Goal: Task Accomplishment & Management: Manage account settings

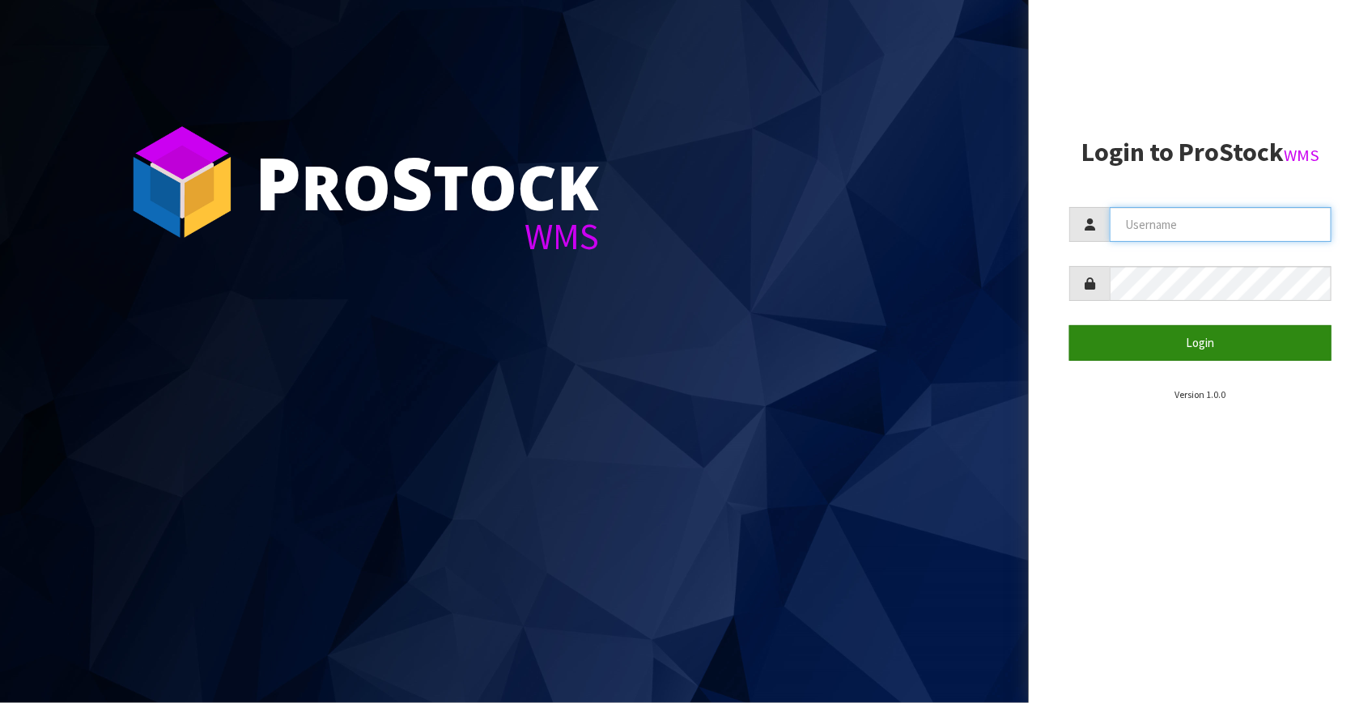
type input "[EMAIL_ADDRESS][DOMAIN_NAME]"
click at [1224, 346] on button "Login" at bounding box center [1200, 342] width 262 height 35
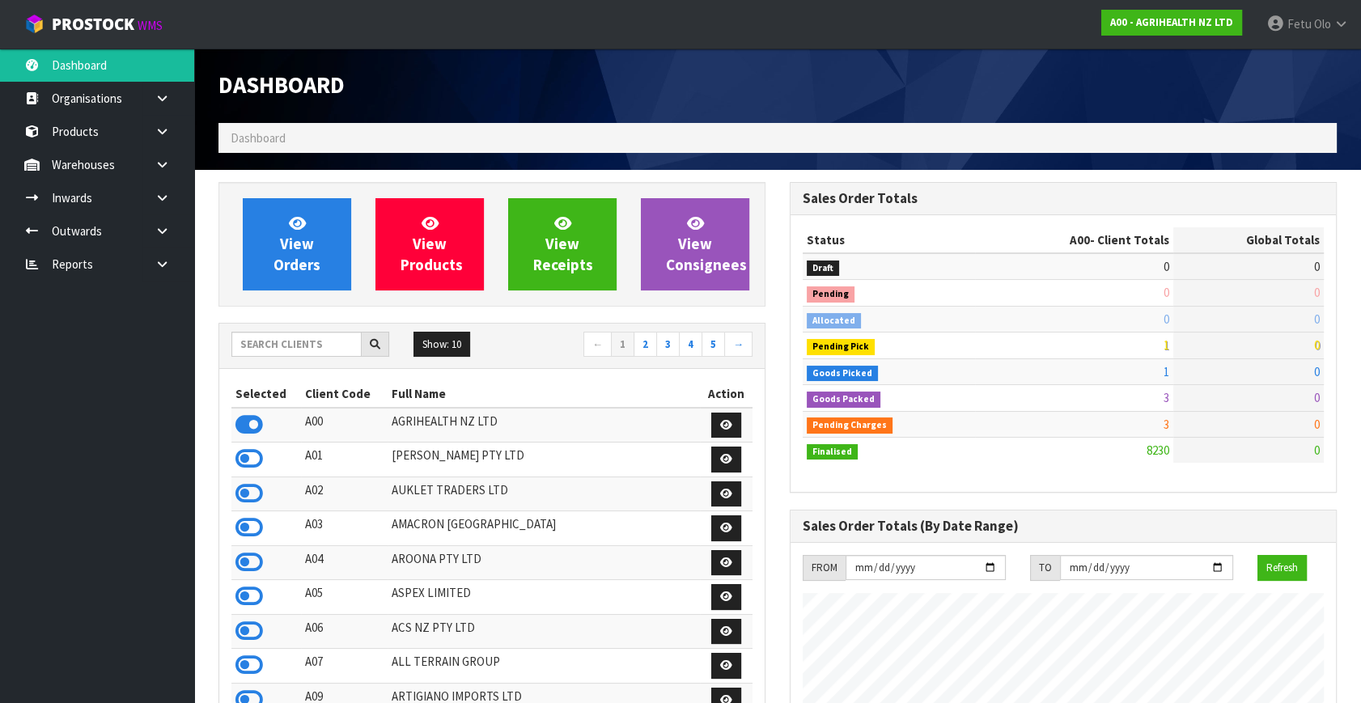
scroll to position [1224, 571]
click at [321, 349] on input "text" at bounding box center [296, 344] width 130 height 25
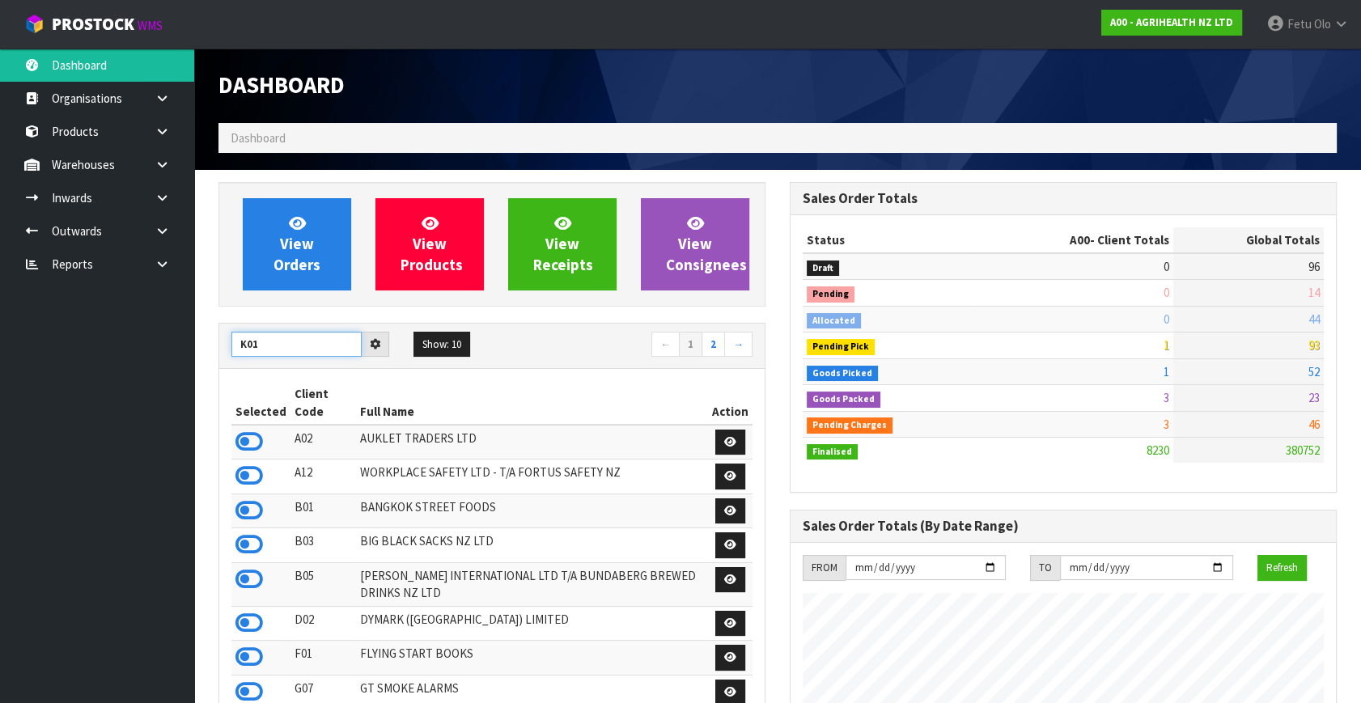
type input "K01"
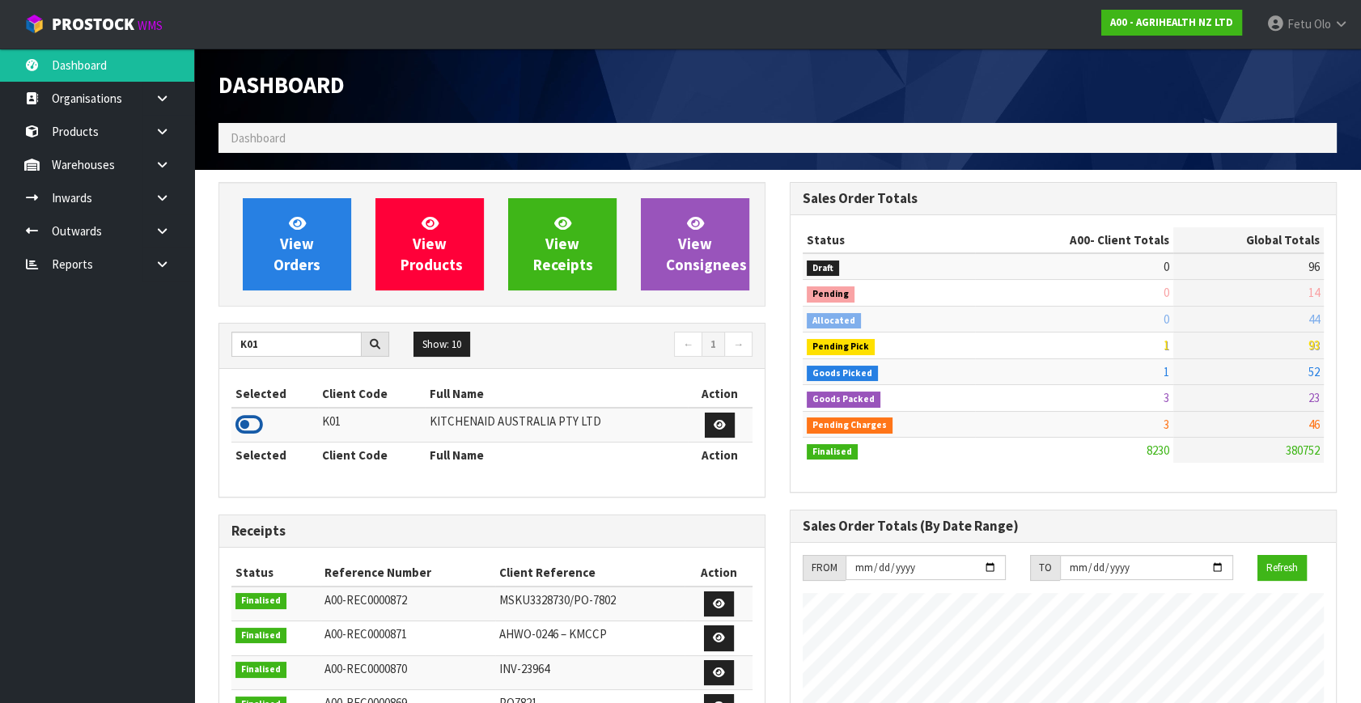
click at [261, 427] on icon at bounding box center [249, 425] width 28 height 24
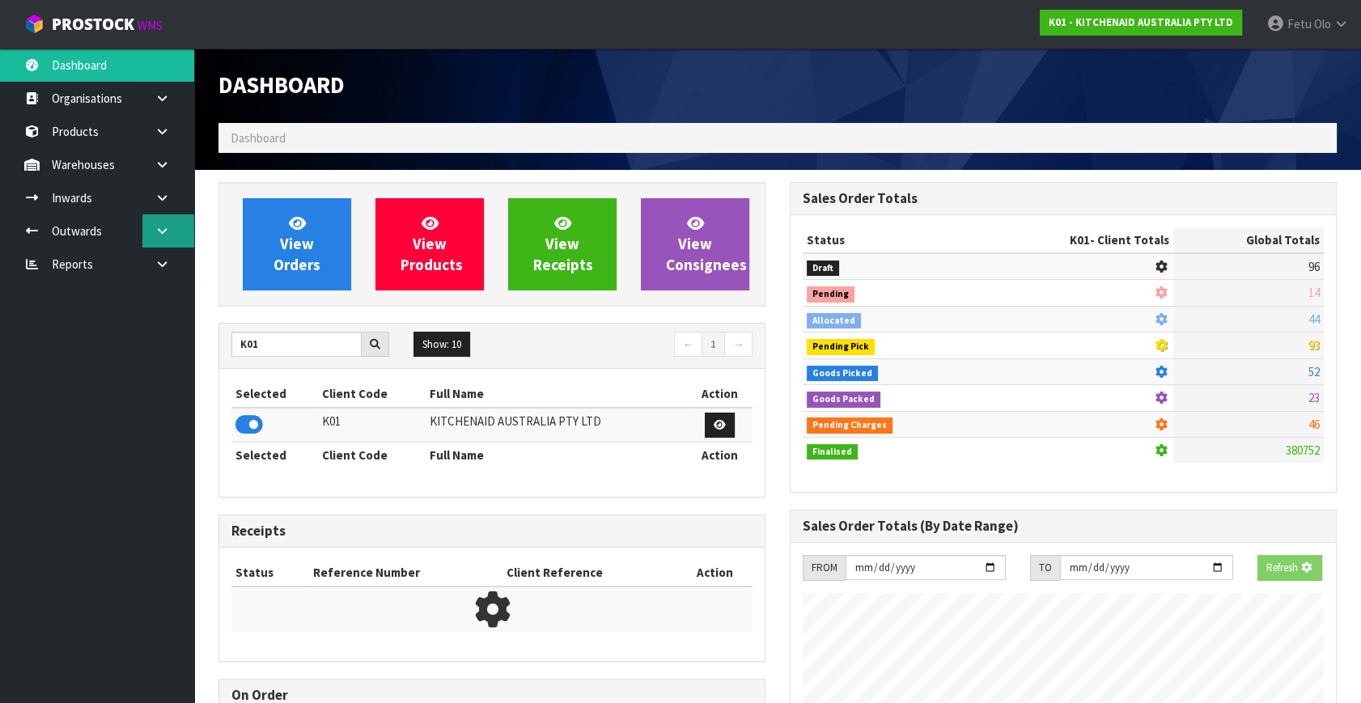
click at [159, 235] on icon at bounding box center [162, 231] width 15 height 12
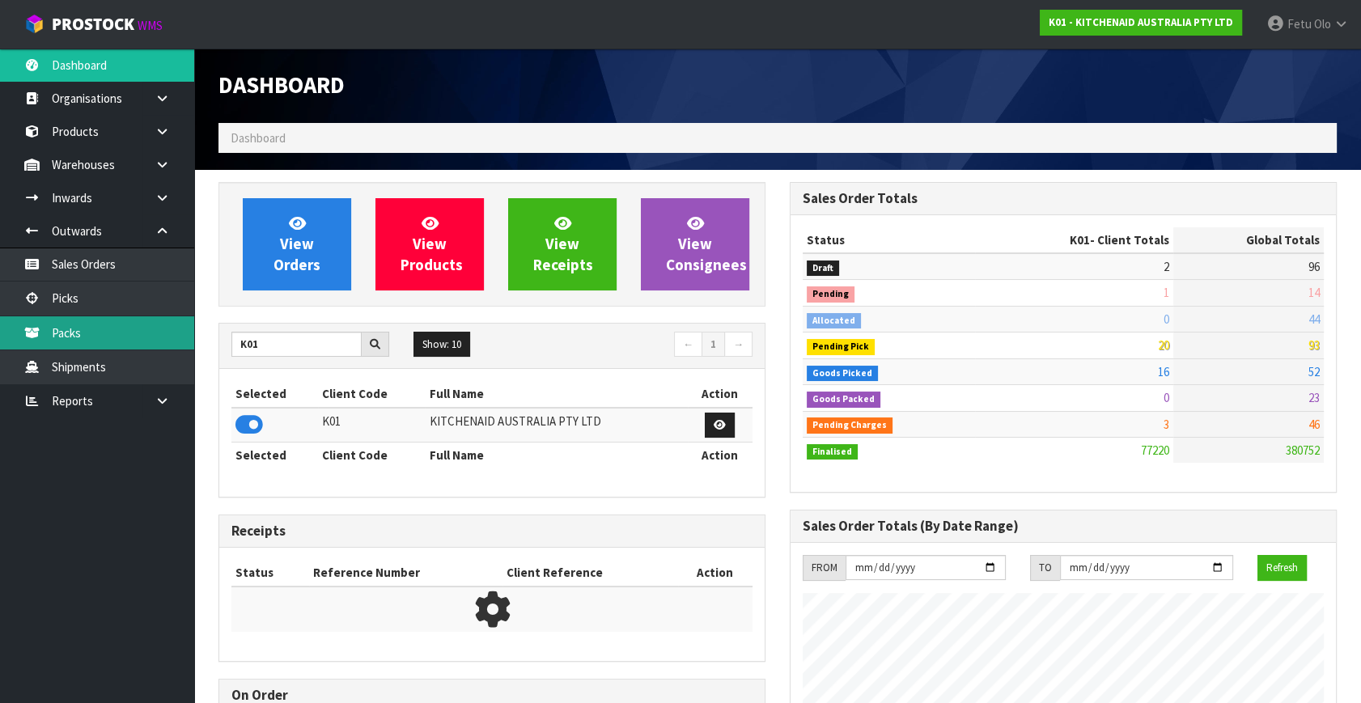
scroll to position [1224, 571]
click at [58, 293] on link "Picks" at bounding box center [97, 298] width 194 height 33
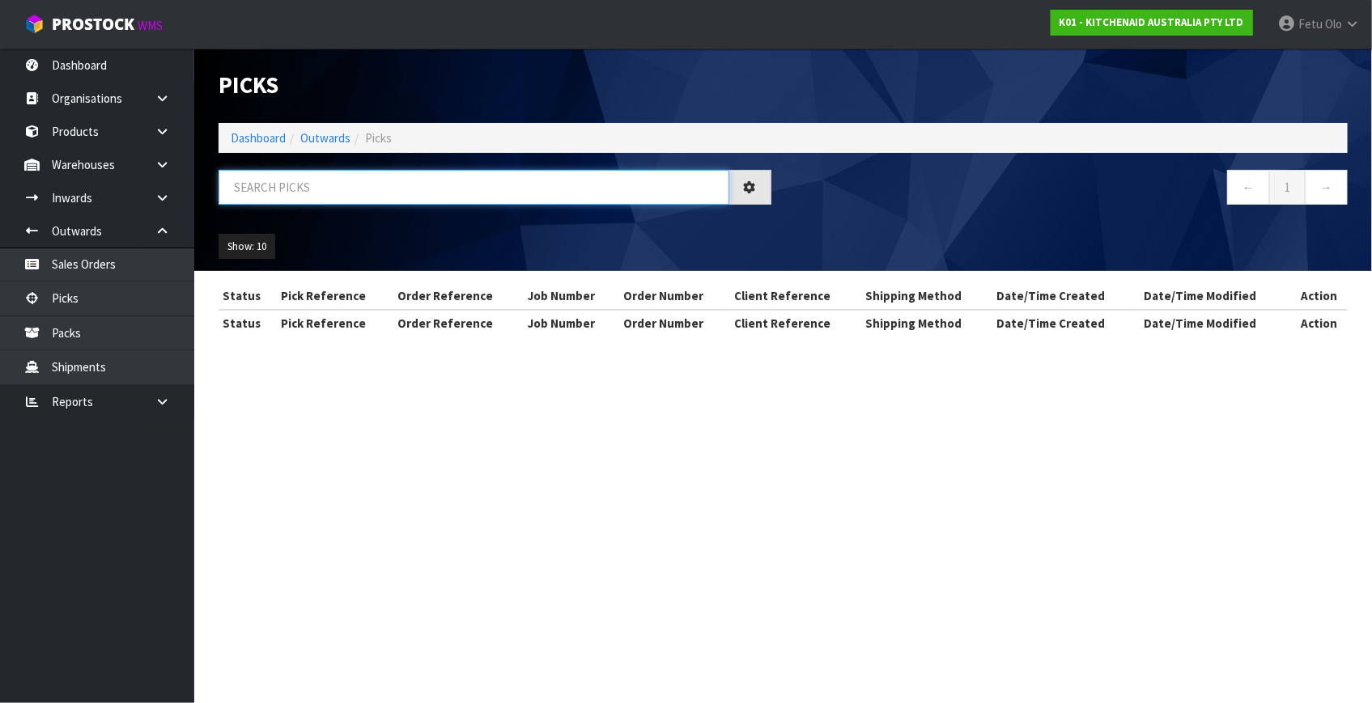
click at [294, 184] on input "text" at bounding box center [474, 187] width 511 height 35
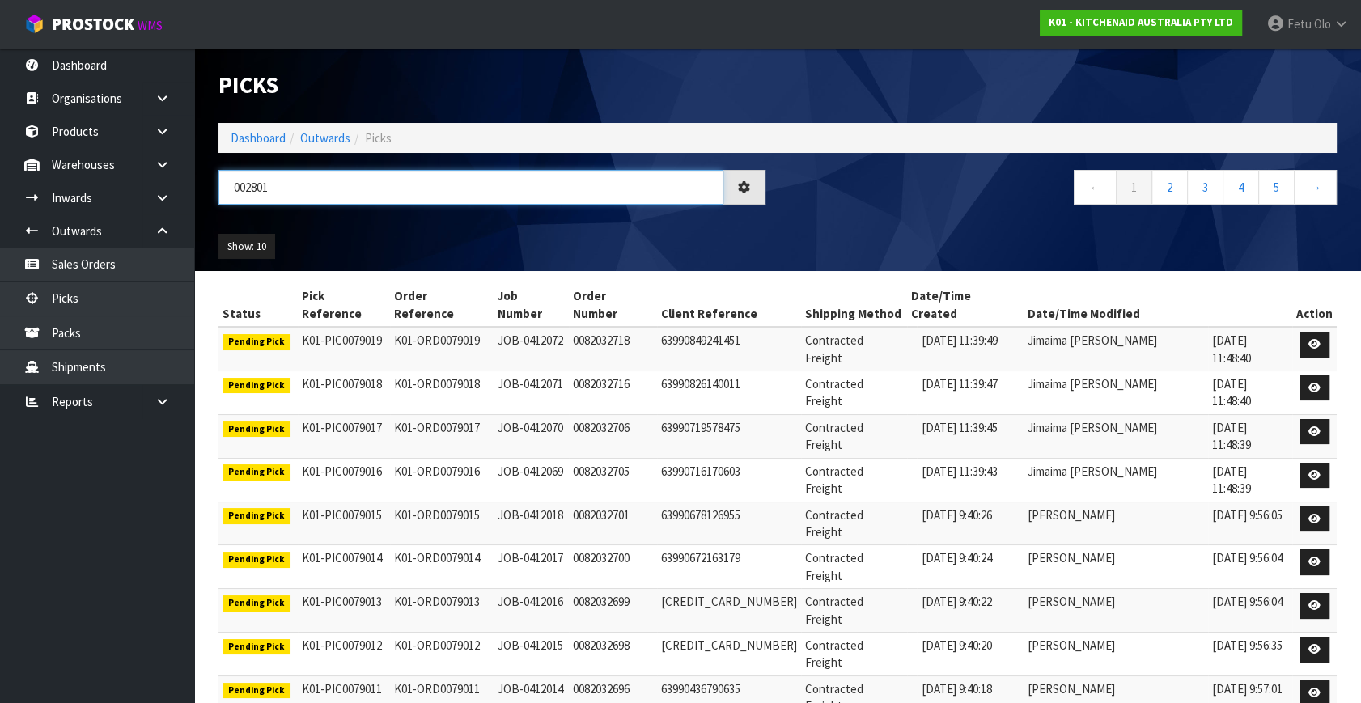
type input "002801"
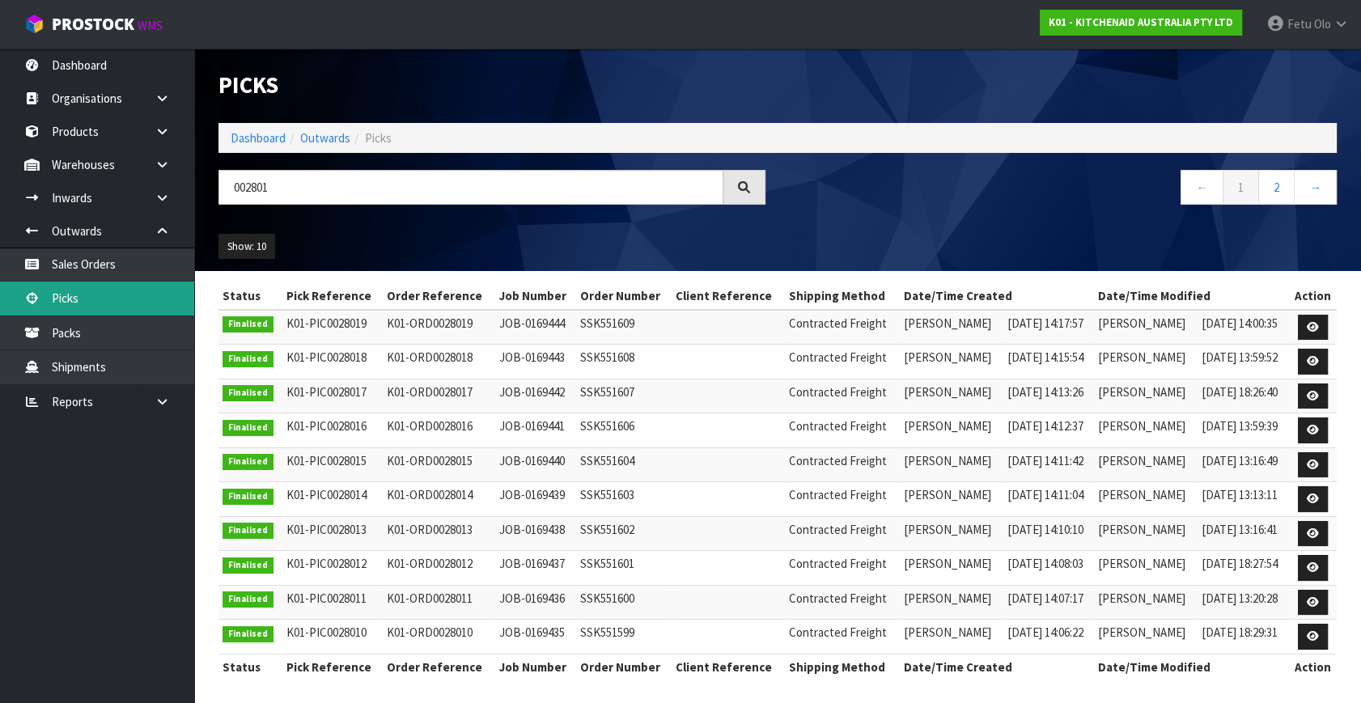
click at [81, 299] on link "Picks" at bounding box center [97, 298] width 194 height 33
click at [255, 141] on ol "Dashboard Outwards Picks" at bounding box center [778, 138] width 1118 height 30
click at [246, 139] on link "Dashboard" at bounding box center [258, 137] width 55 height 15
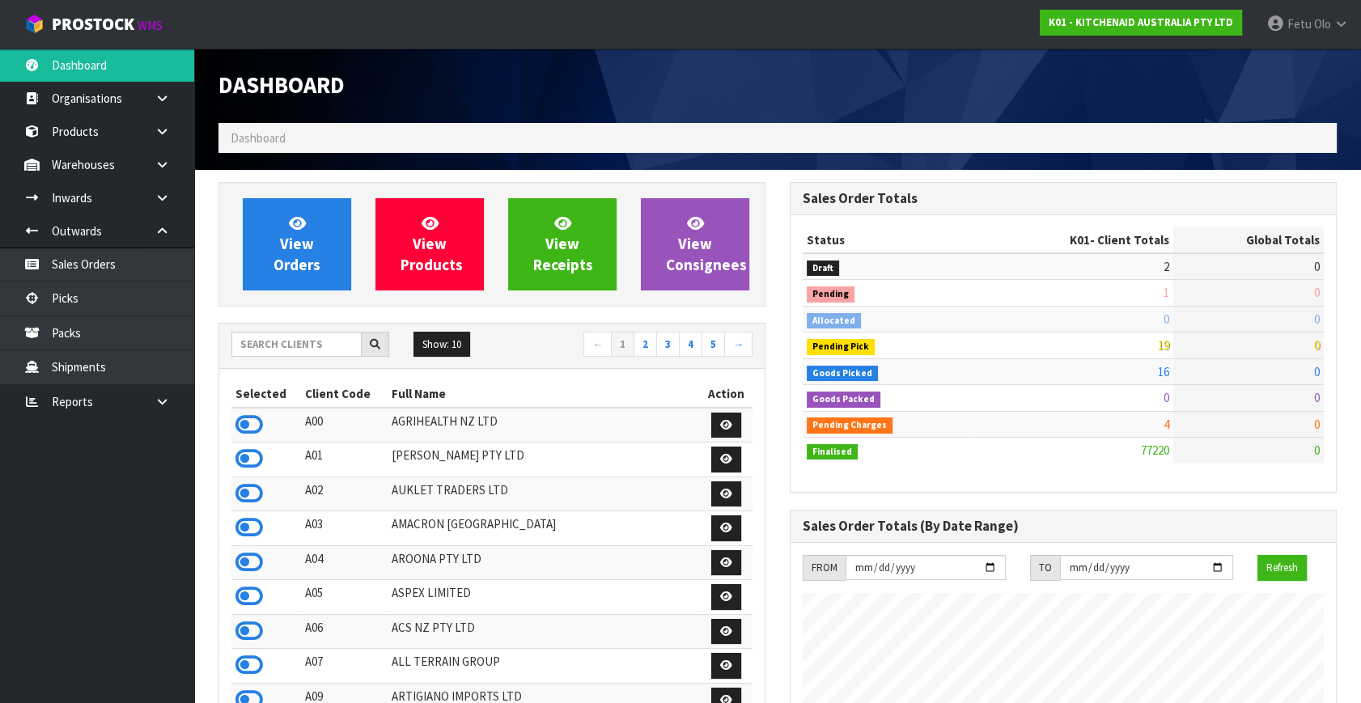
scroll to position [1224, 571]
click at [65, 301] on link "Picks" at bounding box center [97, 298] width 194 height 33
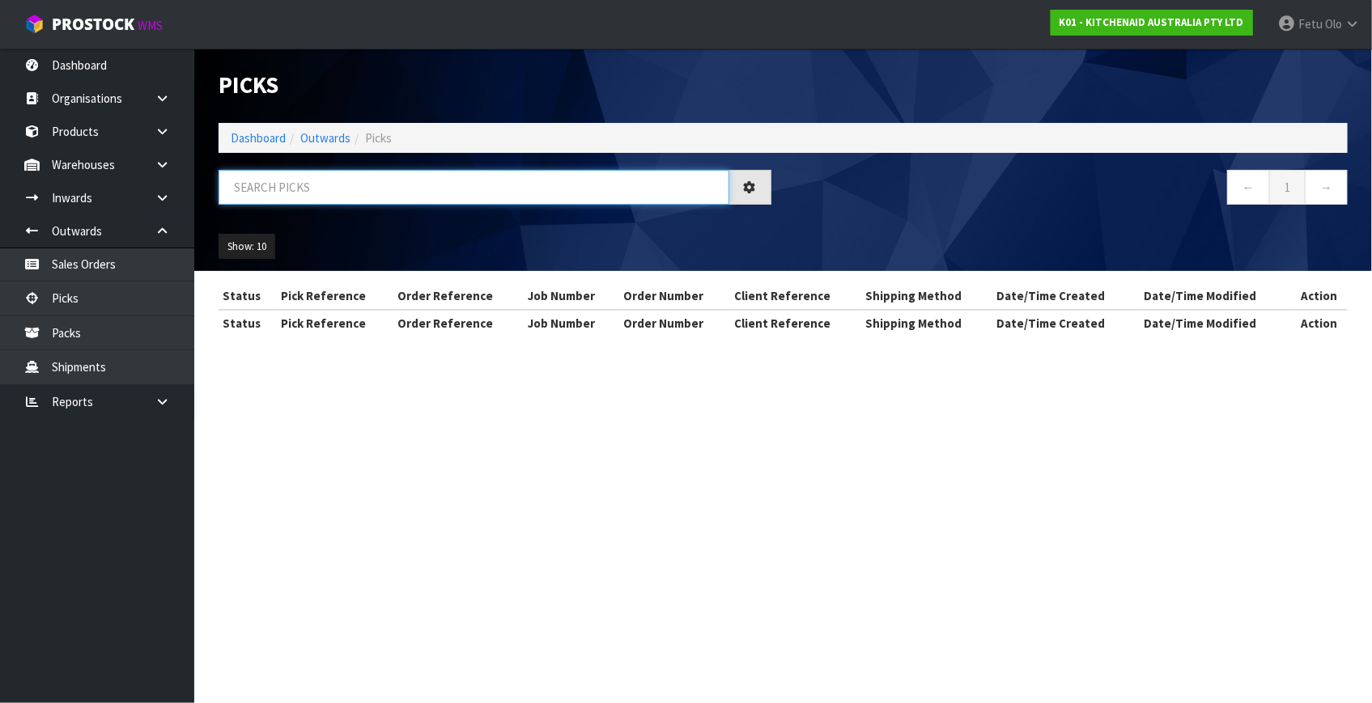
click at [279, 192] on input "text" at bounding box center [474, 187] width 511 height 35
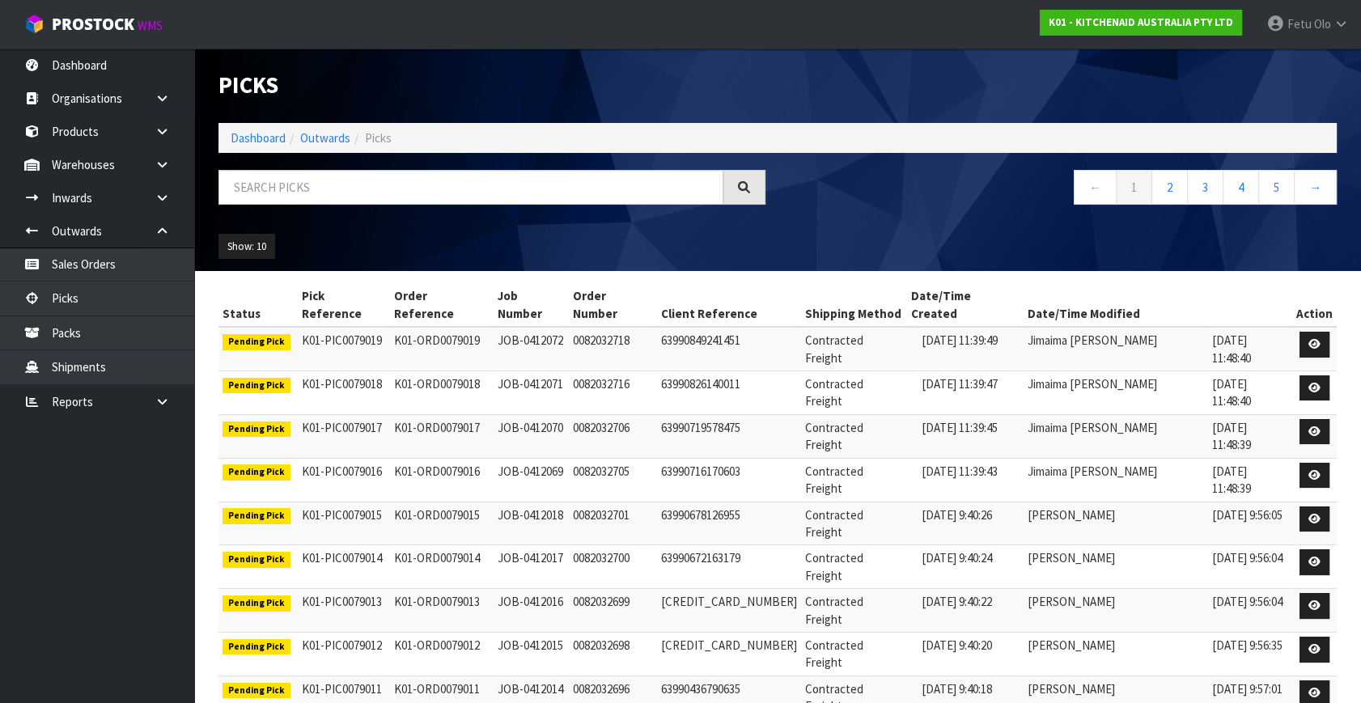
click at [808, 235] on div "Show: 10 5 10 25 50" at bounding box center [777, 247] width 1143 height 50
click at [521, 194] on input "text" at bounding box center [471, 187] width 505 height 35
type input "79008"
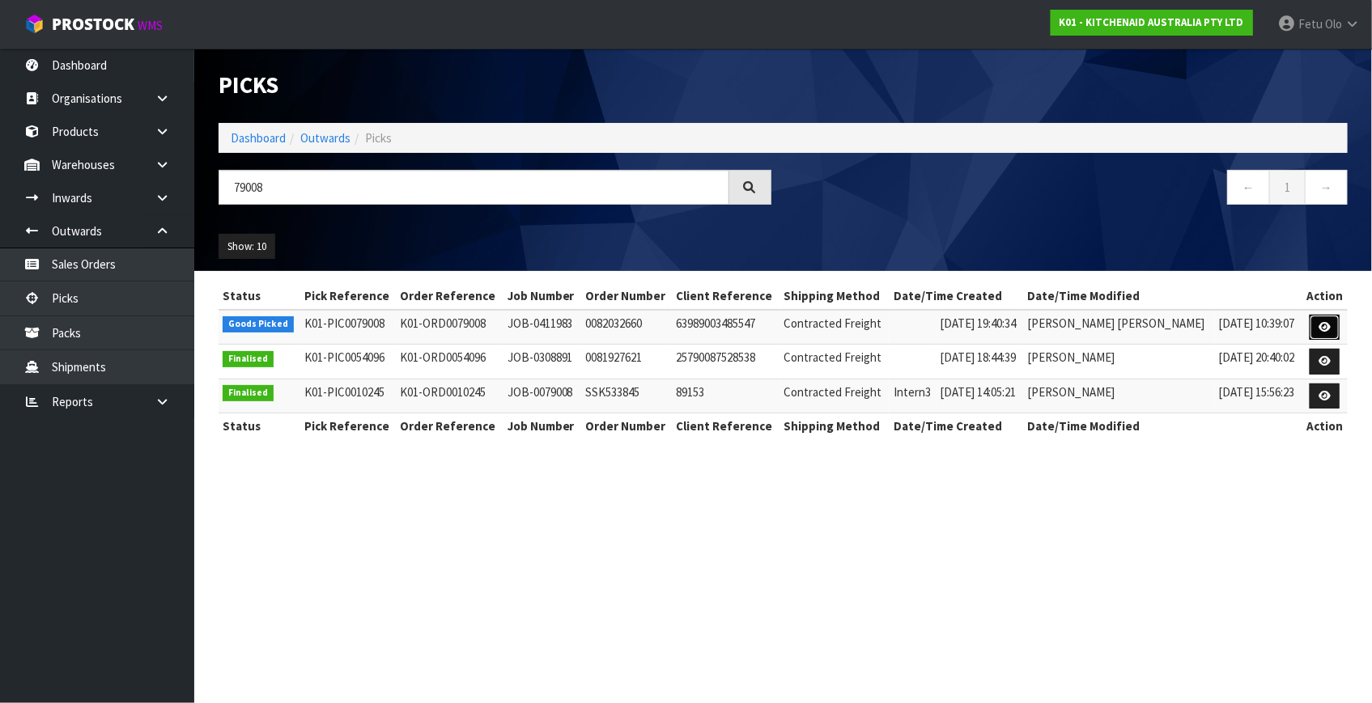
click at [1311, 329] on link at bounding box center [1324, 328] width 30 height 26
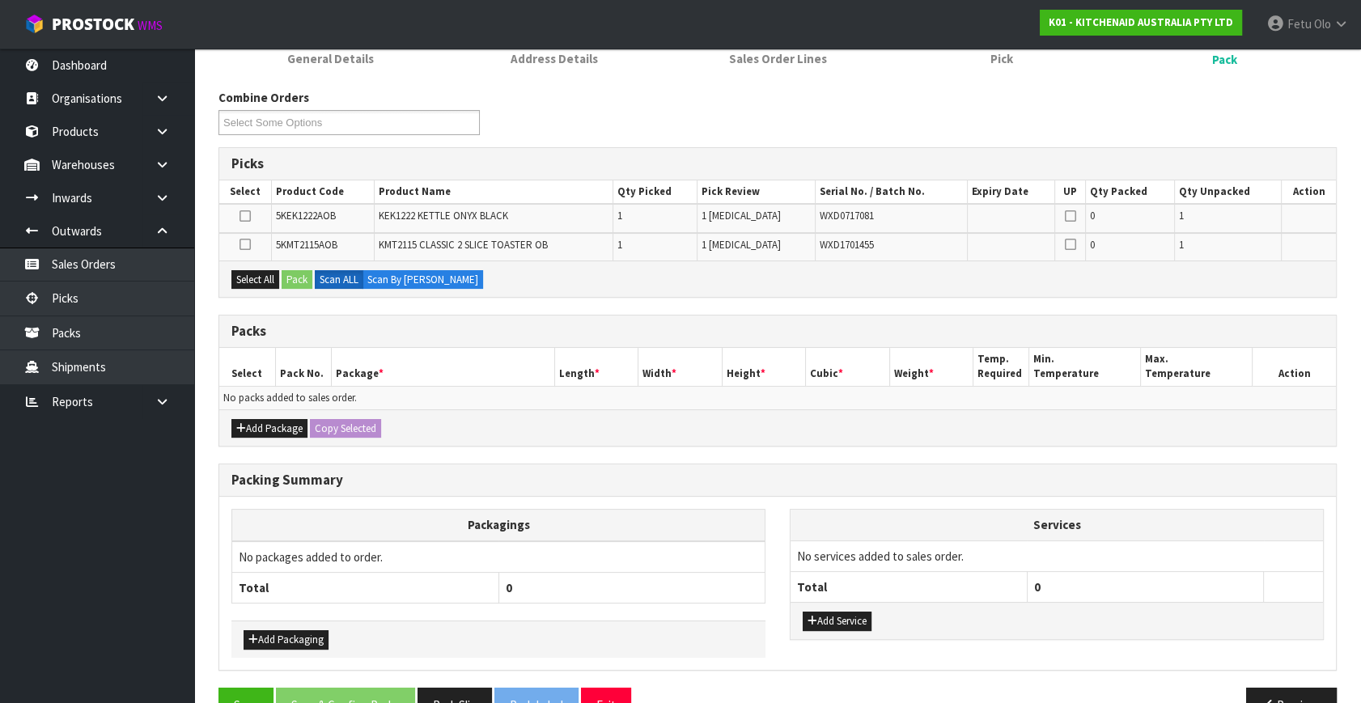
scroll to position [210, 0]
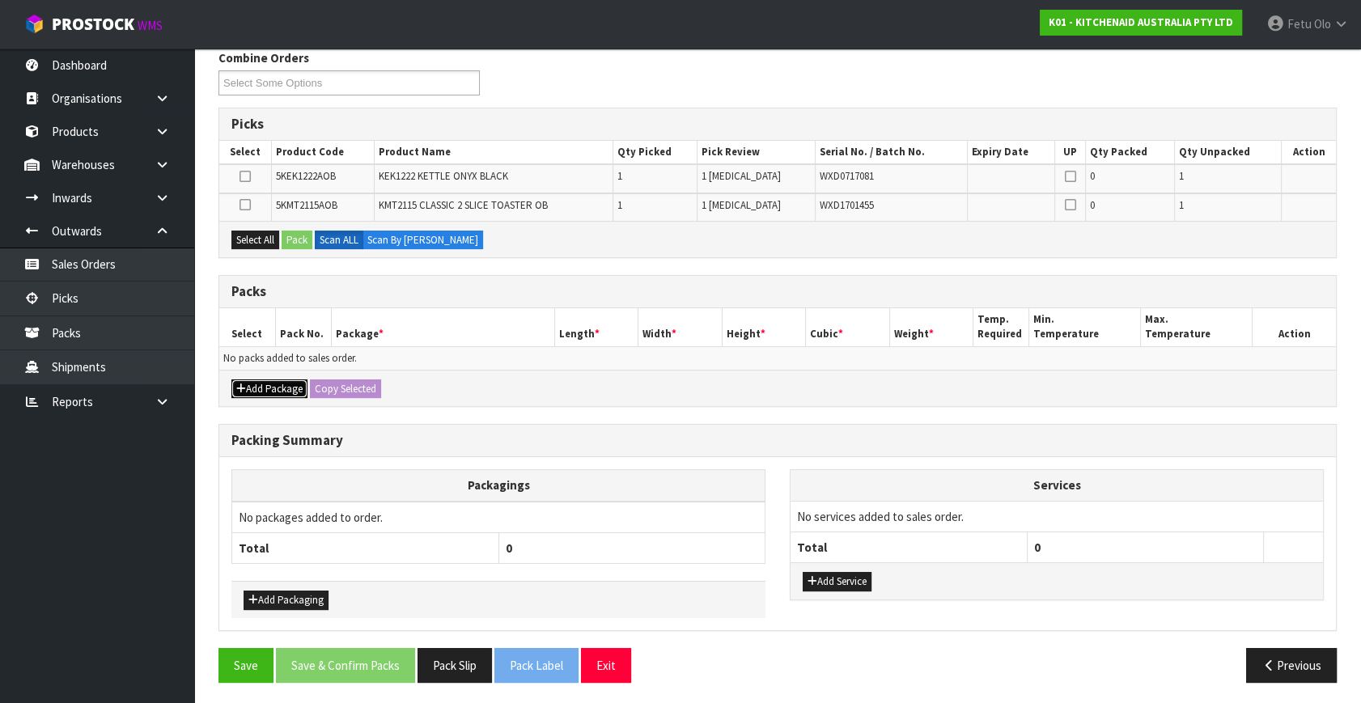
click at [246, 385] on button "Add Package" at bounding box center [269, 389] width 76 height 19
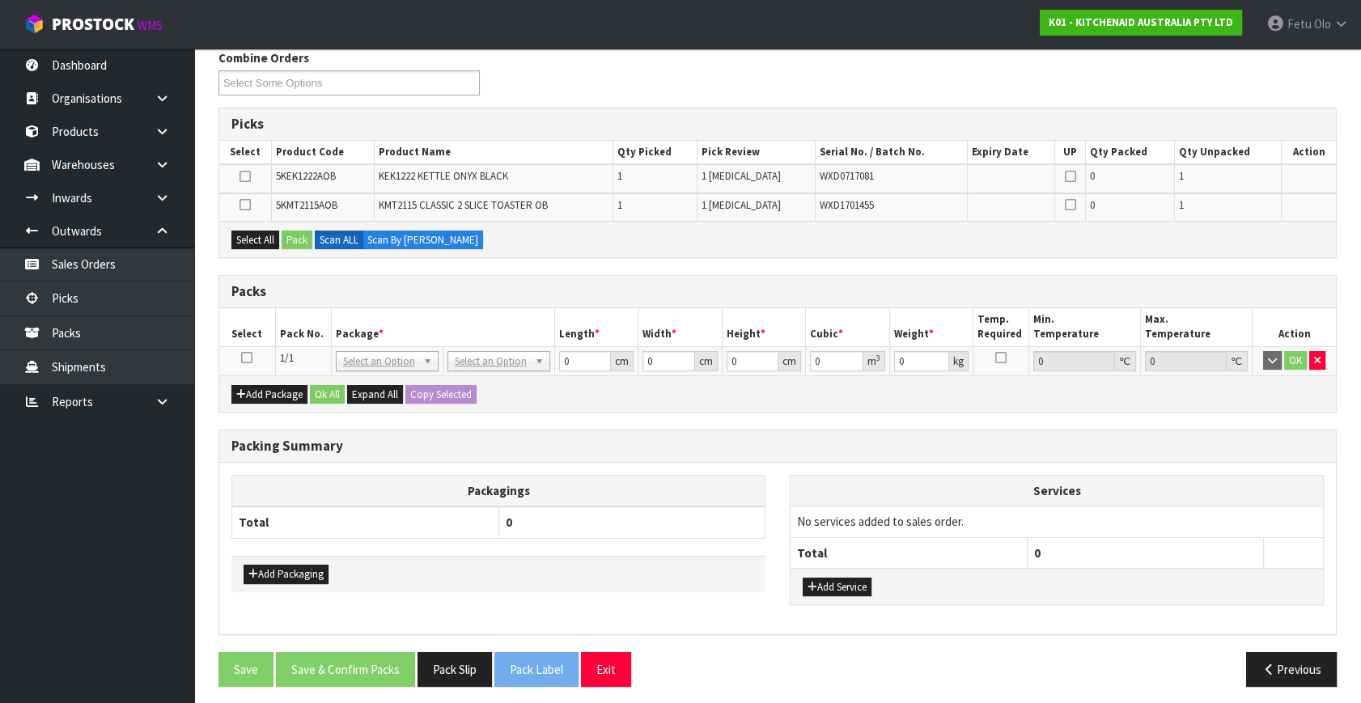
click at [245, 359] on icon at bounding box center [246, 358] width 11 height 1
click at [324, 324] on th "Pack No." at bounding box center [303, 327] width 56 height 38
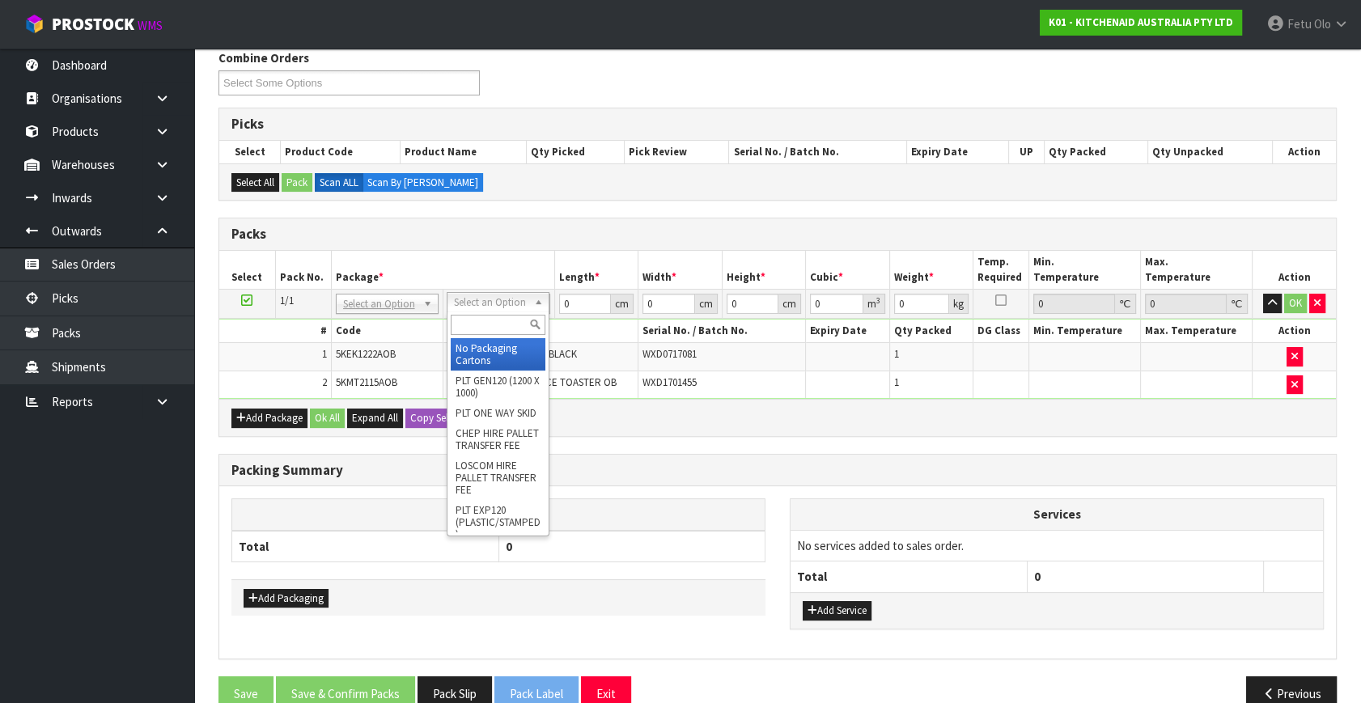
drag, startPoint x: 528, startPoint y: 307, endPoint x: 540, endPoint y: 299, distance: 14.2
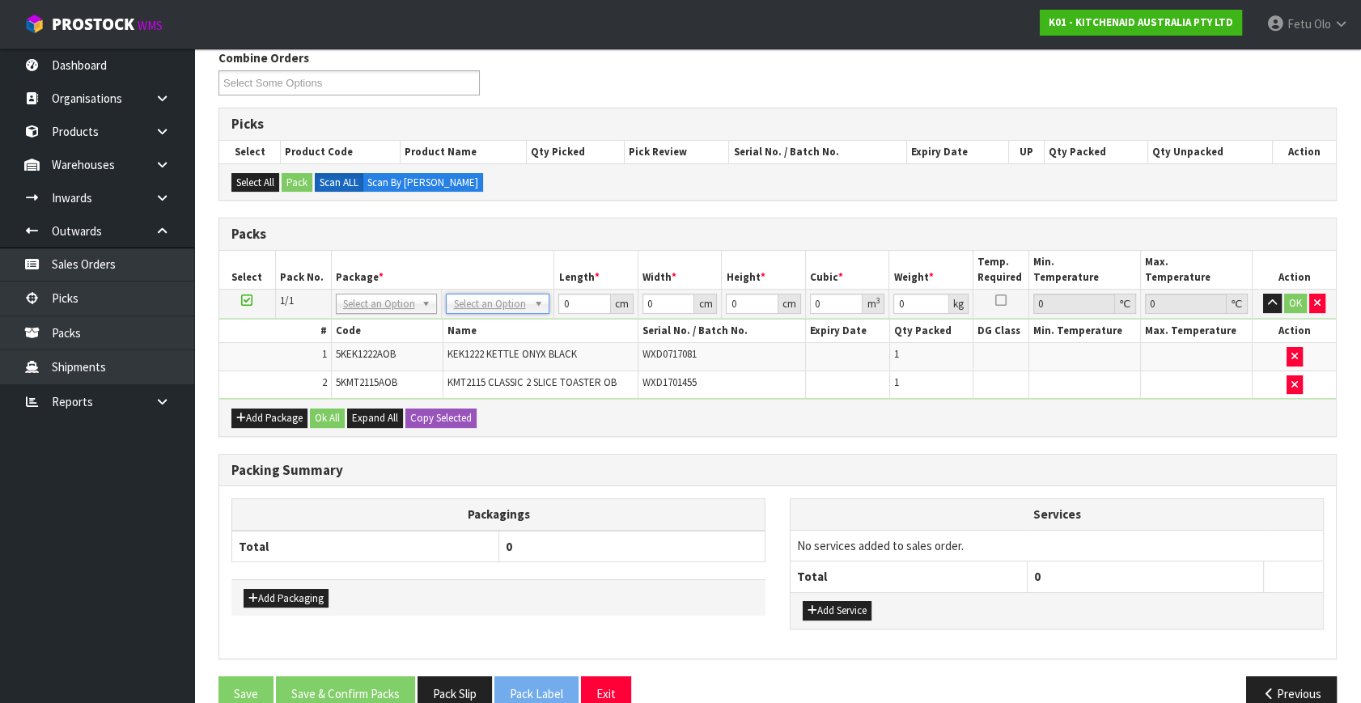
drag, startPoint x: 162, startPoint y: 740, endPoint x: 526, endPoint y: 654, distance: 374.3
click at [316, 572] on div "Packagings Total 0" at bounding box center [498, 539] width 534 height 81
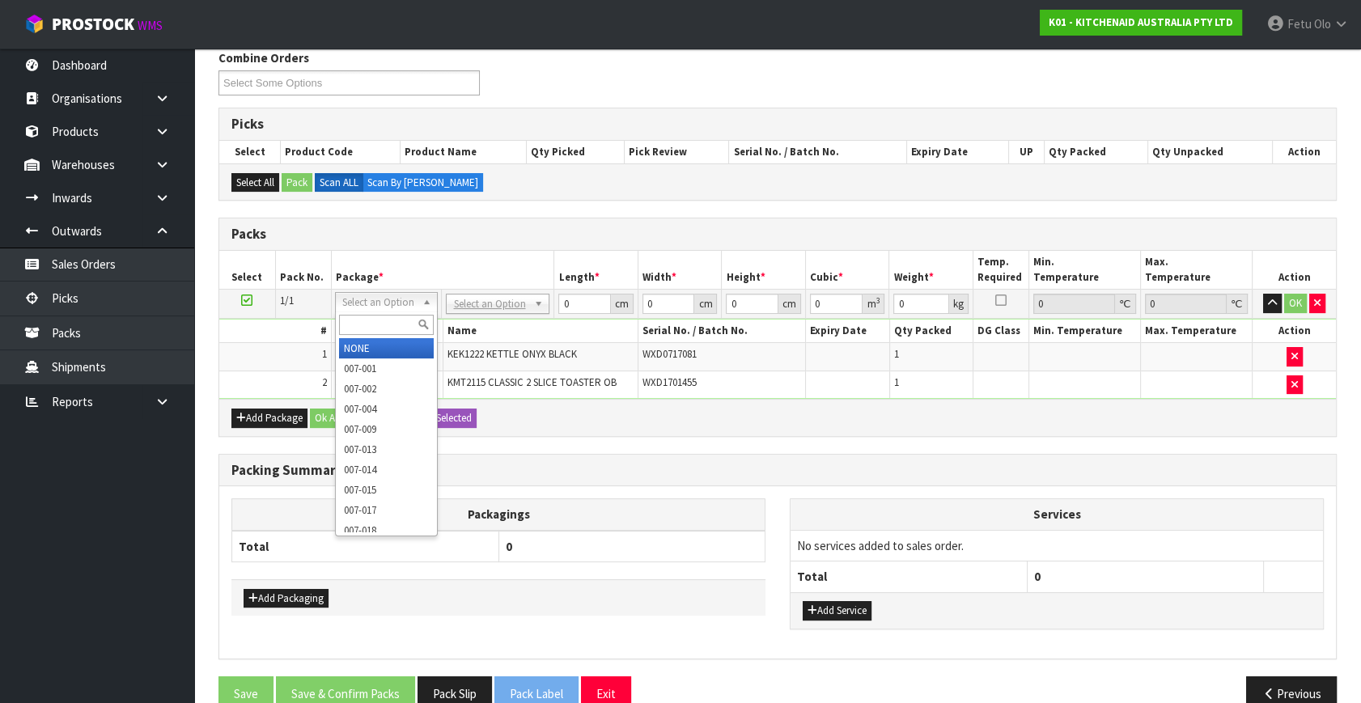
drag, startPoint x: 405, startPoint y: 301, endPoint x: 390, endPoint y: 316, distance: 21.7
click at [390, 316] on input "text" at bounding box center [386, 325] width 94 height 20
type input "011"
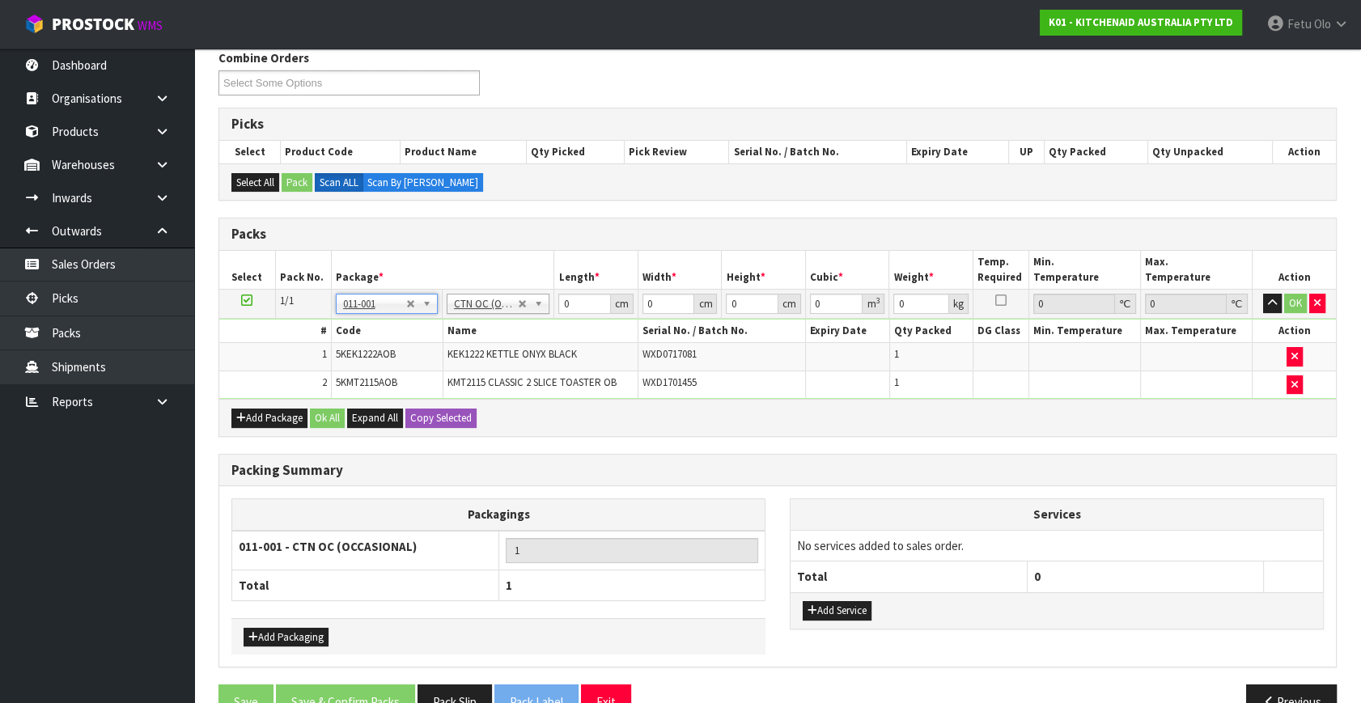
type input "4.55"
drag, startPoint x: 583, startPoint y: 299, endPoint x: 422, endPoint y: 362, distance: 172.7
click at [422, 362] on tbody "1/1 NONE 007-001 007-002 007-004 007-009 007-013 007-014 007-015 007-017 007-01…" at bounding box center [777, 345] width 1117 height 110
type input "54"
type input "30"
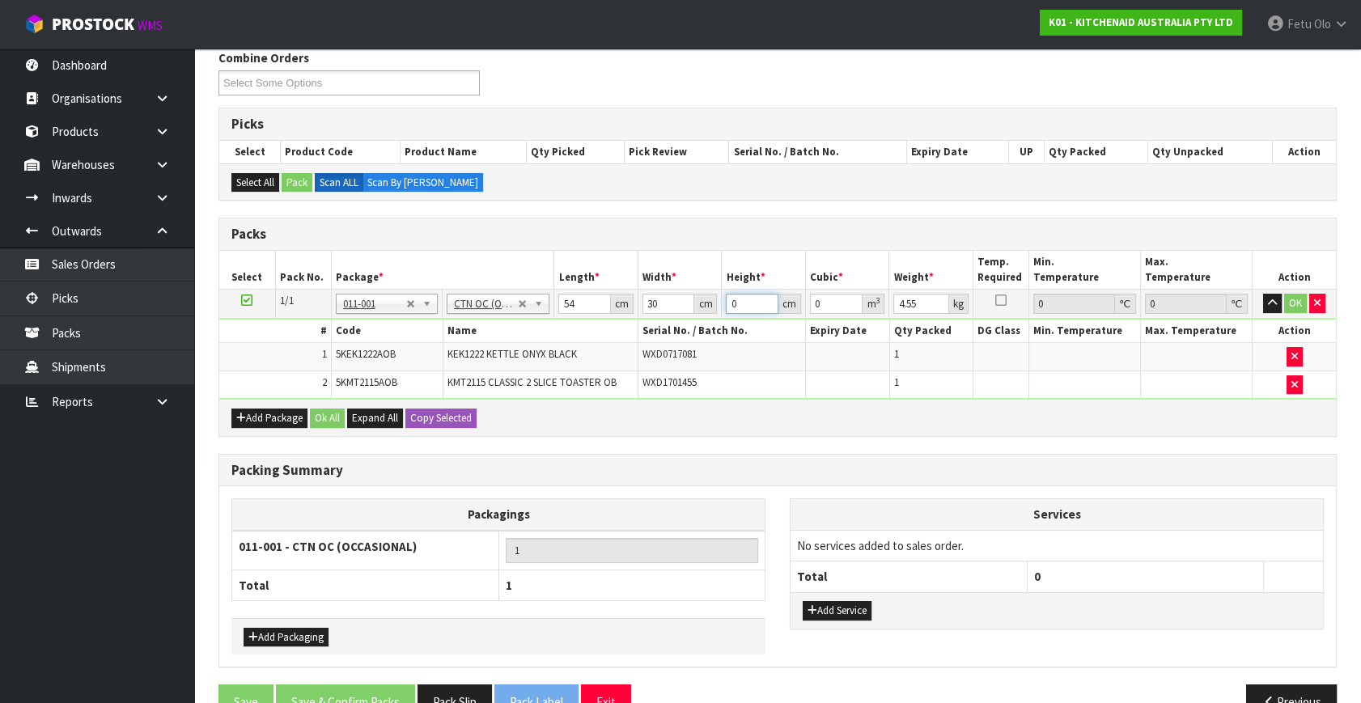
type input "3"
type input "0.00486"
type input "38"
type input "0.06156"
type input "38"
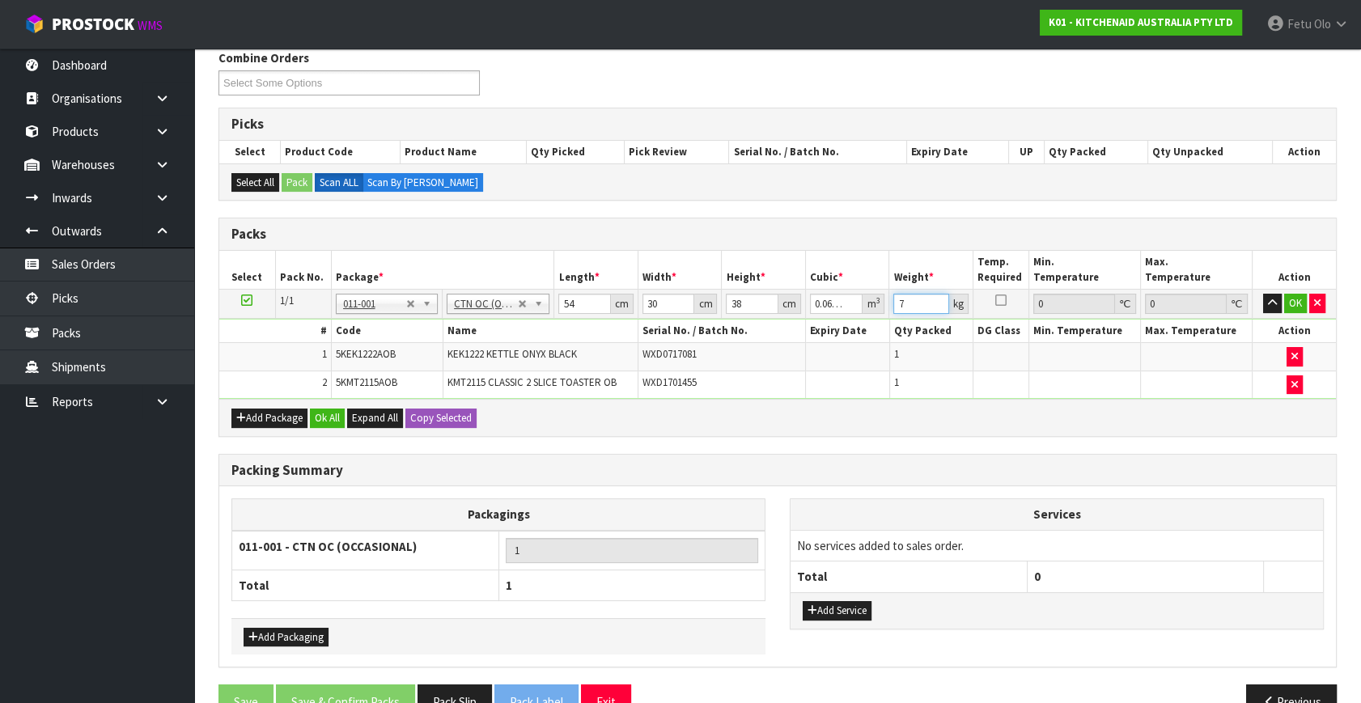
type input "7"
click button "OK" at bounding box center [1295, 303] width 23 height 19
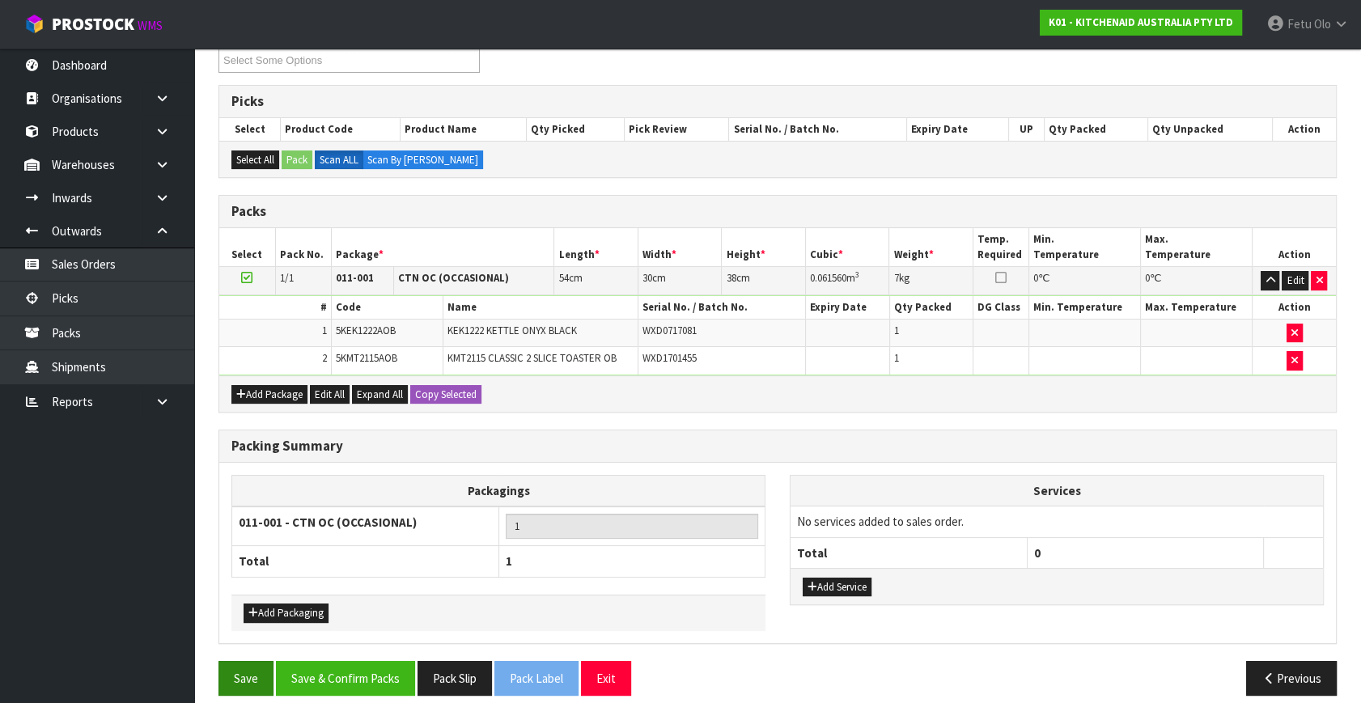
scroll to position [244, 0]
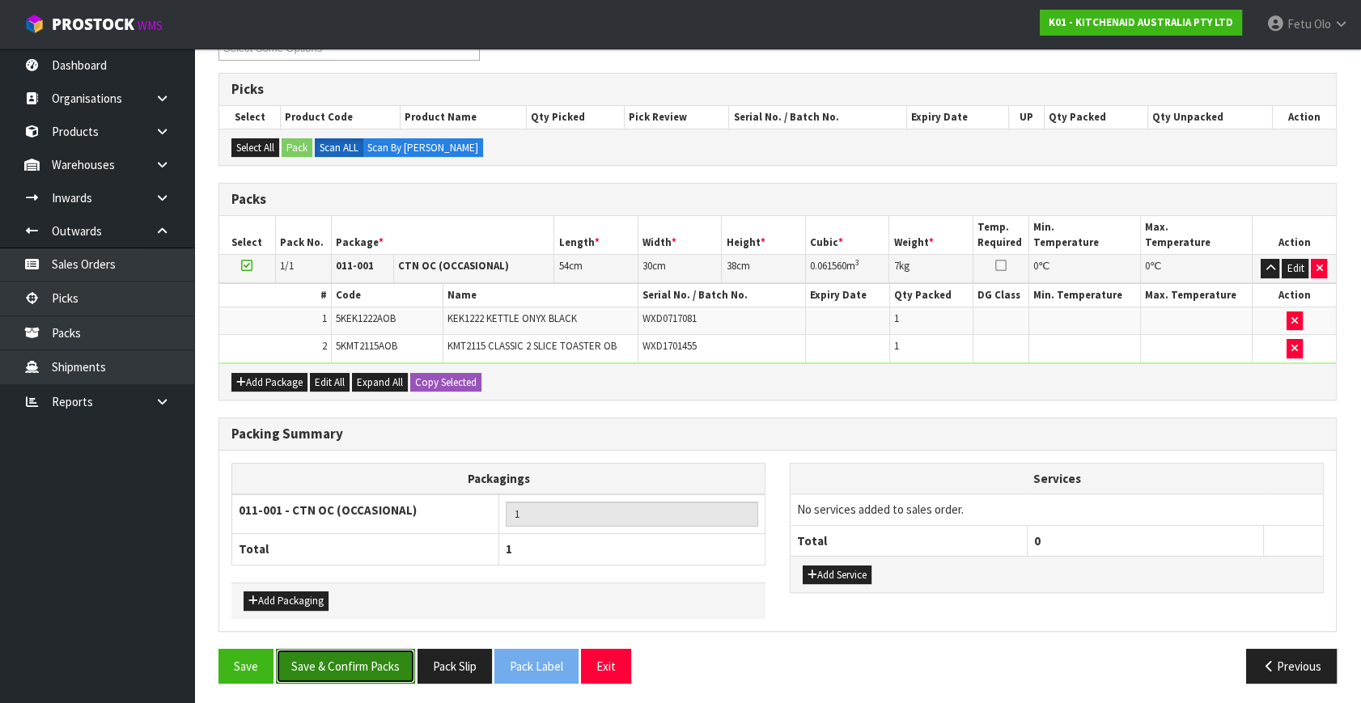
click at [371, 657] on button "Save & Confirm Packs" at bounding box center [345, 666] width 139 height 35
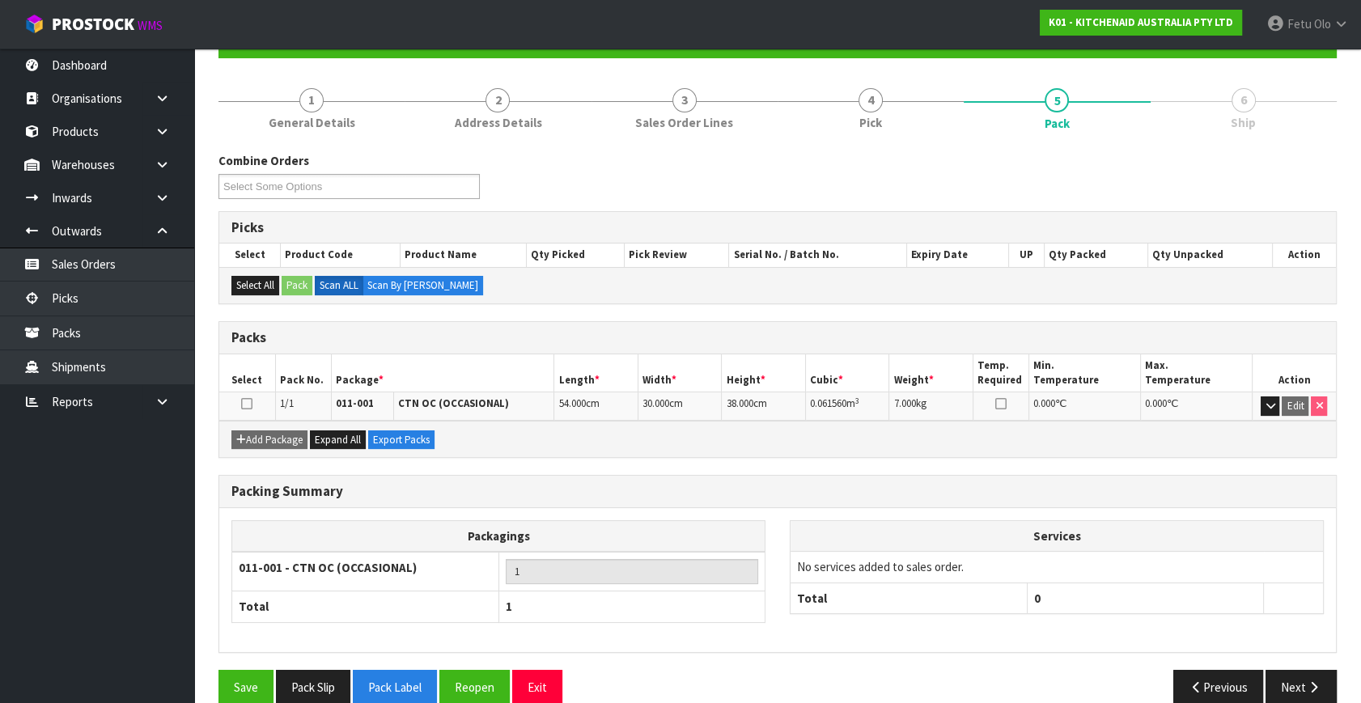
scroll to position [187, 0]
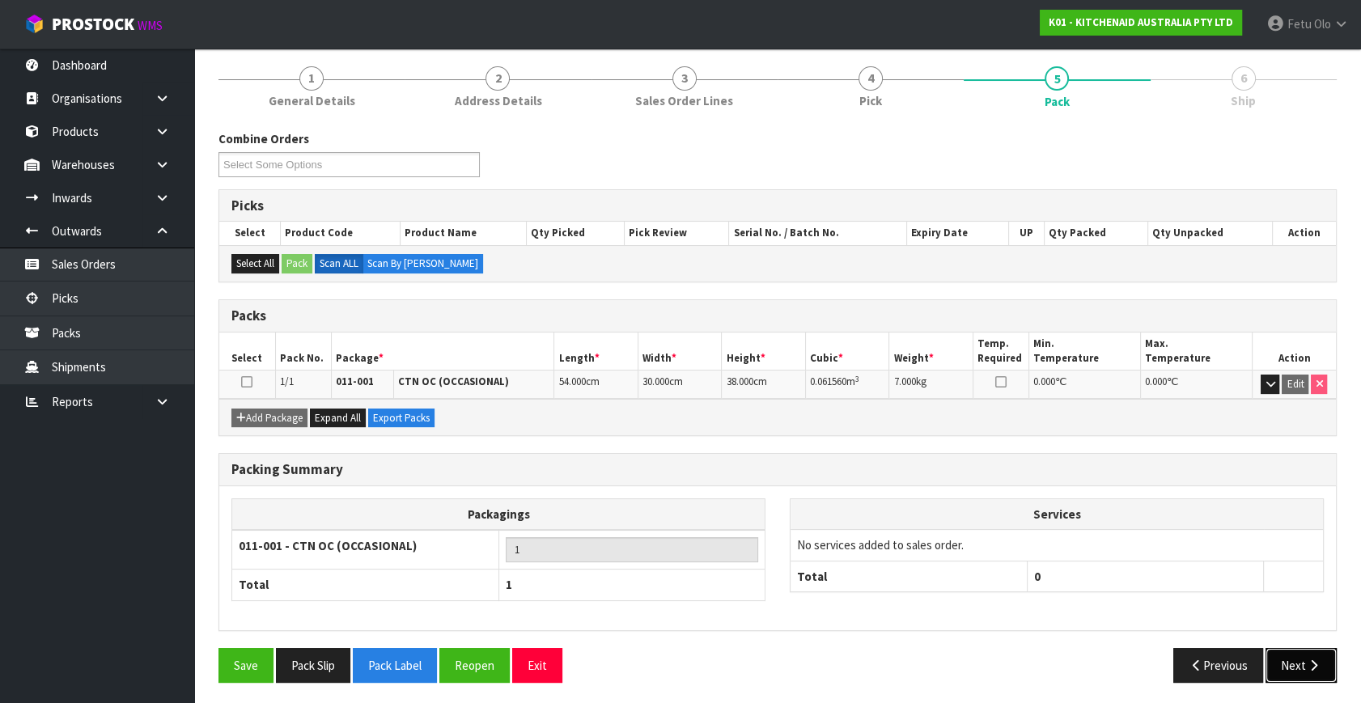
click at [1304, 656] on button "Next" at bounding box center [1301, 665] width 71 height 35
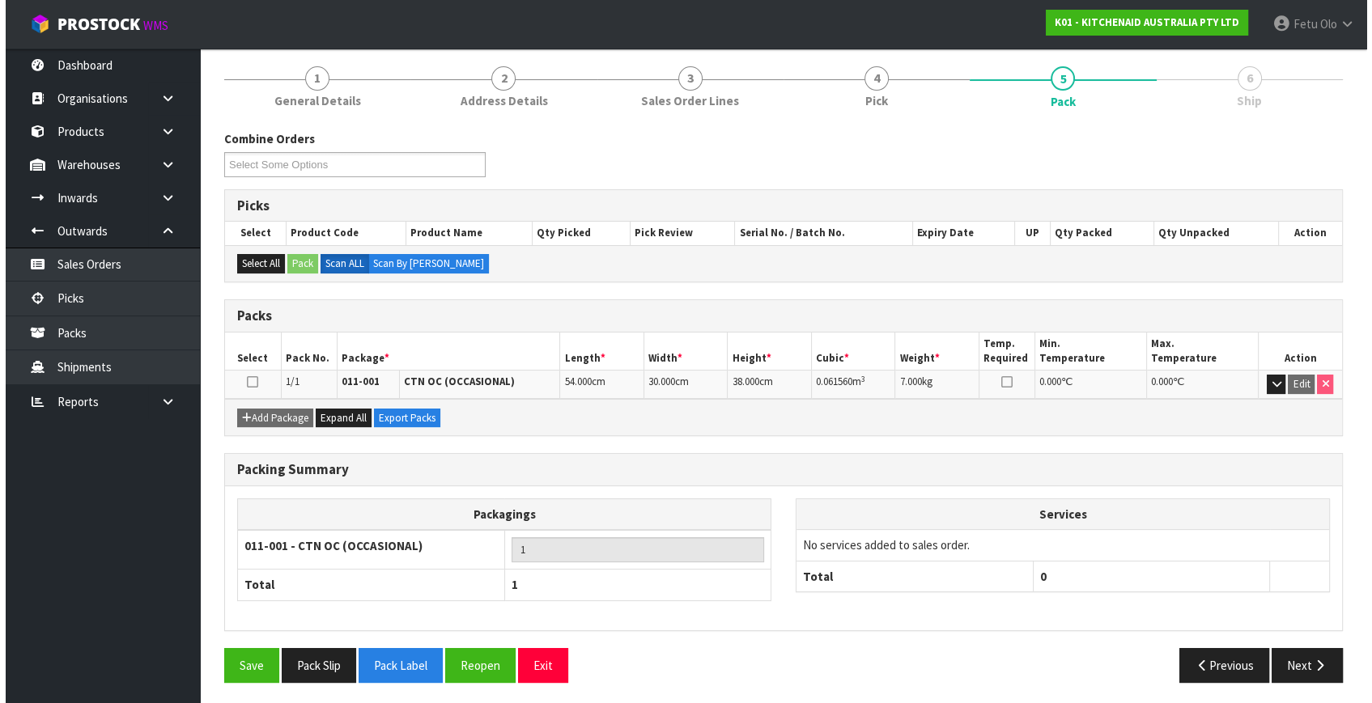
scroll to position [0, 0]
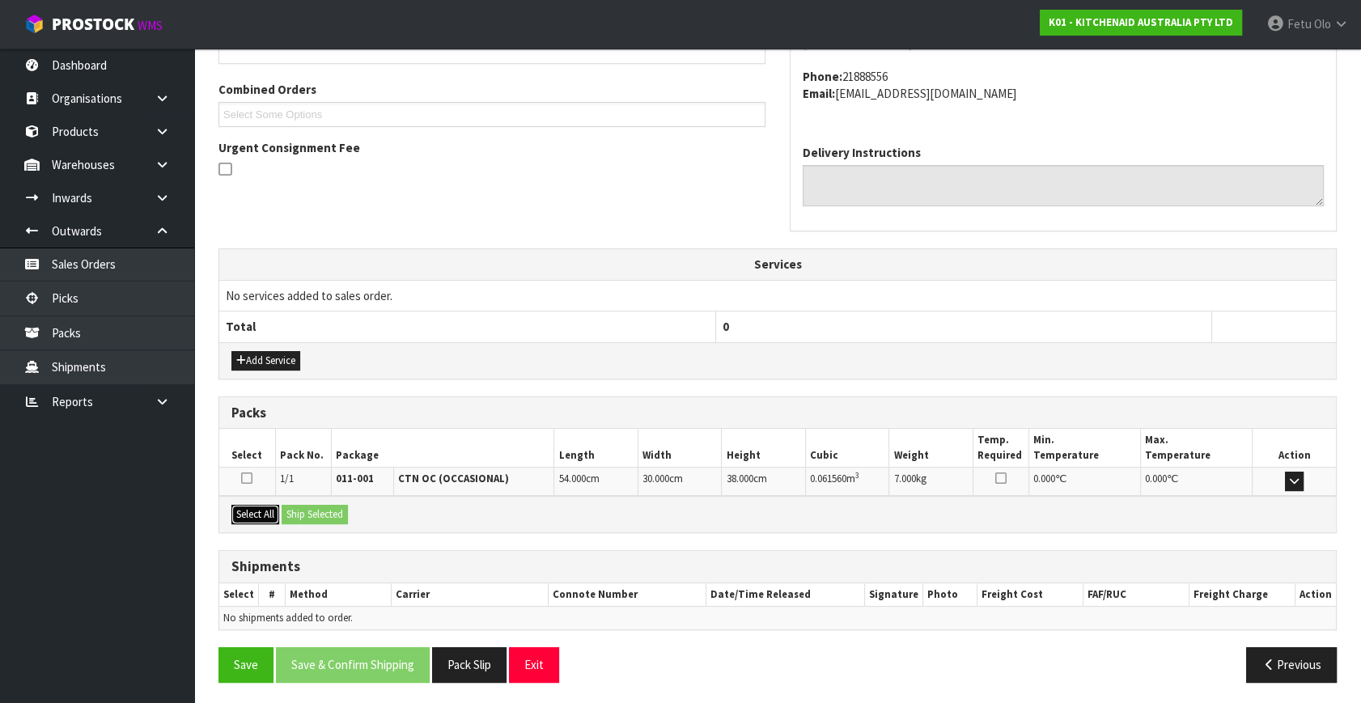
click at [273, 510] on button "Select All" at bounding box center [255, 514] width 48 height 19
click at [316, 511] on button "Ship Selected" at bounding box center [315, 514] width 66 height 19
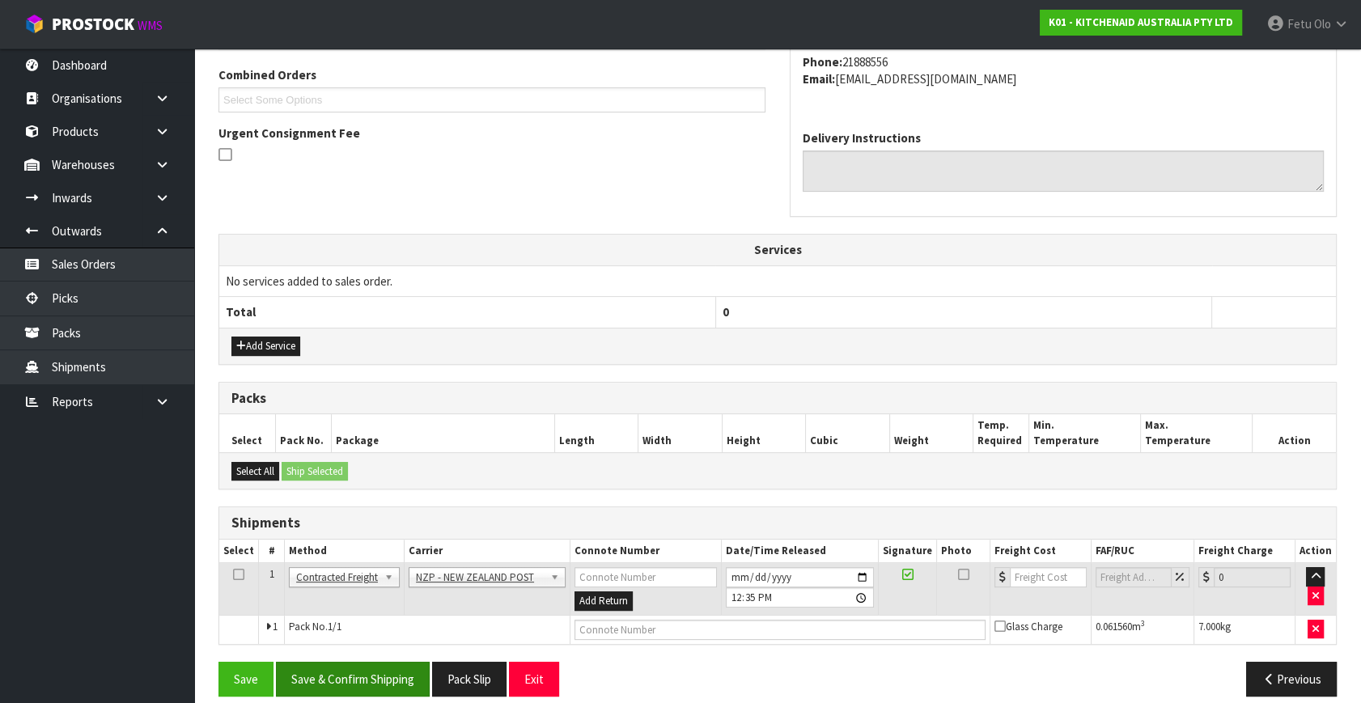
scroll to position [427, 0]
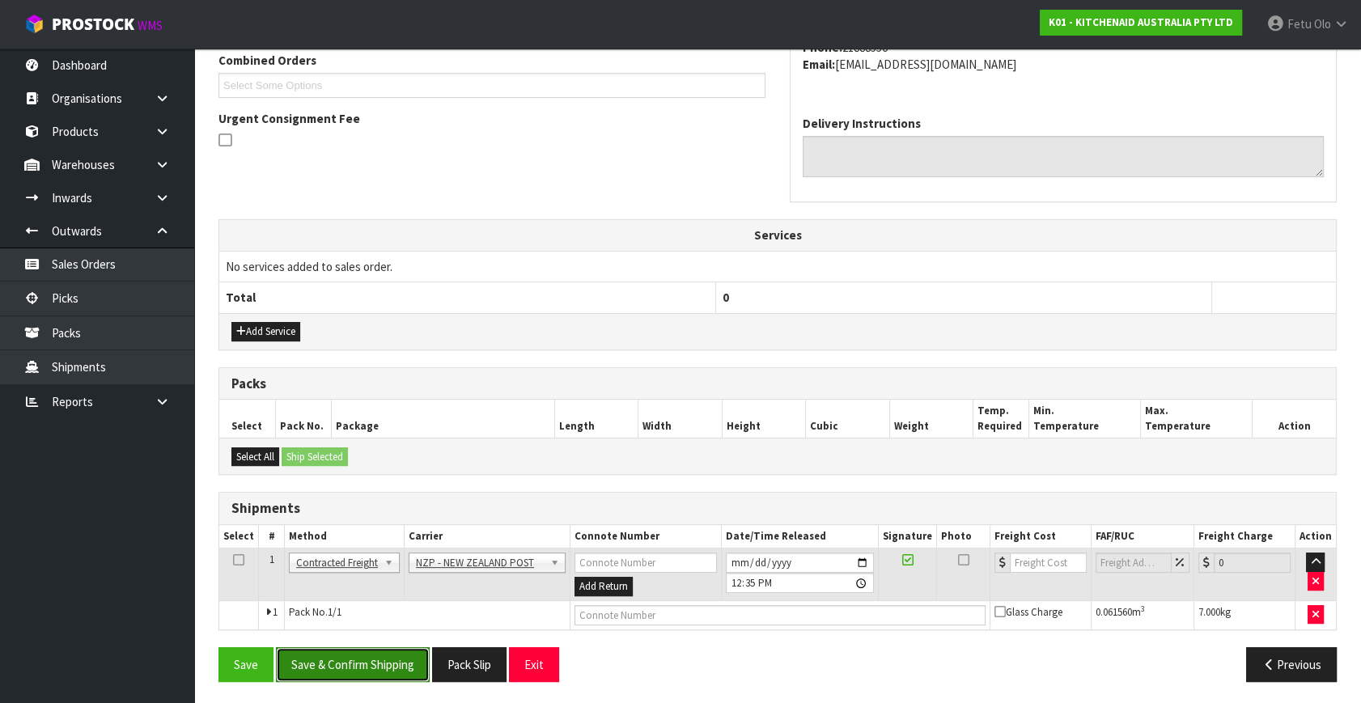
drag, startPoint x: 336, startPoint y: 661, endPoint x: 319, endPoint y: 664, distance: 17.2
click at [337, 661] on button "Save & Confirm Shipping" at bounding box center [353, 664] width 154 height 35
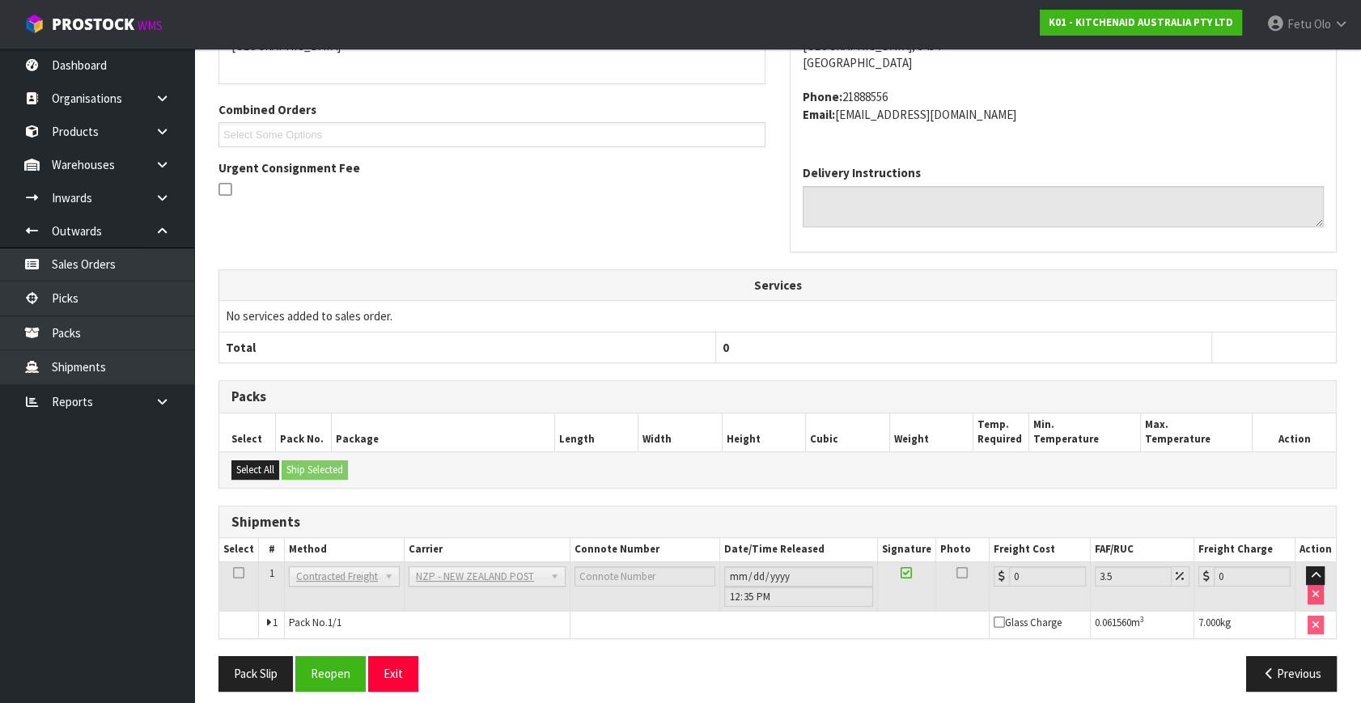
scroll to position [405, 0]
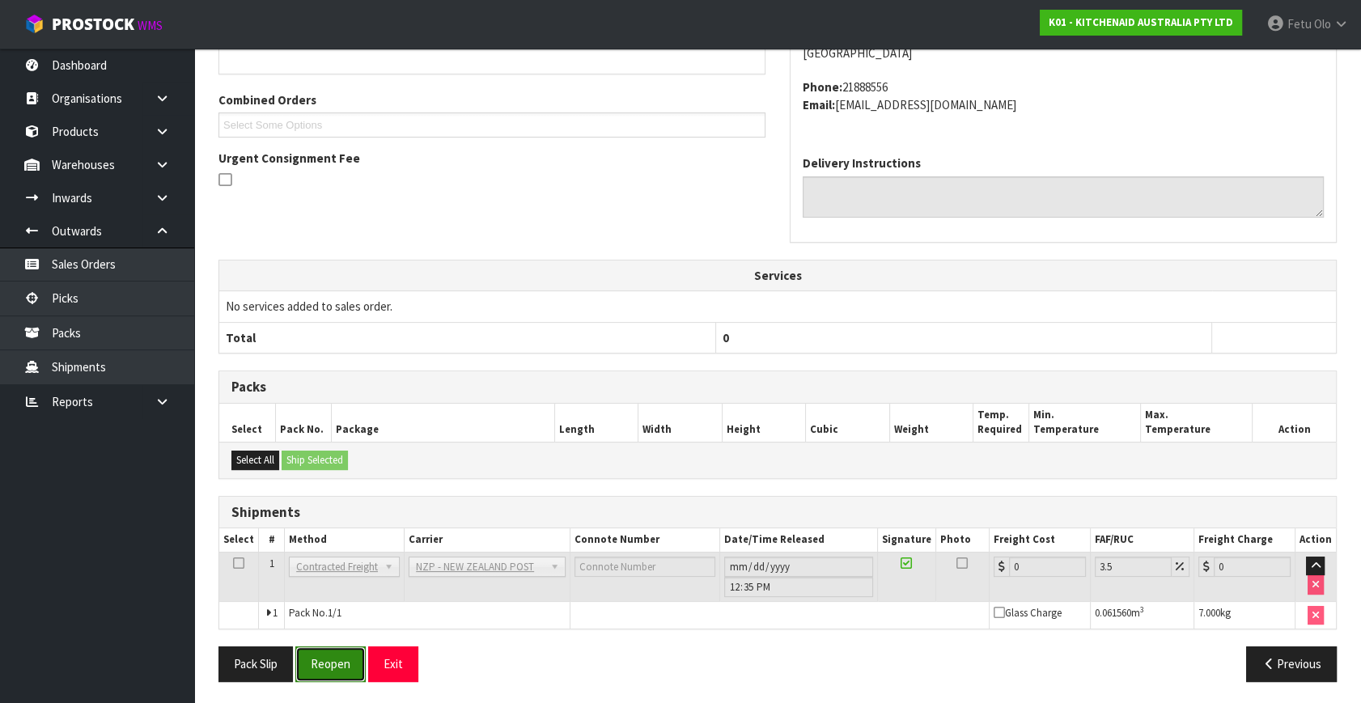
click at [340, 665] on button "Reopen" at bounding box center [330, 664] width 70 height 35
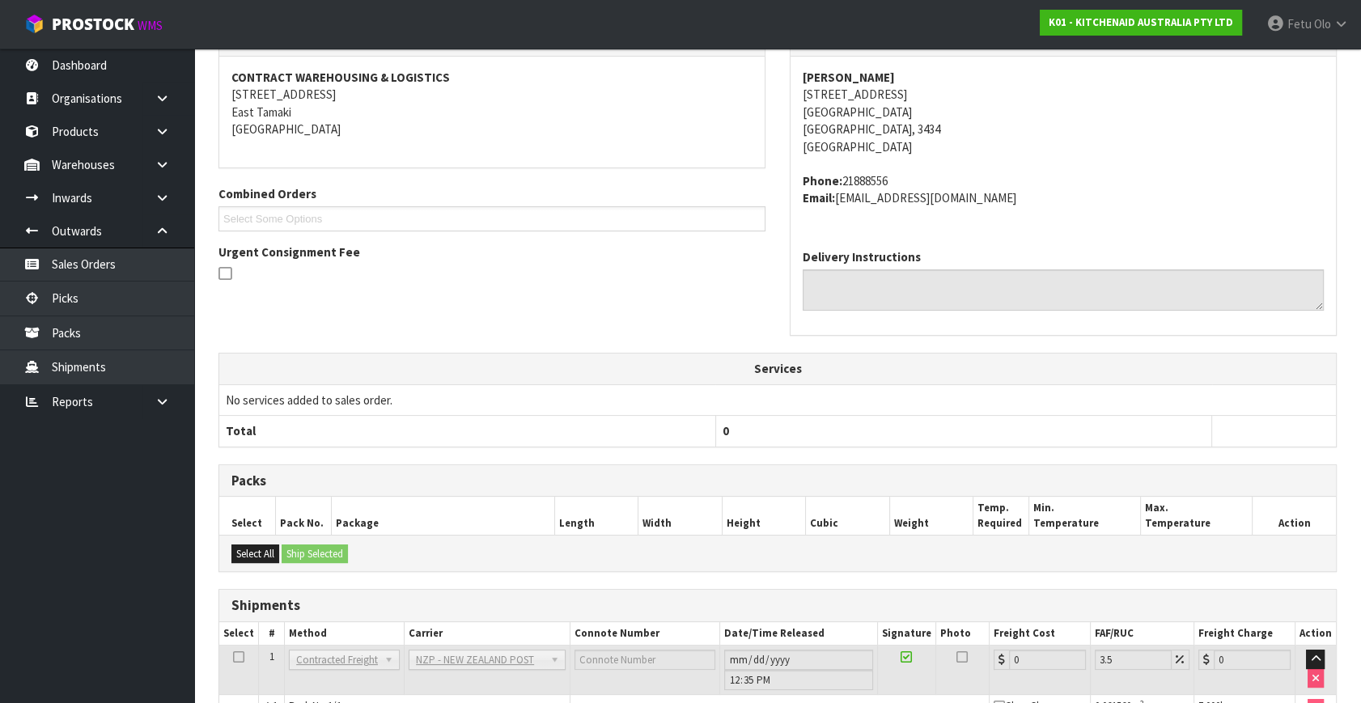
drag, startPoint x: 576, startPoint y: 562, endPoint x: 616, endPoint y: 547, distance: 42.5
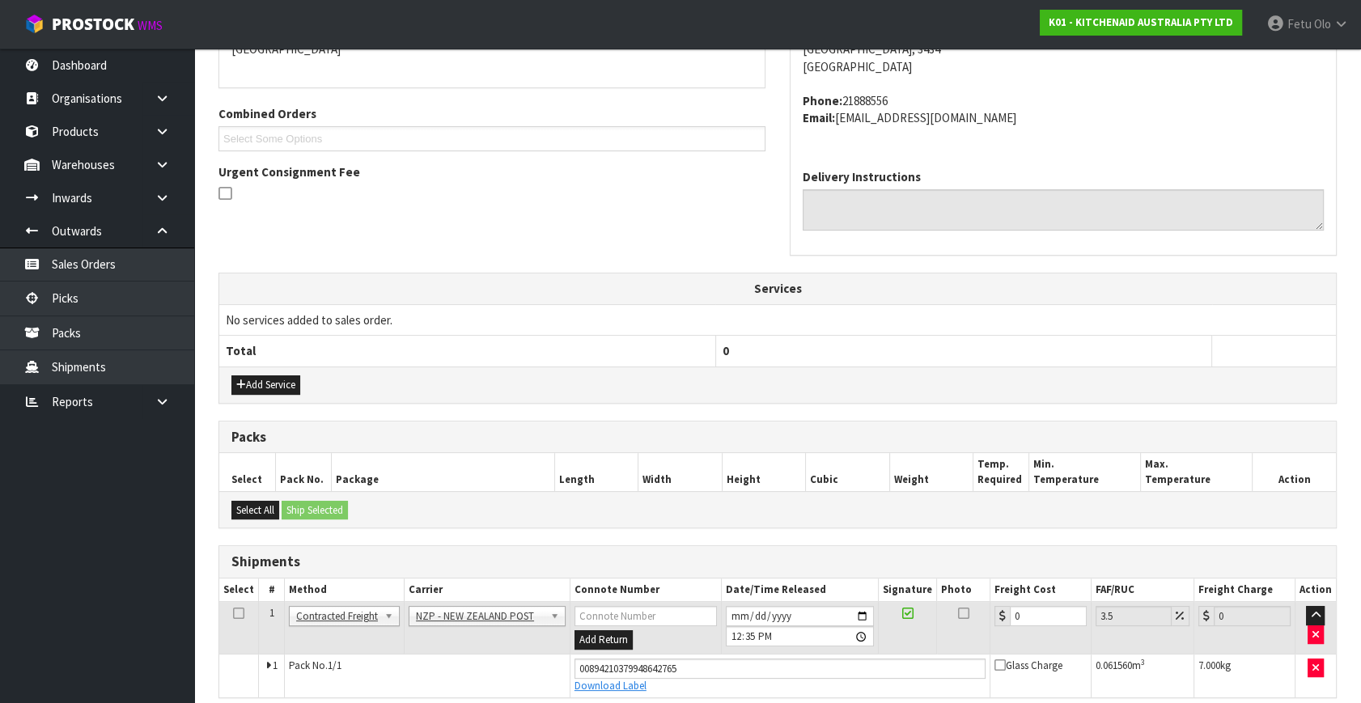
scroll to position [443, 0]
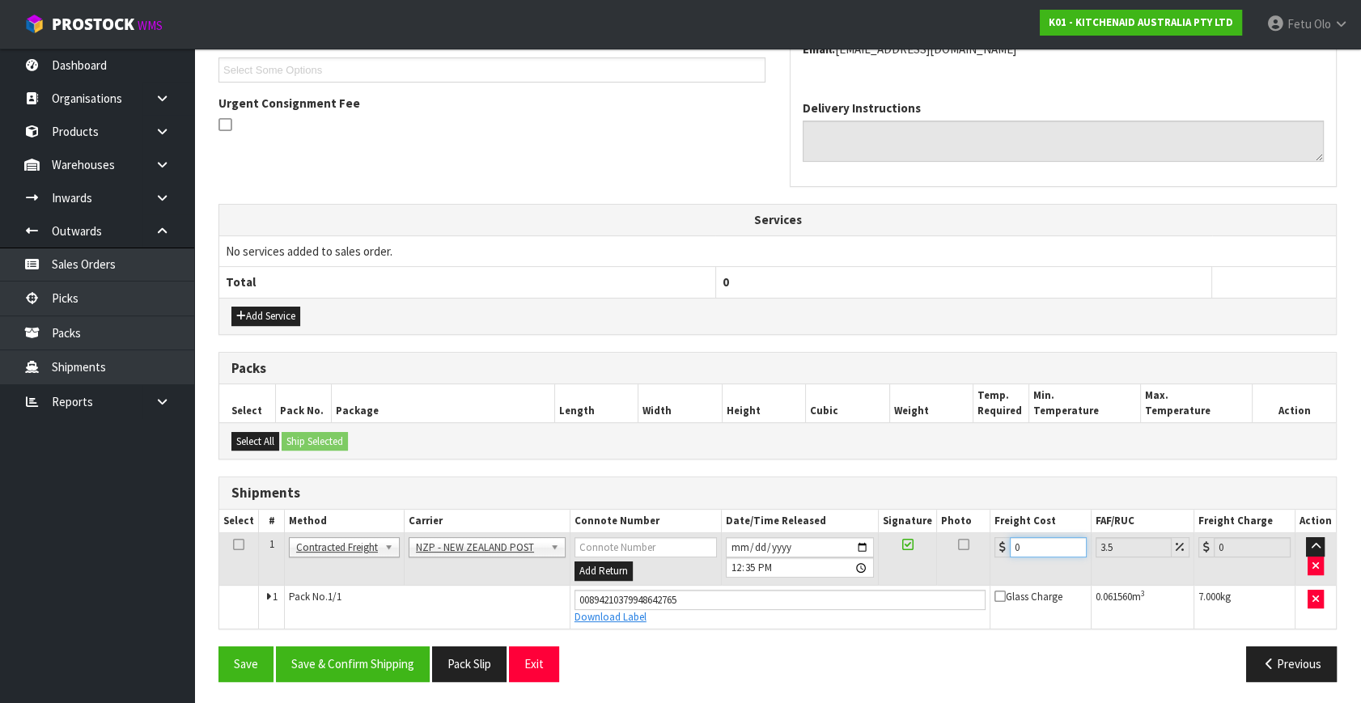
drag, startPoint x: 1014, startPoint y: 550, endPoint x: 688, endPoint y: 612, distance: 331.9
click at [688, 612] on tbody "1 Client Local Pickup Customer Local Pickup Company Freight Contracted Freight …" at bounding box center [777, 580] width 1117 height 95
type input "7"
type input "7.24"
type input "7.3"
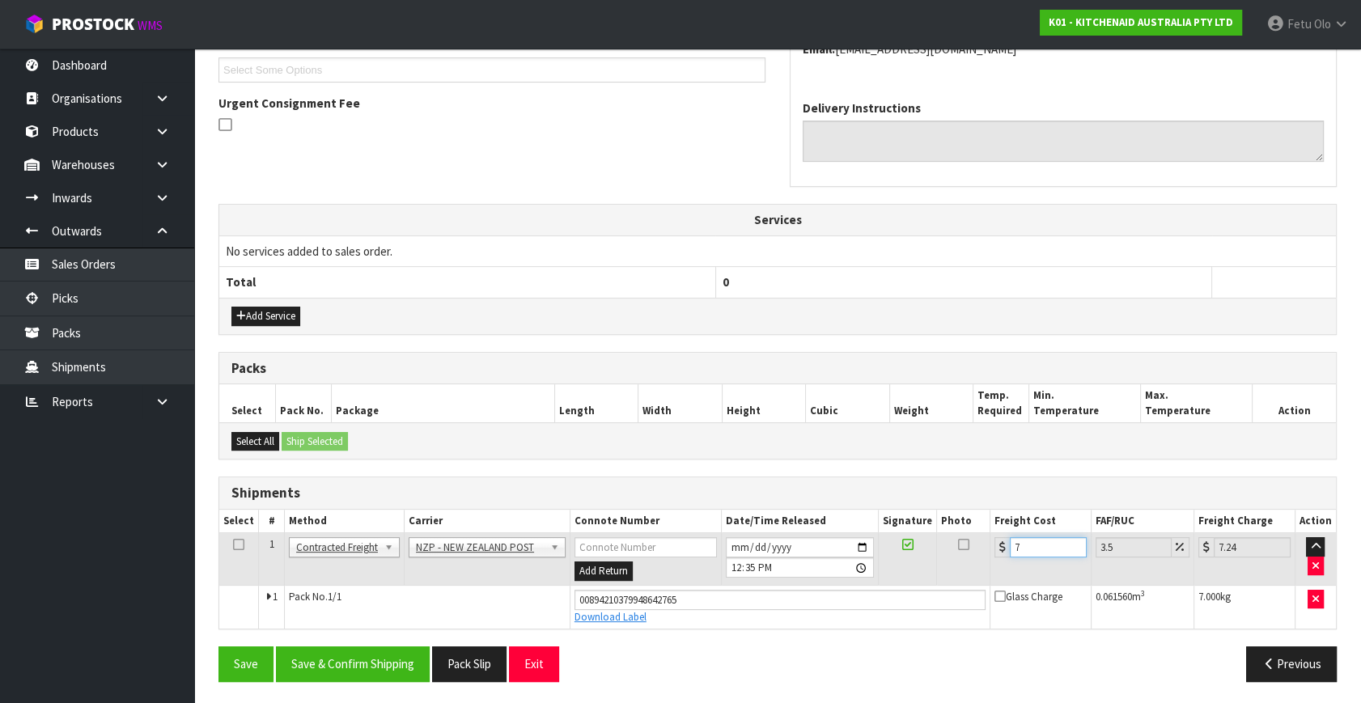
type input "7.56"
type input "7.31"
type input "7.57"
type input "7.31"
click at [409, 651] on button "Save & Confirm Shipping" at bounding box center [353, 664] width 154 height 35
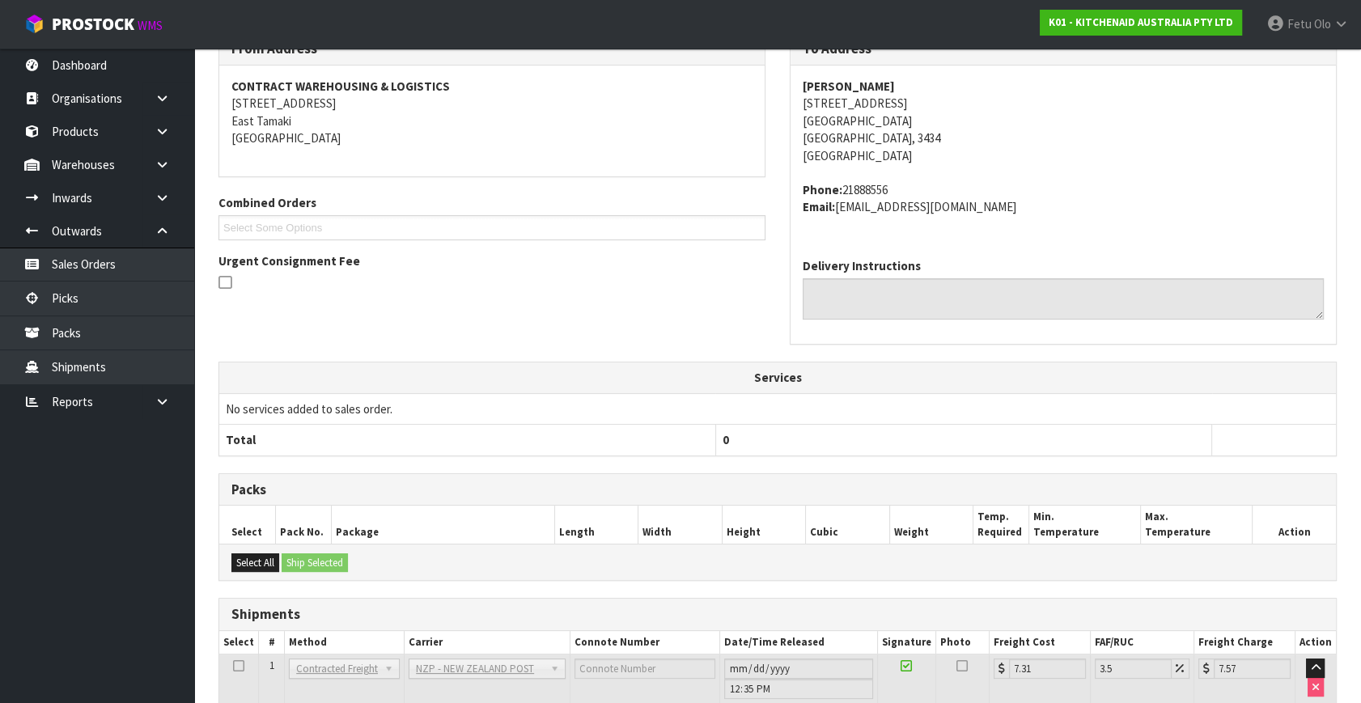
scroll to position [398, 0]
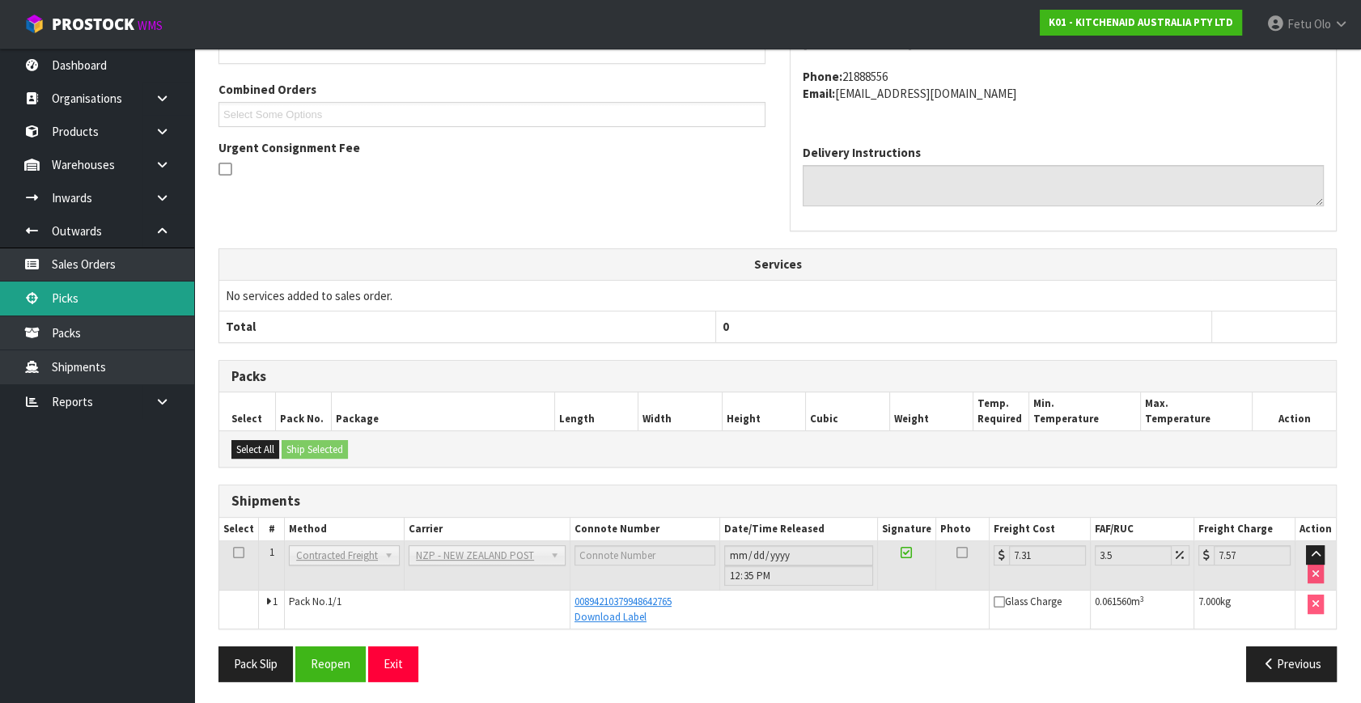
drag, startPoint x: 93, startPoint y: 301, endPoint x: 163, endPoint y: 299, distance: 70.4
click at [93, 301] on link "Picks" at bounding box center [97, 298] width 194 height 33
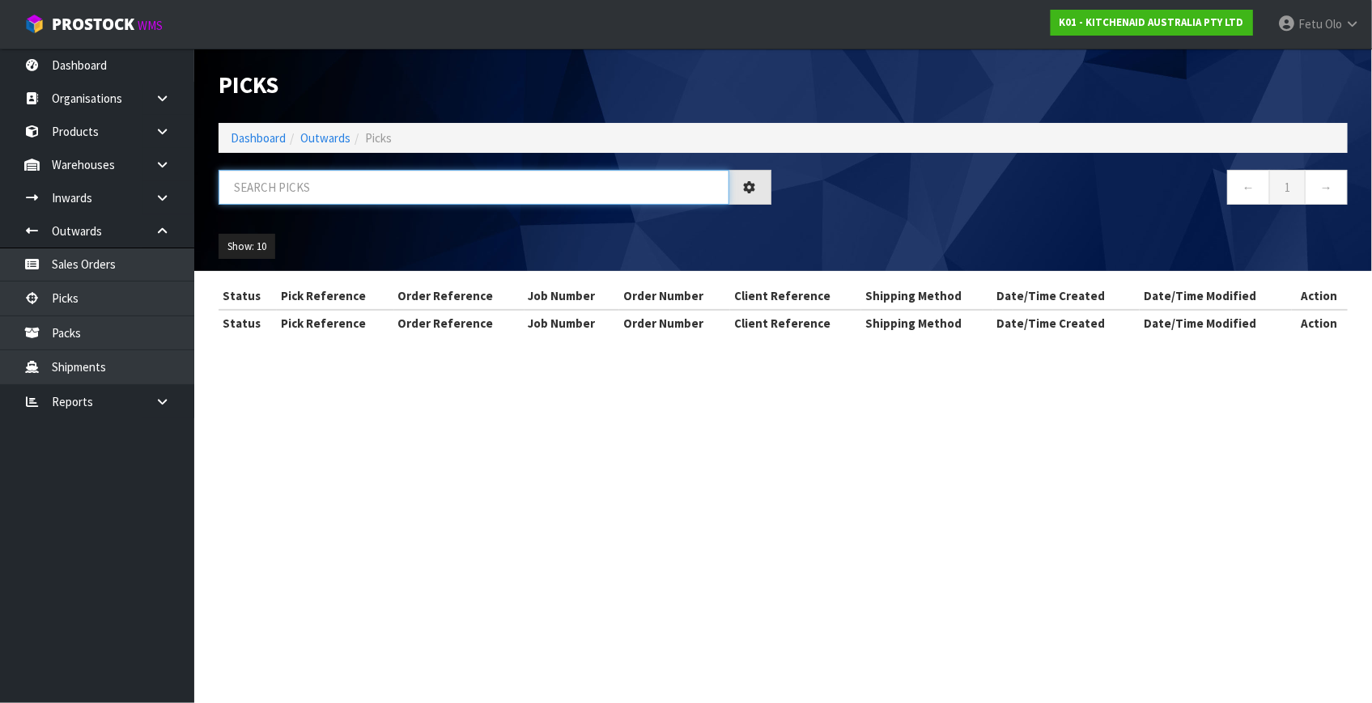
click at [319, 191] on input "text" at bounding box center [474, 187] width 511 height 35
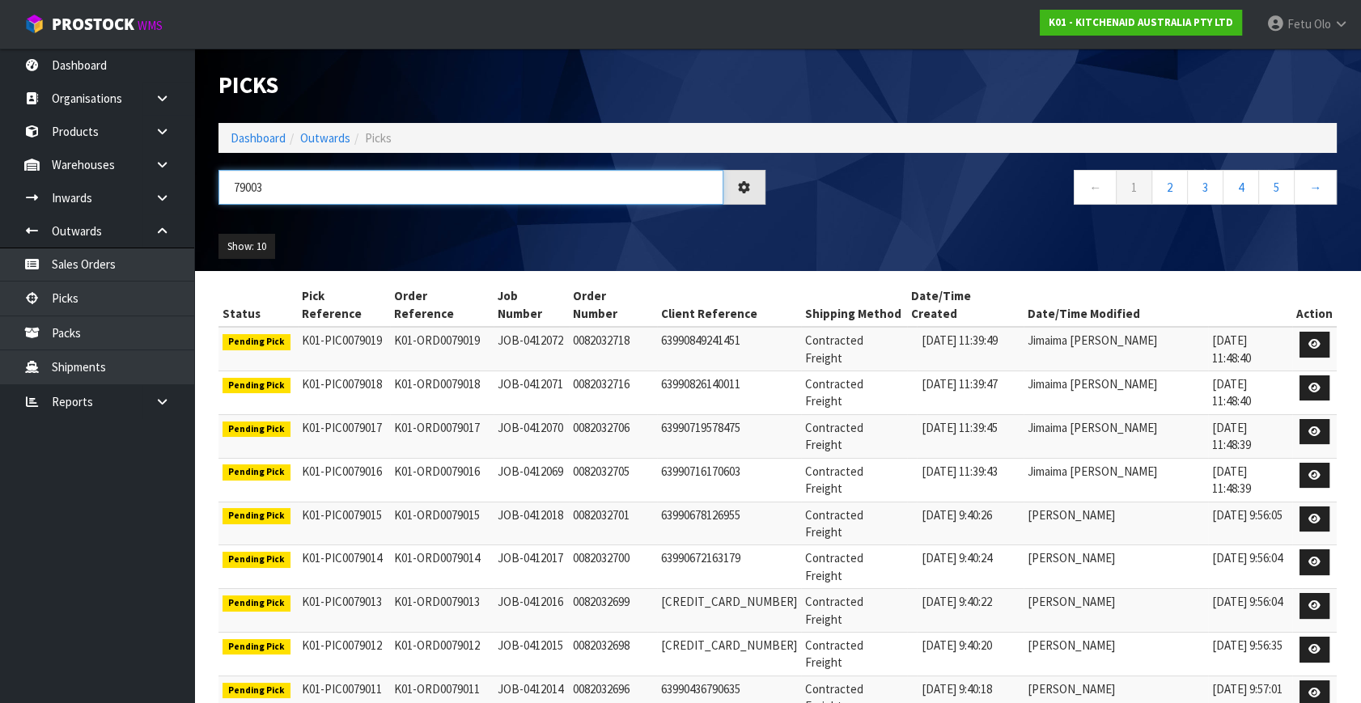
type input "79003"
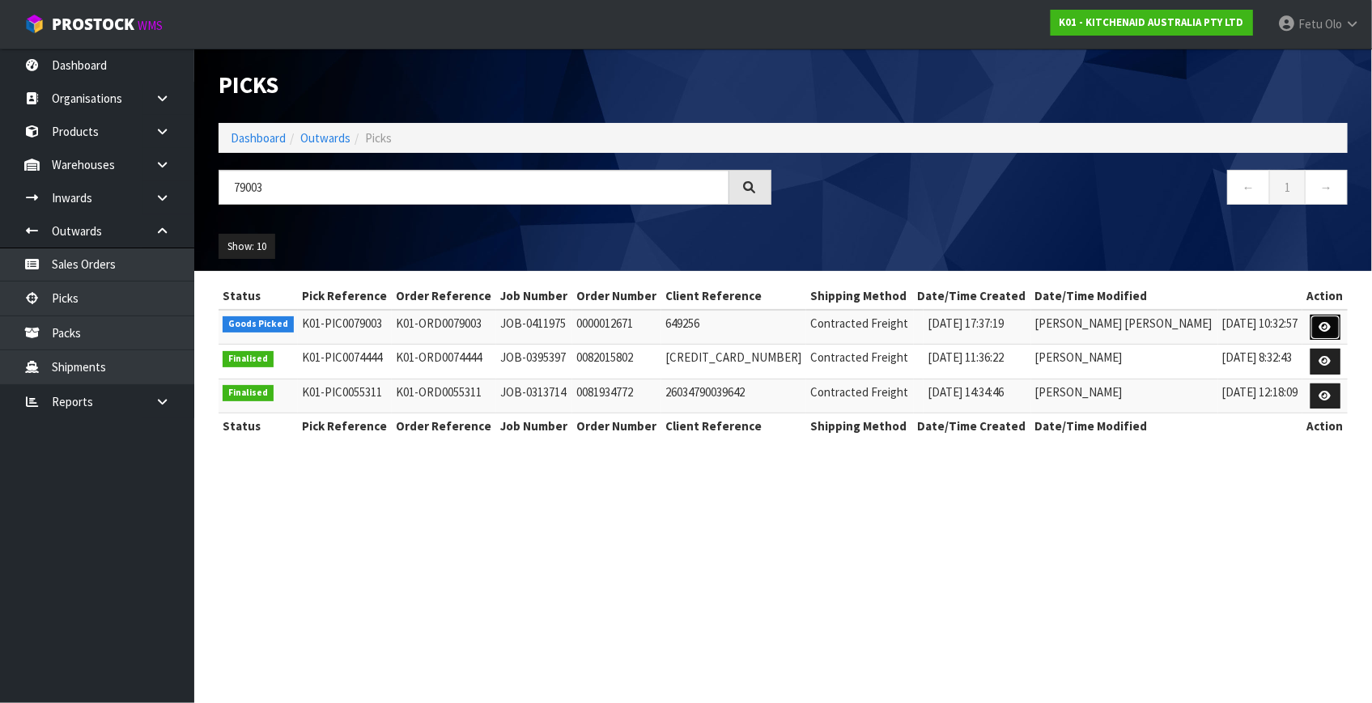
click at [1326, 324] on icon at bounding box center [1325, 327] width 12 height 11
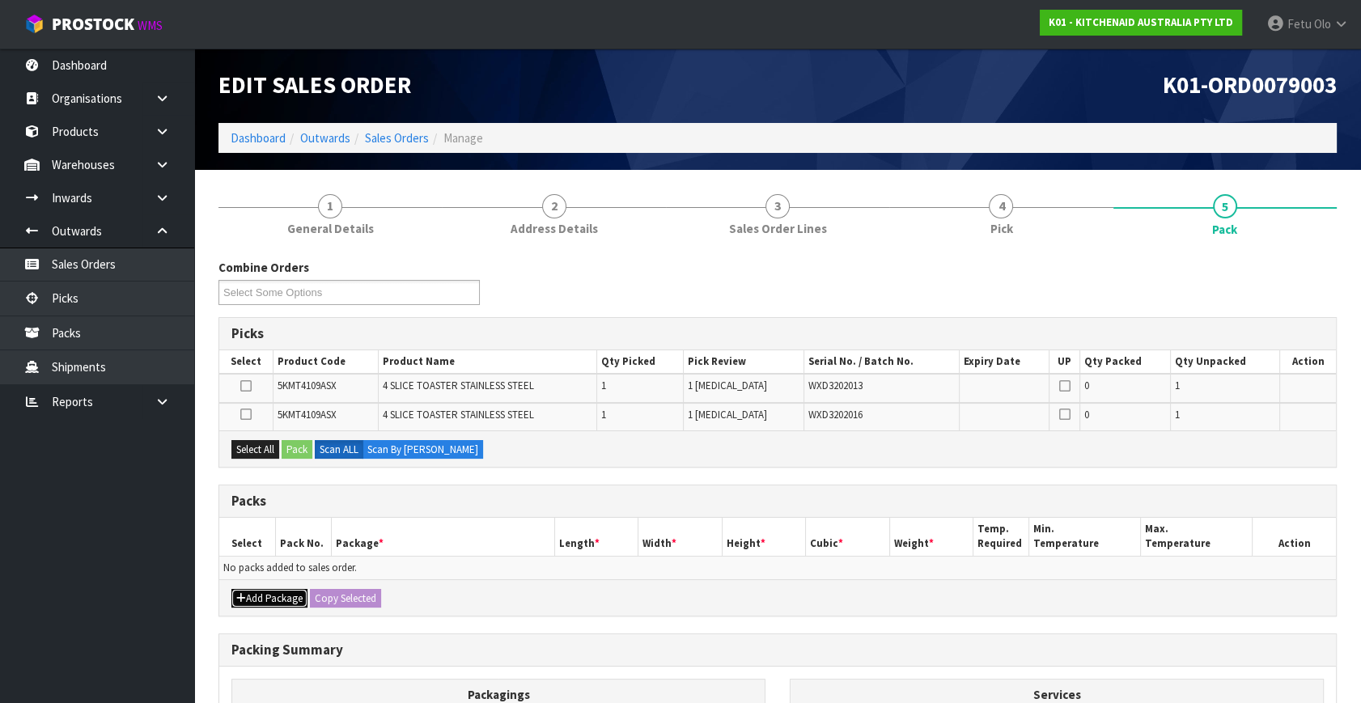
click at [268, 591] on button "Add Package" at bounding box center [269, 598] width 76 height 19
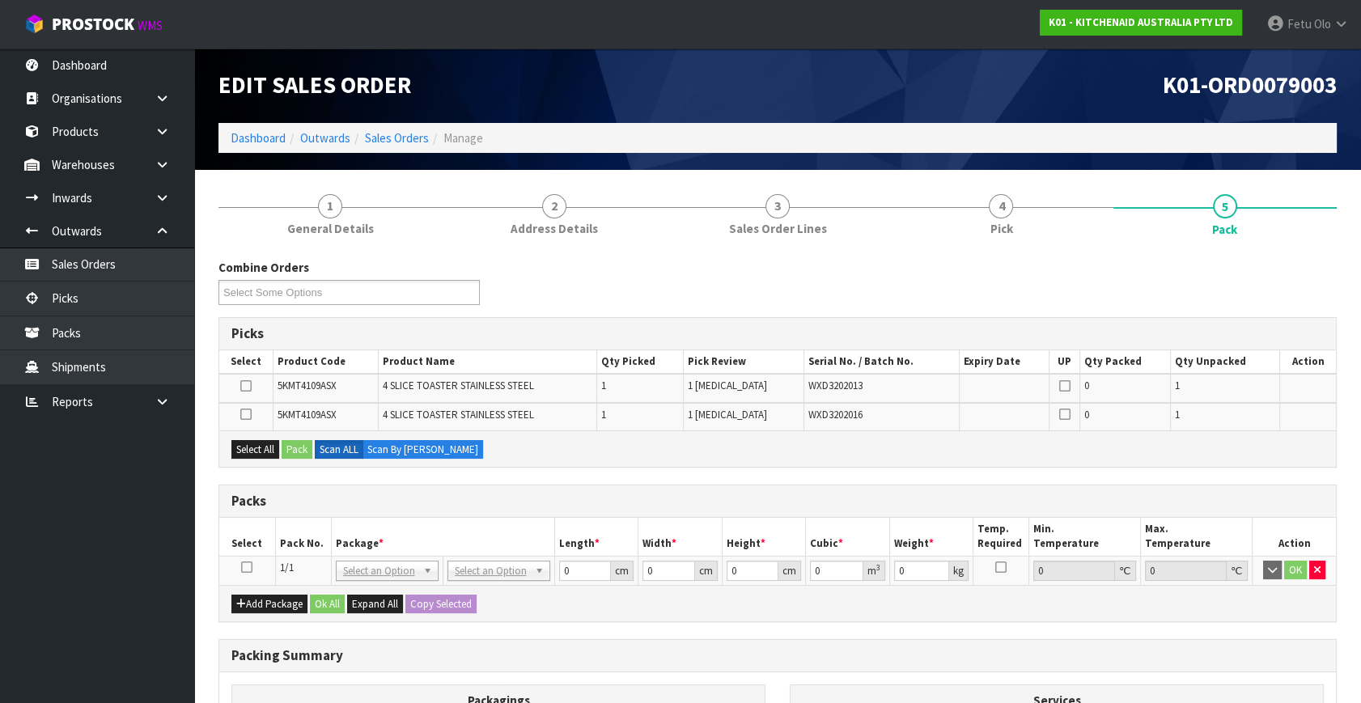
click at [250, 567] on icon at bounding box center [246, 567] width 11 height 1
click at [348, 535] on th "Package *" at bounding box center [442, 537] width 223 height 38
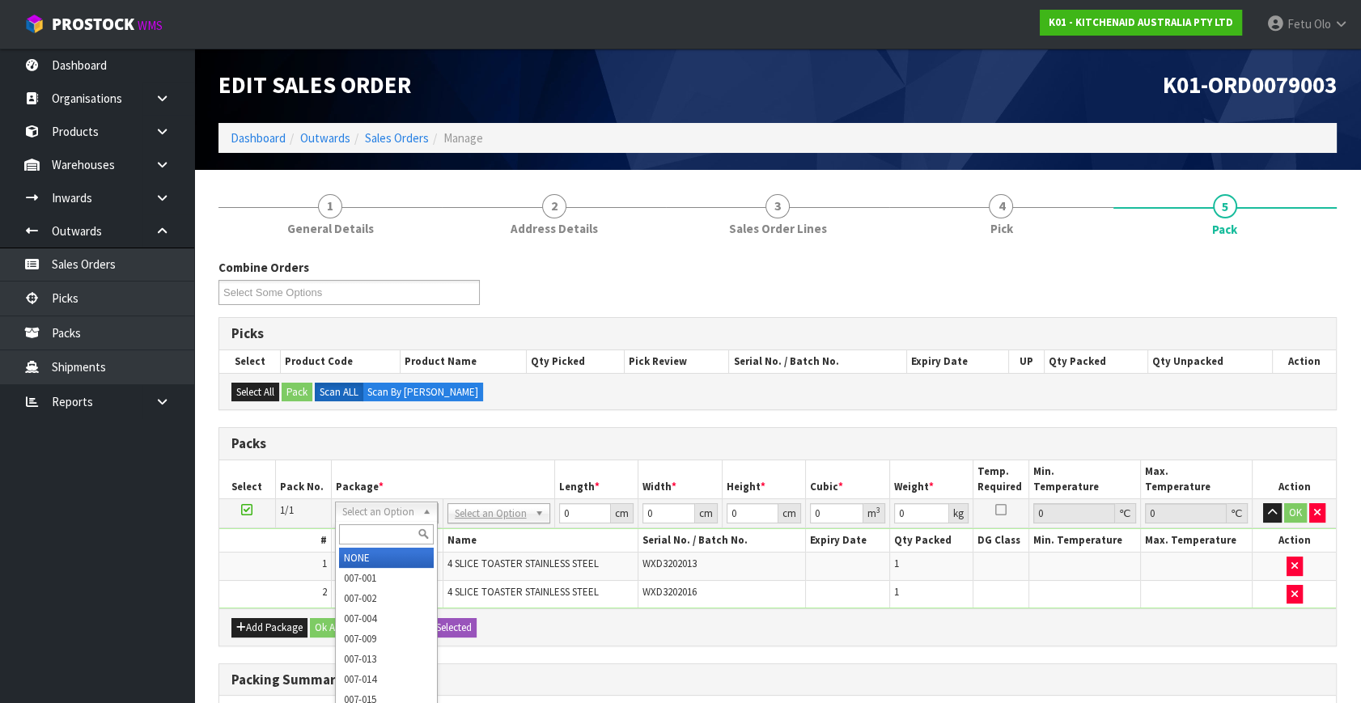
drag, startPoint x: 387, startPoint y: 513, endPoint x: 376, endPoint y: 545, distance: 34.0
click at [374, 534] on input "text" at bounding box center [386, 534] width 95 height 20
type input "011"
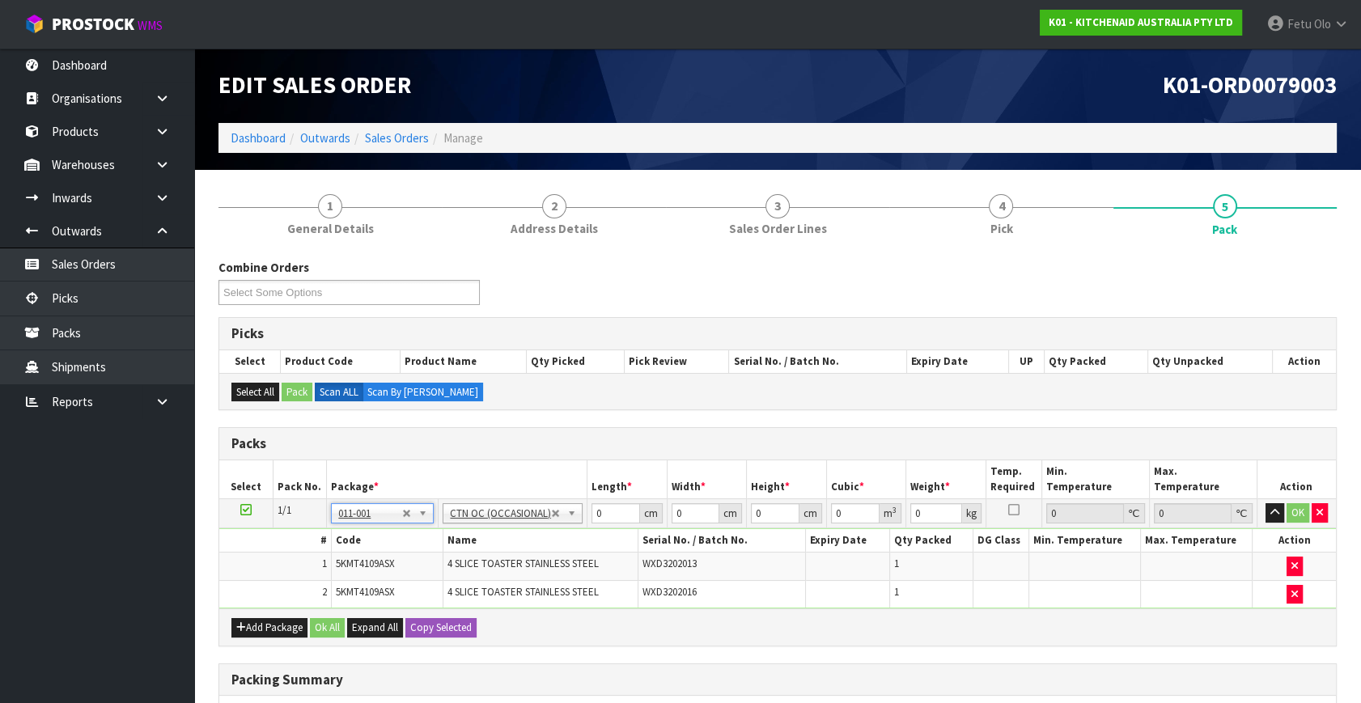
type input "9.1"
drag, startPoint x: 605, startPoint y: 518, endPoint x: 448, endPoint y: 560, distance: 161.8
click at [448, 560] on tbody "1/1 NONE 007-001 007-002 007-004 007-009 007-013 007-014 007-015 007-017 007-01…" at bounding box center [777, 554] width 1117 height 110
type input "76"
type input "38"
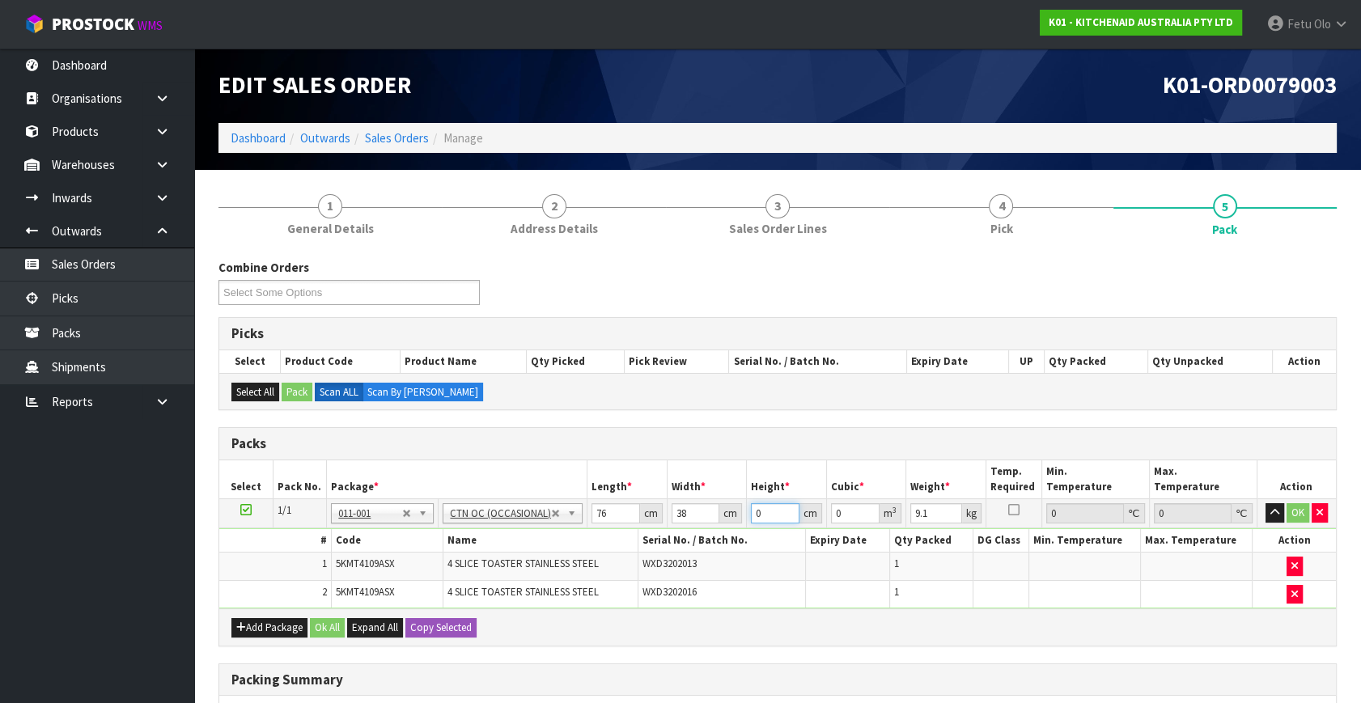
type input "2"
type input "0.005776"
type input "29"
type input "0.083752"
type input "29"
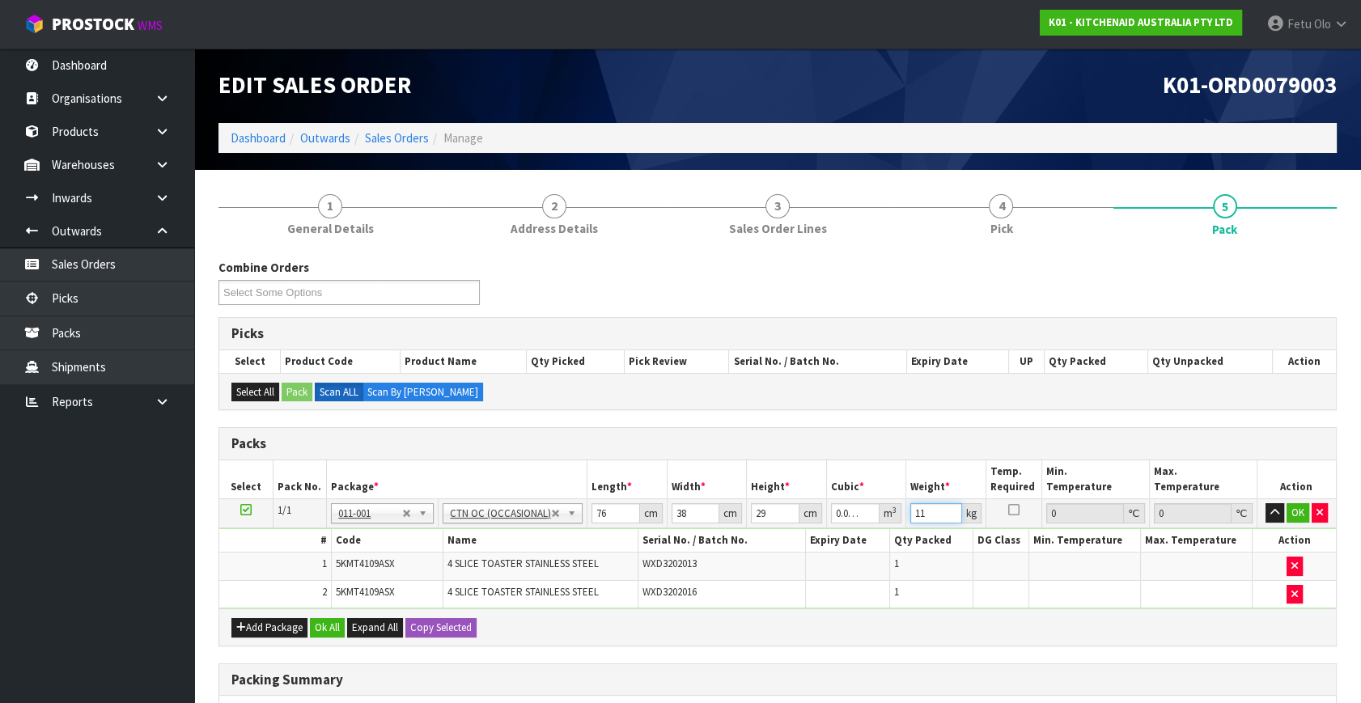
type input "11"
click button "OK" at bounding box center [1298, 512] width 23 height 19
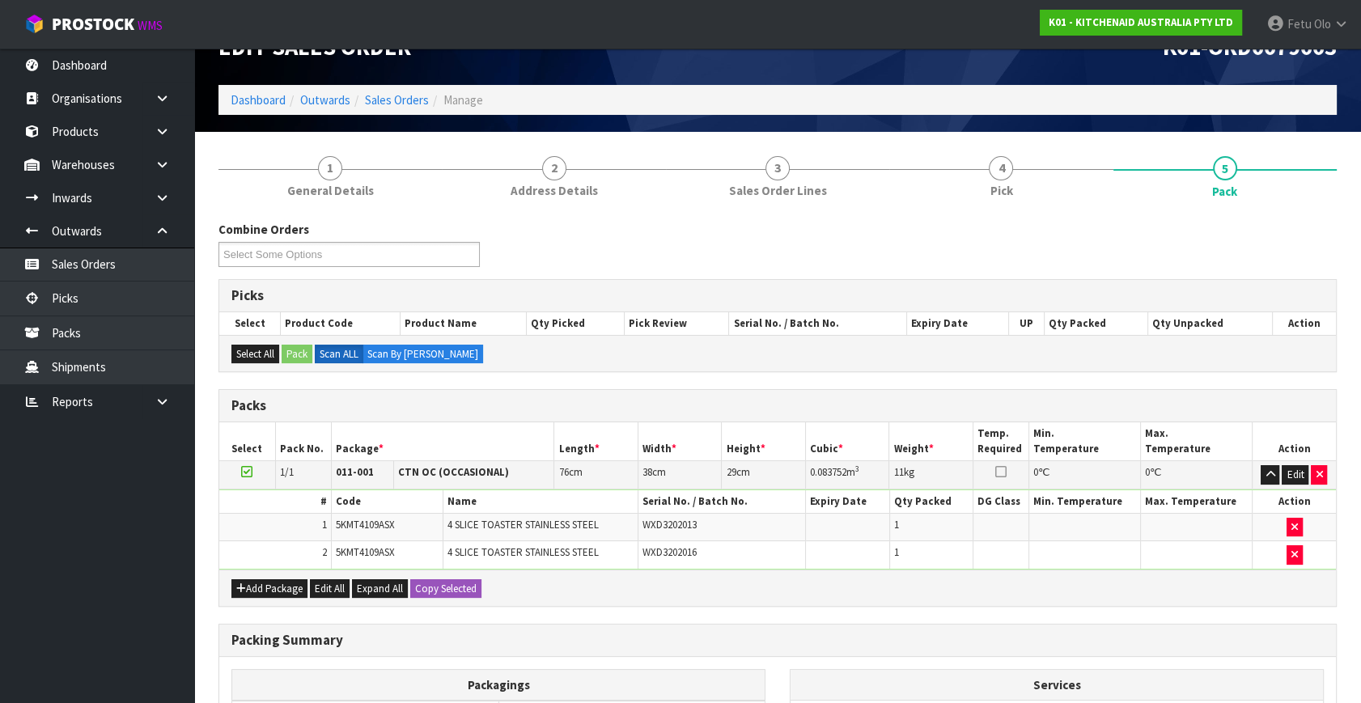
scroll to position [244, 0]
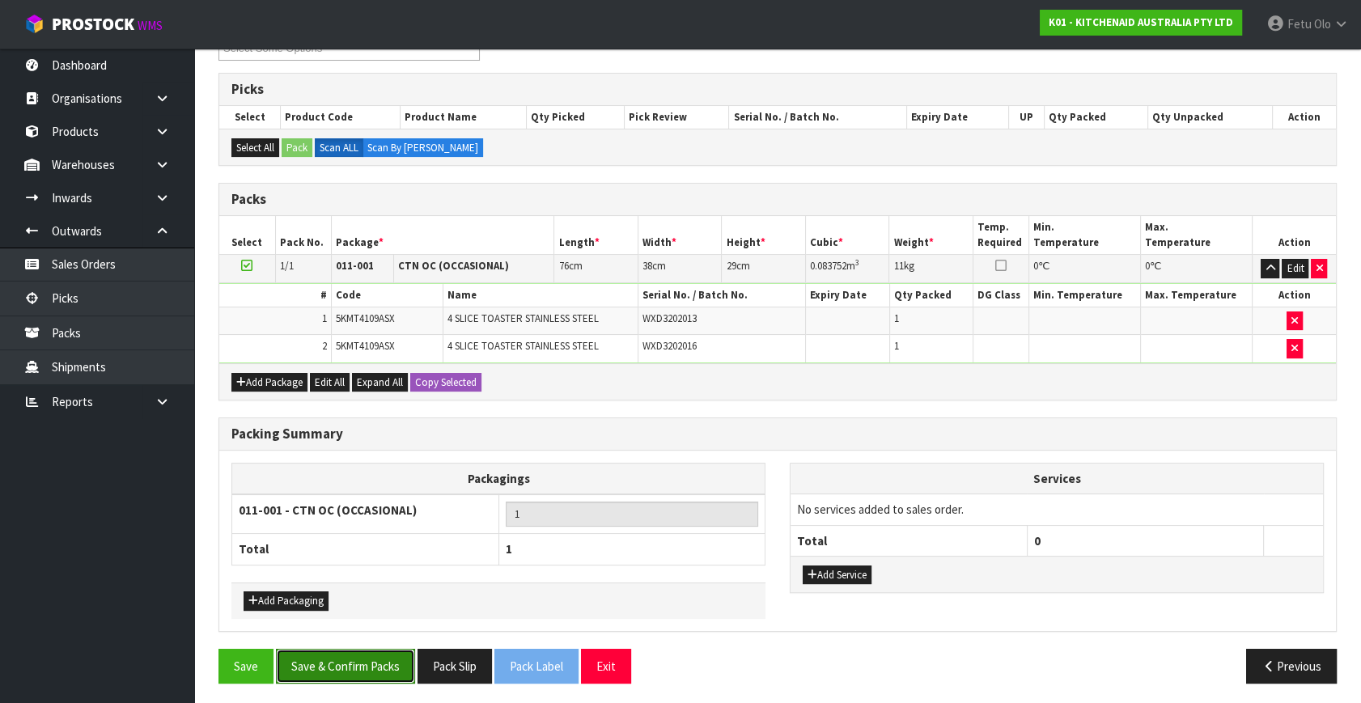
click at [325, 654] on button "Save & Confirm Packs" at bounding box center [345, 666] width 139 height 35
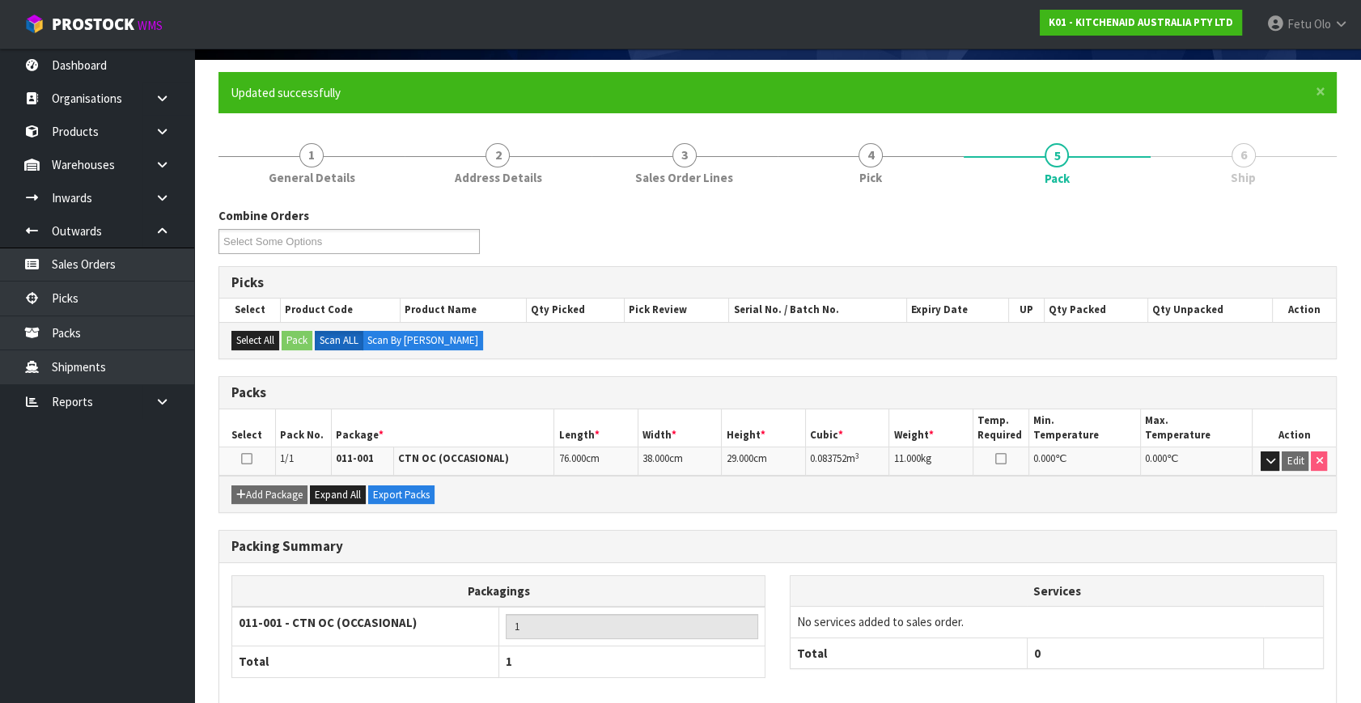
scroll to position [187, 0]
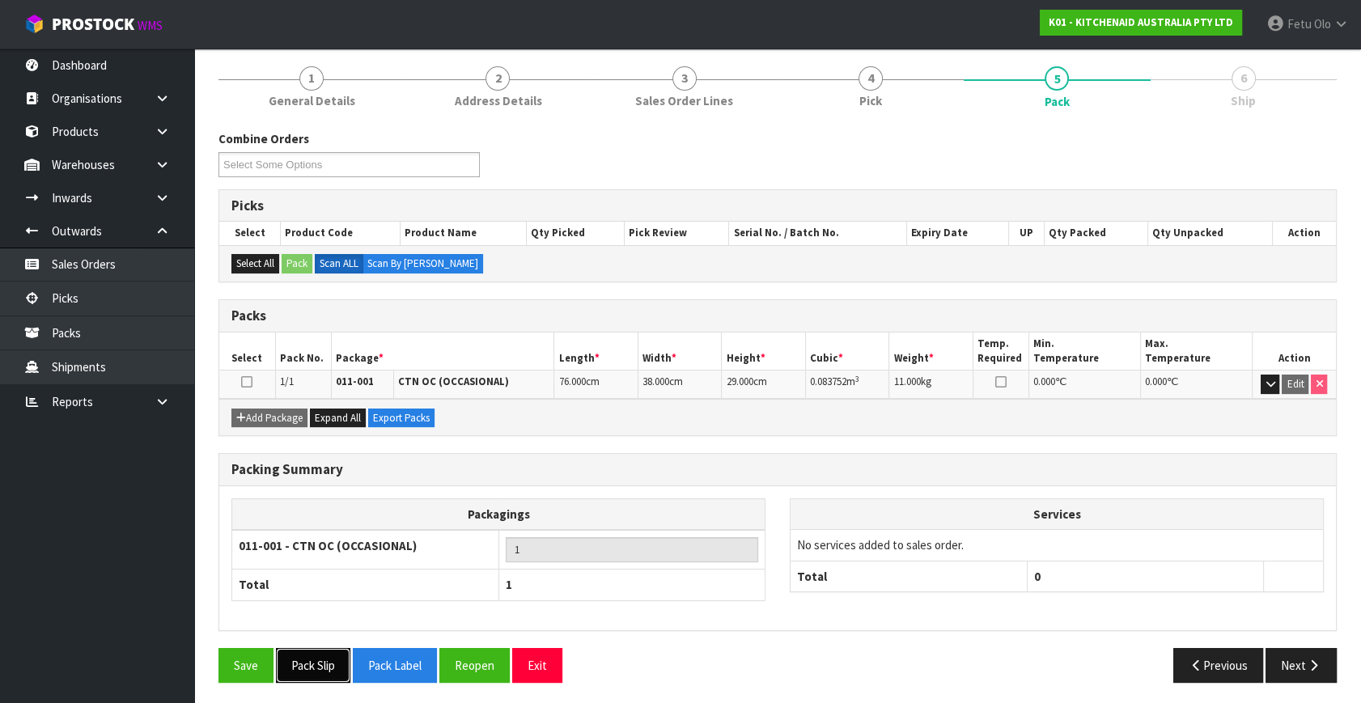
click at [299, 663] on button "Pack Slip" at bounding box center [313, 665] width 74 height 35
drag, startPoint x: 1307, startPoint y: 664, endPoint x: 1283, endPoint y: 660, distance: 24.6
click at [1283, 660] on button "Next" at bounding box center [1301, 665] width 71 height 35
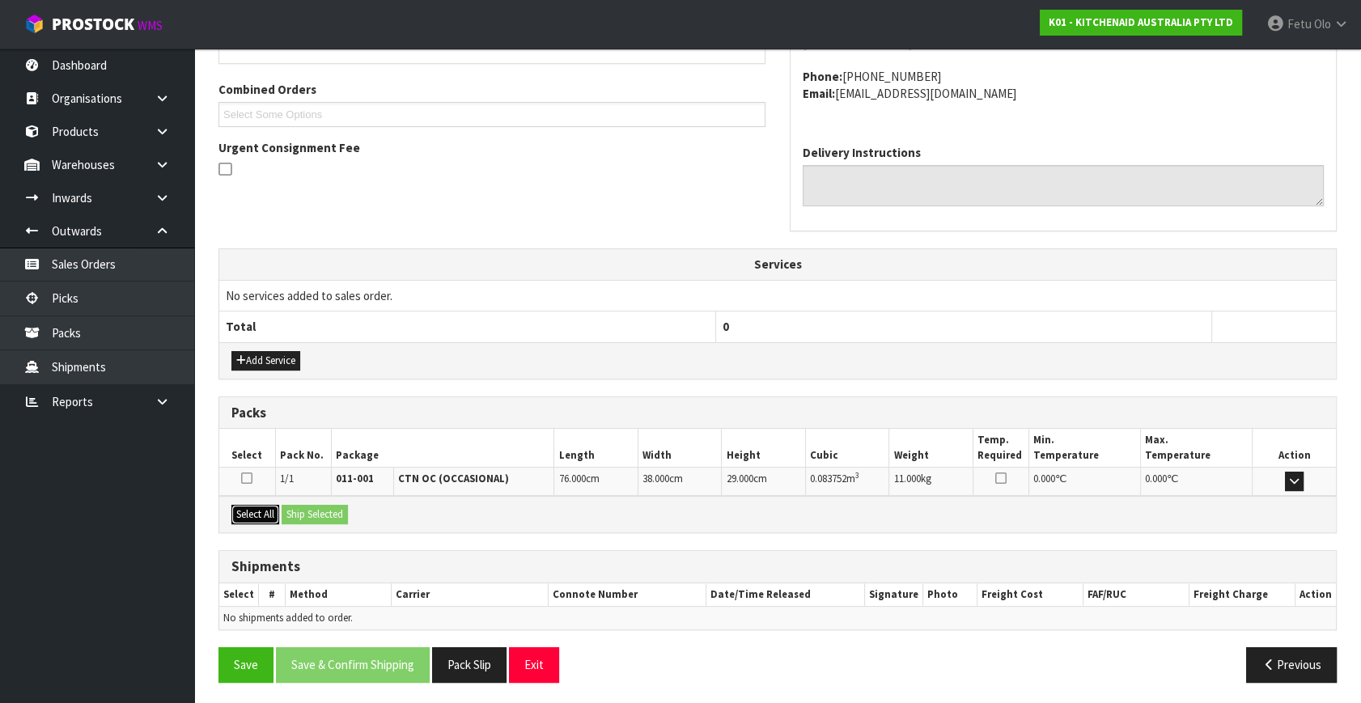
drag, startPoint x: 261, startPoint y: 509, endPoint x: 275, endPoint y: 510, distance: 14.6
click at [269, 509] on button "Select All" at bounding box center [255, 514] width 48 height 19
click at [283, 510] on button "Ship Selected" at bounding box center [315, 514] width 66 height 19
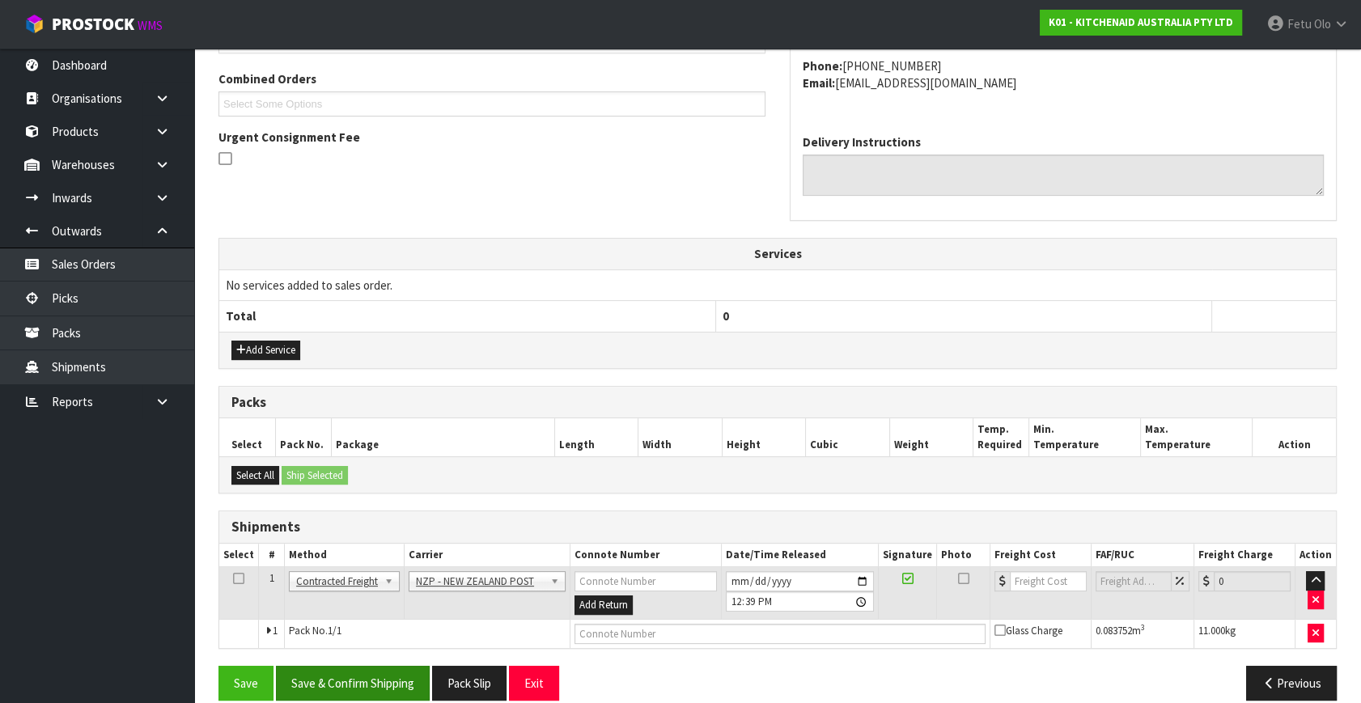
scroll to position [427, 0]
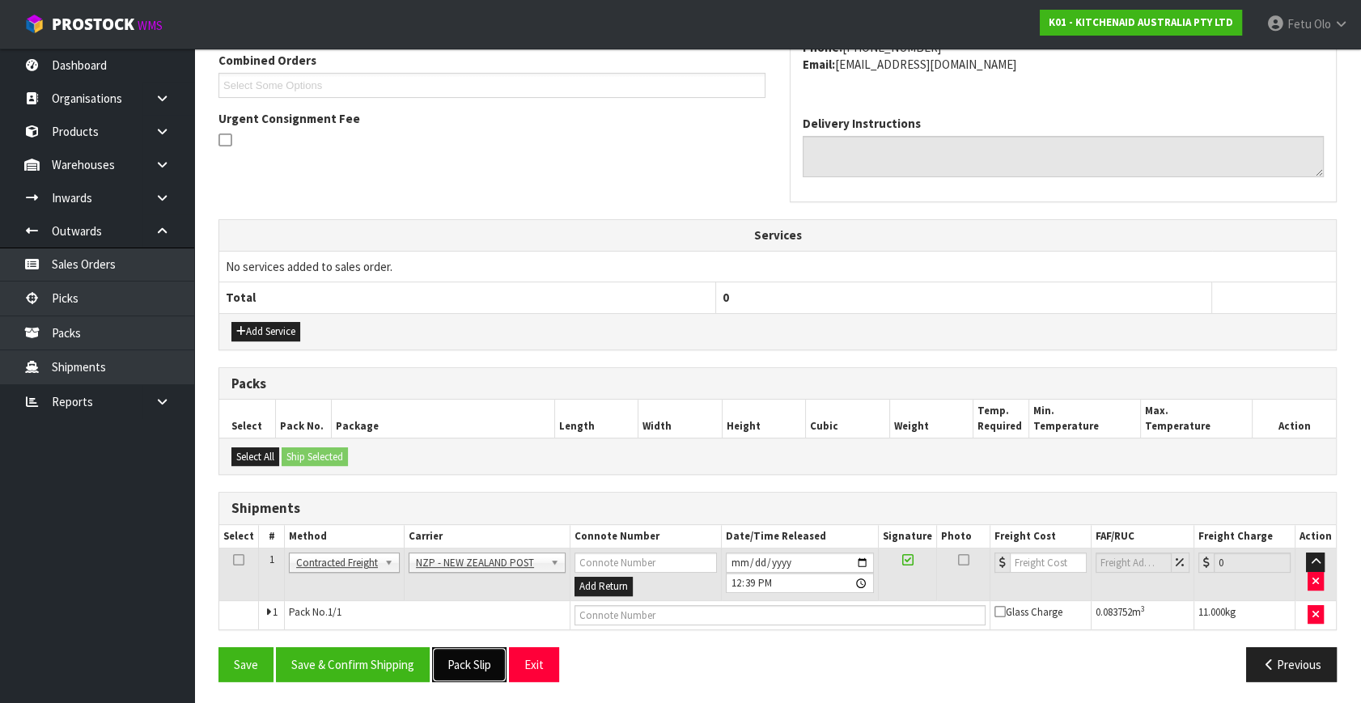
click at [452, 664] on button "Pack Slip" at bounding box center [469, 664] width 74 height 35
click at [360, 673] on button "Save & Confirm Shipping" at bounding box center [353, 664] width 154 height 35
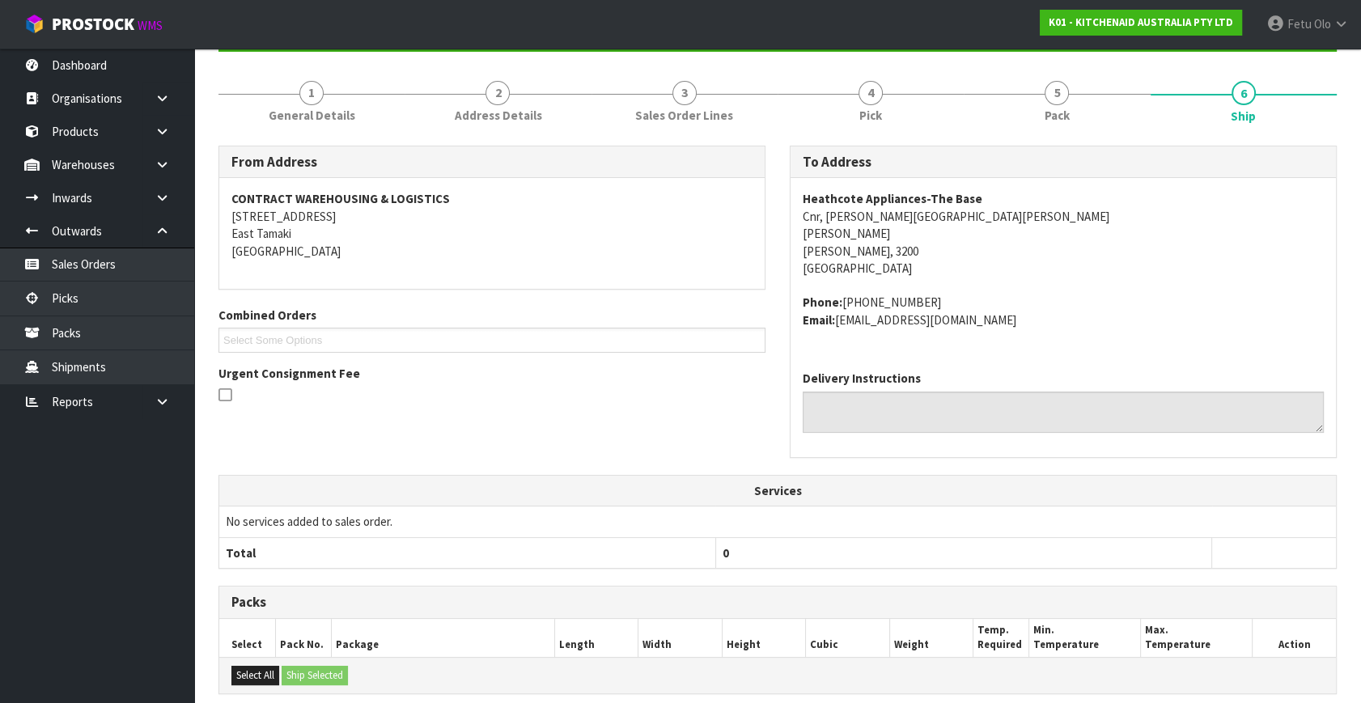
scroll to position [405, 0]
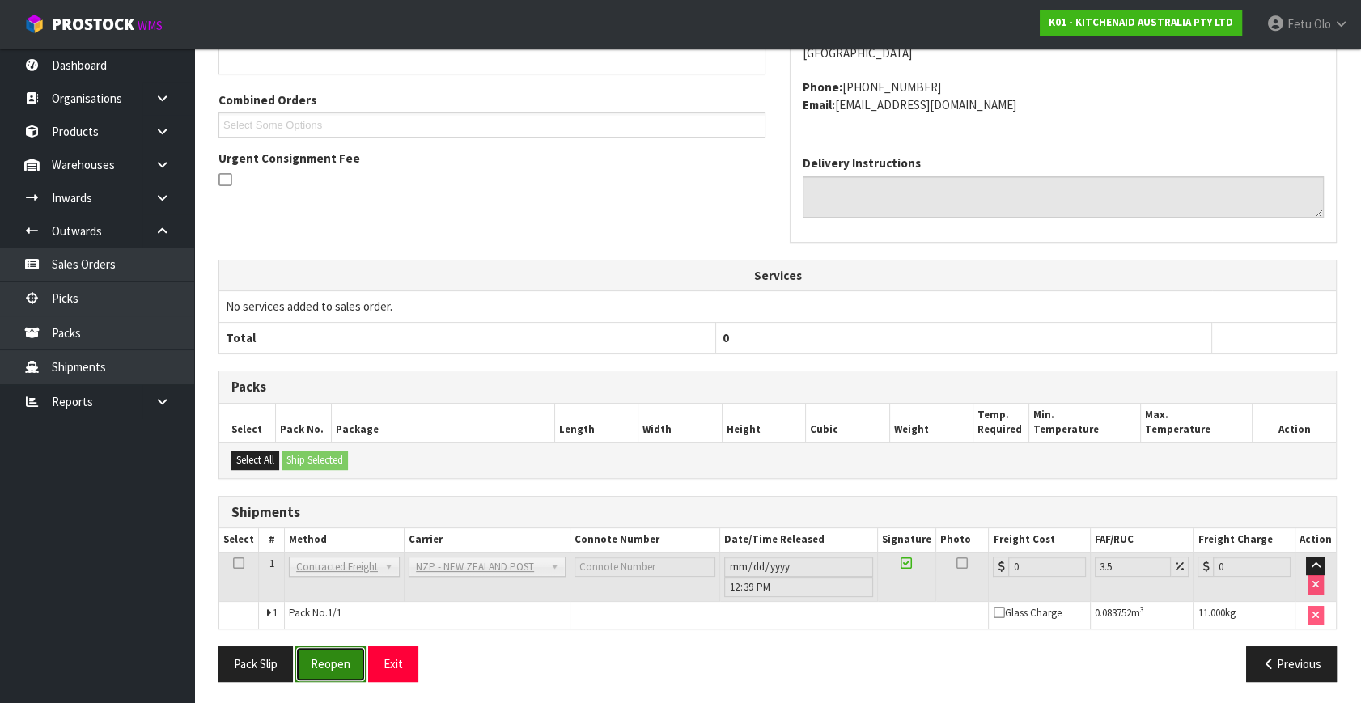
click at [341, 660] on button "Reopen" at bounding box center [330, 664] width 70 height 35
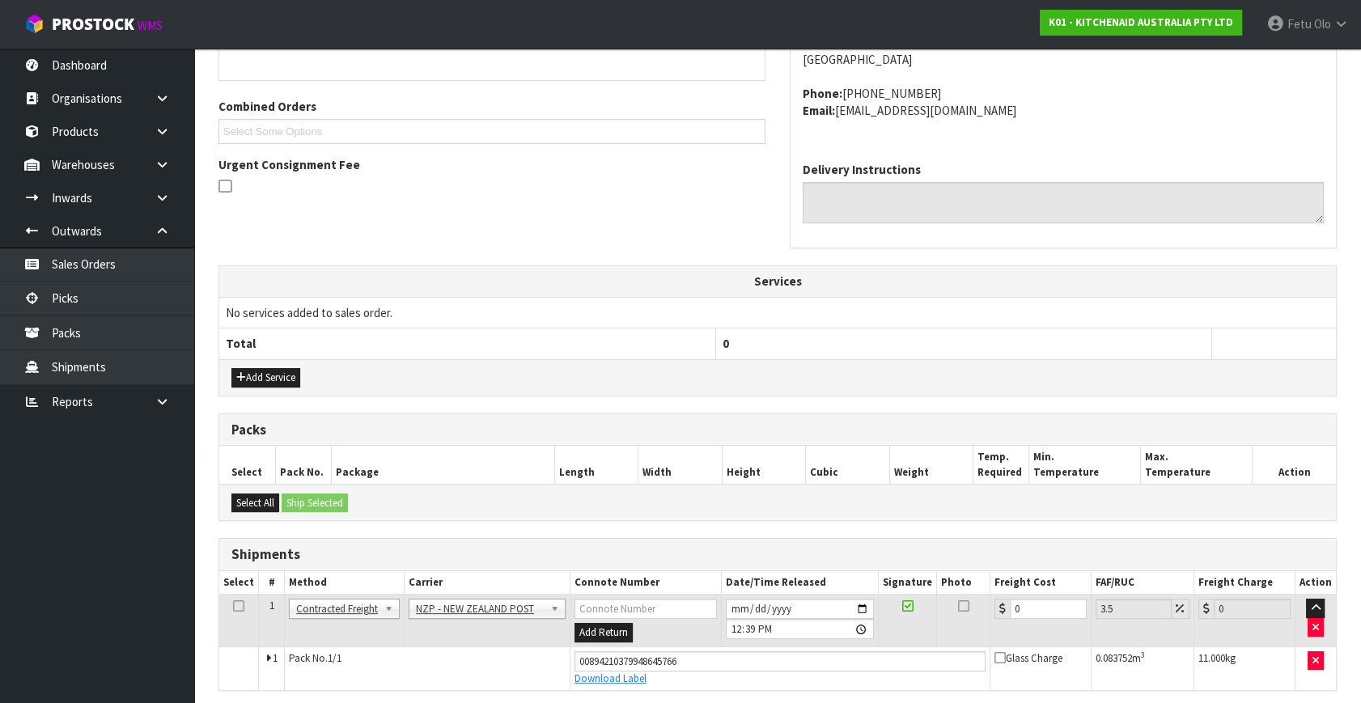
scroll to position [388, 0]
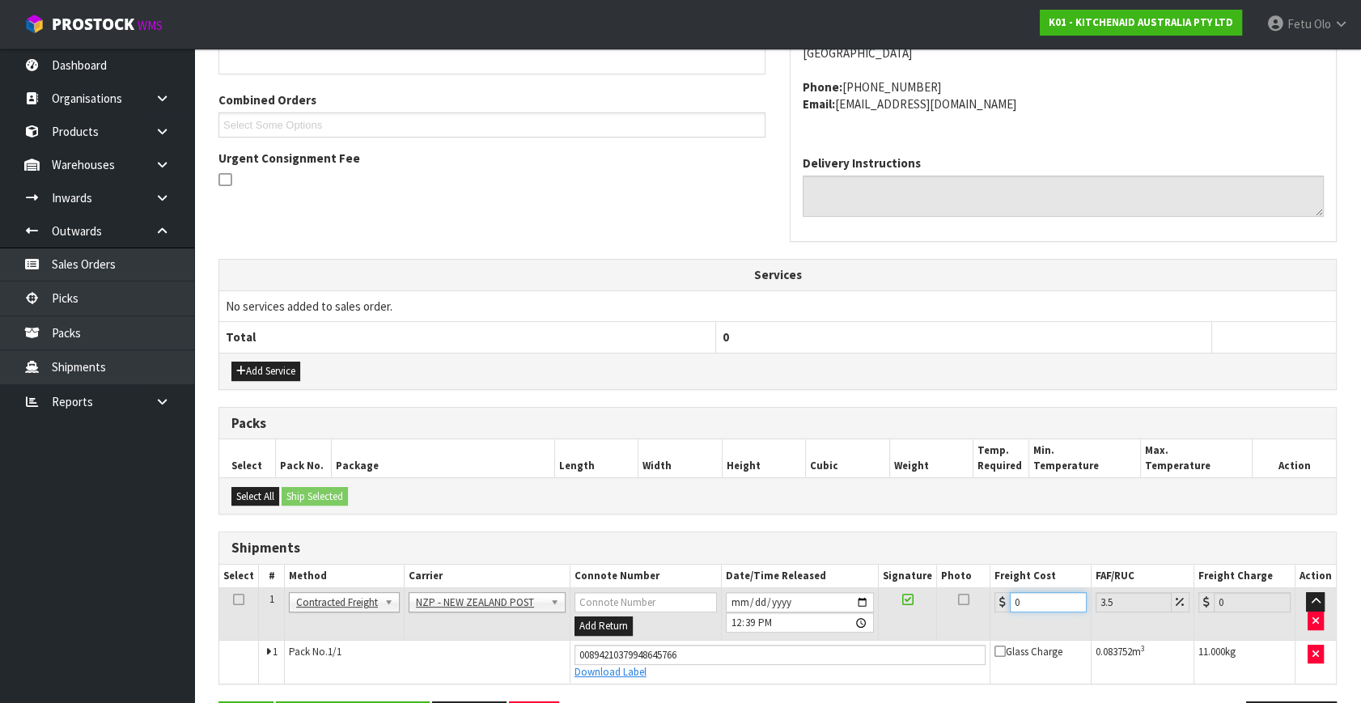
drag, startPoint x: 1044, startPoint y: 600, endPoint x: 904, endPoint y: 623, distance: 141.8
click at [904, 622] on tr "1 Client Local Pickup Customer Local Pickup Company Freight Contracted Freight …" at bounding box center [777, 614] width 1117 height 53
type input "8"
type input "8.28"
type input "8.1"
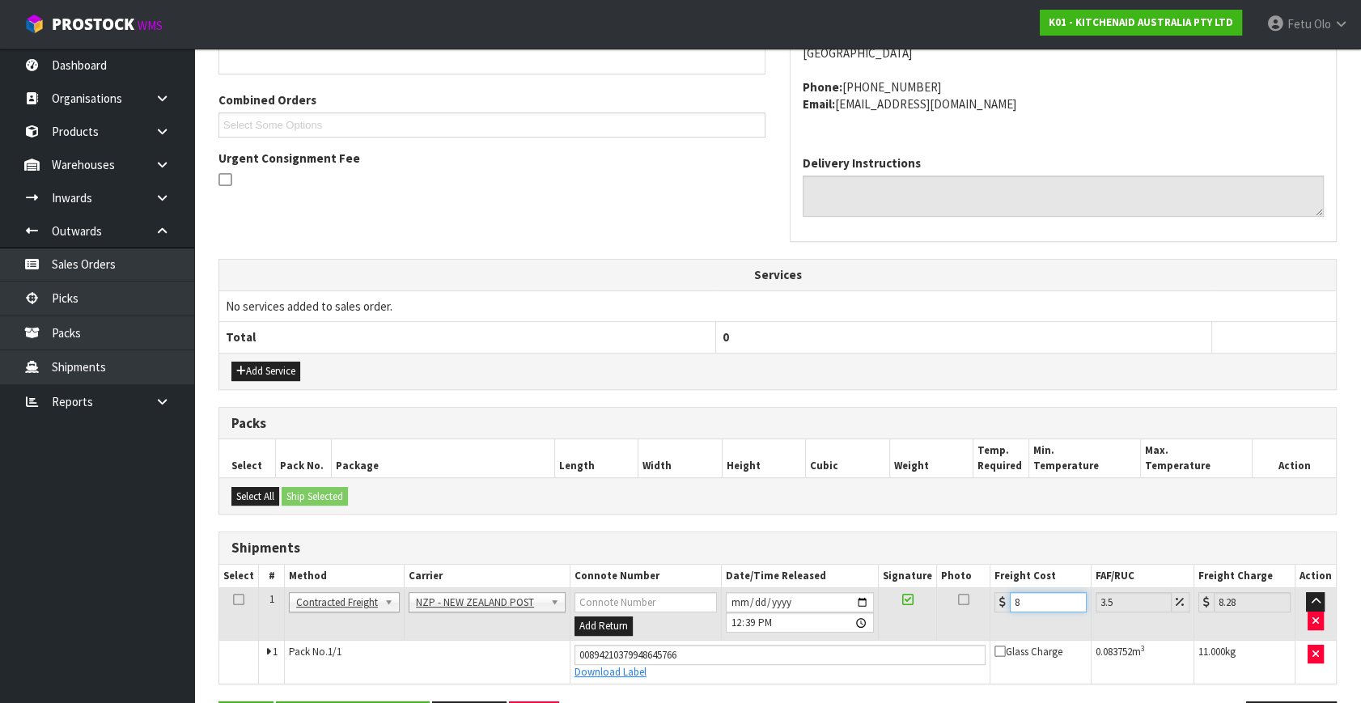
type input "8.38"
type input "8.12"
type input "8.4"
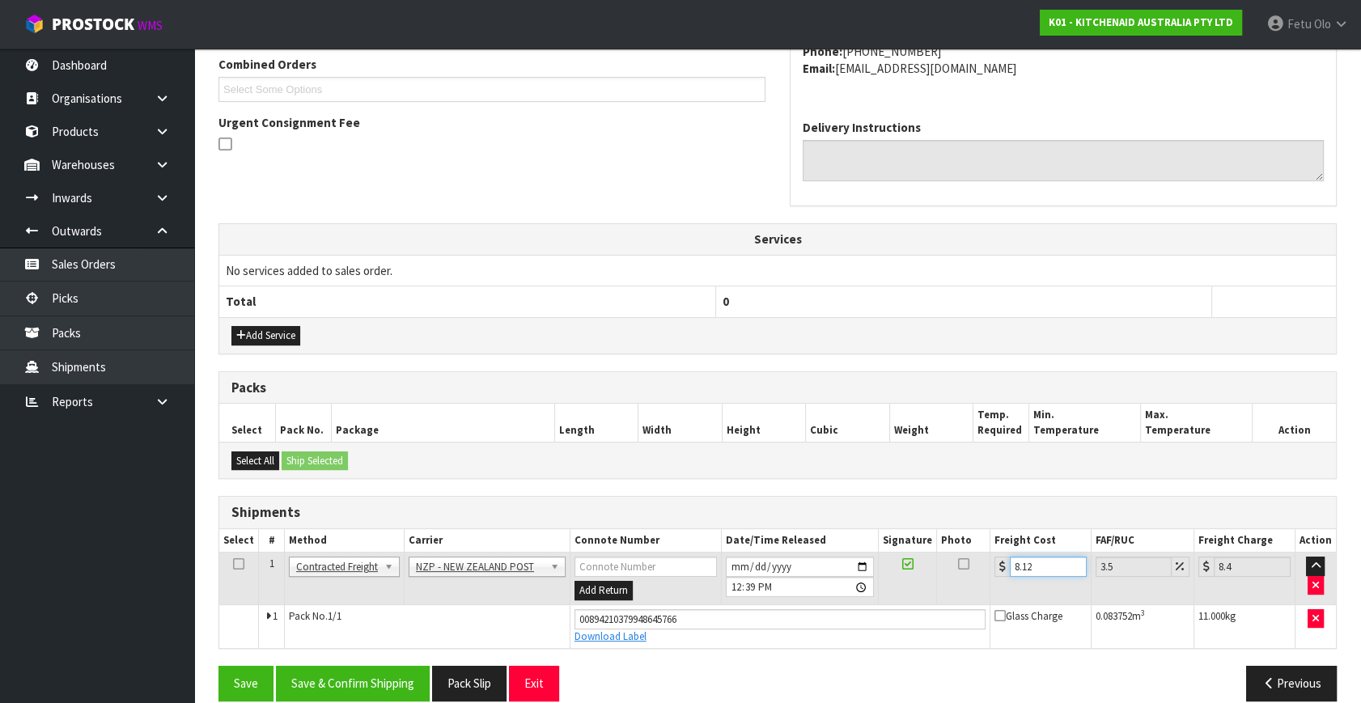
scroll to position [443, 0]
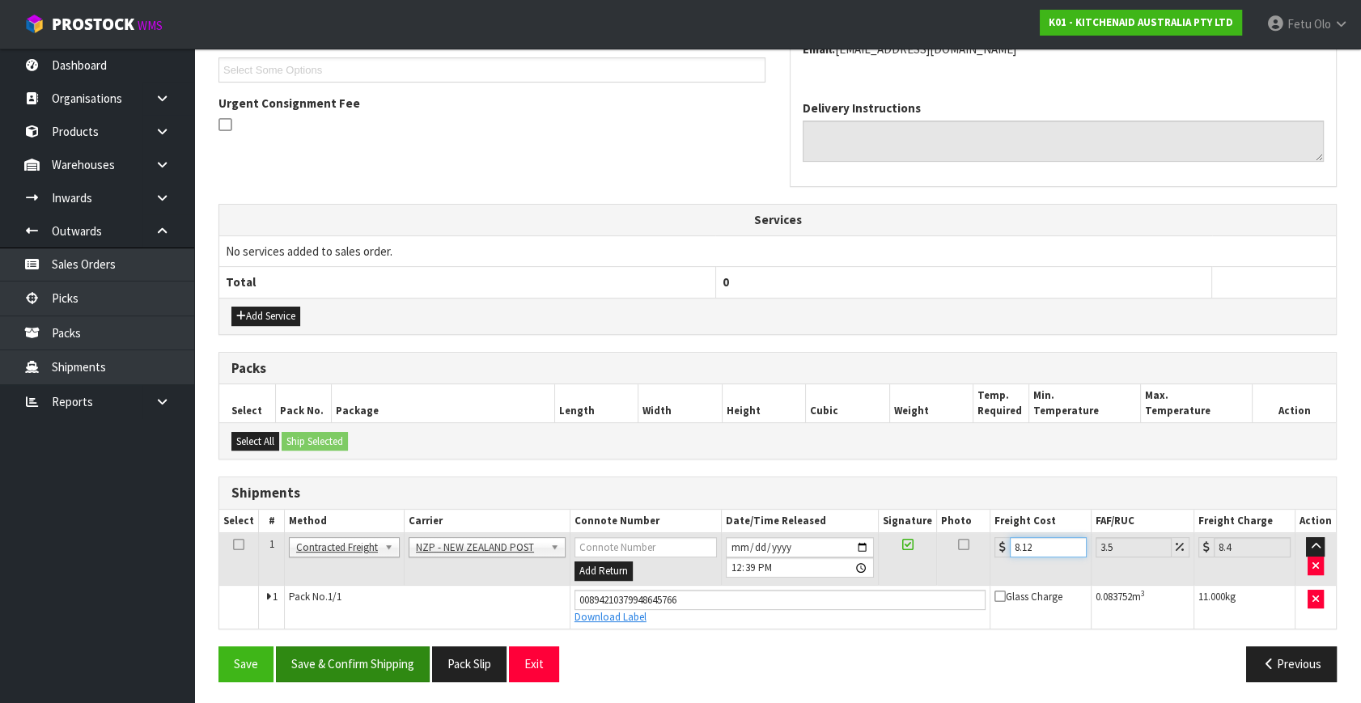
type input "8.12"
click at [377, 661] on button "Save & Confirm Shipping" at bounding box center [353, 664] width 154 height 35
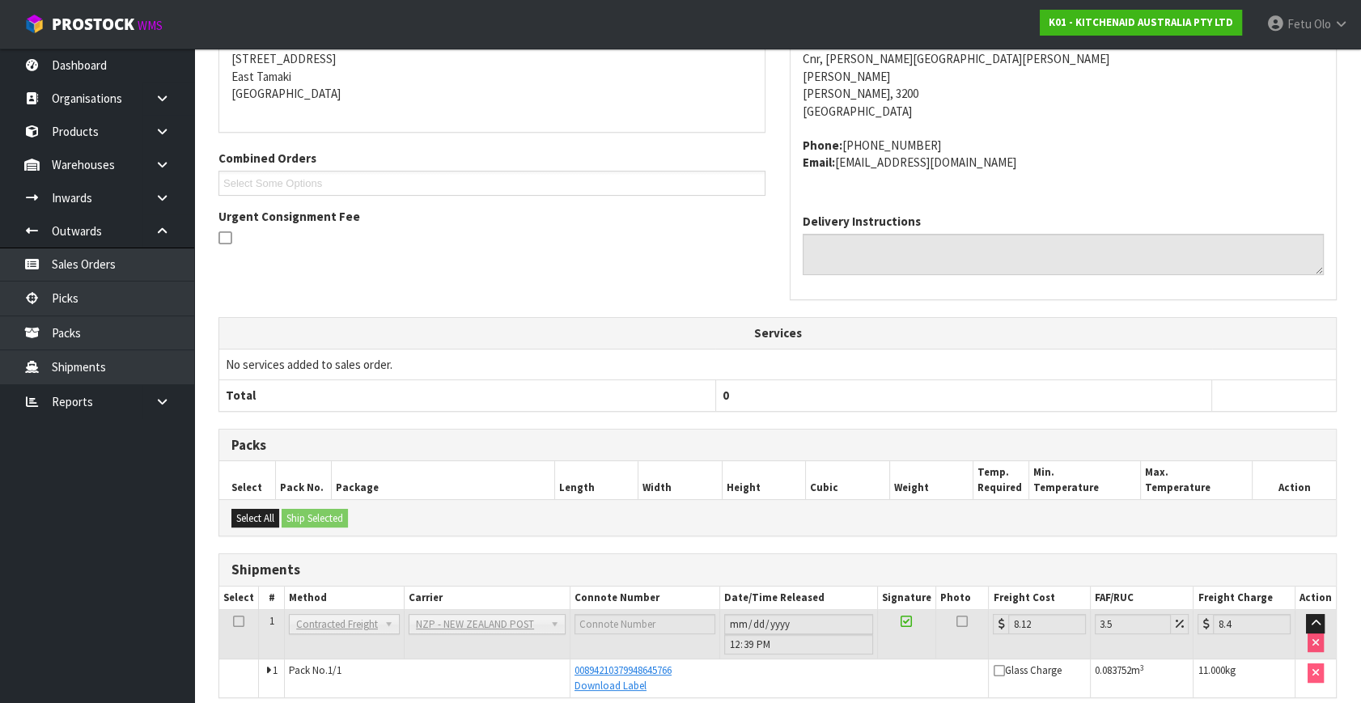
scroll to position [398, 0]
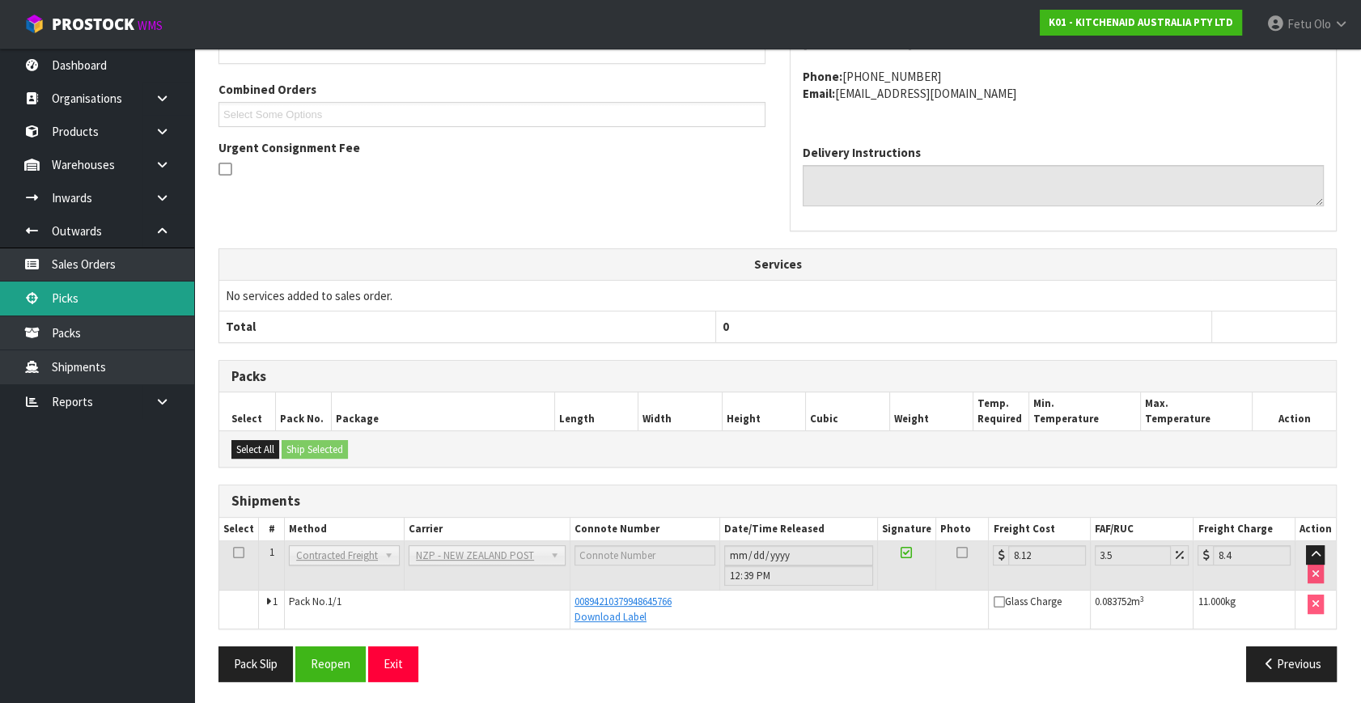
click at [103, 295] on link "Picks" at bounding box center [97, 298] width 194 height 33
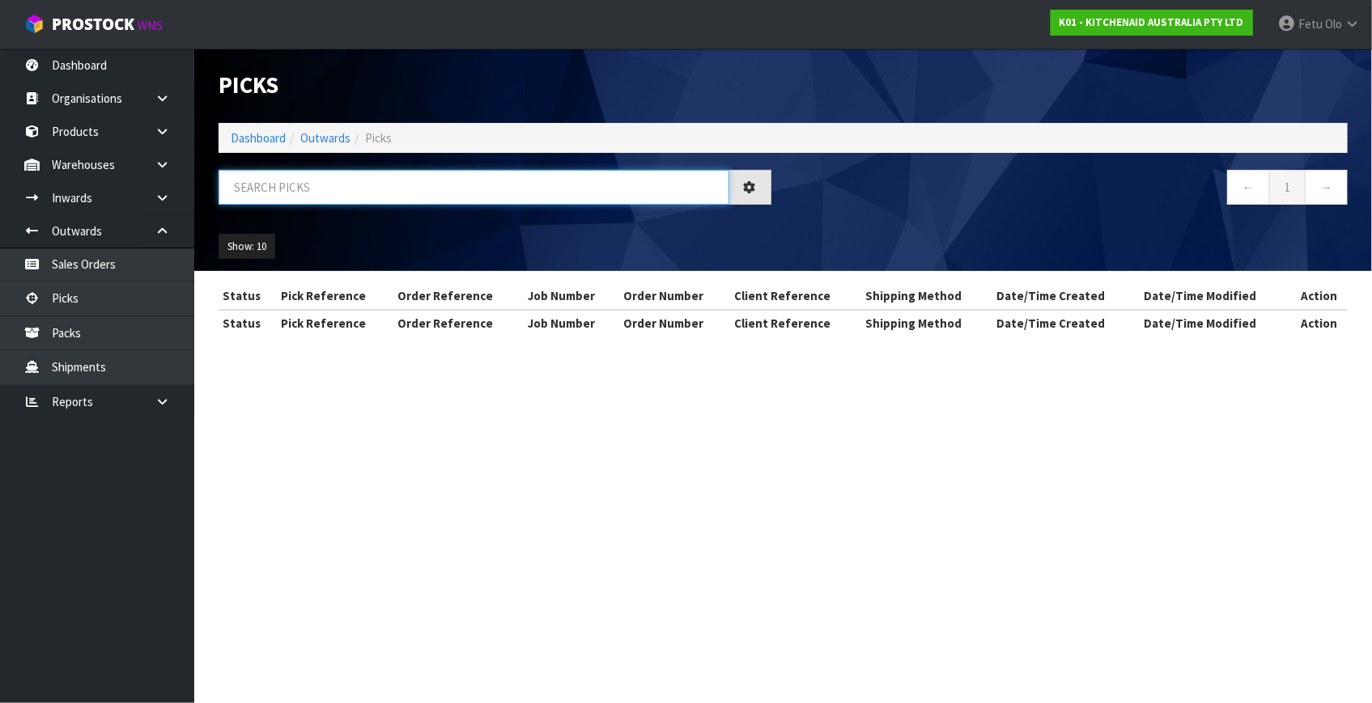
click at [431, 193] on input "text" at bounding box center [474, 187] width 511 height 35
type input "79007"
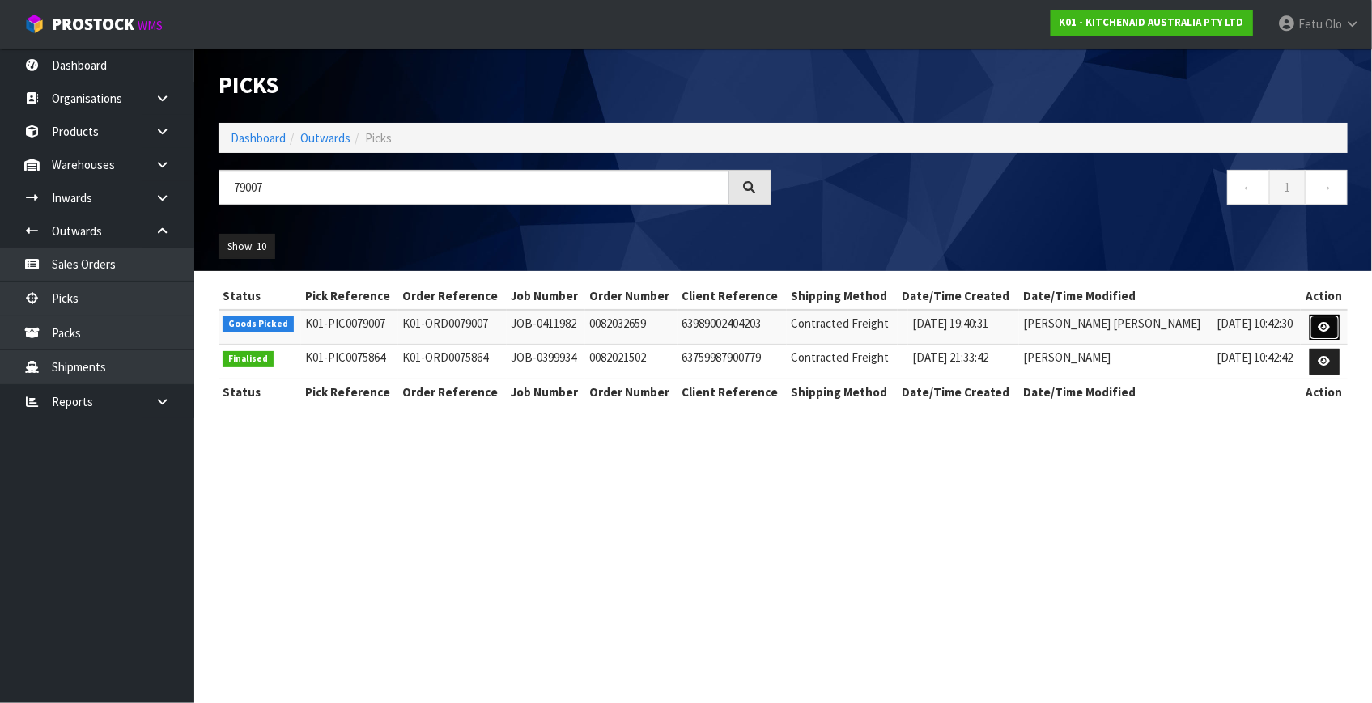
click at [1315, 330] on link at bounding box center [1324, 328] width 30 height 26
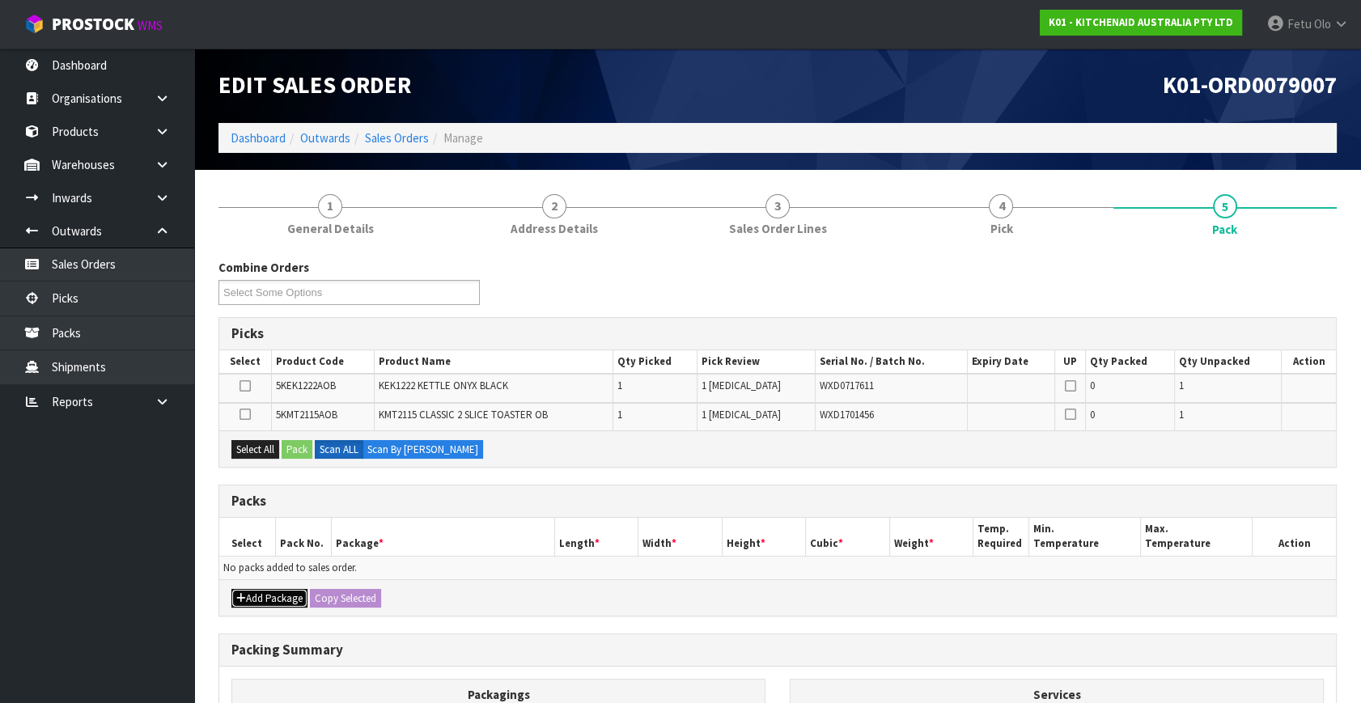
click at [252, 600] on button "Add Package" at bounding box center [269, 598] width 76 height 19
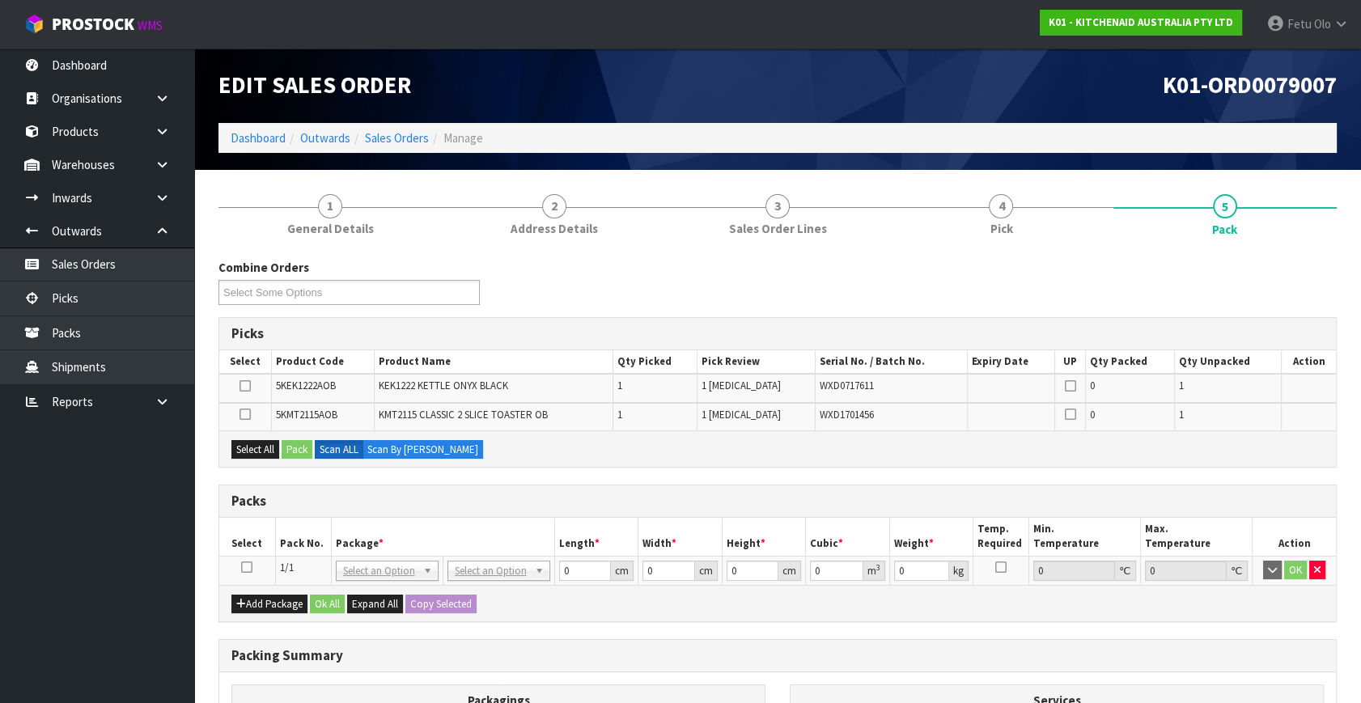
click at [252, 568] on td at bounding box center [247, 570] width 56 height 29
click at [243, 567] on icon at bounding box center [246, 567] width 11 height 1
click at [380, 512] on div "Packs" at bounding box center [777, 502] width 1117 height 32
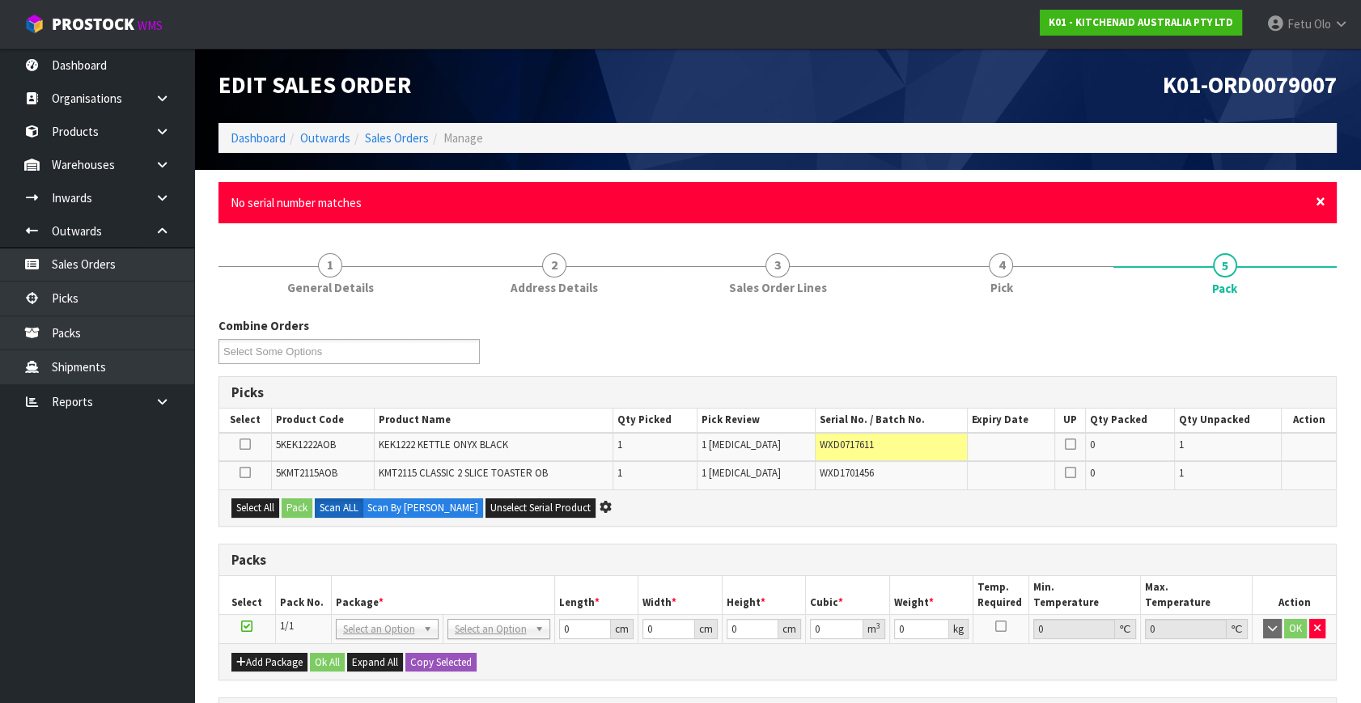
click at [1321, 204] on span "×" at bounding box center [1321, 201] width 10 height 23
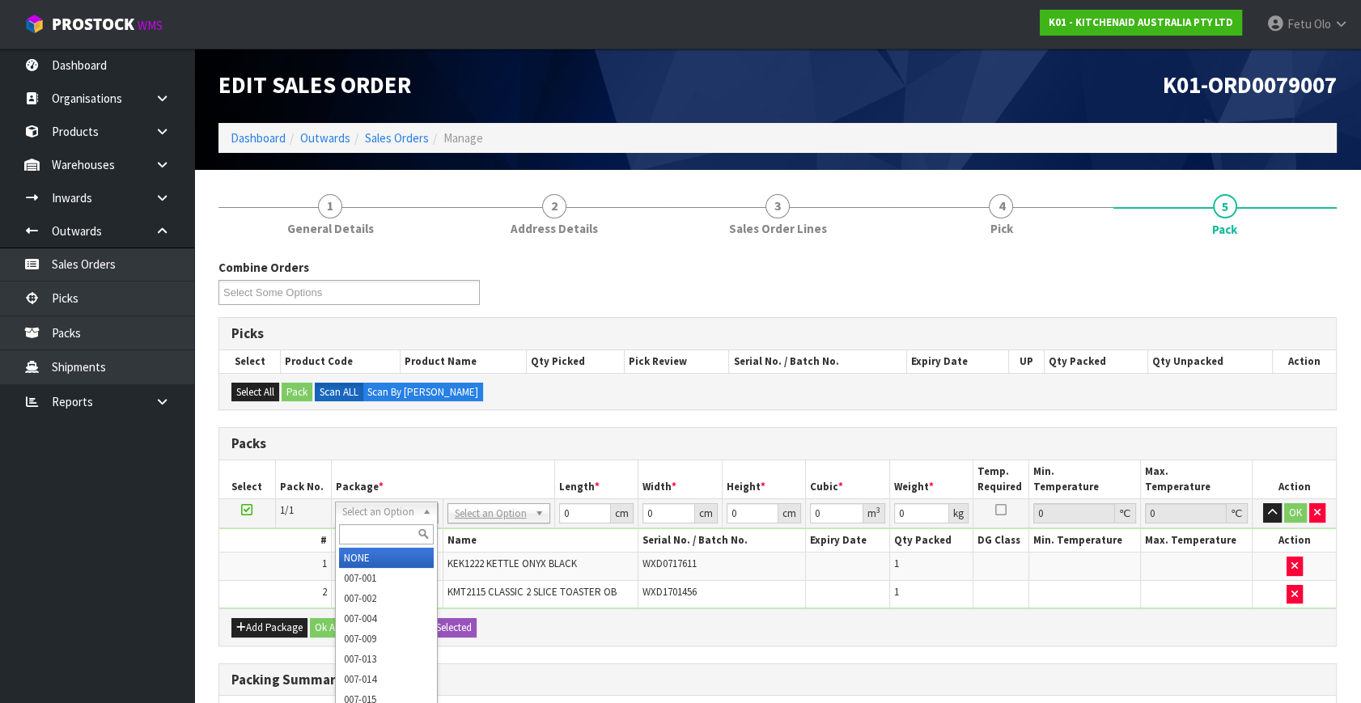
click at [361, 530] on input "text" at bounding box center [386, 534] width 95 height 20
type input "011"
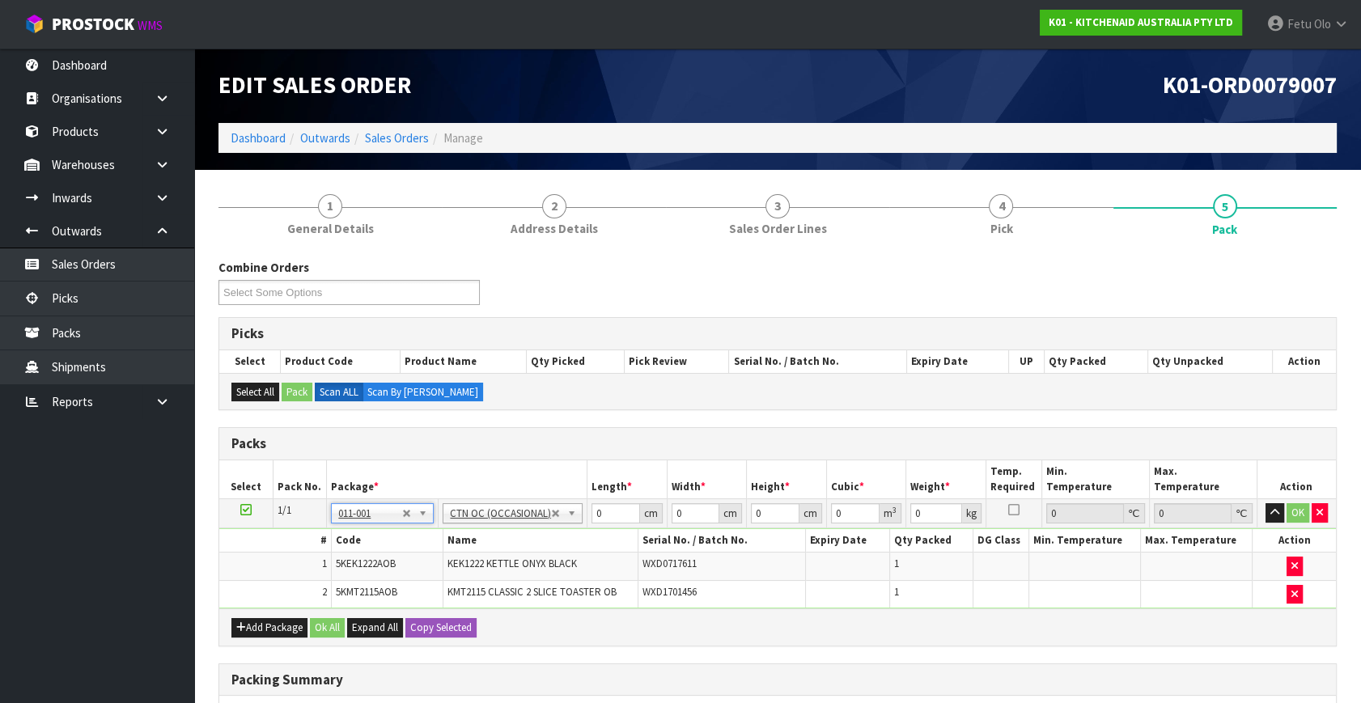
type input "4.55"
drag, startPoint x: 602, startPoint y: 510, endPoint x: 559, endPoint y: 528, distance: 46.8
click at [559, 528] on tbody "1/1 NONE 007-001 007-002 007-004 007-009 007-013 007-014 007-015 007-017 007-01…" at bounding box center [777, 554] width 1117 height 110
type input "52"
type input "38"
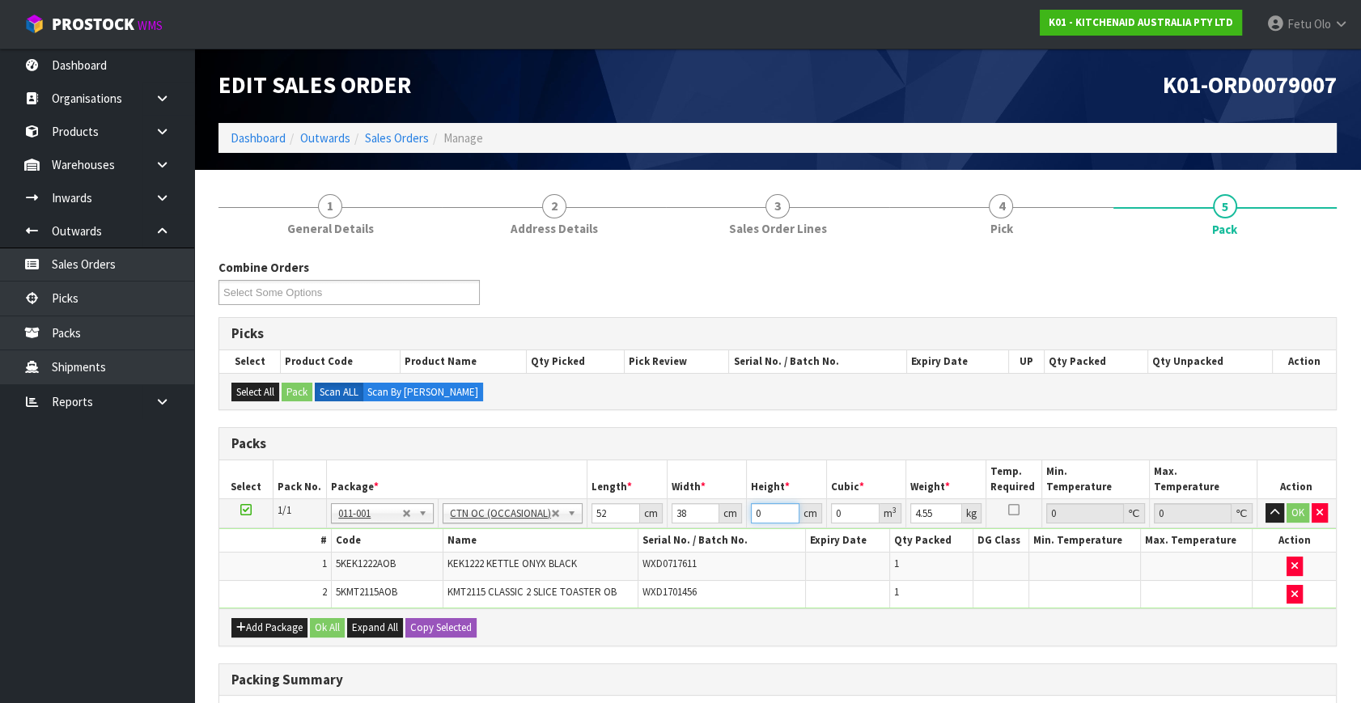
type input "2"
type input "0.003952"
type input "28"
type input "0.055328"
type input "28"
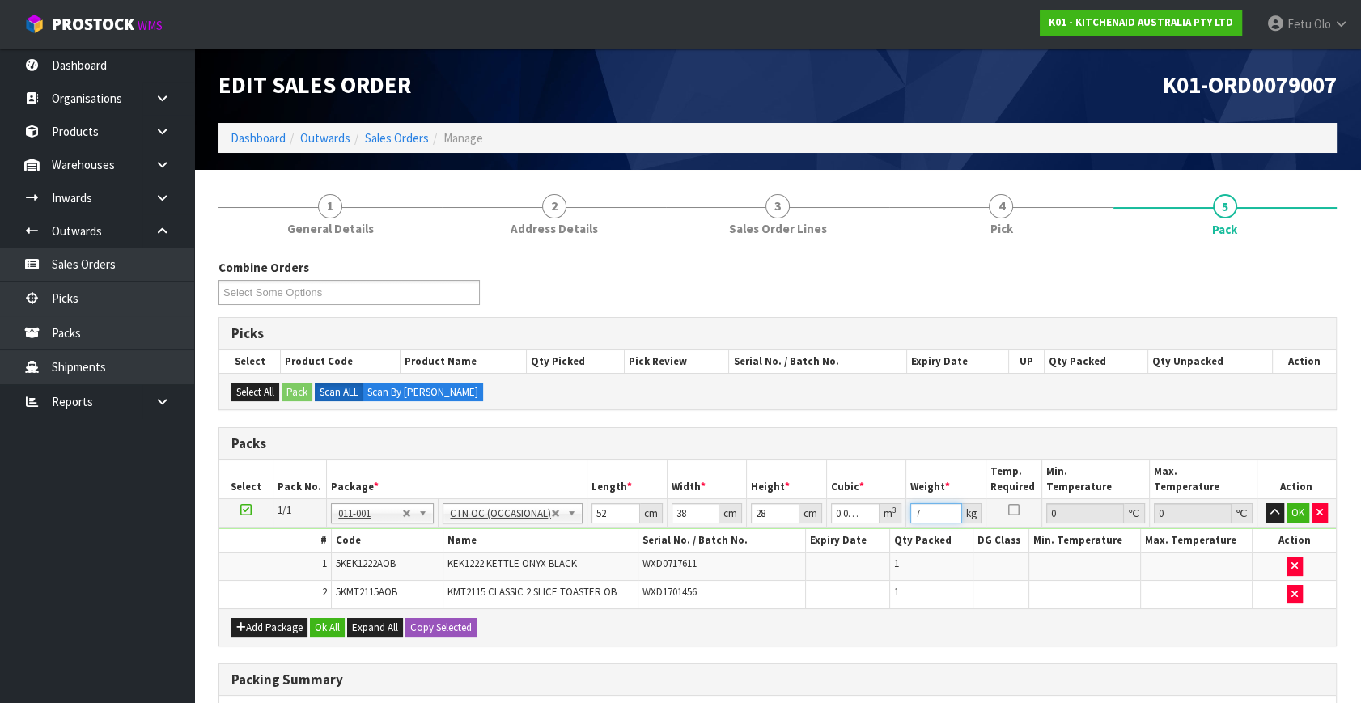
type input "7"
click button "OK" at bounding box center [1298, 512] width 23 height 19
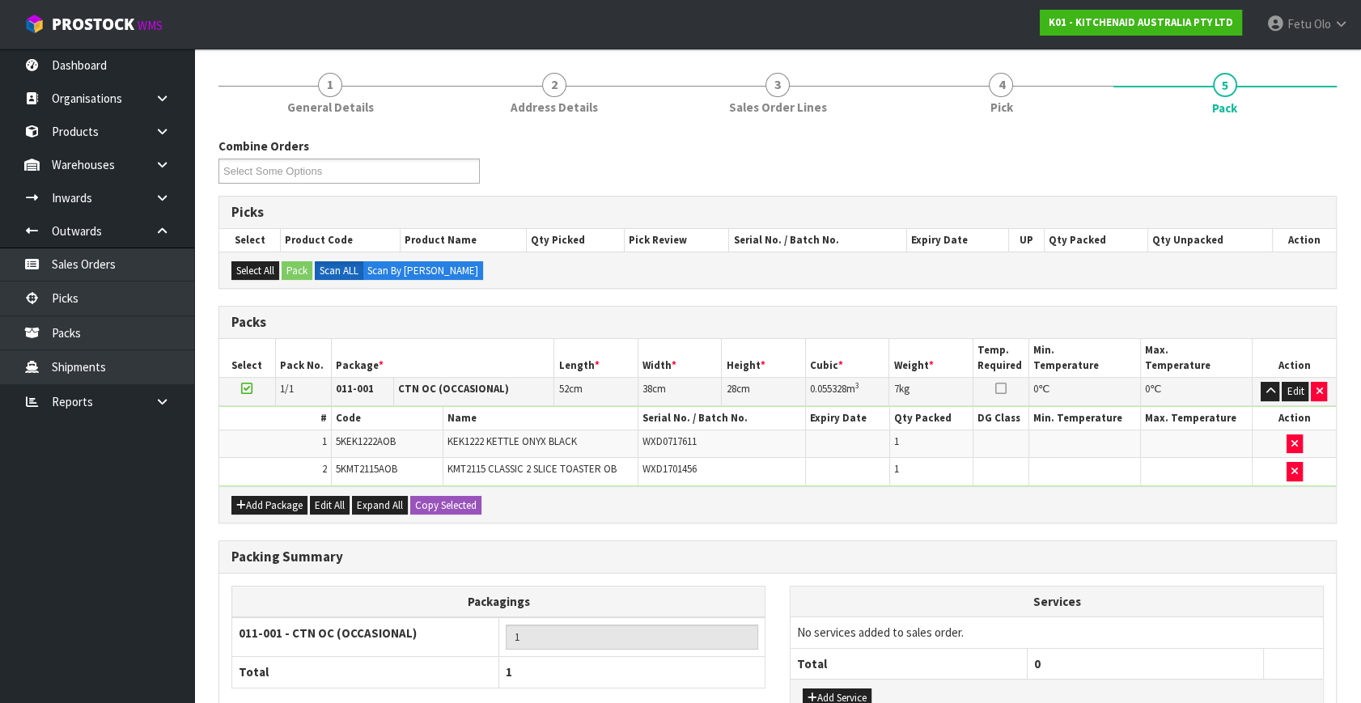
scroll to position [244, 0]
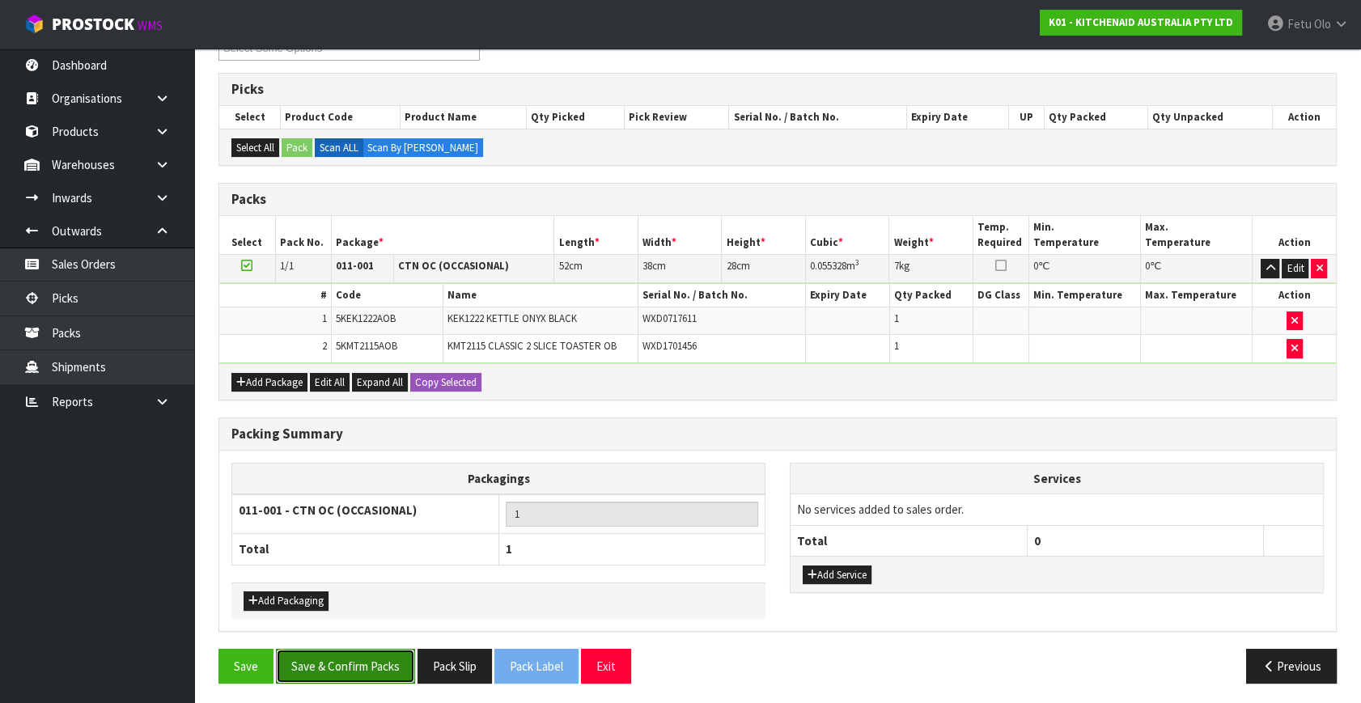
click at [350, 653] on button "Save & Confirm Packs" at bounding box center [345, 666] width 139 height 35
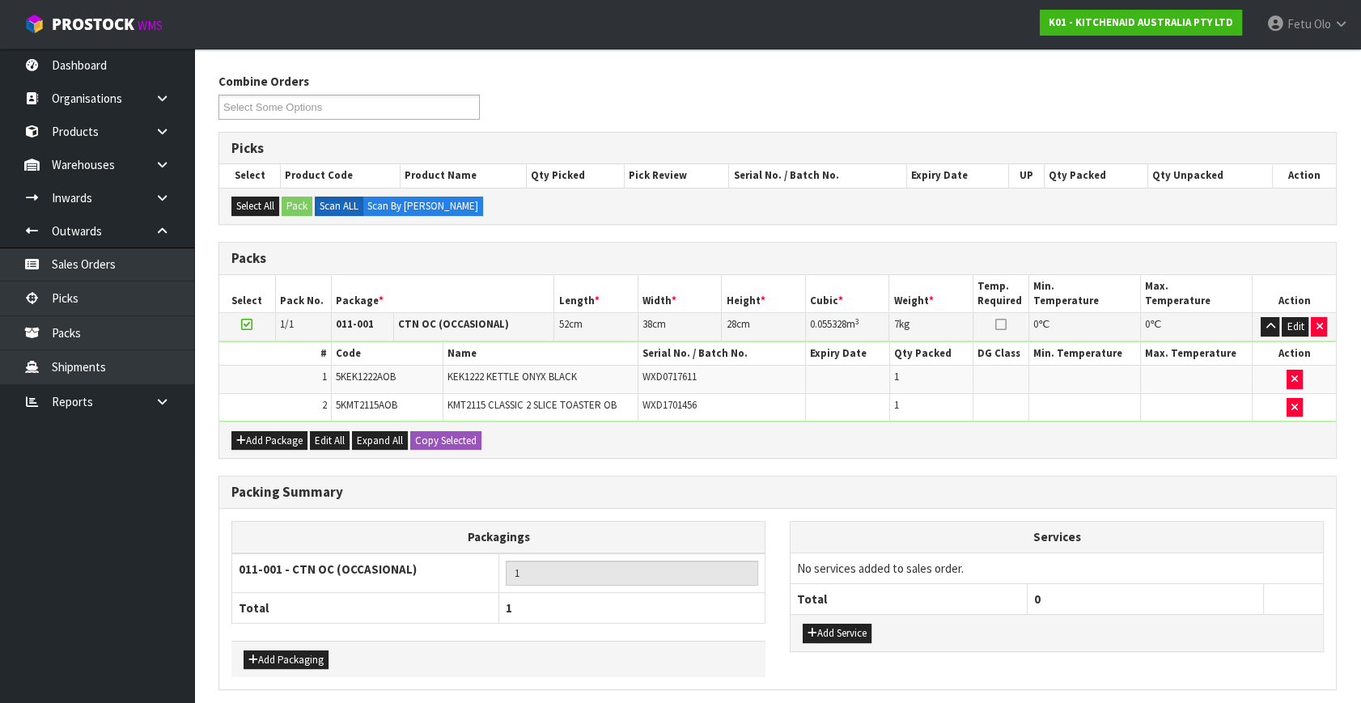
scroll to position [0, 0]
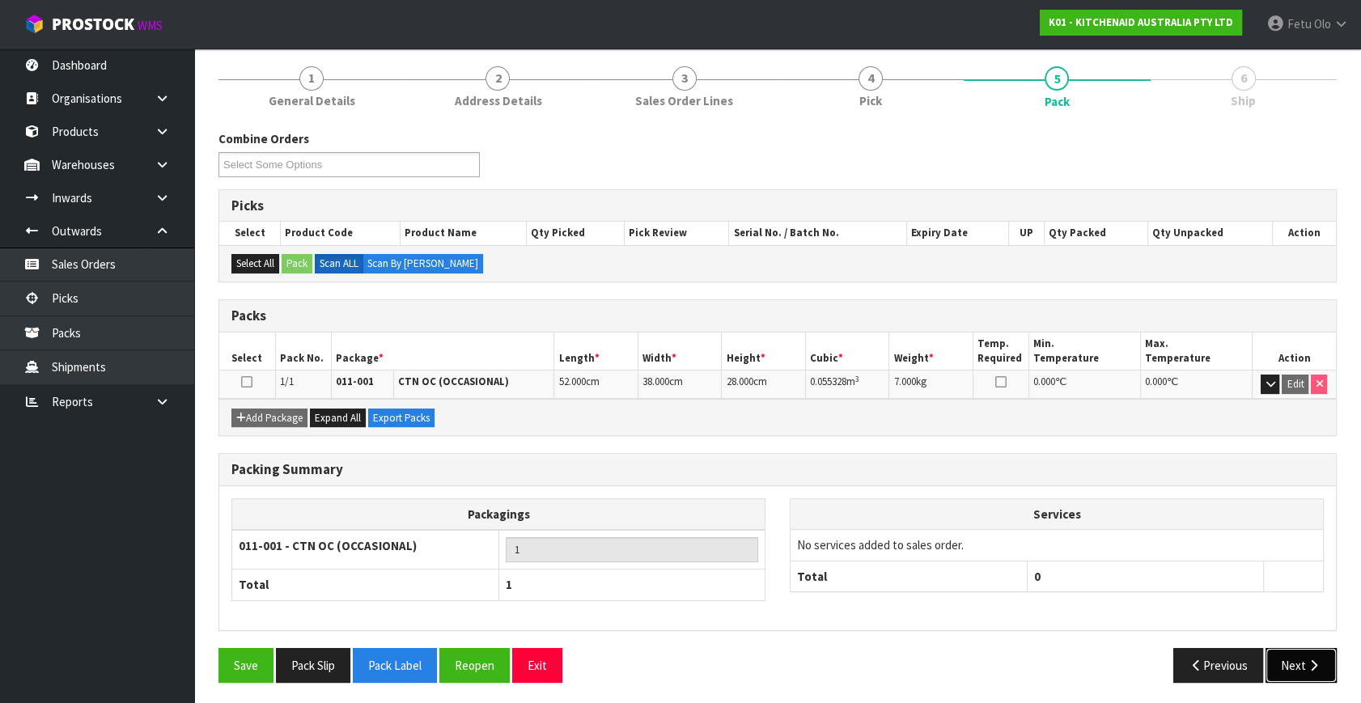
click at [1330, 650] on button "Next" at bounding box center [1301, 665] width 71 height 35
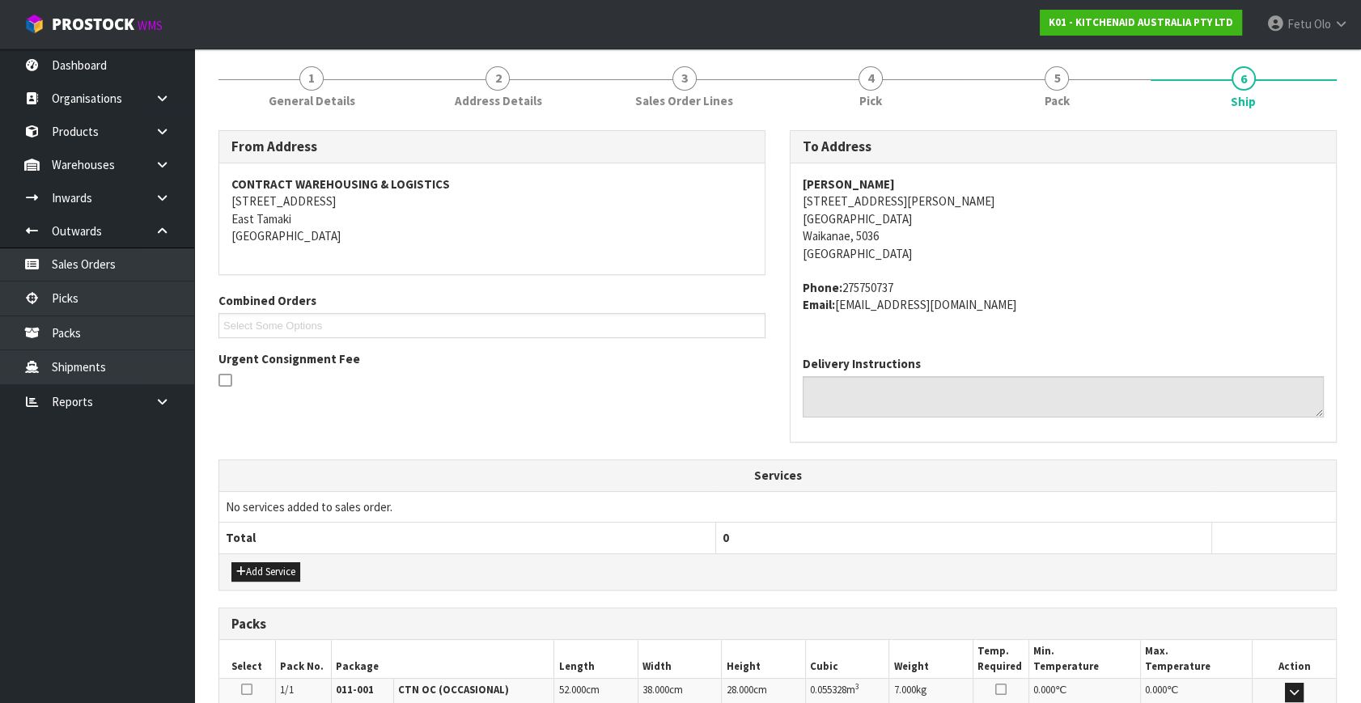
scroll to position [398, 0]
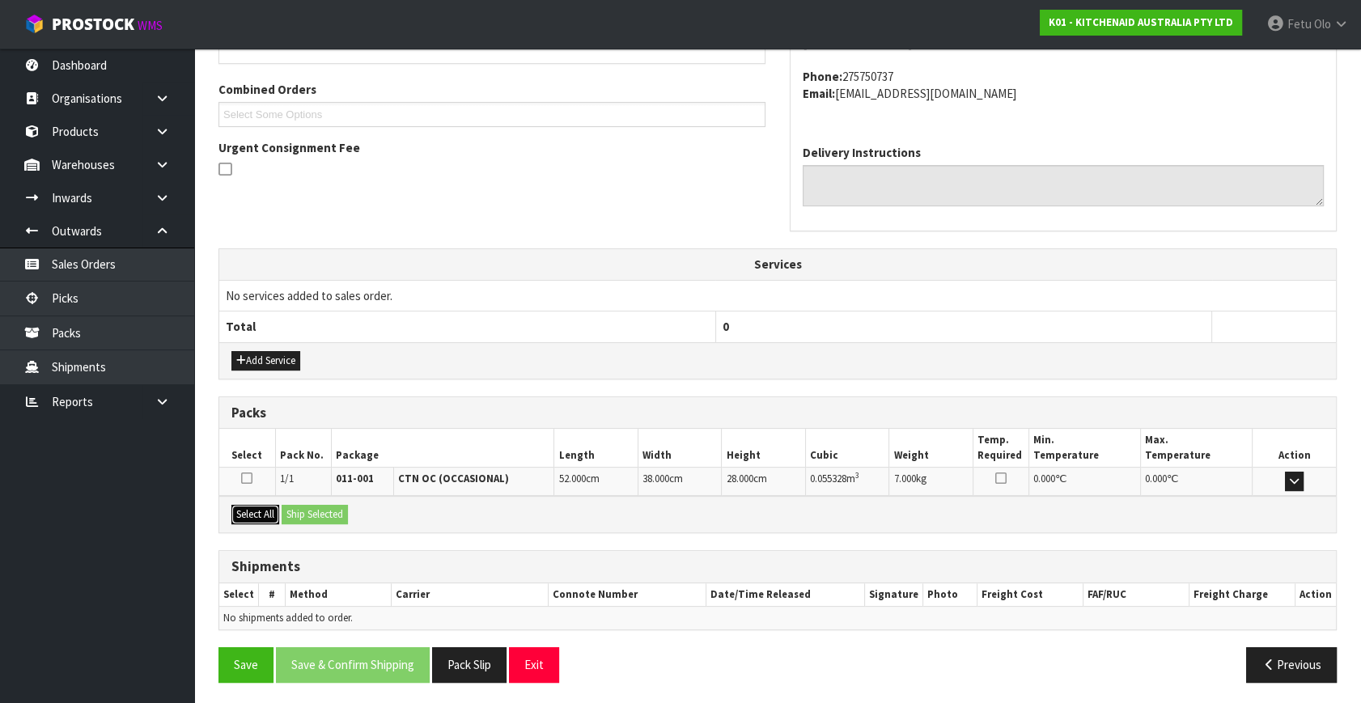
click at [252, 505] on button "Select All" at bounding box center [255, 514] width 48 height 19
click at [325, 509] on button "Ship Selected" at bounding box center [315, 514] width 66 height 19
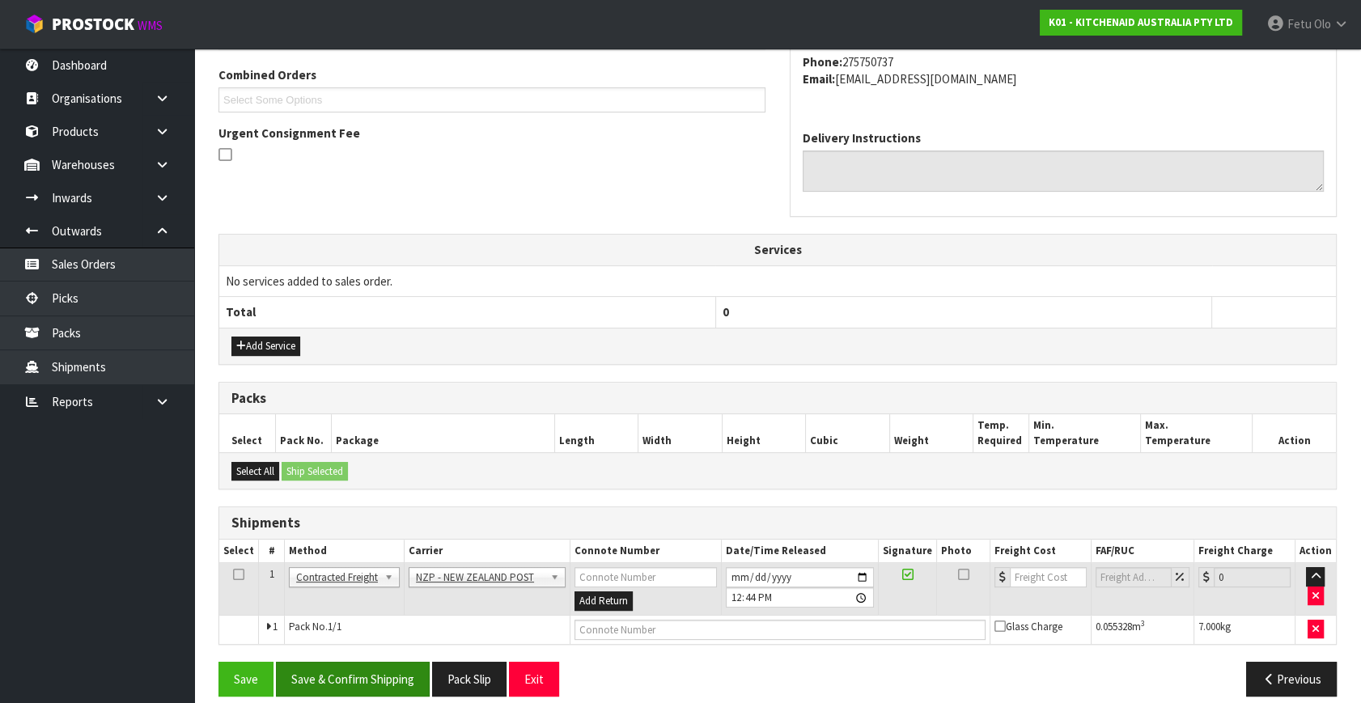
scroll to position [427, 0]
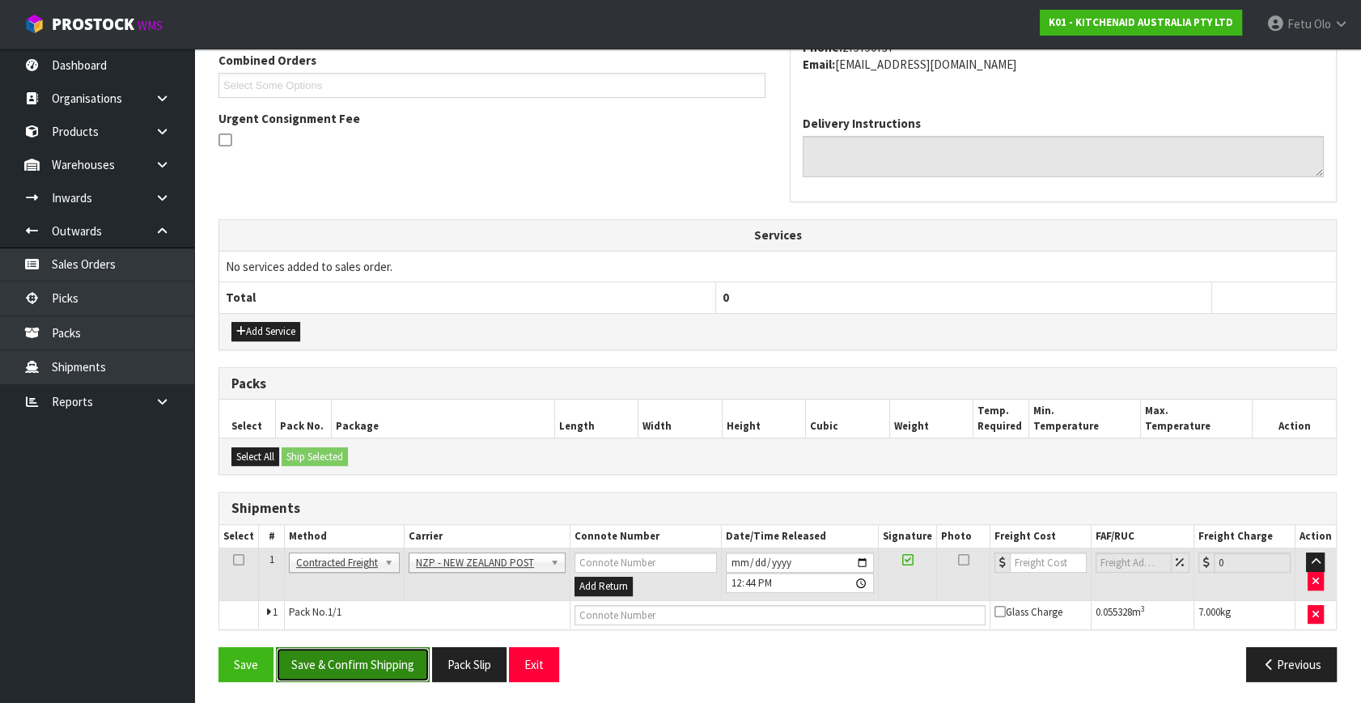
click at [396, 653] on button "Save & Confirm Shipping" at bounding box center [353, 664] width 154 height 35
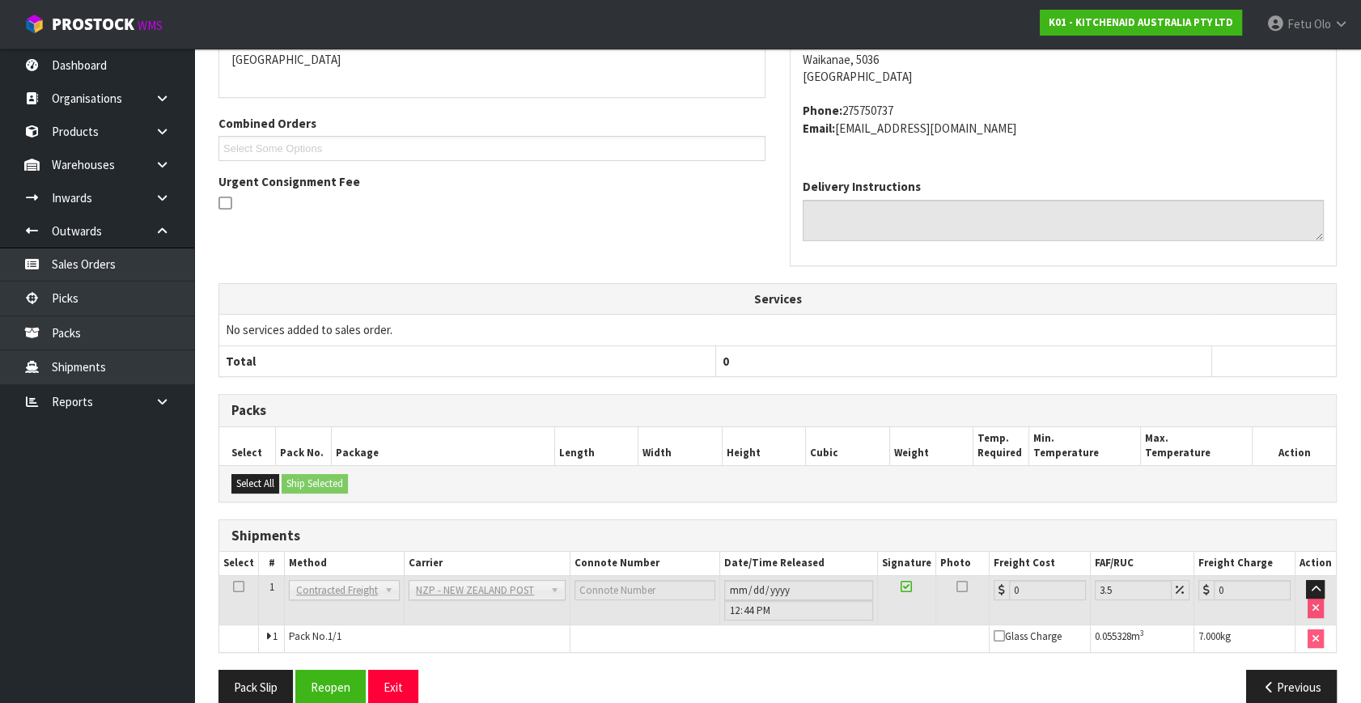
scroll to position [405, 0]
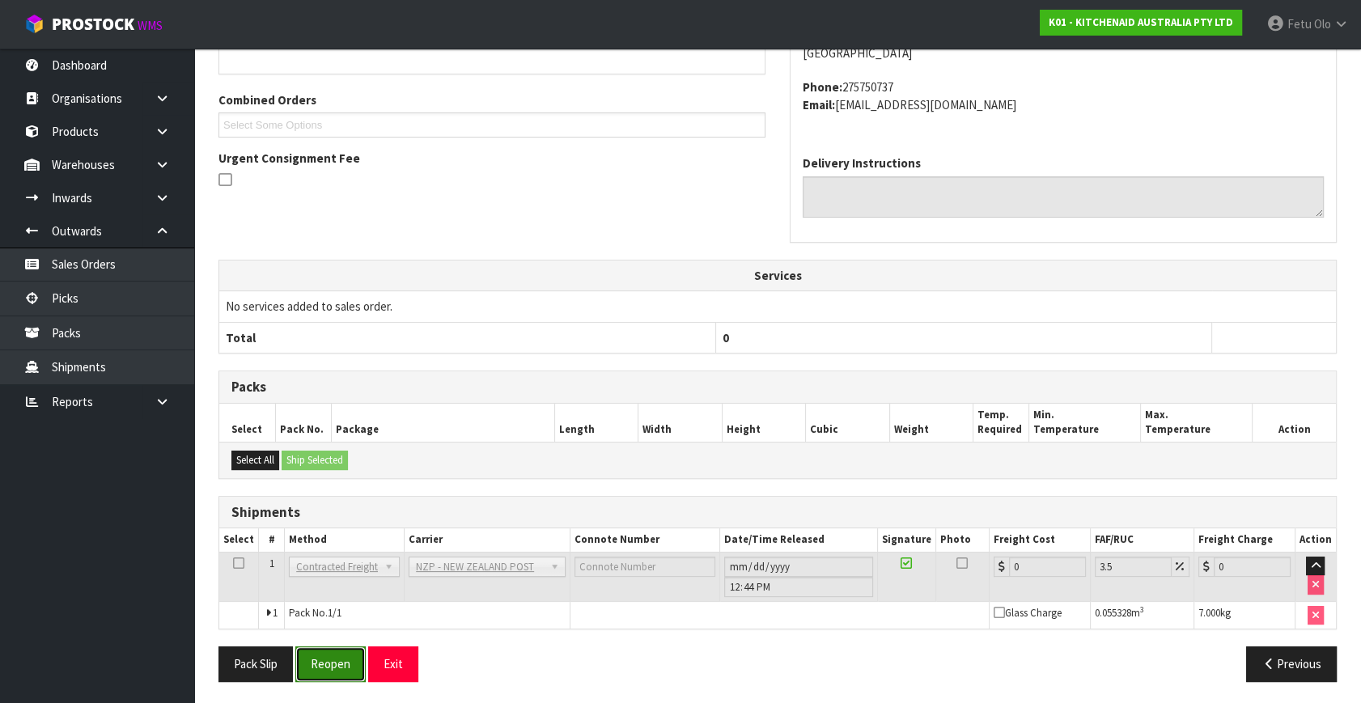
drag, startPoint x: 320, startPoint y: 661, endPoint x: 341, endPoint y: 656, distance: 20.8
click at [325, 657] on button "Reopen" at bounding box center [330, 664] width 70 height 35
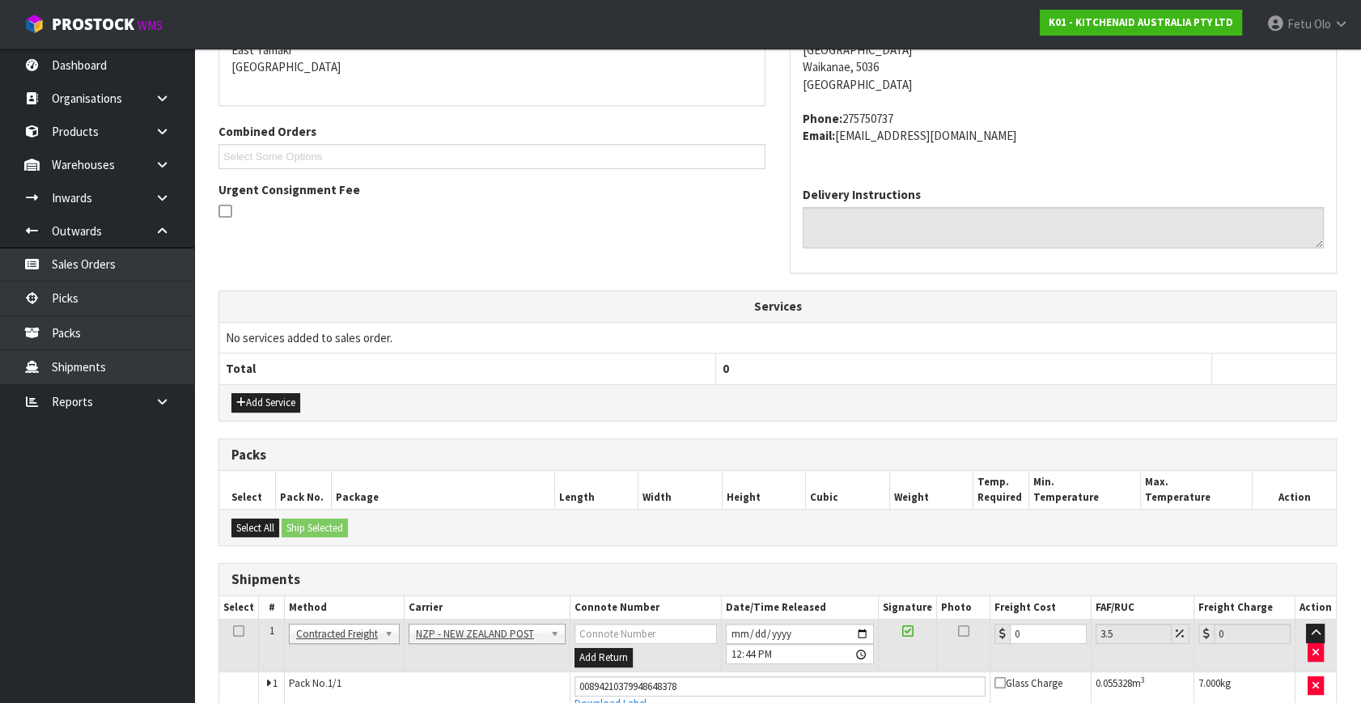
scroll to position [388, 0]
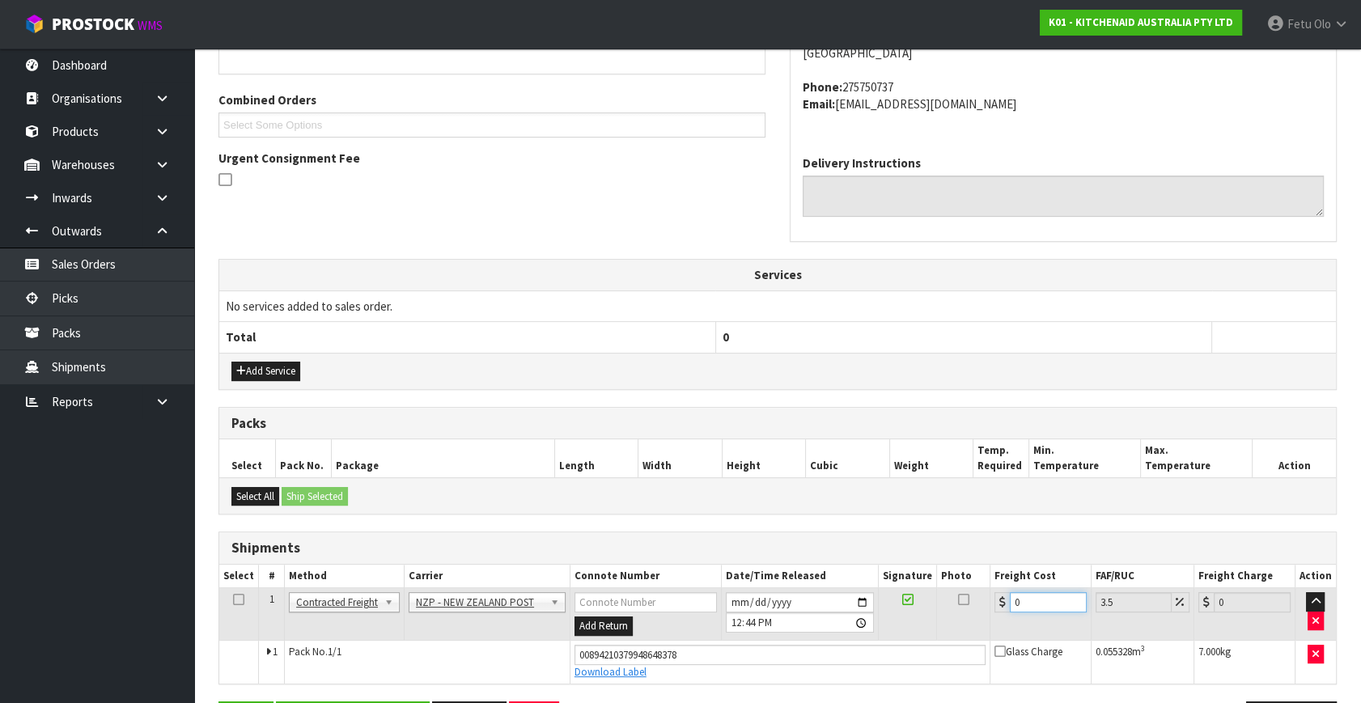
click at [284, 550] on div "Shipments Select # Method Carrier Connote Number Date/Time Released Signature P…" at bounding box center [778, 608] width 1118 height 153
type input "9"
type input "9.31"
type input "9.2"
type input "9.52"
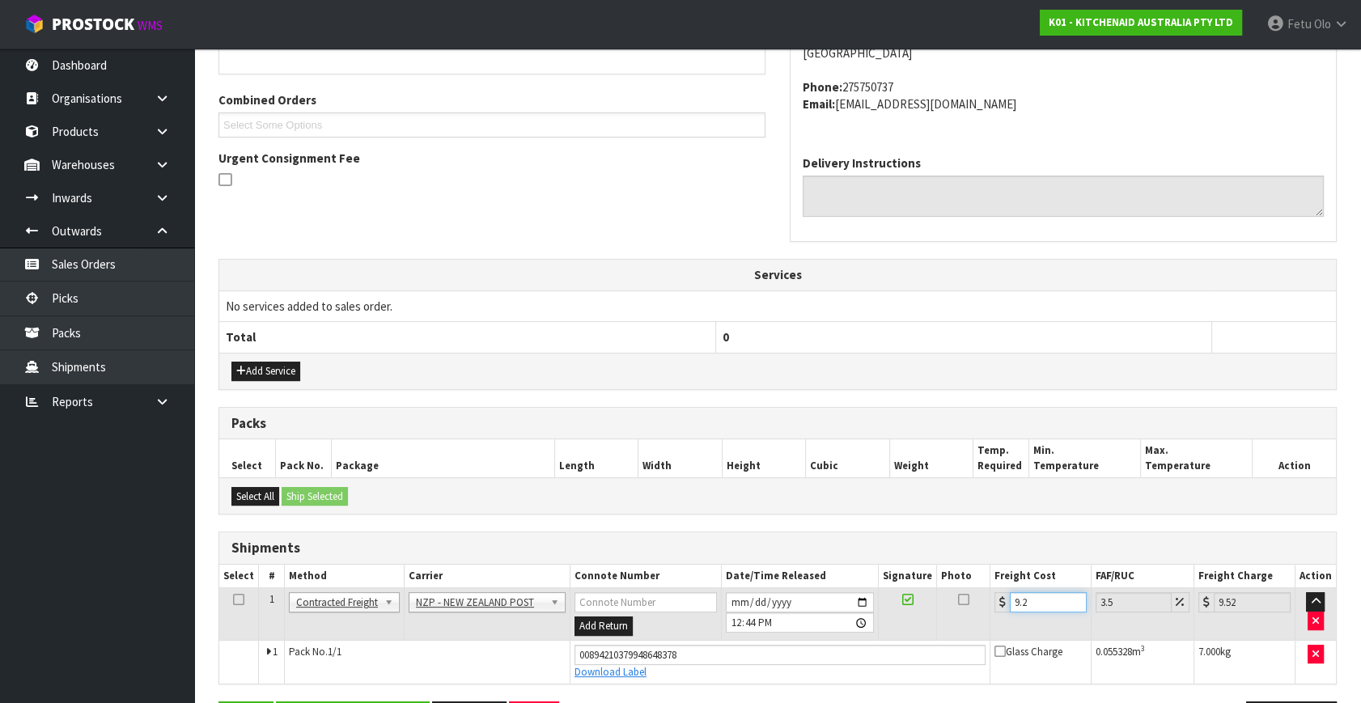
type input "9.26"
type input "9.58"
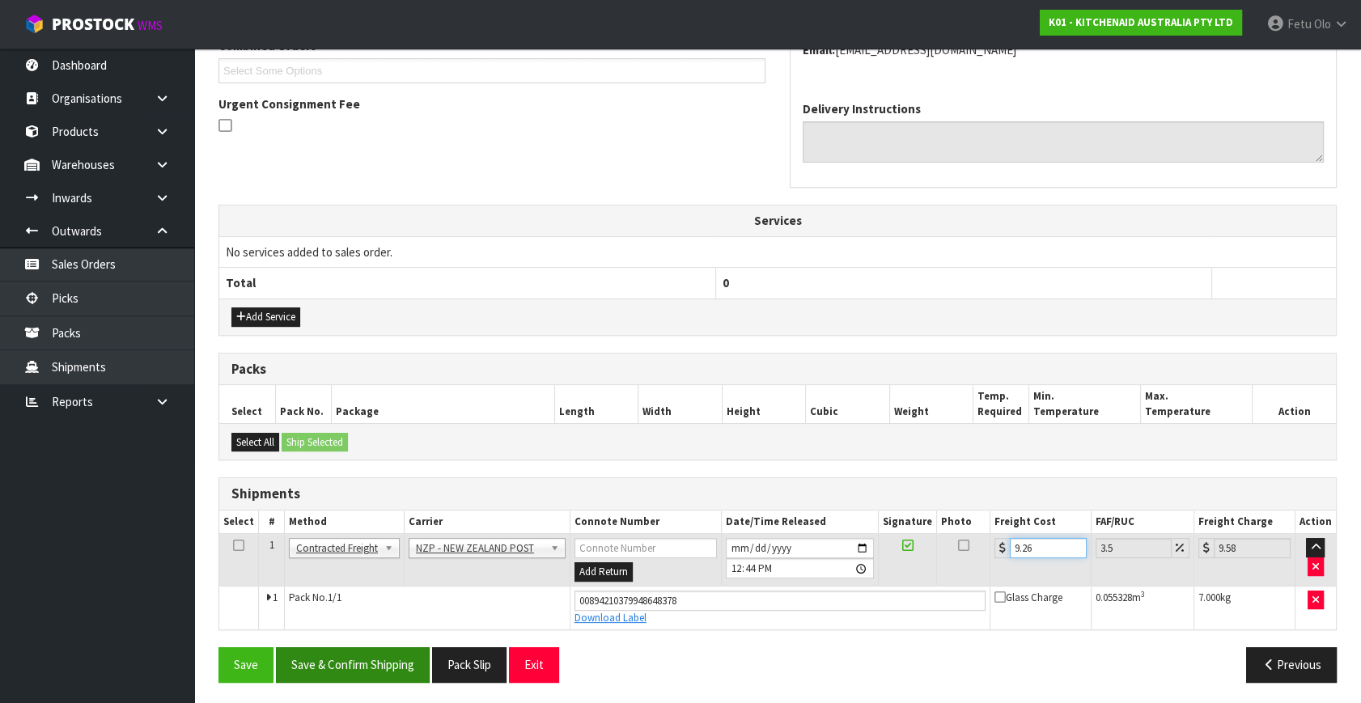
scroll to position [443, 0]
type input "9.26"
click at [388, 652] on button "Save & Confirm Shipping" at bounding box center [353, 664] width 154 height 35
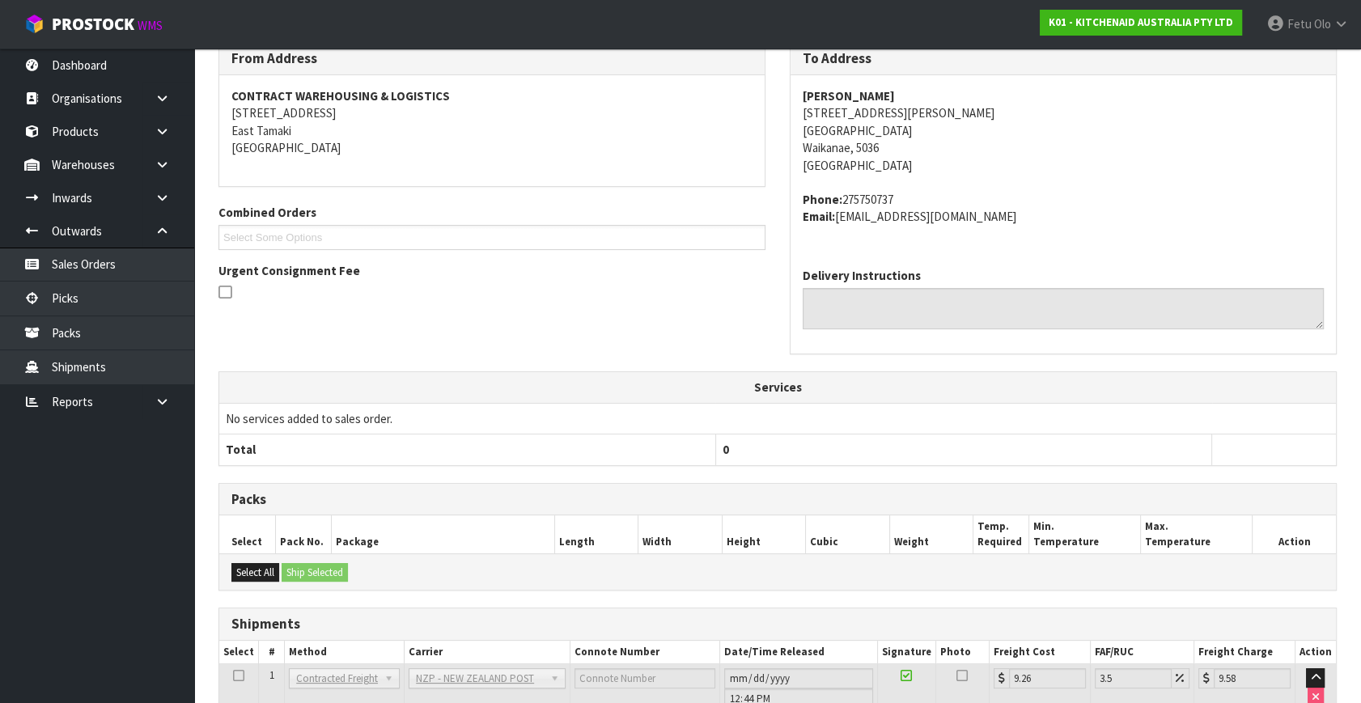
scroll to position [398, 0]
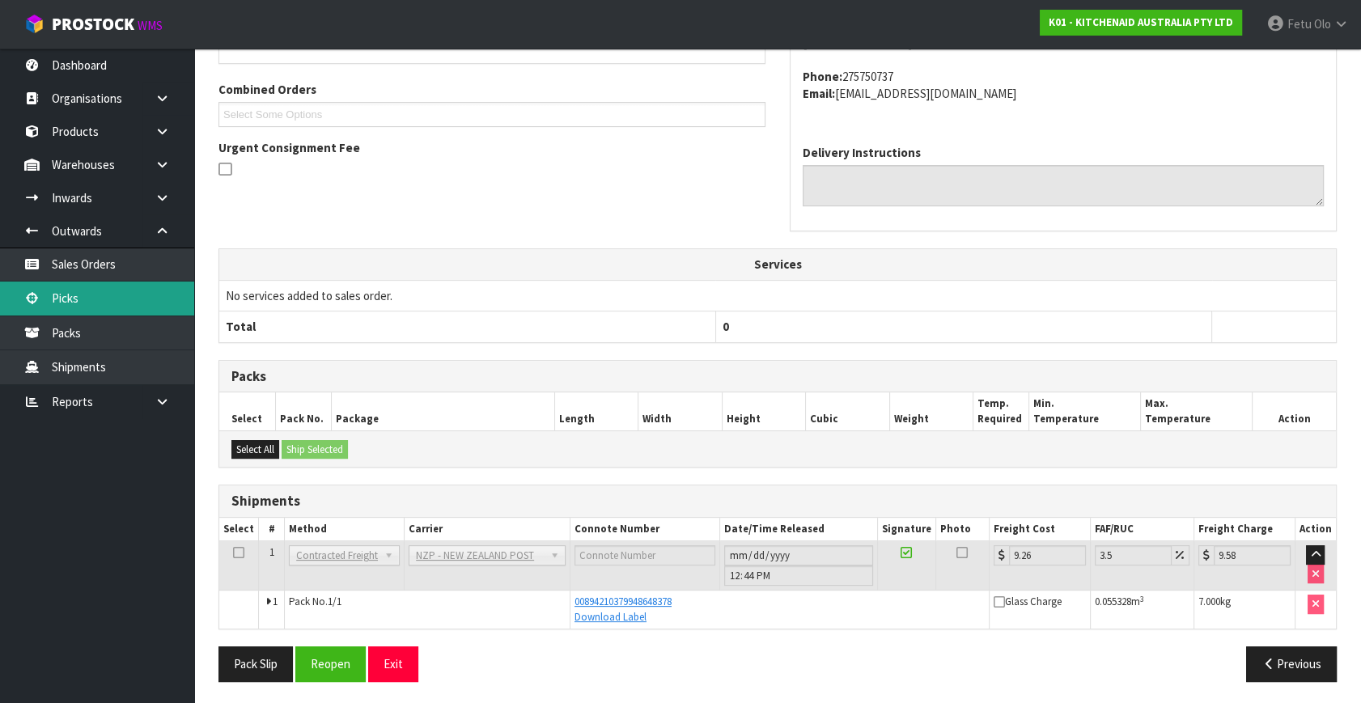
click at [65, 291] on link "Picks" at bounding box center [97, 298] width 194 height 33
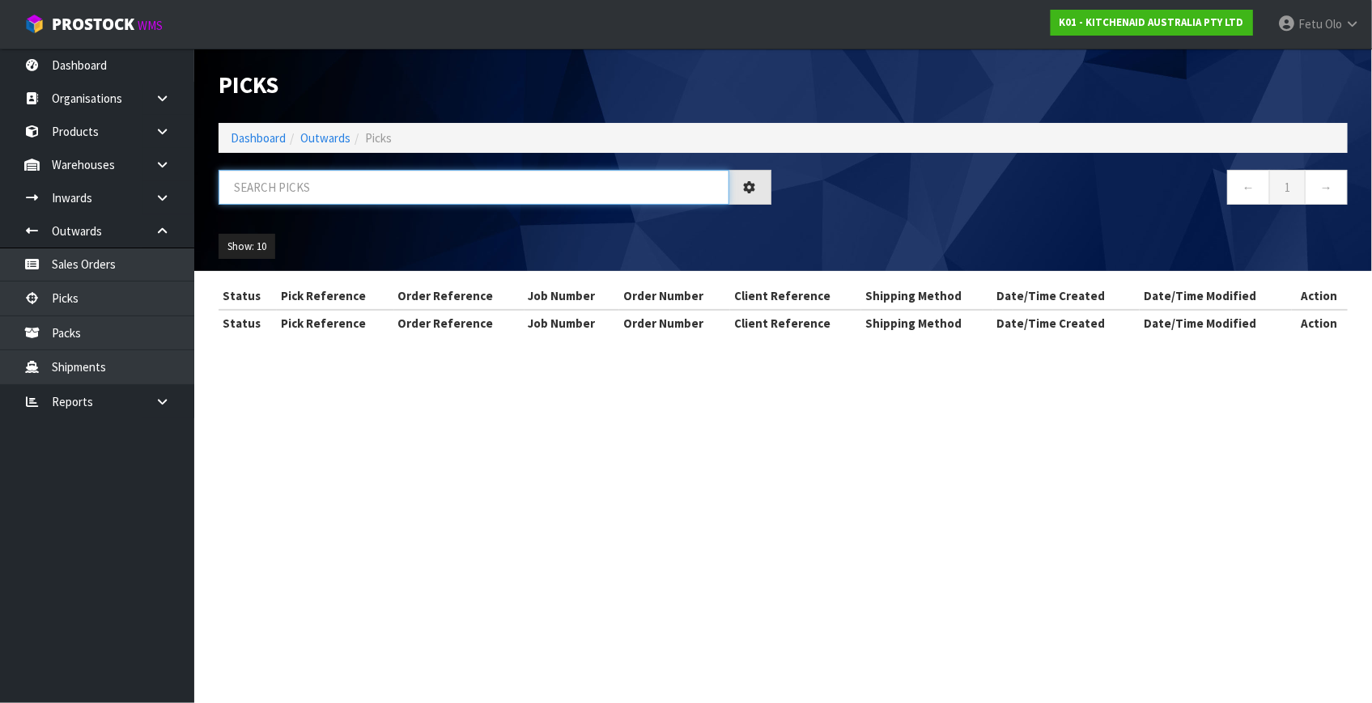
click at [401, 180] on input "text" at bounding box center [474, 187] width 511 height 35
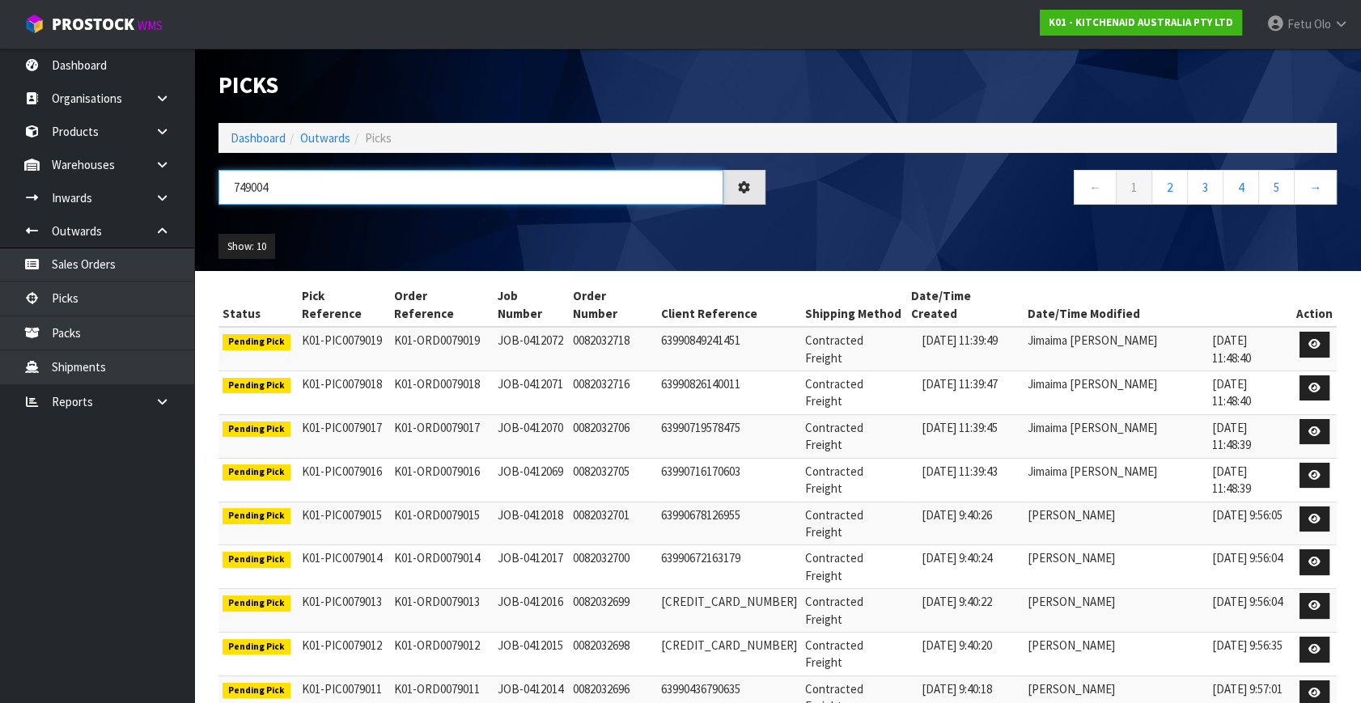
click at [240, 193] on input "749004" at bounding box center [471, 187] width 505 height 35
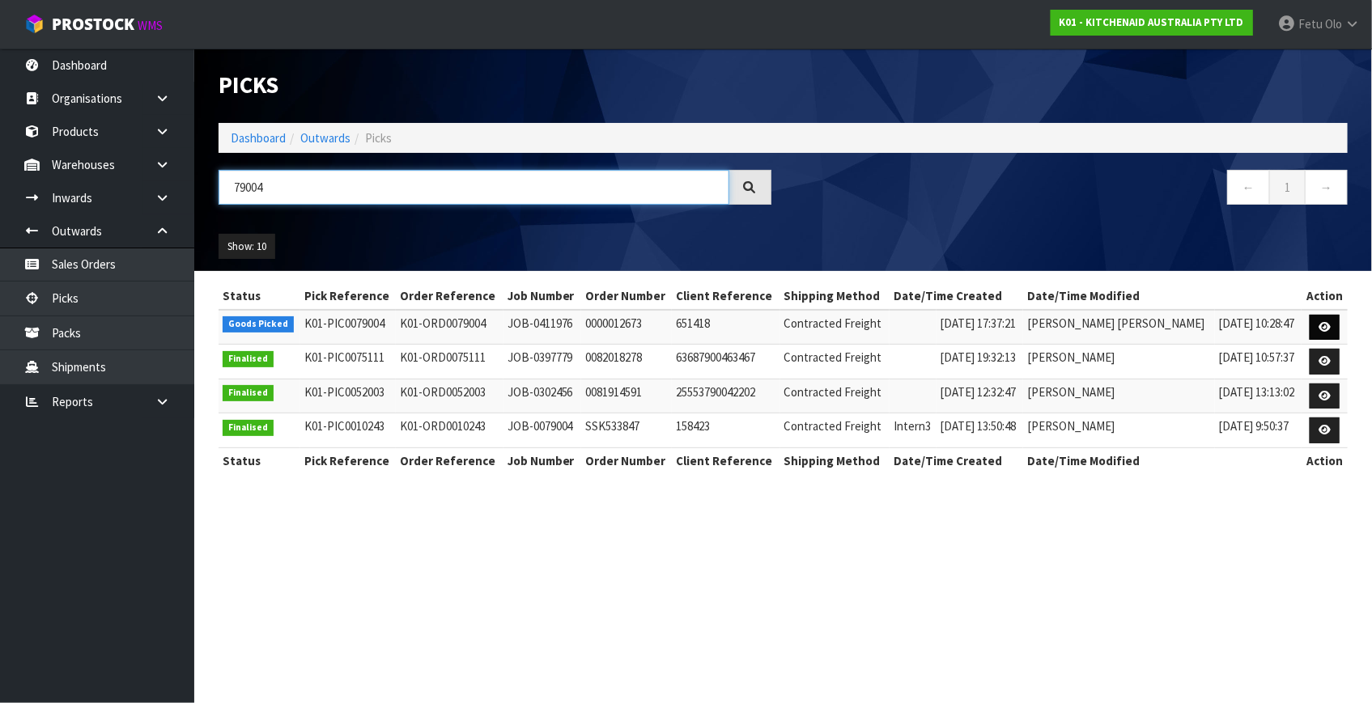
type input "79004"
click at [1327, 329] on icon at bounding box center [1324, 327] width 12 height 11
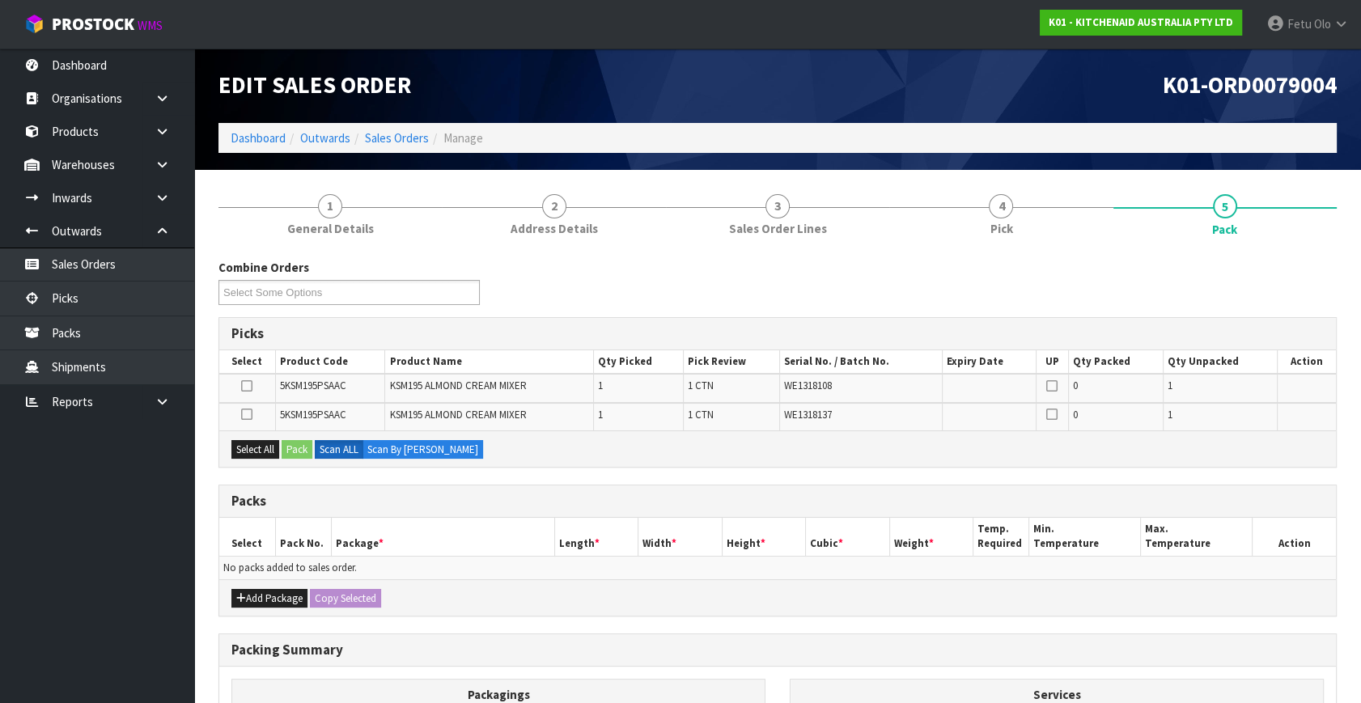
click at [132, 647] on ul "Dashboard Organisations Clients Consignees Carriers Products Categories Serial …" at bounding box center [97, 376] width 194 height 655
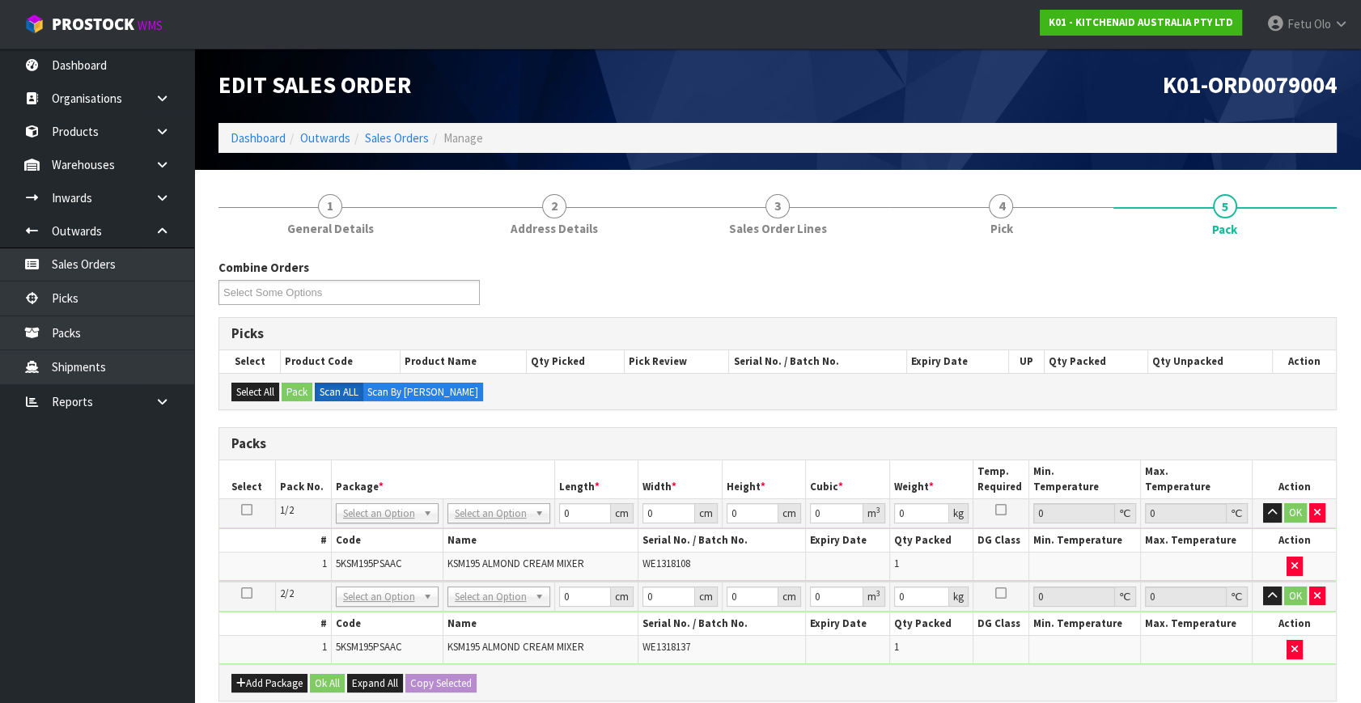
click at [246, 510] on icon at bounding box center [246, 510] width 11 height 1
click at [375, 500] on td "NONE 007-001 007-002 007-004 007-009 007-013 007-014 007-015 007-017 007-018 00…" at bounding box center [387, 513] width 112 height 29
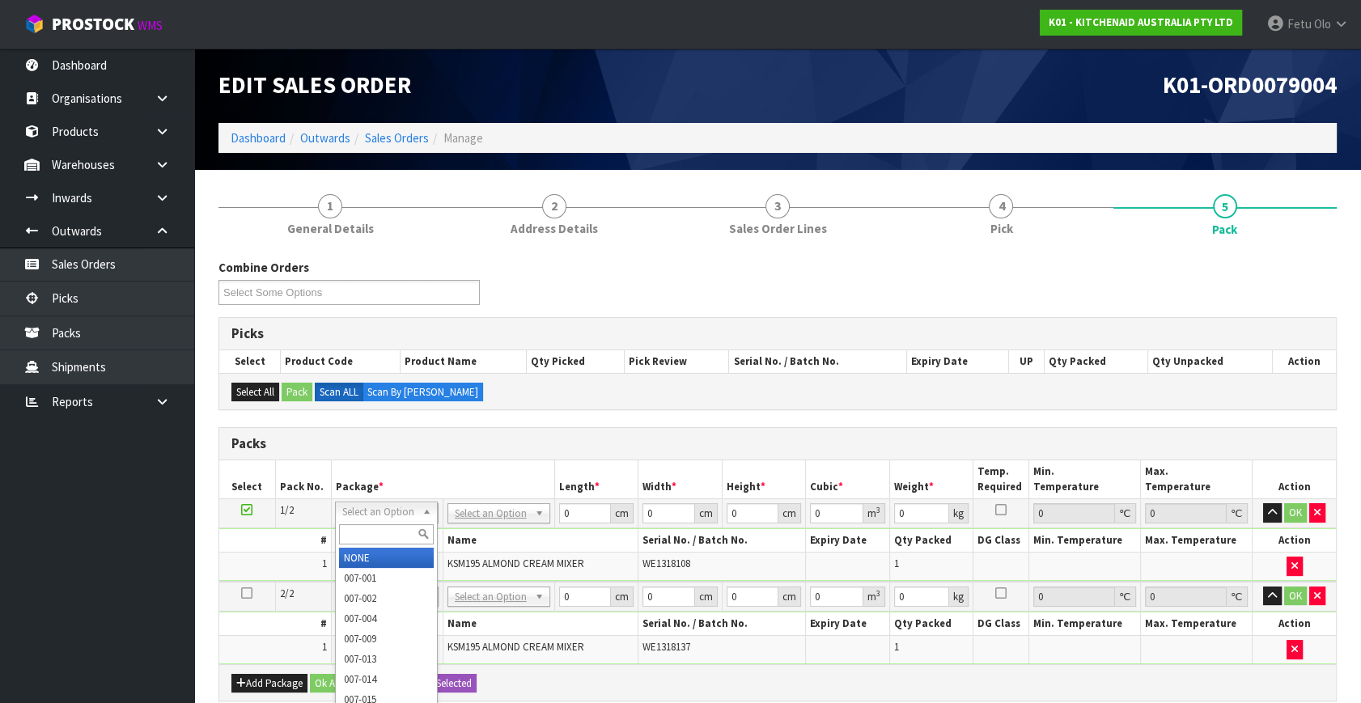
drag, startPoint x: 388, startPoint y: 516, endPoint x: 385, endPoint y: 558, distance: 42.2
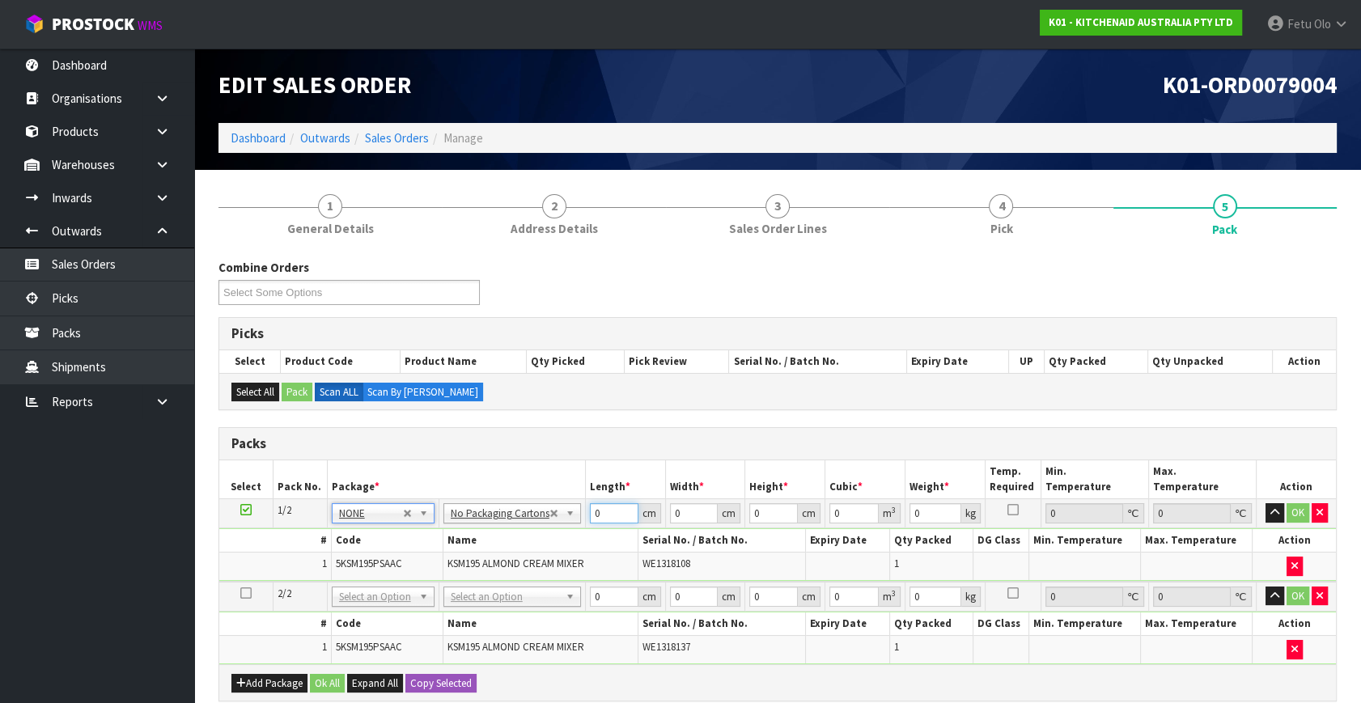
drag, startPoint x: 524, startPoint y: 551, endPoint x: 507, endPoint y: 563, distance: 20.9
click at [507, 563] on tbody "1/2 NONE 007-001 007-002 007-004 007-009 007-013 007-014 007-015 007-017 007-01…" at bounding box center [777, 540] width 1117 height 83
type input "42"
type input "29"
type input "4"
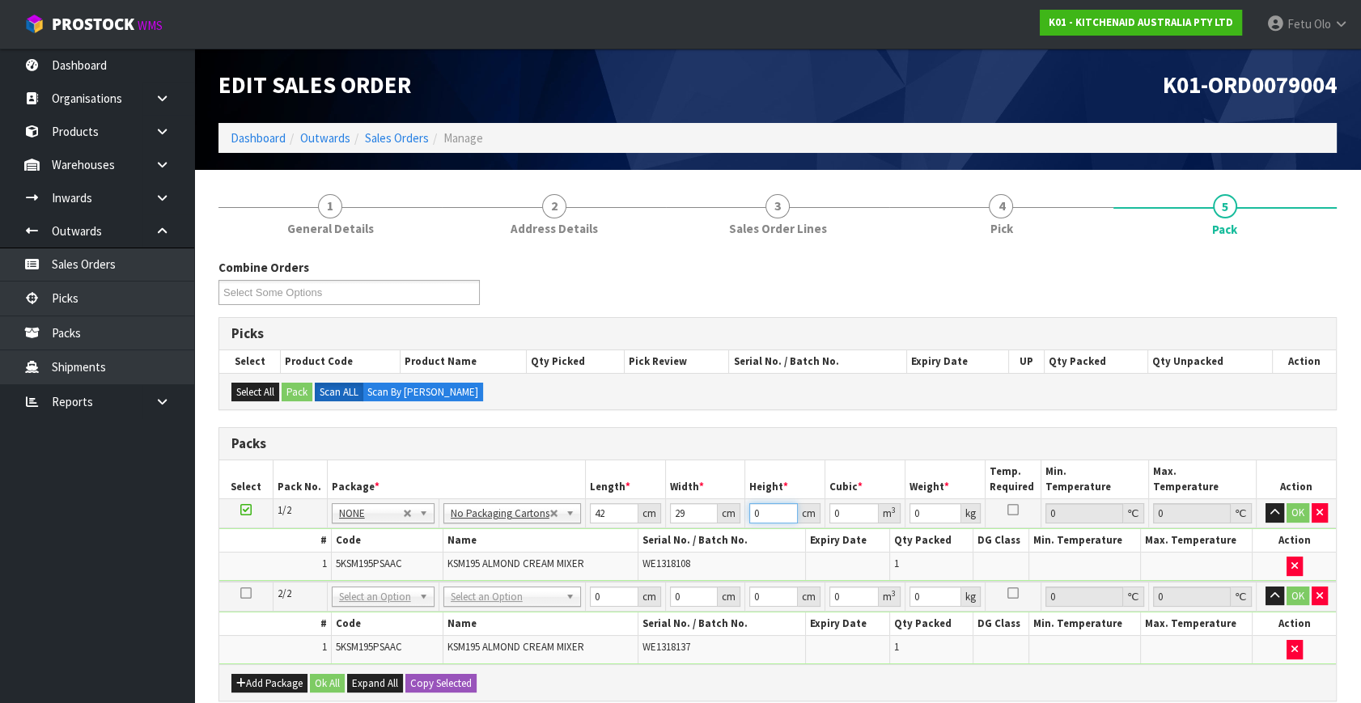
type input "0.004872"
type input "43"
type input "0.052374"
type input "43"
type input "13"
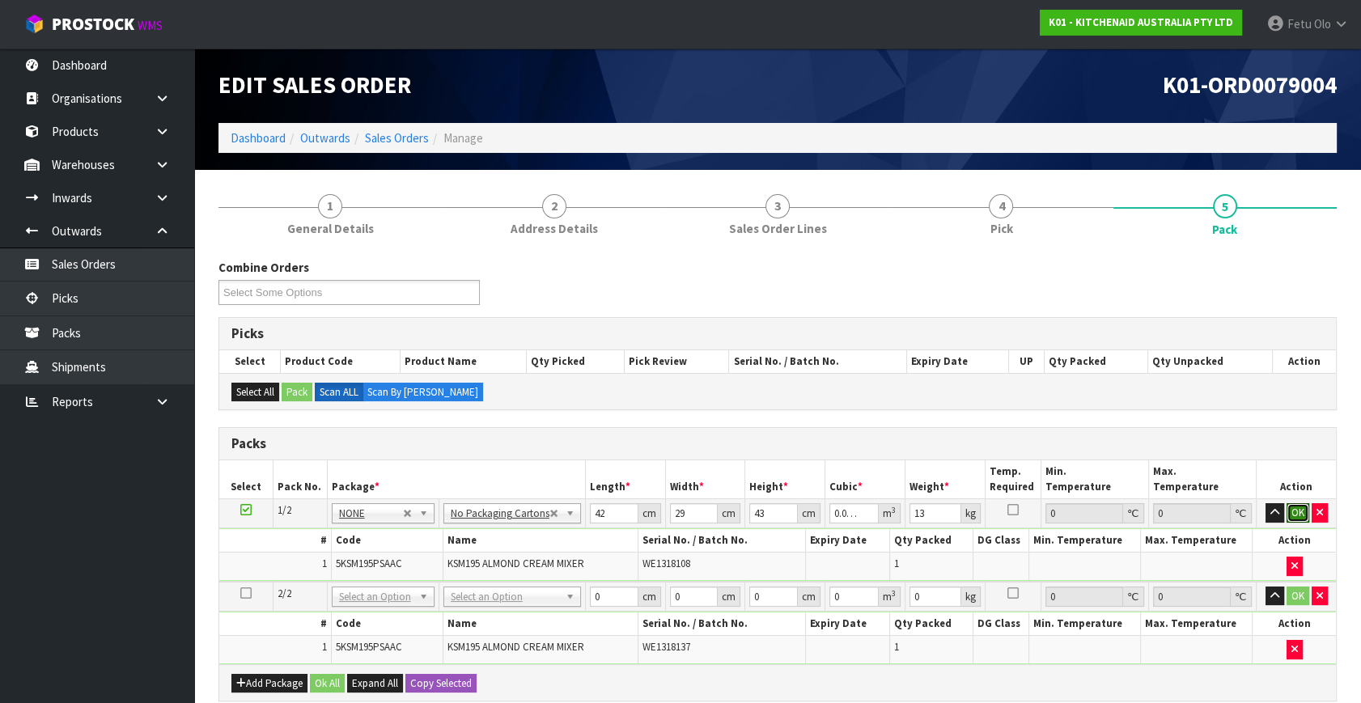
click button "OK" at bounding box center [1298, 512] width 23 height 19
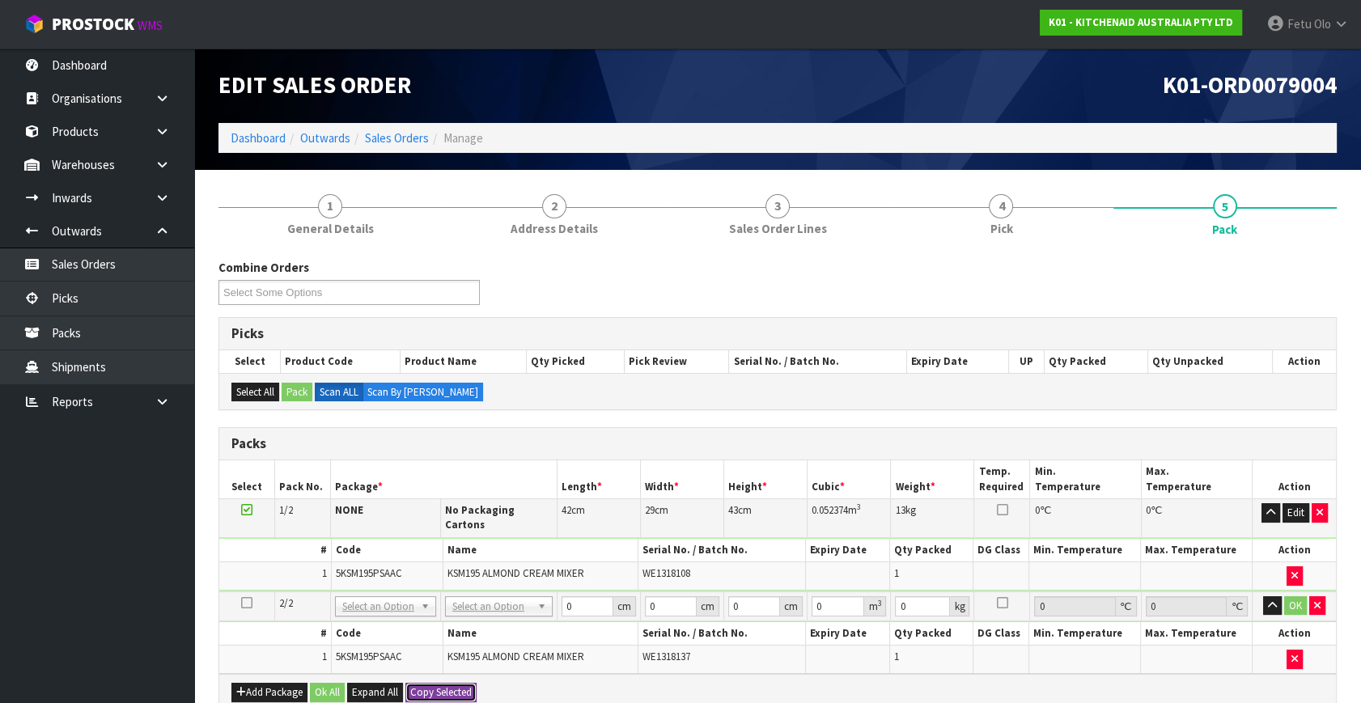
click at [447, 683] on button "Copy Selected" at bounding box center [440, 692] width 71 height 19
type input "42"
type input "29"
type input "43"
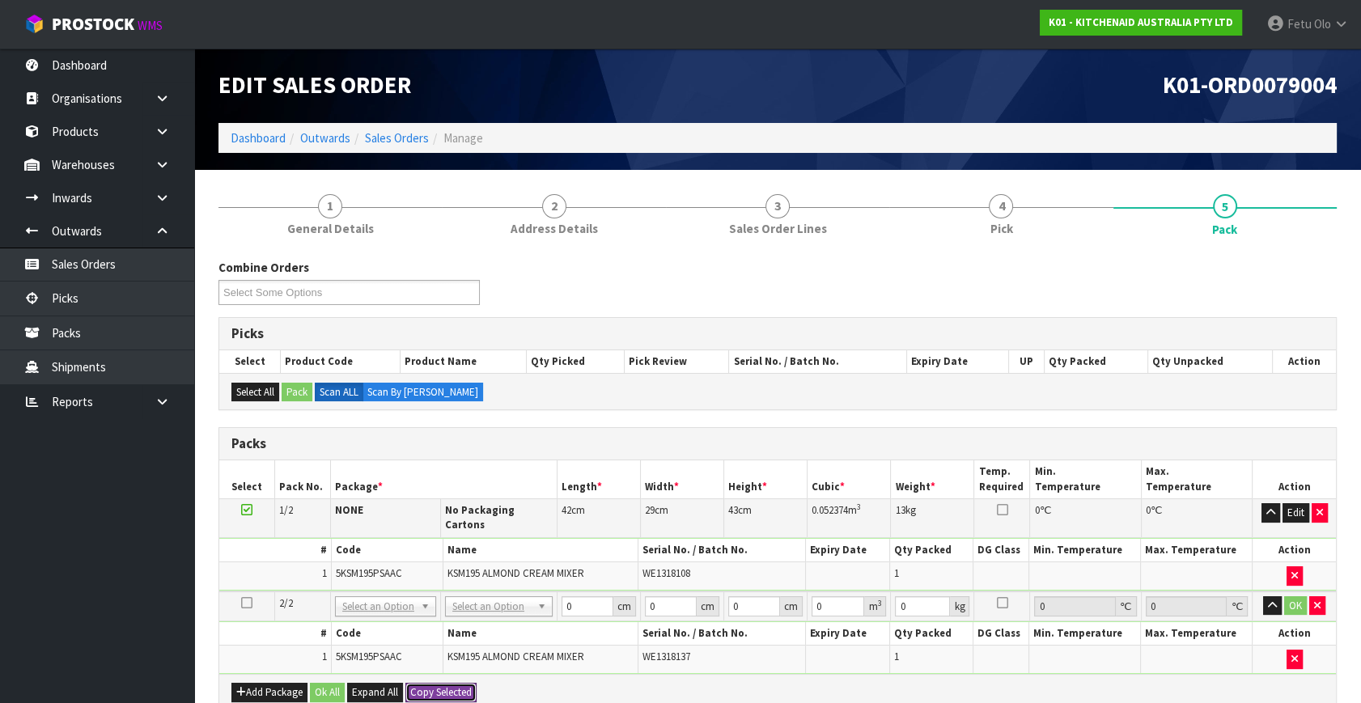
type input "0.052374"
type input "13"
type input "2"
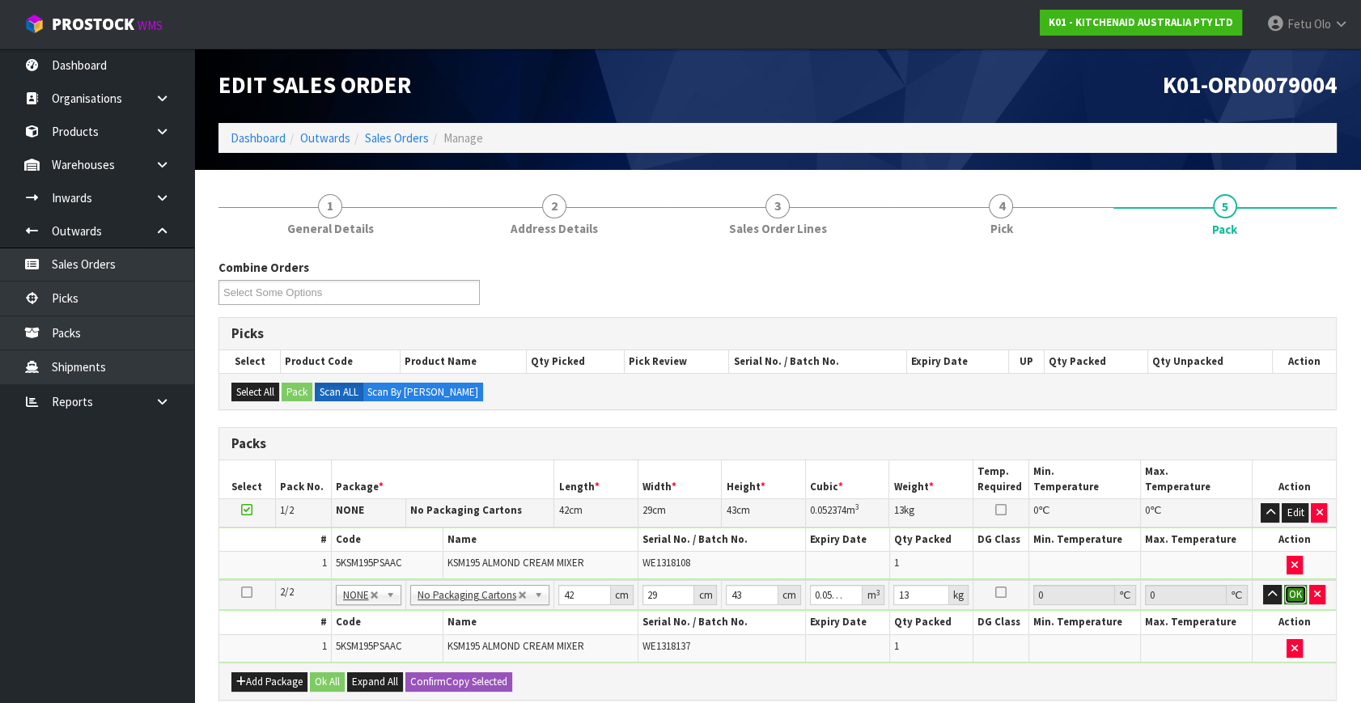
click at [1302, 586] on button "OK" at bounding box center [1295, 594] width 23 height 19
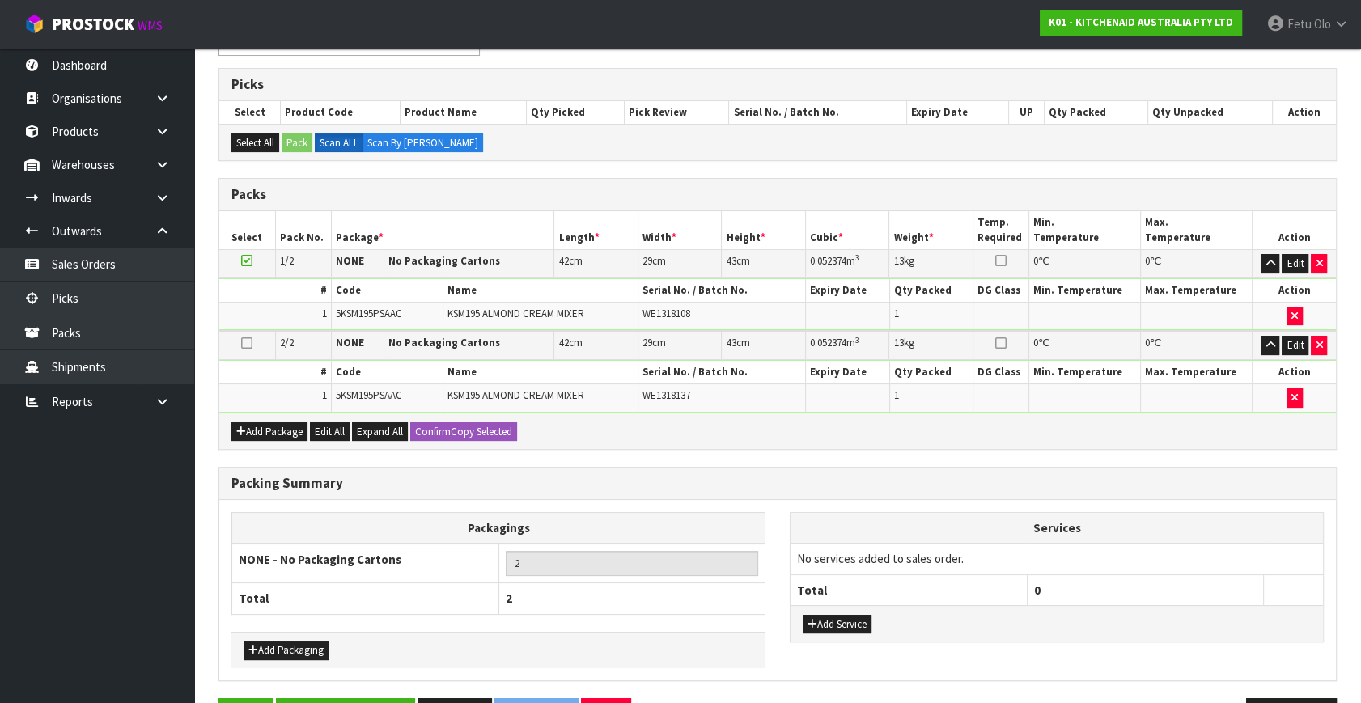
scroll to position [299, 0]
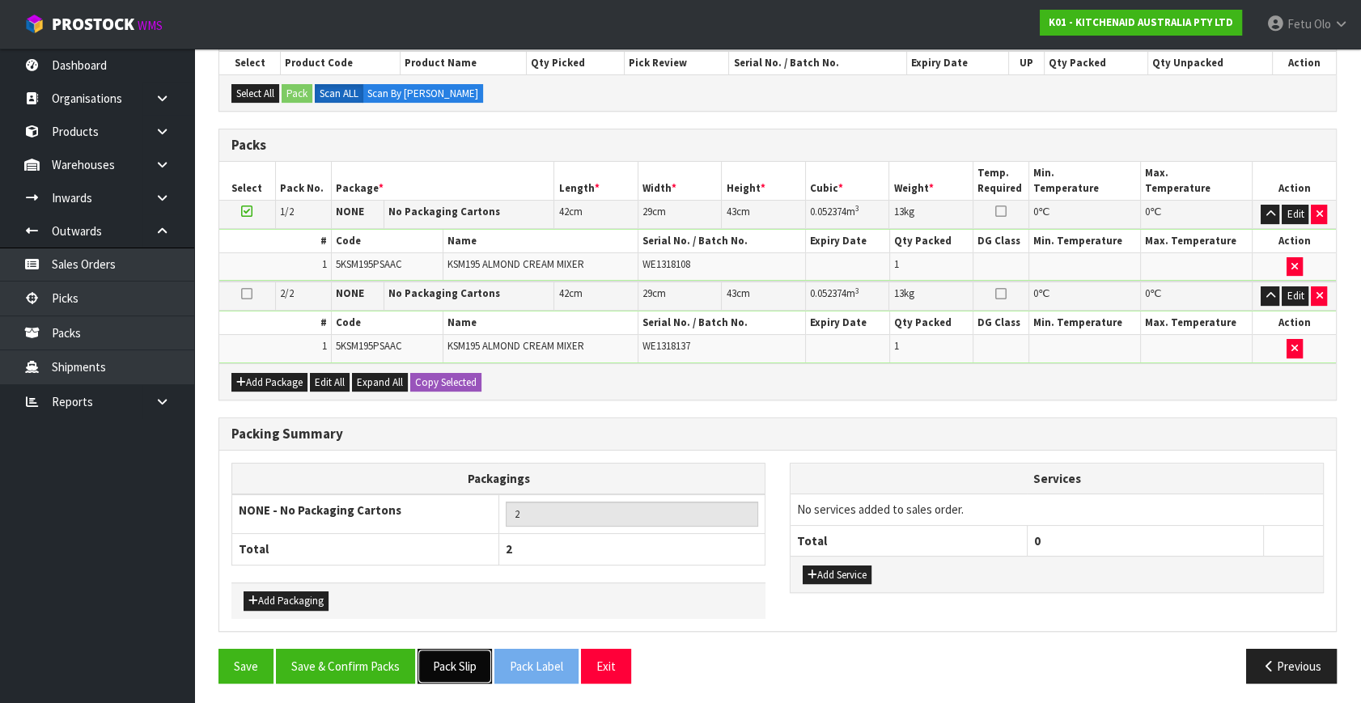
click at [463, 657] on button "Pack Slip" at bounding box center [455, 666] width 74 height 35
click at [363, 665] on button "Save & Confirm Packs" at bounding box center [345, 666] width 139 height 35
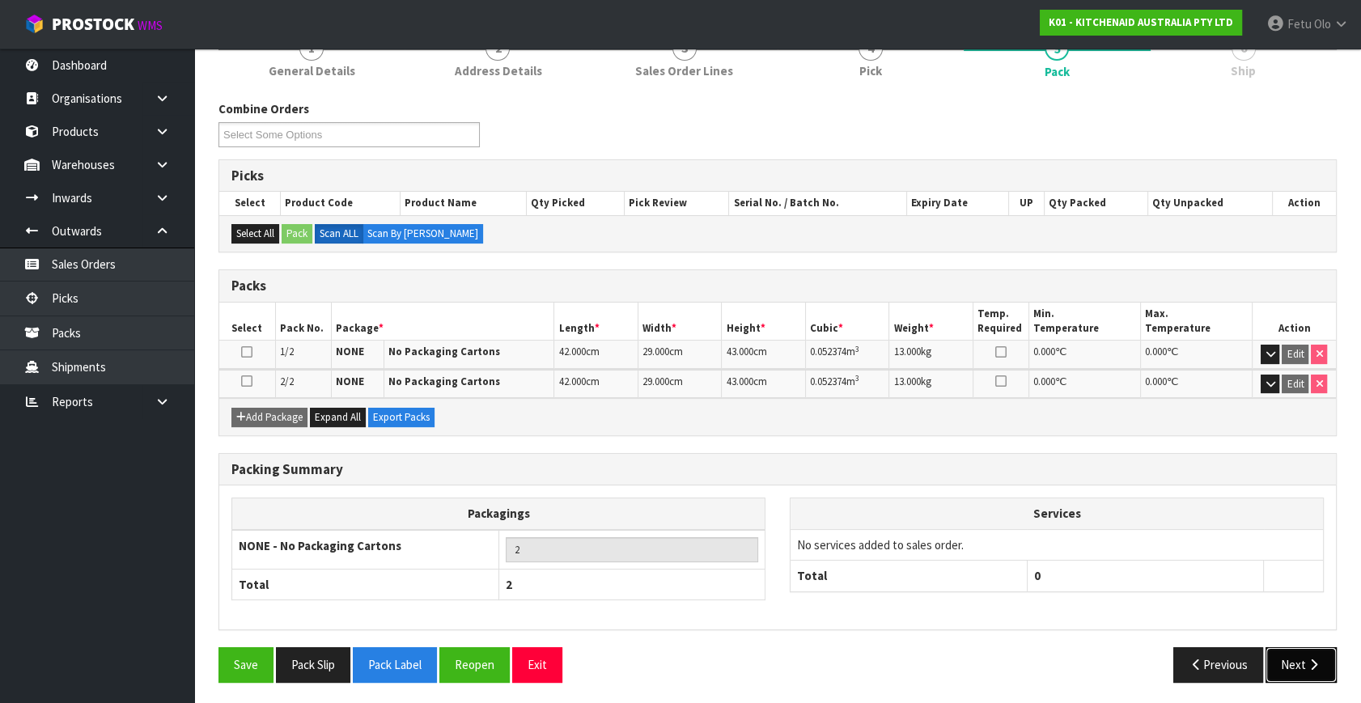
click at [1299, 652] on button "Next" at bounding box center [1301, 664] width 71 height 35
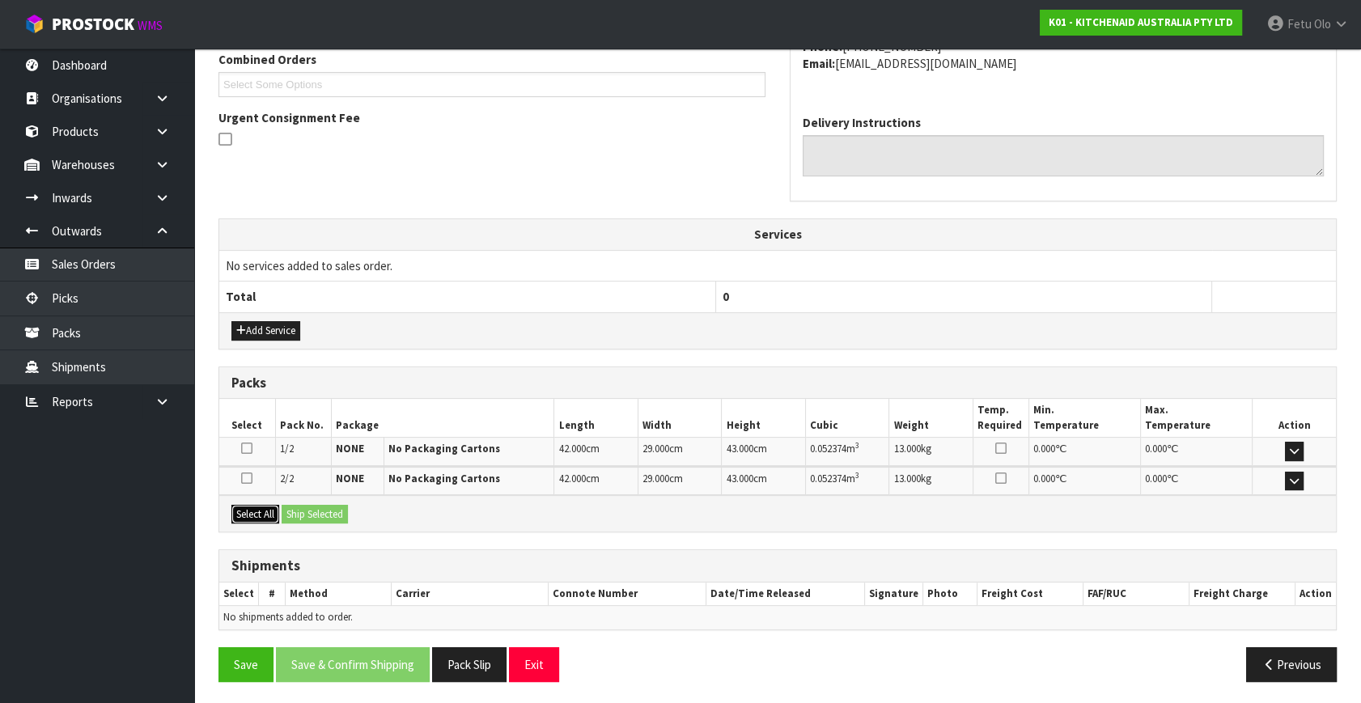
drag, startPoint x: 265, startPoint y: 507, endPoint x: 316, endPoint y: 506, distance: 51.8
click at [278, 507] on button "Select All" at bounding box center [255, 514] width 48 height 19
click at [316, 506] on button "Ship Selected" at bounding box center [315, 514] width 66 height 19
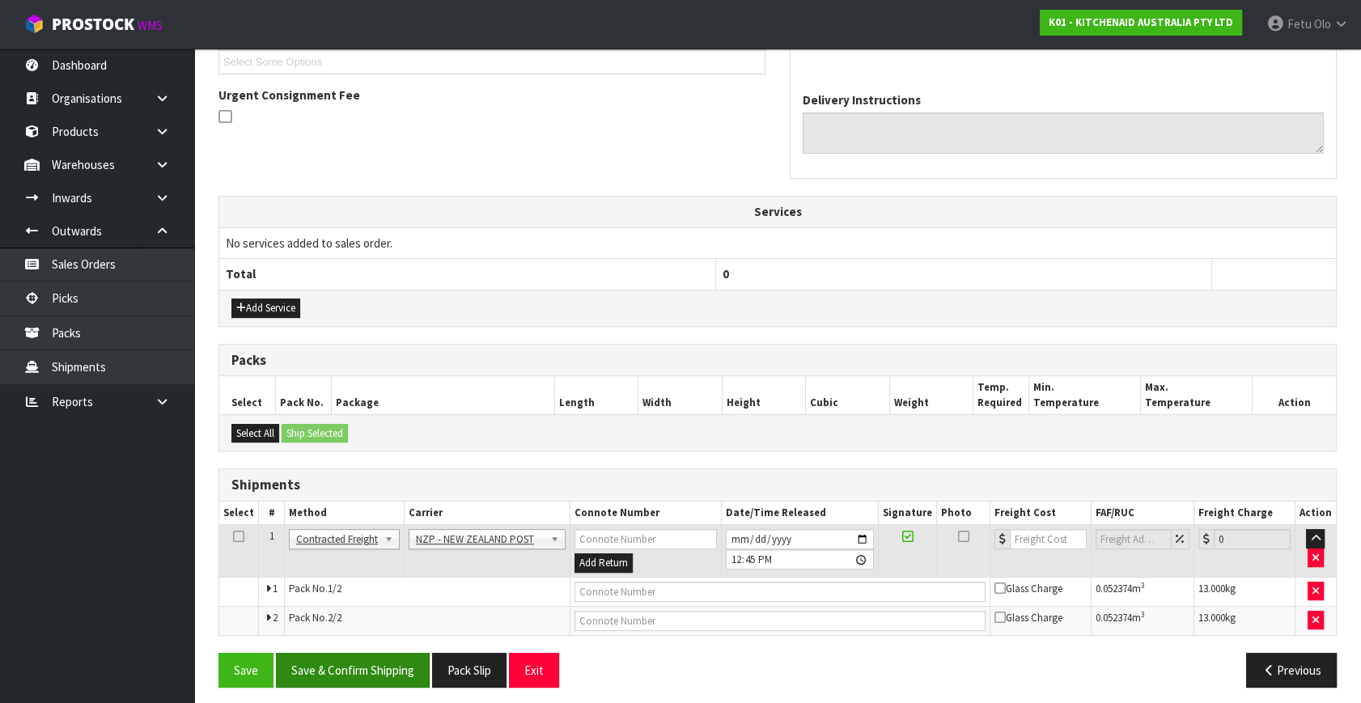
scroll to position [456, 0]
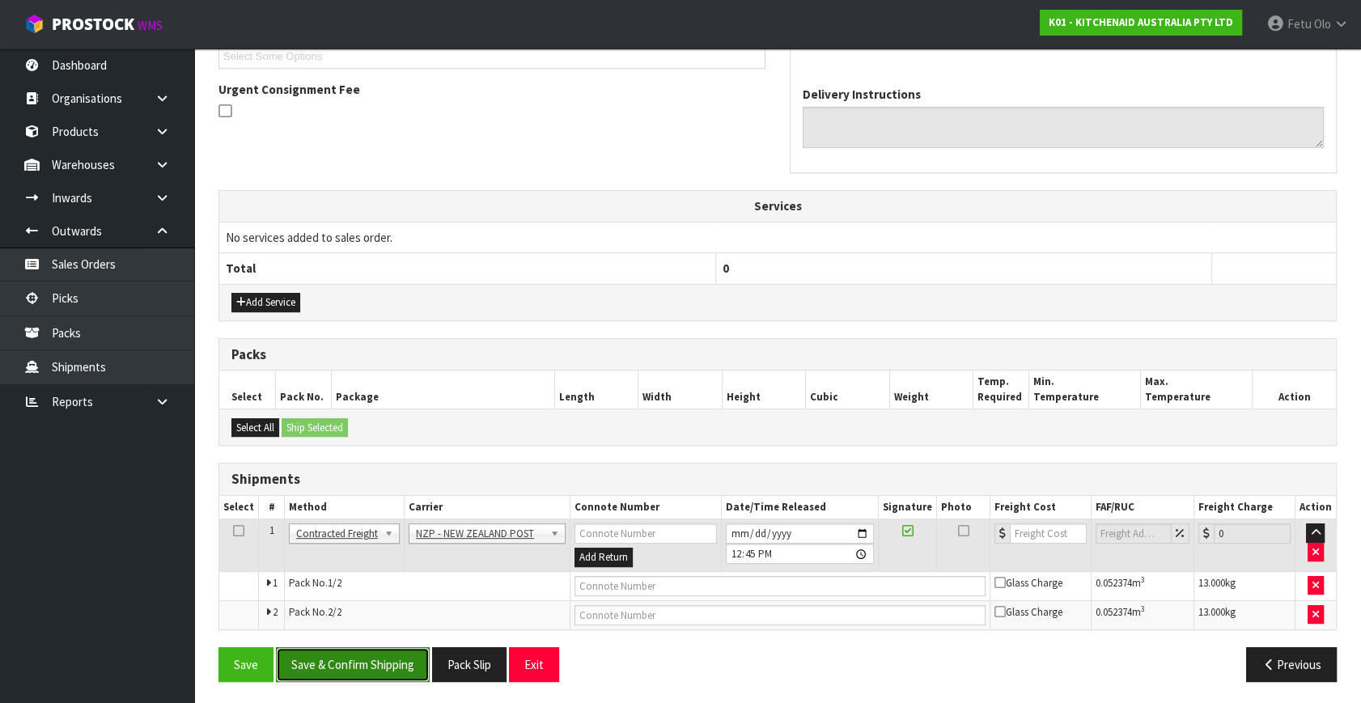
click at [410, 673] on button "Save & Confirm Shipping" at bounding box center [353, 664] width 154 height 35
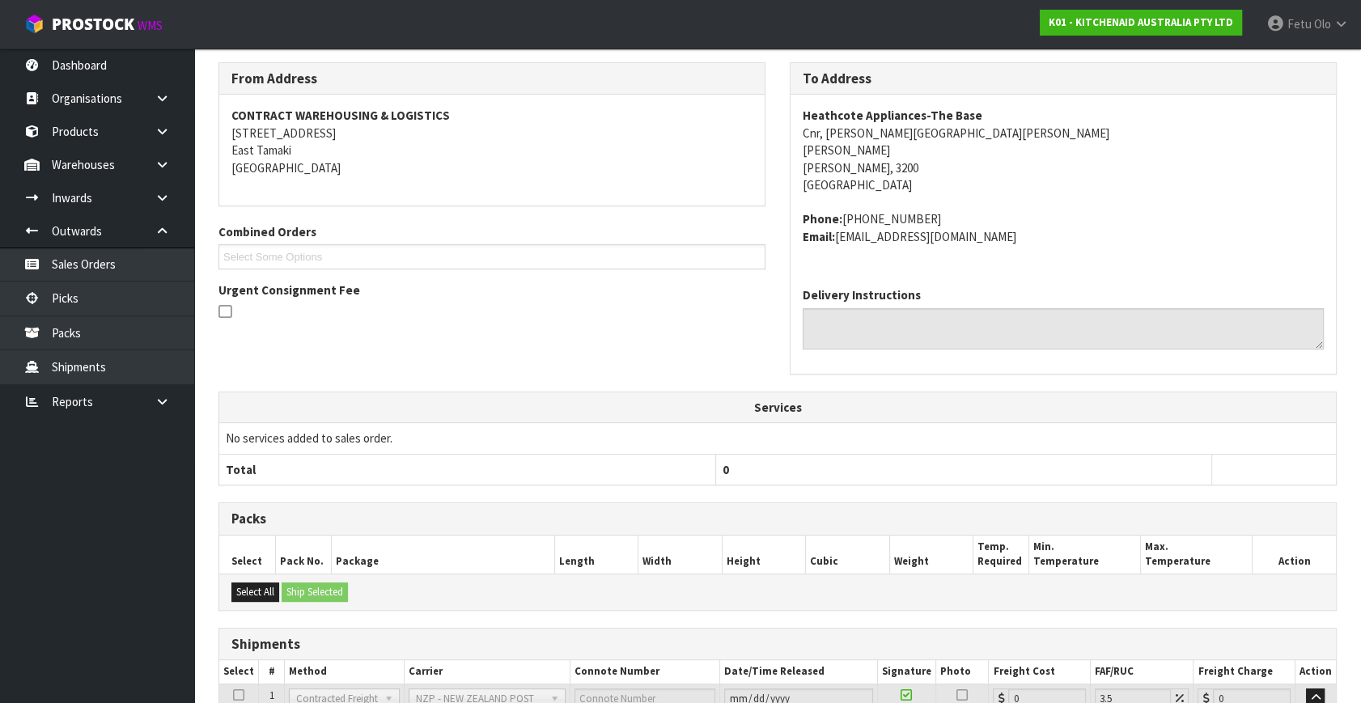
scroll to position [432, 0]
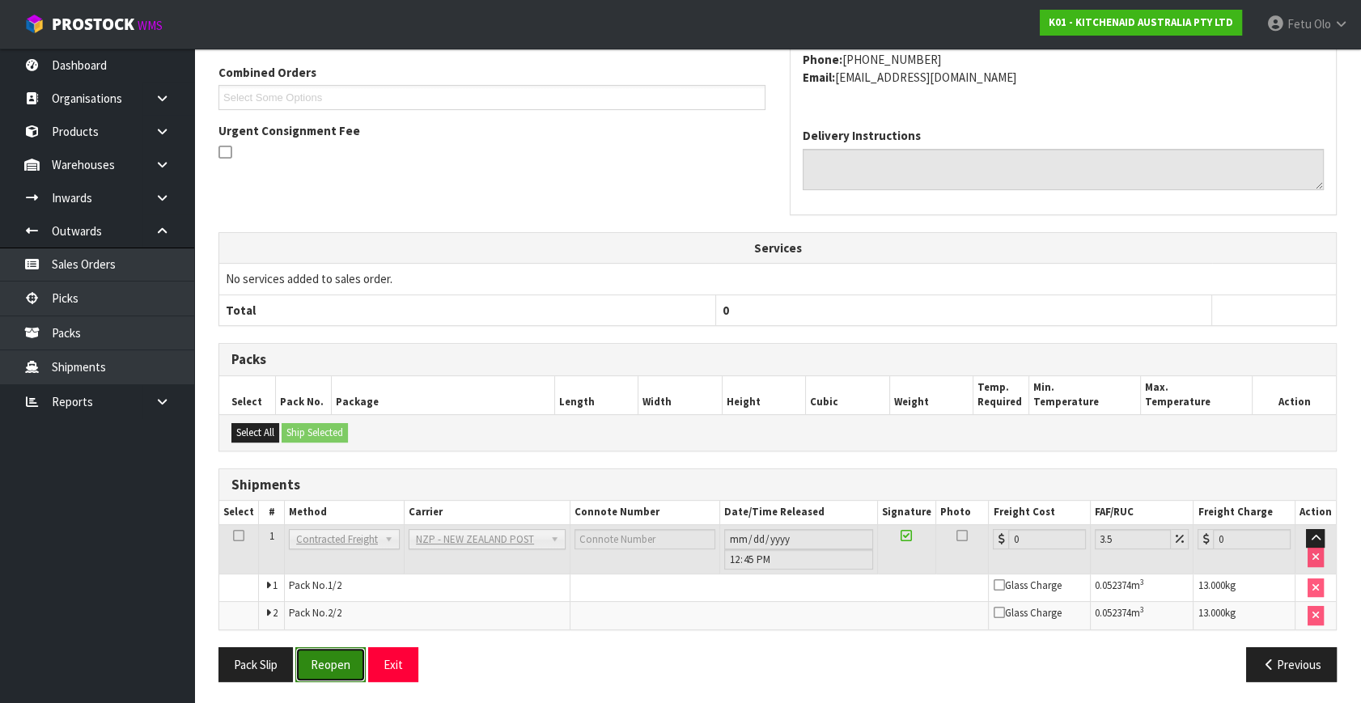
drag, startPoint x: 325, startPoint y: 663, endPoint x: 303, endPoint y: 626, distance: 42.9
click at [325, 663] on button "Reopen" at bounding box center [330, 664] width 70 height 35
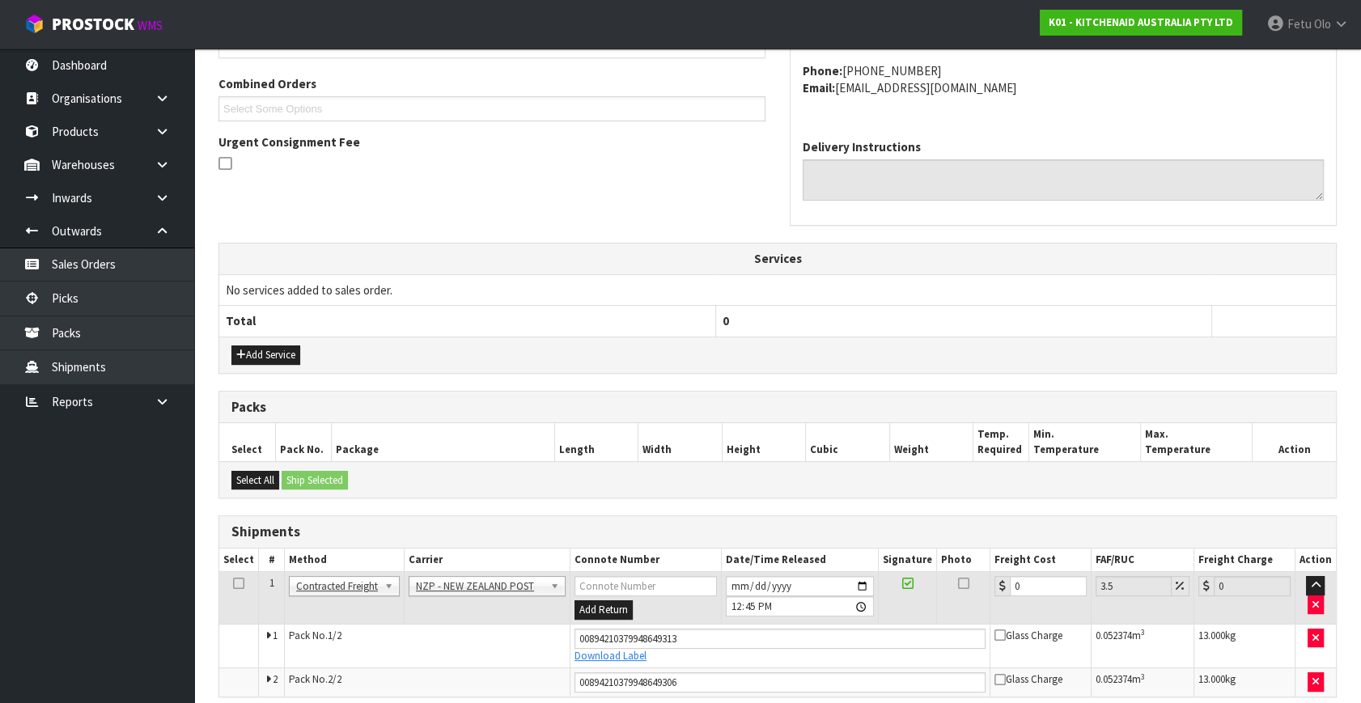
scroll to position [415, 0]
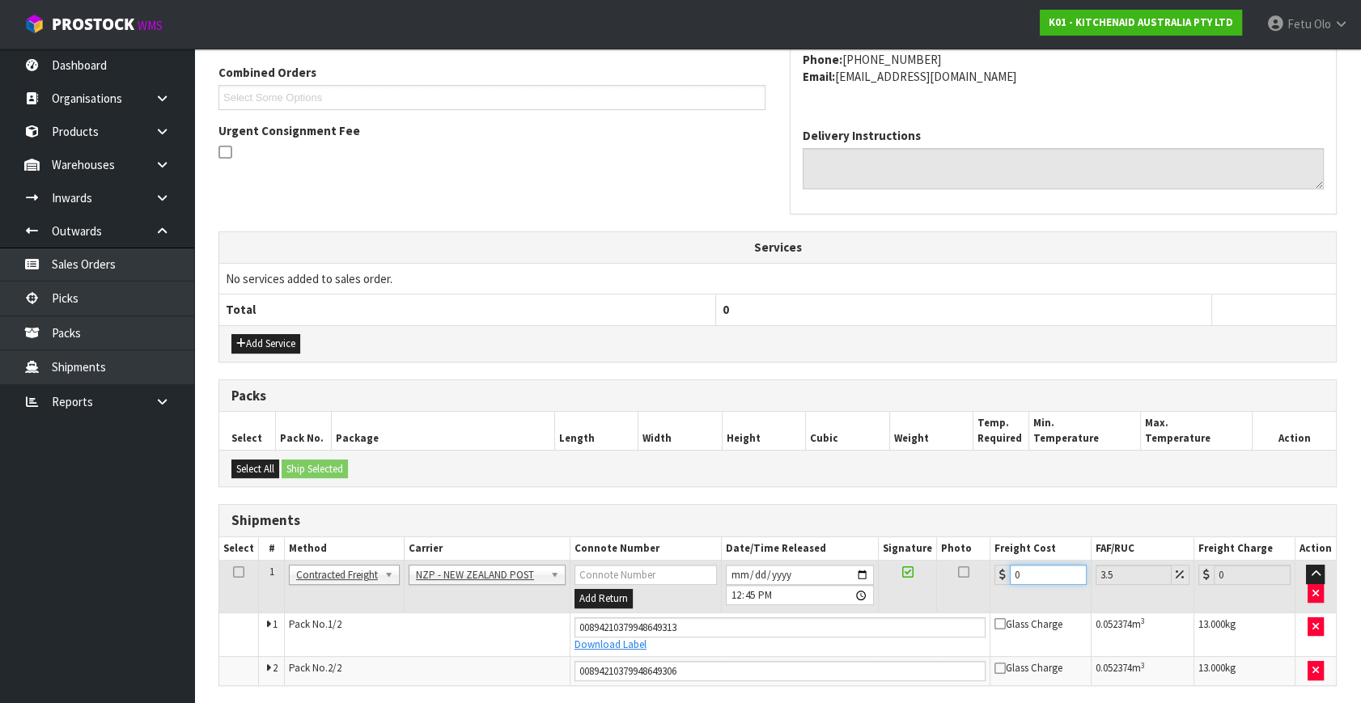
drag, startPoint x: 1036, startPoint y: 572, endPoint x: 834, endPoint y: 622, distance: 207.5
click at [834, 622] on tbody "1 Client Local Pickup Customer Local Pickup Company Freight Contracted Freight …" at bounding box center [777, 623] width 1117 height 125
type input "1"
type input "1.03"
type input "14"
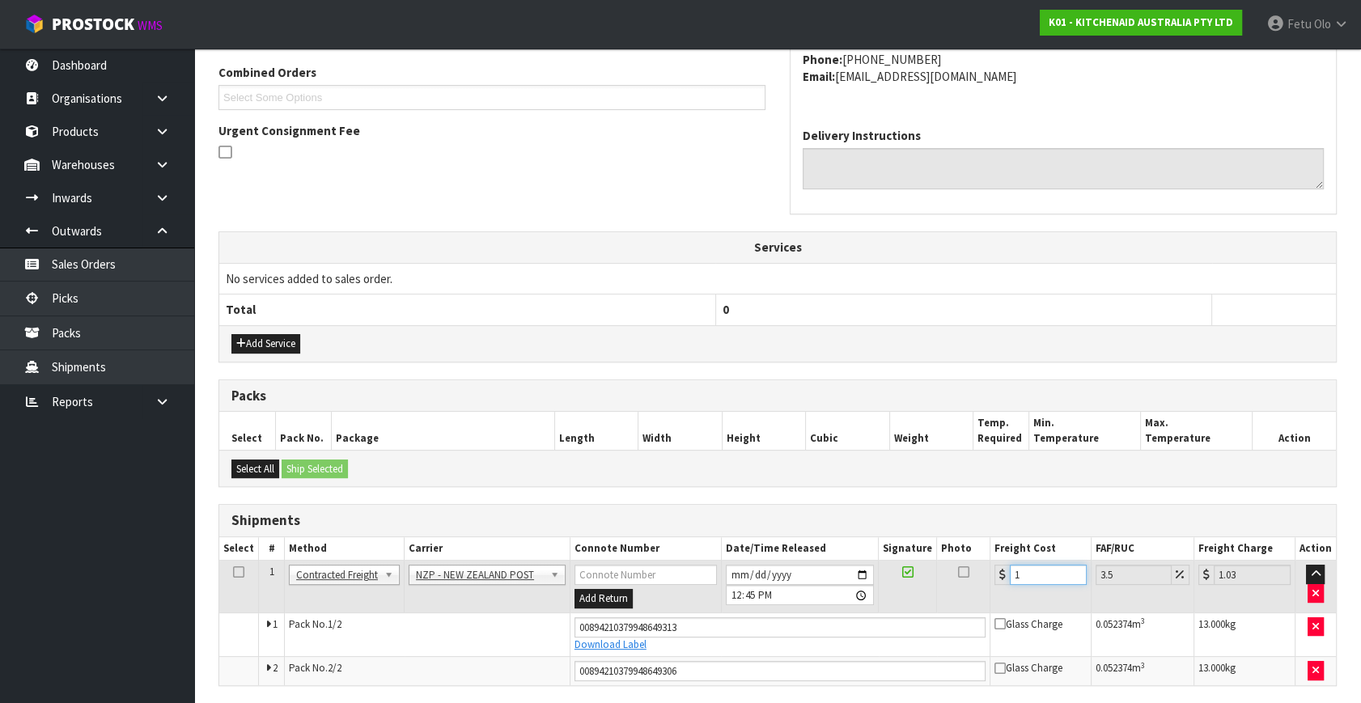
type input "14.49"
type input "14.6"
type input "15.11"
type input "14.62"
type input "15.13"
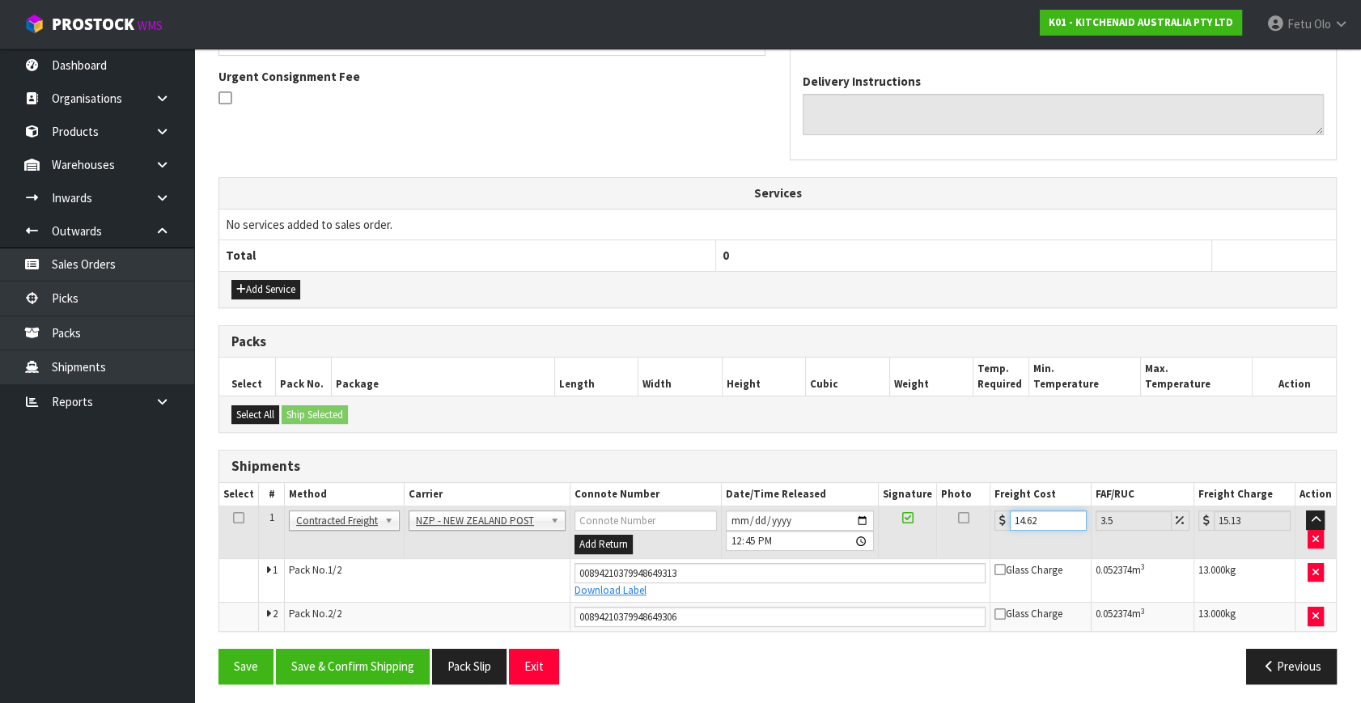
scroll to position [471, 0]
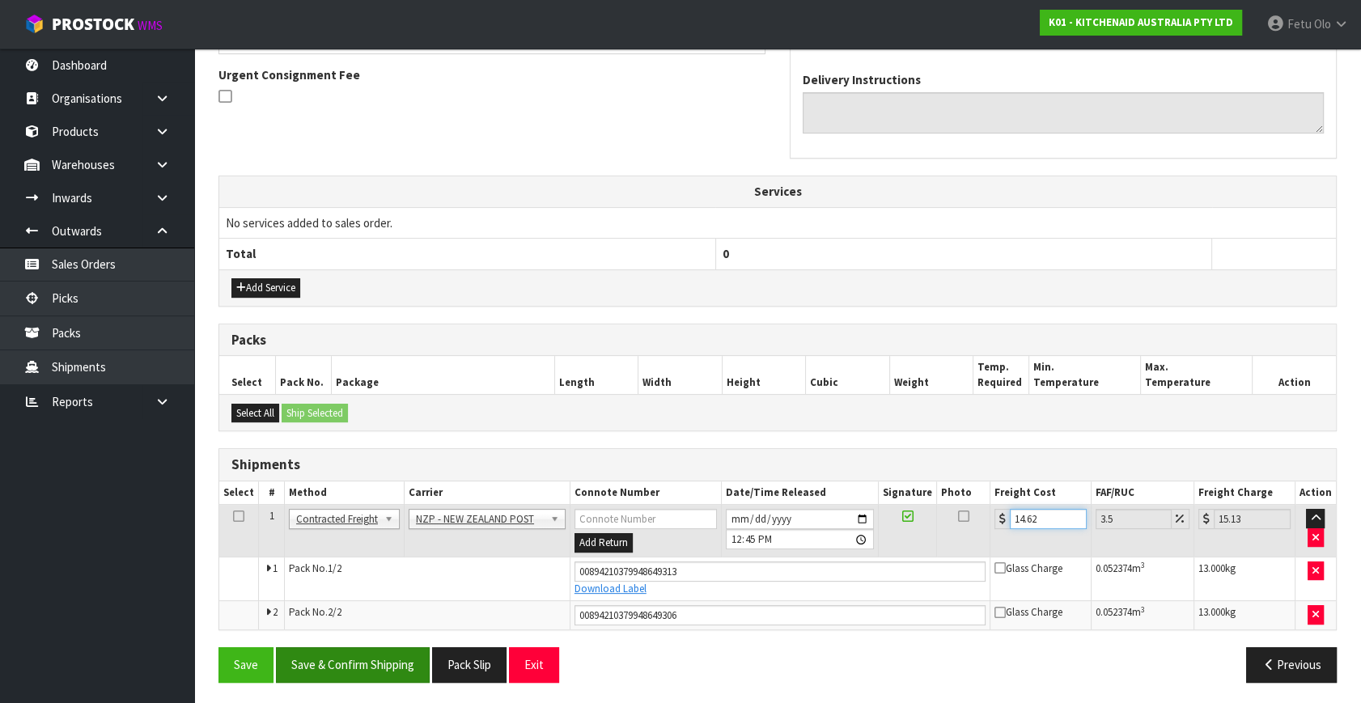
type input "14.62"
click at [397, 660] on button "Save & Confirm Shipping" at bounding box center [353, 664] width 154 height 35
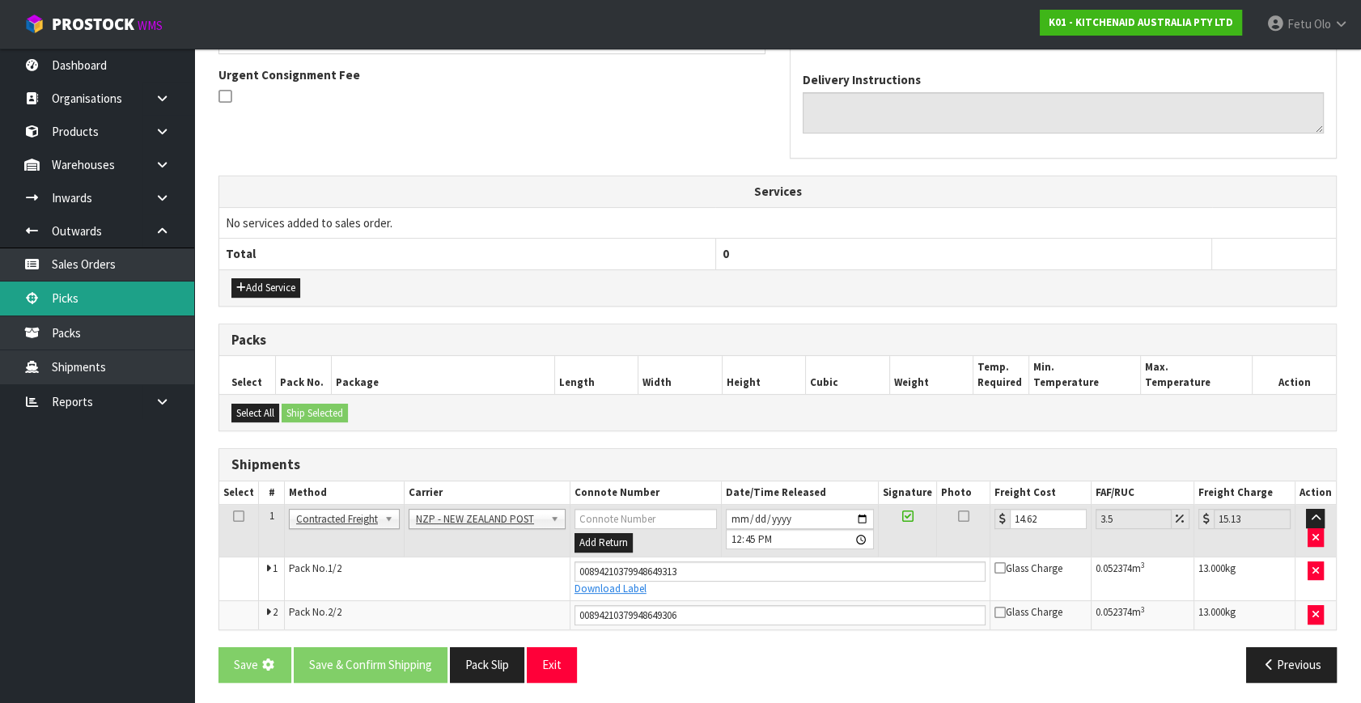
scroll to position [0, 0]
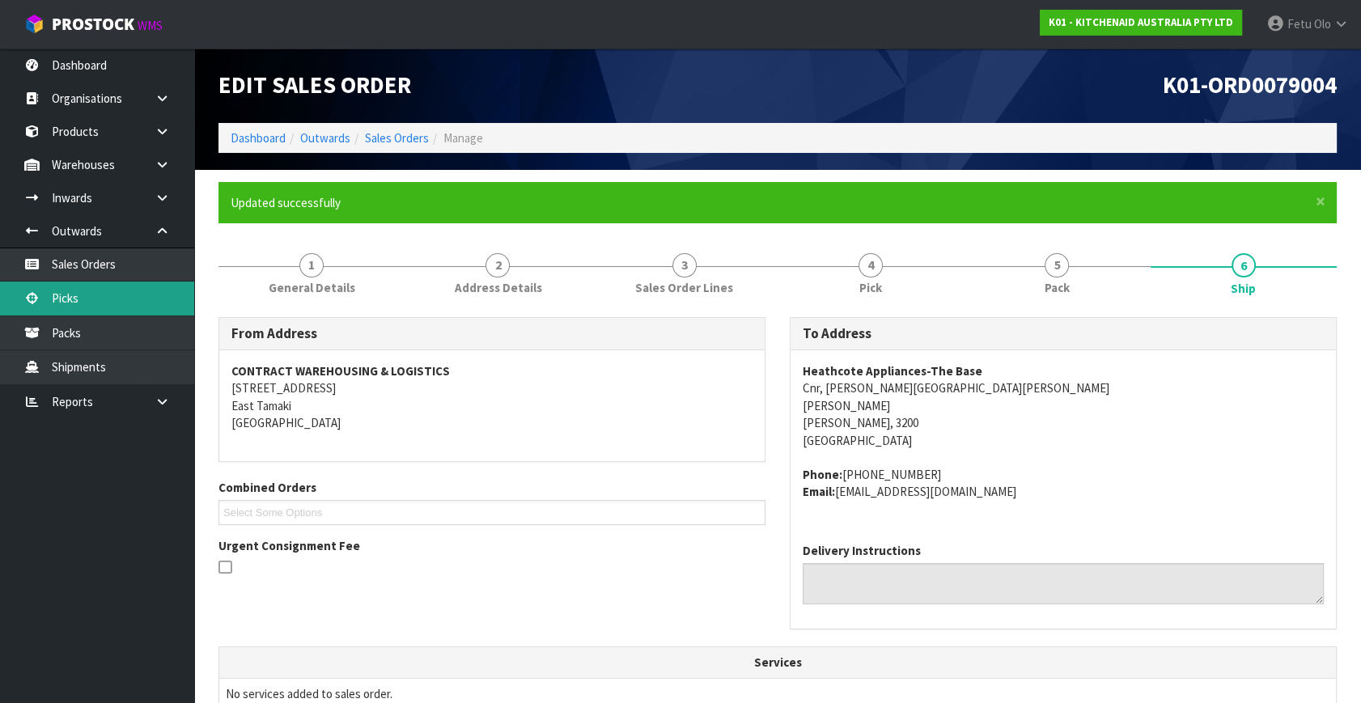
click at [63, 297] on link "Picks" at bounding box center [97, 298] width 194 height 33
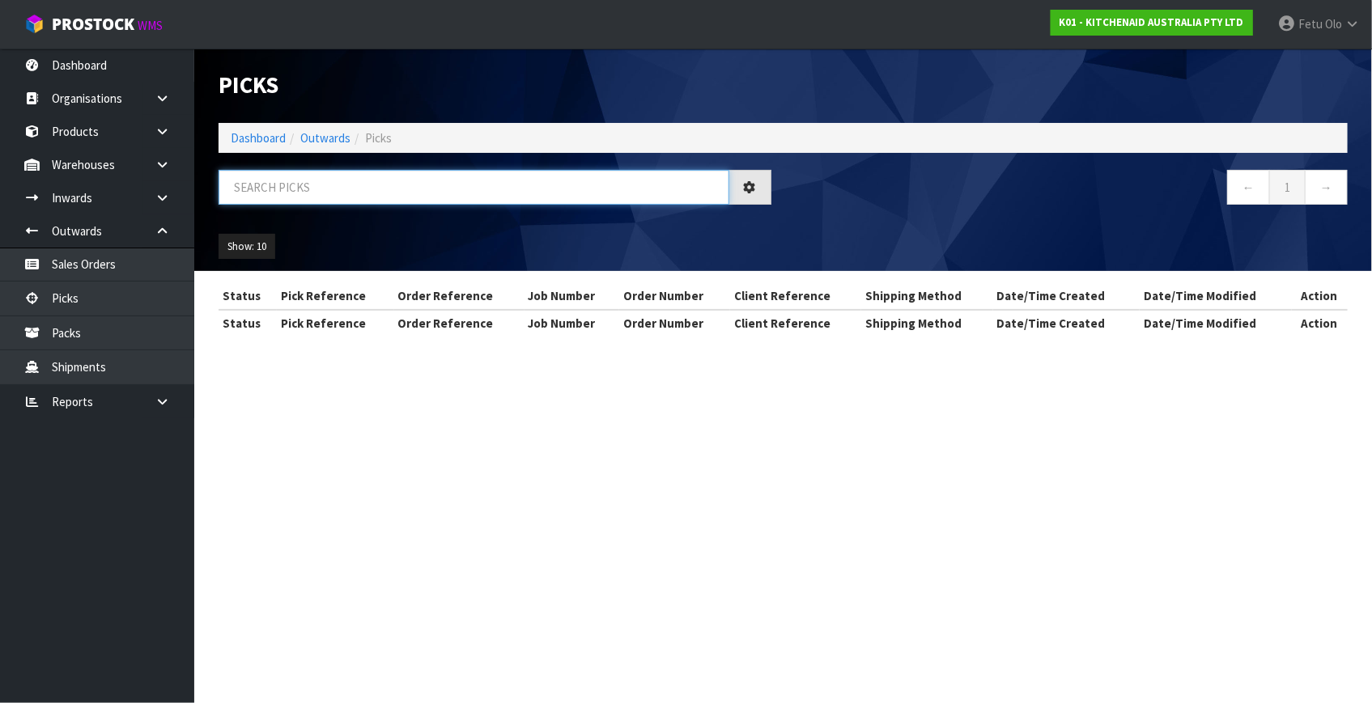
click at [330, 180] on input "text" at bounding box center [474, 187] width 511 height 35
type input "79002"
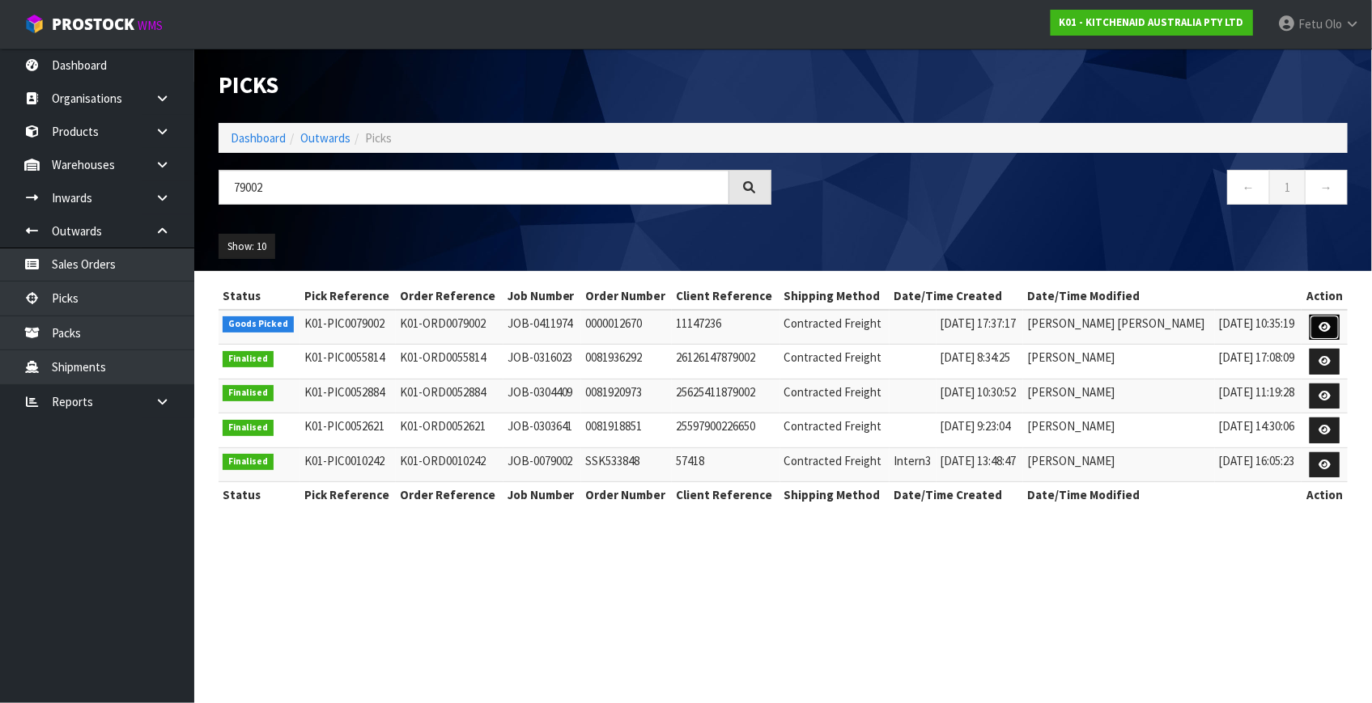
click at [1322, 329] on icon at bounding box center [1324, 327] width 12 height 11
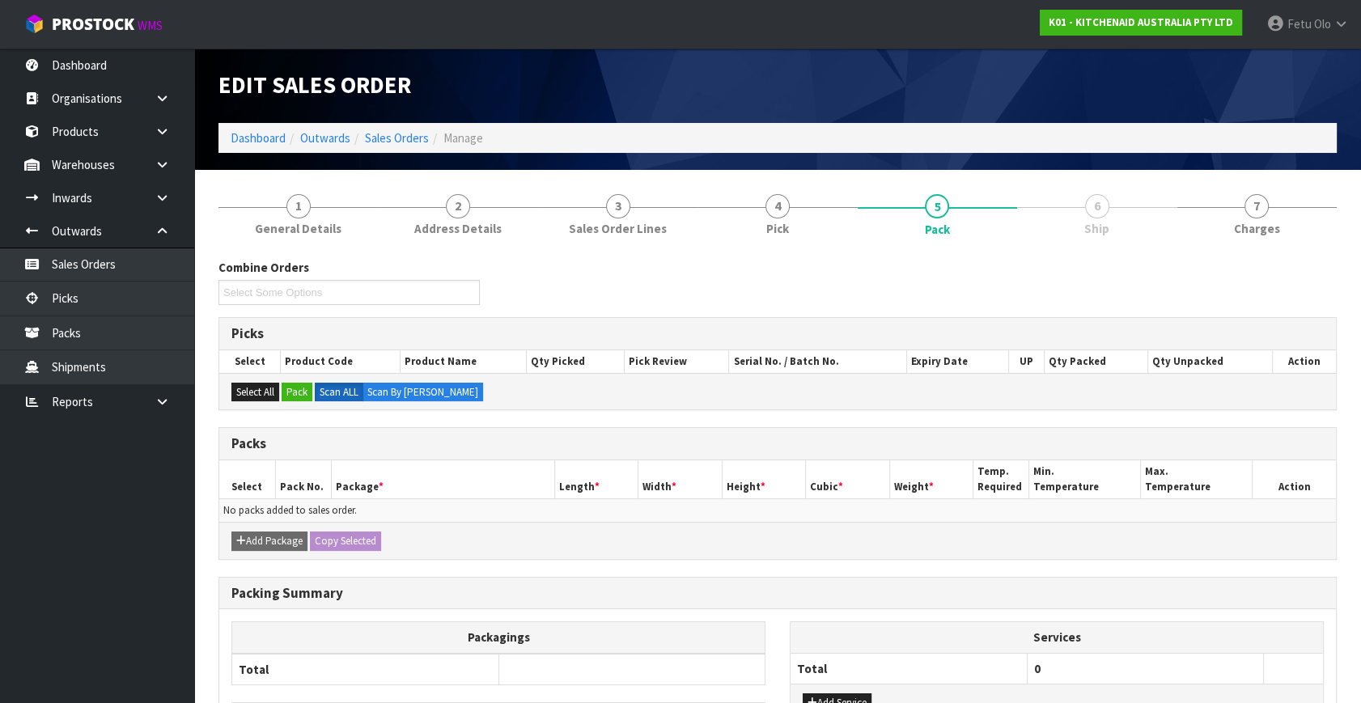
click at [145, 631] on ul "Dashboard Organisations Clients Consignees Carriers Products Categories Serial …" at bounding box center [97, 376] width 194 height 655
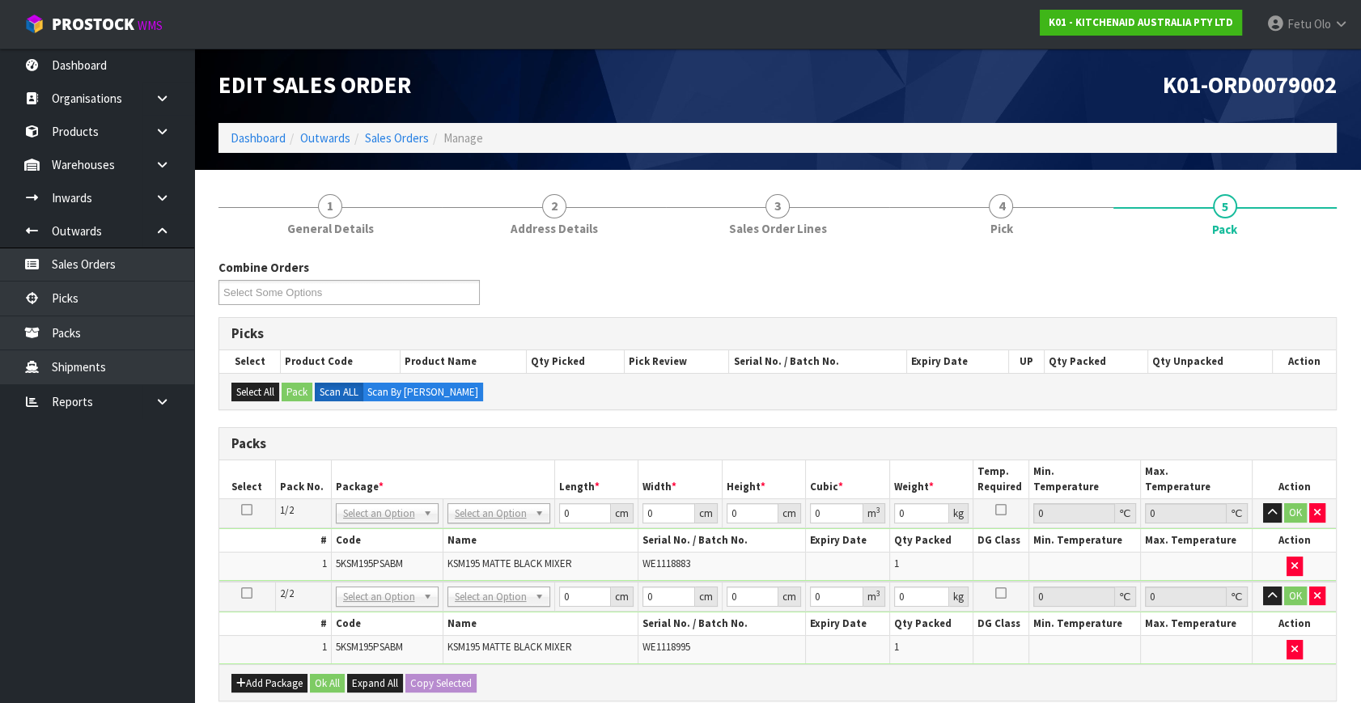
click at [248, 510] on icon at bounding box center [246, 510] width 11 height 1
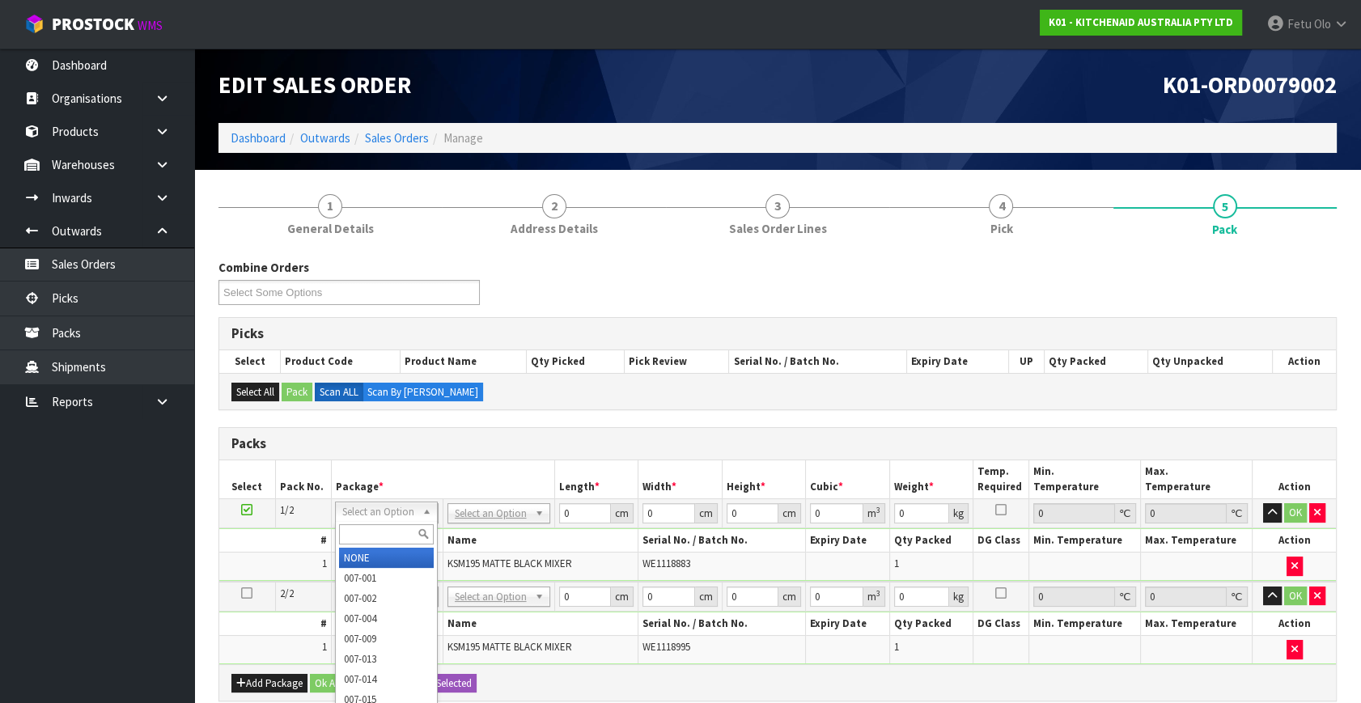
drag, startPoint x: 385, startPoint y: 545, endPoint x: 635, endPoint y: 537, distance: 250.2
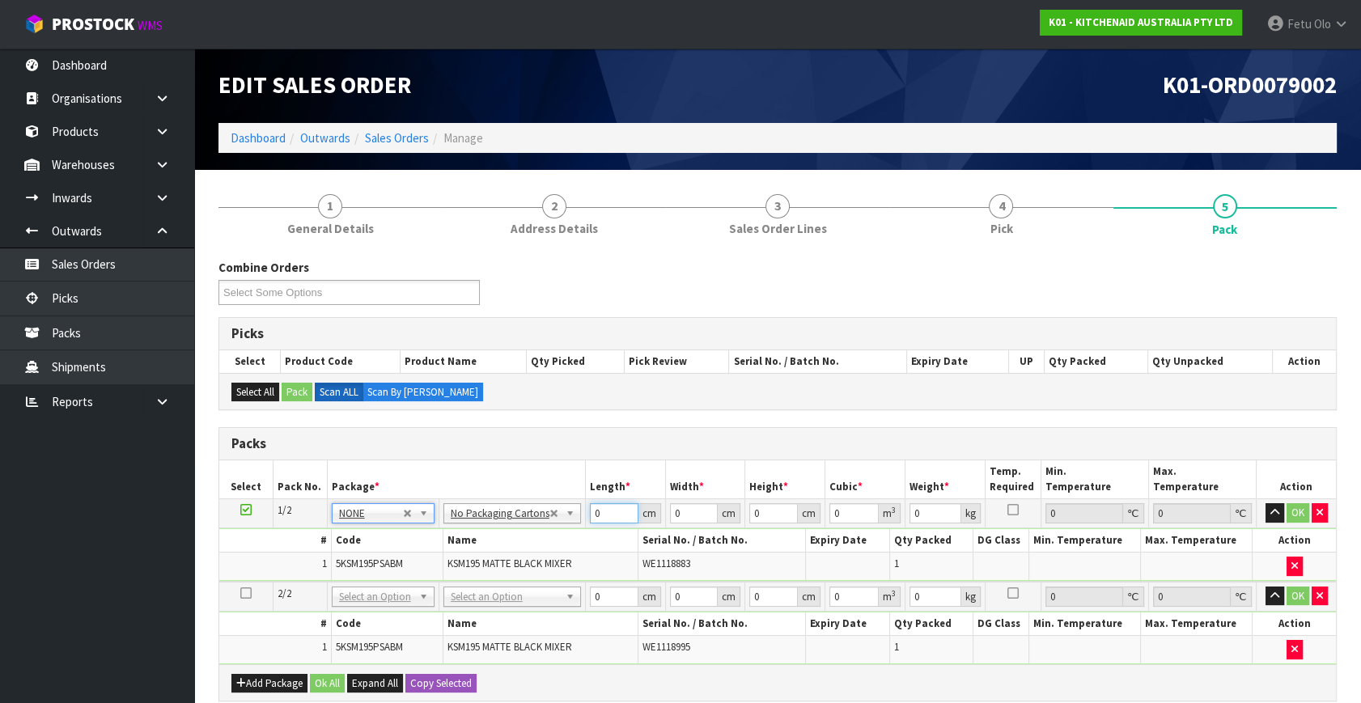
drag, startPoint x: 610, startPoint y: 511, endPoint x: 329, endPoint y: 616, distance: 299.6
click at [329, 616] on table "Select Pack No. Package * Length * Width * Height * Cubic * Weight * Temp. Requ…" at bounding box center [777, 562] width 1117 height 204
type input "42"
type input "29"
type input "4"
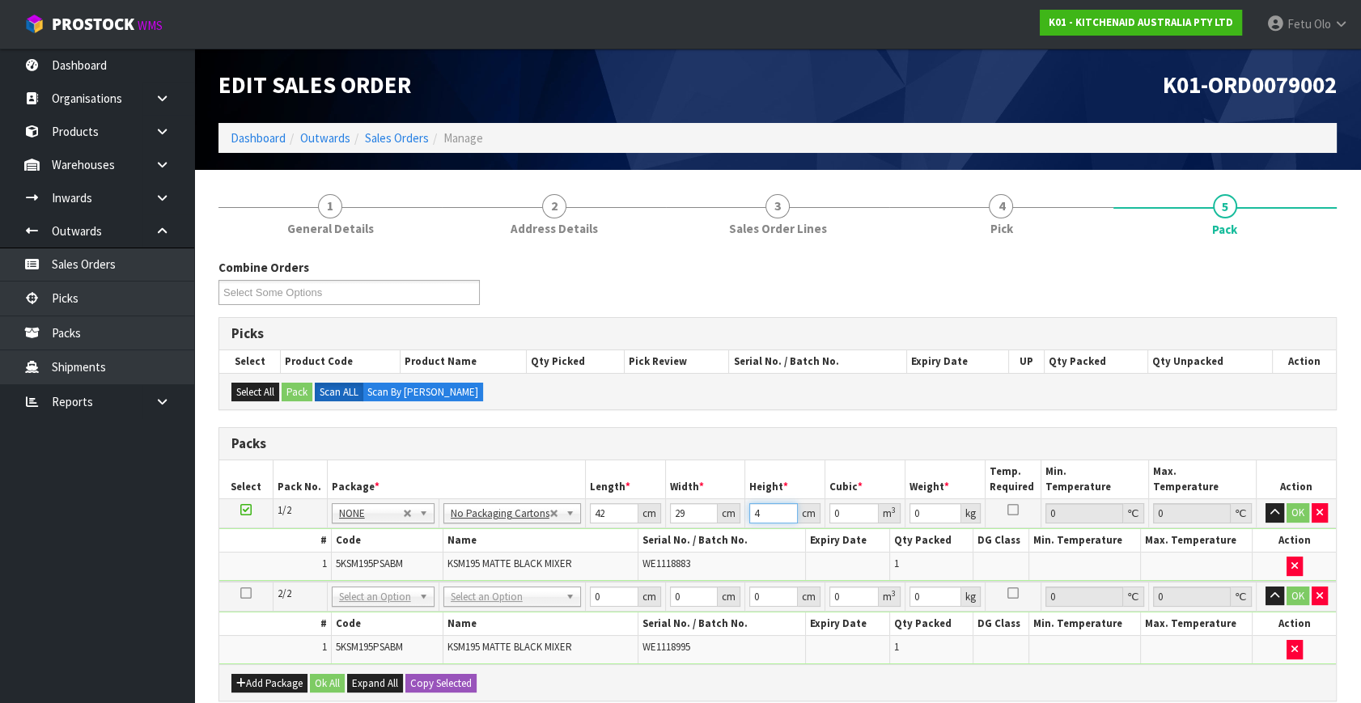
type input "0.004872"
type input "43"
type input "0.052374"
type input "43"
type input "13"
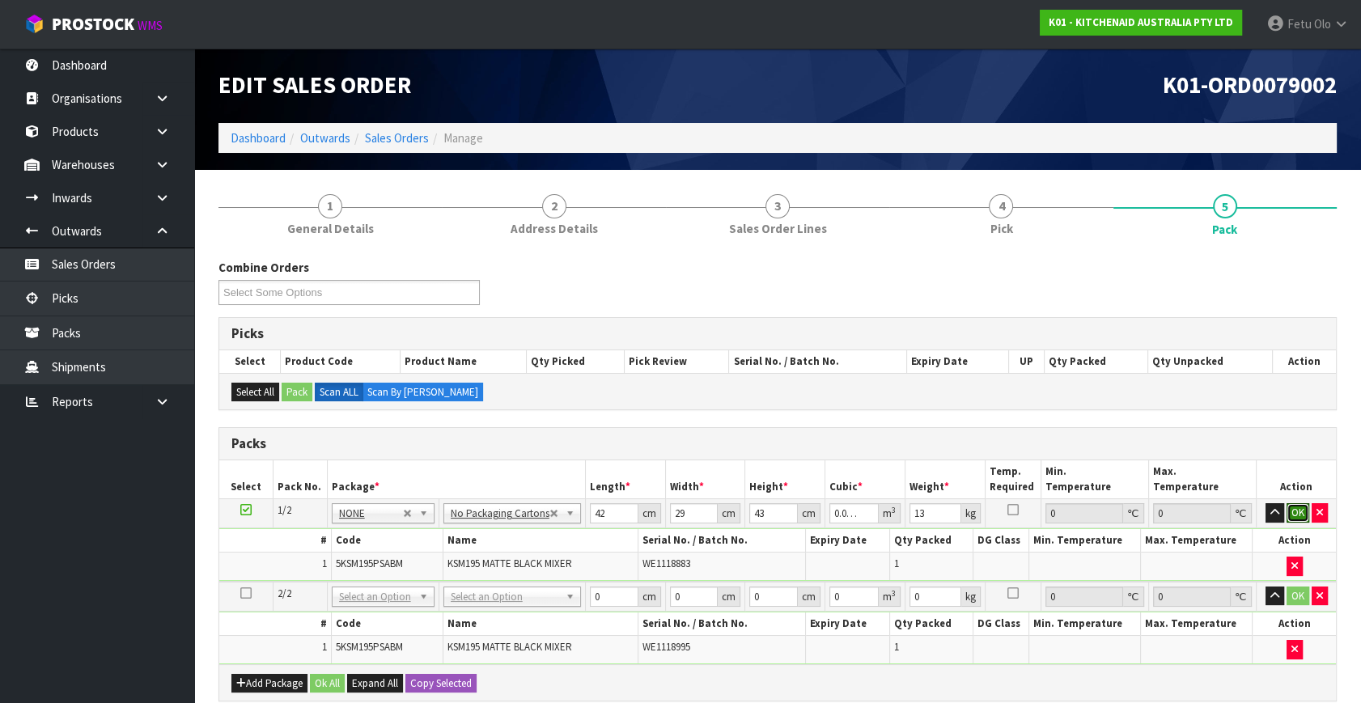
click button "OK" at bounding box center [1298, 512] width 23 height 19
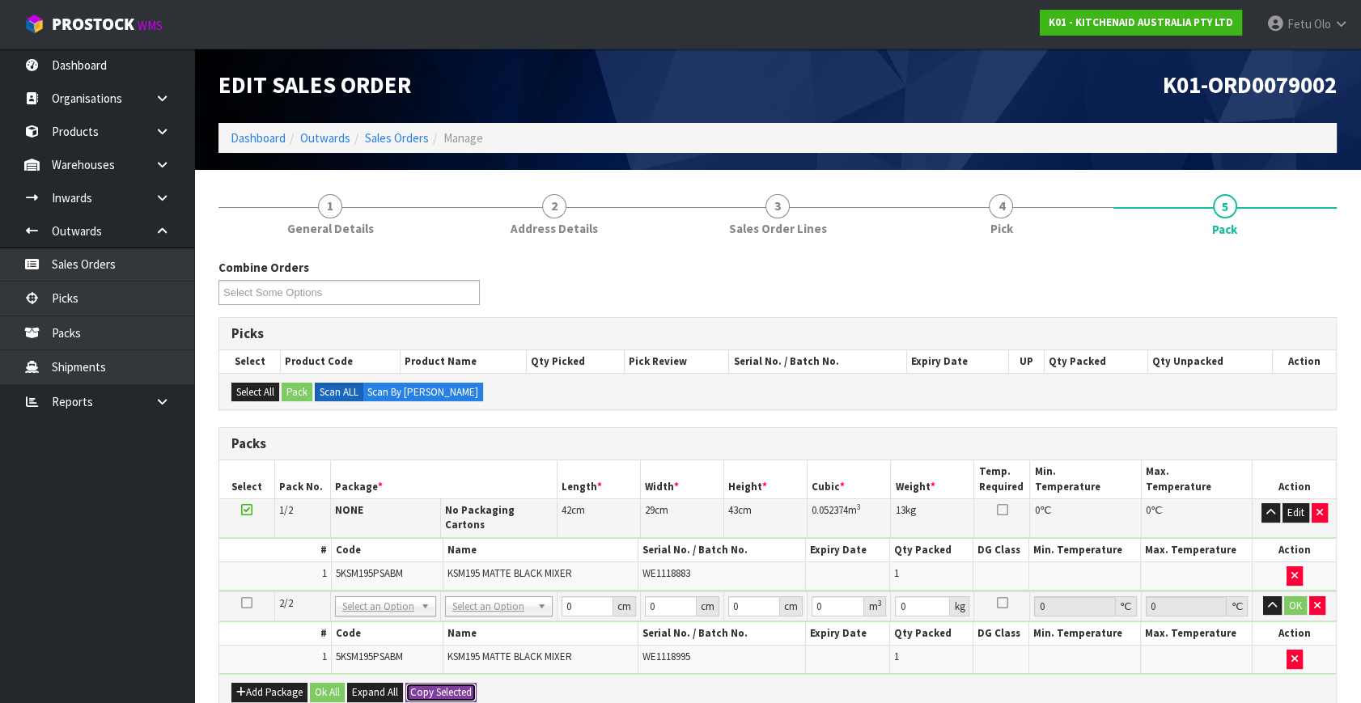
click at [431, 683] on button "Copy Selected" at bounding box center [440, 692] width 71 height 19
type input "42"
type input "29"
type input "43"
type input "0.052374"
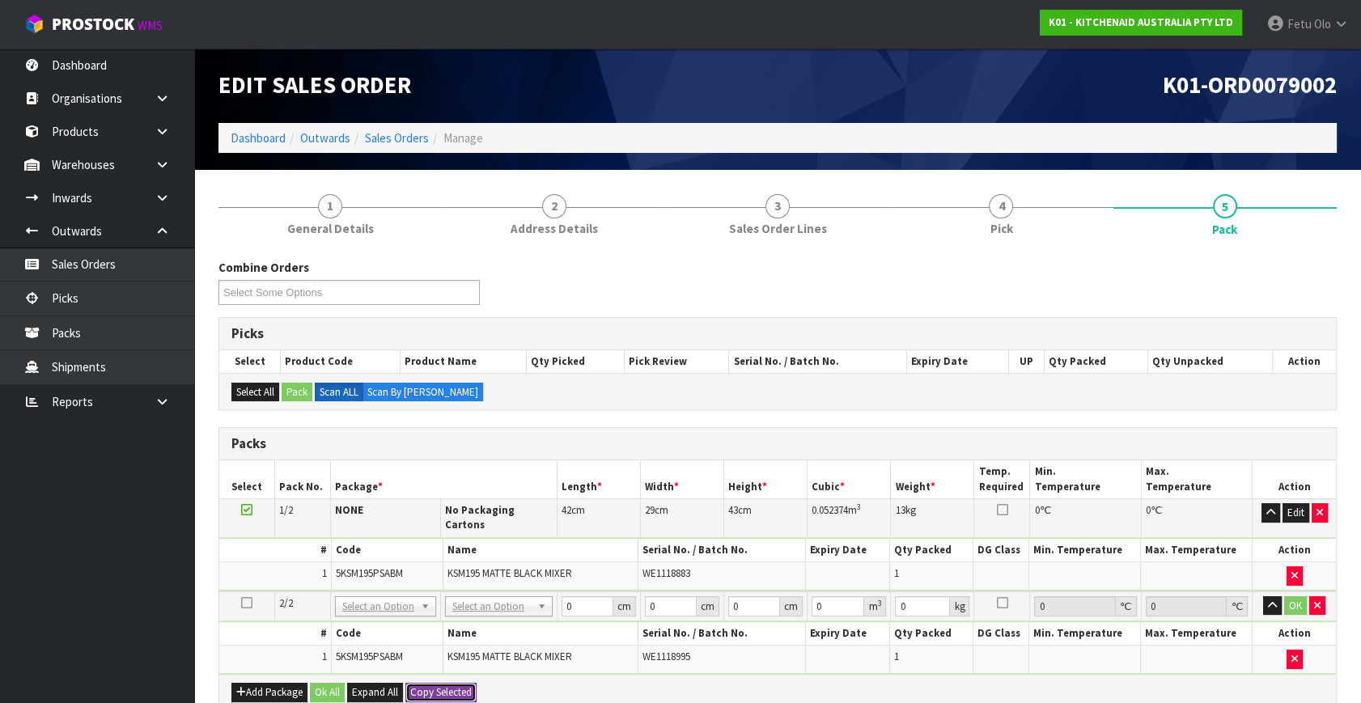
type input "13"
type input "2"
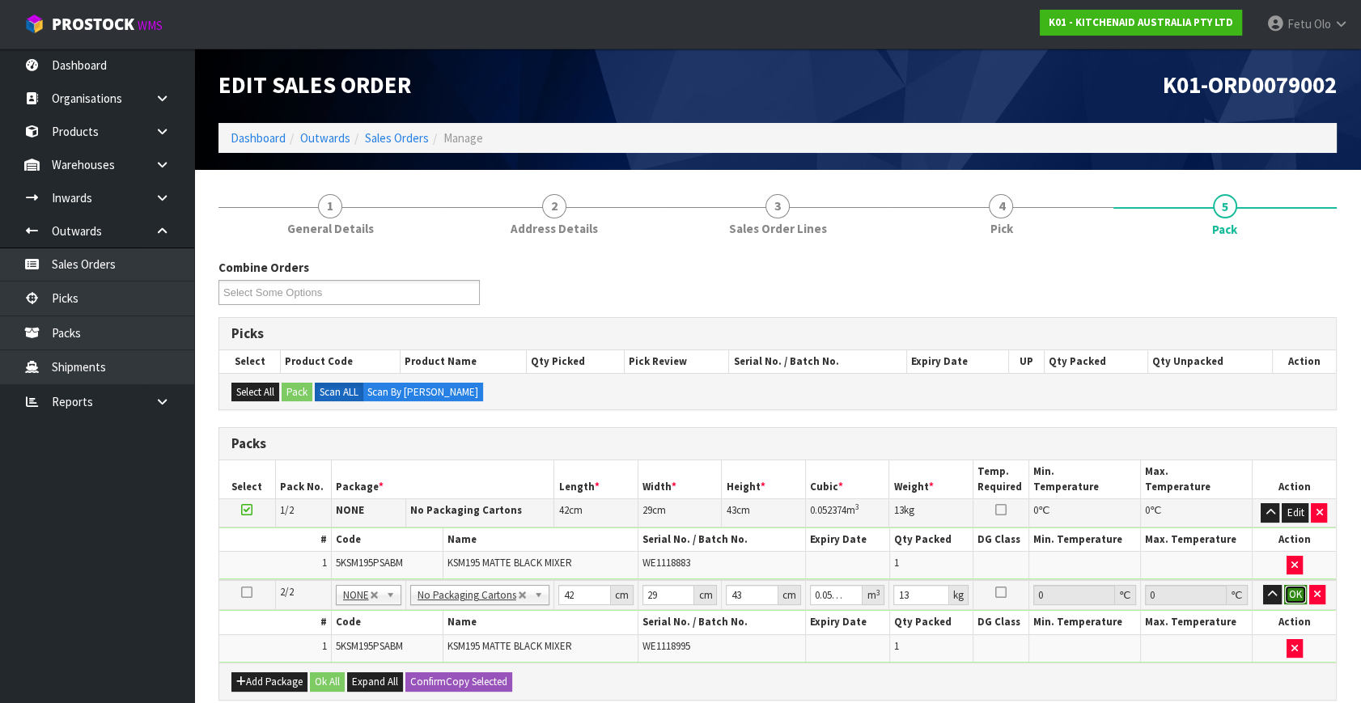
click at [1299, 586] on button "OK" at bounding box center [1295, 594] width 23 height 19
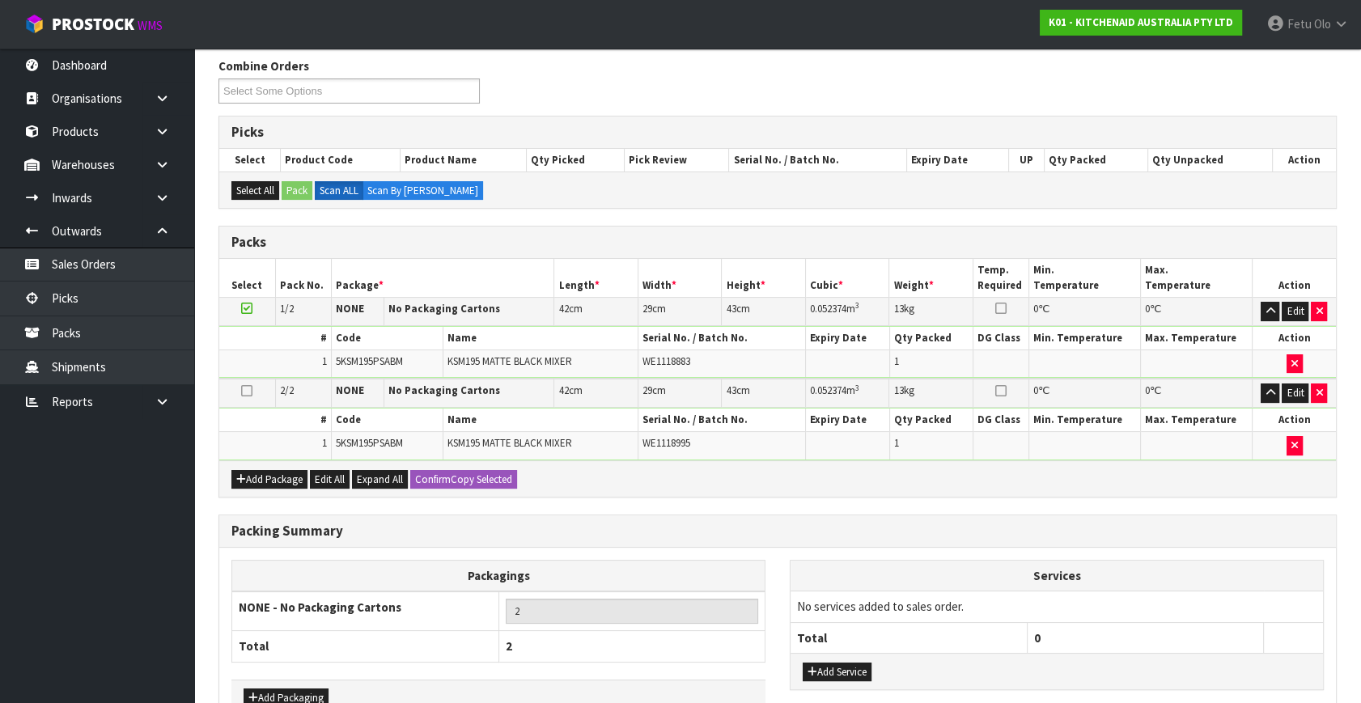
scroll to position [299, 0]
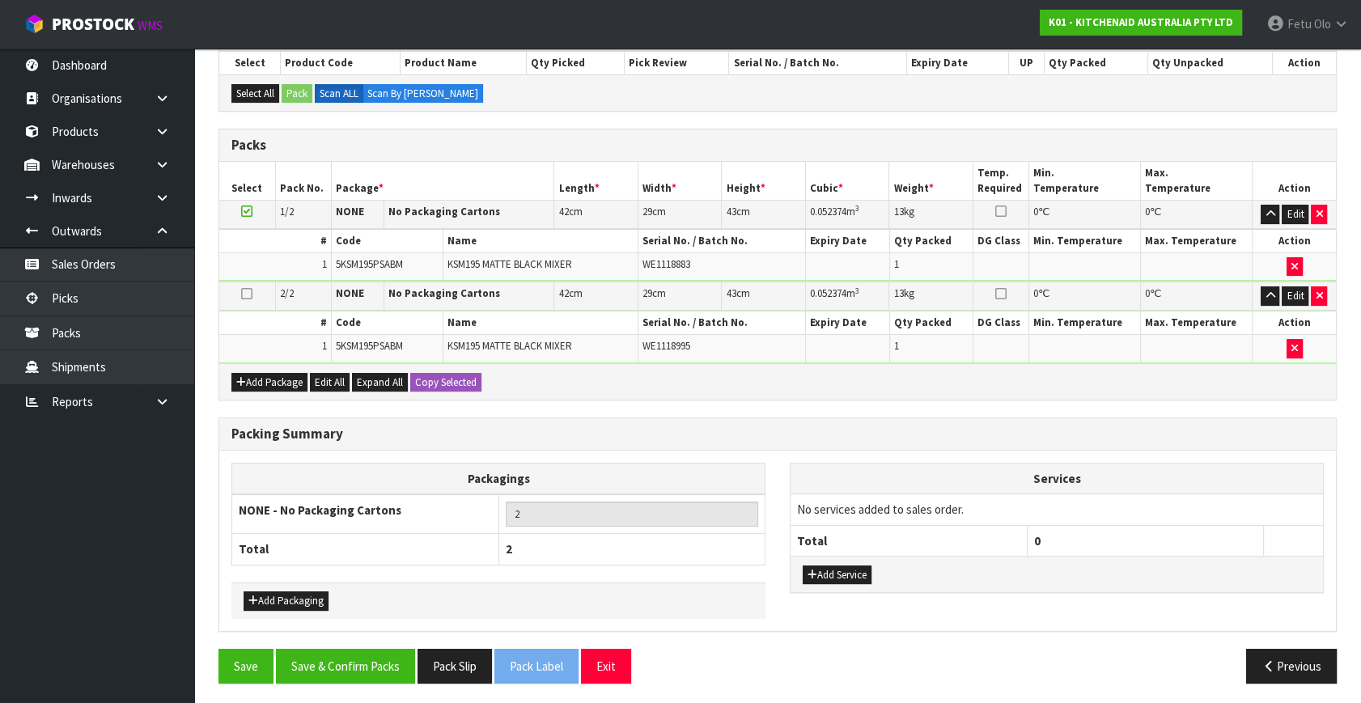
click at [494, 656] on div "Save Save & Confirm Packs Pack Slip Pack Label Exit" at bounding box center [491, 666] width 571 height 35
click at [463, 667] on button "Pack Slip" at bounding box center [455, 666] width 74 height 35
drag, startPoint x: 359, startPoint y: 647, endPoint x: 347, endPoint y: 606, distance: 43.0
click at [360, 649] on button "Save & Confirm Packs" at bounding box center [345, 666] width 139 height 35
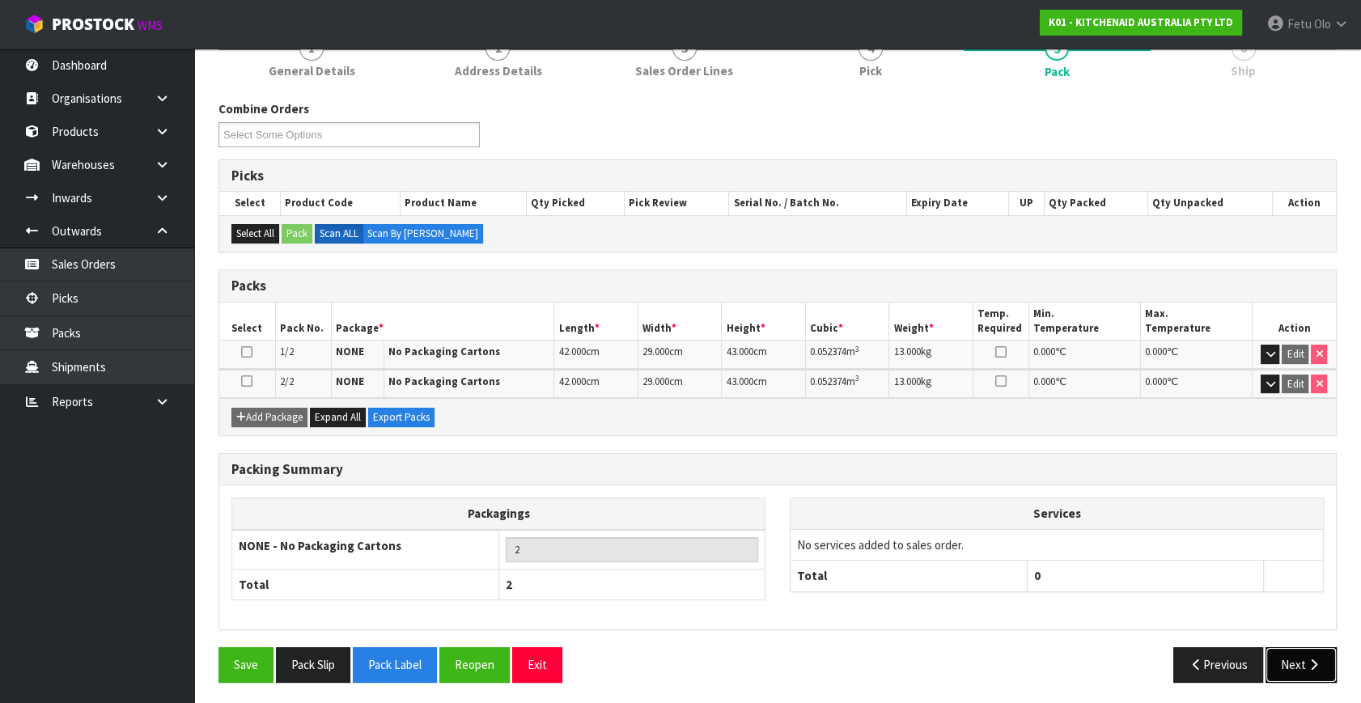
click at [1292, 663] on button "Next" at bounding box center [1301, 664] width 71 height 35
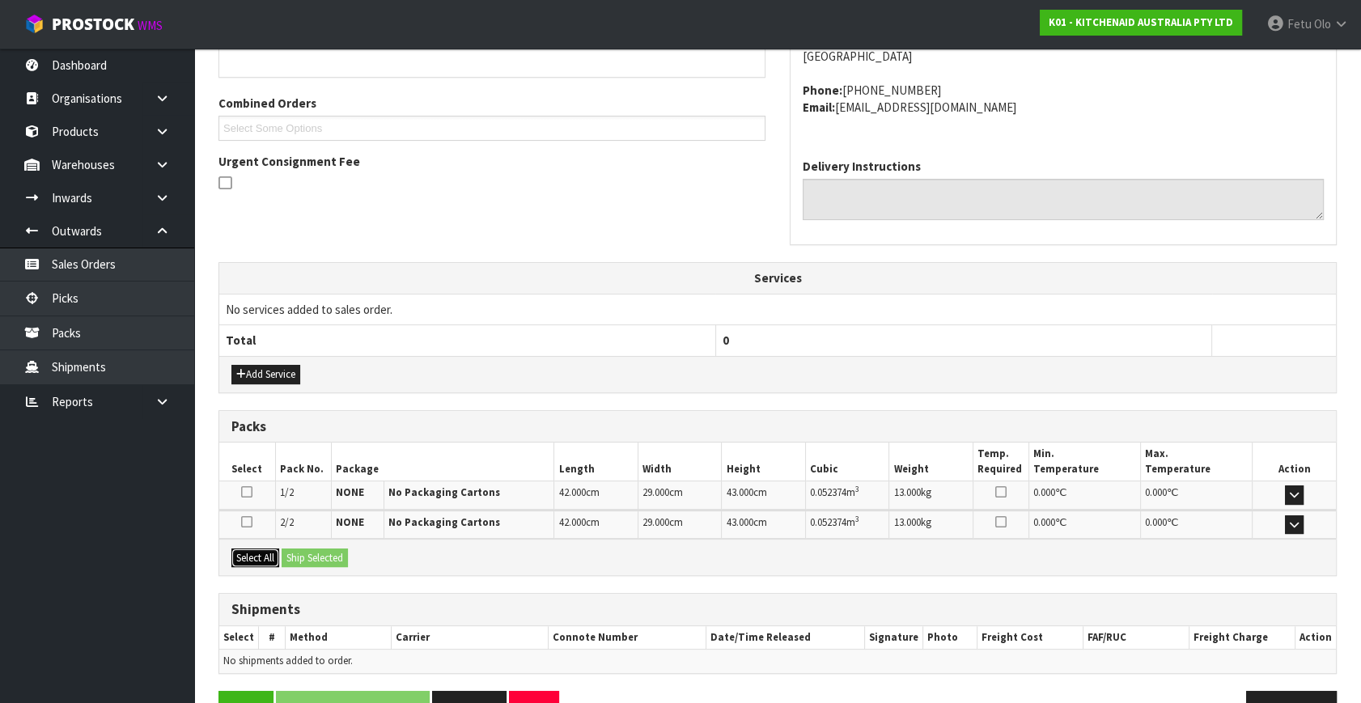
drag, startPoint x: 266, startPoint y: 562, endPoint x: 274, endPoint y: 559, distance: 8.4
click at [266, 561] on button "Select All" at bounding box center [255, 558] width 48 height 19
click at [291, 556] on button "Ship Selected" at bounding box center [315, 558] width 66 height 19
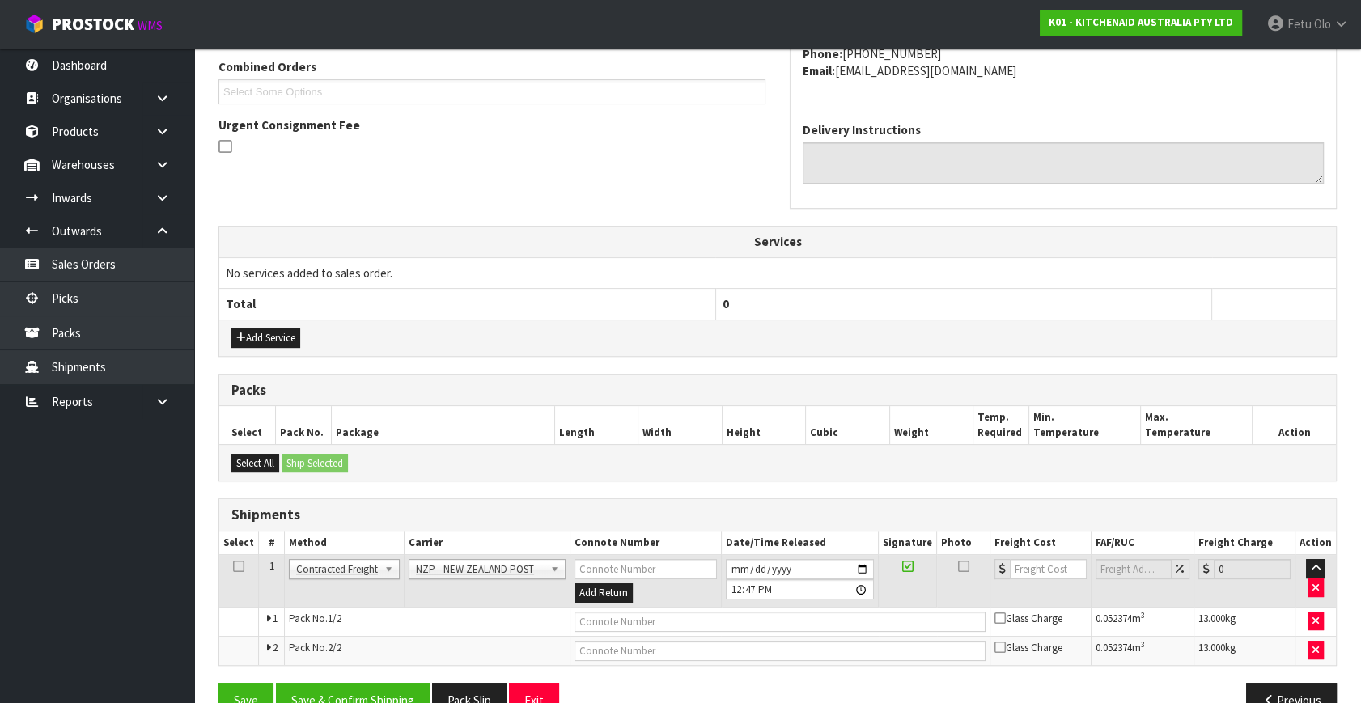
scroll to position [456, 0]
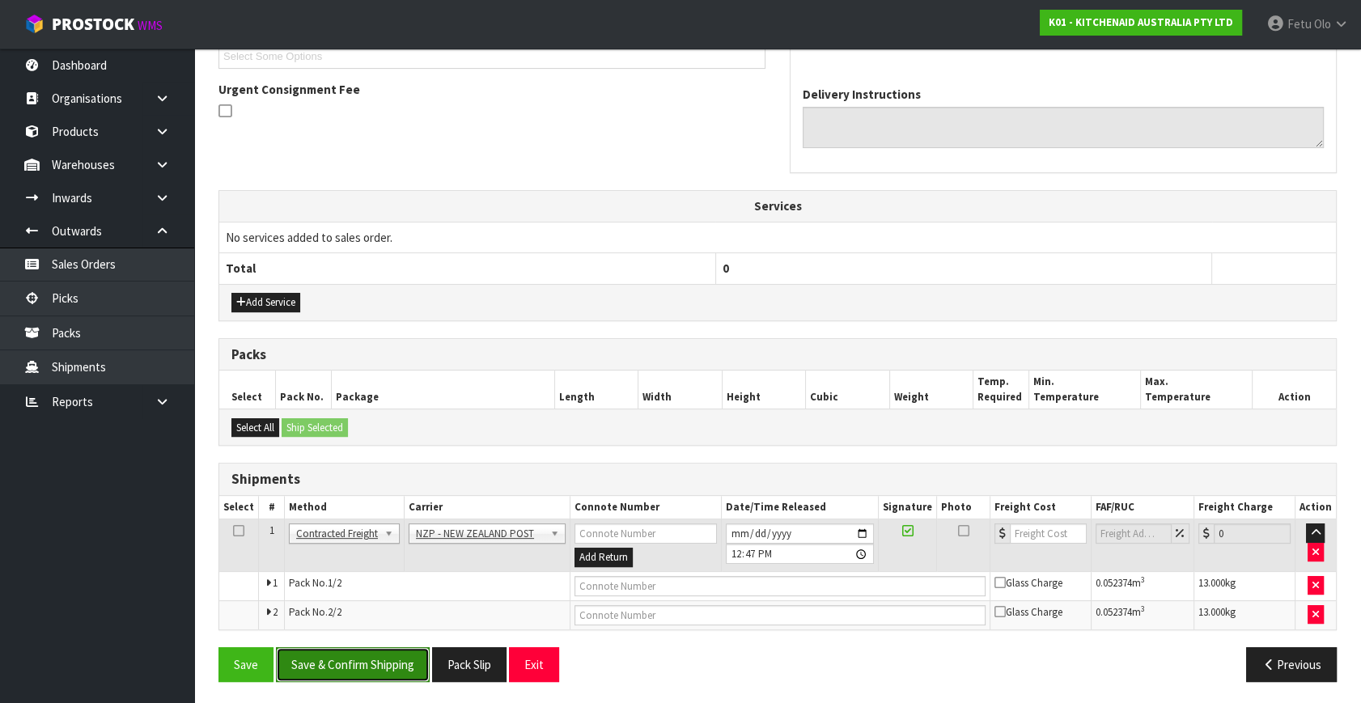
click at [375, 663] on button "Save & Confirm Shipping" at bounding box center [353, 664] width 154 height 35
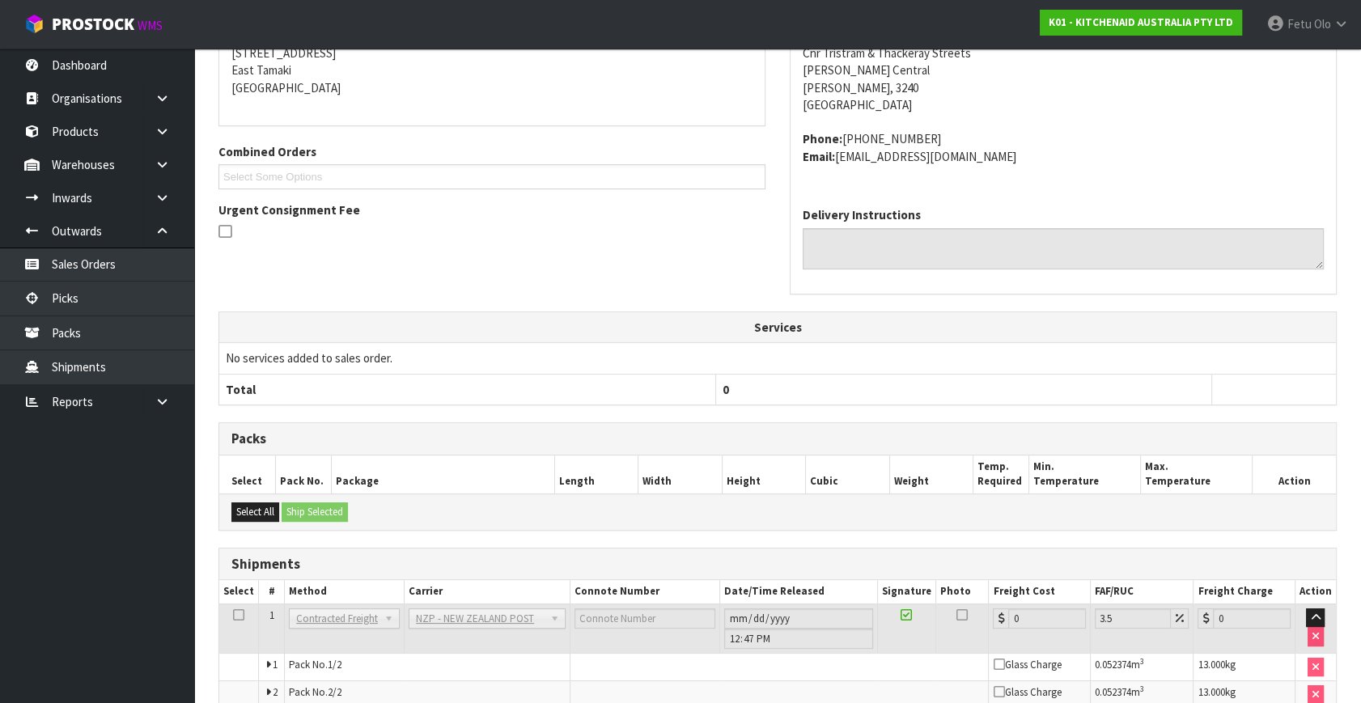
scroll to position [432, 0]
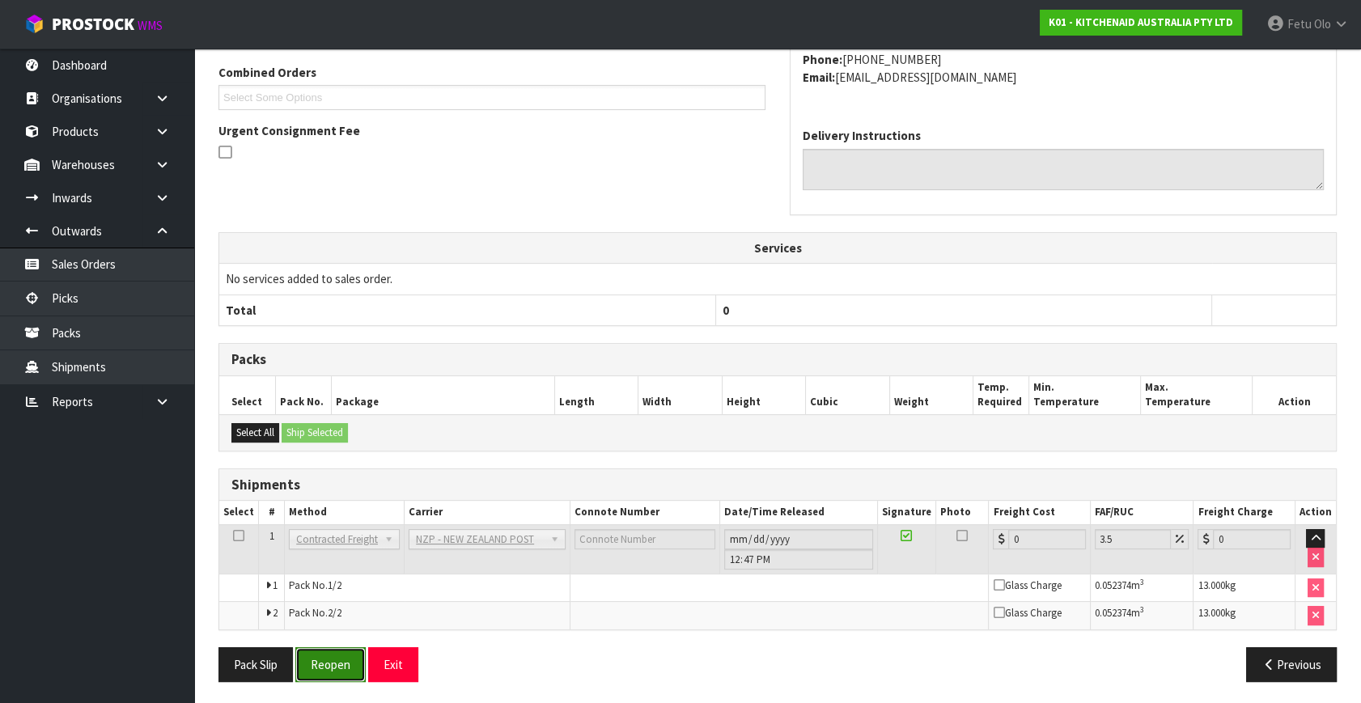
click at [325, 660] on button "Reopen" at bounding box center [330, 664] width 70 height 35
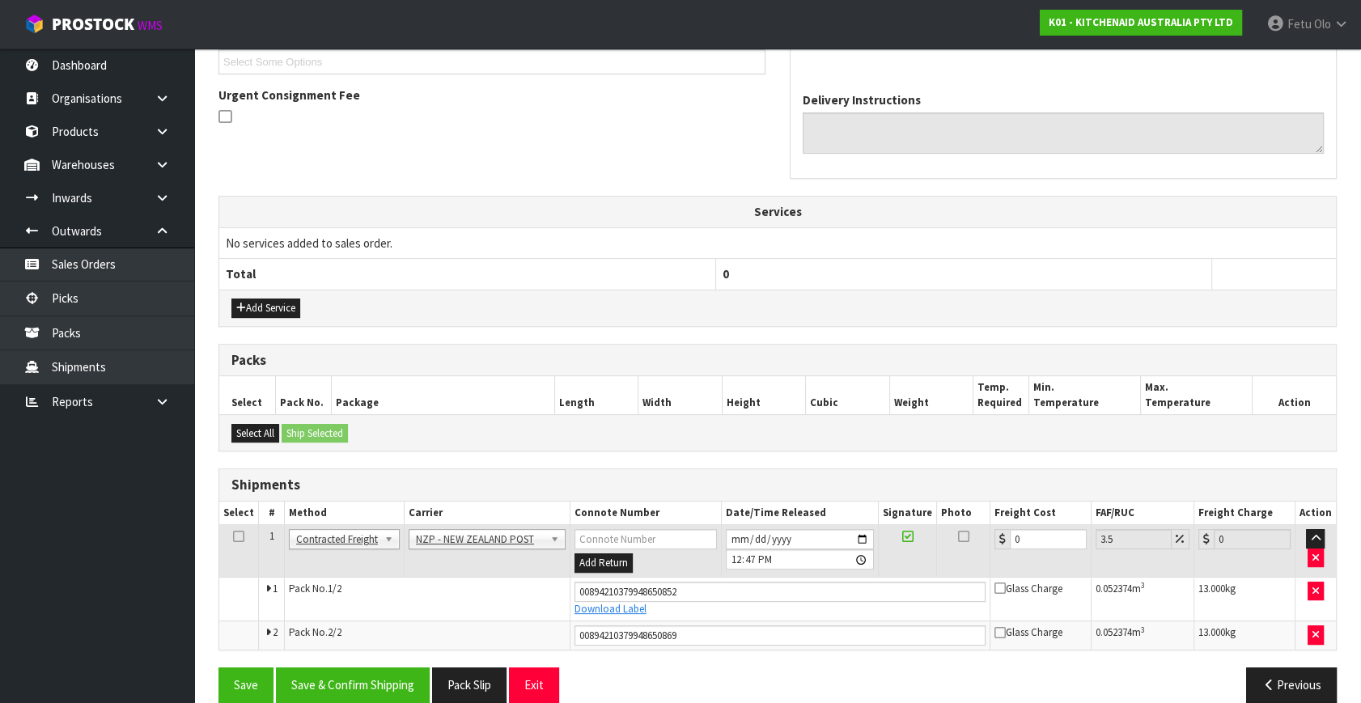
scroll to position [471, 0]
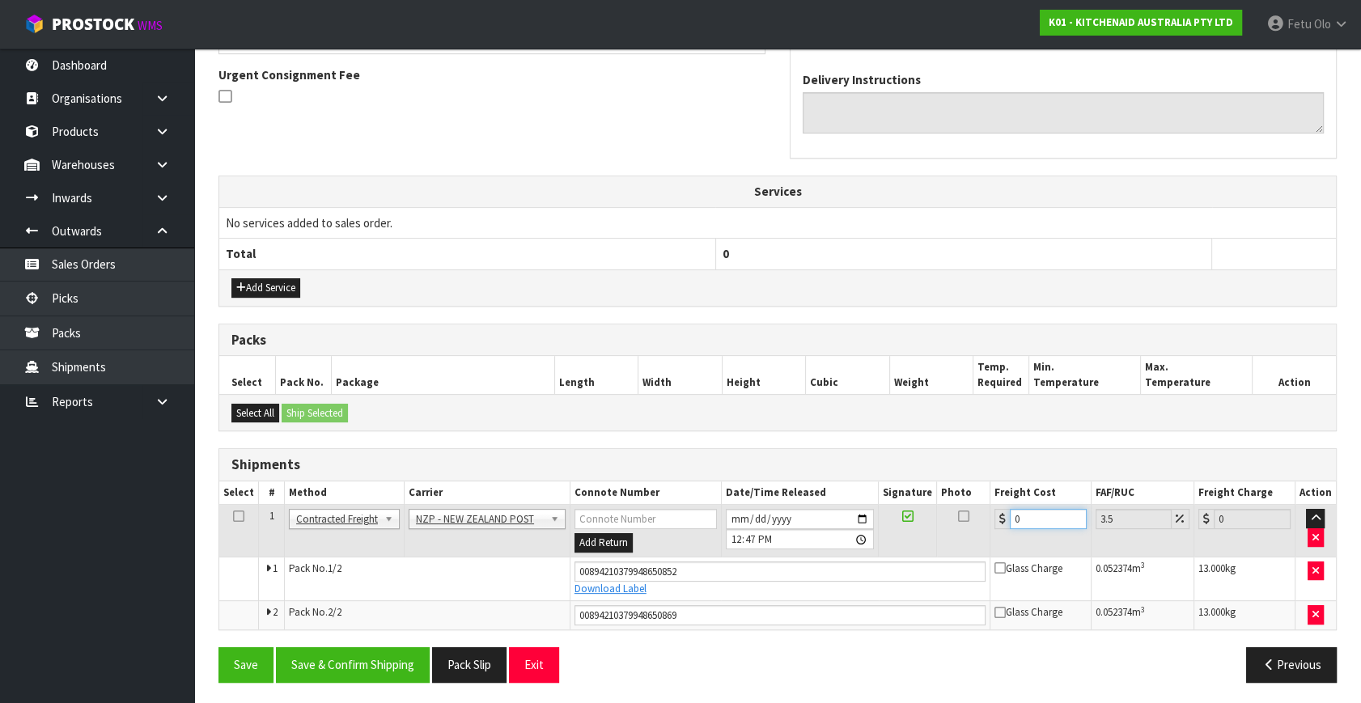
drag, startPoint x: 994, startPoint y: 528, endPoint x: 677, endPoint y: 600, distance: 324.3
click at [677, 600] on tbody "1 Client Local Pickup Customer Local Pickup Company Freight Contracted Freight …" at bounding box center [777, 567] width 1117 height 125
type input "1"
type input "1.03"
type input "14"
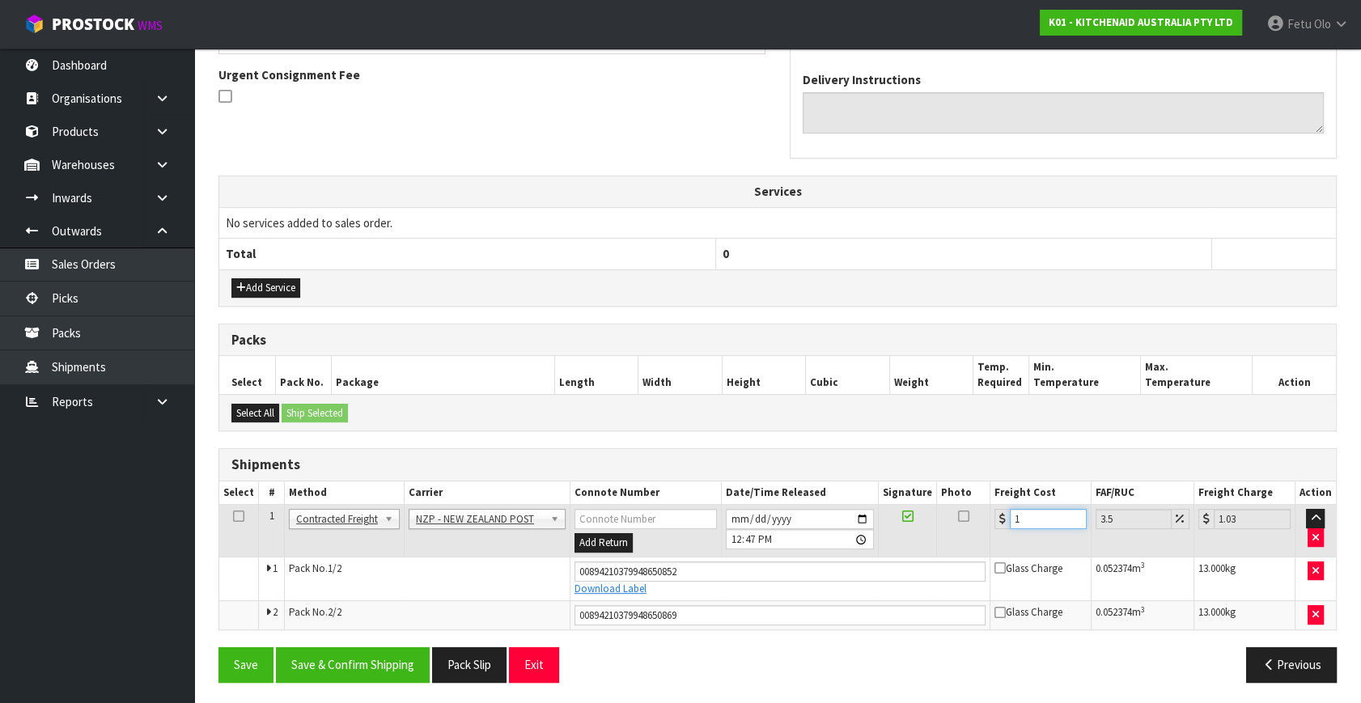
type input "14.49"
type input "14.6"
type input "15.11"
type input "14.62"
type input "15.13"
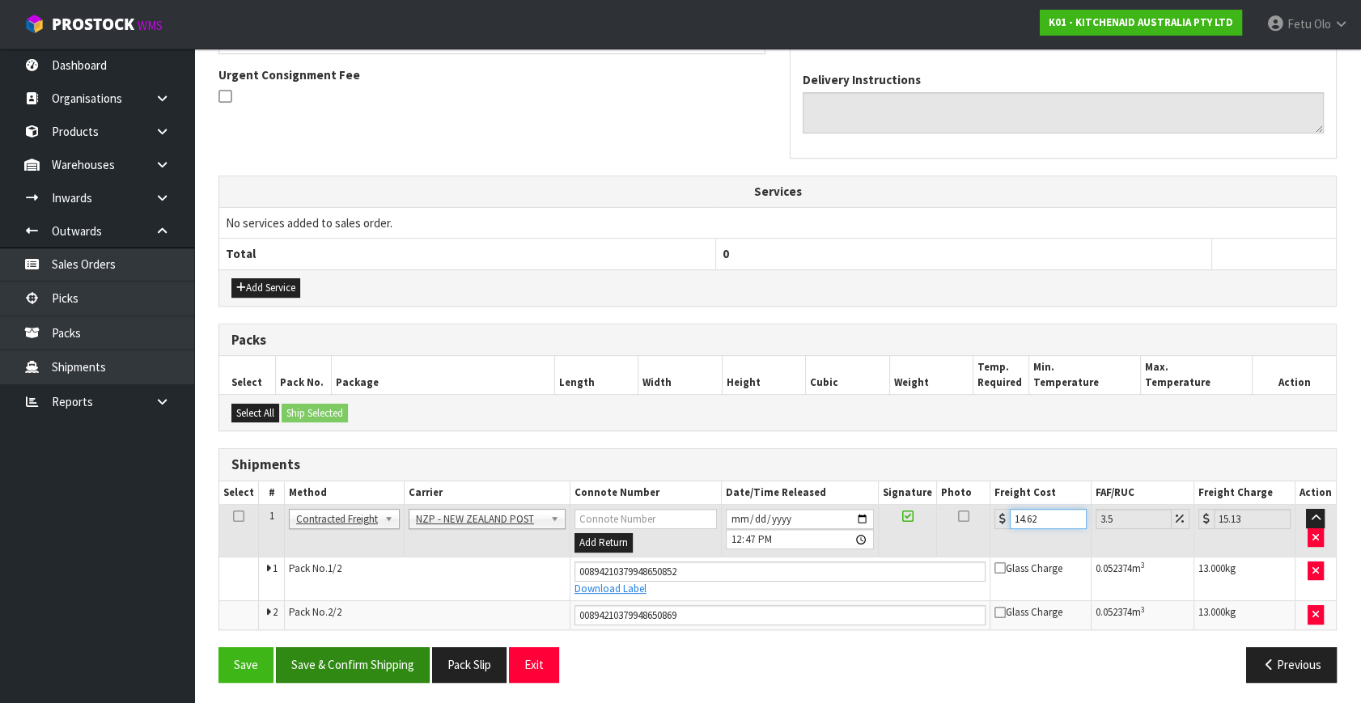
type input "14.62"
click at [380, 648] on button "Save & Confirm Shipping" at bounding box center [353, 664] width 154 height 35
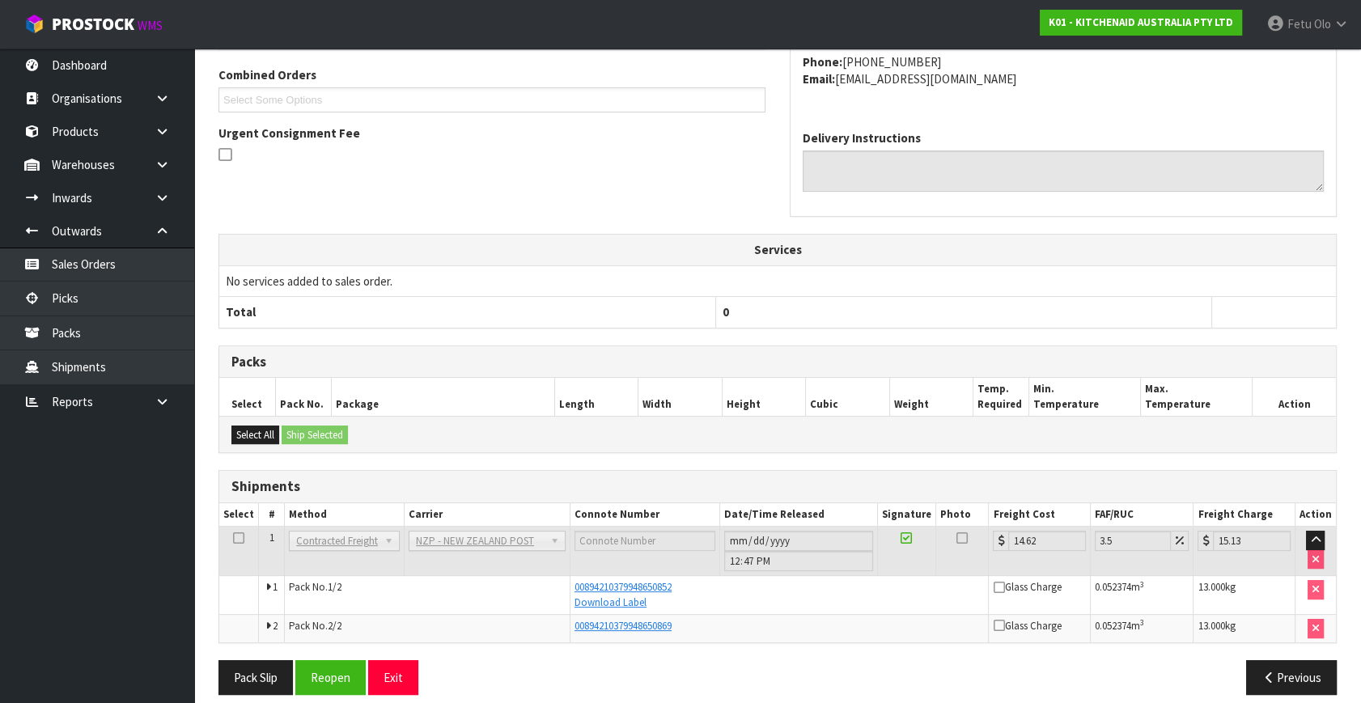
scroll to position [426, 0]
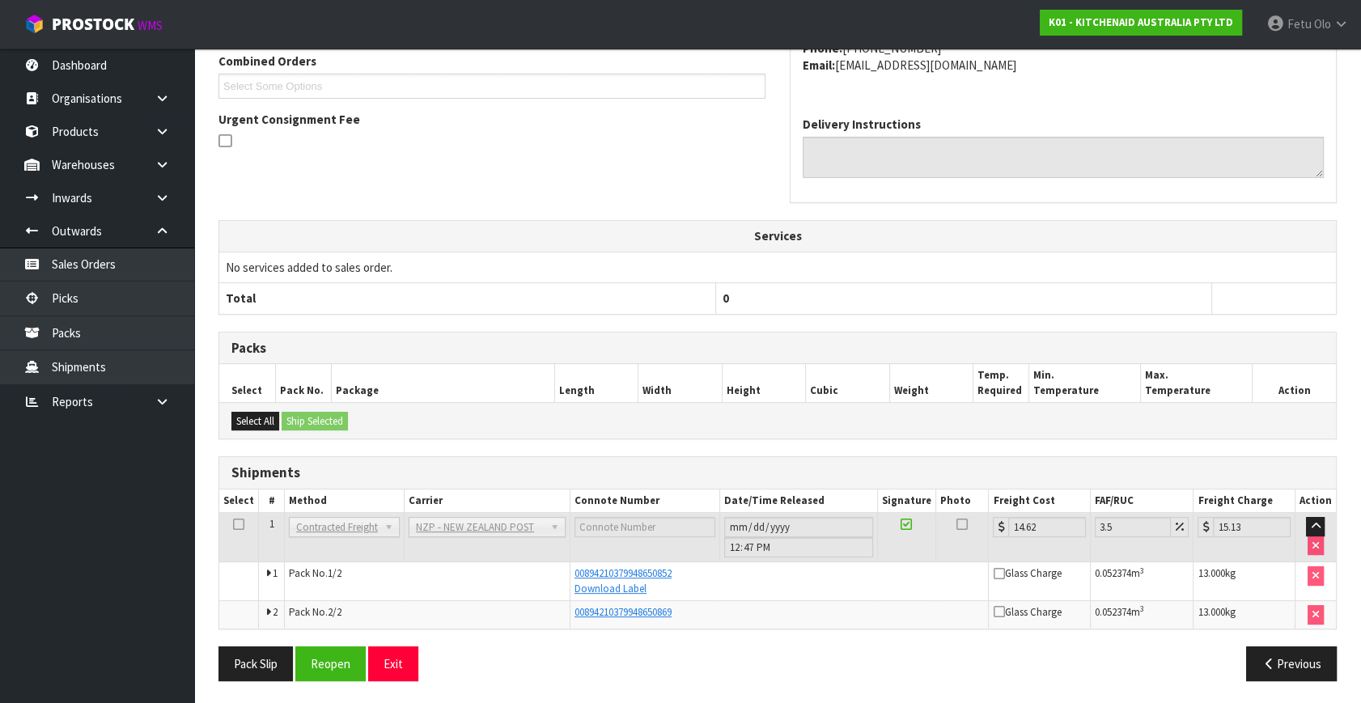
click at [953, 278] on td "No services added to sales order." at bounding box center [777, 267] width 1117 height 31
click at [88, 304] on link "Picks" at bounding box center [97, 298] width 194 height 33
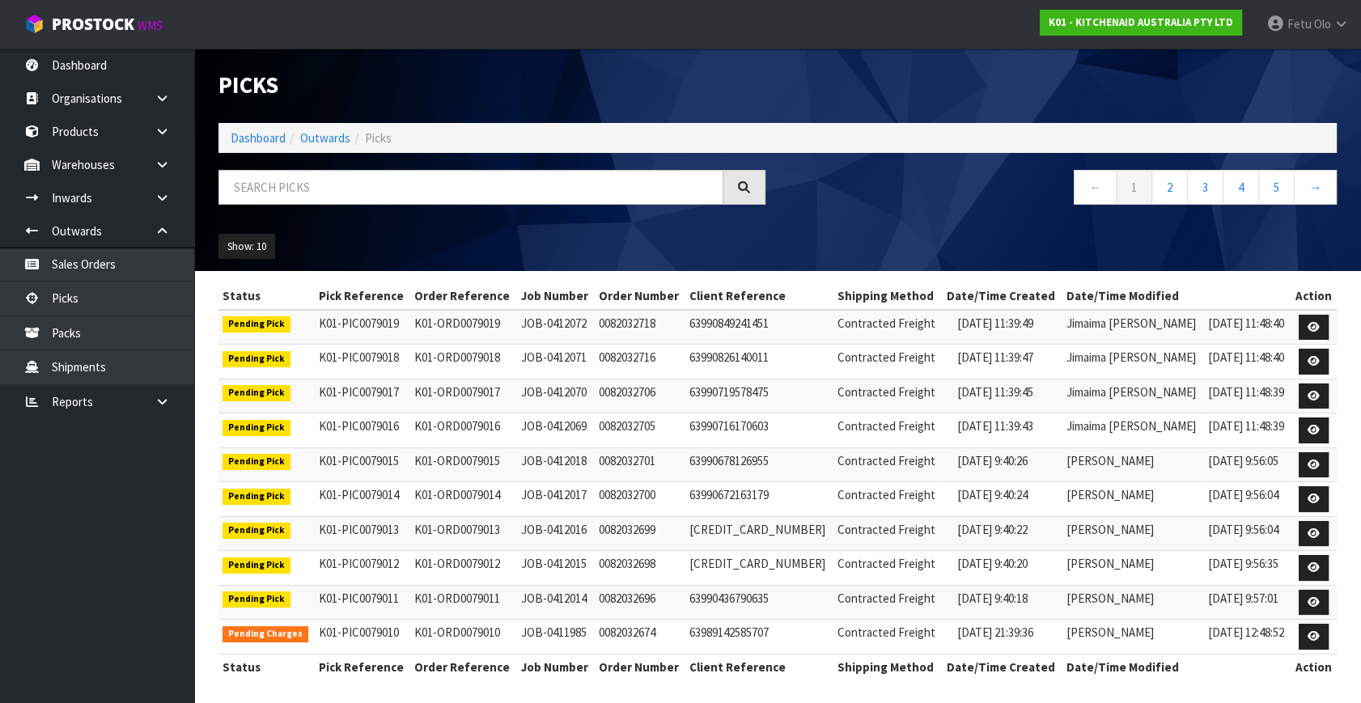
click at [522, 248] on div "Show: 10 5 10 25 50" at bounding box center [777, 247] width 1143 height 50
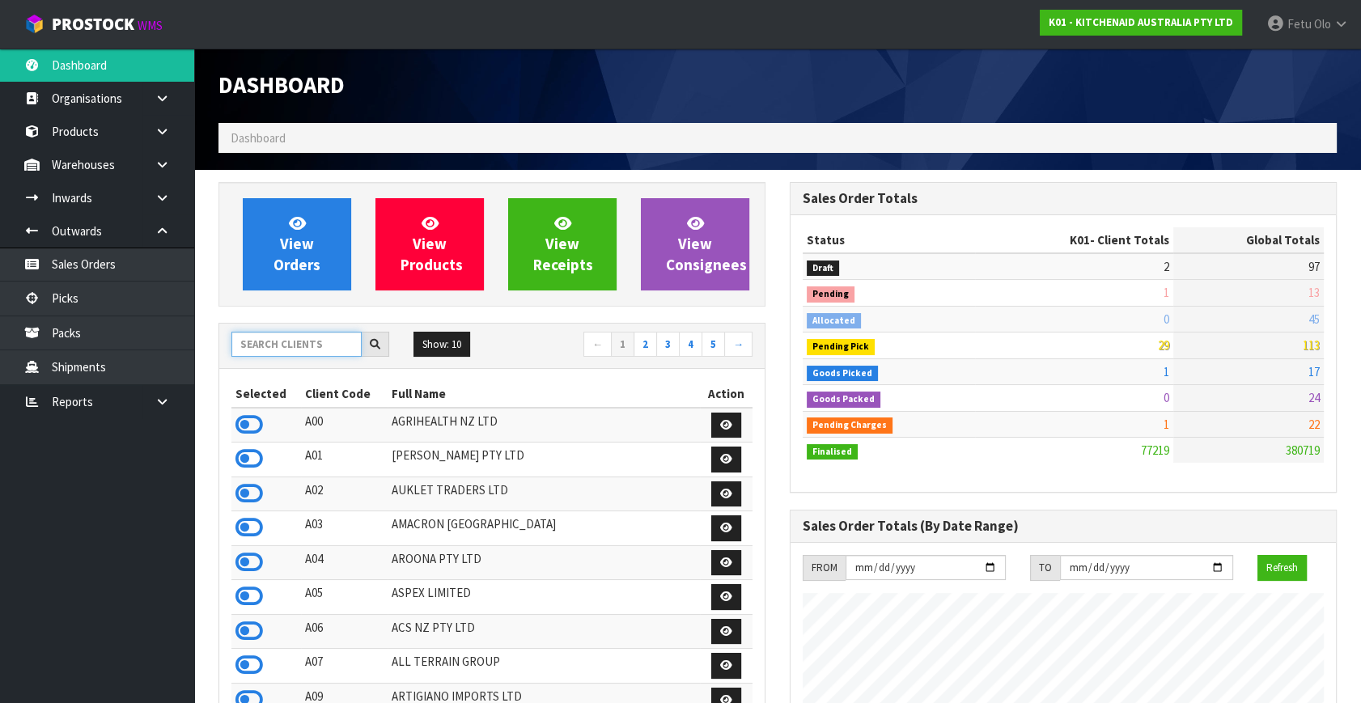
click at [269, 349] on input "text" at bounding box center [296, 344] width 130 height 25
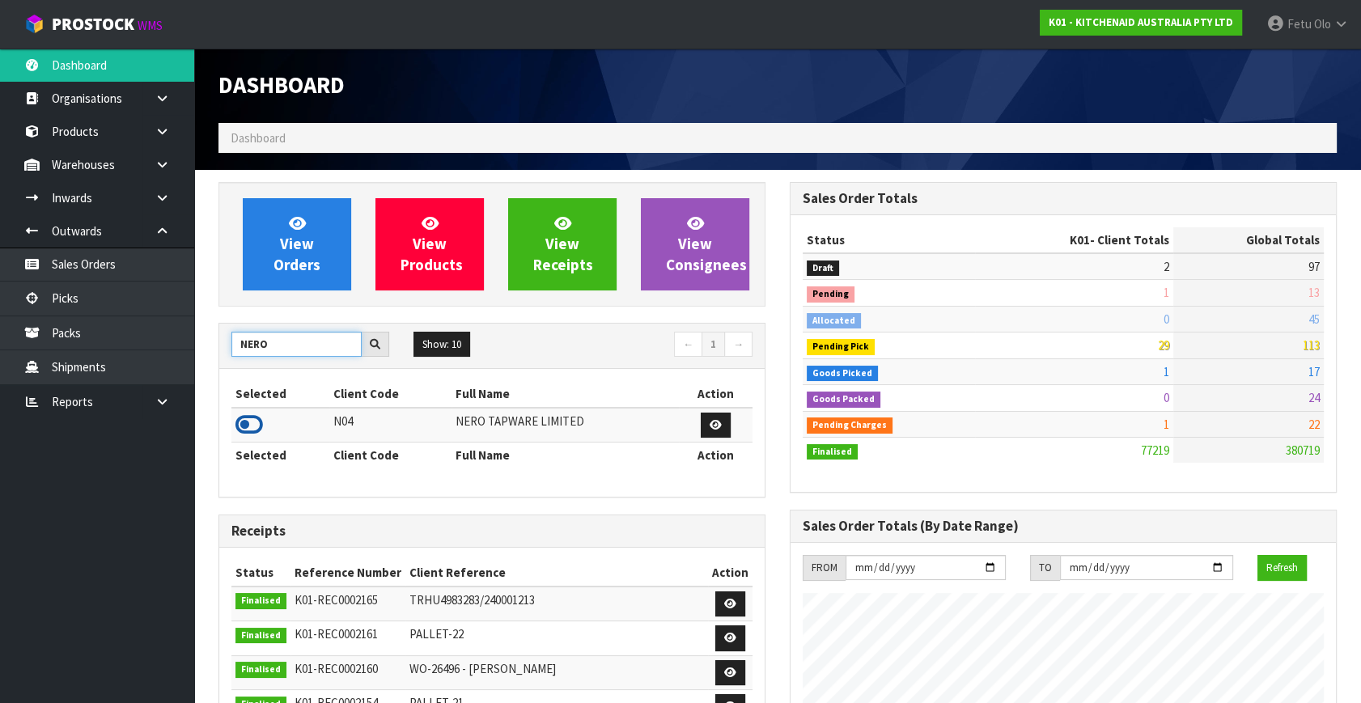
type input "NERO"
click at [245, 419] on icon at bounding box center [249, 425] width 28 height 24
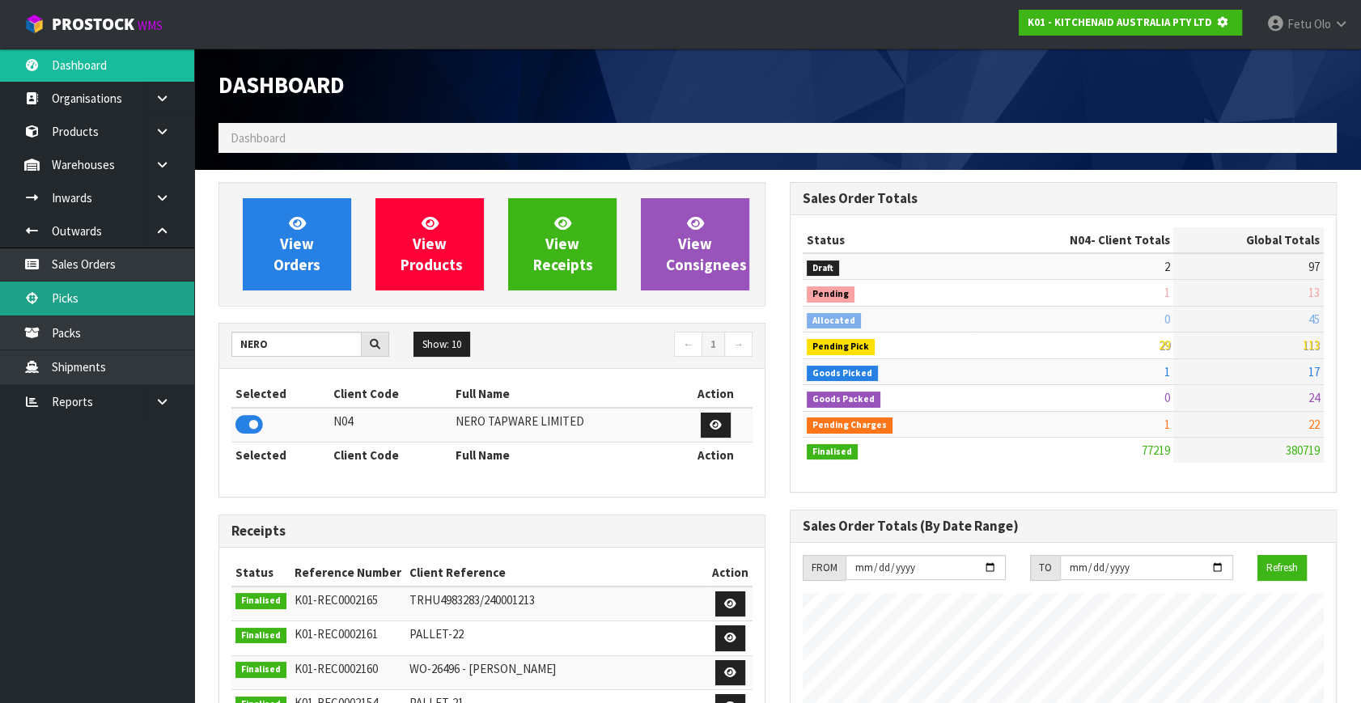
scroll to position [1008, 571]
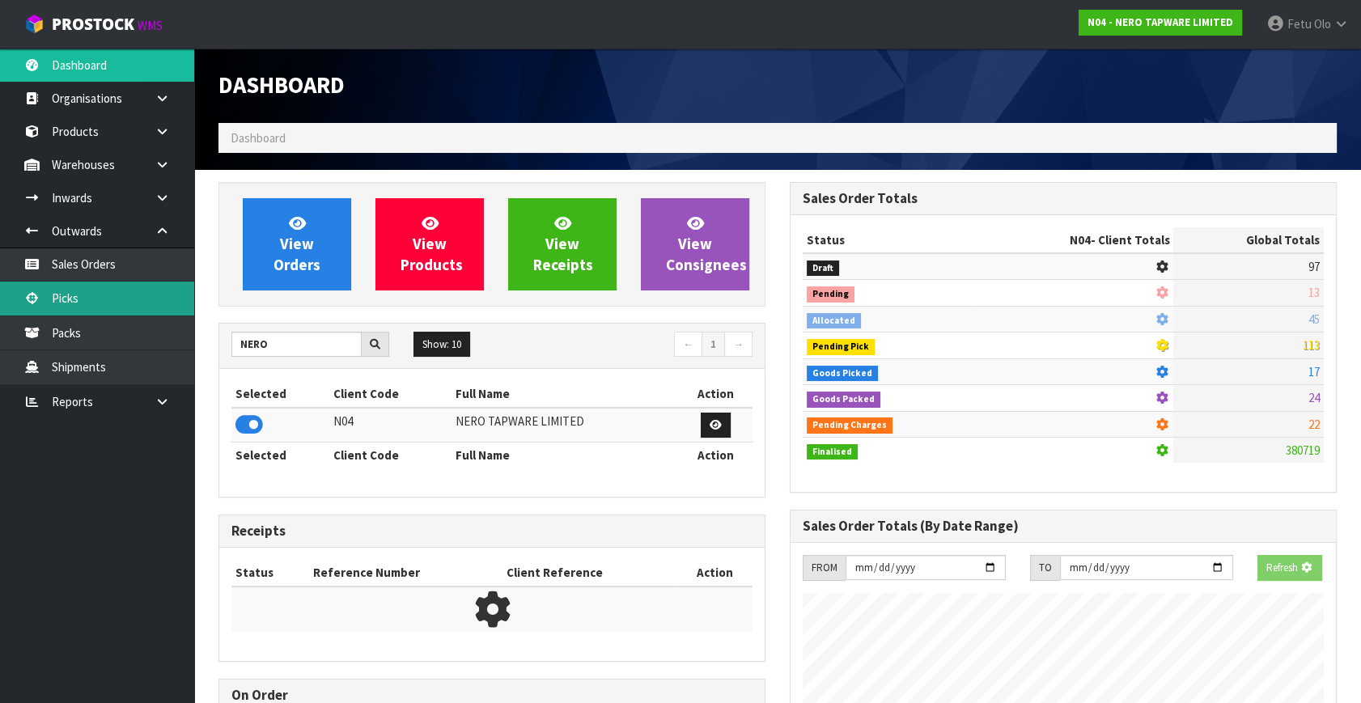
click at [78, 291] on link "Picks" at bounding box center [97, 298] width 194 height 33
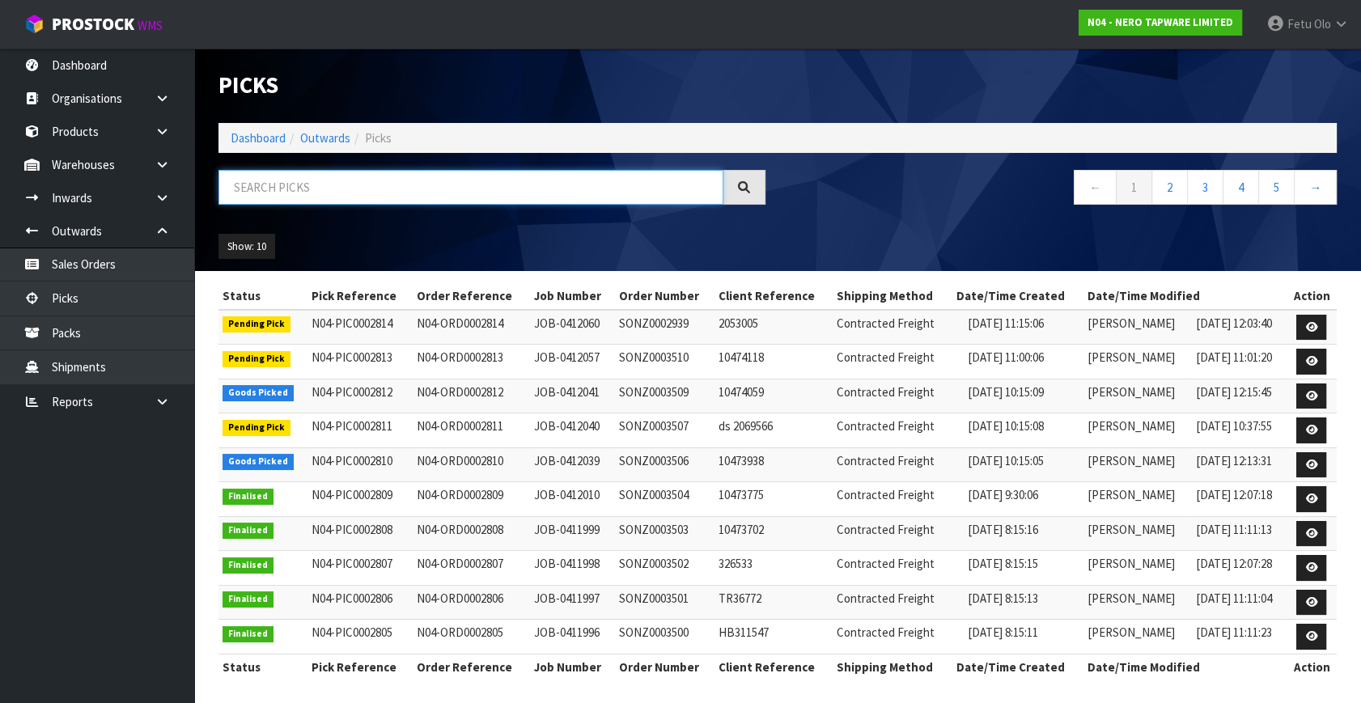
click at [320, 184] on input "text" at bounding box center [471, 187] width 505 height 35
type input "002801"
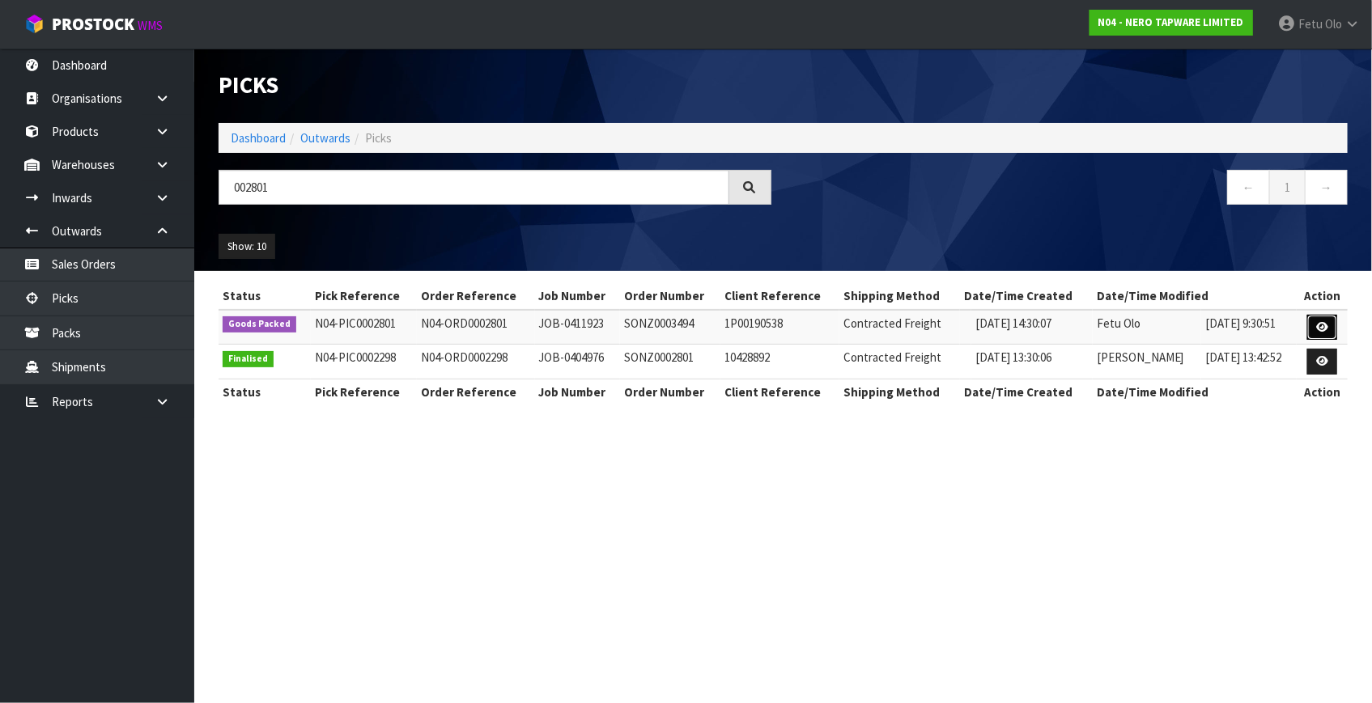
click at [1333, 325] on link at bounding box center [1322, 328] width 30 height 26
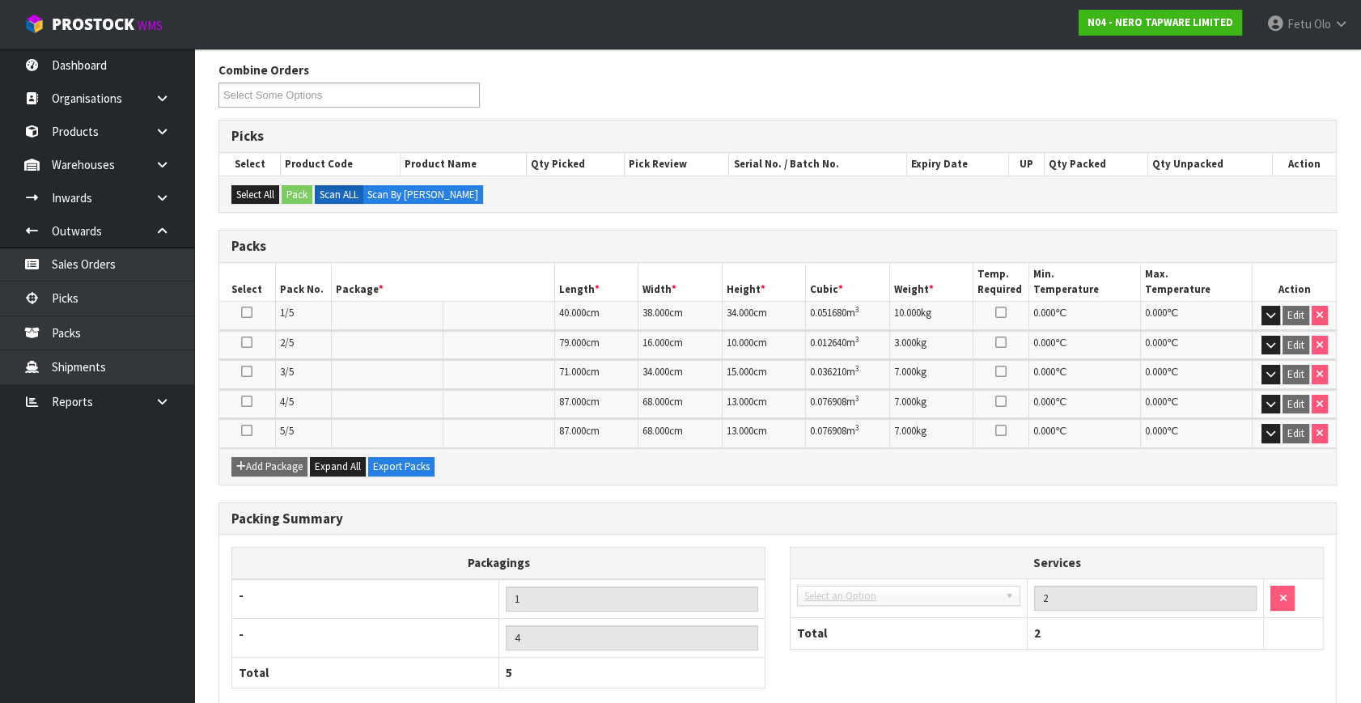
scroll to position [285, 0]
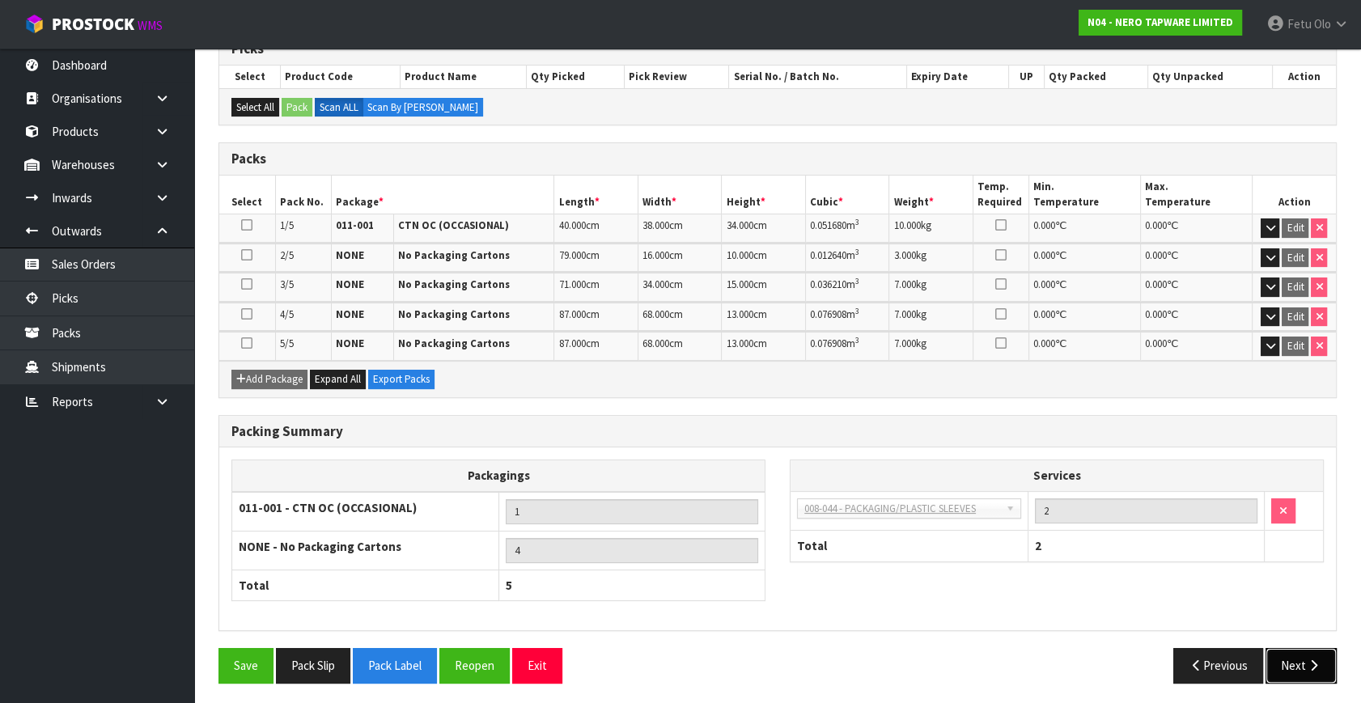
click at [1287, 664] on button "Next" at bounding box center [1301, 665] width 71 height 35
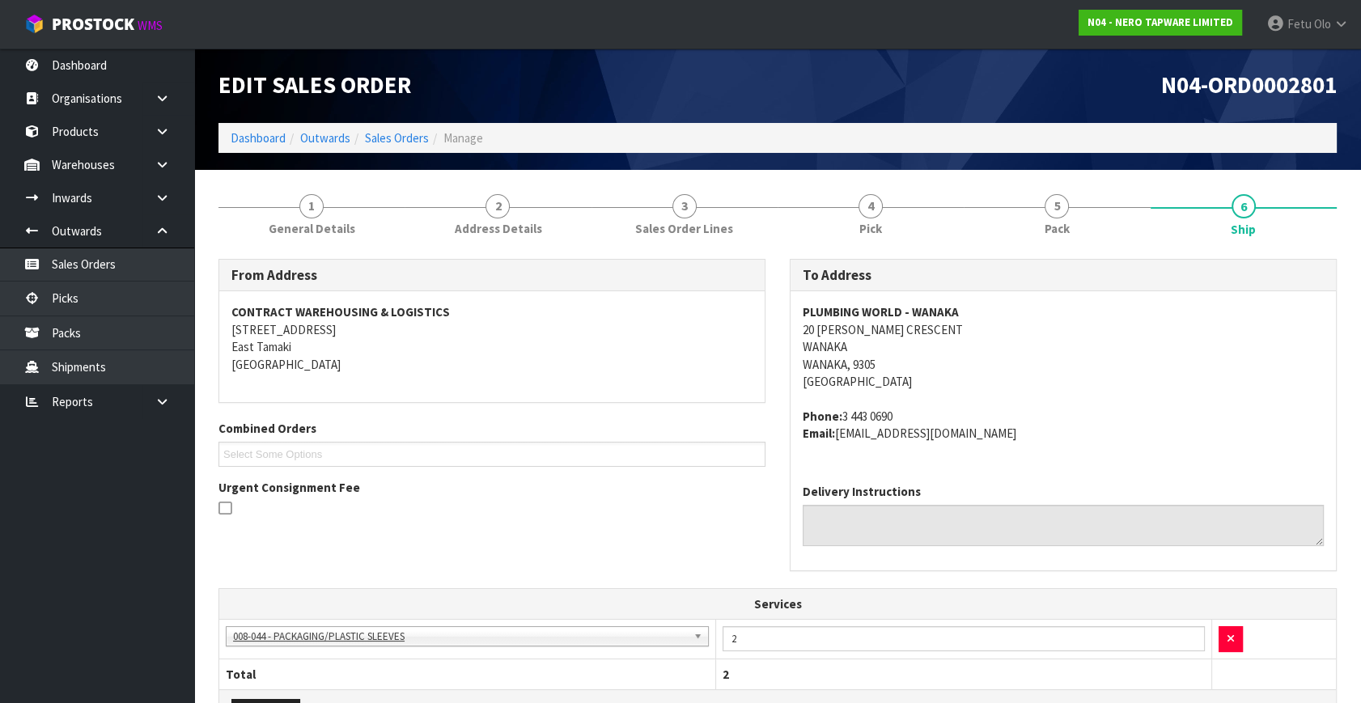
scroll to position [508, 0]
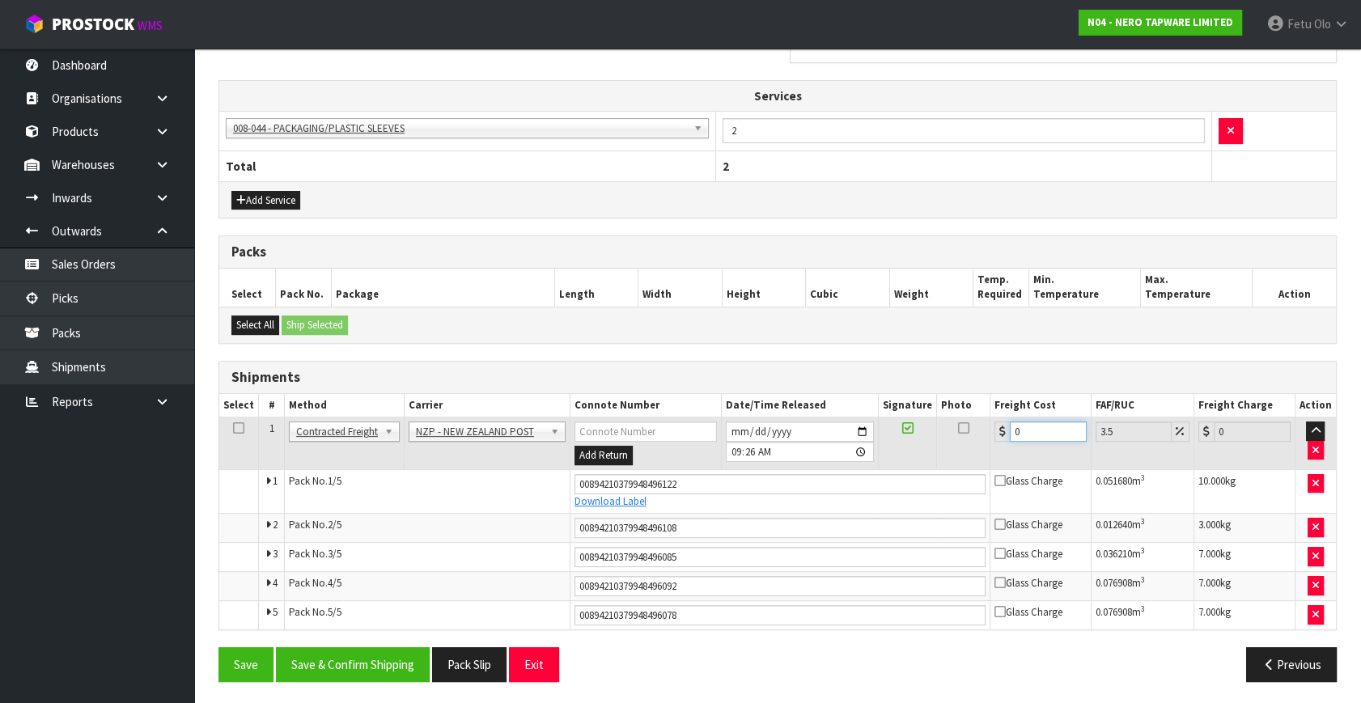
drag, startPoint x: 1020, startPoint y: 430, endPoint x: 919, endPoint y: 470, distance: 109.7
click at [919, 470] on tbody "1 Client Local Pickup Customer Local Pickup Company Freight Contracted Freight …" at bounding box center [777, 524] width 1117 height 212
type input "7"
type input "7.24"
type input "79"
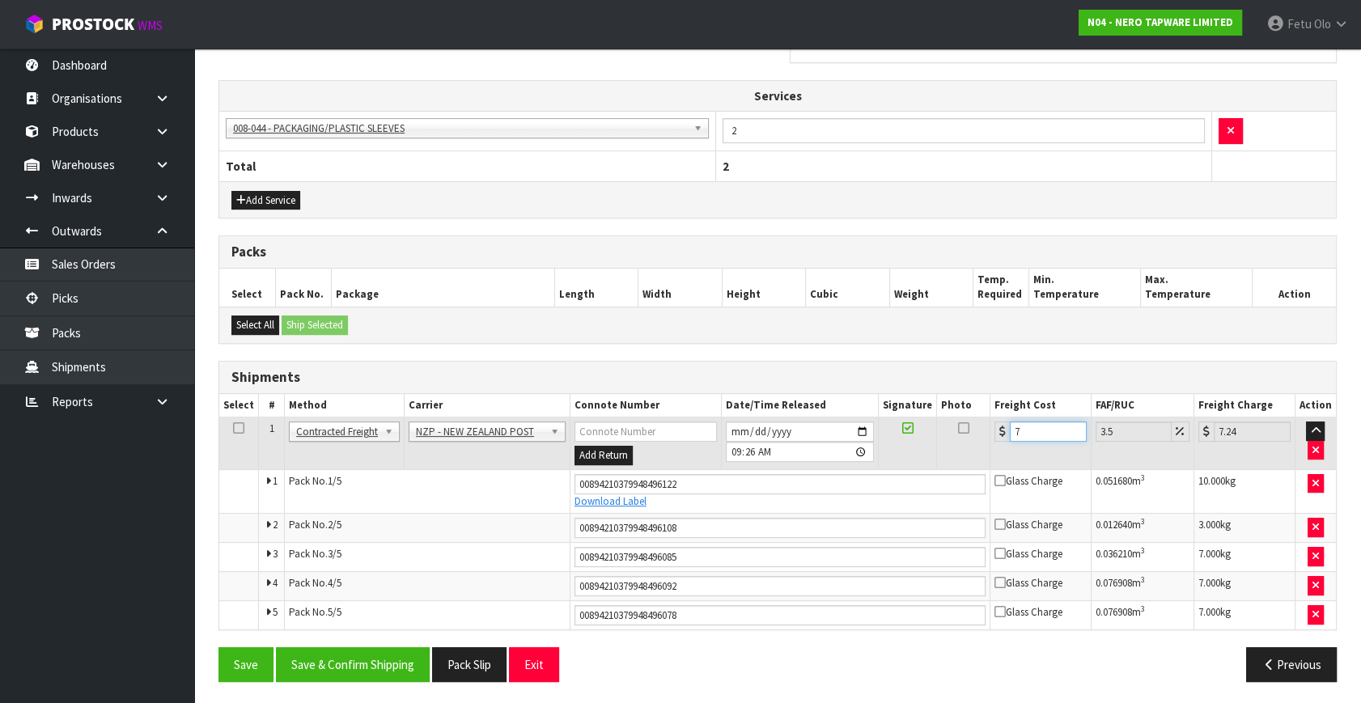
type input "81.77"
type input "79.7"
type input "82.49"
type input "79.71"
type input "82.5"
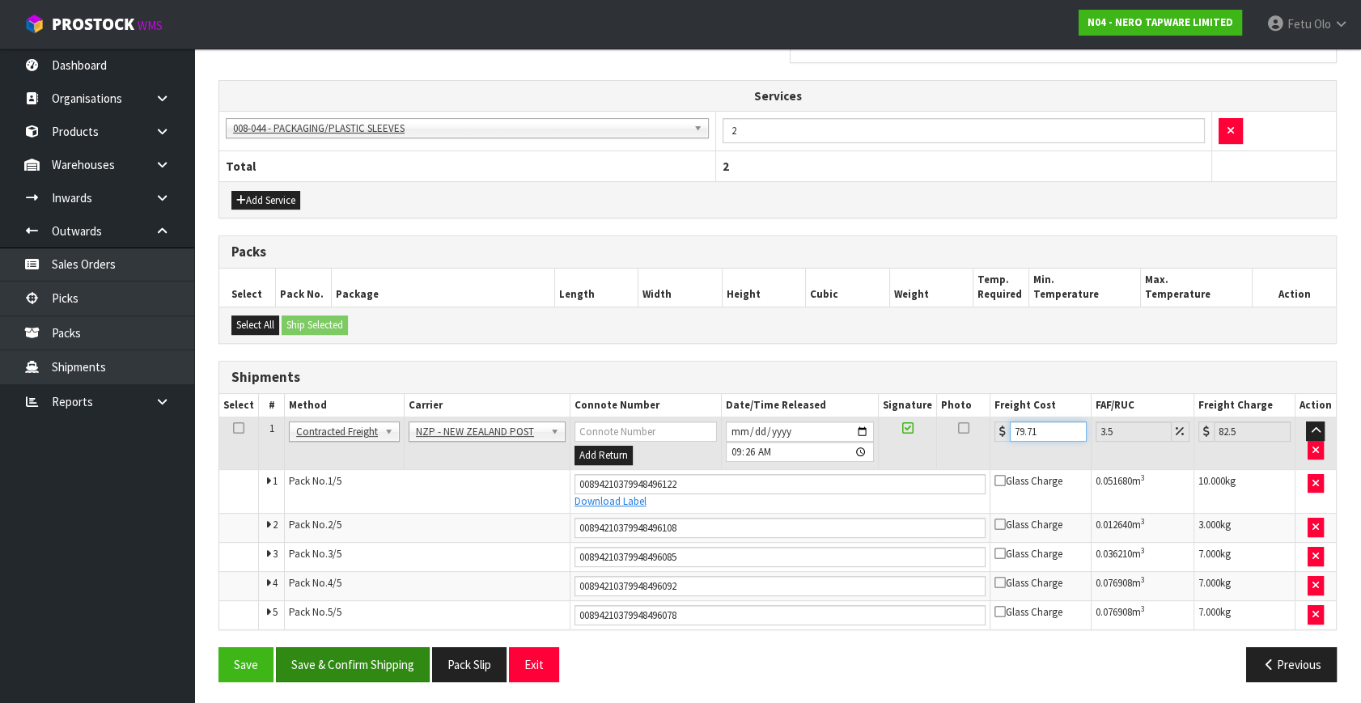
type input "79.71"
drag, startPoint x: 396, startPoint y: 648, endPoint x: 409, endPoint y: 658, distance: 16.2
click at [392, 649] on button "Save & Confirm Shipping" at bounding box center [353, 664] width 154 height 35
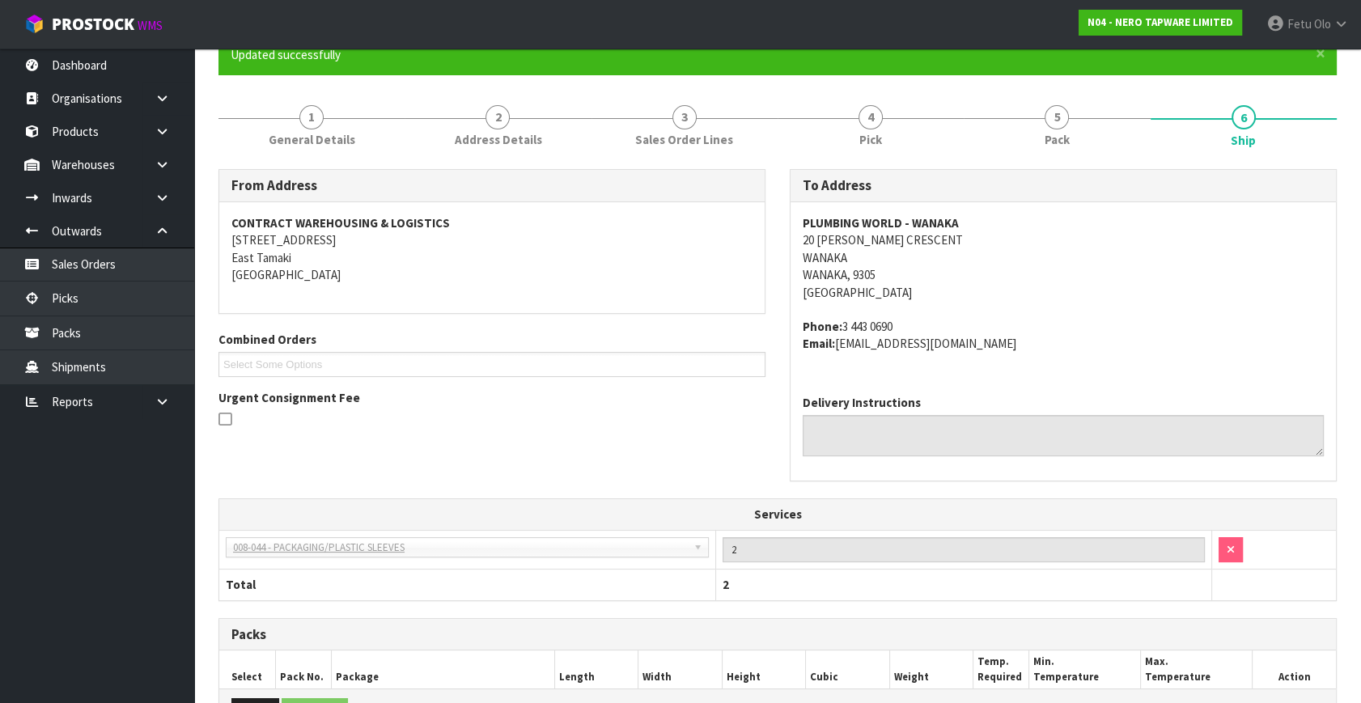
scroll to position [0, 0]
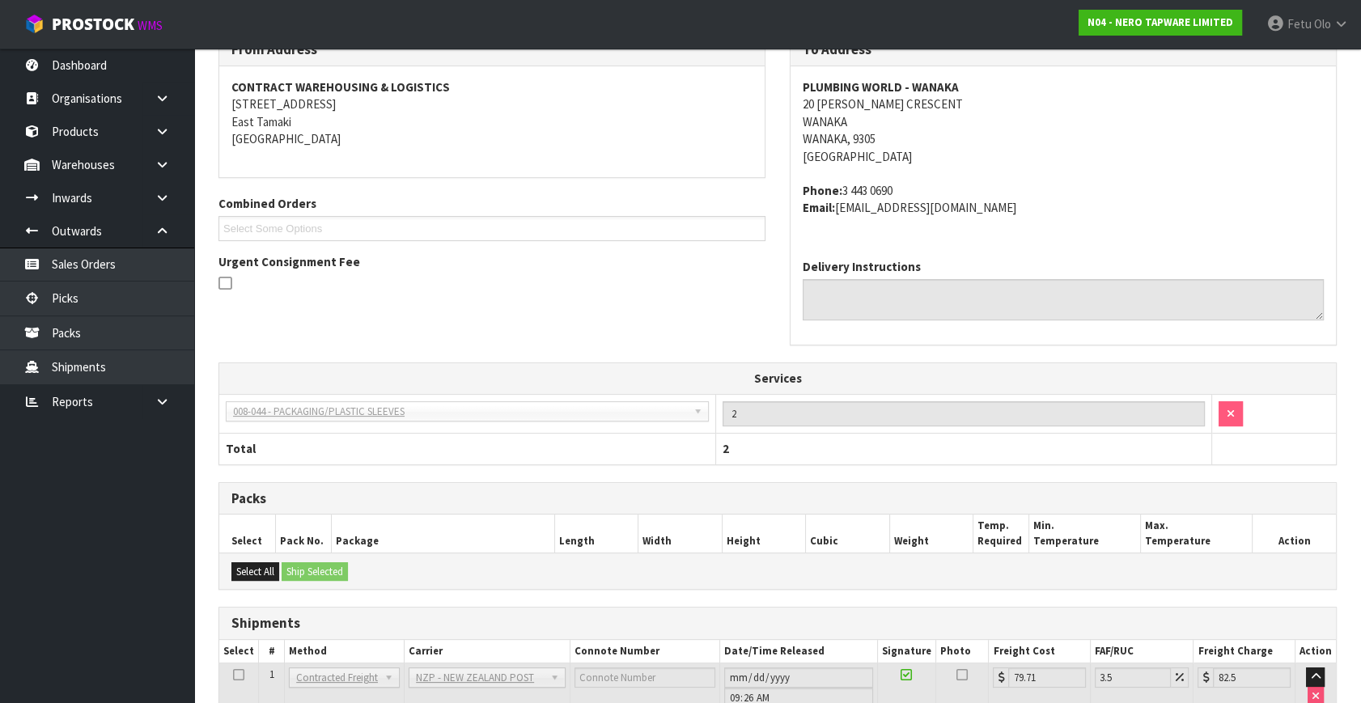
scroll to position [441, 0]
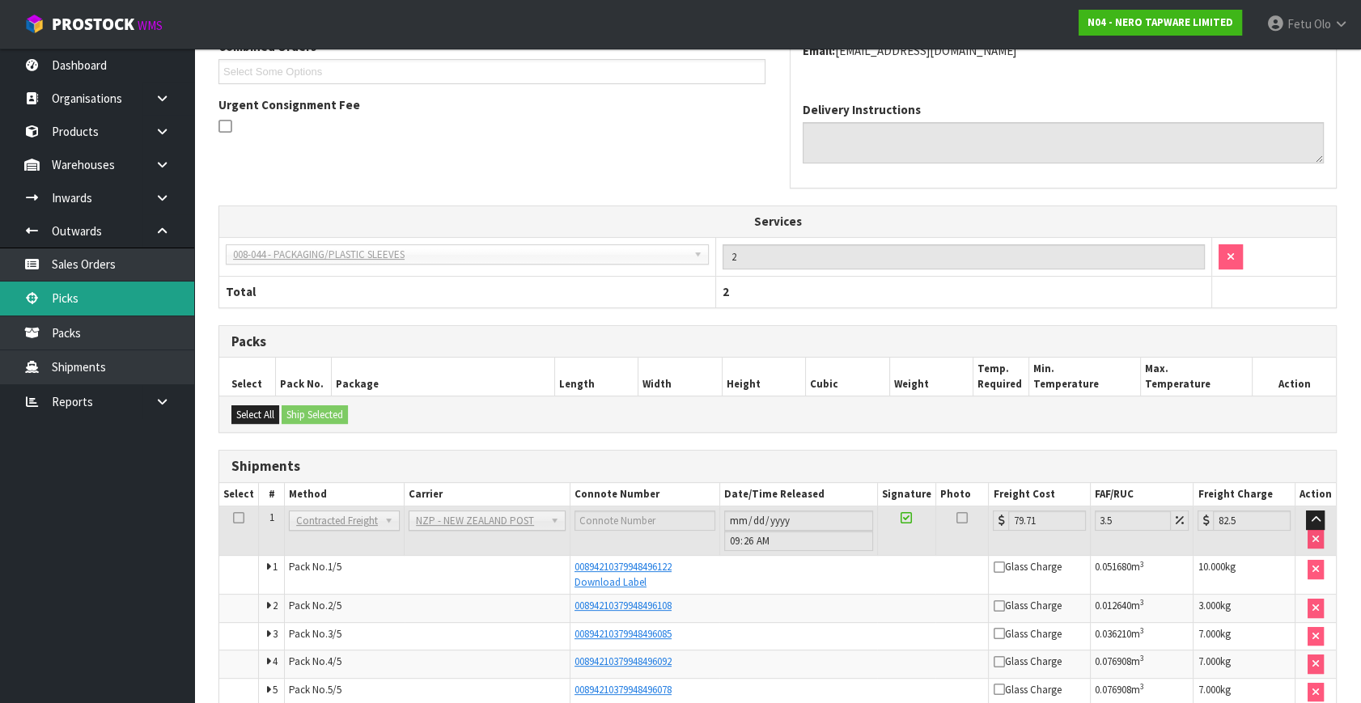
click at [85, 299] on link "Picks" at bounding box center [97, 298] width 194 height 33
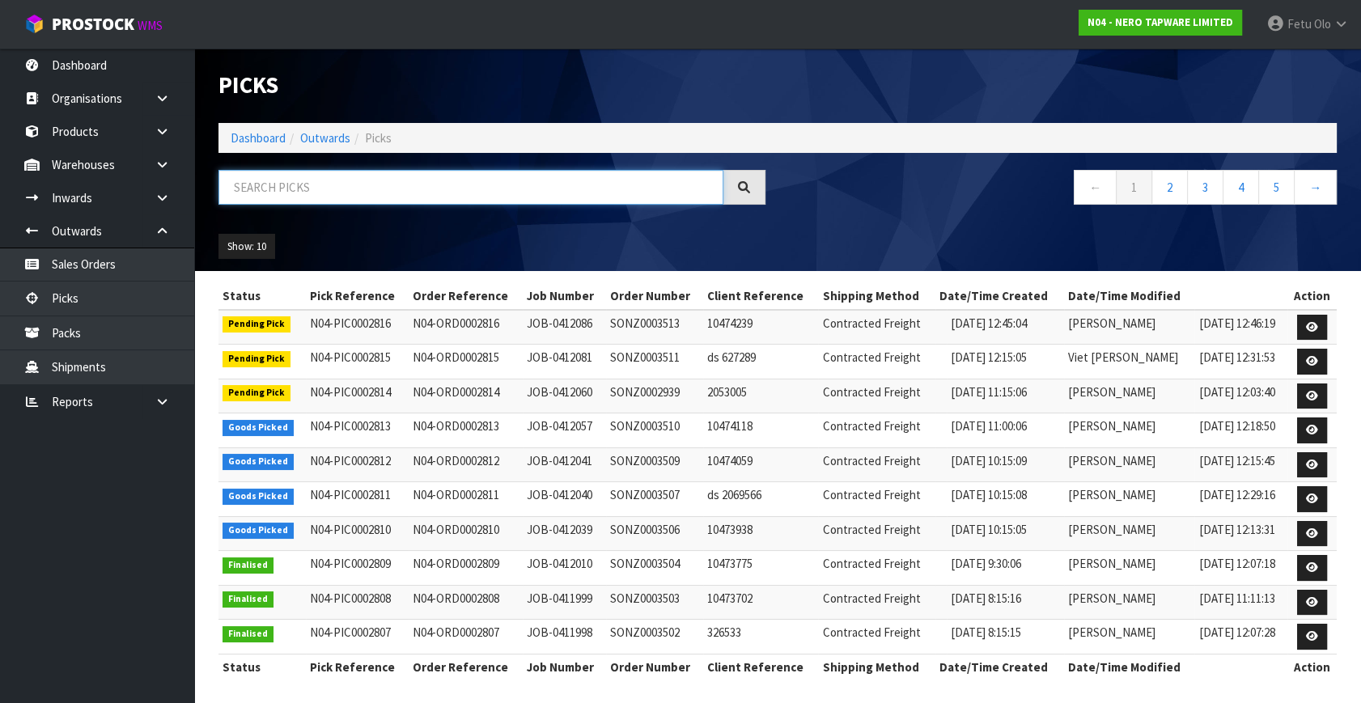
click at [441, 192] on input "text" at bounding box center [471, 187] width 505 height 35
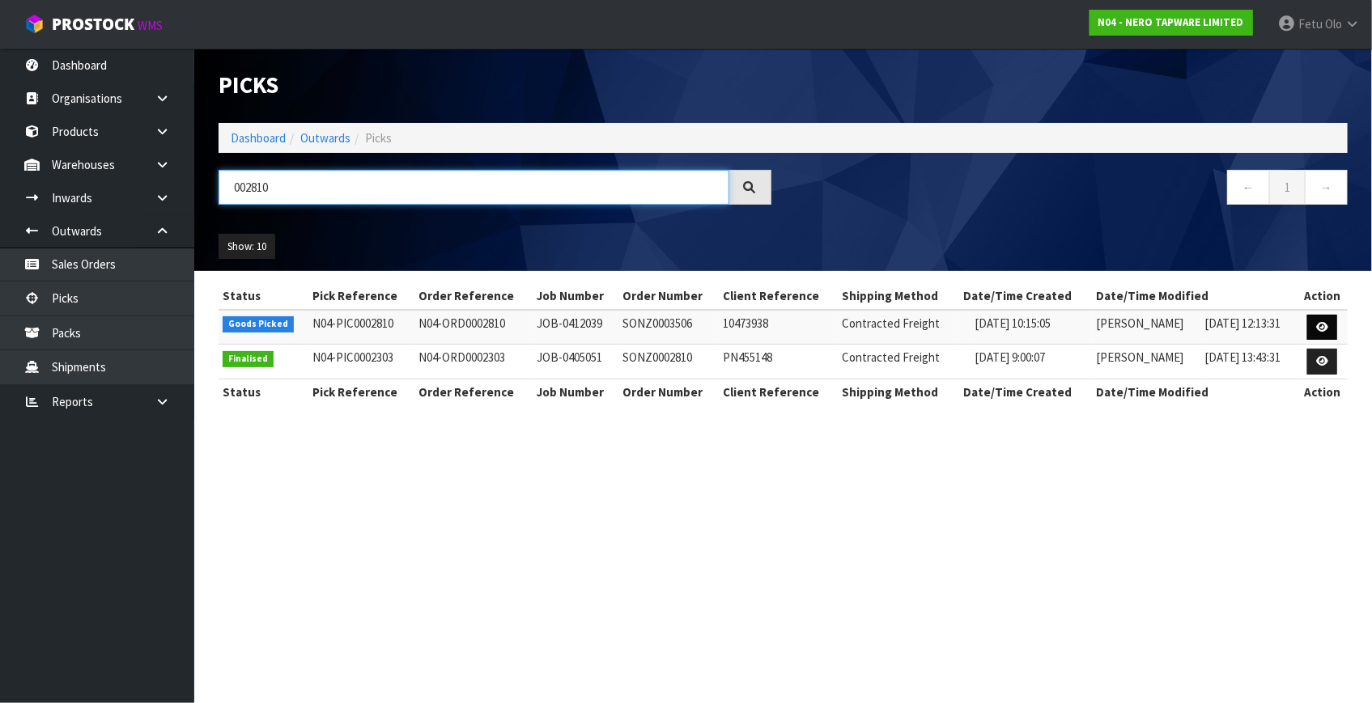
type input "002810"
click at [1326, 329] on icon at bounding box center [1322, 327] width 12 height 11
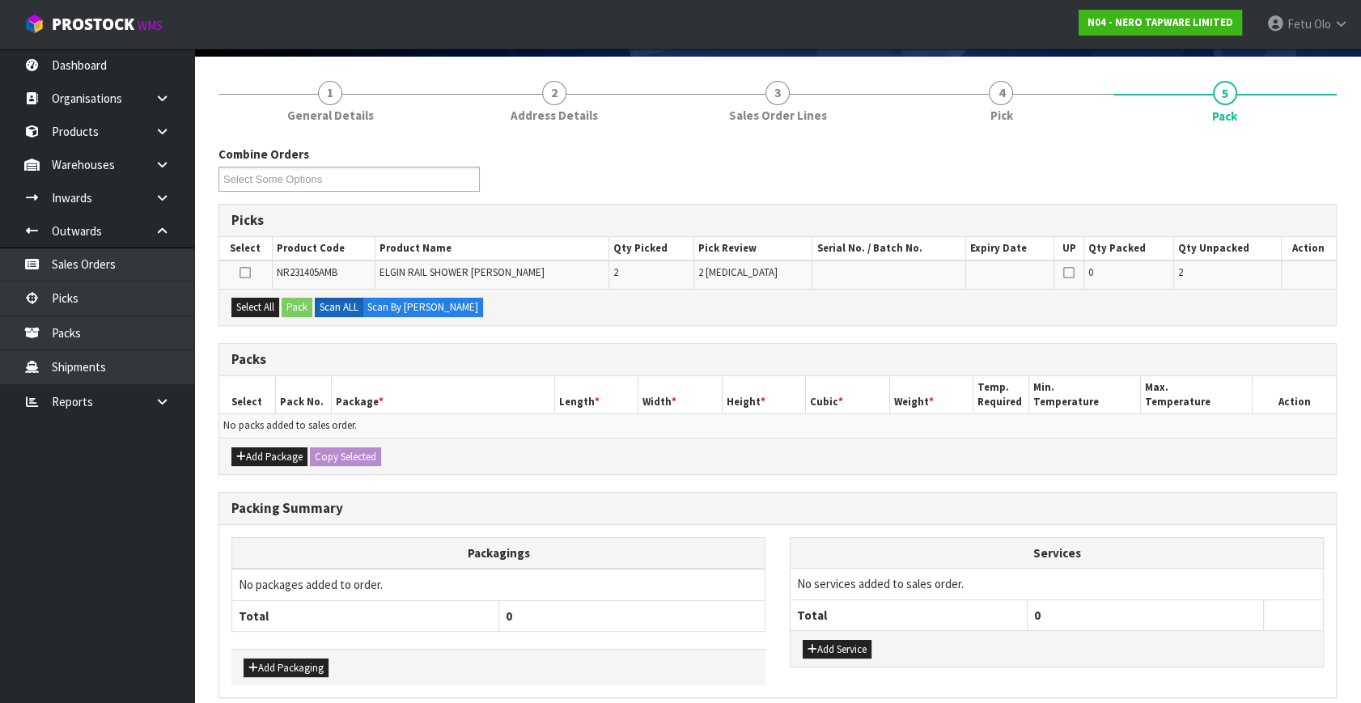
scroll to position [180, 0]
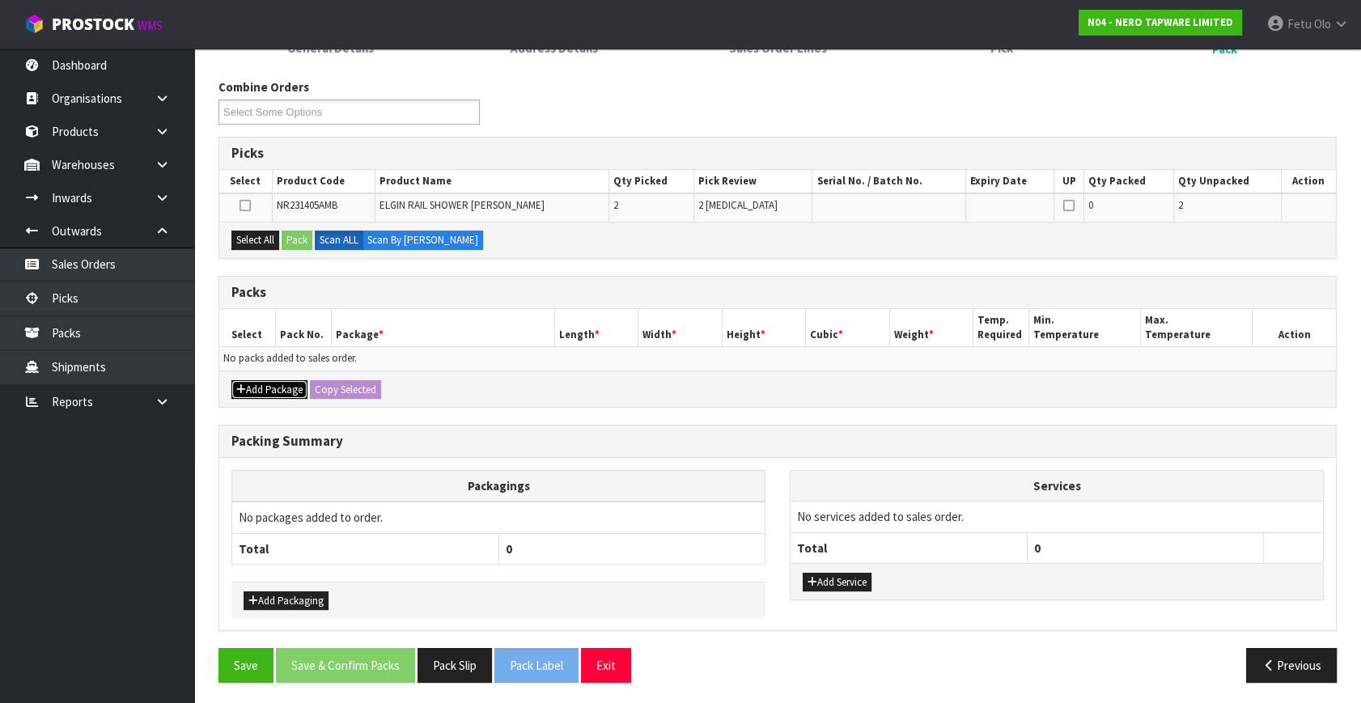
click at [245, 384] on button "Add Package" at bounding box center [269, 389] width 76 height 19
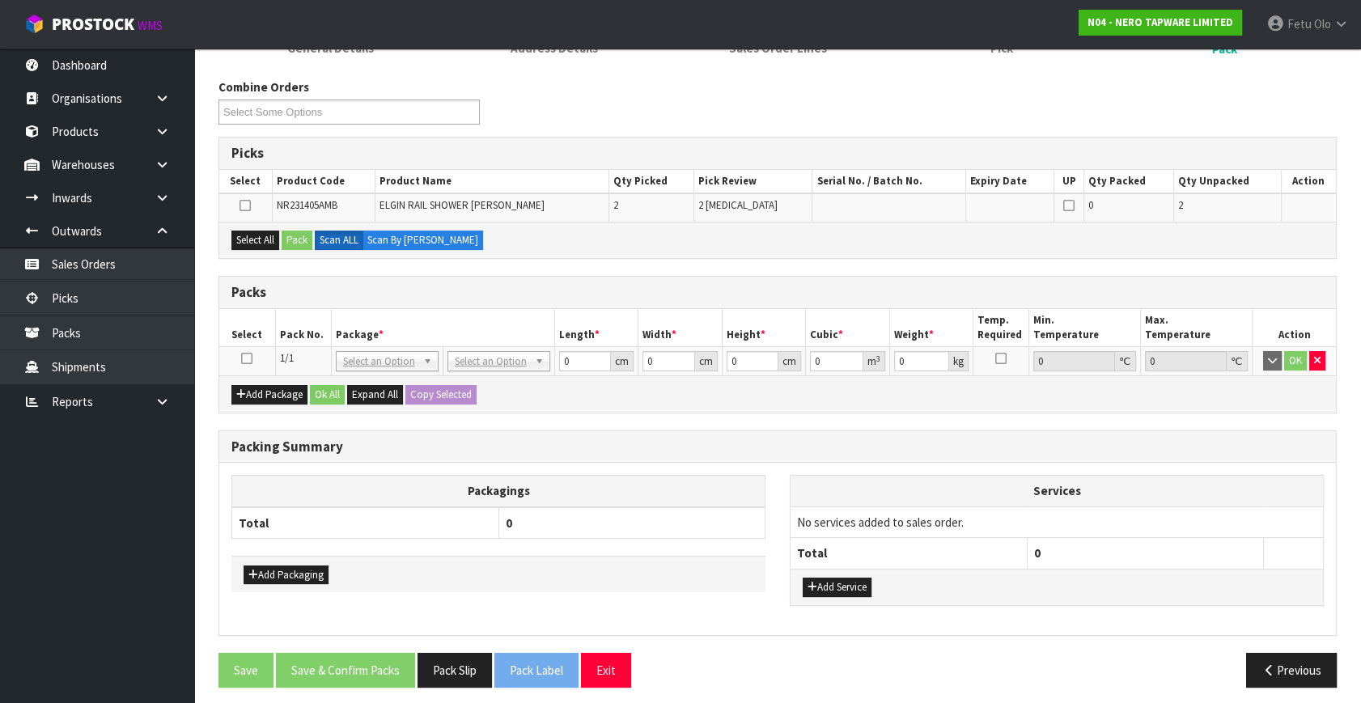
click at [251, 359] on icon at bounding box center [246, 359] width 11 height 1
click at [359, 337] on th "Package *" at bounding box center [442, 328] width 223 height 38
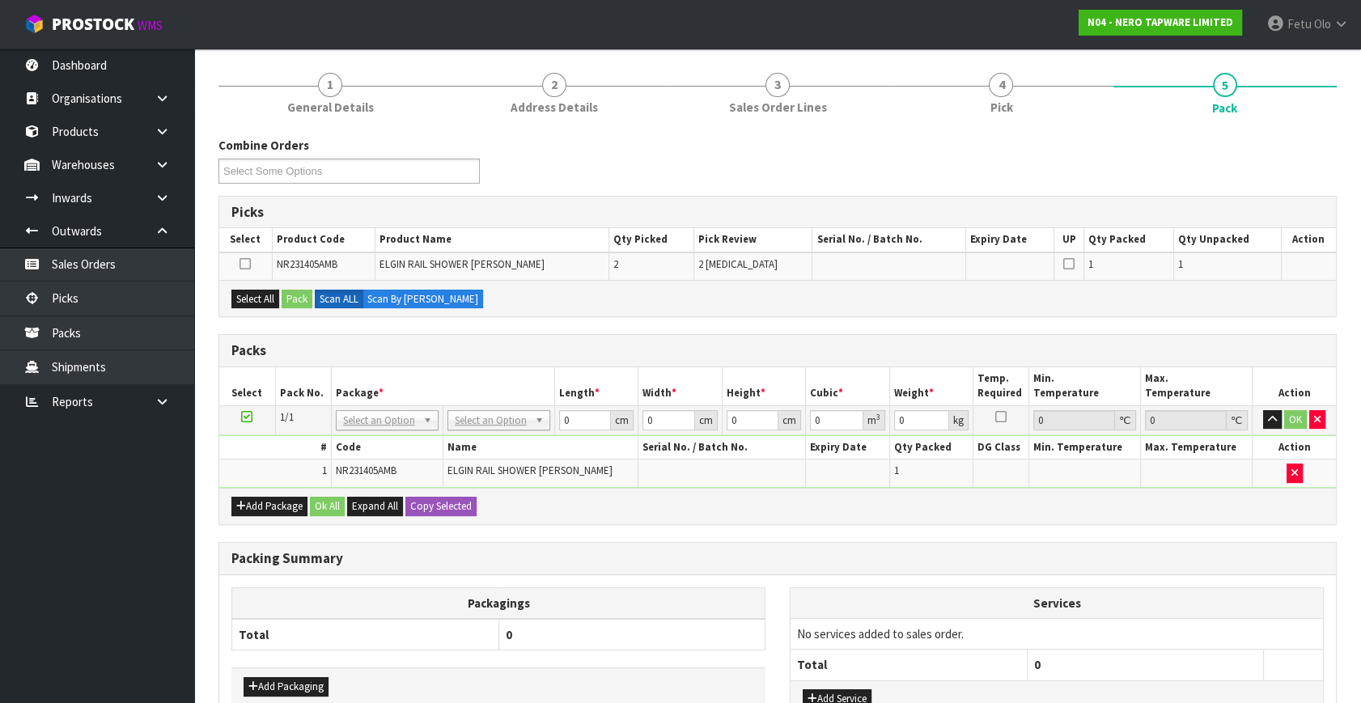
scroll to position [0, 0]
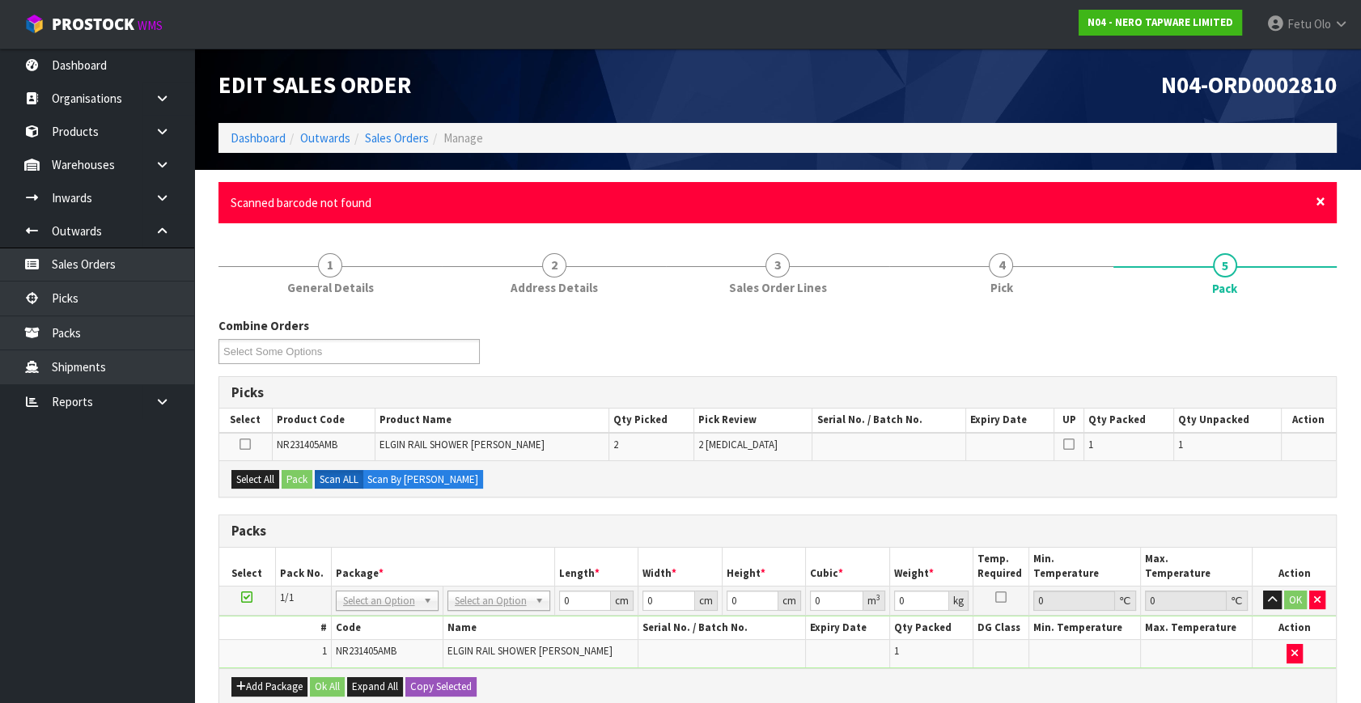
click at [1316, 200] on span "×" at bounding box center [1321, 201] width 10 height 23
click at [1288, 644] on button "button" at bounding box center [1295, 653] width 16 height 19
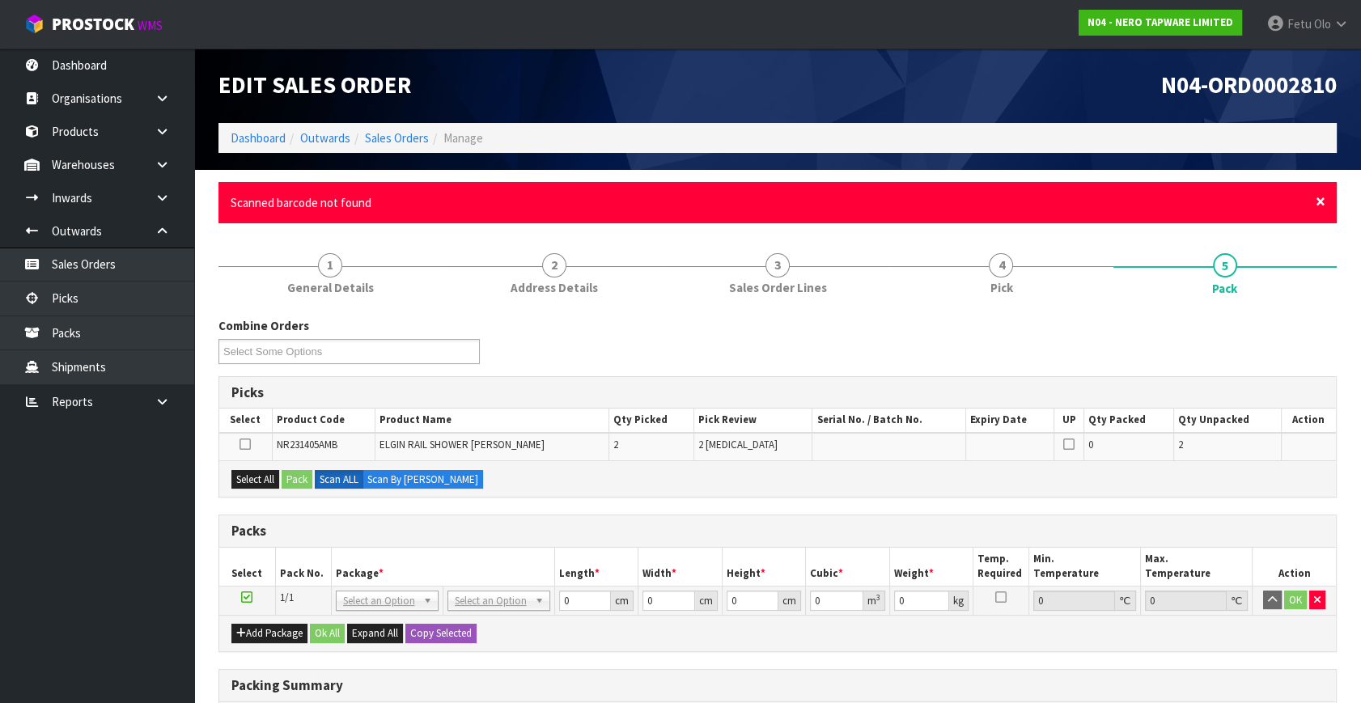
click at [1323, 201] on span "×" at bounding box center [1321, 201] width 10 height 23
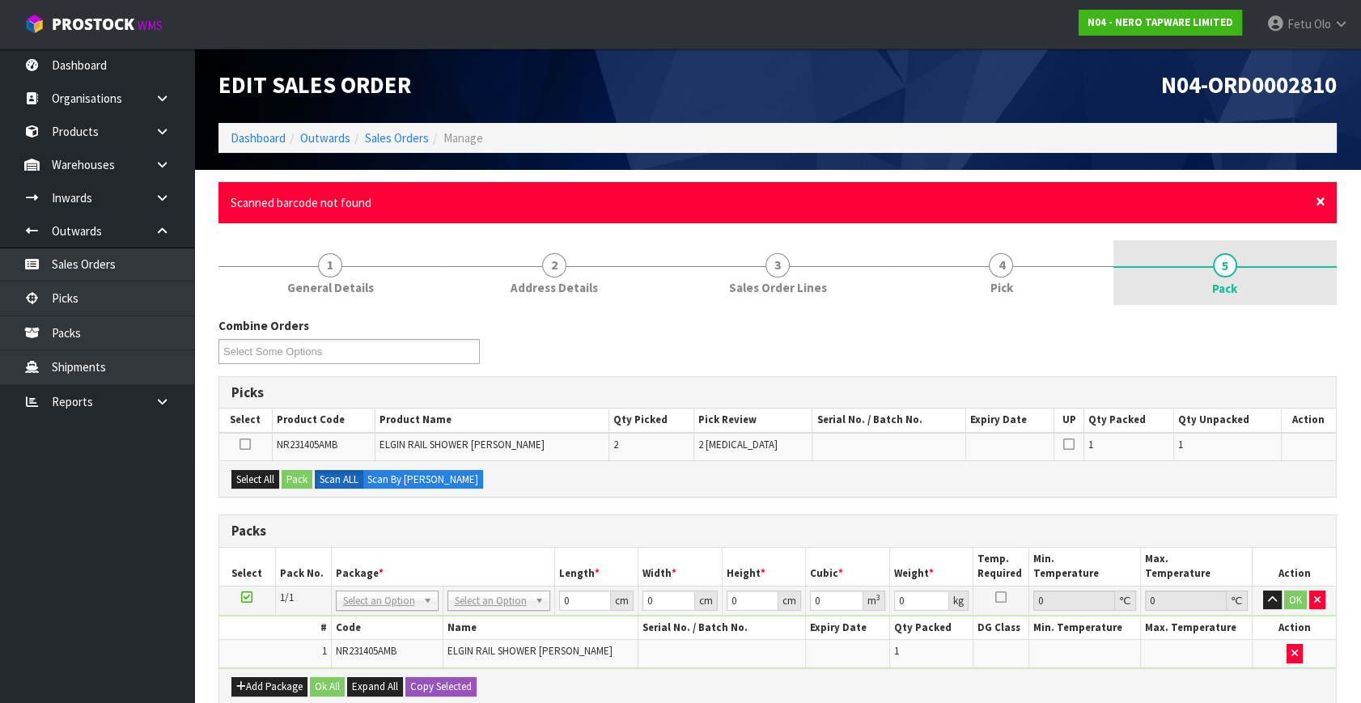
click at [1322, 197] on span "×" at bounding box center [1321, 201] width 10 height 23
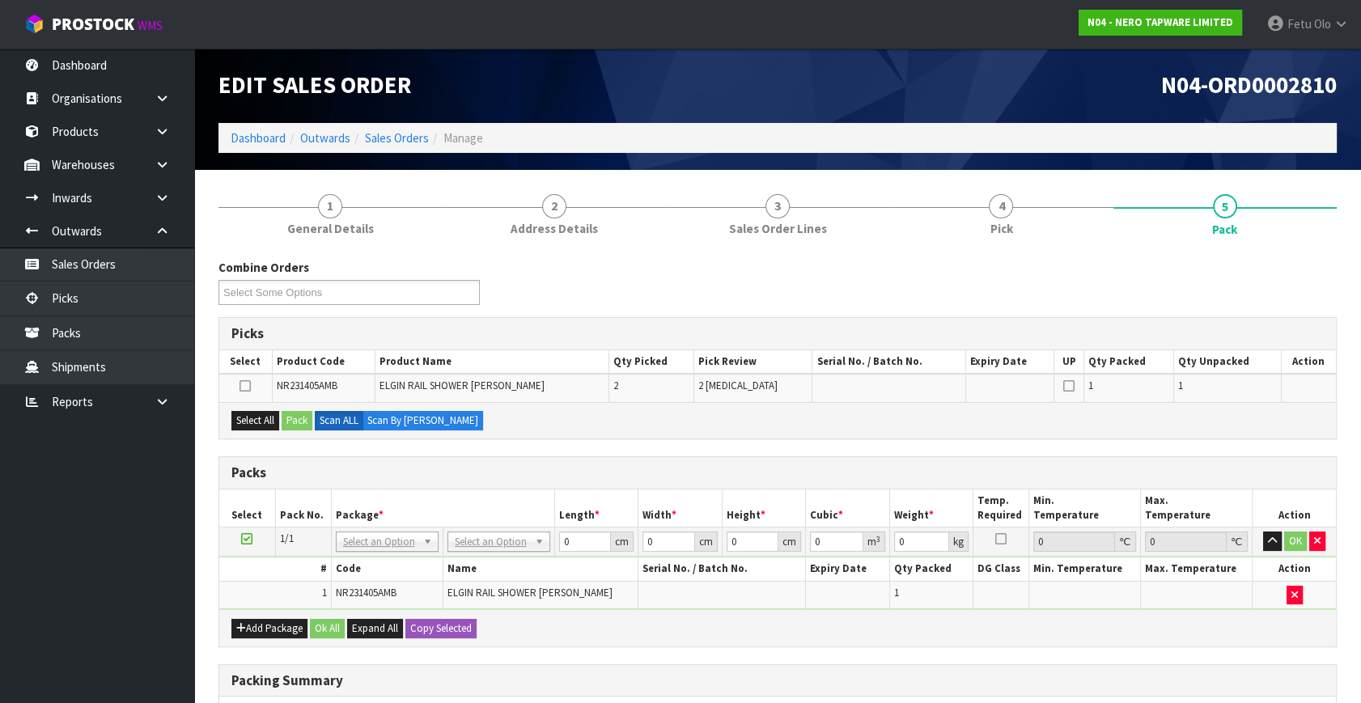
click at [245, 540] on icon at bounding box center [246, 539] width 11 height 1
click at [247, 539] on icon at bounding box center [246, 539] width 11 height 1
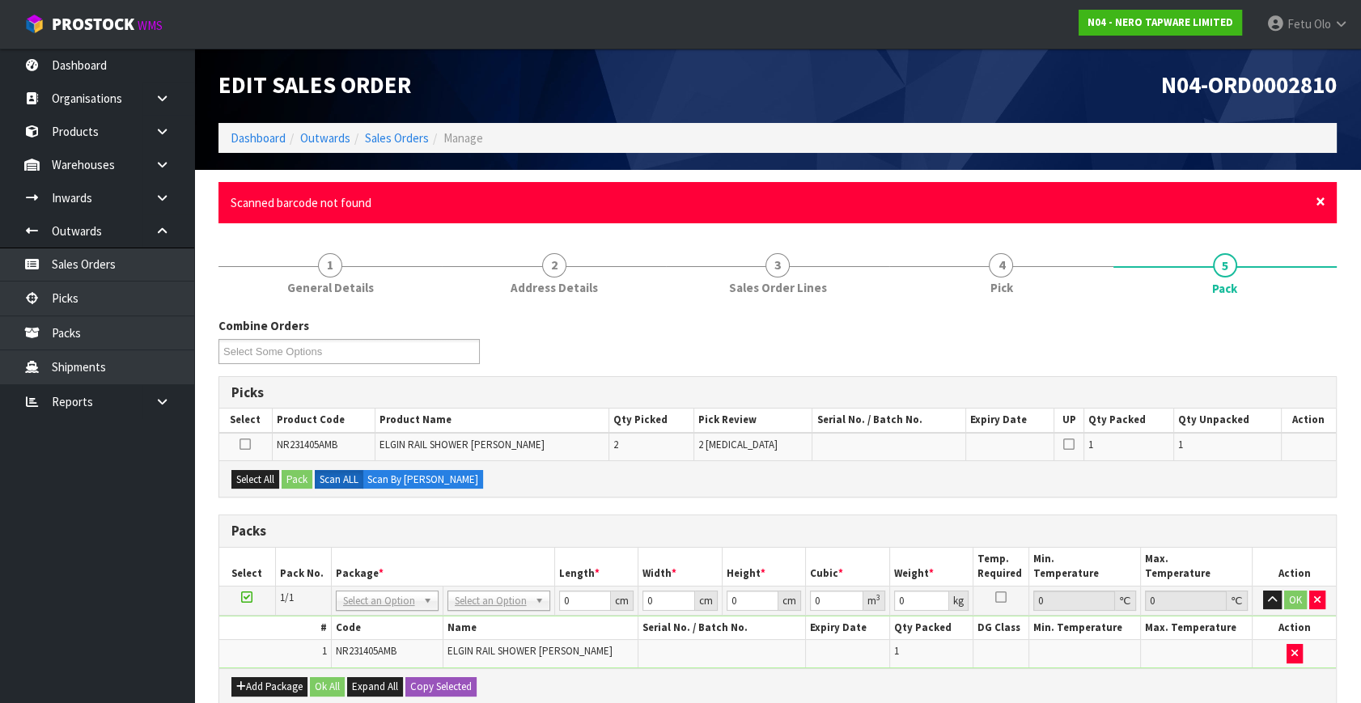
click at [1319, 202] on span "×" at bounding box center [1321, 201] width 10 height 23
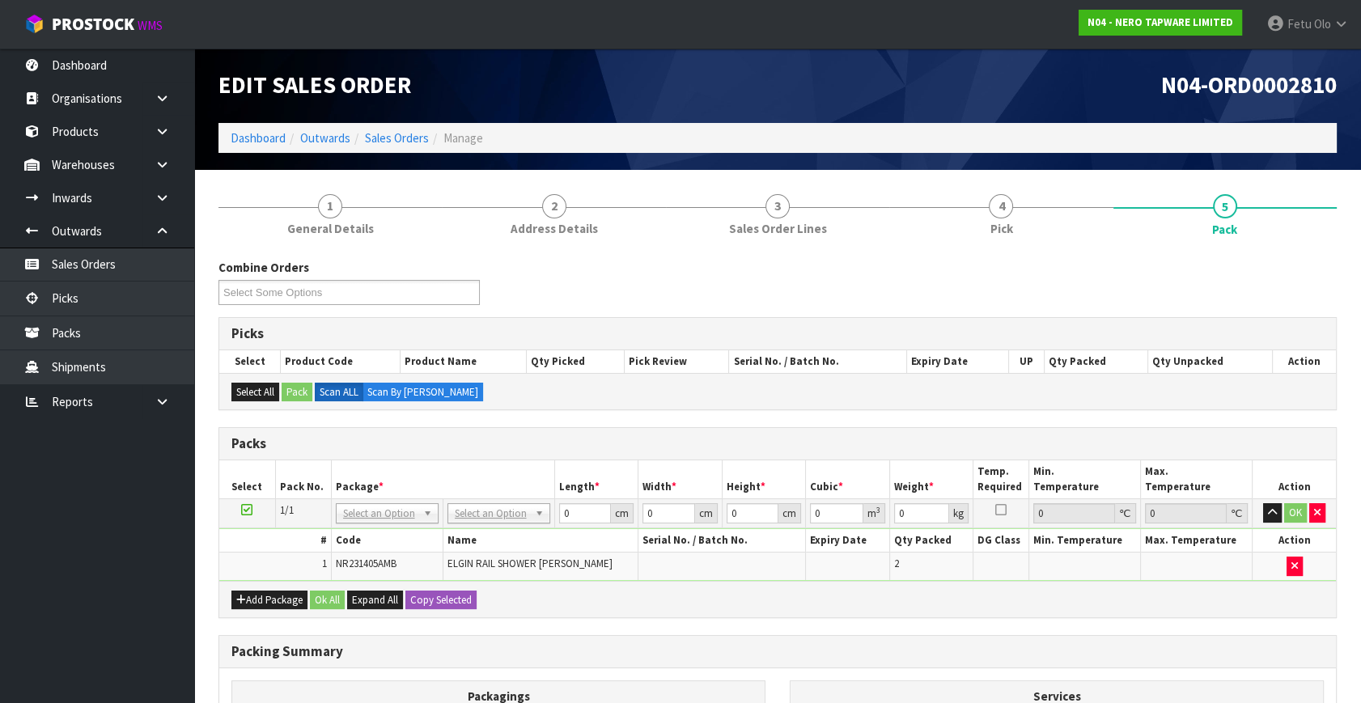
drag, startPoint x: 401, startPoint y: 510, endPoint x: 371, endPoint y: 536, distance: 40.2
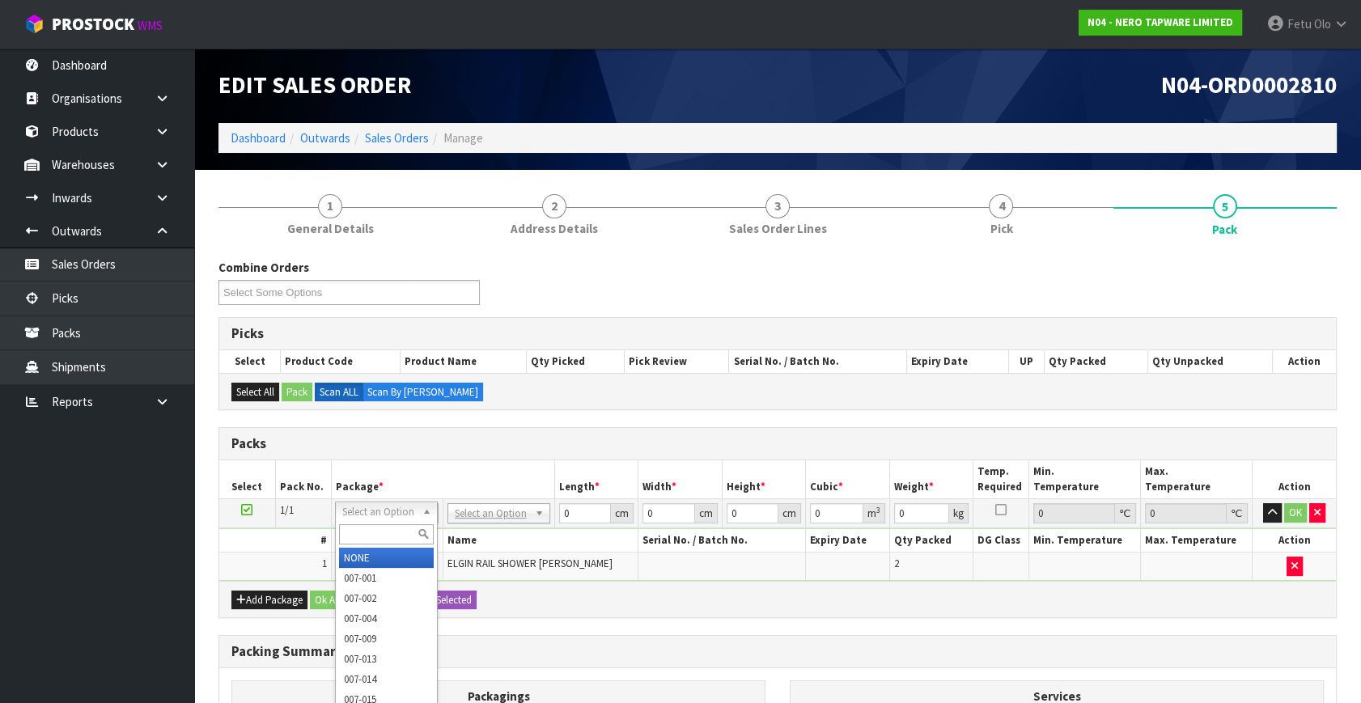
drag, startPoint x: 367, startPoint y: 554, endPoint x: 408, endPoint y: 537, distance: 44.2
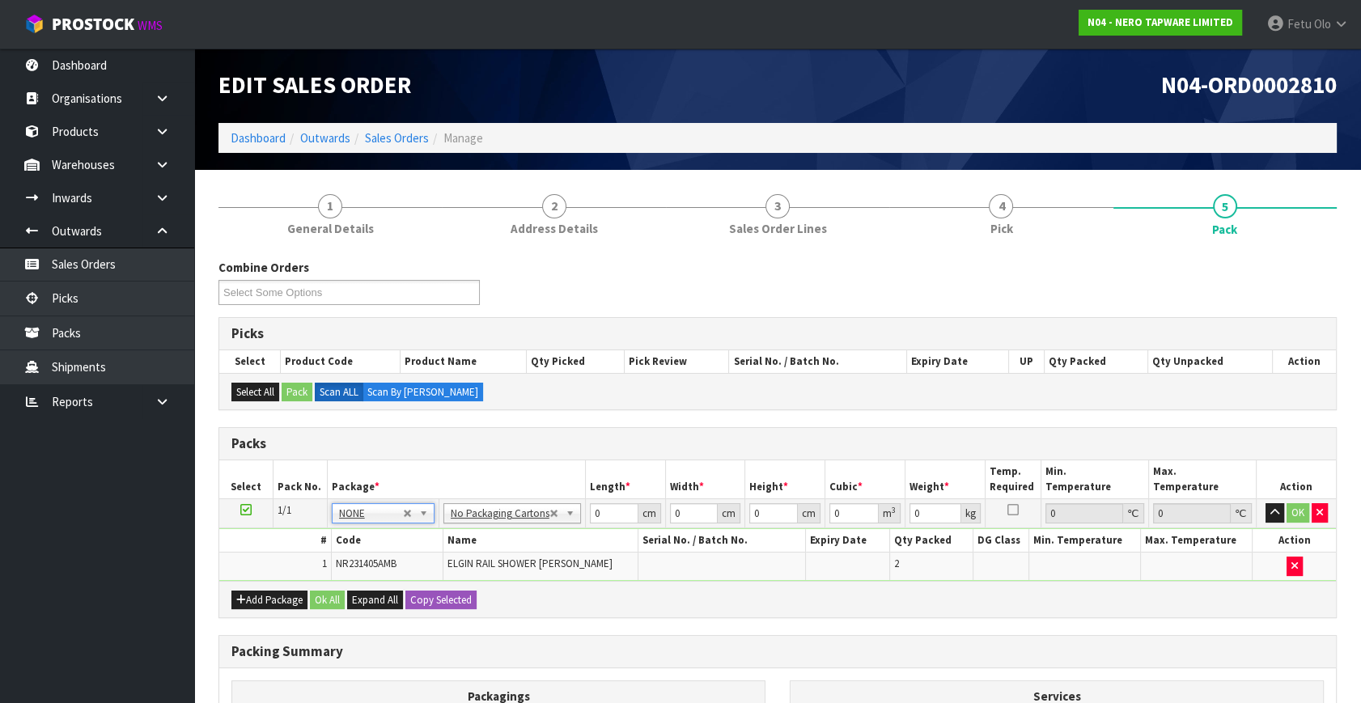
click at [444, 474] on th "Package *" at bounding box center [456, 479] width 258 height 38
drag, startPoint x: 540, startPoint y: 526, endPoint x: 513, endPoint y: 521, distance: 27.1
click at [516, 521] on tr "1/1 NONE 007-001 007-002 007-004 007-009 007-013 007-014 007-015 007-017 007-01…" at bounding box center [777, 513] width 1117 height 29
type input "93"
type input "16"
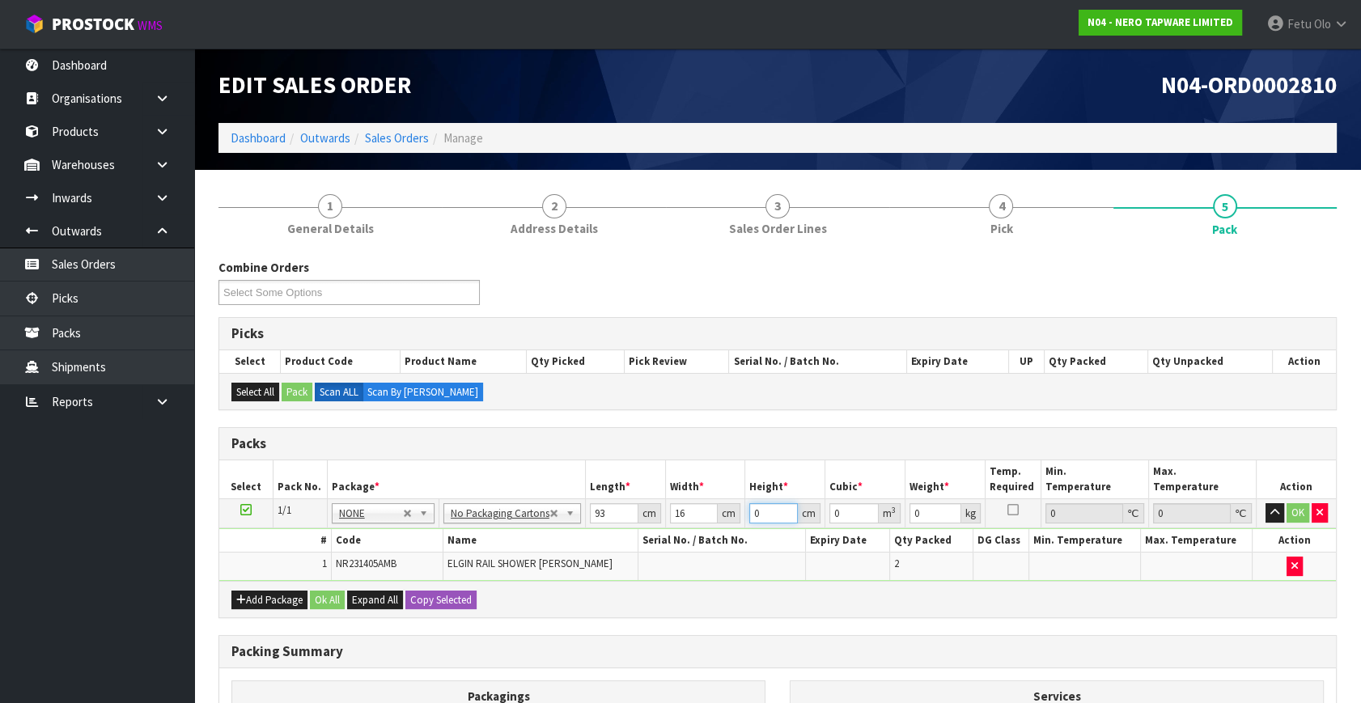
type input "1"
type input "0.001488"
type input "19"
type input "0.028272"
type input "19"
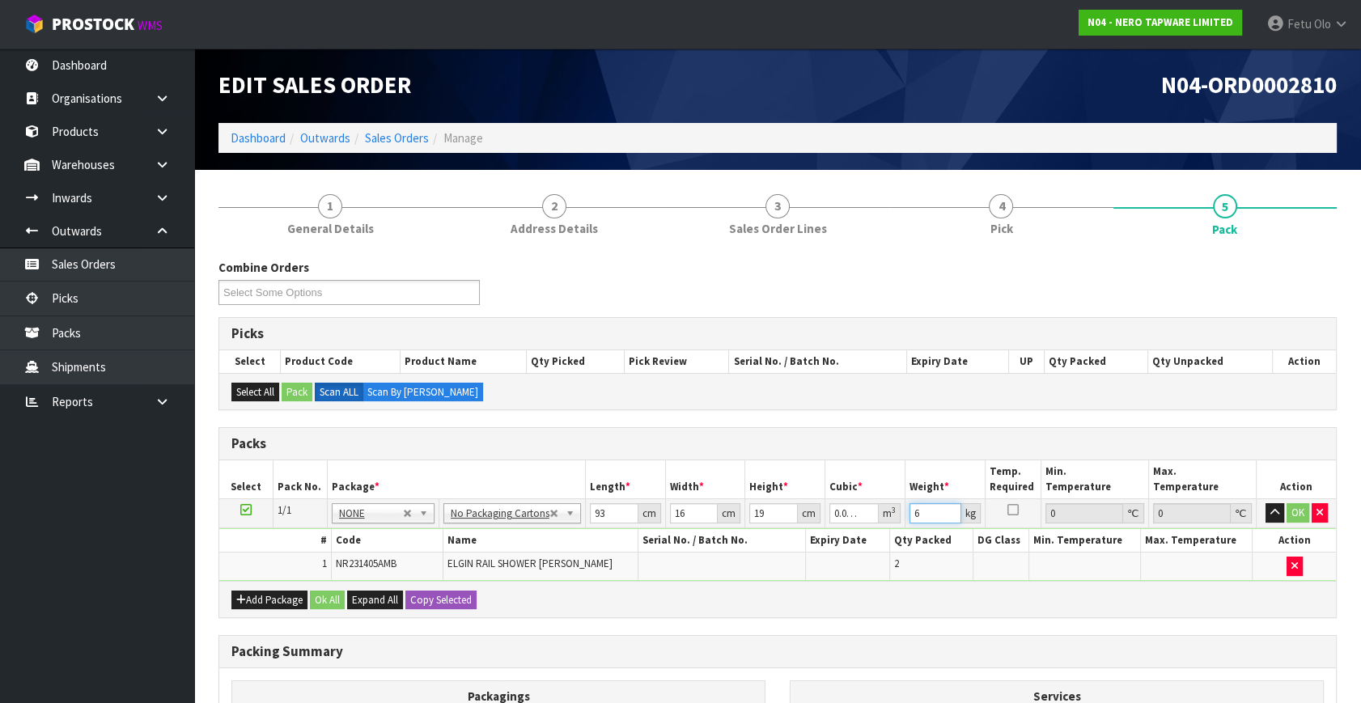
type input "6"
click button "OK" at bounding box center [1298, 512] width 23 height 19
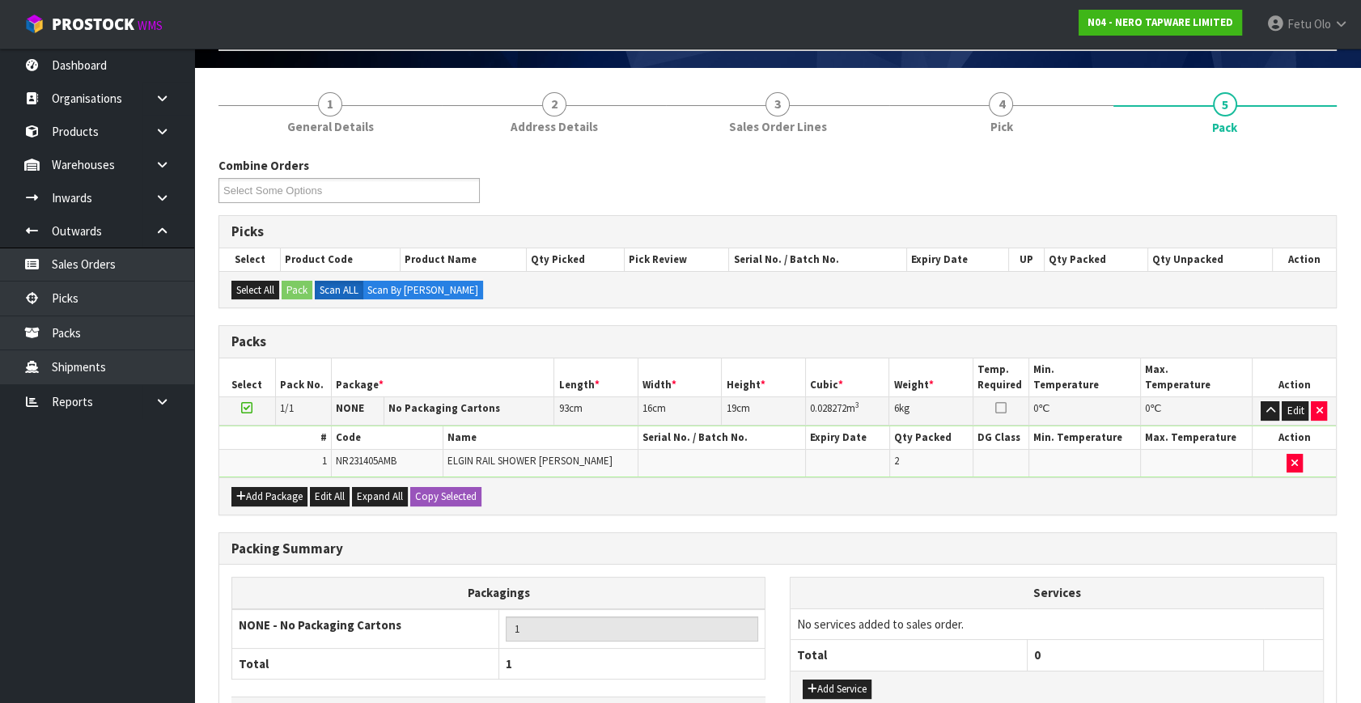
scroll to position [217, 0]
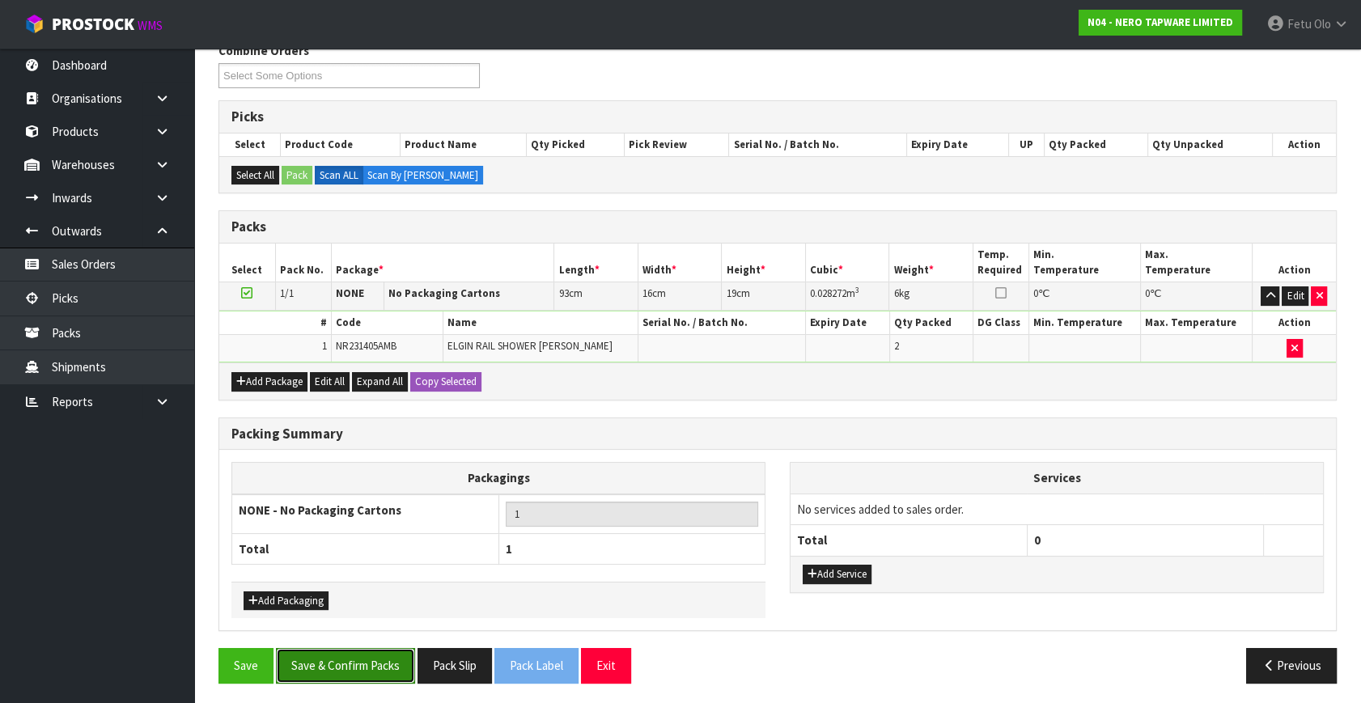
click at [368, 664] on button "Save & Confirm Packs" at bounding box center [345, 665] width 139 height 35
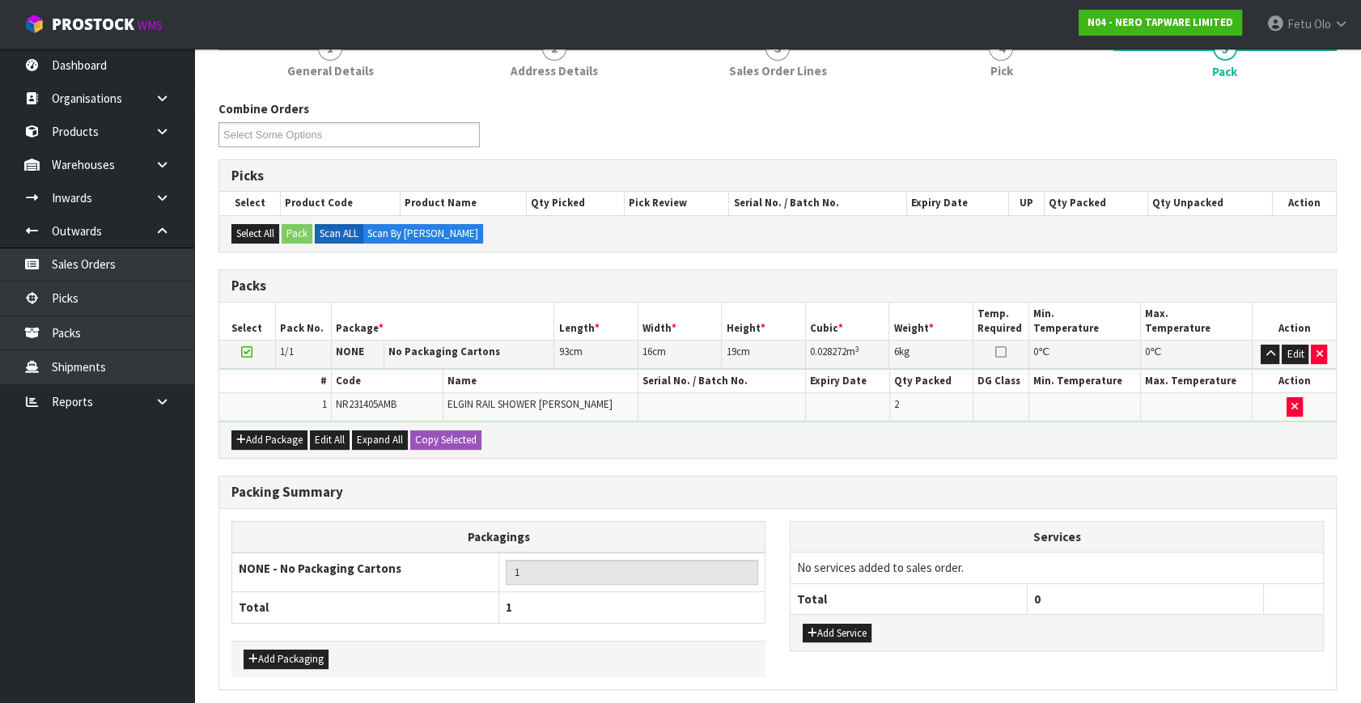
scroll to position [0, 0]
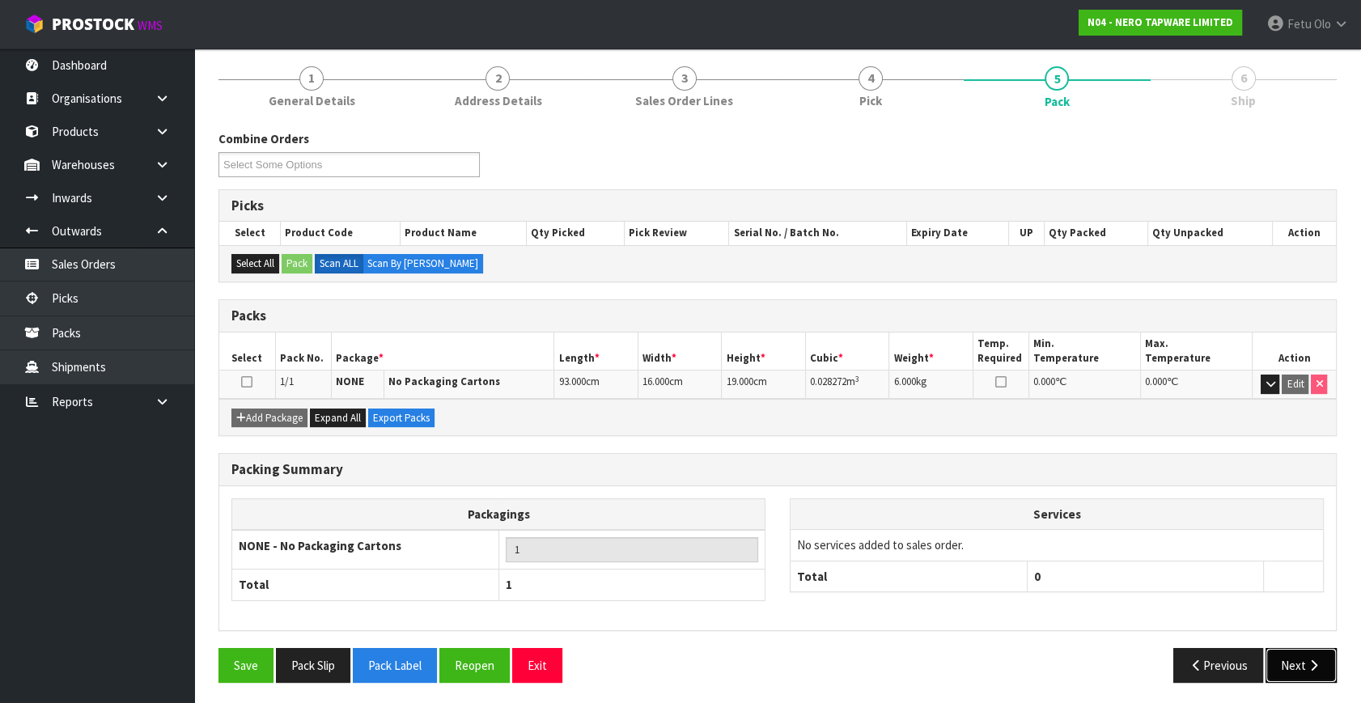
click at [1287, 666] on button "Next" at bounding box center [1301, 665] width 71 height 35
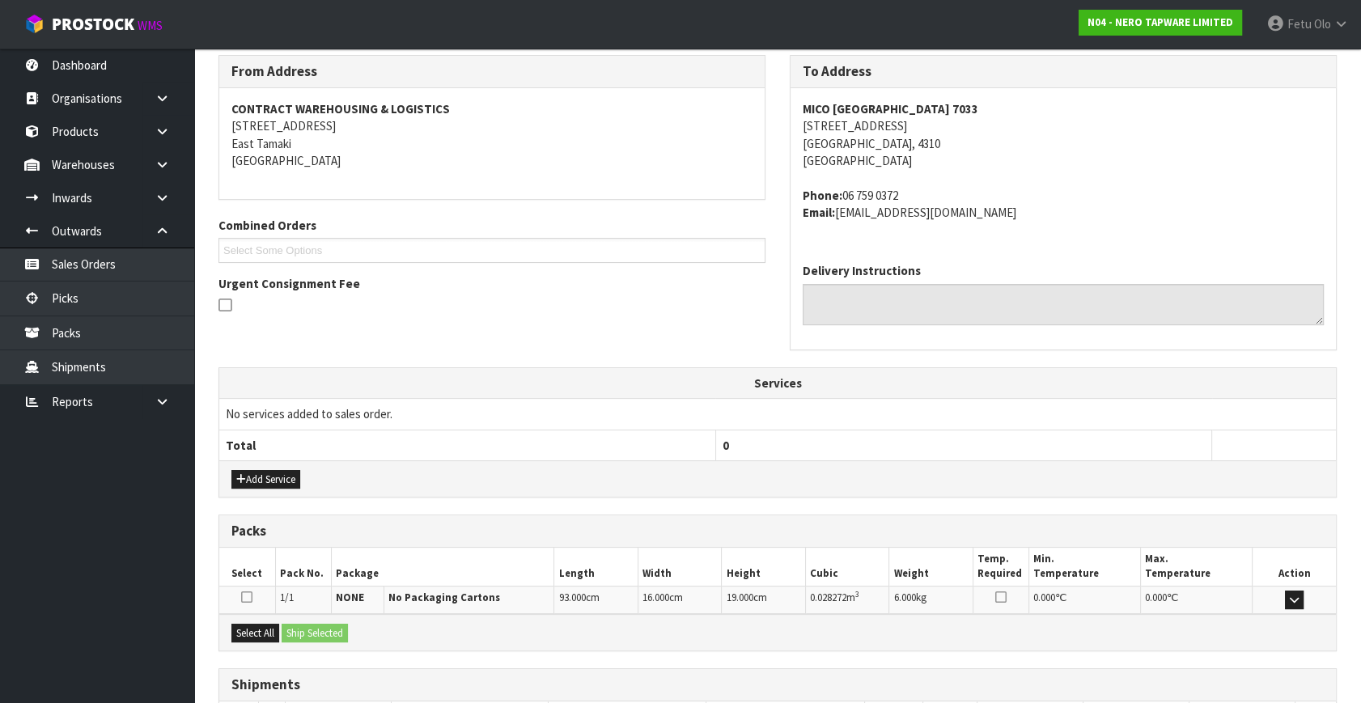
scroll to position [381, 0]
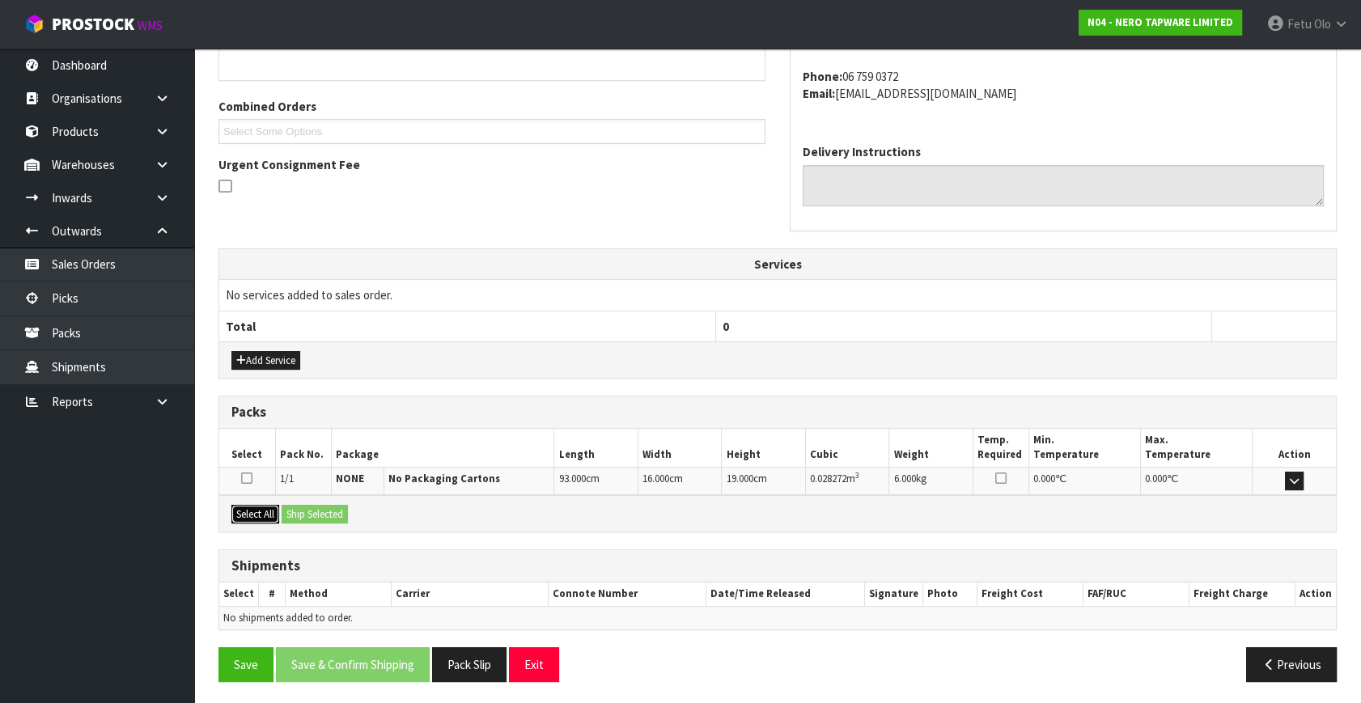
click at [252, 507] on button "Select All" at bounding box center [255, 514] width 48 height 19
click at [300, 510] on button "Ship Selected" at bounding box center [315, 514] width 66 height 19
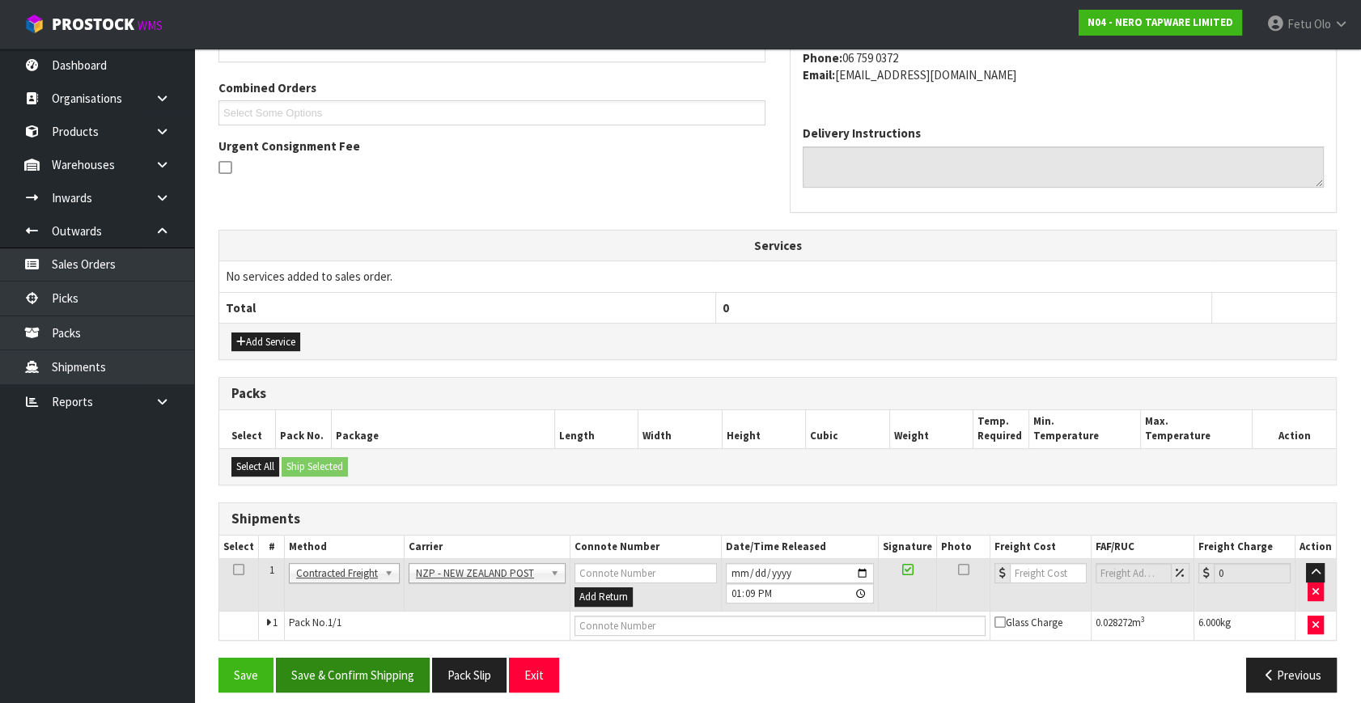
scroll to position [410, 0]
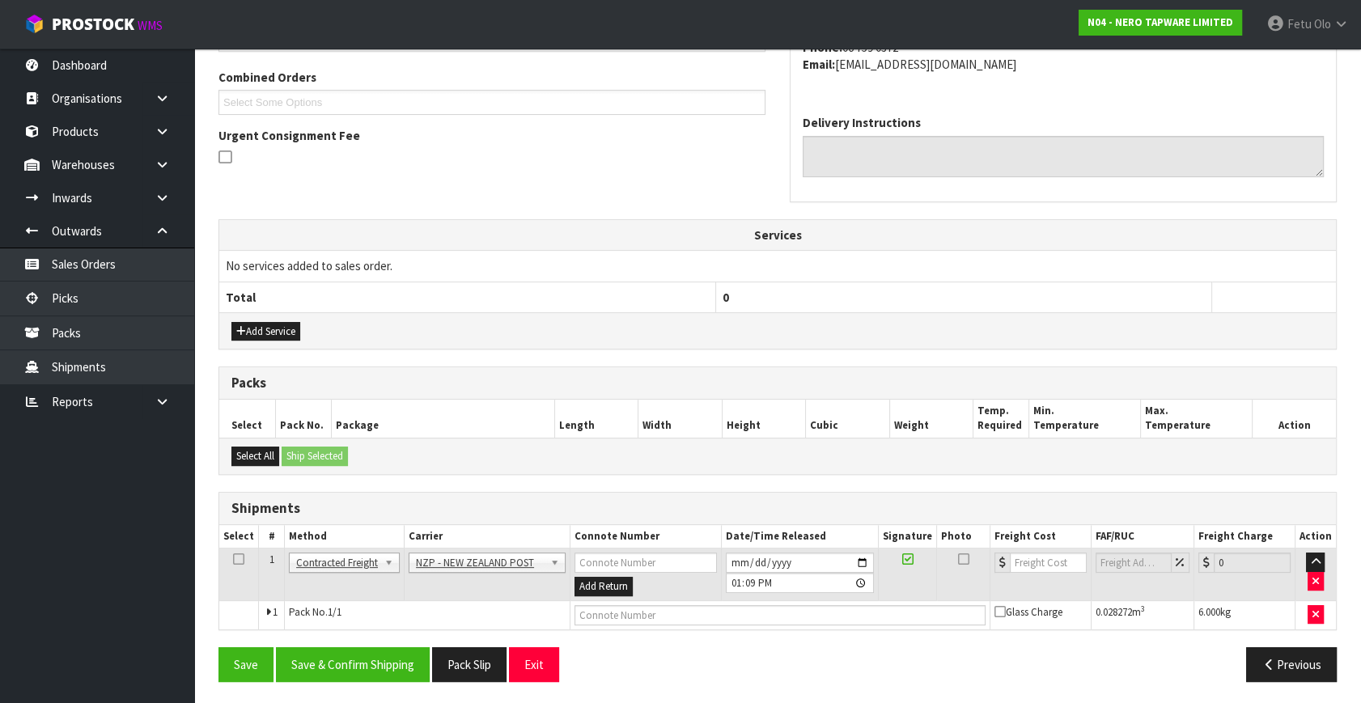
click at [363, 680] on div "Save Save & Confirm Shipping Pack Slip Exit Previous" at bounding box center [777, 670] width 1143 height 47
click at [390, 653] on button "Save & Confirm Shipping" at bounding box center [353, 664] width 154 height 35
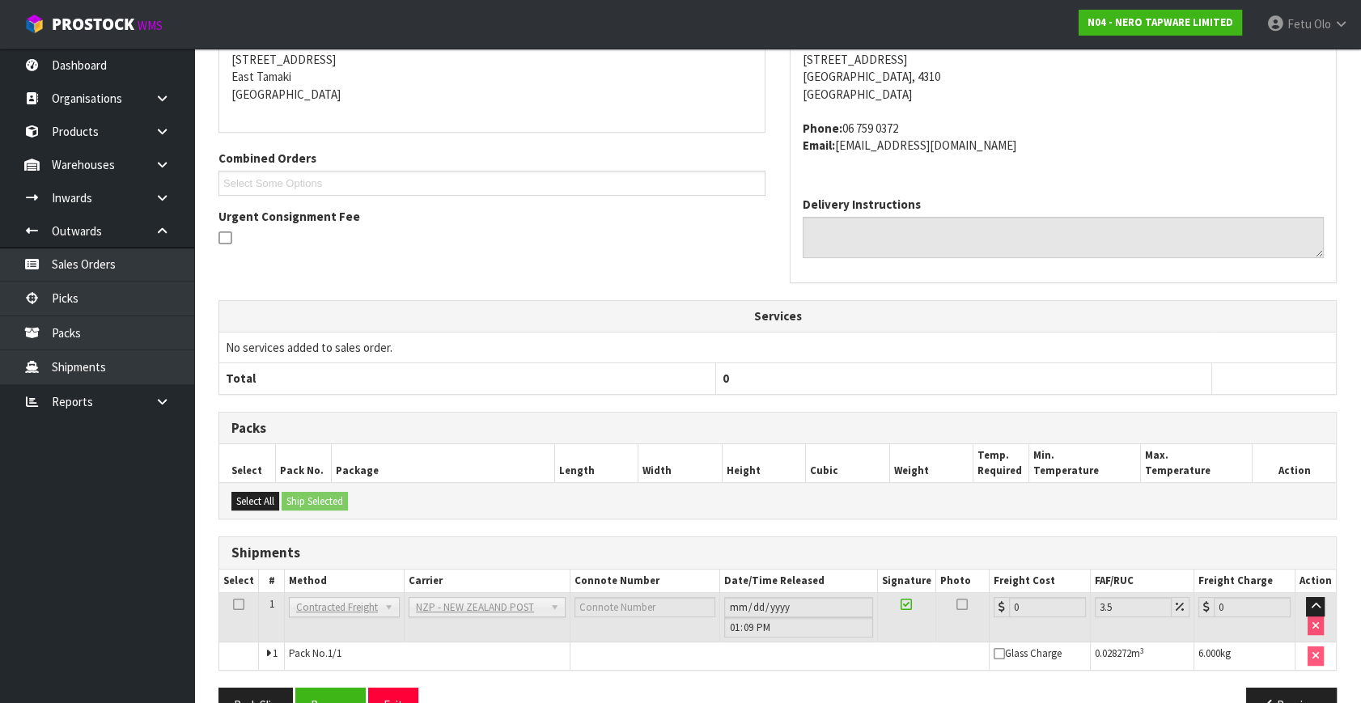
scroll to position [388, 0]
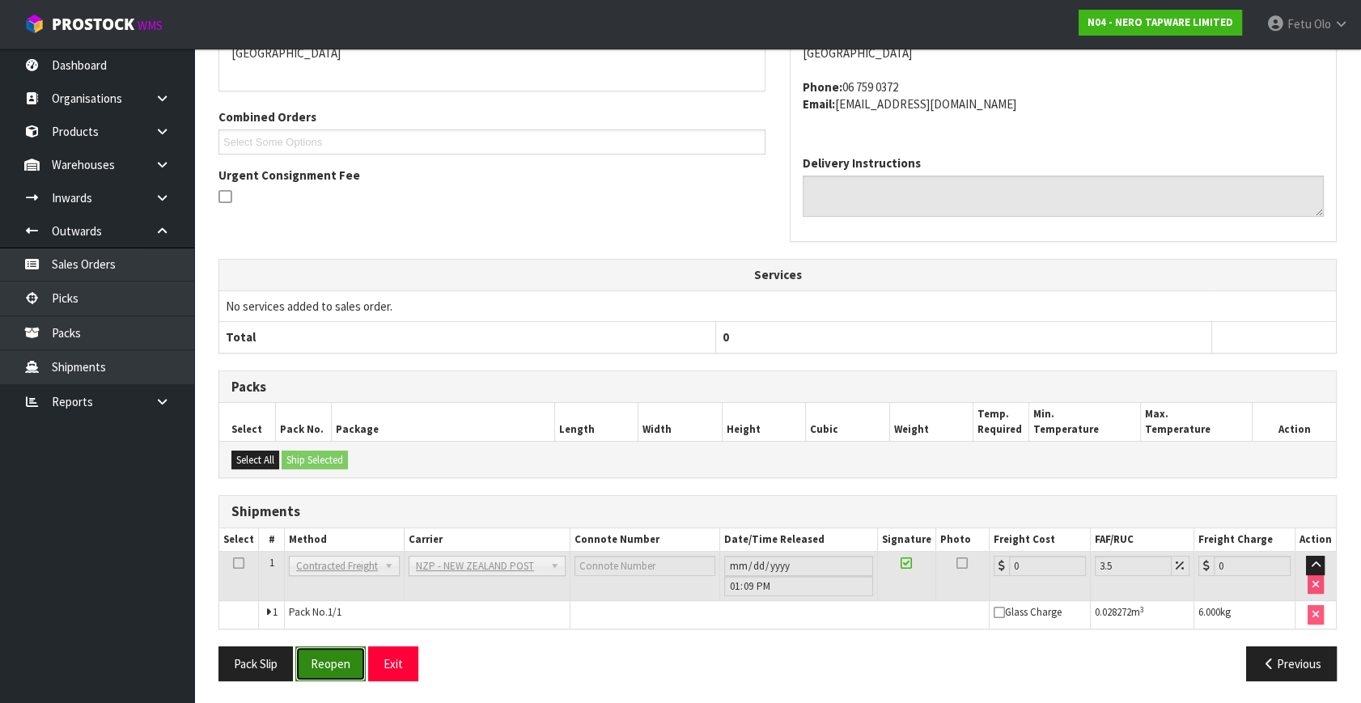
drag, startPoint x: 322, startPoint y: 663, endPoint x: 380, endPoint y: 663, distance: 58.3
click at [322, 663] on button "Reopen" at bounding box center [330, 664] width 70 height 35
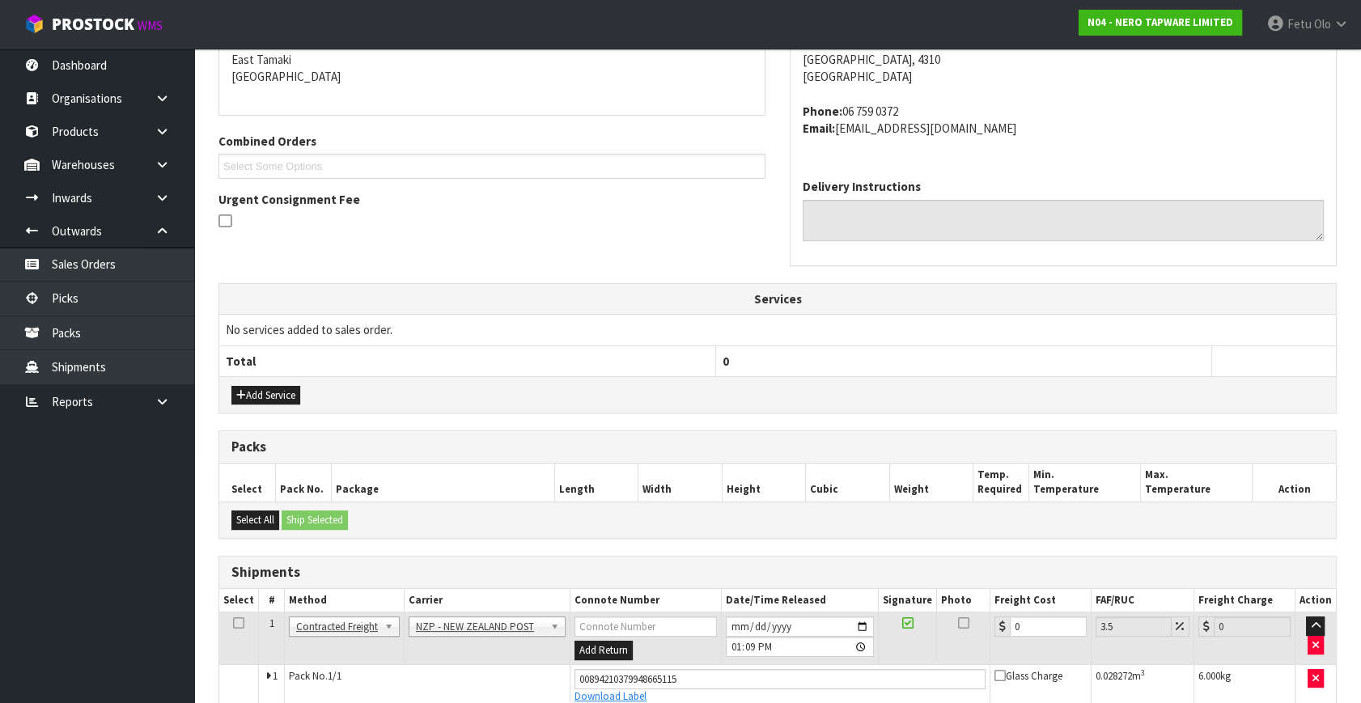
scroll to position [425, 0]
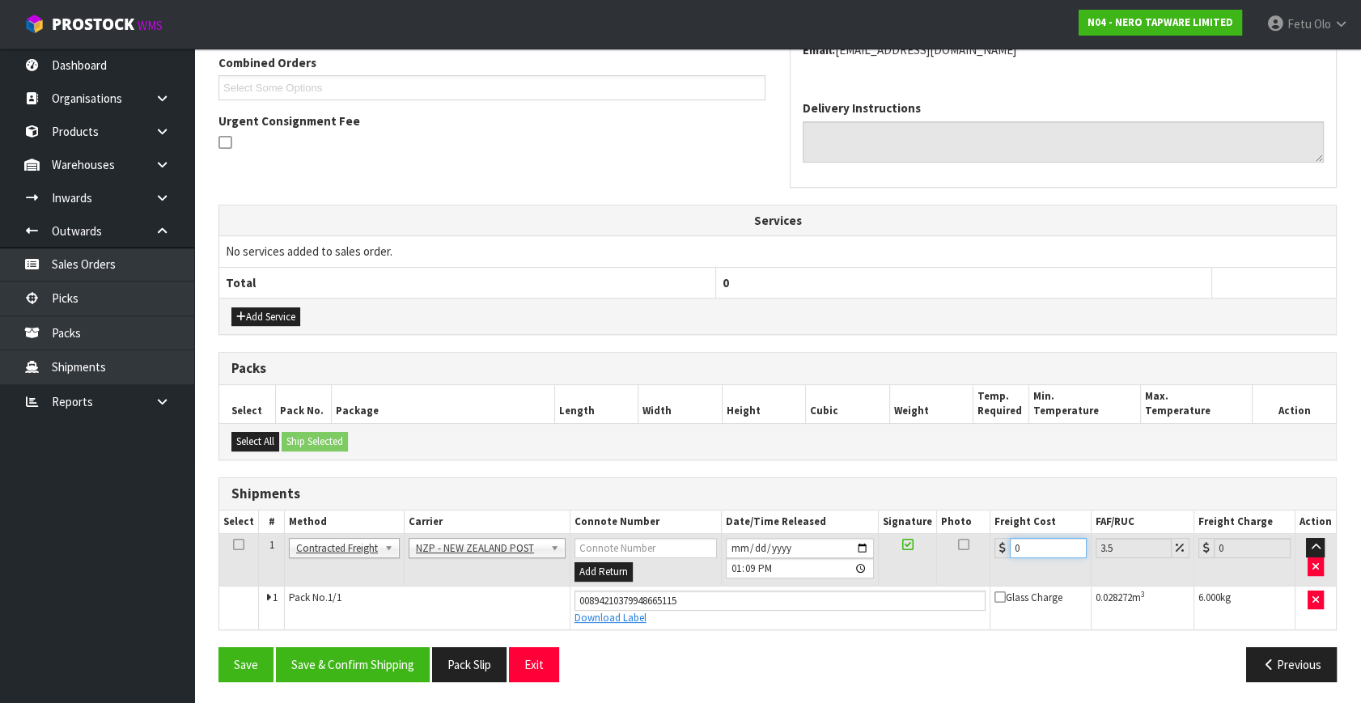
drag, startPoint x: 1036, startPoint y: 546, endPoint x: 339, endPoint y: 531, distance: 697.0
click at [466, 554] on tr "1 Client Local Pickup Customer Local Pickup Company Freight Contracted Freight …" at bounding box center [777, 560] width 1117 height 53
type input "8"
type input "8.28"
type input "8.4"
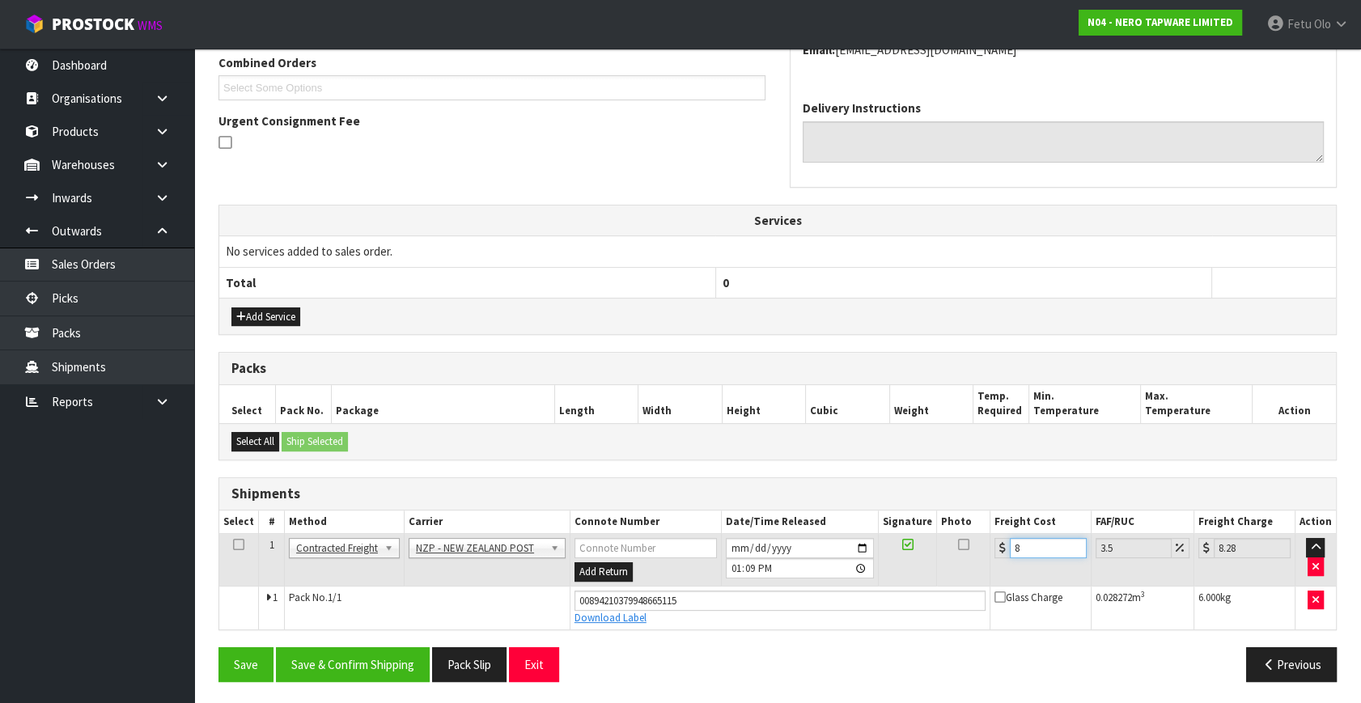
type input "8.69"
type input "8.45"
type input "8.75"
type input "8.45"
click at [252, 310] on button "Add Service" at bounding box center [265, 317] width 69 height 19
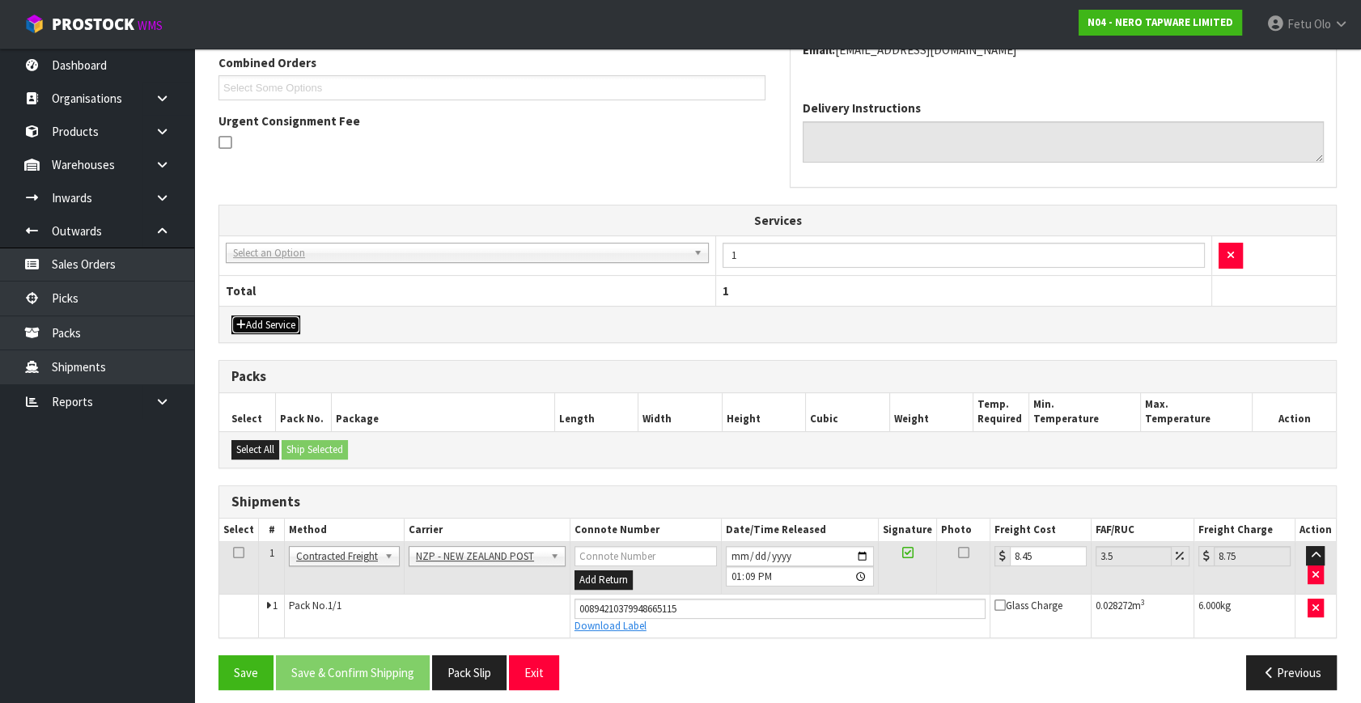
drag, startPoint x: 296, startPoint y: 251, endPoint x: 281, endPoint y: 276, distance: 29.4
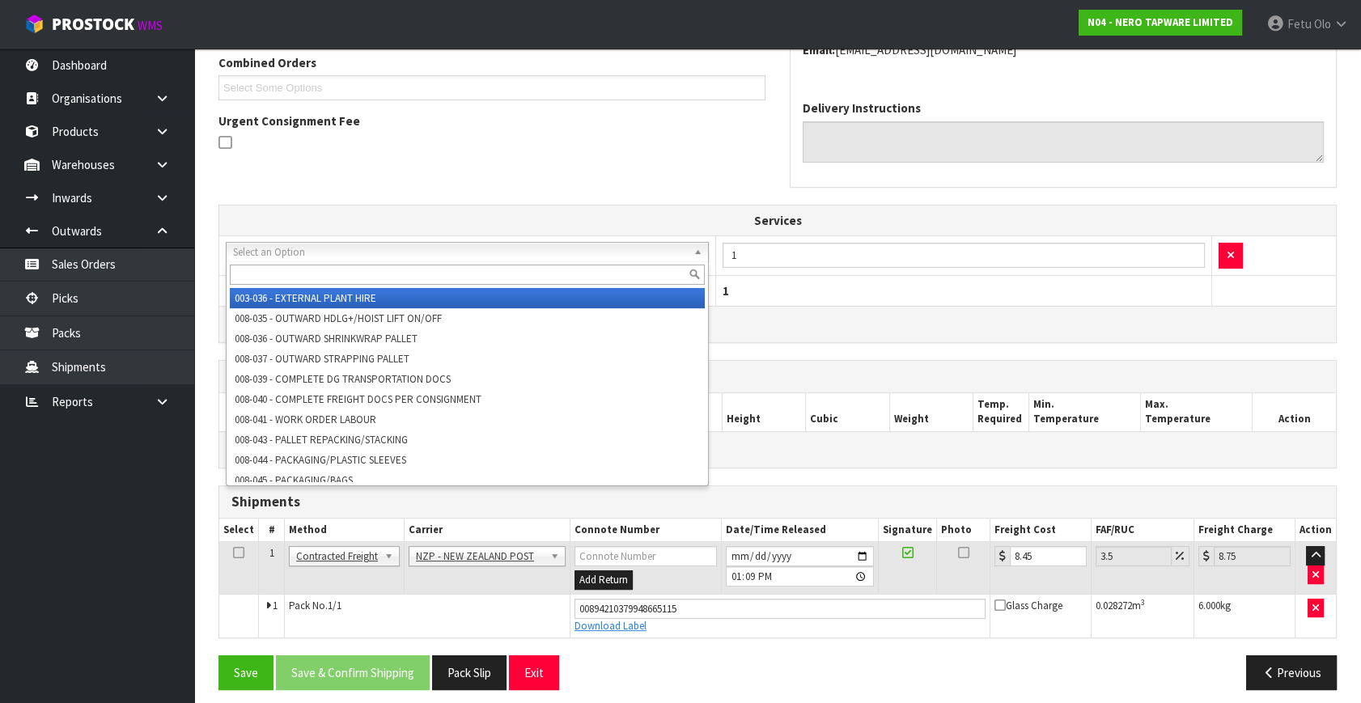
click at [281, 276] on input "text" at bounding box center [467, 275] width 475 height 20
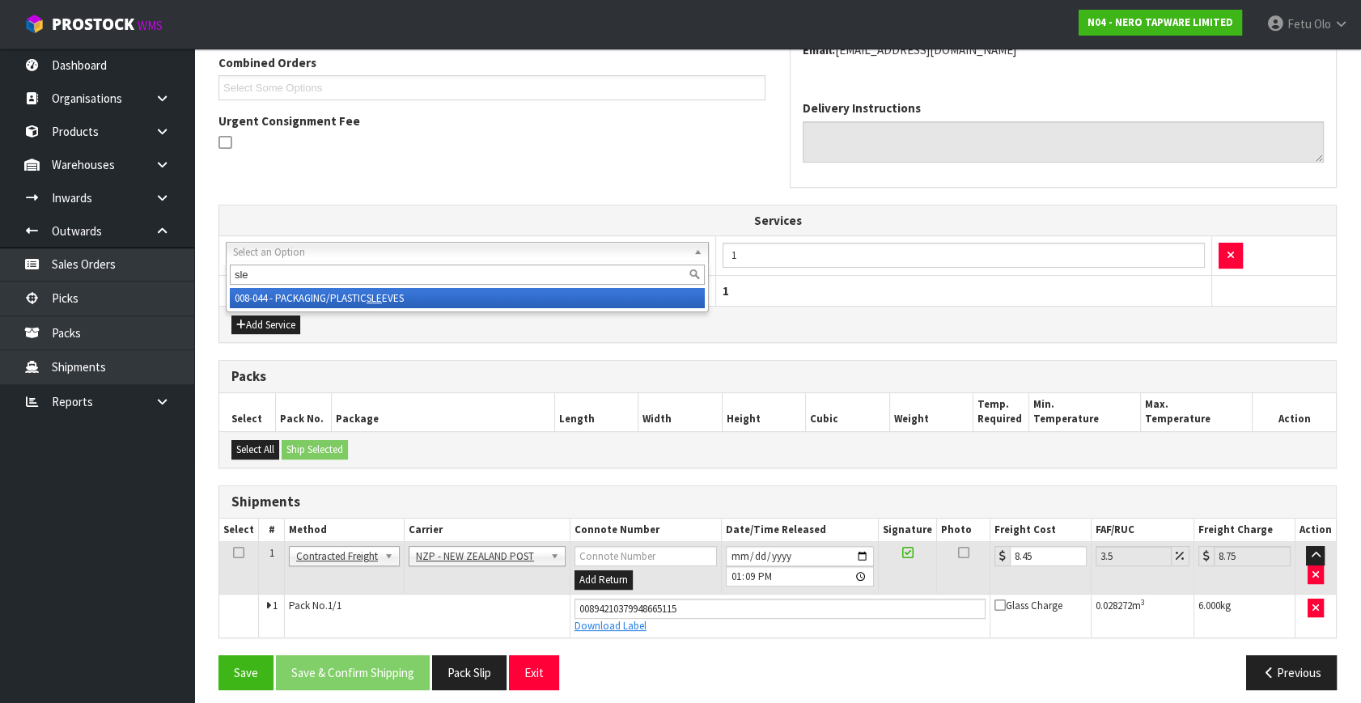
type input "sle"
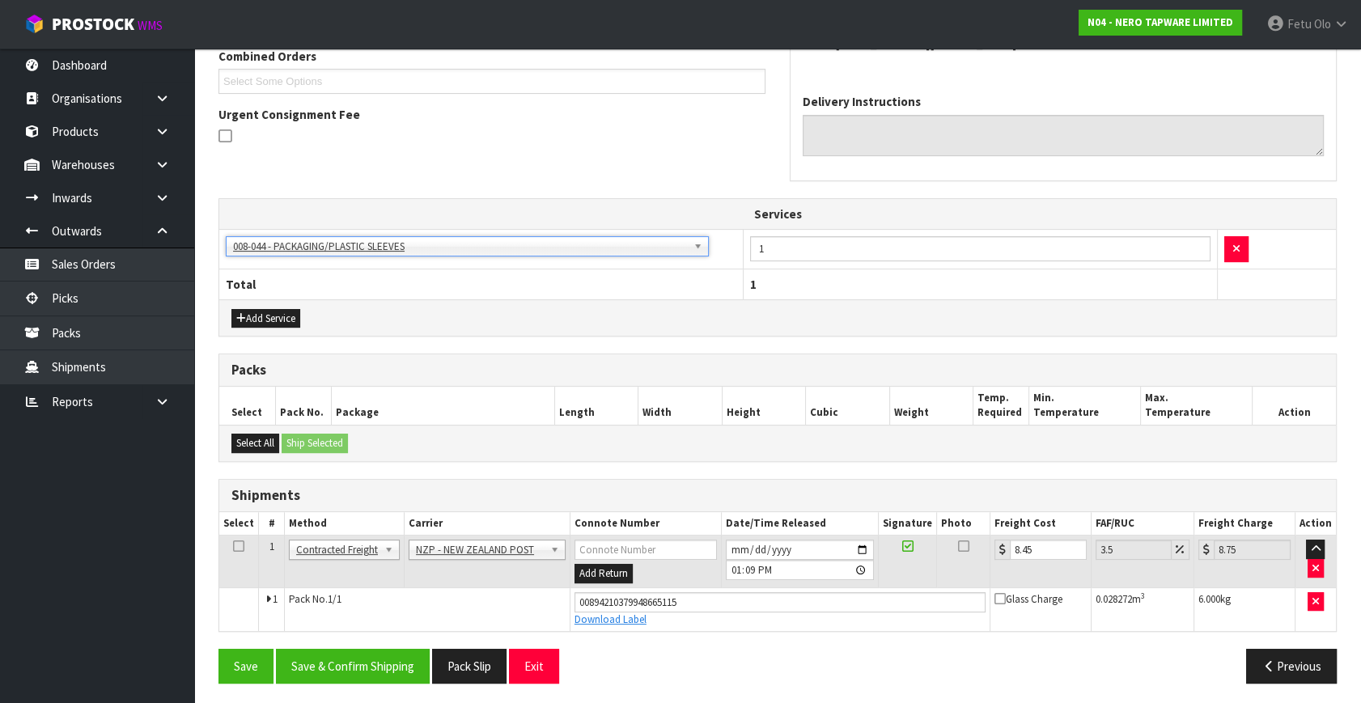
scroll to position [433, 0]
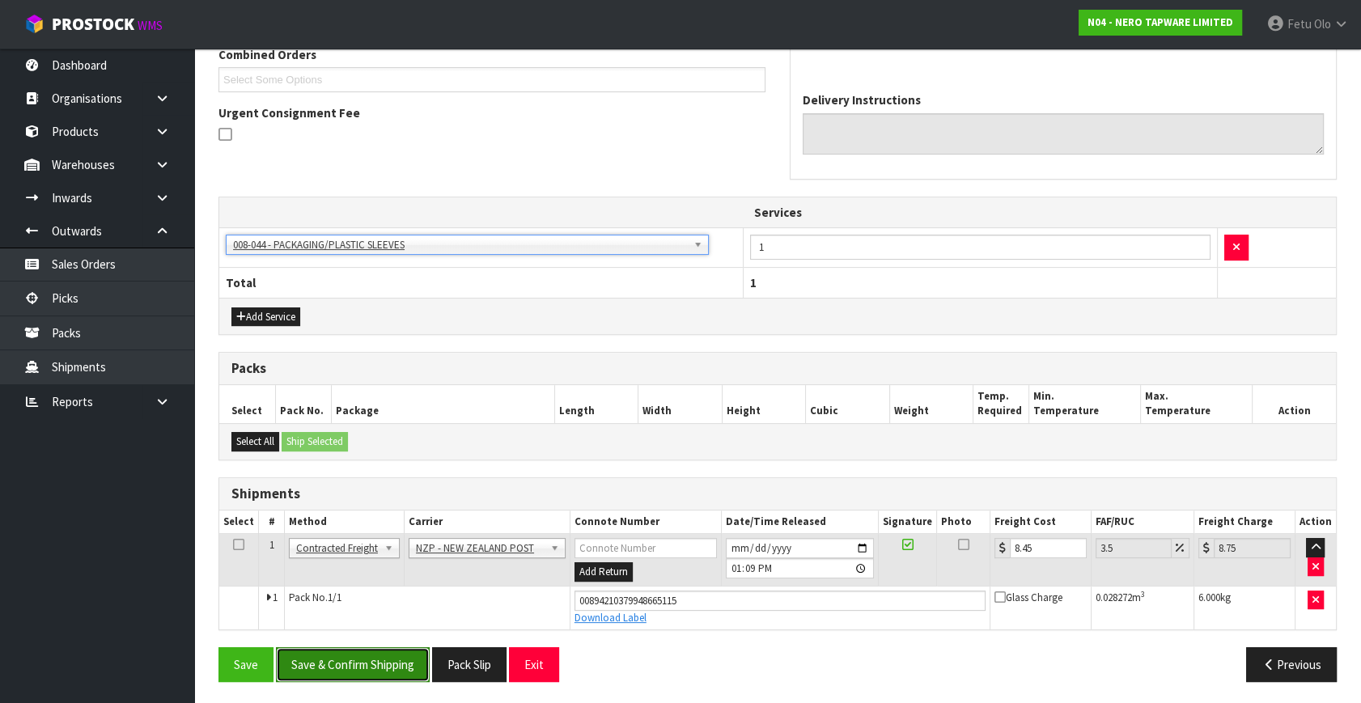
click at [345, 660] on button "Save & Confirm Shipping" at bounding box center [353, 664] width 154 height 35
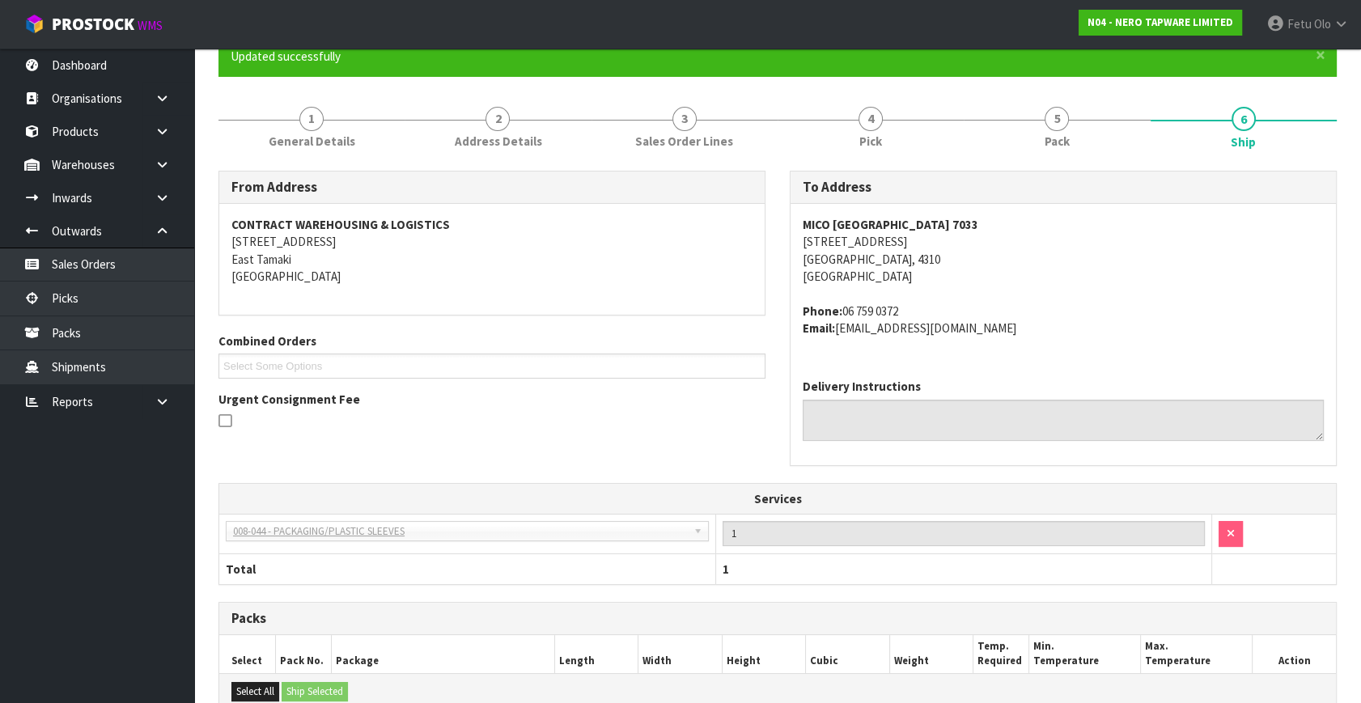
scroll to position [388, 0]
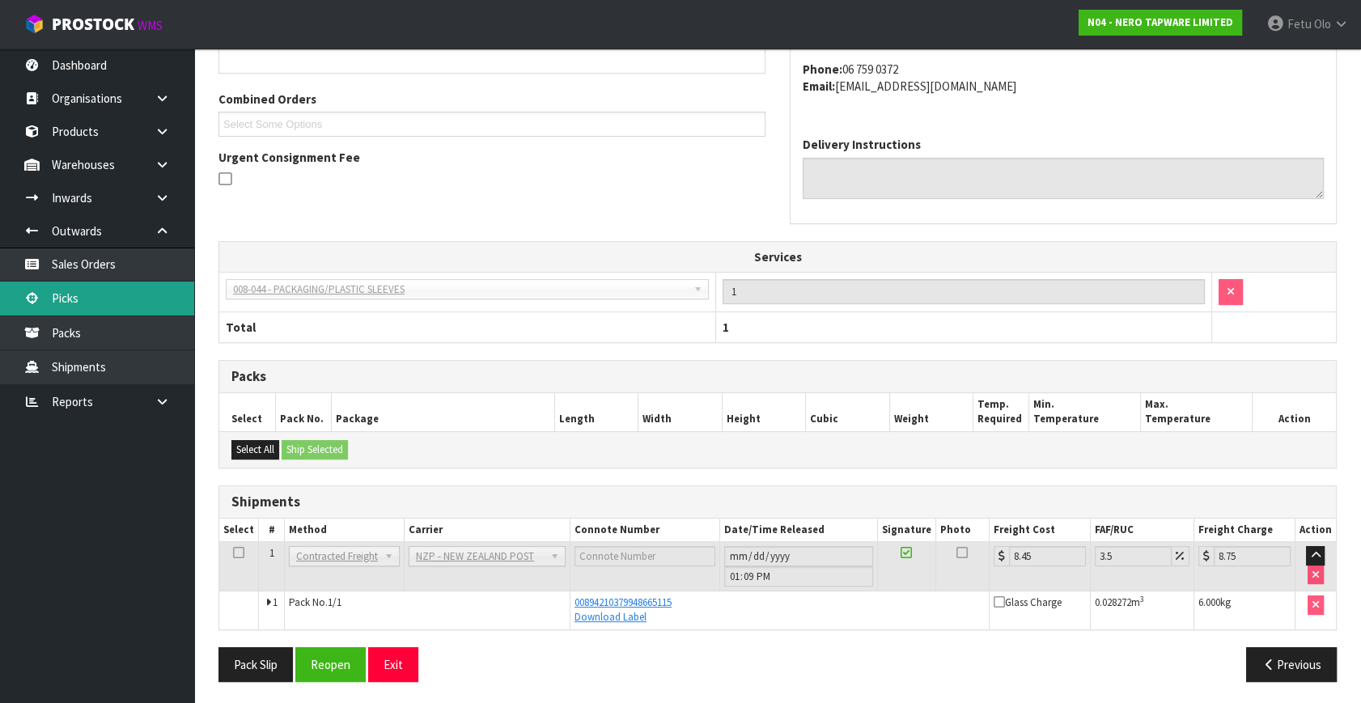
click at [87, 301] on link "Picks" at bounding box center [97, 298] width 194 height 33
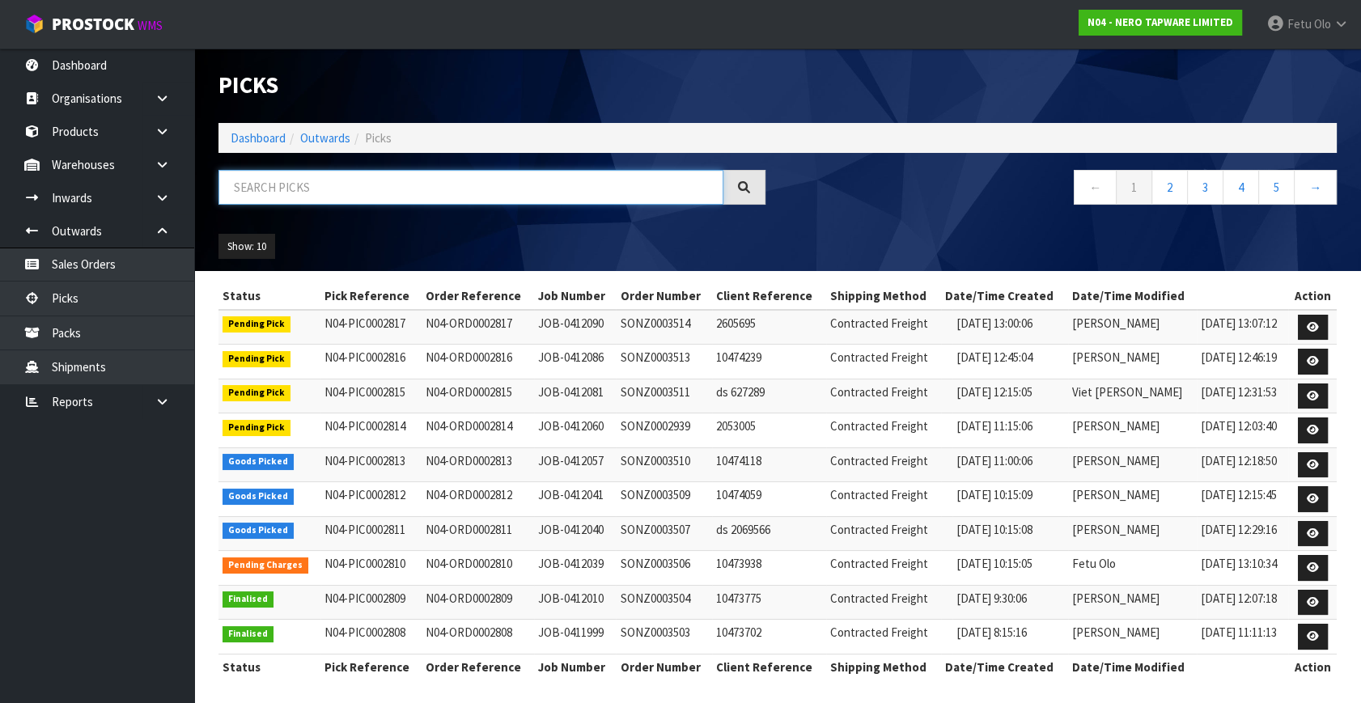
click at [415, 177] on input "text" at bounding box center [471, 187] width 505 height 35
type input "002813"
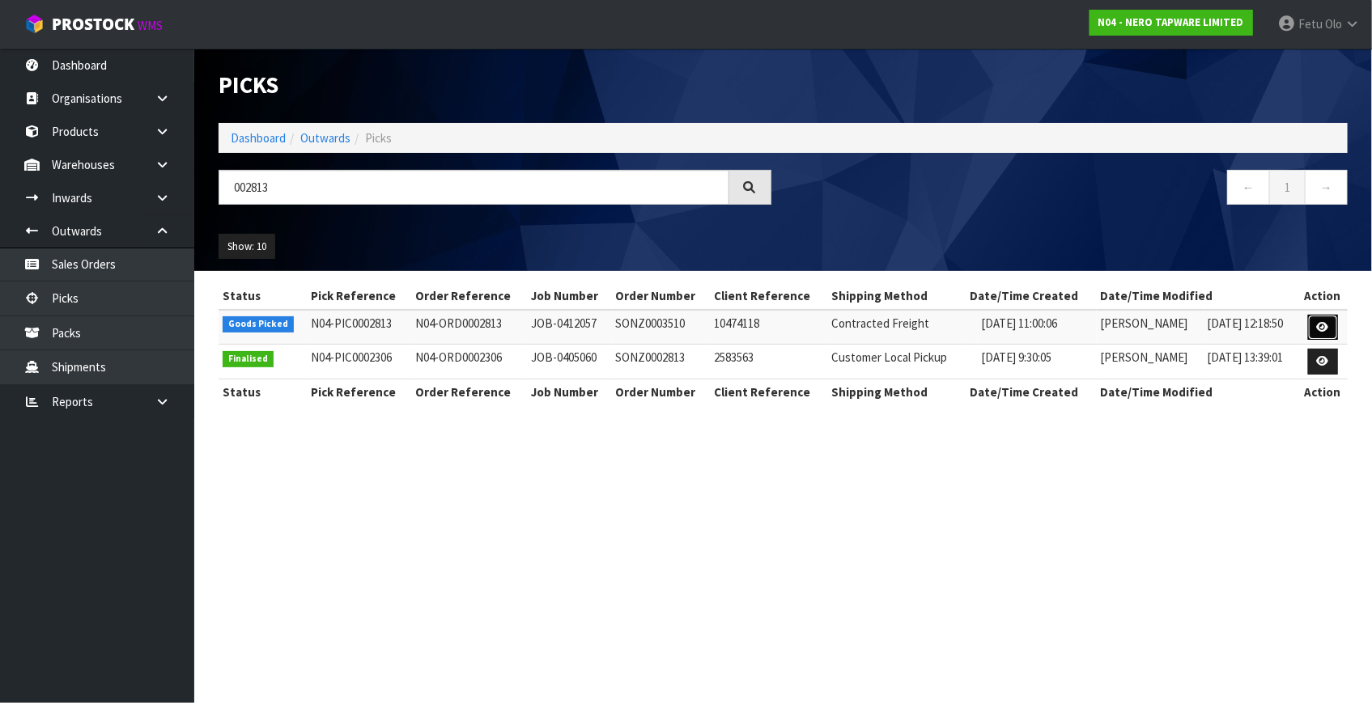
drag, startPoint x: 1323, startPoint y: 333, endPoint x: 1360, endPoint y: 439, distance: 113.1
click at [1323, 332] on link at bounding box center [1323, 328] width 30 height 26
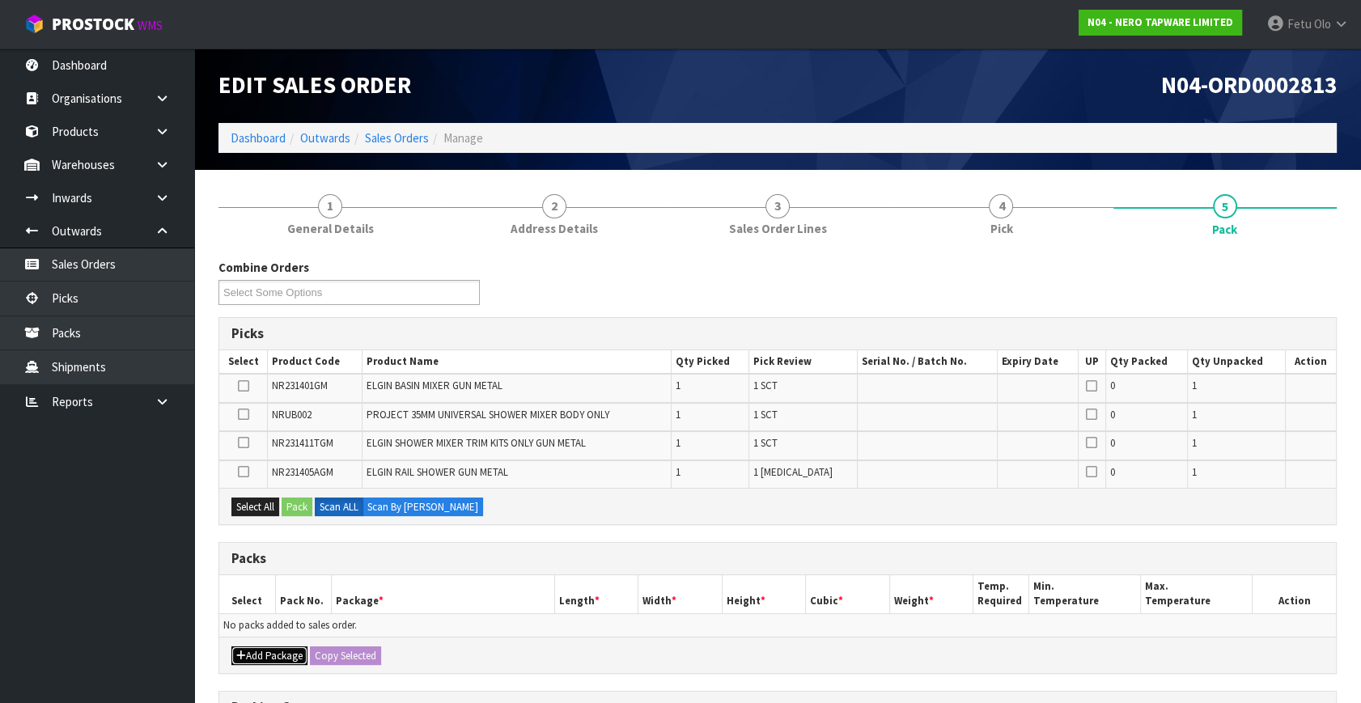
click at [251, 653] on button "Add Package" at bounding box center [269, 656] width 76 height 19
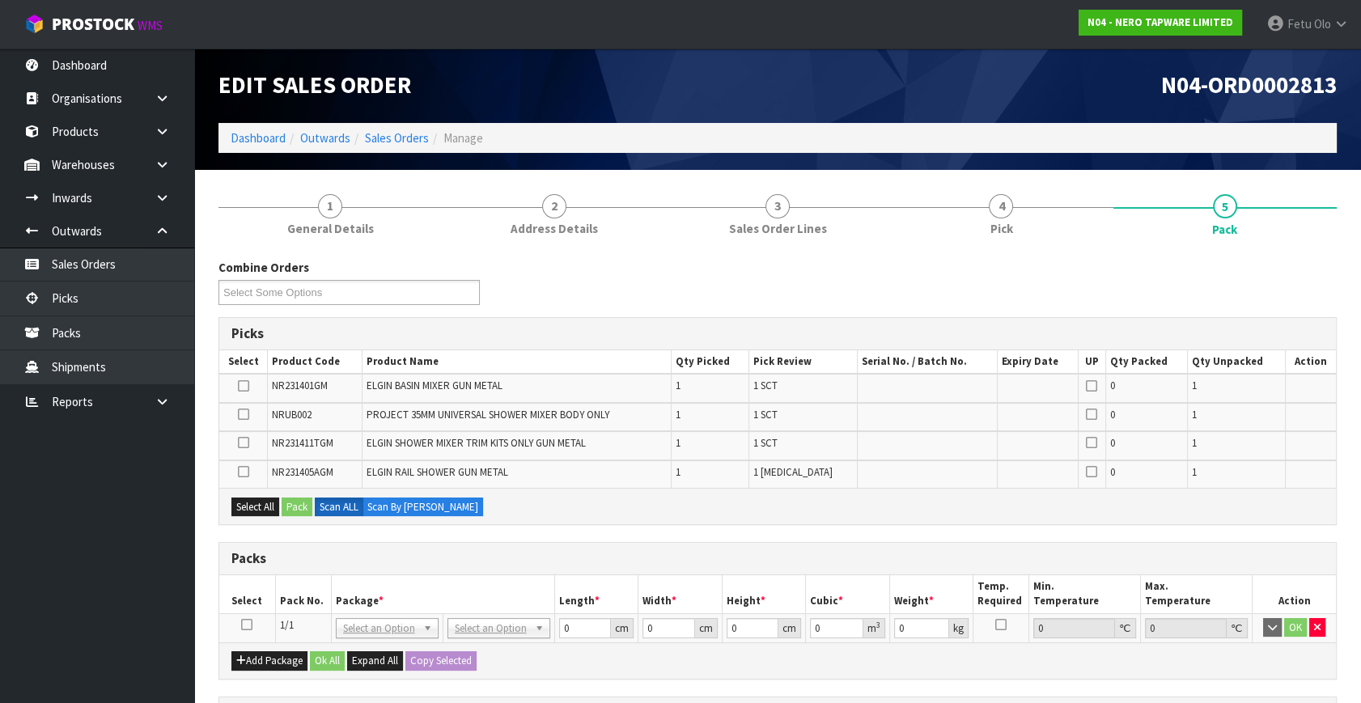
click at [245, 625] on icon at bounding box center [246, 625] width 11 height 1
click at [322, 594] on th "Pack No." at bounding box center [303, 594] width 56 height 38
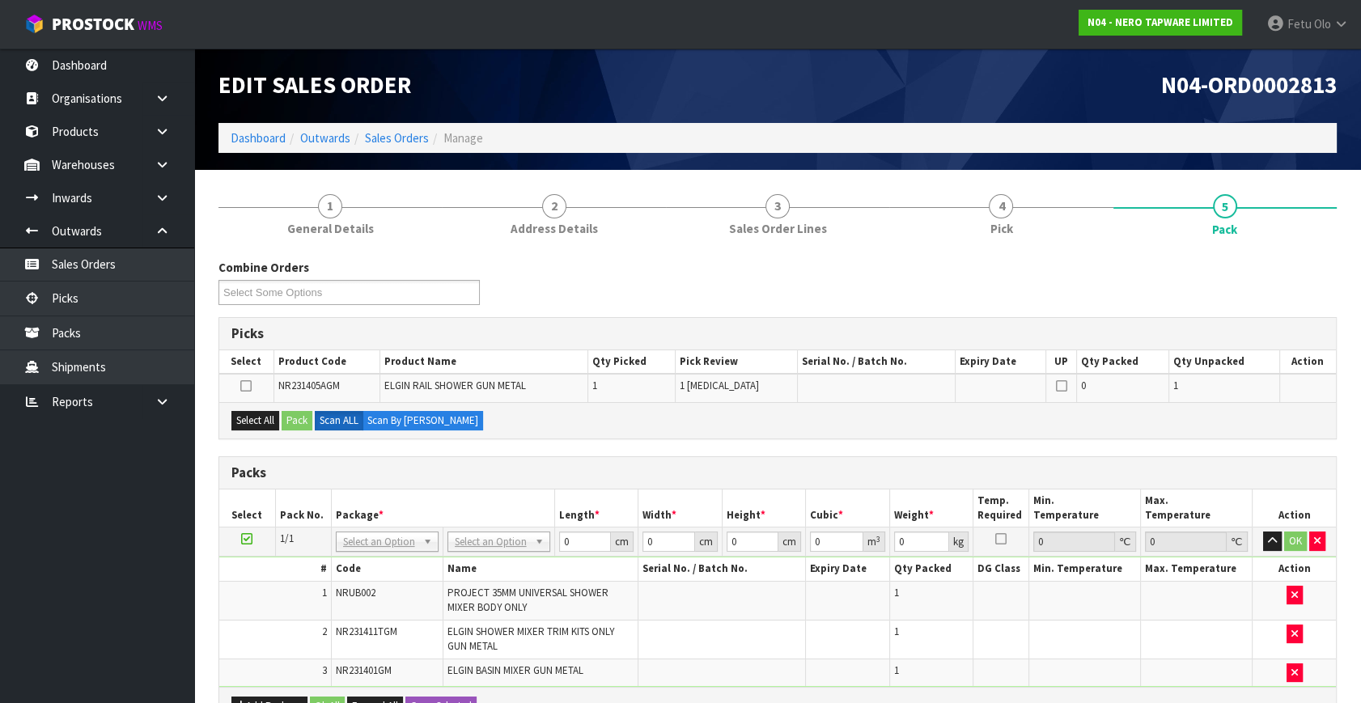
click at [243, 539] on icon at bounding box center [246, 539] width 11 height 1
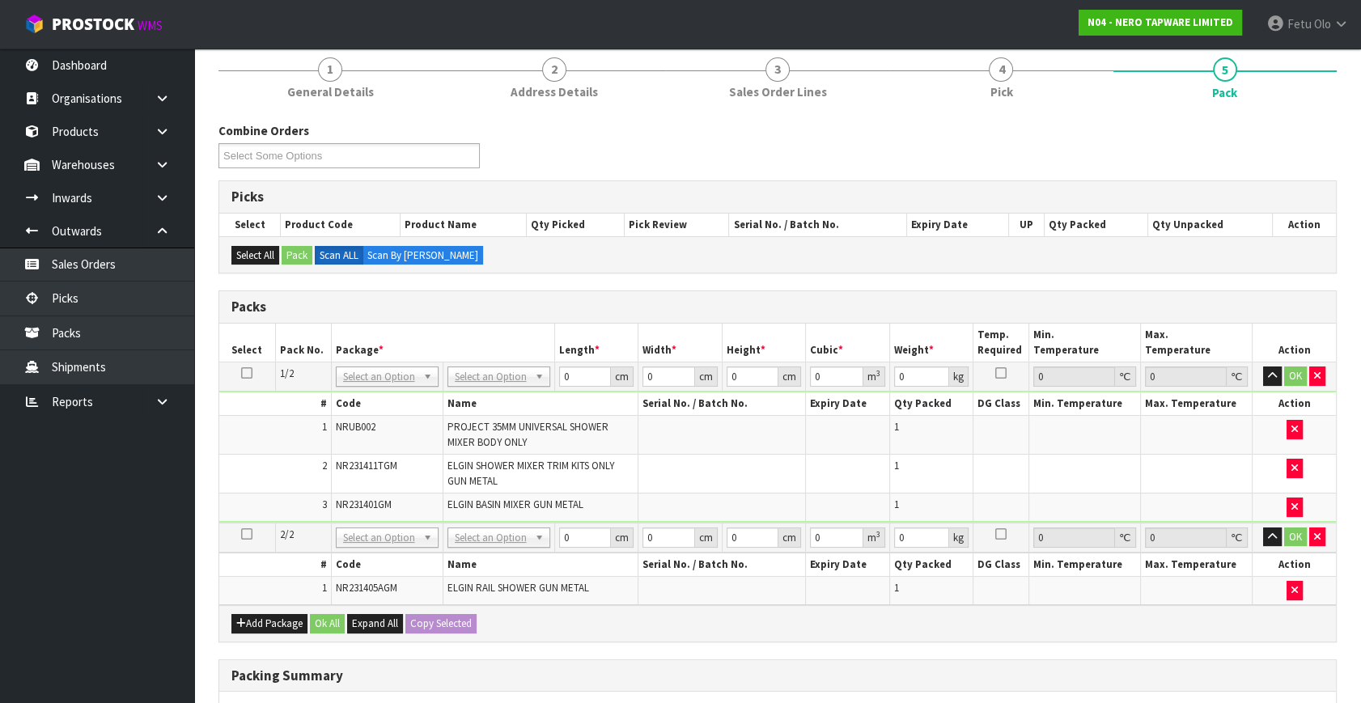
scroll to position [294, 0]
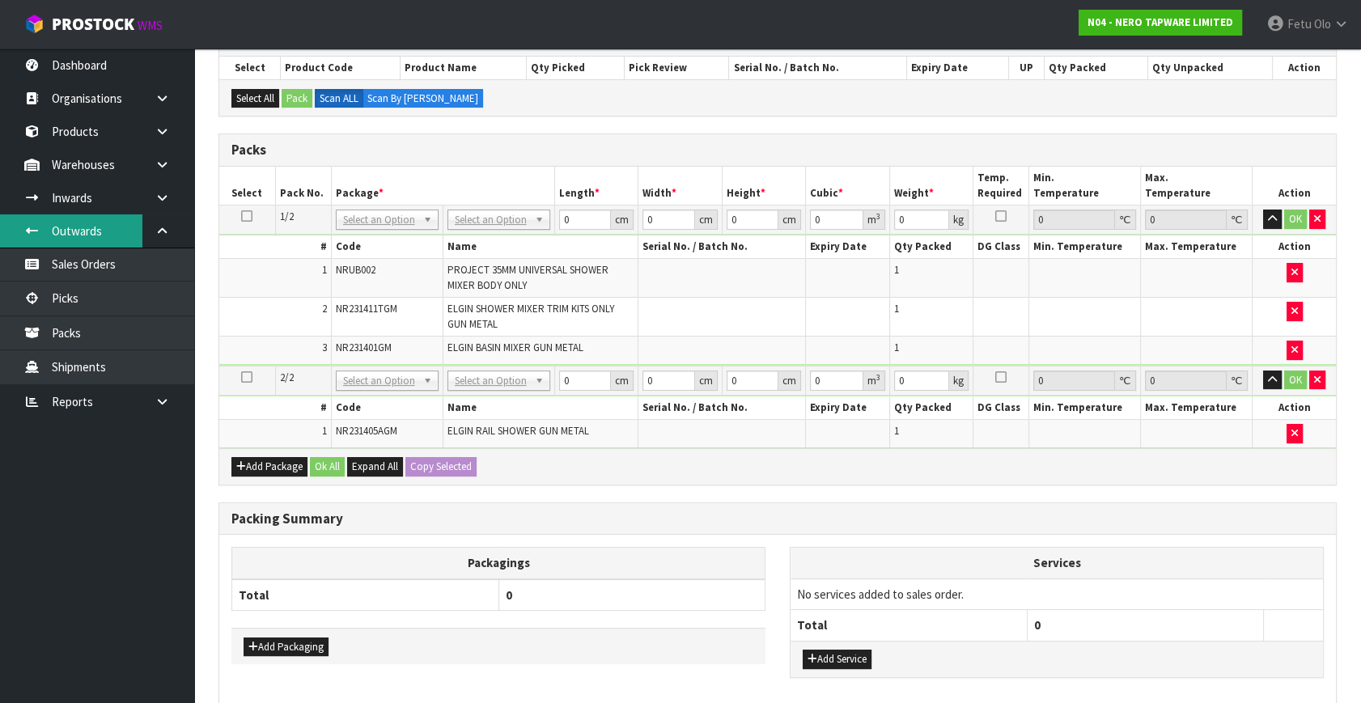
click at [43, 216] on link "Outwards" at bounding box center [97, 230] width 194 height 33
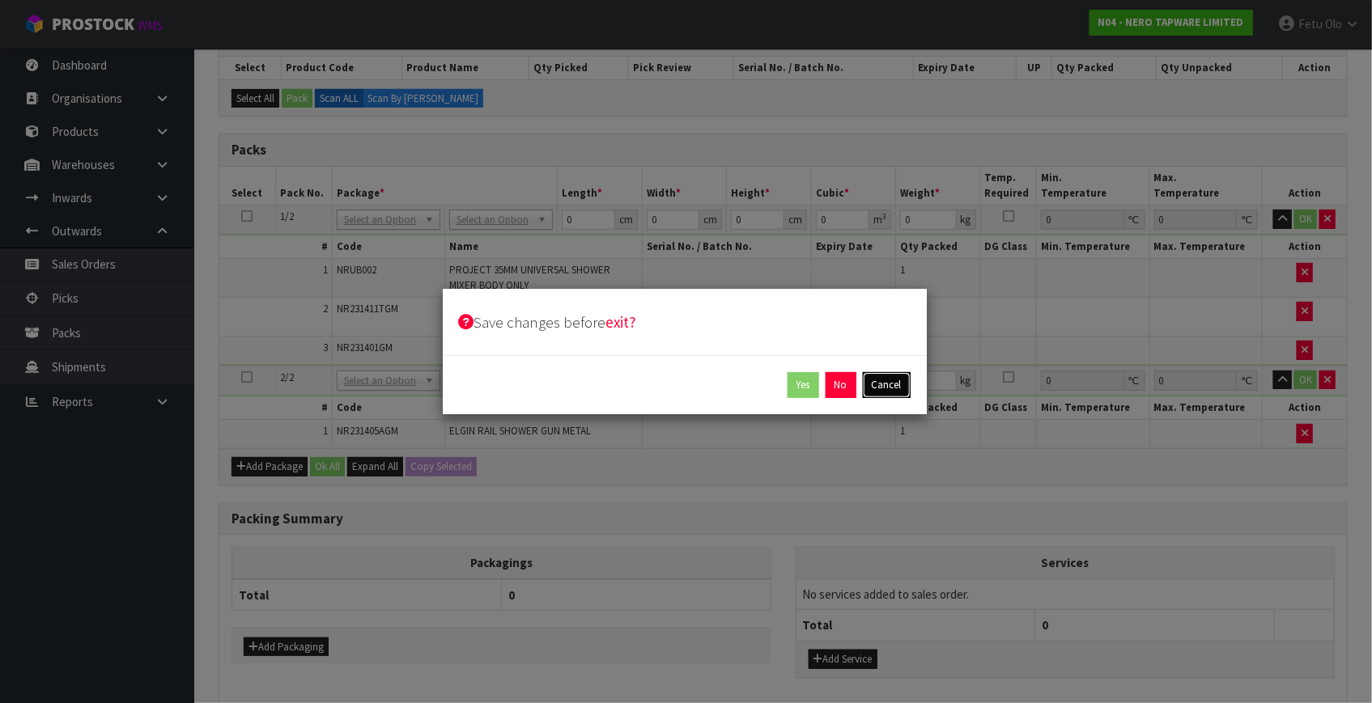
drag, startPoint x: 877, startPoint y: 385, endPoint x: 630, endPoint y: 337, distance: 251.4
click at [877, 386] on button "Cancel" at bounding box center [887, 385] width 48 height 26
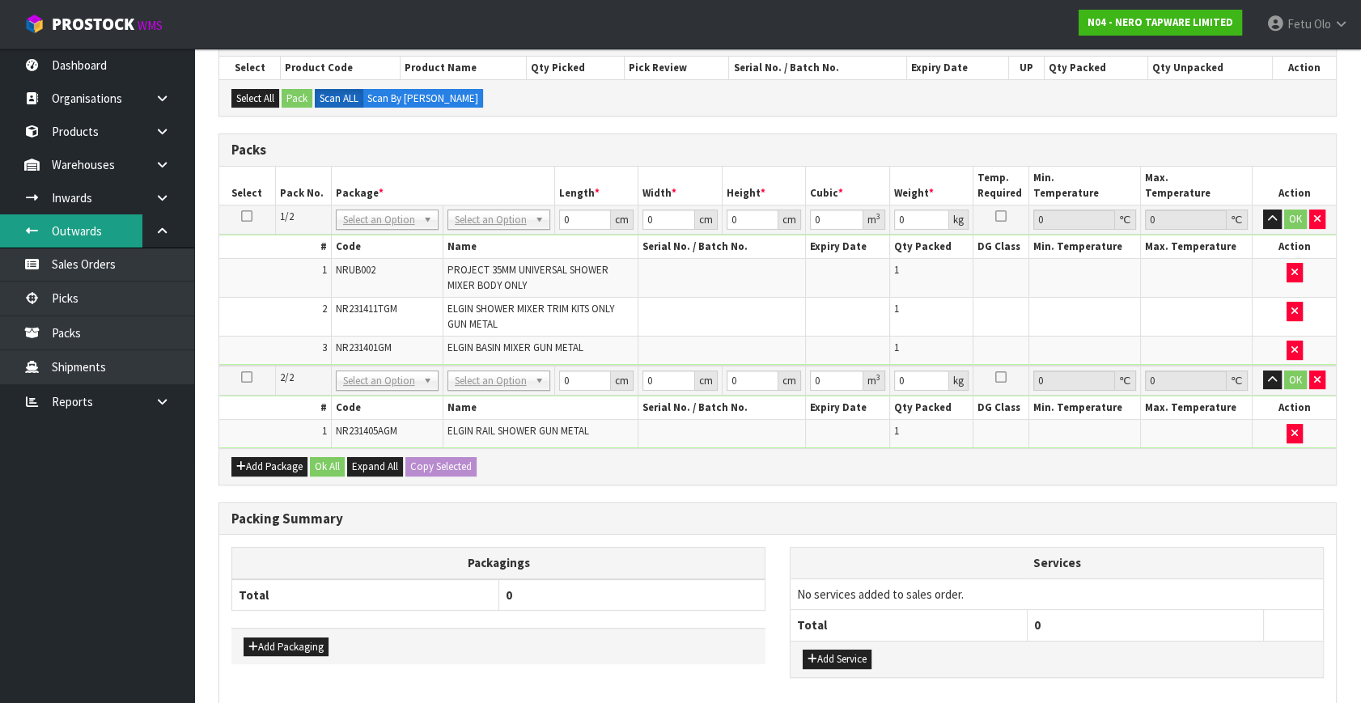
drag, startPoint x: 399, startPoint y: 214, endPoint x: 383, endPoint y: 242, distance: 32.6
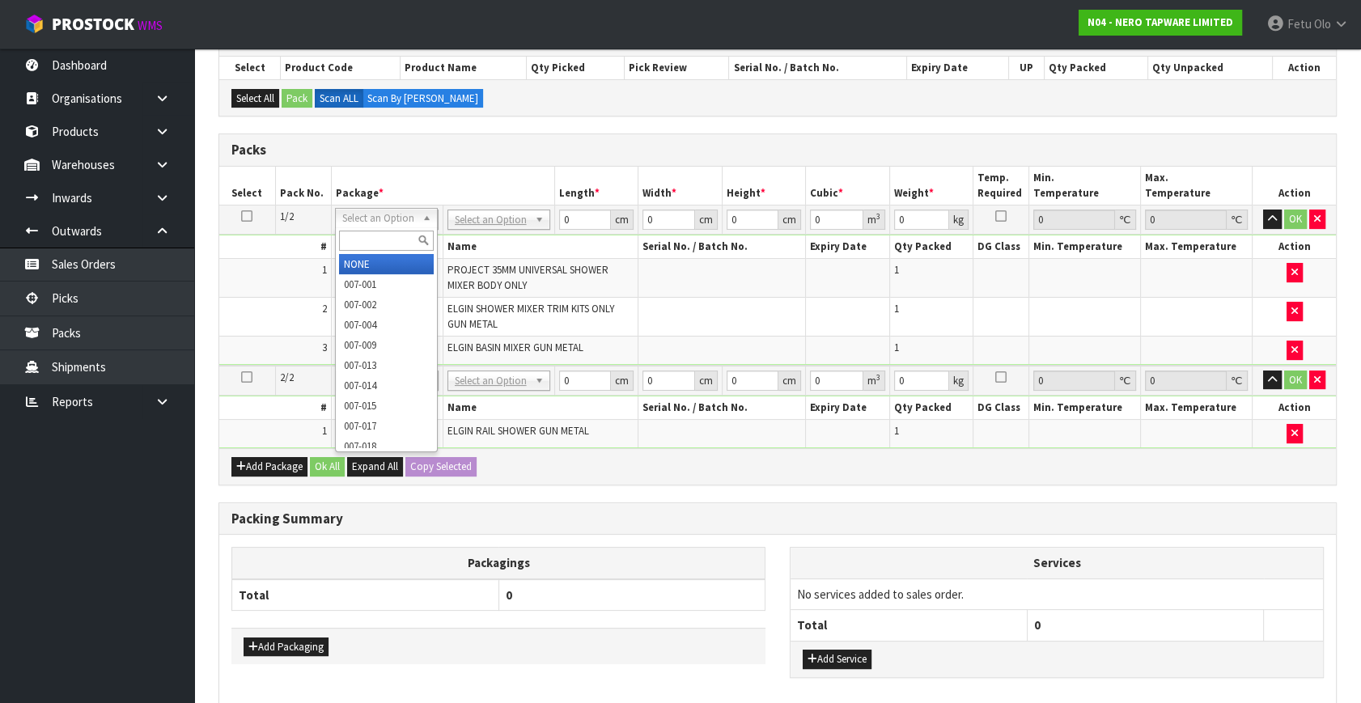
click at [383, 242] on input "text" at bounding box center [386, 241] width 95 height 20
type input "011-084"
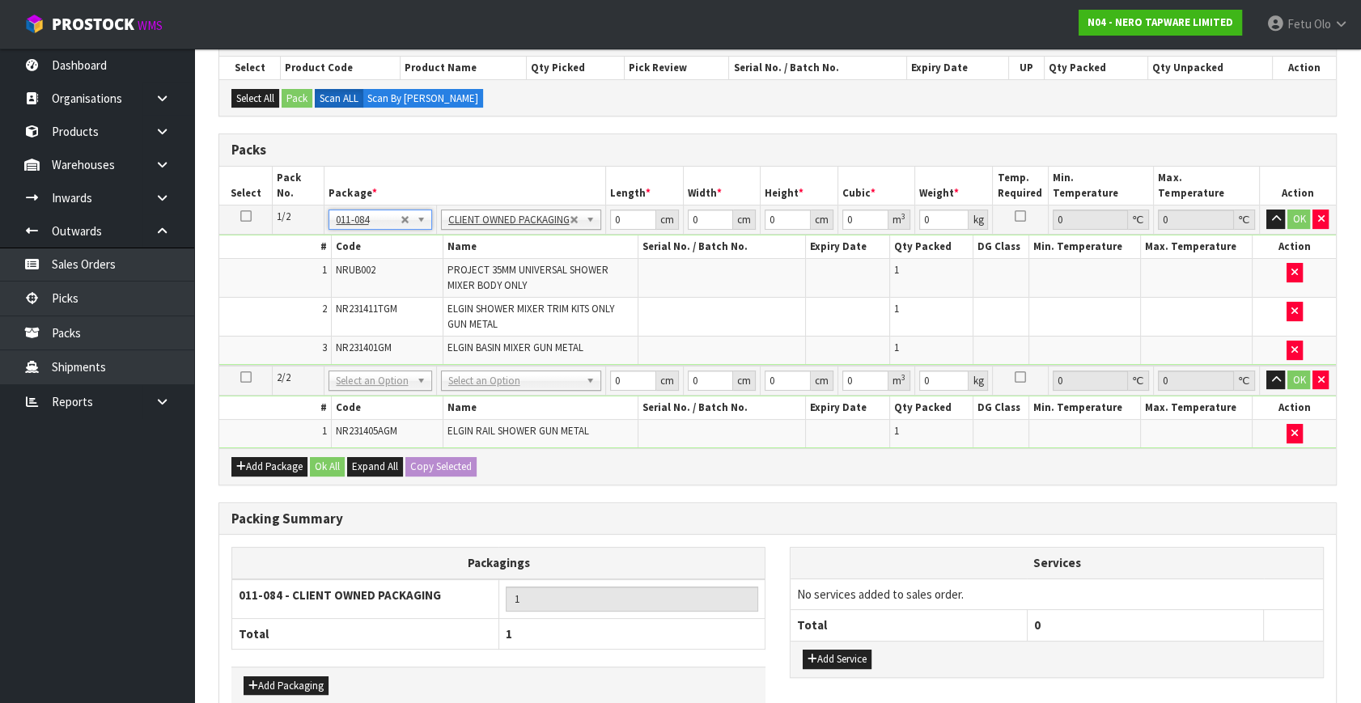
type input "2.62"
drag, startPoint x: 625, startPoint y: 210, endPoint x: 382, endPoint y: 309, distance: 262.1
click at [382, 309] on tbody "1/2 NONE 007-001 007-002 007-004 007-009 007-013 007-014 007-015 007-017 007-01…" at bounding box center [777, 286] width 1117 height 160
type input "36"
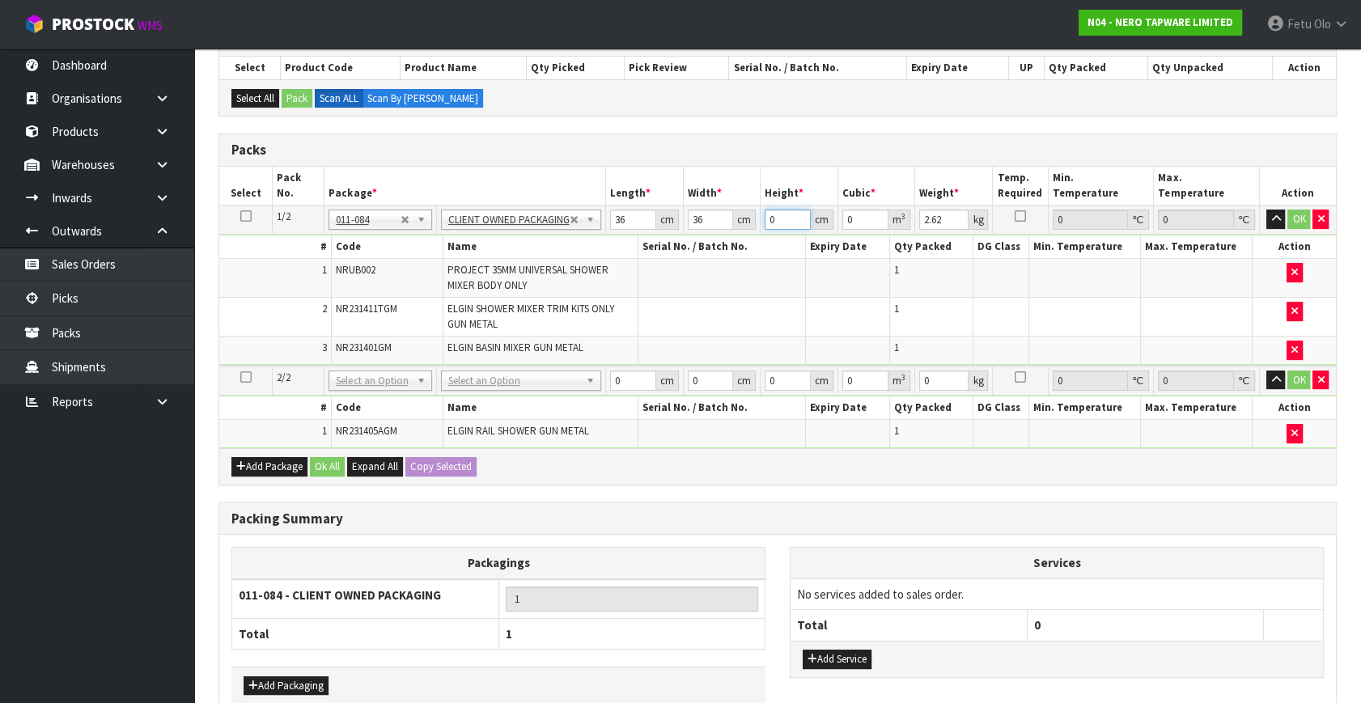
type input "1"
type input "0.001296"
type input "18"
type input "0.023328"
type input "18"
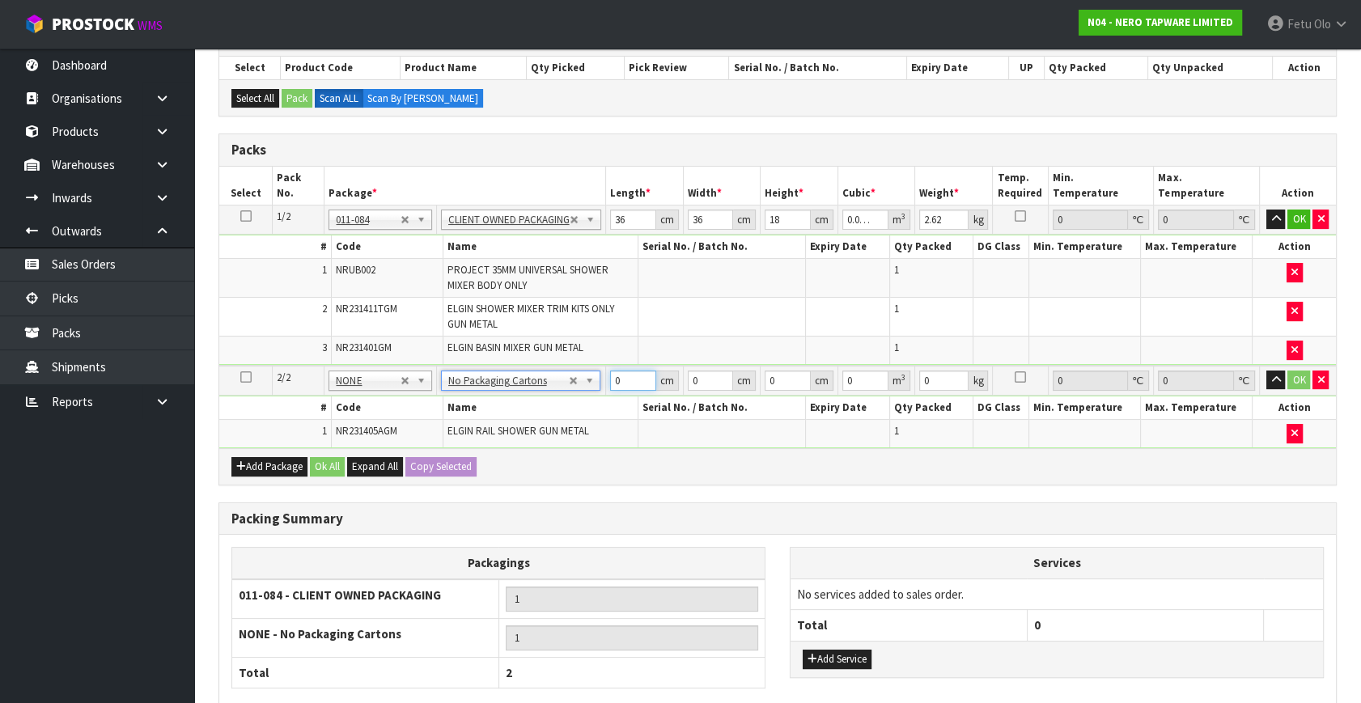
drag, startPoint x: 627, startPoint y: 374, endPoint x: 411, endPoint y: 444, distance: 227.3
click at [411, 444] on div "Packs Select Pack No. Package * Length * Width * Height * Cubic * Weight * Temp…" at bounding box center [778, 309] width 1118 height 351
type input "93"
type input "16"
type input "1"
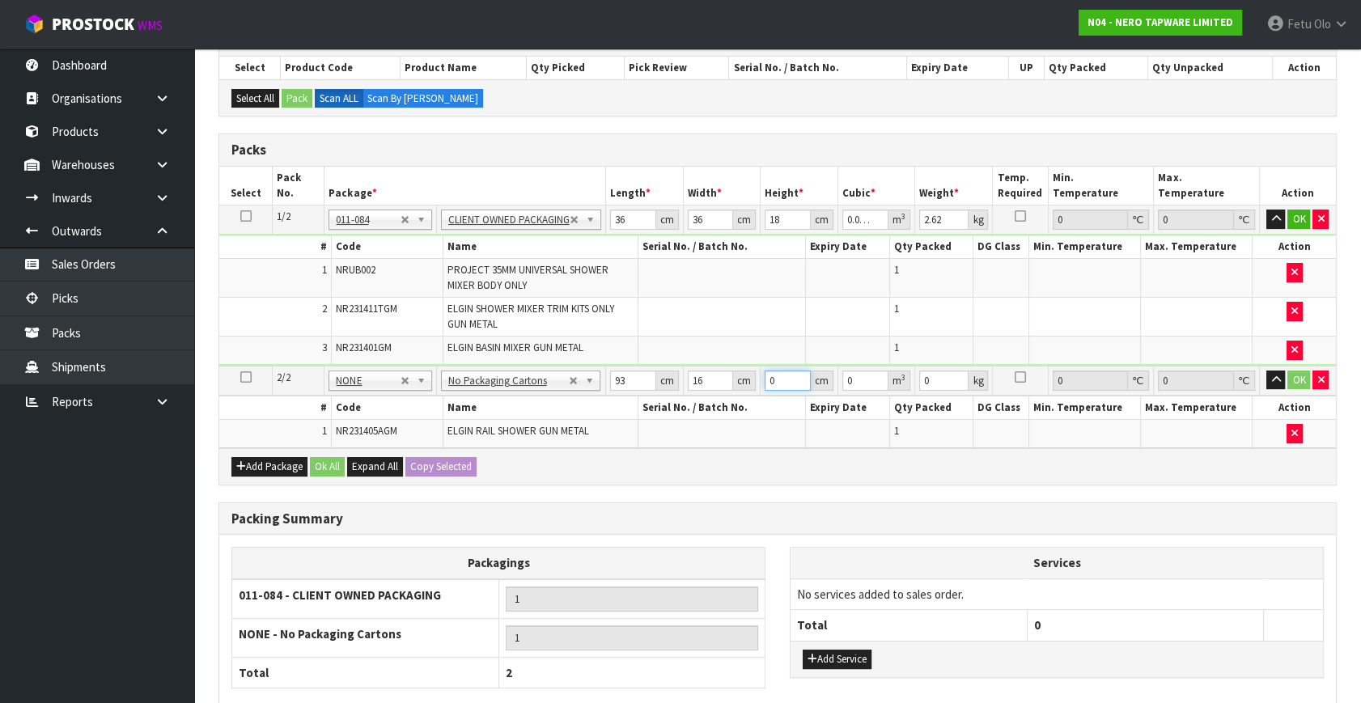
type input "0.001488"
type input "10"
type input "0.01488"
type input "10"
type input "3"
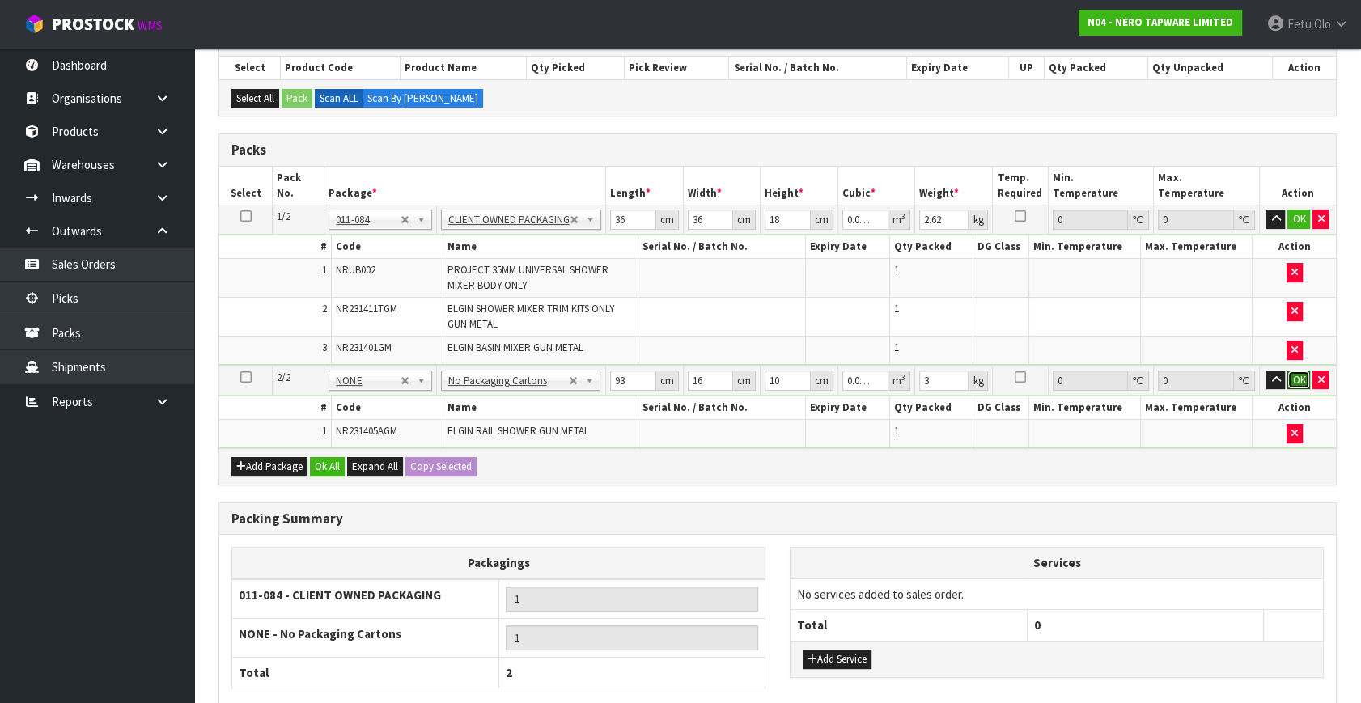
click button "OK" at bounding box center [1299, 380] width 23 height 19
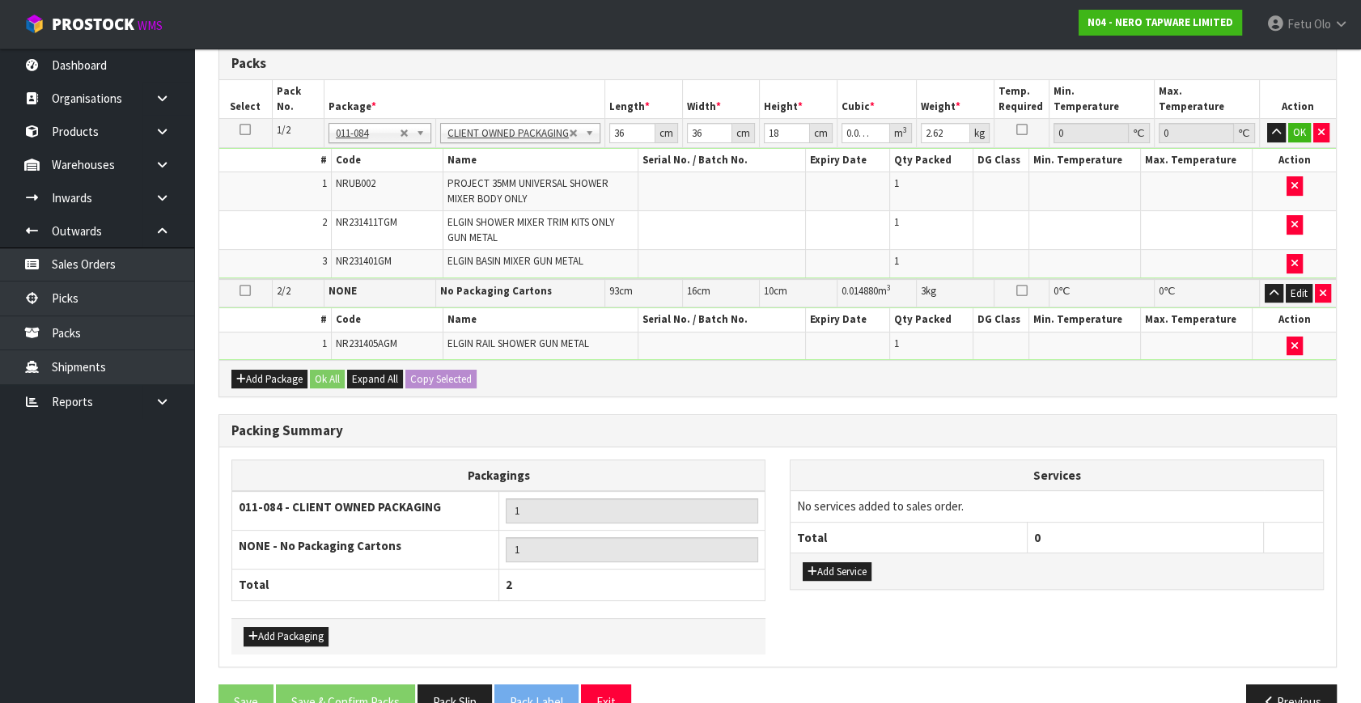
scroll to position [416, 0]
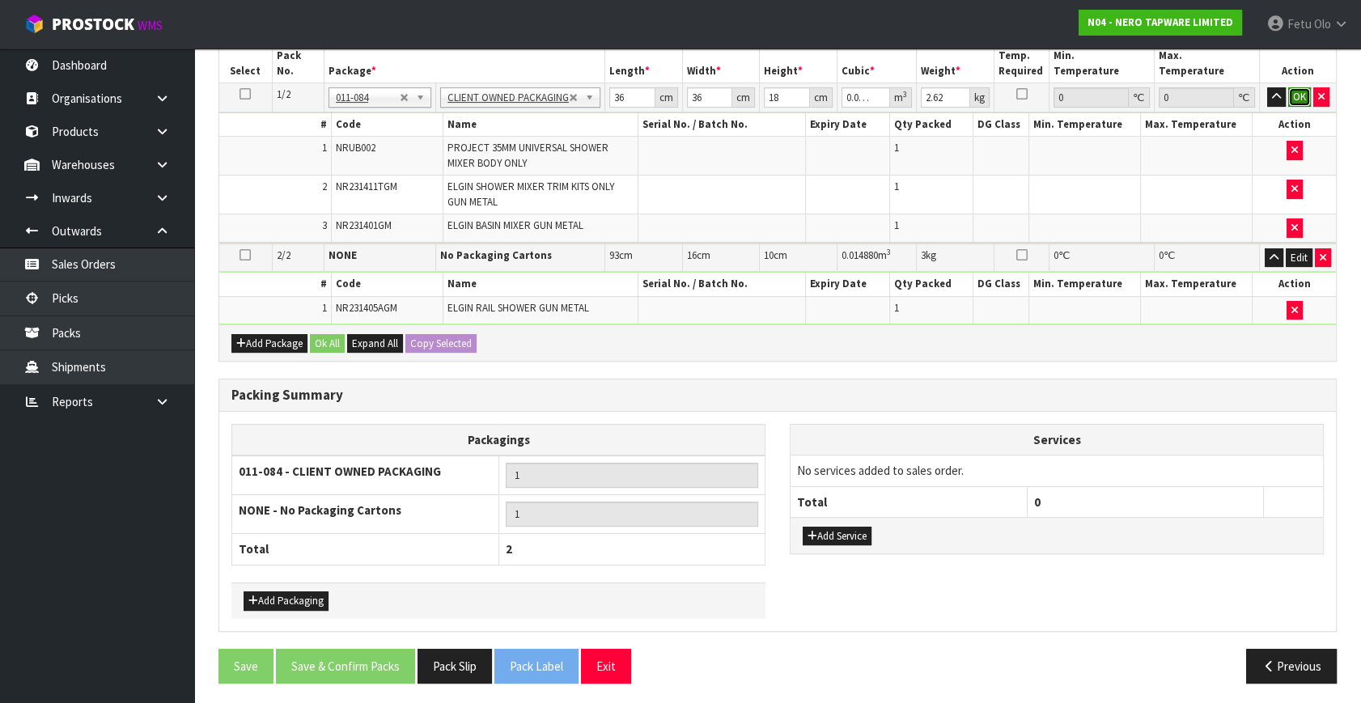
click at [1296, 97] on button "OK" at bounding box center [1299, 96] width 23 height 19
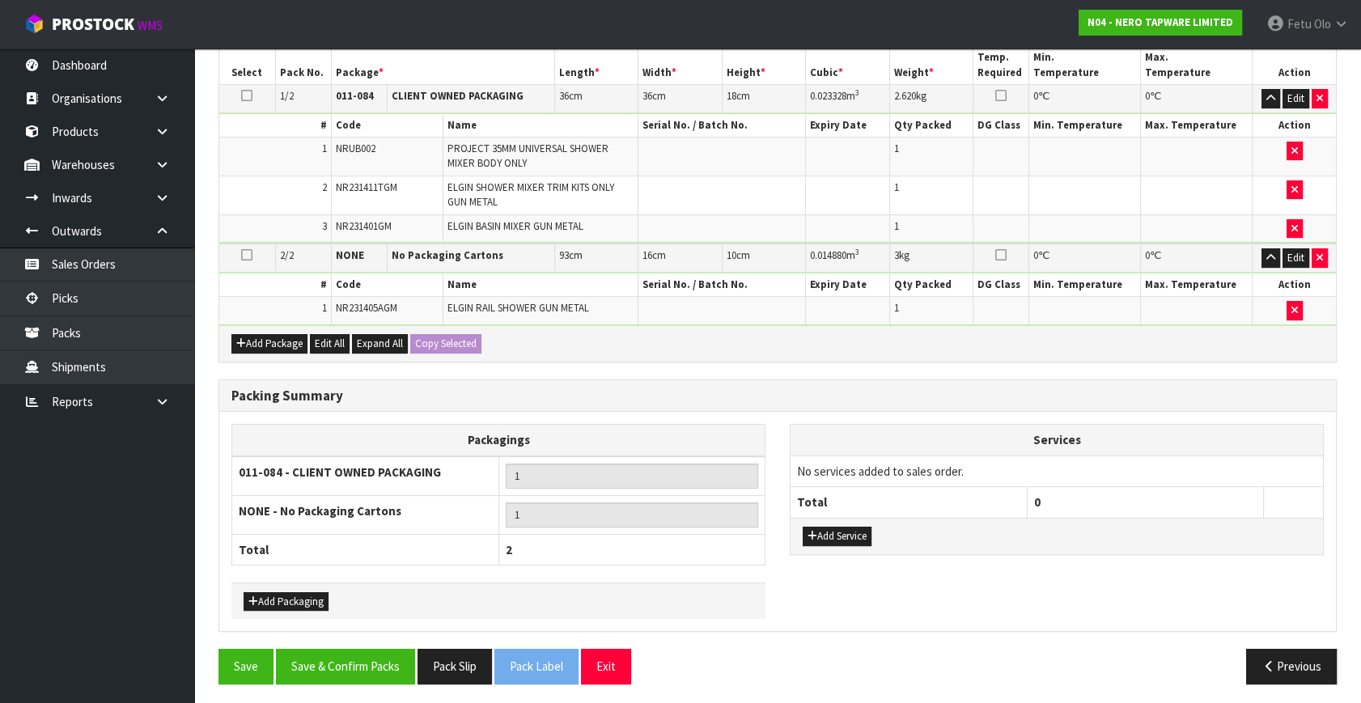
scroll to position [121, 0]
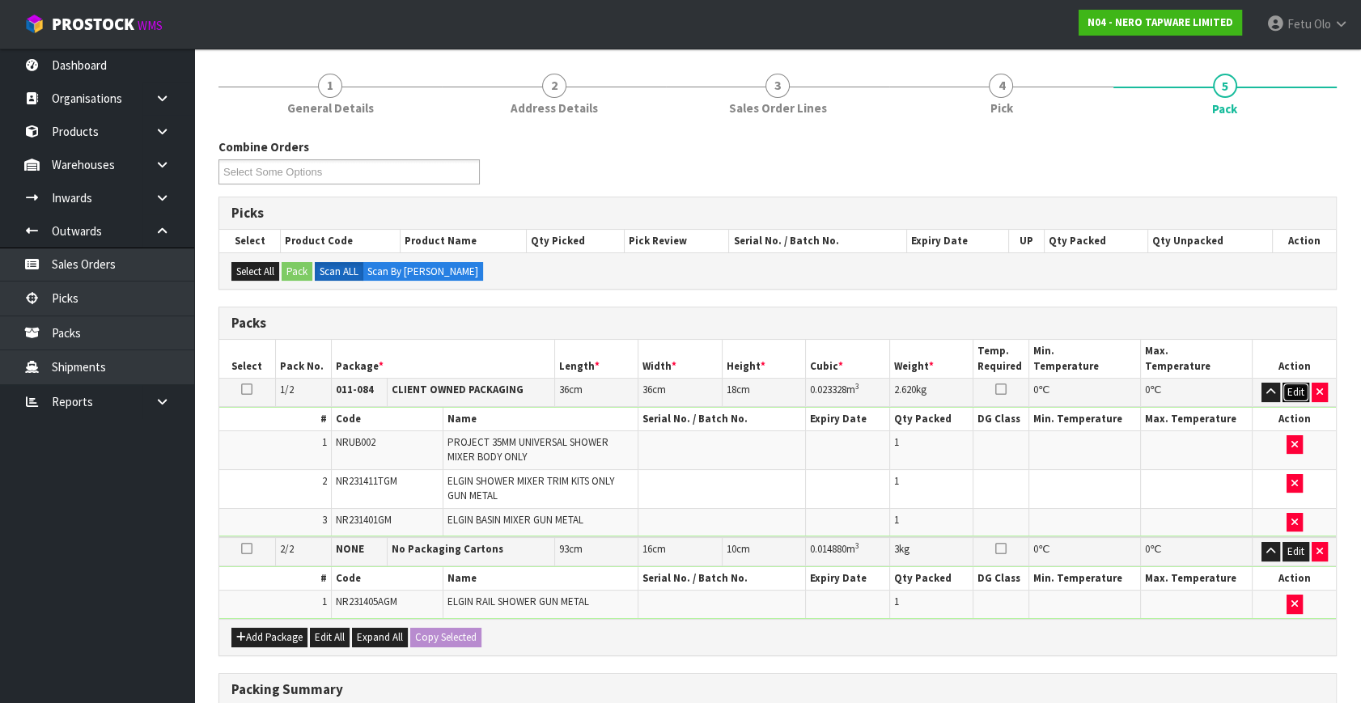
click at [1293, 389] on button "Edit" at bounding box center [1296, 392] width 27 height 19
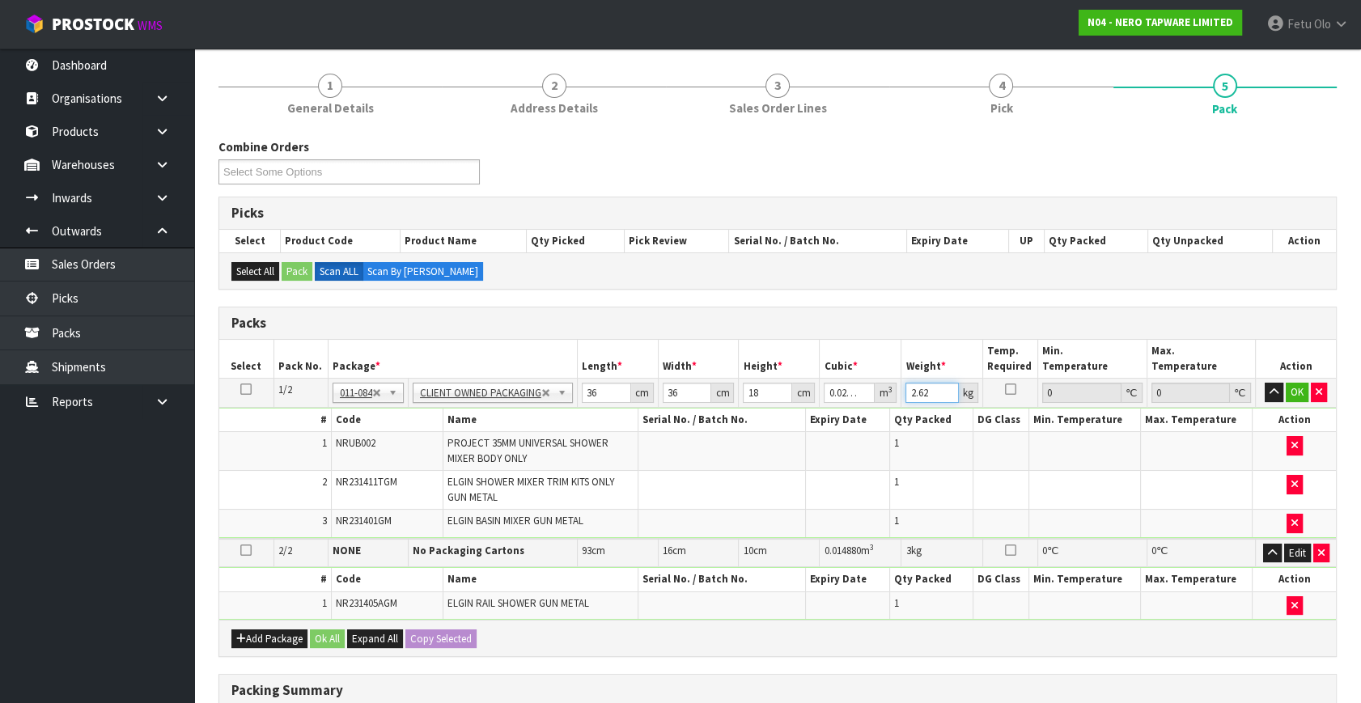
drag, startPoint x: 937, startPoint y: 392, endPoint x: 817, endPoint y: 422, distance: 124.2
click at [817, 422] on tbody "1/2 NONE 007-001 007-002 007-004 007-009 007-013 007-014 007-015 007-017 007-01…" at bounding box center [777, 459] width 1117 height 160
type input "4"
click button "OK" at bounding box center [1297, 392] width 23 height 19
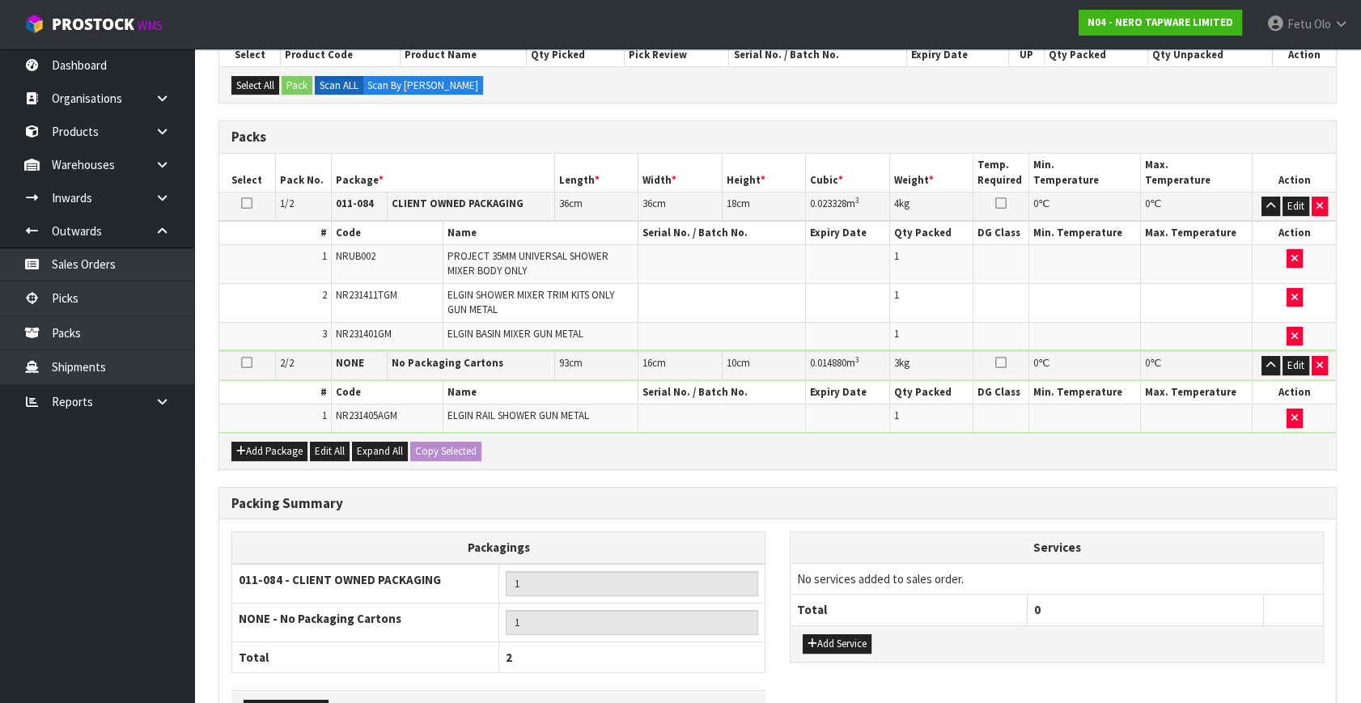
scroll to position [414, 0]
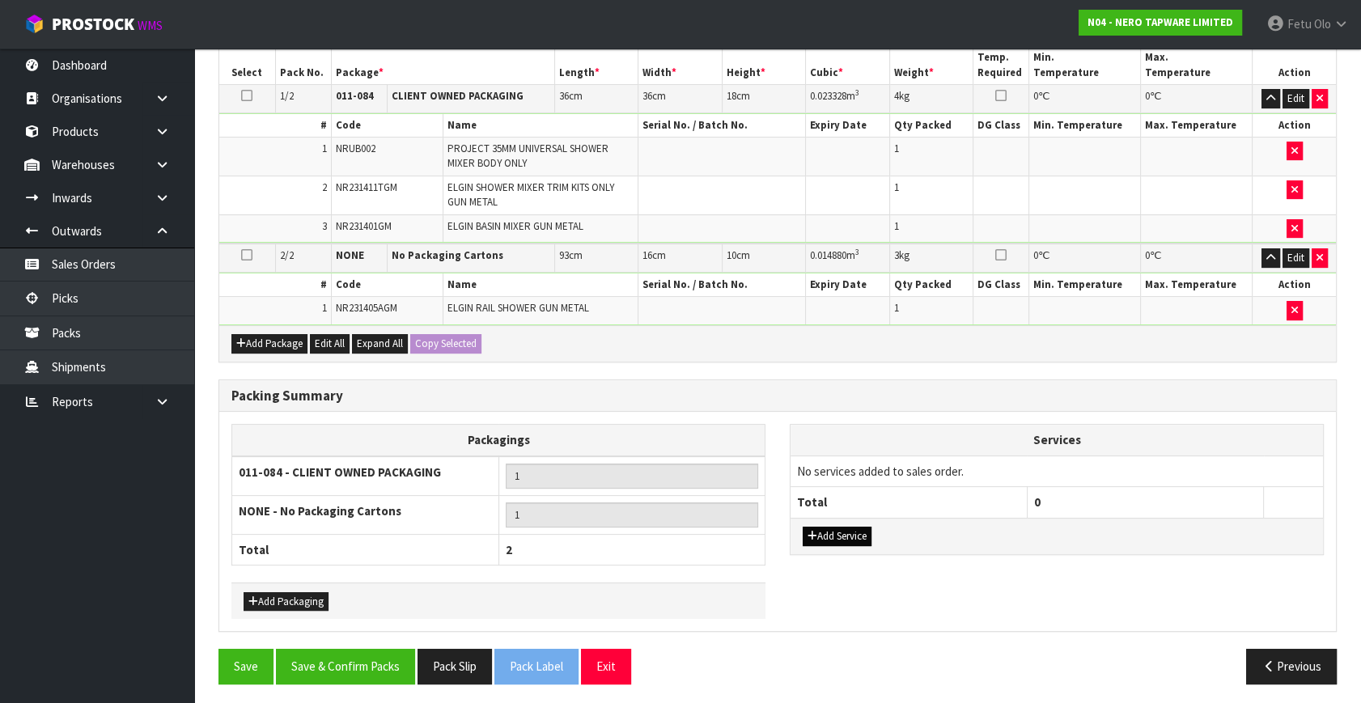
drag, startPoint x: 889, startPoint y: 521, endPoint x: 858, endPoint y: 530, distance: 32.0
click at [888, 521] on div "Add Service" at bounding box center [1057, 536] width 532 height 36
click at [858, 530] on button "Add Service" at bounding box center [837, 536] width 69 height 19
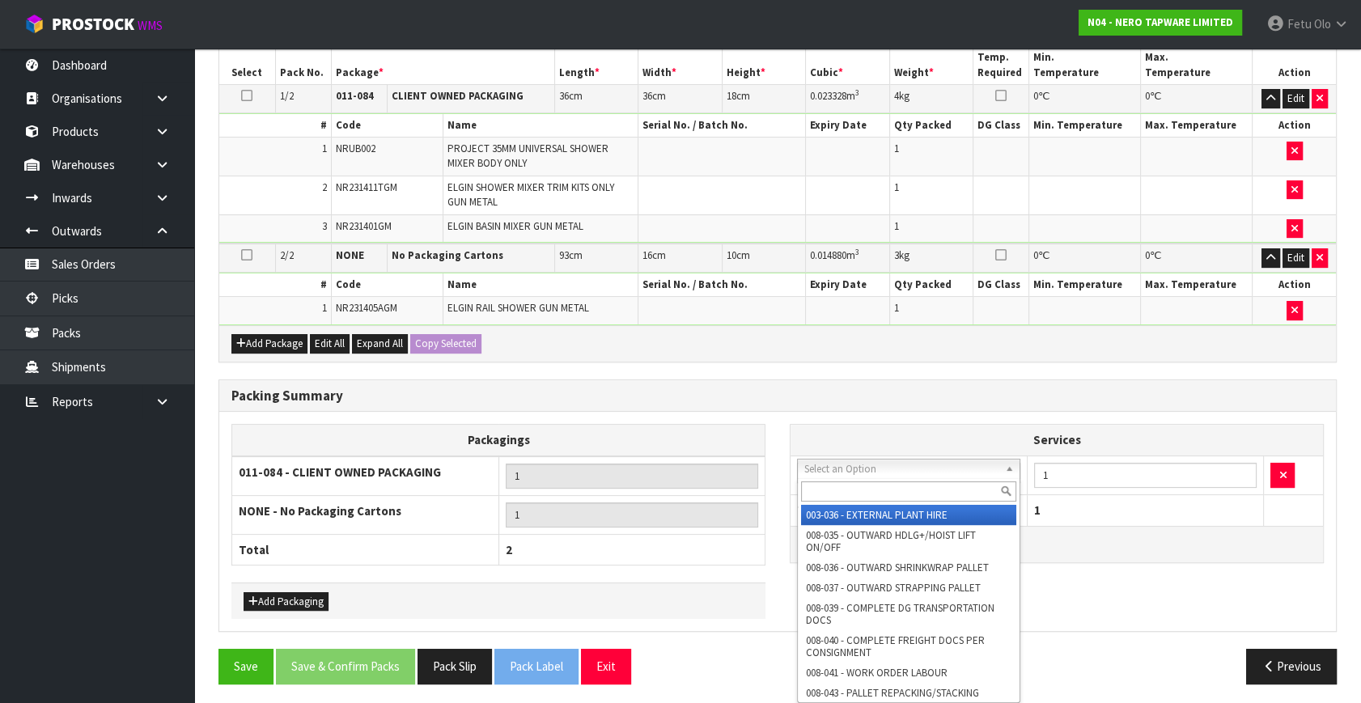
click at [843, 489] on input "text" at bounding box center [908, 492] width 215 height 20
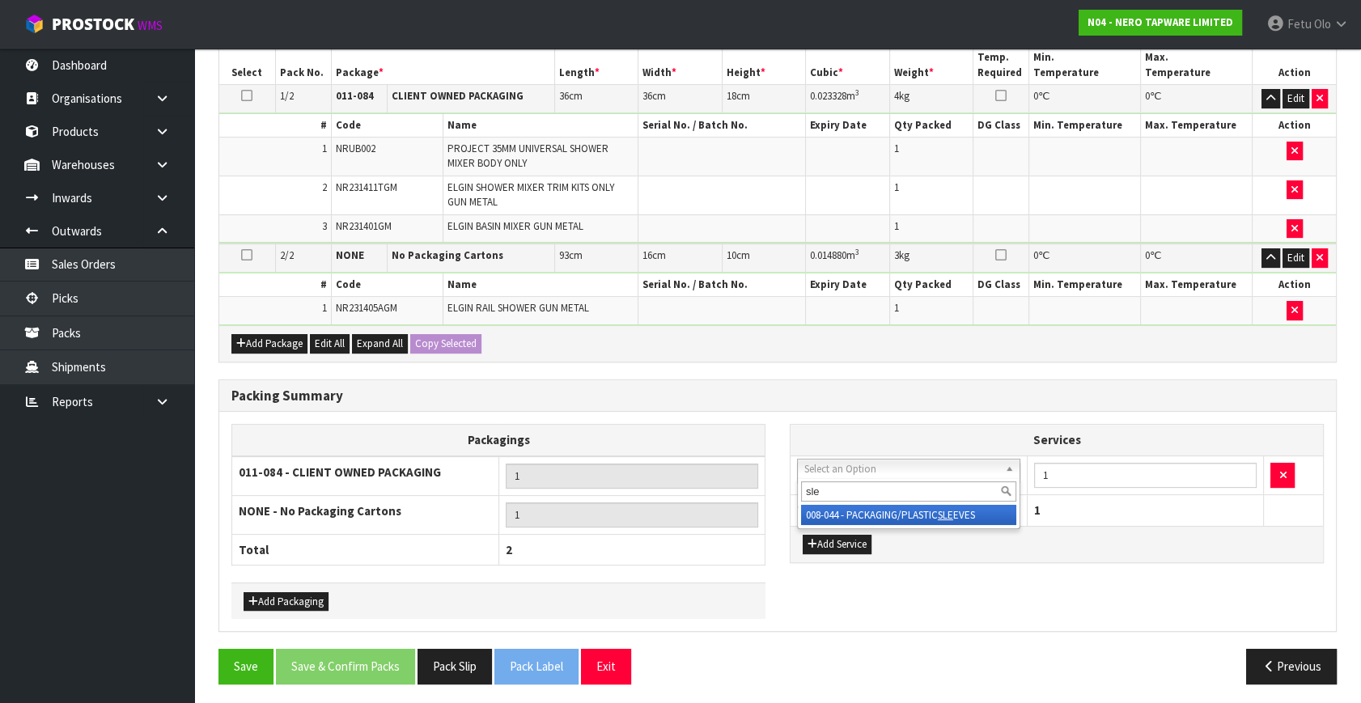
type input "sle"
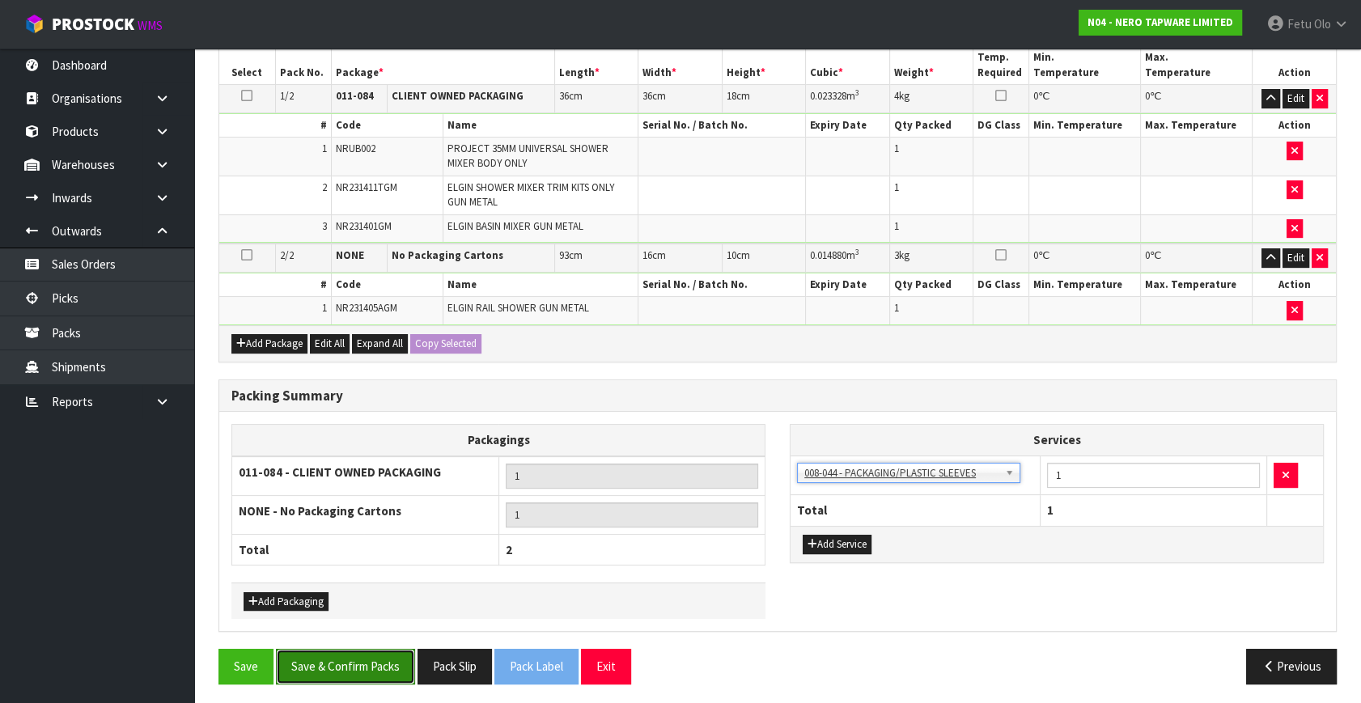
click at [376, 664] on button "Save & Confirm Packs" at bounding box center [345, 666] width 139 height 35
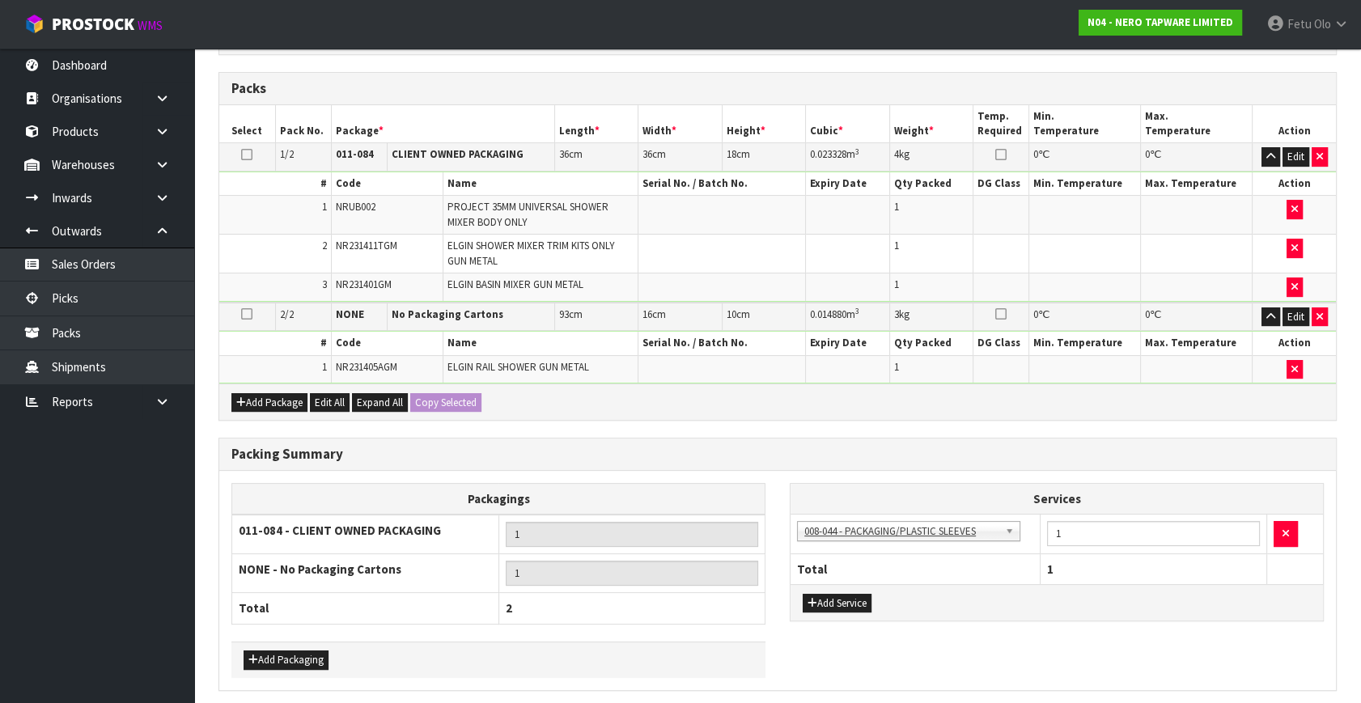
scroll to position [0, 0]
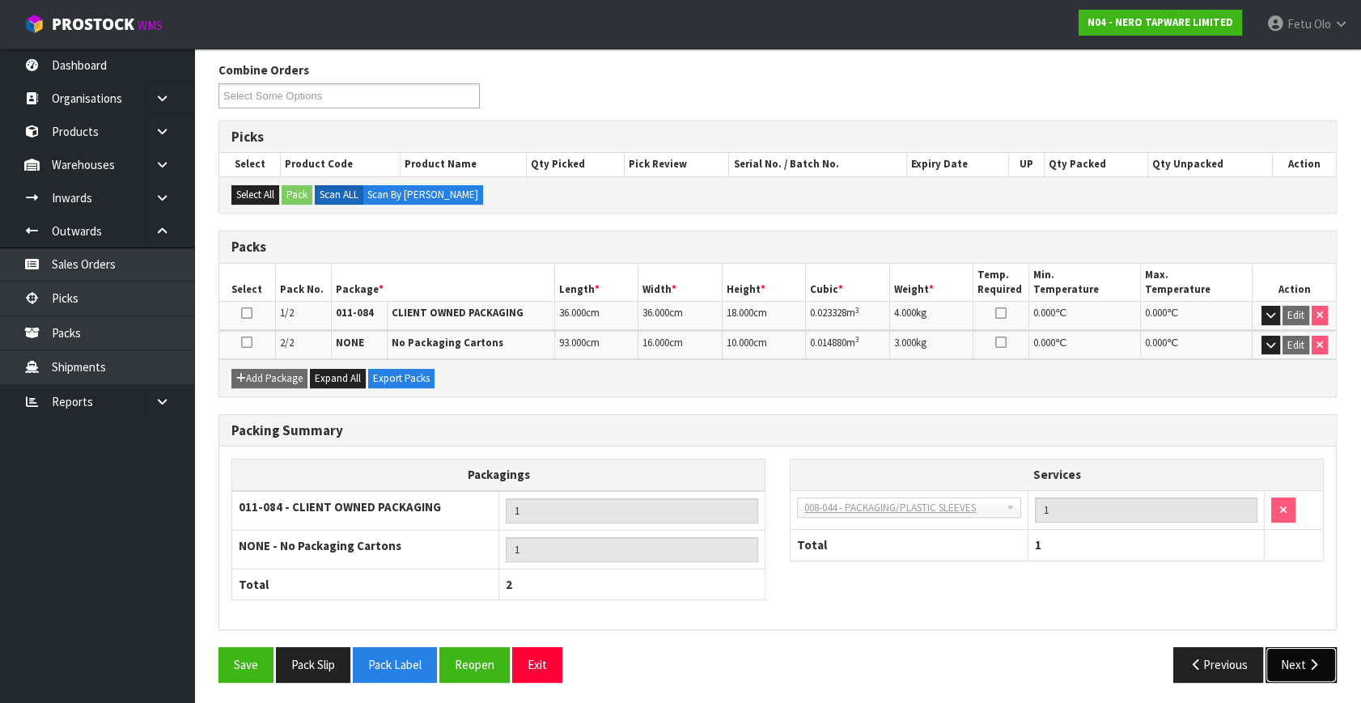
click at [1298, 651] on button "Next" at bounding box center [1301, 664] width 71 height 35
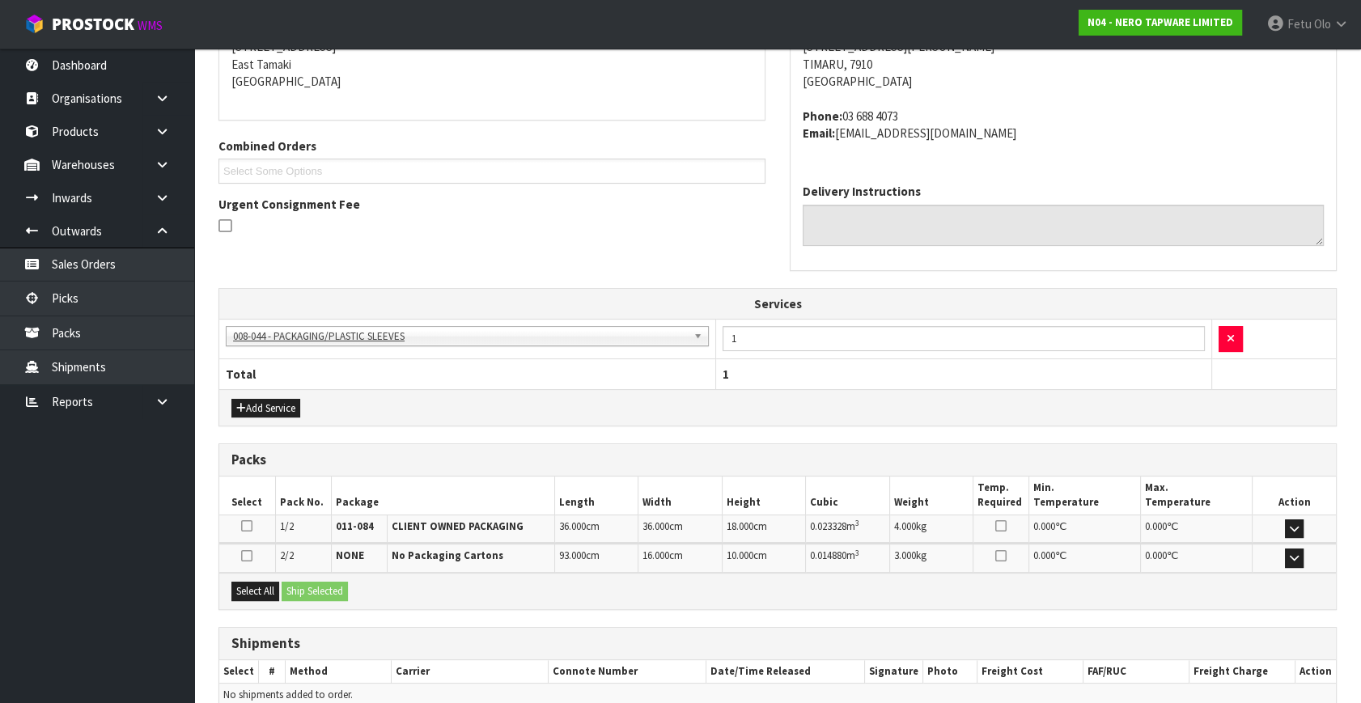
scroll to position [418, 0]
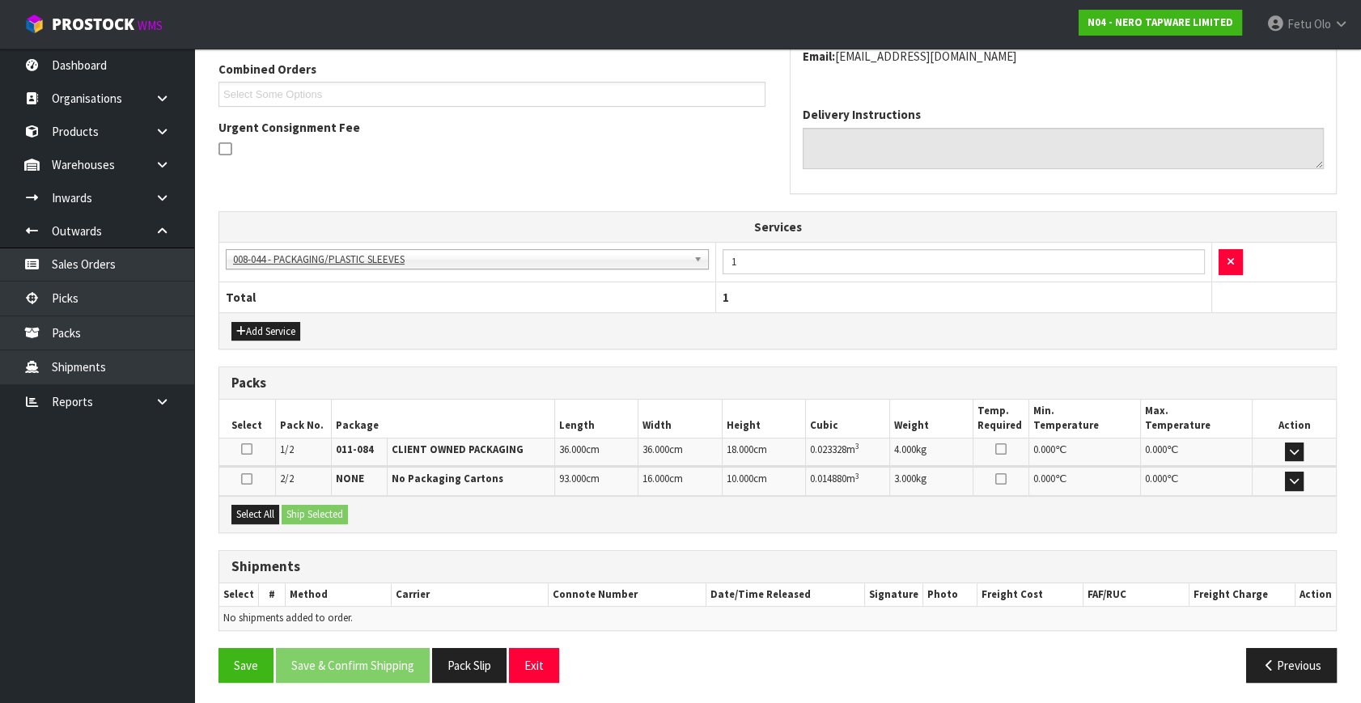
click at [261, 496] on div "Select All Ship Selected" at bounding box center [777, 514] width 1117 height 36
click at [259, 507] on button "Select All" at bounding box center [255, 514] width 48 height 19
click at [279, 510] on button "Select All" at bounding box center [255, 514] width 48 height 19
click at [326, 507] on button "Ship Selected" at bounding box center [315, 514] width 66 height 19
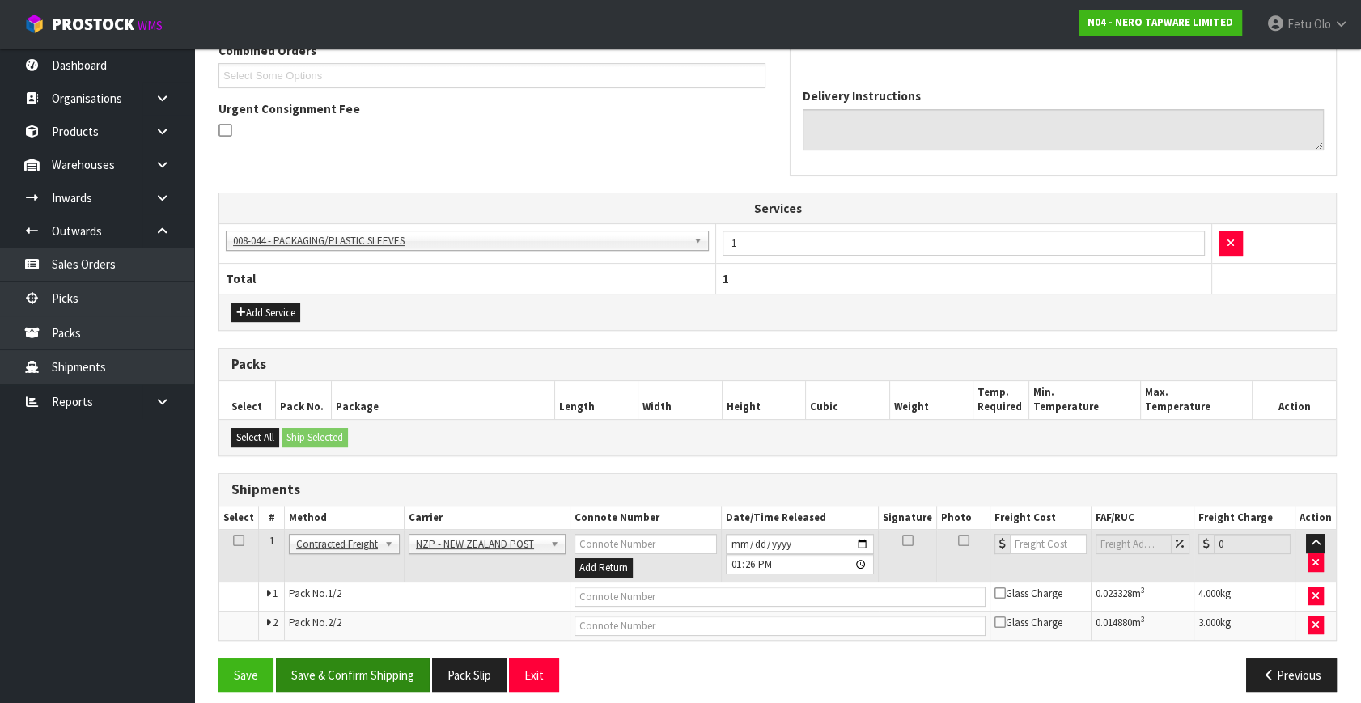
scroll to position [447, 0]
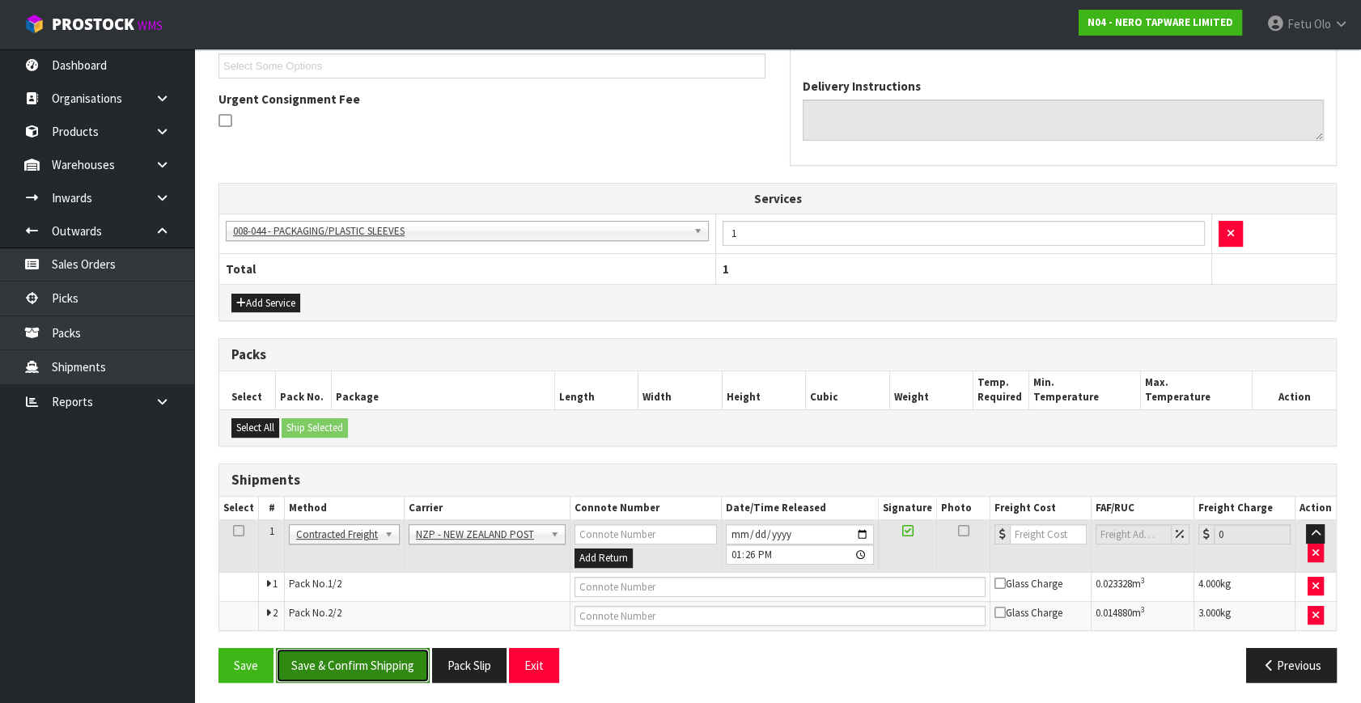
click at [401, 659] on button "Save & Confirm Shipping" at bounding box center [353, 665] width 154 height 35
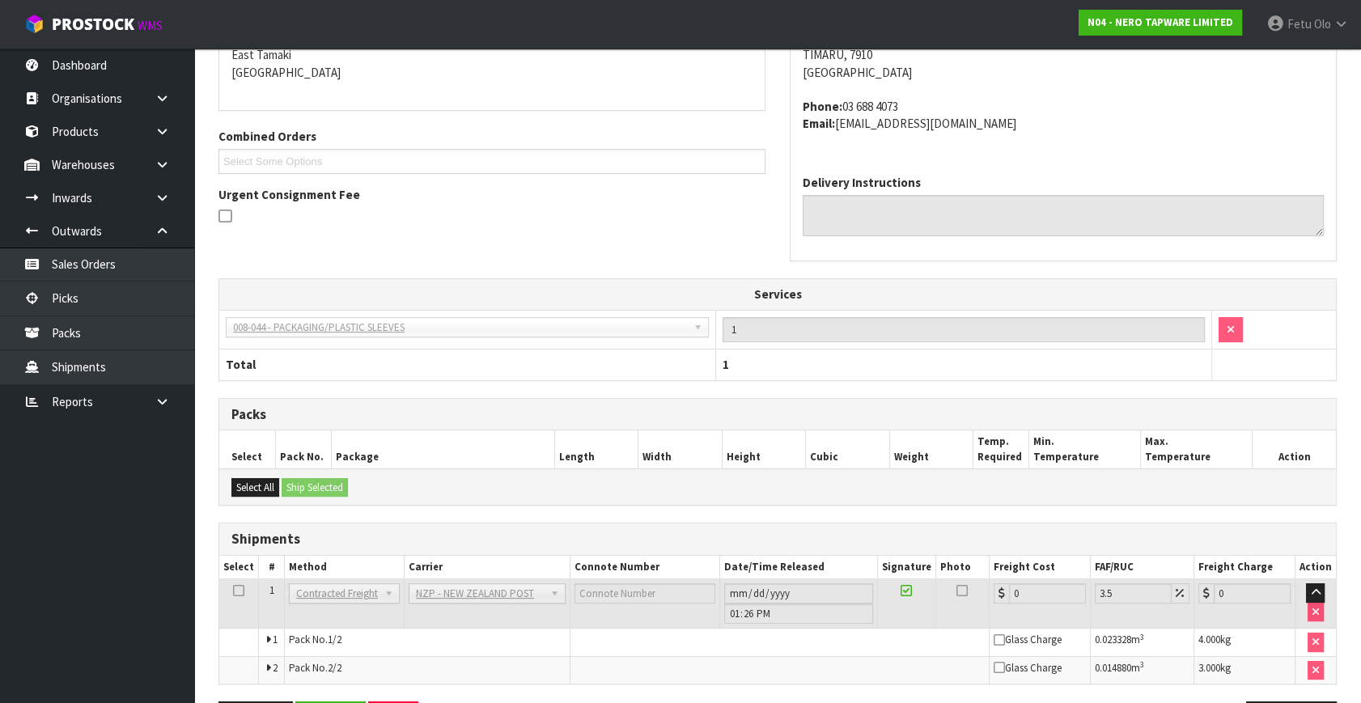
scroll to position [423, 0]
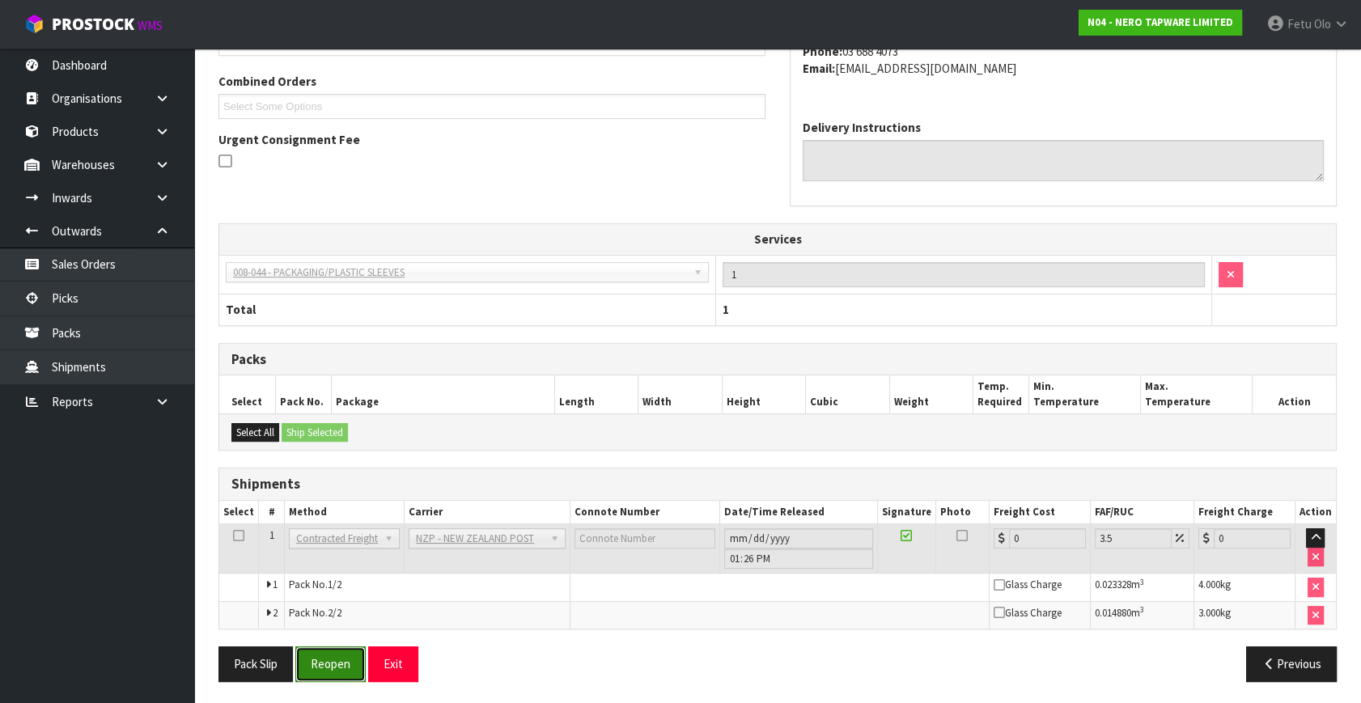
drag, startPoint x: 339, startPoint y: 668, endPoint x: 297, endPoint y: 679, distance: 43.4
click at [339, 668] on button "Reopen" at bounding box center [330, 664] width 70 height 35
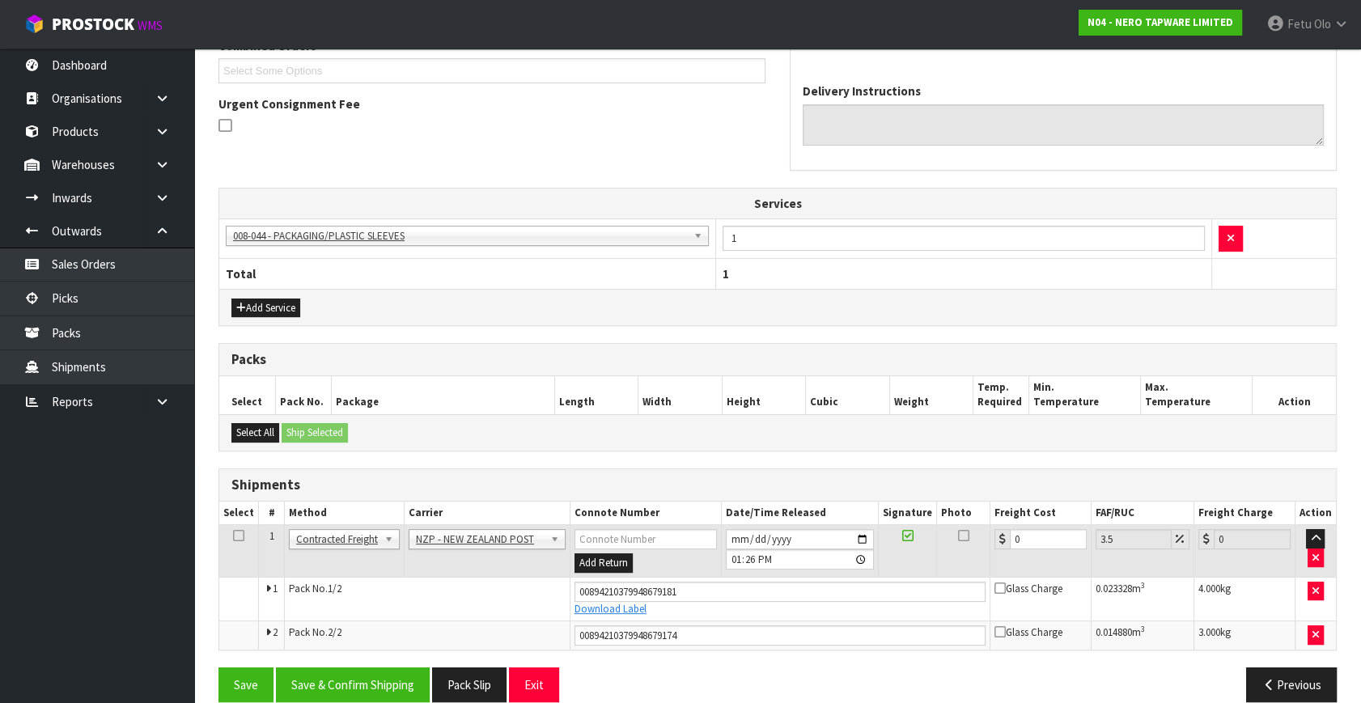
scroll to position [461, 0]
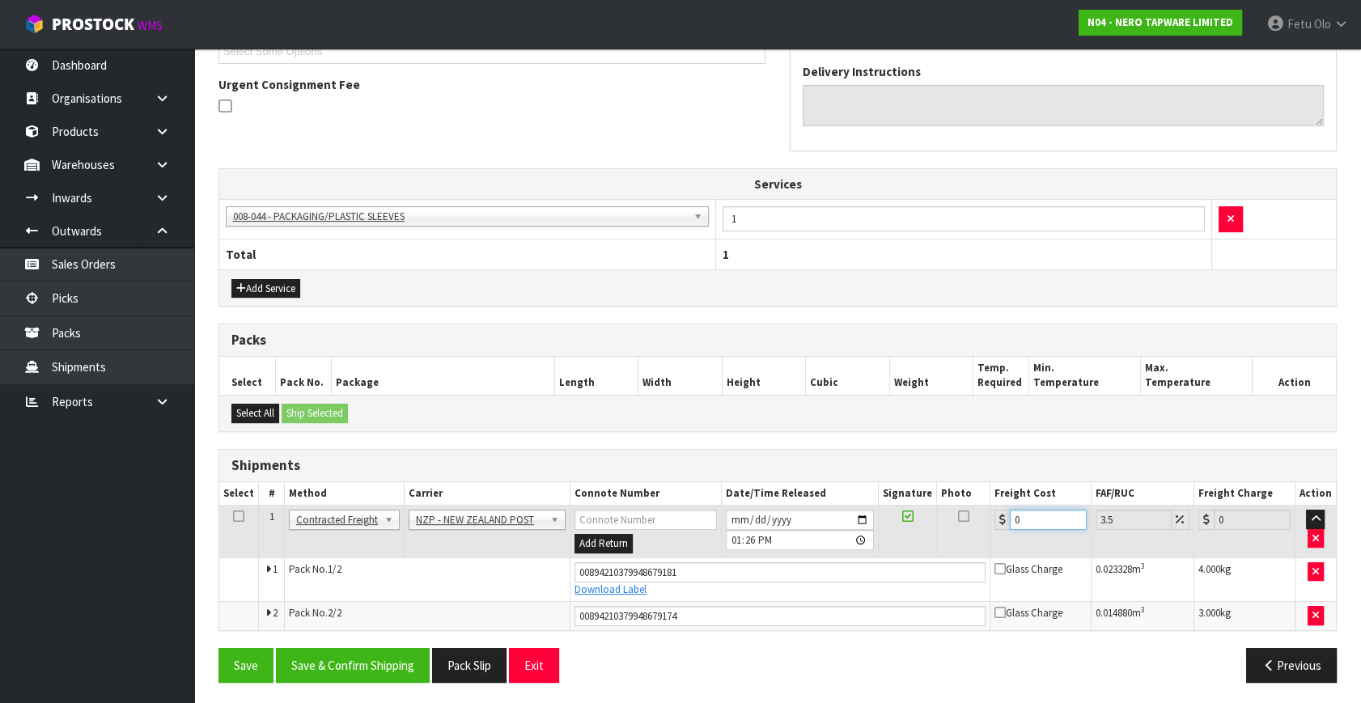
drag, startPoint x: 1060, startPoint y: 514, endPoint x: 645, endPoint y: 582, distance: 420.7
click at [645, 582] on tbody "1 Client Local Pickup Customer Local Pickup Company Freight Contracted Freight …" at bounding box center [777, 568] width 1117 height 125
type input "2"
type input "2.07"
type input "23"
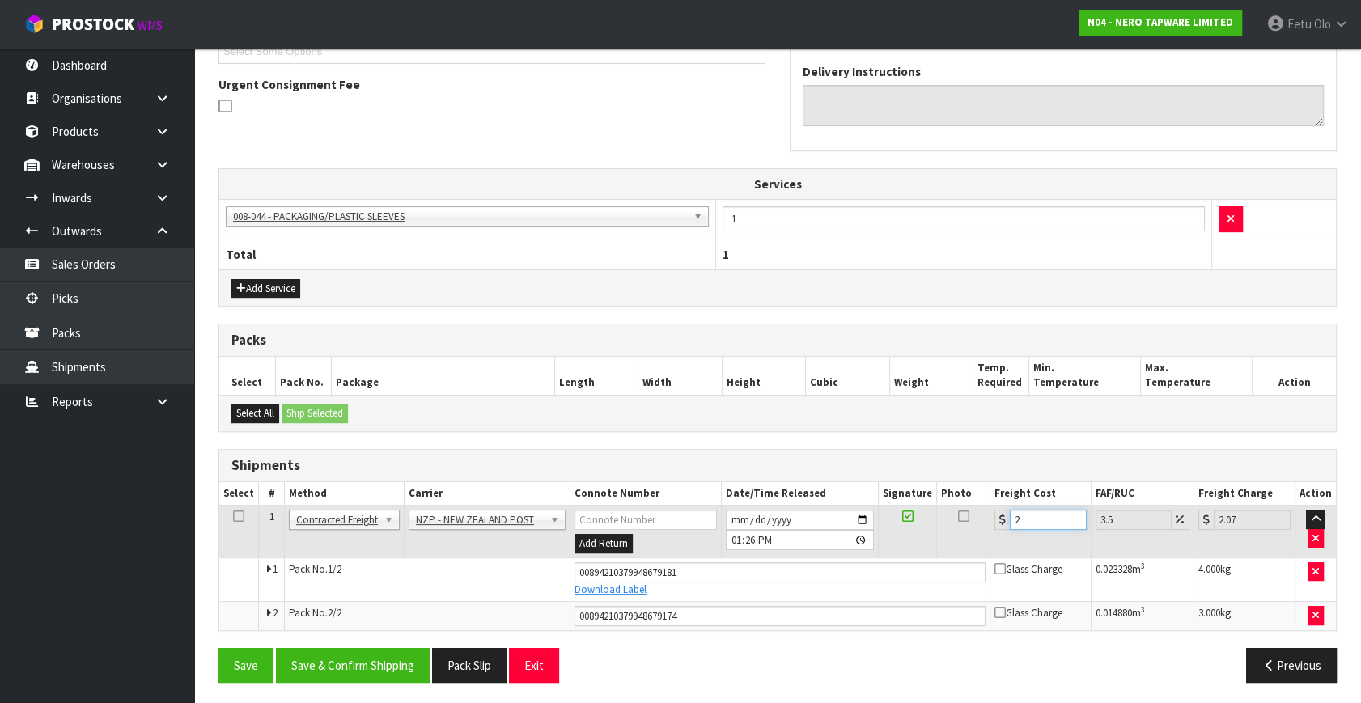
type input "23.8"
type input "23.2"
type input "24.01"
type input "23.22"
type input "24.03"
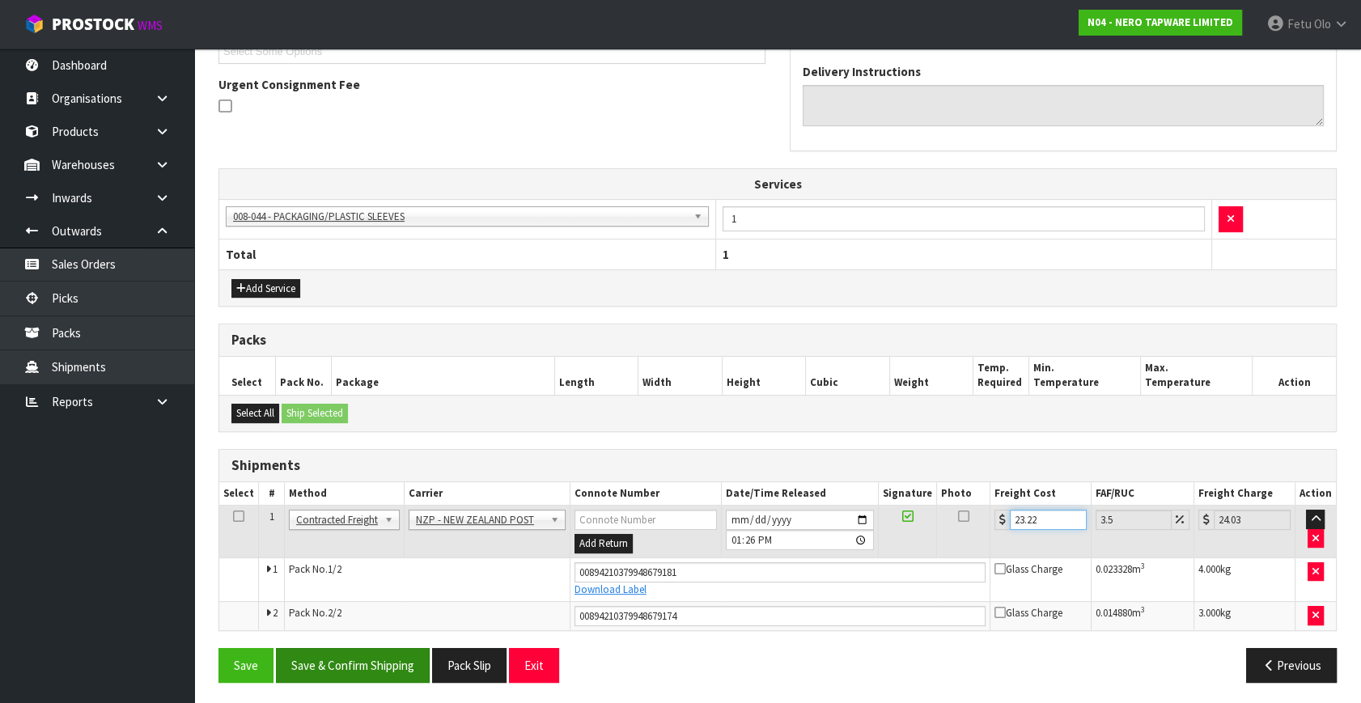
type input "23.22"
click at [420, 676] on button "Save & Confirm Shipping" at bounding box center [353, 665] width 154 height 35
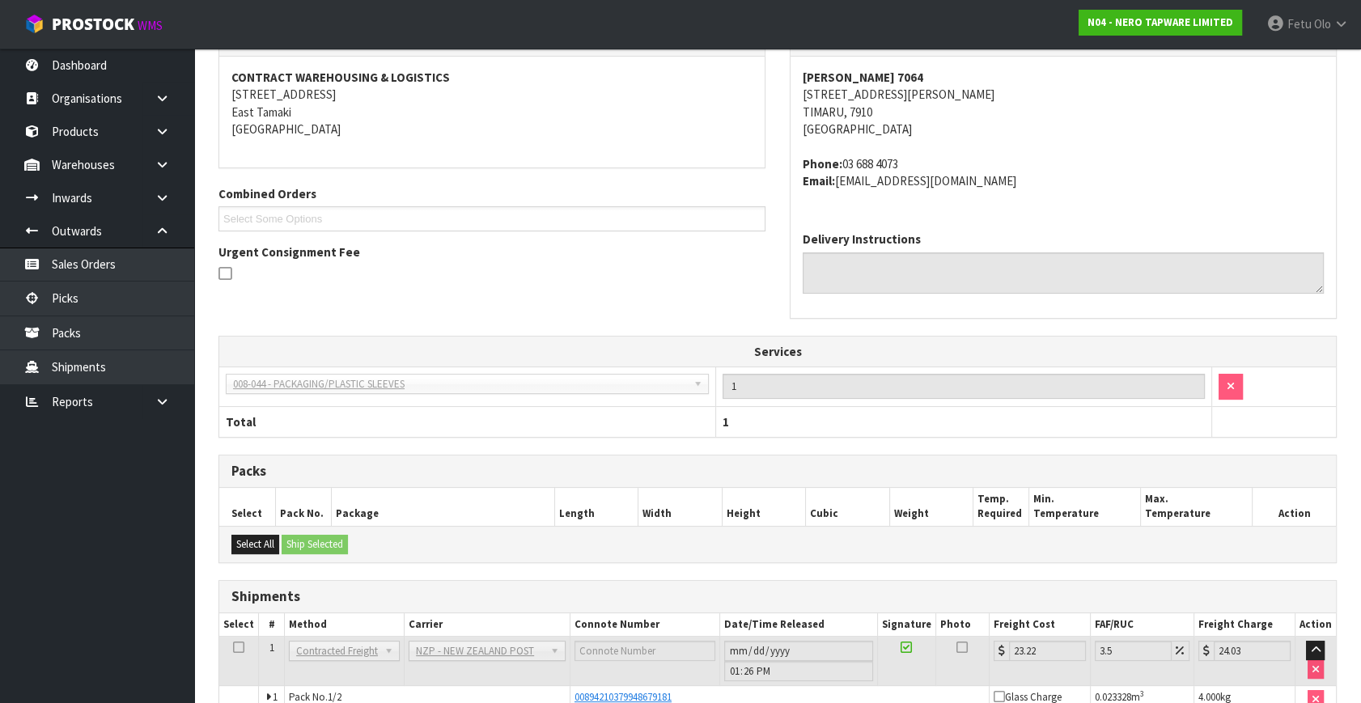
scroll to position [417, 0]
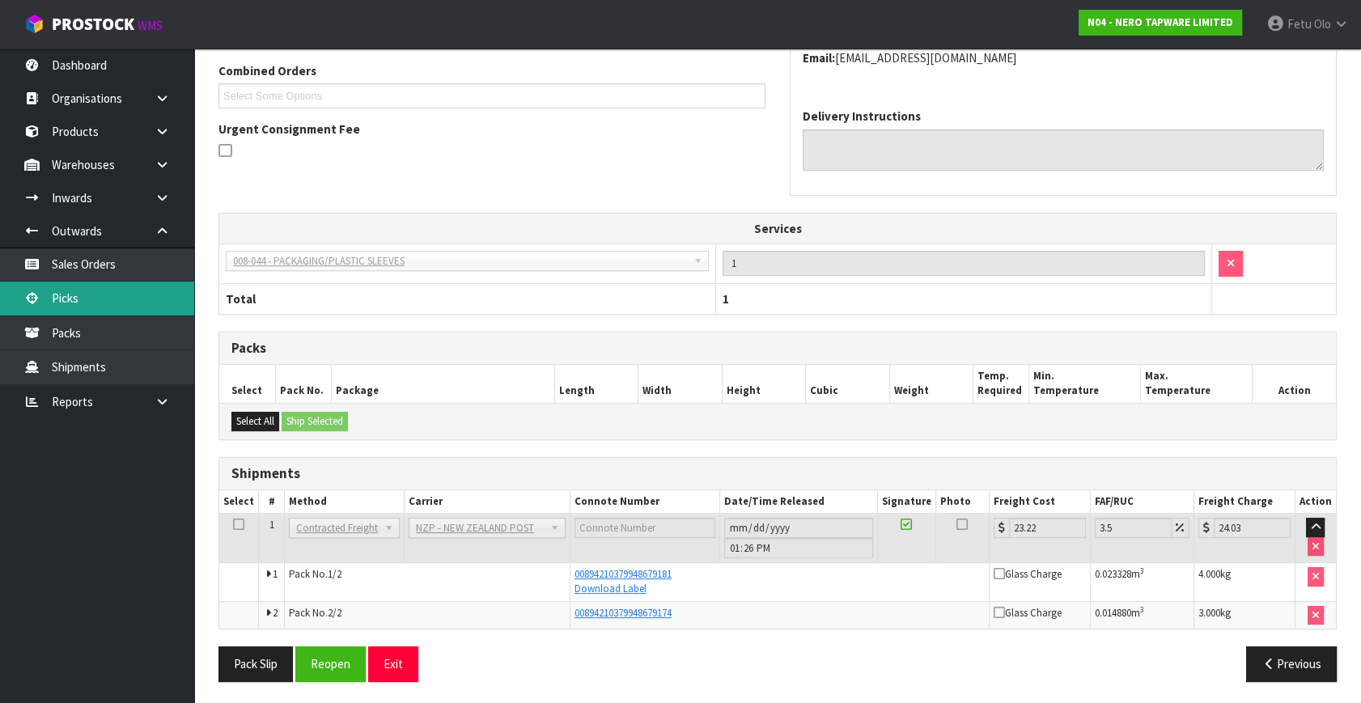
click at [78, 305] on link "Picks" at bounding box center [97, 298] width 194 height 33
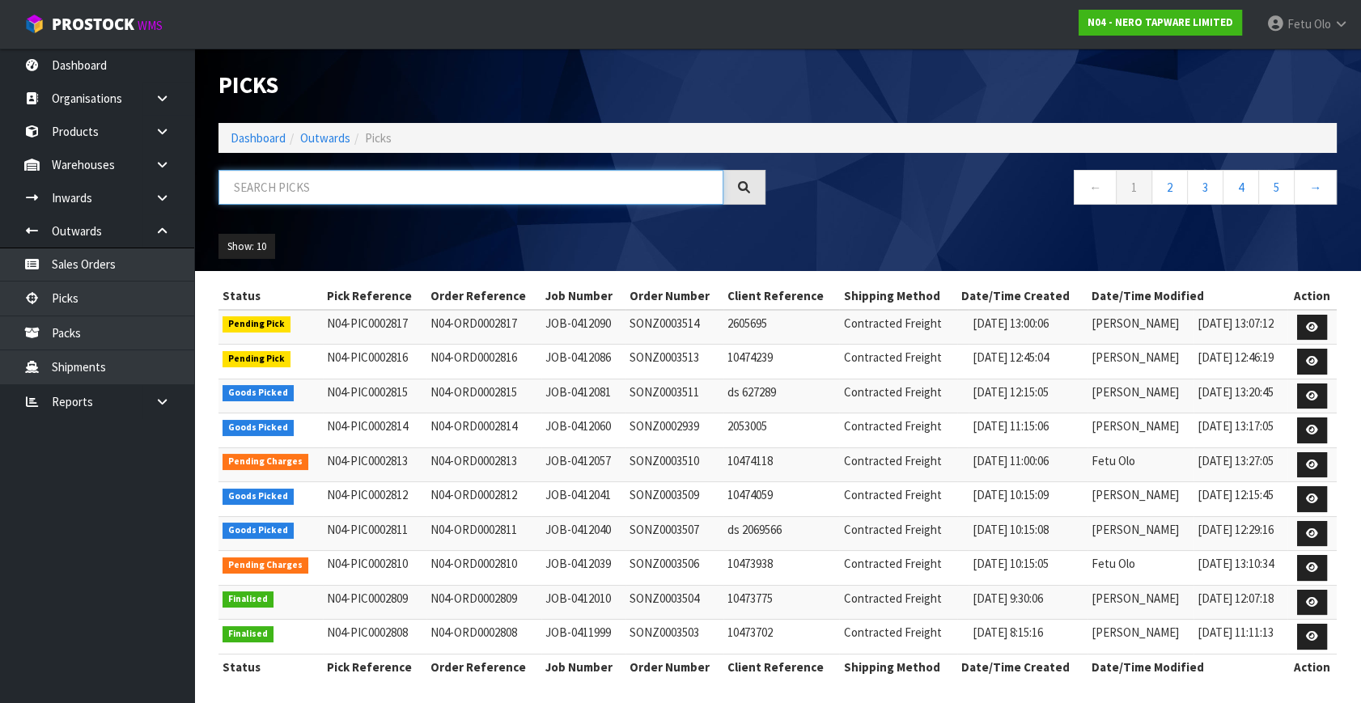
click at [321, 182] on input "text" at bounding box center [471, 187] width 505 height 35
click at [322, 186] on input "text" at bounding box center [471, 187] width 505 height 35
type input "0002812"
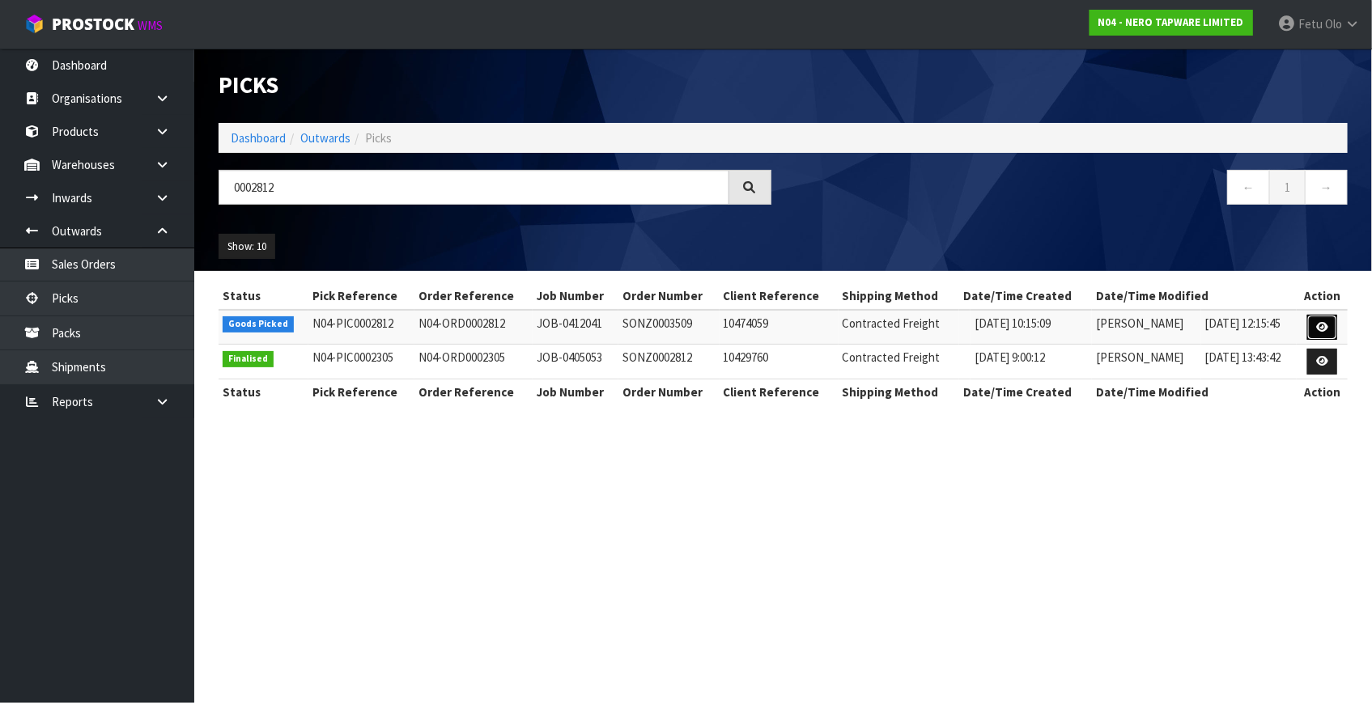
click at [1328, 327] on icon at bounding box center [1322, 327] width 12 height 11
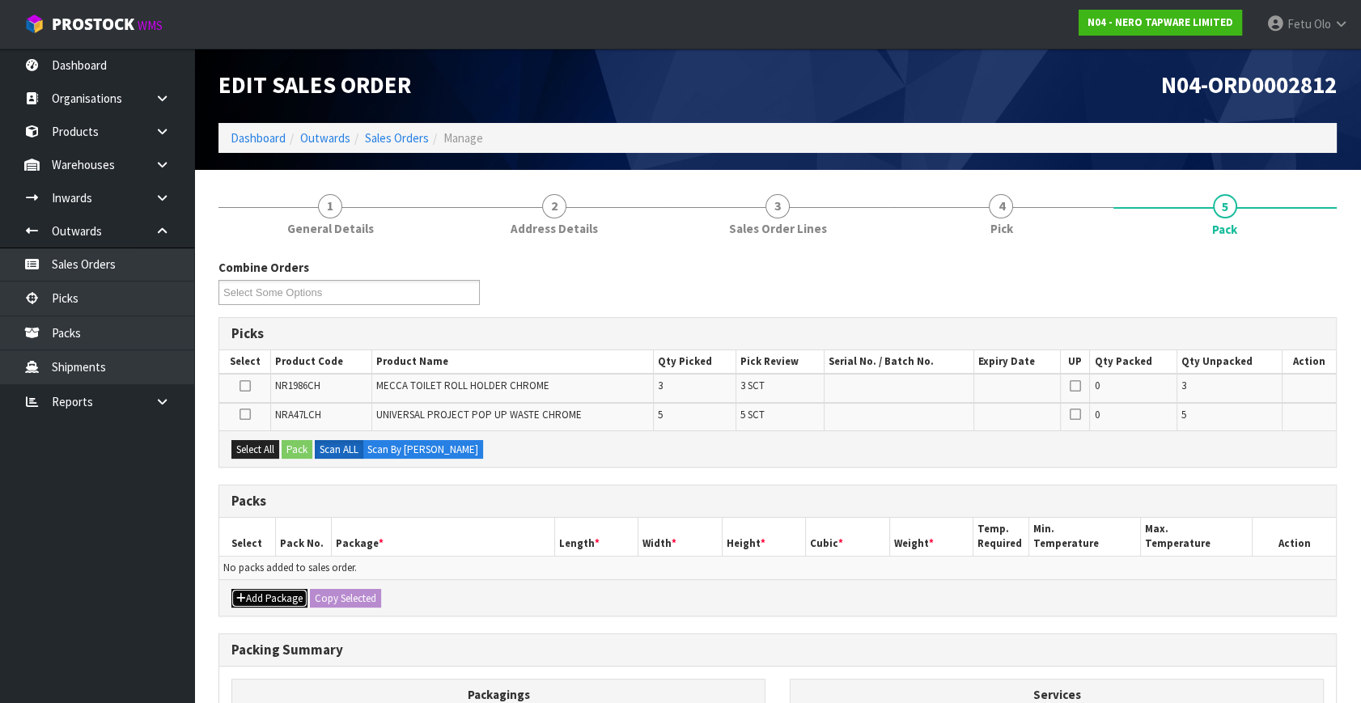
click at [237, 594] on icon "button" at bounding box center [241, 598] width 10 height 11
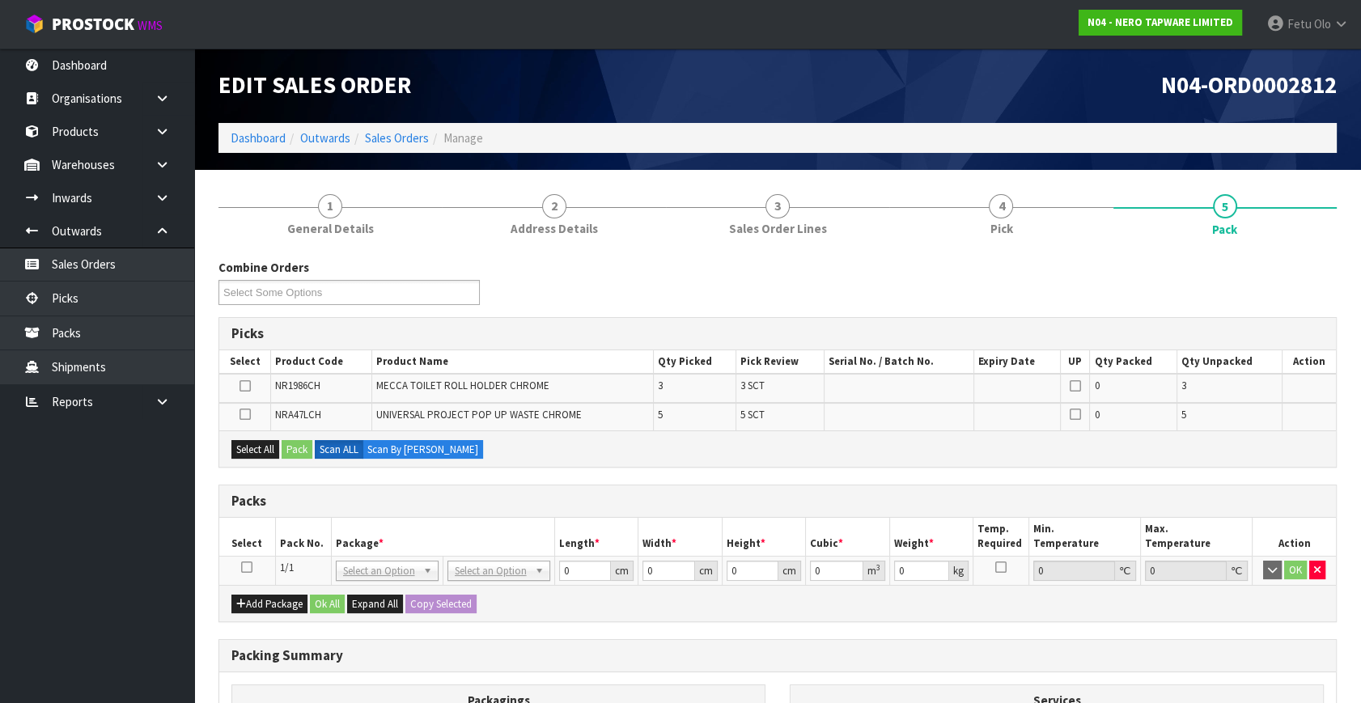
click at [246, 567] on icon at bounding box center [246, 567] width 11 height 1
click at [291, 542] on th "Pack No." at bounding box center [303, 537] width 56 height 38
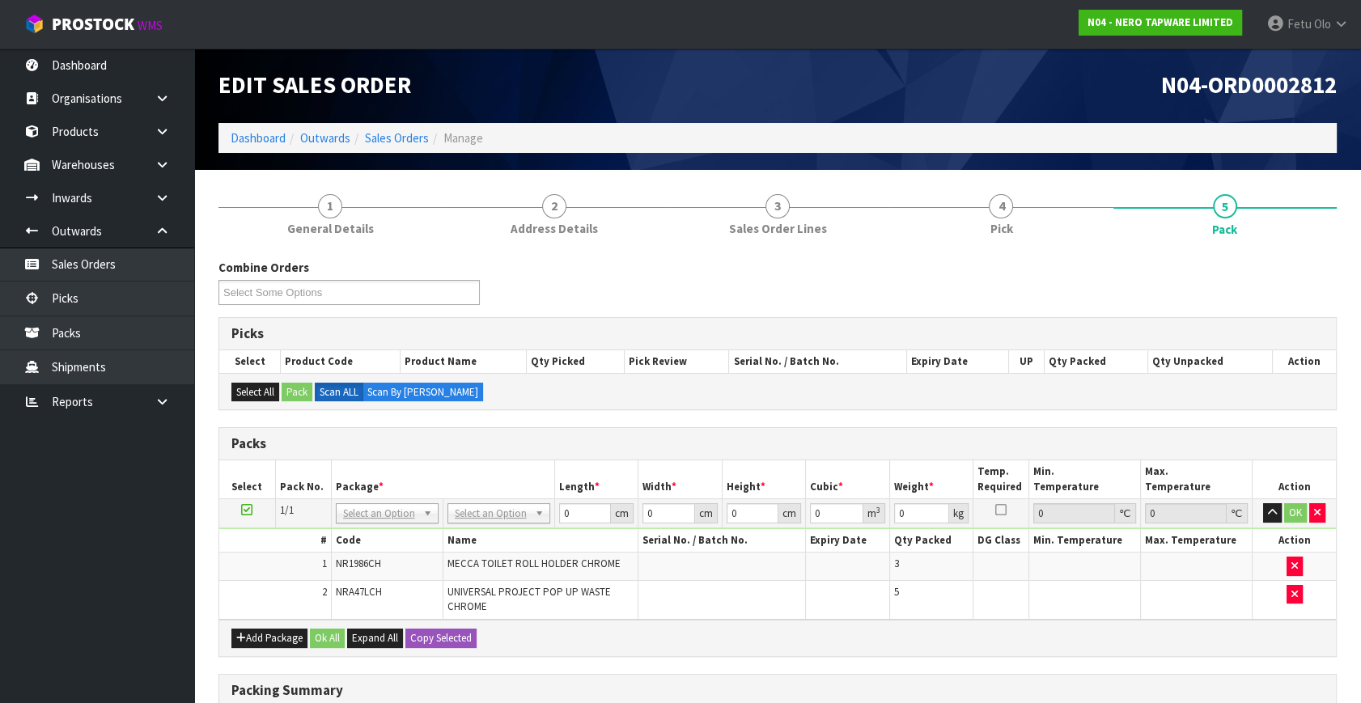
drag, startPoint x: 387, startPoint y: 509, endPoint x: 380, endPoint y: 526, distance: 18.2
click at [364, 537] on input "text" at bounding box center [386, 534] width 95 height 20
type input "011"
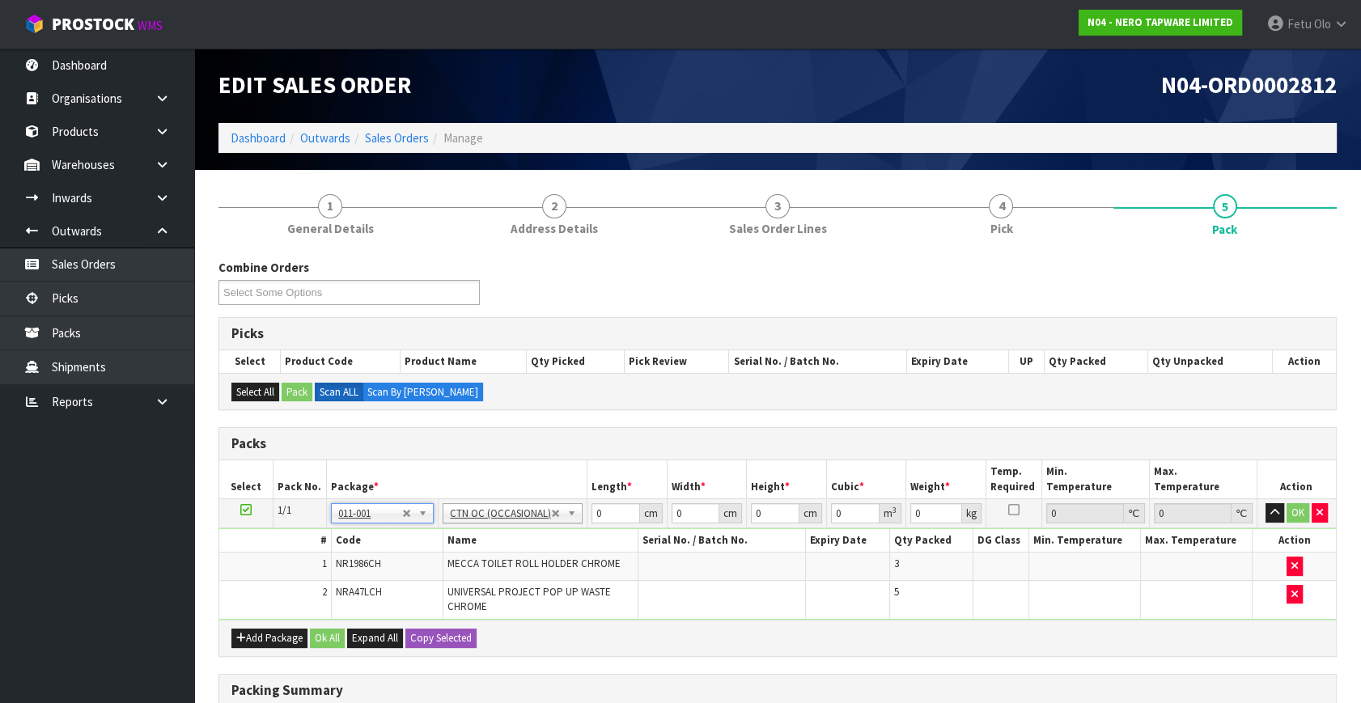
type input "3.1"
click at [337, 626] on div "Packs Select Pack No. Package * Length * Width * Height * Cubic * Weight * Temp…" at bounding box center [778, 541] width 1118 height 229
type input "40"
type input "27"
type input "1"
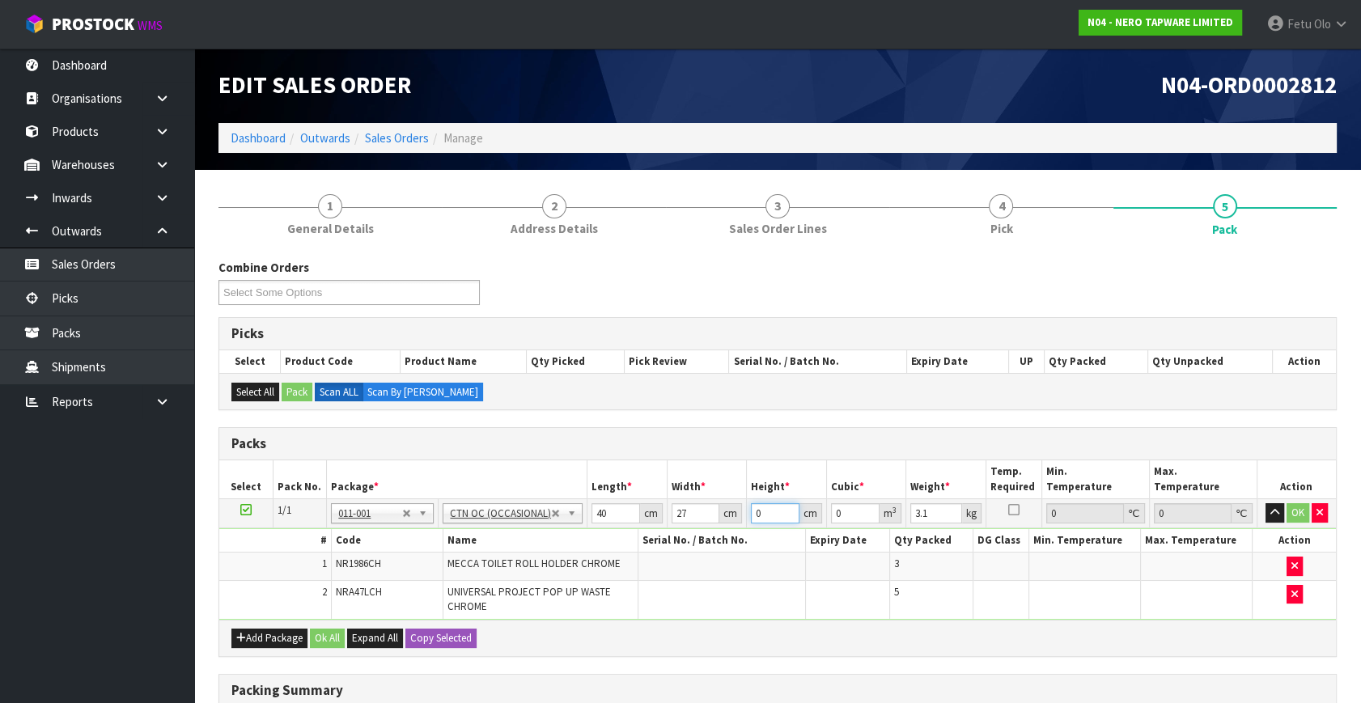
type input "0.00108"
type input "15"
type input "0.0162"
type input "15"
type input "4"
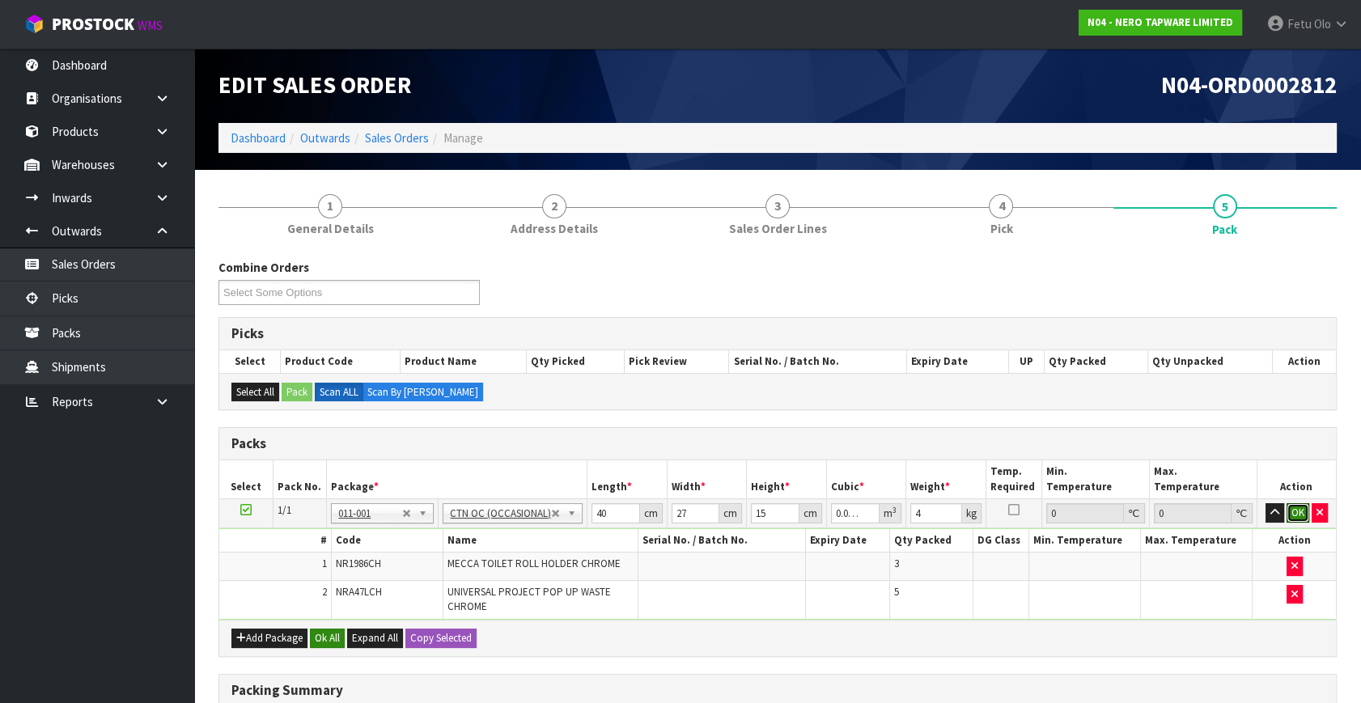
click button "OK" at bounding box center [1298, 512] width 23 height 19
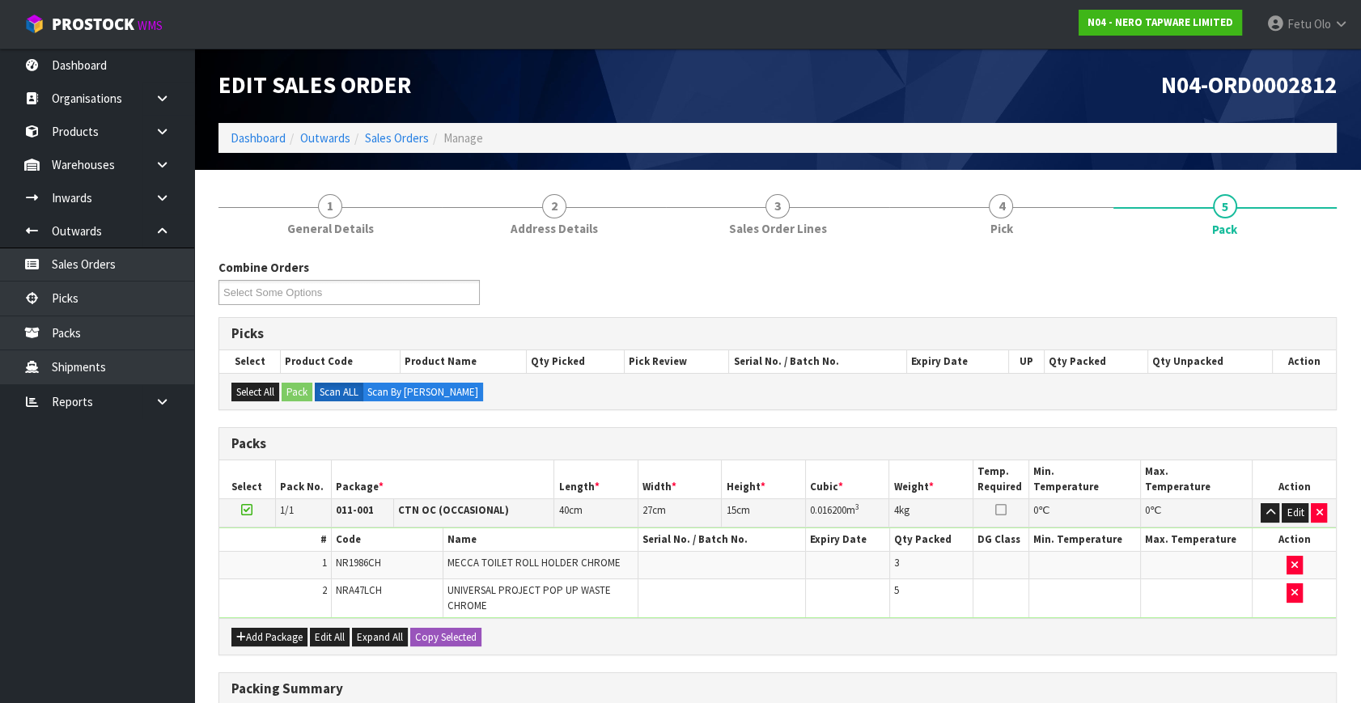
scroll to position [256, 0]
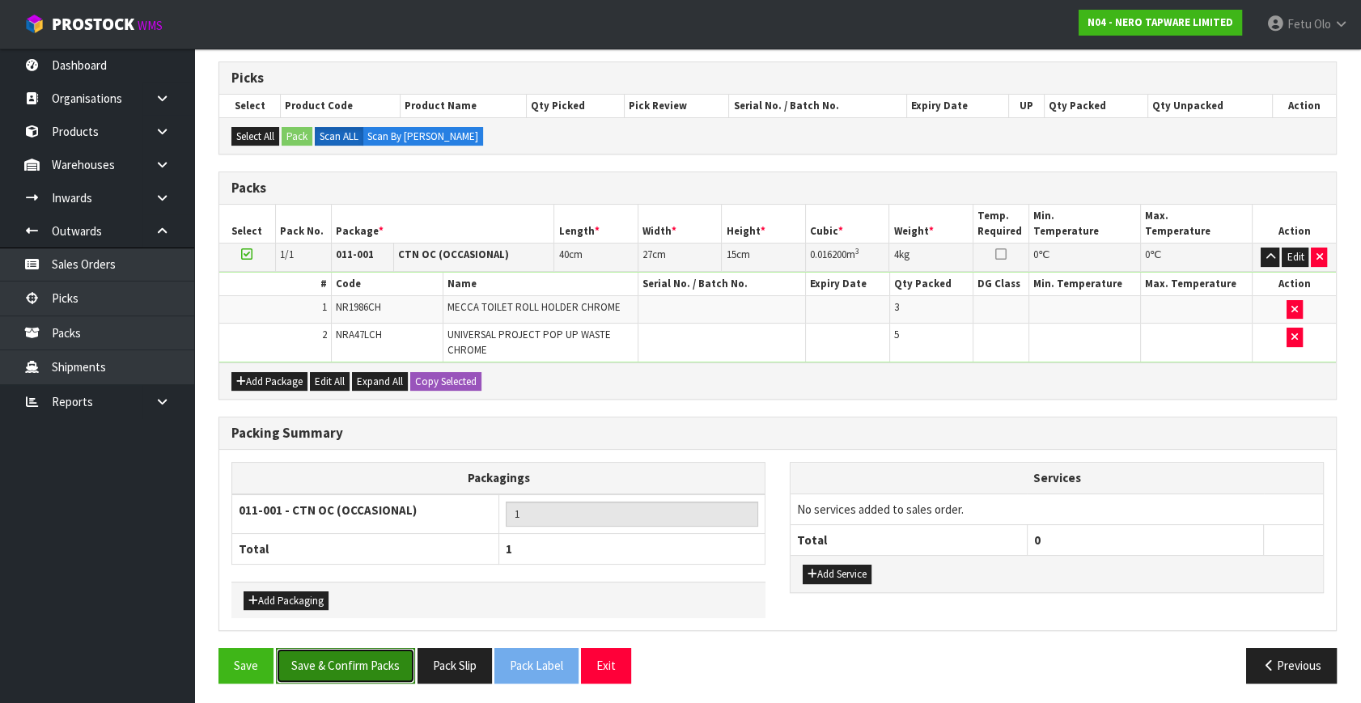
click at [362, 659] on button "Save & Confirm Packs" at bounding box center [345, 665] width 139 height 35
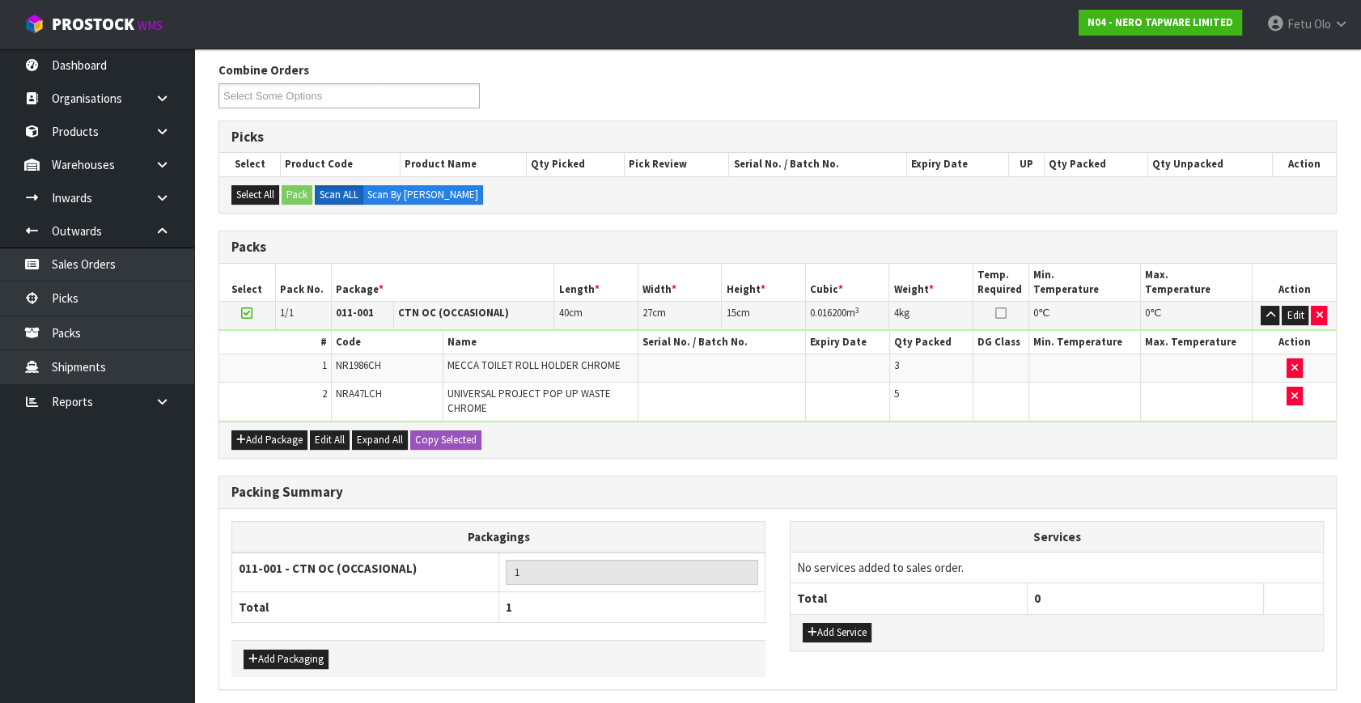
scroll to position [0, 0]
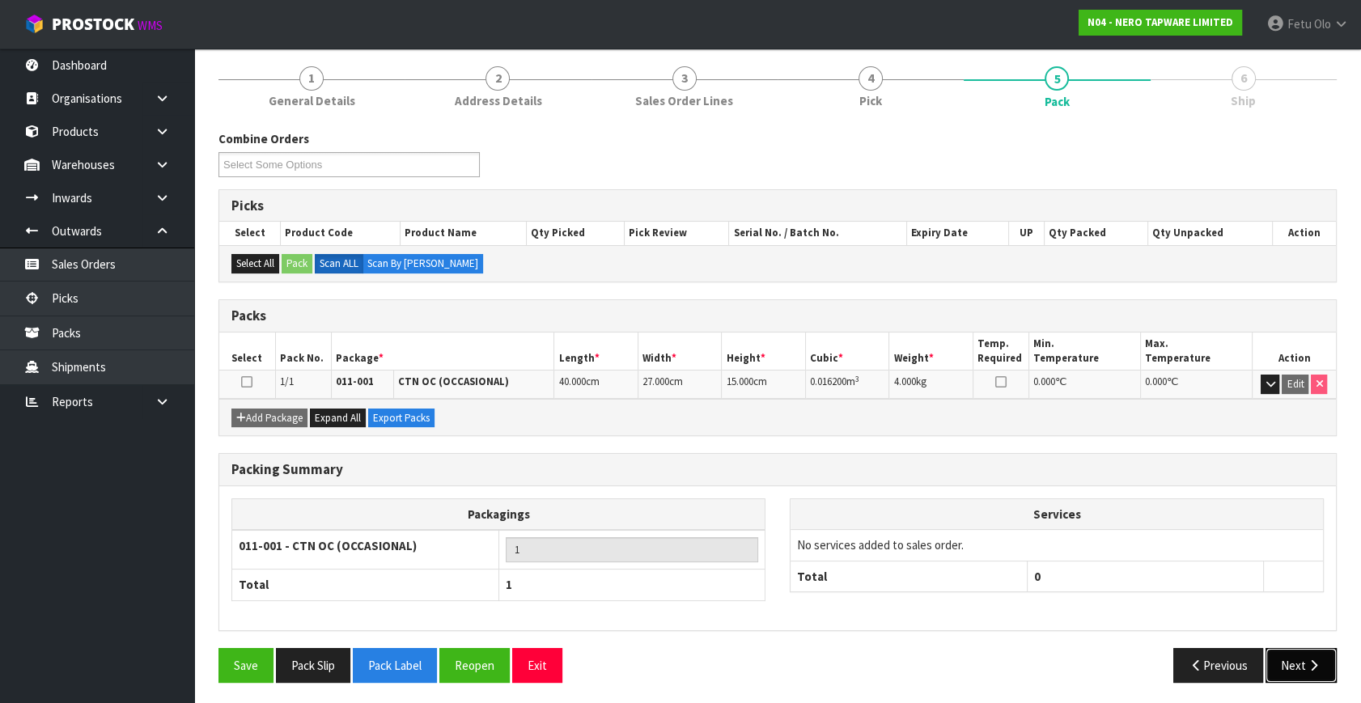
click at [1325, 656] on button "Next" at bounding box center [1301, 665] width 71 height 35
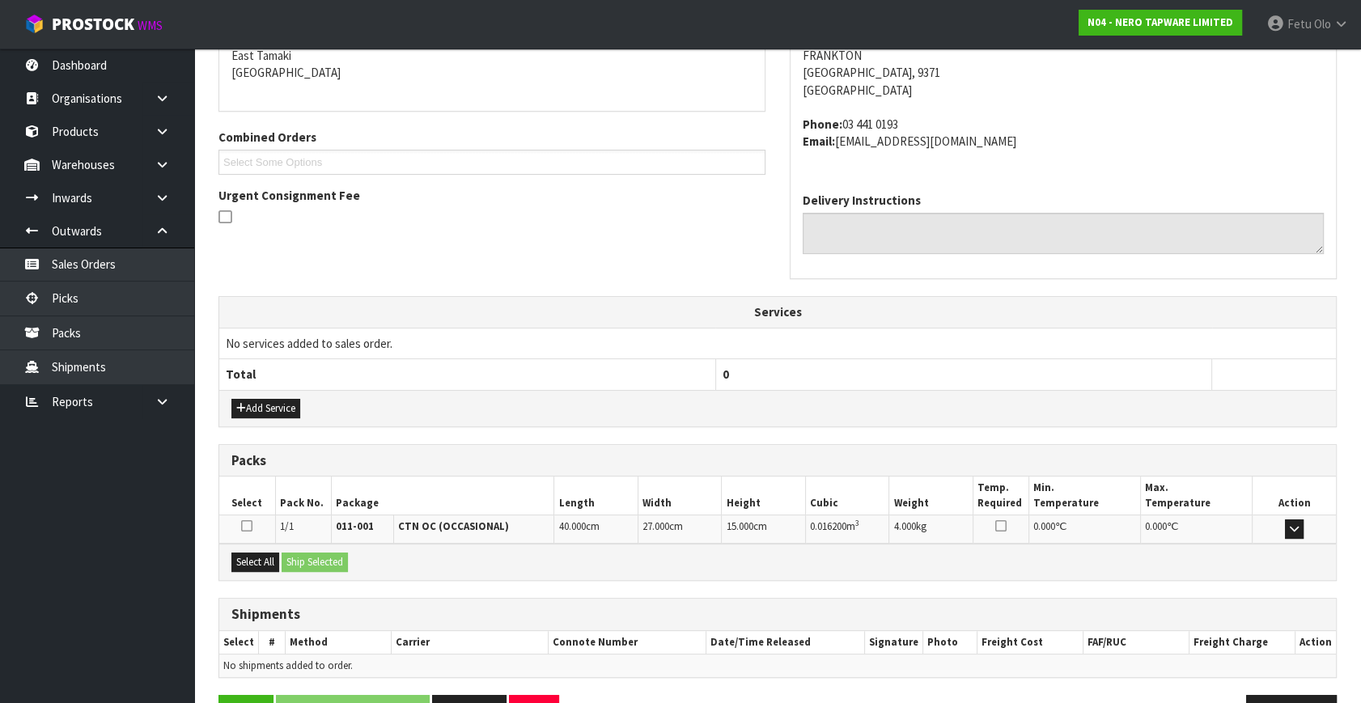
scroll to position [398, 0]
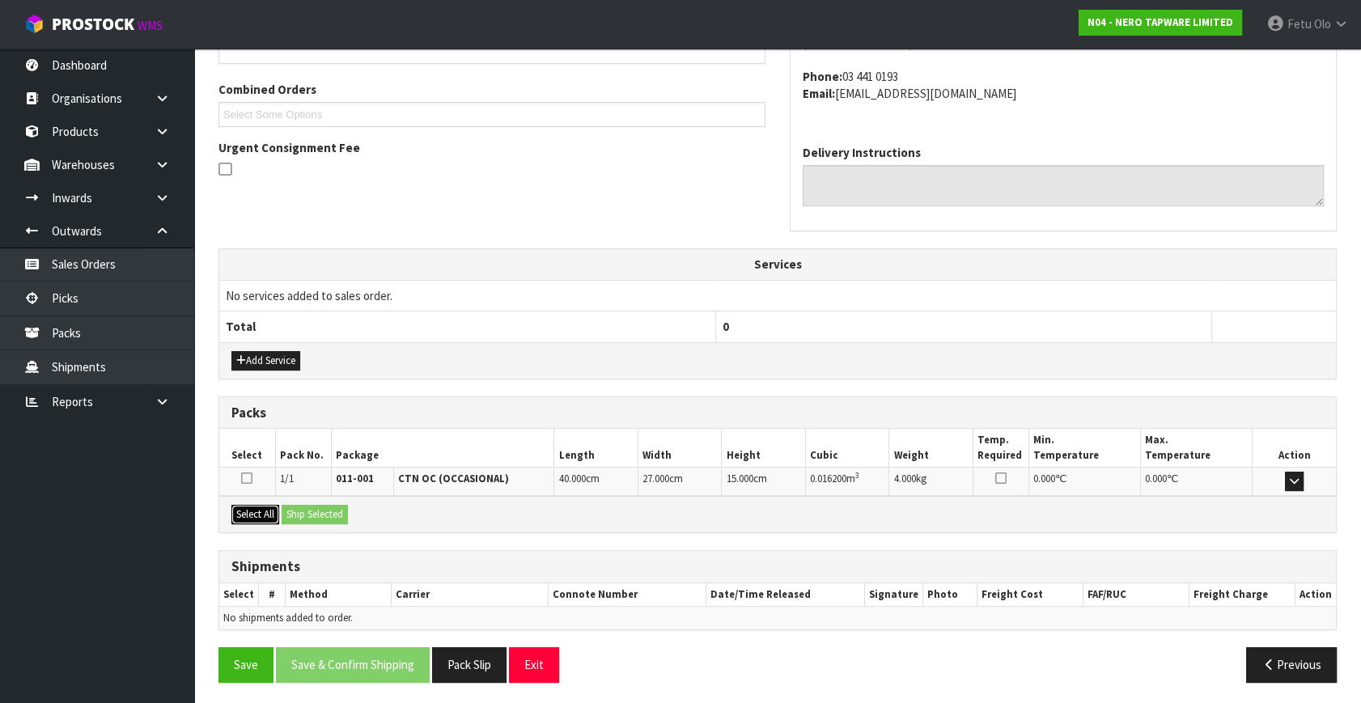
click at [260, 510] on button "Select All" at bounding box center [255, 514] width 48 height 19
click at [338, 523] on div "Select All Ship Selected" at bounding box center [777, 514] width 1117 height 36
click at [331, 514] on button "Ship Selected" at bounding box center [315, 514] width 66 height 19
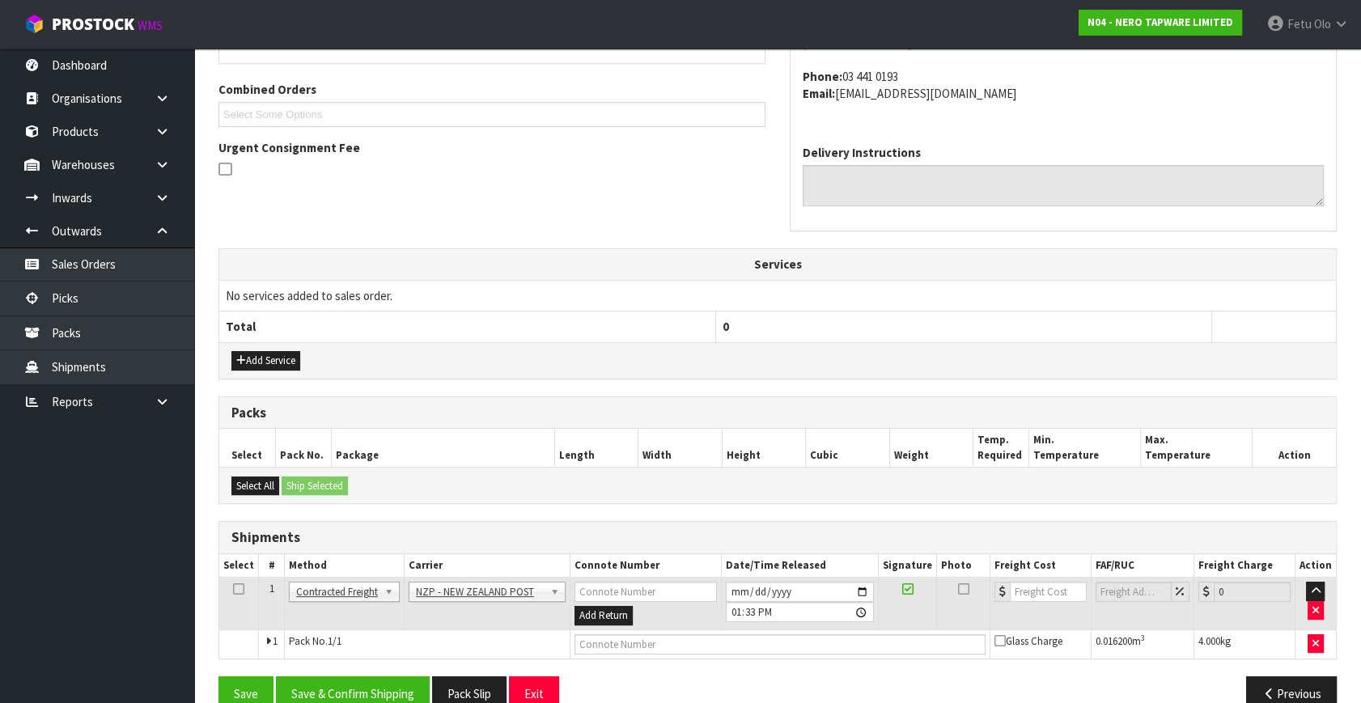
scroll to position [427, 0]
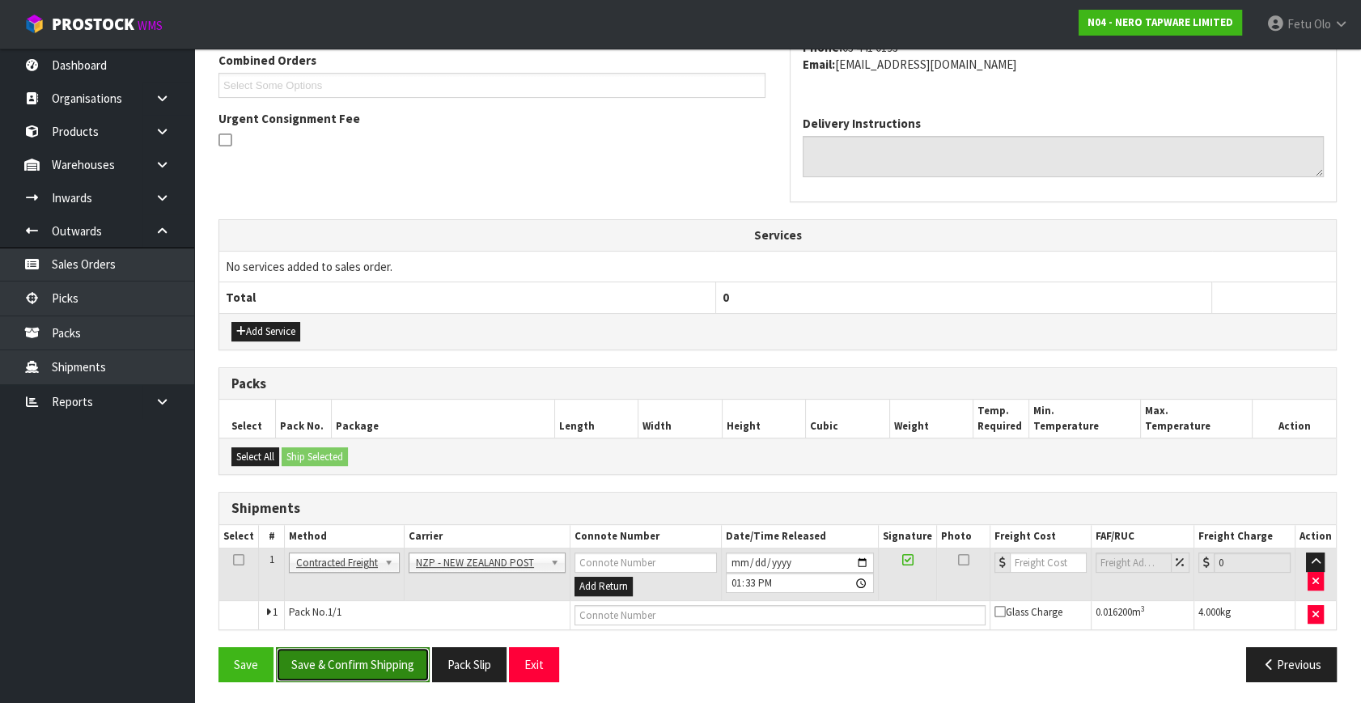
click at [393, 659] on button "Save & Confirm Shipping" at bounding box center [353, 664] width 154 height 35
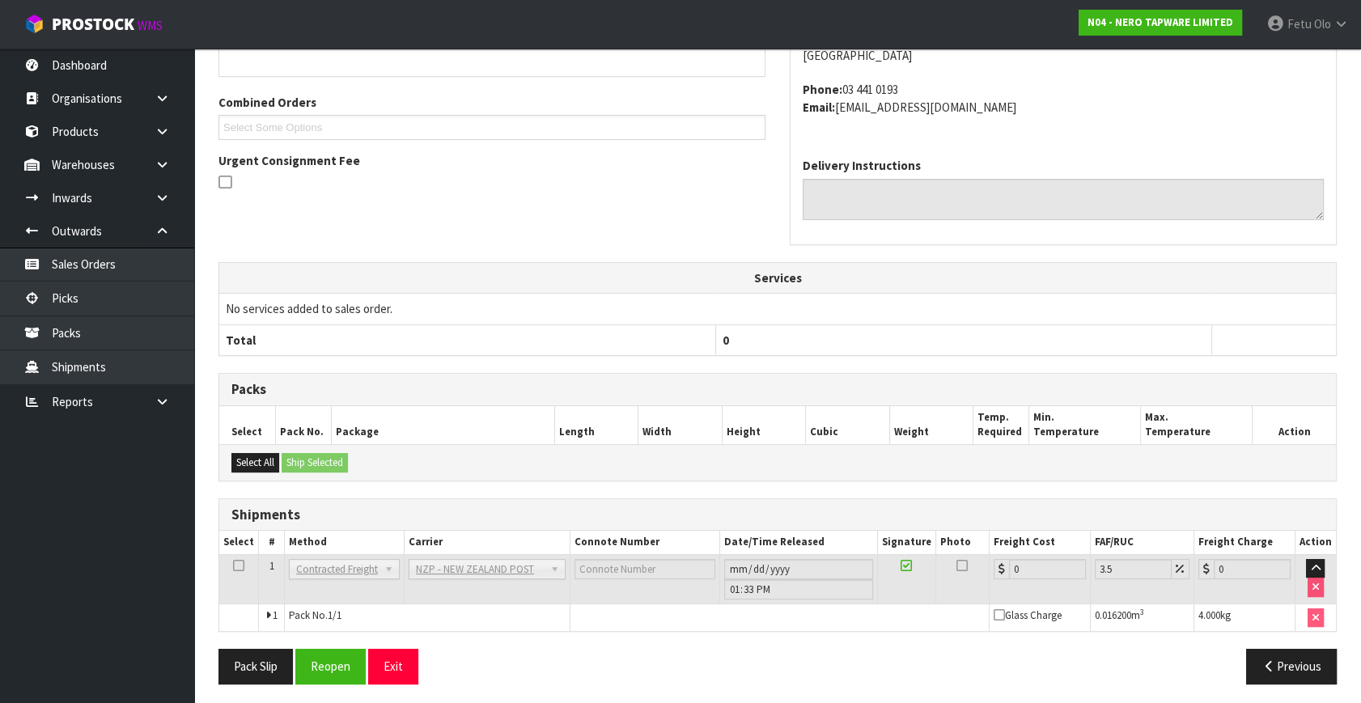
scroll to position [405, 0]
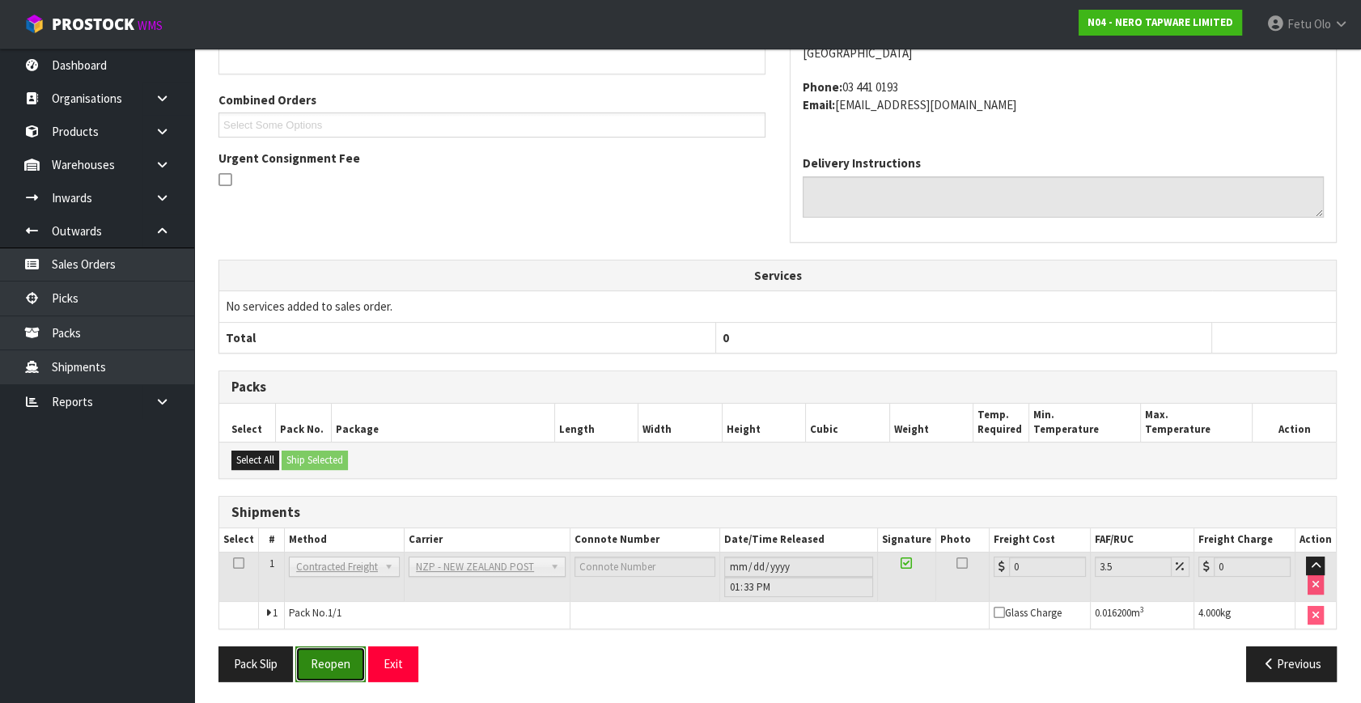
click at [324, 670] on button "Reopen" at bounding box center [330, 664] width 70 height 35
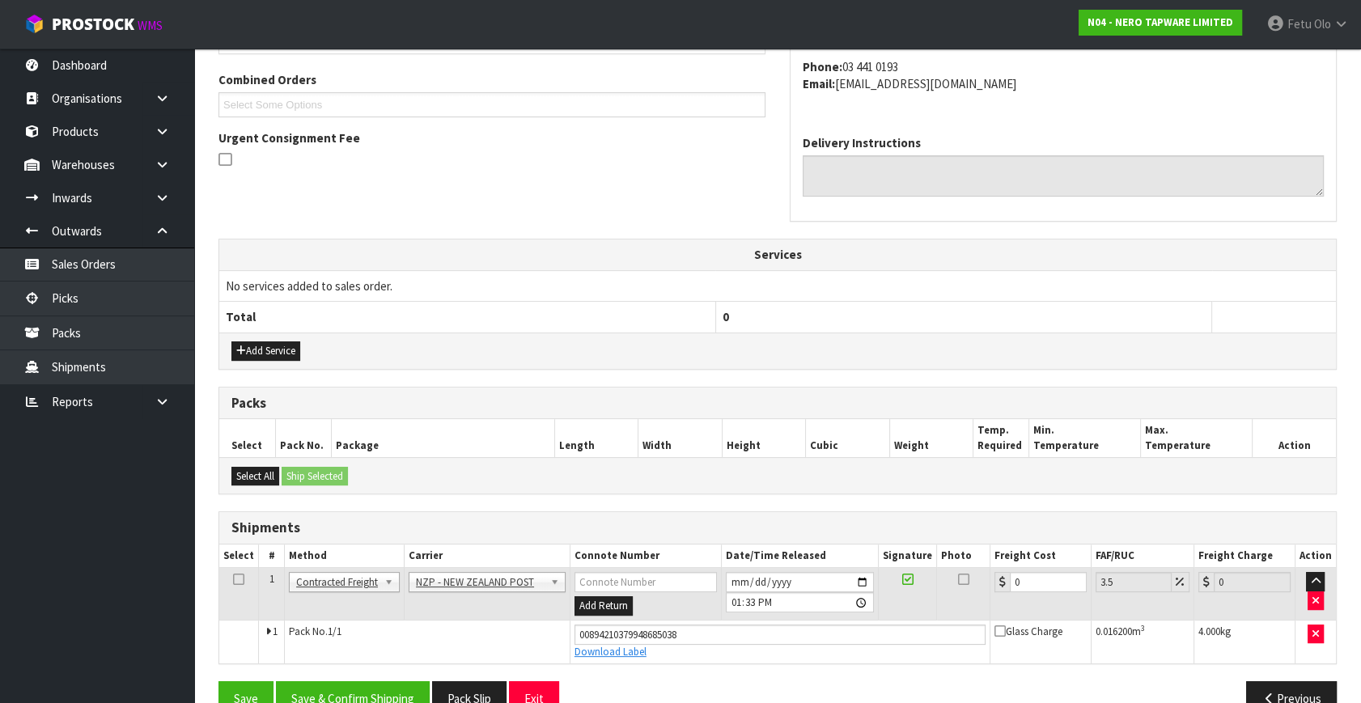
scroll to position [443, 0]
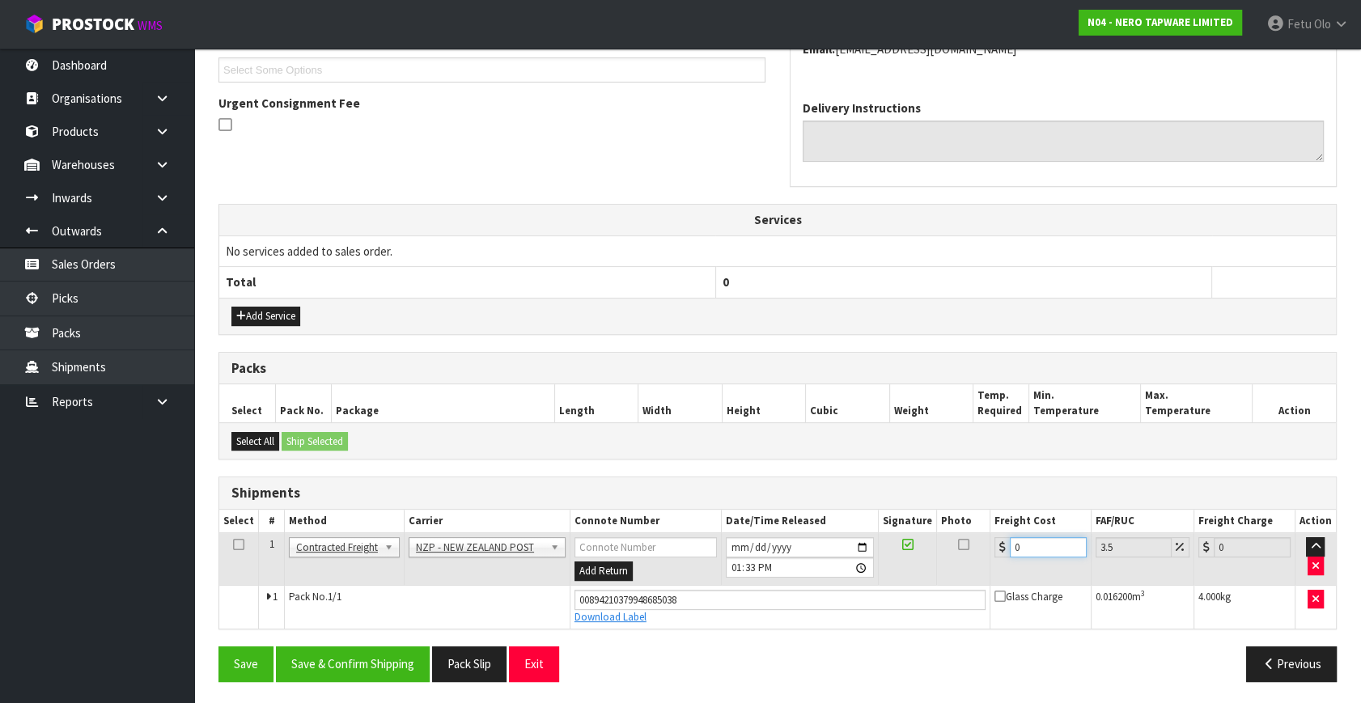
drag, startPoint x: 1012, startPoint y: 556, endPoint x: 661, endPoint y: 647, distance: 362.2
click at [662, 647] on div "From Address CONTRACT WAREHOUSING & LOGISTICS 17 Allens Road East Tamaki Auckla…" at bounding box center [778, 285] width 1118 height 820
type input "1"
type input "1.03"
type input "16"
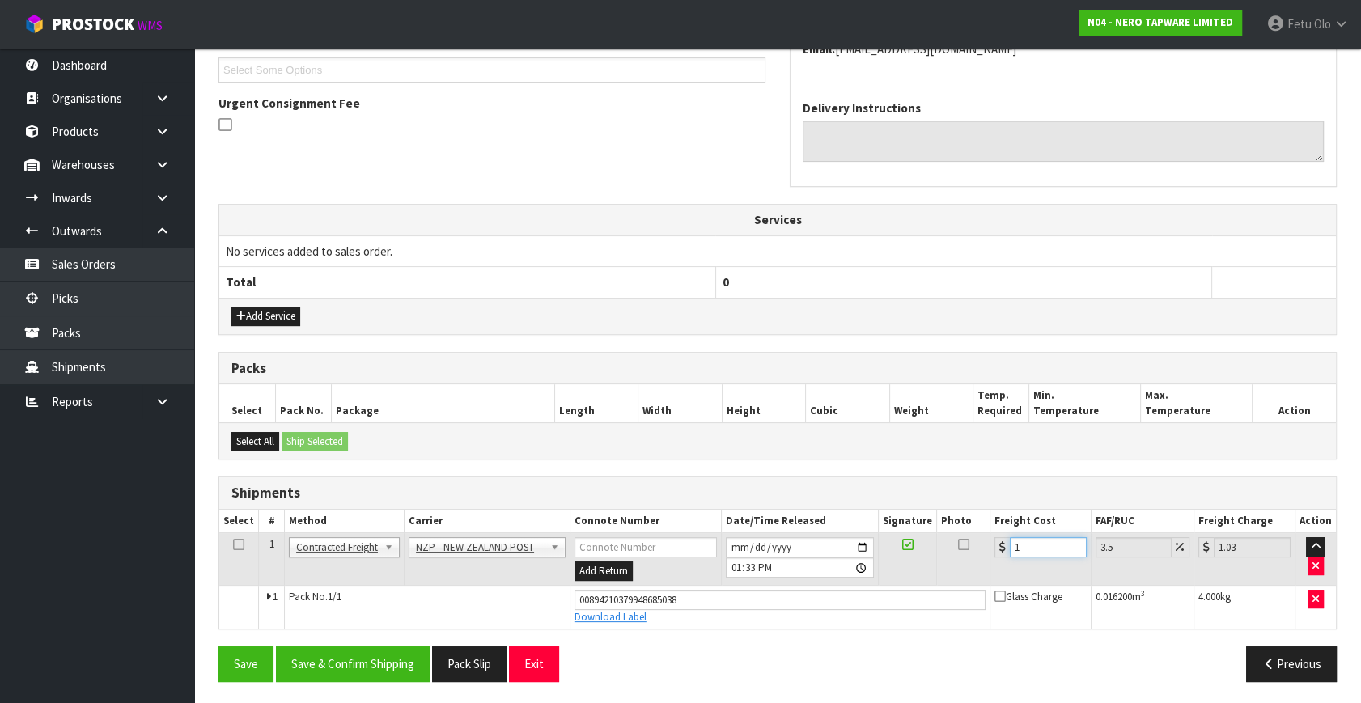
type input "16.56"
type input "16.2"
type input "16.77"
type input "16.20"
click at [381, 647] on button "Save & Confirm Shipping" at bounding box center [353, 664] width 154 height 35
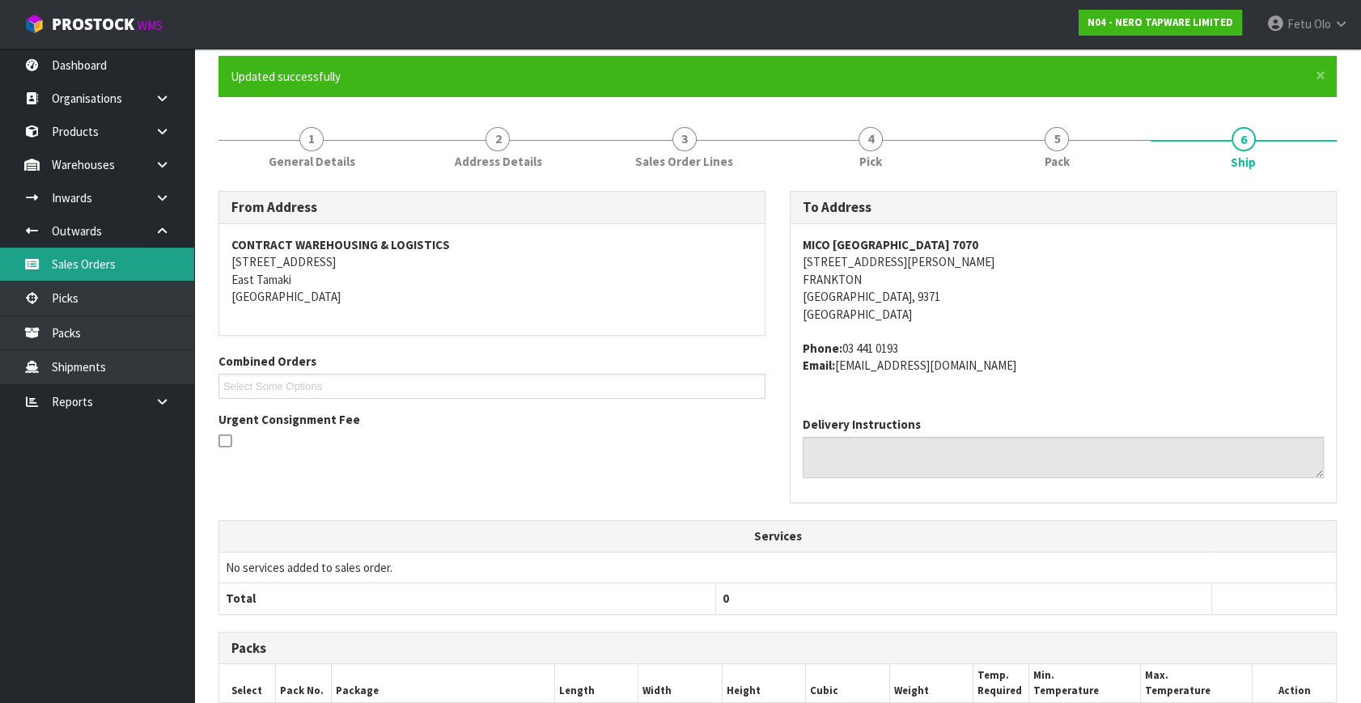
scroll to position [104, 0]
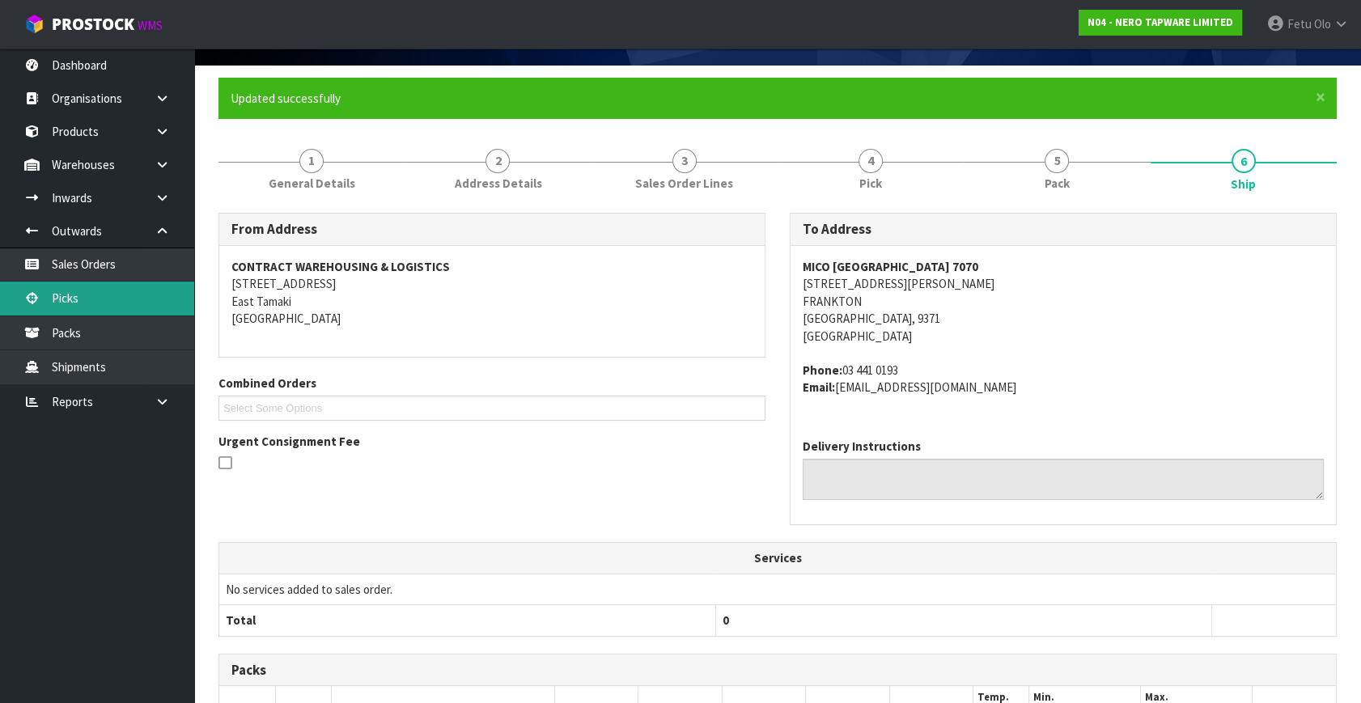
click at [64, 290] on link "Picks" at bounding box center [97, 298] width 194 height 33
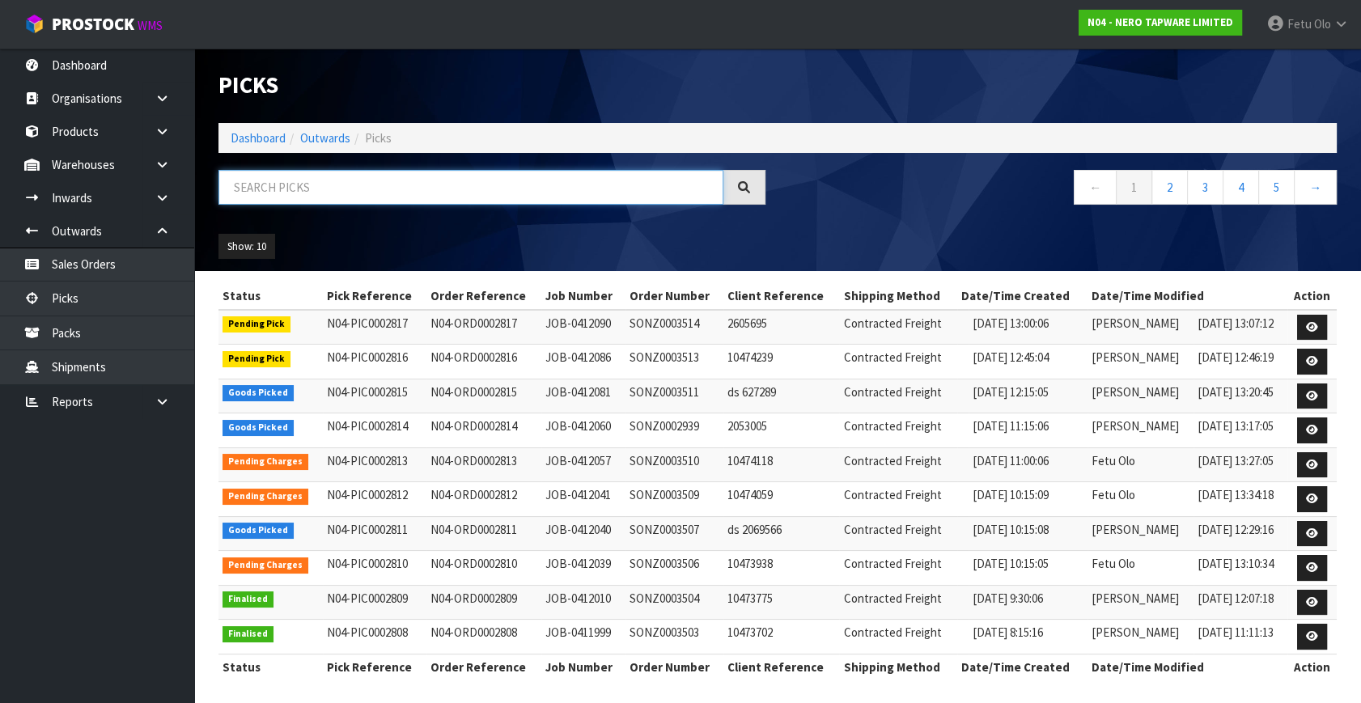
click at [294, 185] on input "text" at bounding box center [471, 187] width 505 height 35
type input "0002815"
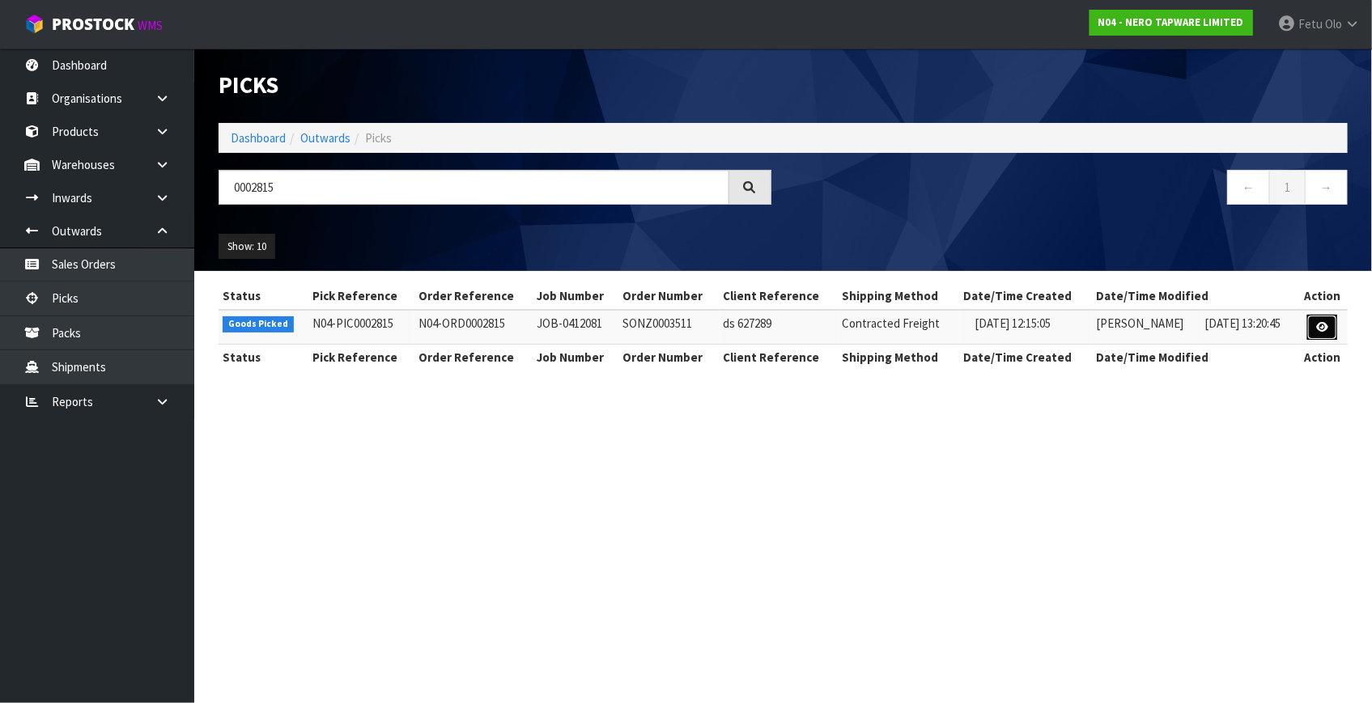
click at [1324, 332] on link at bounding box center [1322, 328] width 30 height 26
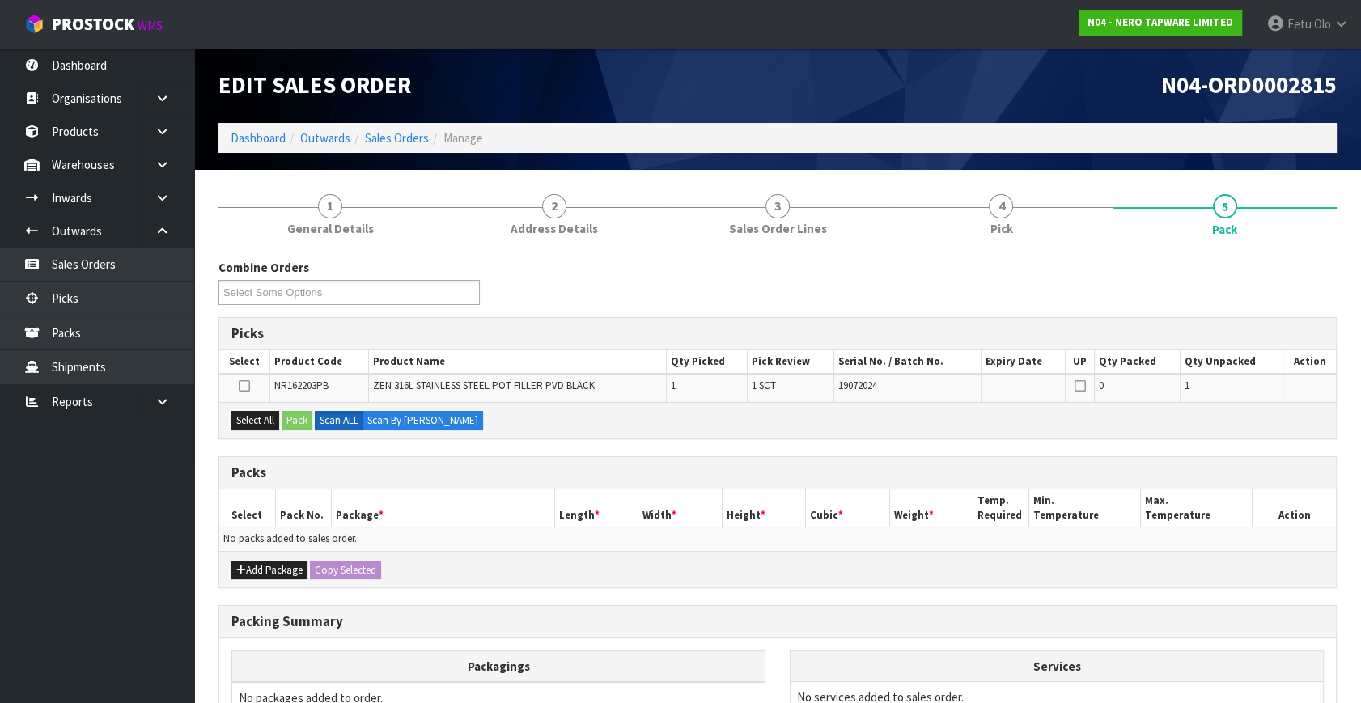
click at [142, 628] on ul "Dashboard Organisations Clients Consignees Carriers Products Categories Serial …" at bounding box center [97, 376] width 194 height 655
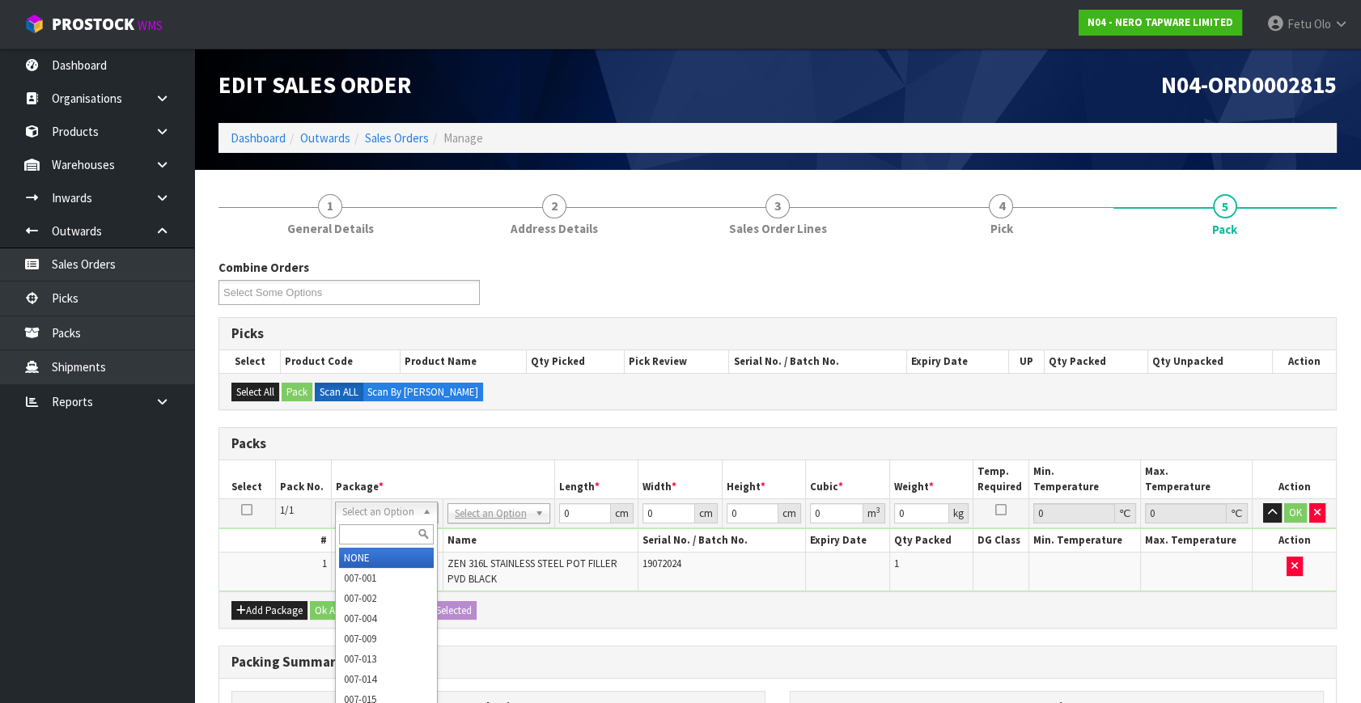
click at [409, 486] on th "Package *" at bounding box center [442, 479] width 223 height 38
drag, startPoint x: 409, startPoint y: 486, endPoint x: 383, endPoint y: 516, distance: 40.2
click at [374, 533] on input "text" at bounding box center [386, 534] width 95 height 20
type input "011"
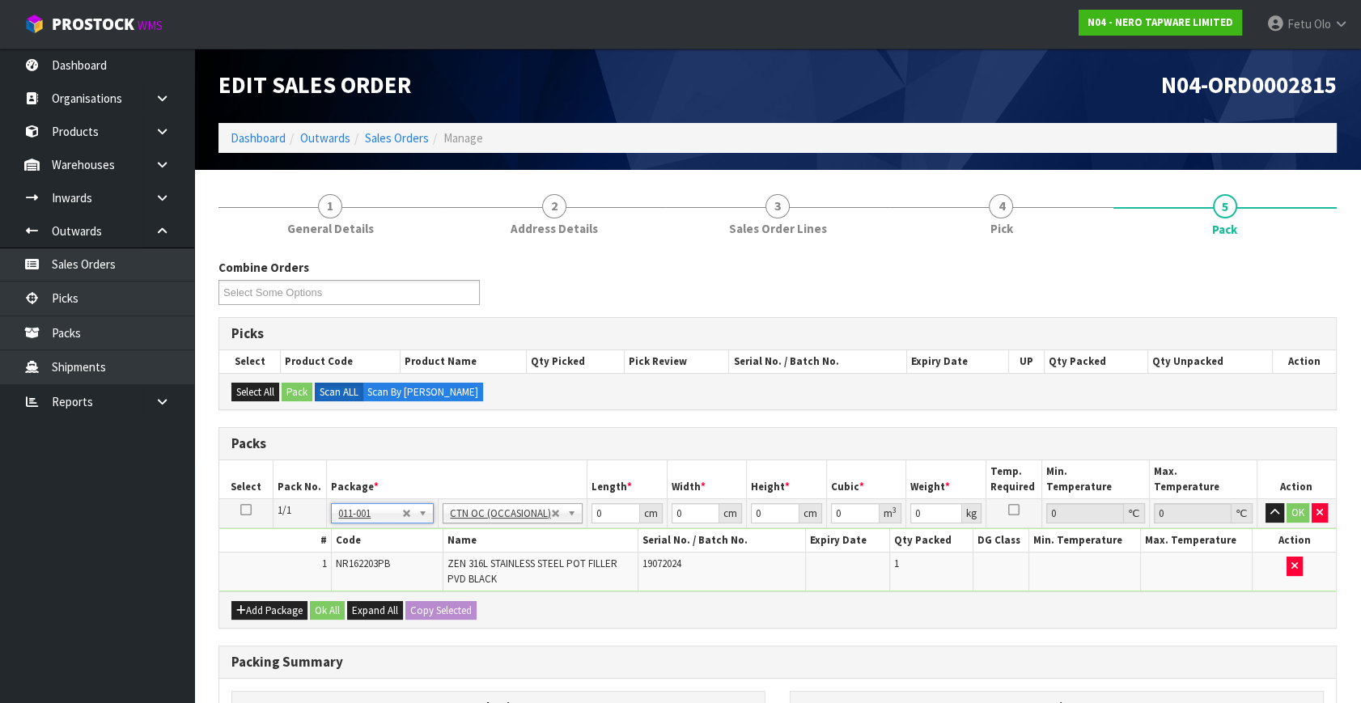
type input "1.82"
drag, startPoint x: 602, startPoint y: 514, endPoint x: 560, endPoint y: 520, distance: 42.6
click at [560, 520] on tr "1/1 NONE 007-001 007-002 007-004 007-009 007-013 007-014 007-015 007-017 007-01…" at bounding box center [777, 513] width 1117 height 29
type input "44"
type input "27"
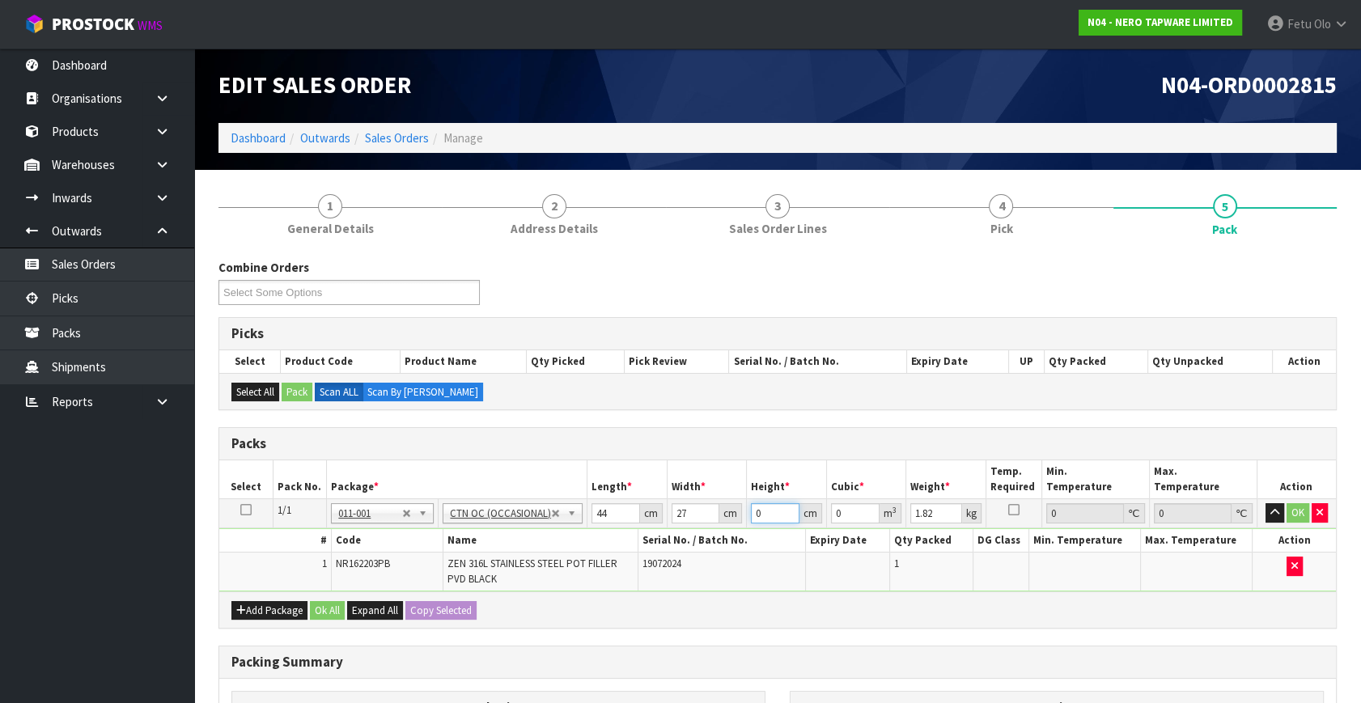
type input "4"
type input "0.004752"
drag, startPoint x: 728, startPoint y: 522, endPoint x: 685, endPoint y: 537, distance: 45.3
click at [685, 537] on tbody "1/1 NONE 007-001 007-002 007-004 007-009 007-013 007-014 007-015 007-017 007-01…" at bounding box center [777, 545] width 1117 height 93
type input "7"
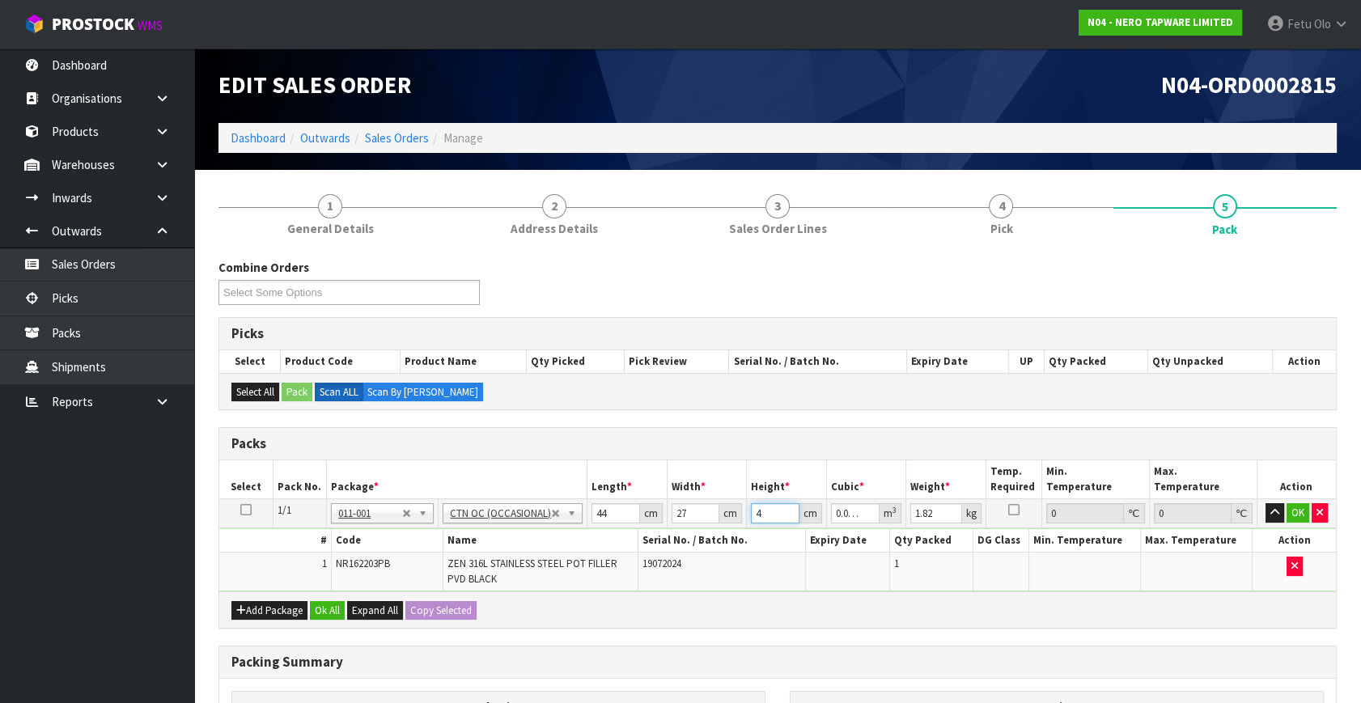
type input "0.008316"
type input "7"
type input "3"
click button "OK" at bounding box center [1298, 512] width 23 height 19
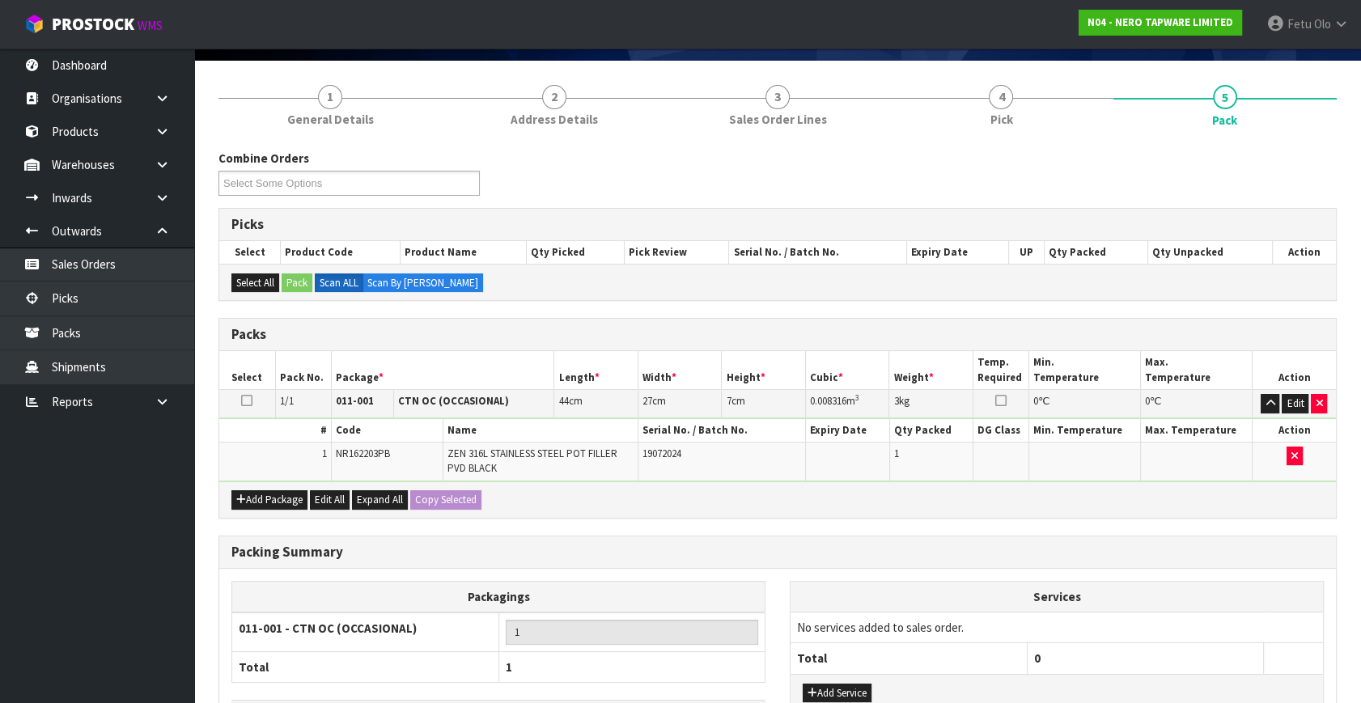
scroll to position [227, 0]
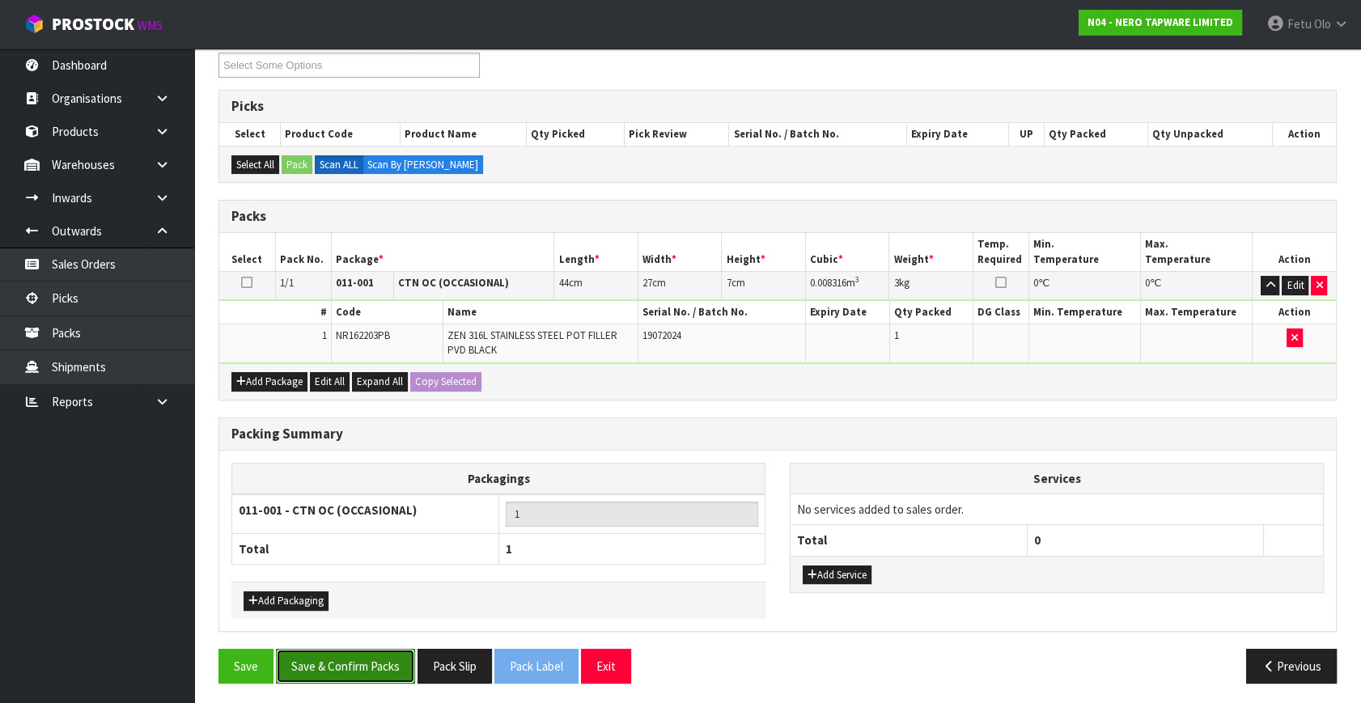
click at [392, 657] on button "Save & Confirm Packs" at bounding box center [345, 666] width 139 height 35
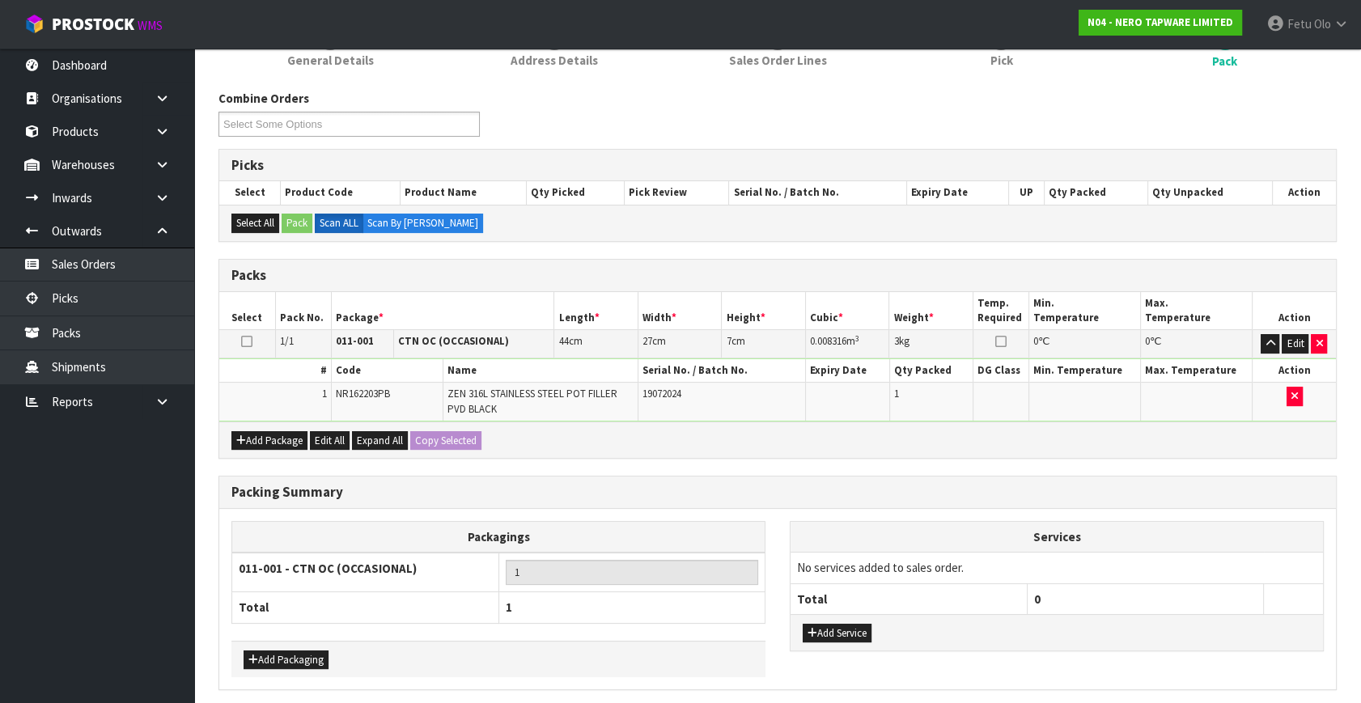
scroll to position [0, 0]
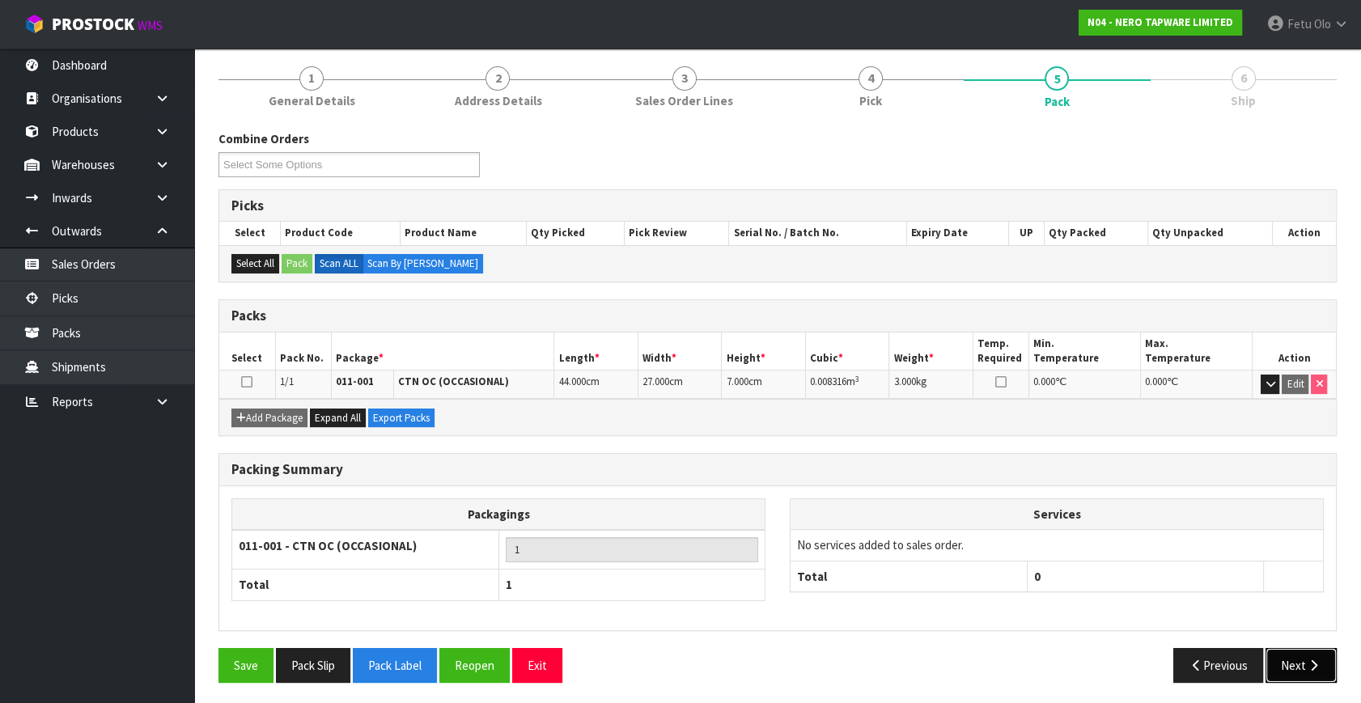
click at [1312, 663] on icon "button" at bounding box center [1313, 666] width 15 height 12
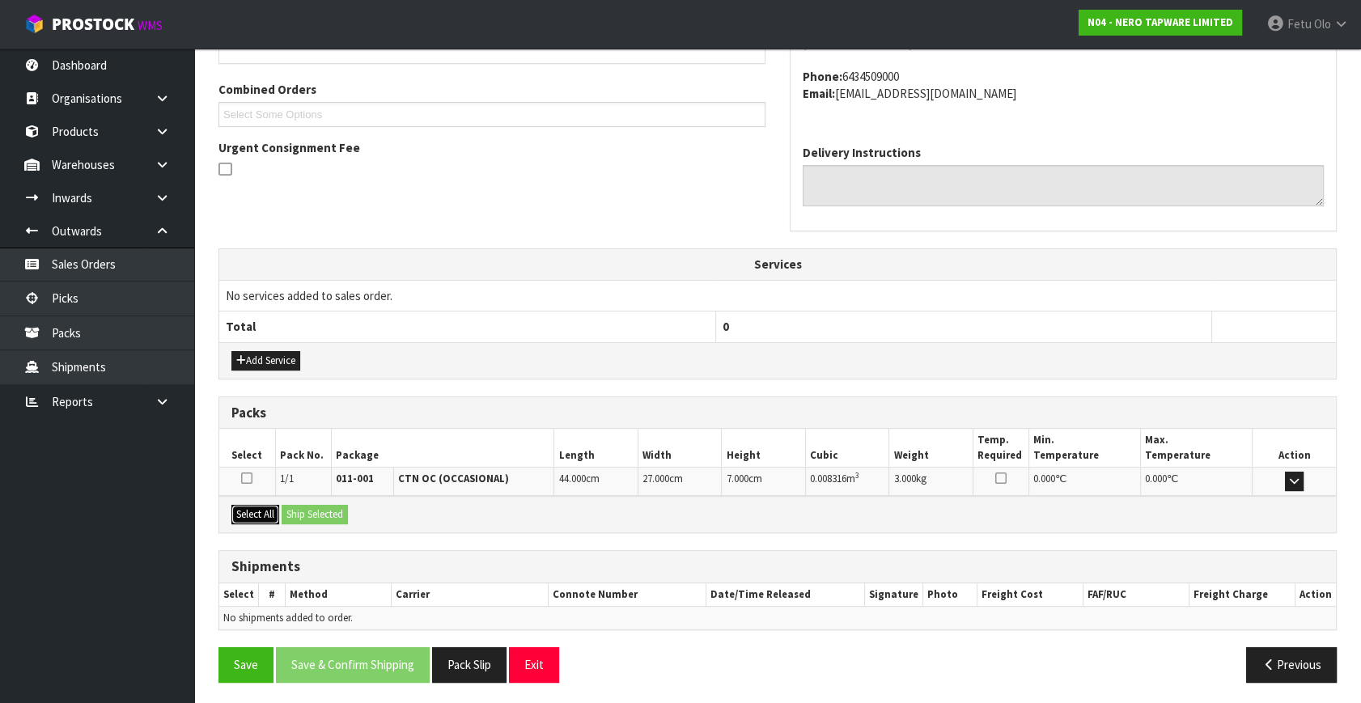
click at [259, 515] on button "Select All" at bounding box center [255, 514] width 48 height 19
click at [325, 514] on button "Ship Selected" at bounding box center [315, 514] width 66 height 19
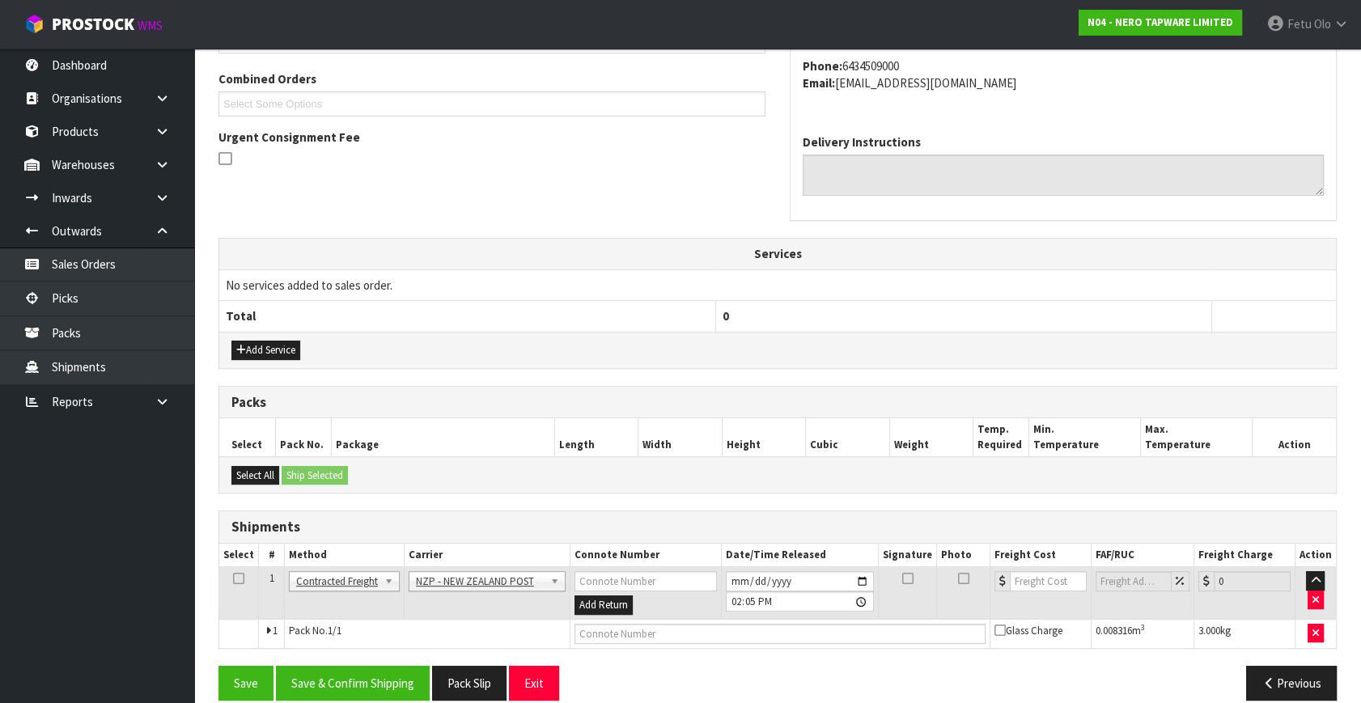
scroll to position [427, 0]
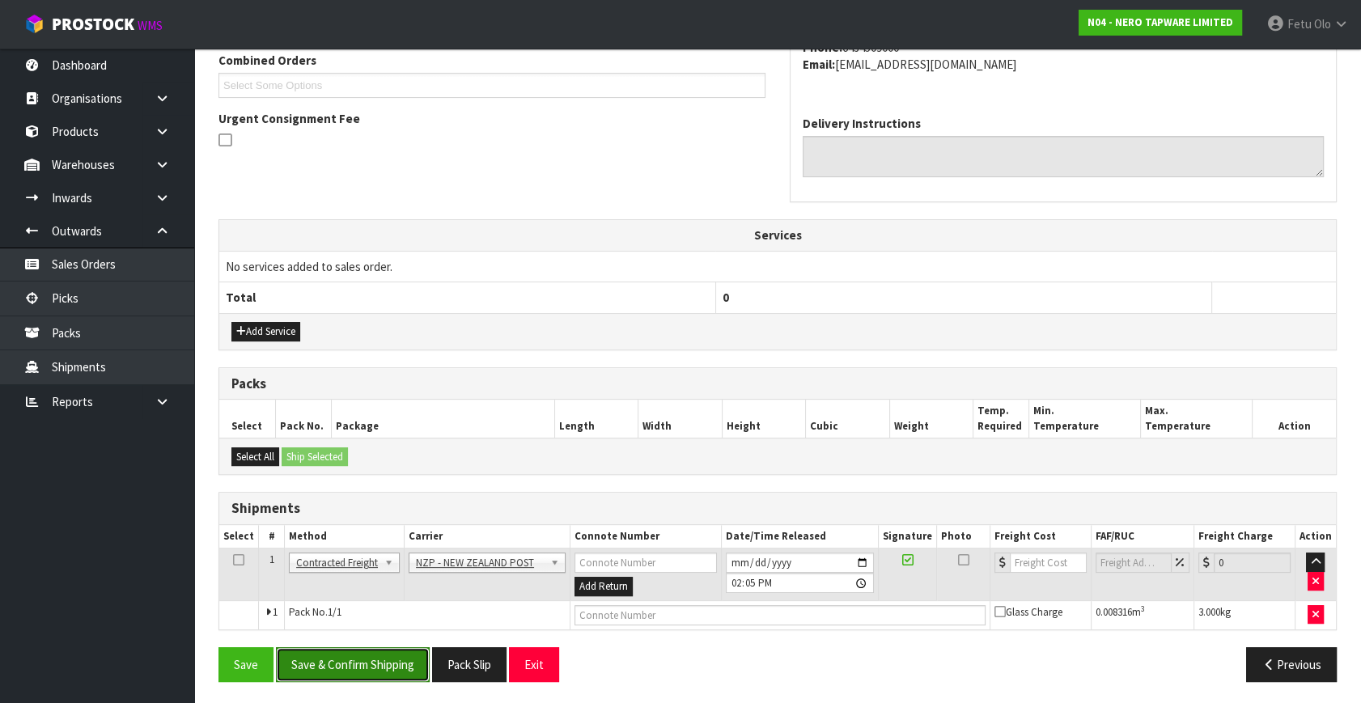
click at [380, 651] on button "Save & Confirm Shipping" at bounding box center [353, 664] width 154 height 35
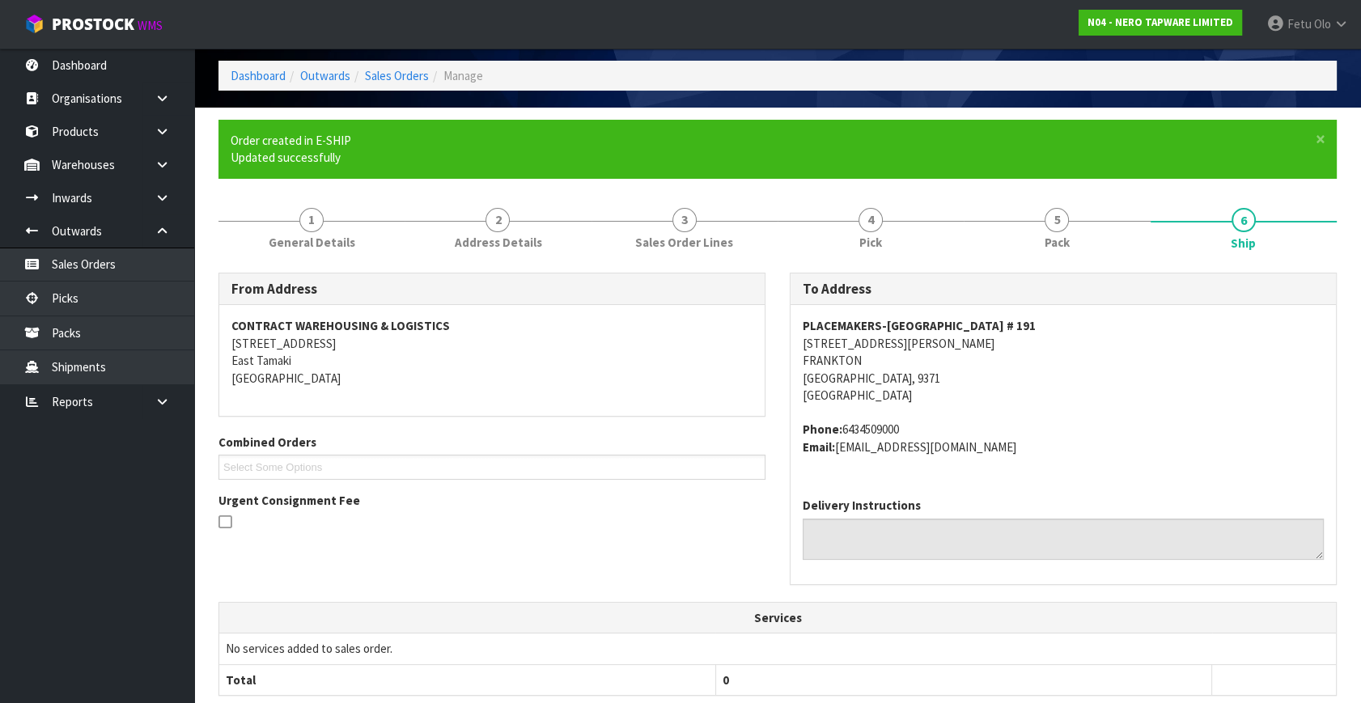
scroll to position [405, 0]
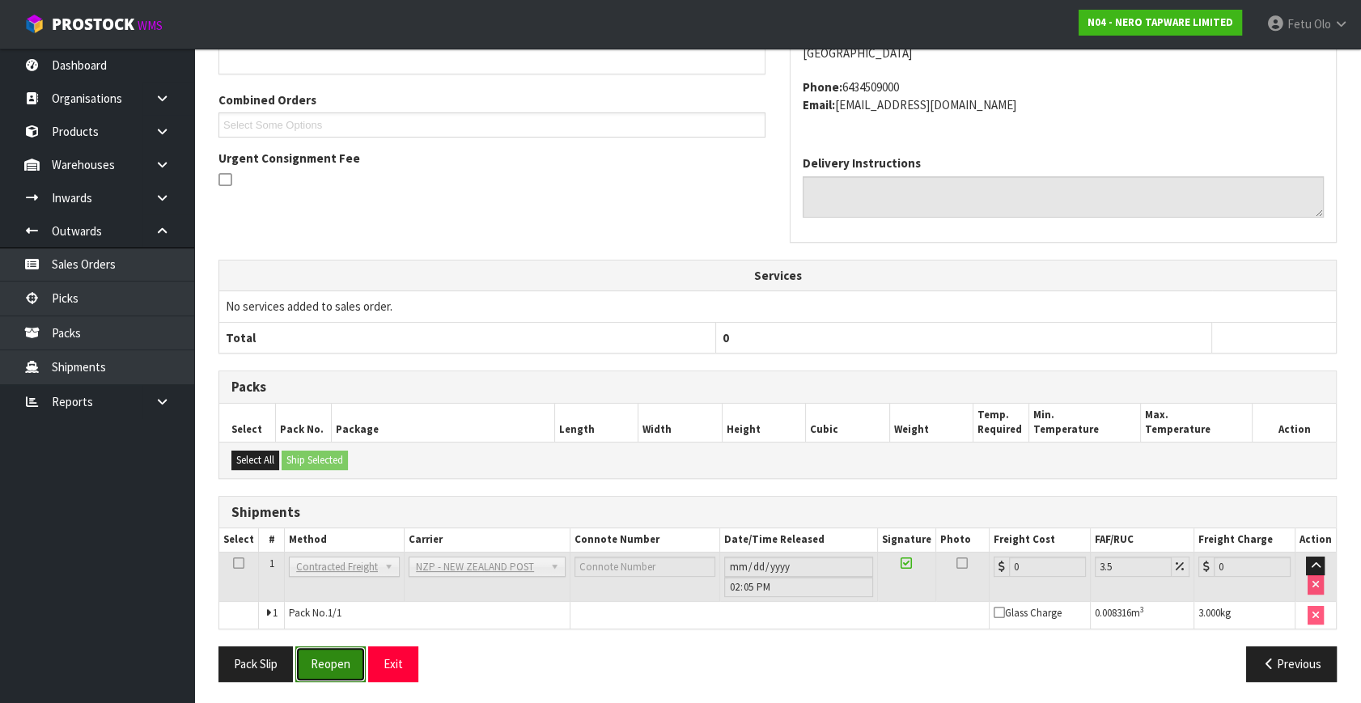
drag, startPoint x: 341, startPoint y: 661, endPoint x: 341, endPoint y: 637, distance: 24.3
click at [341, 661] on button "Reopen" at bounding box center [330, 664] width 70 height 35
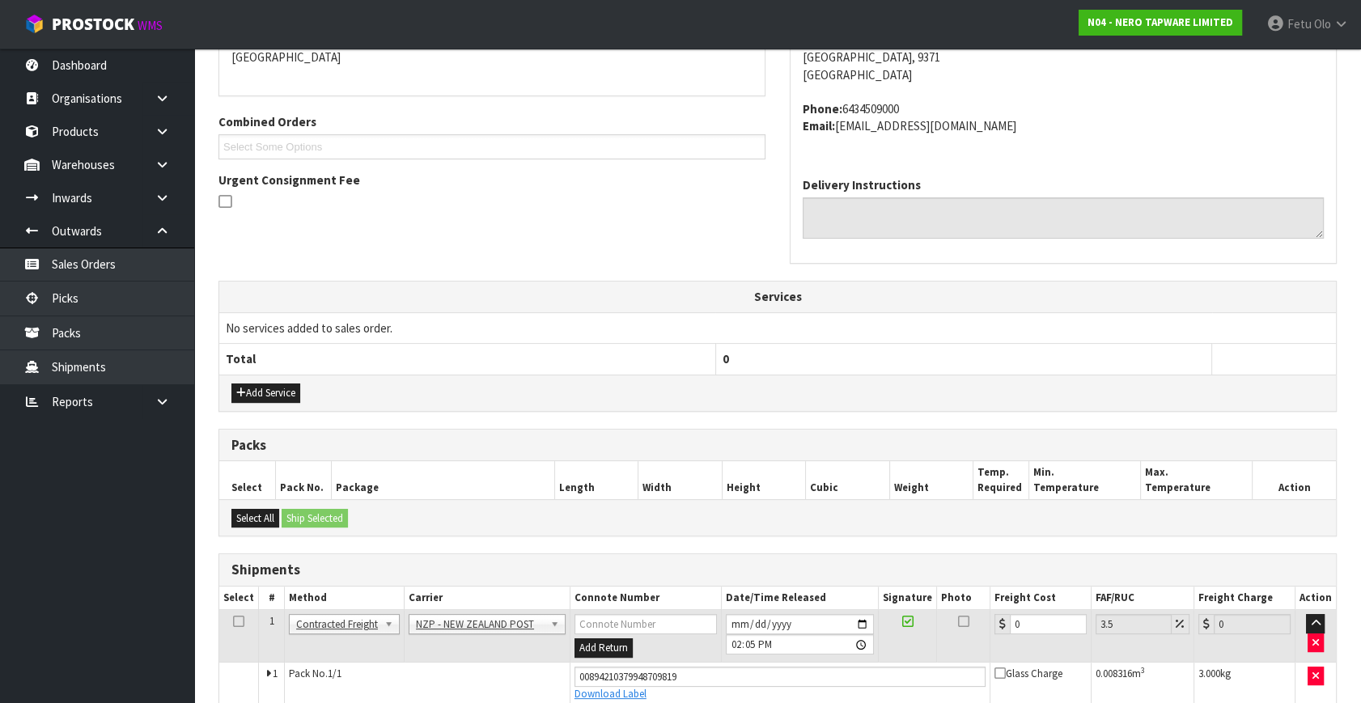
scroll to position [443, 0]
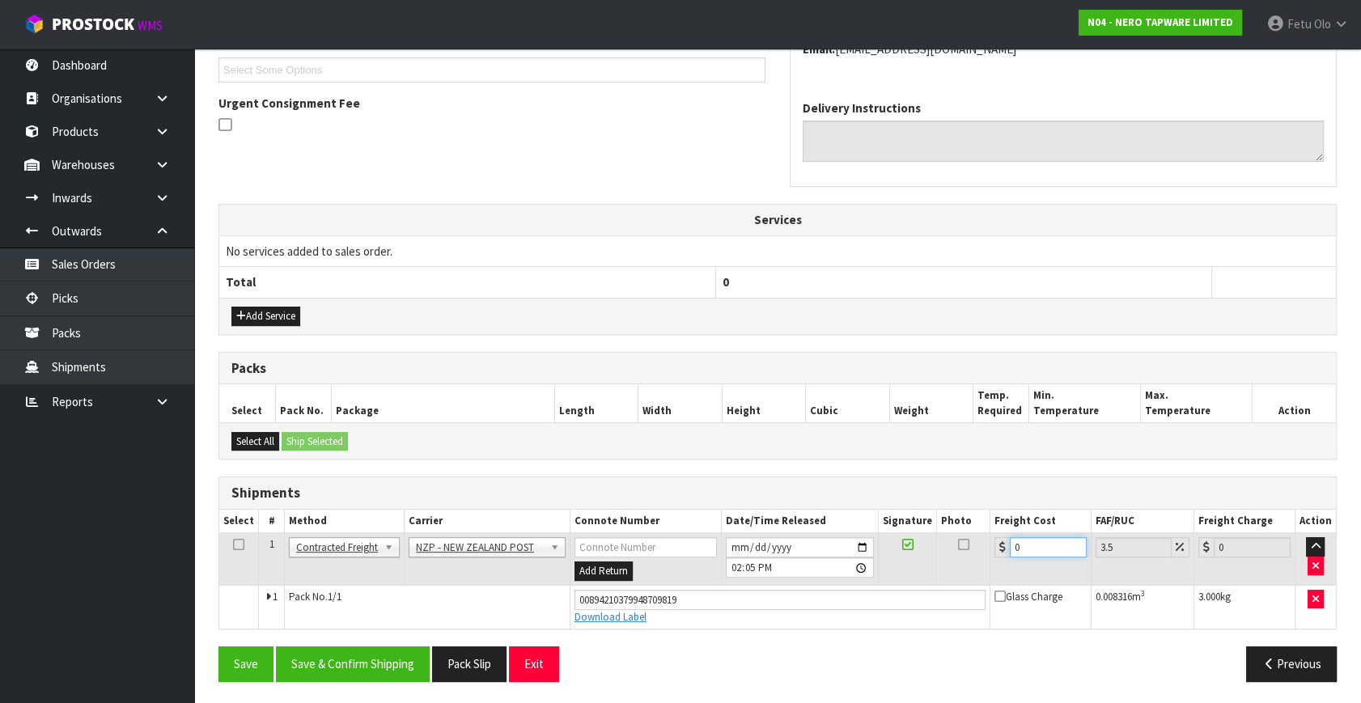
drag, startPoint x: 1032, startPoint y: 547, endPoint x: 783, endPoint y: 545, distance: 249.3
click at [783, 545] on tr "1 Client Local Pickup Customer Local Pickup Company Freight Contracted Freight …" at bounding box center [777, 559] width 1117 height 53
type input "1"
type input "1.03"
type input "16"
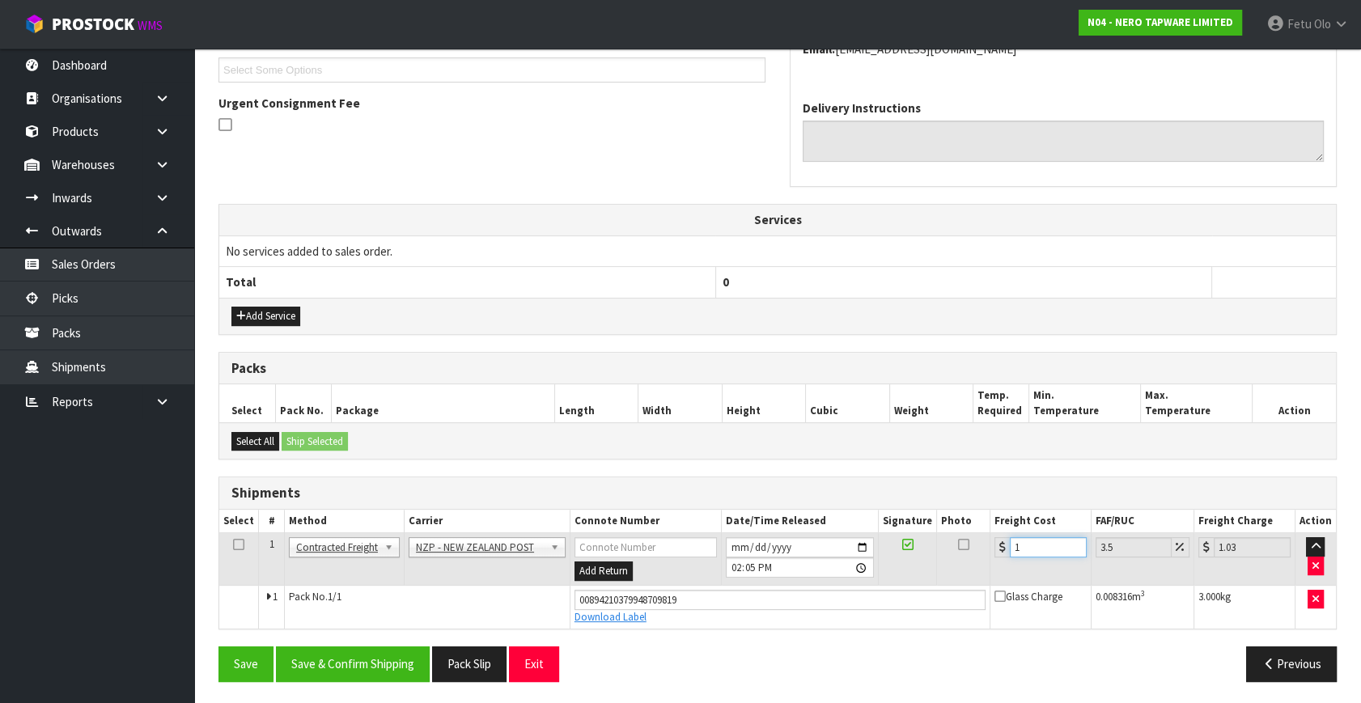
type input "16.56"
type input "16.2"
type input "16.77"
type input "16.20"
click at [364, 660] on button "Save & Confirm Shipping" at bounding box center [353, 664] width 154 height 35
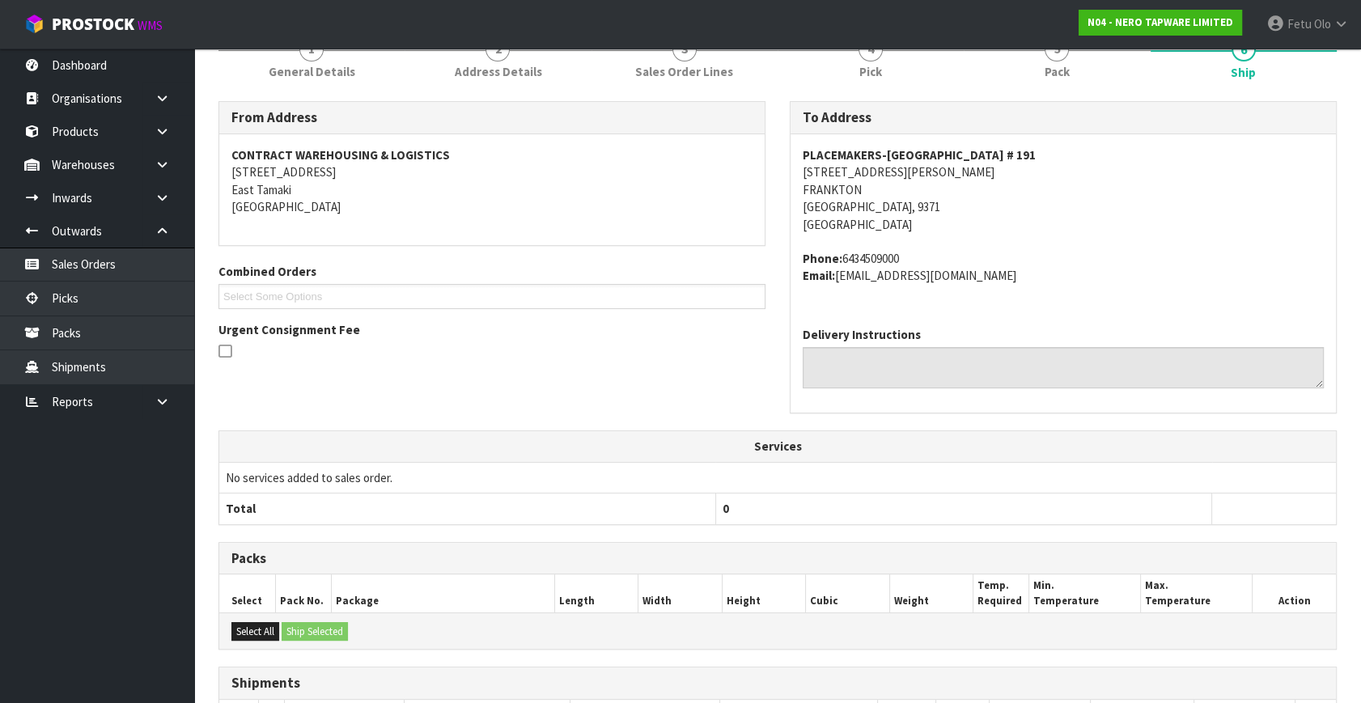
scroll to position [398, 0]
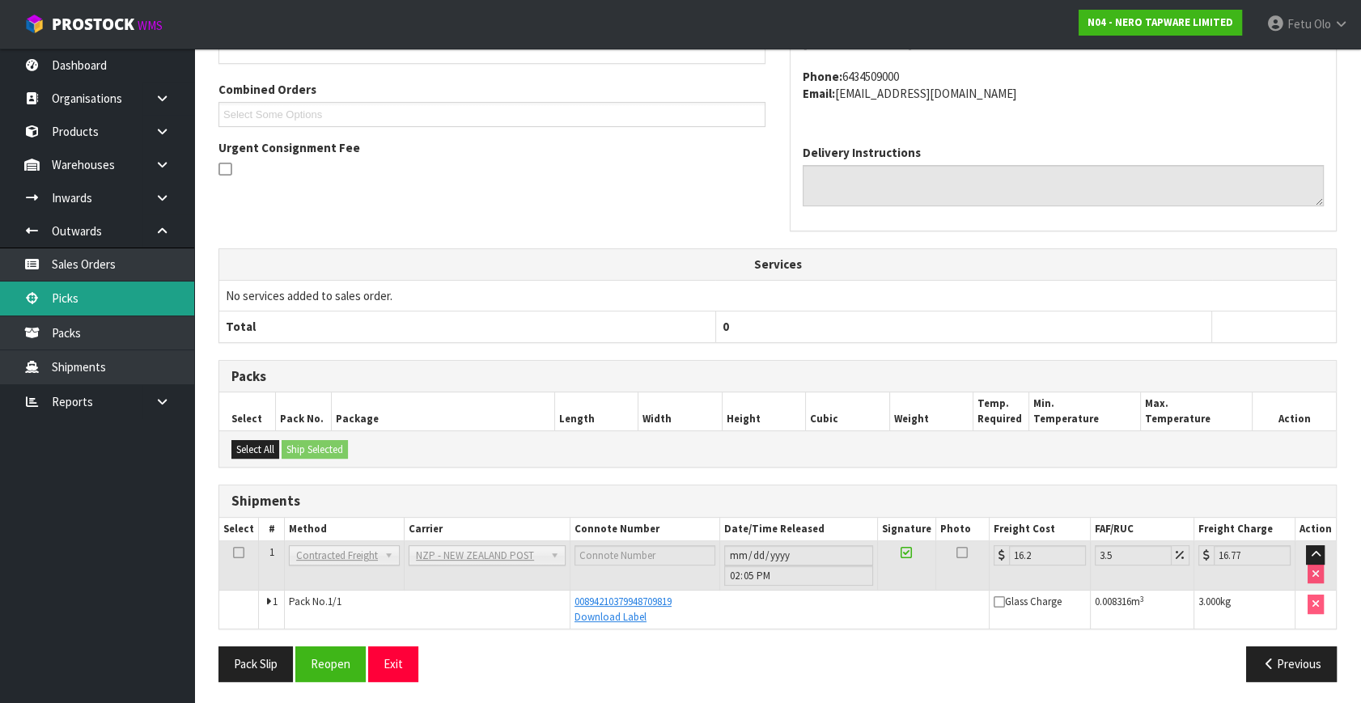
click at [100, 299] on link "Picks" at bounding box center [97, 298] width 194 height 33
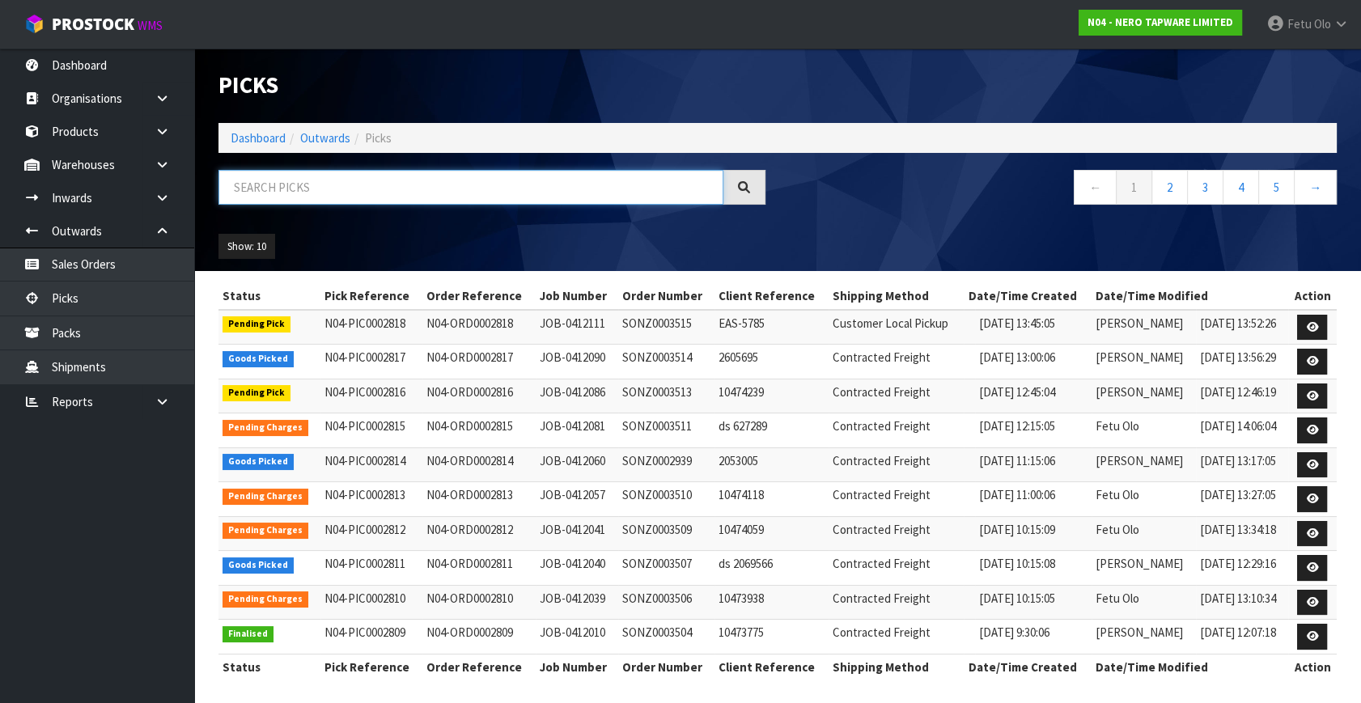
click at [429, 189] on input "text" at bounding box center [471, 187] width 505 height 35
type input "002817"
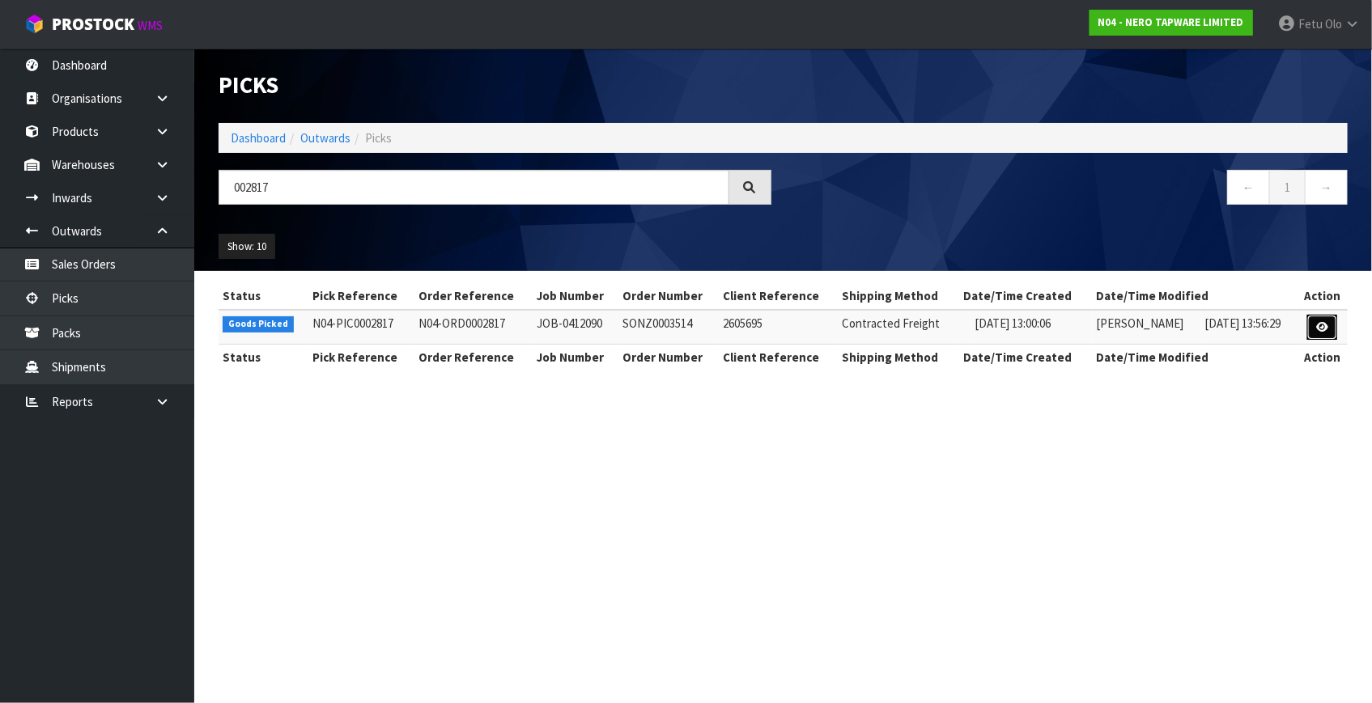
click at [1335, 322] on link at bounding box center [1322, 328] width 30 height 26
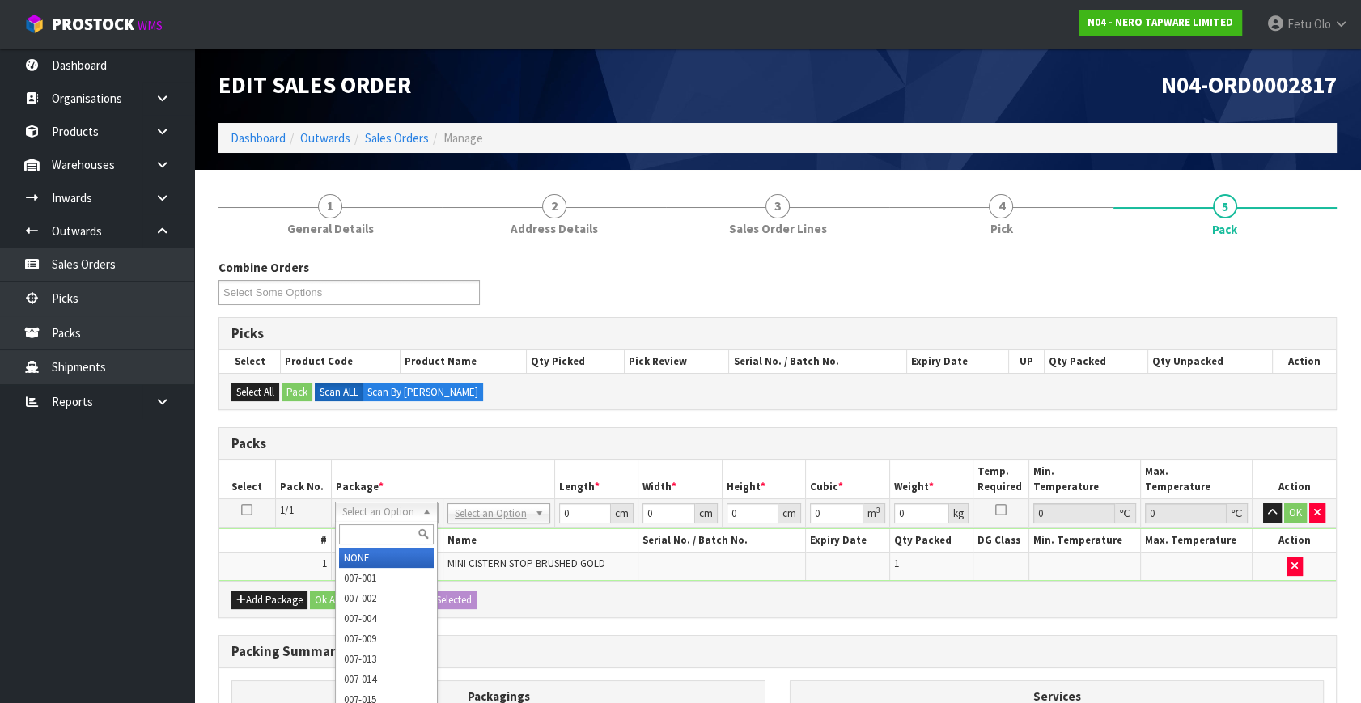
click at [371, 532] on input "text" at bounding box center [386, 534] width 95 height 20
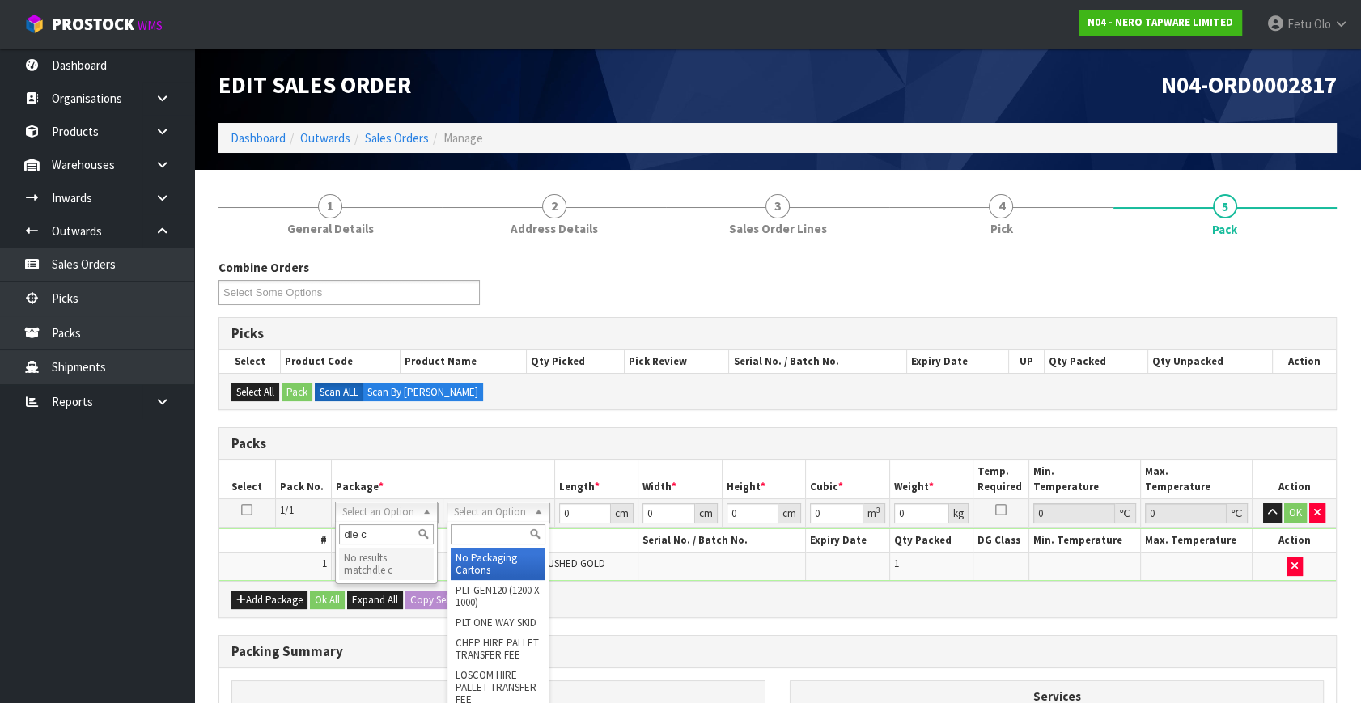
type input "dle c"
click at [482, 528] on input "text" at bounding box center [498, 534] width 95 height 20
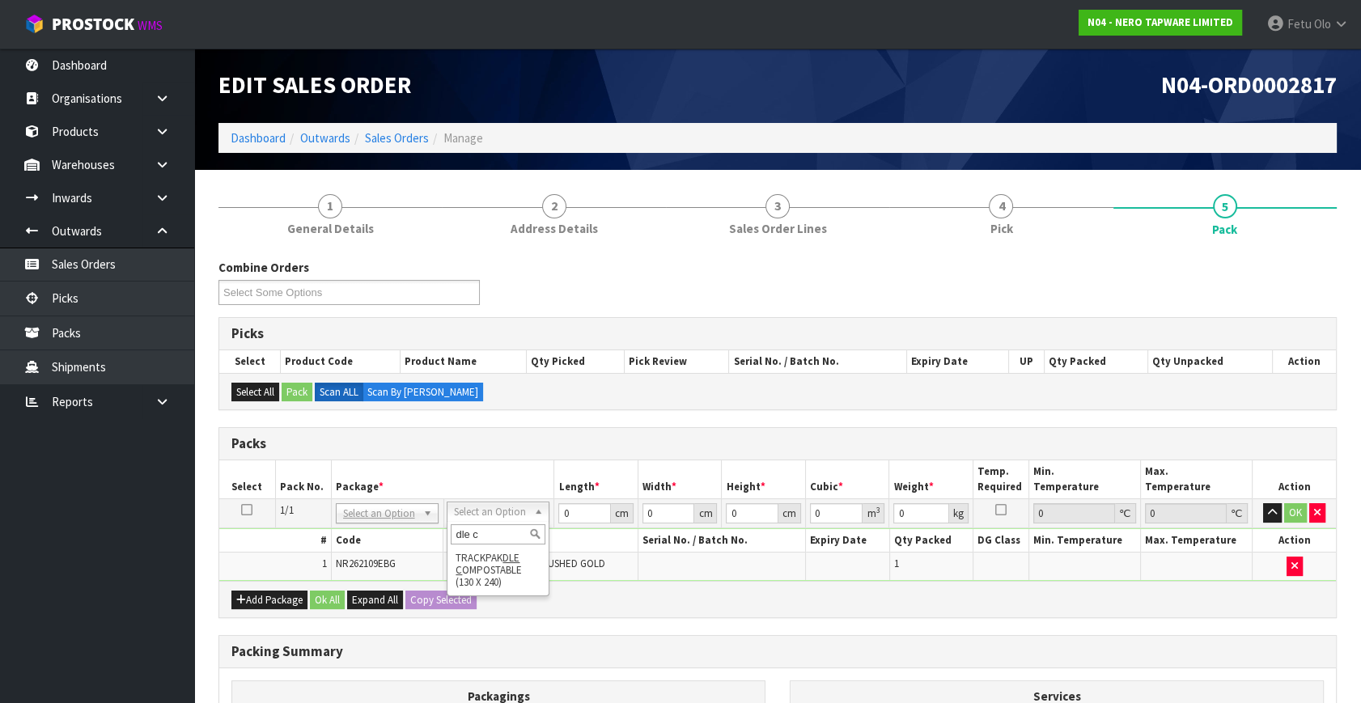
type input "dle c"
type input "13"
type input "24"
type input "0.01"
type input "0.000003"
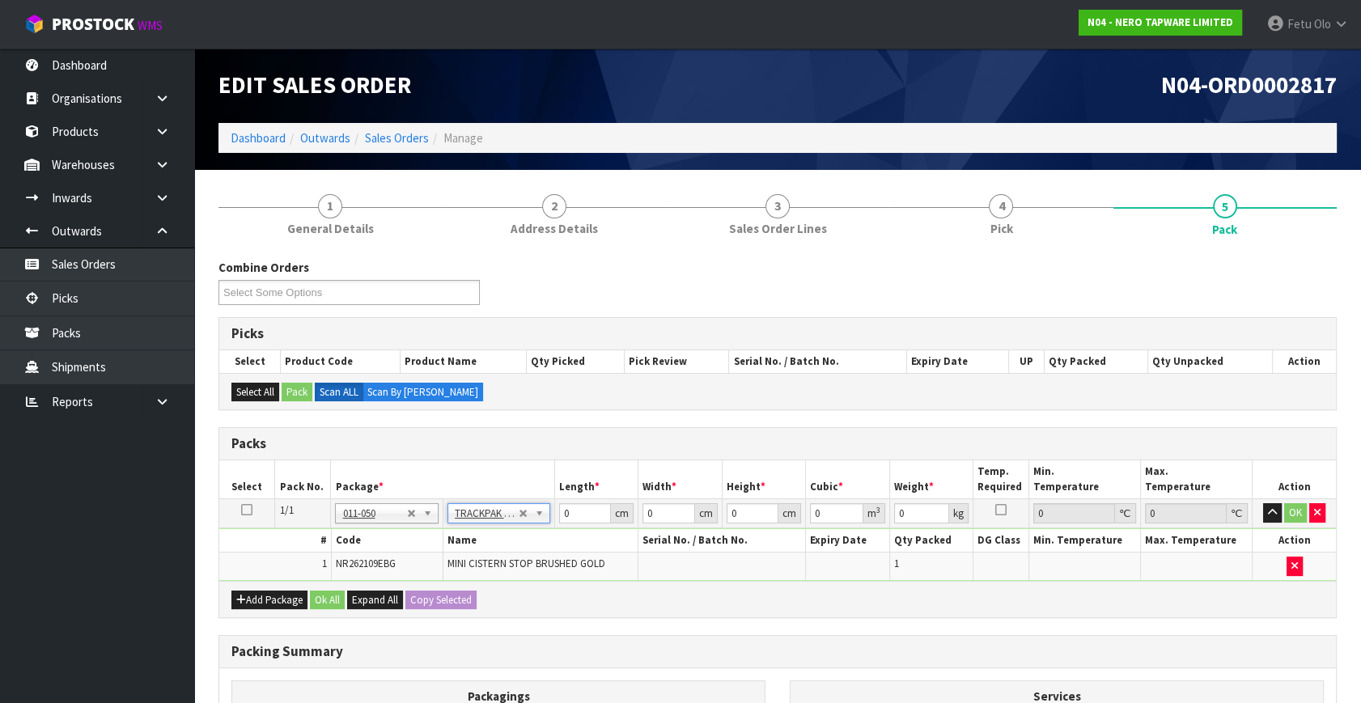
type input "0.21"
click at [571, 511] on input "13" at bounding box center [585, 513] width 52 height 20
type input "1"
type input "0"
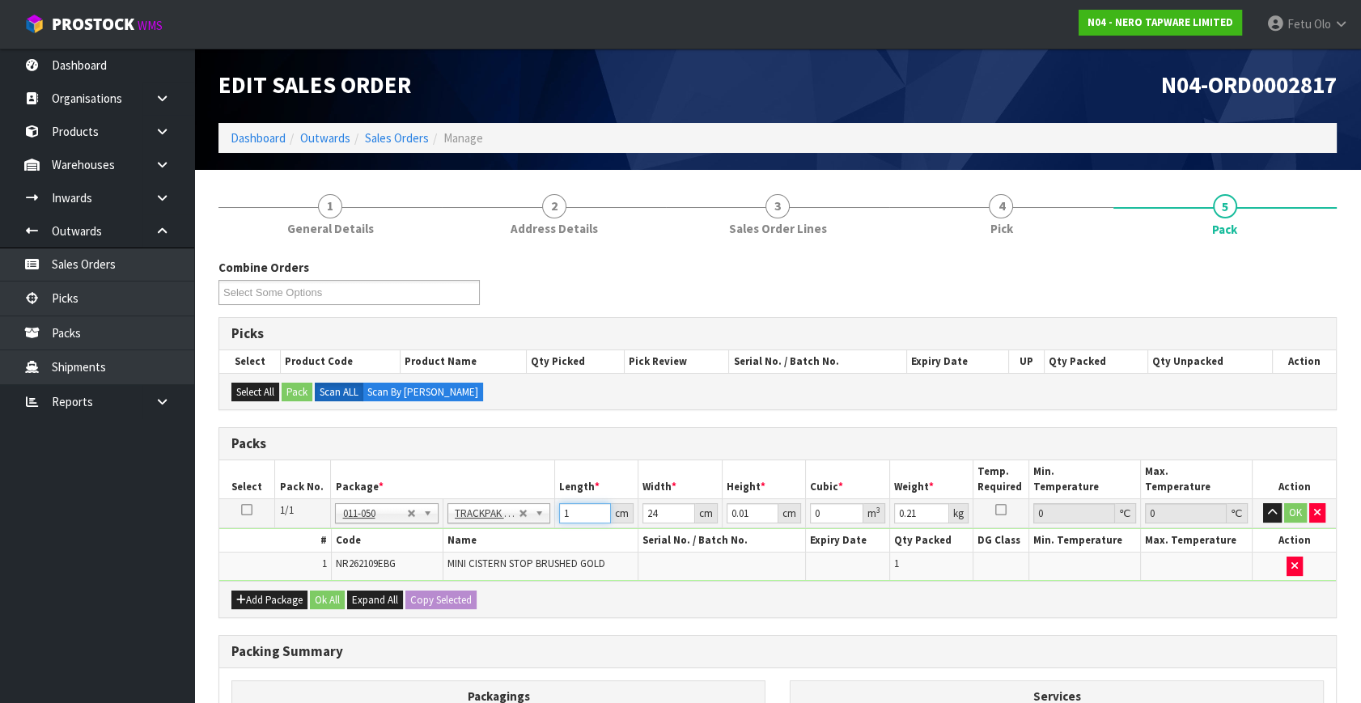
type input "19"
type input "0.000005"
type input "19"
type input "1"
type input "0"
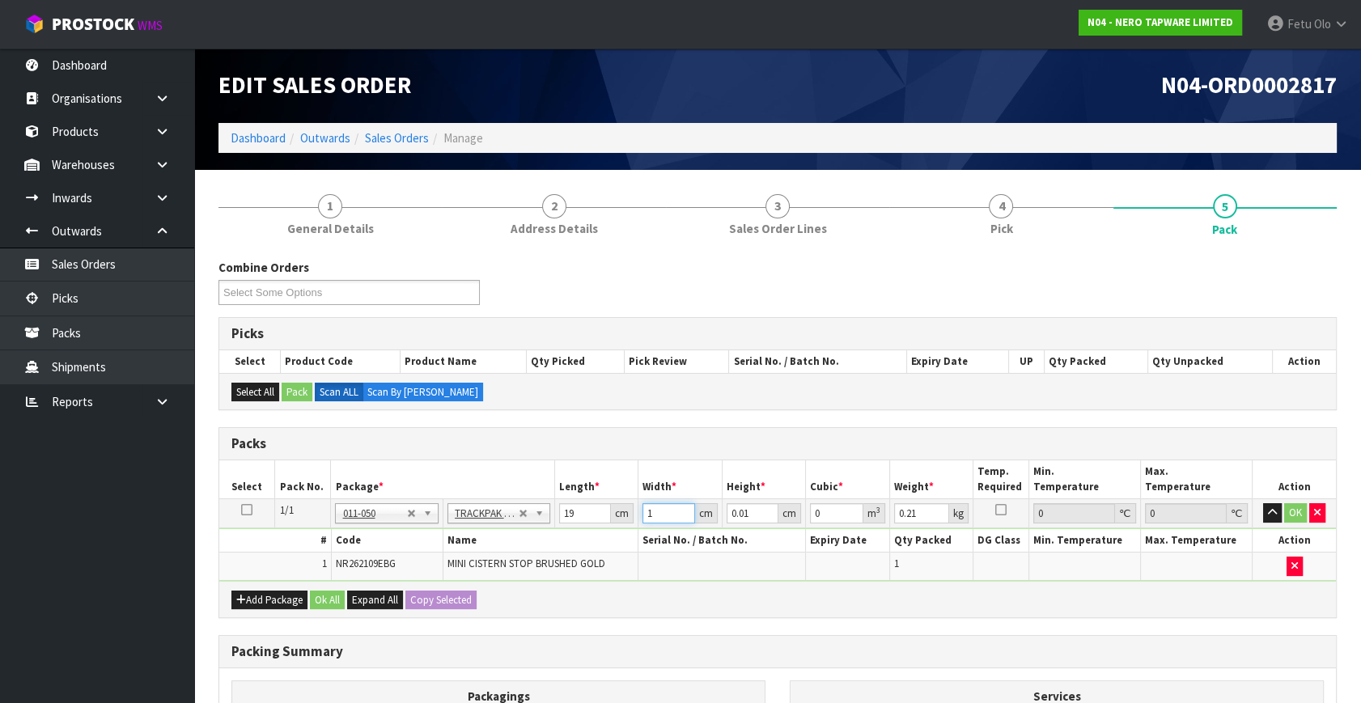
type input "1"
type input "2"
type input "0.000038"
type input "2"
click at [571, 511] on input "19" at bounding box center [585, 513] width 52 height 20
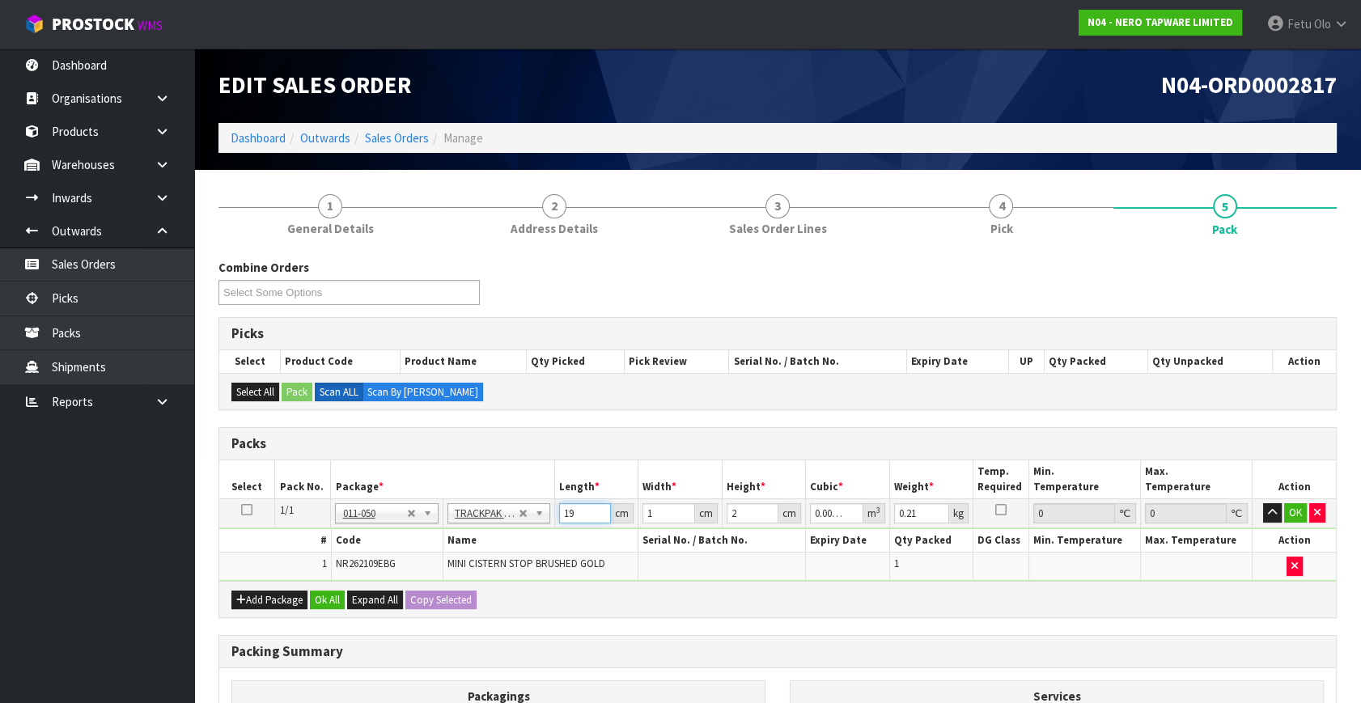
click at [571, 511] on input "19" at bounding box center [585, 513] width 52 height 20
type input "12"
type input "0.000456"
type input "12"
type input "6"
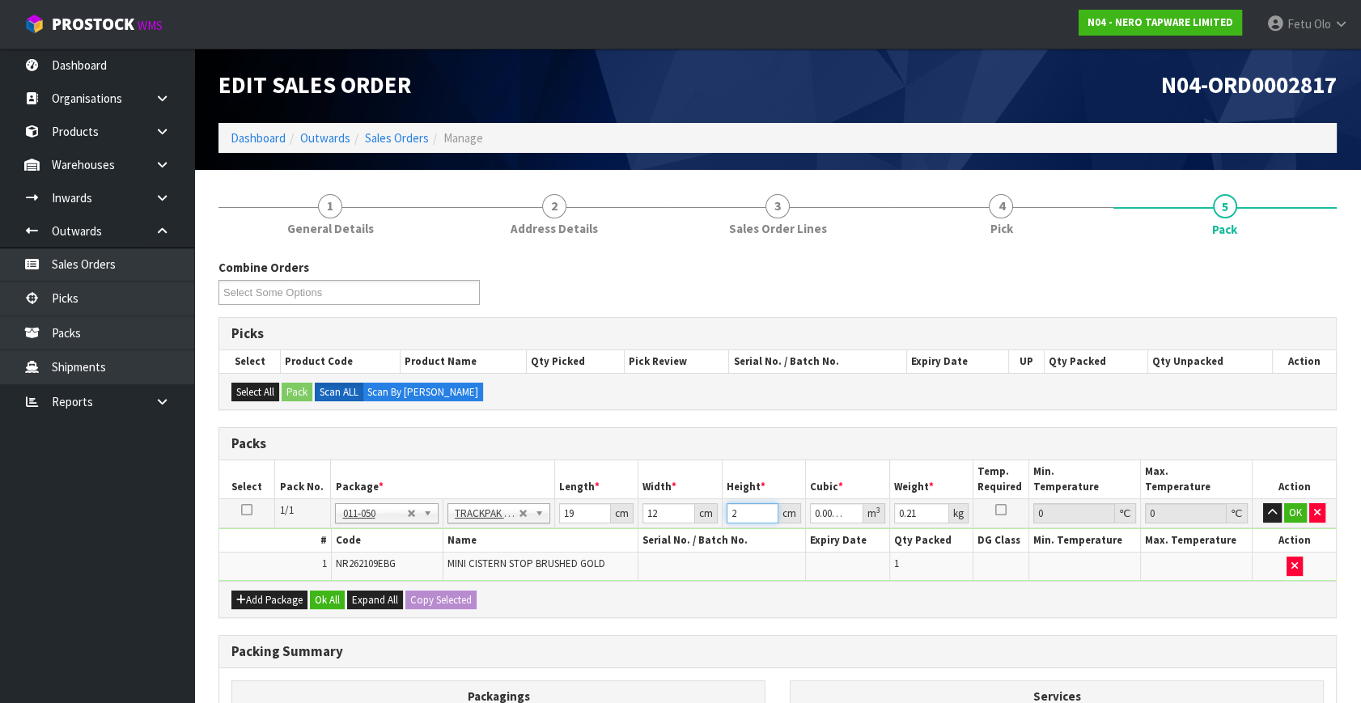
type input "0.001368"
type input "6"
type input "1"
click button "OK" at bounding box center [1295, 512] width 23 height 19
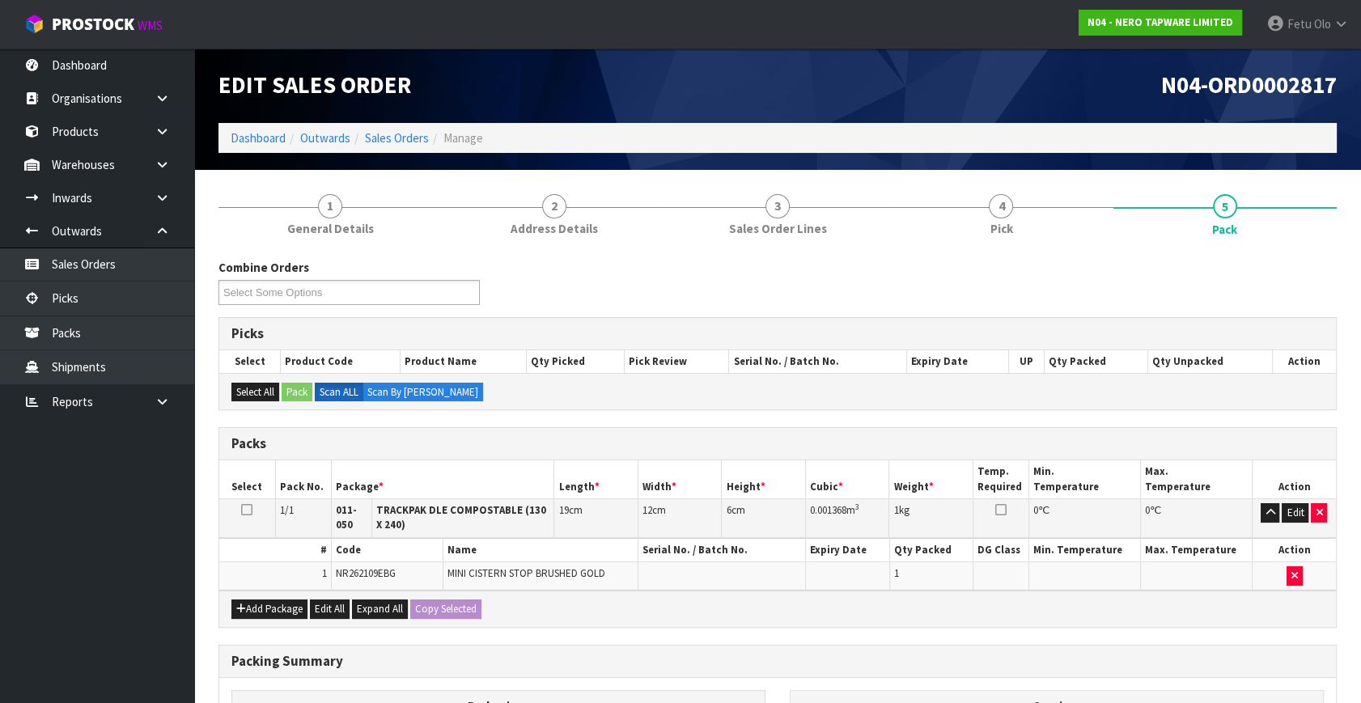
scroll to position [237, 0]
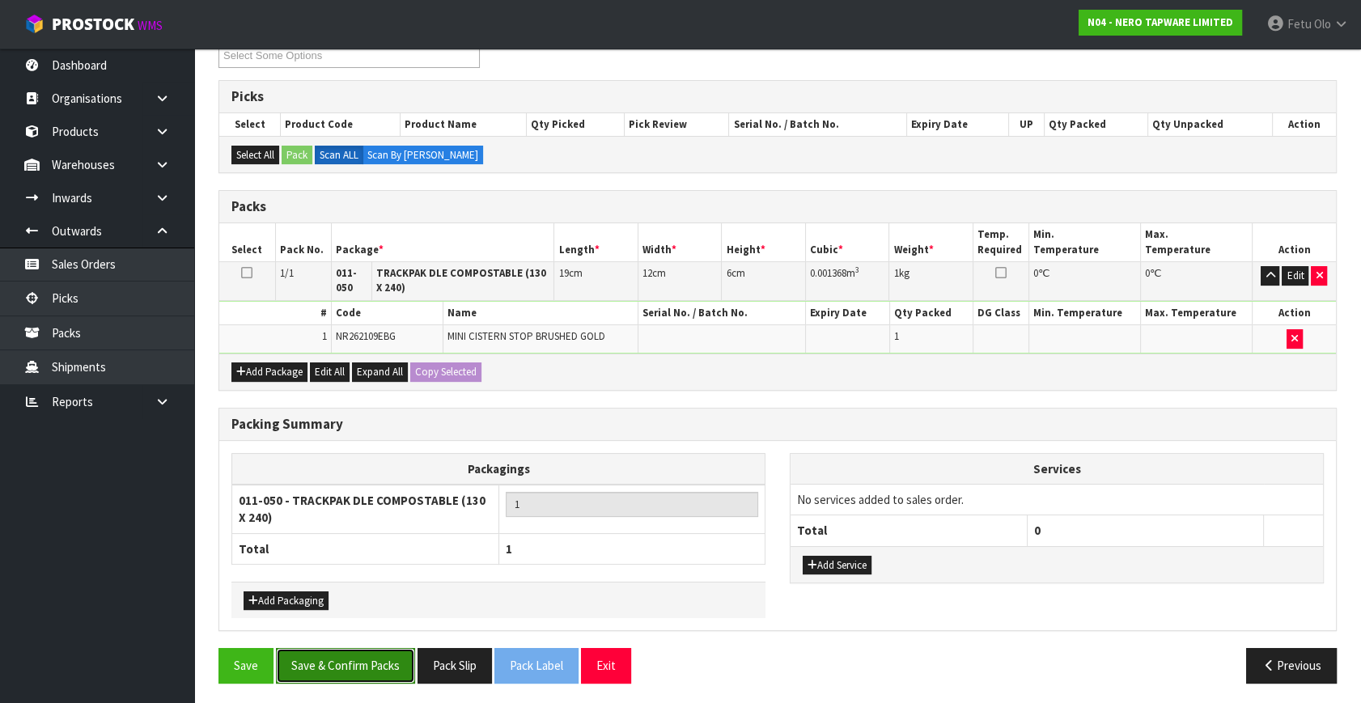
click at [360, 653] on button "Save & Confirm Packs" at bounding box center [345, 665] width 139 height 35
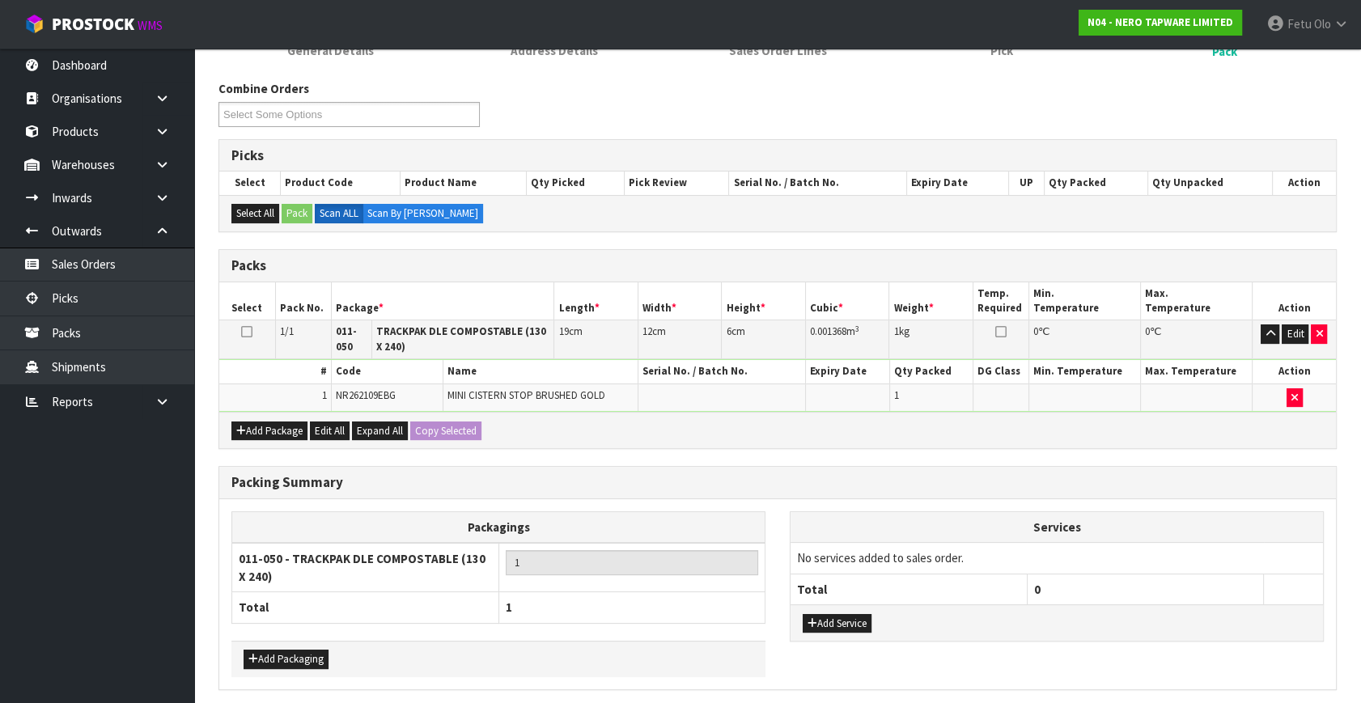
scroll to position [0, 0]
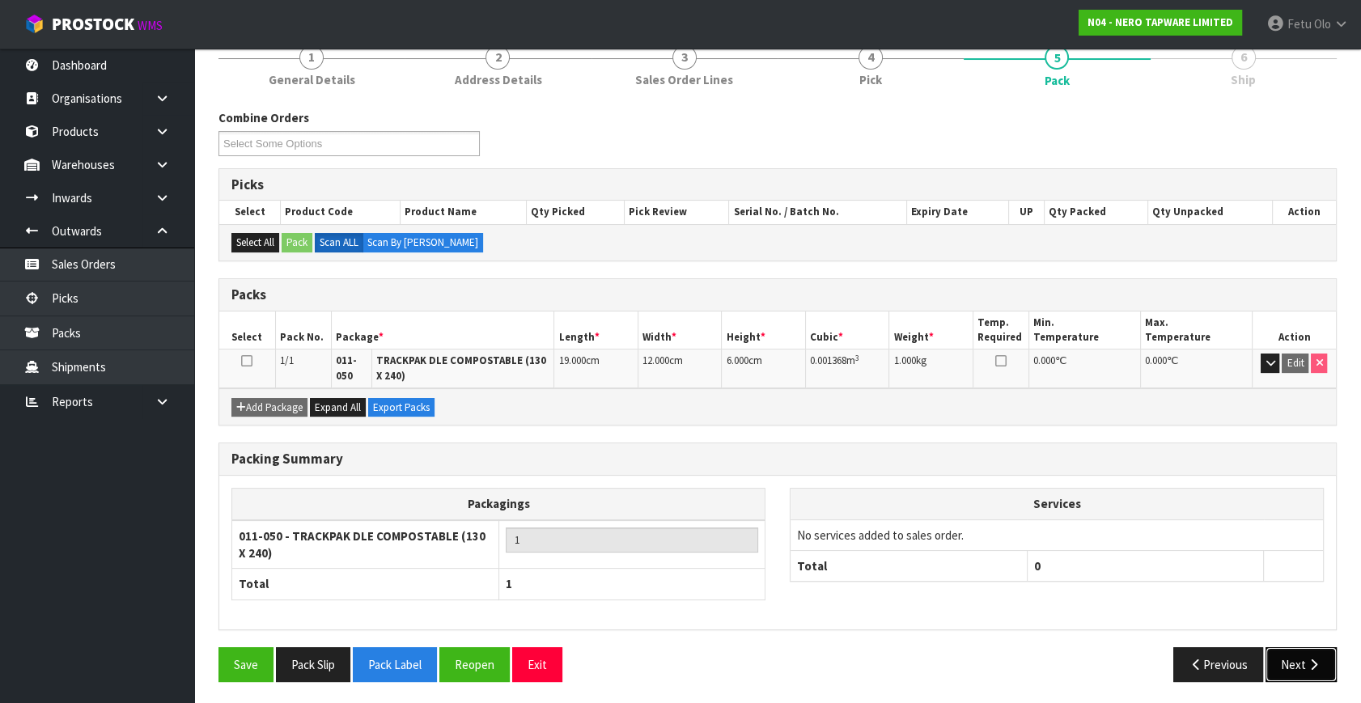
click at [1326, 657] on button "Next" at bounding box center [1301, 664] width 71 height 35
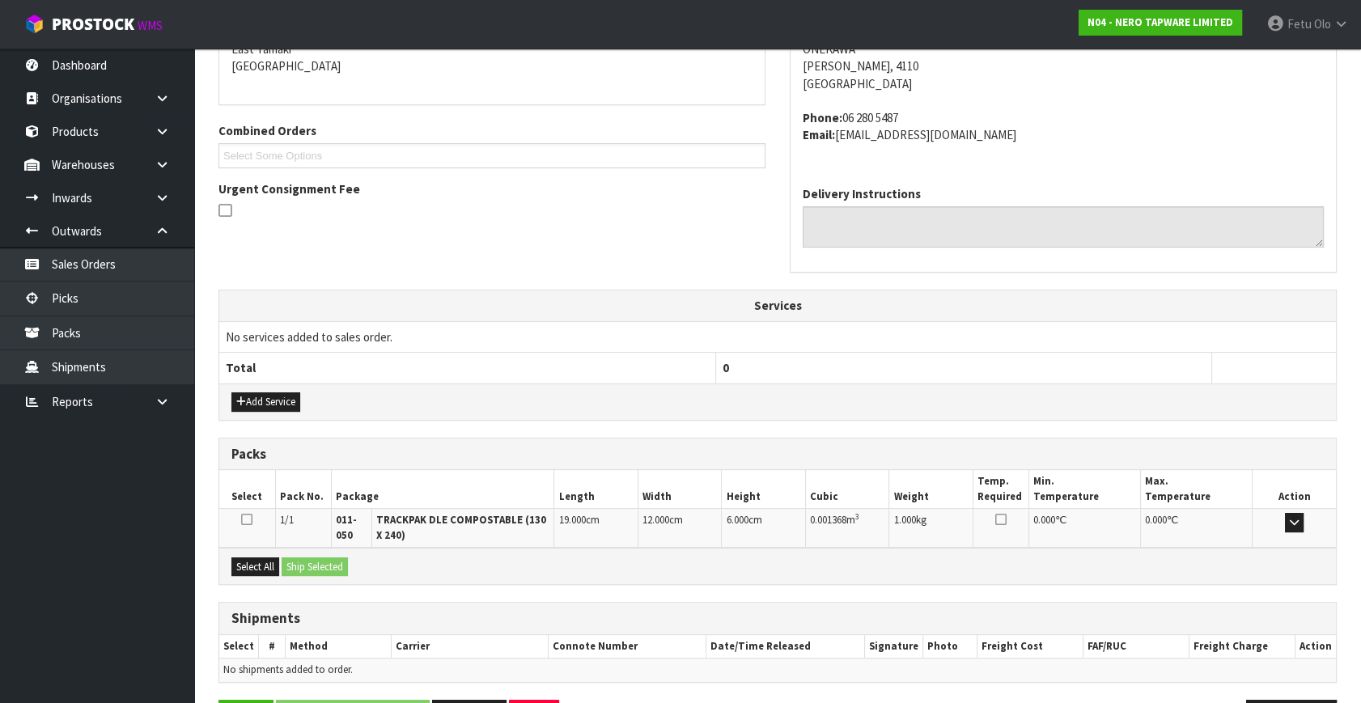
scroll to position [409, 0]
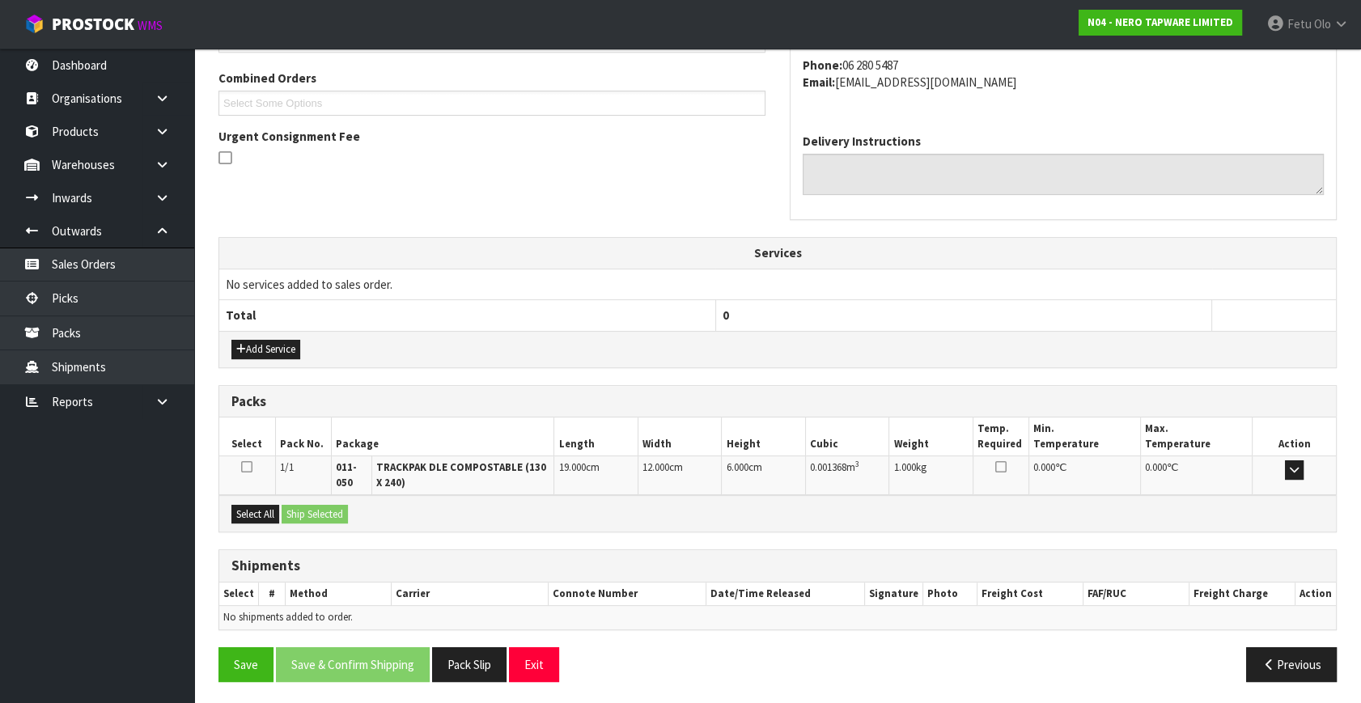
click at [274, 500] on div "Select All Ship Selected" at bounding box center [777, 513] width 1117 height 36
click at [272, 511] on button "Select All" at bounding box center [255, 514] width 48 height 19
click at [309, 516] on button "Ship Selected" at bounding box center [315, 514] width 66 height 19
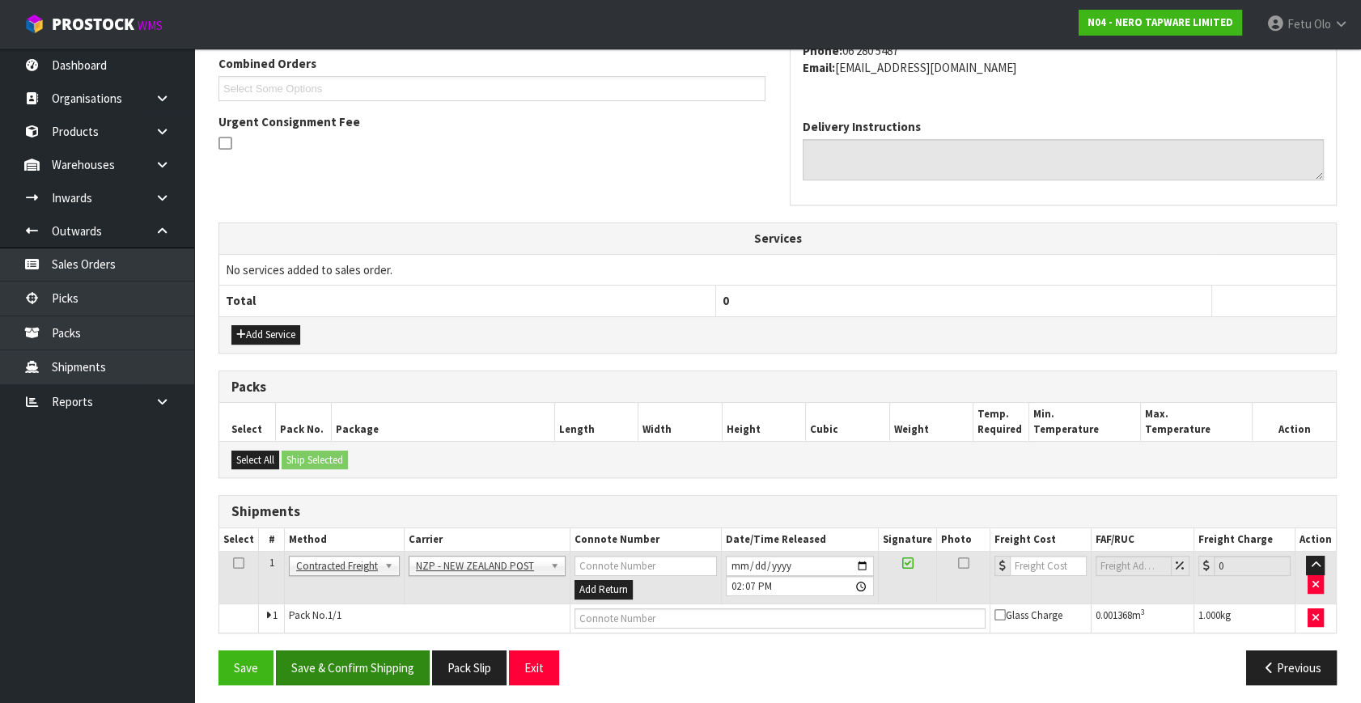
scroll to position [427, 0]
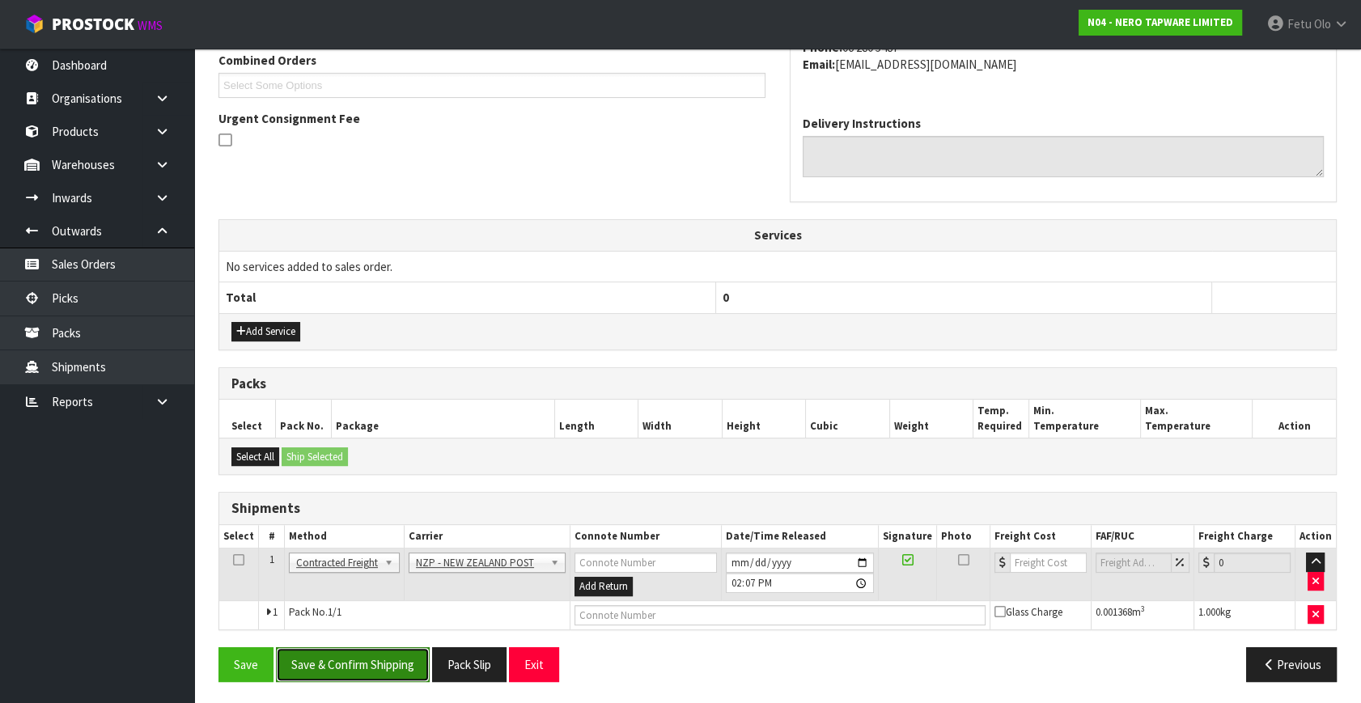
click at [370, 653] on button "Save & Confirm Shipping" at bounding box center [353, 664] width 154 height 35
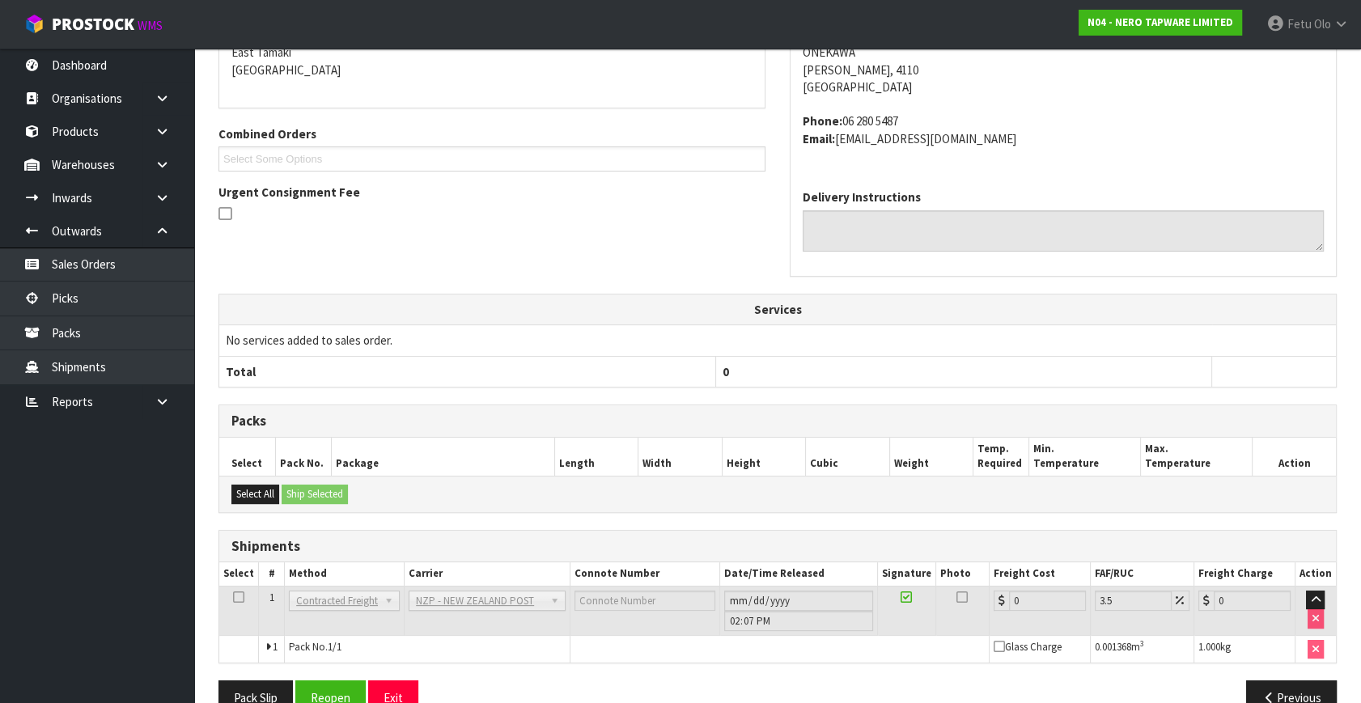
scroll to position [405, 0]
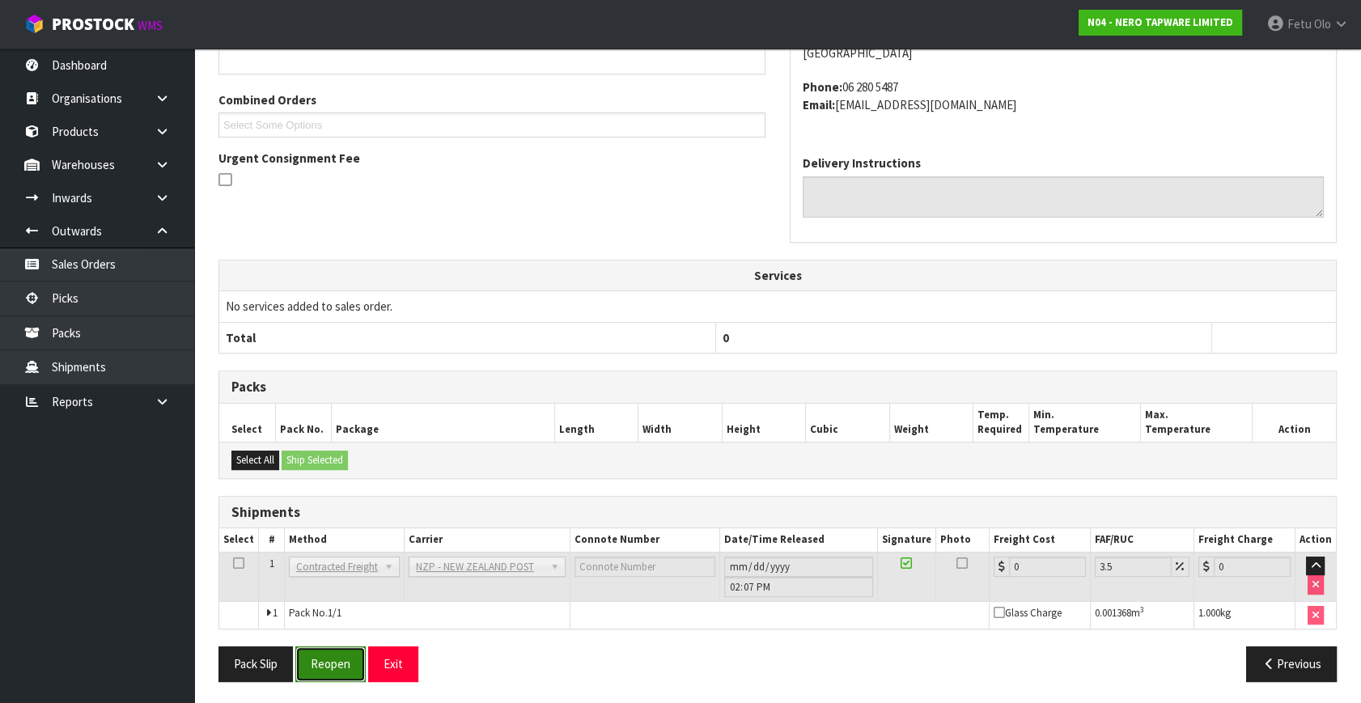
click at [353, 672] on button "Reopen" at bounding box center [330, 664] width 70 height 35
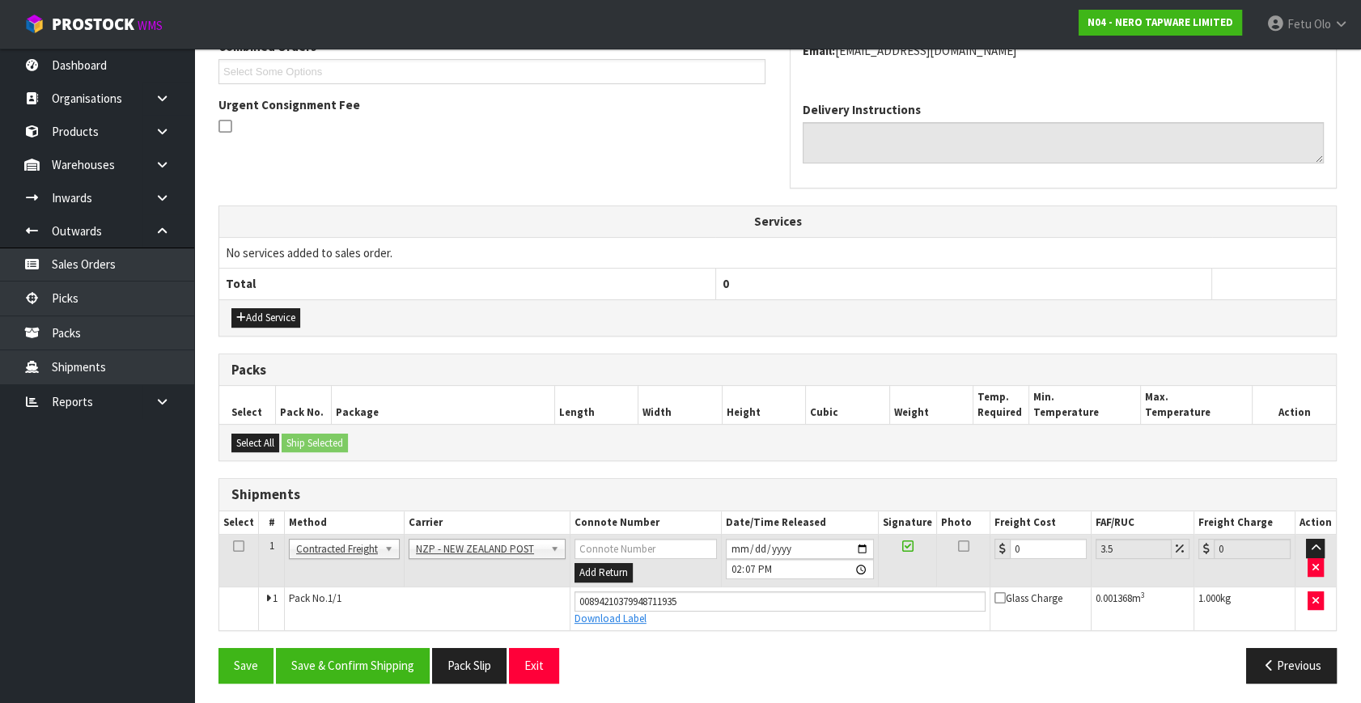
scroll to position [443, 0]
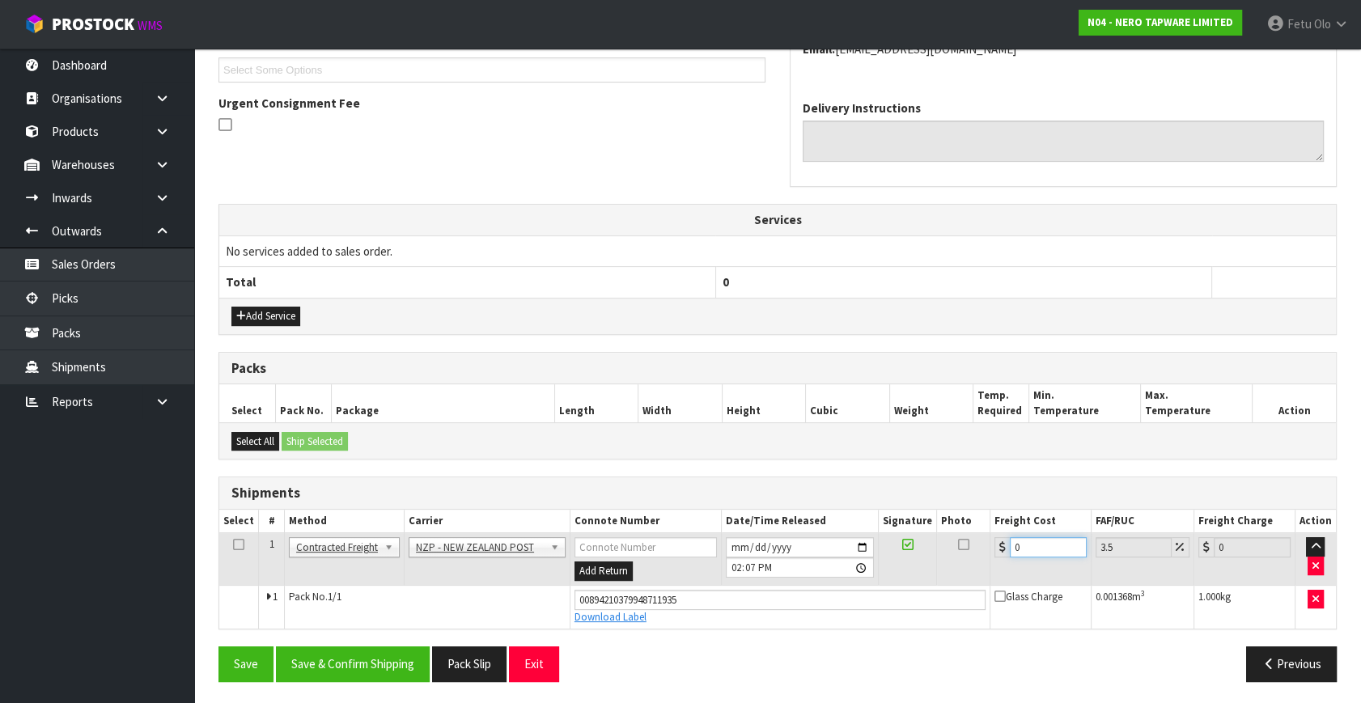
drag, startPoint x: 1044, startPoint y: 541, endPoint x: 792, endPoint y: 619, distance: 263.6
click at [792, 619] on tbody "1 Client Local Pickup Customer Local Pickup Company Freight Contracted Freight …" at bounding box center [777, 580] width 1117 height 95
type input "3"
type input "3.1"
type input "3.6"
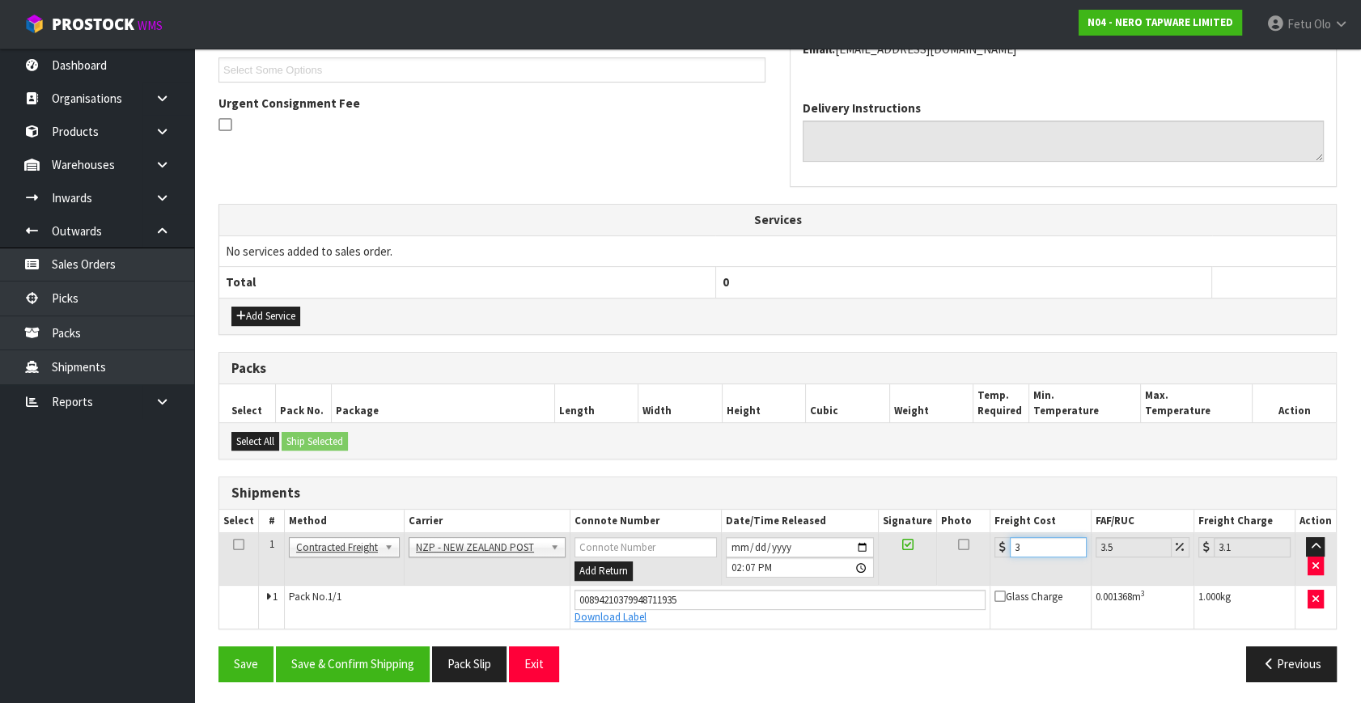
type input "3.73"
type input "3.60"
click at [365, 672] on button "Save & Confirm Shipping" at bounding box center [353, 664] width 154 height 35
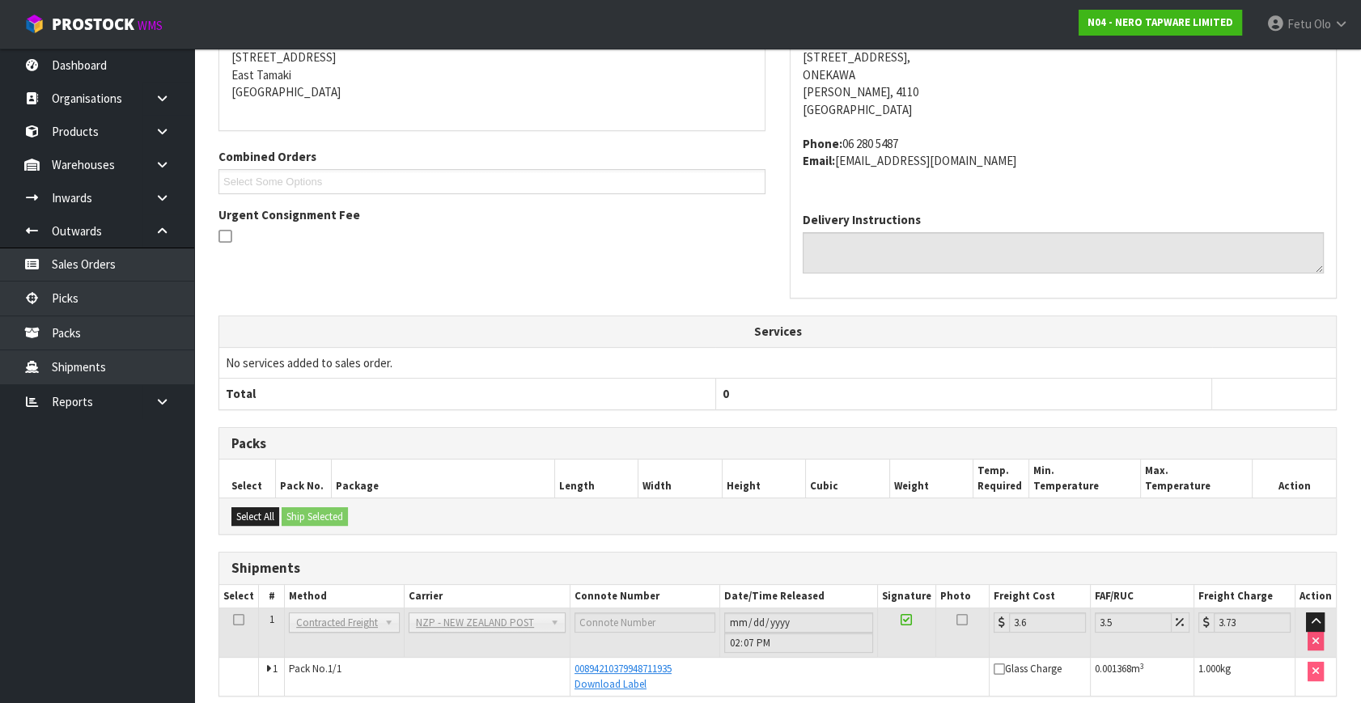
scroll to position [398, 0]
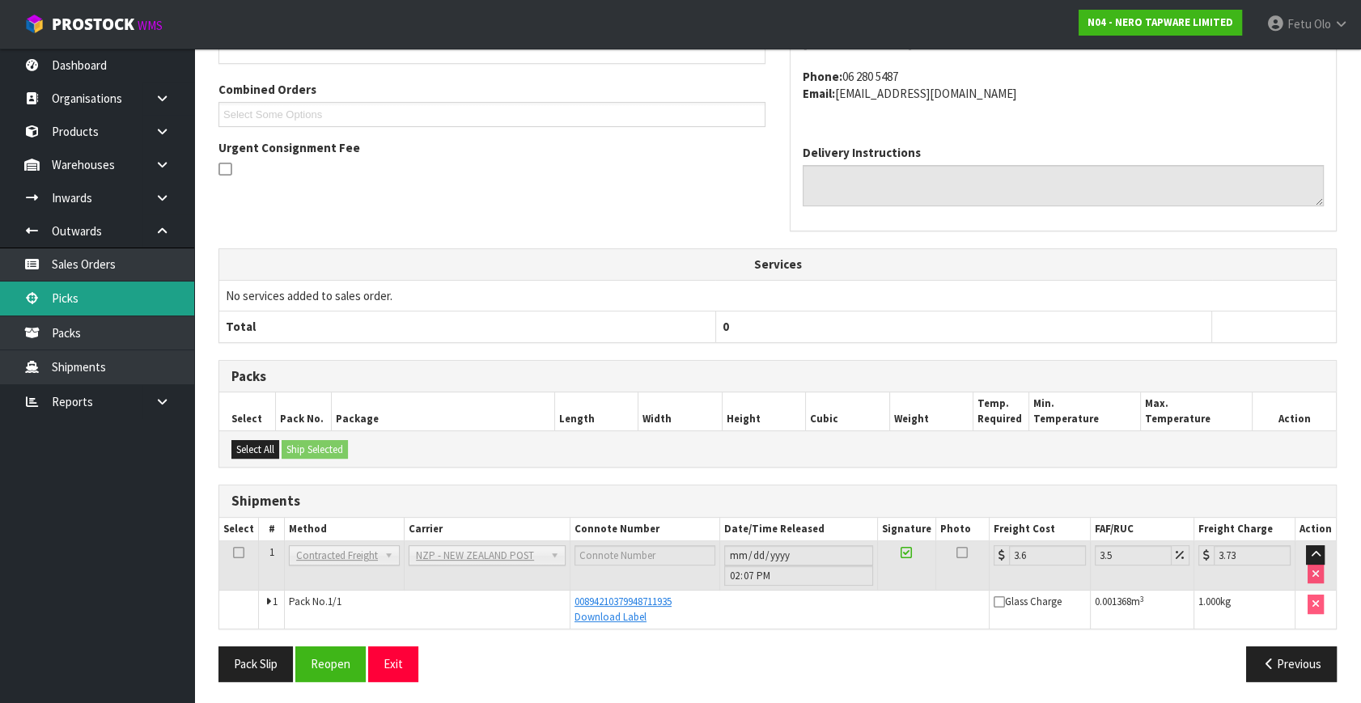
click at [92, 291] on link "Picks" at bounding box center [97, 298] width 194 height 33
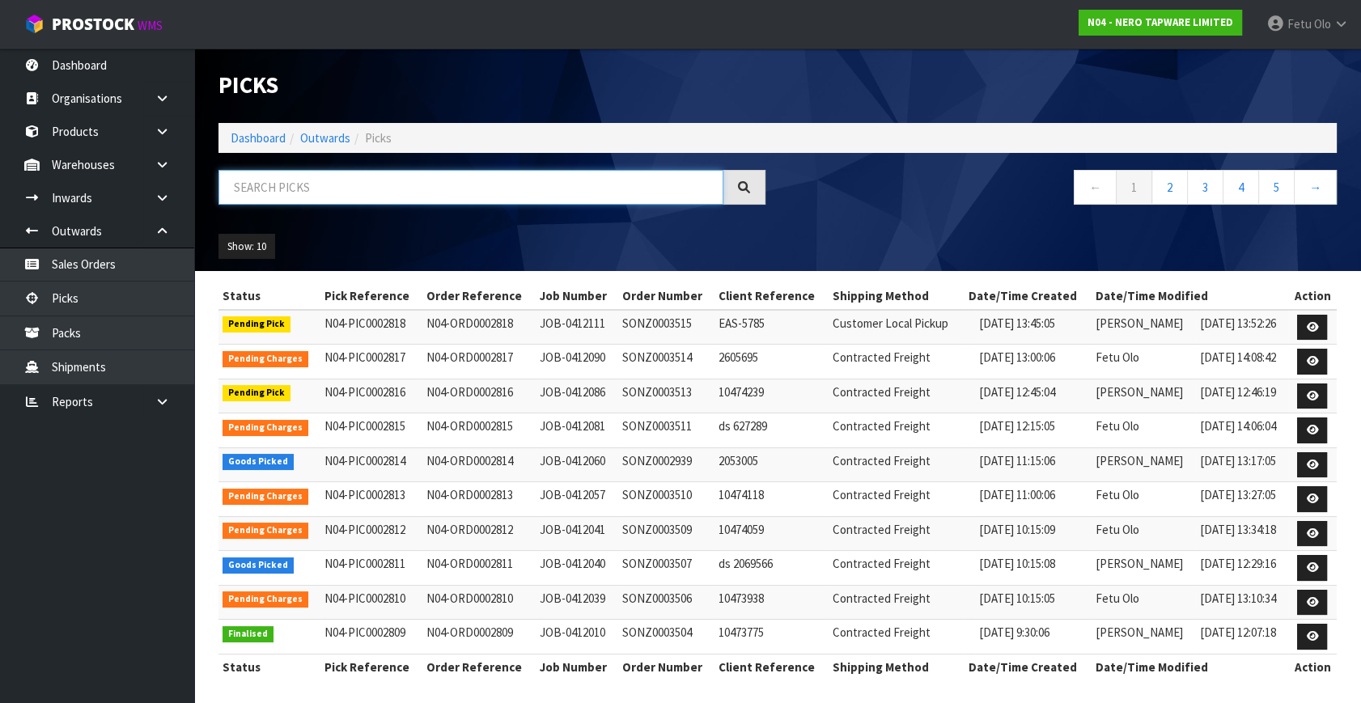
click at [390, 195] on input "text" at bounding box center [471, 187] width 505 height 35
type input "0002814"
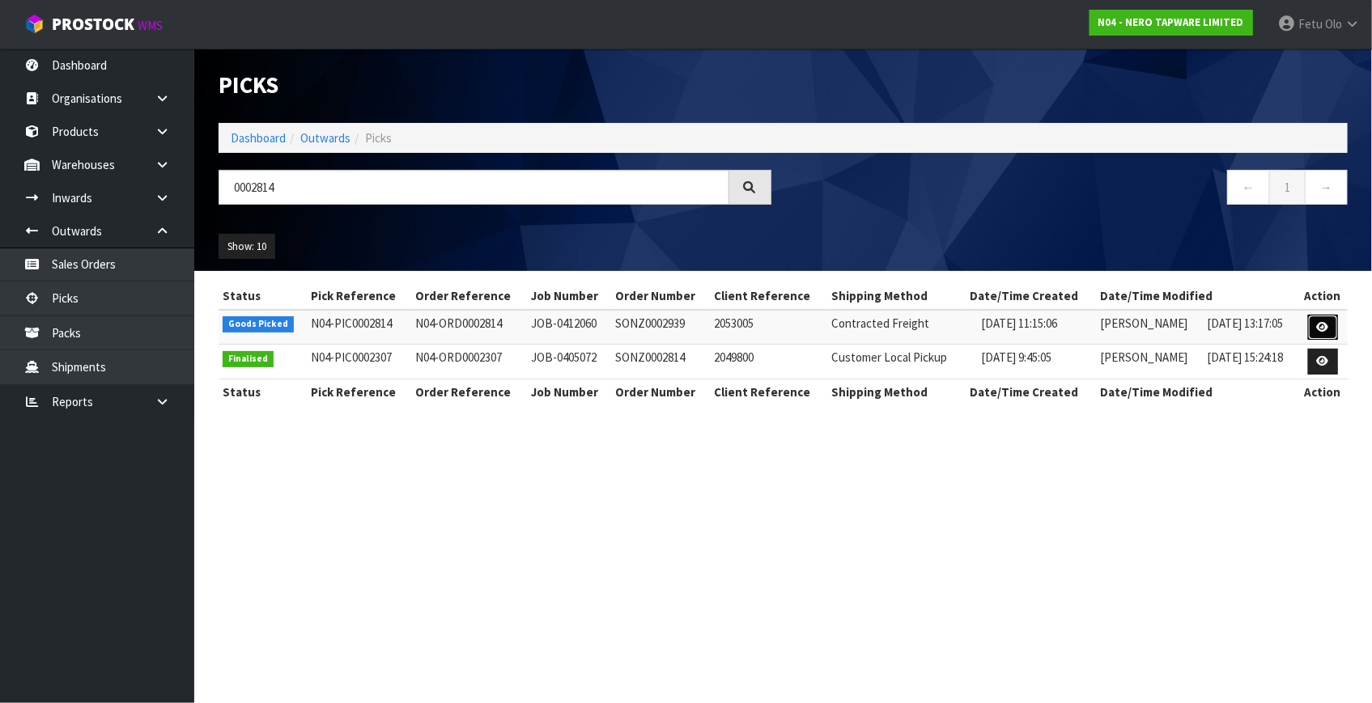
click at [1333, 329] on link at bounding box center [1323, 328] width 30 height 26
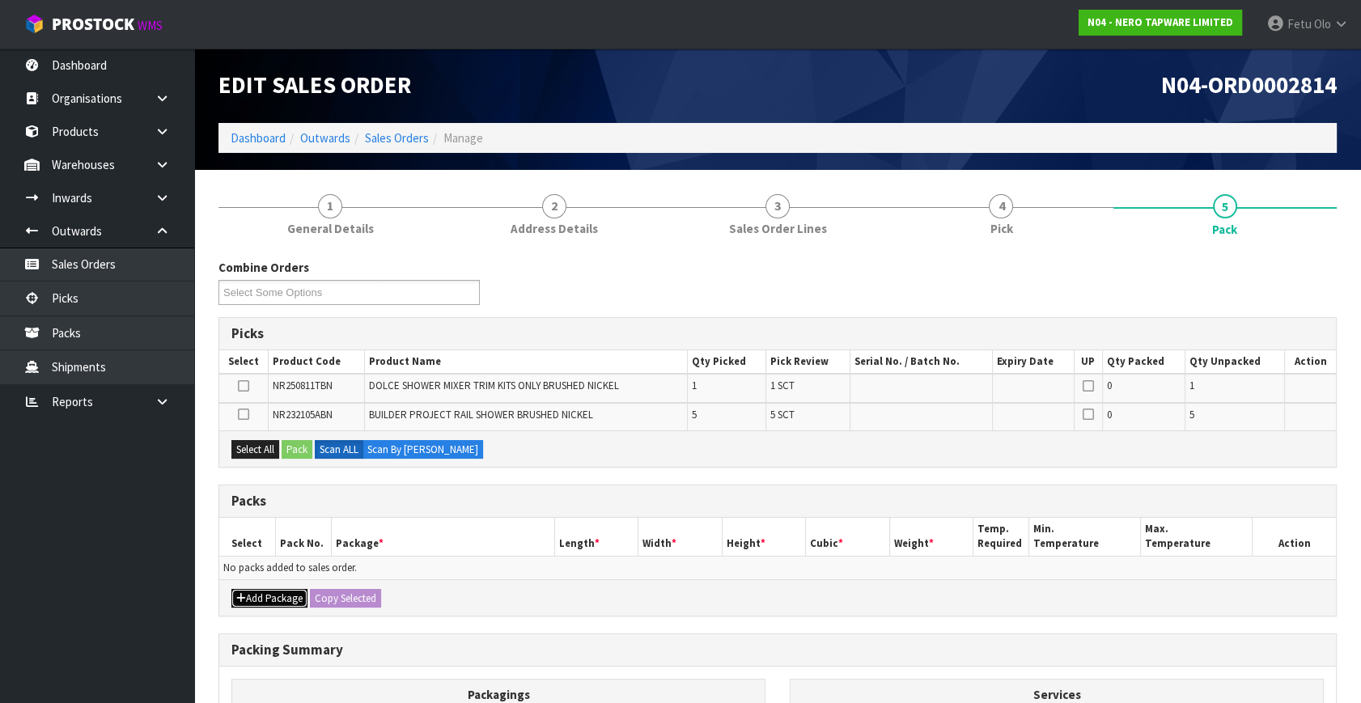
click at [249, 601] on button "Add Package" at bounding box center [269, 598] width 76 height 19
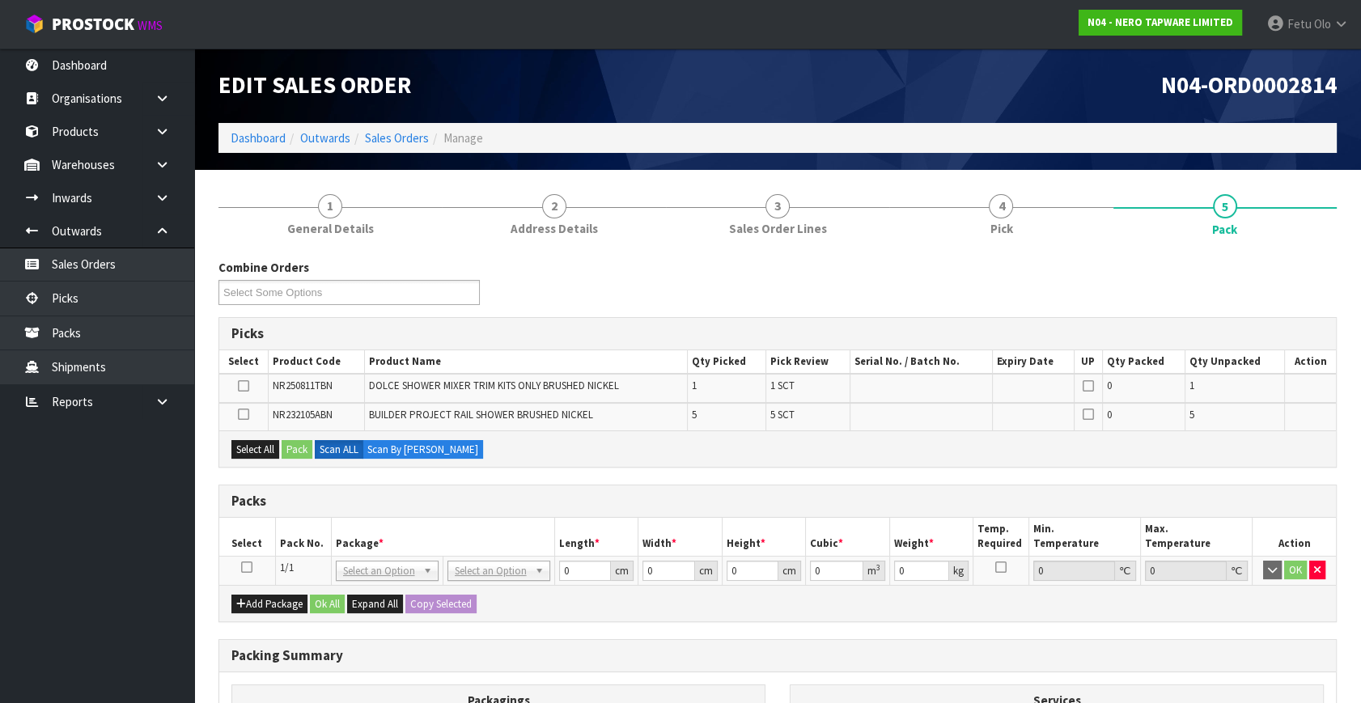
click at [245, 567] on icon at bounding box center [246, 567] width 11 height 1
click at [304, 539] on th "Pack No." at bounding box center [303, 537] width 56 height 38
click at [310, 558] on table "Select Pack No. Package * Length * Width * Height * Cubic * Weight * Temp. Requ…" at bounding box center [777, 551] width 1117 height 67
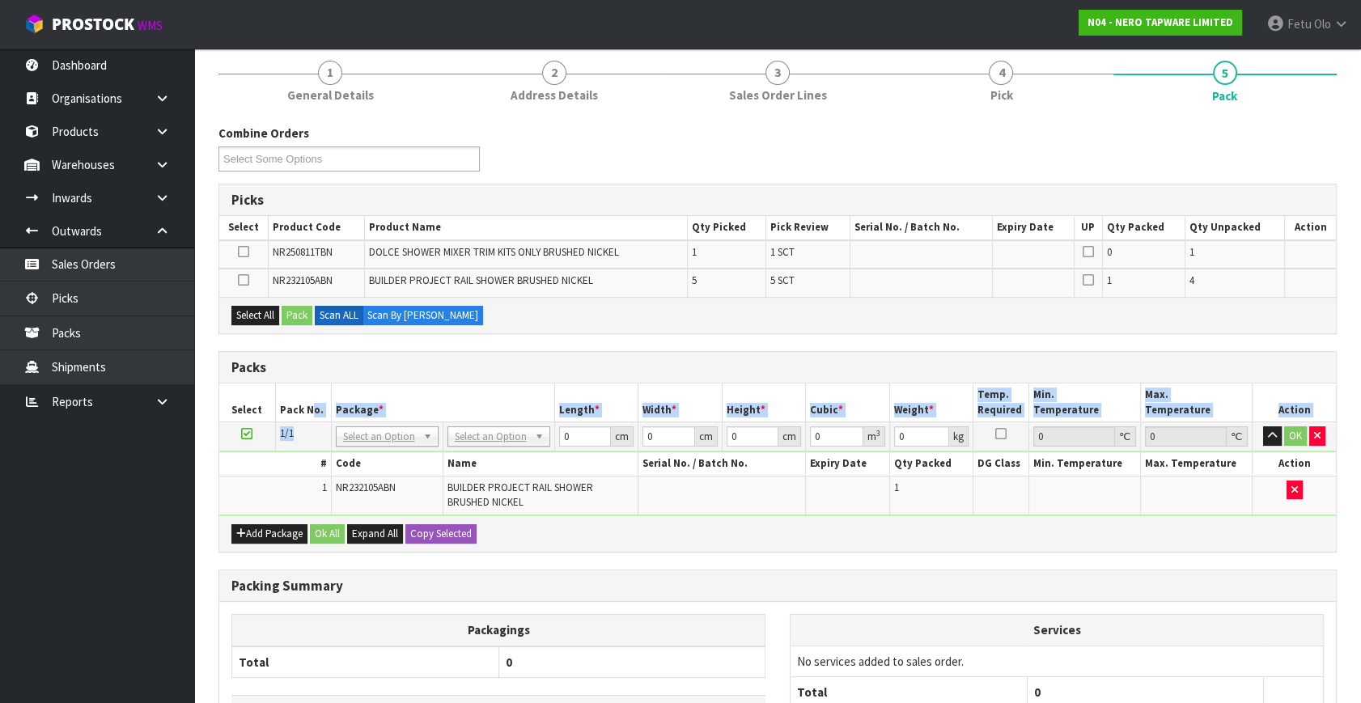
scroll to position [337, 0]
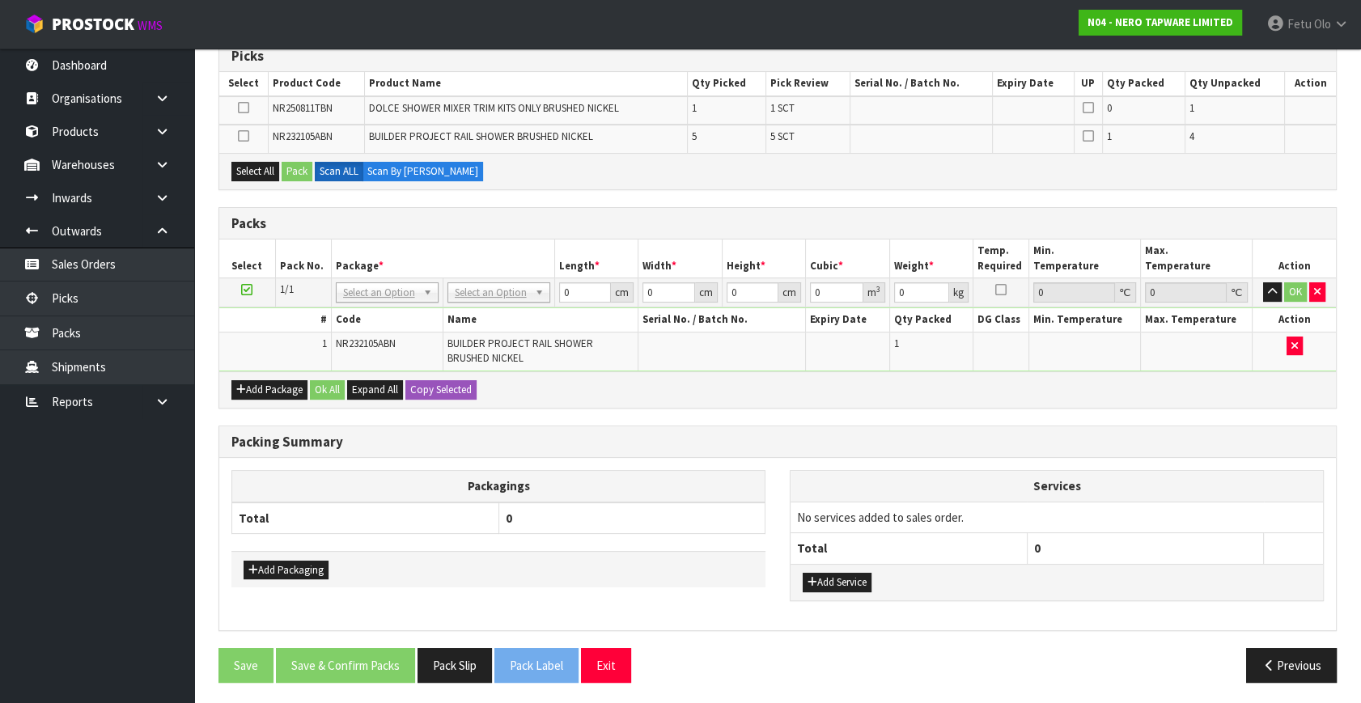
click at [1113, 435] on h3 "Packing Summary" at bounding box center [777, 442] width 1093 height 15
click at [1294, 341] on icon "button" at bounding box center [1295, 346] width 6 height 11
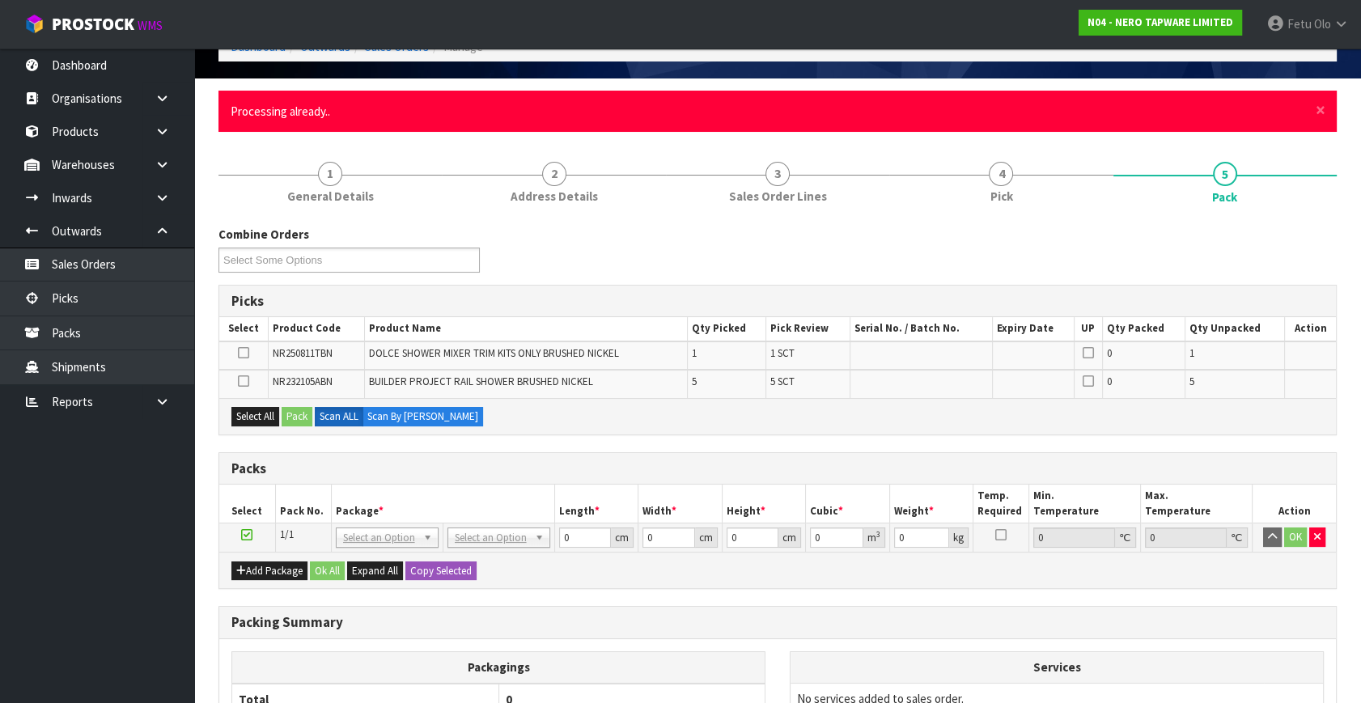
scroll to position [0, 0]
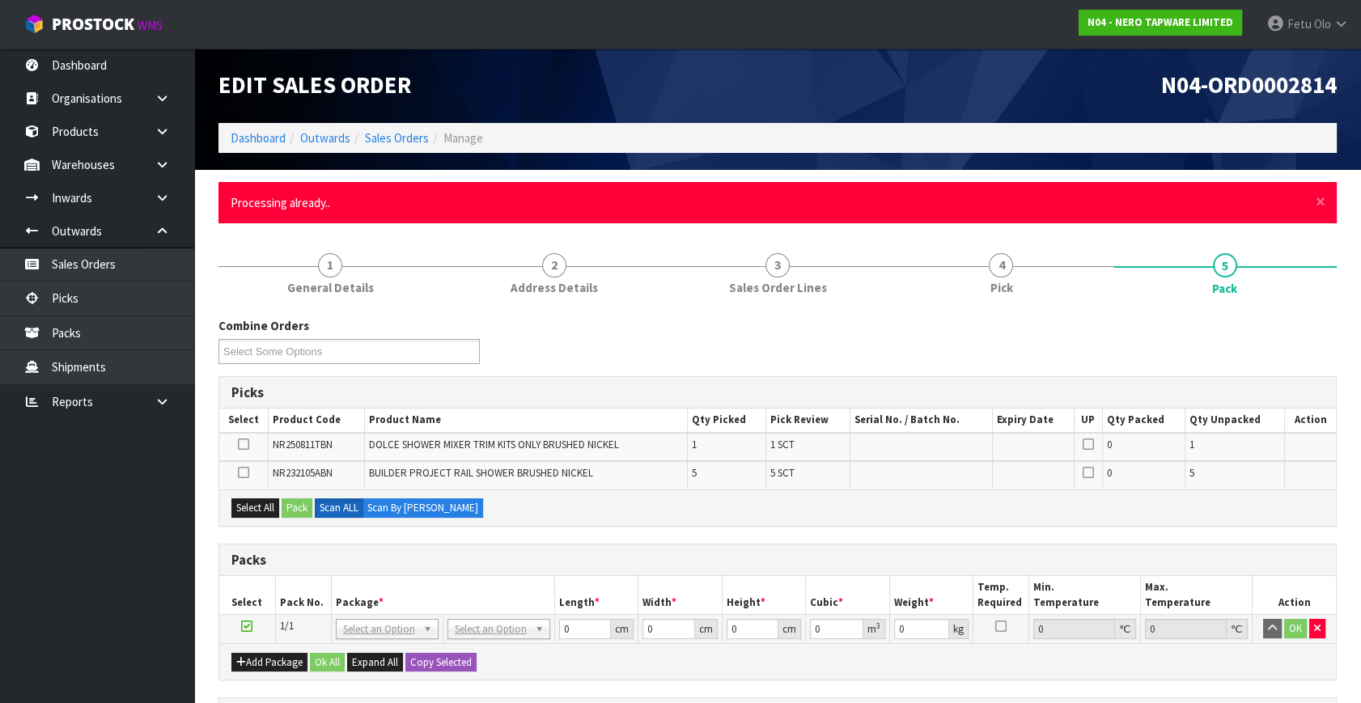
click at [1326, 198] on div "× Close Processing already.." at bounding box center [778, 202] width 1118 height 41
click at [1317, 203] on span "×" at bounding box center [1321, 201] width 10 height 23
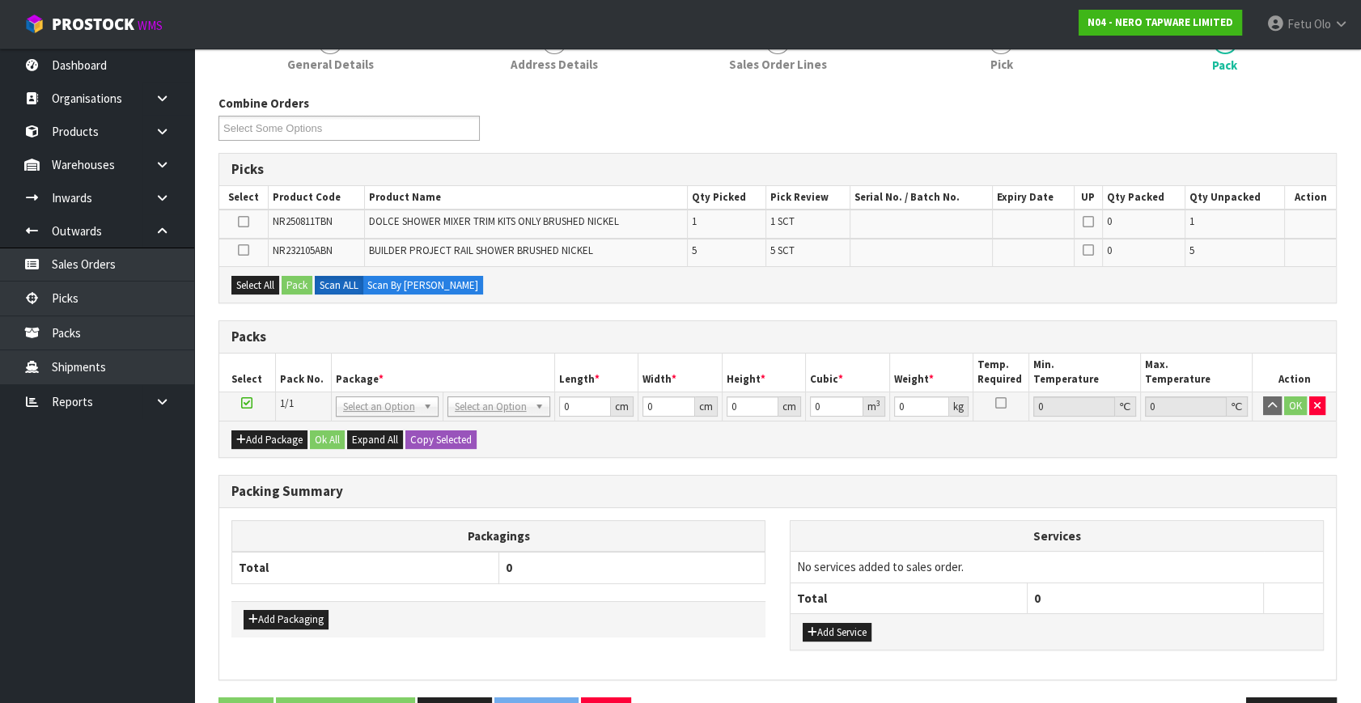
scroll to position [140, 0]
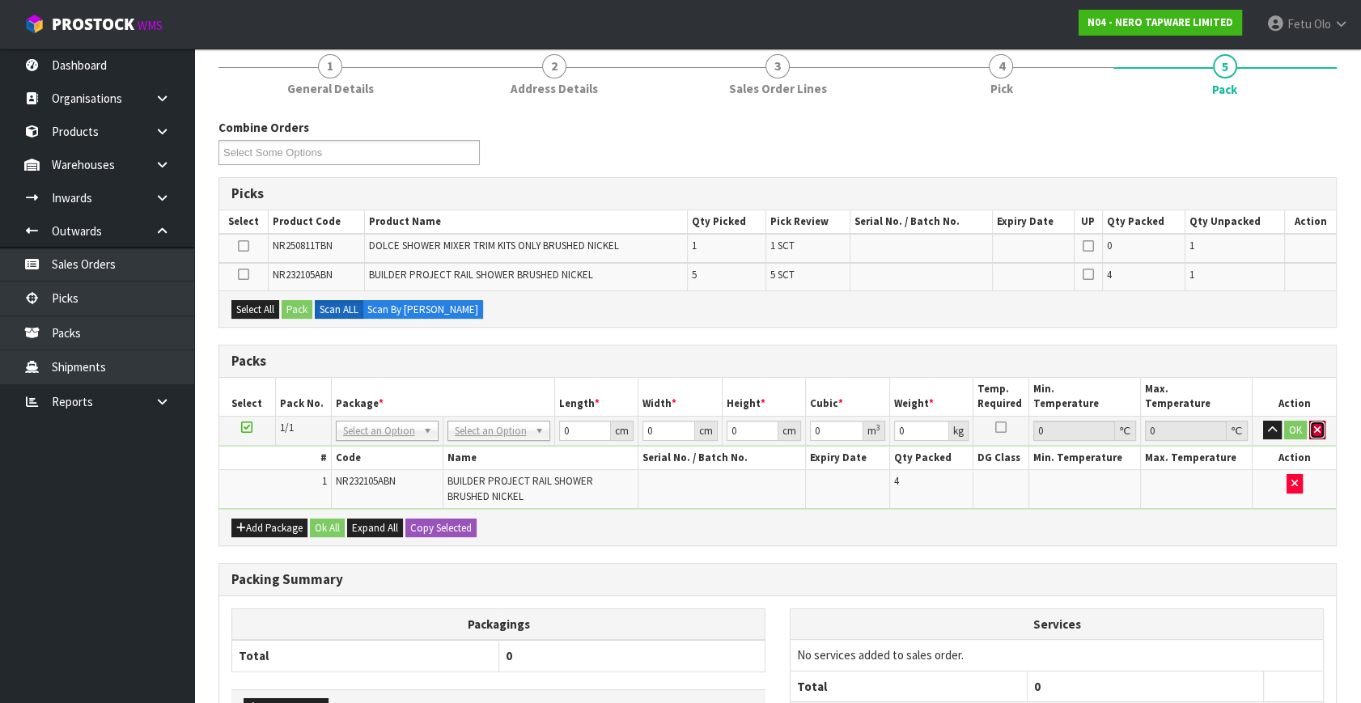
drag, startPoint x: 1318, startPoint y: 429, endPoint x: 1012, endPoint y: 480, distance: 310.9
click at [1318, 429] on icon "button" at bounding box center [1317, 430] width 6 height 11
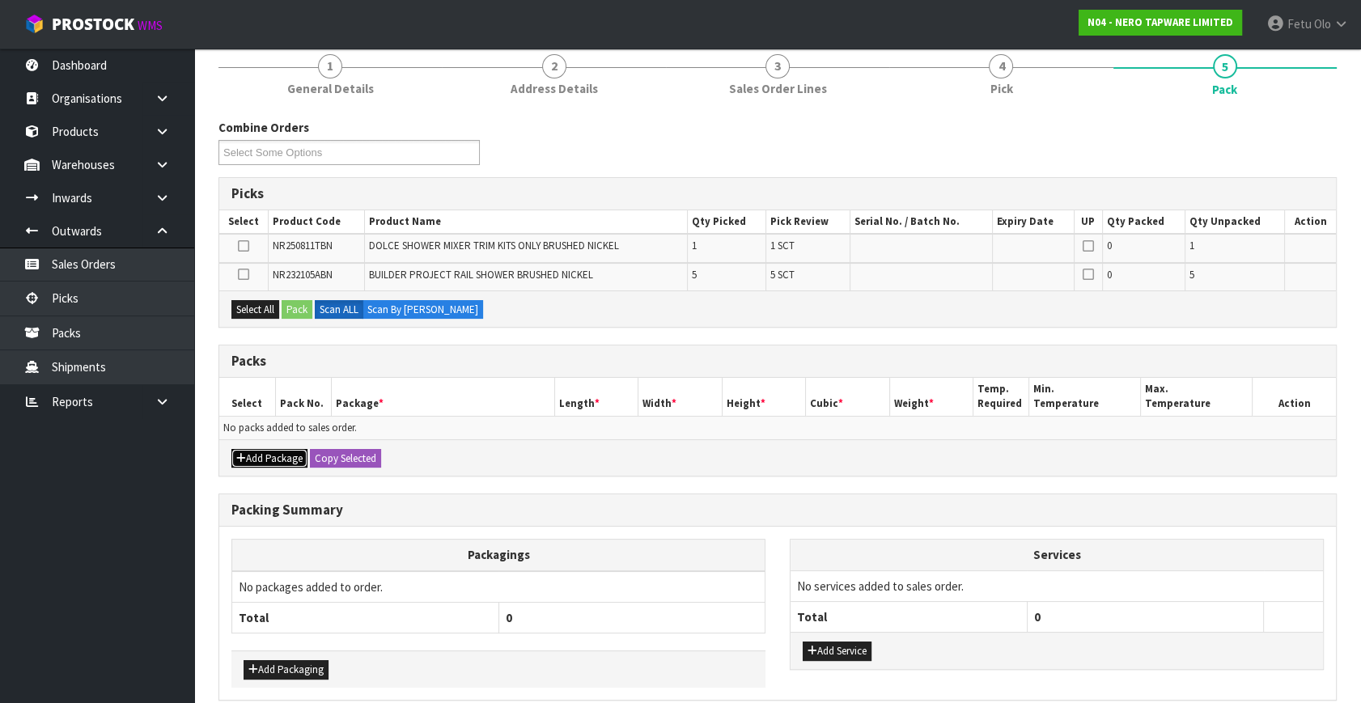
click at [248, 452] on button "Add Package" at bounding box center [269, 458] width 76 height 19
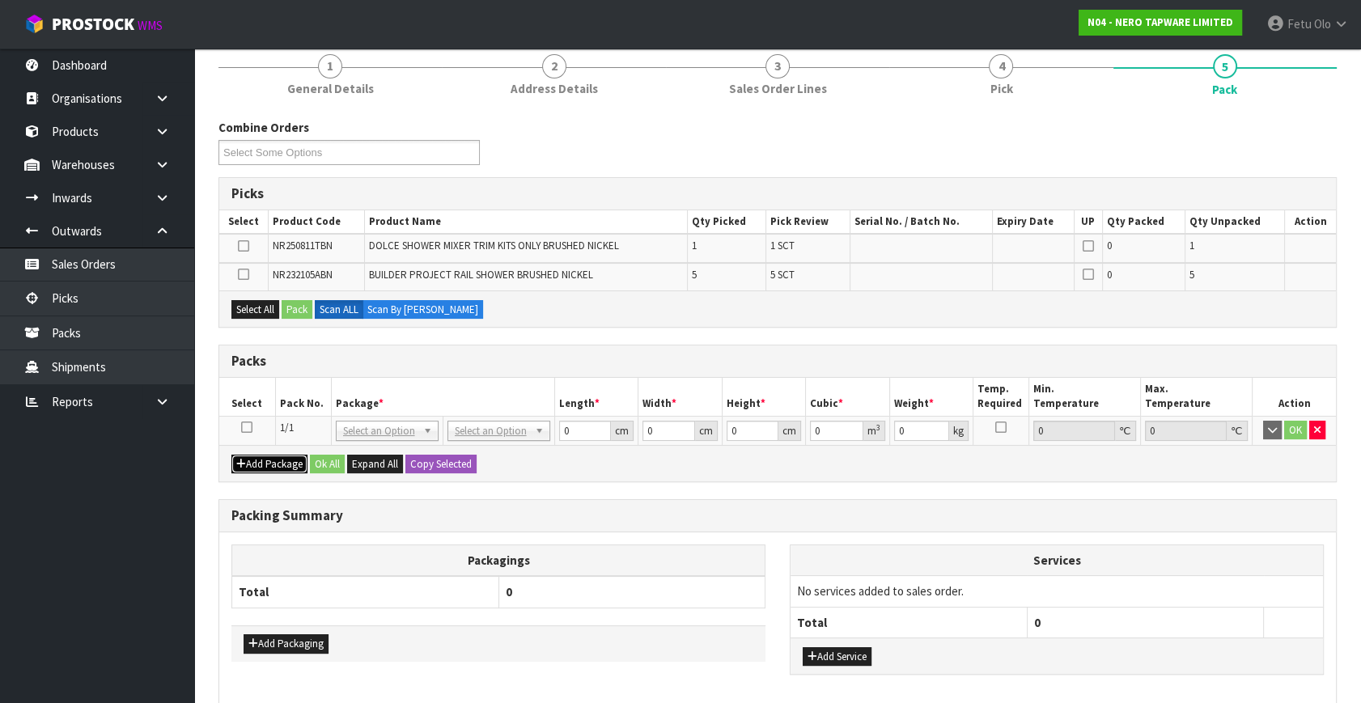
click at [251, 464] on button "Add Package" at bounding box center [269, 464] width 76 height 19
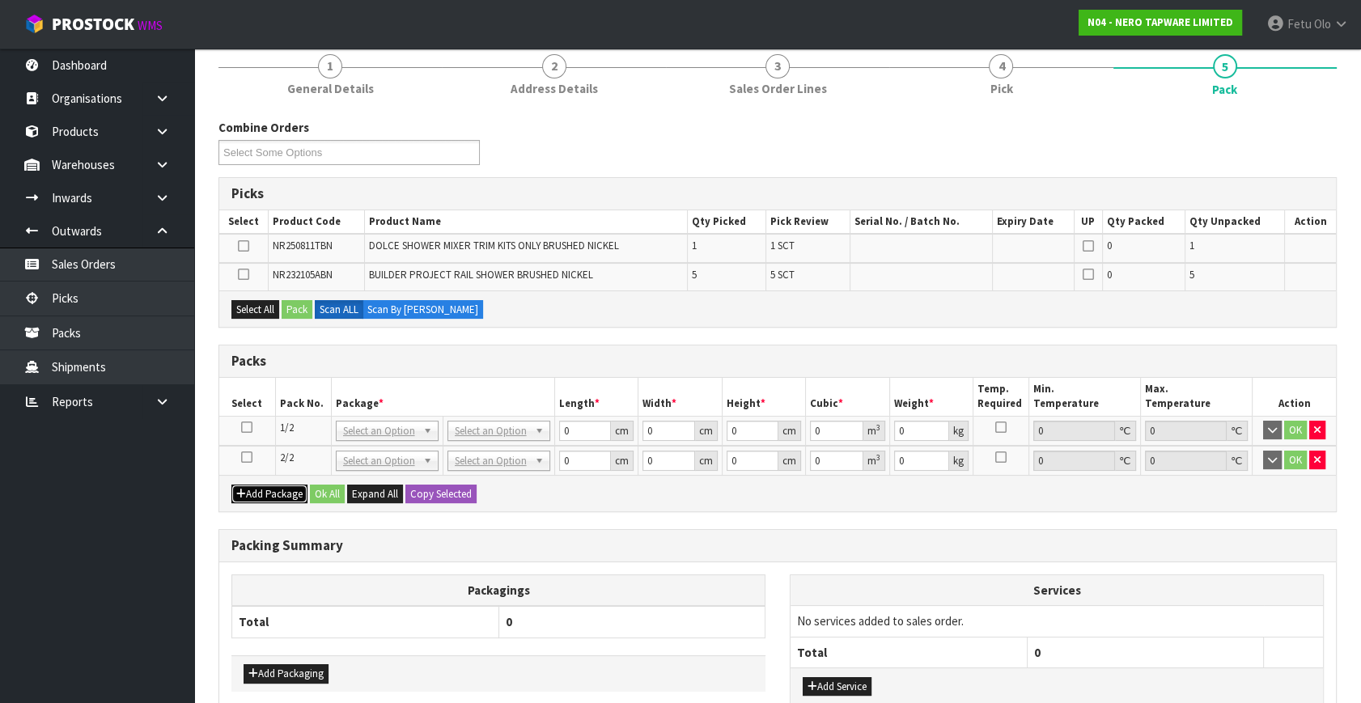
click at [257, 486] on button "Add Package" at bounding box center [269, 494] width 76 height 19
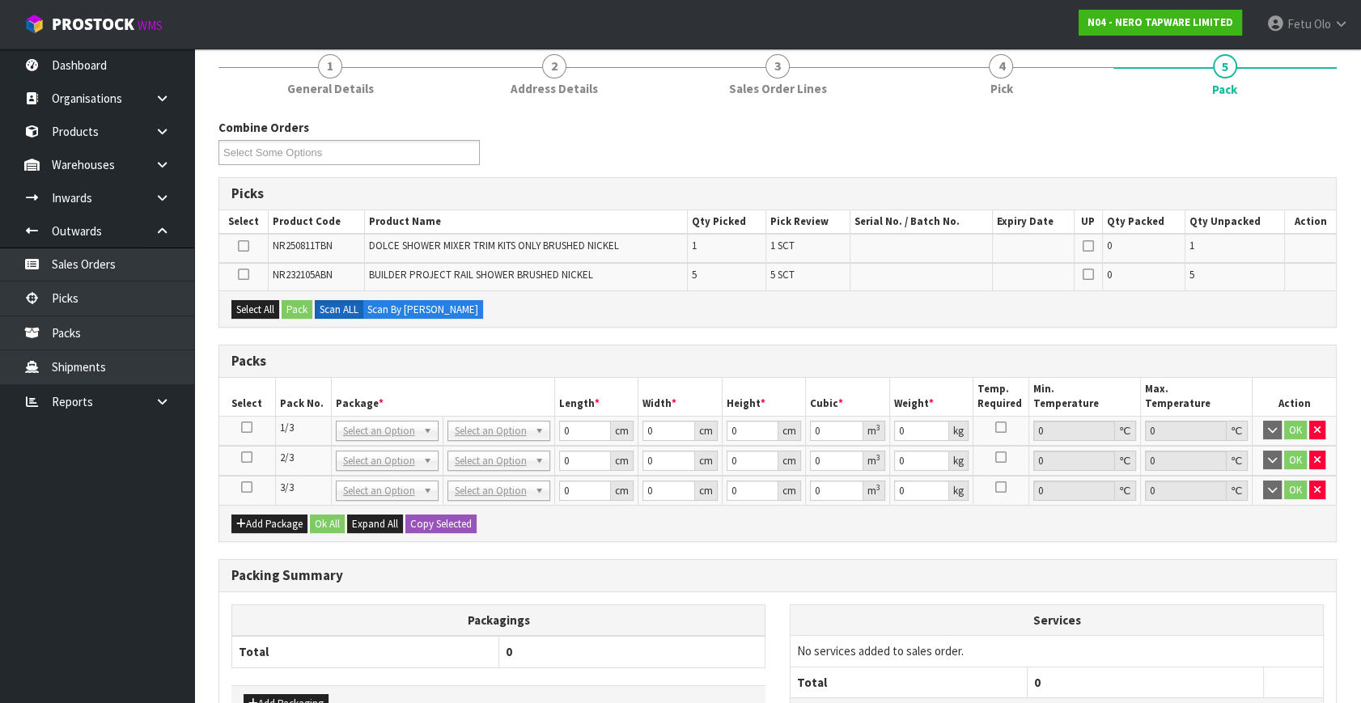
click at [244, 488] on icon at bounding box center [246, 487] width 11 height 1
click at [115, 538] on ul "Dashboard Organisations Clients Consignees Carriers Products Categories Serial …" at bounding box center [97, 376] width 194 height 655
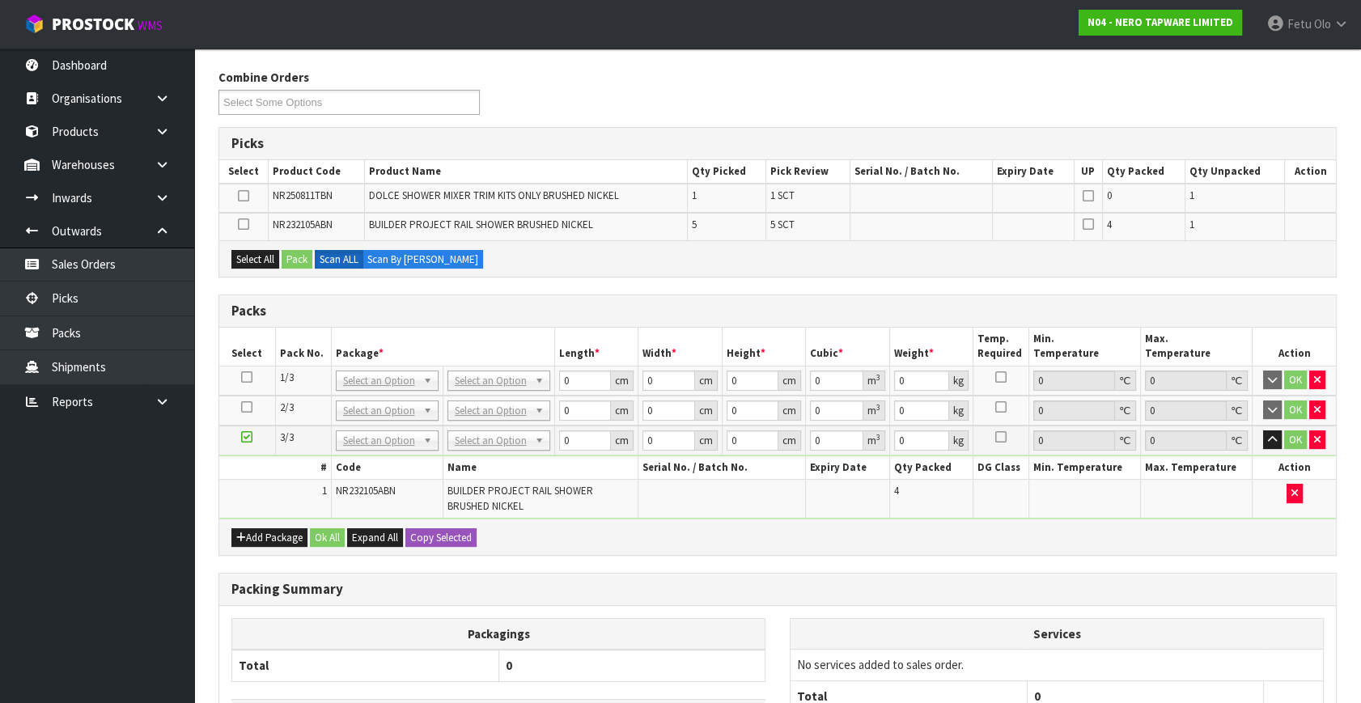
scroll to position [294, 0]
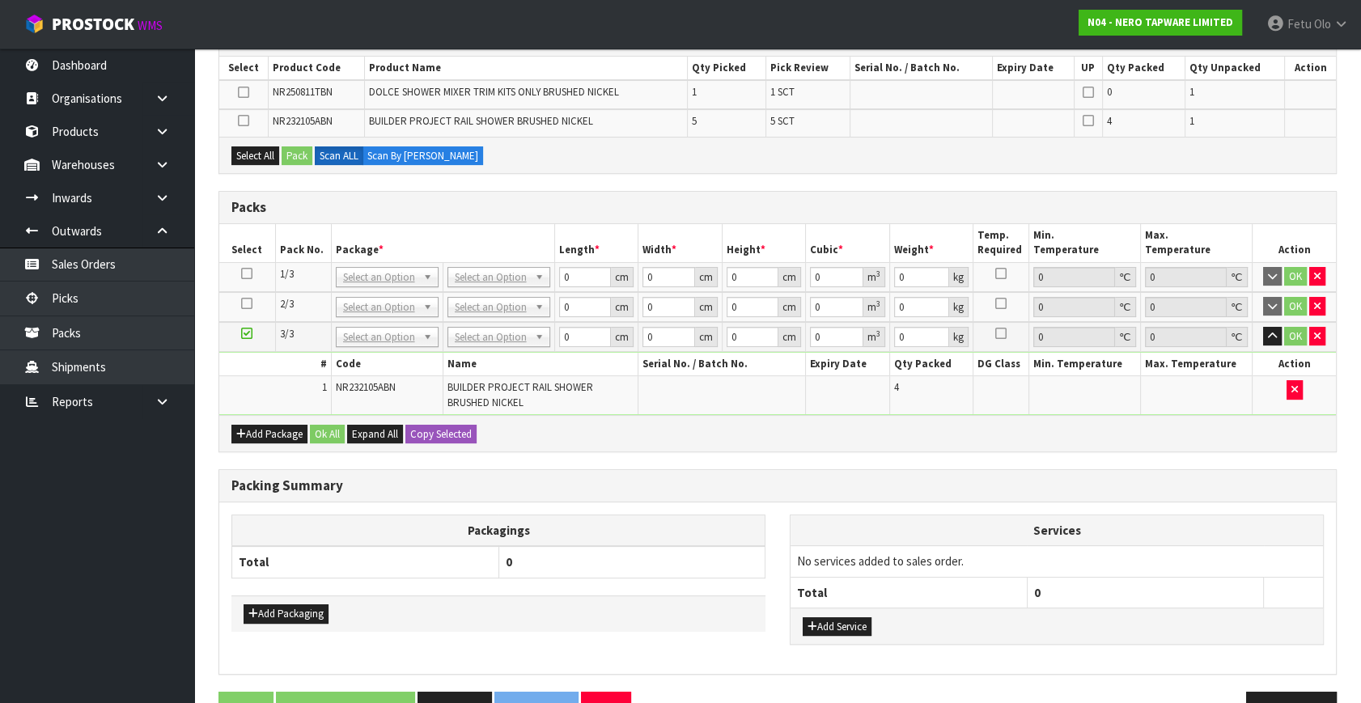
drag, startPoint x: 404, startPoint y: 331, endPoint x: 401, endPoint y: 363, distance: 31.7
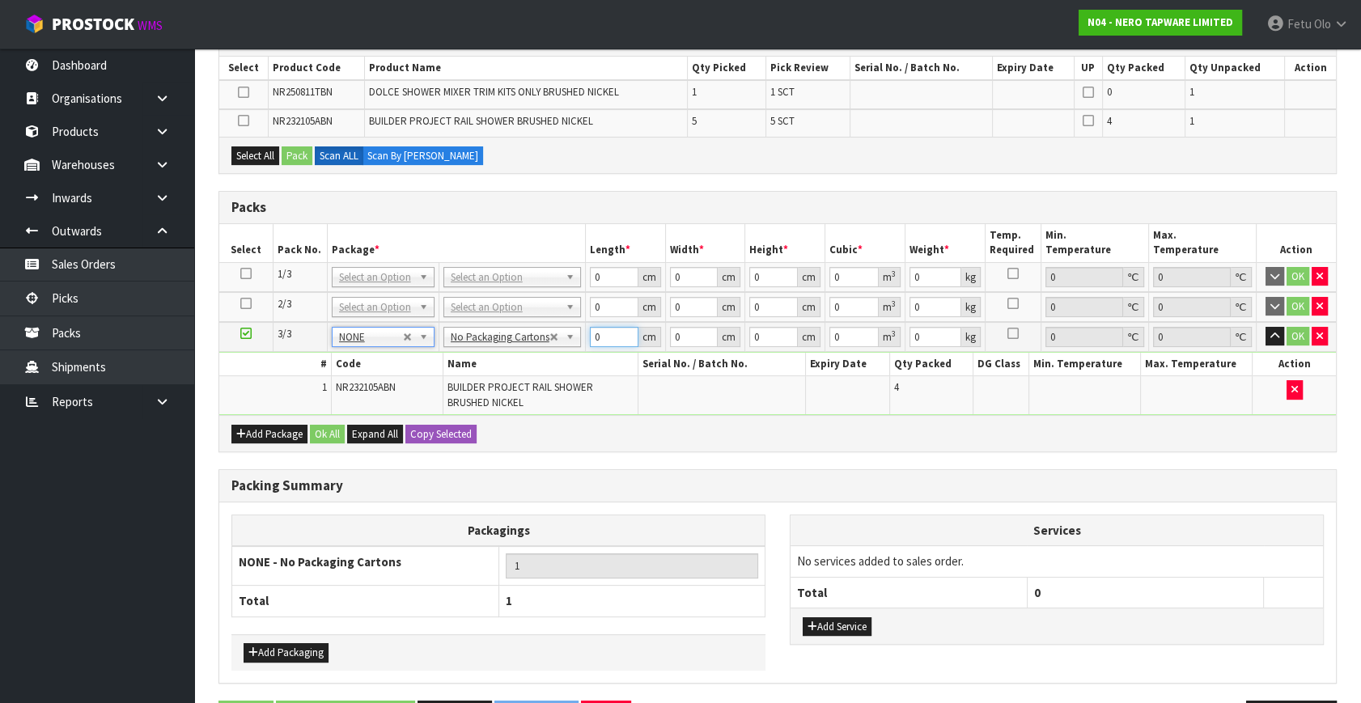
drag, startPoint x: 600, startPoint y: 337, endPoint x: 541, endPoint y: 356, distance: 62.2
click at [541, 356] on tbody "3/3 NONE 007-001 007-002 007-004 007-009 007-013 007-014 007-015 007-017 007-01…" at bounding box center [777, 368] width 1117 height 93
type input "73"
type input "31"
type input "1"
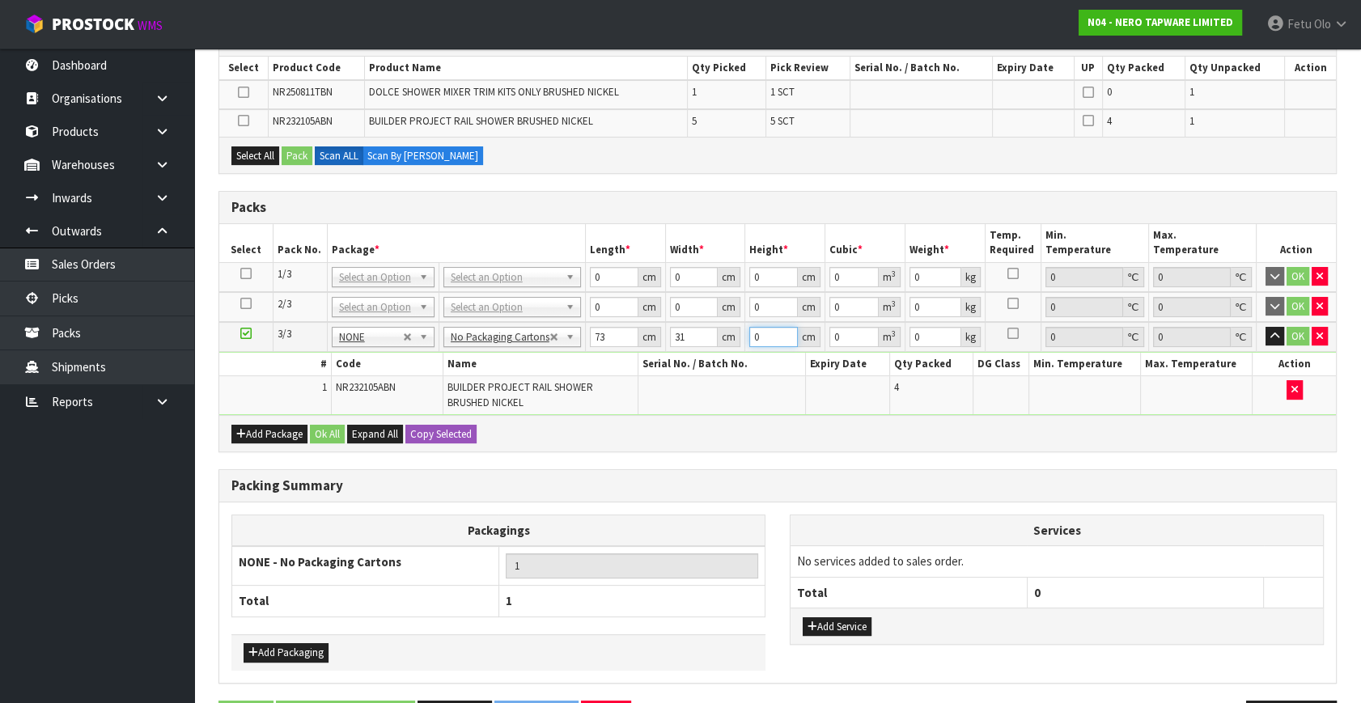
type input "0.002263"
type input "19"
type input "0.042997"
type input "19"
type input "7"
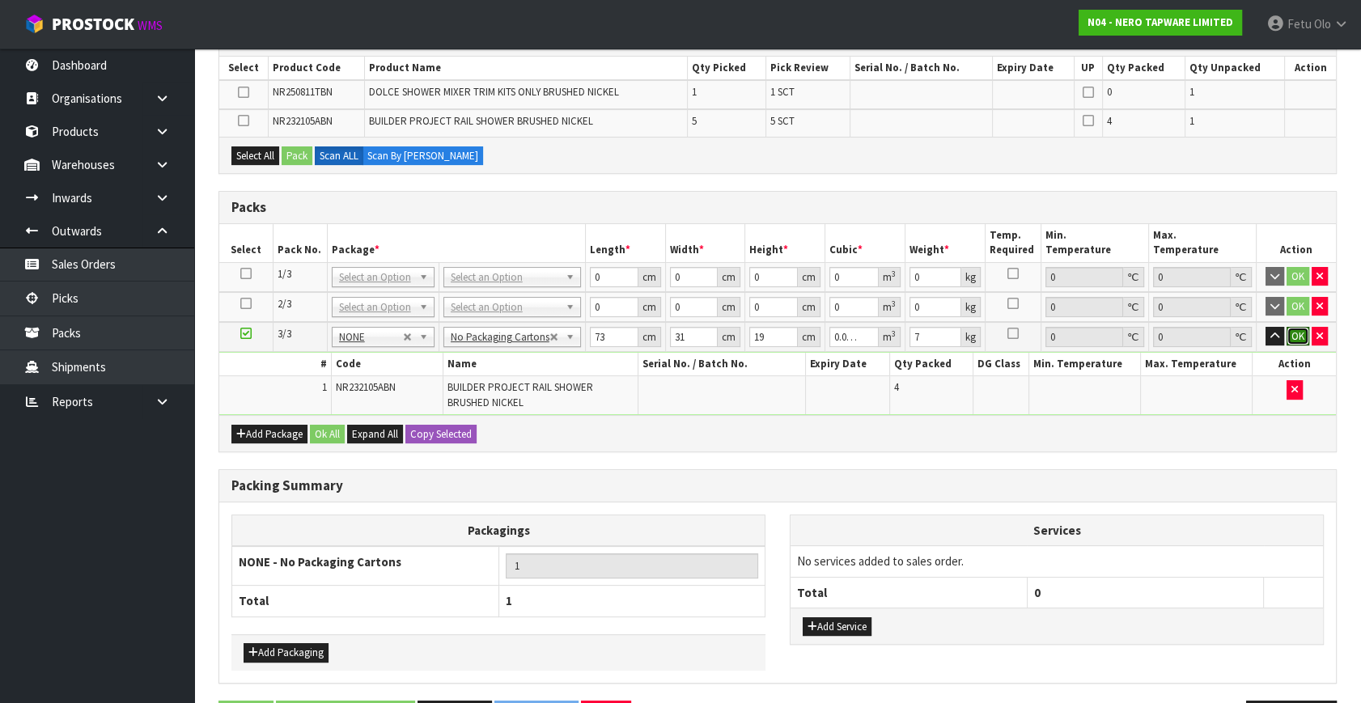
click button "OK" at bounding box center [1298, 336] width 23 height 19
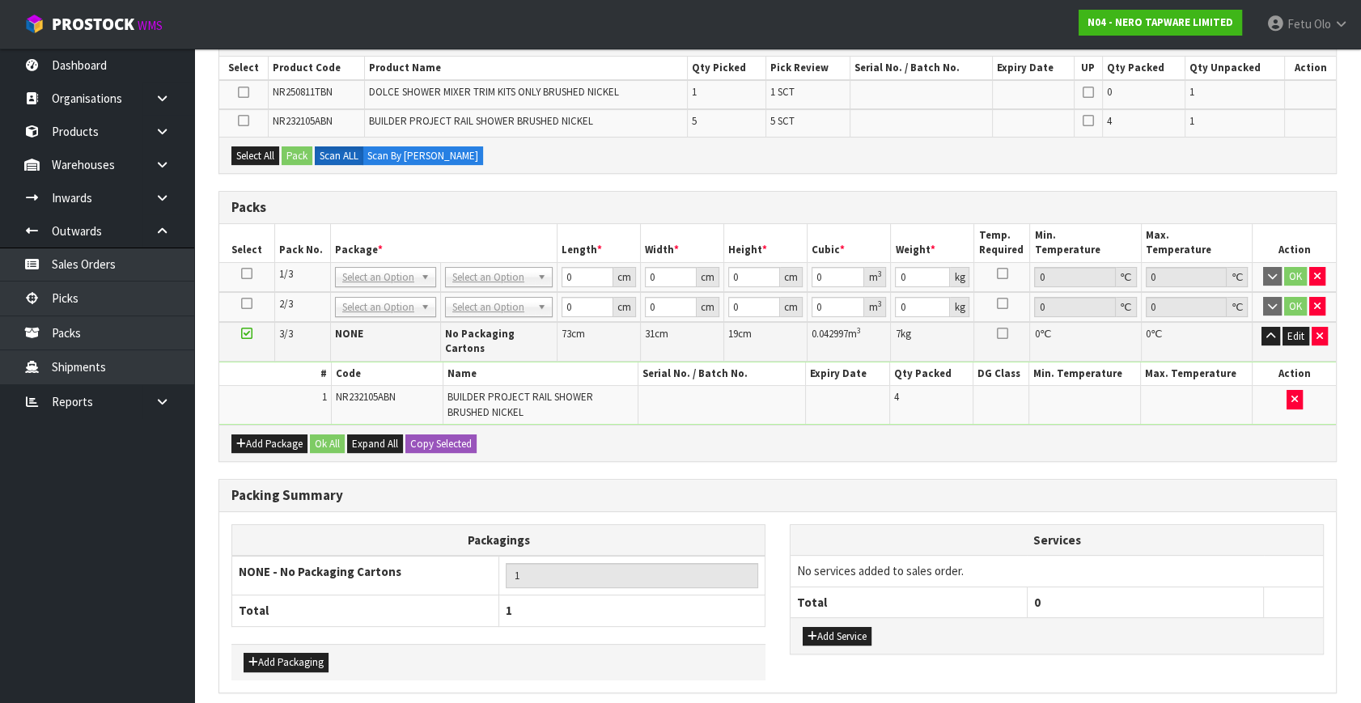
click at [1326, 302] on td "OK" at bounding box center [1294, 307] width 83 height 30
click at [1323, 302] on button "button" at bounding box center [1317, 306] width 16 height 19
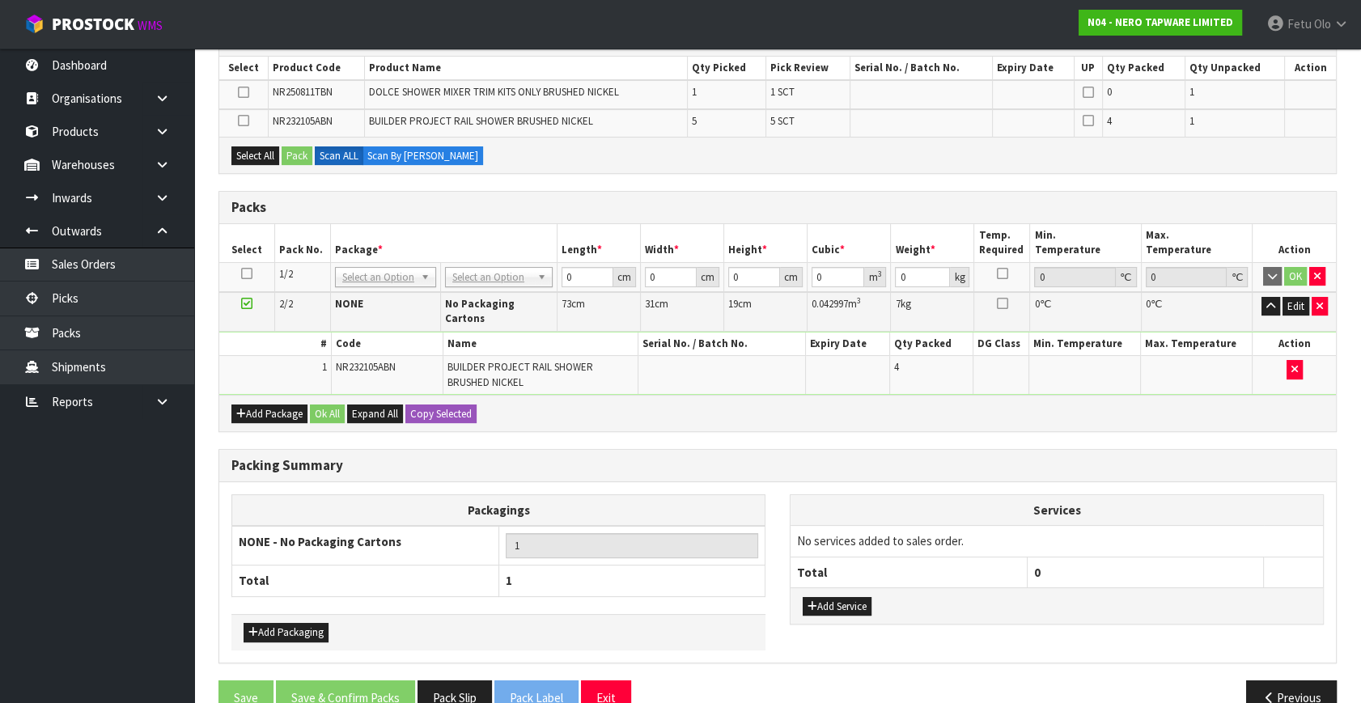
click at [252, 274] on td at bounding box center [247, 277] width 56 height 30
click at [244, 274] on icon at bounding box center [246, 274] width 11 height 1
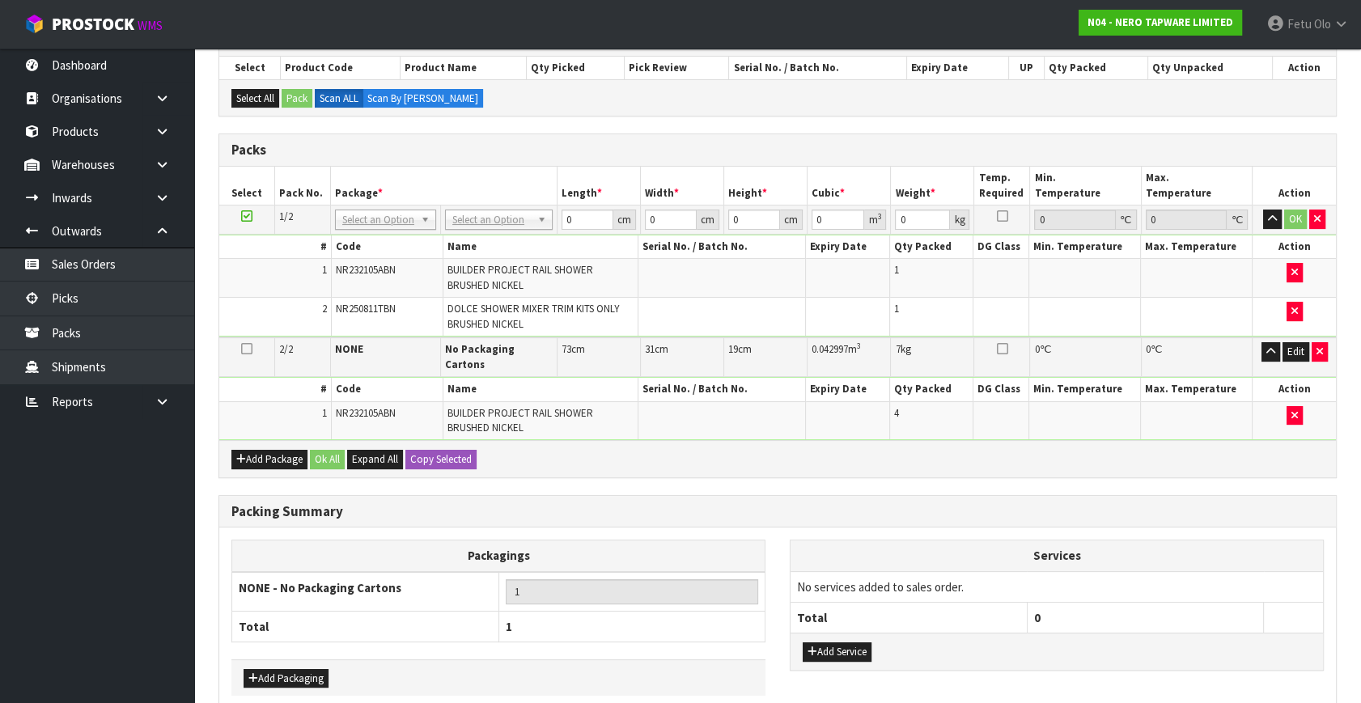
click at [740, 496] on div "Packing Summary" at bounding box center [777, 512] width 1117 height 32
click at [371, 242] on input "text" at bounding box center [386, 241] width 95 height 20
type input "011-084"
type input "2"
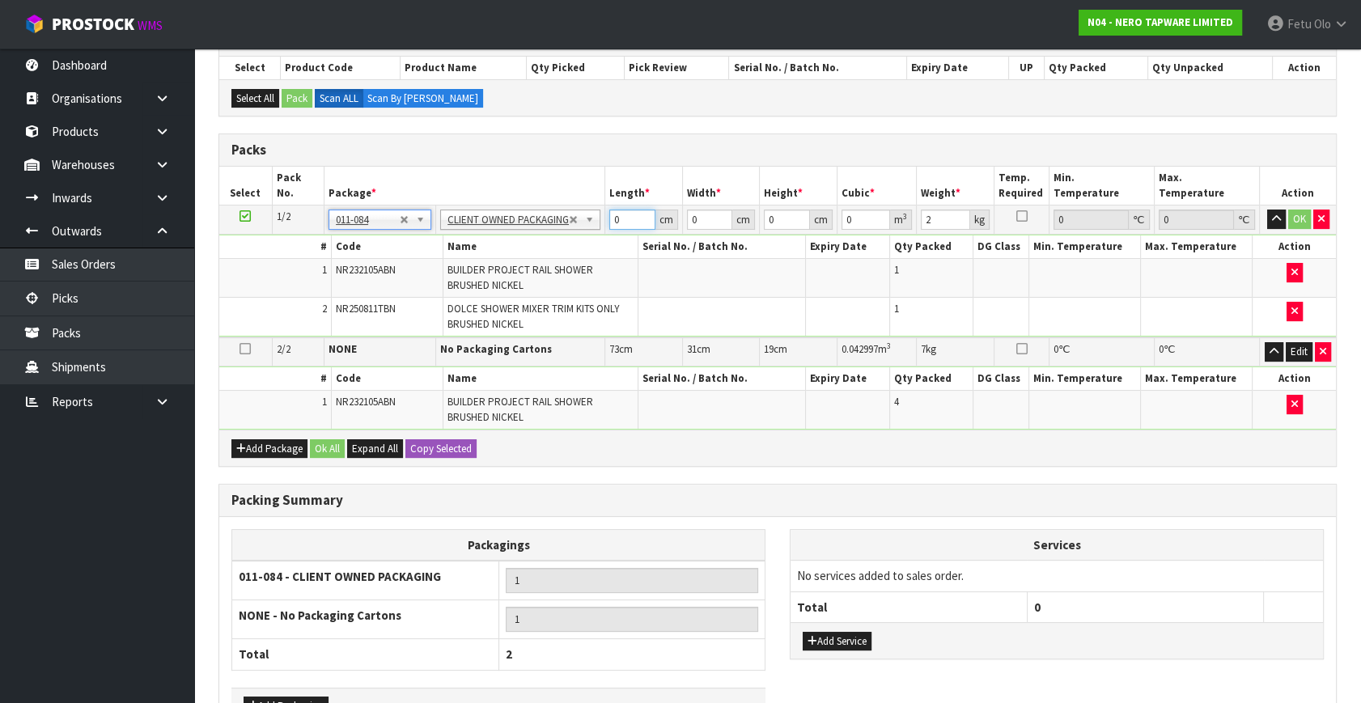
drag, startPoint x: 620, startPoint y: 216, endPoint x: 514, endPoint y: 283, distance: 125.5
click at [514, 283] on tbody "1/2 NONE 007-001 007-002 007-004 007-009 007-013 007-014 007-015 007-017 007-01…" at bounding box center [777, 272] width 1117 height 133
type input "96"
type input "16"
type input "2"
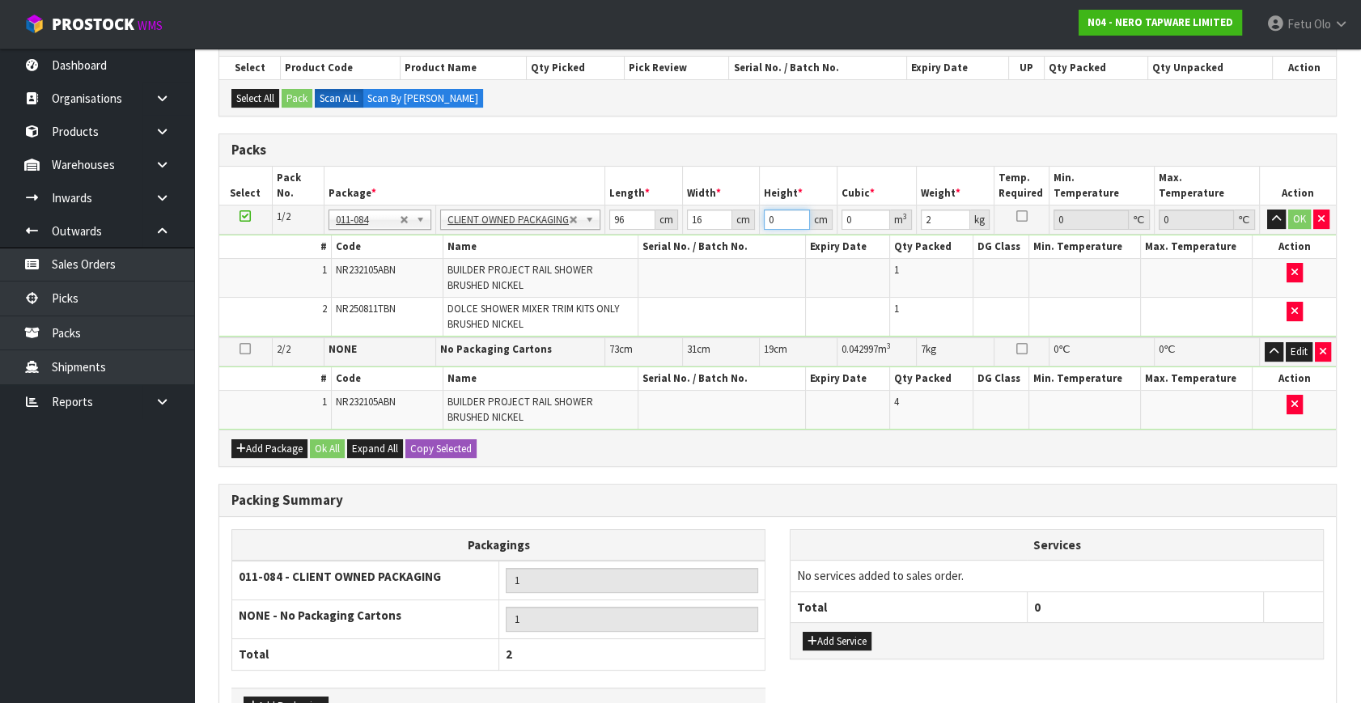
type input "0.003072"
type input "21"
type input "0.032256"
type input "21"
type input "3"
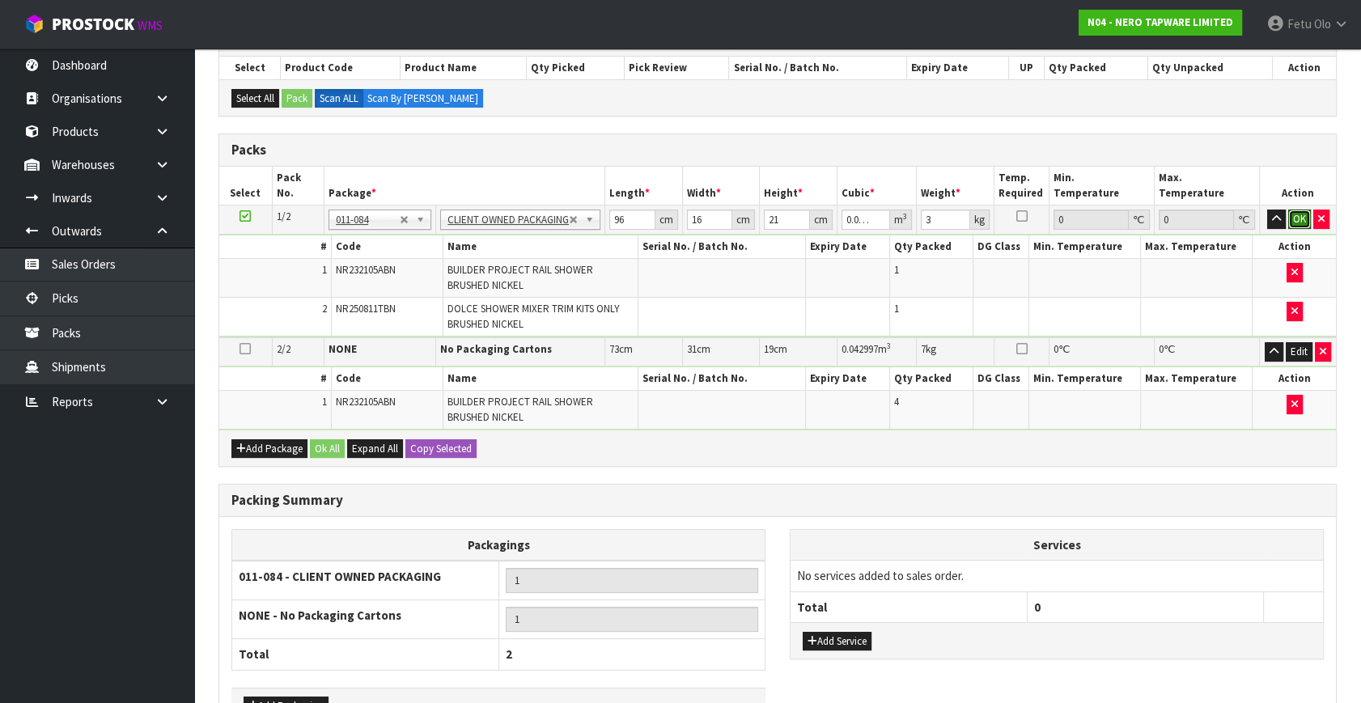
click button "OK" at bounding box center [1299, 219] width 23 height 19
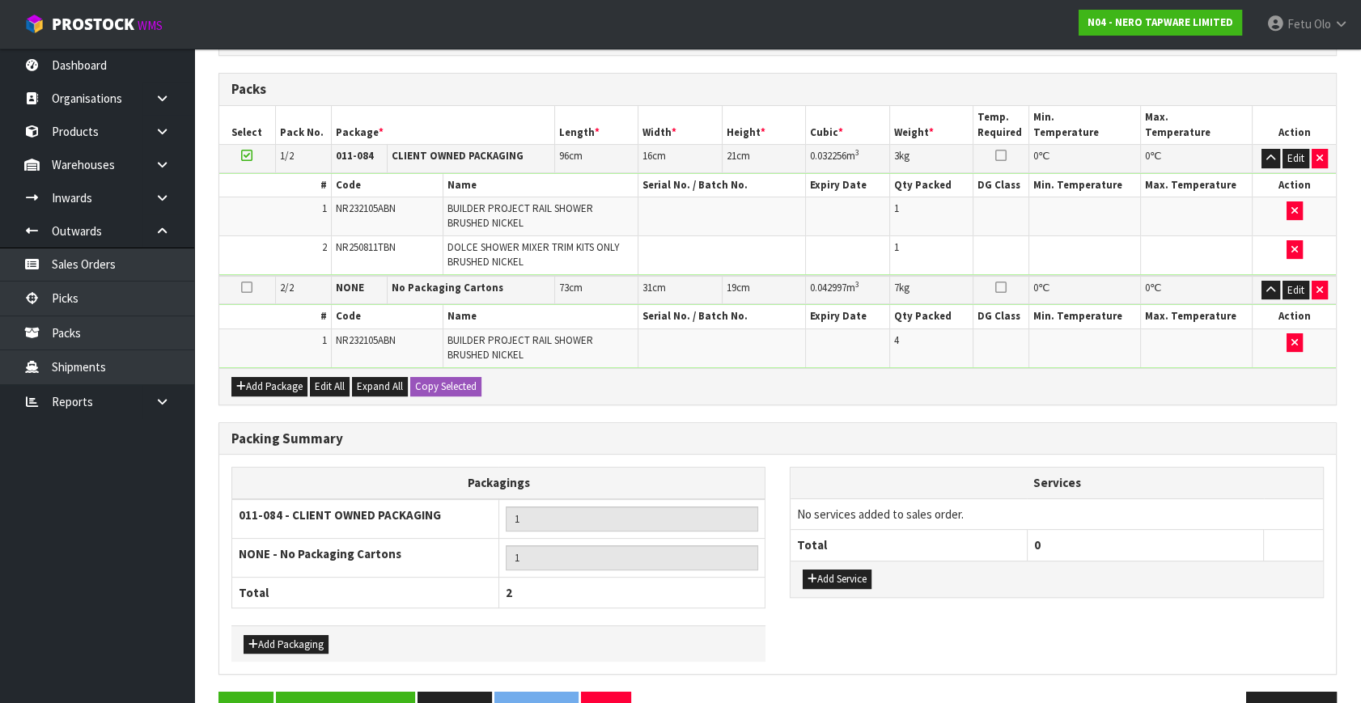
scroll to position [397, 0]
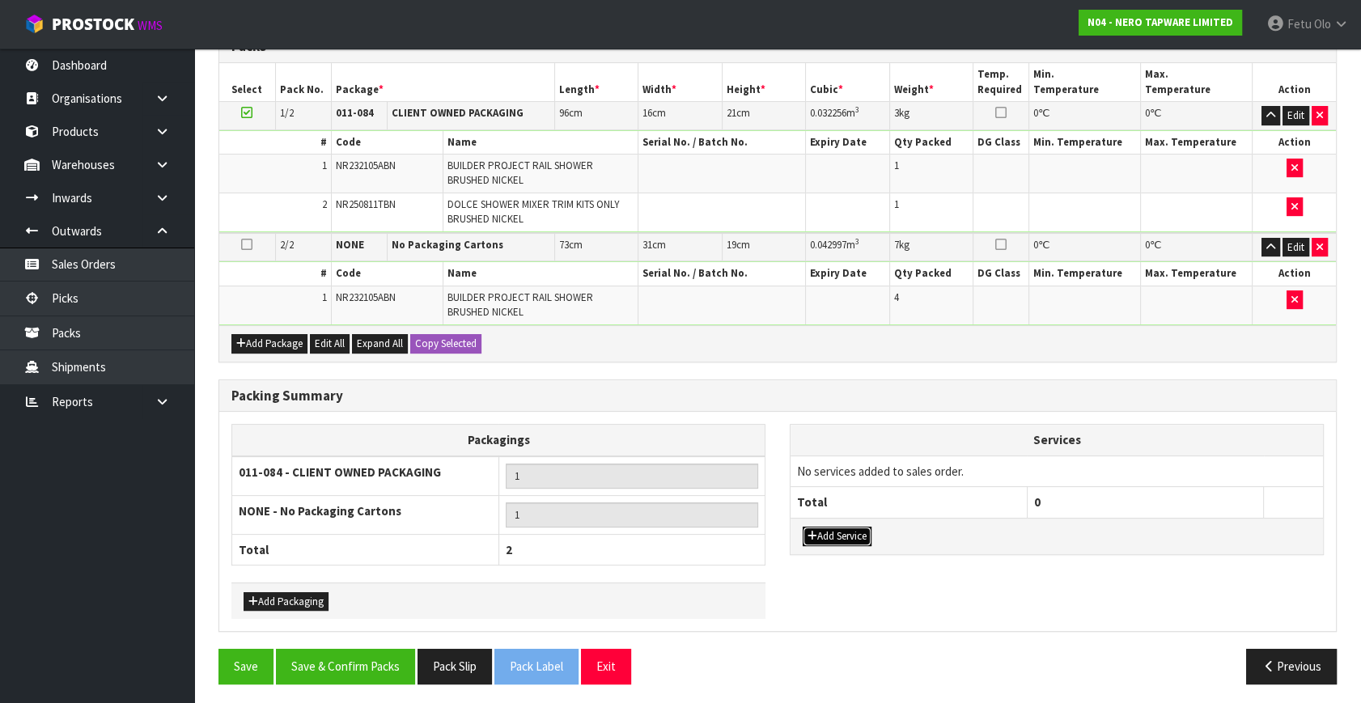
click at [838, 527] on button "Add Service" at bounding box center [837, 536] width 69 height 19
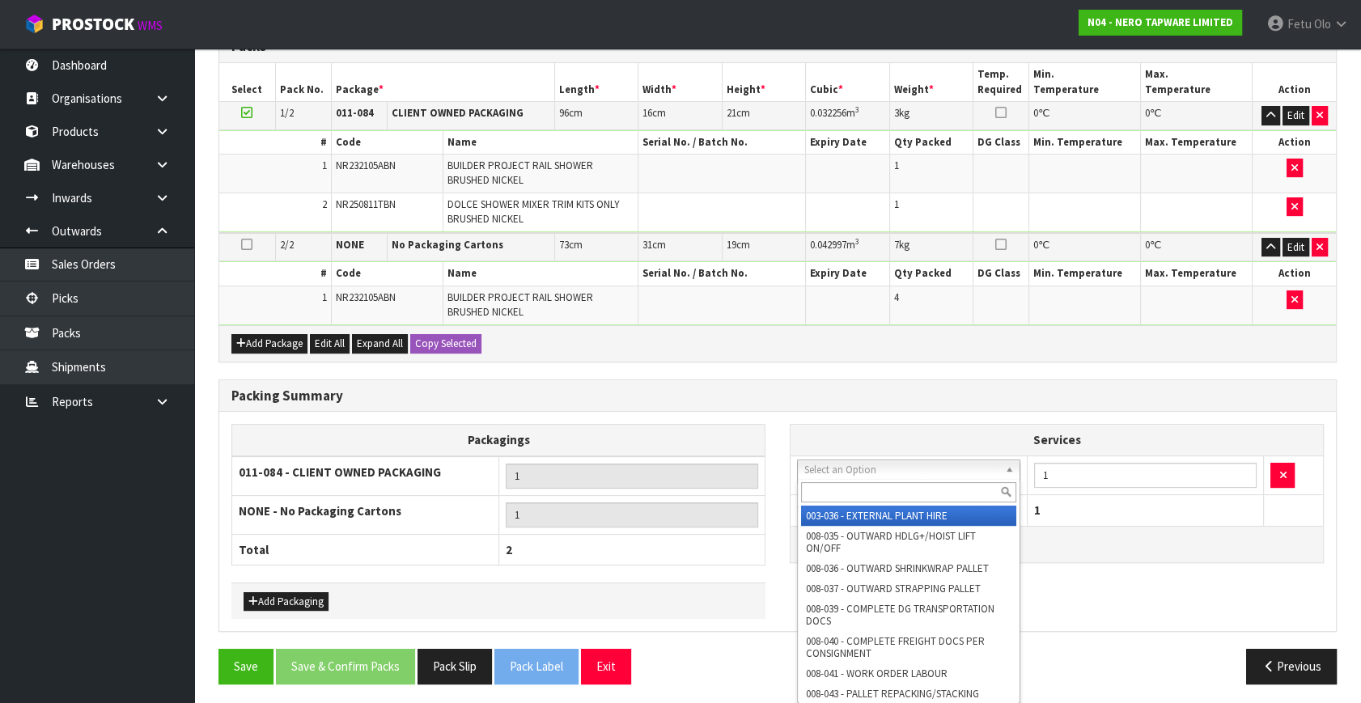
click at [846, 490] on input "text" at bounding box center [908, 492] width 215 height 20
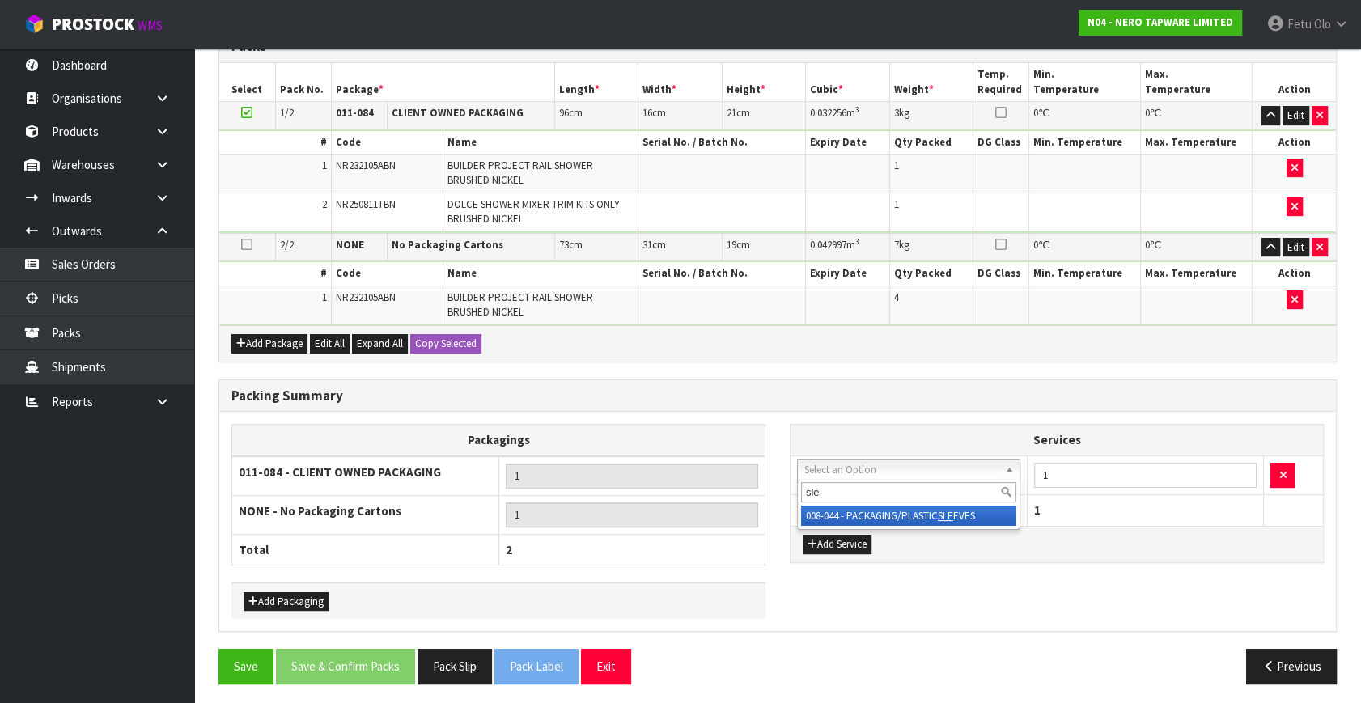
type input "sle"
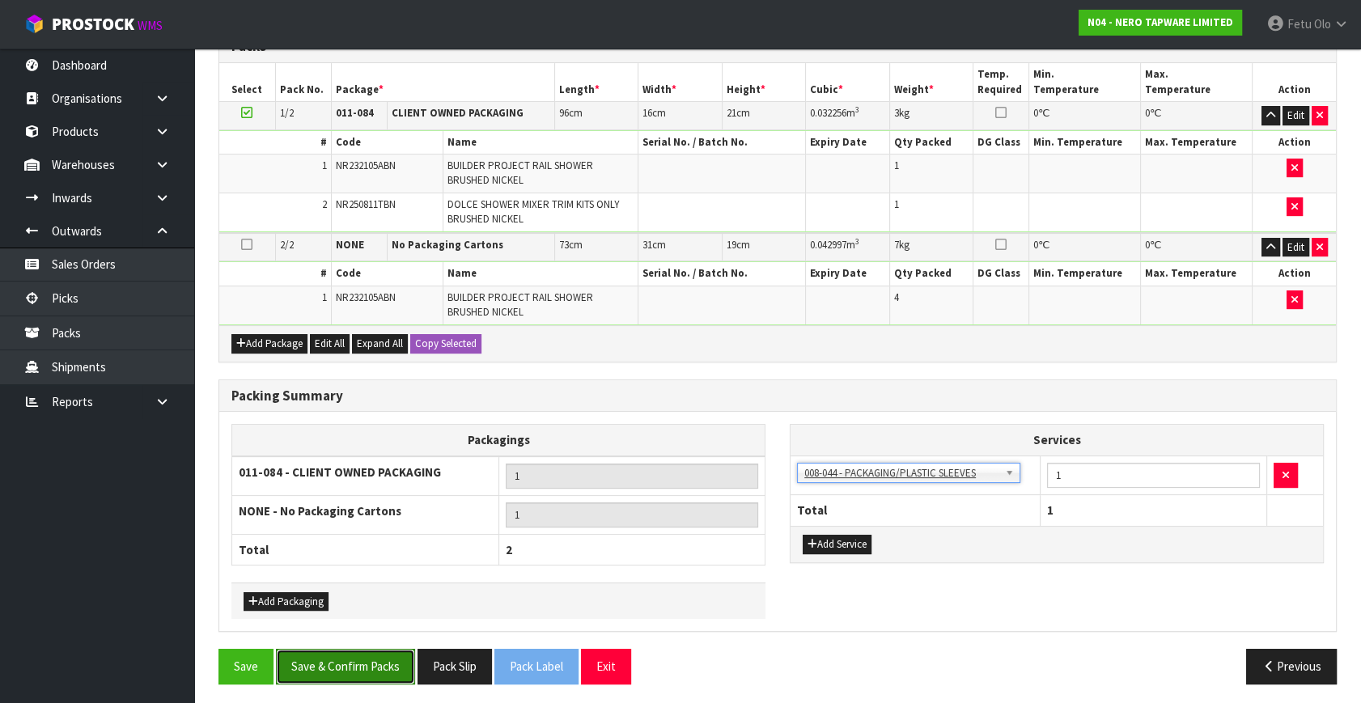
click at [376, 658] on button "Save & Confirm Packs" at bounding box center [345, 666] width 139 height 35
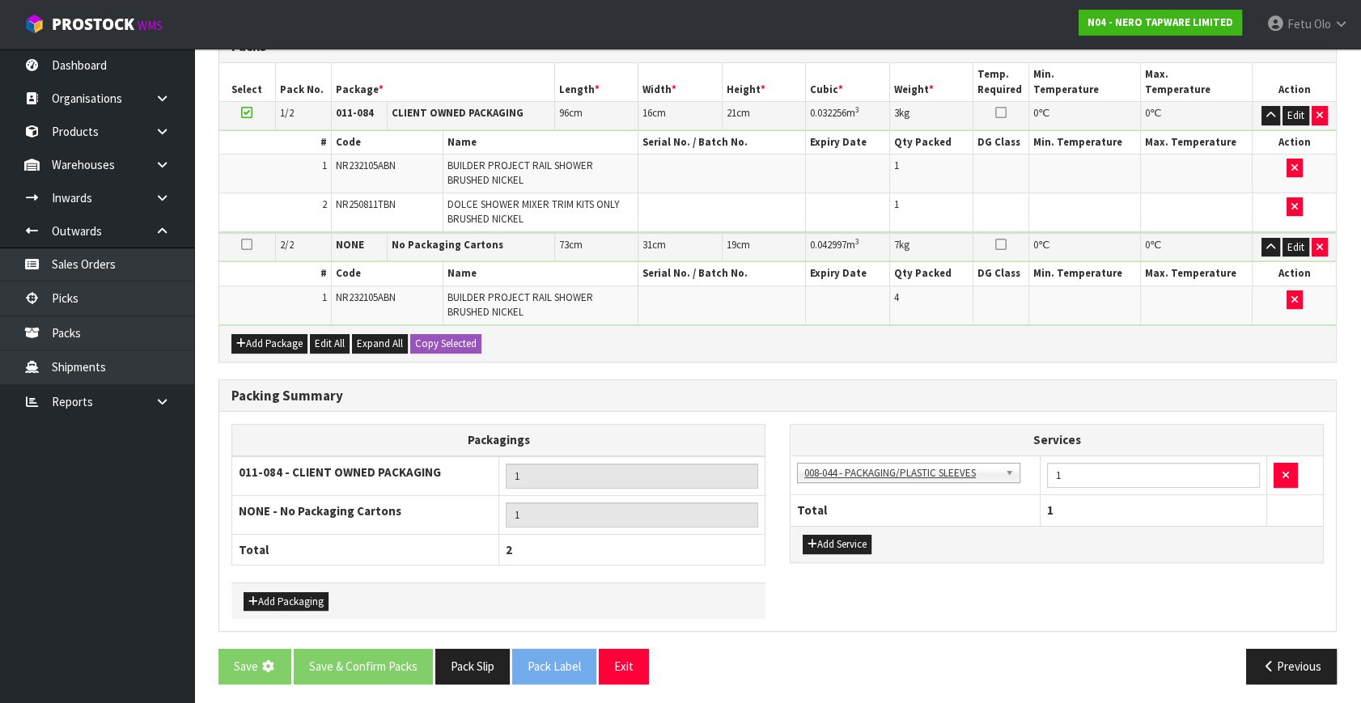
scroll to position [0, 0]
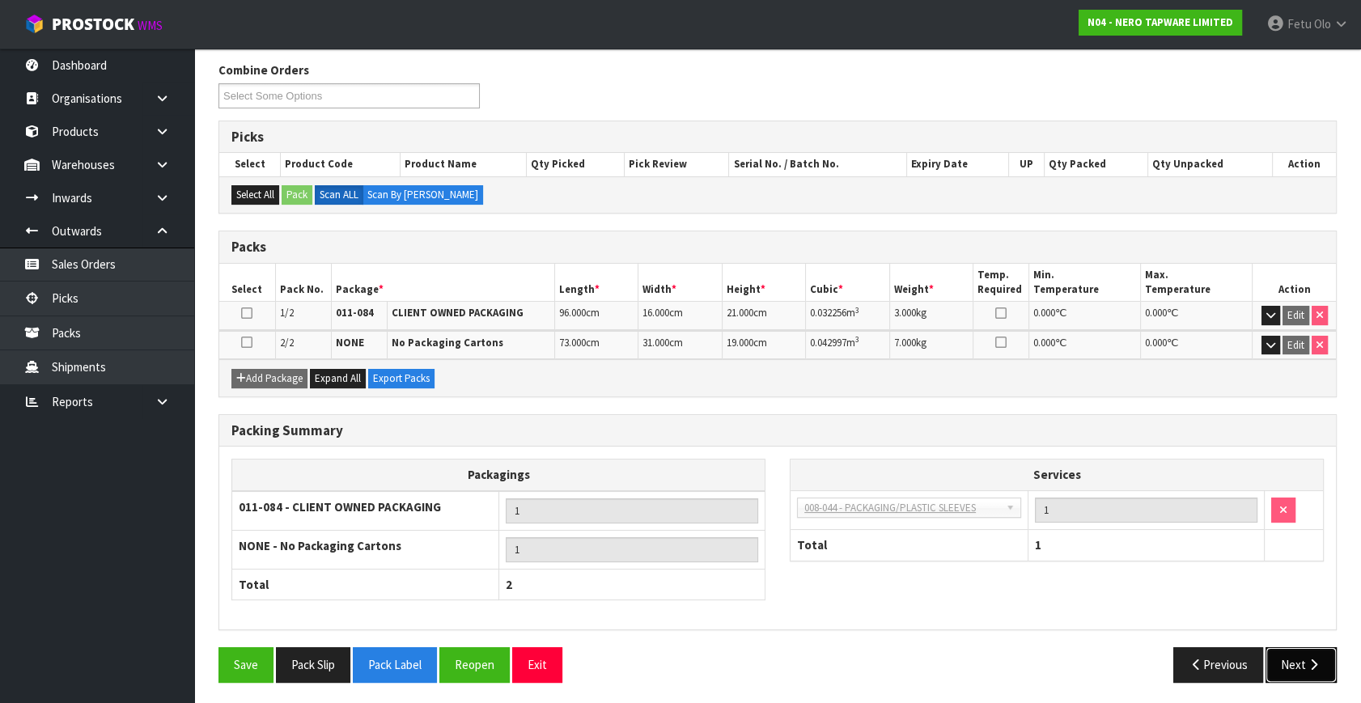
click at [1295, 656] on button "Next" at bounding box center [1301, 664] width 71 height 35
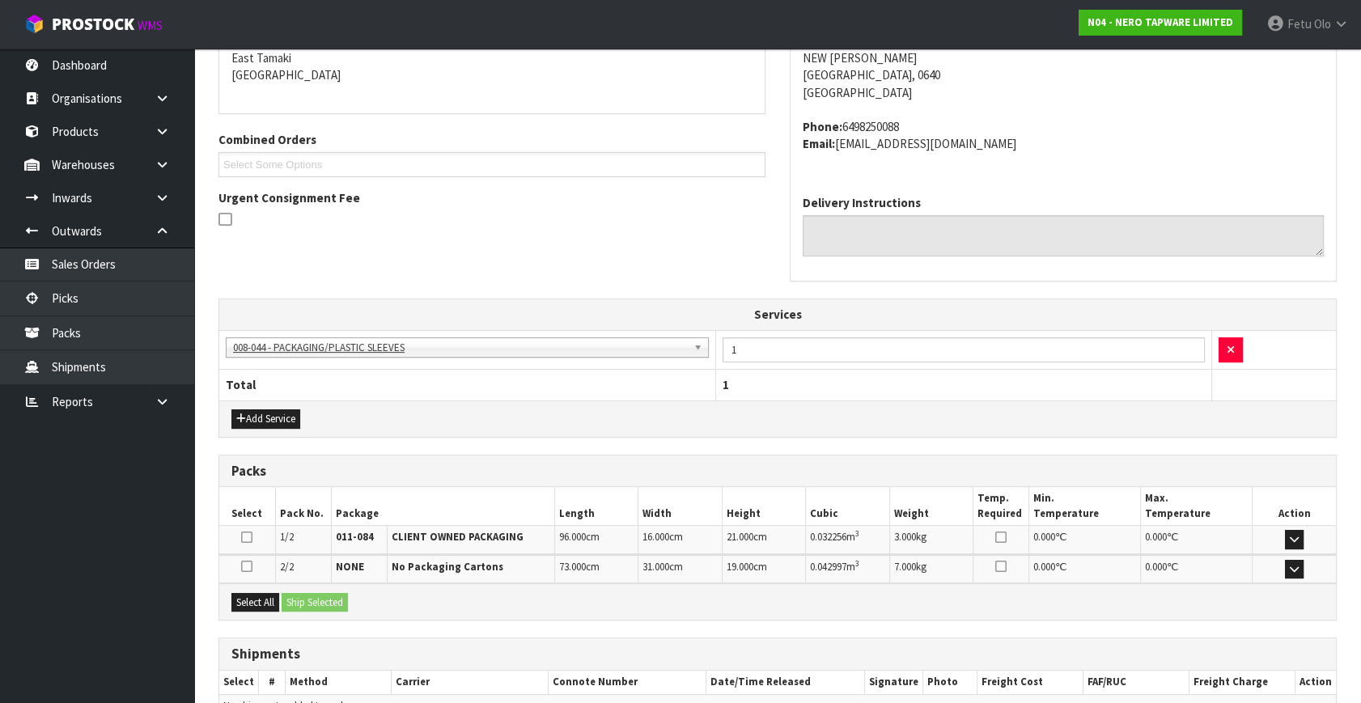
scroll to position [436, 0]
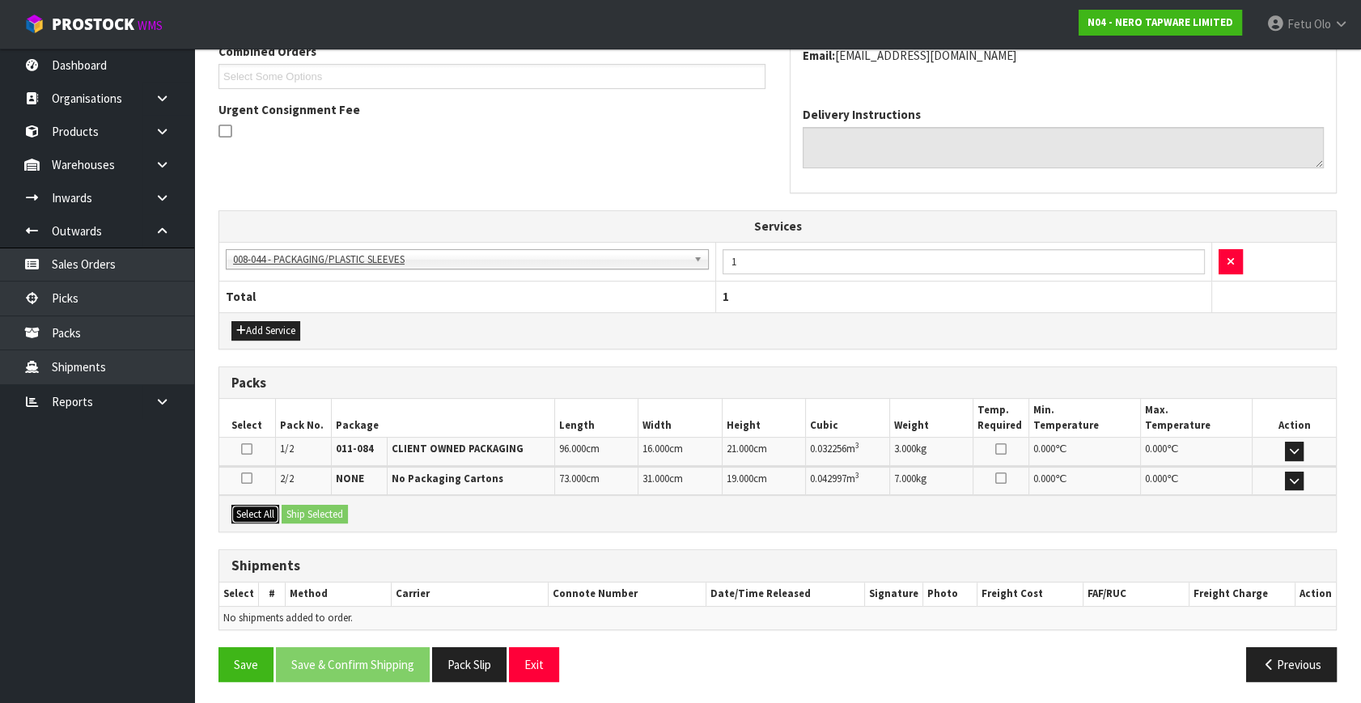
drag, startPoint x: 259, startPoint y: 507, endPoint x: 289, endPoint y: 503, distance: 30.2
click at [268, 505] on button "Select All" at bounding box center [255, 514] width 48 height 19
click at [292, 505] on button "Ship Selected" at bounding box center [315, 514] width 66 height 19
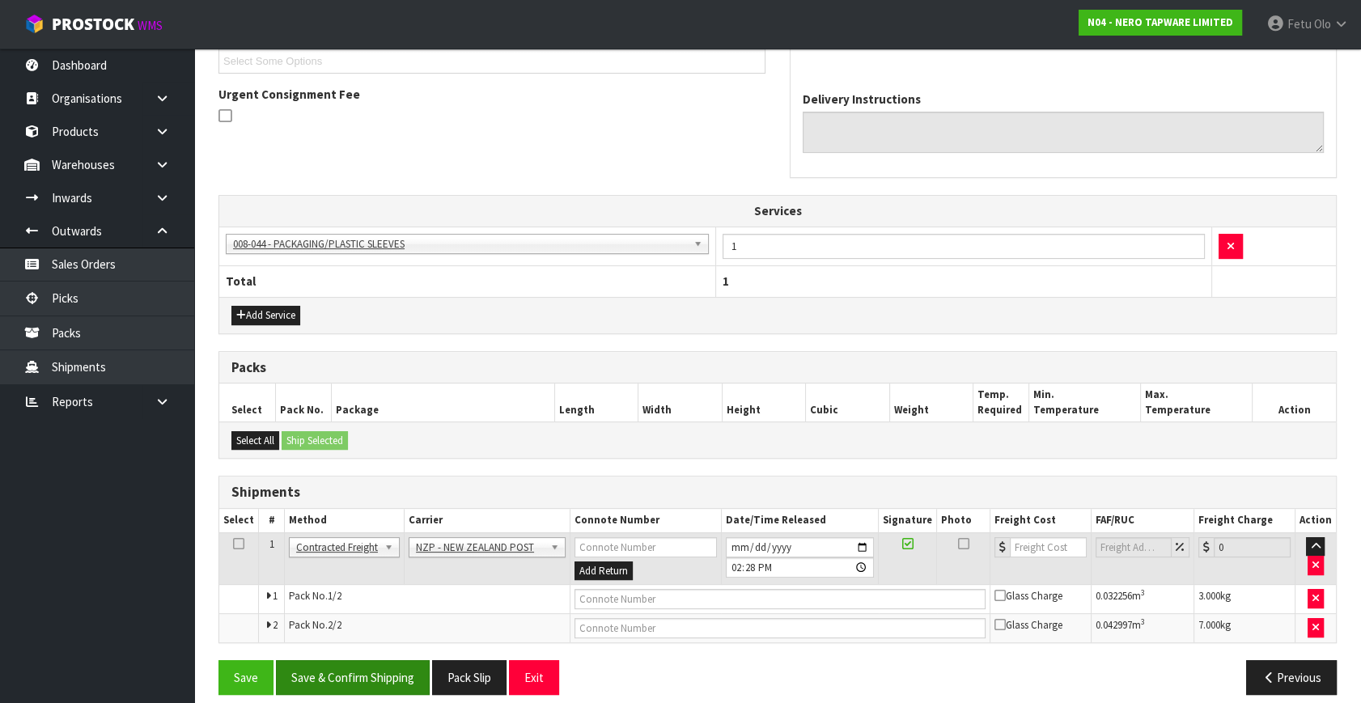
scroll to position [465, 0]
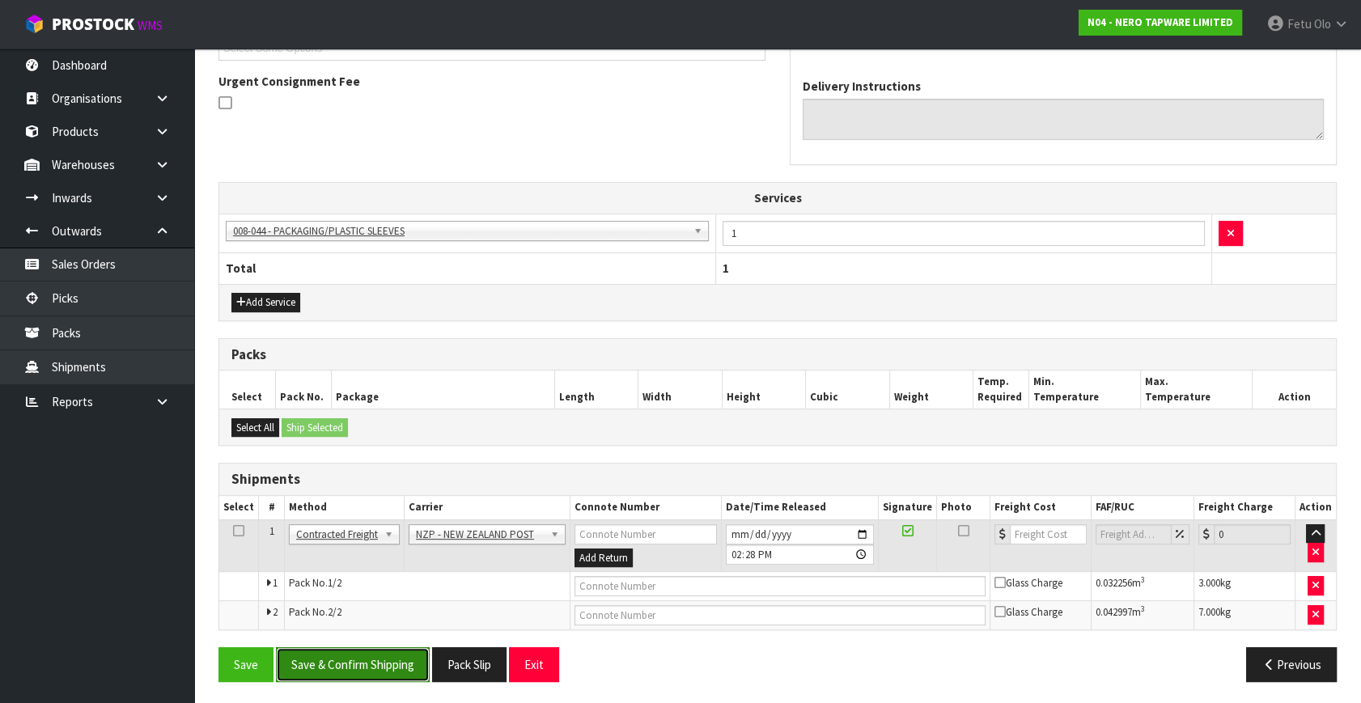
click at [367, 664] on button "Save & Confirm Shipping" at bounding box center [353, 664] width 154 height 35
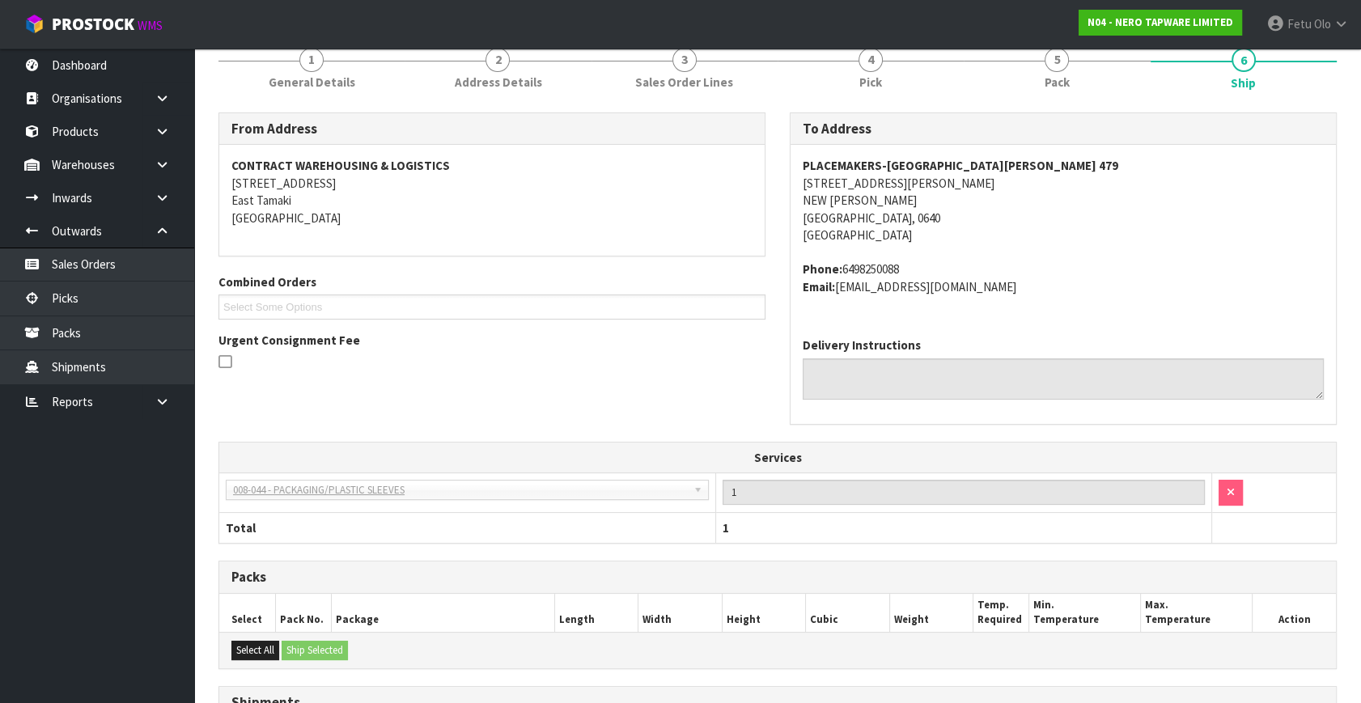
scroll to position [440, 0]
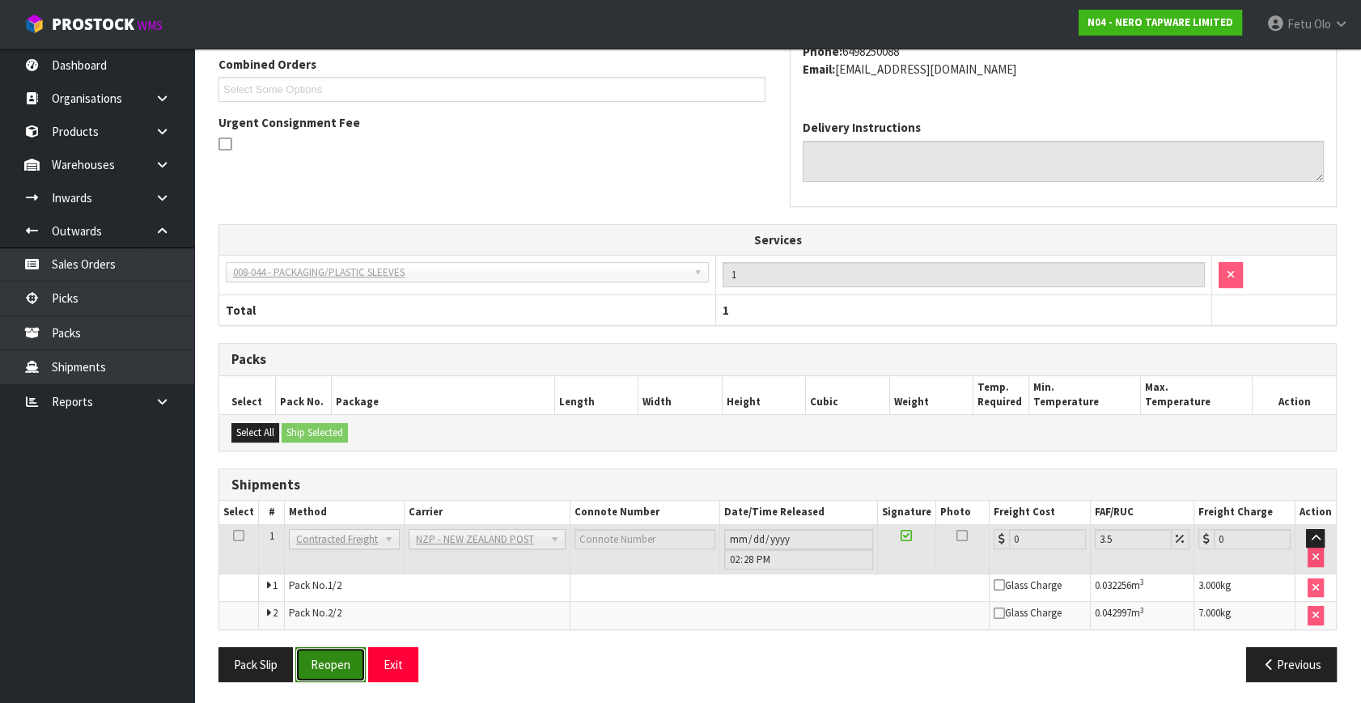
click at [350, 663] on button "Reopen" at bounding box center [330, 664] width 70 height 35
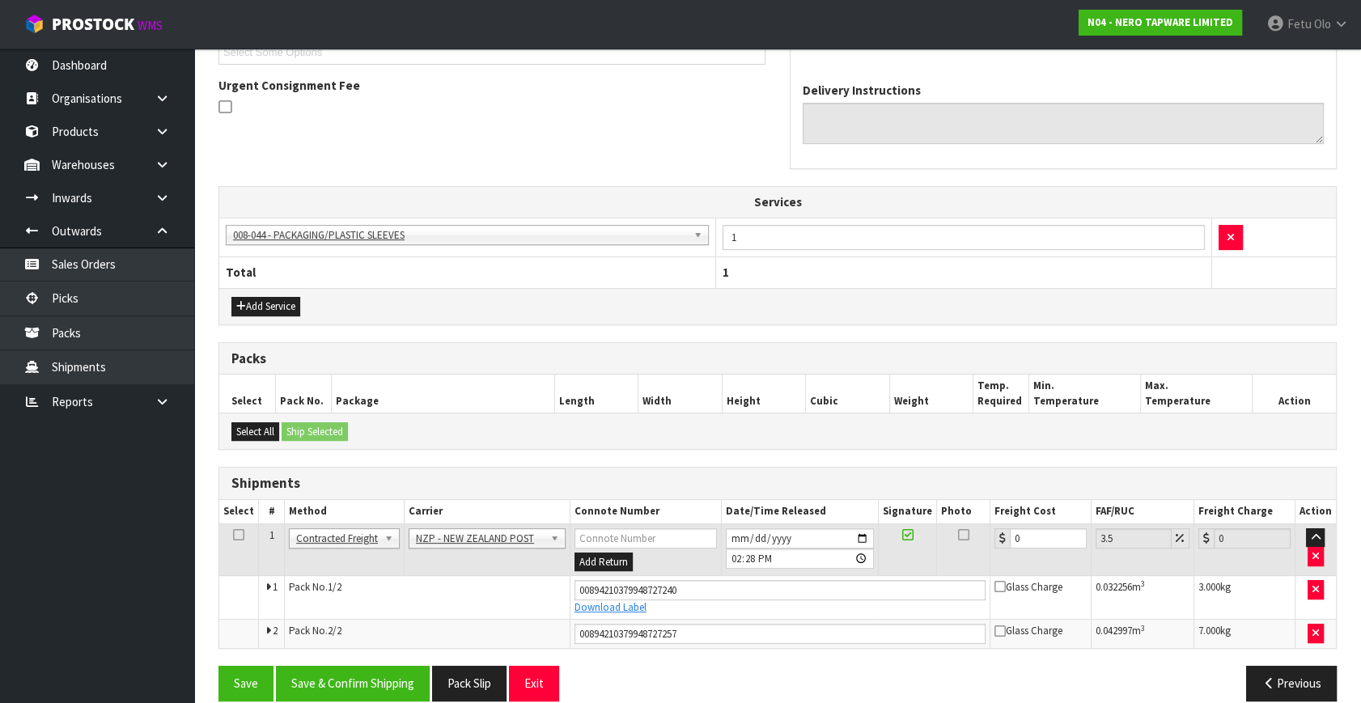
scroll to position [479, 0]
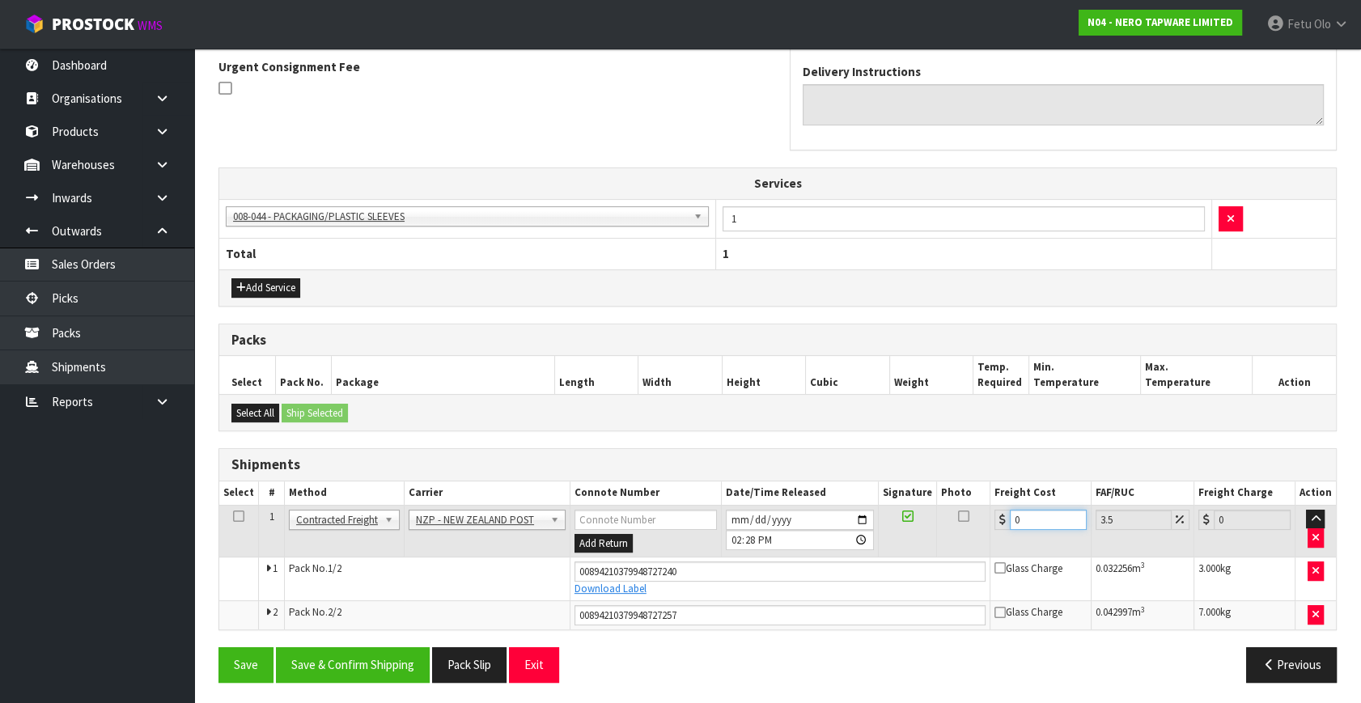
drag, startPoint x: 1020, startPoint y: 518, endPoint x: 647, endPoint y: 511, distance: 373.1
click at [651, 511] on tr "1 Client Local Pickup Customer Local Pickup Company Freight Contracted Freight …" at bounding box center [777, 531] width 1117 height 53
type input "8"
type input "8.28"
type input "8.6"
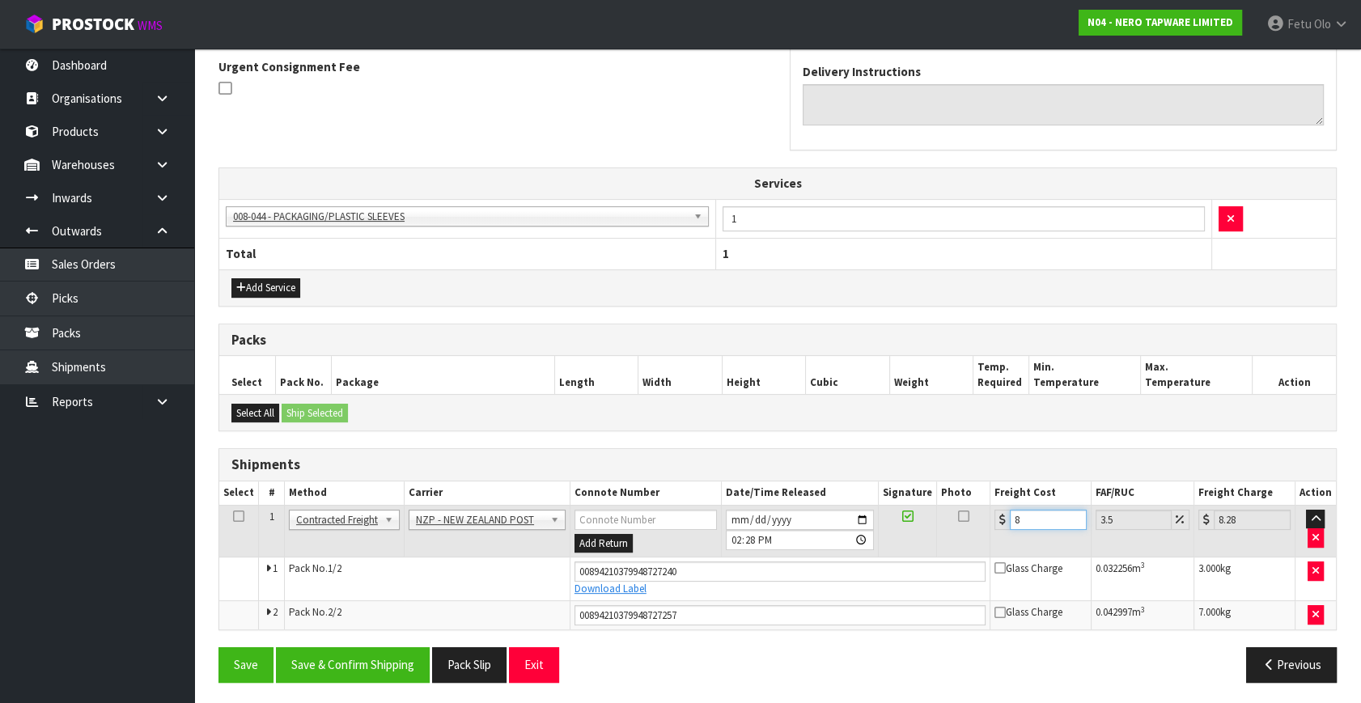
type input "8.9"
type input "8.66"
type input "8.96"
type input "8.66"
click at [374, 665] on button "Save & Confirm Shipping" at bounding box center [353, 664] width 154 height 35
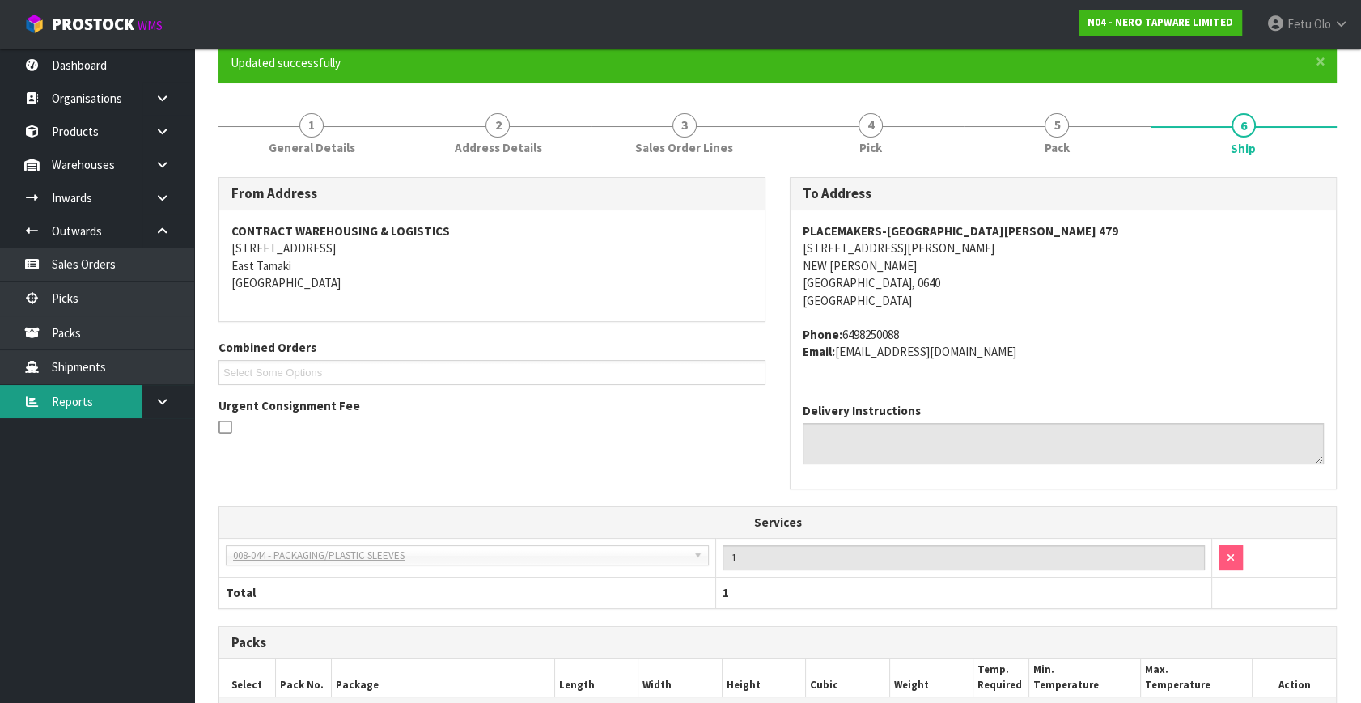
scroll to position [0, 0]
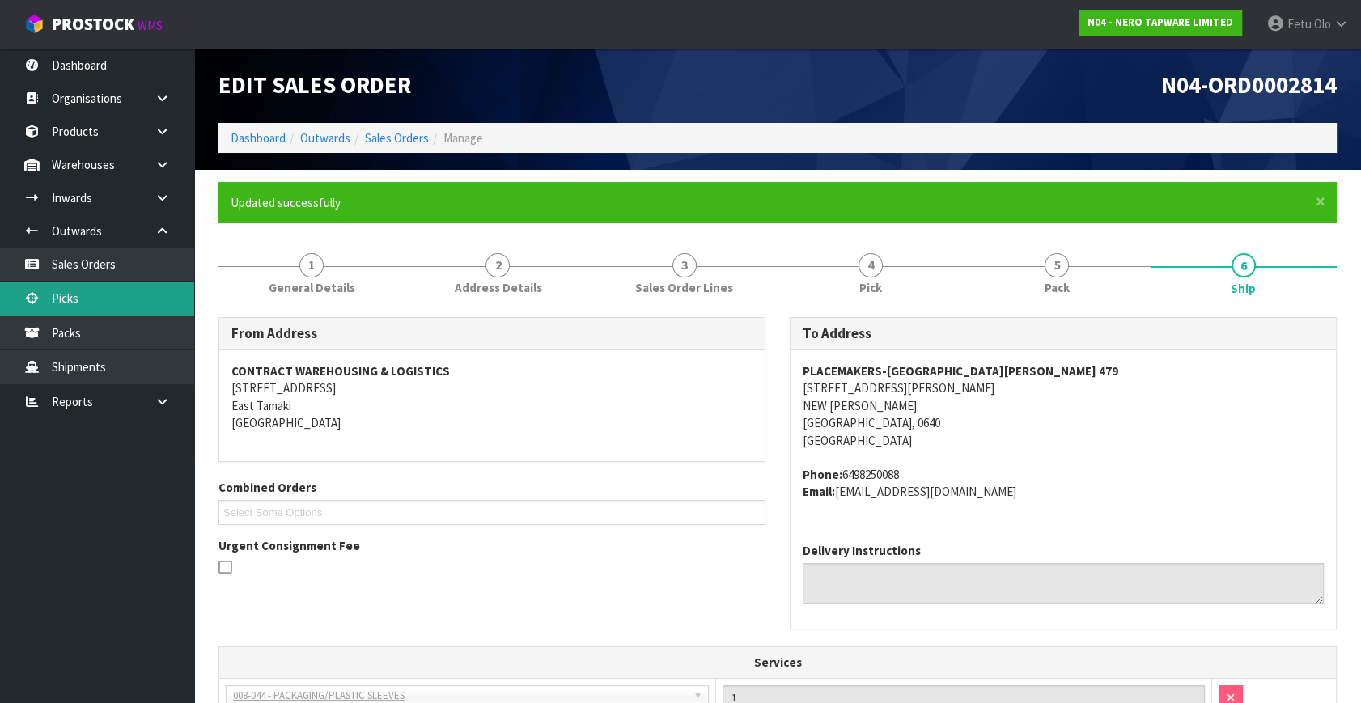
click at [36, 303] on icon at bounding box center [31, 298] width 15 height 12
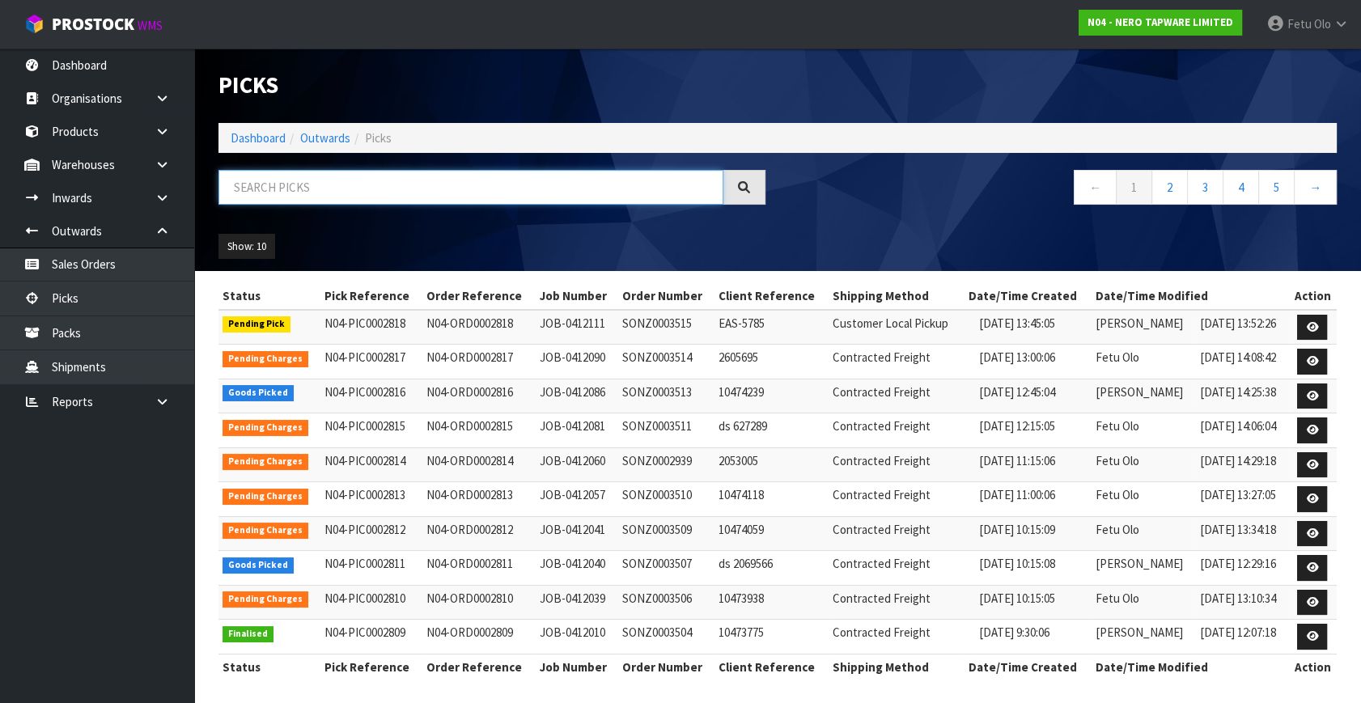
click at [296, 197] on input "text" at bounding box center [471, 187] width 505 height 35
type input "002816"
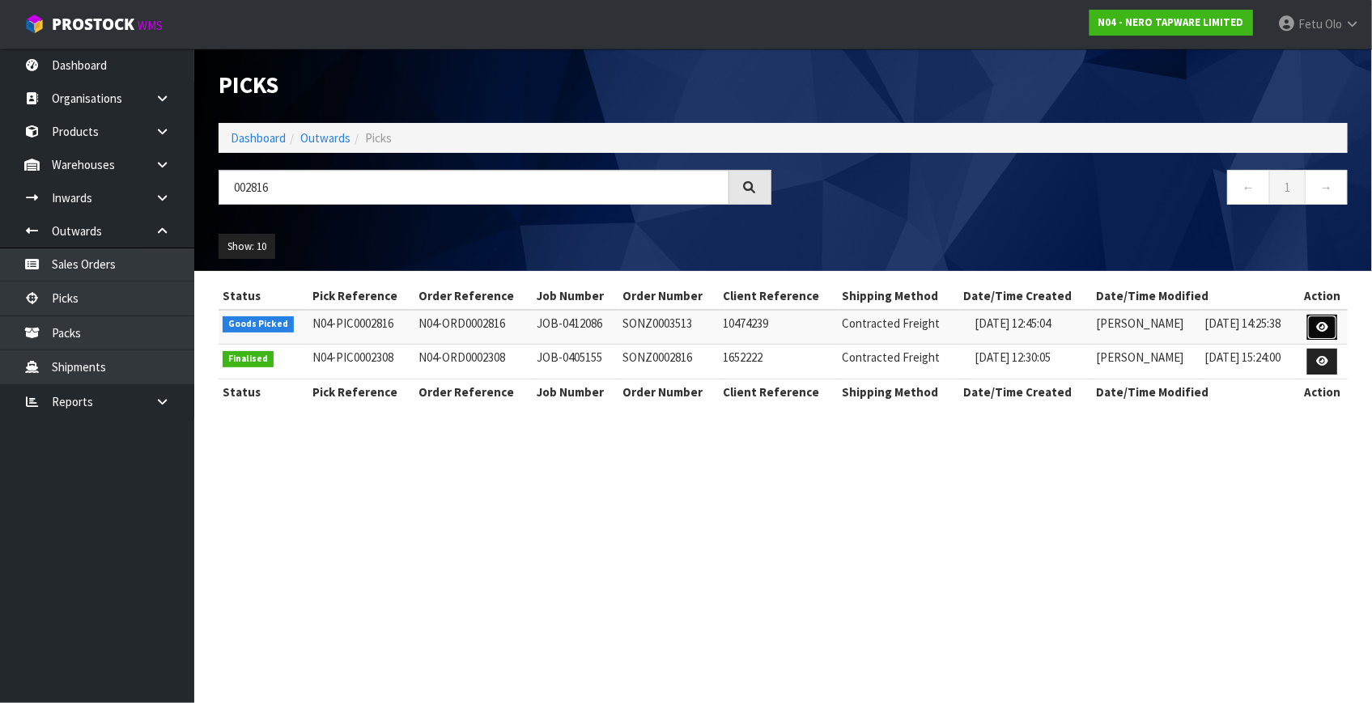
click at [1330, 325] on link at bounding box center [1322, 328] width 30 height 26
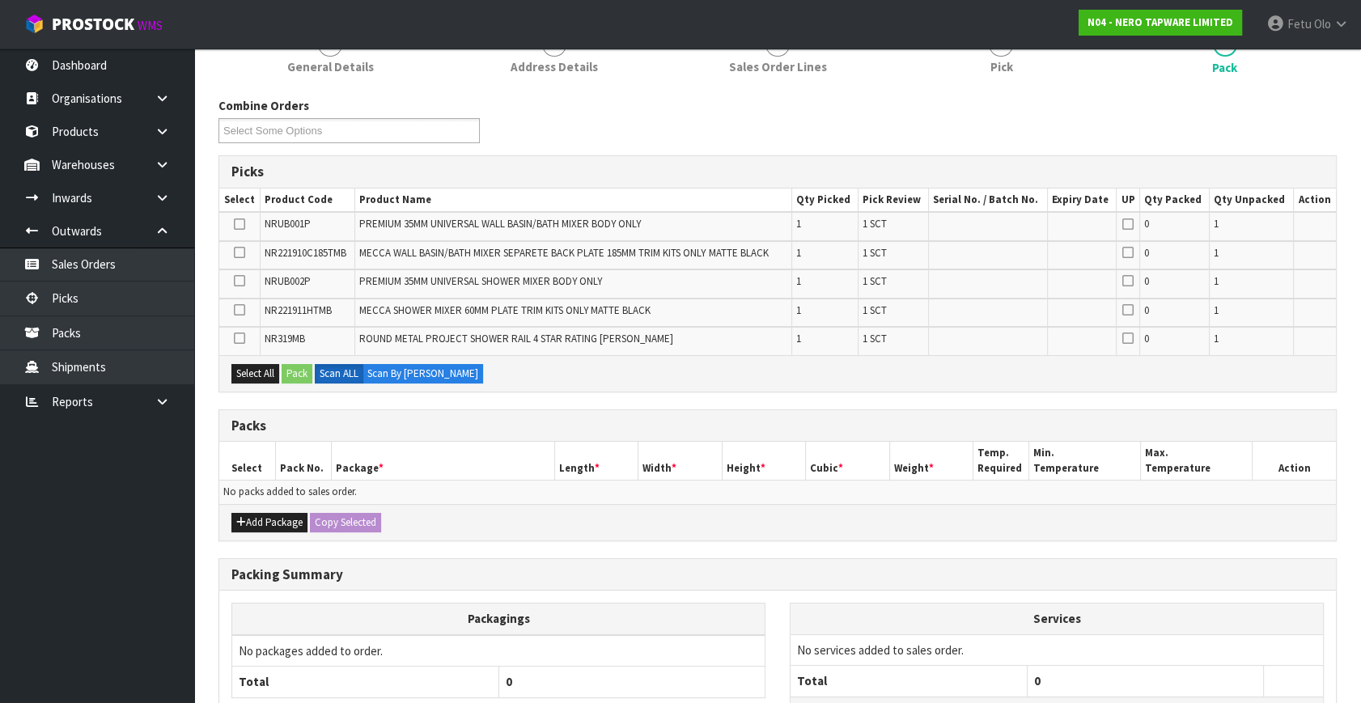
scroll to position [295, 0]
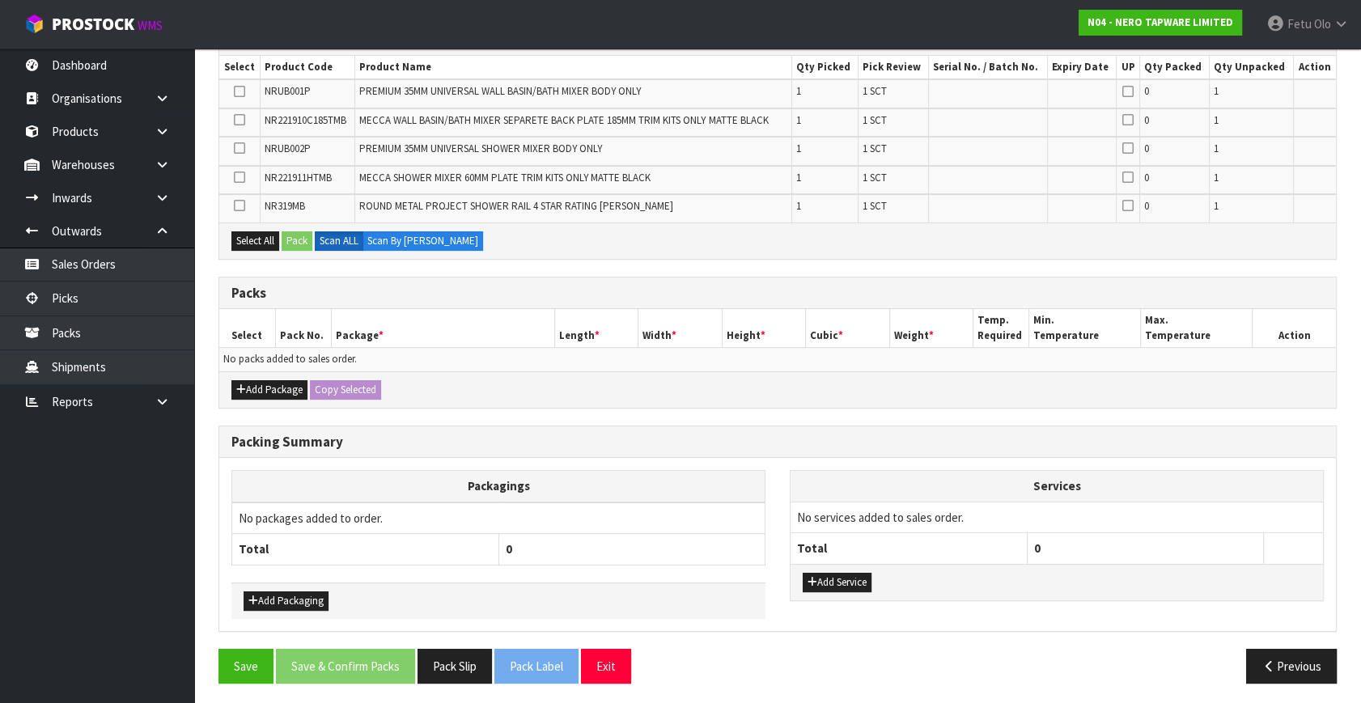
click at [278, 548] on th "Total" at bounding box center [365, 549] width 267 height 31
drag, startPoint x: 267, startPoint y: 573, endPoint x: 294, endPoint y: 538, distance: 43.9
click at [278, 547] on div "Packagings No packages added to order. Total 0" at bounding box center [498, 526] width 534 height 112
click at [395, 458] on div "Packagings No packages added to order. Total 0 Add Packaging Services No servic…" at bounding box center [777, 544] width 1117 height 172
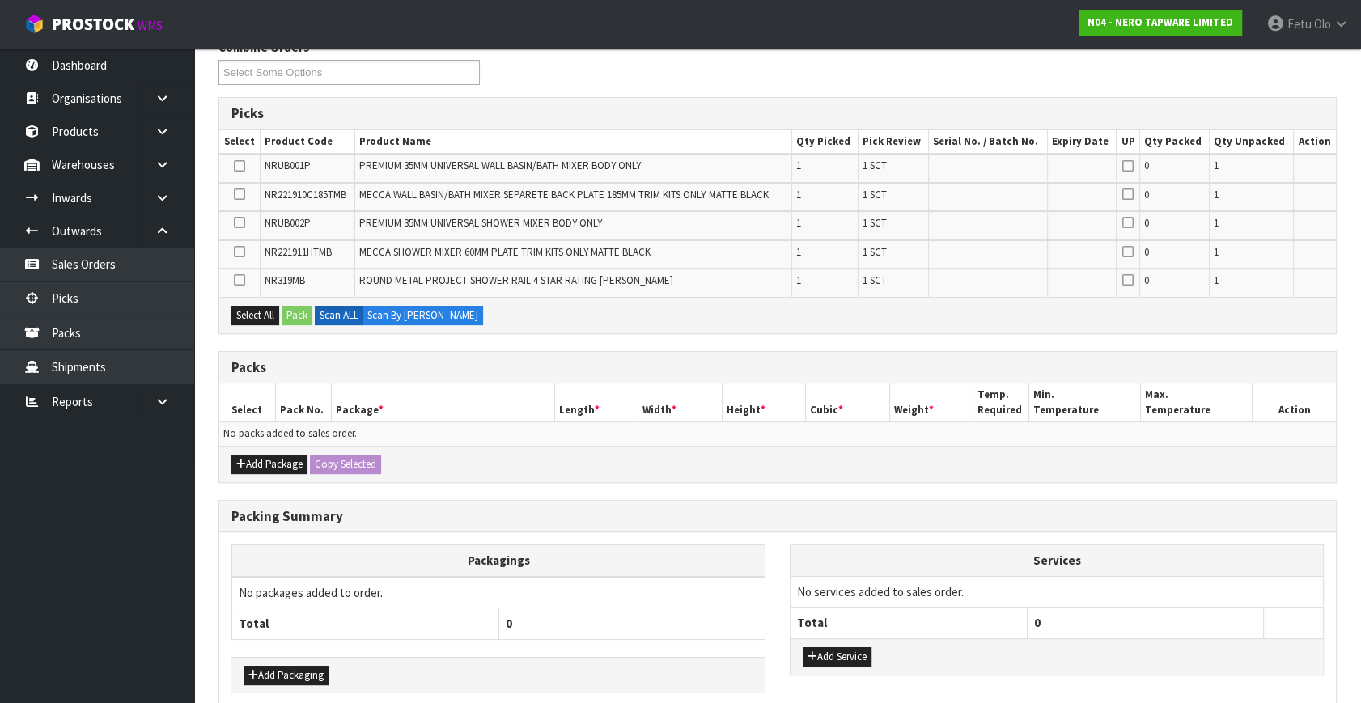
scroll to position [221, 0]
click at [227, 447] on div "Add Package Copy Selected" at bounding box center [777, 463] width 1117 height 36
click at [251, 455] on button "Add Package" at bounding box center [269, 463] width 76 height 19
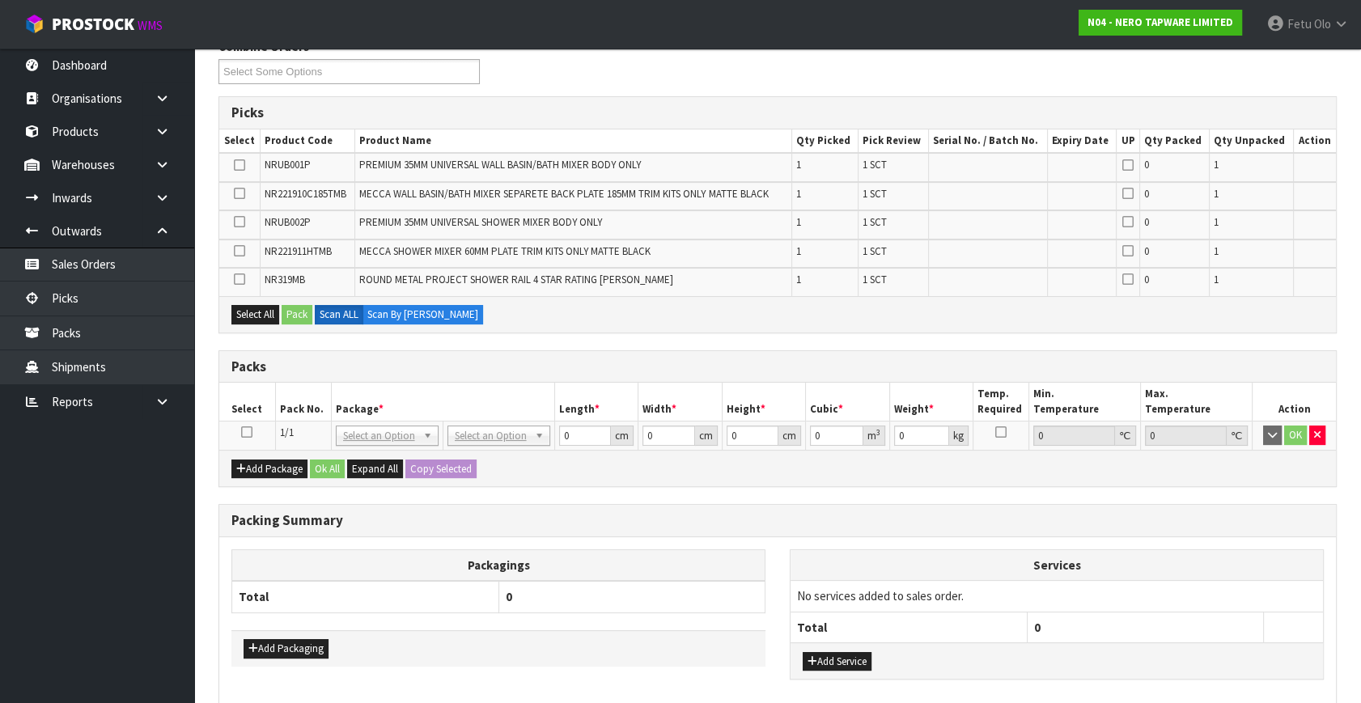
click at [243, 432] on icon at bounding box center [246, 432] width 11 height 1
click at [316, 401] on th "Pack No." at bounding box center [303, 402] width 56 height 38
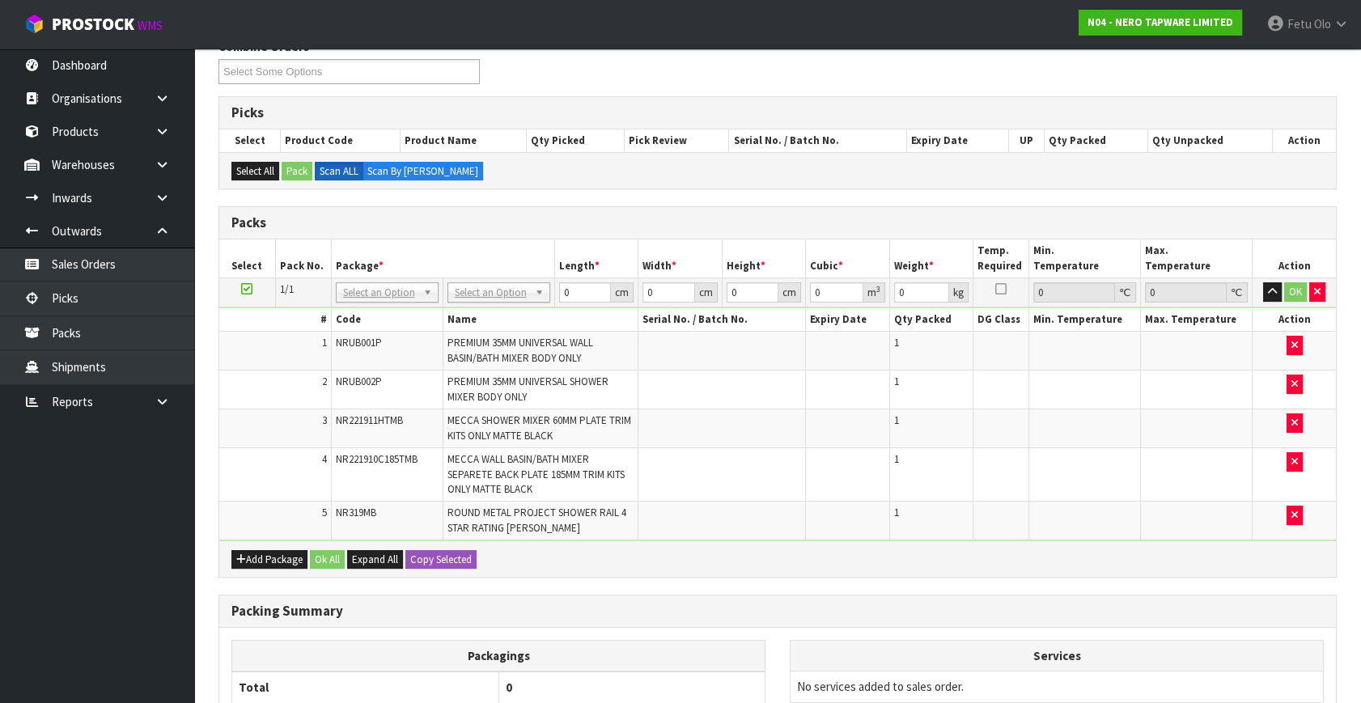
drag, startPoint x: 360, startPoint y: 282, endPoint x: 360, endPoint y: 299, distance: 17.0
click at [360, 308] on input "text" at bounding box center [386, 313] width 95 height 20
type input "011-084"
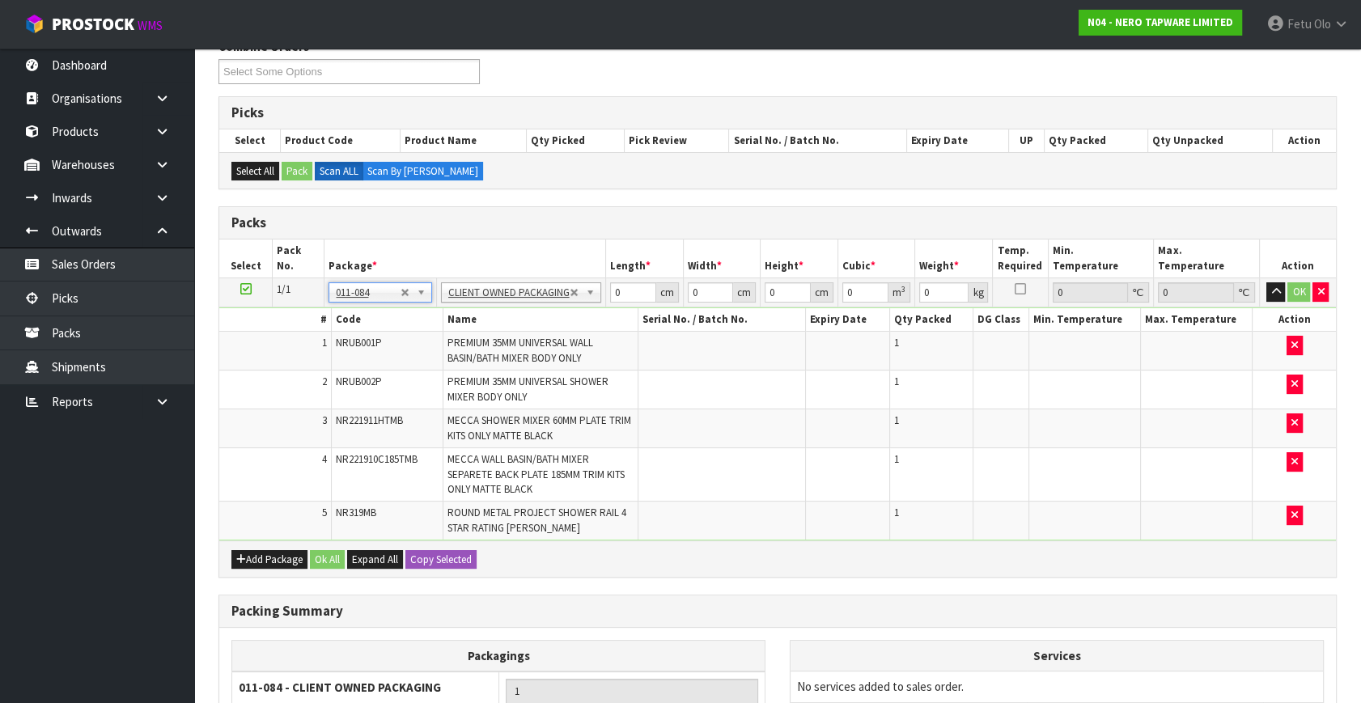
type input "4.68"
click at [482, 350] on tbody "1/1 NONE 007-001 007-002 007-004 007-009 007-013 007-014 007-015 007-017 007-01…" at bounding box center [777, 409] width 1117 height 263
type input "96"
type input "16"
type input "2"
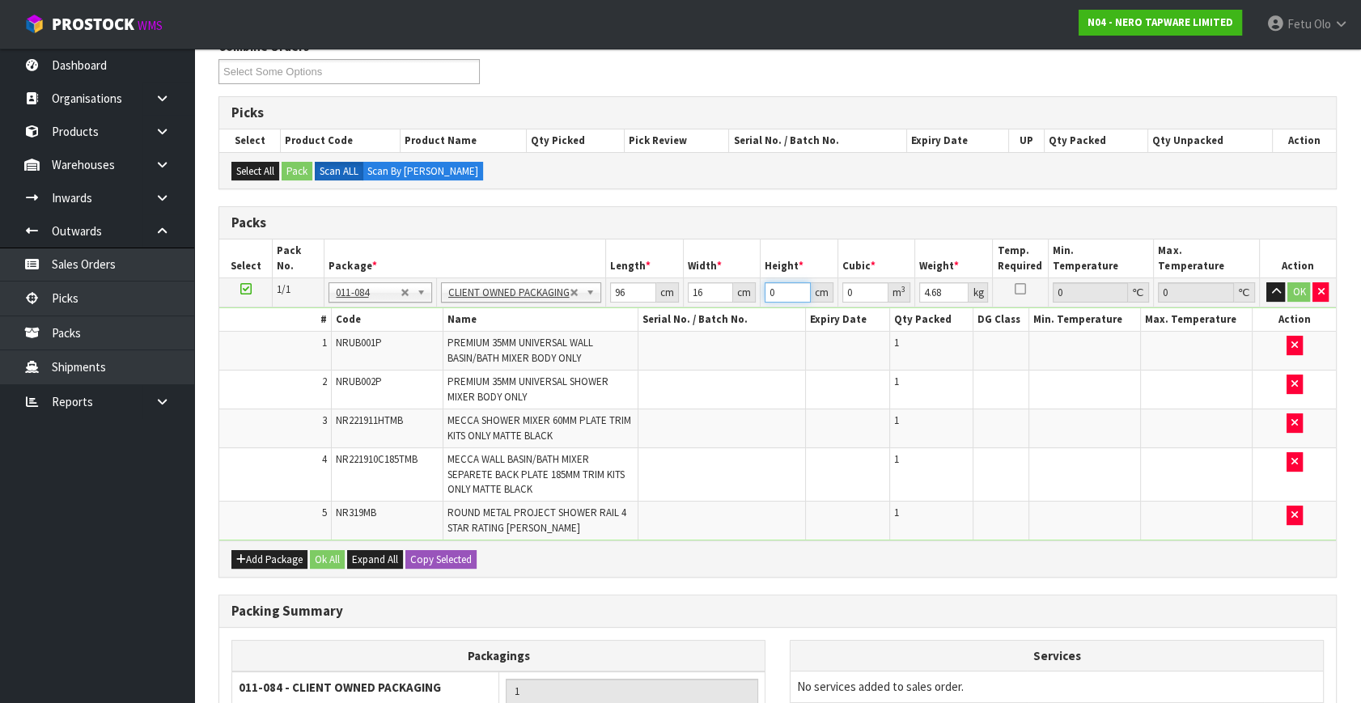
type input "0.003072"
type input "21"
type input "0.032256"
type input "21"
drag, startPoint x: 1148, startPoint y: 393, endPoint x: 1020, endPoint y: 303, distance: 156.3
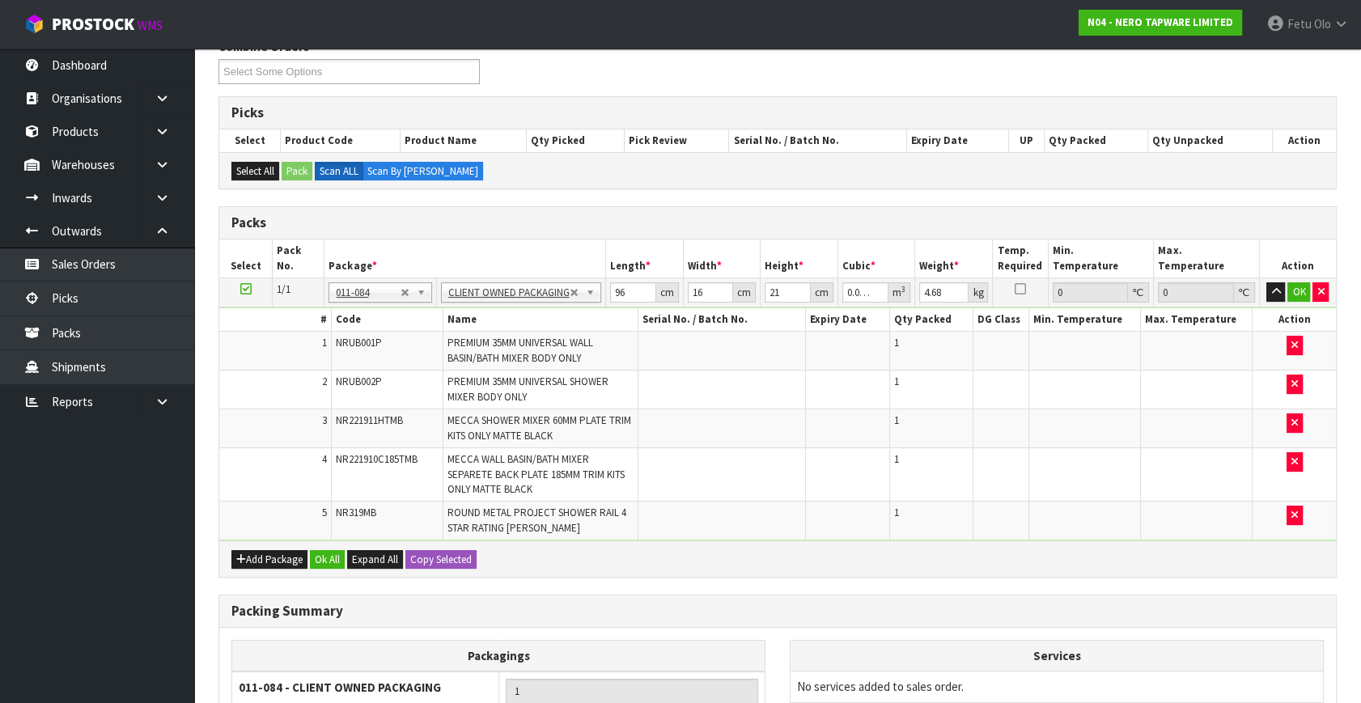
click at [1142, 385] on td at bounding box center [1197, 390] width 112 height 39
click at [941, 291] on input "4.68" at bounding box center [943, 292] width 49 height 20
drag, startPoint x: 941, startPoint y: 291, endPoint x: 906, endPoint y: 302, distance: 36.4
click at [906, 302] on tr "1/1 NONE 007-001 007-002 007-004 007-009 007-013 007-014 007-015 007-017 007-01…" at bounding box center [777, 292] width 1117 height 29
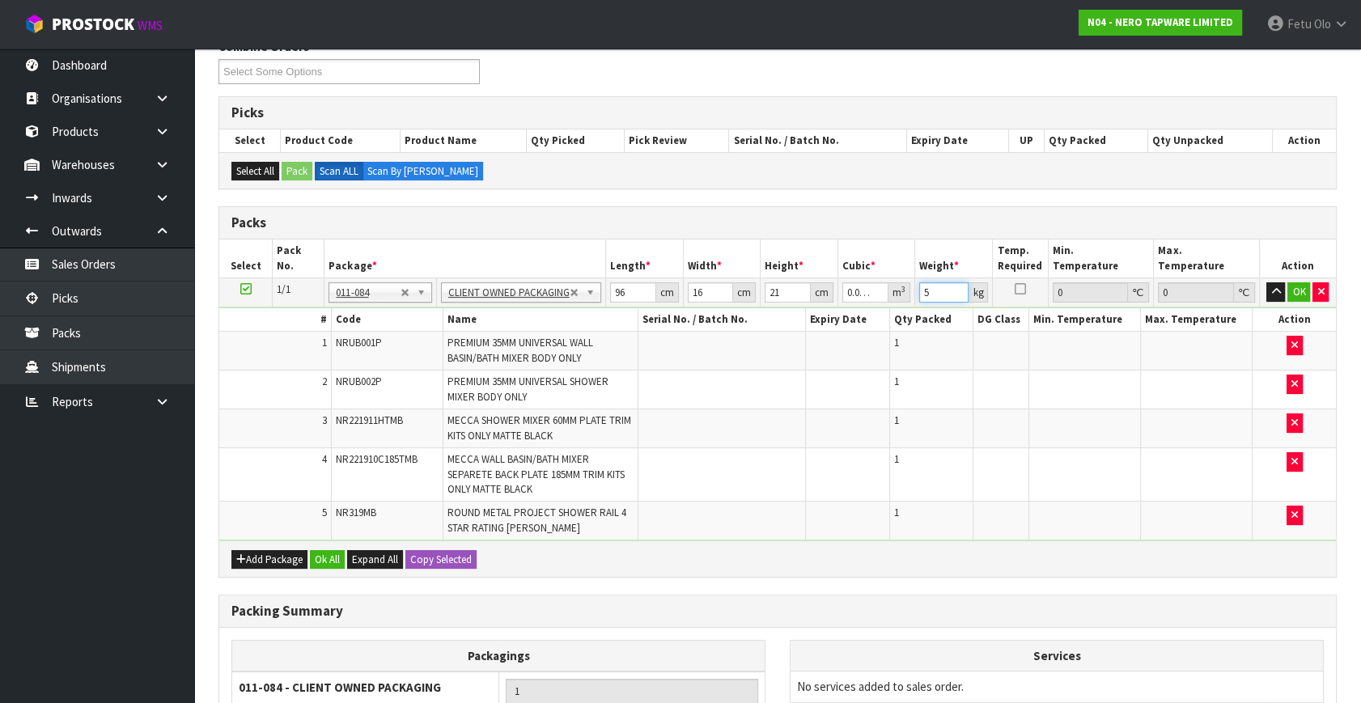
type input "5"
click button "OK" at bounding box center [1299, 291] width 23 height 19
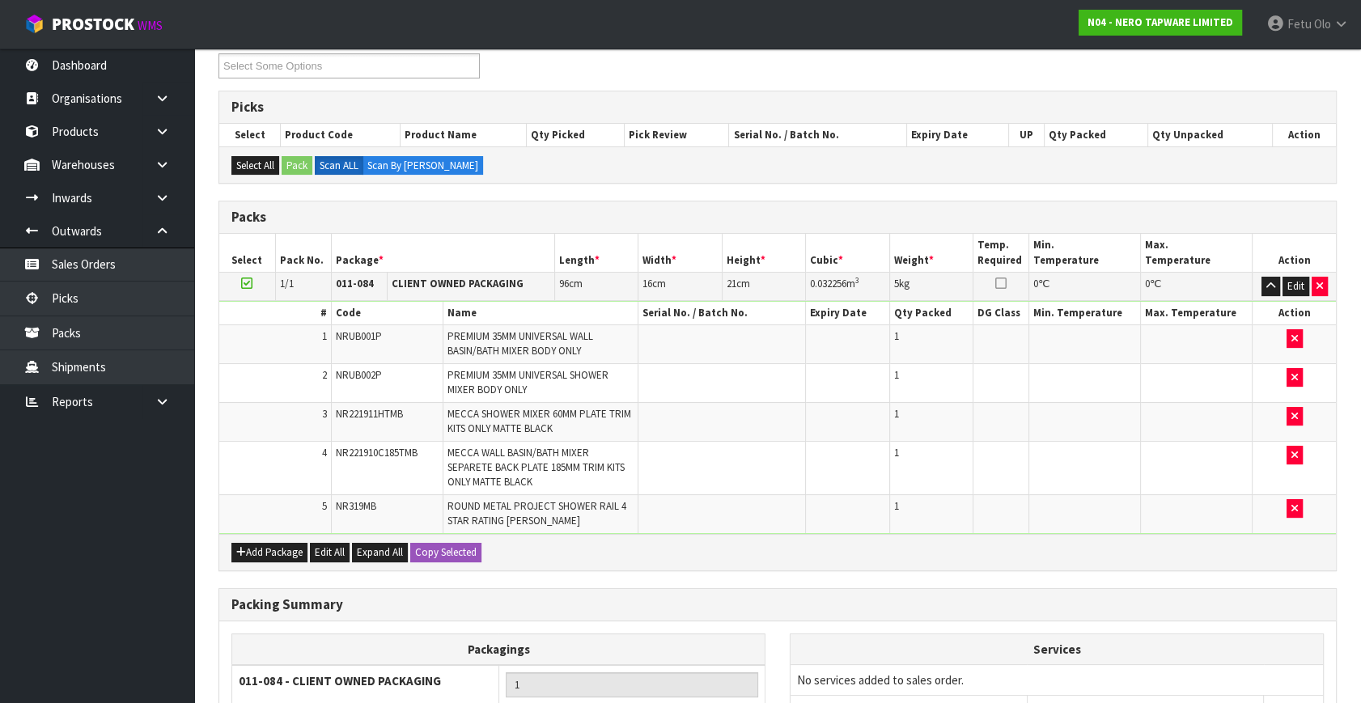
scroll to position [397, 0]
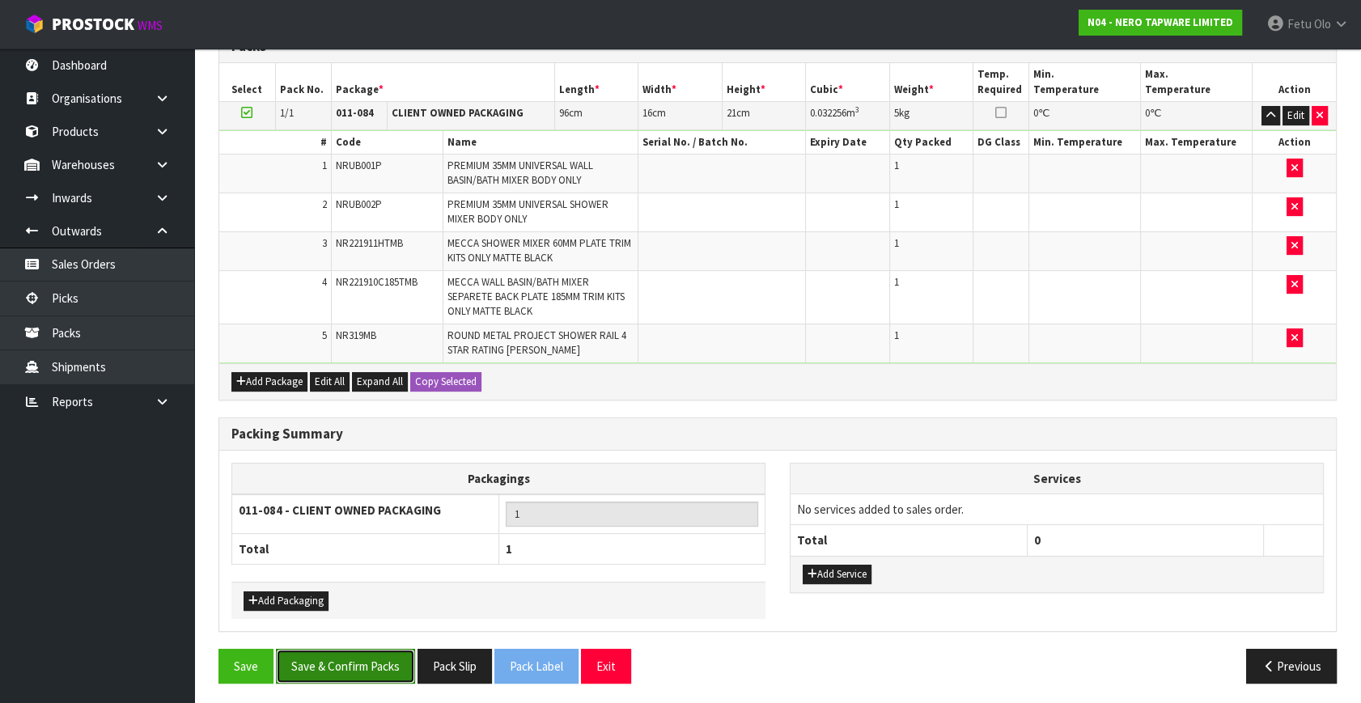
click at [364, 665] on button "Save & Confirm Packs" at bounding box center [345, 666] width 139 height 35
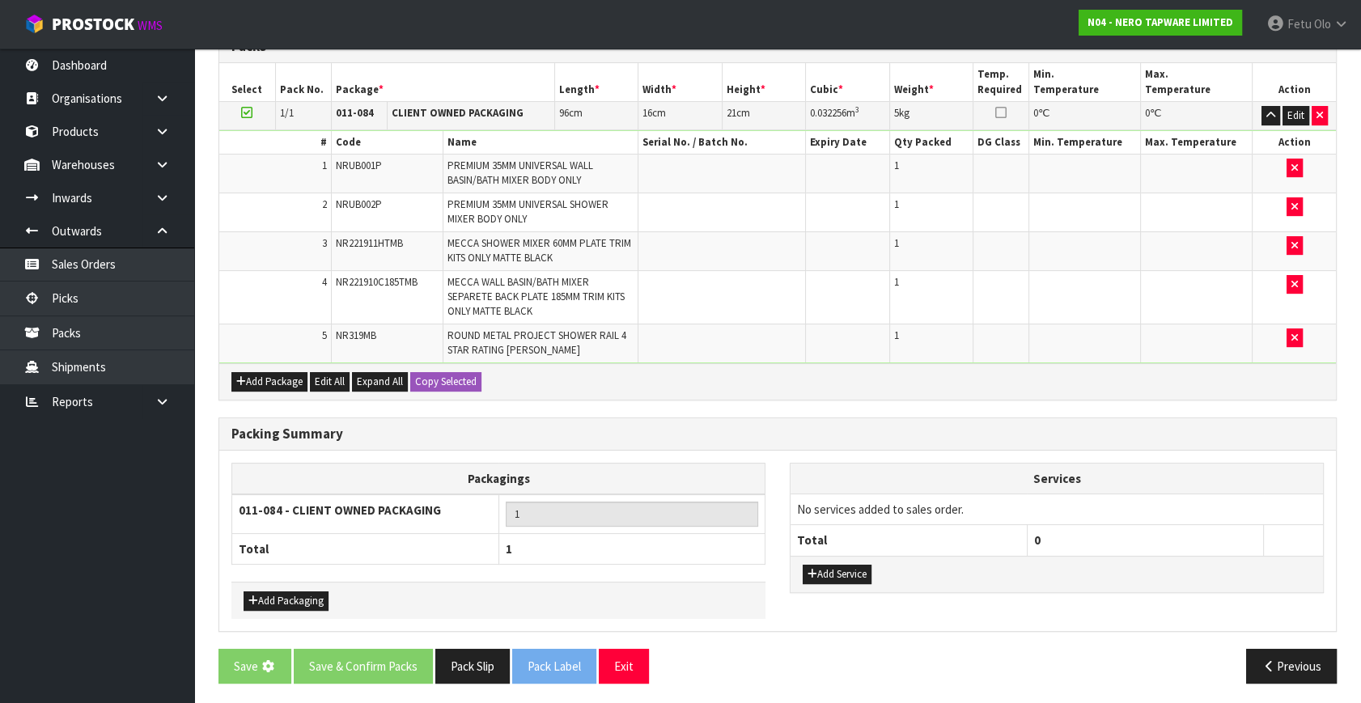
scroll to position [0, 0]
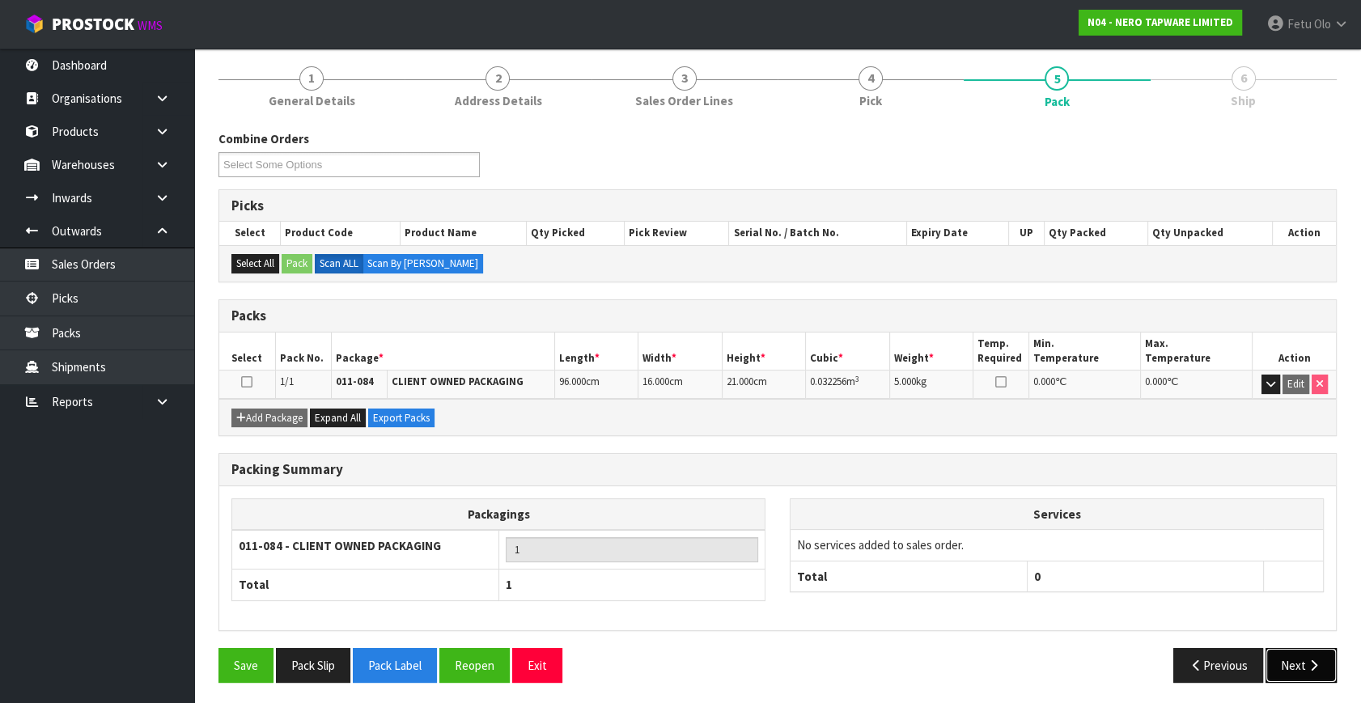
click at [1298, 654] on button "Next" at bounding box center [1301, 665] width 71 height 35
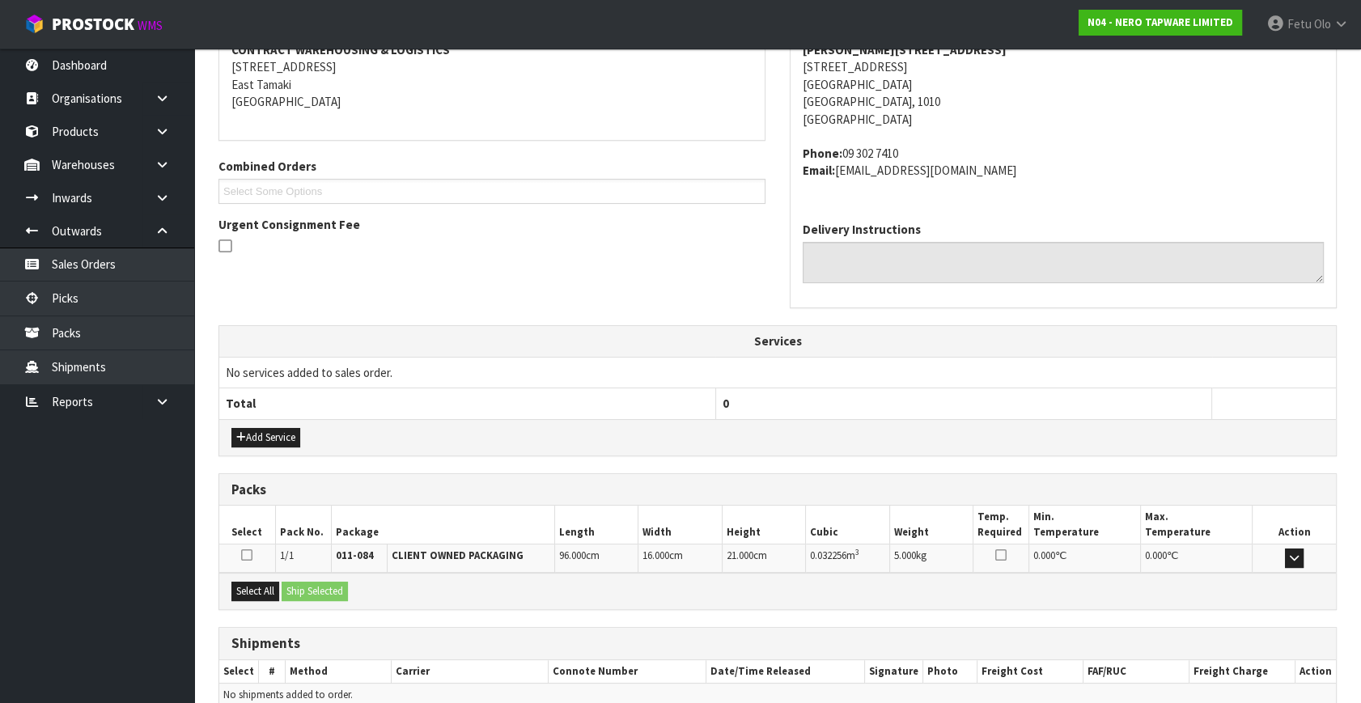
scroll to position [398, 0]
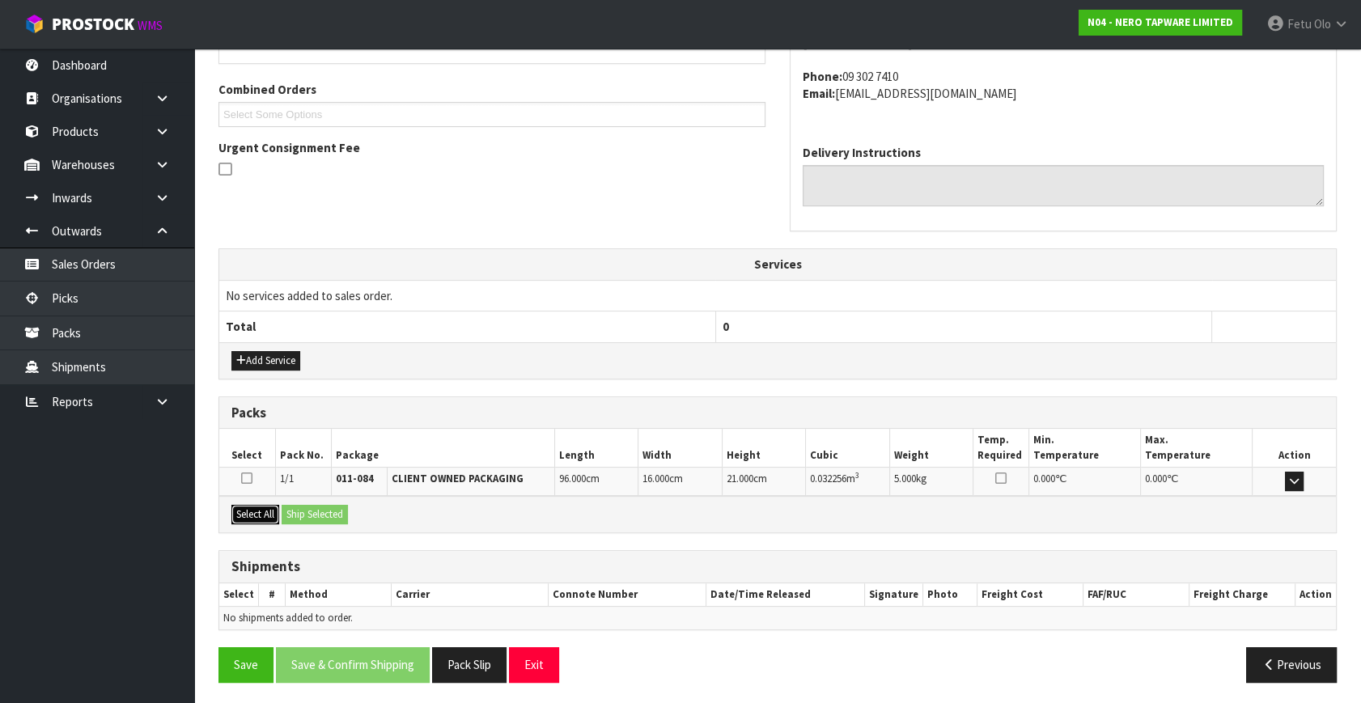
click at [256, 506] on button "Select All" at bounding box center [255, 514] width 48 height 19
click at [323, 507] on button "Ship Selected" at bounding box center [315, 514] width 66 height 19
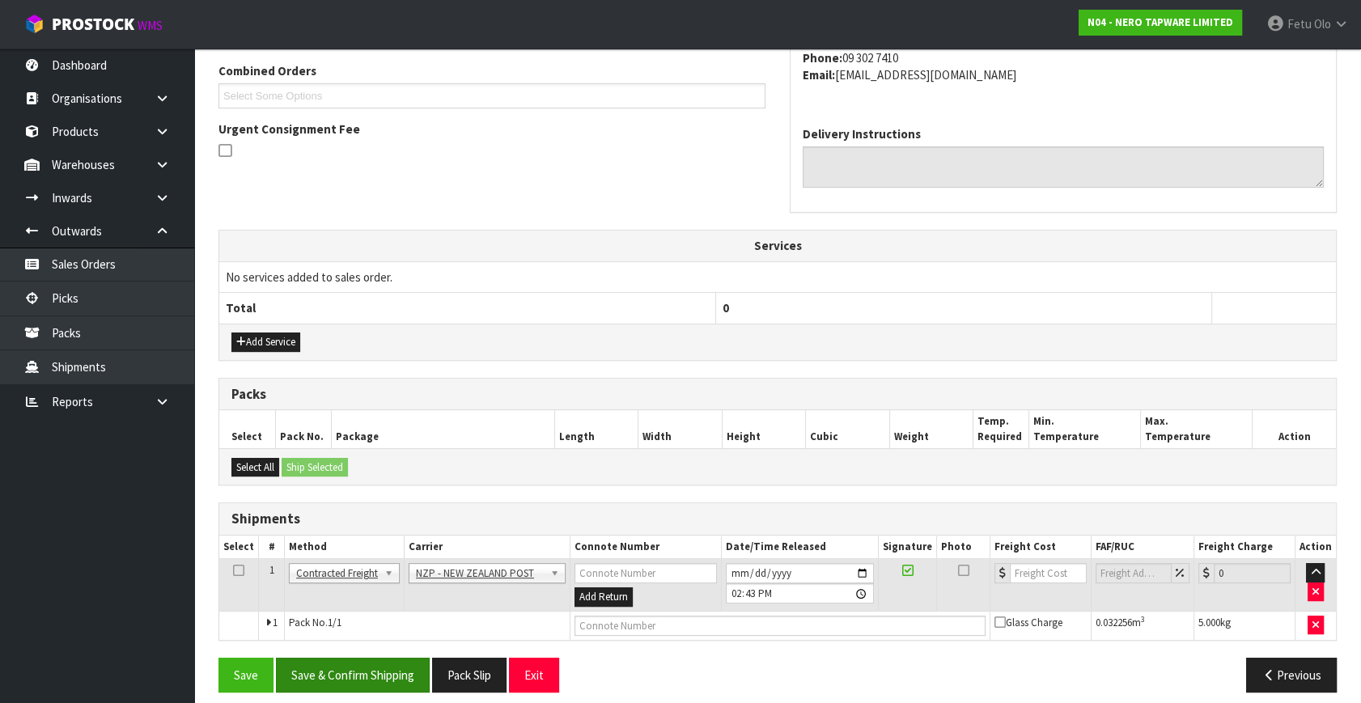
scroll to position [427, 0]
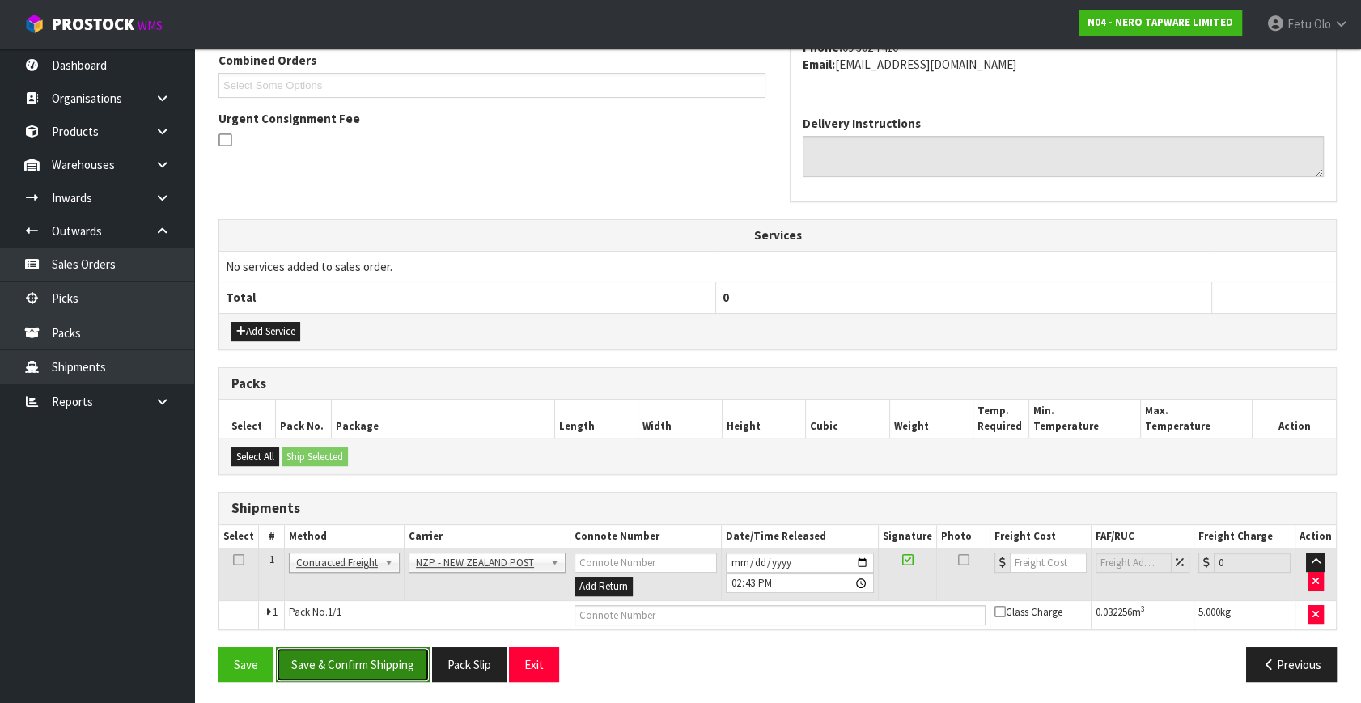
click at [404, 647] on button "Save & Confirm Shipping" at bounding box center [353, 664] width 154 height 35
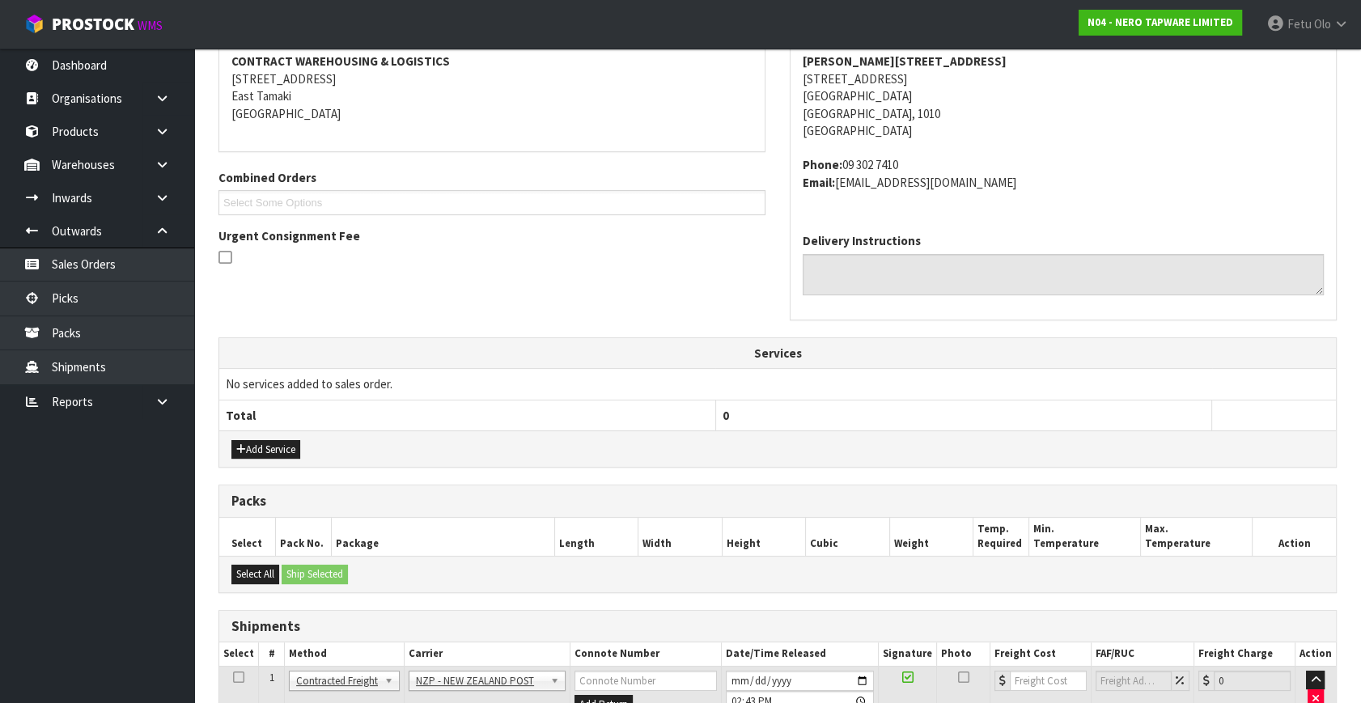
scroll to position [405, 0]
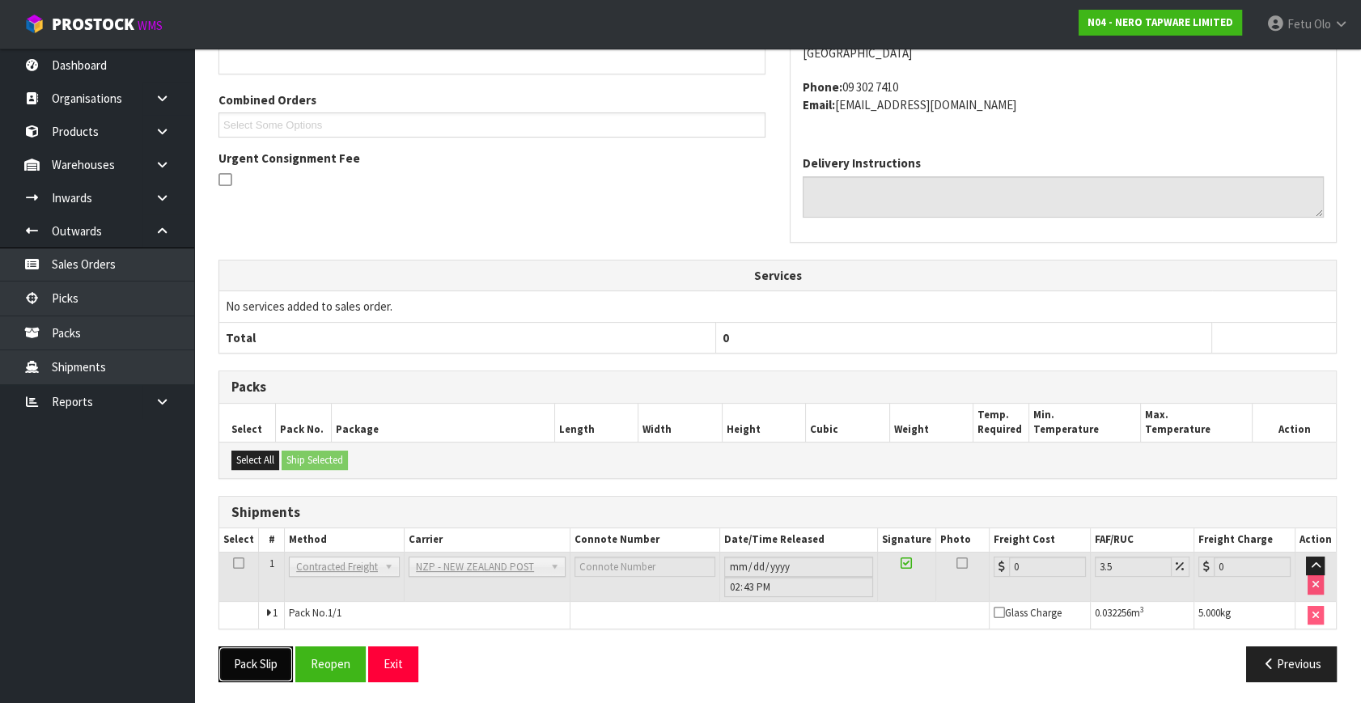
click at [283, 661] on button "Pack Slip" at bounding box center [256, 664] width 74 height 35
click at [323, 661] on button "Reopen" at bounding box center [348, 664] width 70 height 35
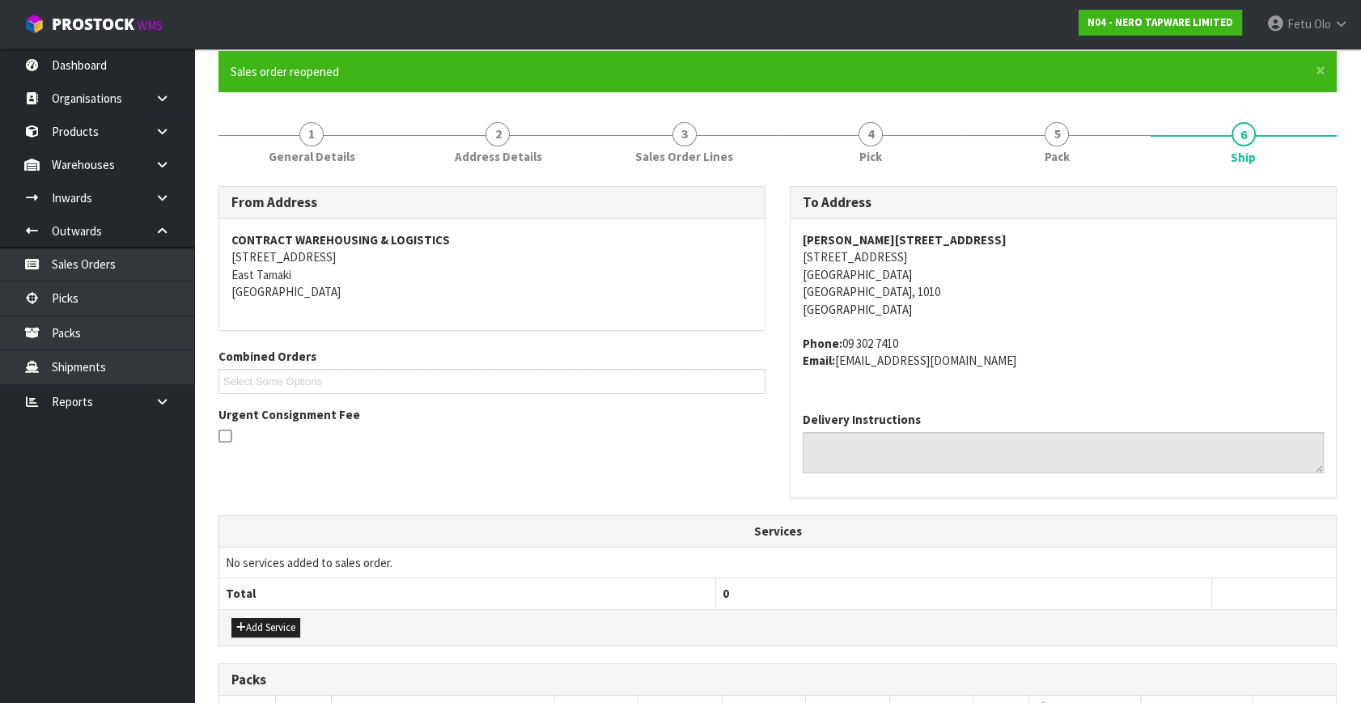
scroll to position [443, 0]
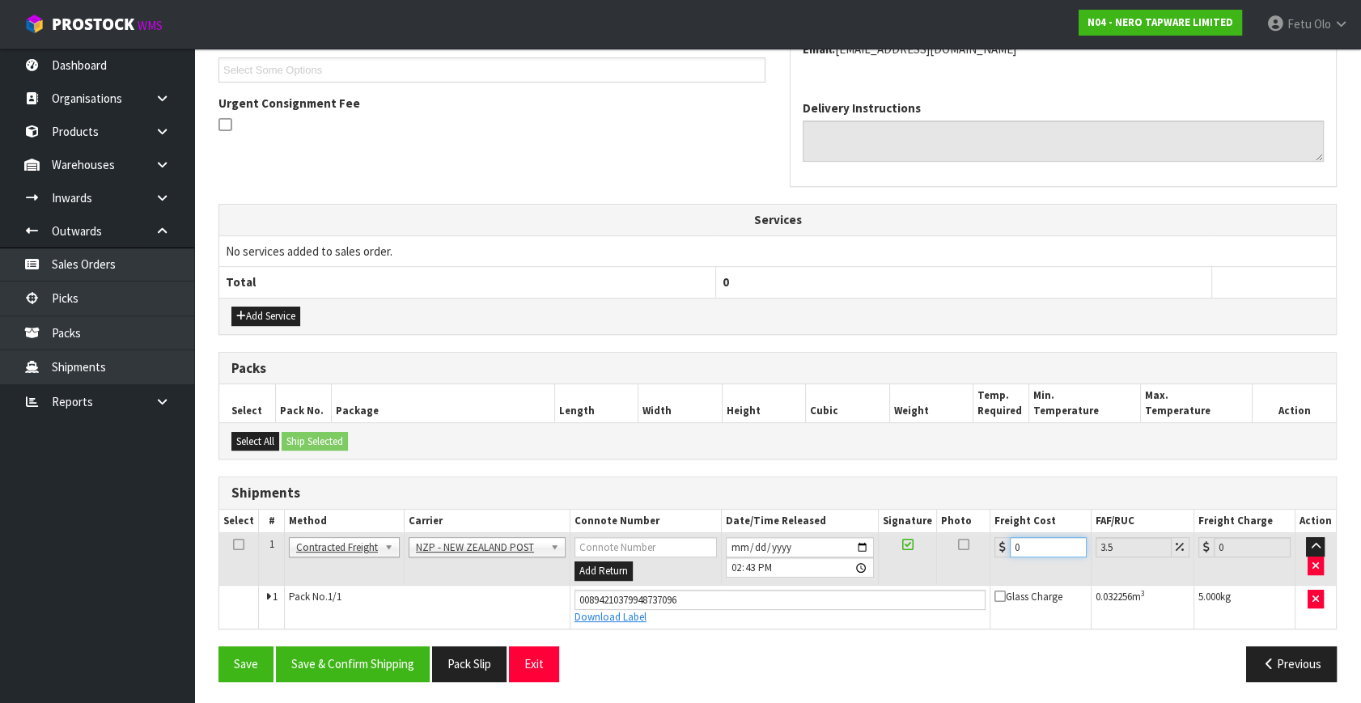
drag, startPoint x: 688, startPoint y: 684, endPoint x: 595, endPoint y: 711, distance: 97.0
type input "4"
type input "4.14"
type input "4.3"
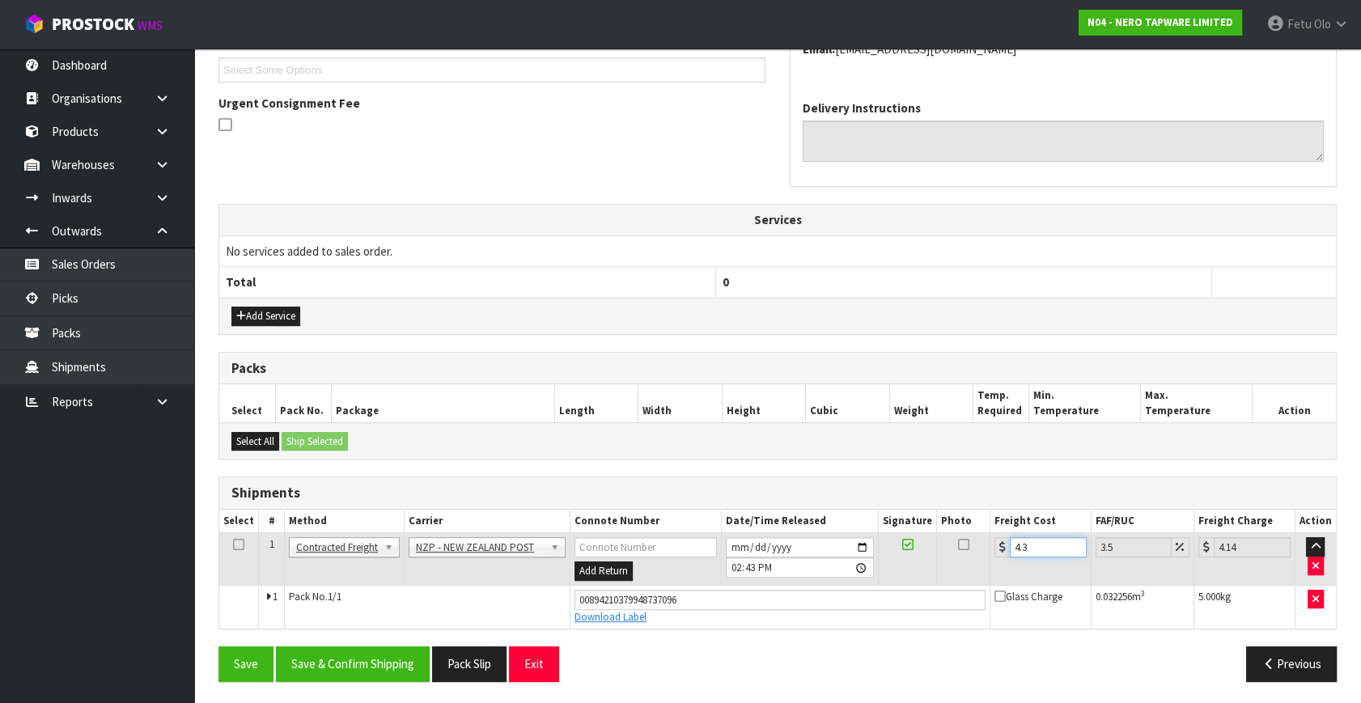
type input "4.45"
type input "4.33"
type input "4.48"
type input "4.33"
click at [346, 665] on button "Save & Confirm Shipping" at bounding box center [353, 664] width 154 height 35
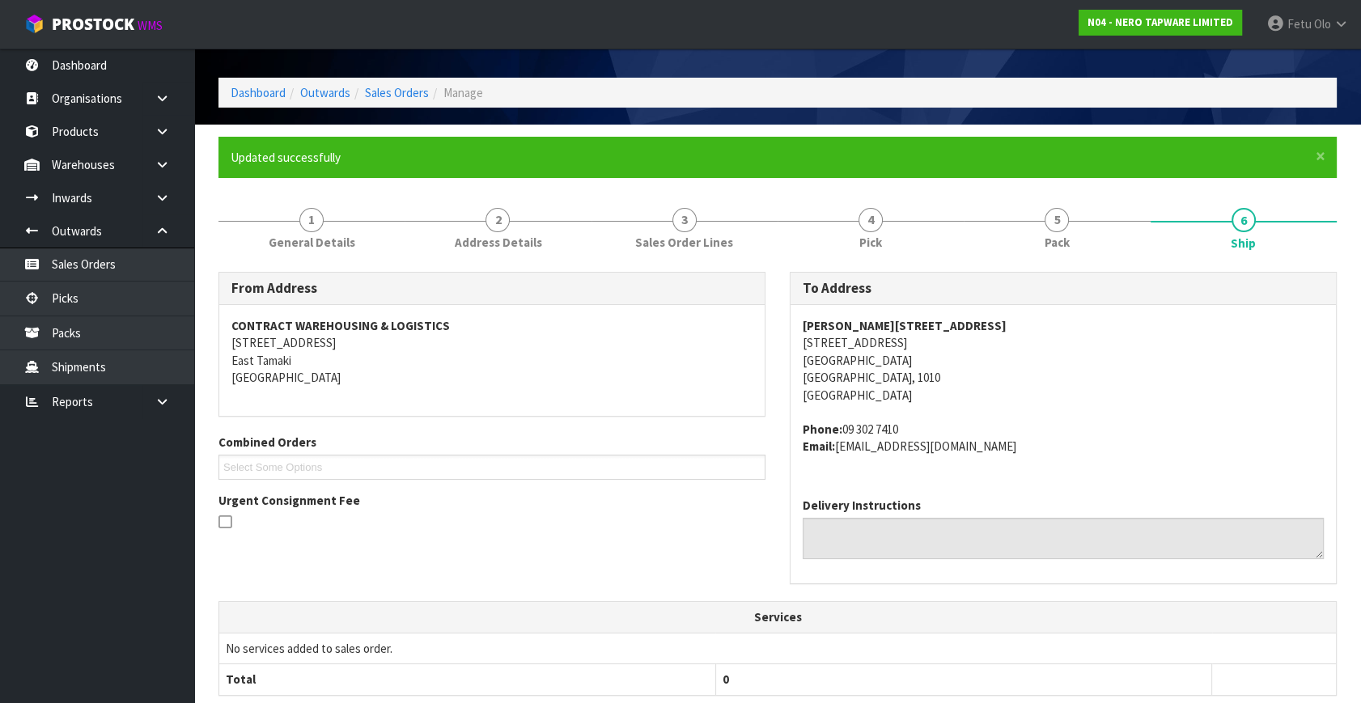
scroll to position [0, 0]
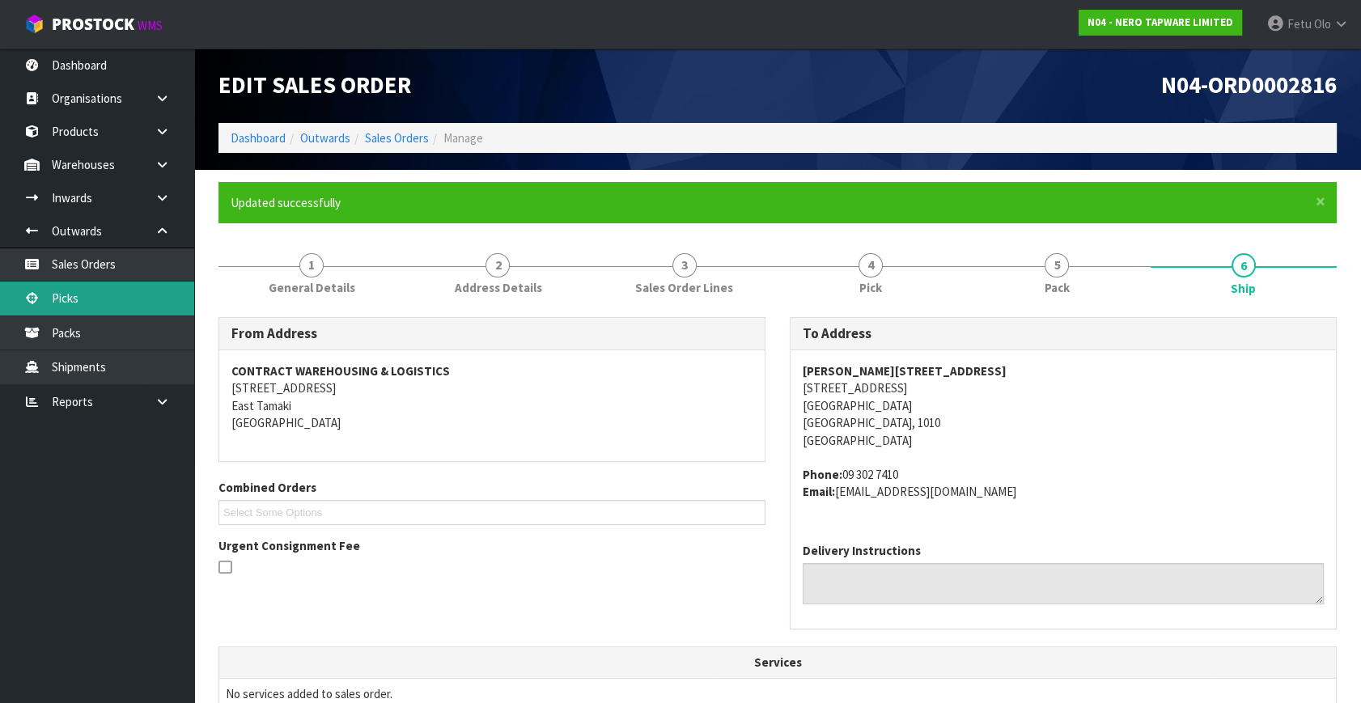
click at [83, 295] on link "Picks" at bounding box center [97, 298] width 194 height 33
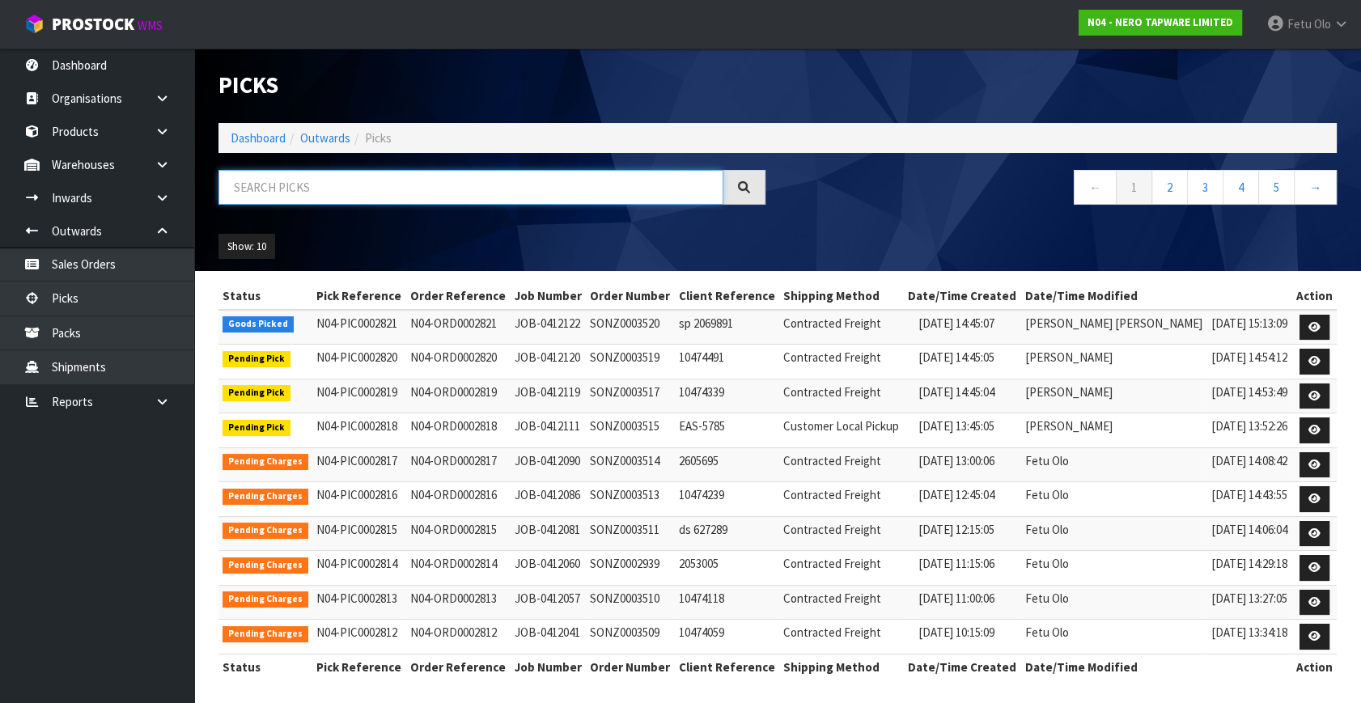
click at [354, 186] on input "text" at bounding box center [471, 187] width 505 height 35
type input "0002821"
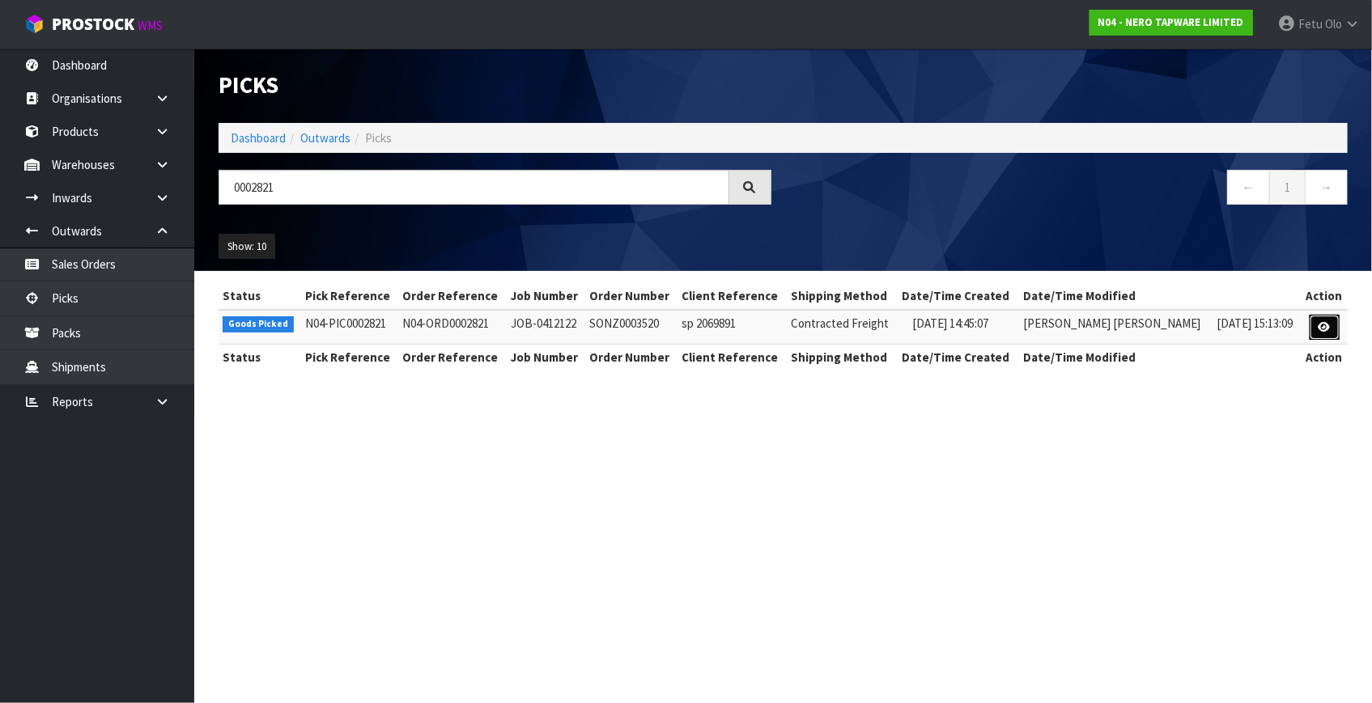
click at [1327, 332] on link at bounding box center [1324, 328] width 30 height 26
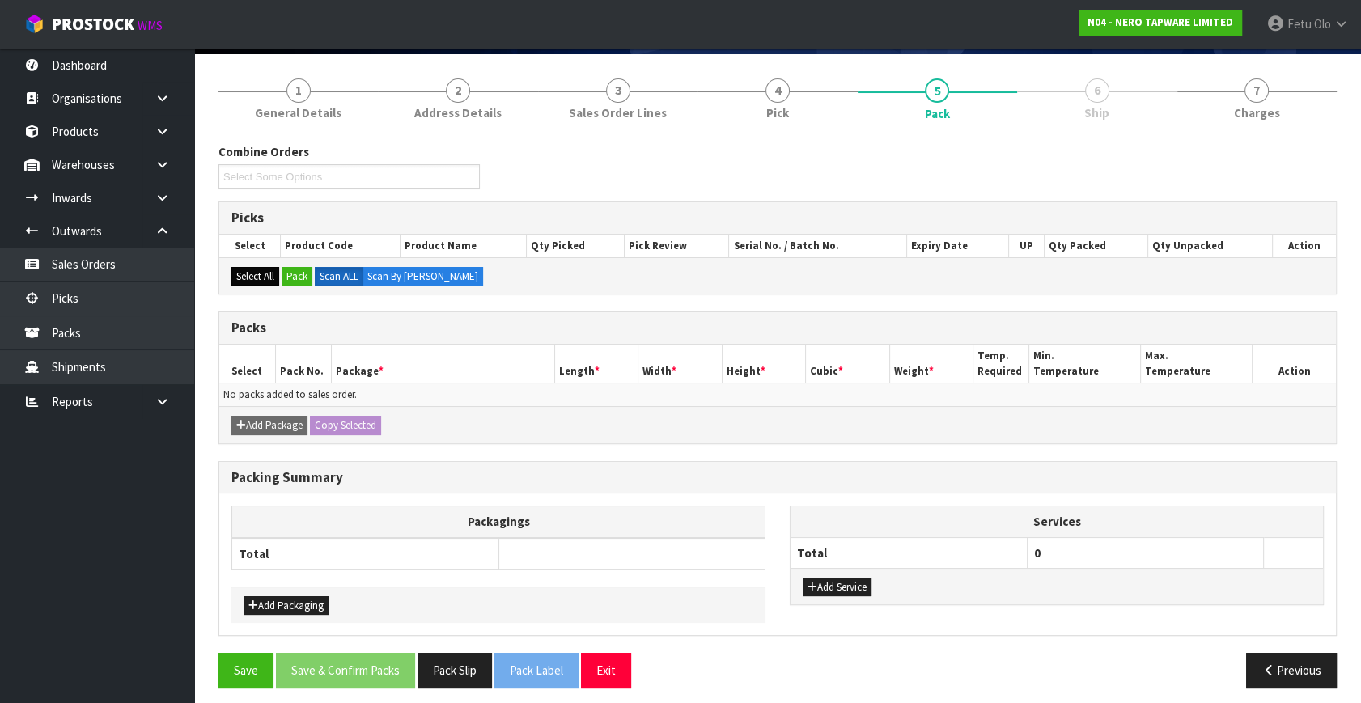
scroll to position [121, 0]
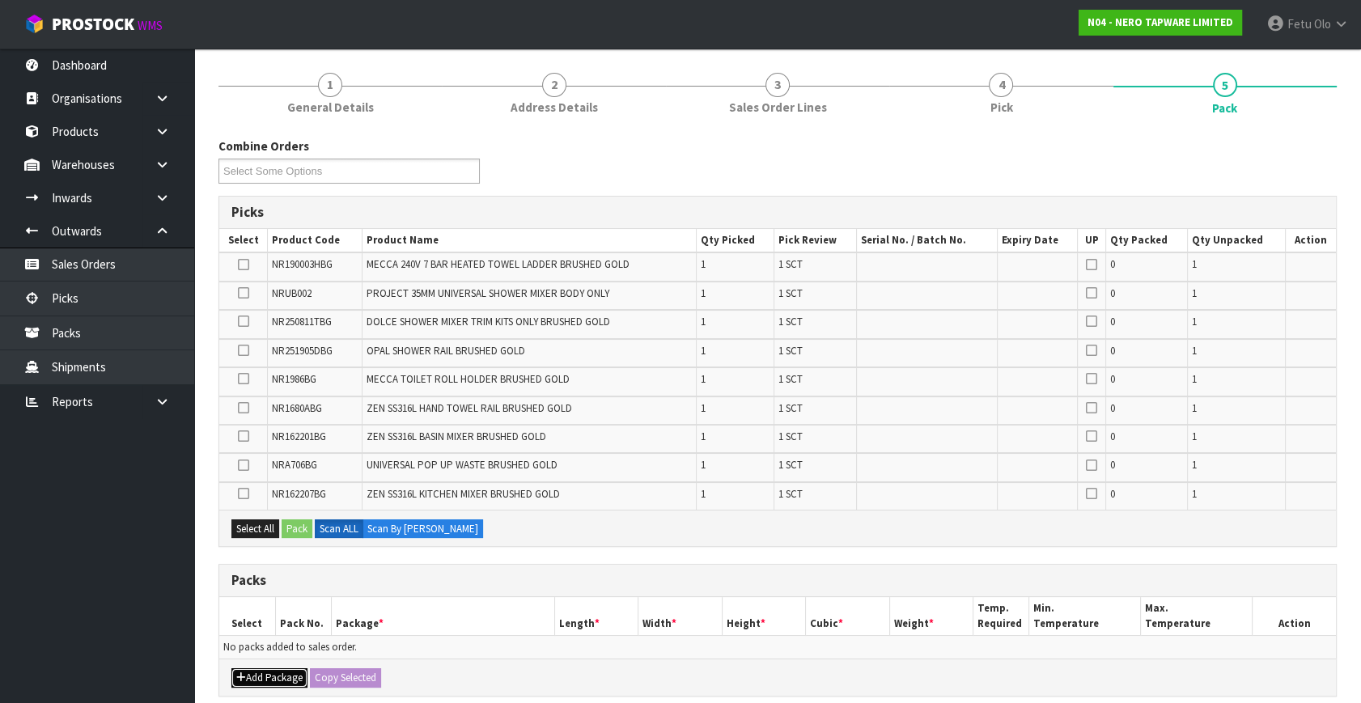
click at [252, 675] on button "Add Package" at bounding box center [269, 677] width 76 height 19
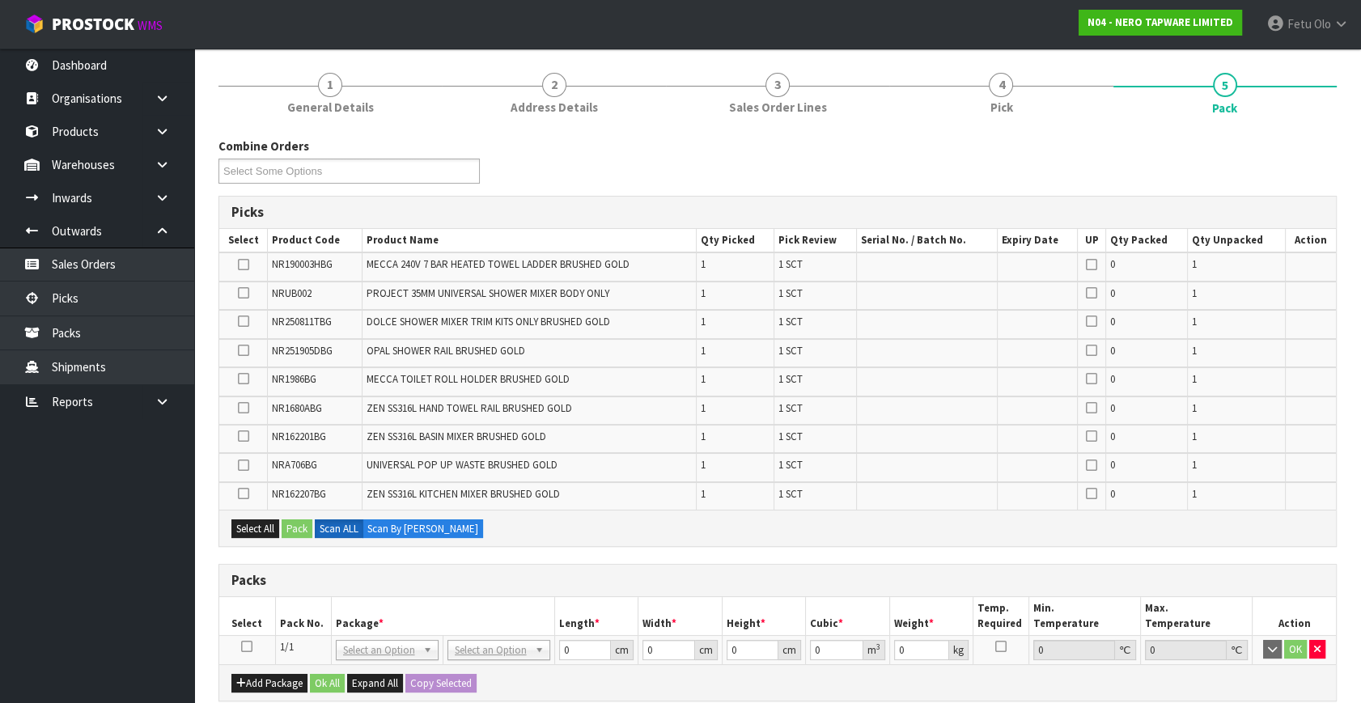
click at [248, 647] on icon at bounding box center [246, 647] width 11 height 1
click at [332, 623] on th "Package *" at bounding box center [442, 616] width 223 height 38
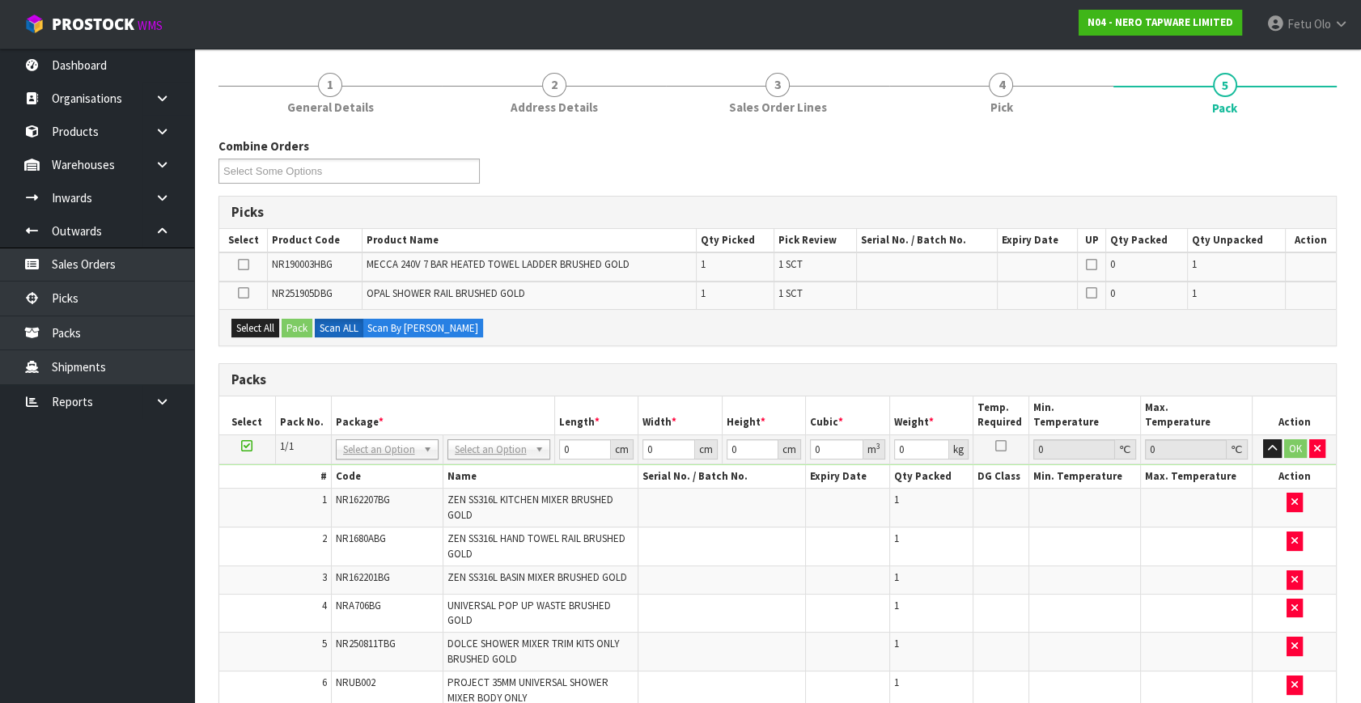
click at [246, 446] on icon at bounding box center [246, 446] width 11 height 1
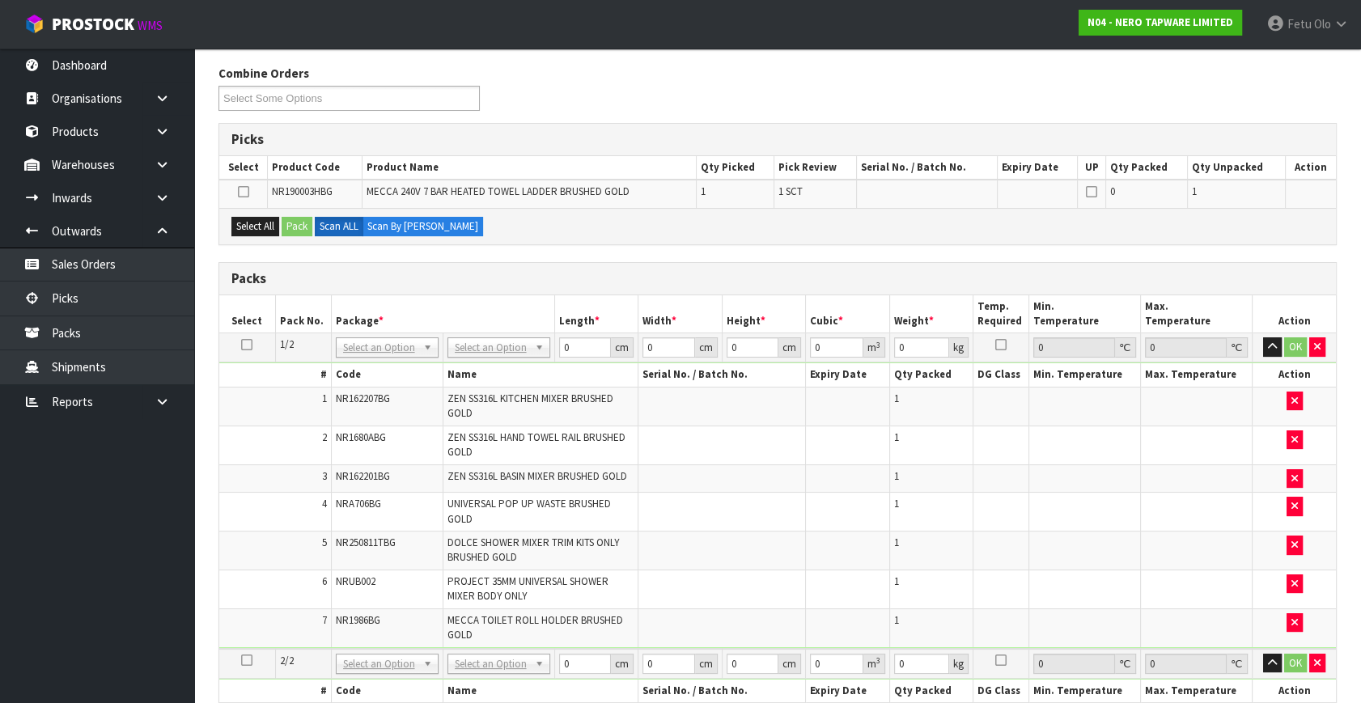
click at [736, 623] on td at bounding box center [723, 628] width 168 height 38
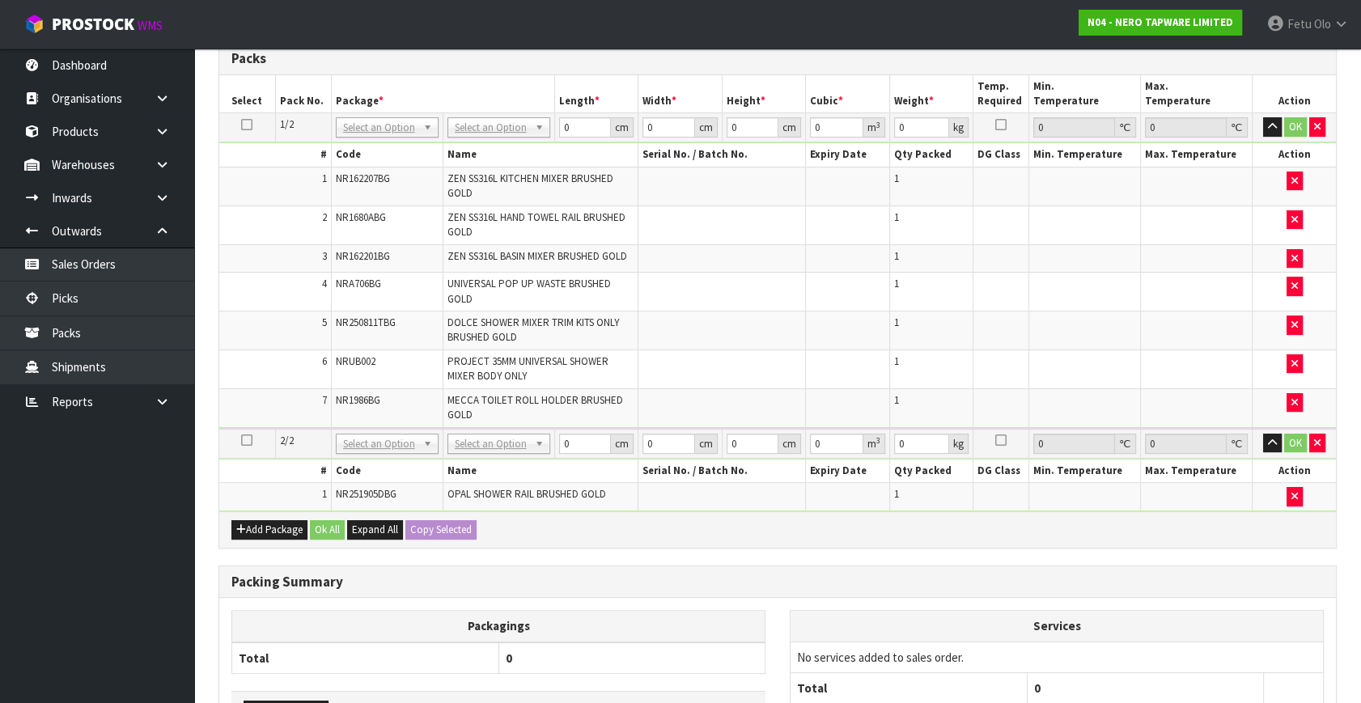
scroll to position [268, 0]
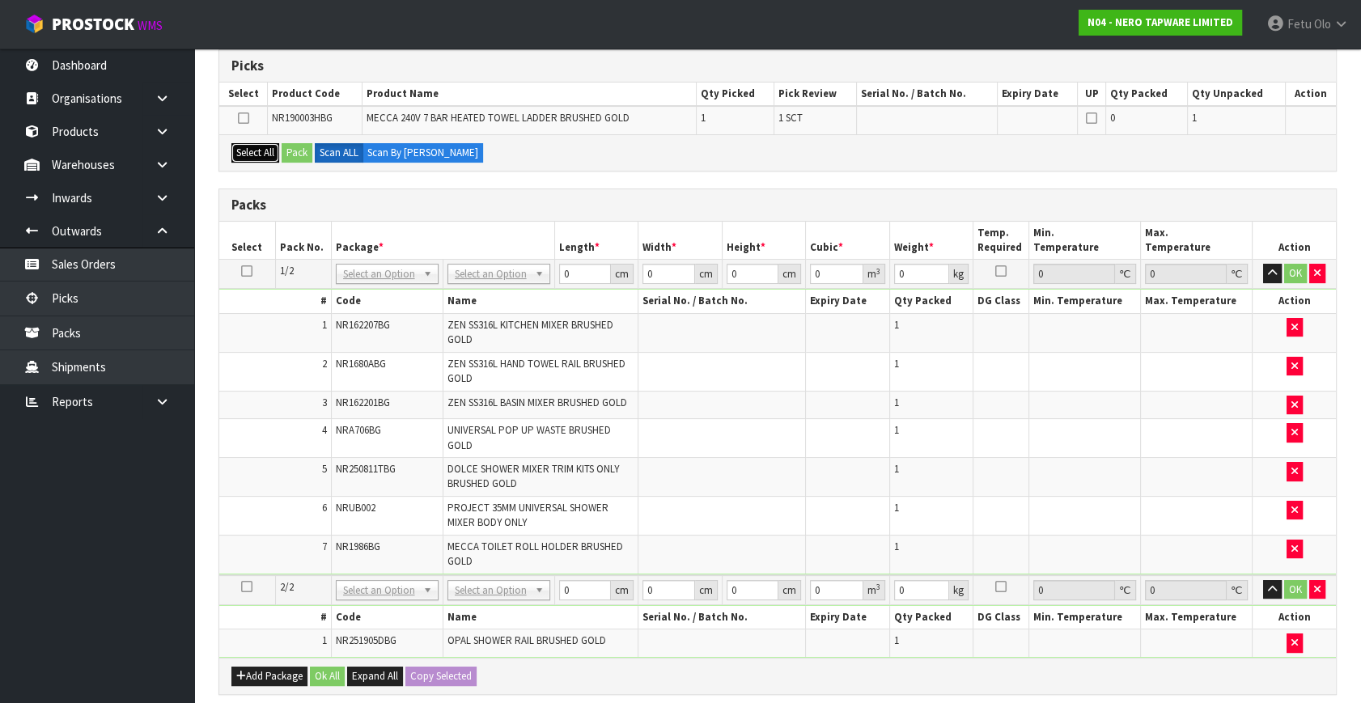
drag, startPoint x: 260, startPoint y: 144, endPoint x: 286, endPoint y: 154, distance: 28.4
click at [265, 145] on button "Select All" at bounding box center [255, 152] width 48 height 19
click at [292, 154] on button "Pack" at bounding box center [297, 152] width 31 height 19
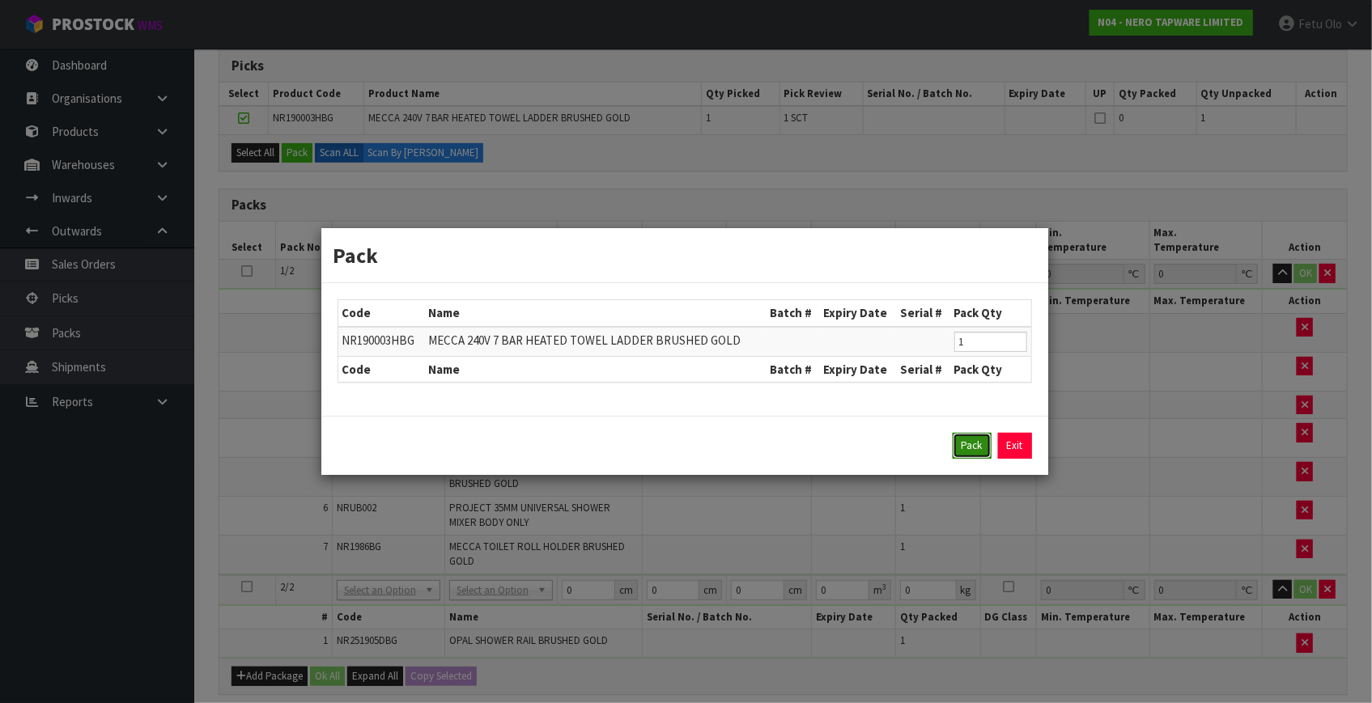
click at [979, 439] on button "Pack" at bounding box center [972, 446] width 39 height 26
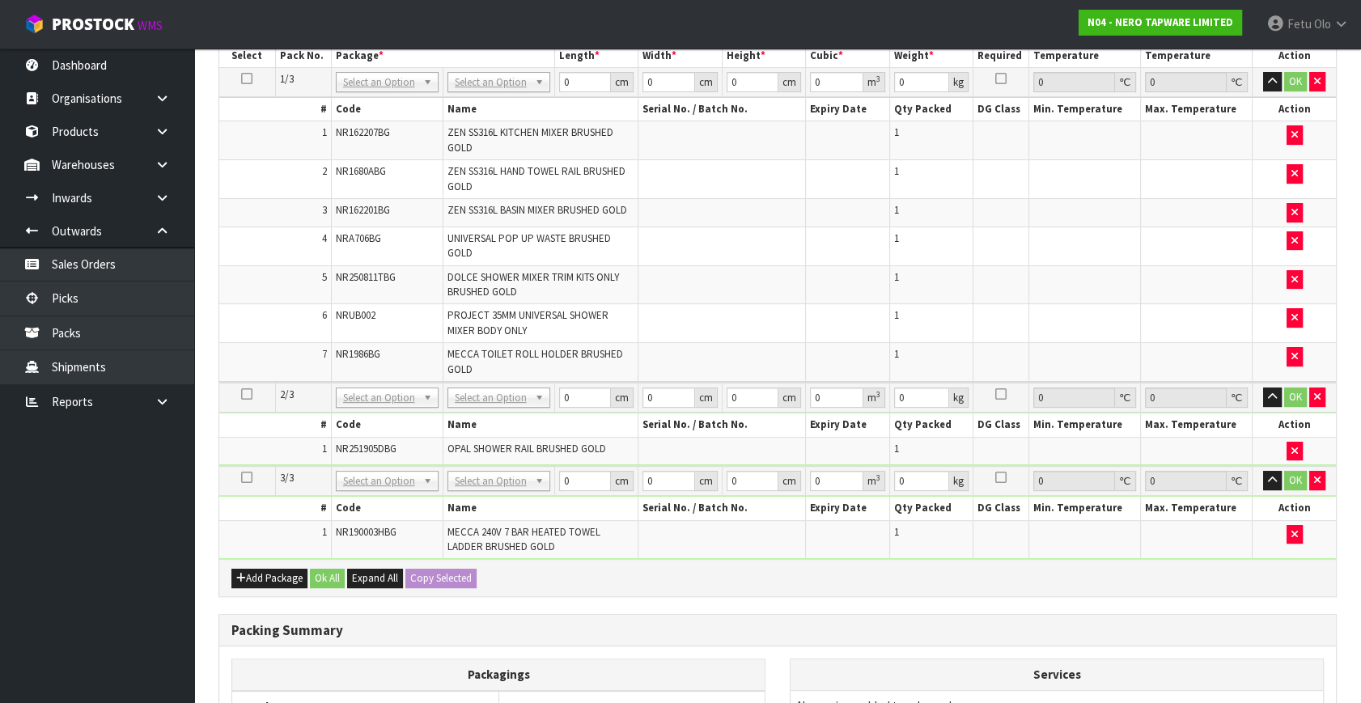
scroll to position [562, 0]
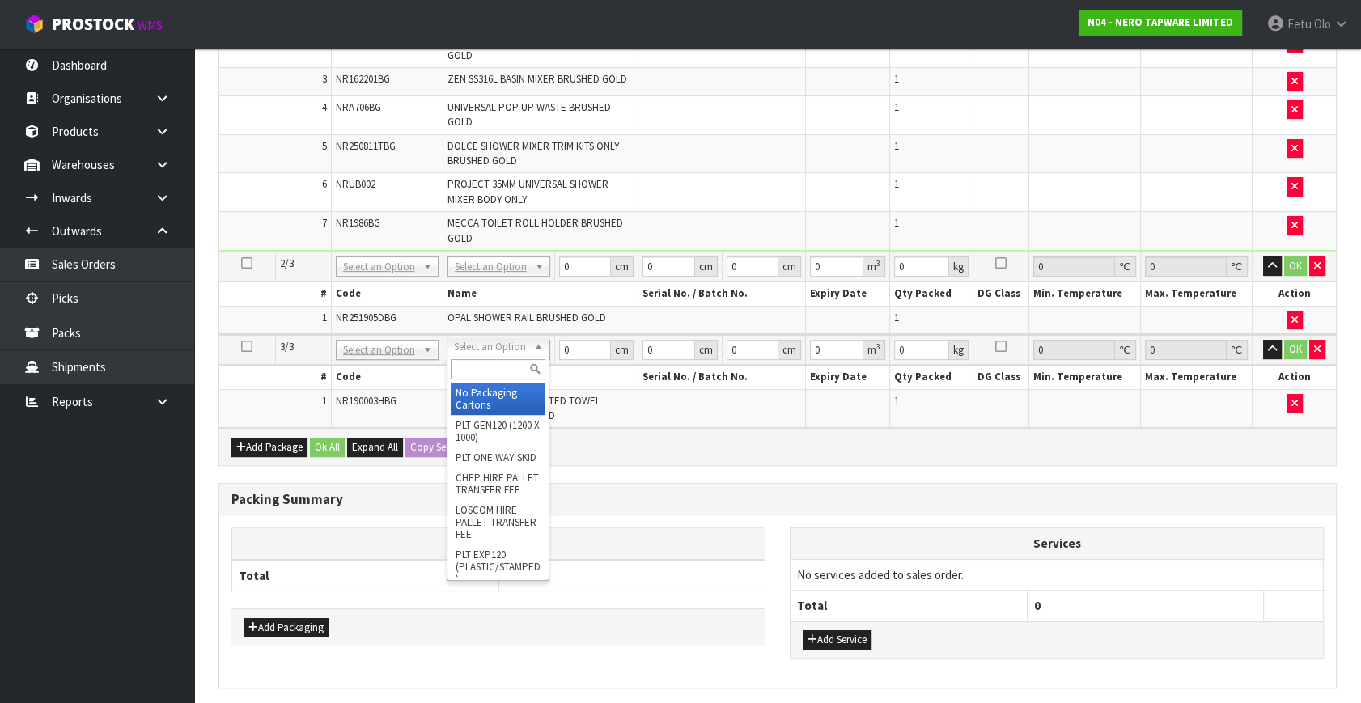
drag, startPoint x: 477, startPoint y: 392, endPoint x: 589, endPoint y: 355, distance: 117.5
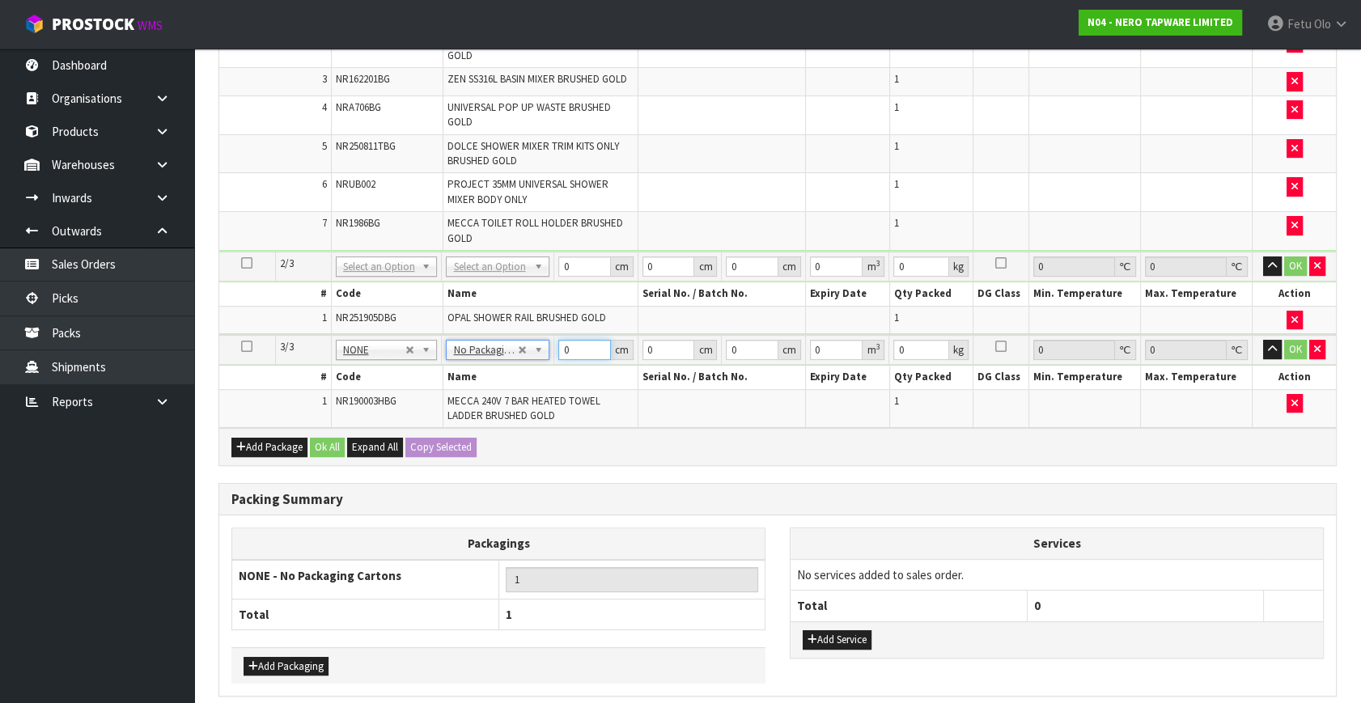
drag, startPoint x: 590, startPoint y: 352, endPoint x: 104, endPoint y: 484, distance: 503.9
type input "87"
type input "67"
type input "1"
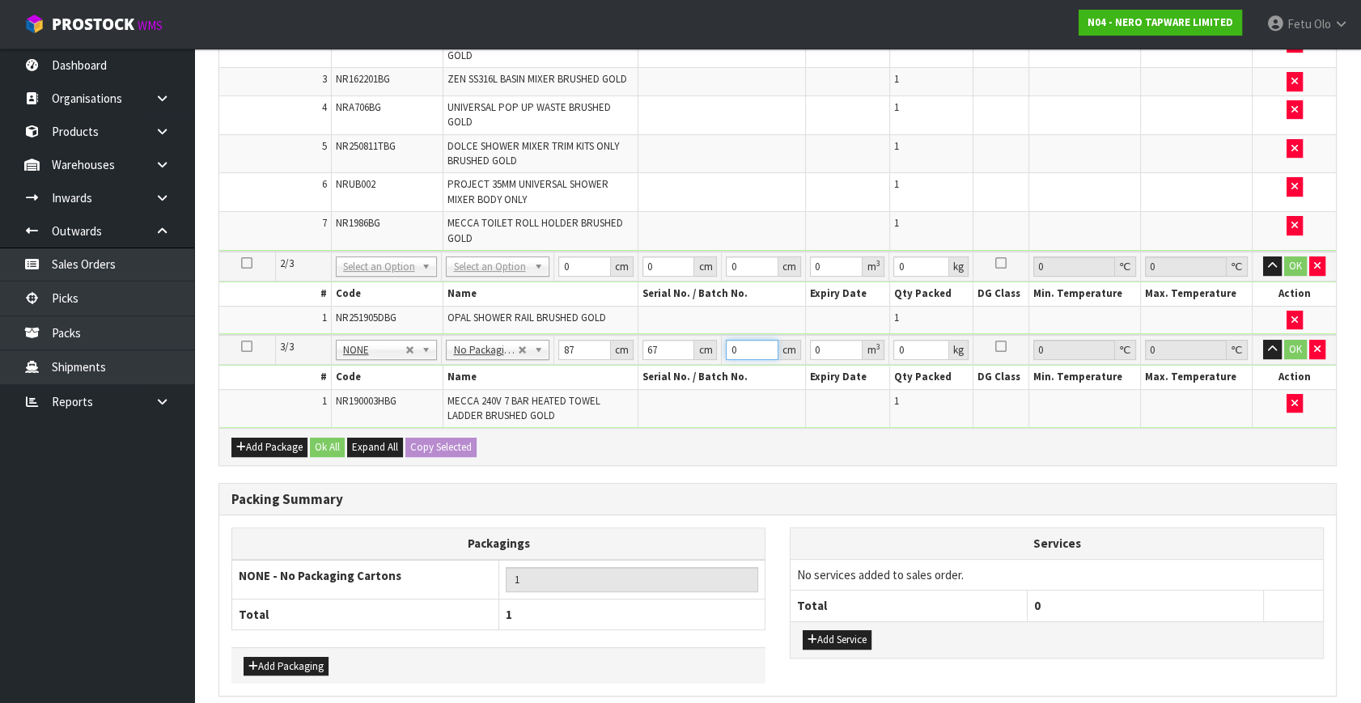
type input "0.005829"
type input "13"
type input "0.075777"
type input "13"
type input "7"
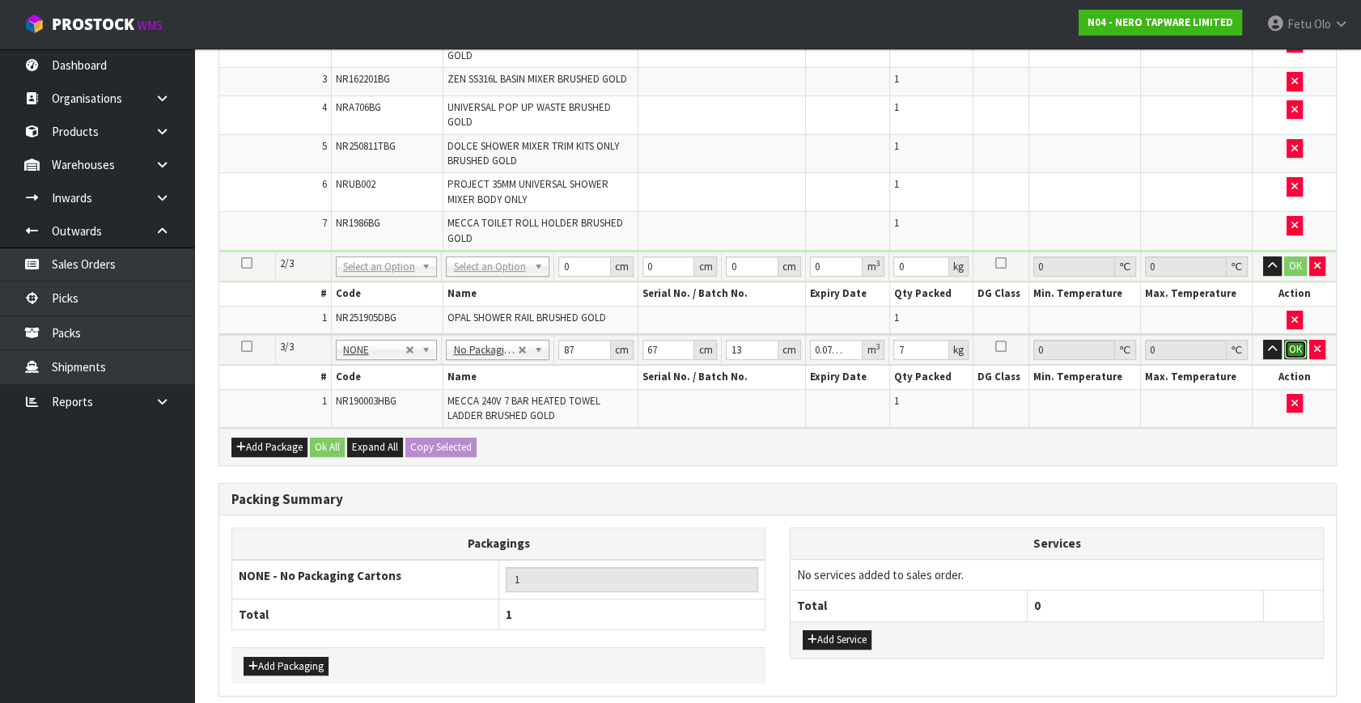
click button "OK" at bounding box center [1295, 349] width 23 height 19
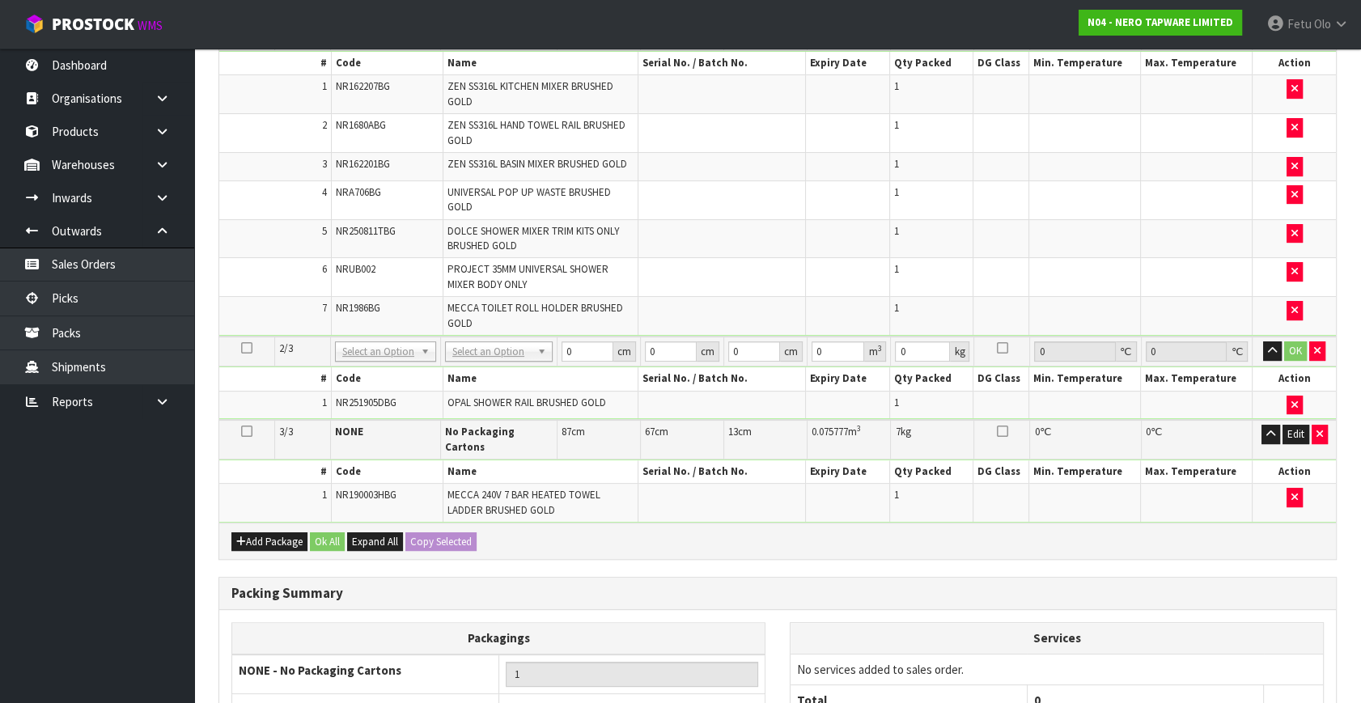
scroll to position [415, 0]
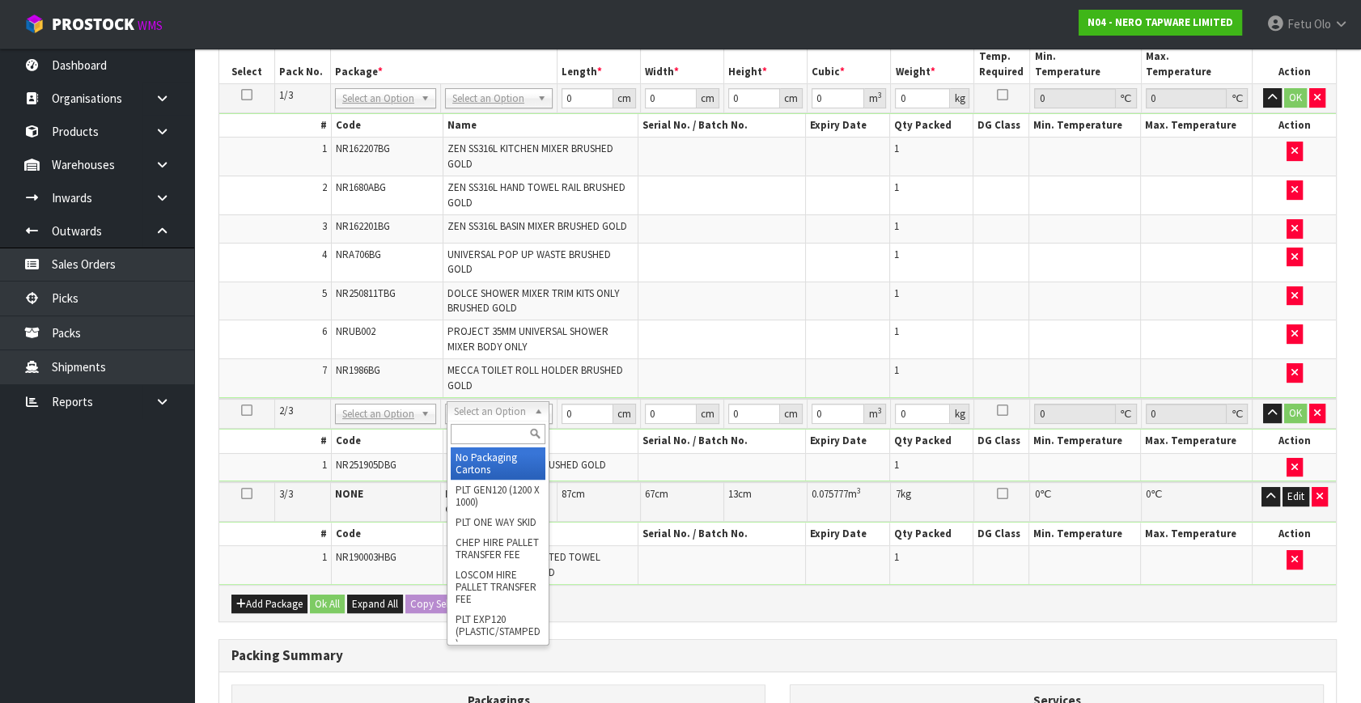
drag, startPoint x: 485, startPoint y: 407, endPoint x: 486, endPoint y: 451, distance: 43.7
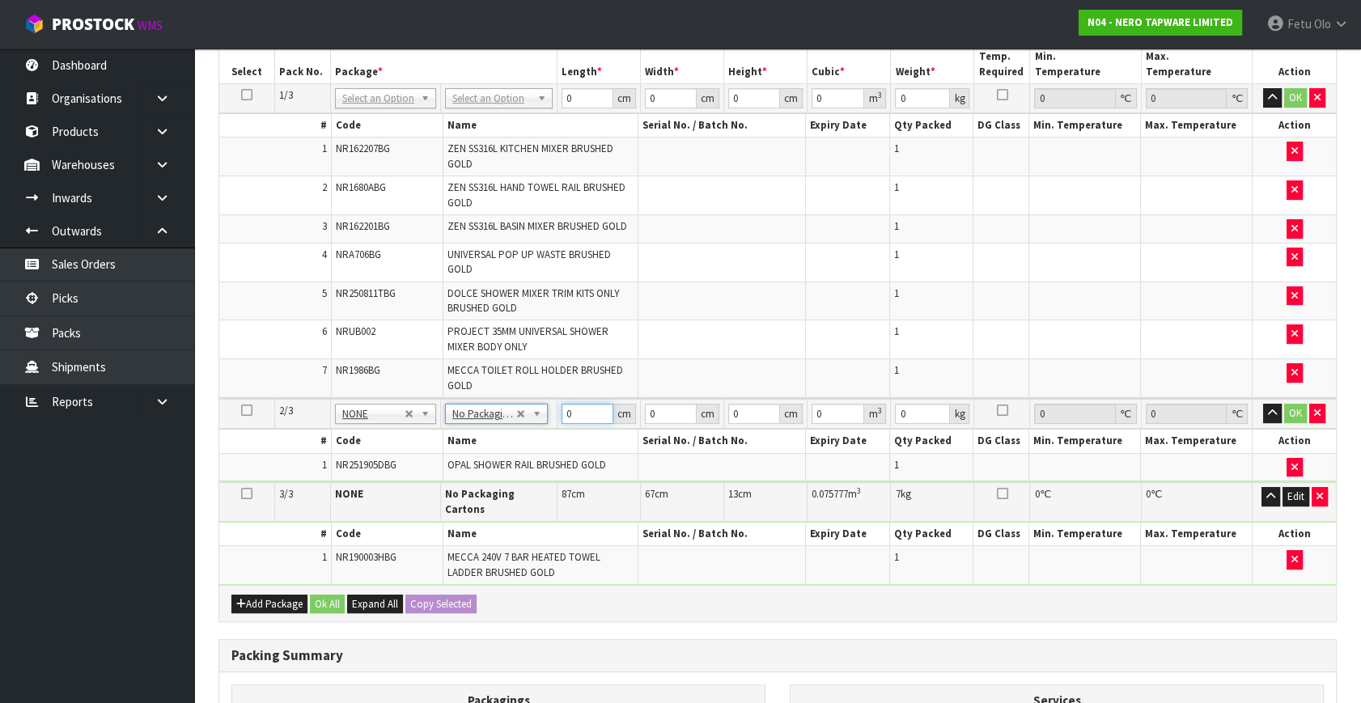
drag, startPoint x: 577, startPoint y: 412, endPoint x: 465, endPoint y: 441, distance: 116.2
click at [465, 441] on tbody "2/3 NONE 007-001 007-002 007-004 007-009 007-013 007-014 007-015 007-017 007-01…" at bounding box center [777, 440] width 1117 height 83
type input "80"
type input "26"
type input "8"
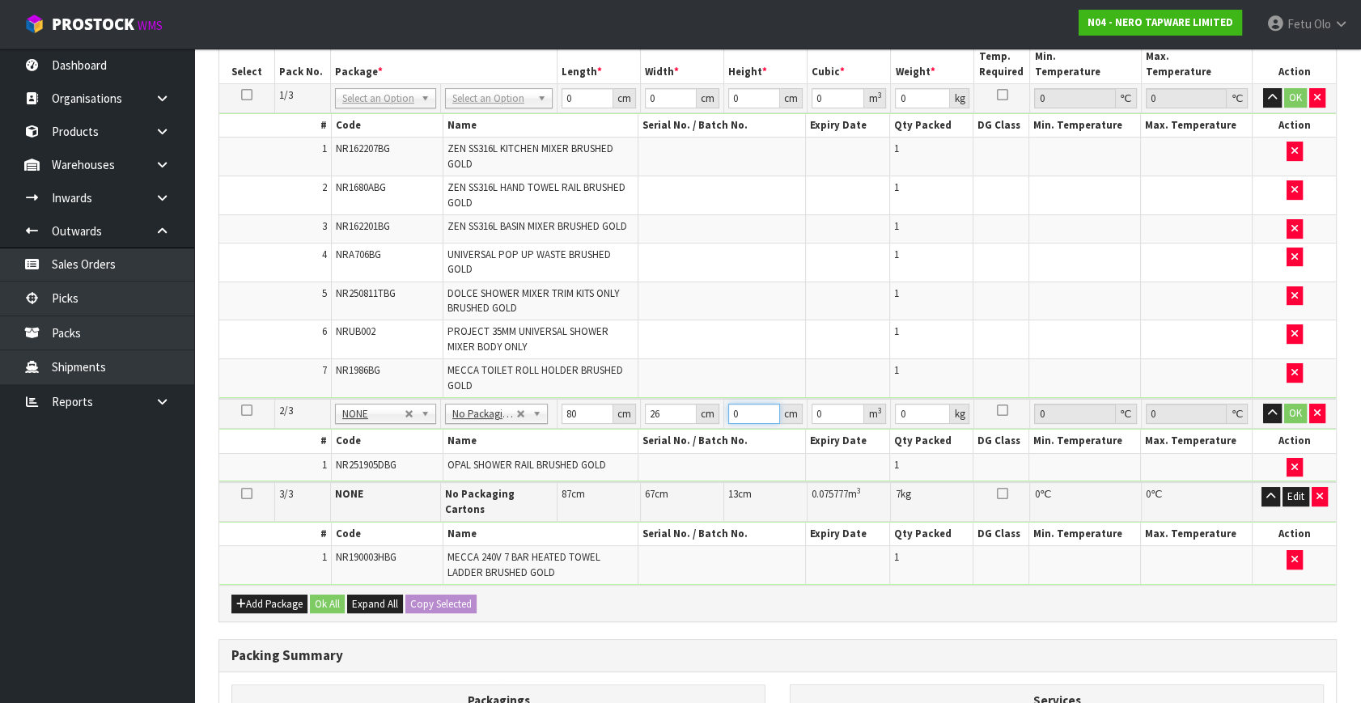
type input "0.01664"
type input "8"
type input "3"
click button "OK" at bounding box center [1295, 413] width 23 height 19
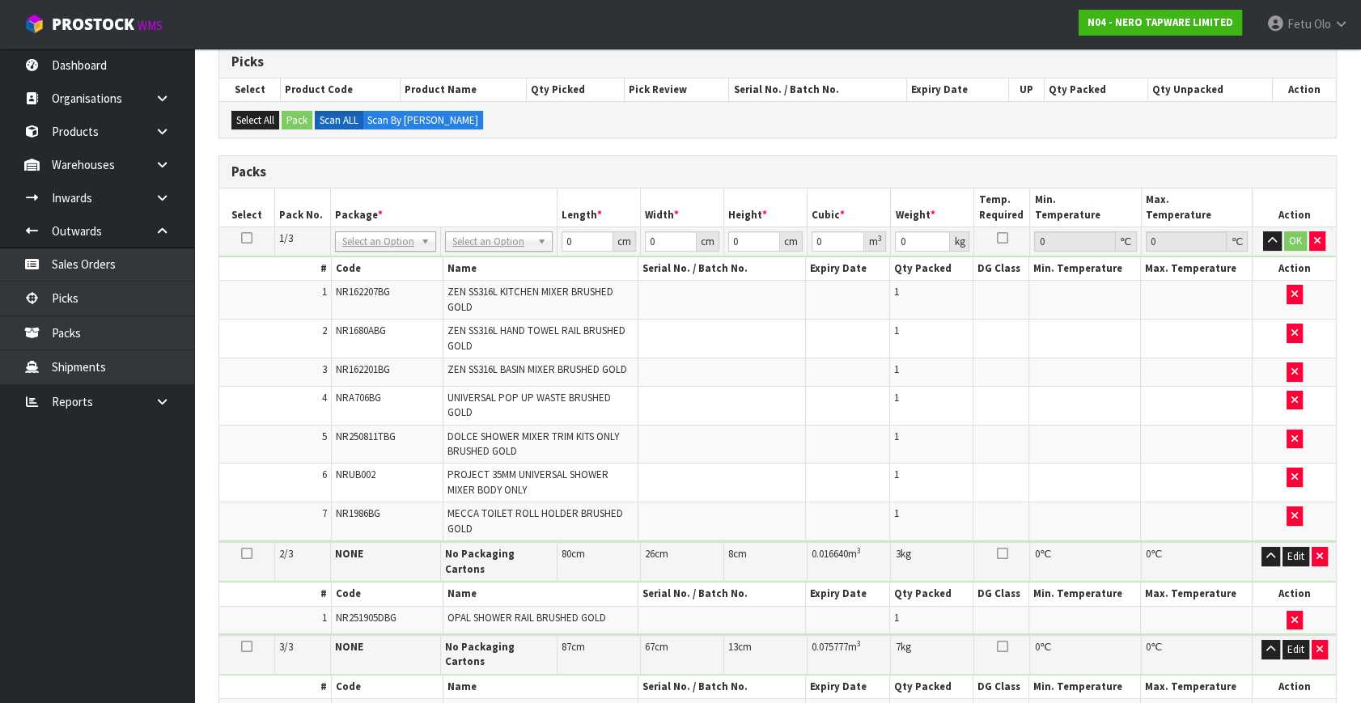
scroll to position [268, 0]
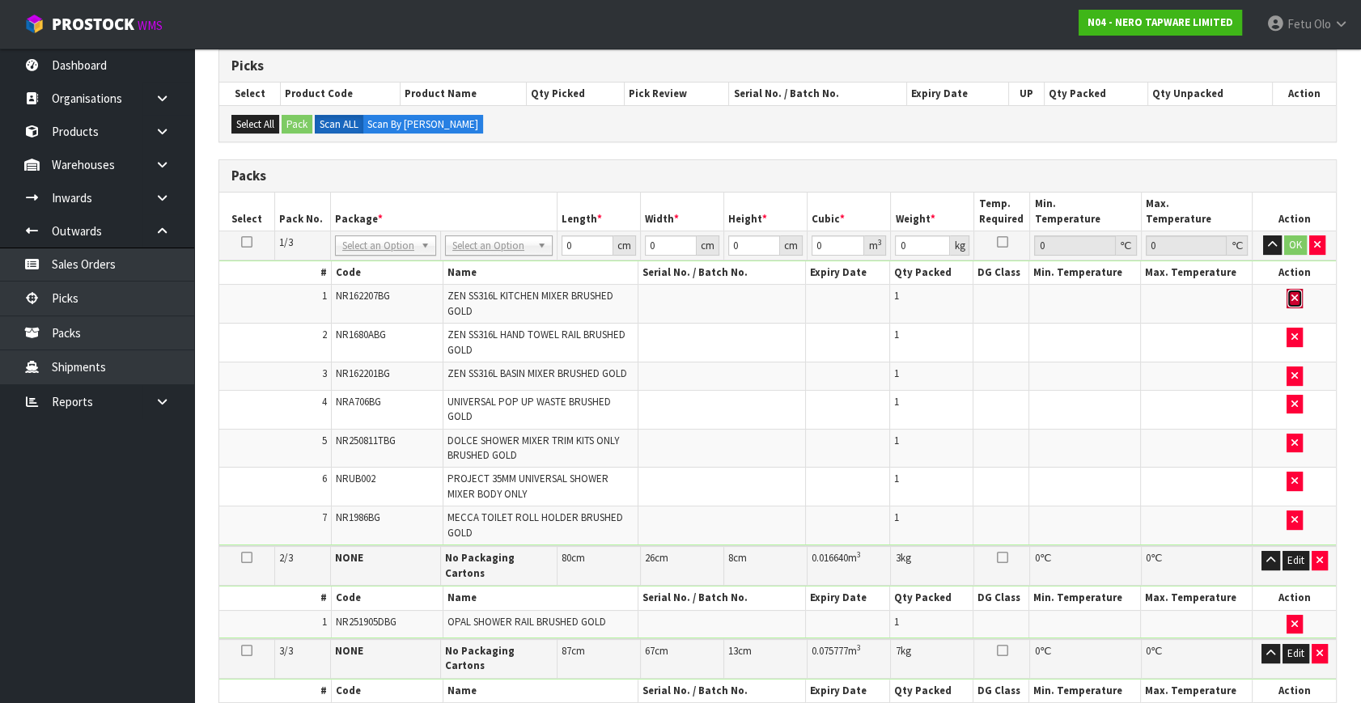
click at [1292, 293] on icon "button" at bounding box center [1295, 298] width 6 height 11
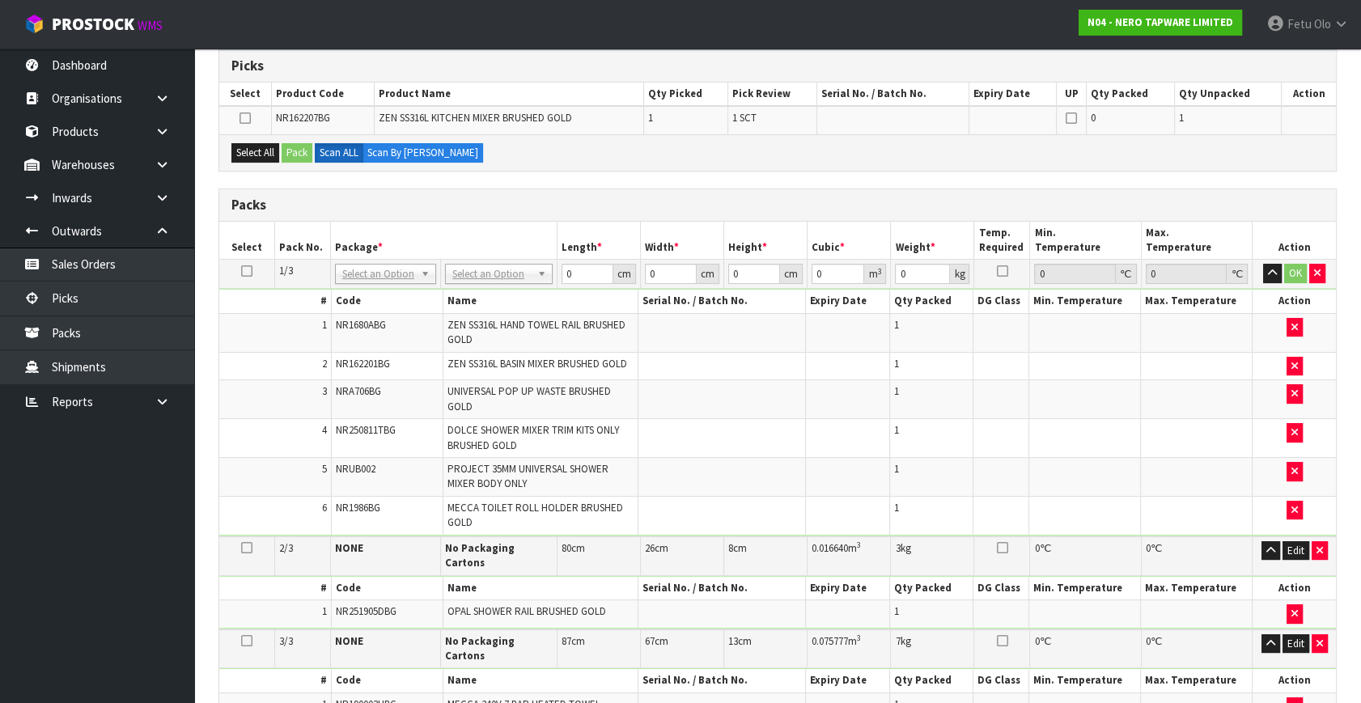
click at [360, 222] on th "Package *" at bounding box center [443, 241] width 227 height 38
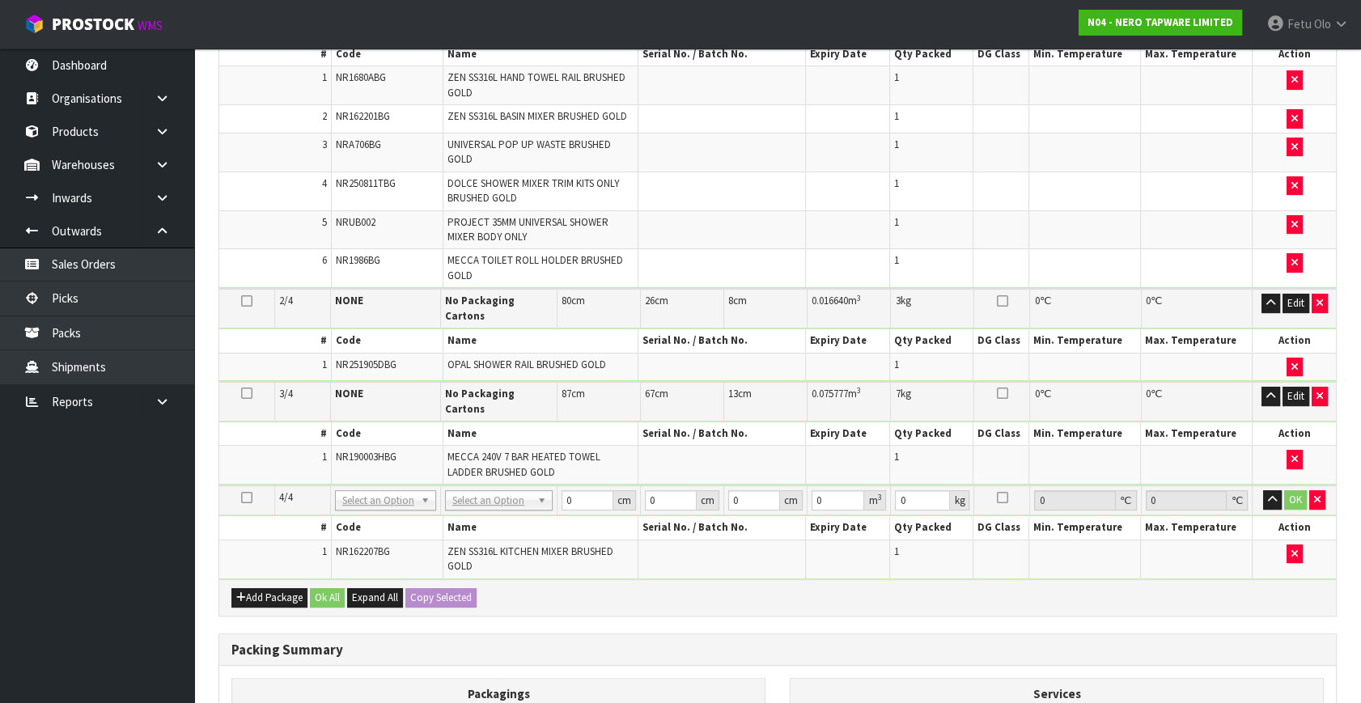
scroll to position [636, 0]
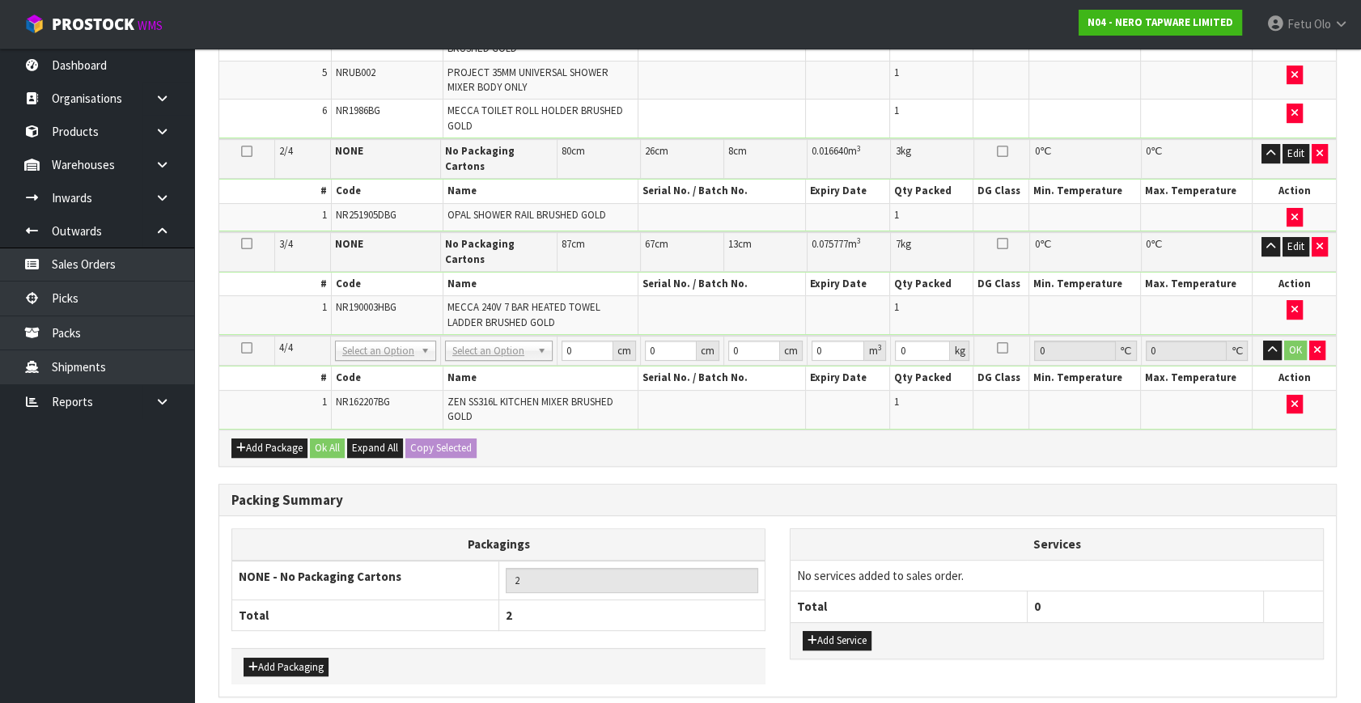
drag, startPoint x: 400, startPoint y: 327, endPoint x: 396, endPoint y: 349, distance: 22.2
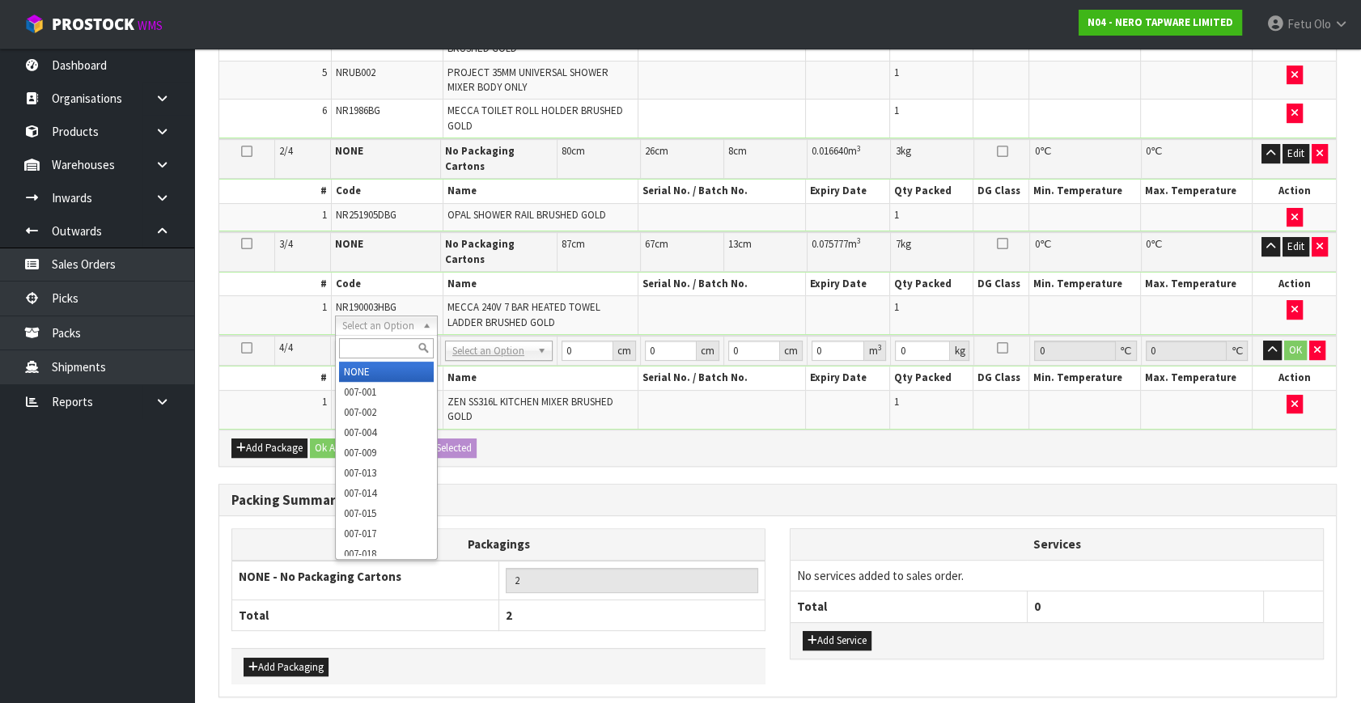
click at [394, 353] on input "text" at bounding box center [386, 348] width 95 height 20
drag, startPoint x: 396, startPoint y: 364, endPoint x: 566, endPoint y: 337, distance: 173.0
type input "3"
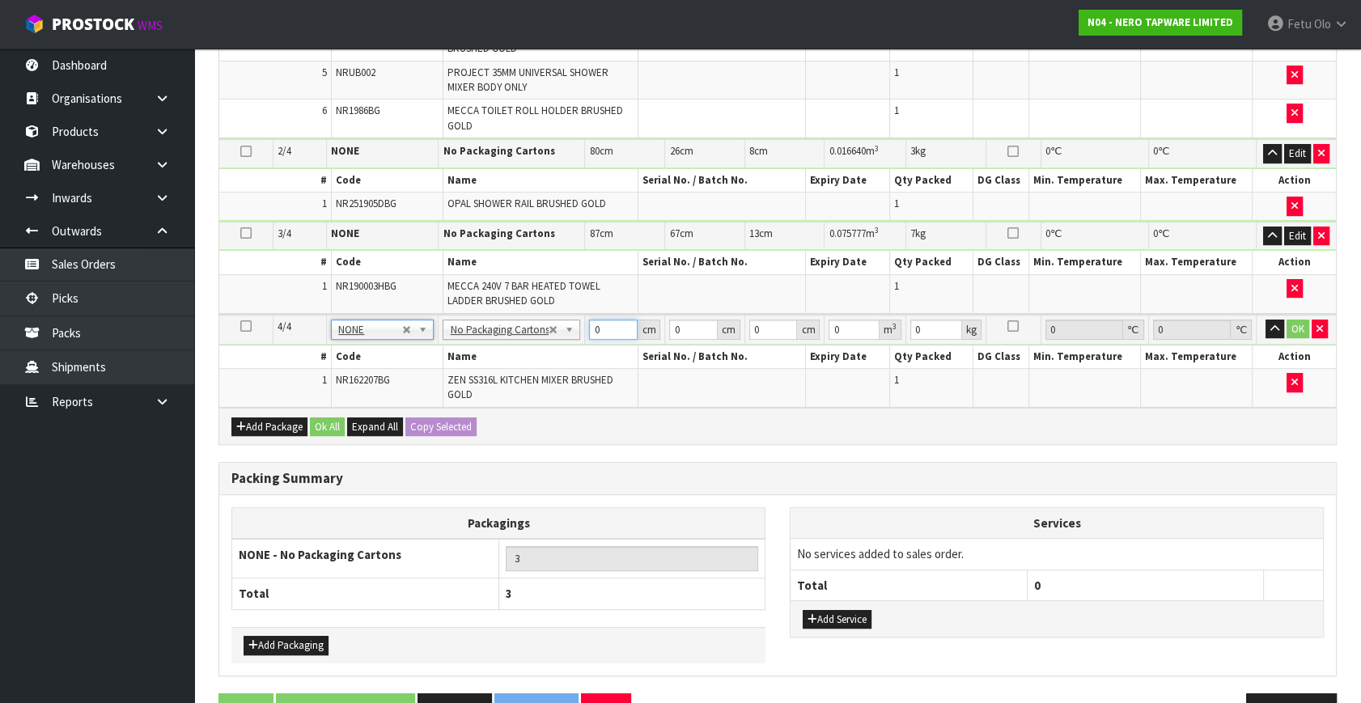
drag, startPoint x: 617, startPoint y: 327, endPoint x: 477, endPoint y: 371, distance: 146.1
click at [477, 371] on tbody "4/4 NONE 007-001 007-002 007-004 007-009 007-013 007-014 007-015 007-017 007-01…" at bounding box center [777, 361] width 1117 height 93
type input "56"
type input "31"
type input "8"
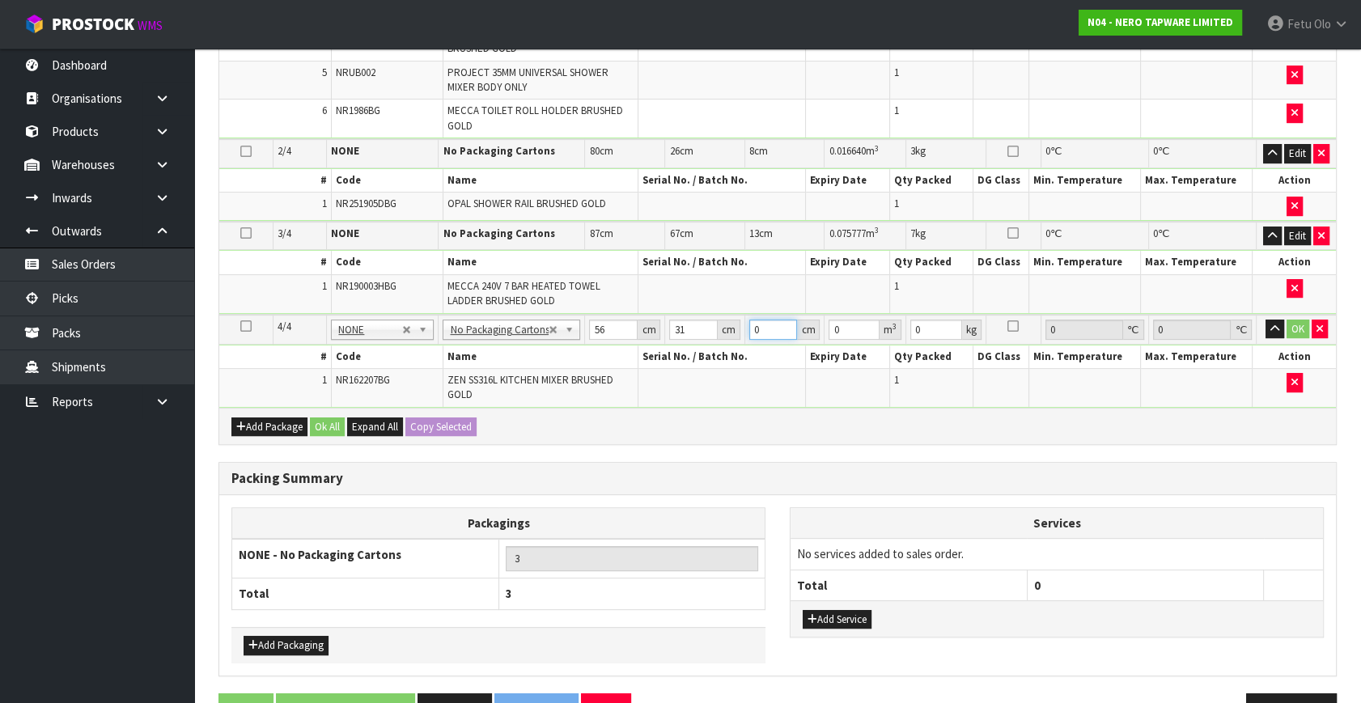
type input "0.013888"
type input "8"
type input "3"
click button "OK" at bounding box center [1298, 329] width 23 height 19
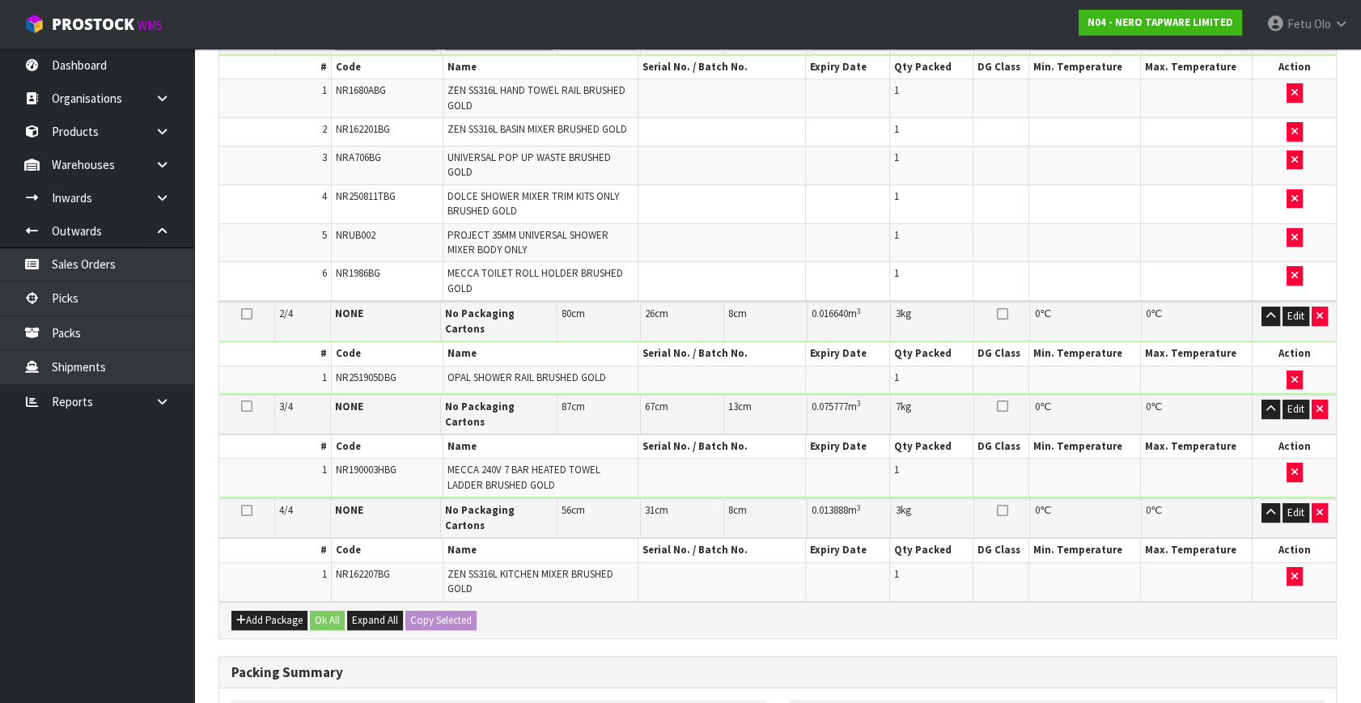
scroll to position [268, 0]
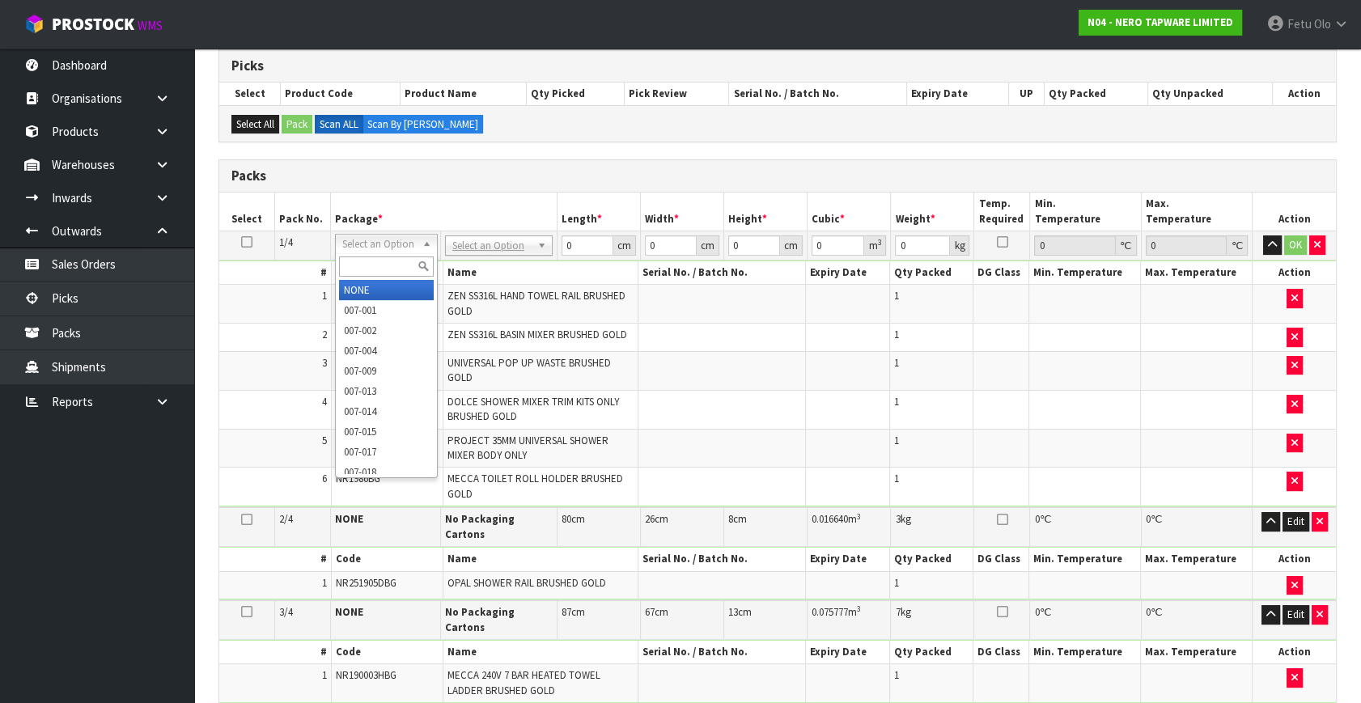
click at [355, 265] on input "text" at bounding box center [386, 267] width 95 height 20
drag, startPoint x: 373, startPoint y: 260, endPoint x: 397, endPoint y: 248, distance: 26.1
click at [377, 259] on input "text" at bounding box center [386, 267] width 95 height 20
type input "011-084"
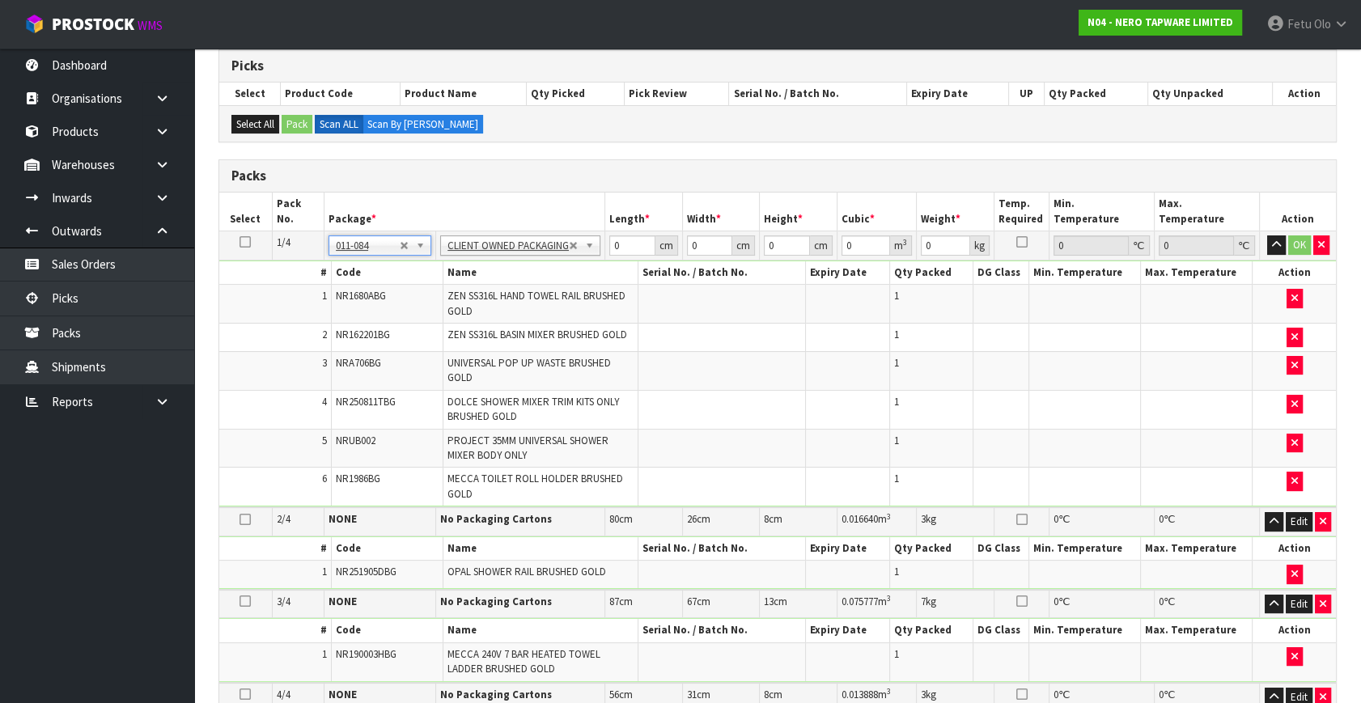
type input "3.72"
drag, startPoint x: 619, startPoint y: 244, endPoint x: 558, endPoint y: 267, distance: 64.8
click at [558, 267] on tbody "1/4 NONE 007-001 007-002 007-004 007-009 007-013 007-014 007-015 007-017 007-01…" at bounding box center [777, 369] width 1117 height 277
type input "36"
type input "37"
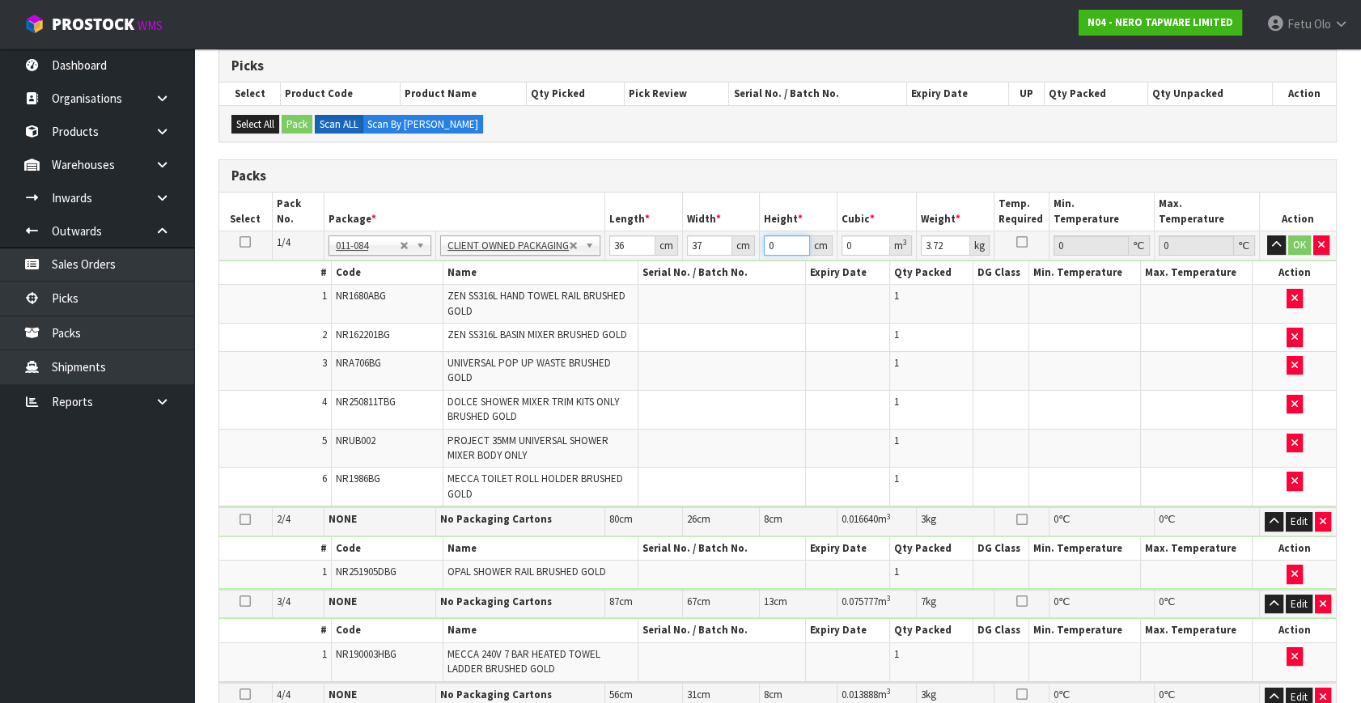
type input "2"
type input "0.002664"
click button "OK" at bounding box center [1299, 244] width 23 height 19
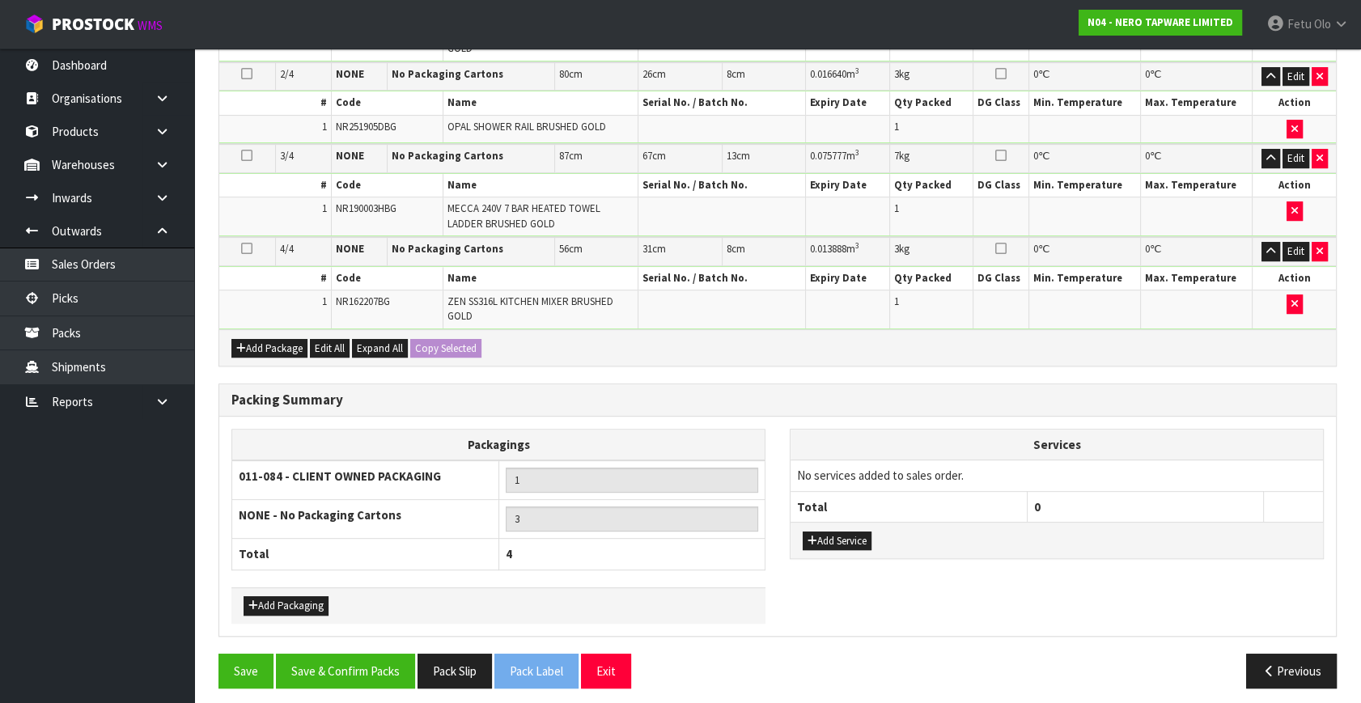
scroll to position [715, 0]
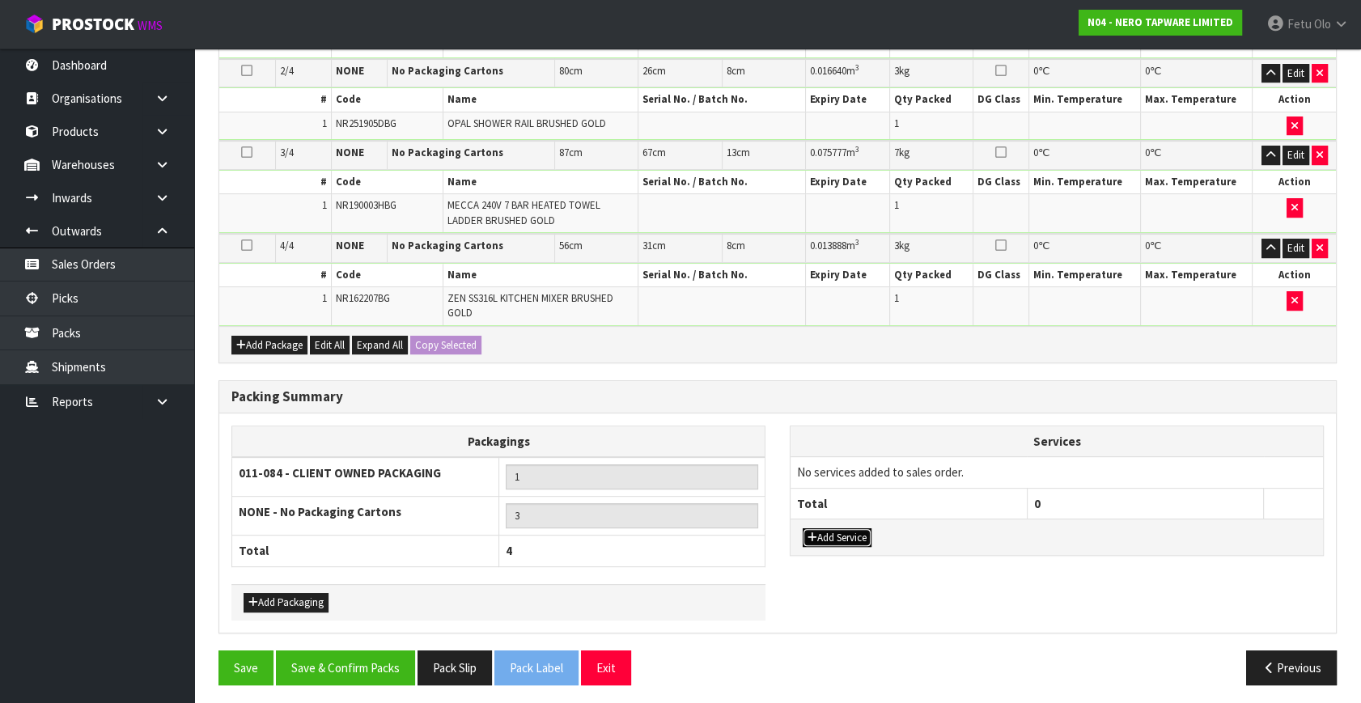
click at [839, 528] on button "Add Service" at bounding box center [837, 537] width 69 height 19
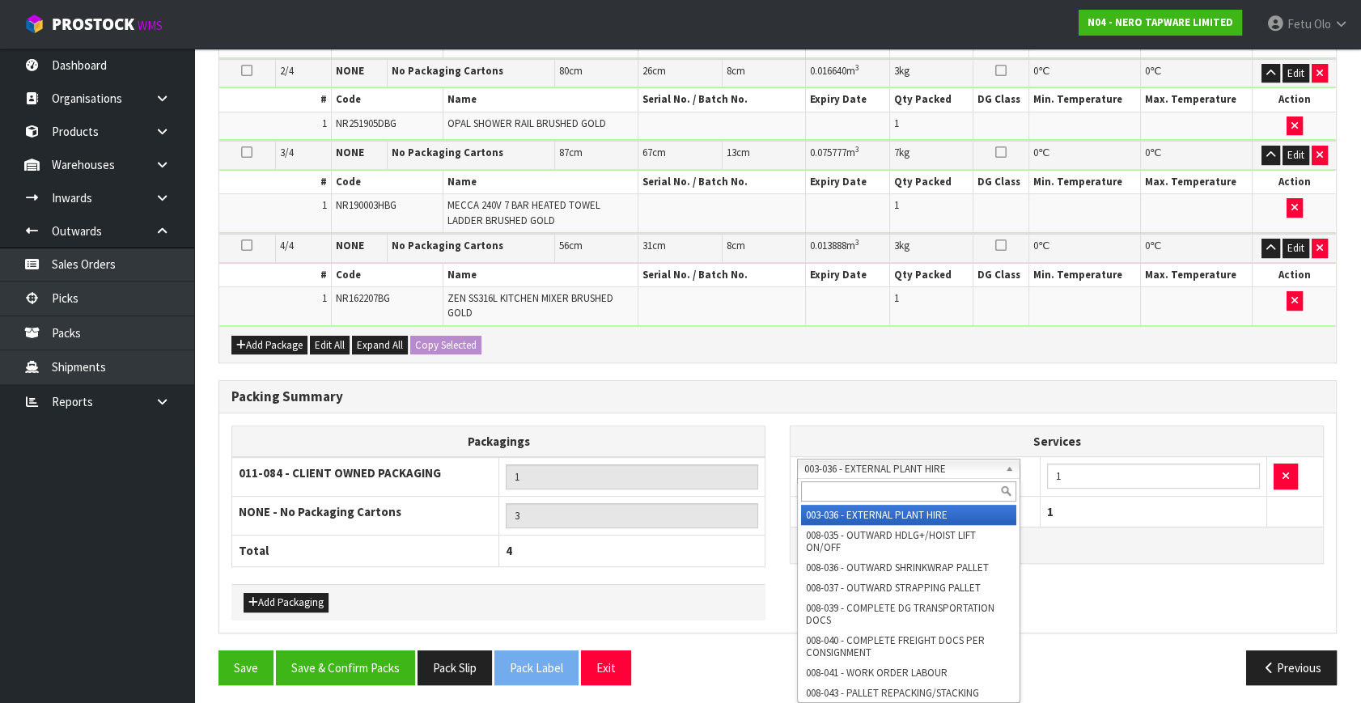
click at [850, 483] on input "text" at bounding box center [908, 492] width 215 height 20
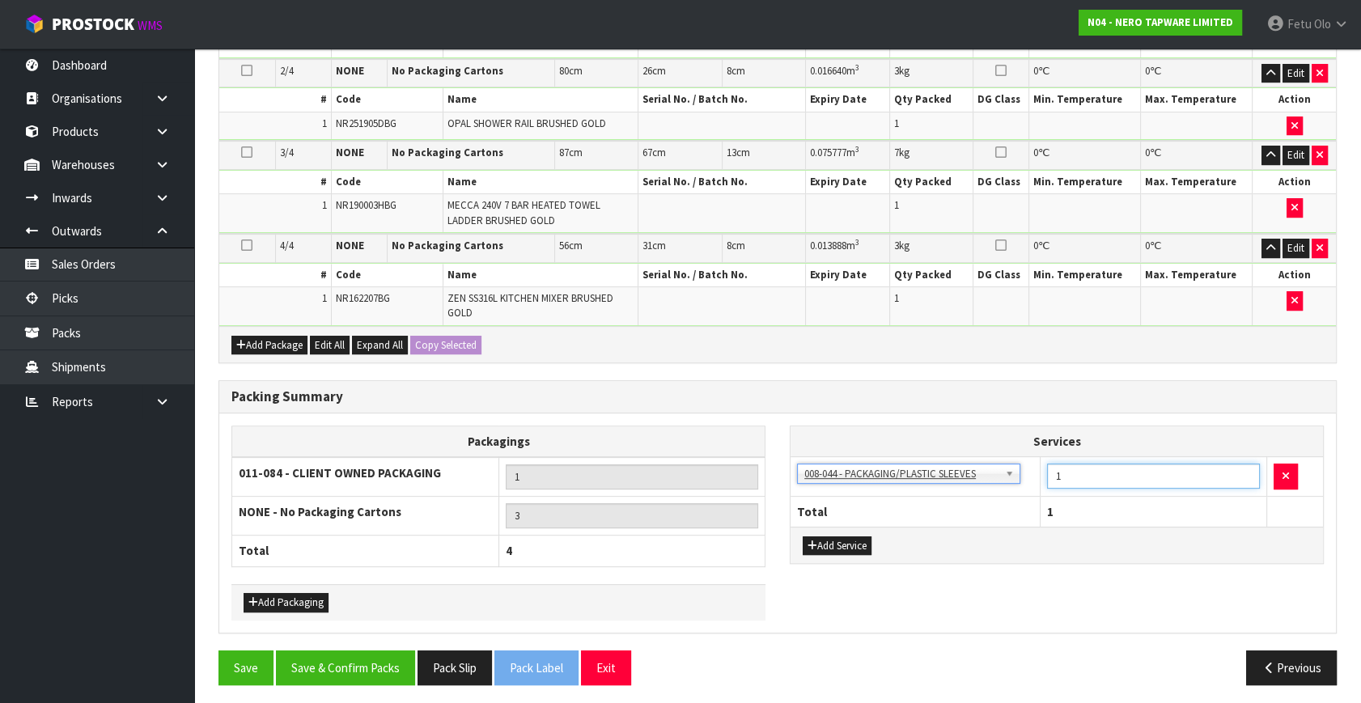
drag, startPoint x: 1084, startPoint y: 464, endPoint x: 841, endPoint y: 554, distance: 259.6
click at [841, 554] on div "Services 003-036 - EXTERNAL PLANT HIRE 008-035 - OUTWARD HDLG+/HOIST LIFT ON/OF…" at bounding box center [1057, 495] width 534 height 138
click at [340, 651] on button "Save & Confirm Packs" at bounding box center [345, 668] width 139 height 35
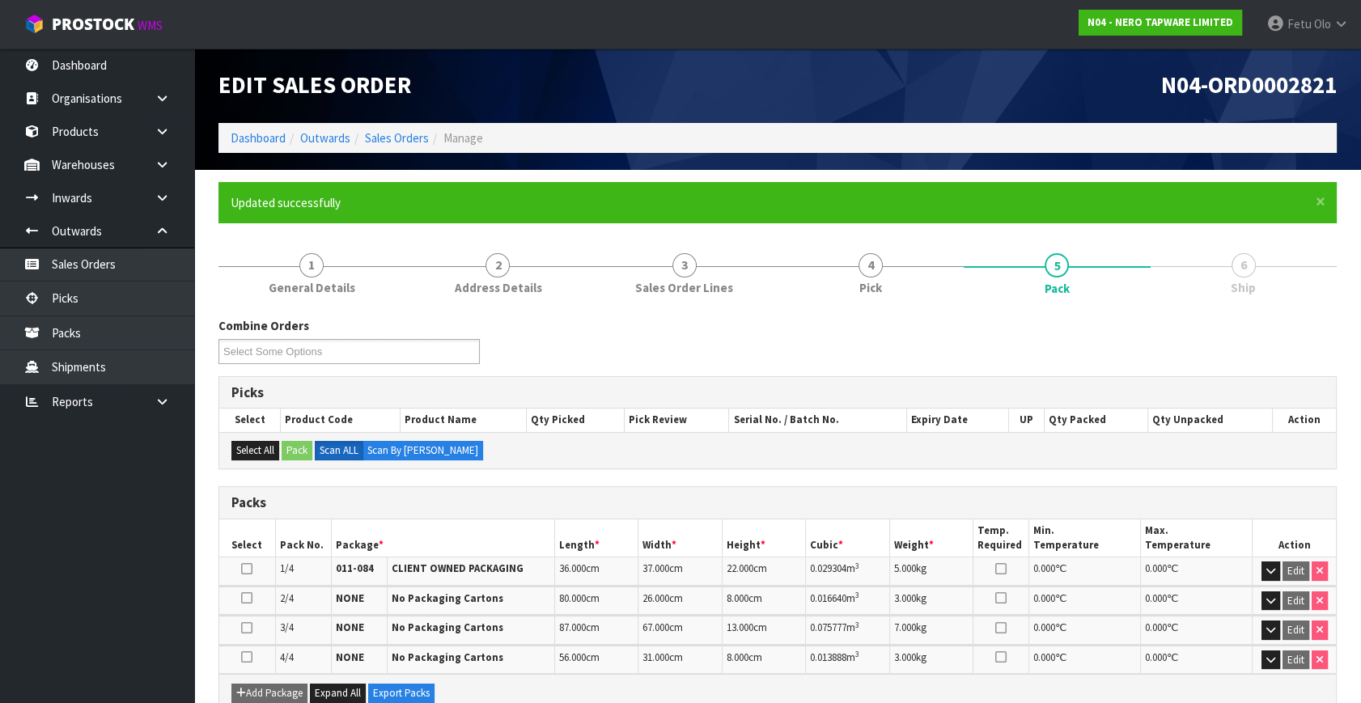
scroll to position [314, 0]
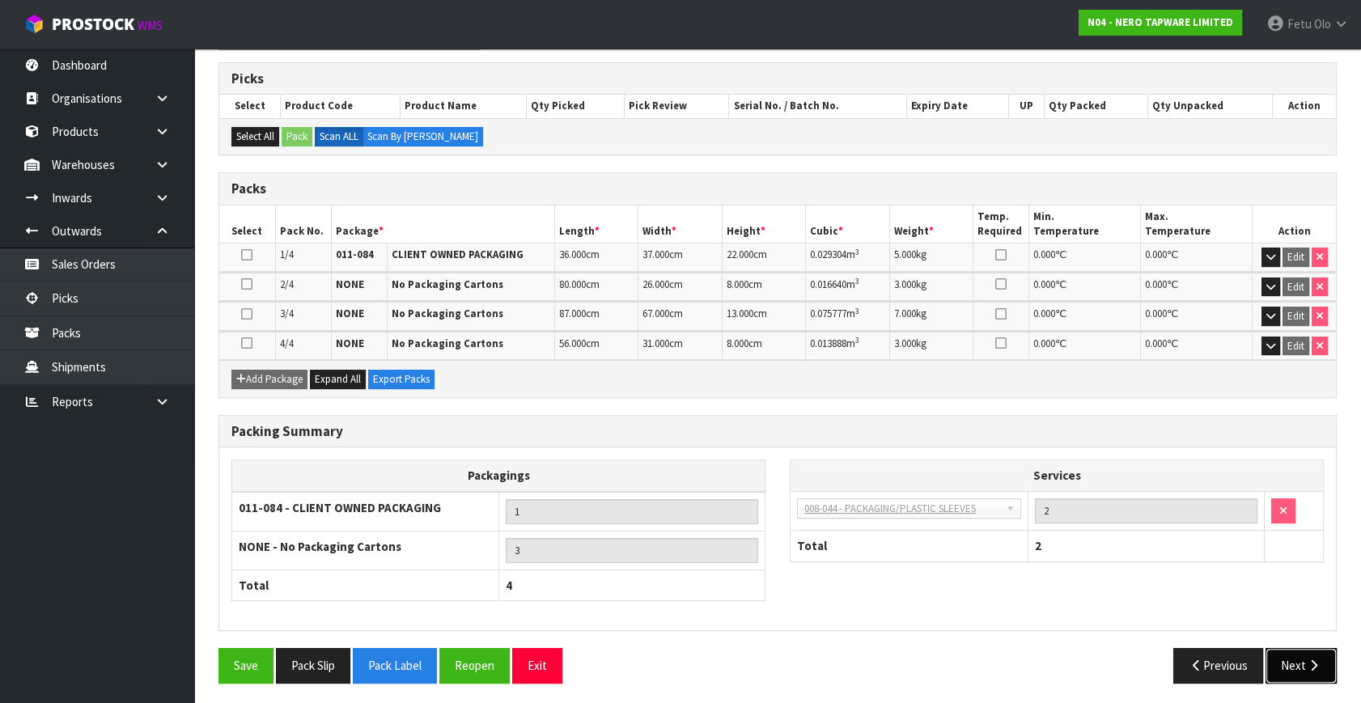
click at [1313, 671] on button "Next" at bounding box center [1301, 665] width 71 height 35
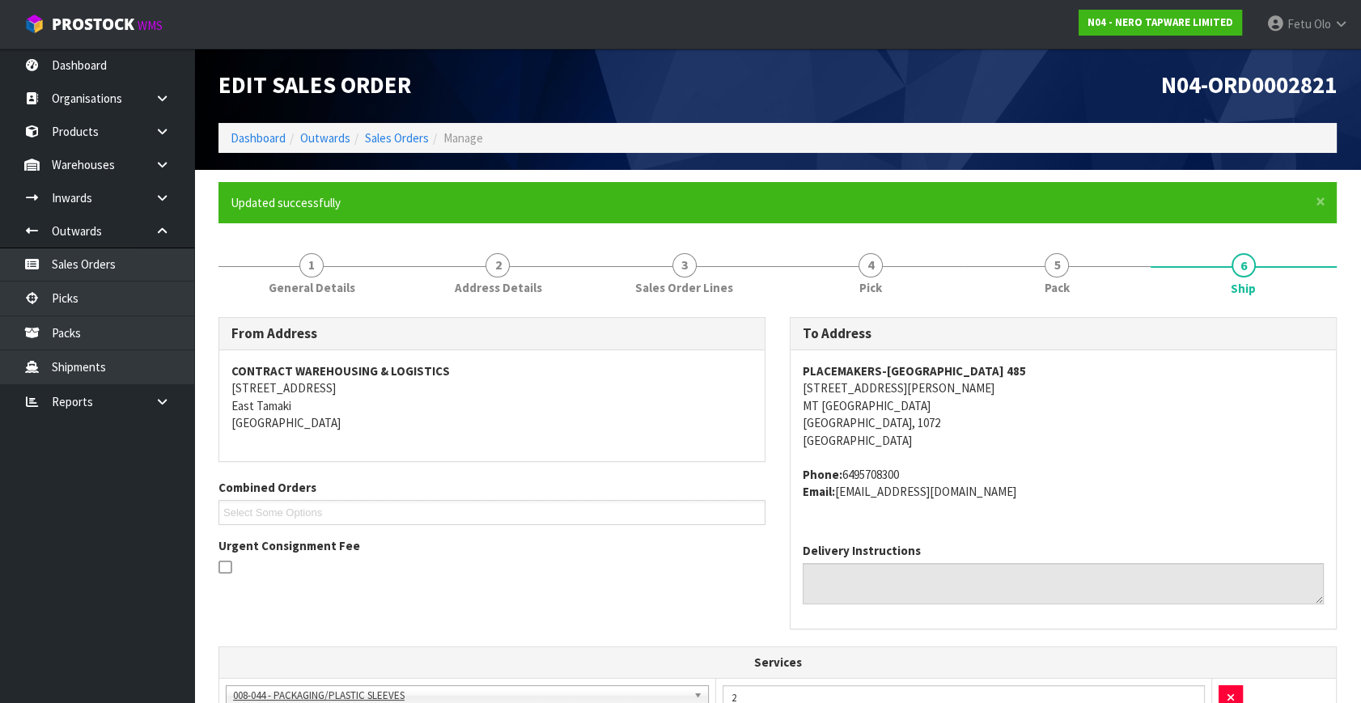
scroll to position [494, 0]
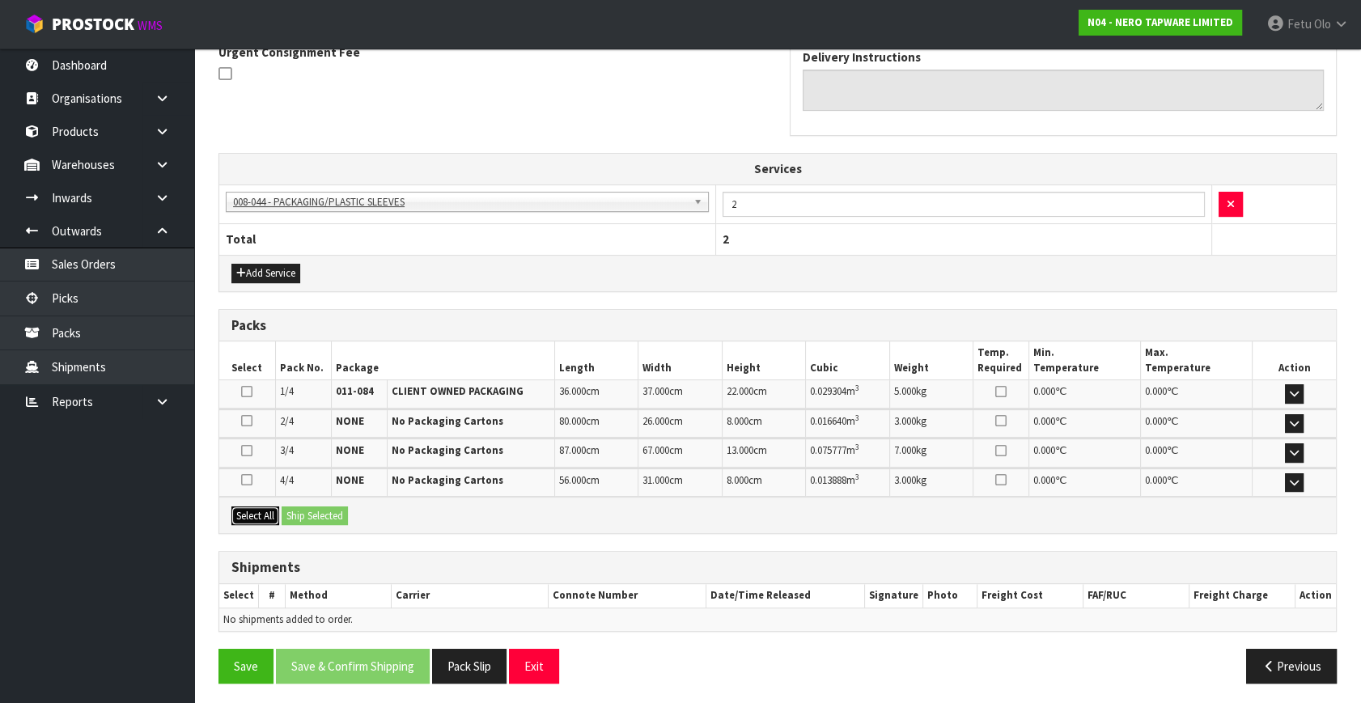
drag, startPoint x: 262, startPoint y: 507, endPoint x: 280, endPoint y: 506, distance: 17.8
click at [274, 507] on button "Select All" at bounding box center [255, 516] width 48 height 19
click at [291, 507] on button "Ship Selected" at bounding box center [315, 516] width 66 height 19
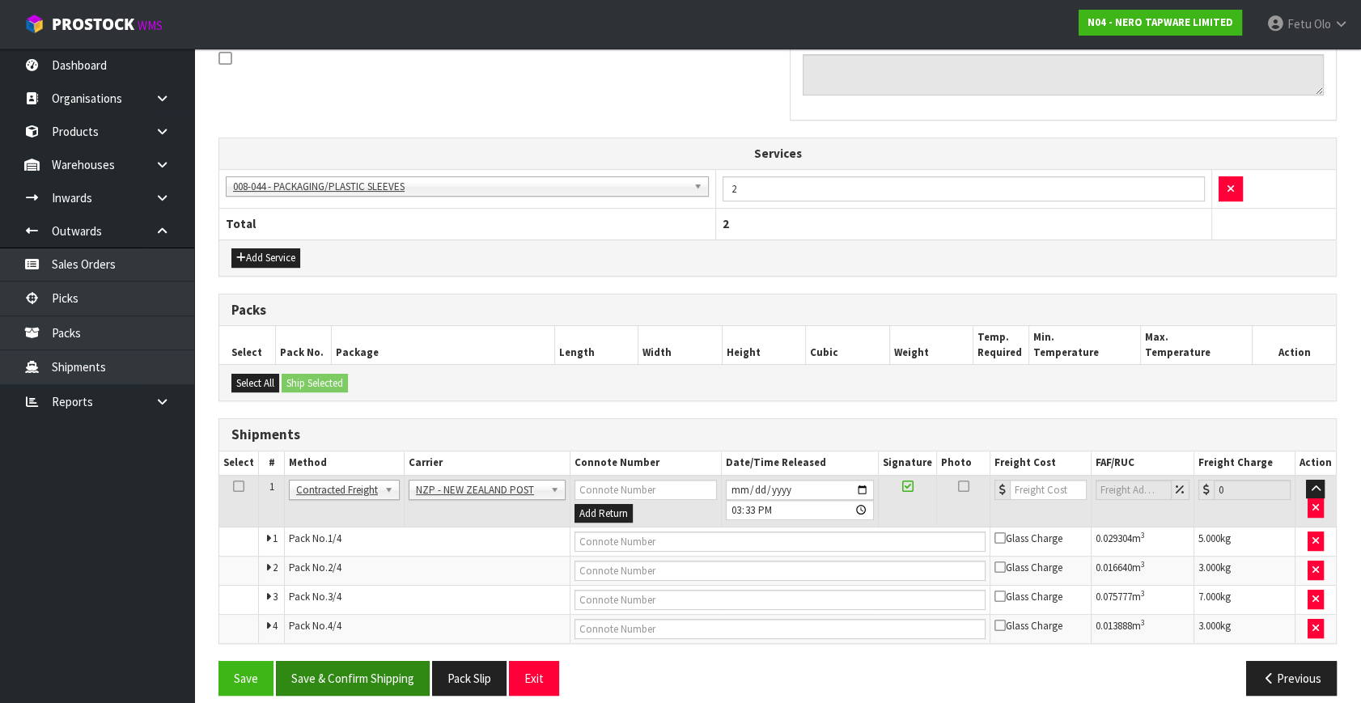
scroll to position [523, 0]
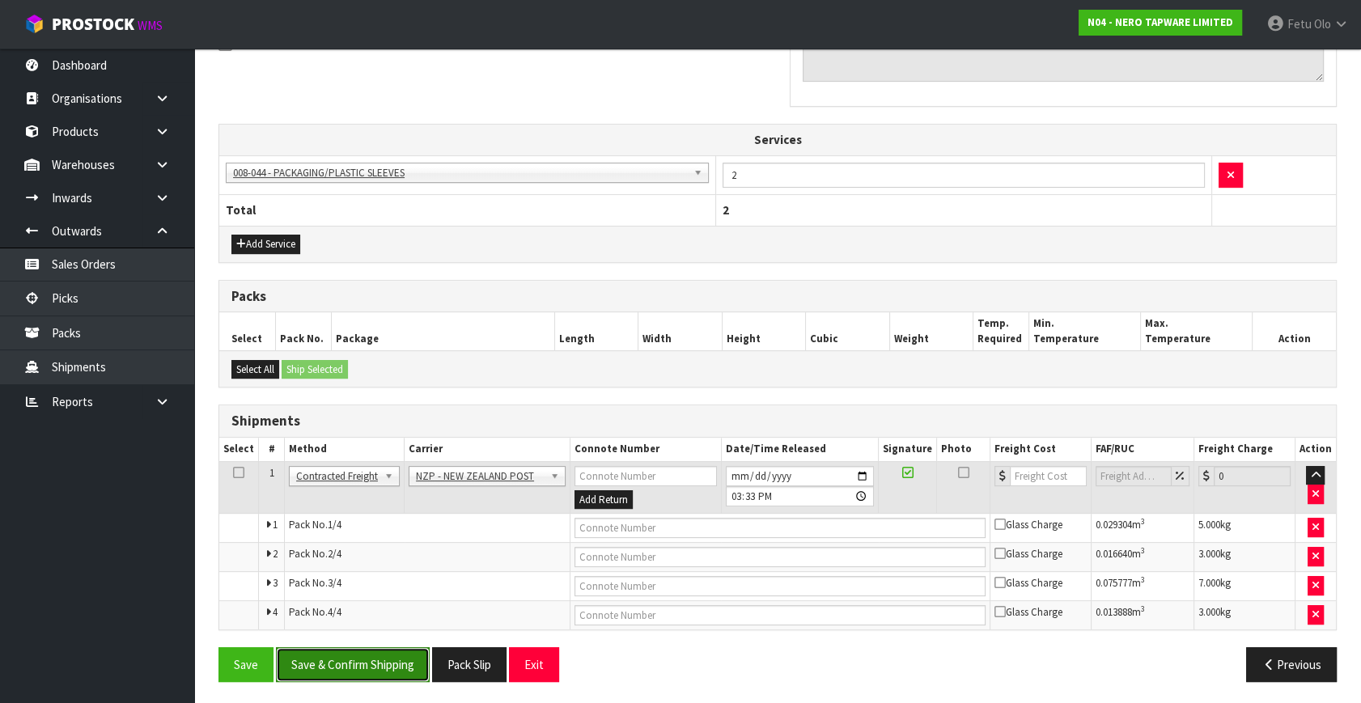
click at [337, 655] on button "Save & Confirm Shipping" at bounding box center [353, 664] width 154 height 35
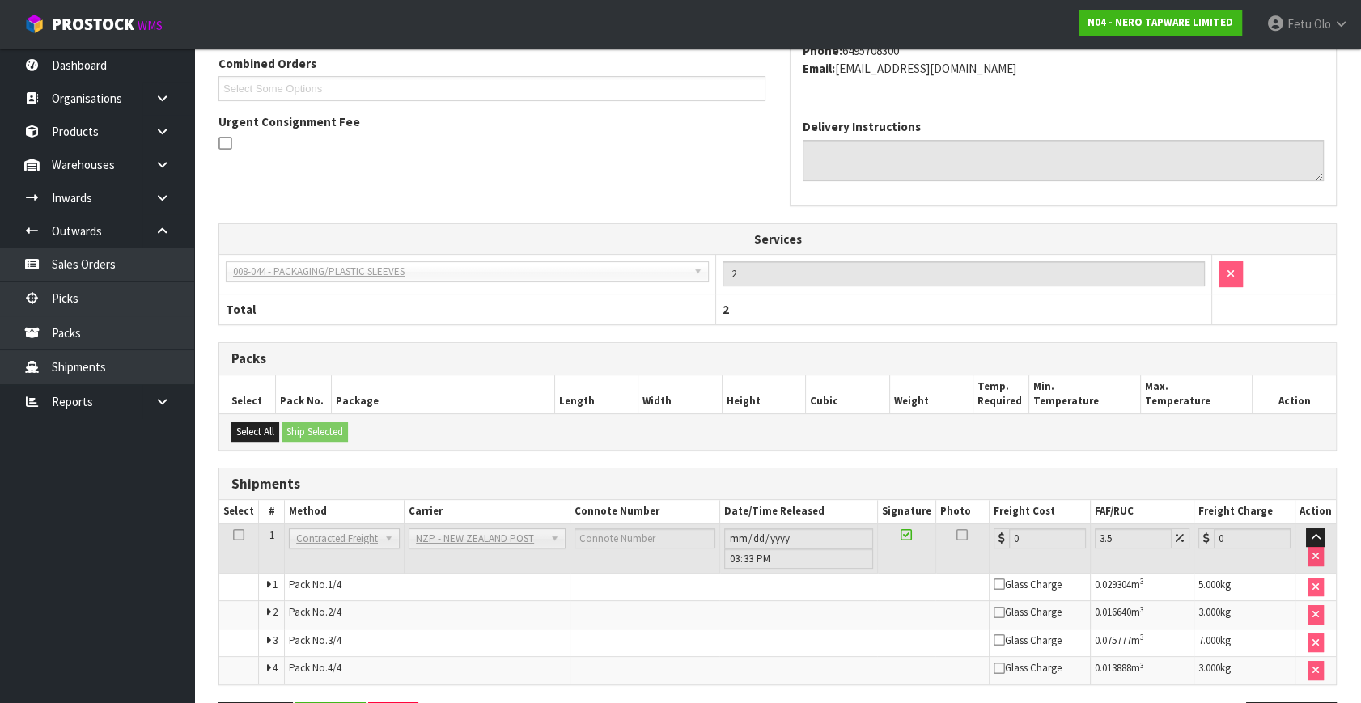
scroll to position [495, 0]
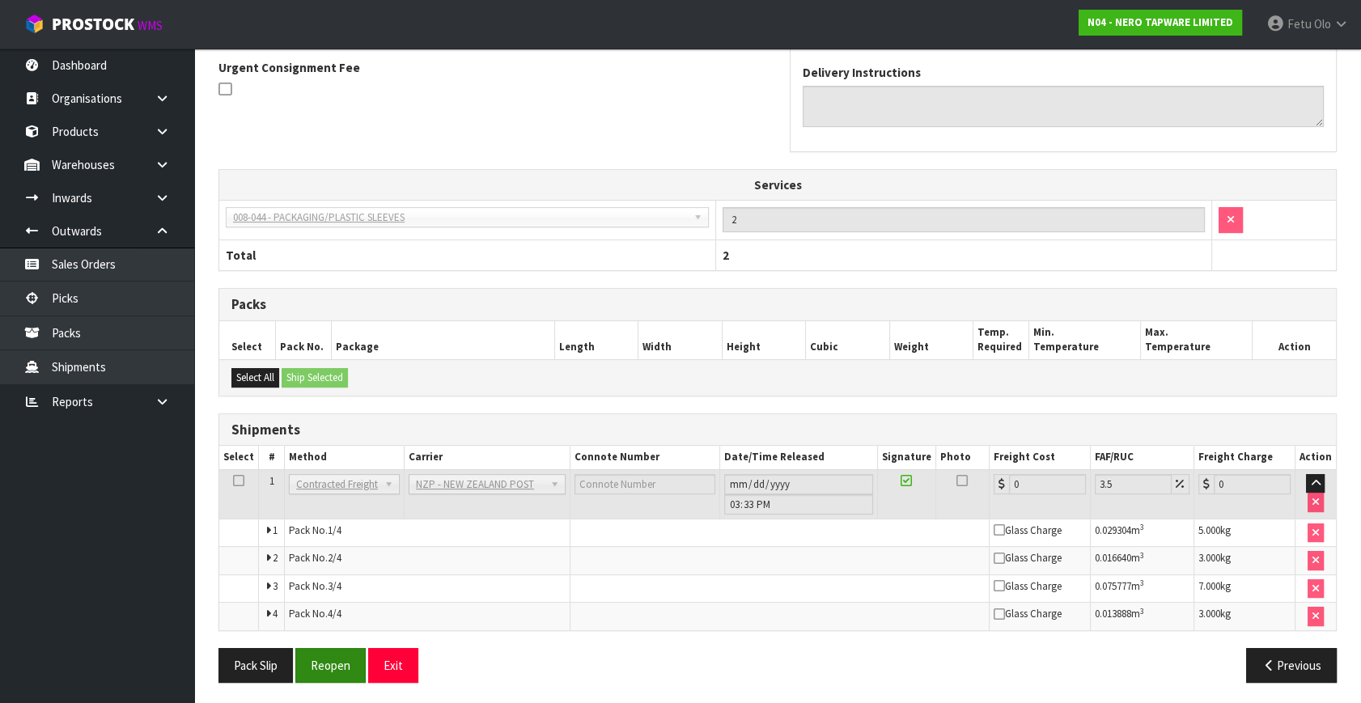
drag, startPoint x: 355, startPoint y: 680, endPoint x: 353, endPoint y: 667, distance: 13.2
click at [355, 678] on div "Pack Slip Reopen Exit Previous" at bounding box center [777, 671] width 1143 height 47
drag, startPoint x: 355, startPoint y: 664, endPoint x: 343, endPoint y: 656, distance: 14.2
click at [355, 663] on button "Reopen" at bounding box center [330, 665] width 70 height 35
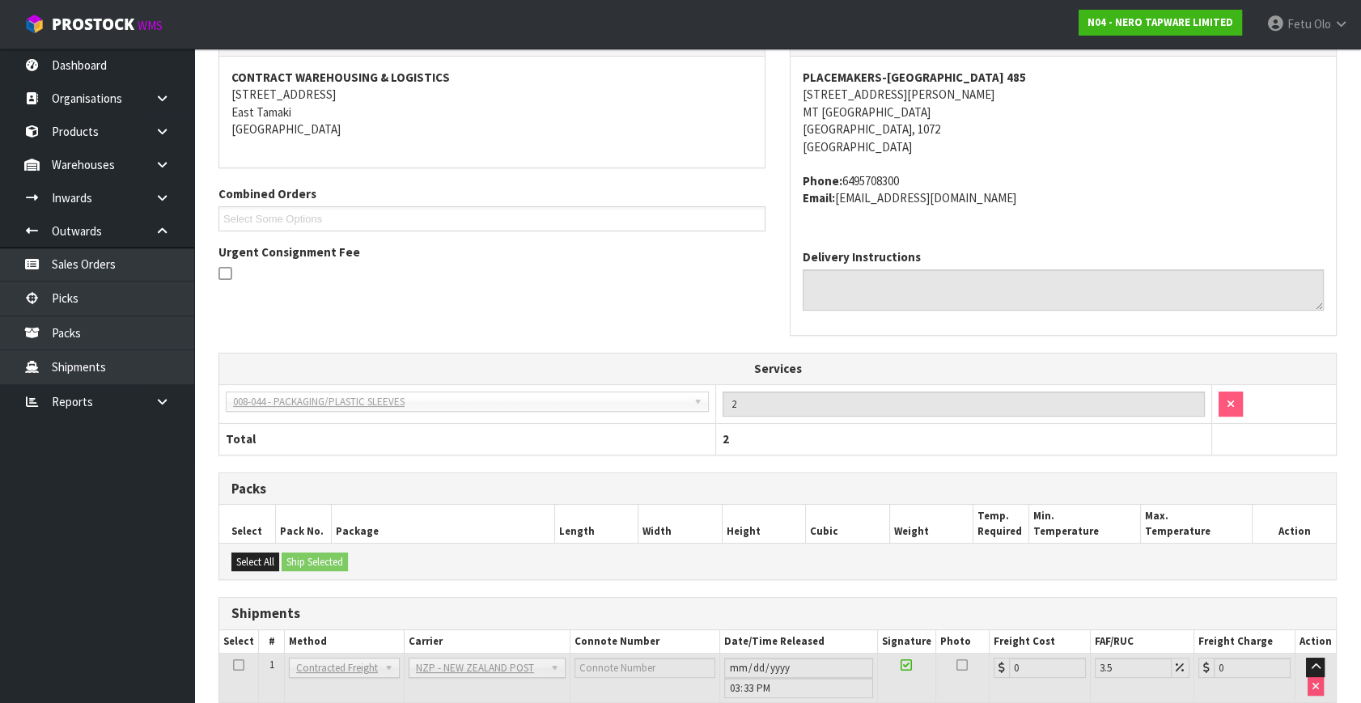
scroll to position [478, 0]
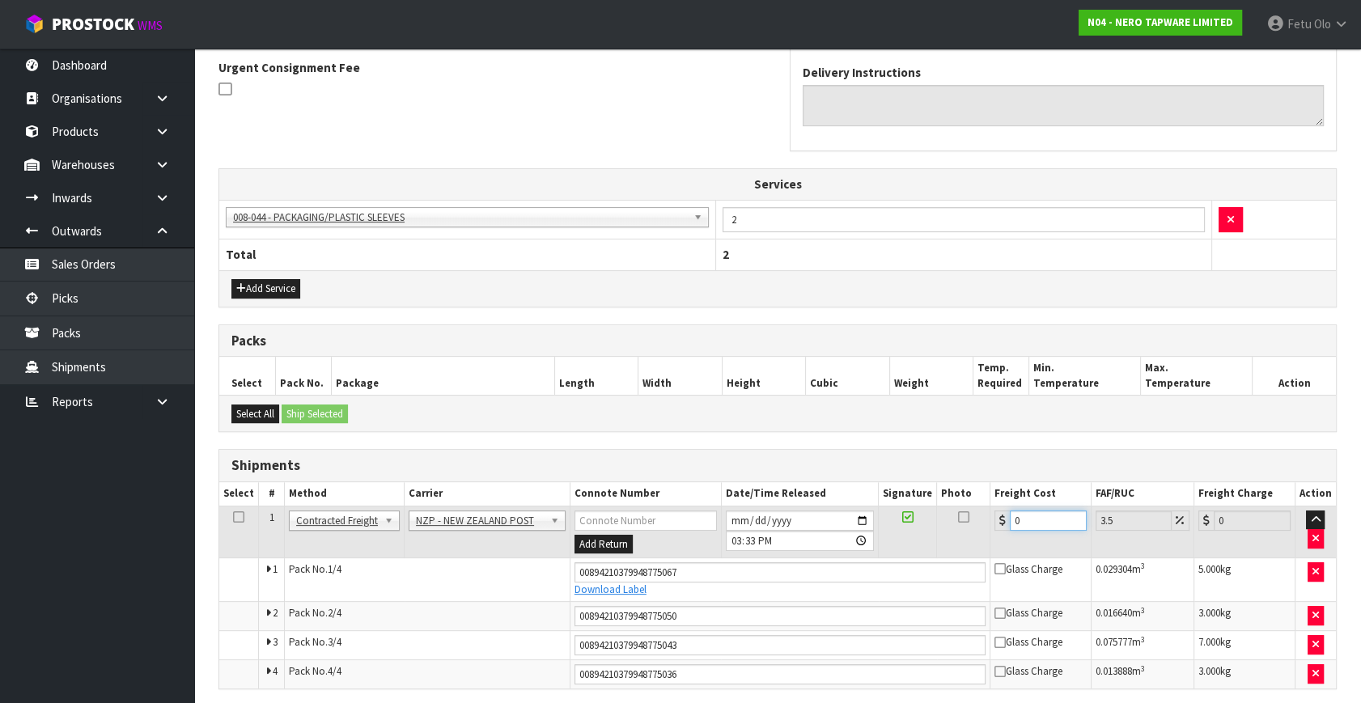
drag, startPoint x: 1033, startPoint y: 514, endPoint x: 550, endPoint y: 634, distance: 497.2
click at [551, 634] on tbody "1 Client Local Pickup Customer Local Pickup Company Freight Contracted Freight …" at bounding box center [777, 597] width 1117 height 183
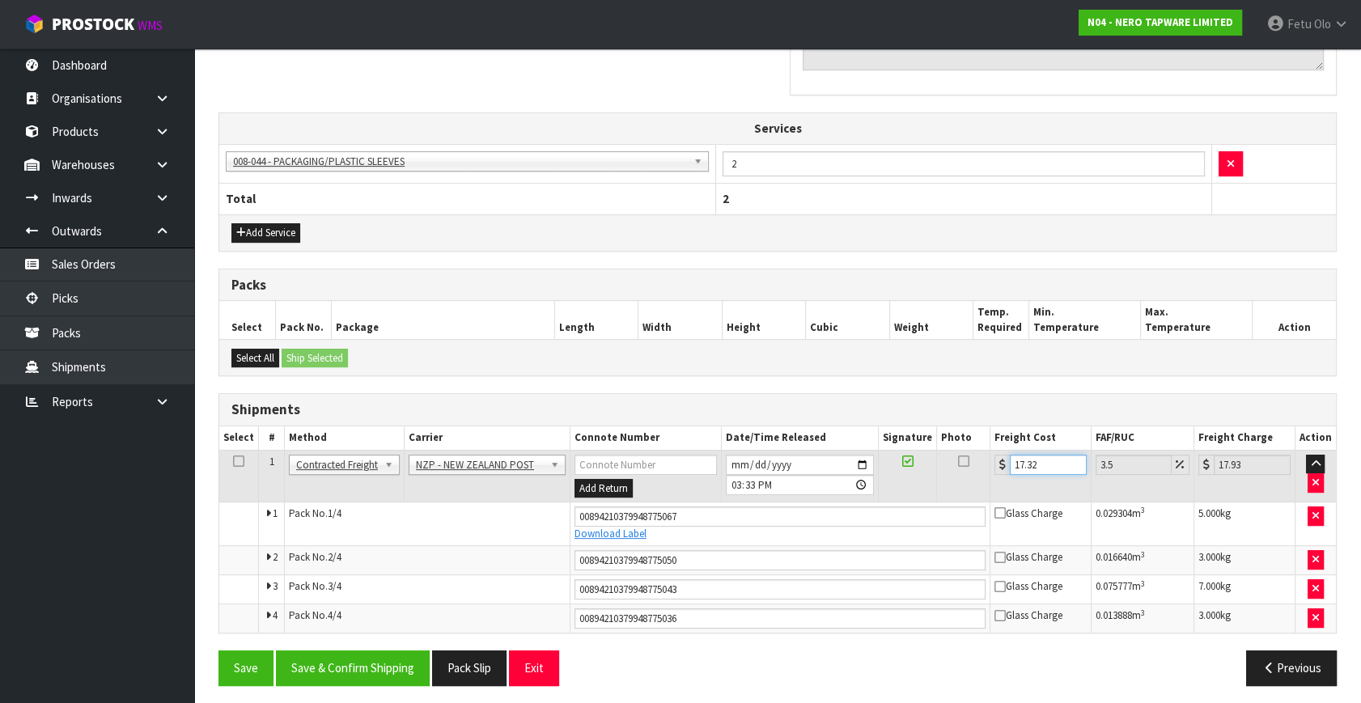
scroll to position [537, 0]
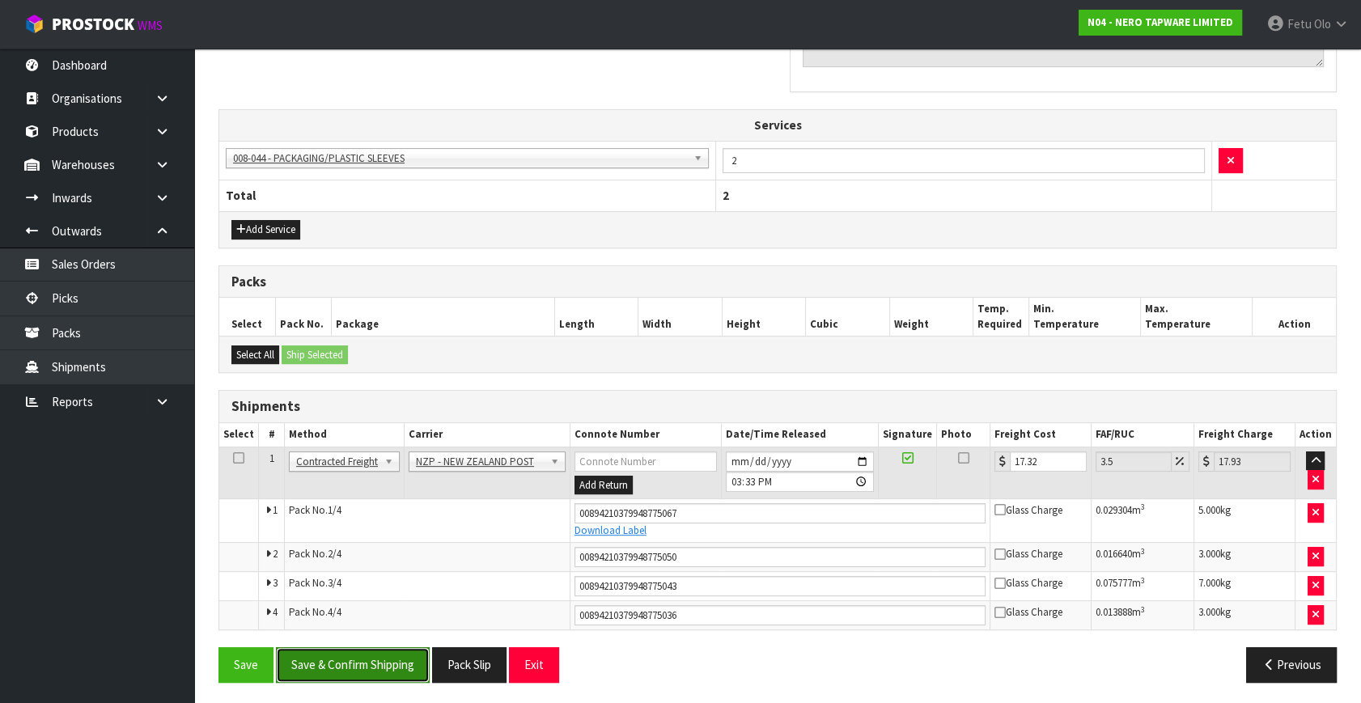
click at [380, 649] on button "Save & Confirm Shipping" at bounding box center [353, 664] width 154 height 35
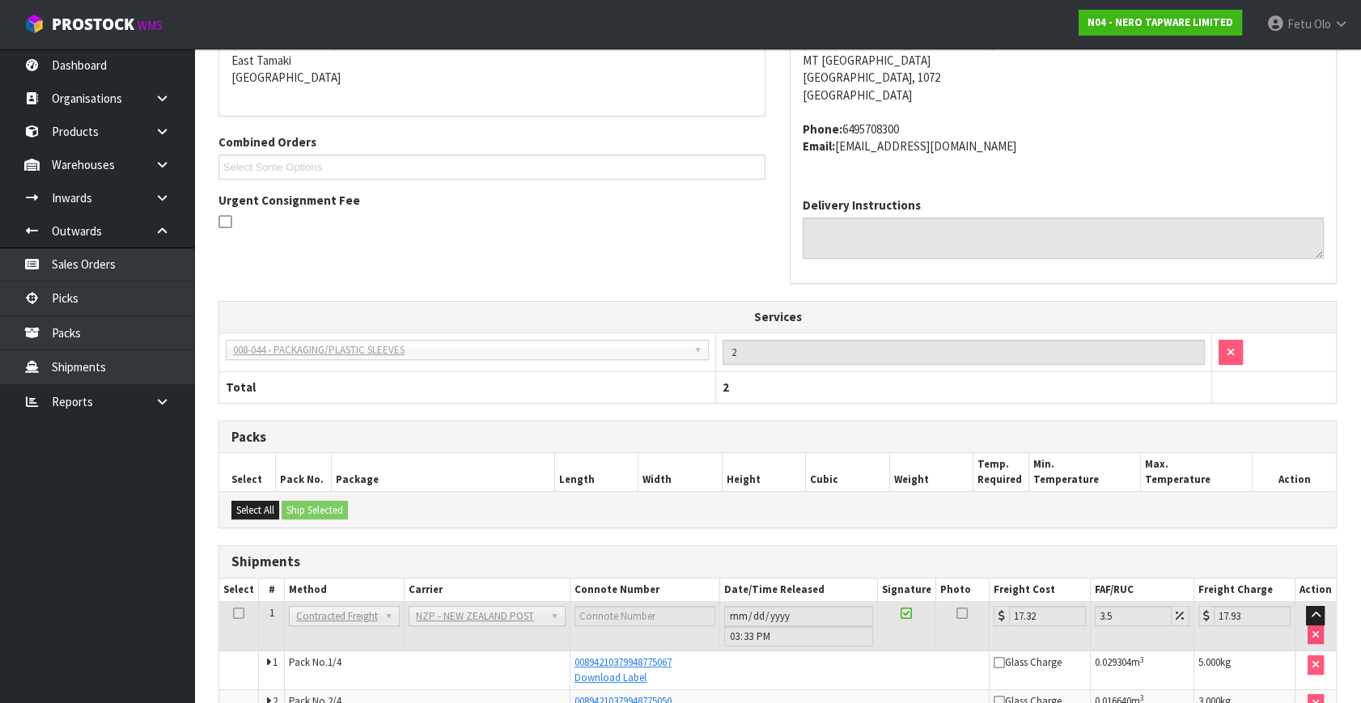
scroll to position [490, 0]
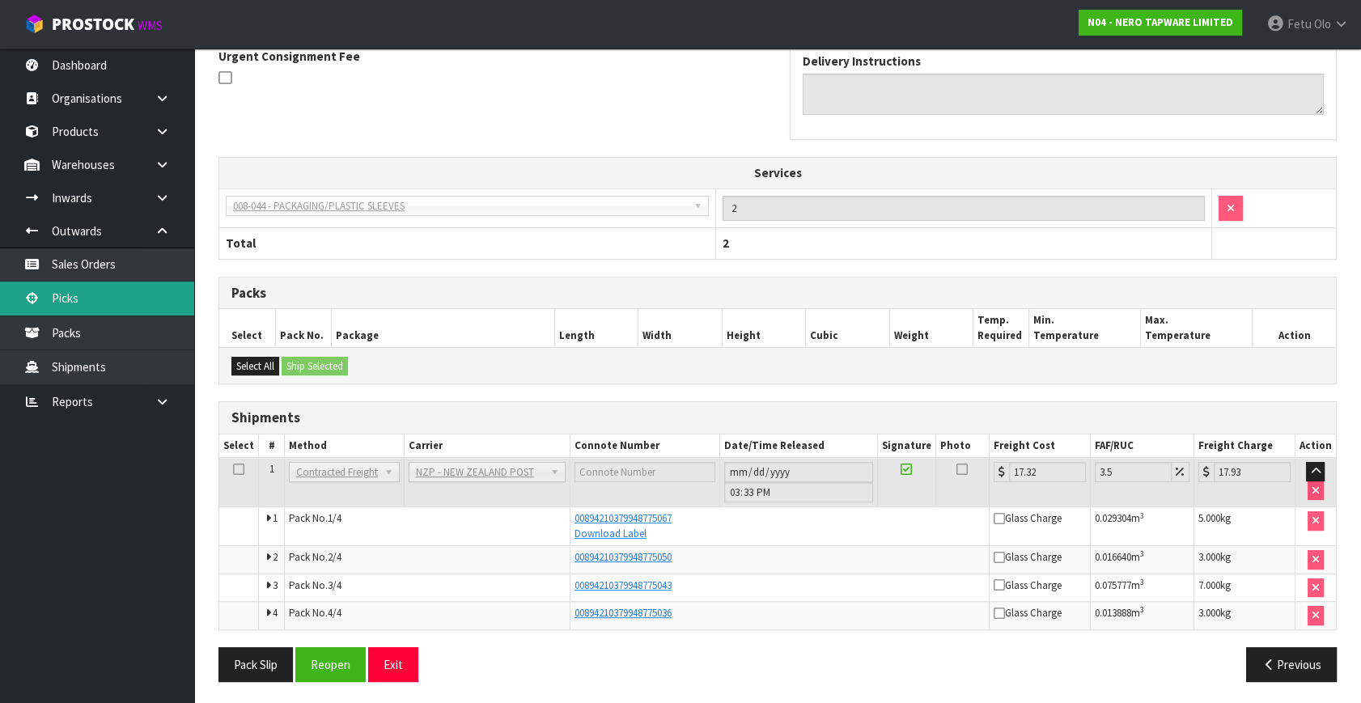
click at [57, 299] on link "Picks" at bounding box center [97, 298] width 194 height 33
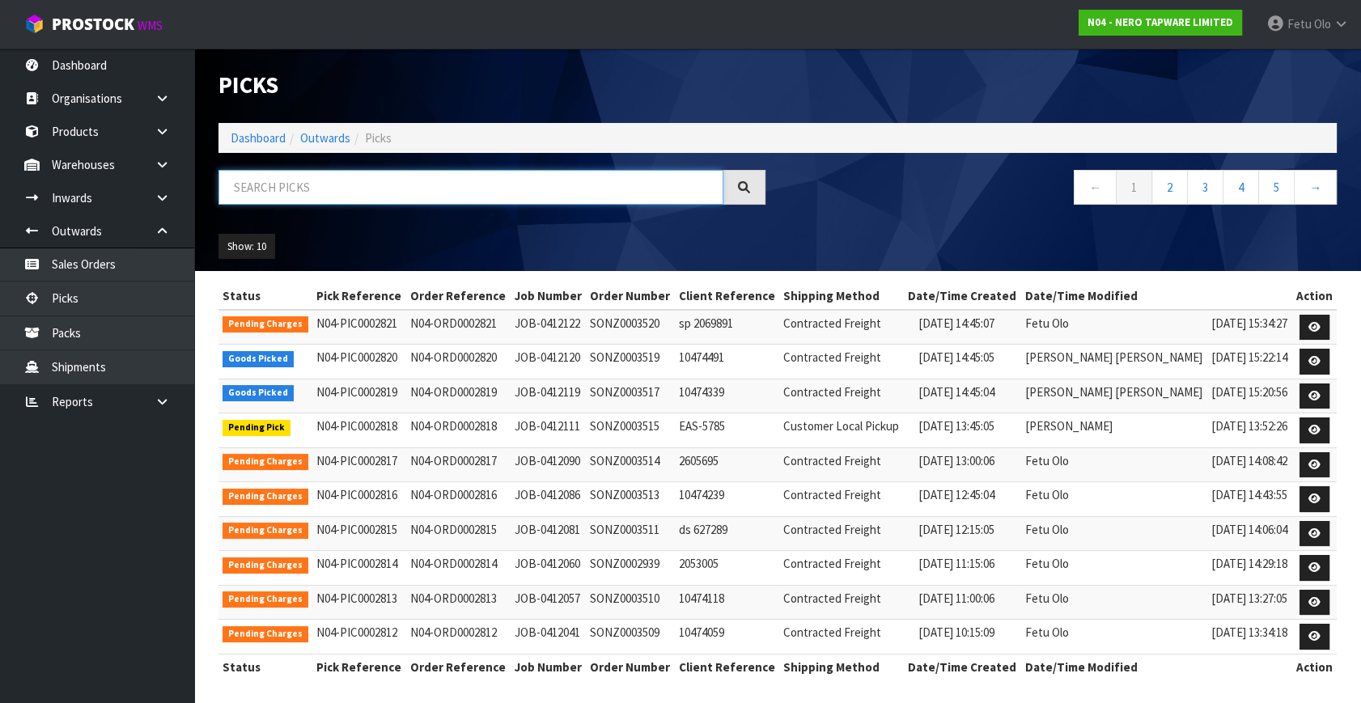
click at [422, 195] on input "text" at bounding box center [471, 187] width 505 height 35
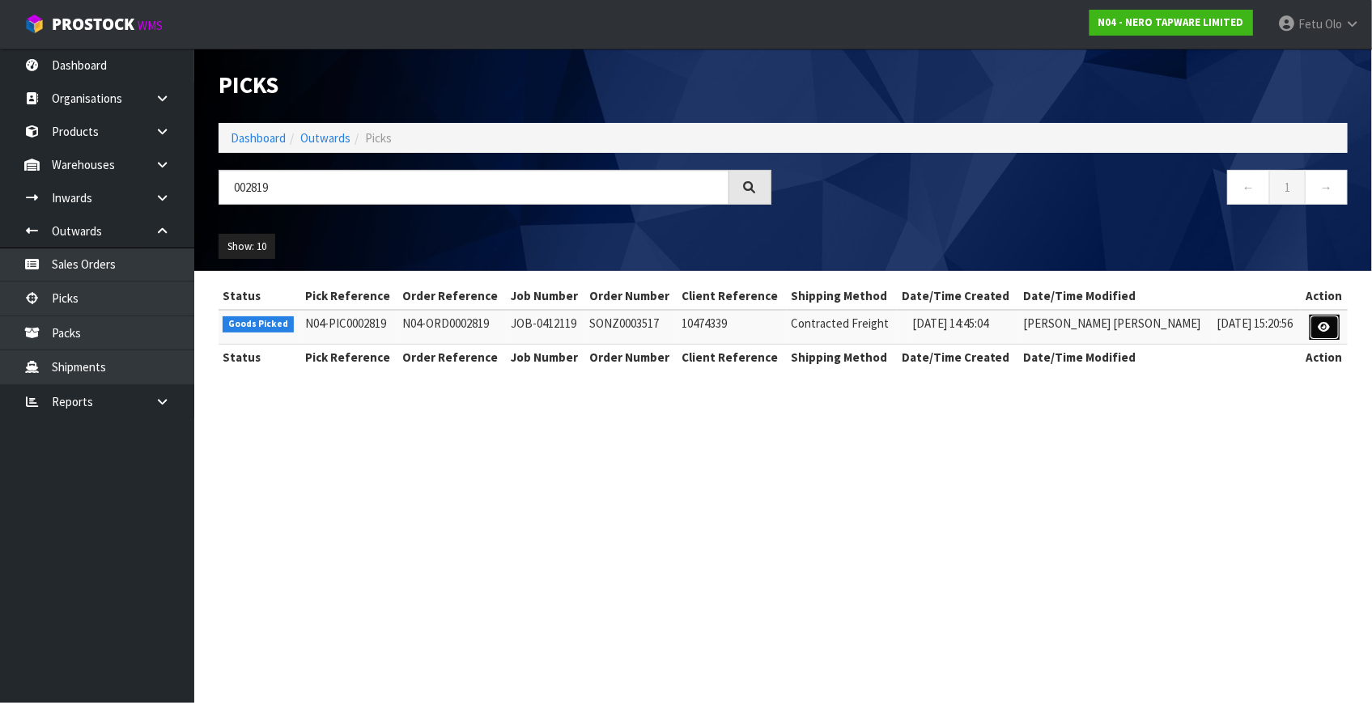
click at [1319, 329] on icon at bounding box center [1324, 327] width 12 height 11
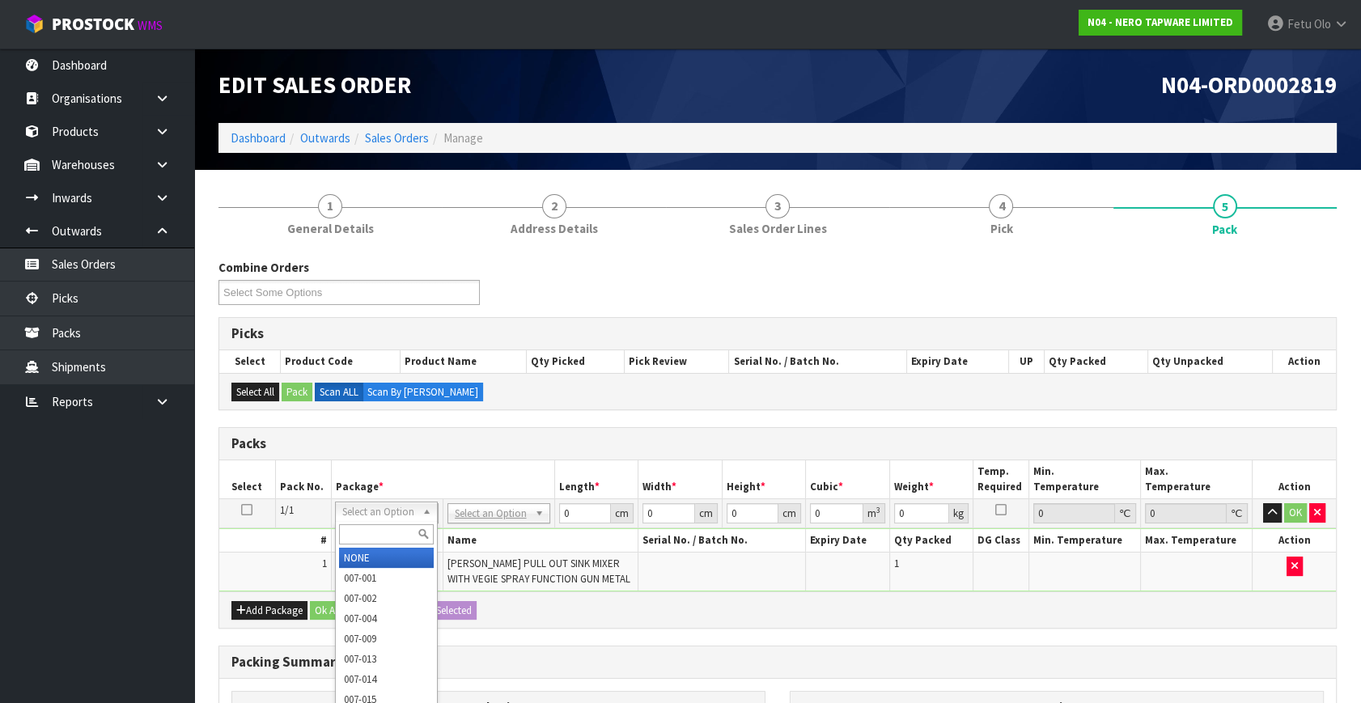
drag, startPoint x: 358, startPoint y: 514, endPoint x: 364, endPoint y: 528, distance: 15.9
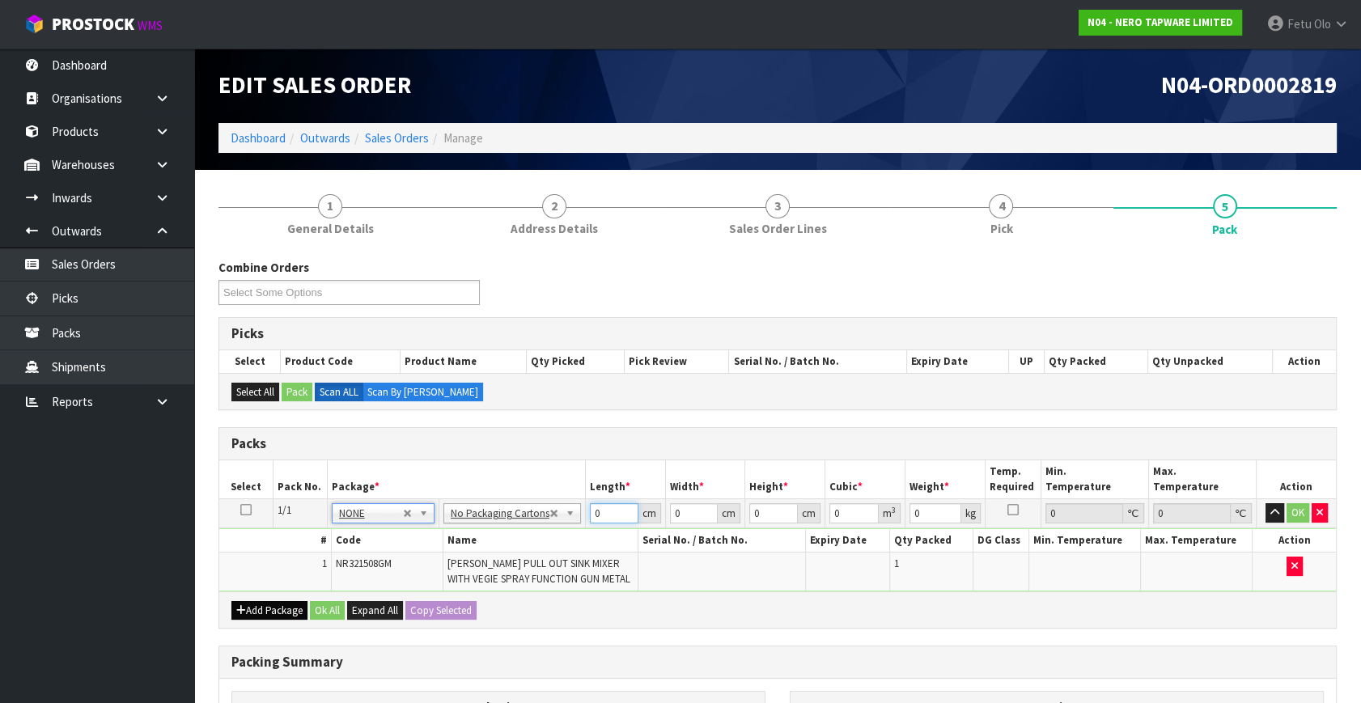
drag, startPoint x: 607, startPoint y: 515, endPoint x: 239, endPoint y: 614, distance: 381.4
click at [239, 614] on div "Packs Select Pack No. Package * Length * Width * Height * Cubic * Weight * Temp…" at bounding box center [778, 528] width 1118 height 202
click button "OK" at bounding box center [1298, 512] width 23 height 19
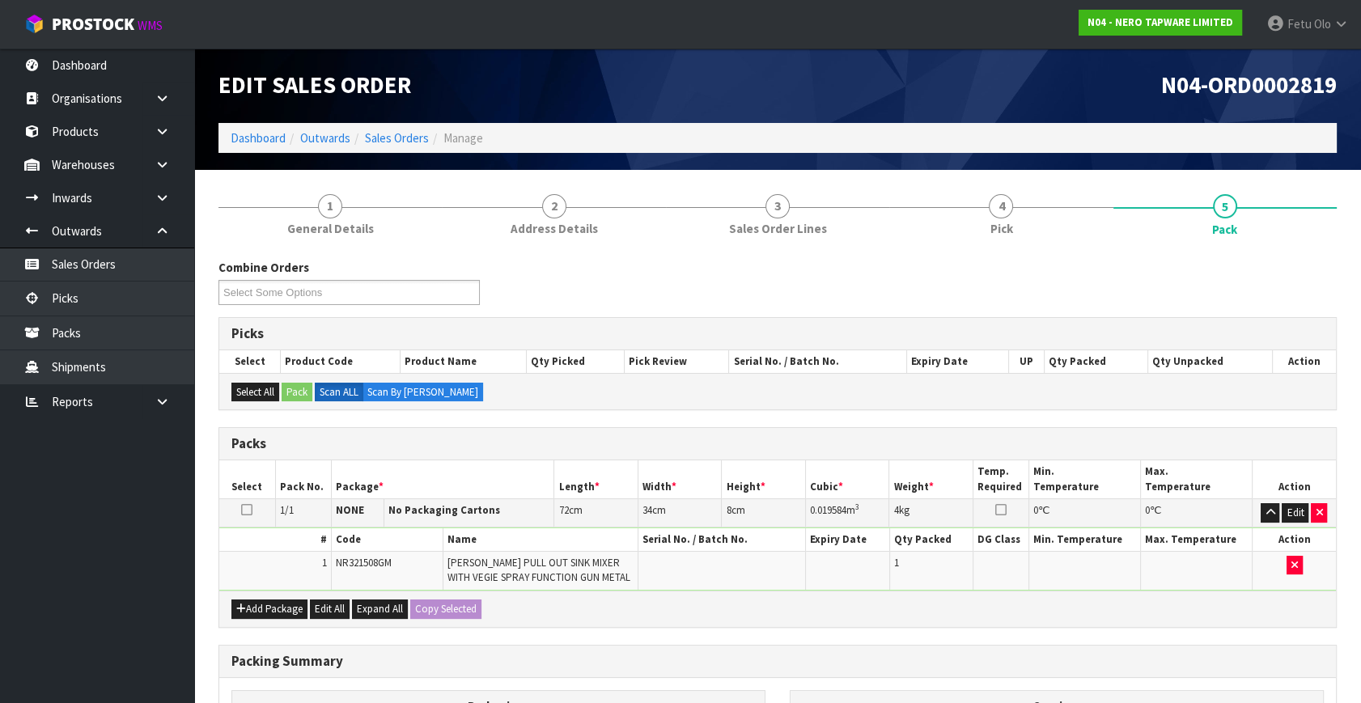
scroll to position [220, 0]
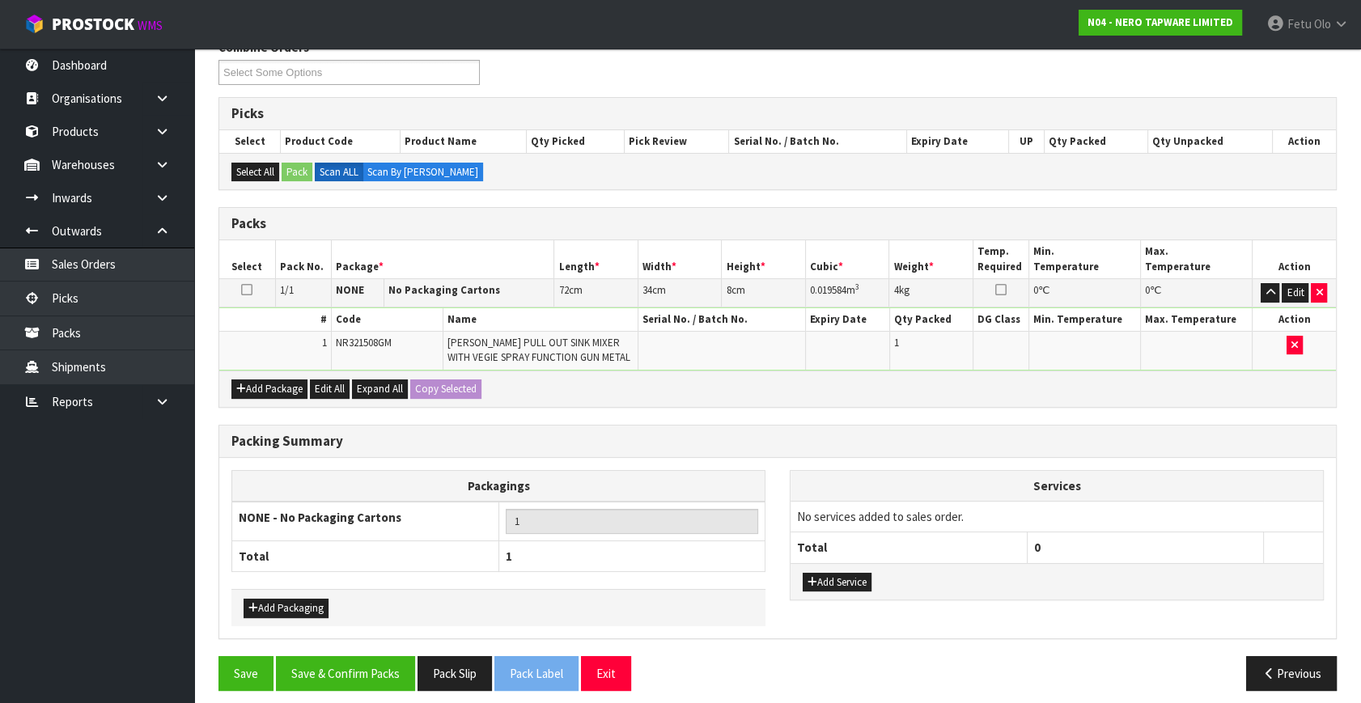
click at [825, 550] on th "Total" at bounding box center [909, 547] width 236 height 31
click at [830, 575] on button "Add Service" at bounding box center [837, 582] width 69 height 19
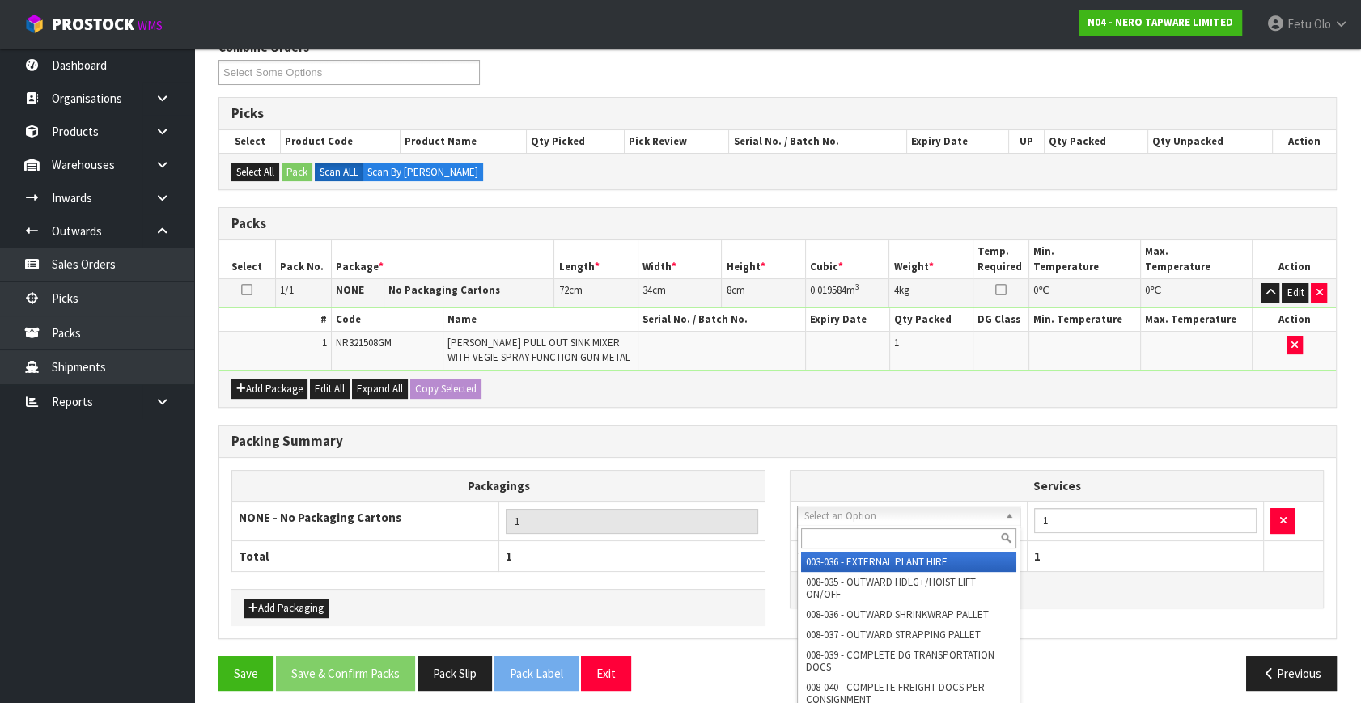
drag, startPoint x: 864, startPoint y: 507, endPoint x: 843, endPoint y: 538, distance: 37.3
click at [840, 538] on input "text" at bounding box center [908, 538] width 215 height 20
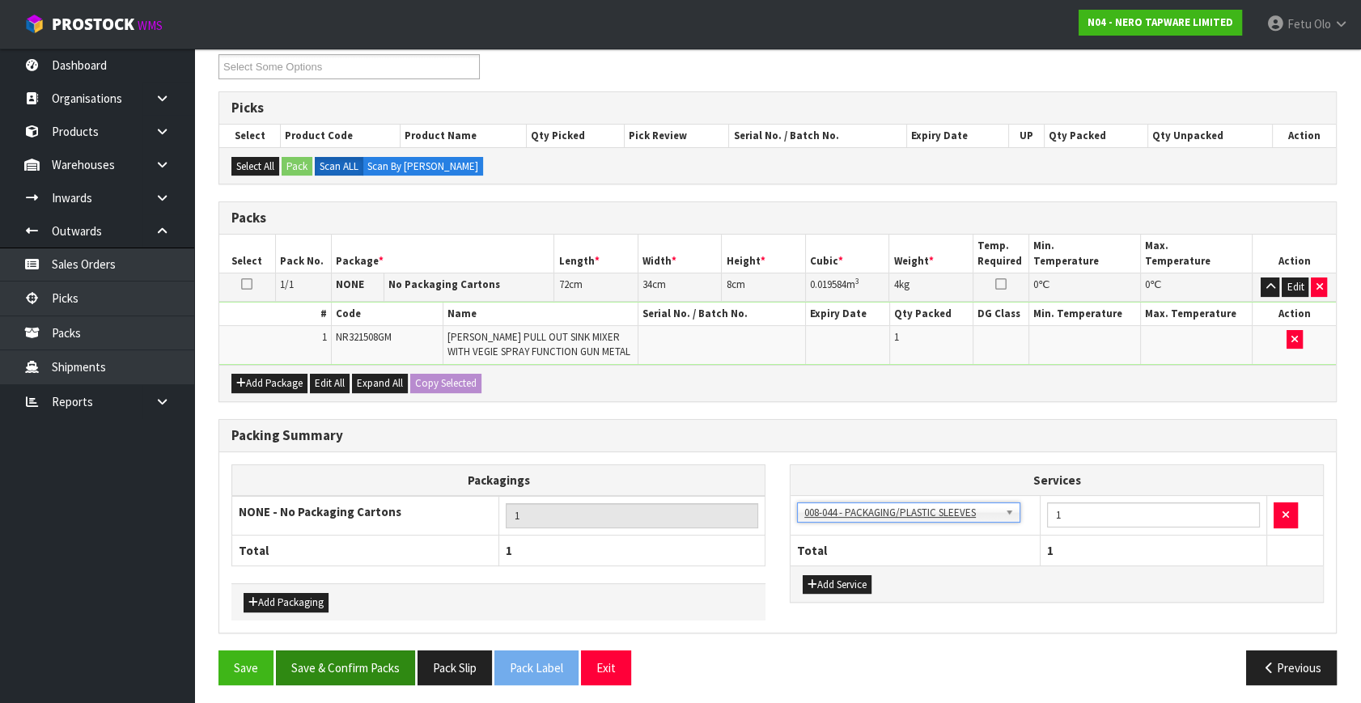
scroll to position [227, 0]
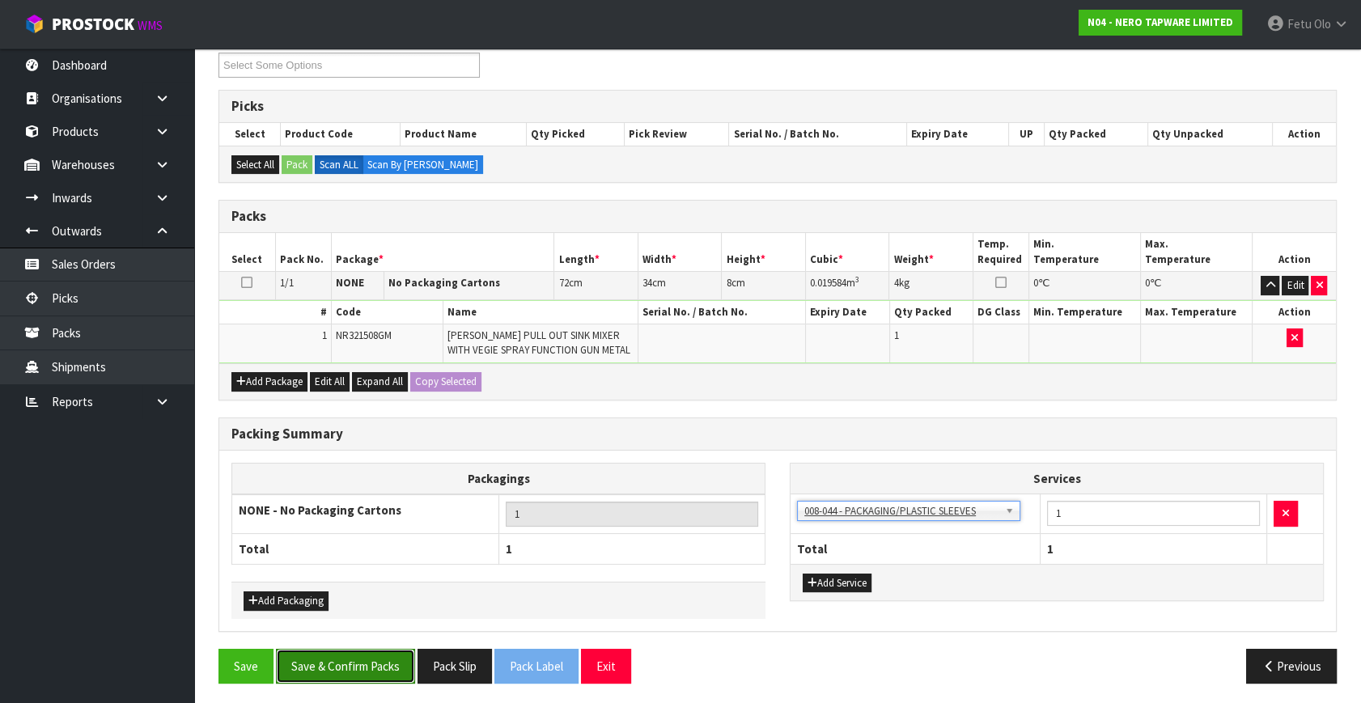
click at [327, 677] on button "Save & Confirm Packs" at bounding box center [345, 666] width 139 height 35
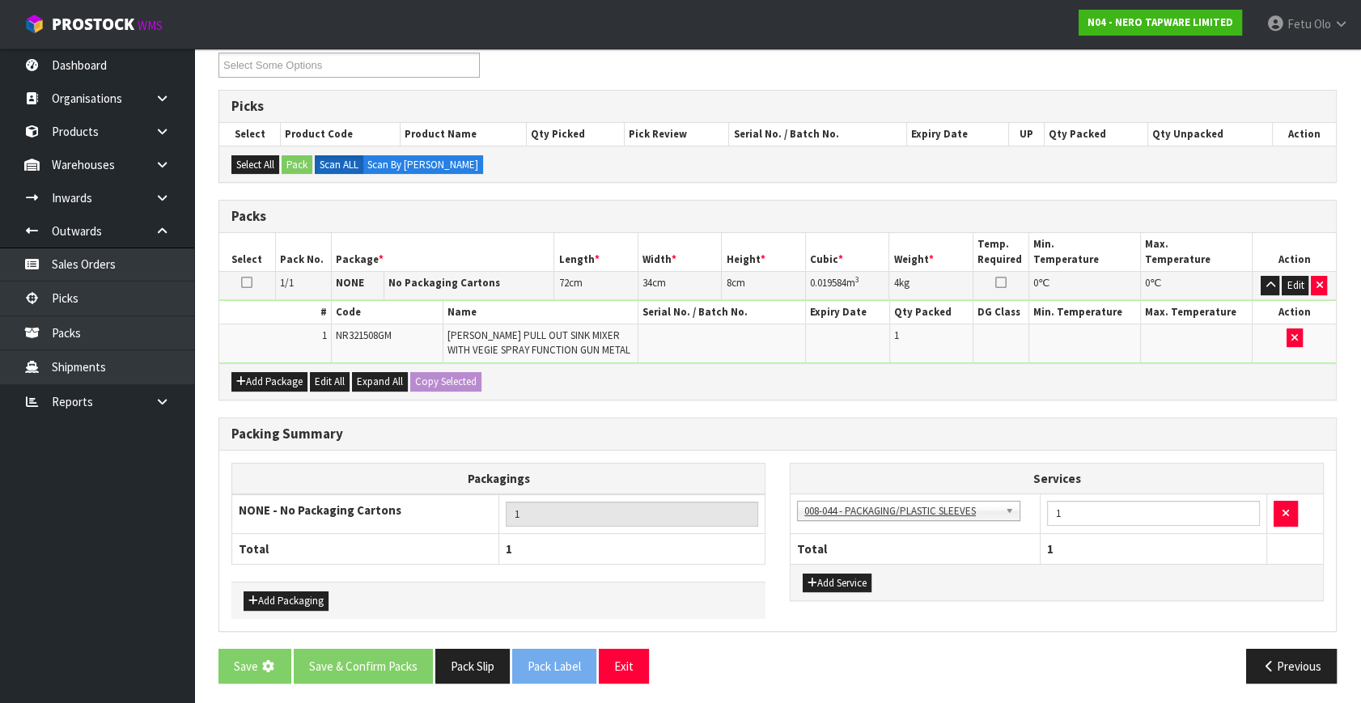
scroll to position [0, 0]
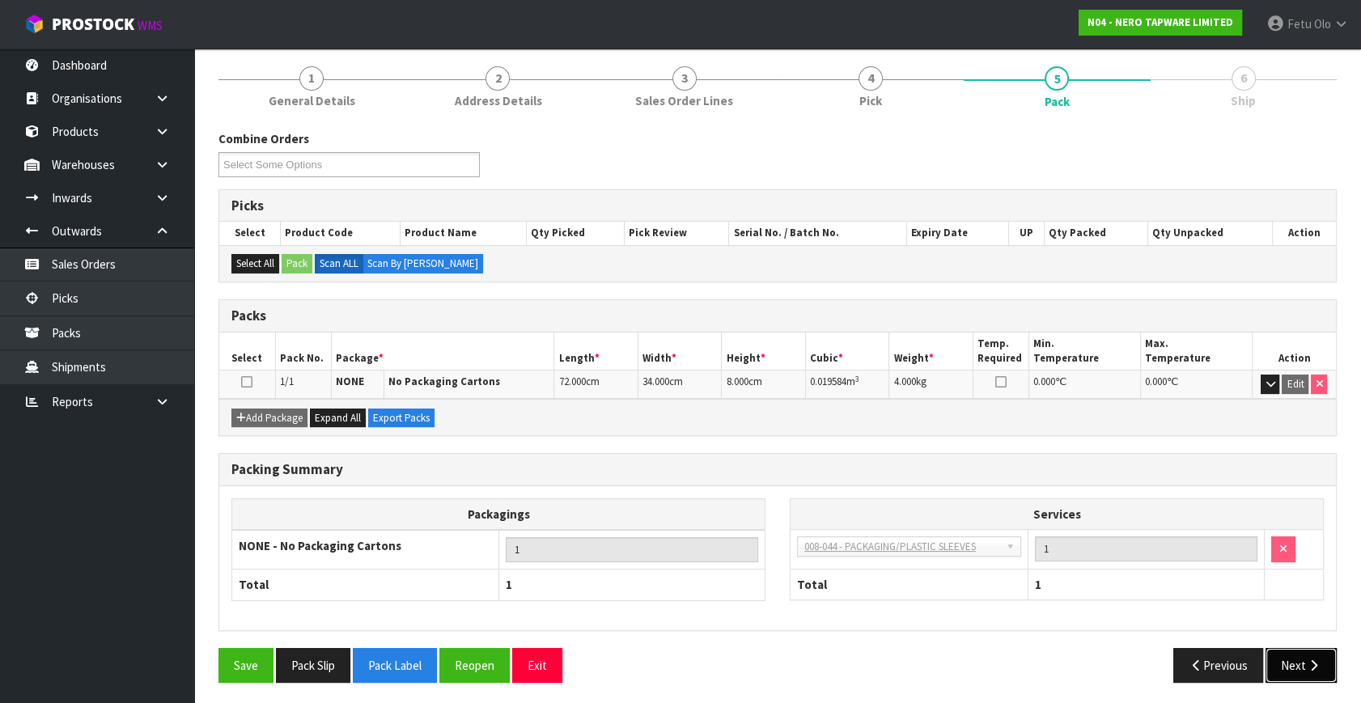
click at [1296, 666] on button "Next" at bounding box center [1301, 665] width 71 height 35
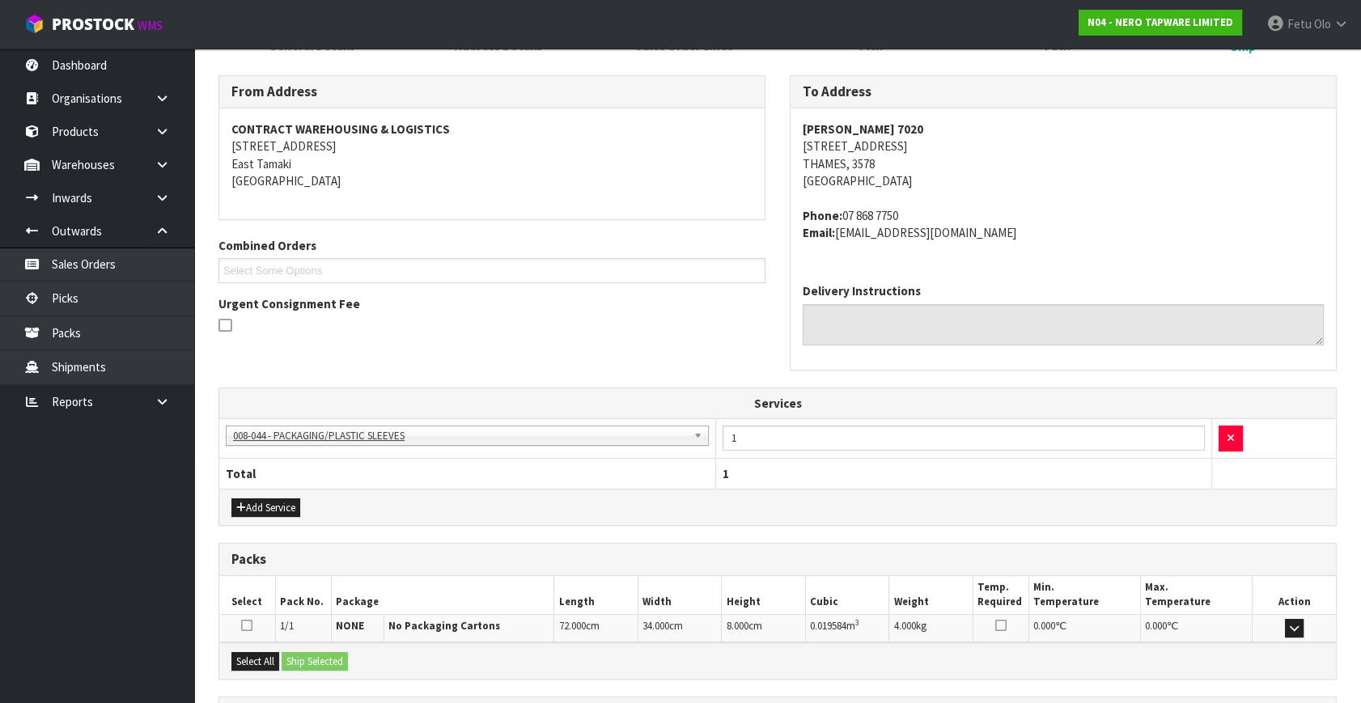
scroll to position [389, 0]
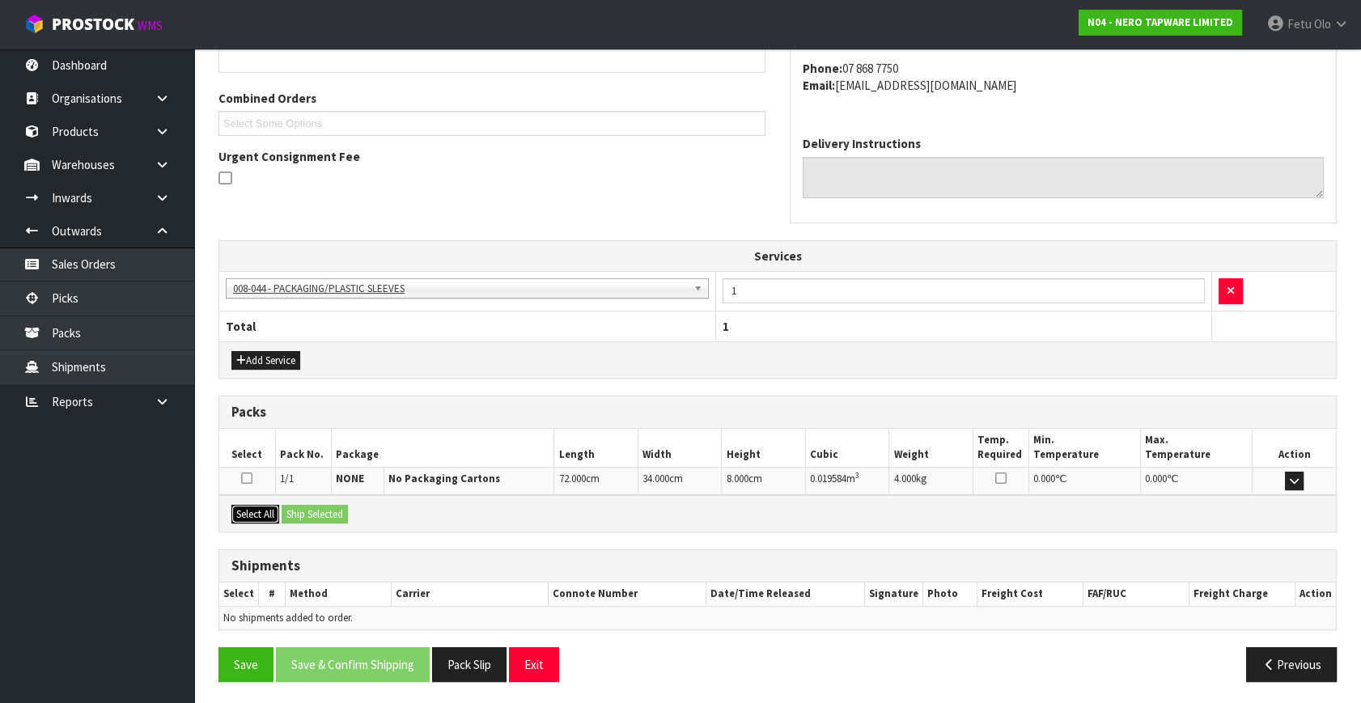
drag, startPoint x: 252, startPoint y: 516, endPoint x: 319, endPoint y: 511, distance: 67.3
click at [261, 516] on button "Select All" at bounding box center [255, 514] width 48 height 19
click at [319, 511] on button "Ship Selected" at bounding box center [315, 514] width 66 height 19
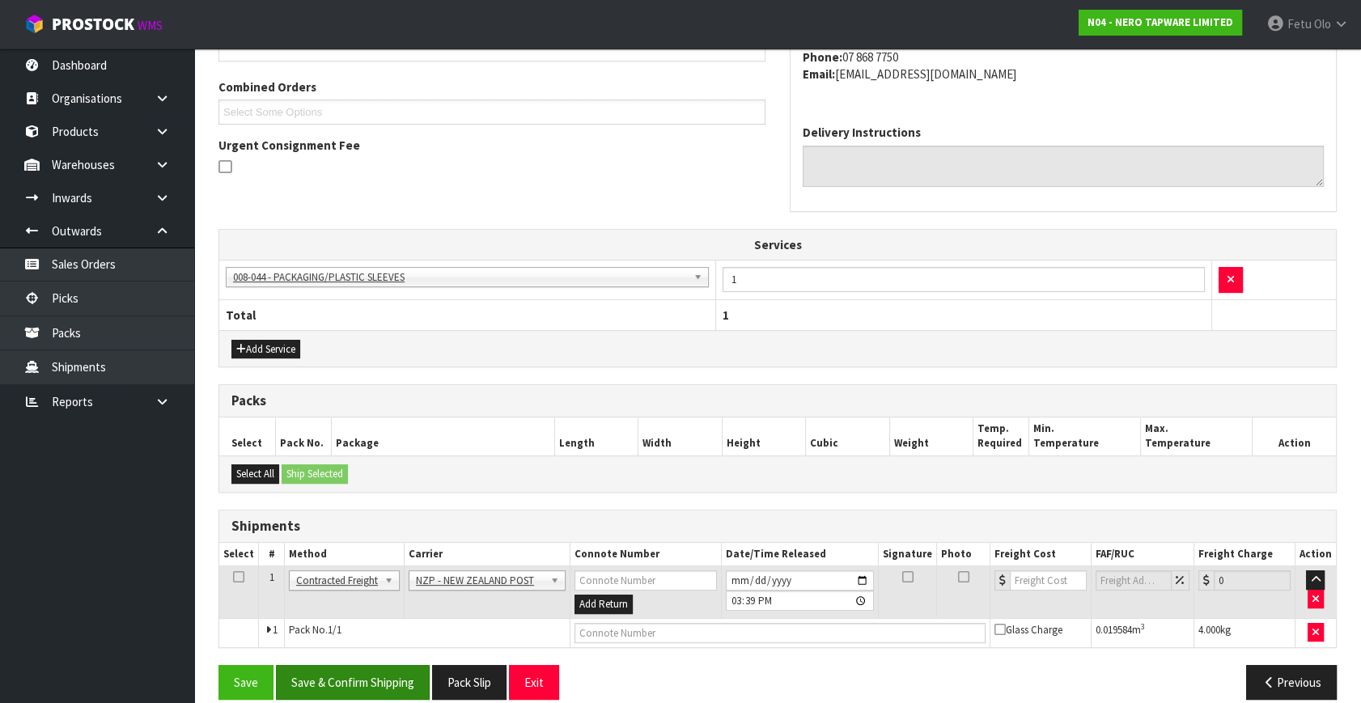
scroll to position [418, 0]
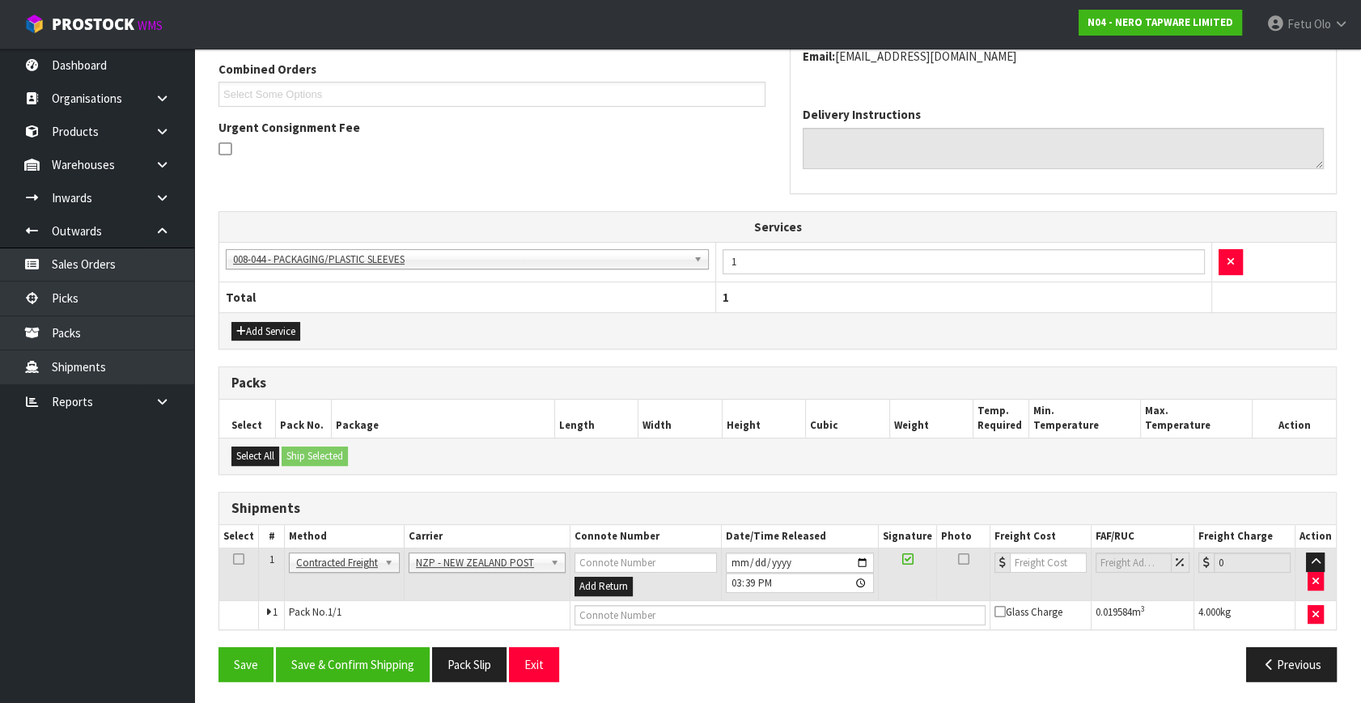
click at [382, 637] on div "From Address CONTRACT WAREHOUSING & LOGISTICS 17 Allens Road East Tamaki Auckla…" at bounding box center [778, 297] width 1118 height 796
click at [391, 665] on button "Save & Confirm Shipping" at bounding box center [353, 664] width 154 height 35
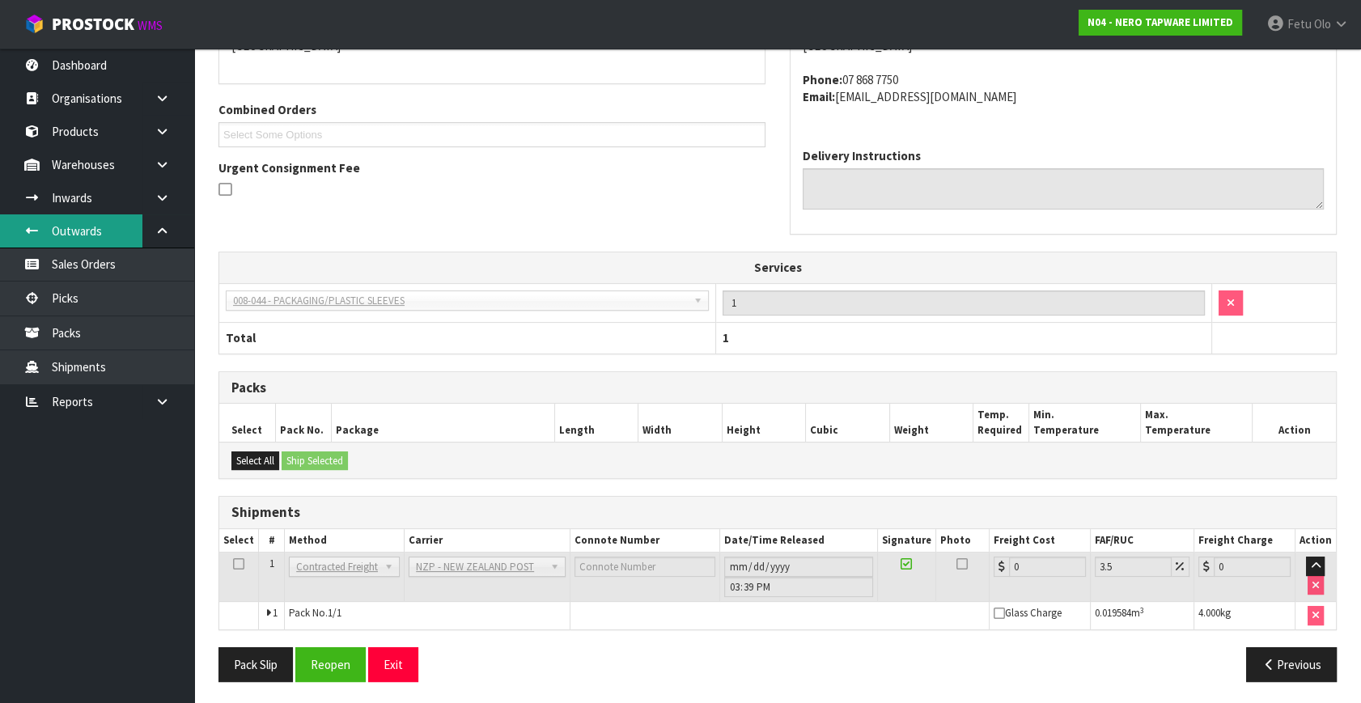
scroll to position [396, 0]
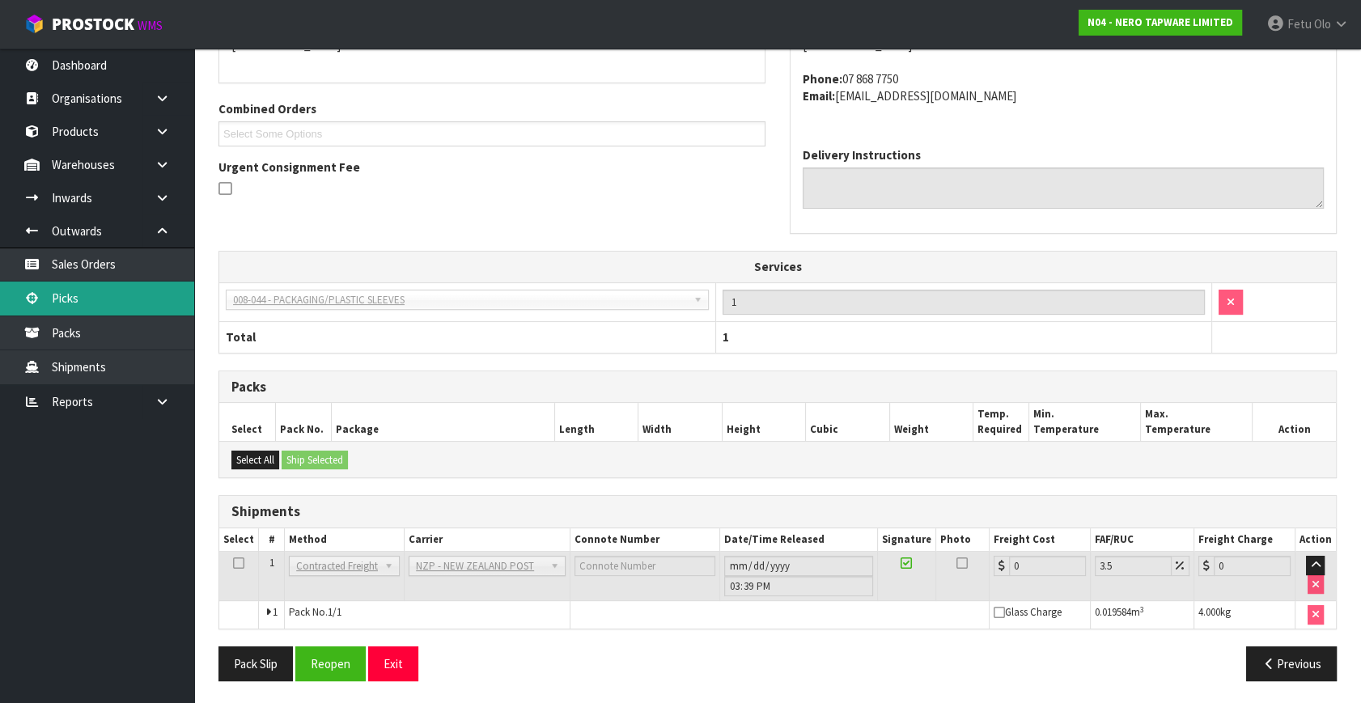
click at [90, 296] on link "Picks" at bounding box center [97, 298] width 194 height 33
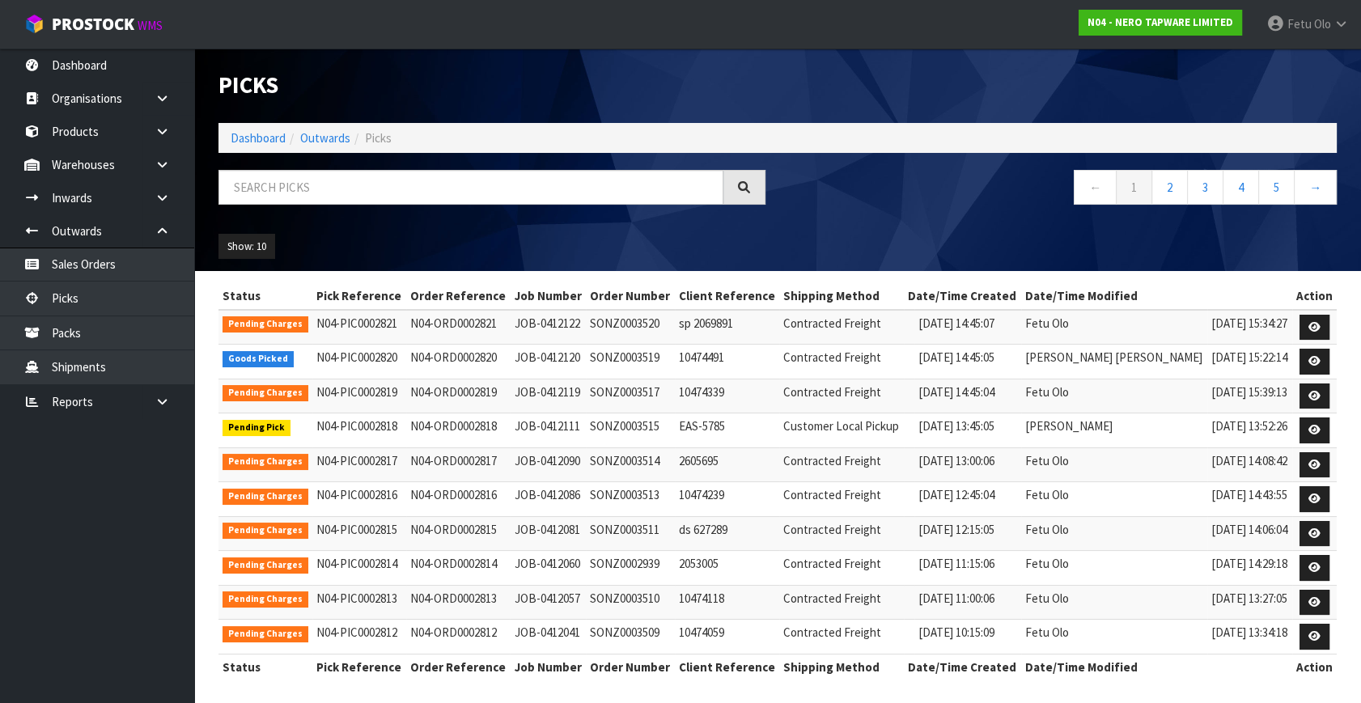
click at [310, 209] on div at bounding box center [491, 193] width 571 height 47
click at [589, 235] on div "Show: 10 5 10 25 50" at bounding box center [777, 247] width 1143 height 50
click at [392, 196] on input "text" at bounding box center [471, 187] width 505 height 35
click at [392, 193] on input "text" at bounding box center [471, 187] width 505 height 35
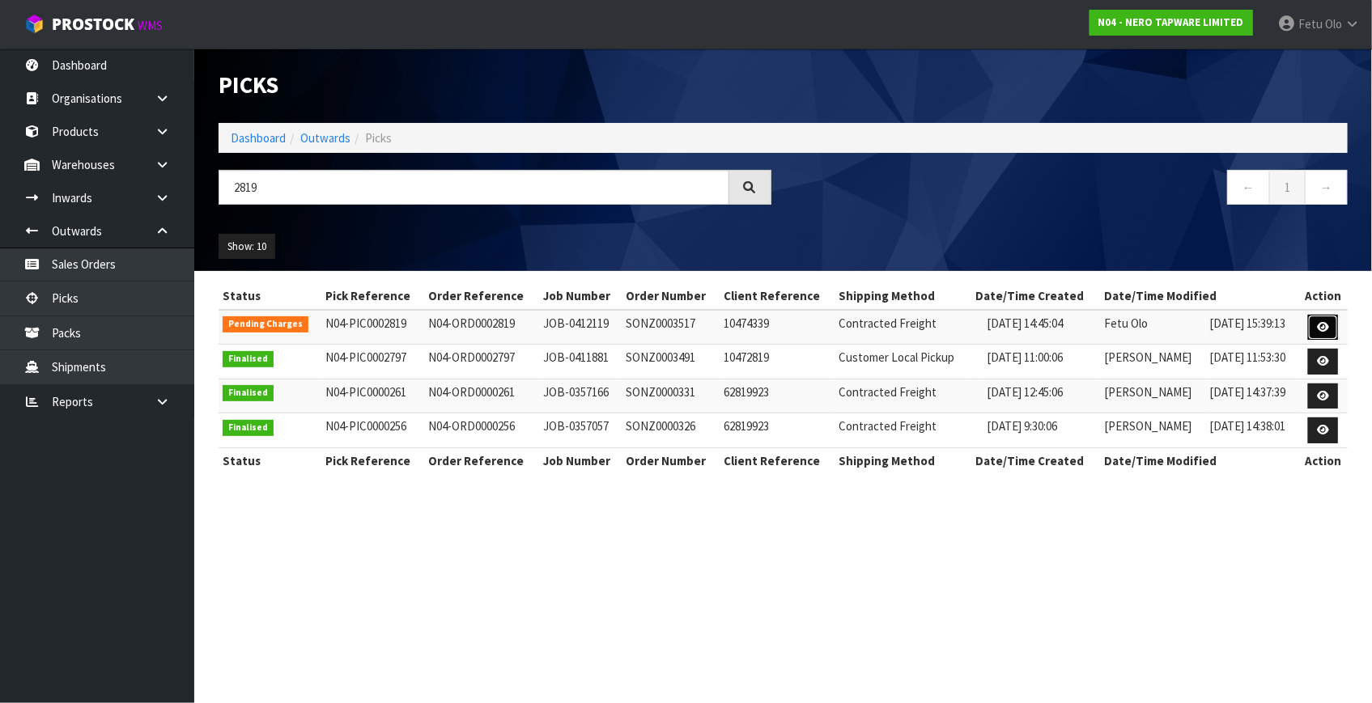
click at [1322, 322] on icon at bounding box center [1323, 327] width 12 height 11
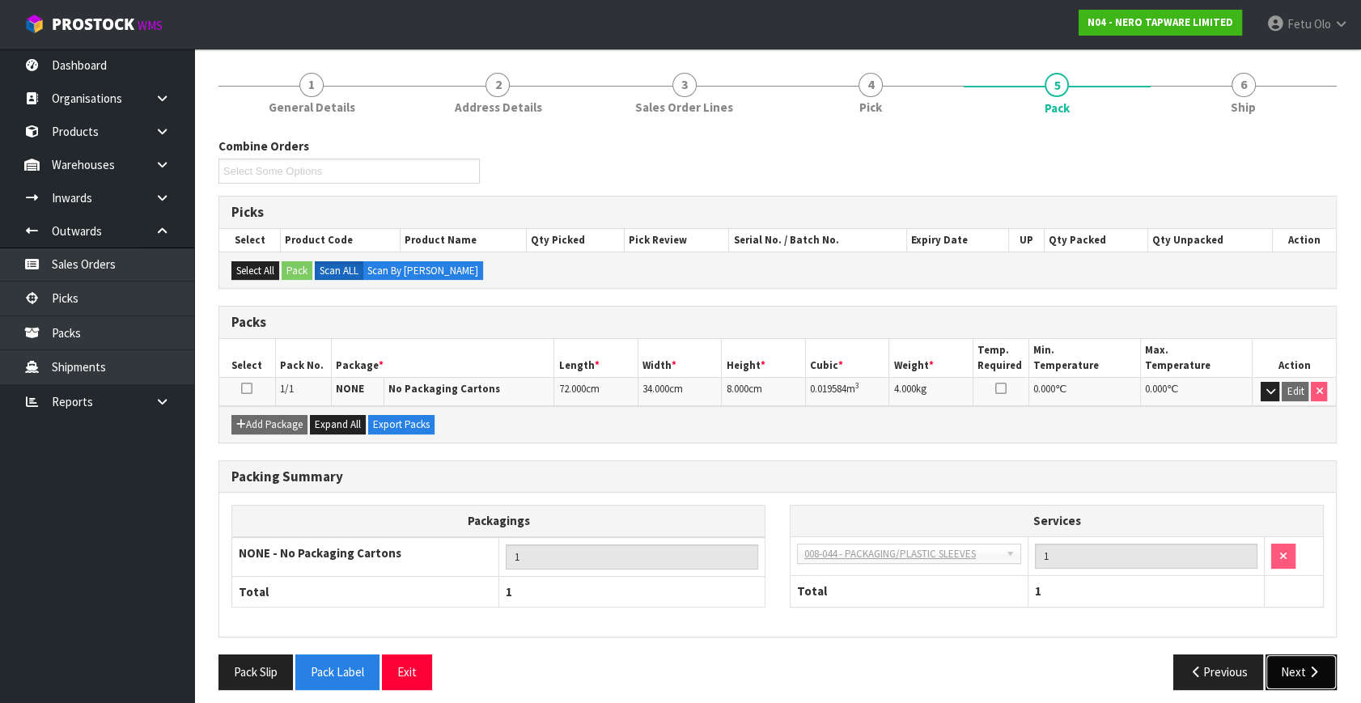
click at [1295, 667] on button "Next" at bounding box center [1301, 672] width 71 height 35
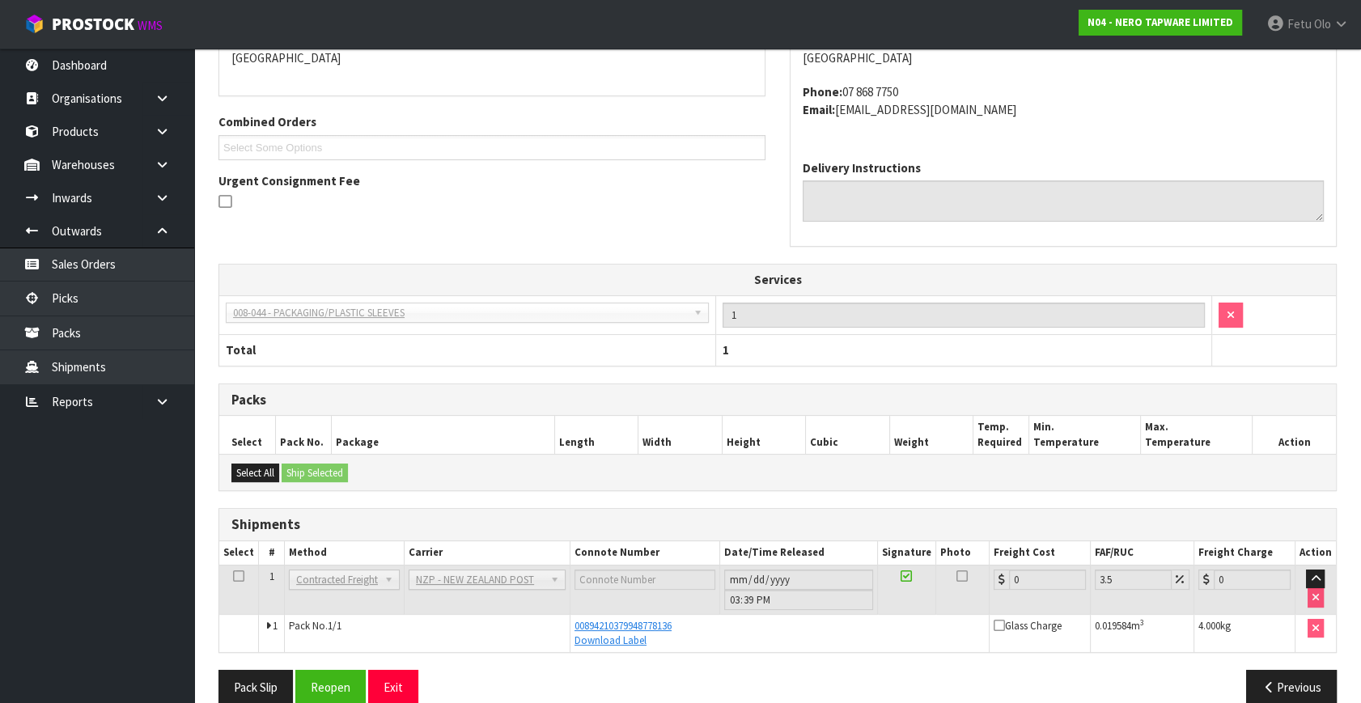
scroll to position [331, 0]
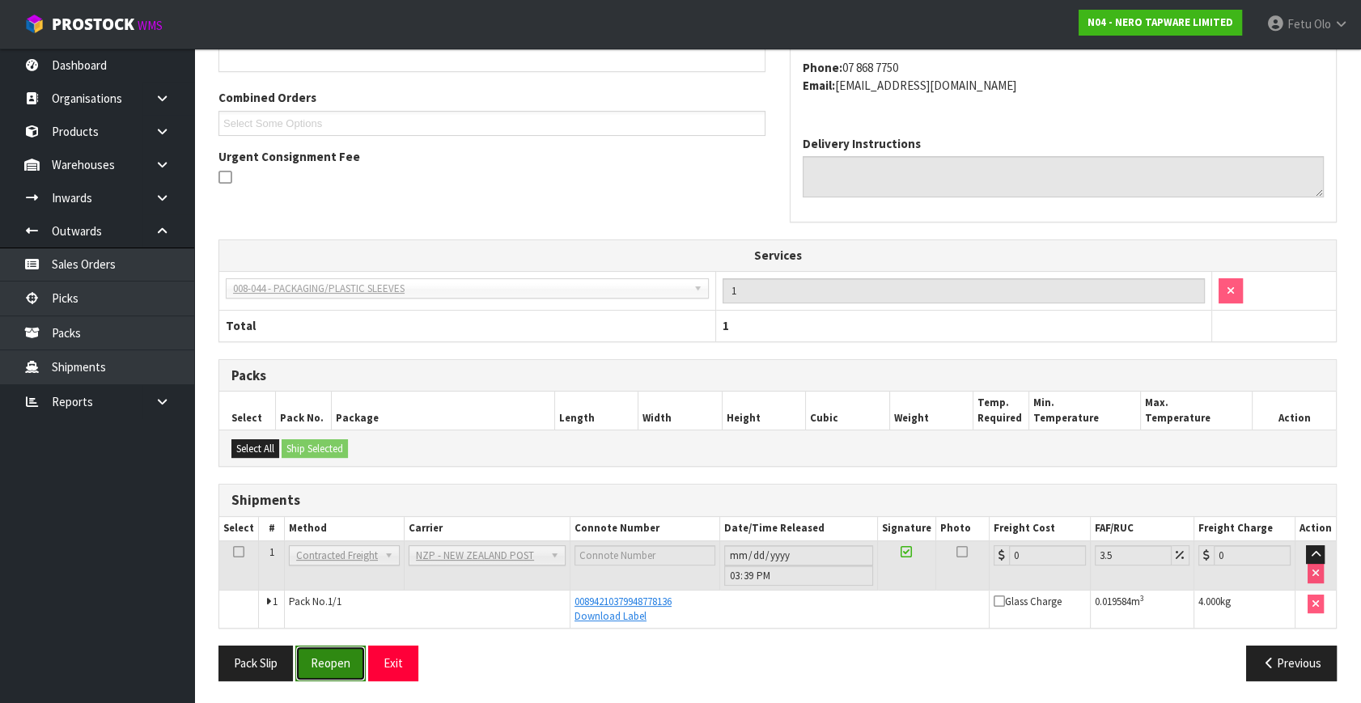
click at [329, 653] on button "Reopen" at bounding box center [330, 663] width 70 height 35
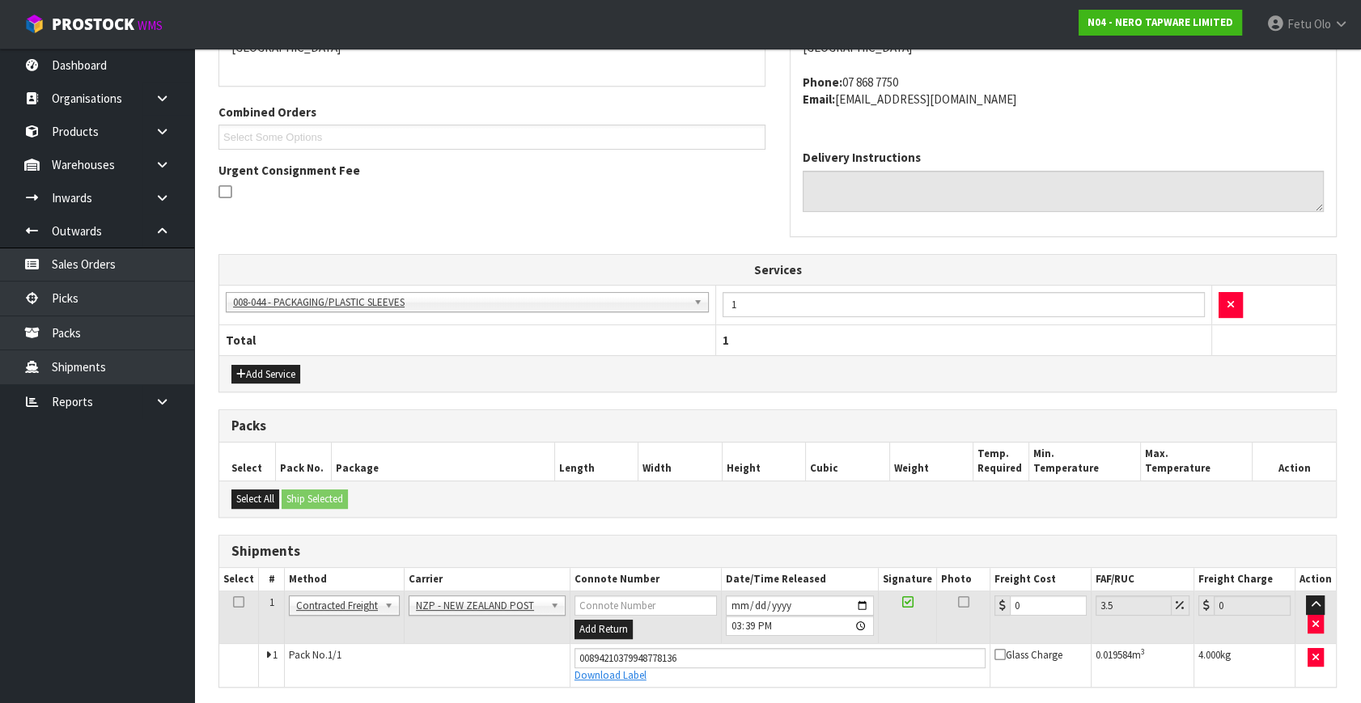
scroll to position [388, 0]
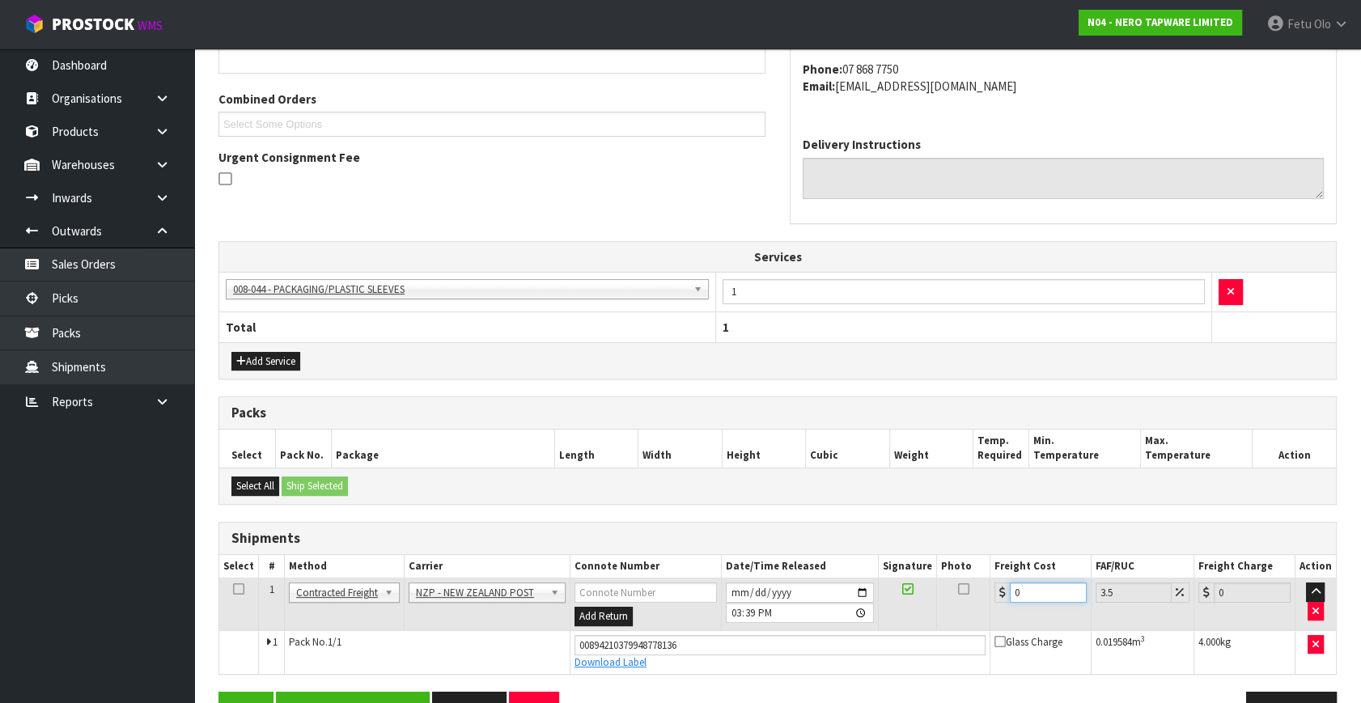
drag, startPoint x: 760, startPoint y: 647, endPoint x: 613, endPoint y: 666, distance: 148.6
click at [613, 666] on tbody "1 Client Local Pickup Customer Local Pickup Company Freight Contracted Freight …" at bounding box center [777, 626] width 1117 height 95
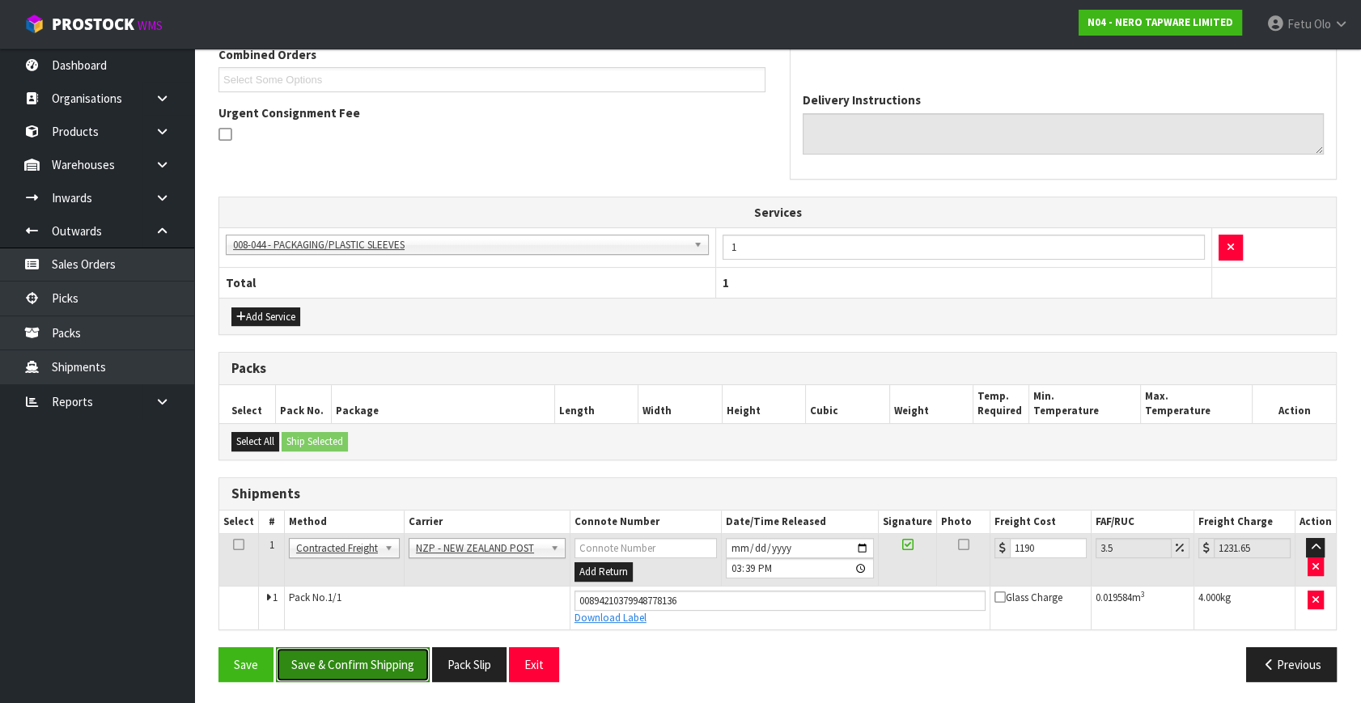
click at [390, 672] on button "Save & Confirm Shipping" at bounding box center [353, 664] width 154 height 35
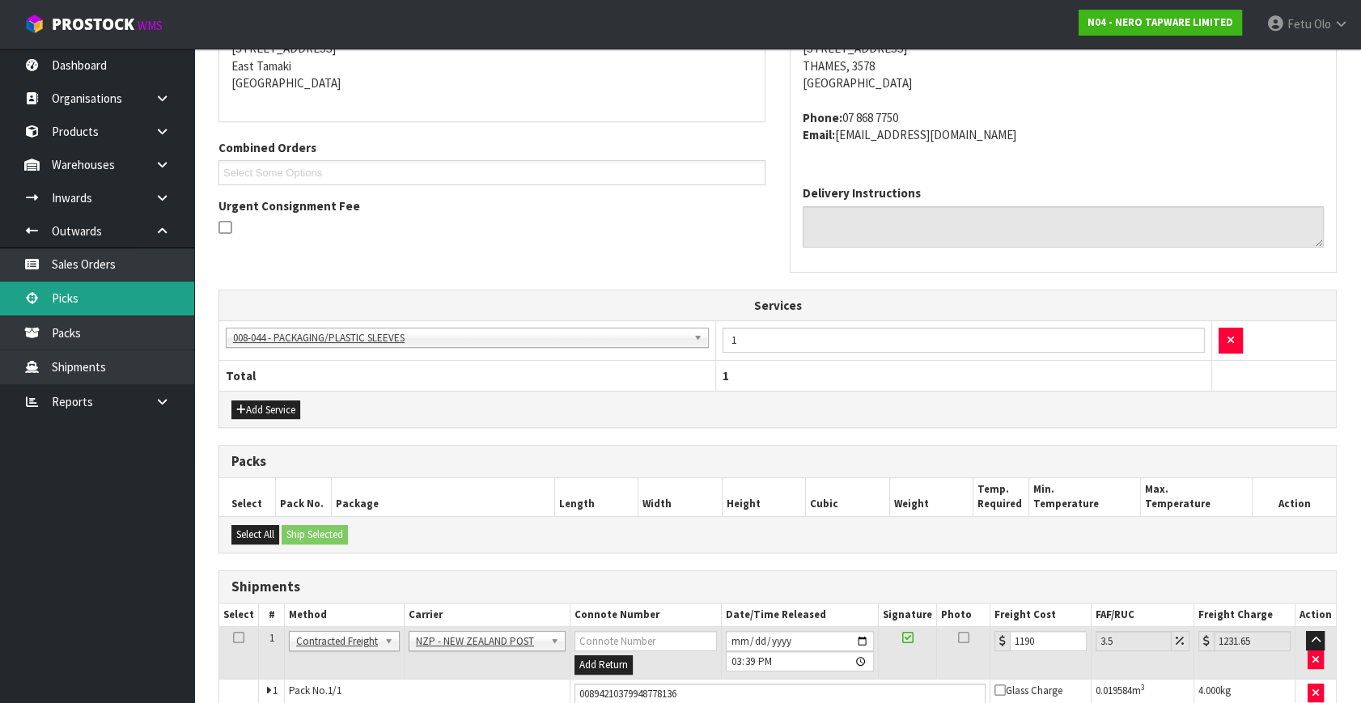
scroll to position [286, 0]
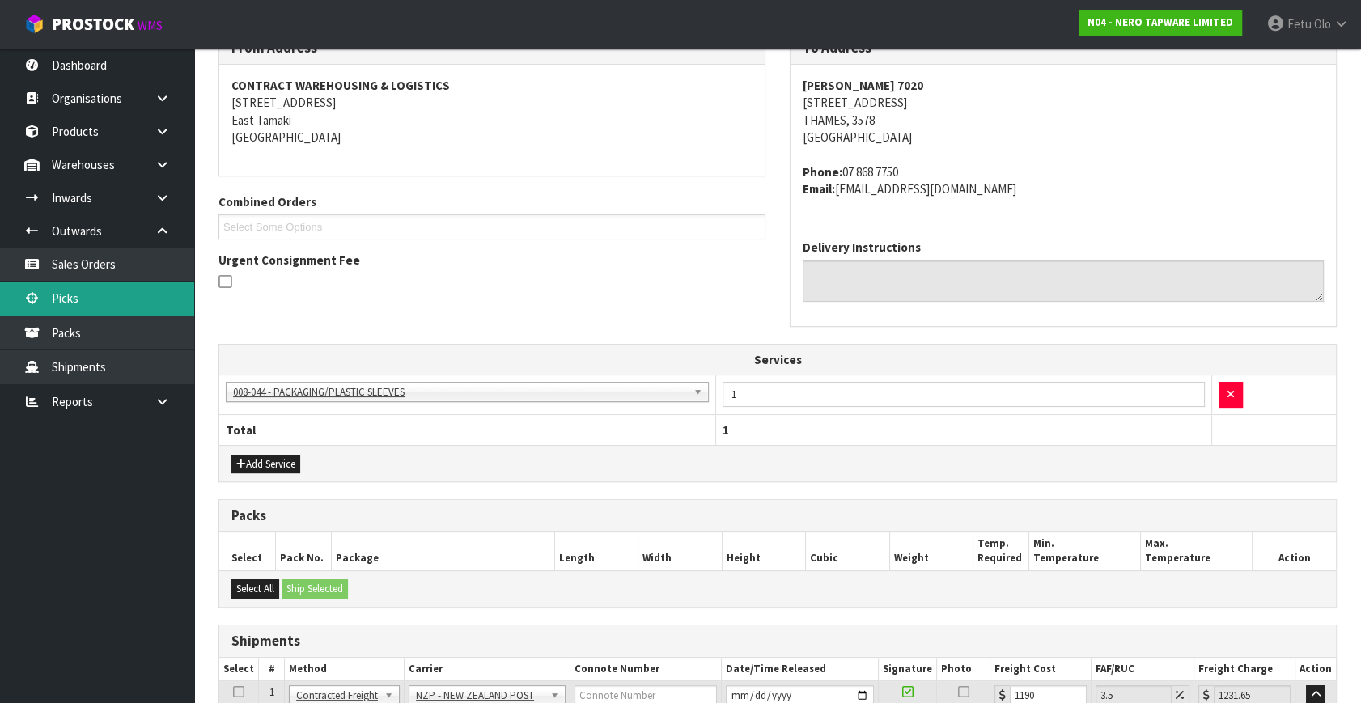
click at [83, 299] on link "Picks" at bounding box center [97, 298] width 194 height 33
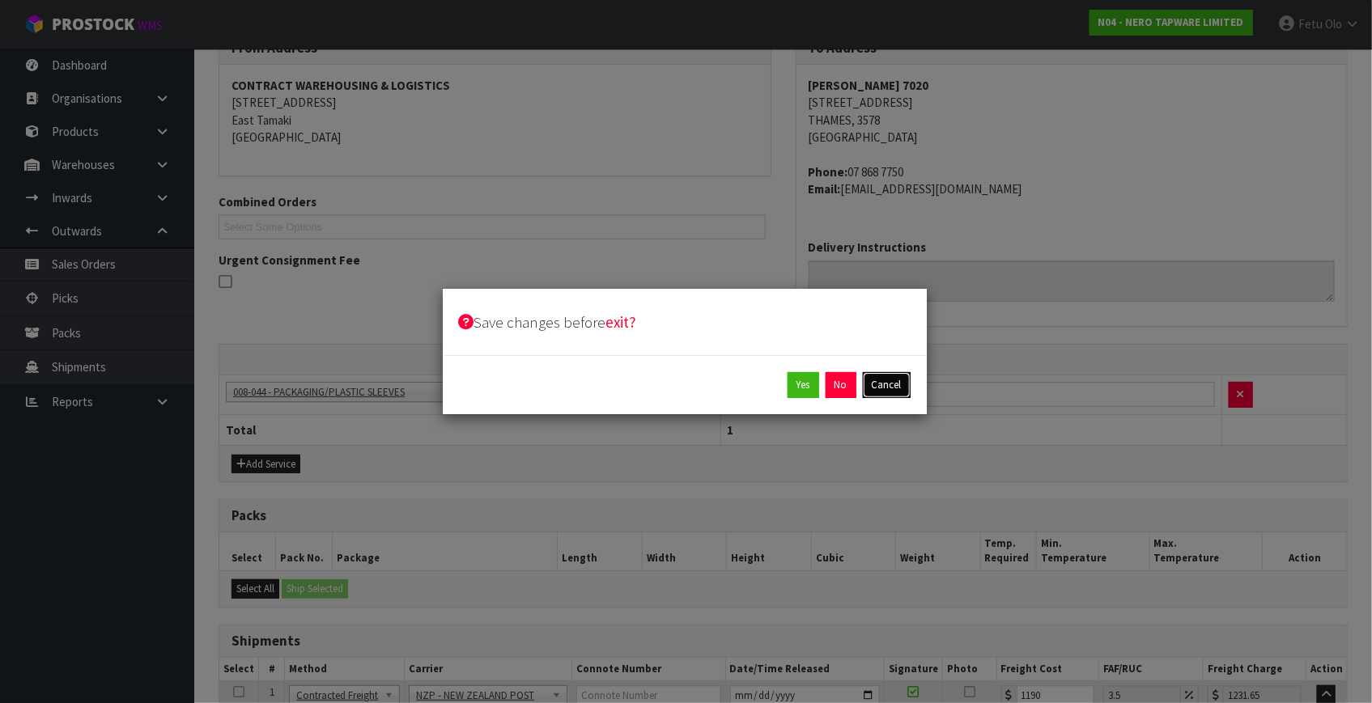
click at [880, 387] on button "Cancel" at bounding box center [887, 385] width 48 height 26
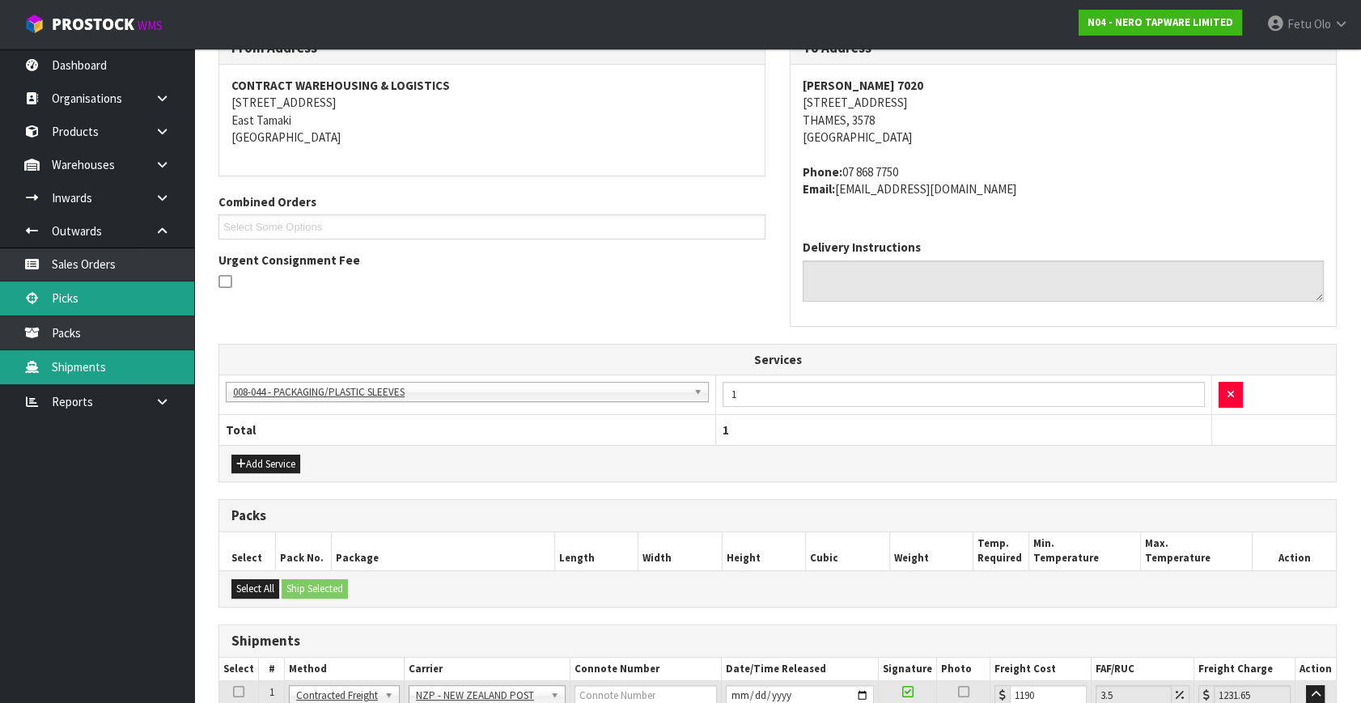
scroll to position [0, 0]
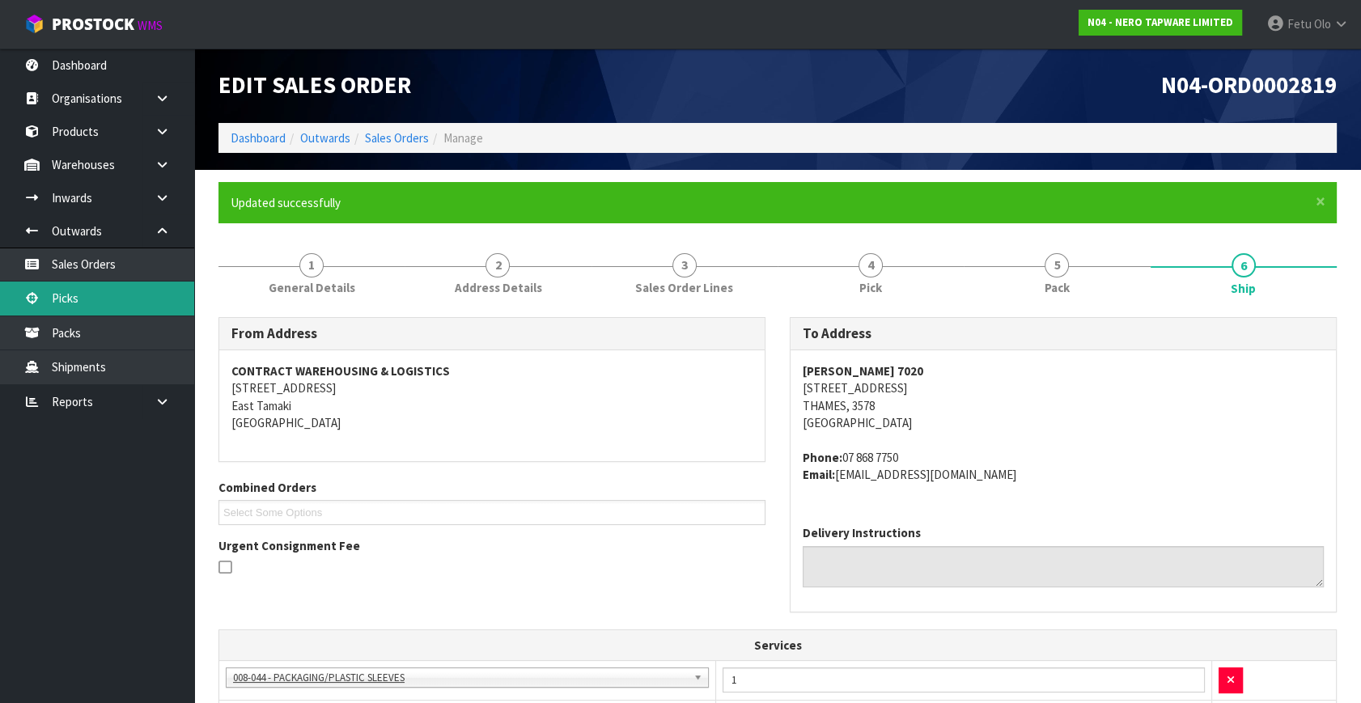
click at [44, 301] on link "Picks" at bounding box center [97, 298] width 194 height 33
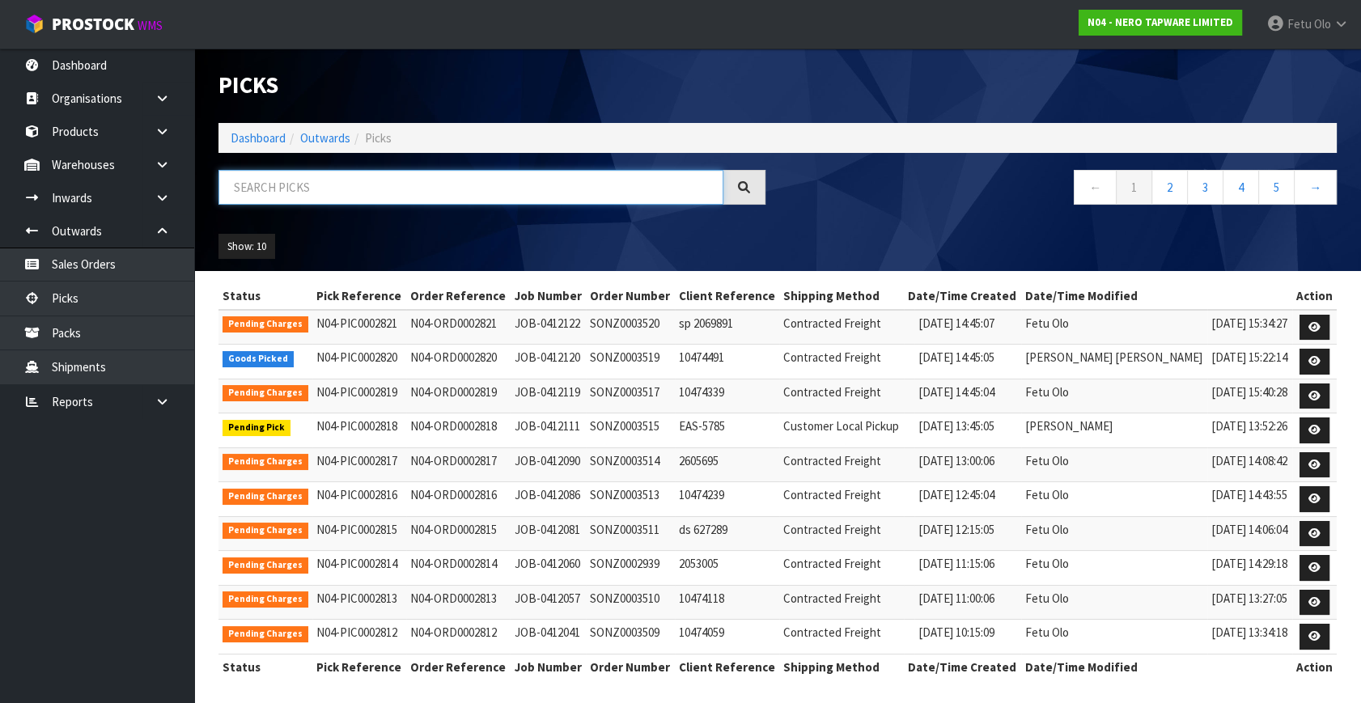
click at [440, 191] on input "text" at bounding box center [471, 187] width 505 height 35
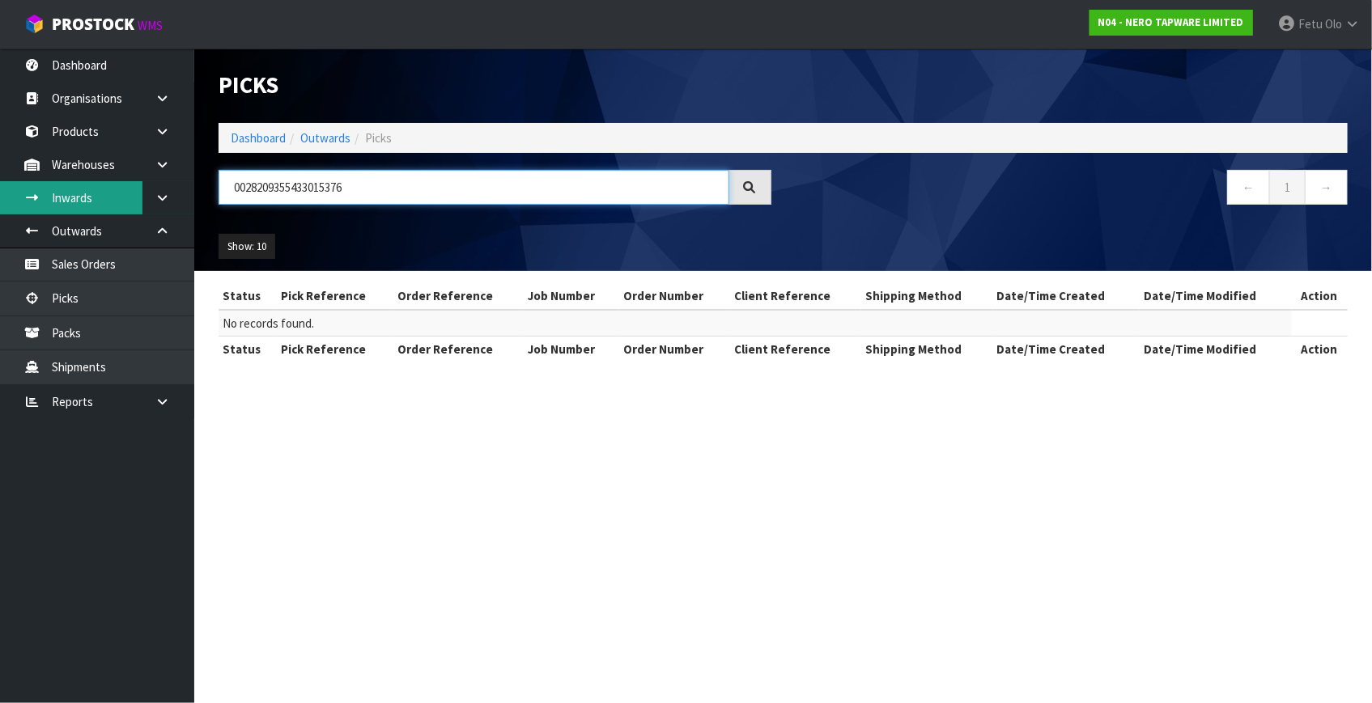
drag, startPoint x: 404, startPoint y: 185, endPoint x: 132, endPoint y: 194, distance: 272.1
click at [132, 194] on body "Toggle navigation ProStock WMS N04 - NERO TAPWARE LIMITED Fetu Olo Logout Dashb…" at bounding box center [686, 351] width 1372 height 703
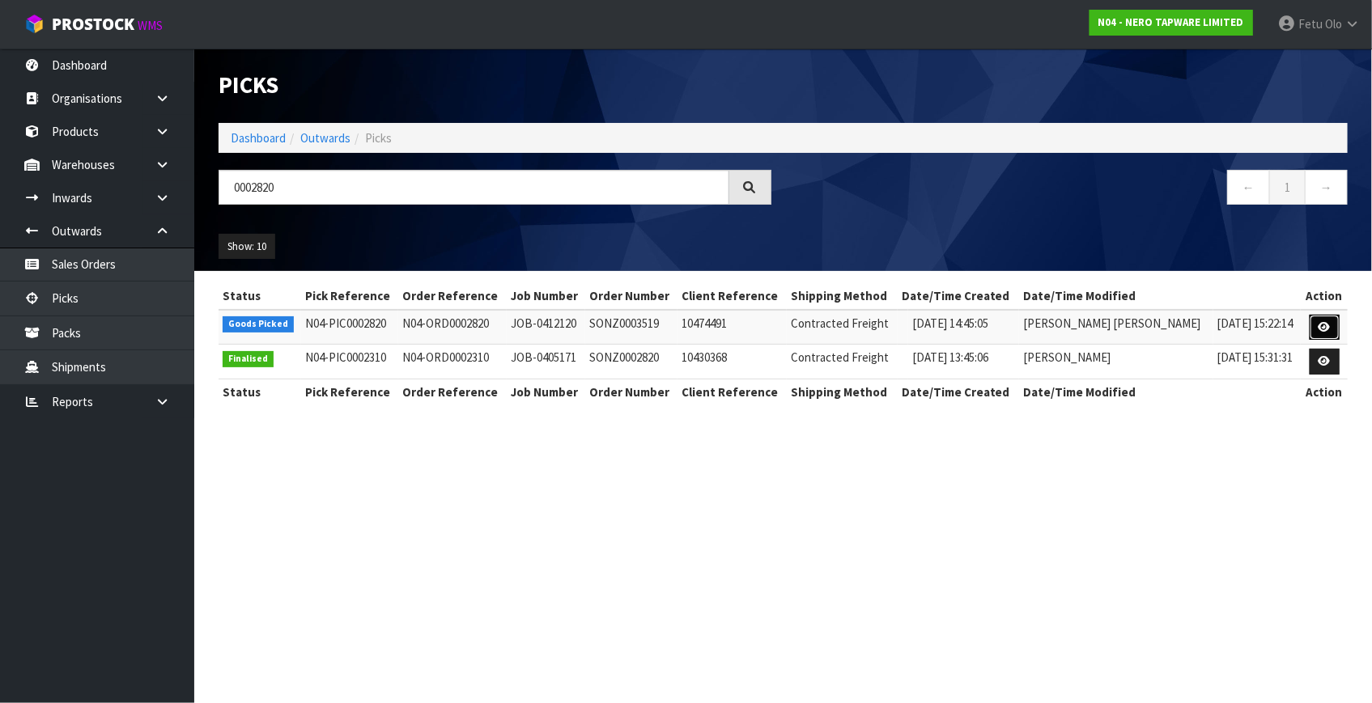
click at [1318, 330] on icon at bounding box center [1324, 327] width 12 height 11
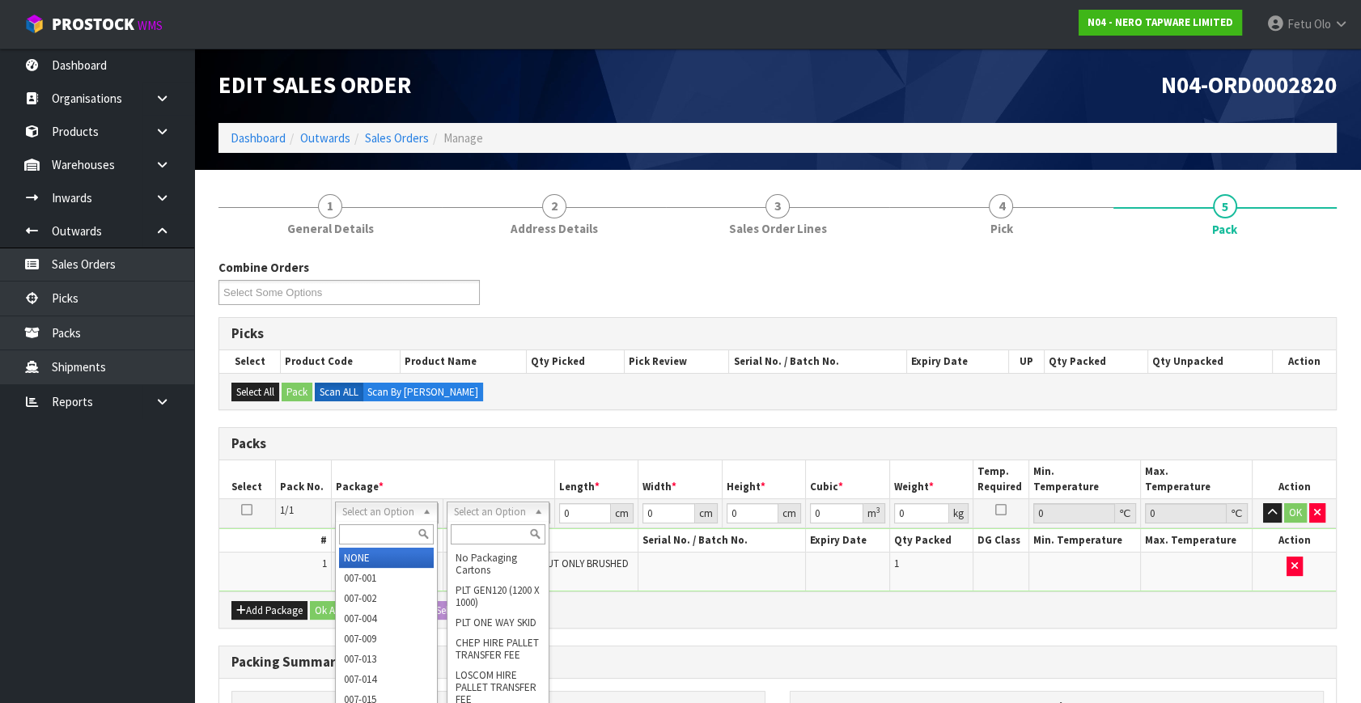
drag, startPoint x: 375, startPoint y: 531, endPoint x: 370, endPoint y: 489, distance: 42.4
click at [372, 516] on div "Select an Option NONE 007-001 007-002 007-004 007-009 007-013 007-014 007-015 0…" at bounding box center [386, 512] width 103 height 20
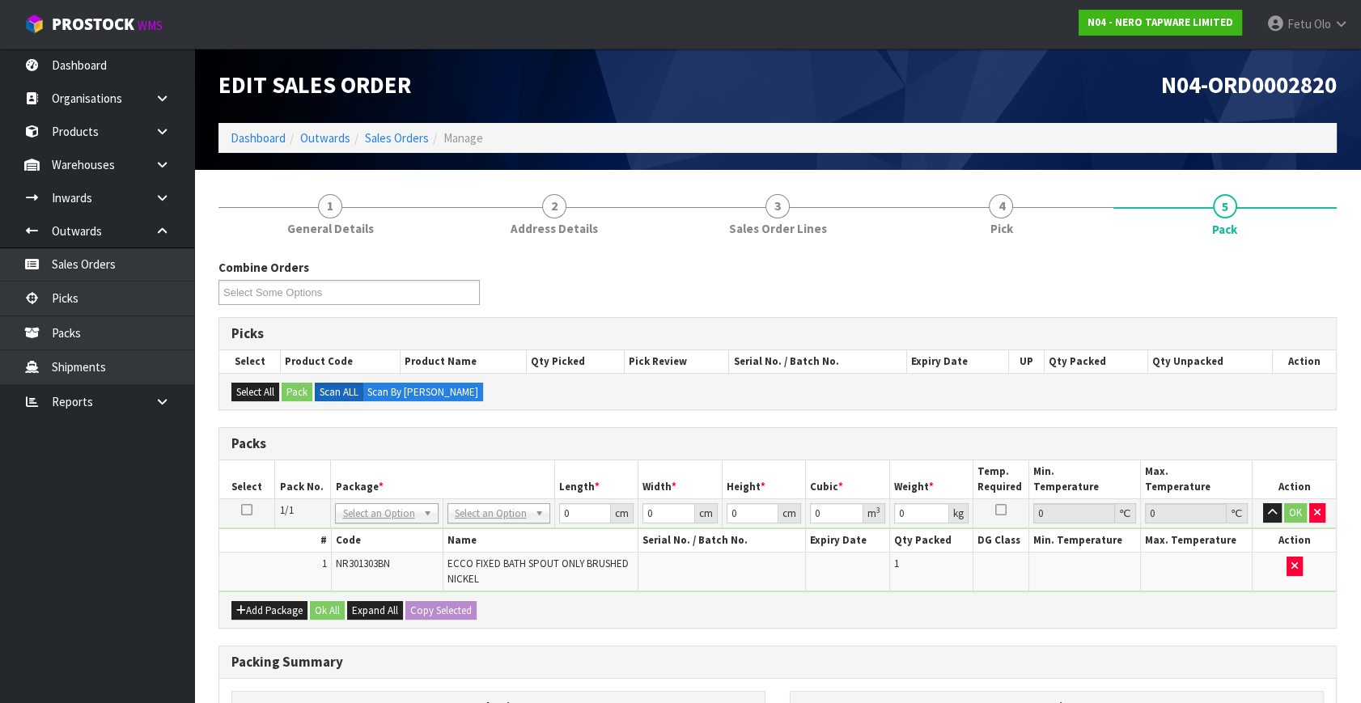
drag, startPoint x: 396, startPoint y: 514, endPoint x: 378, endPoint y: 537, distance: 28.8
click at [378, 535] on input "text" at bounding box center [386, 534] width 95 height 20
drag, startPoint x: 588, startPoint y: 511, endPoint x: 414, endPoint y: 551, distance: 179.2
click at [414, 551] on tbody "1/1 NONE 007-001 007-002 007-004 007-009 007-013 007-014 007-015 007-017 007-01…" at bounding box center [777, 545] width 1117 height 93
click at [550, 504] on td "No Packaging Cartons PLT GEN120 (1200 X 1000) PLT ONE WAY SKID CHEP HIRE PALLET…" at bounding box center [499, 513] width 112 height 29
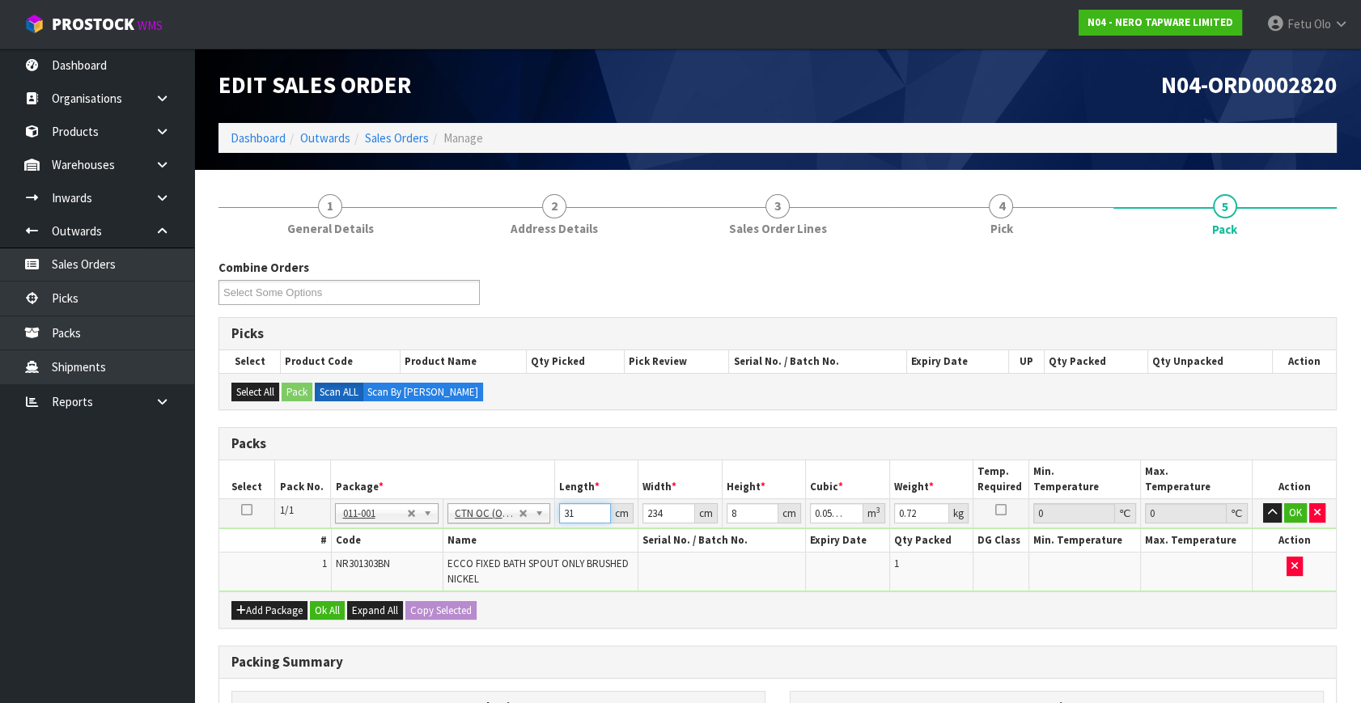
click at [575, 510] on input "31" at bounding box center [585, 513] width 52 height 20
click button "OK" at bounding box center [1295, 512] width 23 height 19
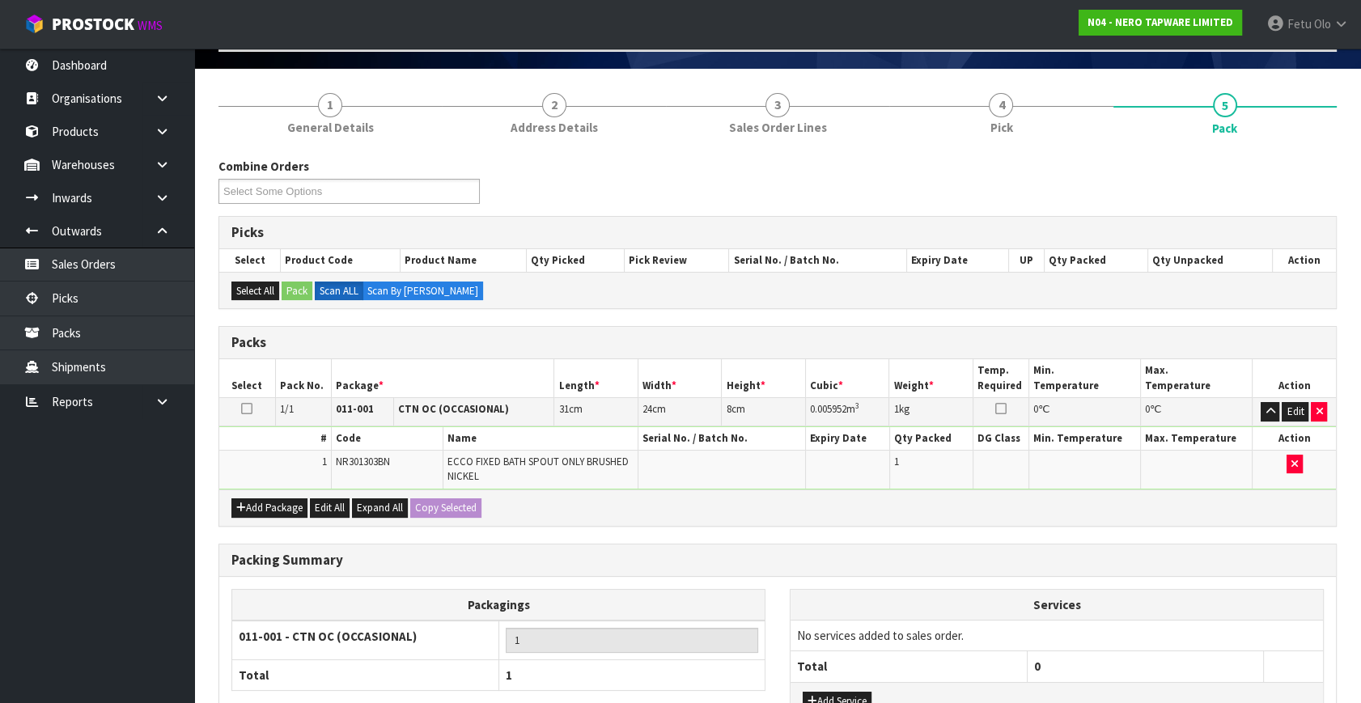
scroll to position [227, 0]
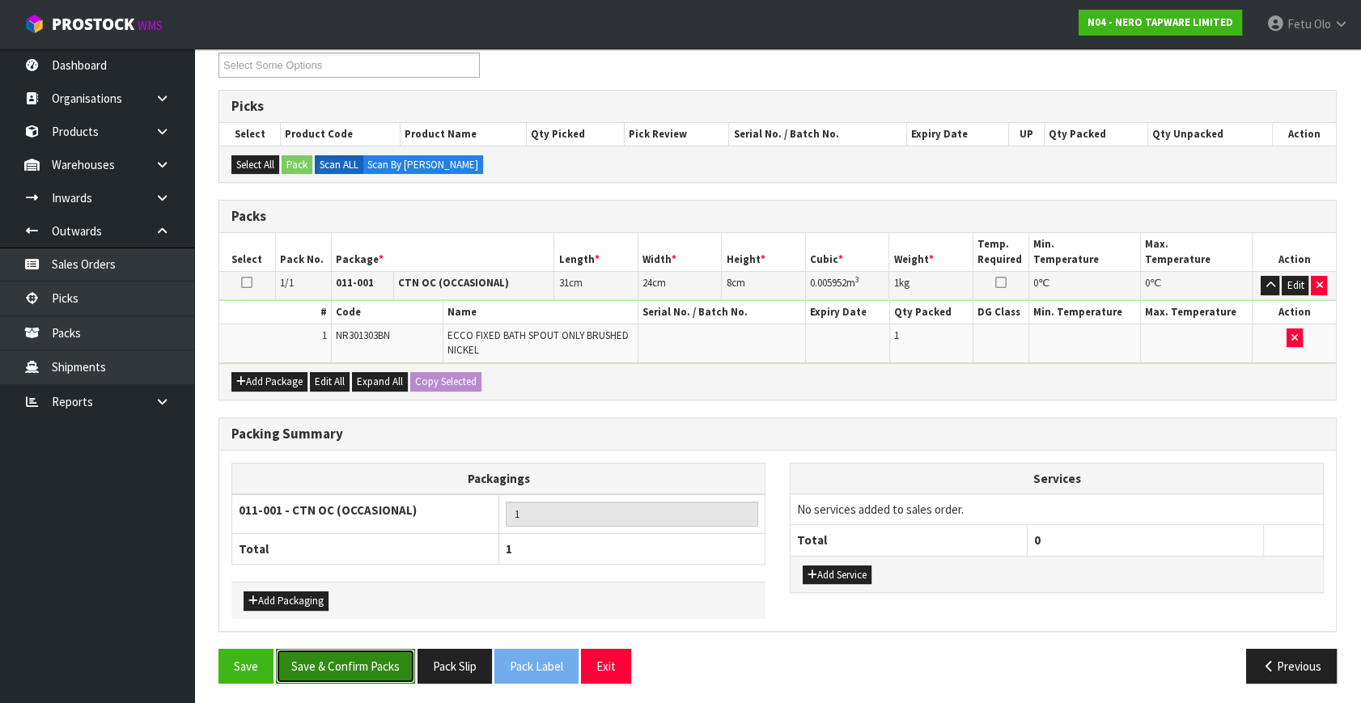
click at [382, 670] on button "Save & Confirm Packs" at bounding box center [345, 666] width 139 height 35
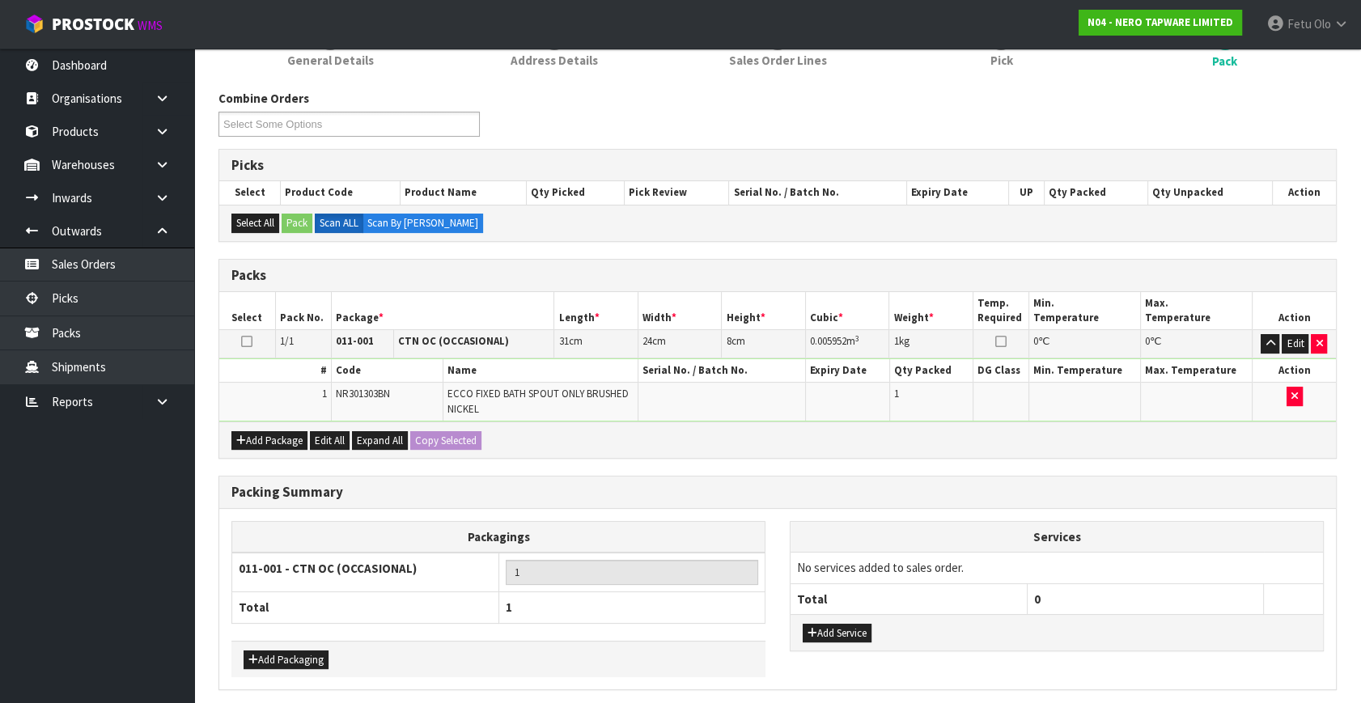
scroll to position [0, 0]
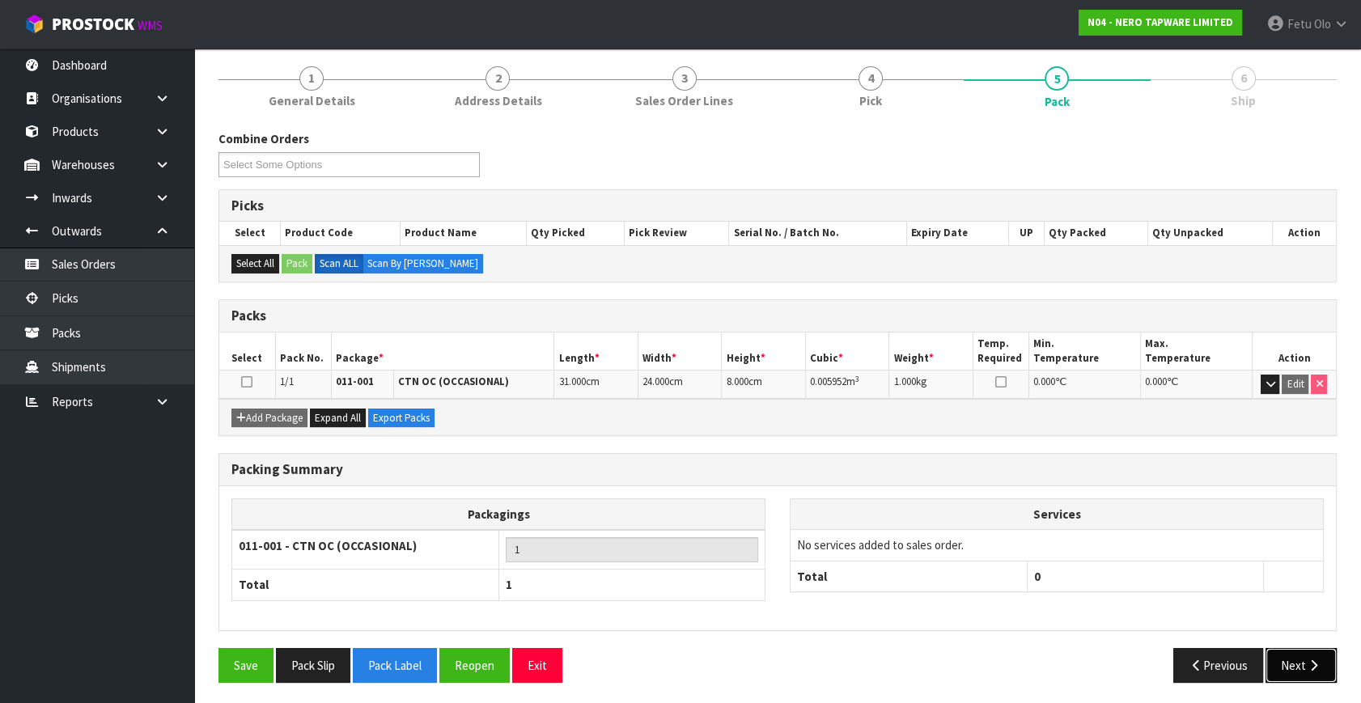
click at [1303, 652] on button "Next" at bounding box center [1301, 665] width 71 height 35
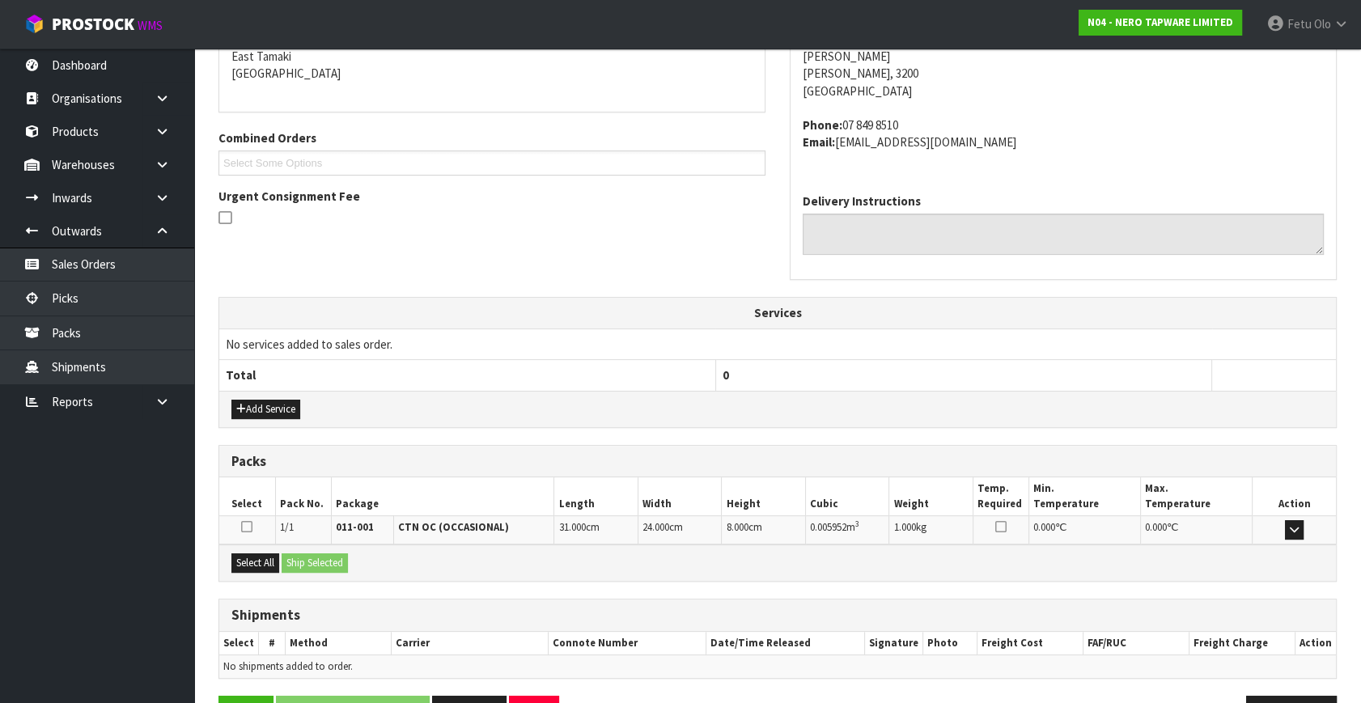
scroll to position [398, 0]
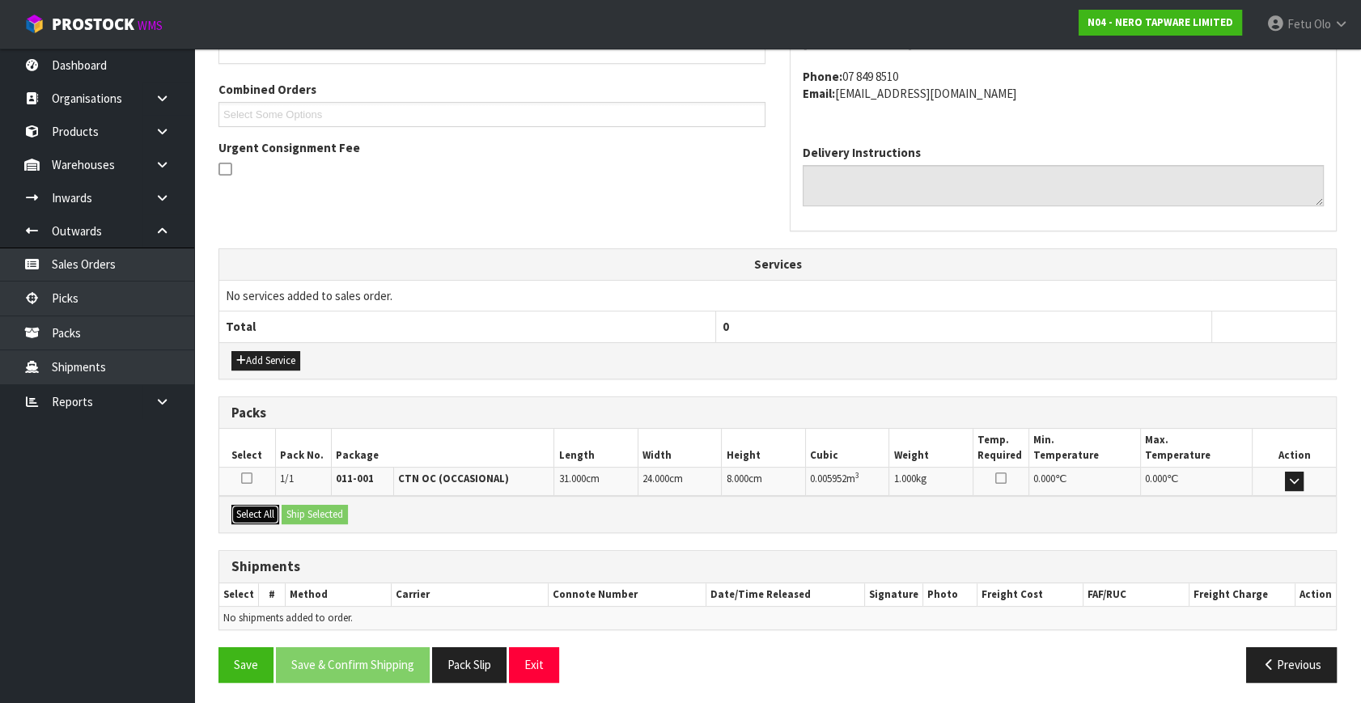
click at [281, 511] on div "Select All Ship Selected" at bounding box center [777, 514] width 1117 height 36
click at [250, 506] on button "Select All" at bounding box center [255, 514] width 48 height 19
click at [294, 506] on button "Ship Selected" at bounding box center [315, 514] width 66 height 19
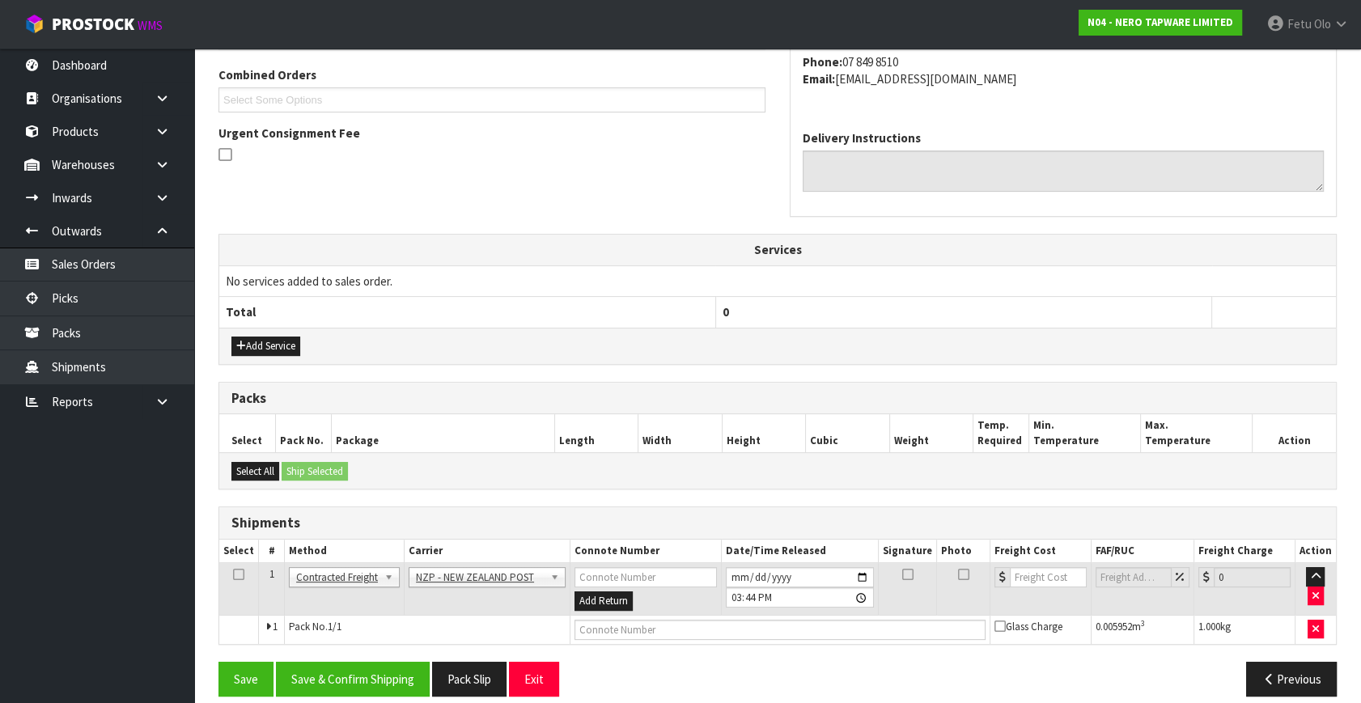
scroll to position [427, 0]
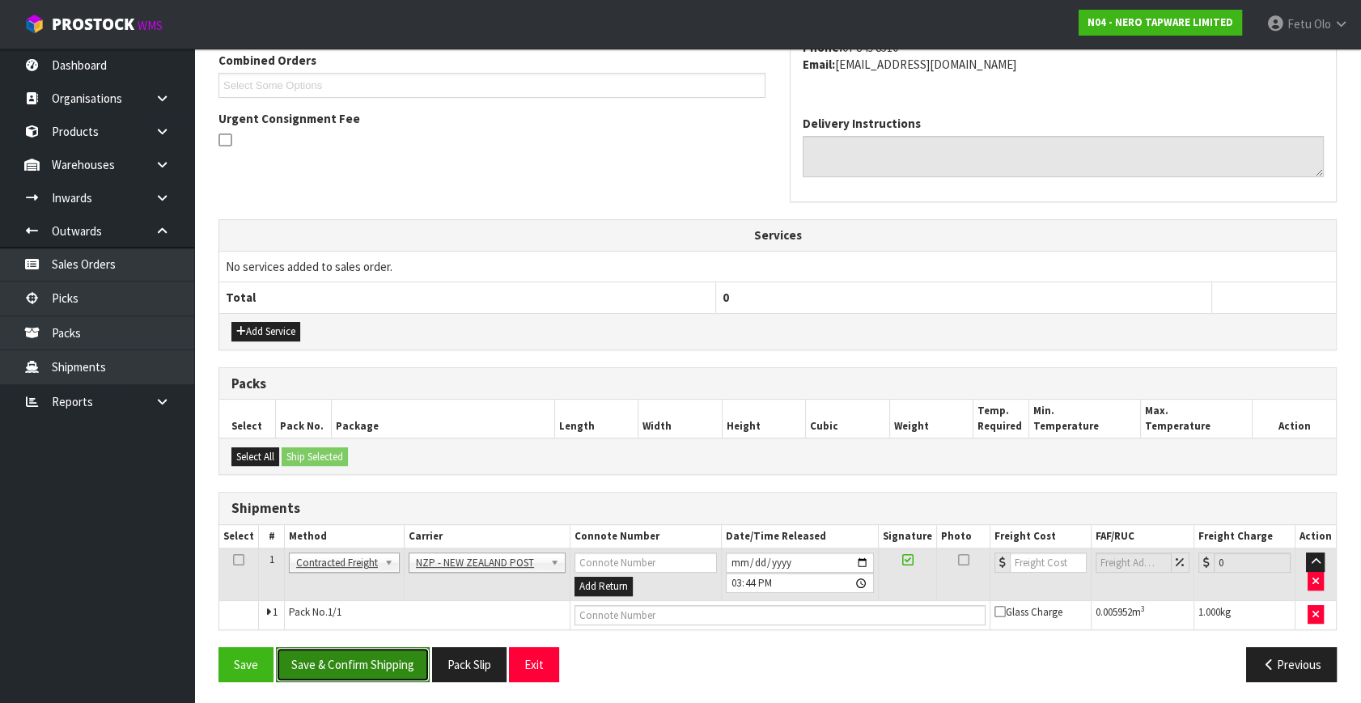
drag, startPoint x: 354, startPoint y: 647, endPoint x: 364, endPoint y: 659, distance: 14.9
click at [355, 648] on button "Save & Confirm Shipping" at bounding box center [353, 664] width 154 height 35
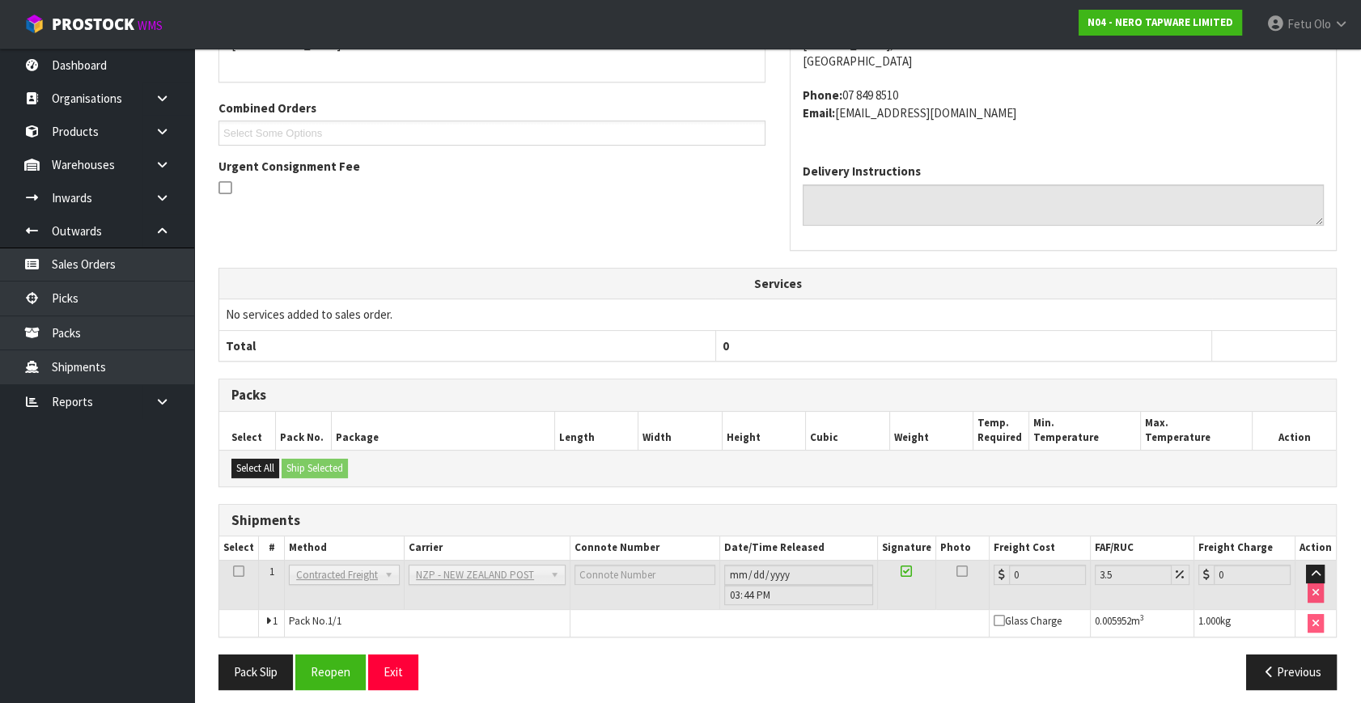
scroll to position [405, 0]
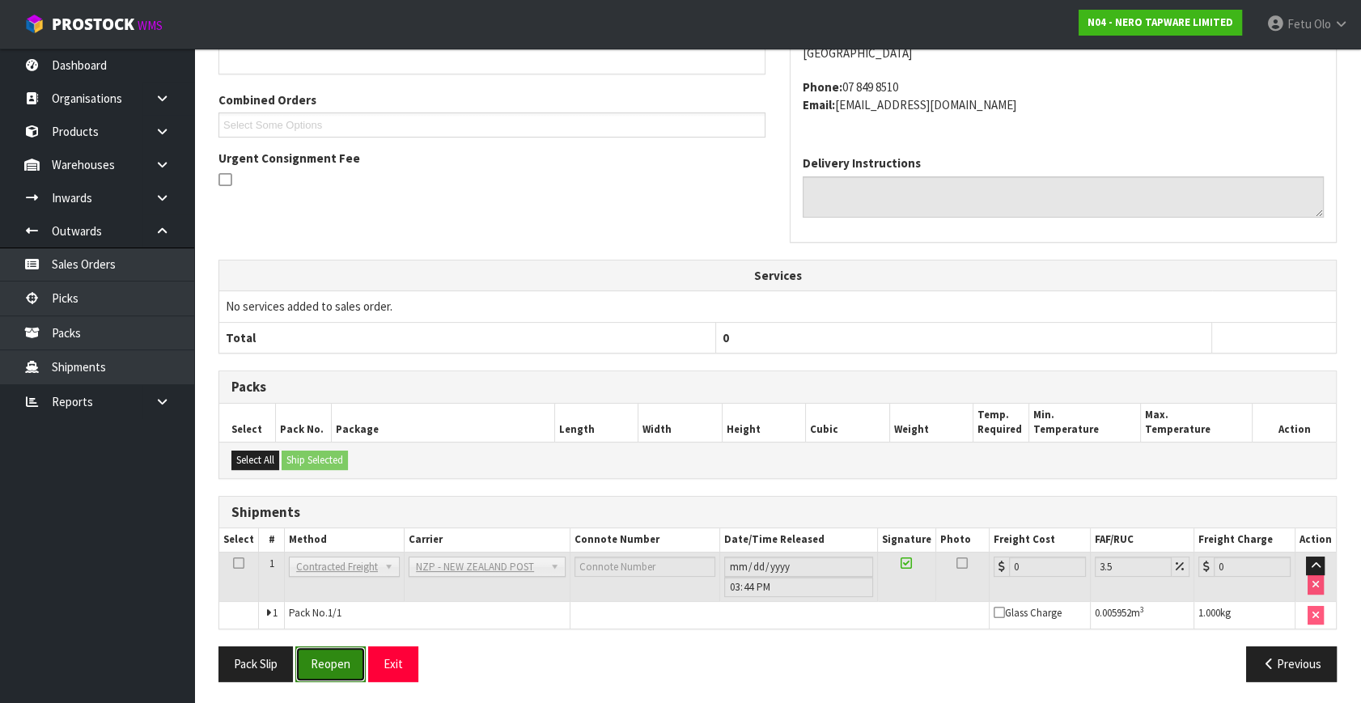
click at [347, 667] on button "Reopen" at bounding box center [330, 664] width 70 height 35
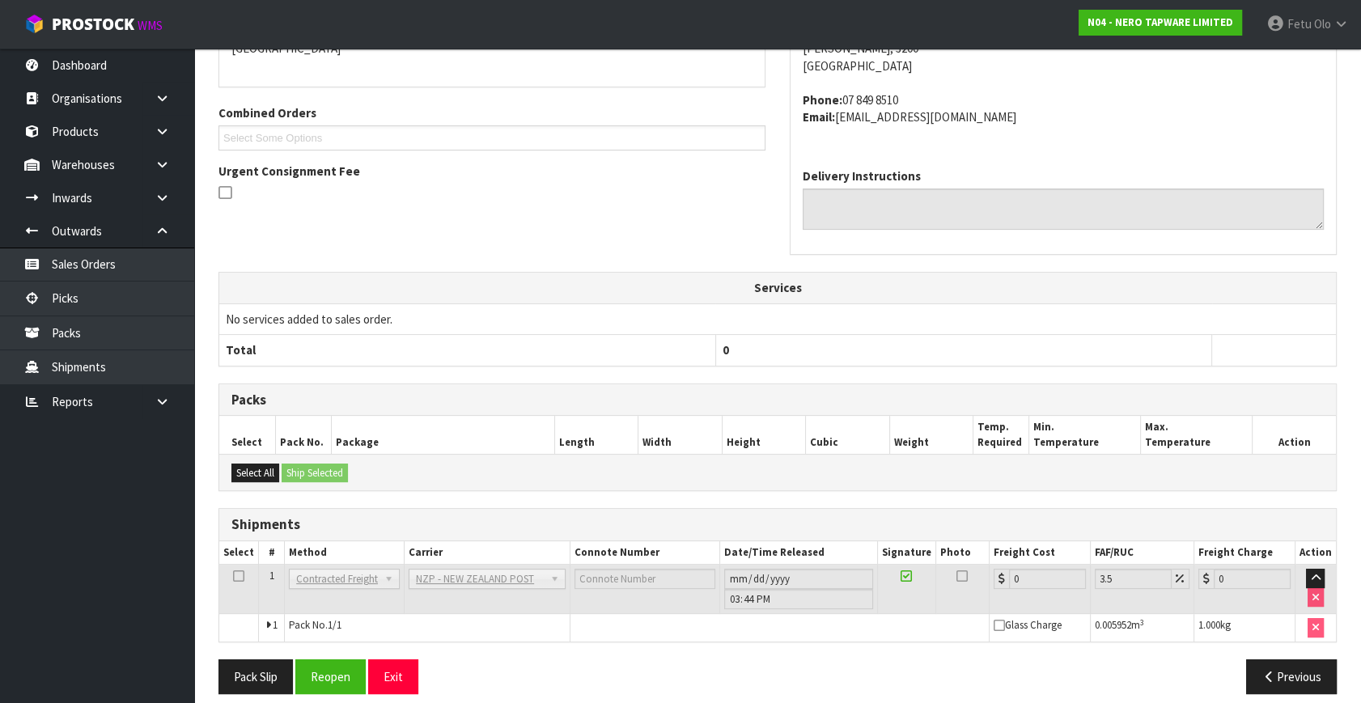
scroll to position [388, 0]
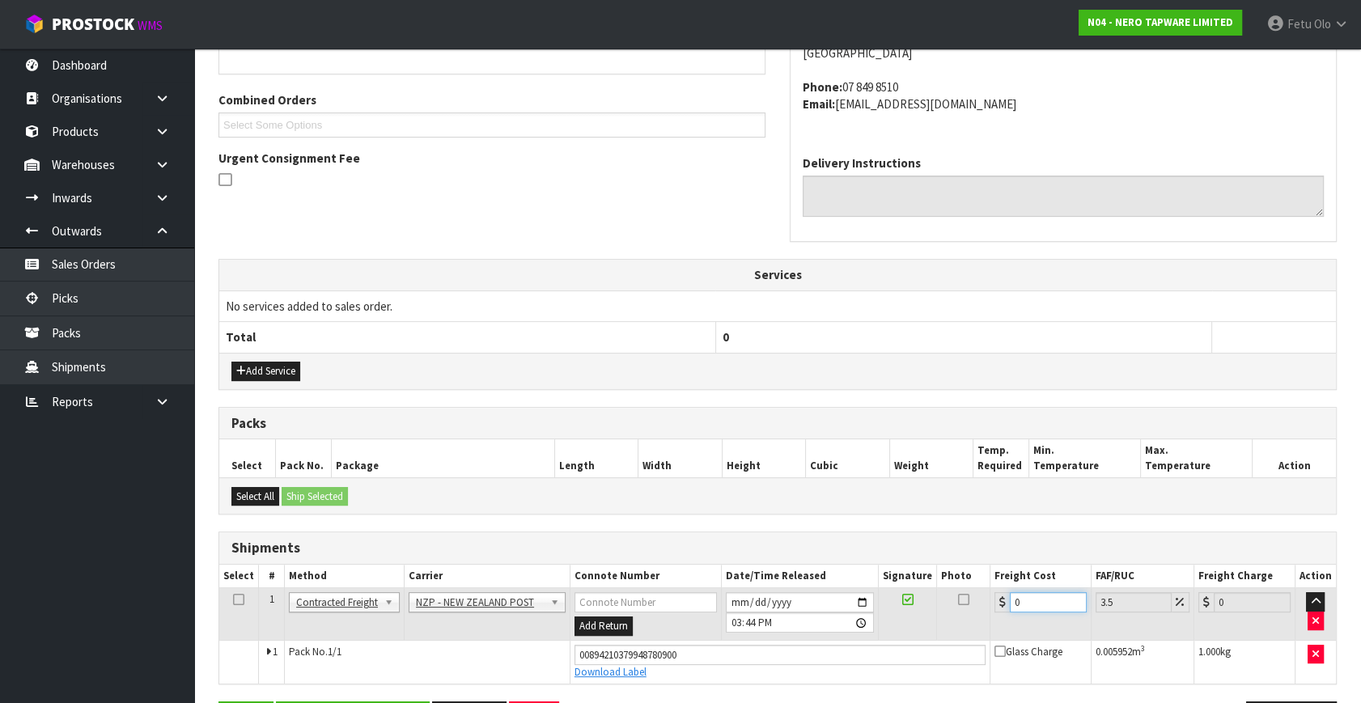
drag, startPoint x: 1037, startPoint y: 605, endPoint x: 613, endPoint y: 679, distance: 431.3
click at [613, 679] on tbody "1 Client Local Pickup Customer Local Pickup Company Freight Contracted Freight …" at bounding box center [777, 635] width 1117 height 95
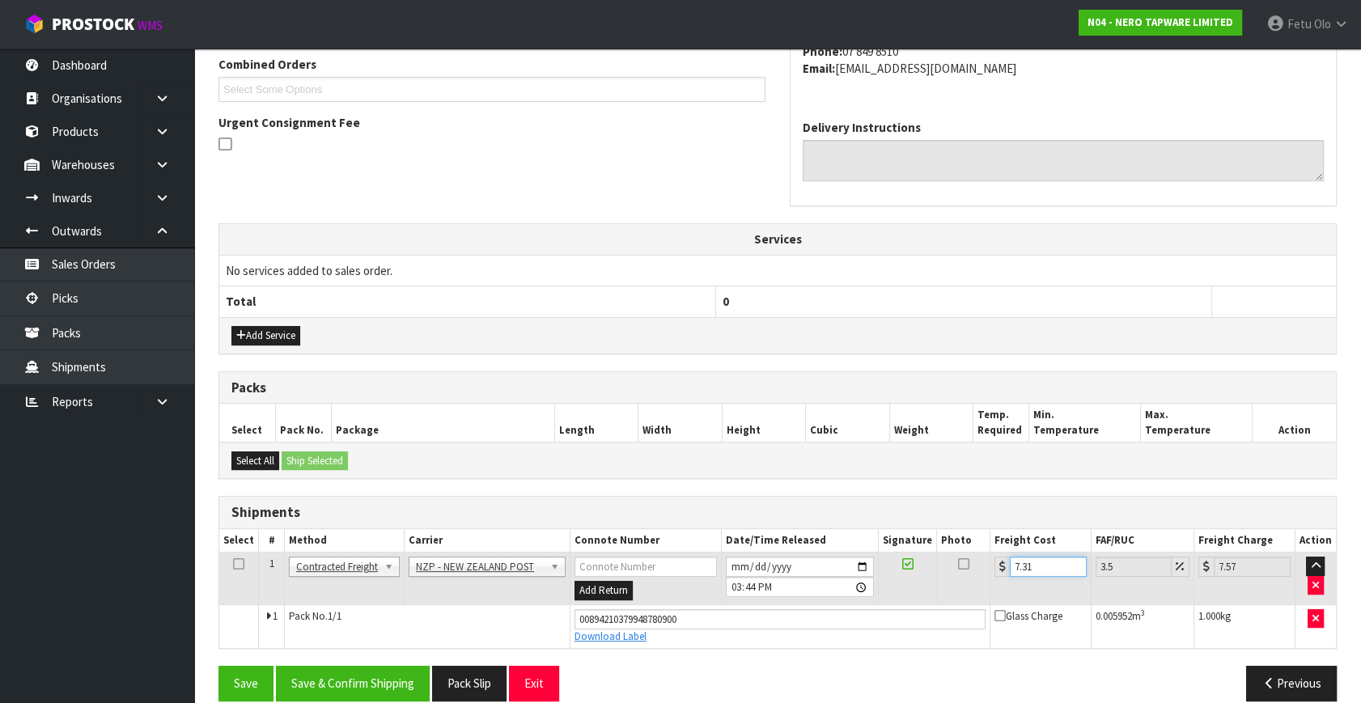
scroll to position [443, 0]
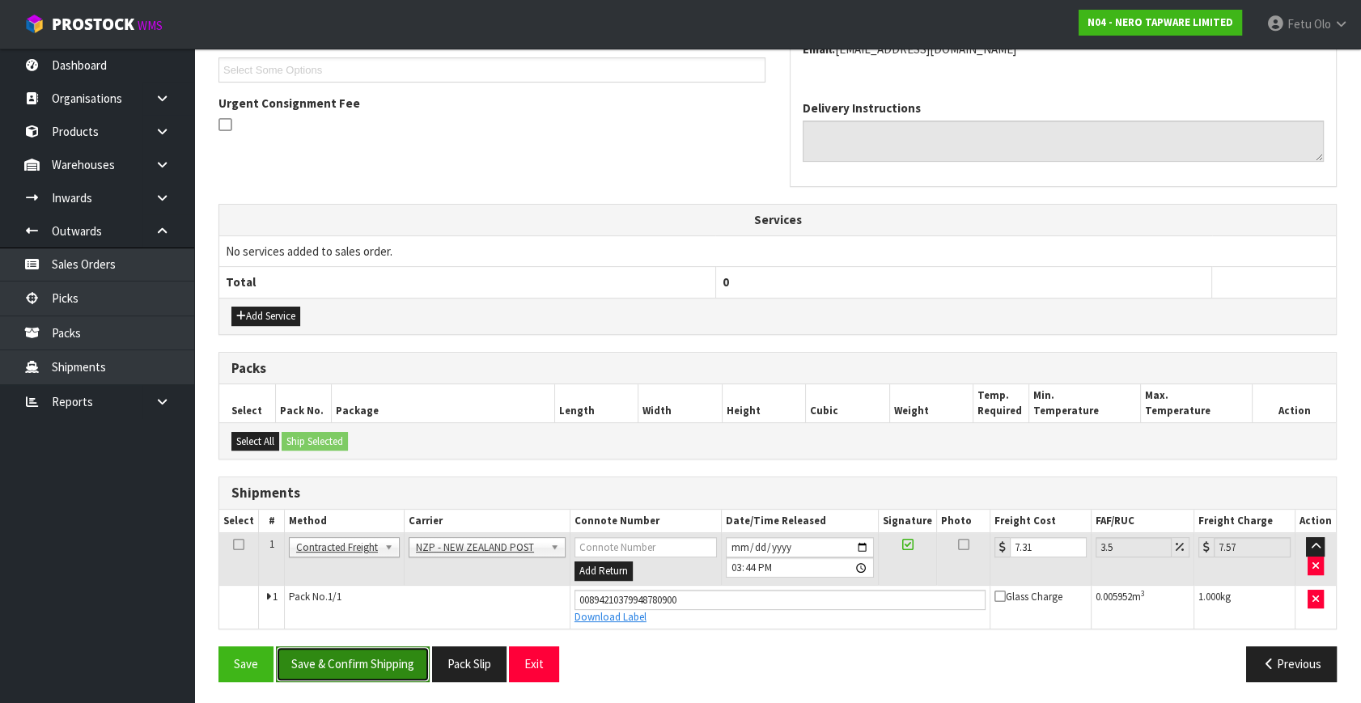
click at [388, 661] on button "Save & Confirm Shipping" at bounding box center [353, 664] width 154 height 35
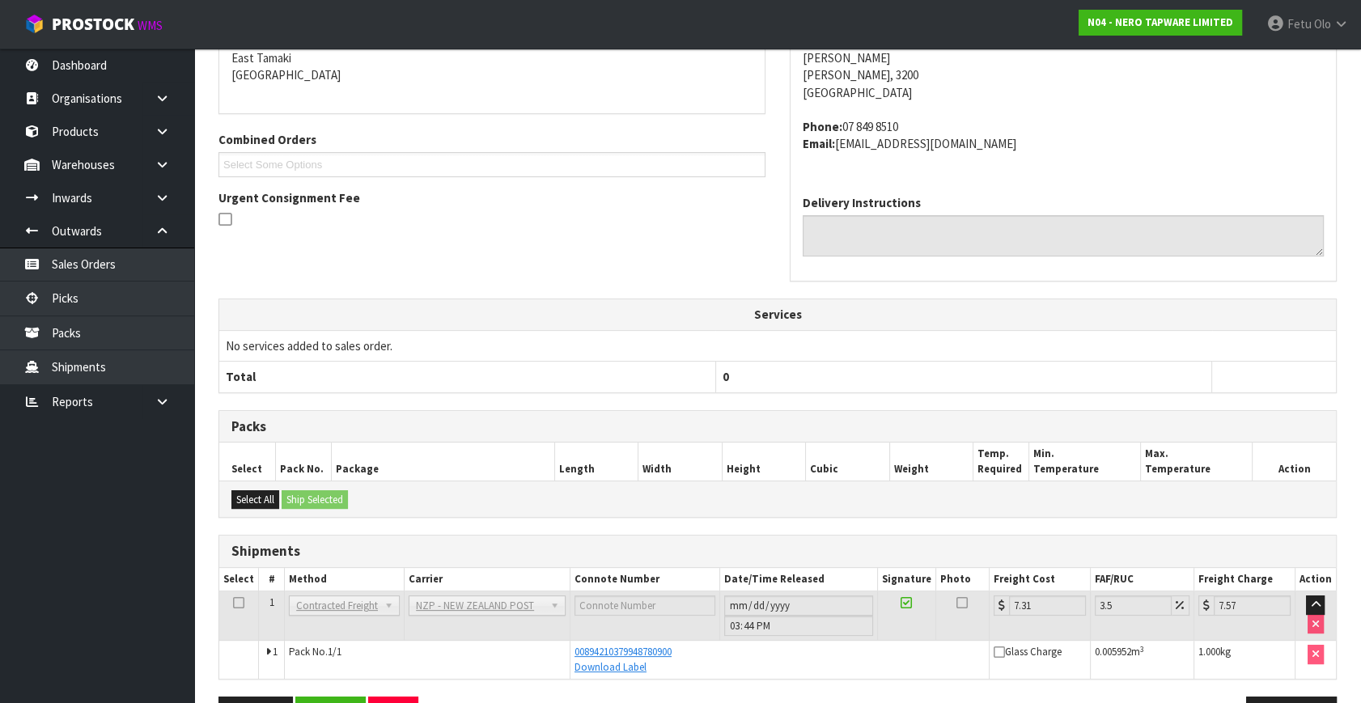
scroll to position [398, 0]
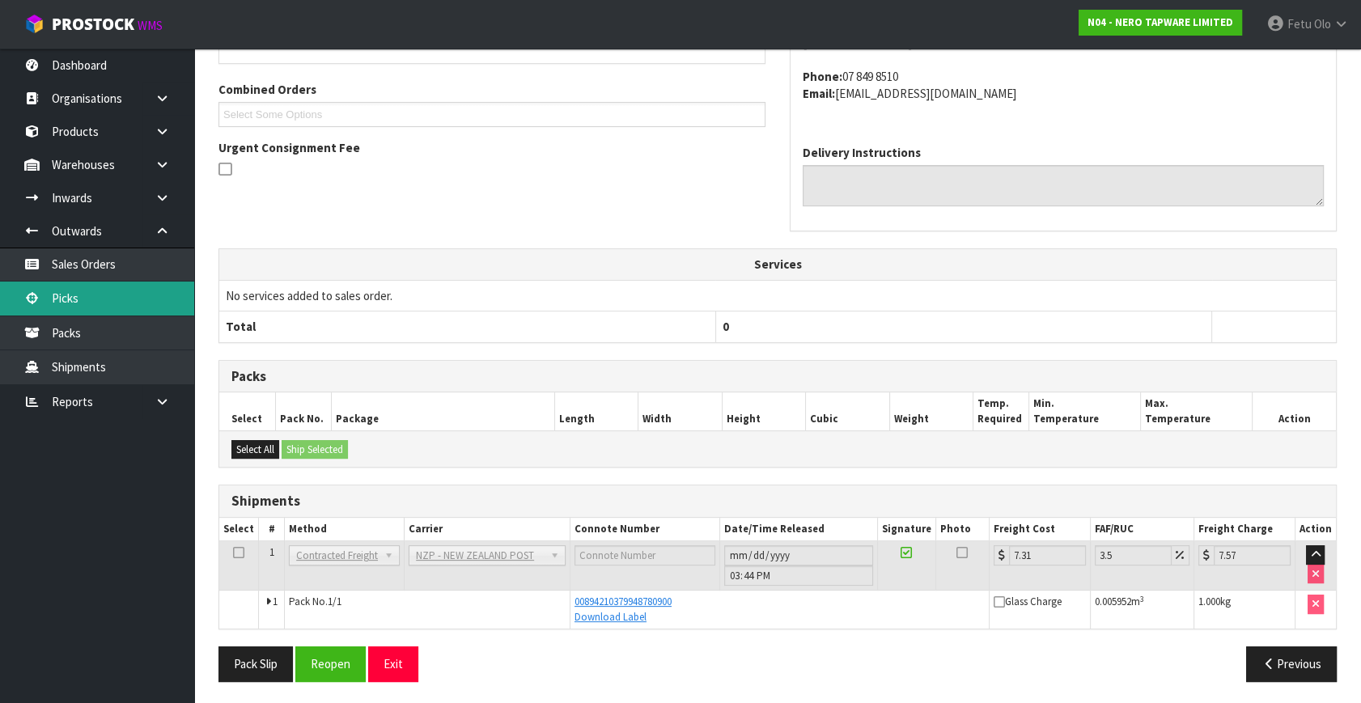
click at [104, 303] on link "Picks" at bounding box center [97, 298] width 194 height 33
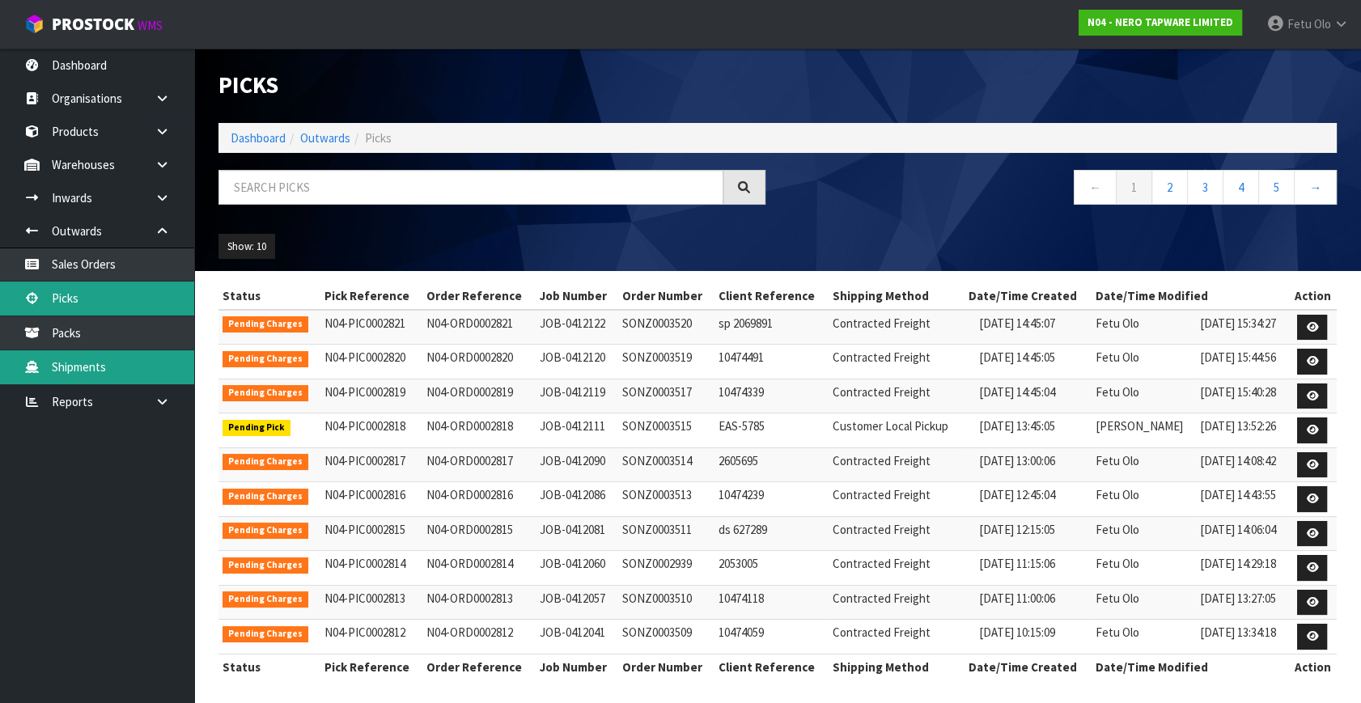
scroll to position [3, 0]
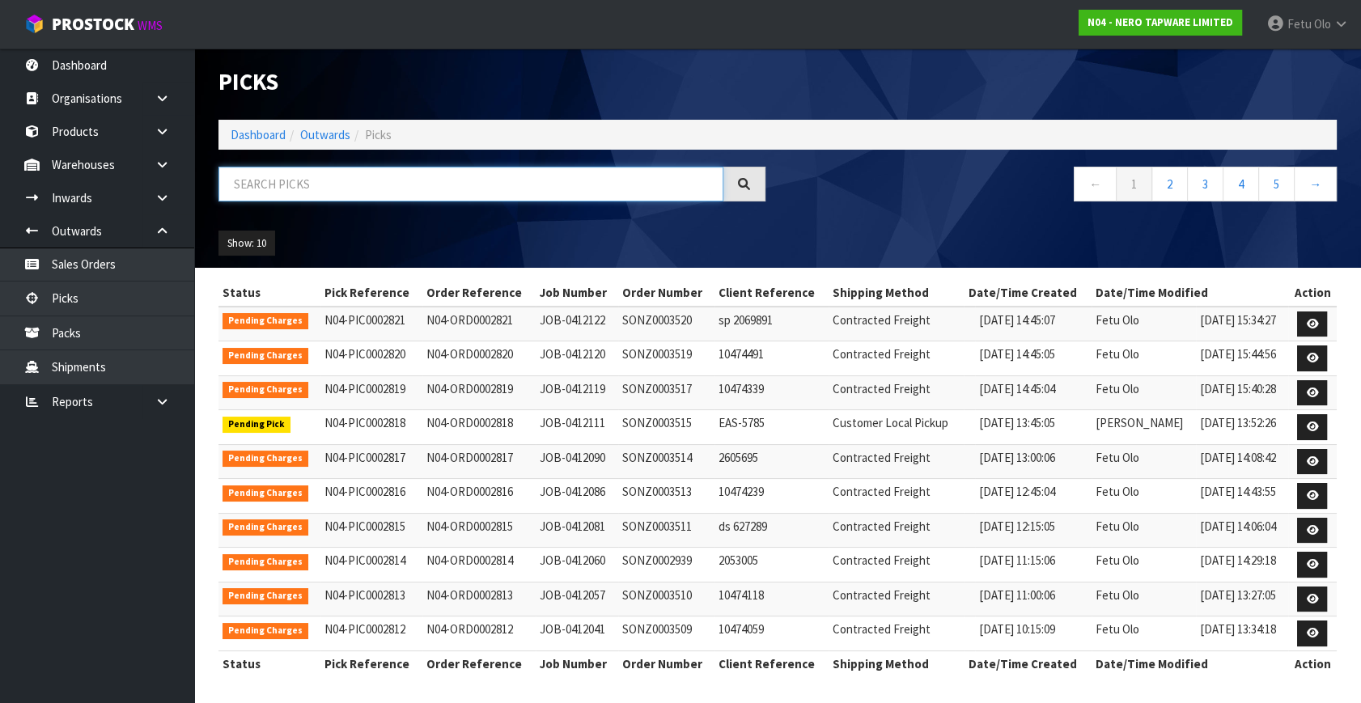
click at [346, 185] on input "text" at bounding box center [471, 184] width 505 height 35
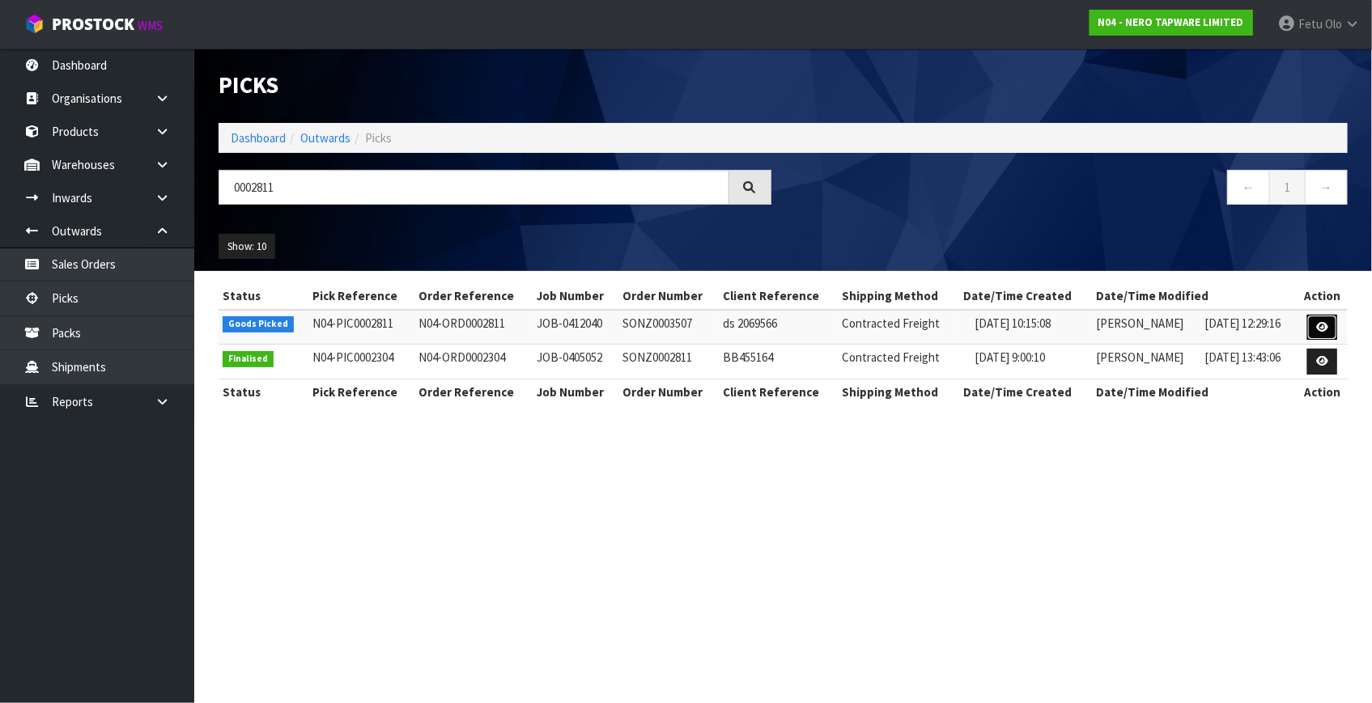
click at [1326, 329] on icon at bounding box center [1322, 327] width 12 height 11
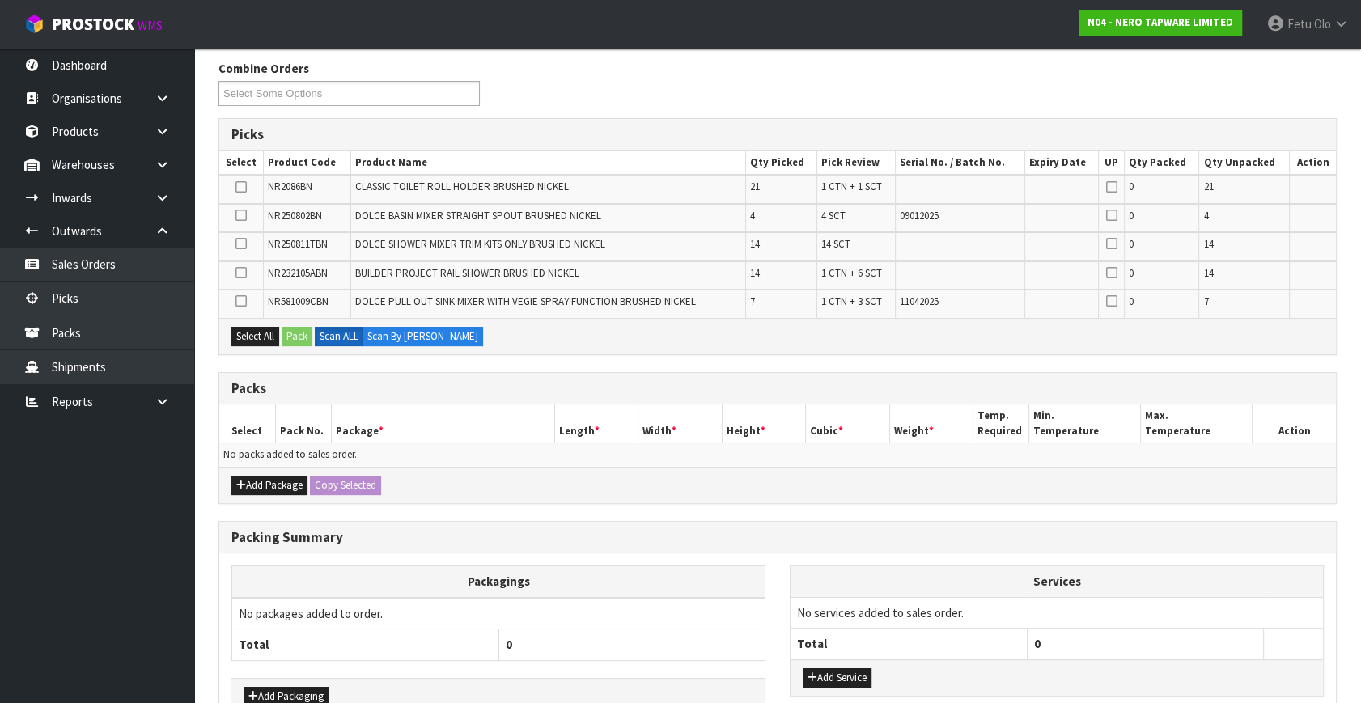
scroll to position [295, 0]
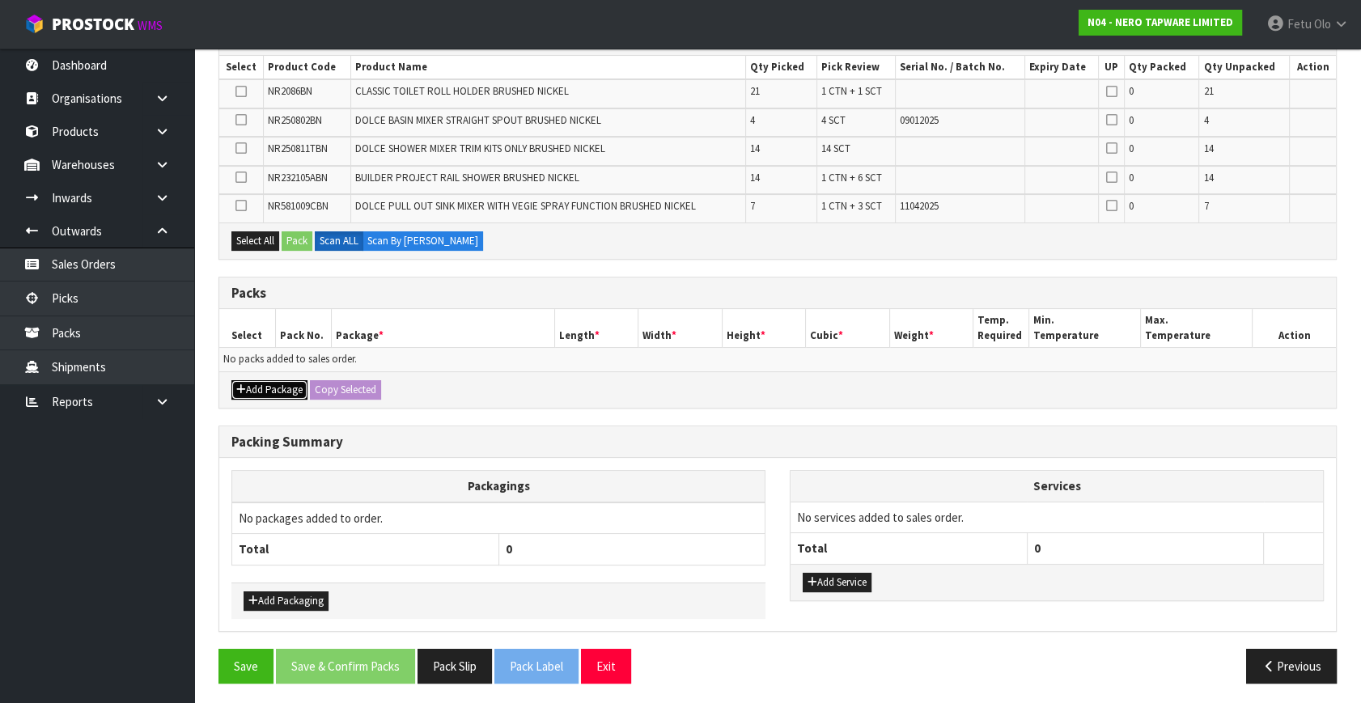
click at [251, 392] on button "Add Package" at bounding box center [269, 389] width 76 height 19
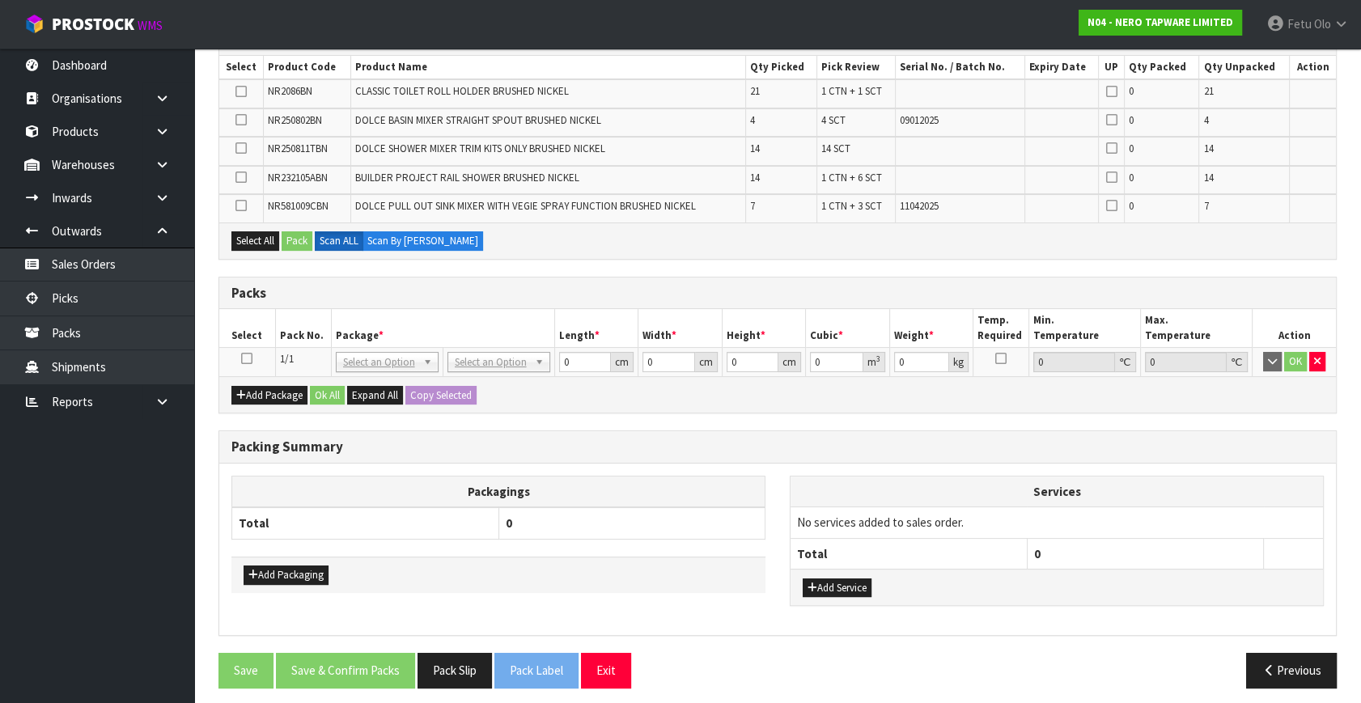
click at [245, 359] on icon at bounding box center [246, 359] width 11 height 1
click at [361, 326] on th "Package *" at bounding box center [442, 328] width 223 height 38
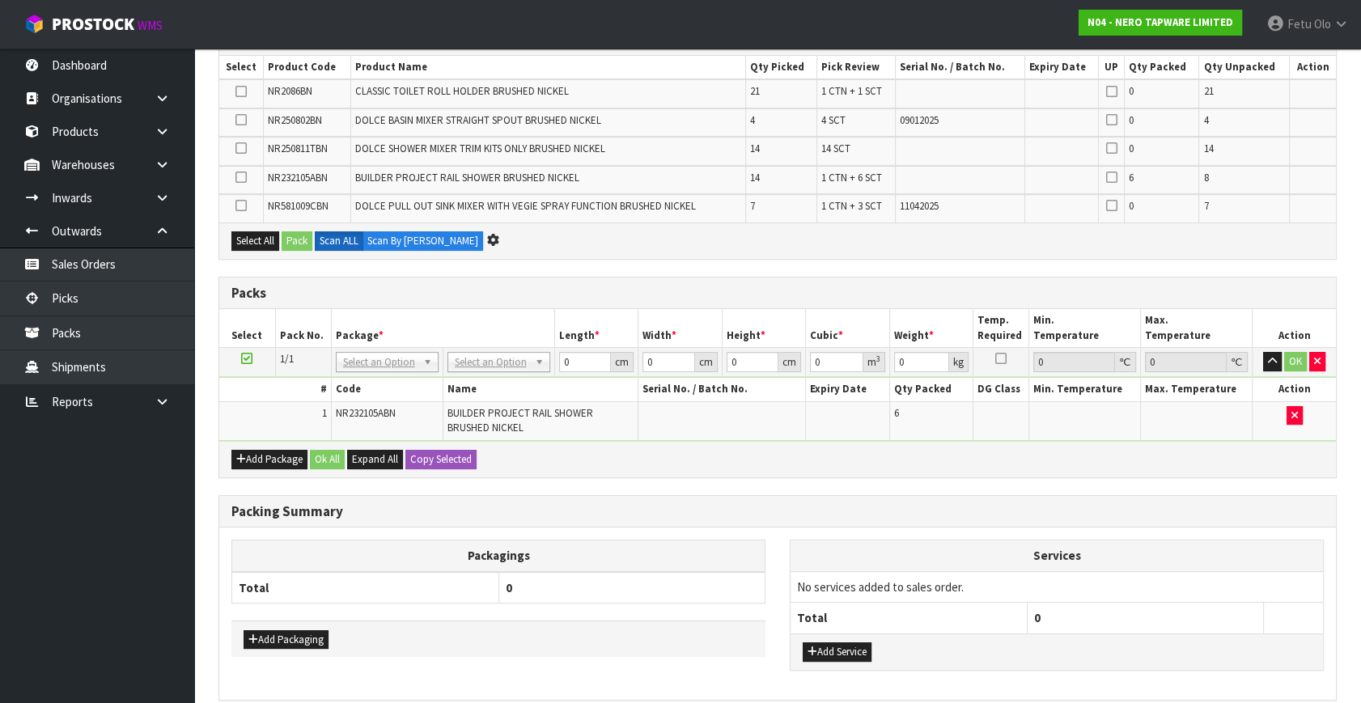
scroll to position [0, 0]
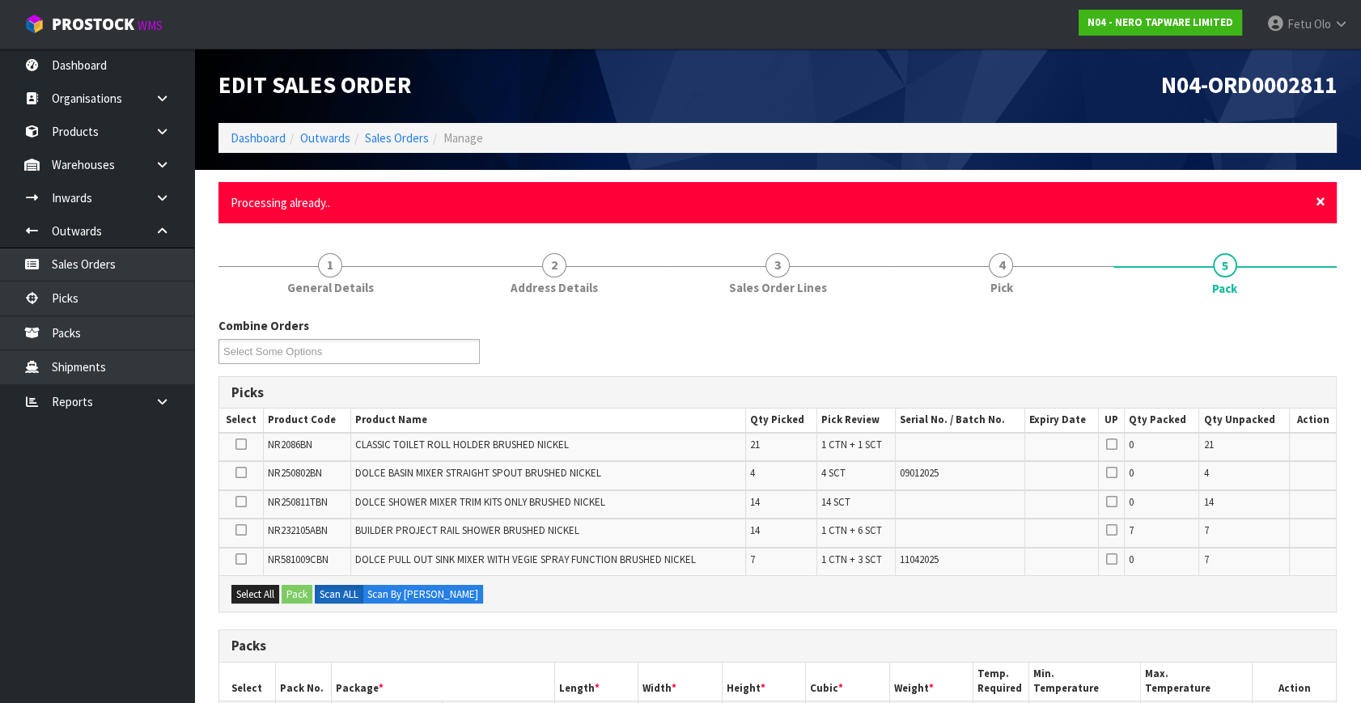
click at [1322, 200] on span "×" at bounding box center [1321, 201] width 10 height 23
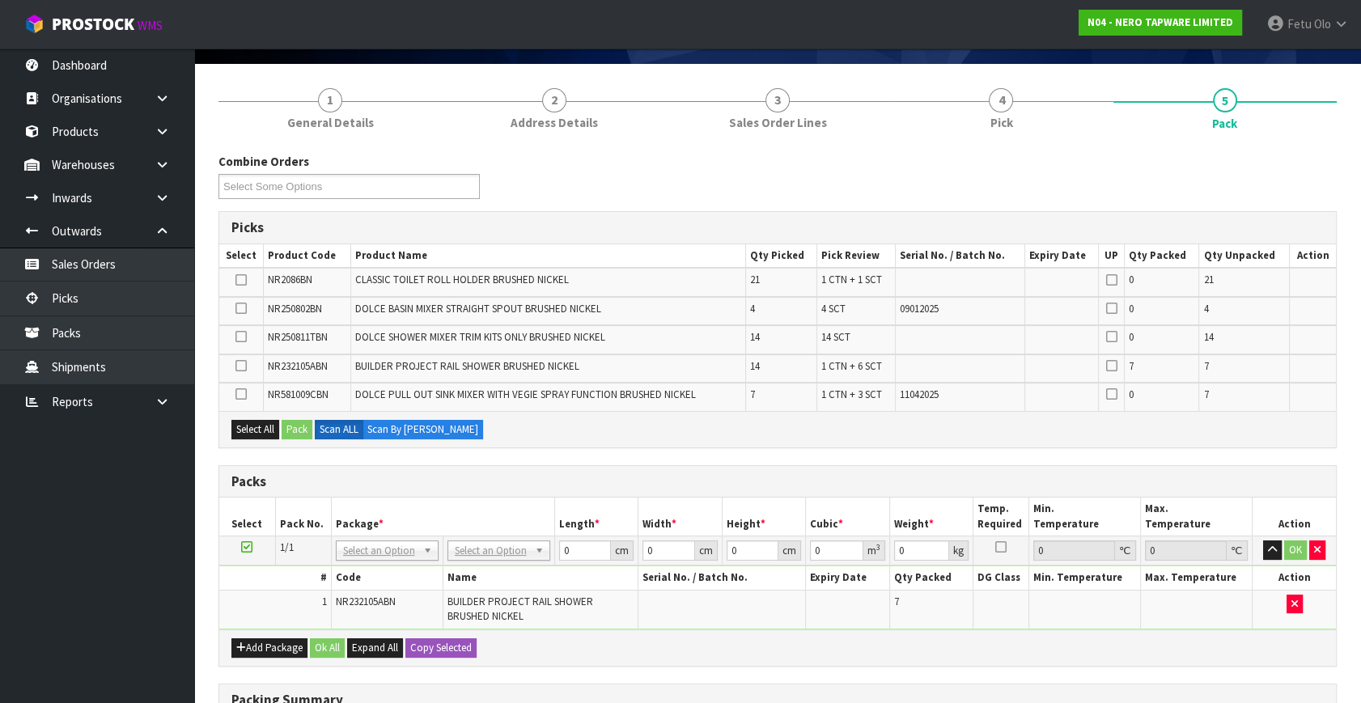
scroll to position [220, 0]
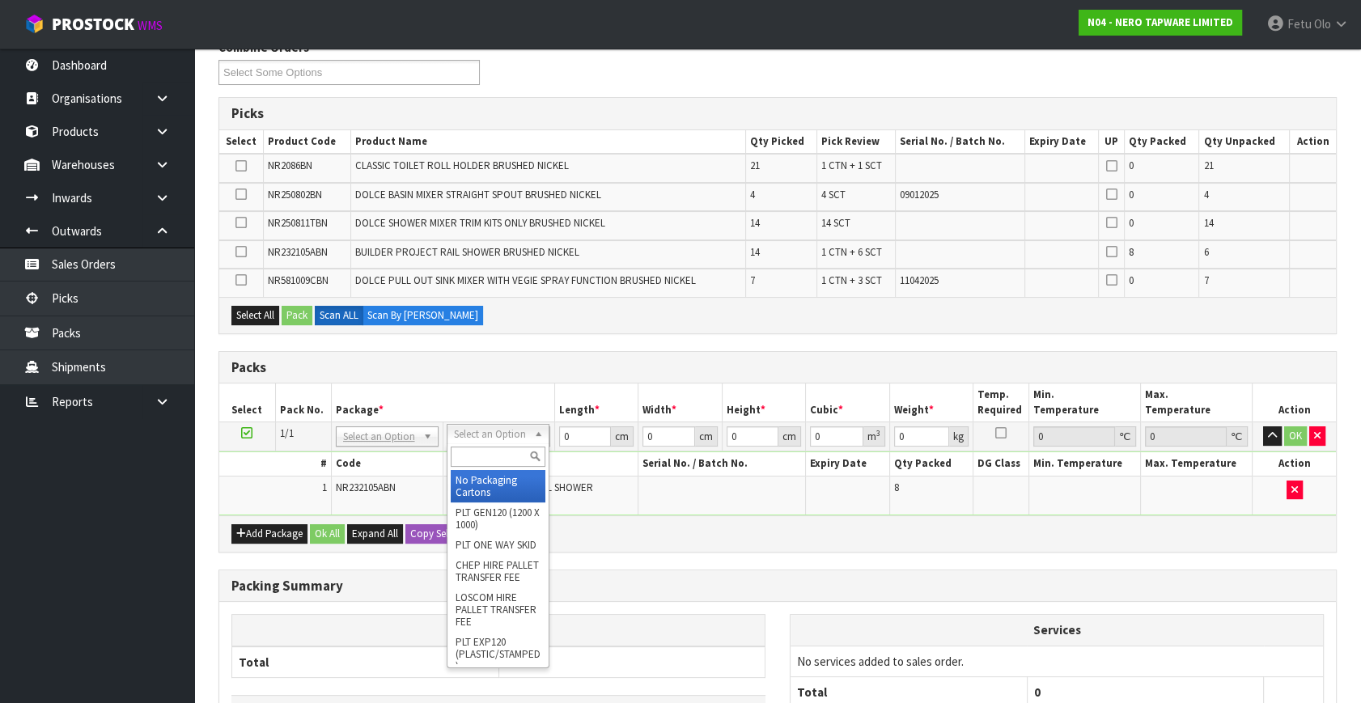
drag, startPoint x: 517, startPoint y: 432, endPoint x: 518, endPoint y: 474, distance: 42.1
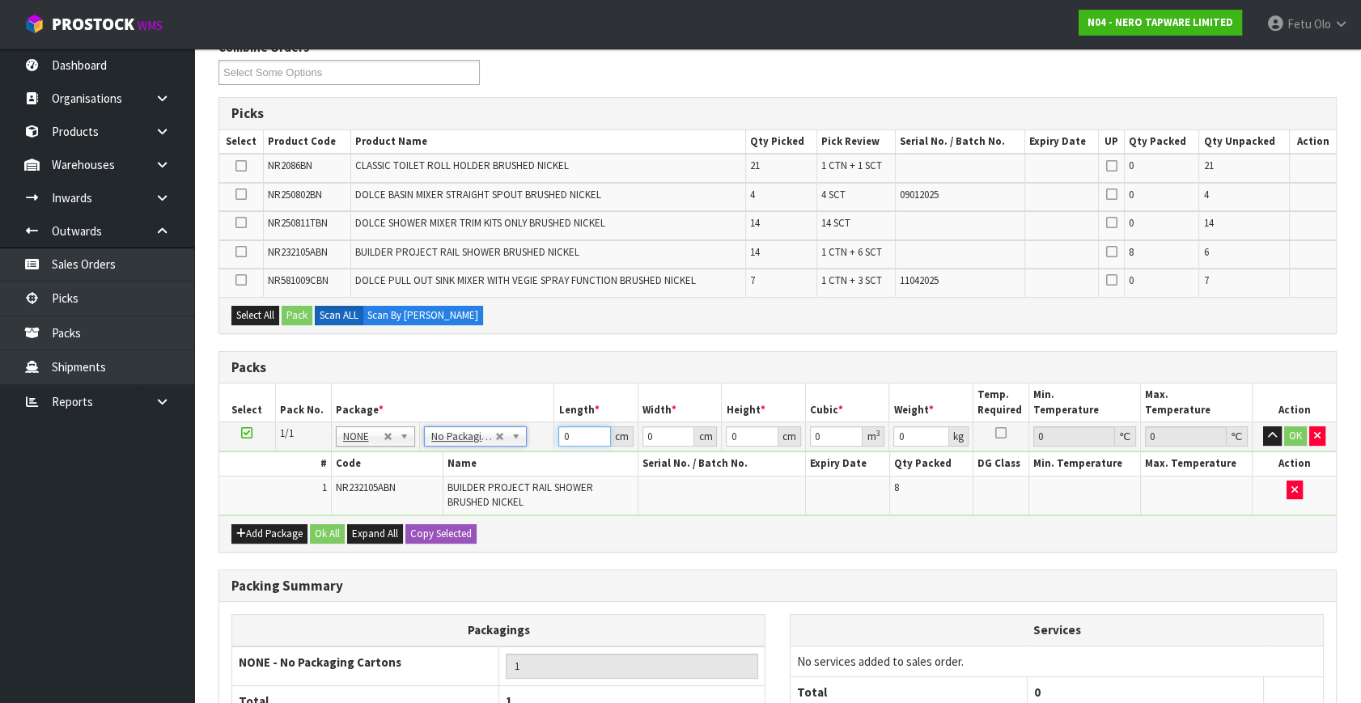
drag, startPoint x: 578, startPoint y: 437, endPoint x: 432, endPoint y: 486, distance: 153.5
click at [432, 486] on tbody "1/1 NONE 007-001 007-002 007-004 007-009 007-013 007-014 007-015 007-017 007-01…" at bounding box center [777, 468] width 1117 height 93
drag, startPoint x: 551, startPoint y: 448, endPoint x: 421, endPoint y: 486, distance: 136.0
click at [421, 486] on tbody "1/1 NONE 007-001 007-002 007-004 007-009 007-013 007-014 007-015 007-017 007-01…" at bounding box center [777, 468] width 1117 height 93
click at [566, 434] on input "75" at bounding box center [584, 436] width 53 height 20
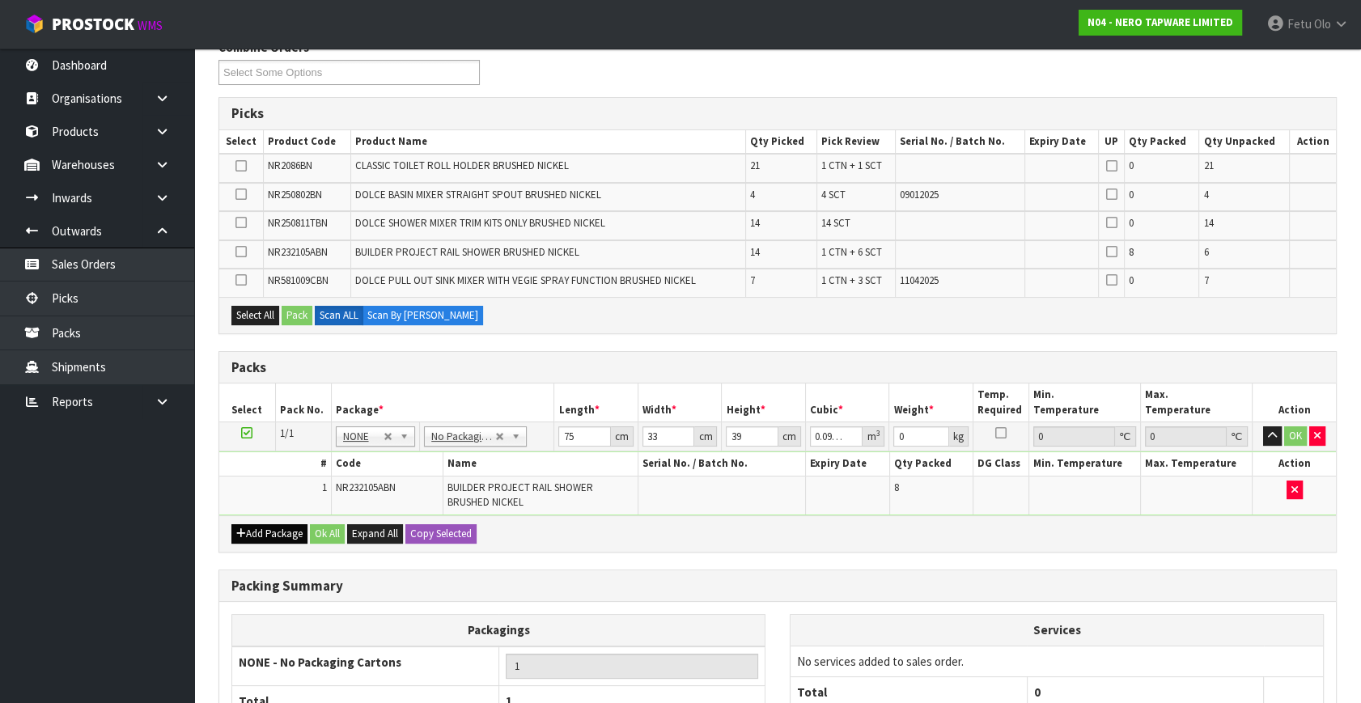
drag, startPoint x: 242, startPoint y: 429, endPoint x: 261, endPoint y: 534, distance: 106.8
click at [244, 441] on td at bounding box center [247, 436] width 56 height 29
click at [251, 529] on button "Add Package" at bounding box center [269, 533] width 76 height 19
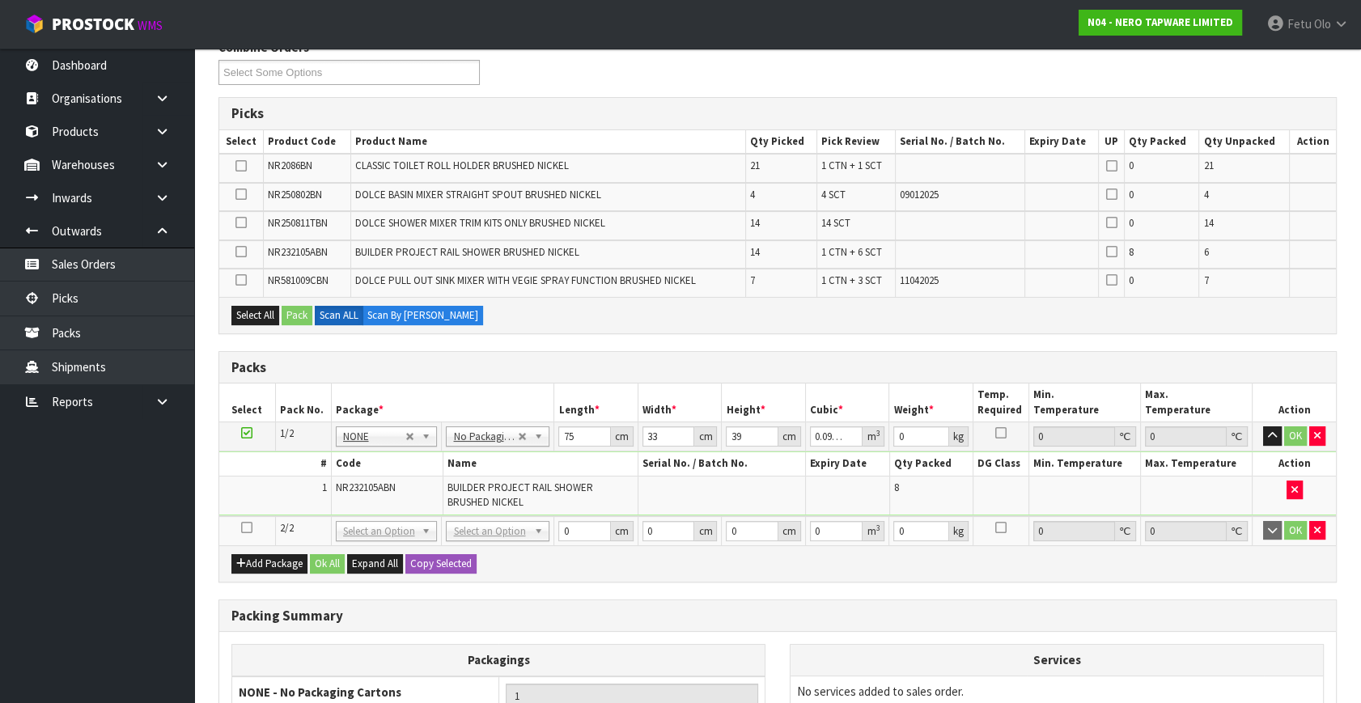
drag, startPoint x: 249, startPoint y: 524, endPoint x: 146, endPoint y: 576, distance: 115.5
click at [246, 528] on icon at bounding box center [246, 528] width 11 height 1
click at [146, 576] on ul "Dashboard Organisations Clients Consignees Carriers Products Categories Serial …" at bounding box center [97, 376] width 194 height 655
drag, startPoint x: 927, startPoint y: 437, endPoint x: 858, endPoint y: 453, distance: 71.5
click at [858, 453] on tbody "1/2 NONE 007-001 007-002 007-004 007-009 007-013 007-014 007-015 007-017 007-01…" at bounding box center [777, 469] width 1117 height 94
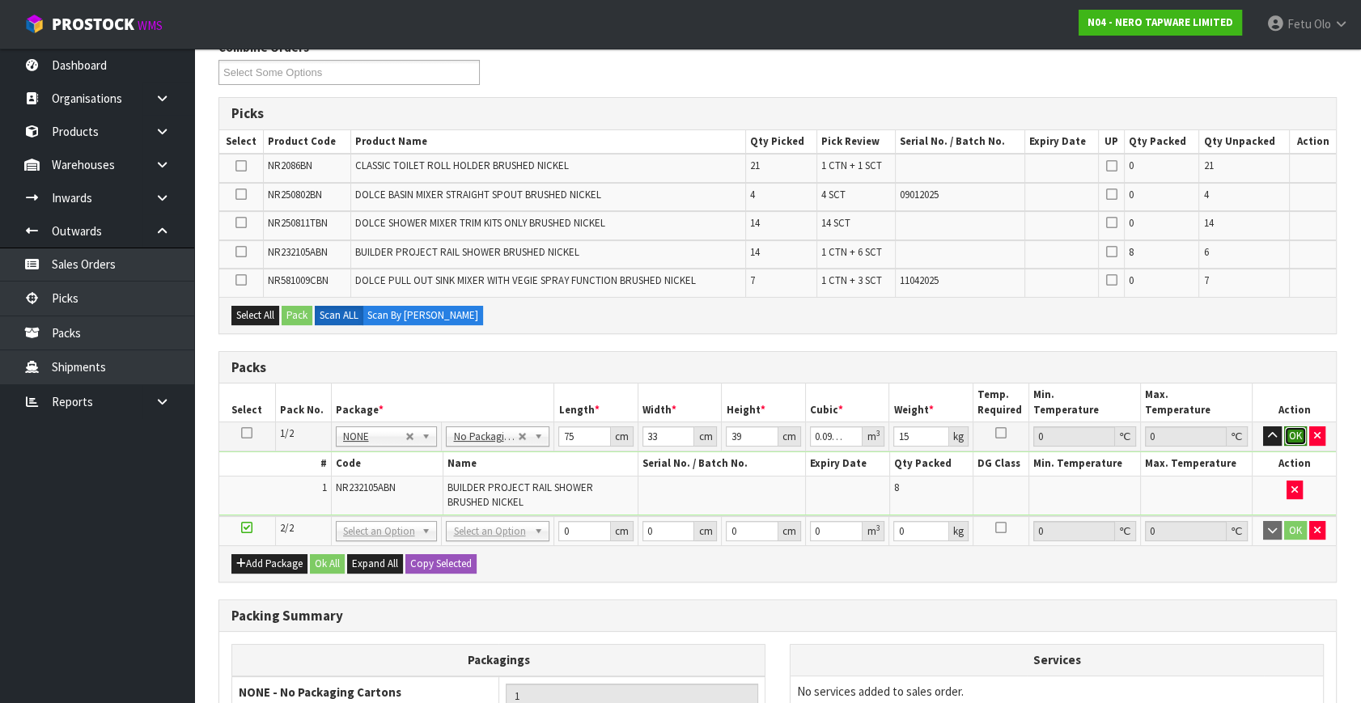
click at [1297, 431] on button "OK" at bounding box center [1295, 435] width 23 height 19
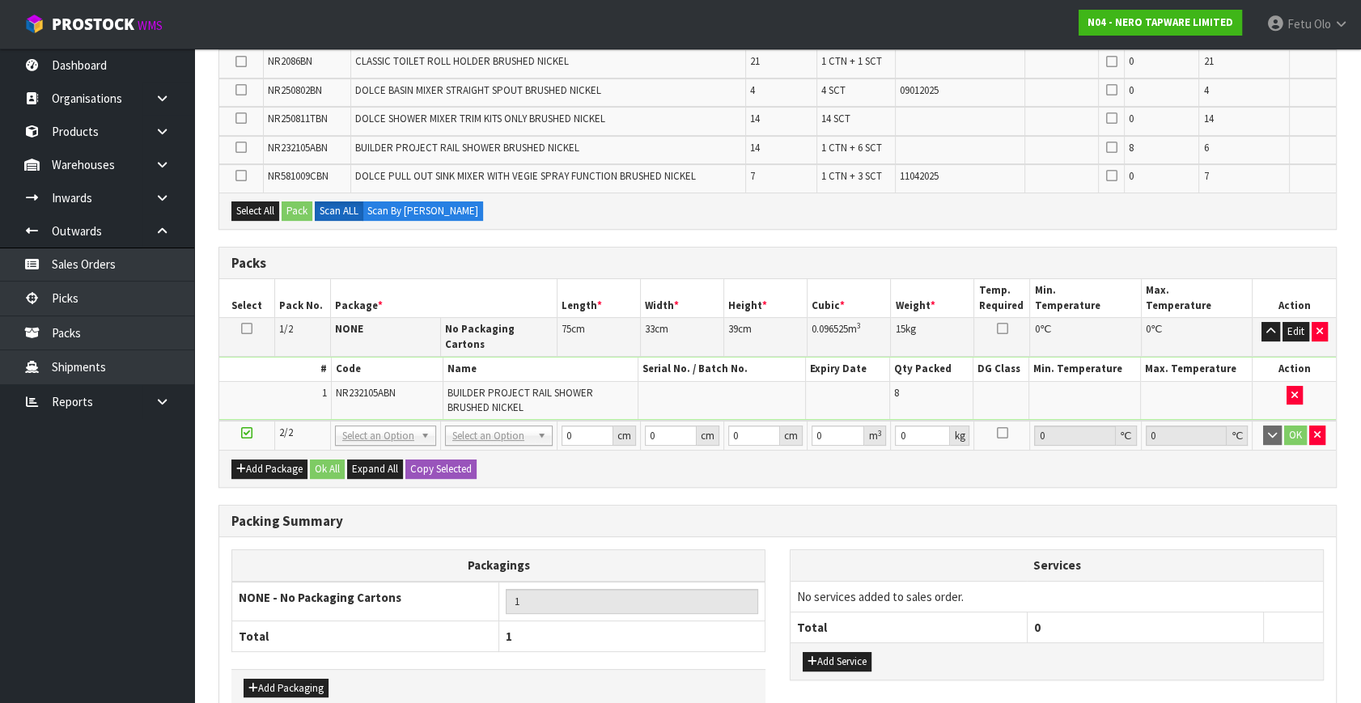
scroll to position [401, 0]
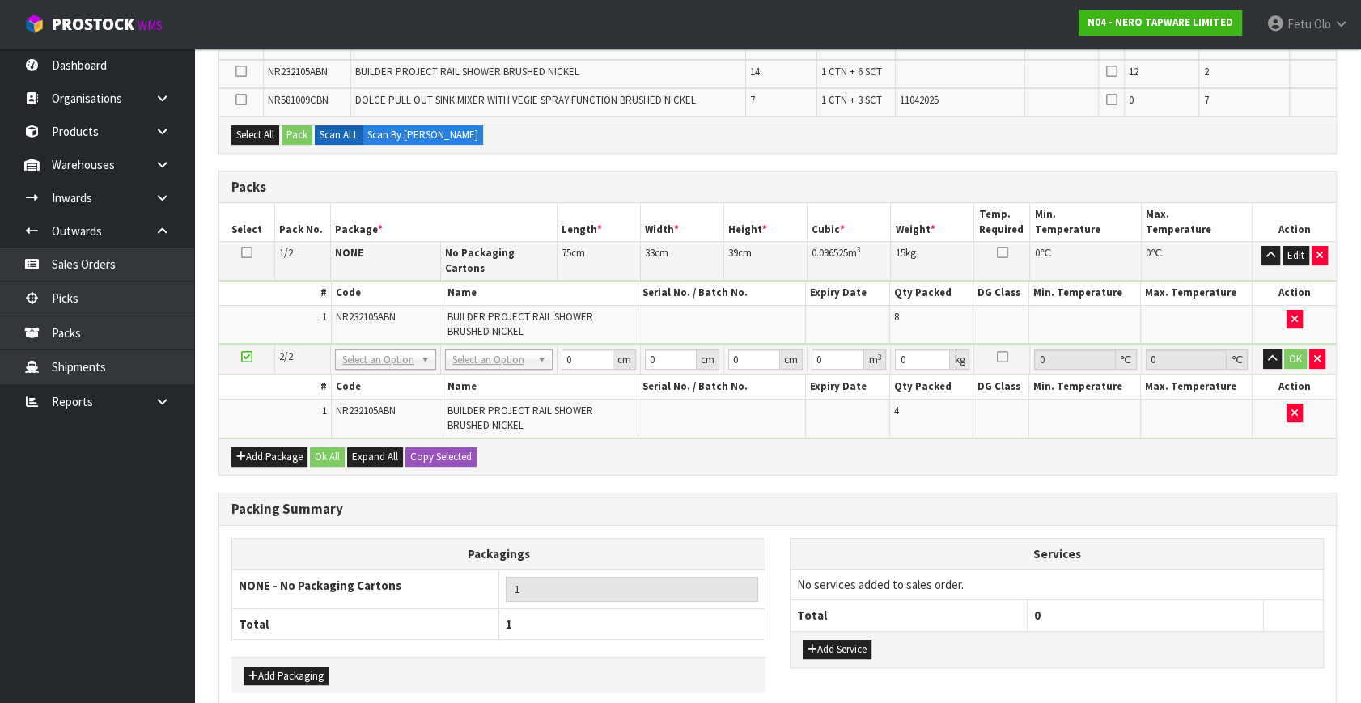
click at [243, 357] on icon at bounding box center [246, 357] width 11 height 1
click at [260, 448] on button "Add Package" at bounding box center [269, 457] width 76 height 19
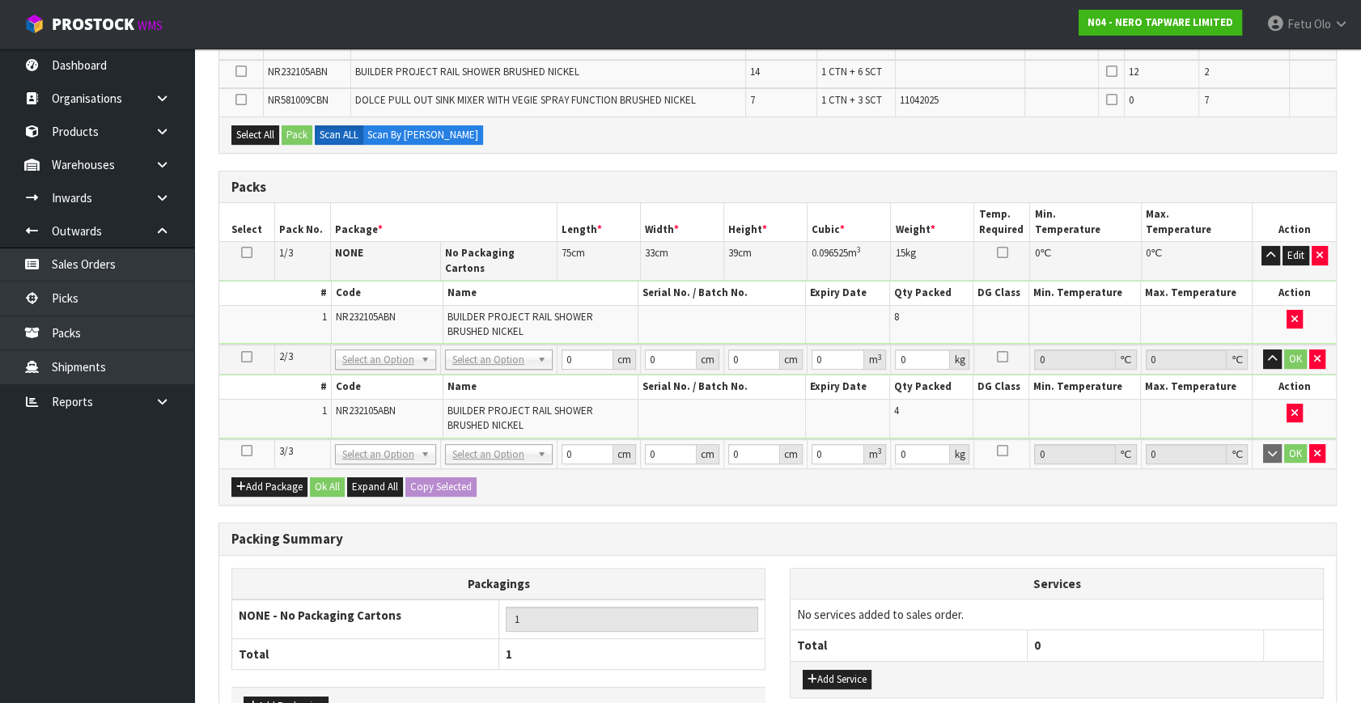
click at [246, 451] on icon at bounding box center [246, 451] width 11 height 1
click at [125, 535] on ul "Dashboard Organisations Clients Consignees Carriers Products Categories Serial …" at bounding box center [97, 376] width 194 height 655
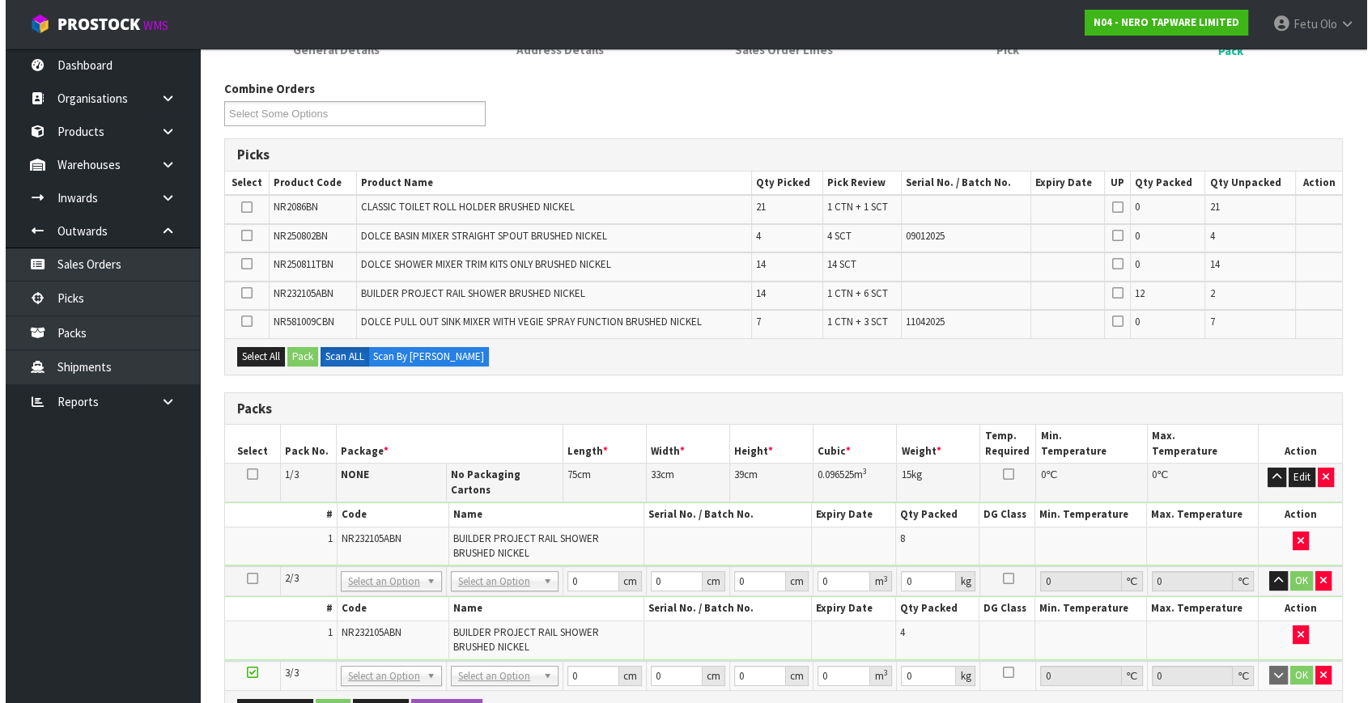
scroll to position [180, 0]
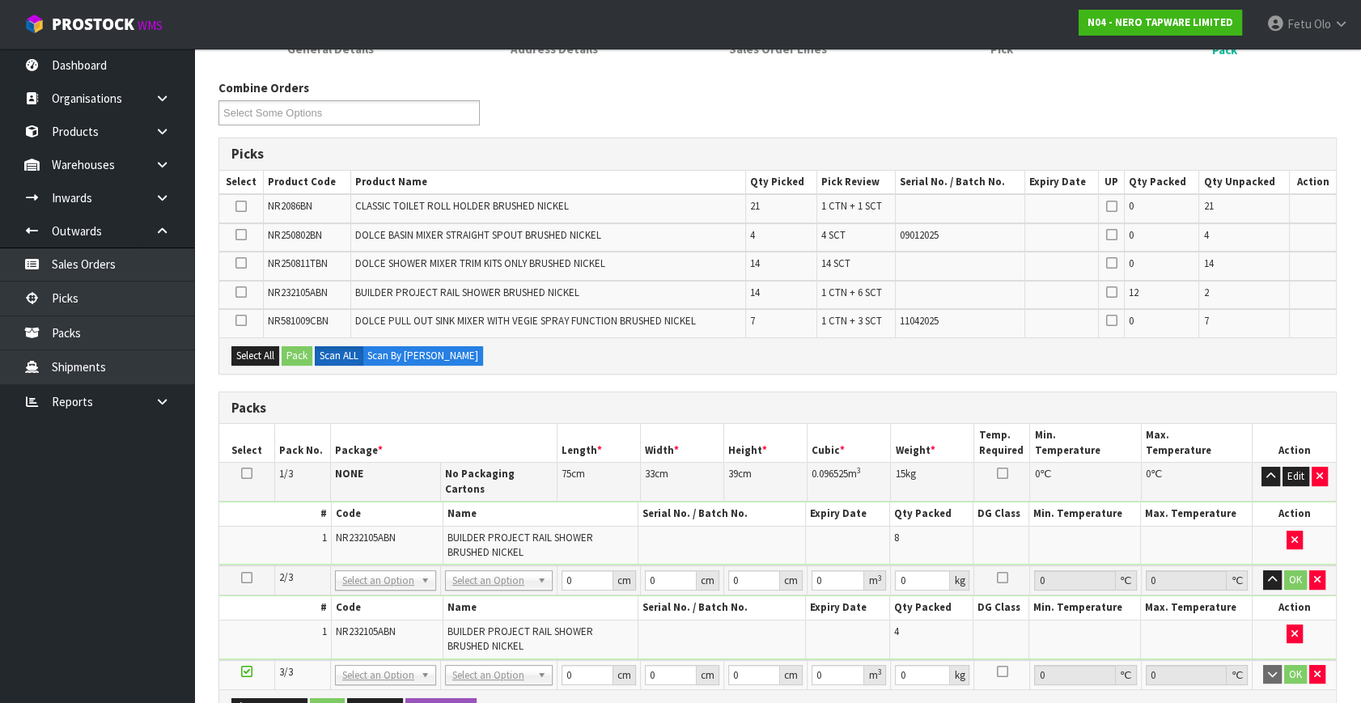
click at [243, 206] on icon at bounding box center [240, 206] width 11 height 1
click at [0, 0] on input "checkbox" at bounding box center [0, 0] width 0 height 0
click at [308, 359] on button "Pack" at bounding box center [297, 355] width 31 height 19
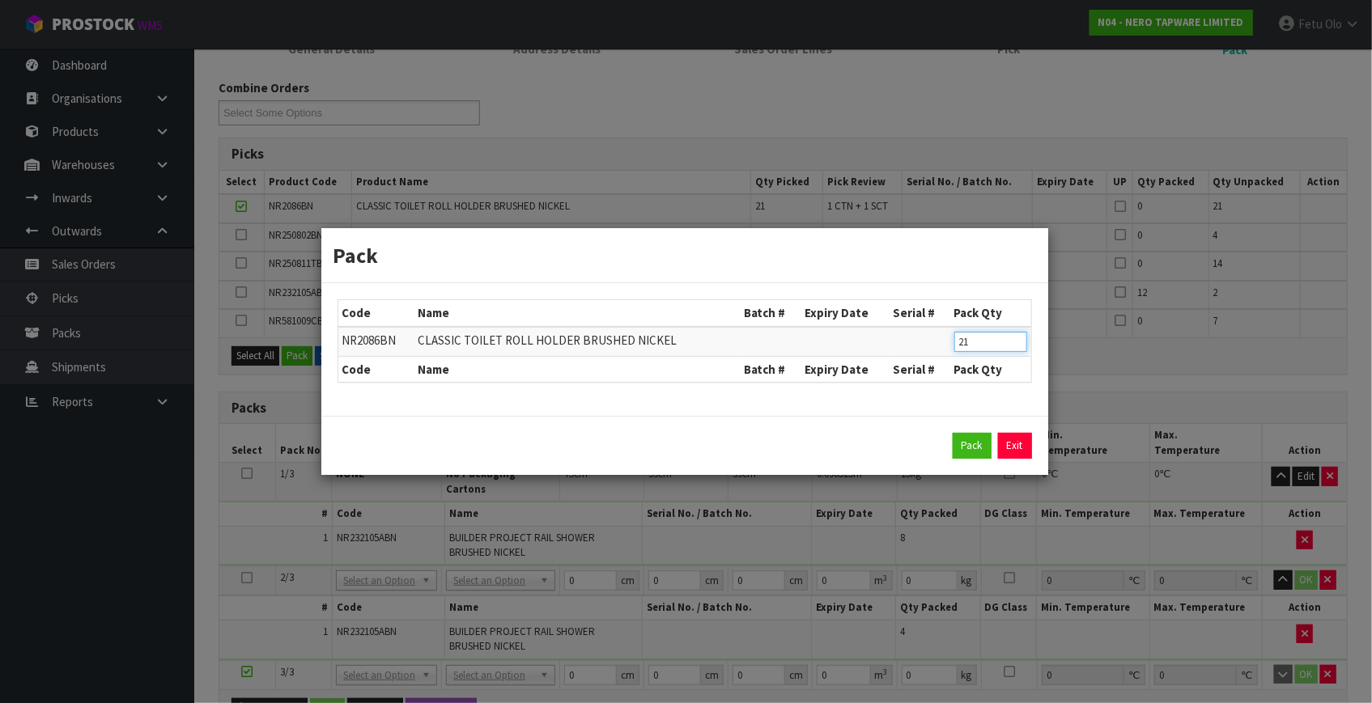
drag, startPoint x: 952, startPoint y: 350, endPoint x: 731, endPoint y: 392, distance: 224.8
click at [731, 392] on div "Code Name Batch # Expiry Date Serial # Pack Qty NR2086BN CLASSIC TOILET ROLL HO…" at bounding box center [684, 349] width 727 height 133
click at [975, 448] on button "Pack" at bounding box center [972, 446] width 39 height 26
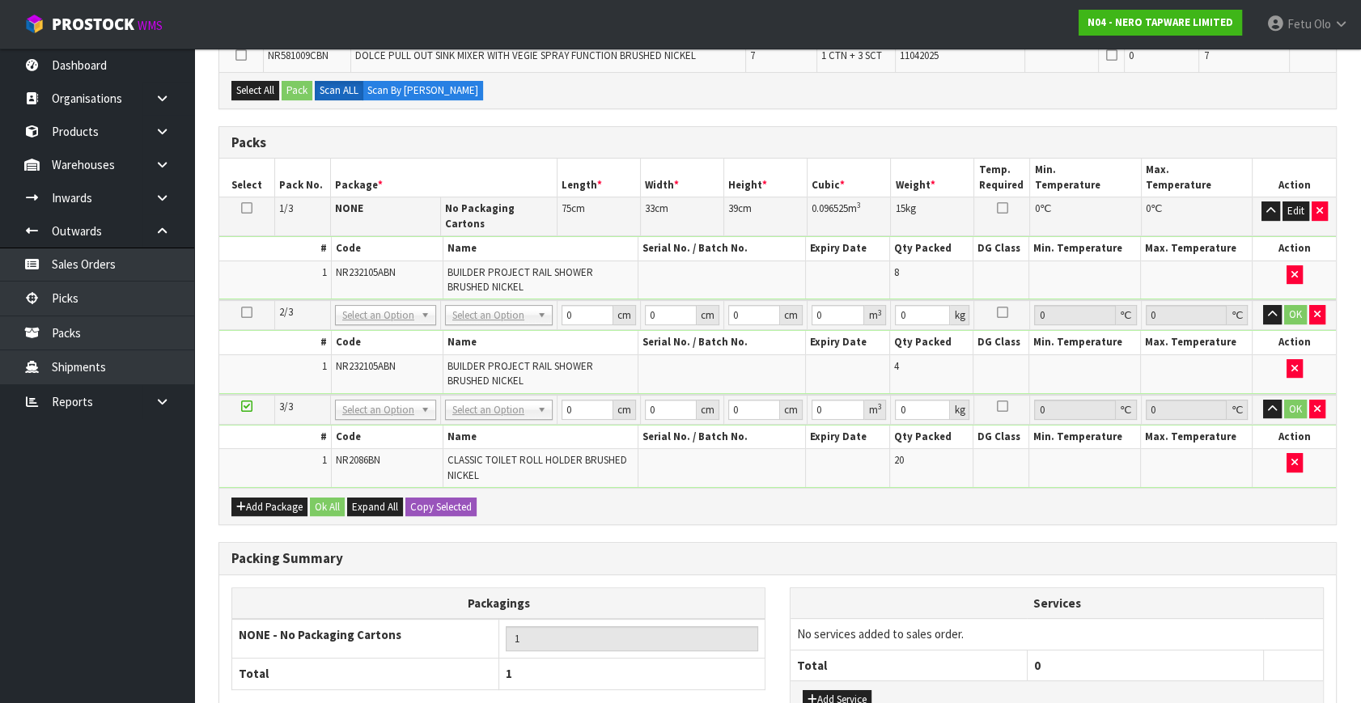
scroll to position [558, 0]
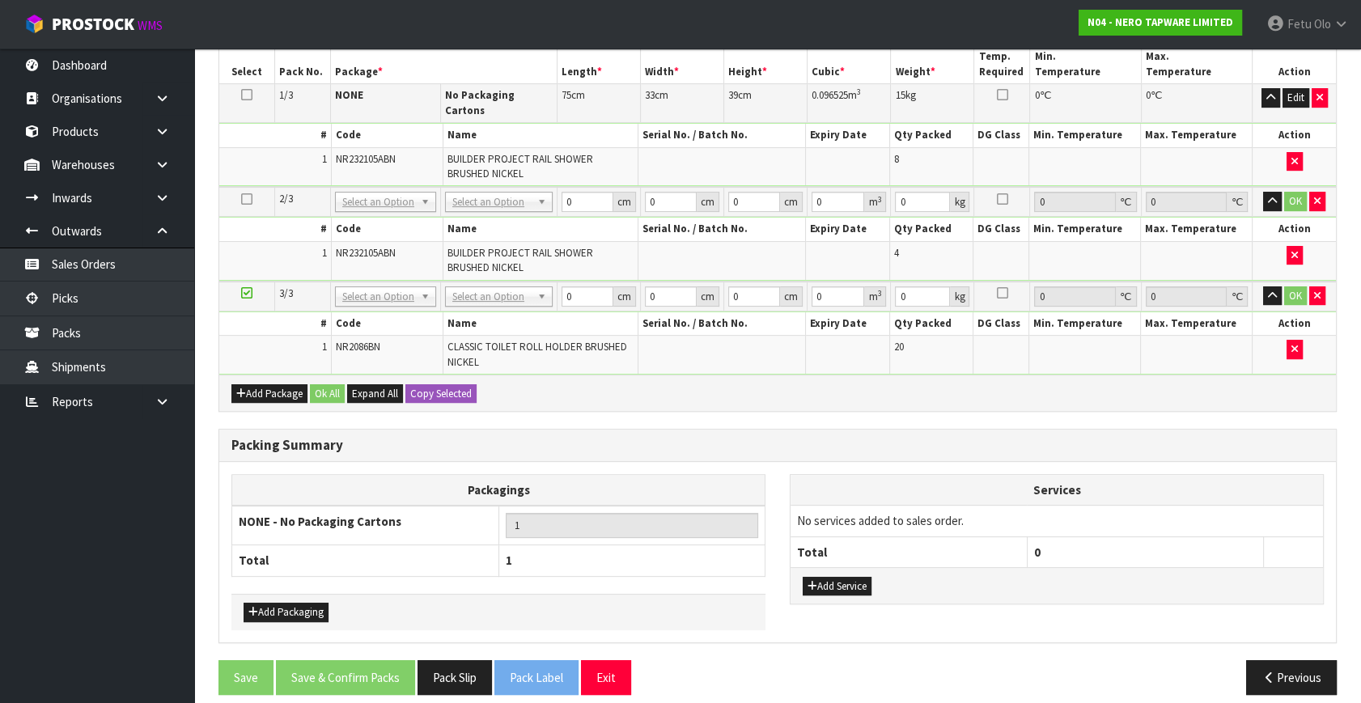
click at [248, 293] on icon at bounding box center [246, 293] width 11 height 1
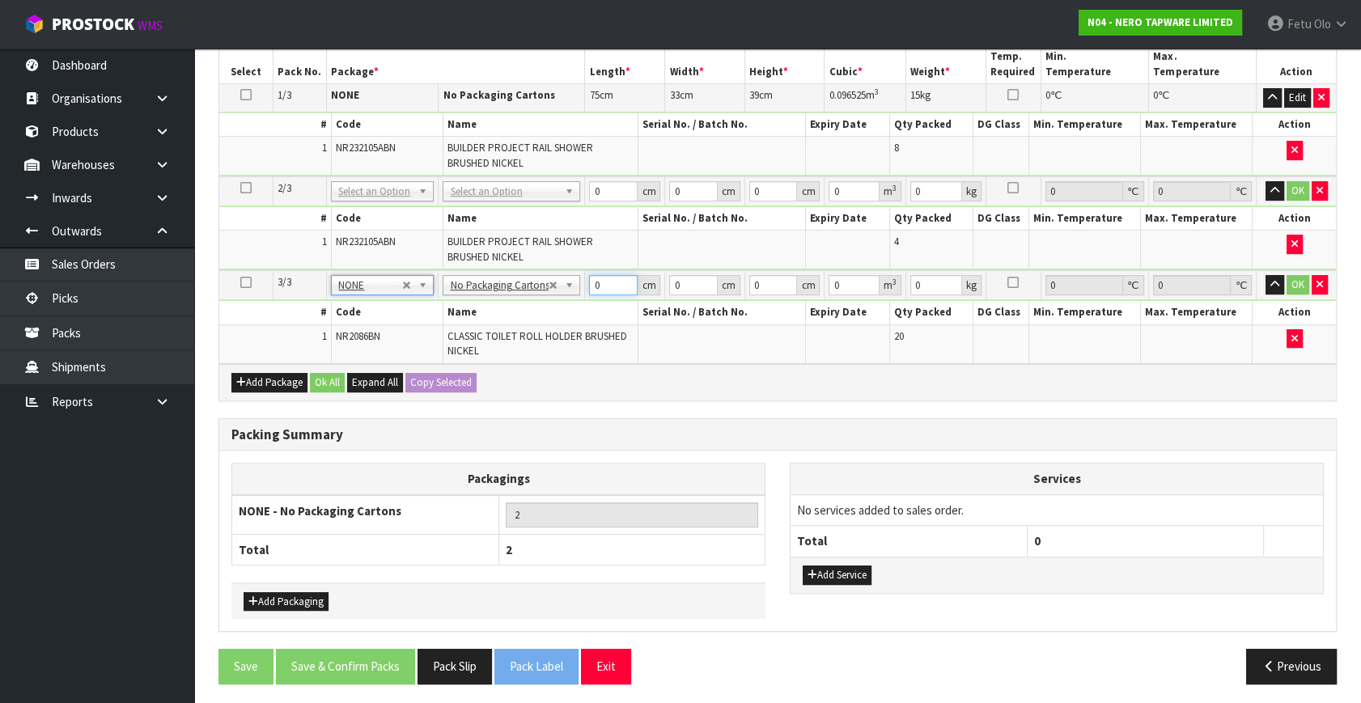
click at [551, 319] on tbody "3/3 NONE 007-001 007-002 007-004 007-009 007-013 007-014 007-015 007-017 007-01…" at bounding box center [777, 316] width 1117 height 93
click at [251, 376] on button "Add Package" at bounding box center [269, 382] width 76 height 19
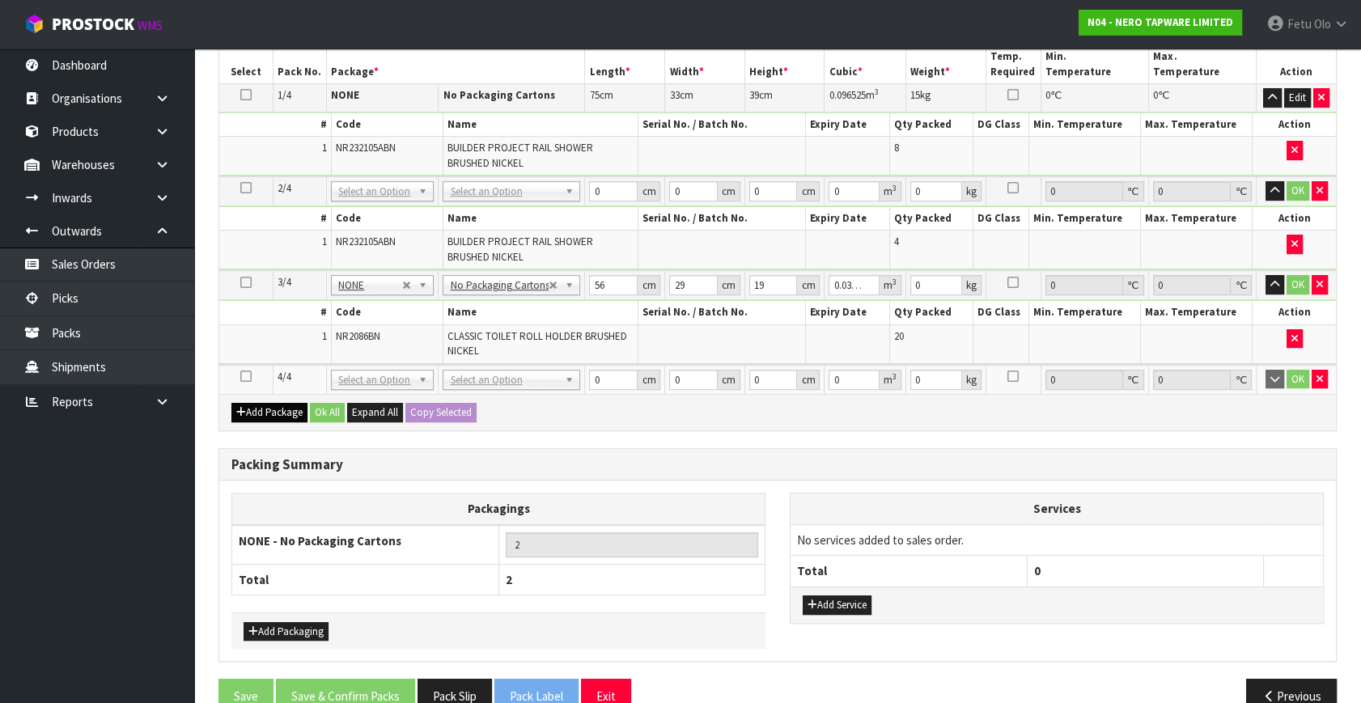
click at [251, 374] on td at bounding box center [246, 379] width 54 height 29
click at [253, 370] on td at bounding box center [246, 379] width 54 height 29
click at [248, 376] on icon at bounding box center [245, 376] width 11 height 1
click at [80, 667] on ul "Dashboard Organisations Clients Consignees Carriers Products Categories Serial …" at bounding box center [97, 376] width 194 height 655
drag, startPoint x: 919, startPoint y: 280, endPoint x: 816, endPoint y: 329, distance: 113.7
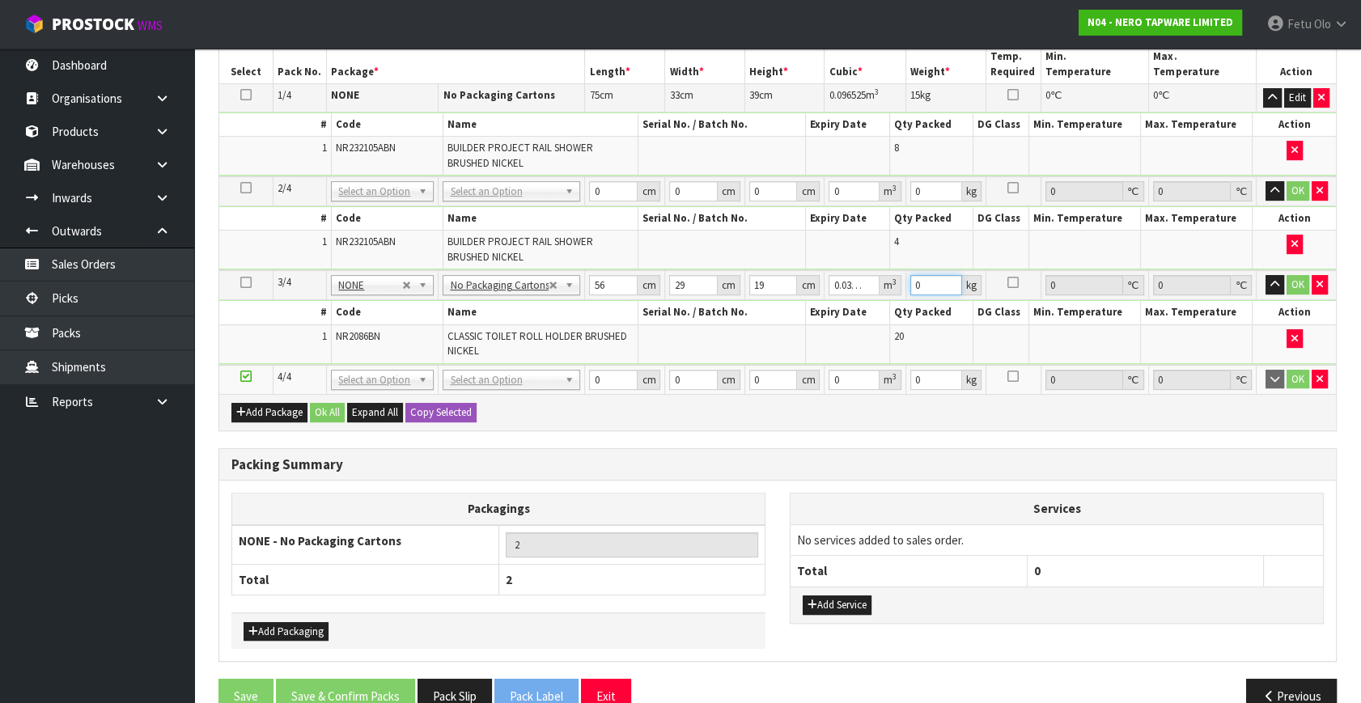
click at [816, 329] on tbody "3/4 NONE 007-001 007-002 007-004 007-009 007-013 007-014 007-015 007-017 007-01…" at bounding box center [777, 317] width 1117 height 94
click at [584, 500] on th "Packagings" at bounding box center [498, 510] width 533 height 32
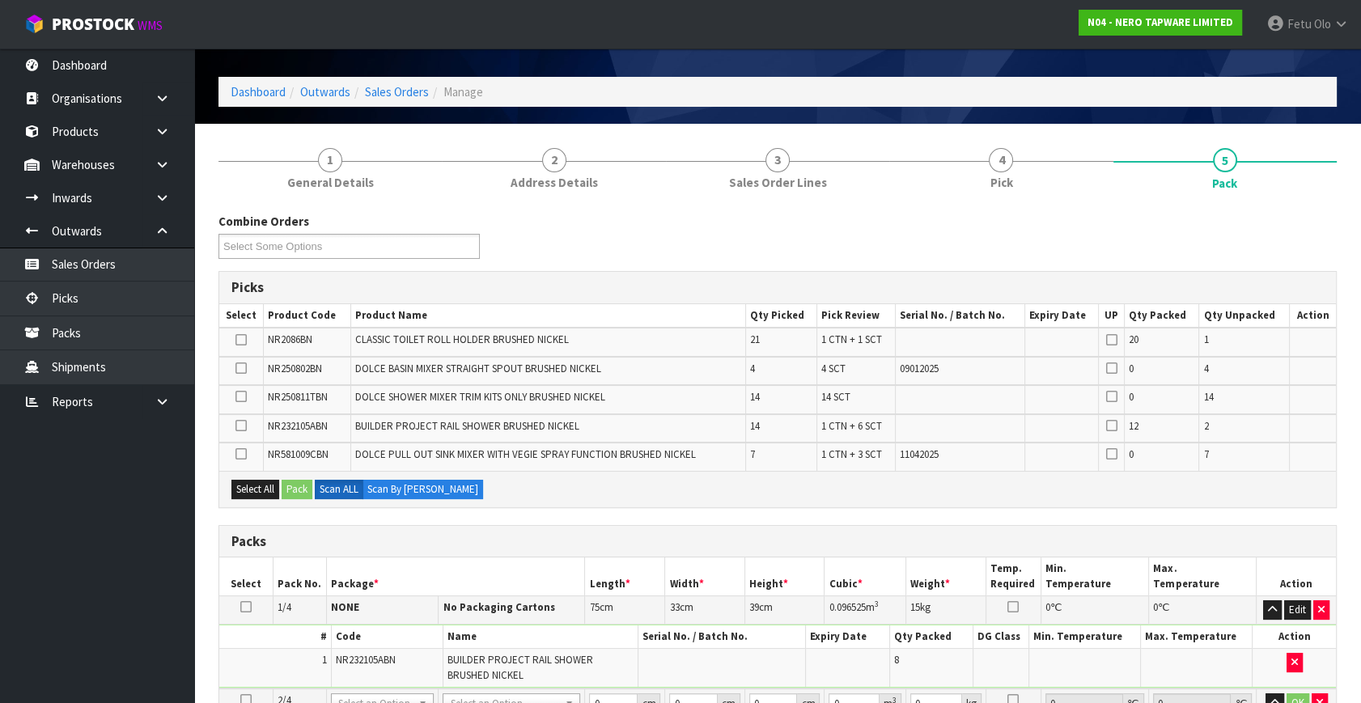
scroll to position [43, 0]
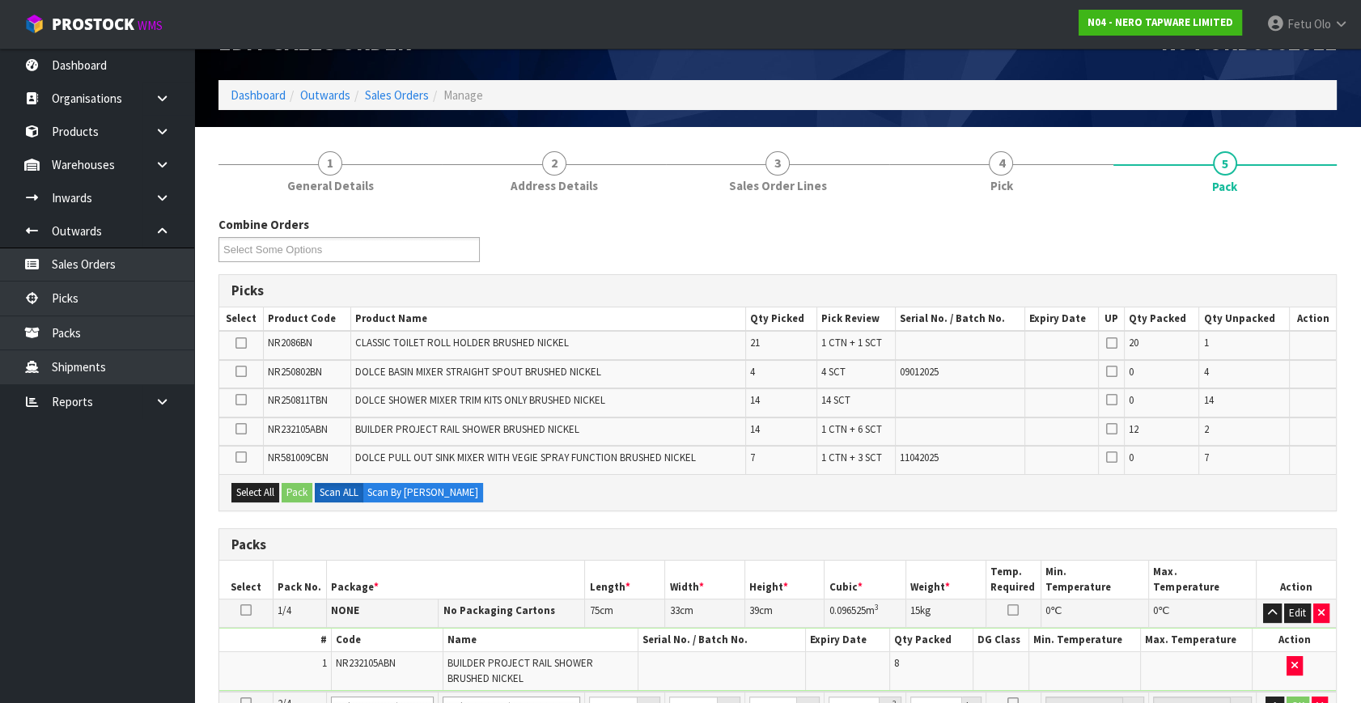
click at [244, 457] on icon at bounding box center [240, 457] width 11 height 1
click at [0, 0] on input "checkbox" at bounding box center [0, 0] width 0 height 0
click at [291, 487] on button "Pack" at bounding box center [297, 492] width 31 height 19
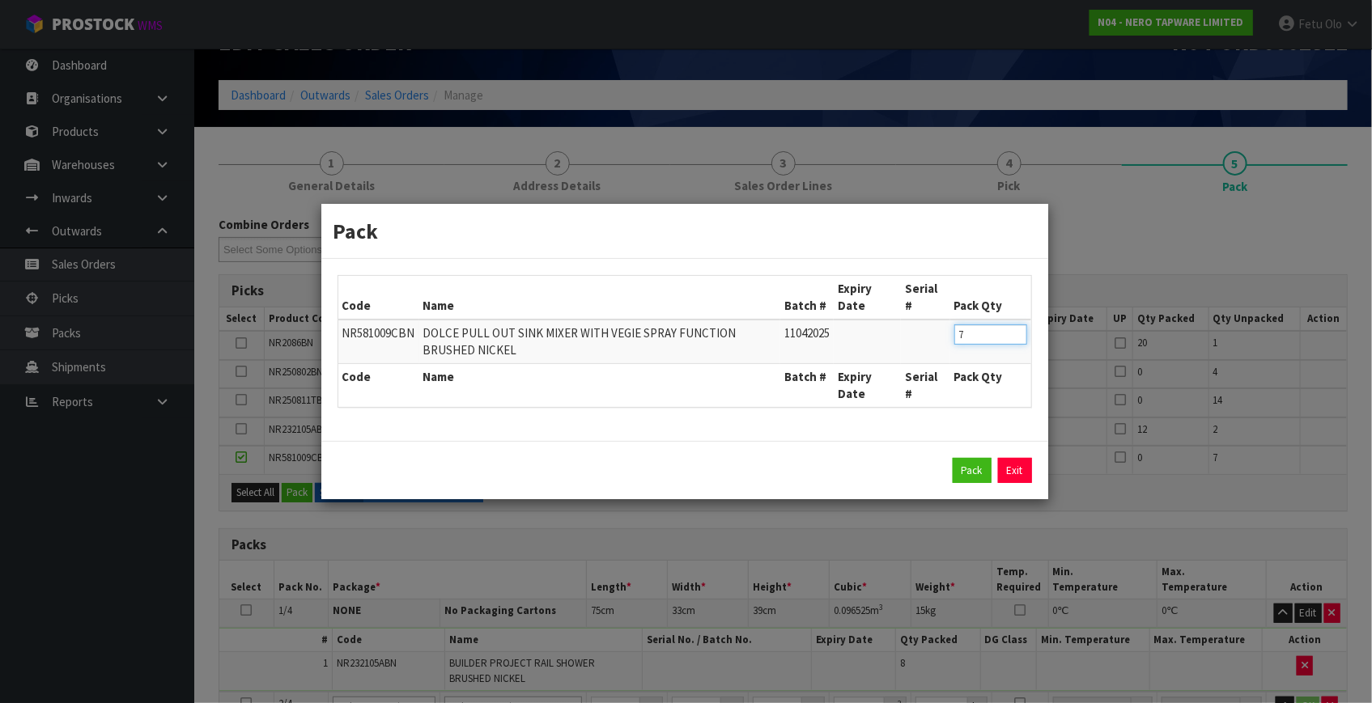
click at [863, 377] on table "Code Name Batch # Expiry Date Serial # Pack Qty NR581009CBN DOLCE PULL OUT SINK…" at bounding box center [684, 341] width 693 height 131
click at [963, 465] on button "Pack" at bounding box center [972, 471] width 39 height 26
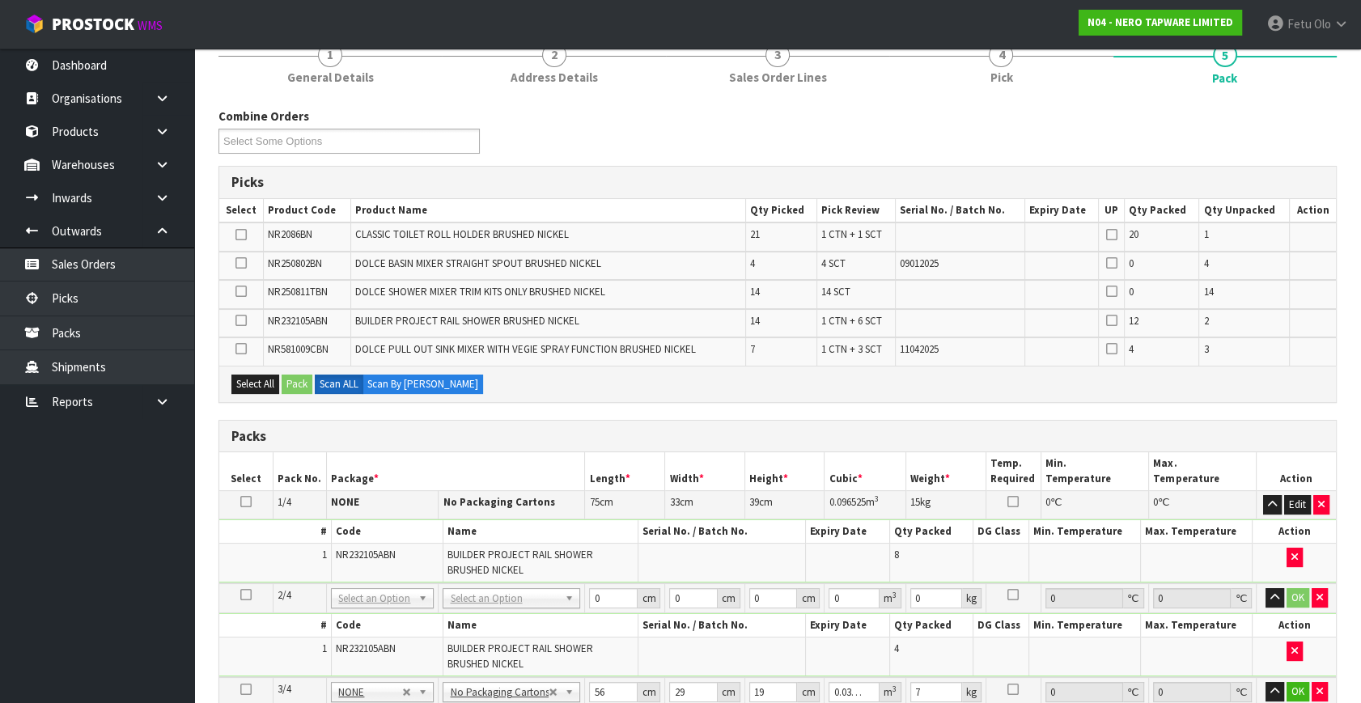
scroll to position [264, 0]
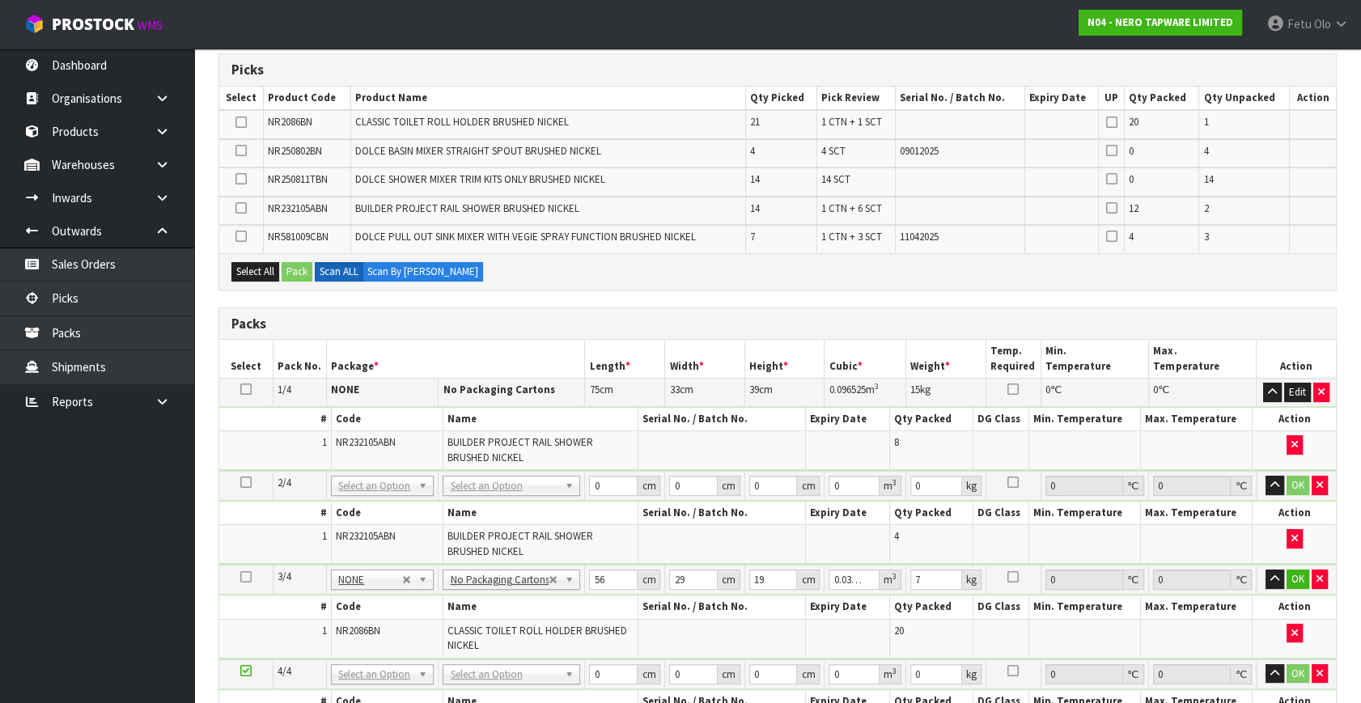
click at [375, 496] on td "NONE 007-001 007-002 007-004 007-009 007-013 007-014 007-015 007-017 007-018 00…" at bounding box center [383, 486] width 112 height 30
drag, startPoint x: 367, startPoint y: 520, endPoint x: 557, endPoint y: 499, distance: 191.3
drag, startPoint x: 601, startPoint y: 482, endPoint x: 555, endPoint y: 494, distance: 47.7
click at [555, 494] on tr "2/4 NONE 007-001 007-002 007-004 007-009 007-013 007-014 007-015 007-017 007-01…" at bounding box center [777, 486] width 1117 height 30
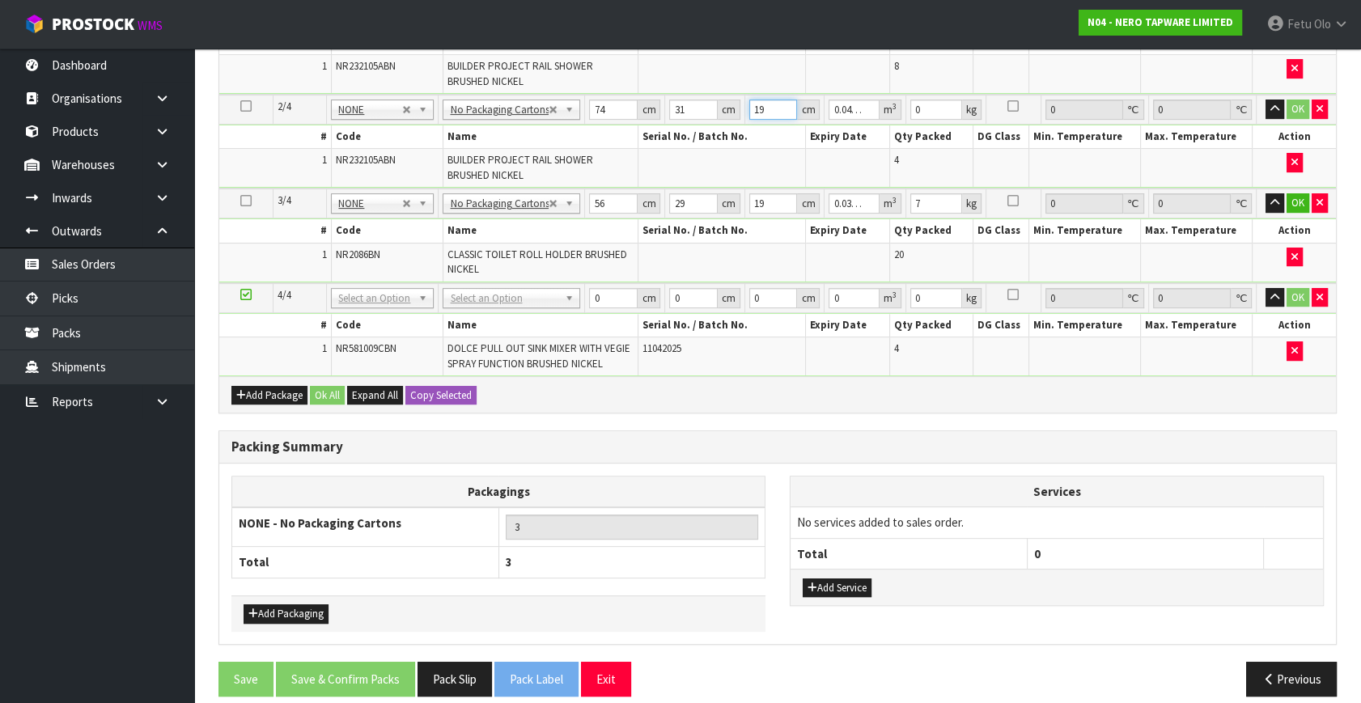
scroll to position [651, 0]
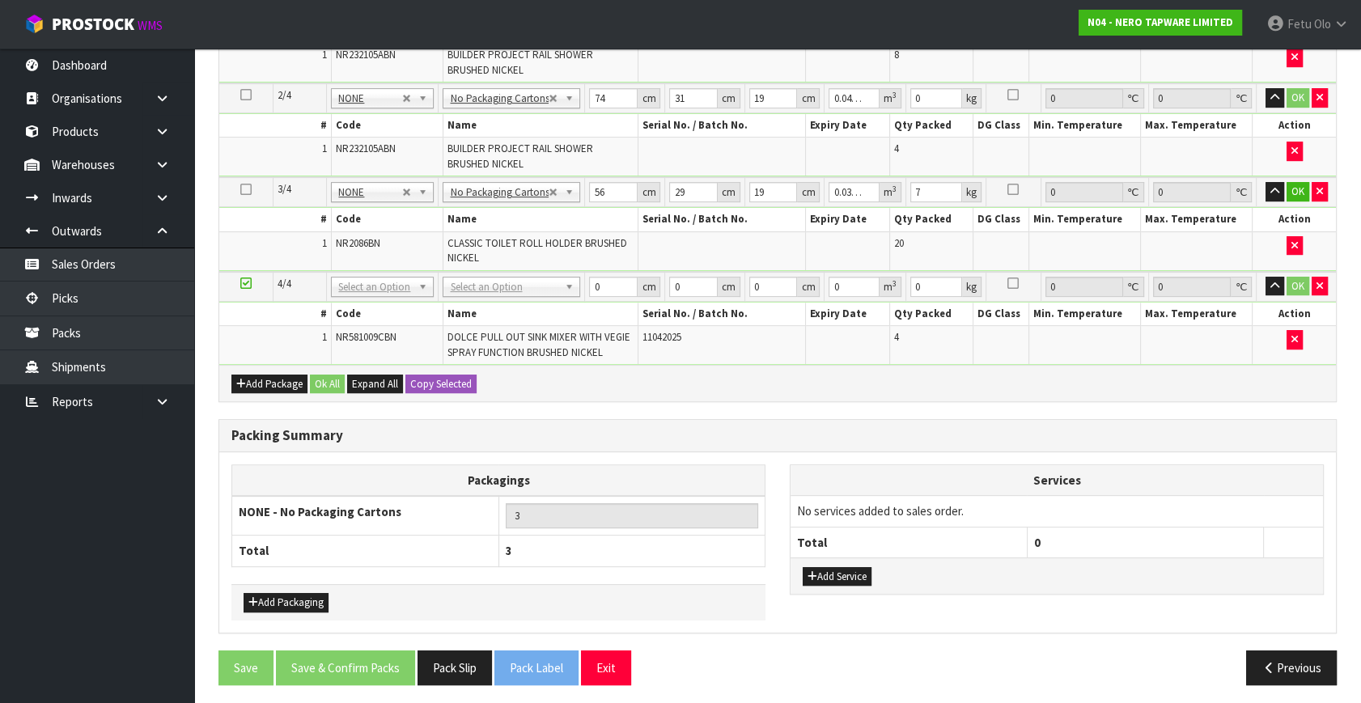
click at [244, 283] on icon at bounding box center [245, 283] width 11 height 1
click at [248, 375] on button "Add Package" at bounding box center [269, 384] width 76 height 19
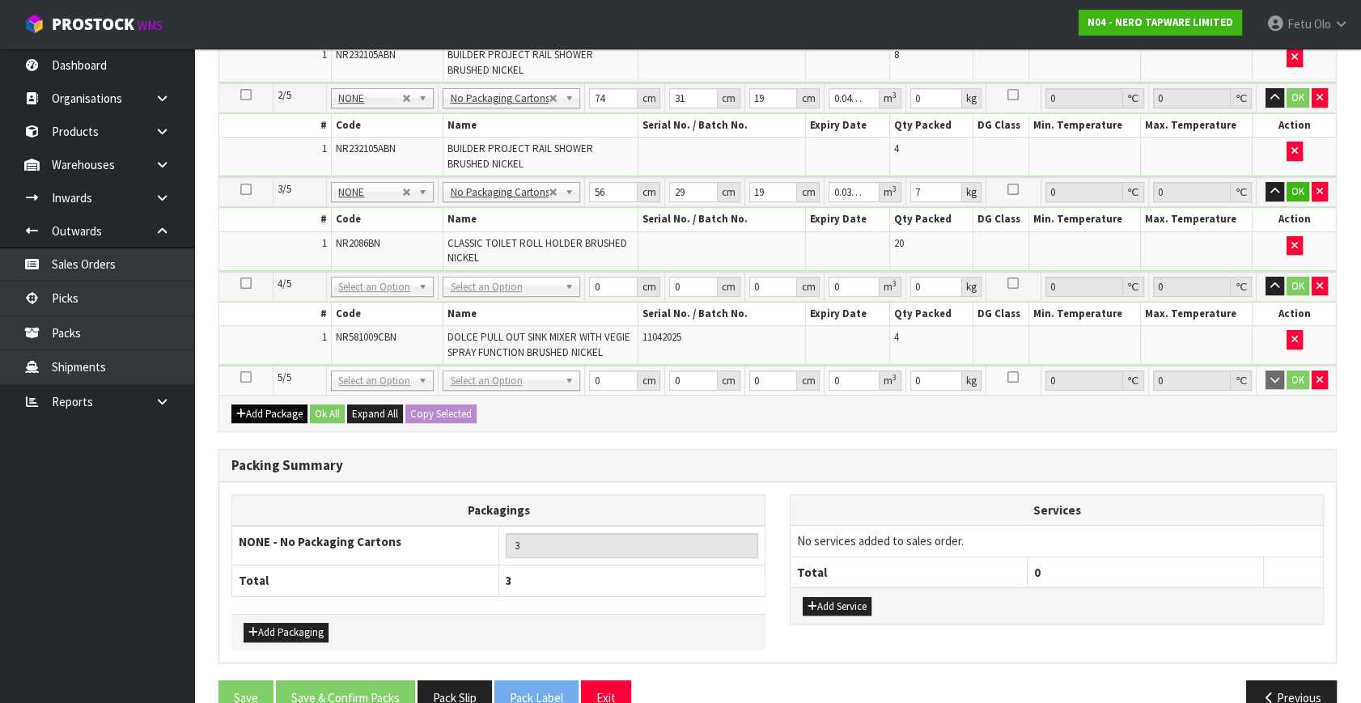
click at [245, 377] on icon at bounding box center [245, 377] width 11 height 1
click at [128, 525] on ul "Dashboard Organisations Clients Consignees Carriers Products Categories Serial …" at bounding box center [97, 376] width 194 height 655
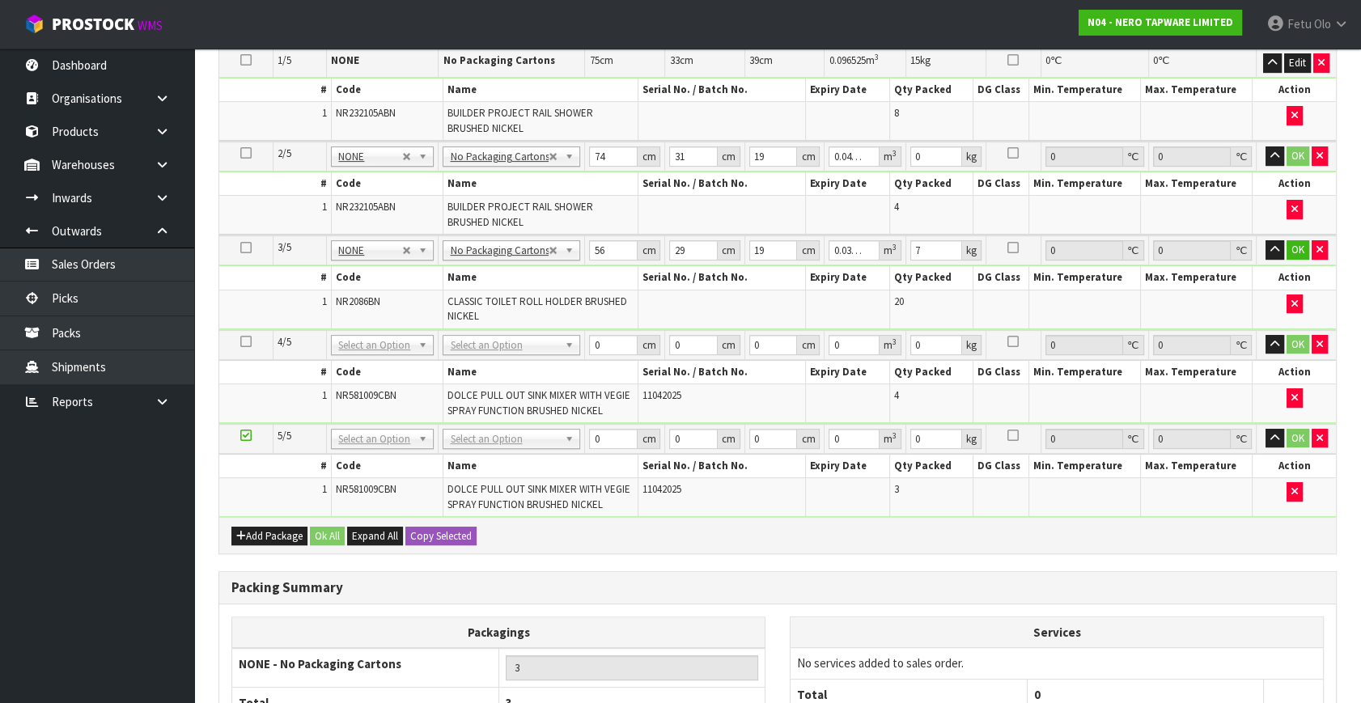
scroll to position [0, 0]
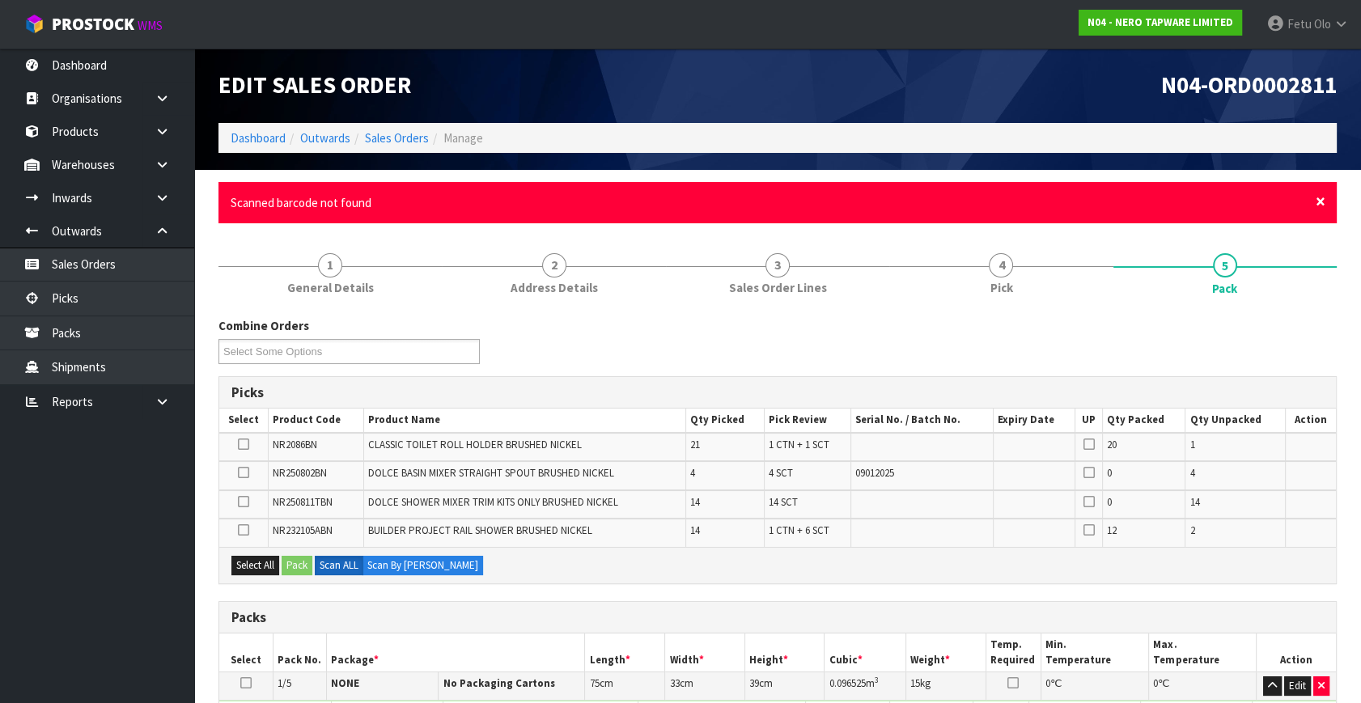
click at [1322, 196] on span "×" at bounding box center [1321, 201] width 10 height 23
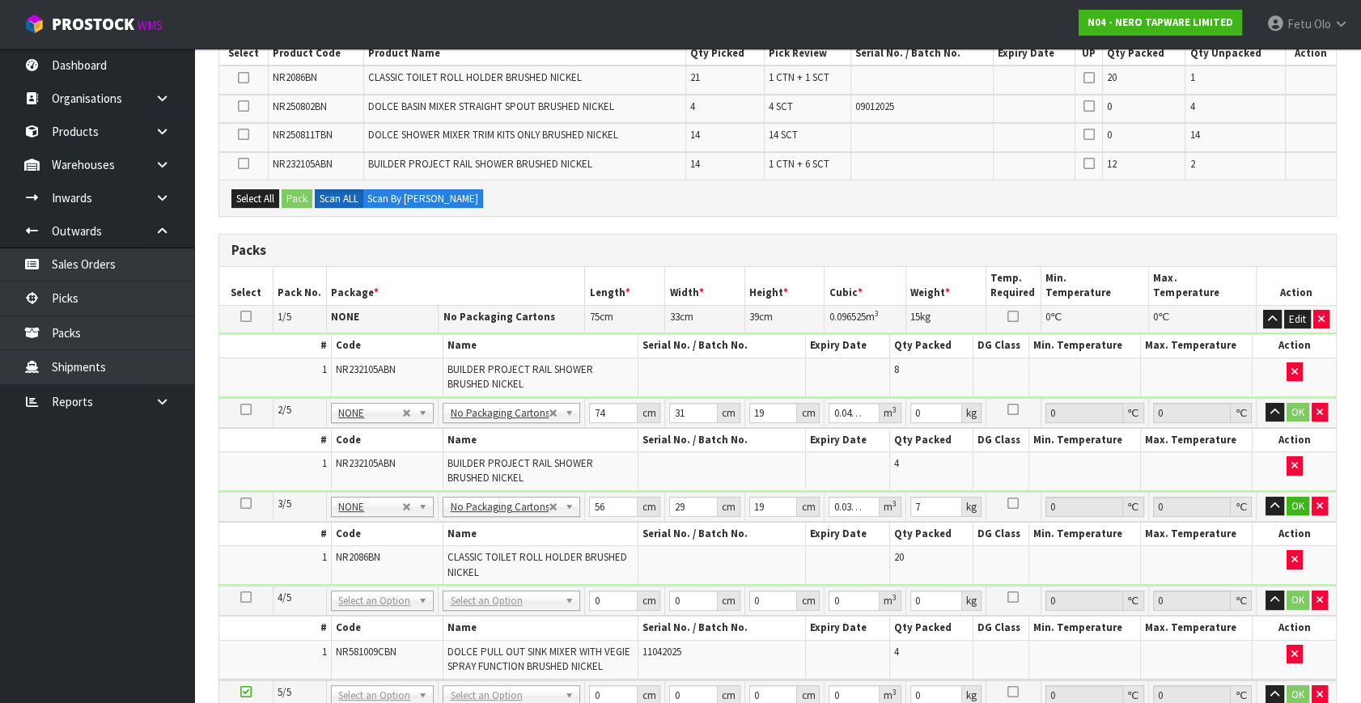
scroll to position [515, 0]
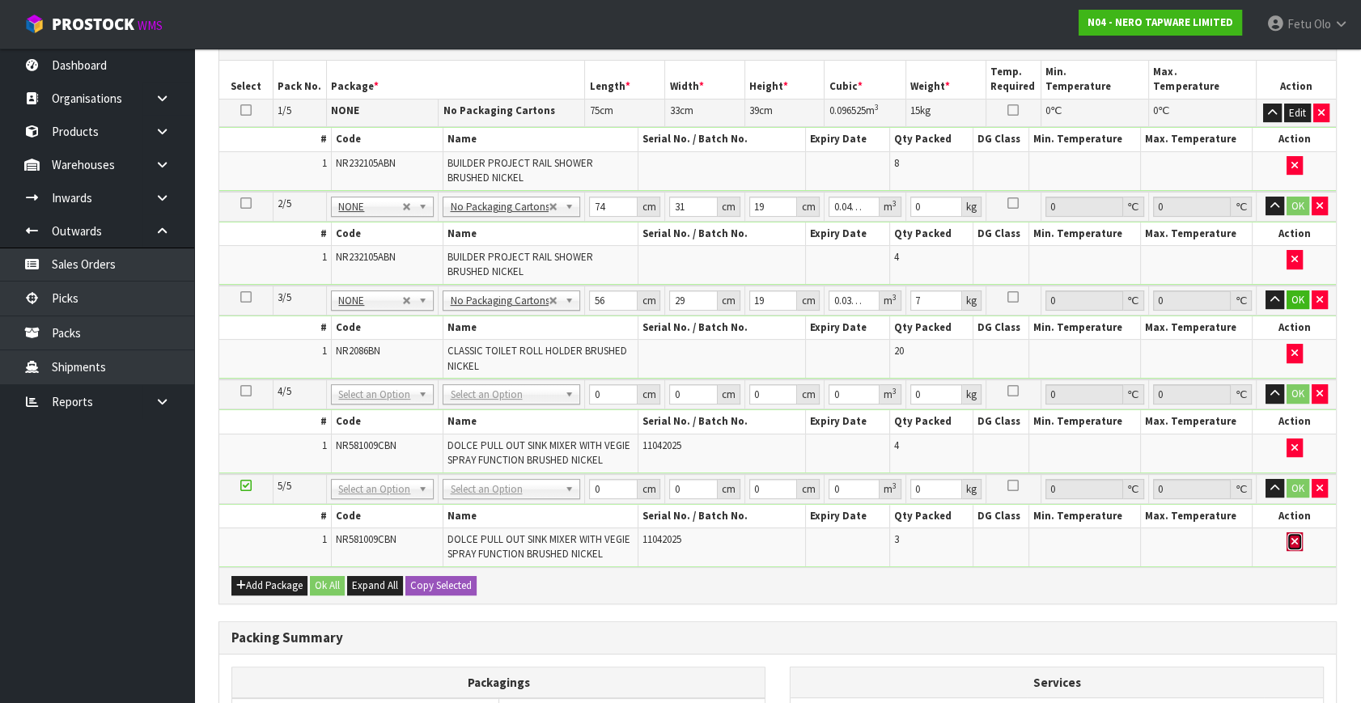
click at [1292, 540] on icon "button" at bounding box center [1295, 542] width 6 height 11
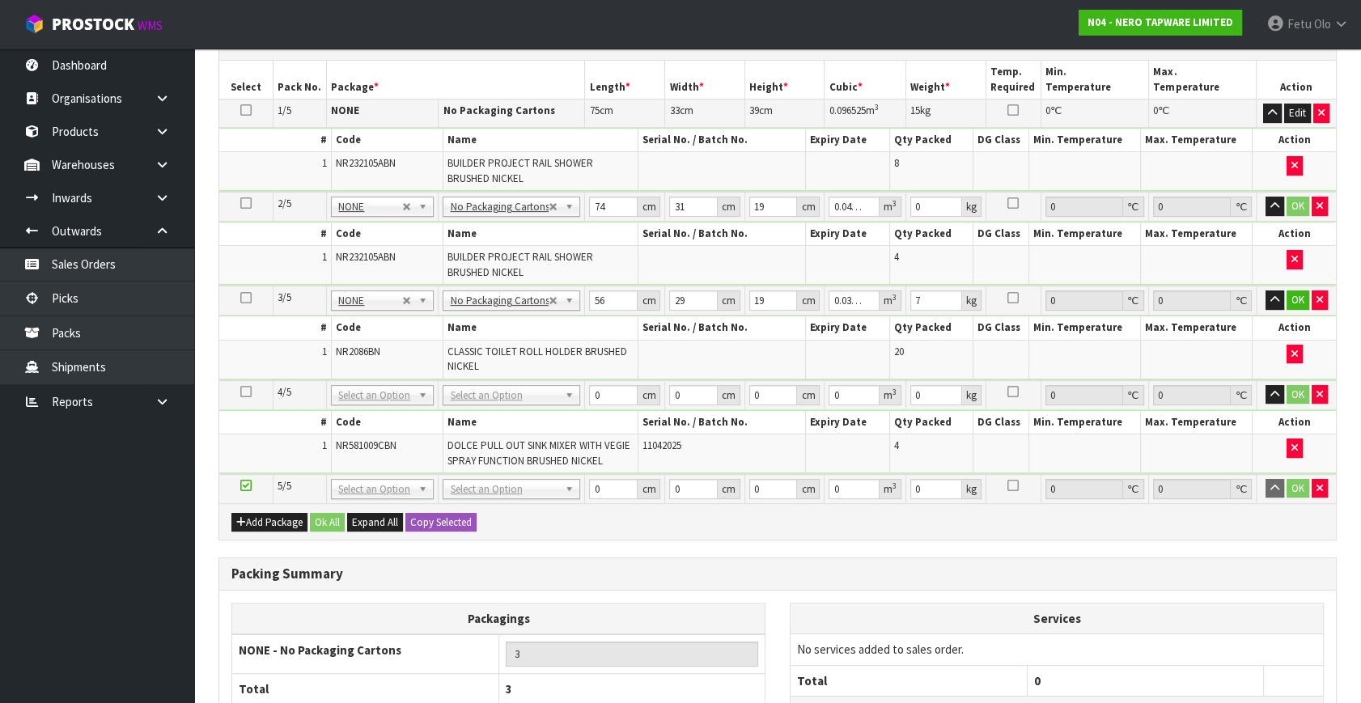
click at [104, 566] on ul "Dashboard Organisations Clients Consignees Carriers Products Categories Serial …" at bounding box center [97, 376] width 194 height 655
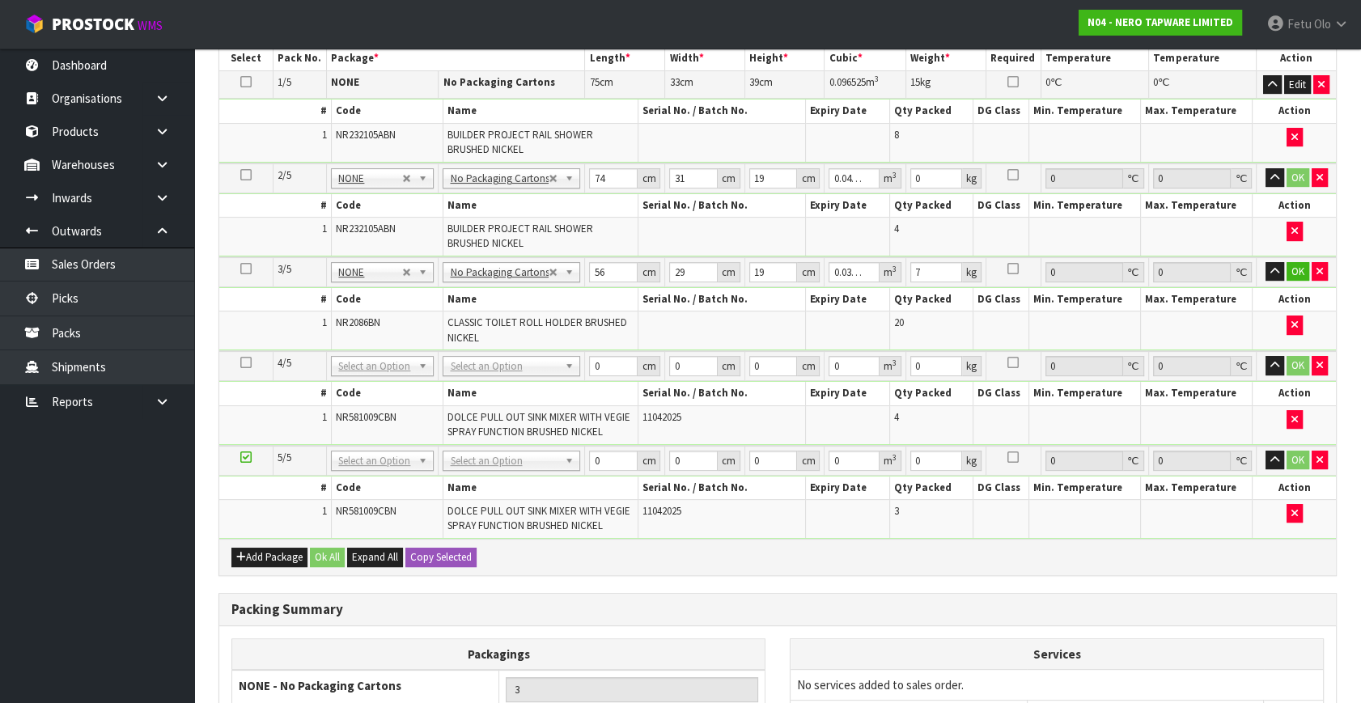
scroll to position [515, 0]
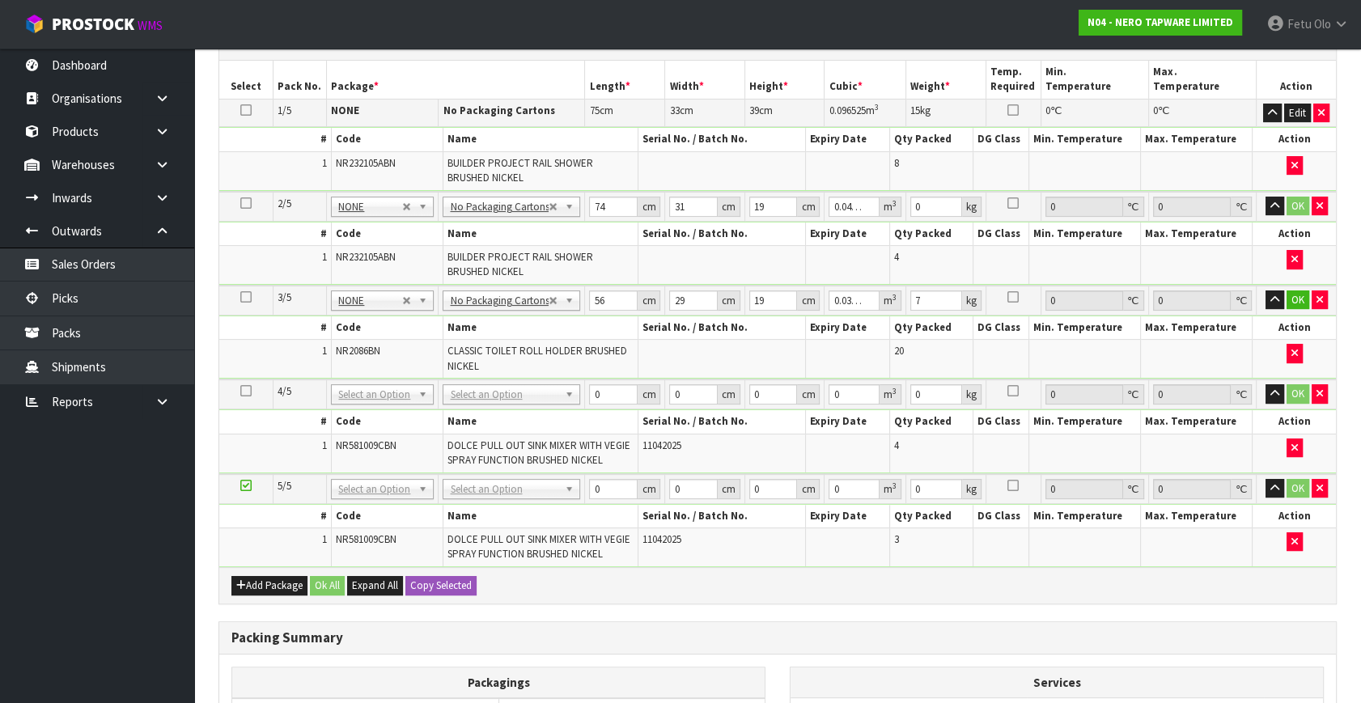
drag, startPoint x: 243, startPoint y: 482, endPoint x: 261, endPoint y: 597, distance: 117.1
click at [243, 486] on icon at bounding box center [245, 486] width 11 height 1
click at [248, 568] on div "Add Package Ok All Expand All Copy Selected" at bounding box center [777, 585] width 1117 height 36
click at [246, 583] on button "Add Package" at bounding box center [269, 585] width 76 height 19
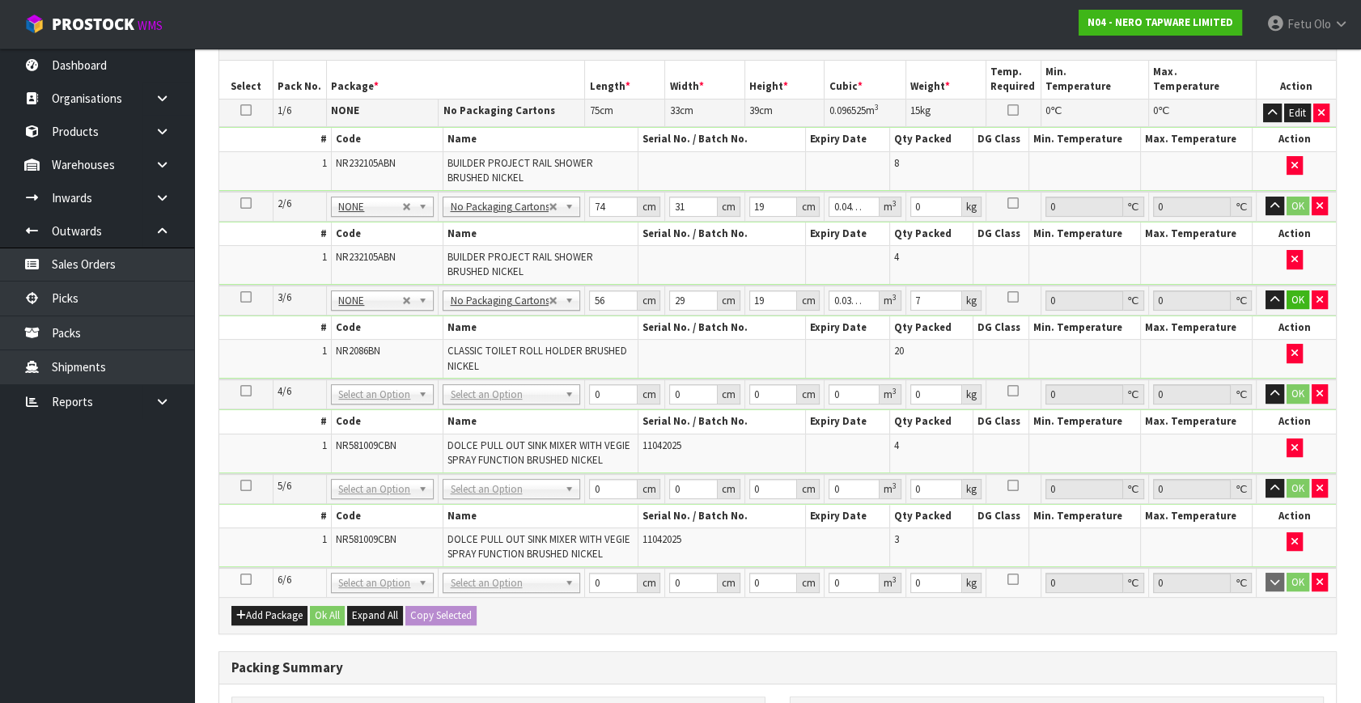
click at [248, 579] on icon at bounding box center [245, 579] width 11 height 1
click at [141, 611] on ul "Dashboard Organisations Clients Consignees Carriers Products Categories Serial …" at bounding box center [97, 376] width 194 height 655
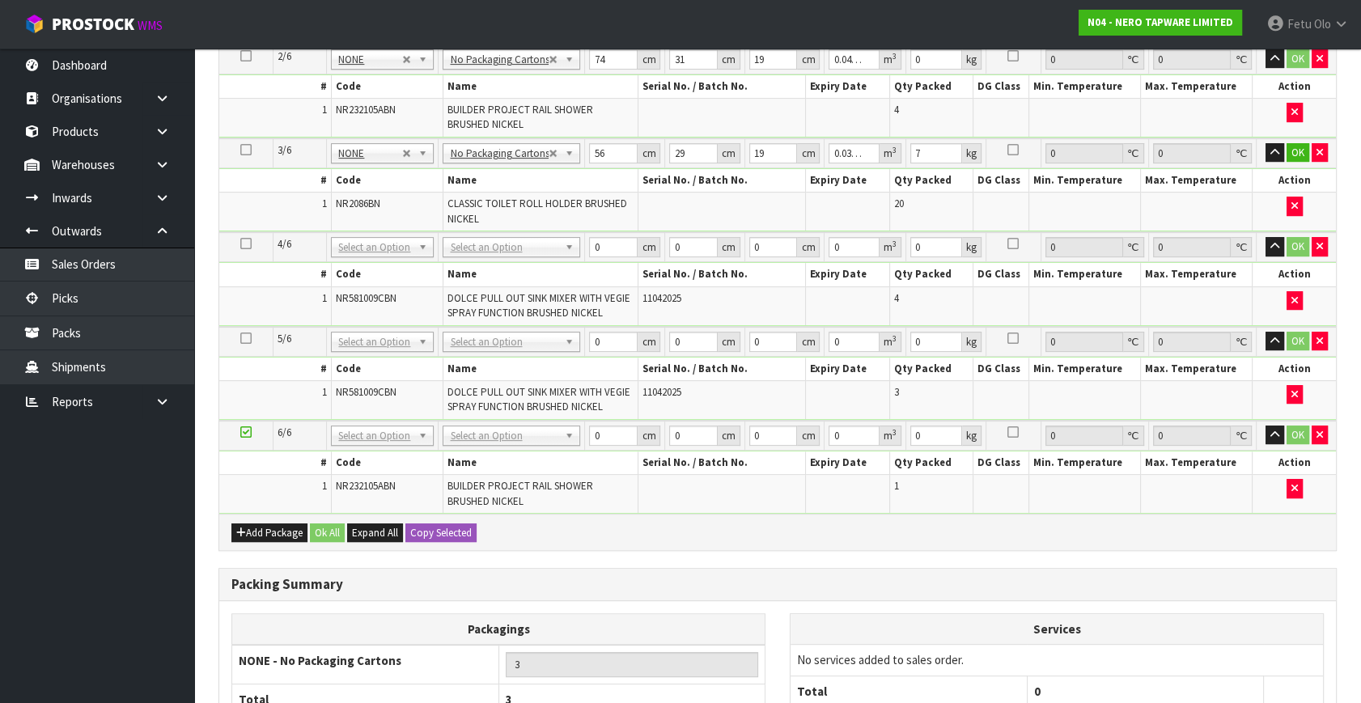
scroll to position [633, 0]
click at [246, 433] on icon at bounding box center [245, 433] width 11 height 1
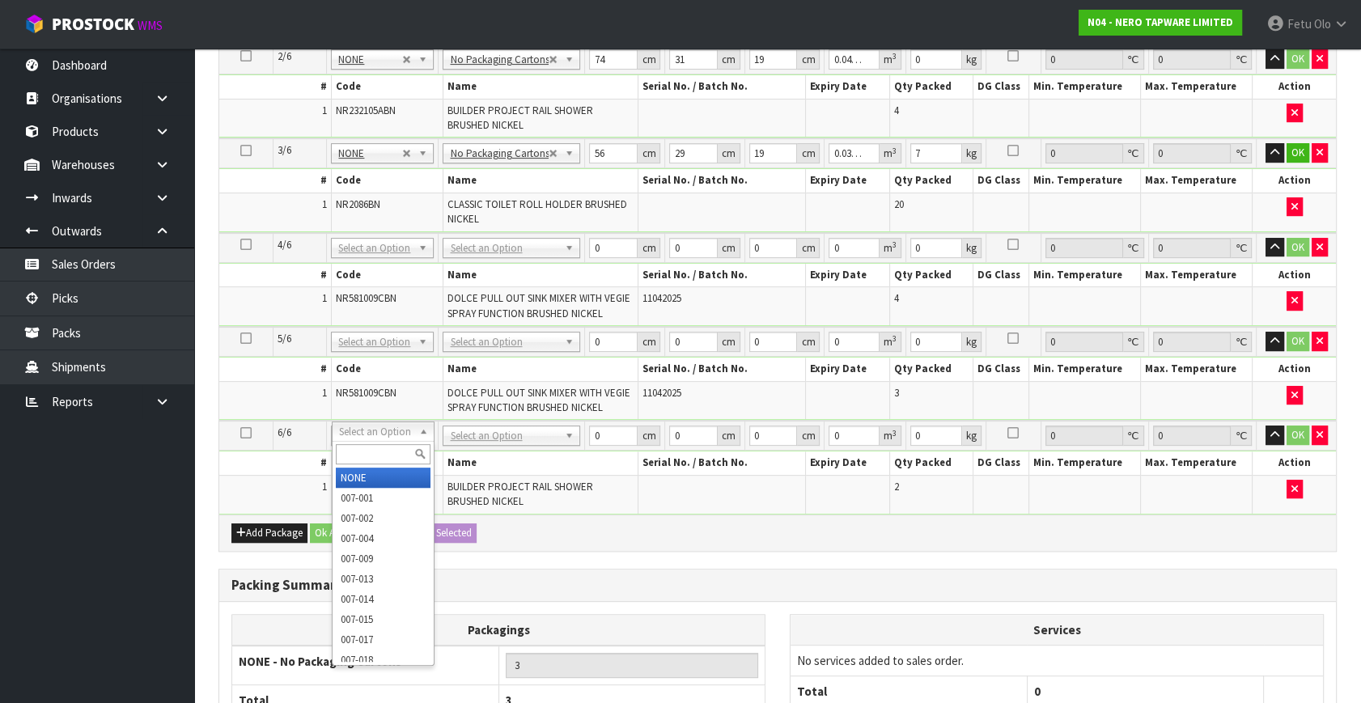
click at [380, 457] on input "text" at bounding box center [383, 454] width 95 height 20
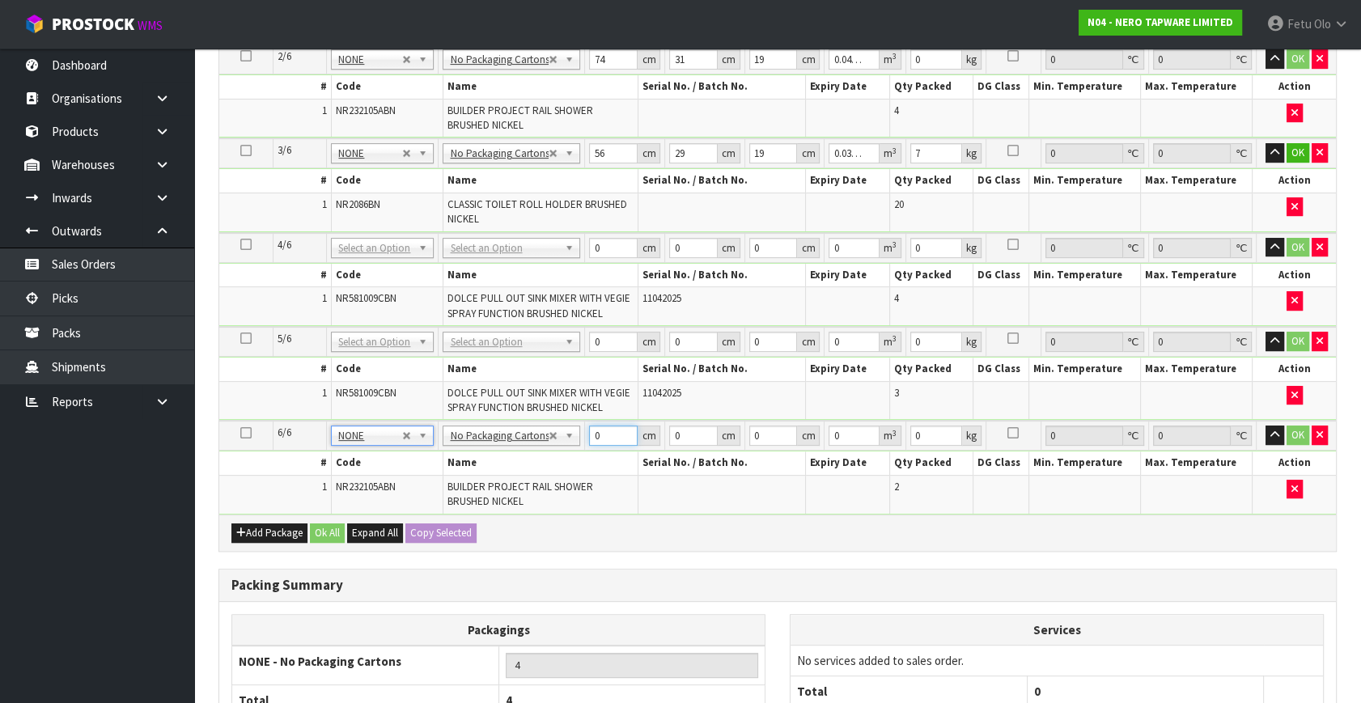
drag, startPoint x: 605, startPoint y: 430, endPoint x: 469, endPoint y: 483, distance: 146.1
click at [469, 482] on tbody "6/6 NONE 007-001 007-002 007-004 007-009 007-013 007-014 007-015 007-017 007-01…" at bounding box center [777, 467] width 1117 height 93
drag, startPoint x: 929, startPoint y: 432, endPoint x: 662, endPoint y: 505, distance: 276.8
click at [662, 505] on tbody "6/6 NONE 007-001 007-002 007-004 007-009 007-013 007-014 007-015 007-017 007-01…" at bounding box center [777, 467] width 1117 height 93
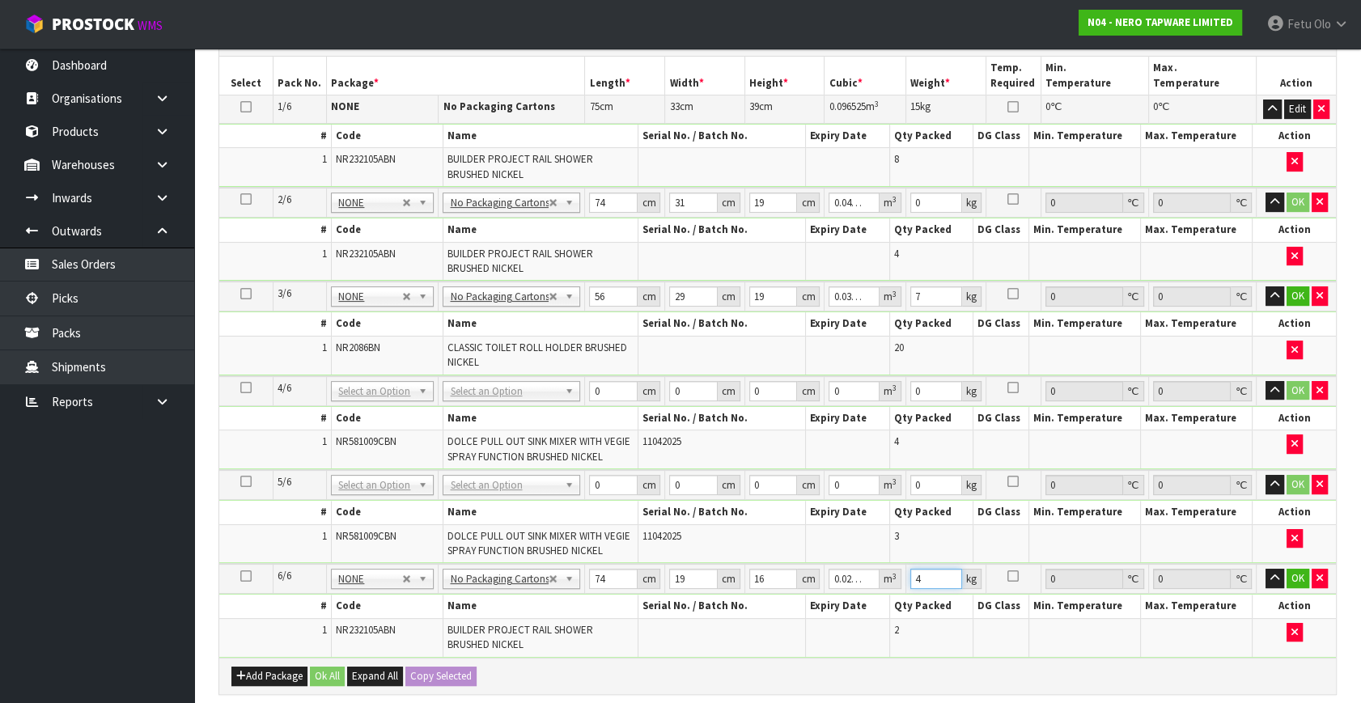
scroll to position [265, 0]
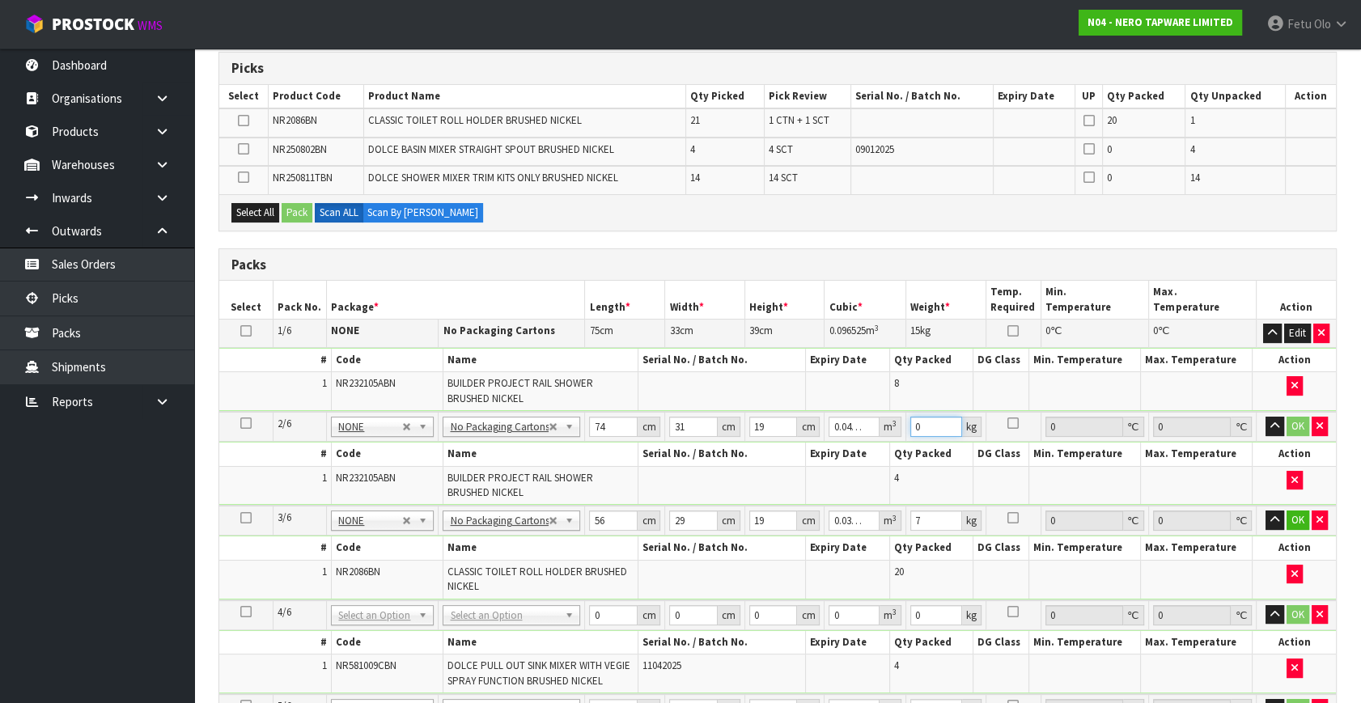
drag, startPoint x: 925, startPoint y: 424, endPoint x: 856, endPoint y: 448, distance: 72.7
click at [856, 448] on tbody "2/6 NONE 007-001 007-002 007-004 007-009 007-013 007-014 007-015 007-017 007-01…" at bounding box center [777, 459] width 1117 height 94
click button "OK" at bounding box center [1298, 426] width 23 height 19
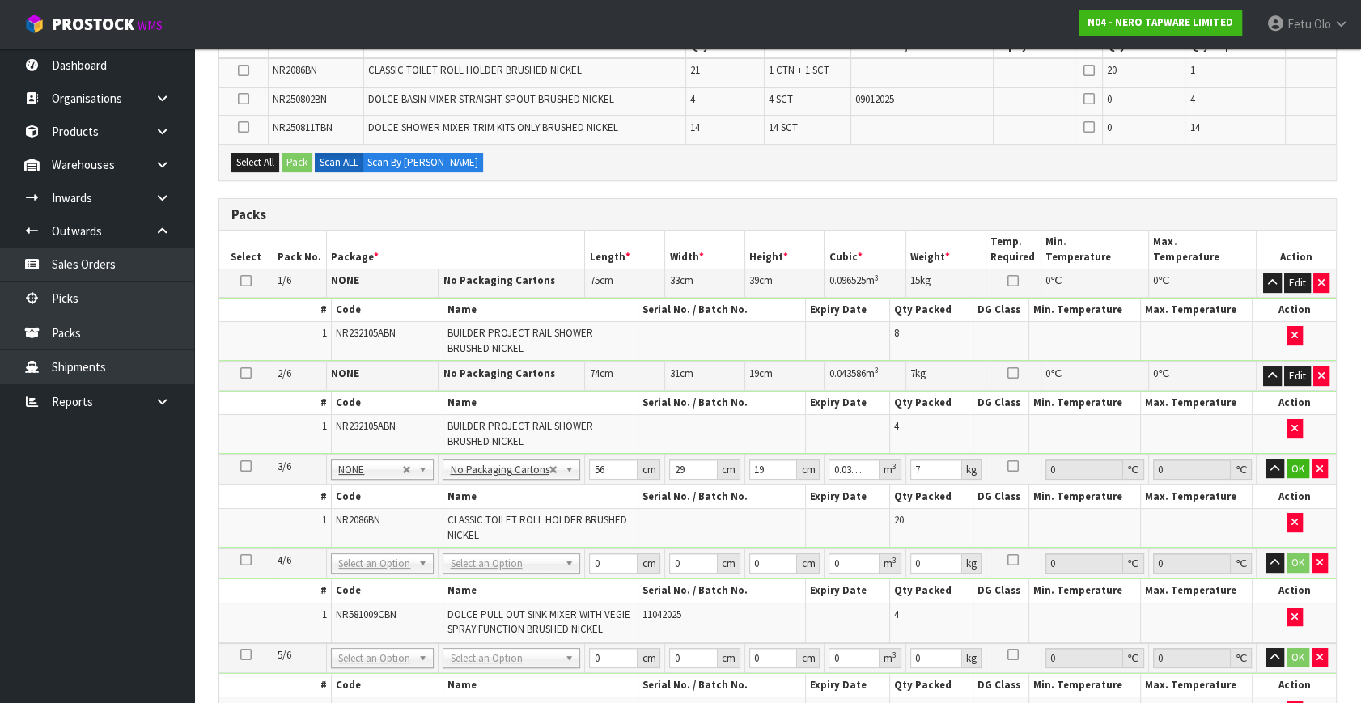
scroll to position [339, 0]
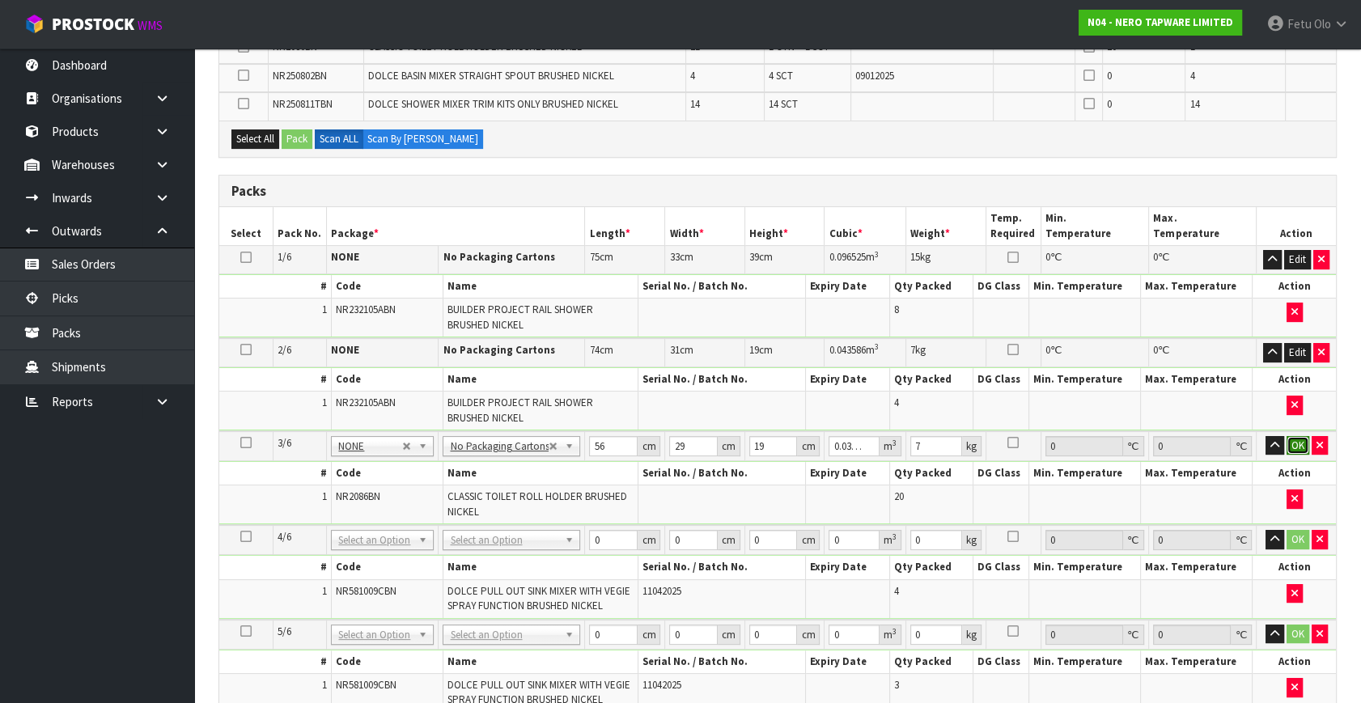
click at [1293, 443] on button "OK" at bounding box center [1298, 445] width 23 height 19
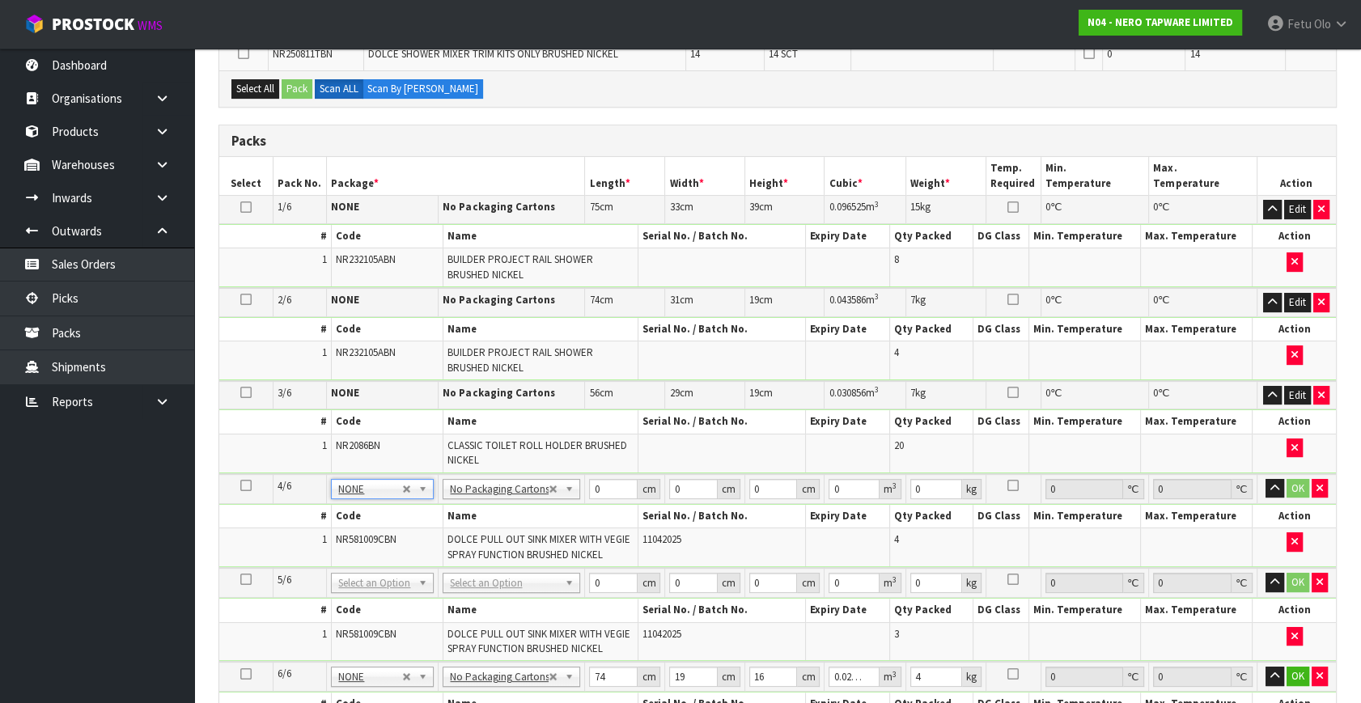
scroll to position [413, 0]
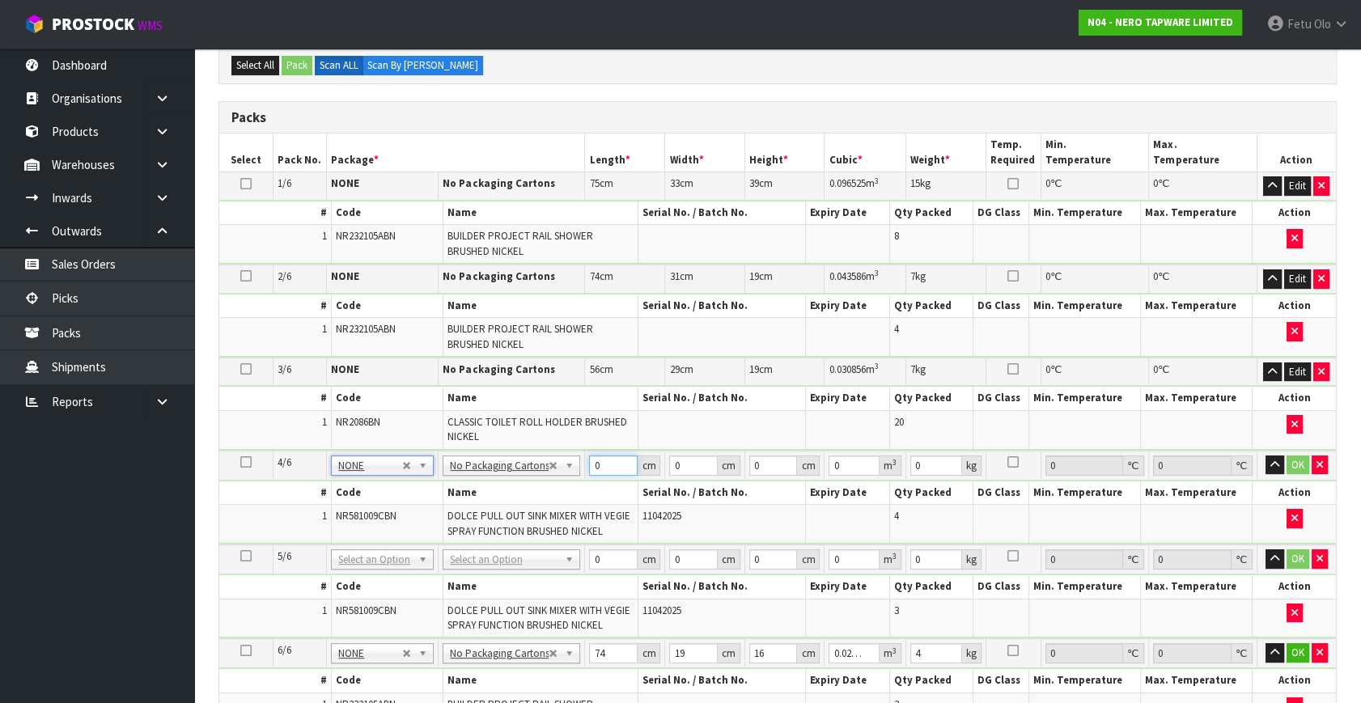
drag, startPoint x: 602, startPoint y: 465, endPoint x: 551, endPoint y: 476, distance: 52.1
click at [551, 476] on tbody "4/6 NONE 007-001 007-002 007-004 007-009 007-013 007-014 007-015 007-017 007-01…" at bounding box center [777, 498] width 1117 height 94
click at [819, 101] on div "Packs Select Pack No. Package * Length * Width * Height * Cubic * Weight * Temp…" at bounding box center [778, 435] width 1118 height 668
click at [371, 575] on input "text" at bounding box center [383, 578] width 95 height 20
drag, startPoint x: 602, startPoint y: 550, endPoint x: 473, endPoint y: 605, distance: 139.6
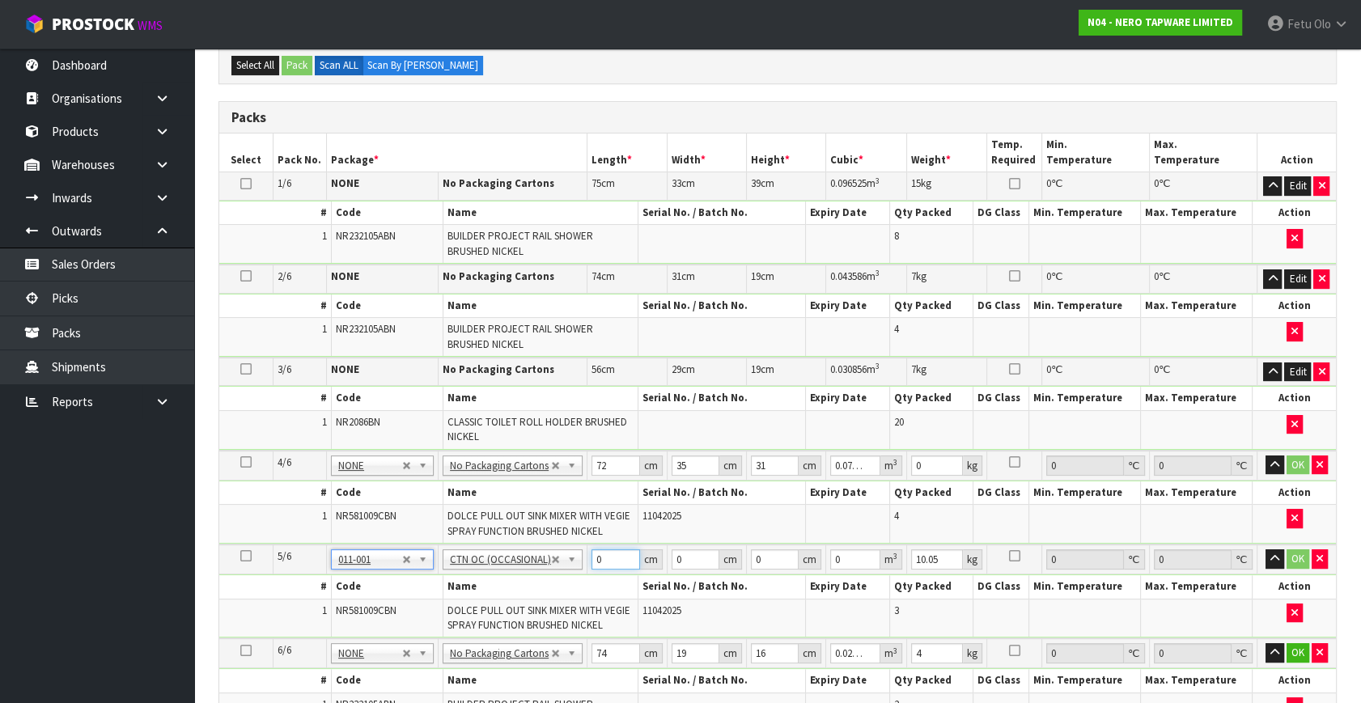
click at [473, 605] on tbody "5/6 NONE 007-001 007-002 007-004 007-009 007-013 007-014 007-015 007-017 007-01…" at bounding box center [777, 592] width 1117 height 94
drag, startPoint x: 904, startPoint y: 467, endPoint x: 813, endPoint y: 481, distance: 91.7
click at [813, 481] on tbody "4/6 NONE 007-001 007-002 007-004 007-009 007-013 007-014 007-015 007-017 007-01…" at bounding box center [777, 498] width 1117 height 94
click button "OK" at bounding box center [1298, 465] width 23 height 19
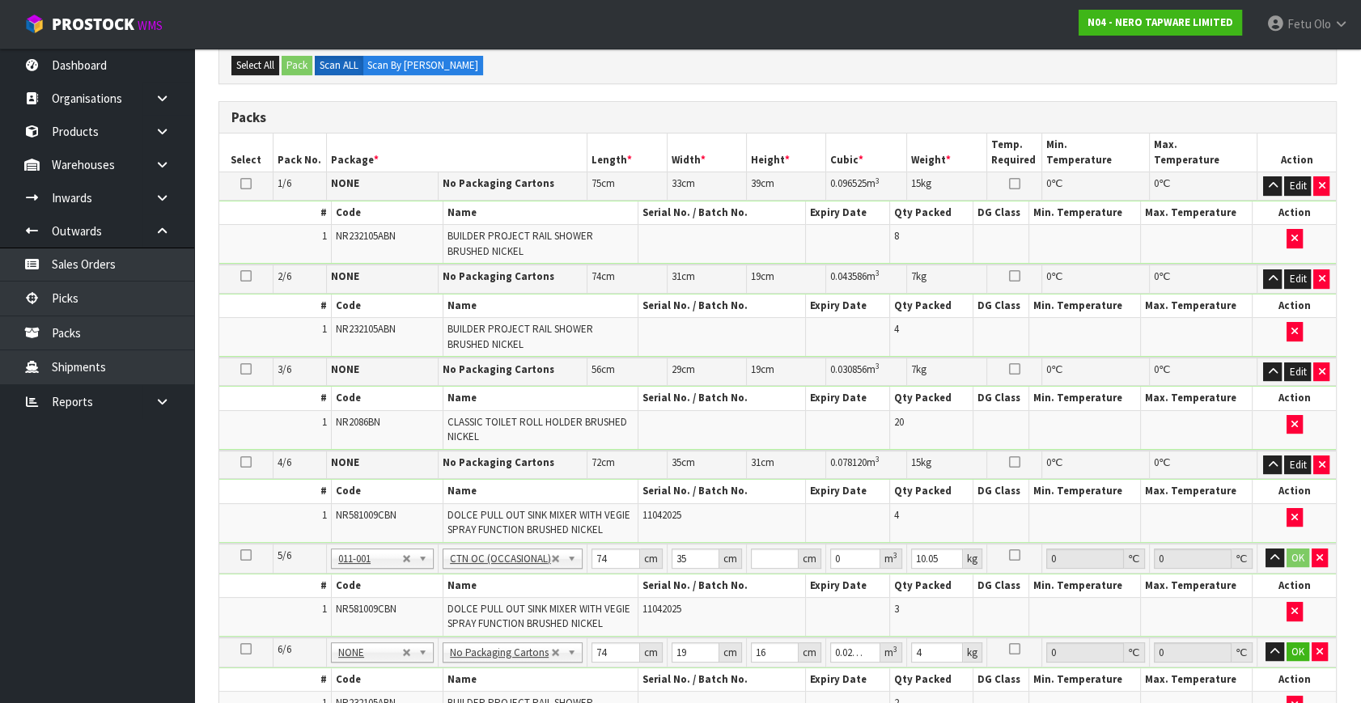
click at [744, 555] on td "35 cm" at bounding box center [706, 559] width 79 height 30
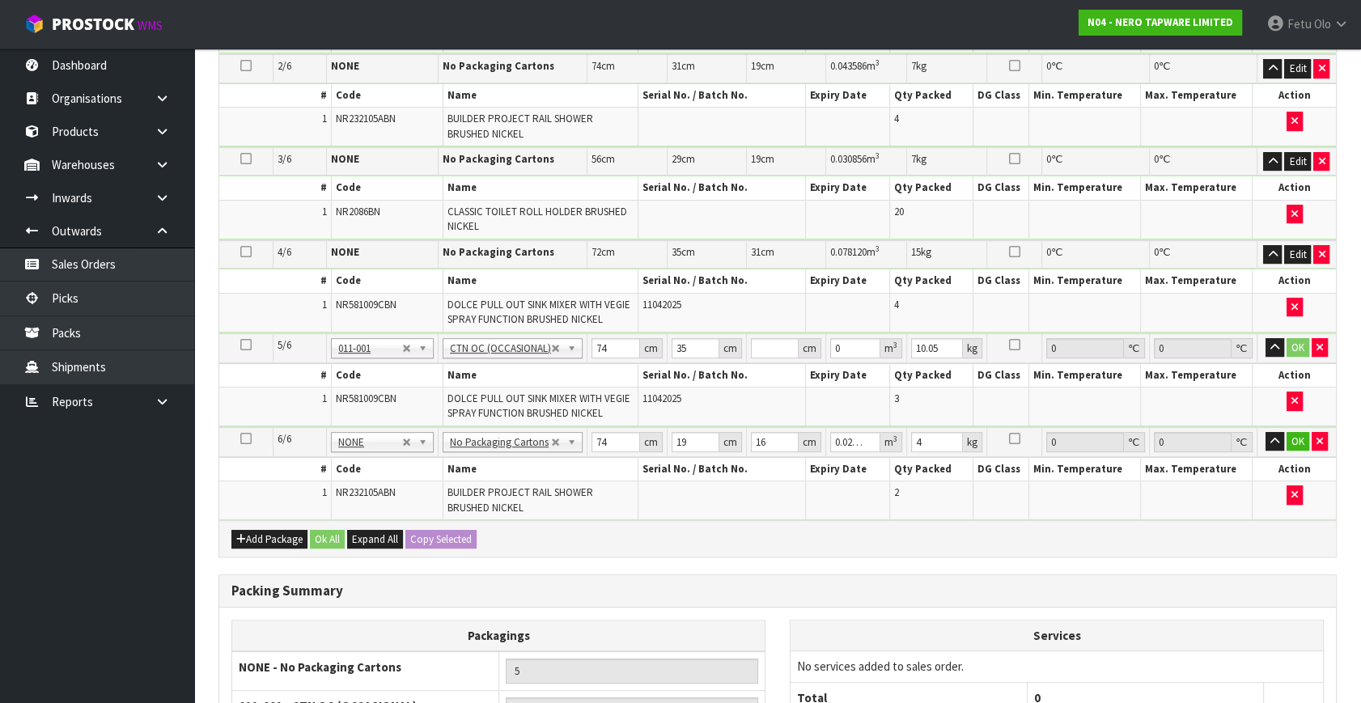
scroll to position [633, 0]
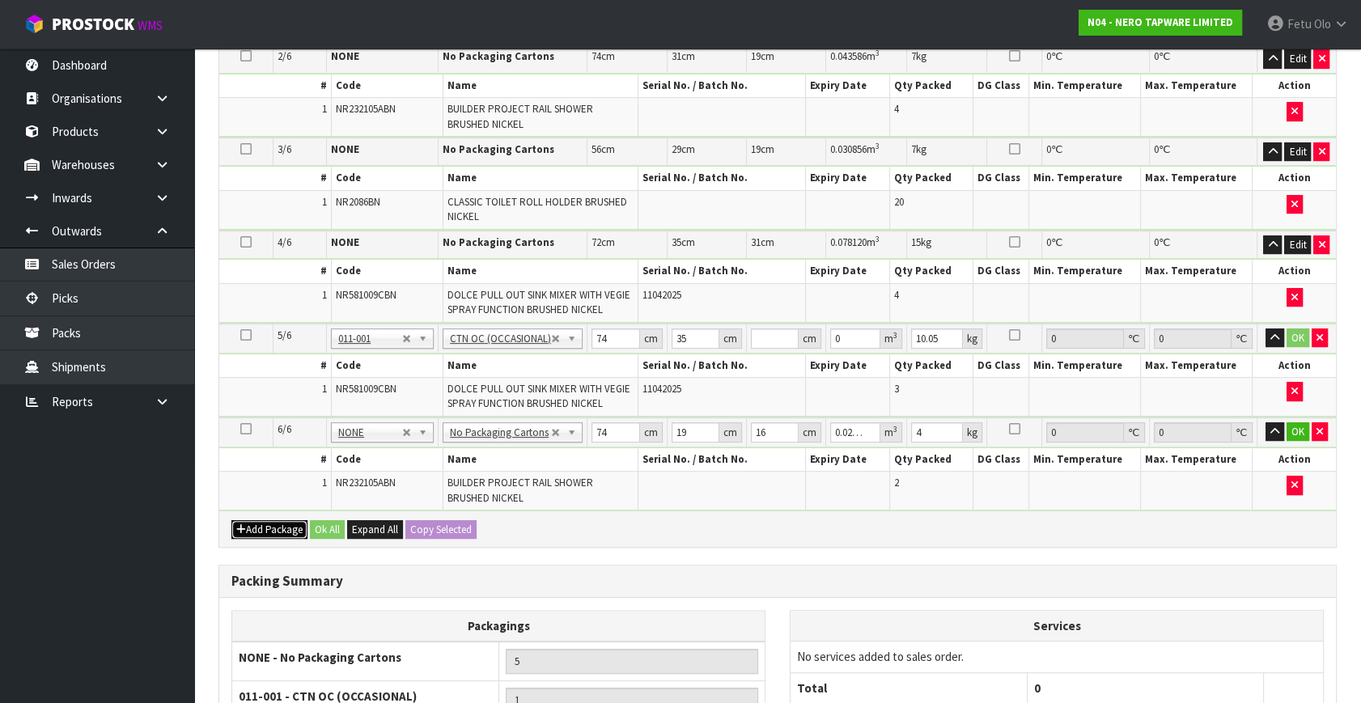
click at [263, 520] on button "Add Package" at bounding box center [269, 529] width 76 height 19
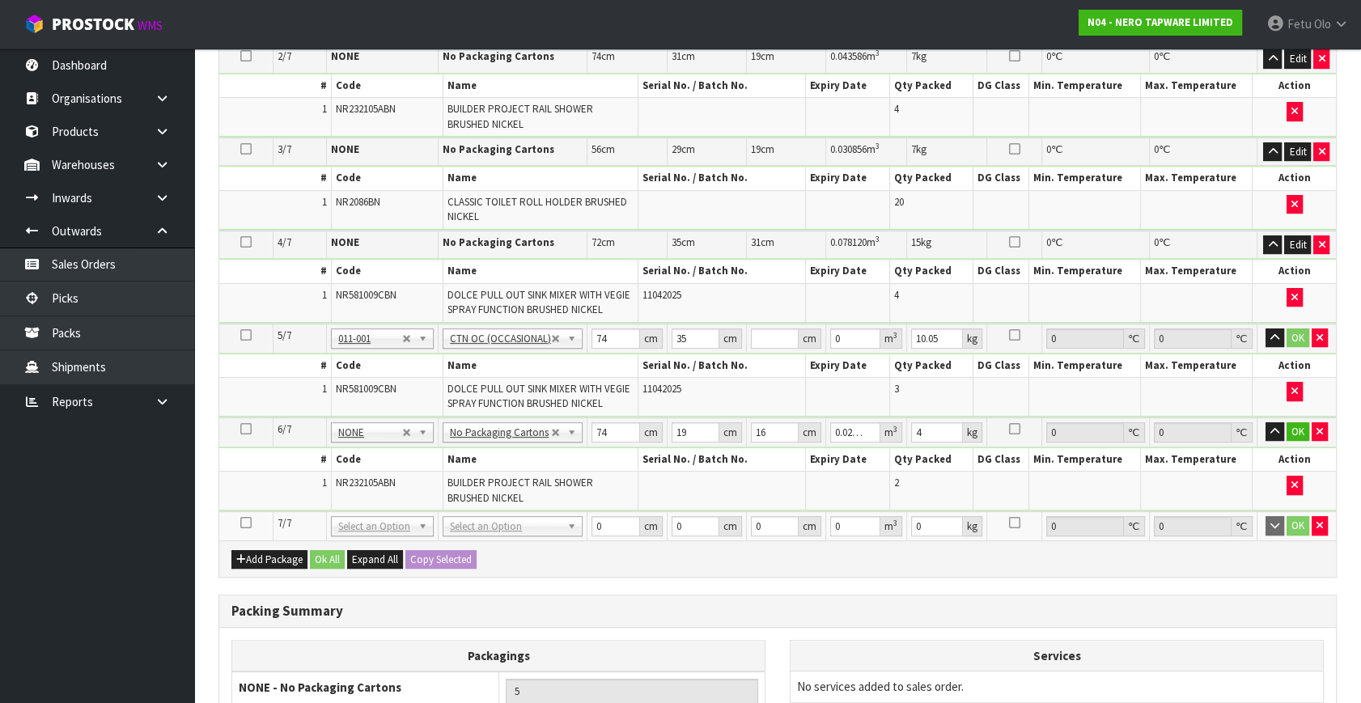
click at [248, 523] on icon at bounding box center [245, 523] width 11 height 1
click at [775, 337] on input "number" at bounding box center [775, 339] width 48 height 20
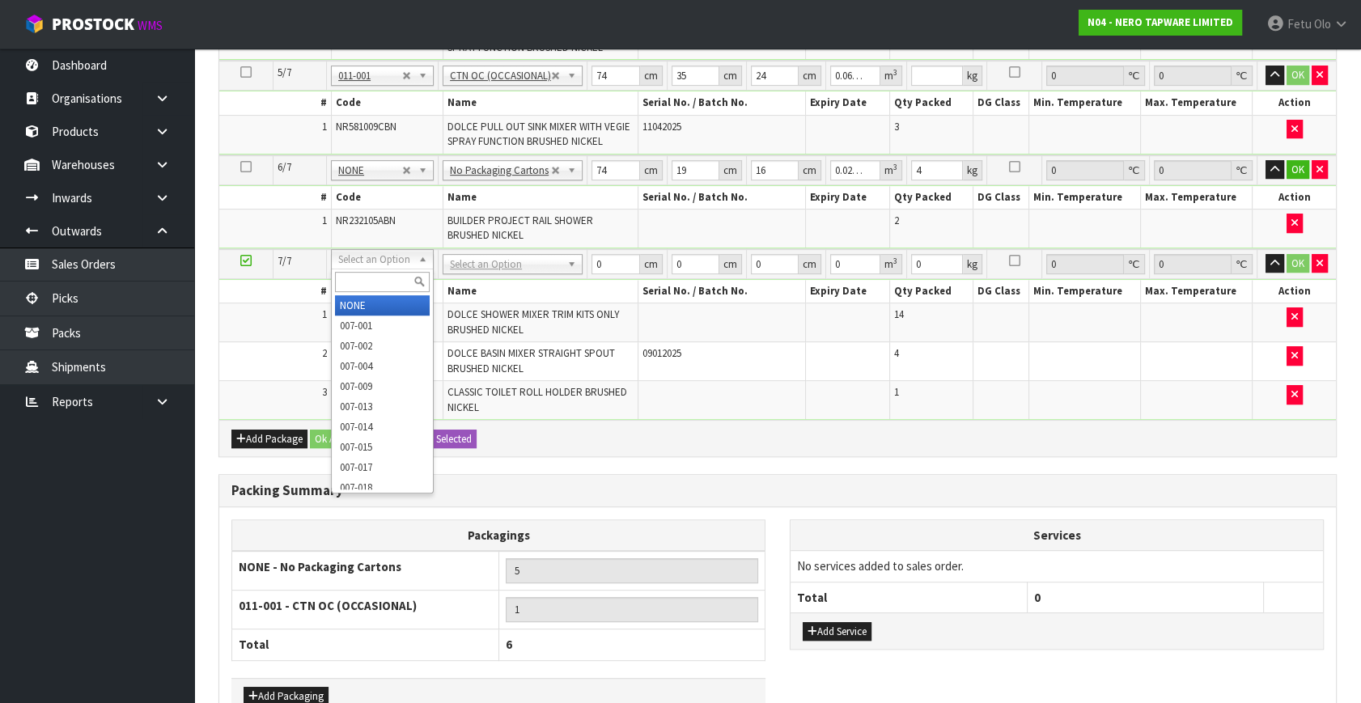
scroll to position [0, 0]
click at [384, 274] on input "text" at bounding box center [382, 282] width 95 height 20
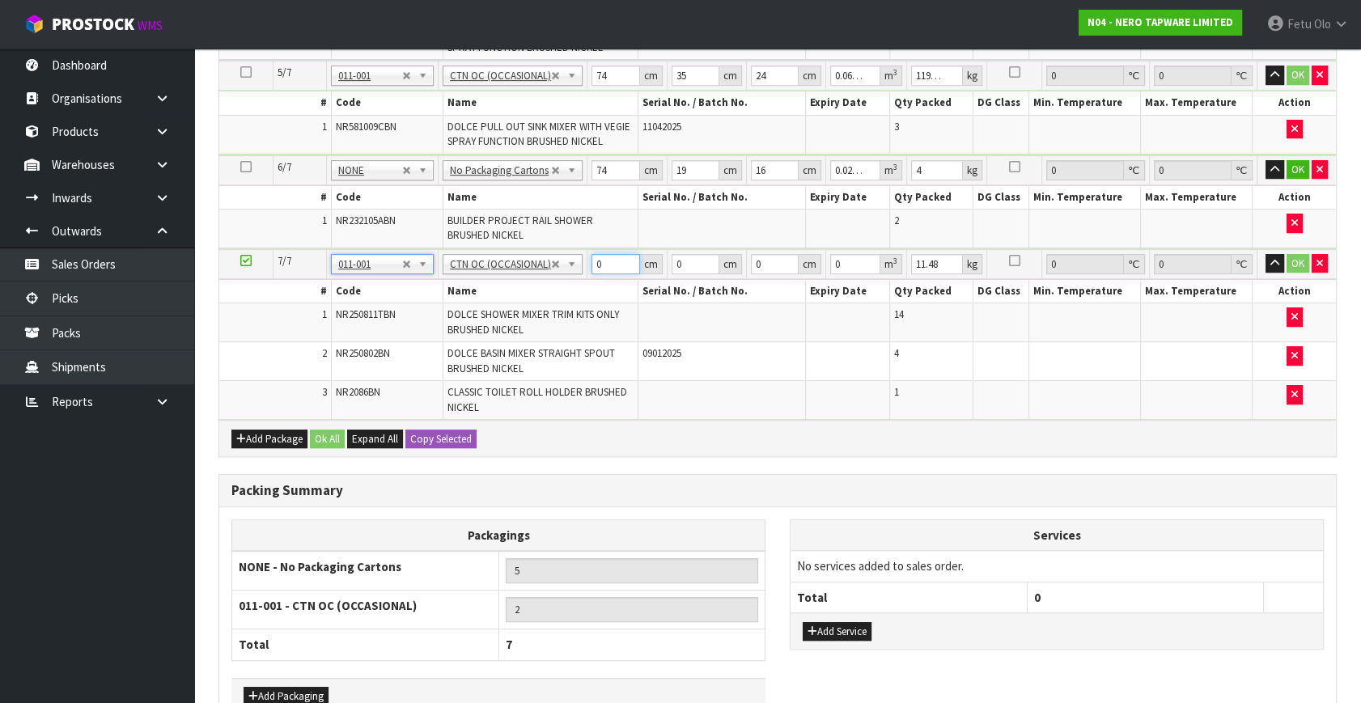
drag, startPoint x: 584, startPoint y: 266, endPoint x: 477, endPoint y: 295, distance: 110.5
click at [477, 295] on tbody "7/7 NONE 007-001 007-002 007-004 007-009 007-013 007-014 007-015 007-017 007-01…" at bounding box center [777, 334] width 1117 height 171
click button "OK" at bounding box center [1298, 263] width 23 height 19
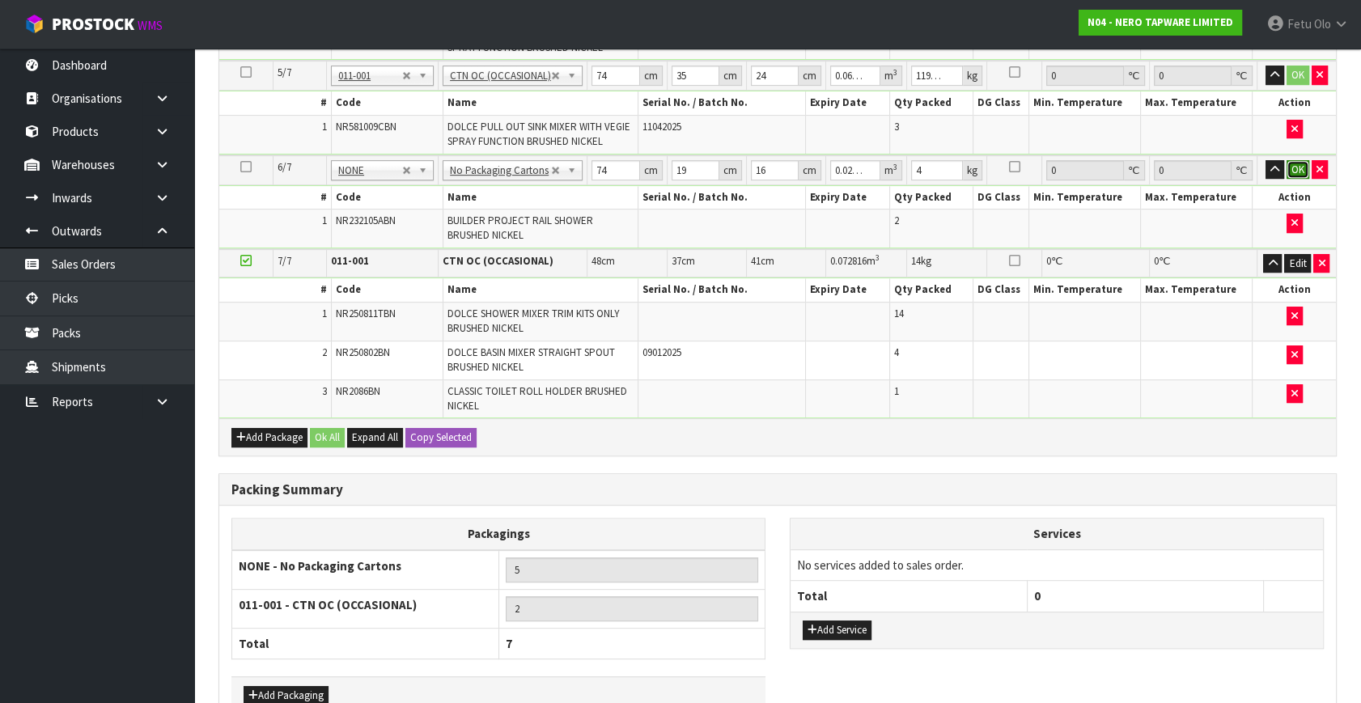
click at [1297, 164] on button "OK" at bounding box center [1298, 169] width 23 height 19
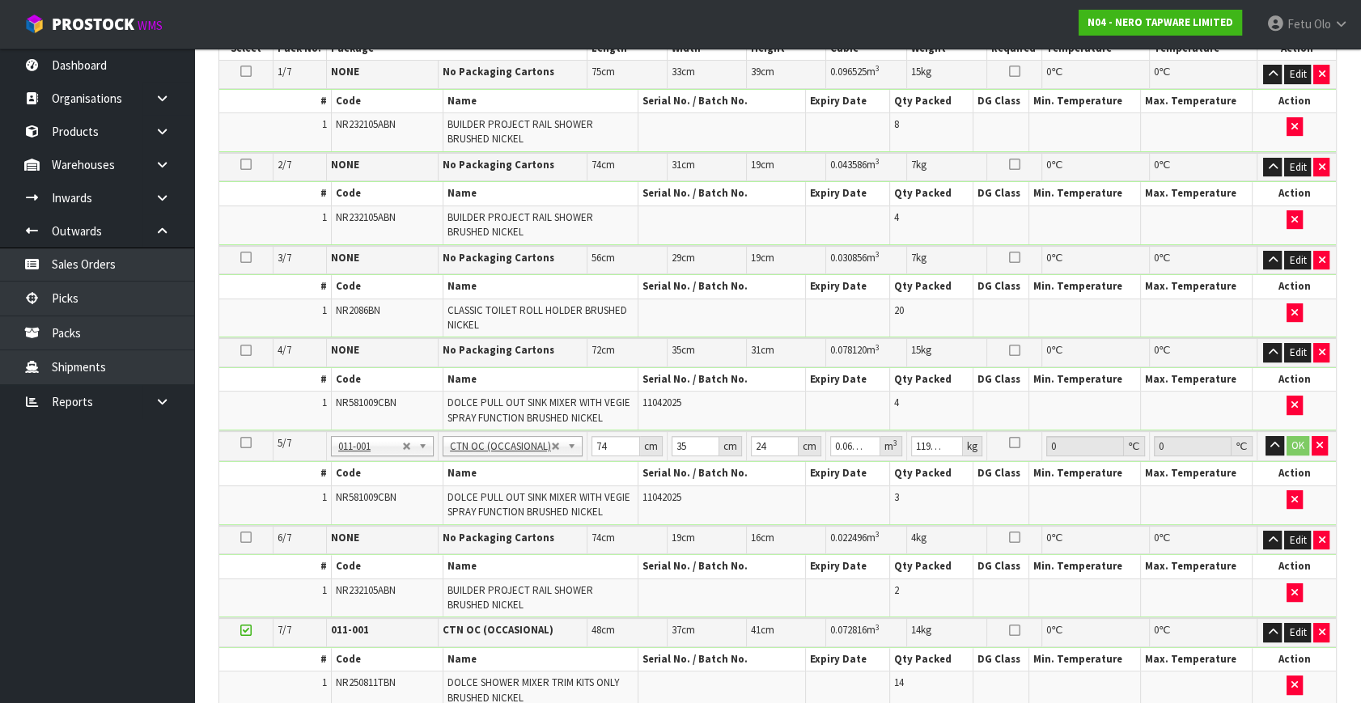
scroll to position [367, 0]
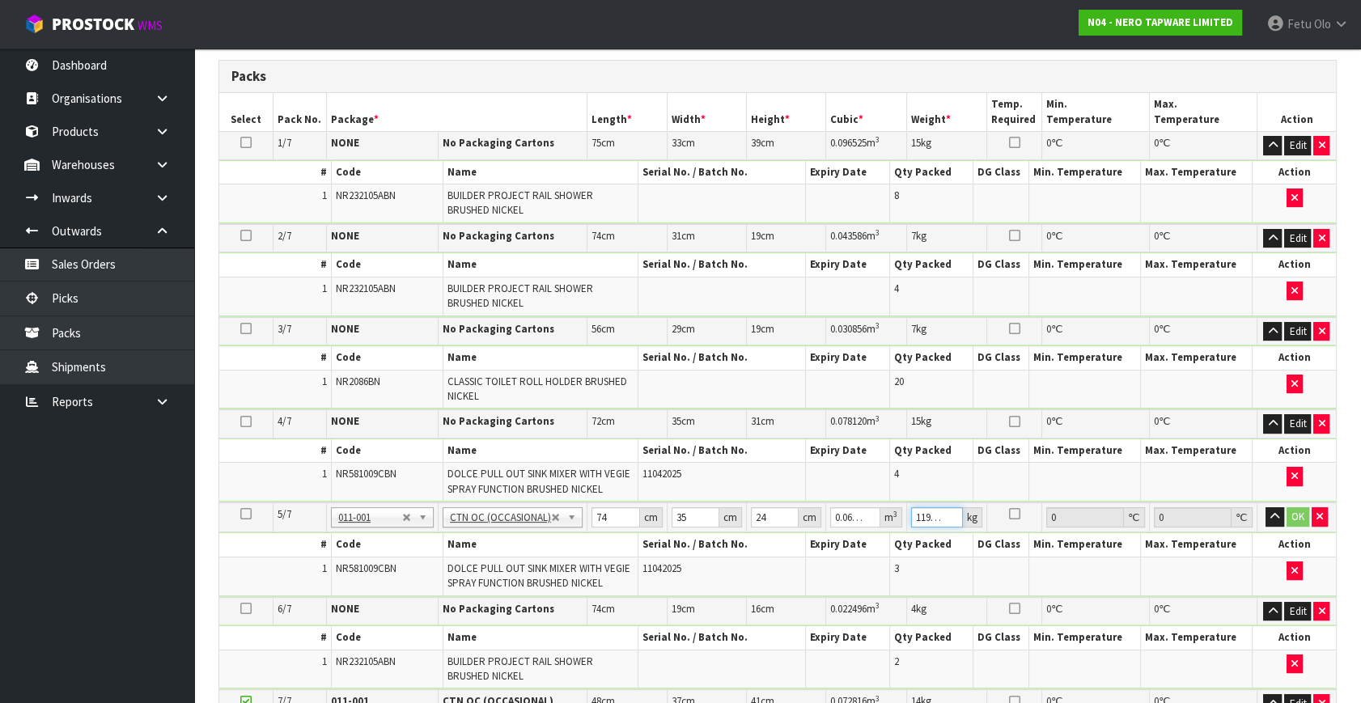
click at [923, 522] on input "1193554330386279355433038627935543303862793554330386279355433038627935543303862…" at bounding box center [937, 517] width 52 height 20
click button "OK" at bounding box center [1298, 516] width 23 height 19
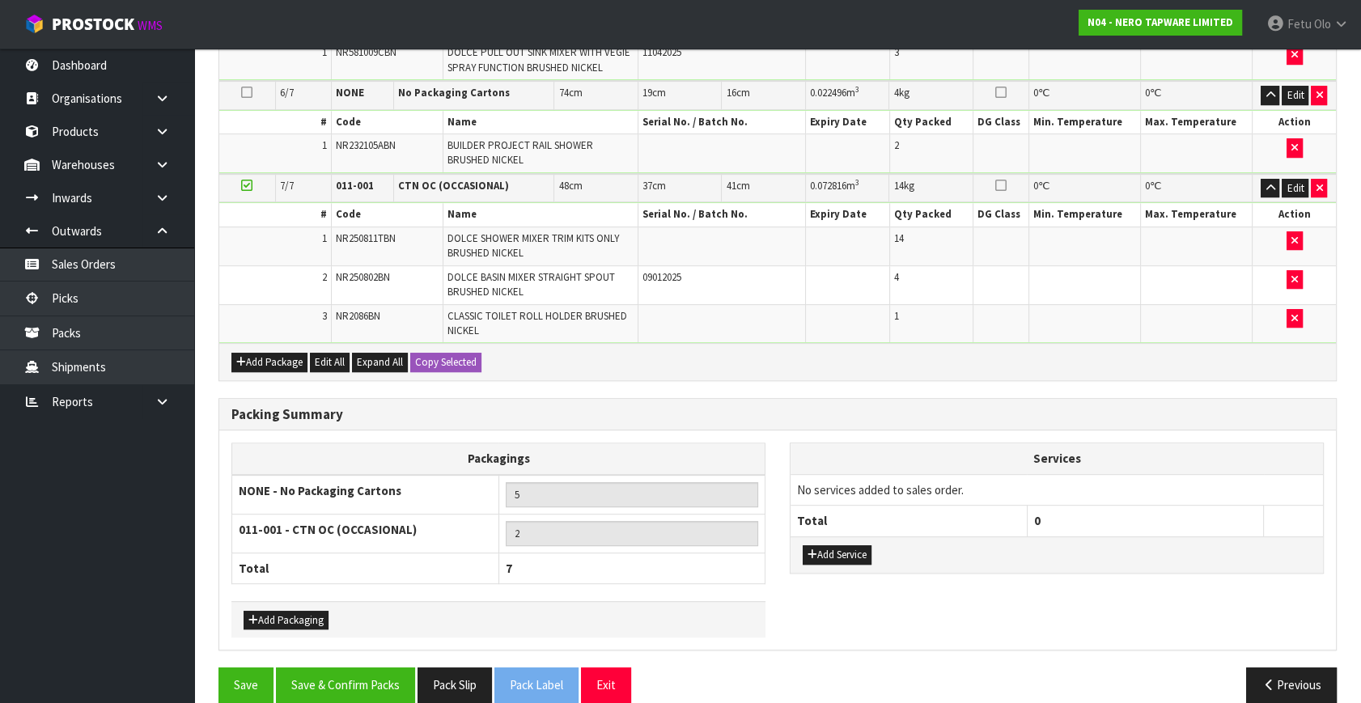
scroll to position [898, 0]
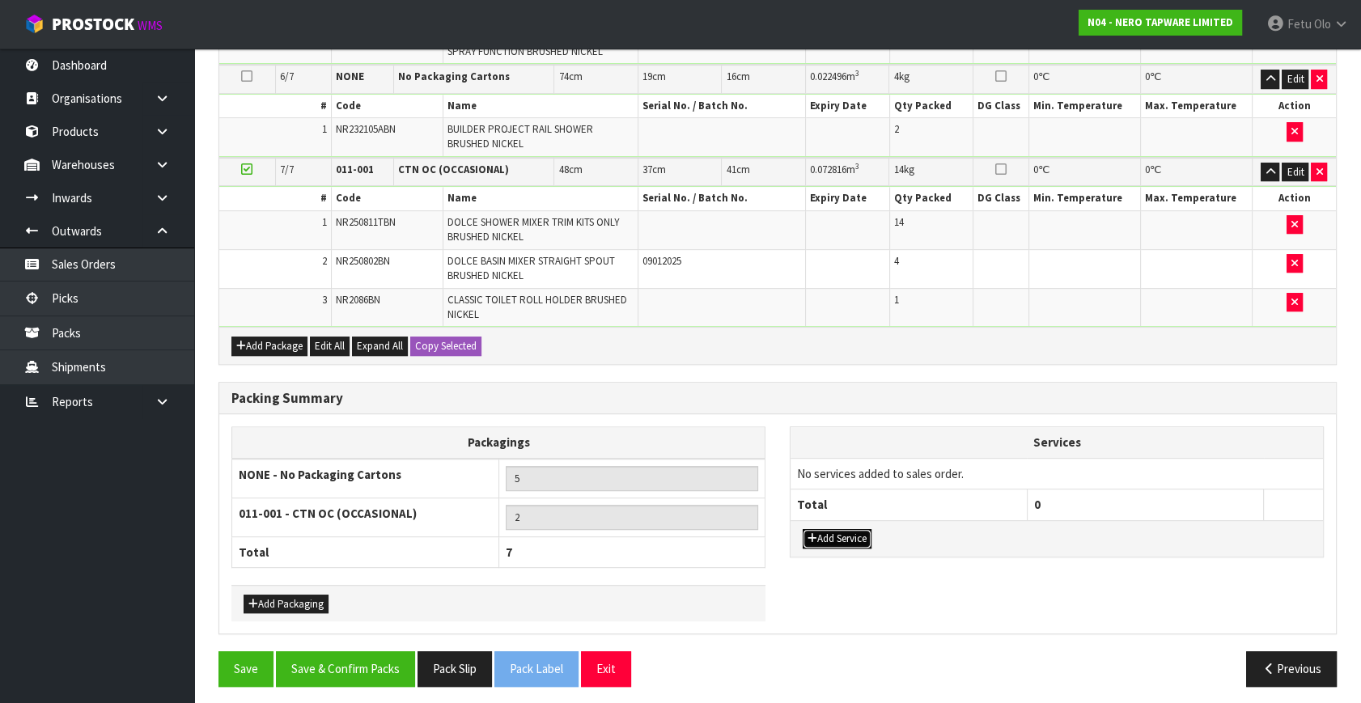
click at [817, 532] on button "Add Service" at bounding box center [837, 538] width 69 height 19
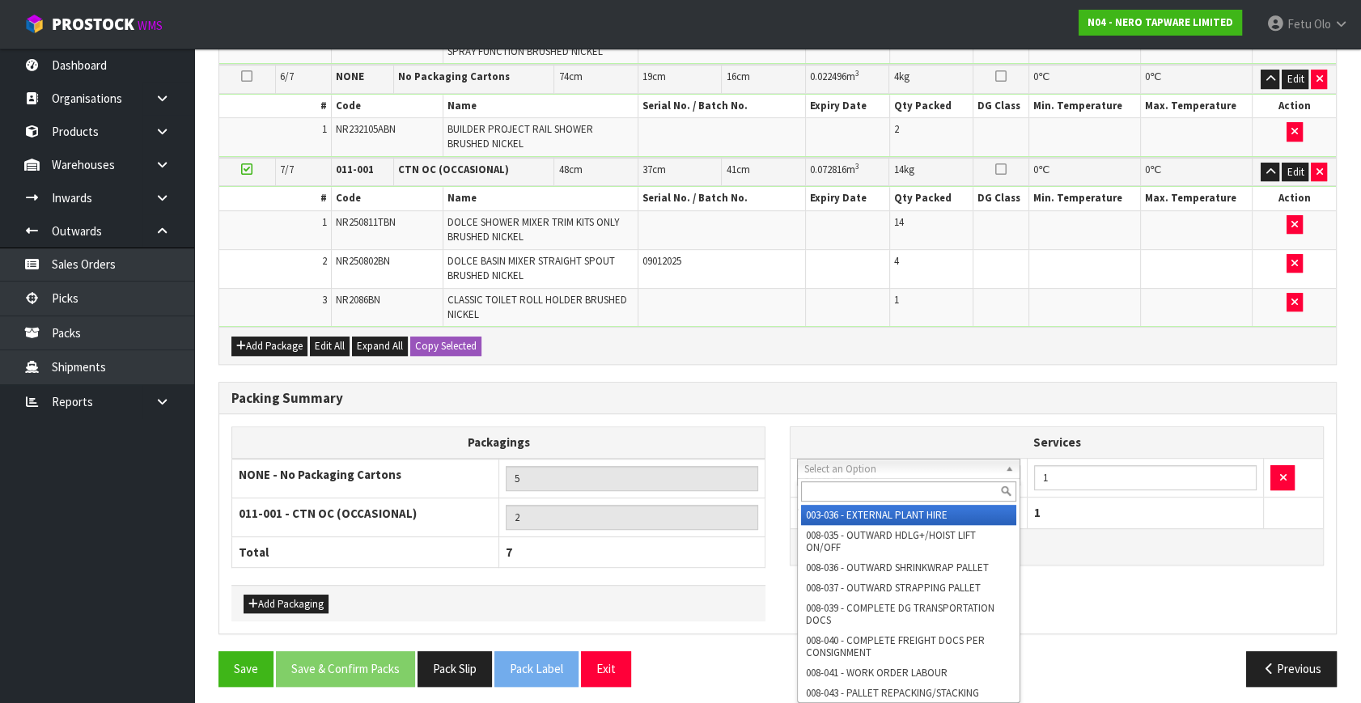
click at [844, 488] on input "text" at bounding box center [908, 492] width 215 height 20
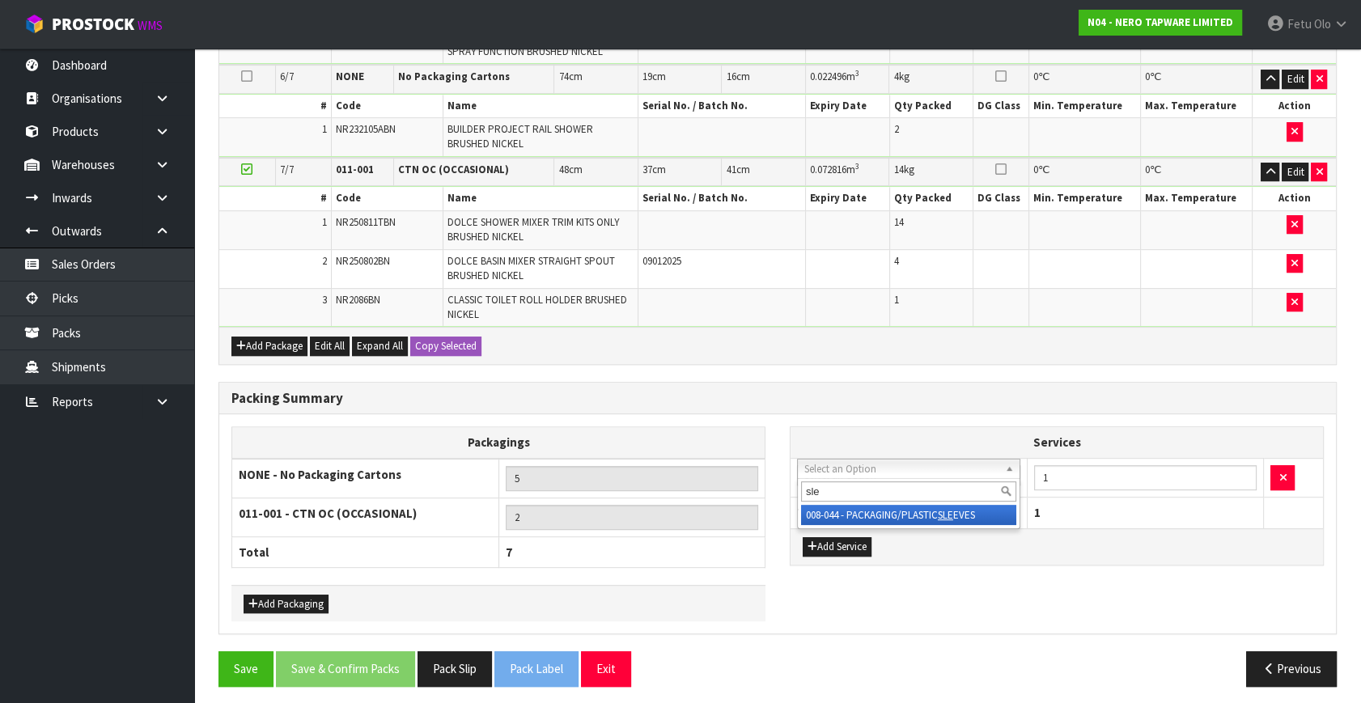
drag, startPoint x: 849, startPoint y: 511, endPoint x: 885, endPoint y: 503, distance: 36.5
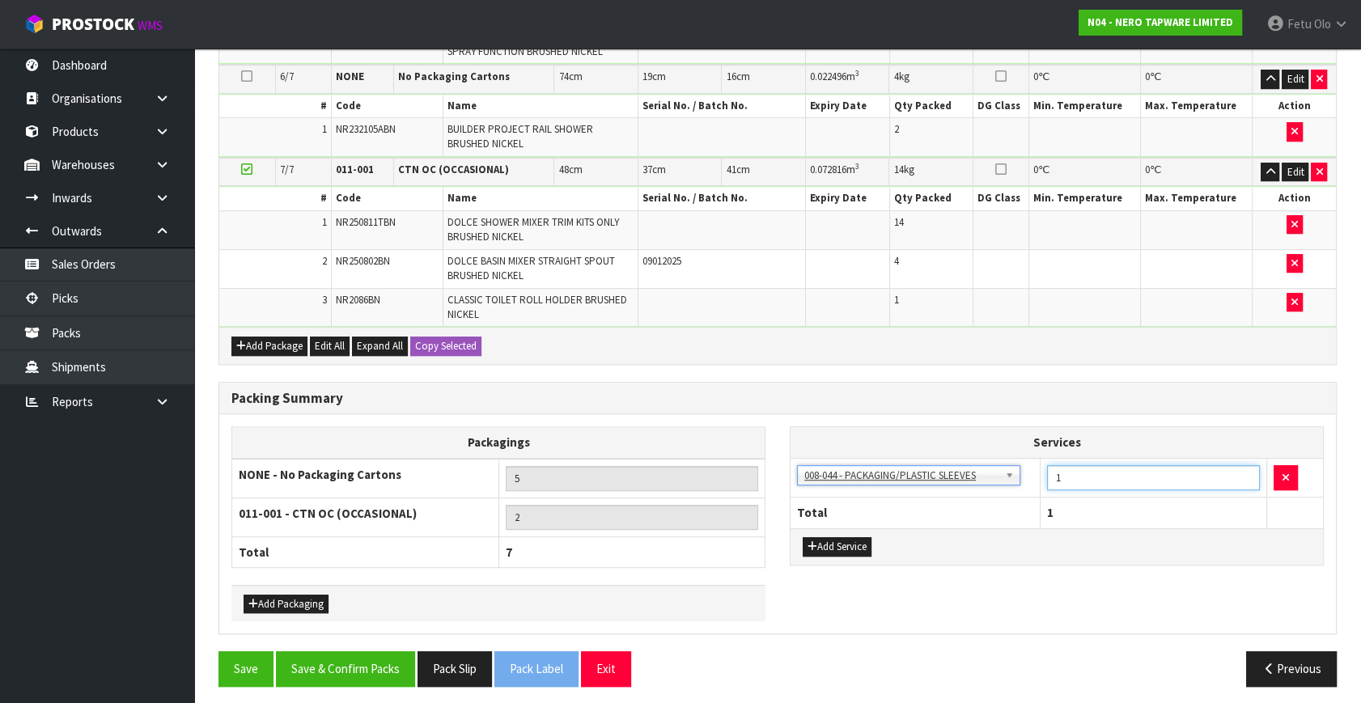
drag, startPoint x: 1076, startPoint y: 466, endPoint x: 982, endPoint y: 518, distance: 106.5
click at [982, 518] on table "Services 003-036 - EXTERNAL PLANT HIRE 008-035 - OUTWARD HDLG+/HOIST LIFT ON/OF…" at bounding box center [1057, 477] width 532 height 100
click at [363, 656] on button "Save & Confirm Packs" at bounding box center [345, 668] width 139 height 35
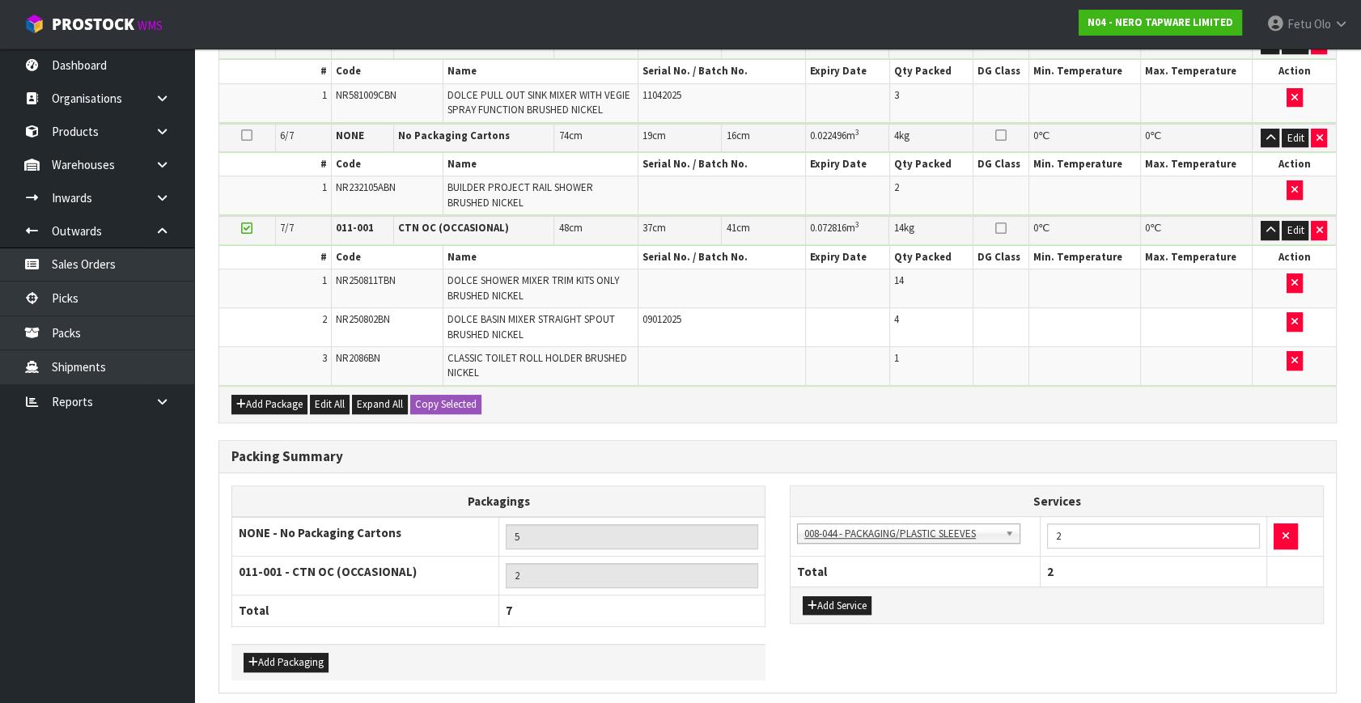
scroll to position [0, 0]
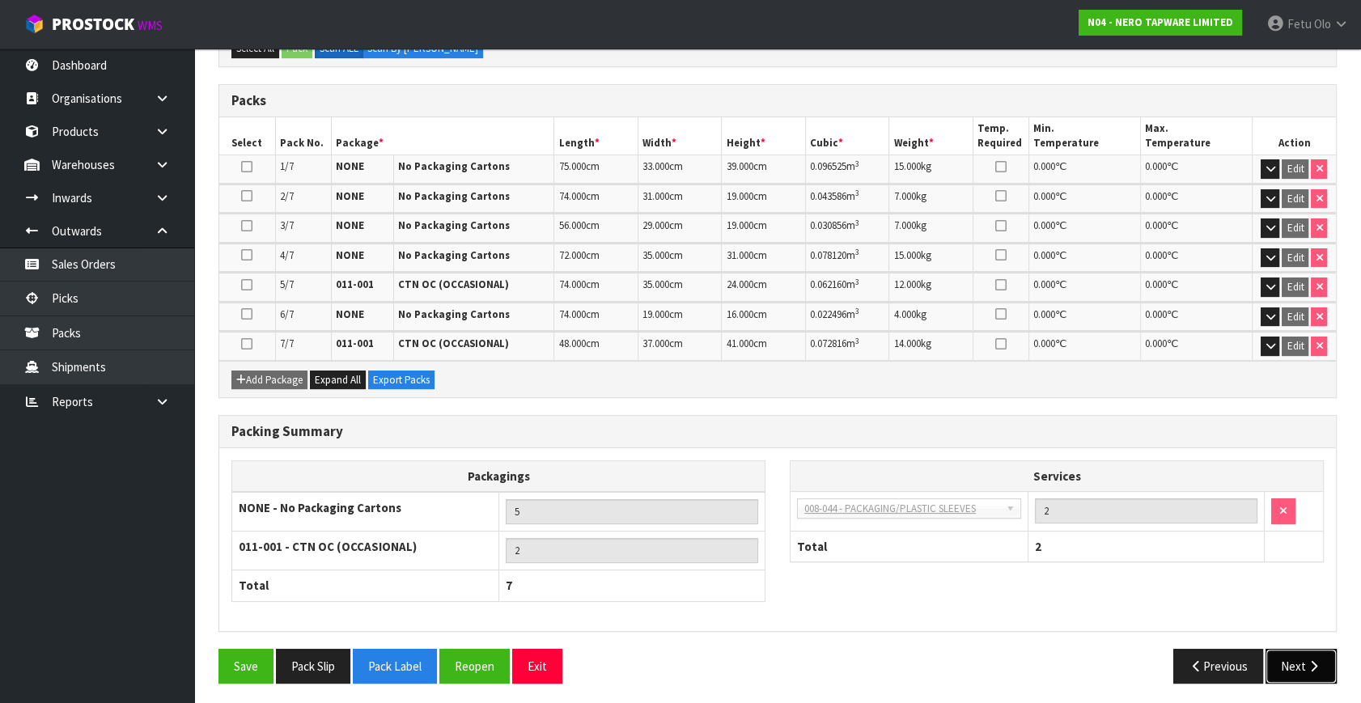
click at [1298, 667] on button "Next" at bounding box center [1301, 666] width 71 height 35
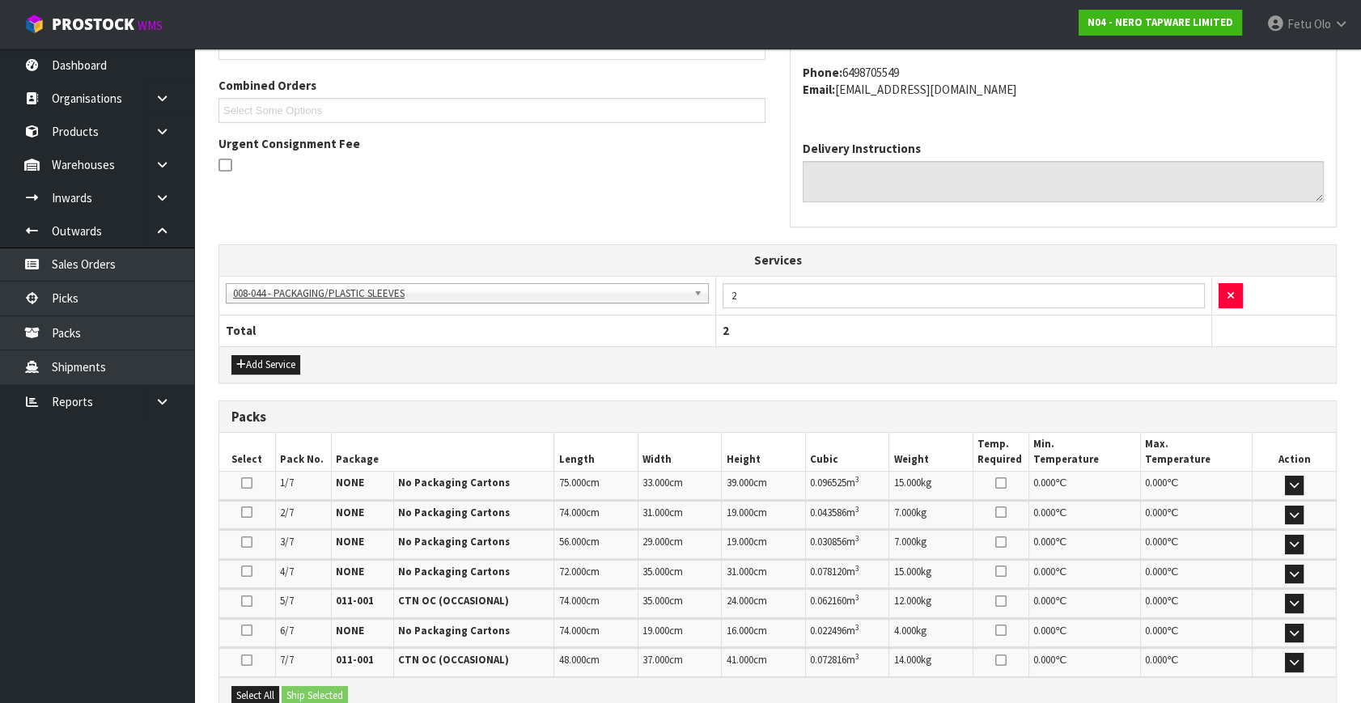
scroll to position [583, 0]
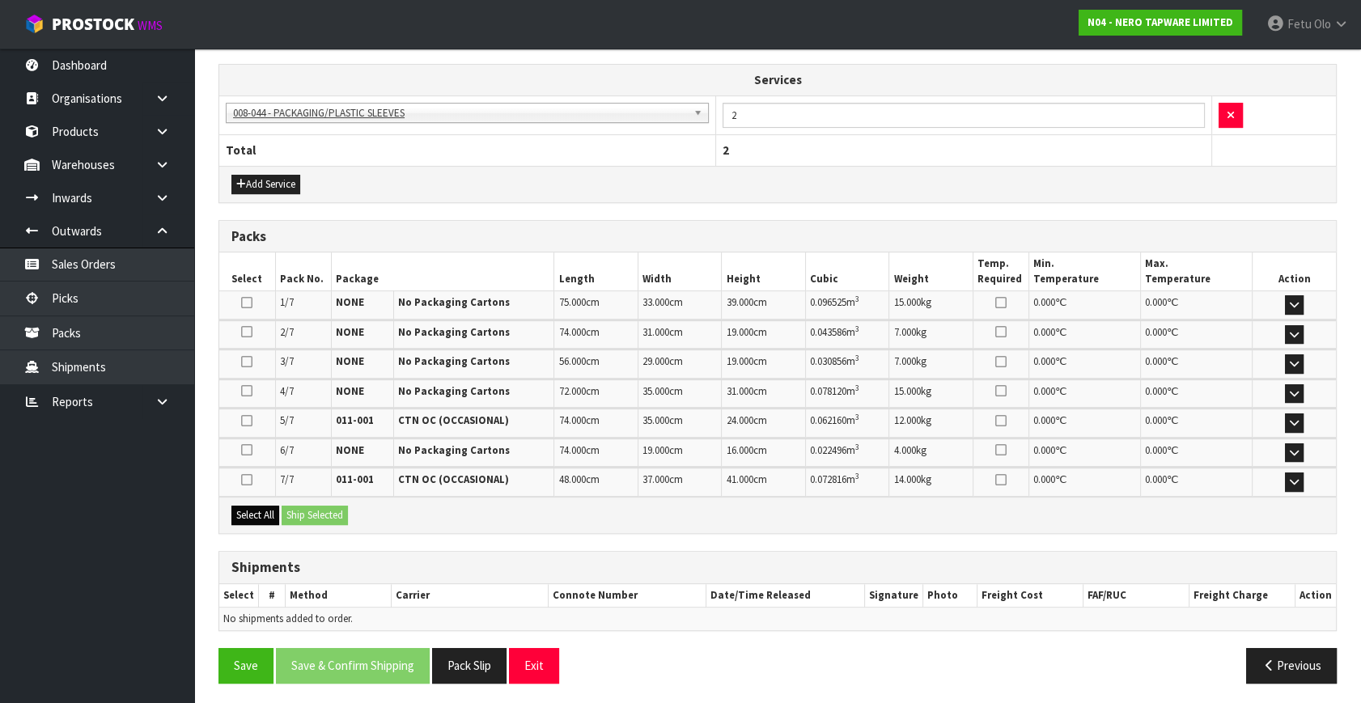
click at [269, 502] on div "Select All Ship Selected" at bounding box center [777, 515] width 1117 height 36
click at [273, 511] on button "Select All" at bounding box center [255, 515] width 48 height 19
click at [291, 507] on button "Ship Selected" at bounding box center [315, 515] width 66 height 19
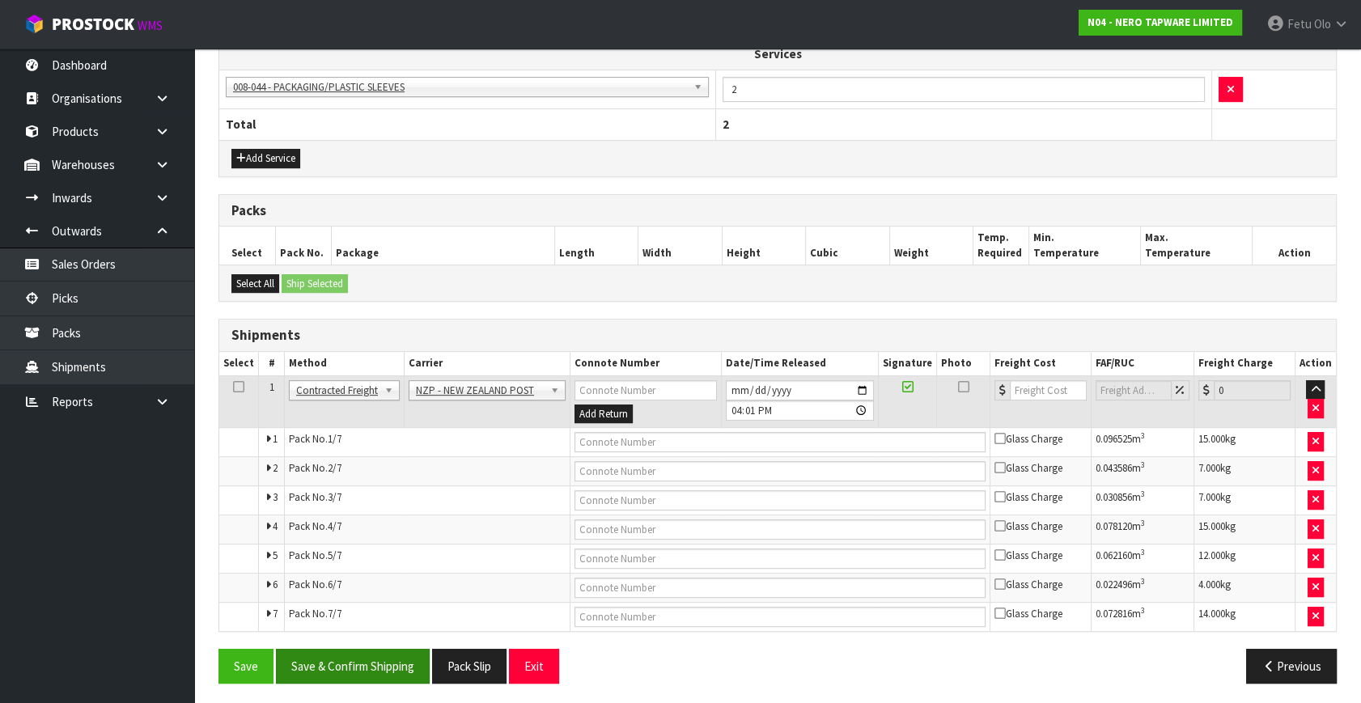
scroll to position [609, 0]
click at [391, 654] on button "Save & Confirm Shipping" at bounding box center [353, 665] width 154 height 35
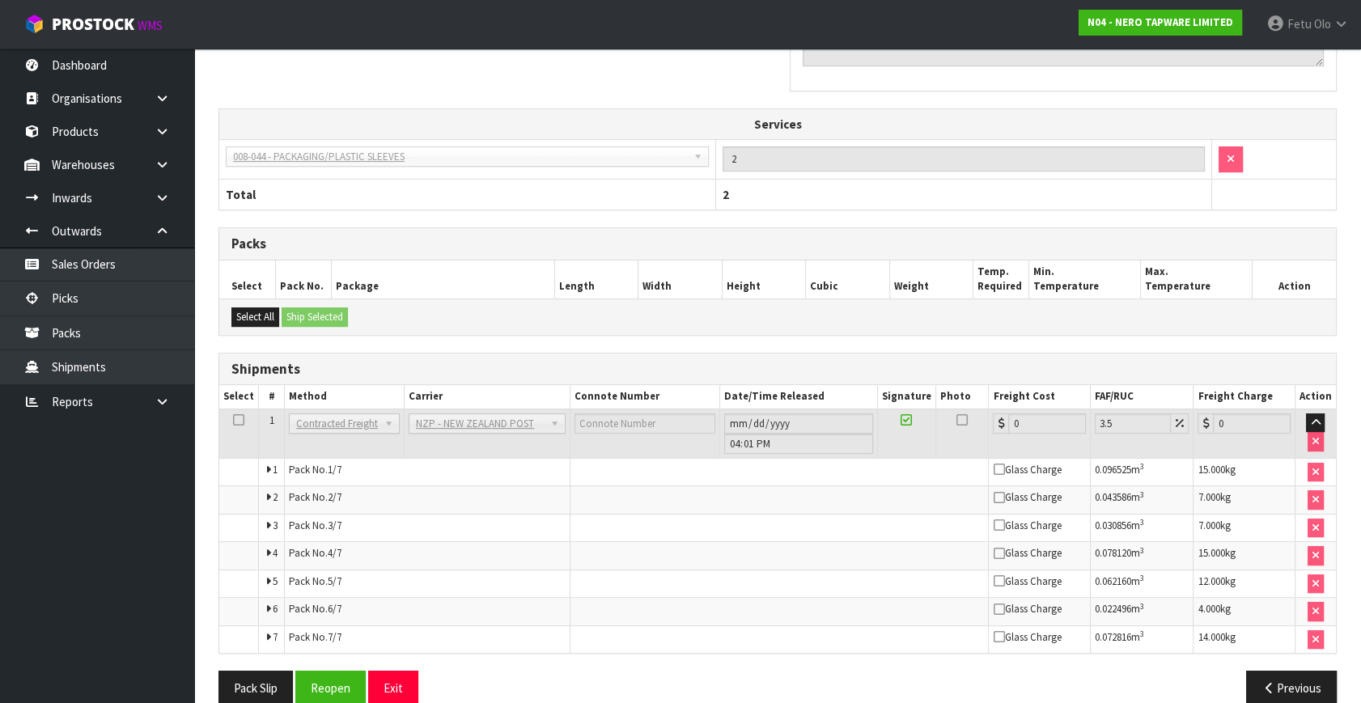
scroll to position [579, 0]
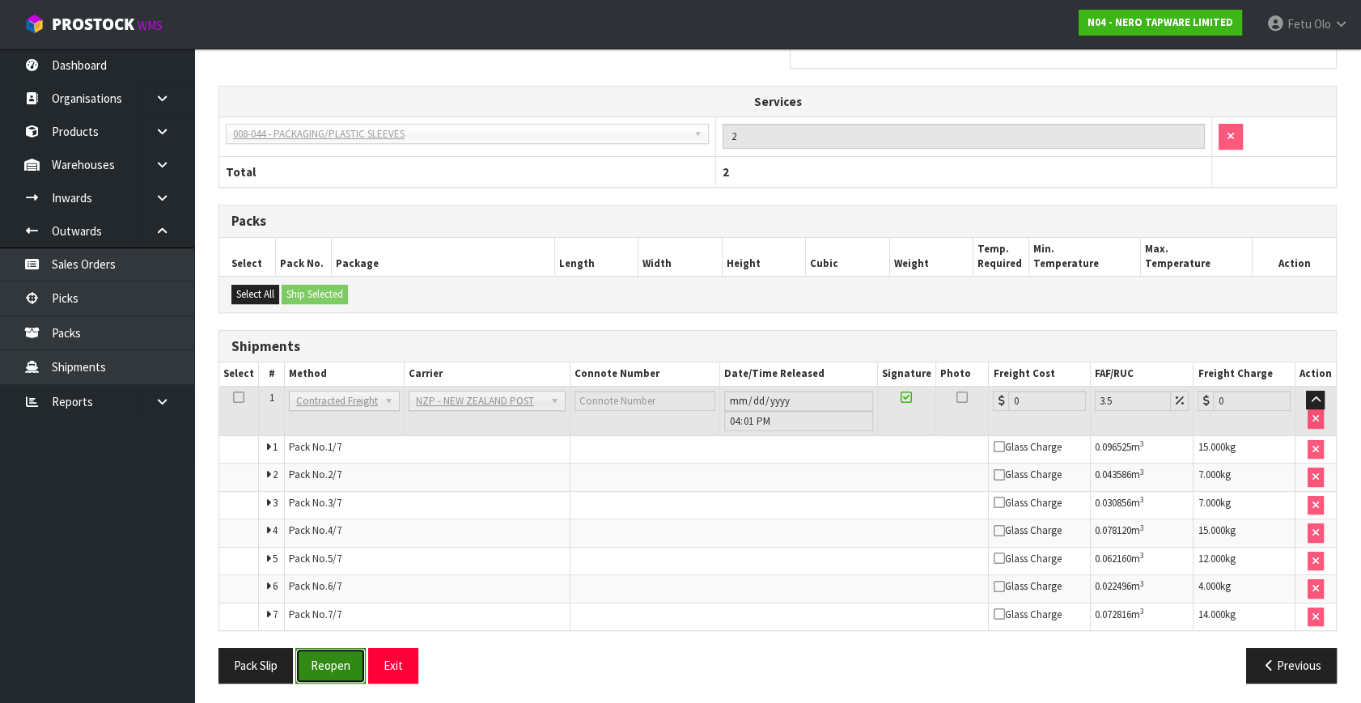
click at [355, 659] on button "Reopen" at bounding box center [330, 665] width 70 height 35
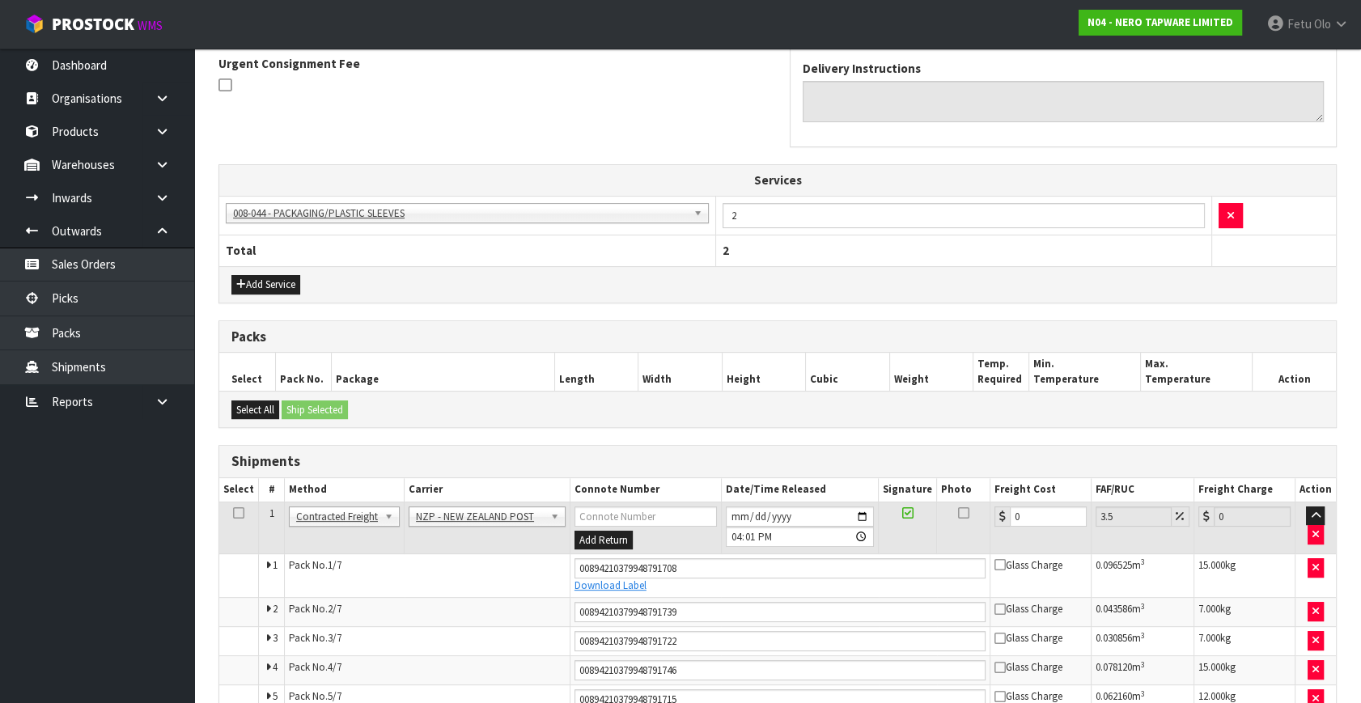
scroll to position [562, 0]
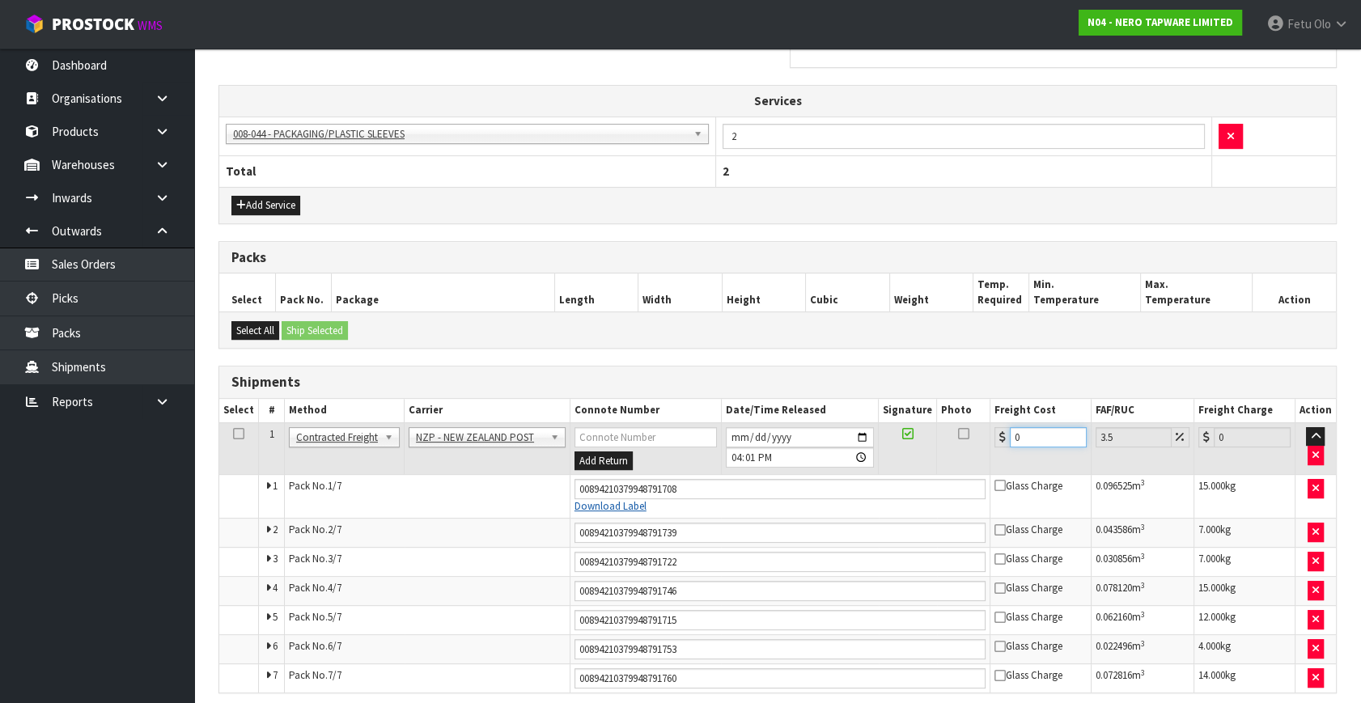
drag, startPoint x: 1052, startPoint y: 431, endPoint x: 616, endPoint y: 499, distance: 441.5
click at [616, 499] on tbody "1 Client Local Pickup Customer Local Pickup Company Freight Contracted Freight …" at bounding box center [777, 557] width 1117 height 270
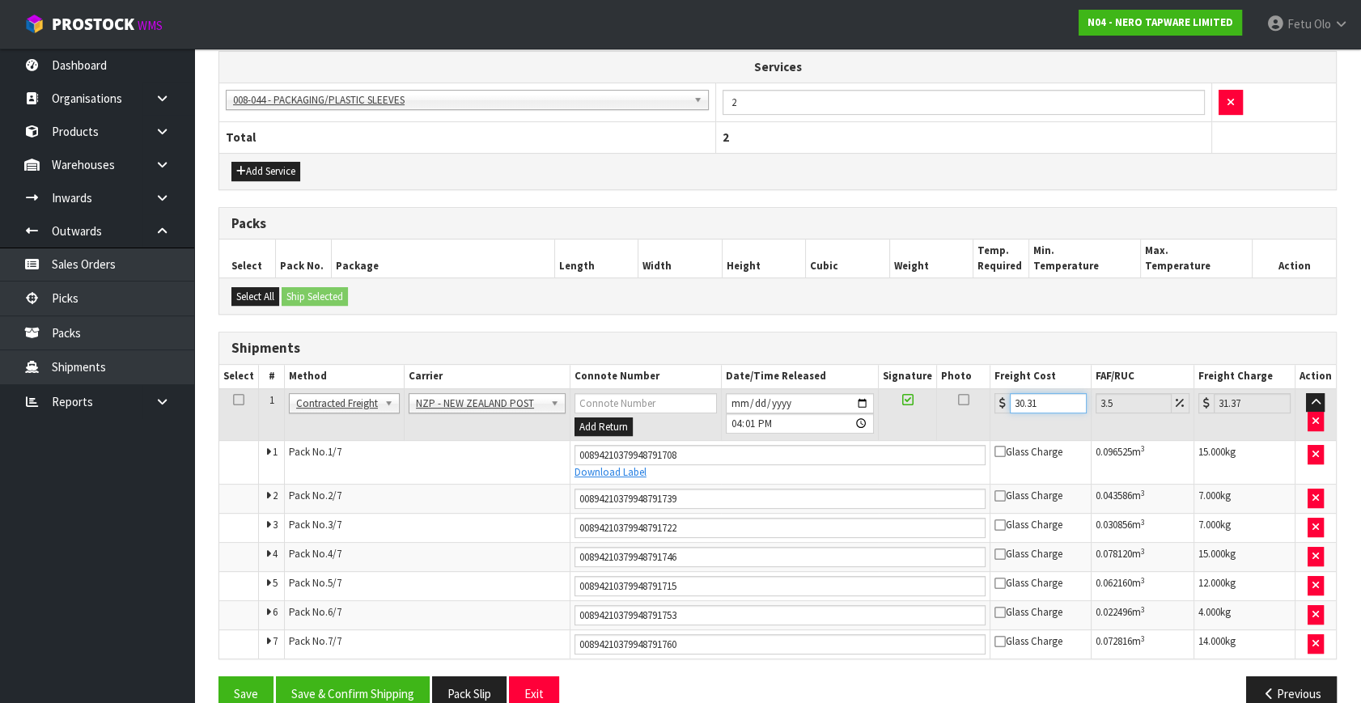
scroll to position [625, 0]
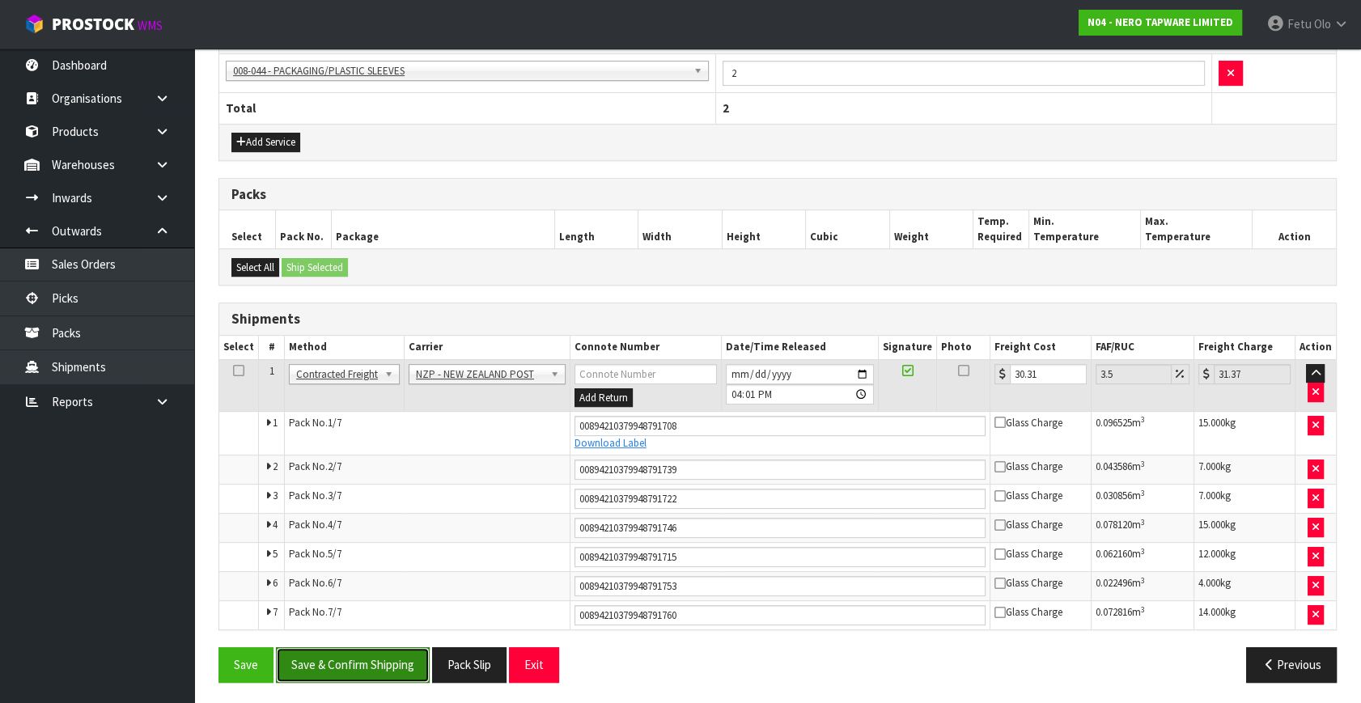
click at [397, 661] on button "Save & Confirm Shipping" at bounding box center [353, 664] width 154 height 35
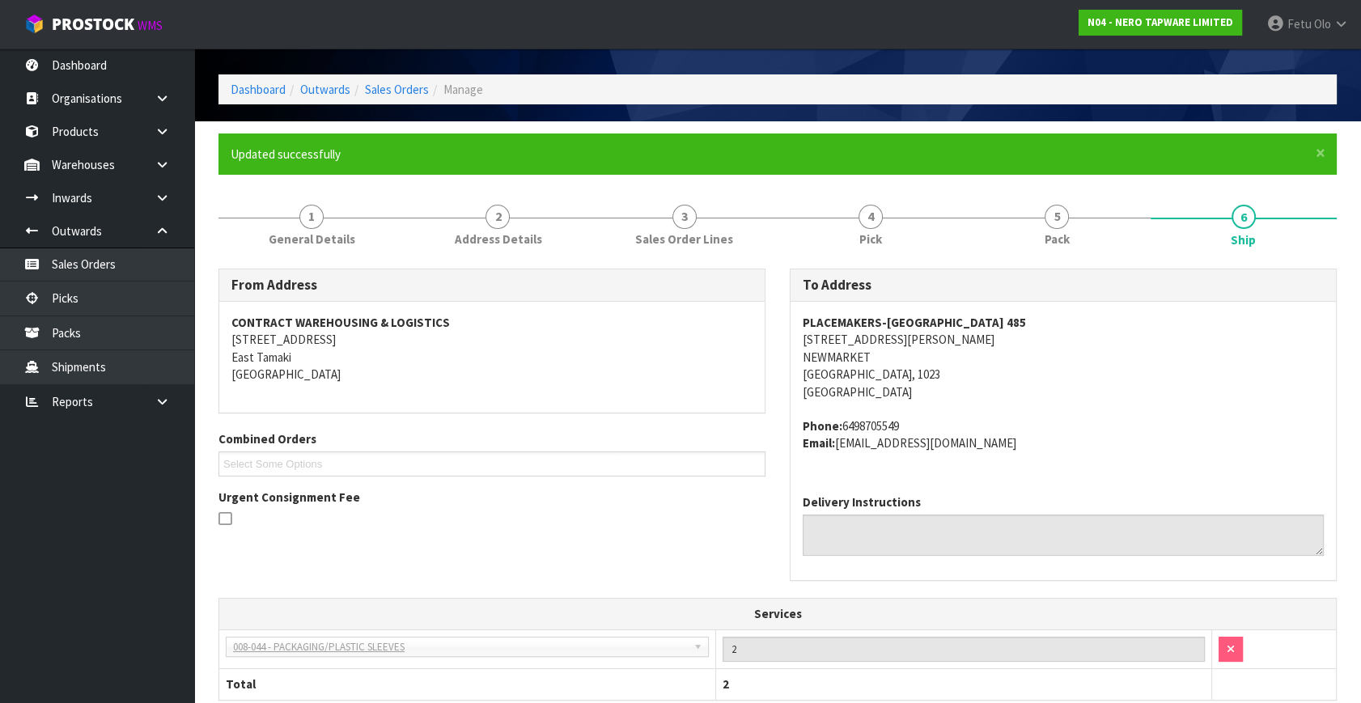
scroll to position [73, 0]
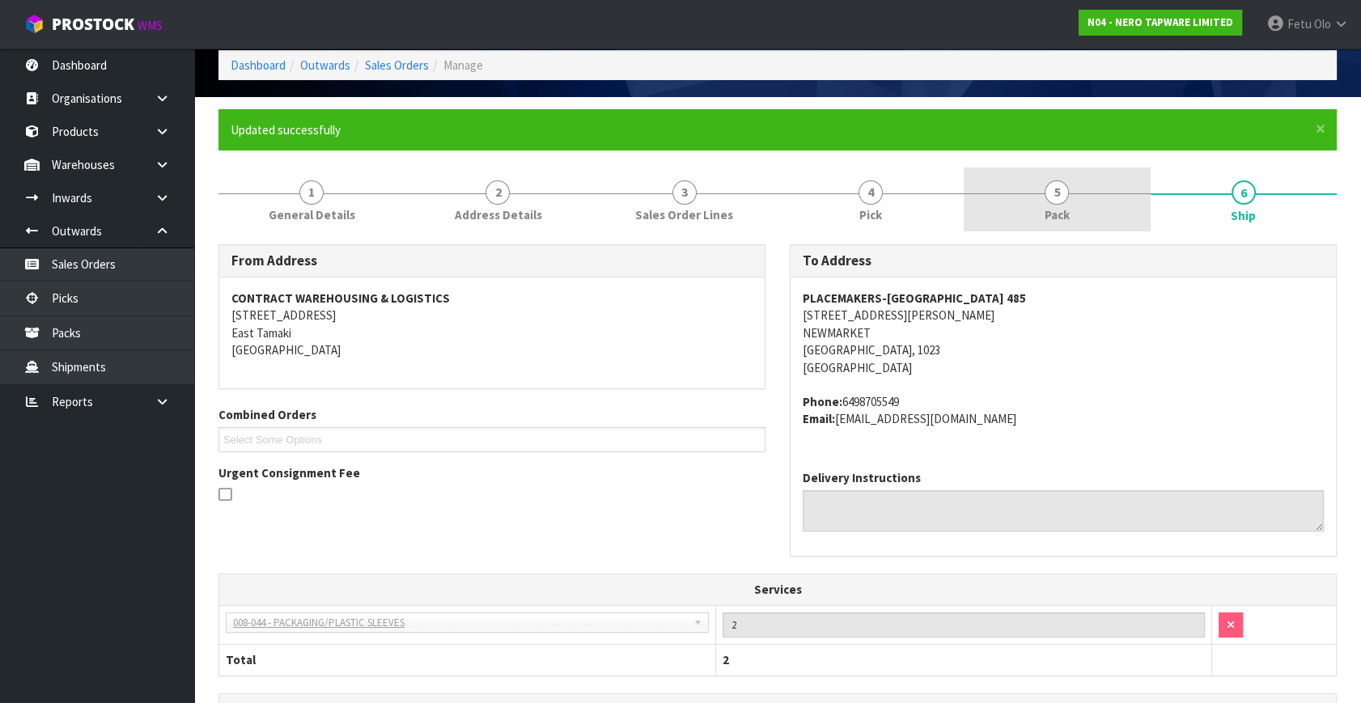
click at [1032, 219] on link "5 Pack" at bounding box center [1057, 200] width 186 height 64
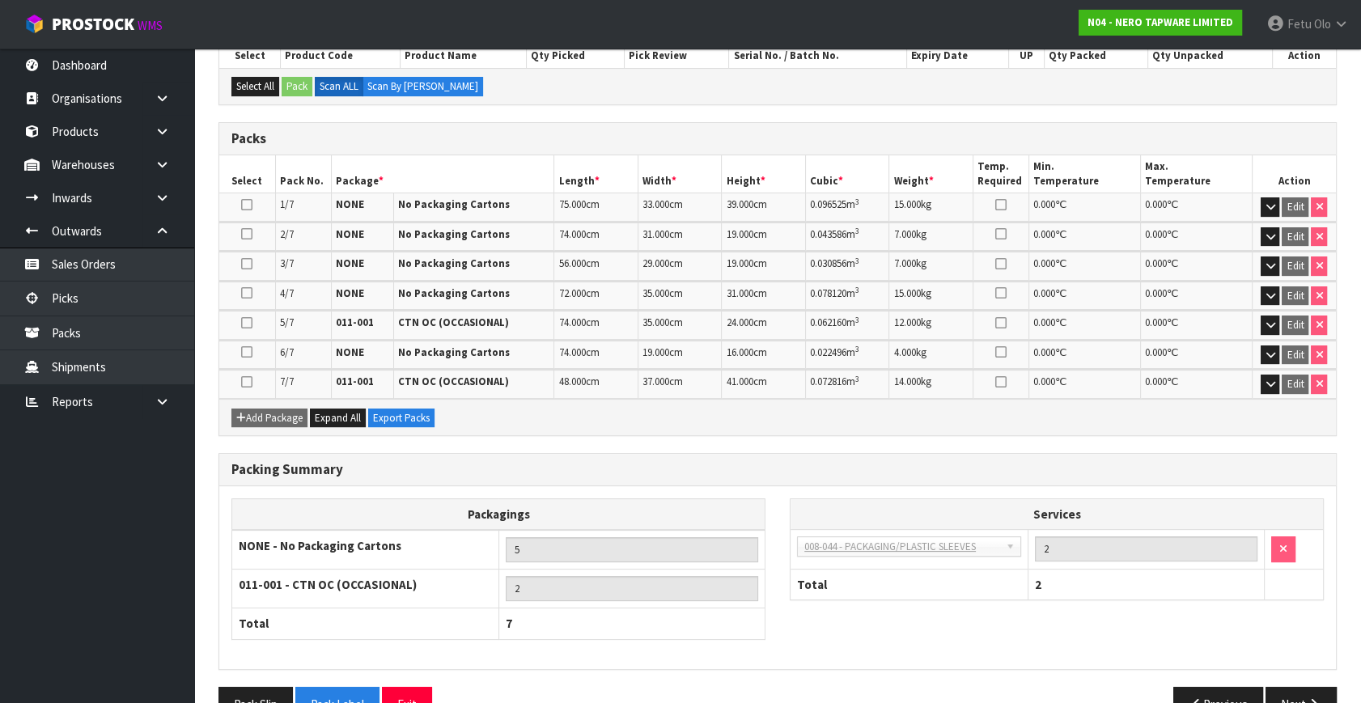
scroll to position [329, 0]
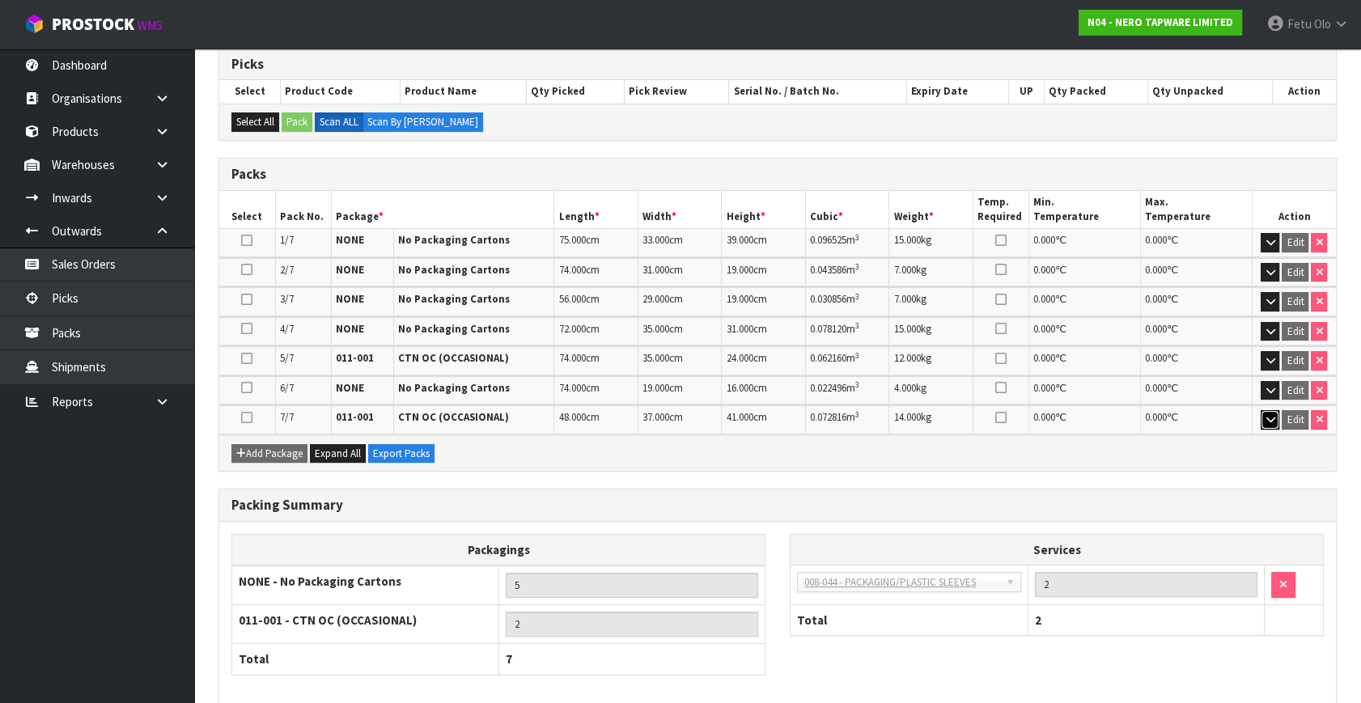
click at [1266, 414] on icon "button" at bounding box center [1270, 419] width 9 height 11
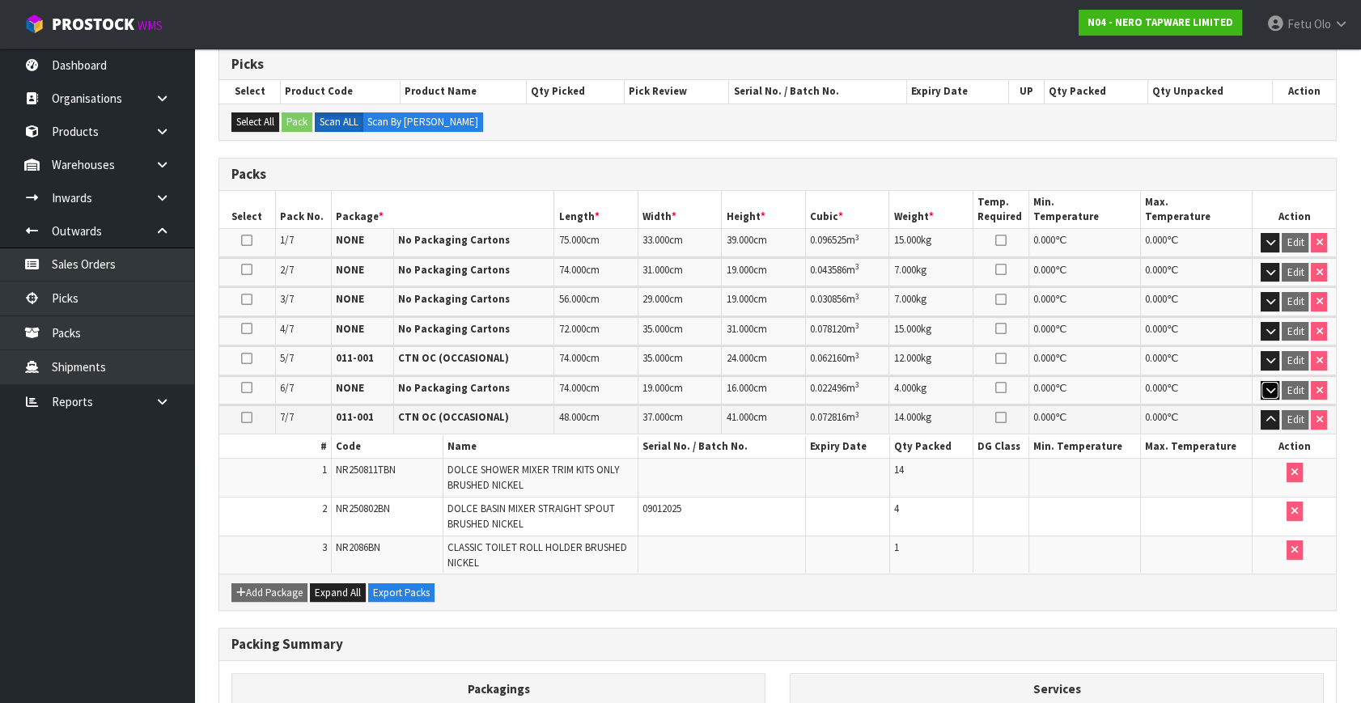
click at [1267, 381] on button "button" at bounding box center [1270, 390] width 19 height 19
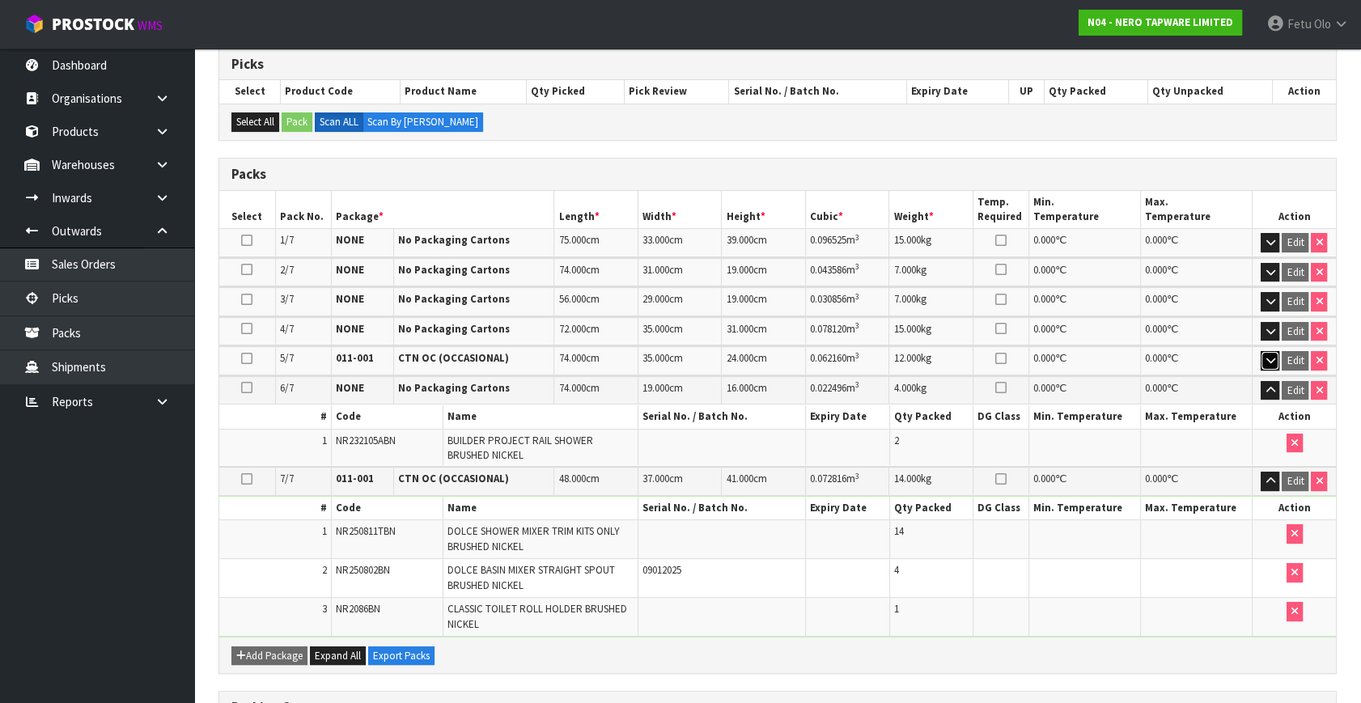
click at [1268, 360] on icon "button" at bounding box center [1270, 360] width 9 height 11
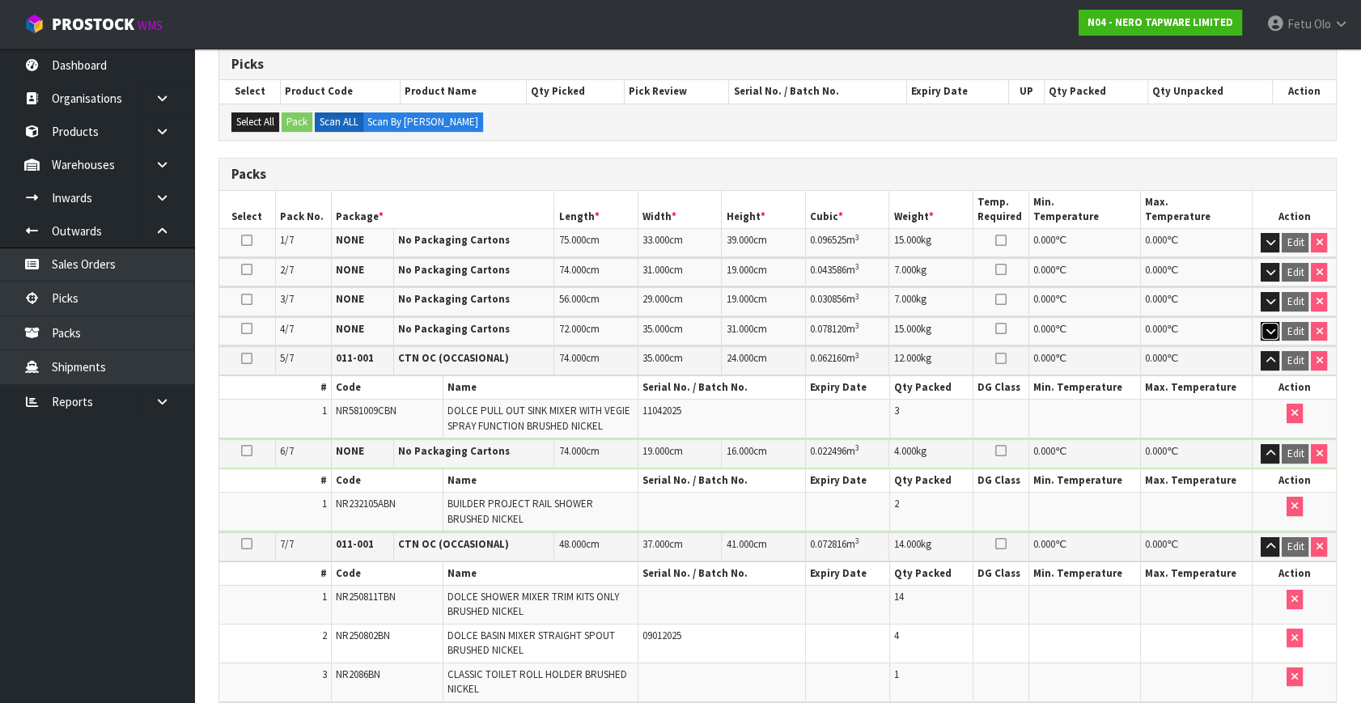
click at [1272, 326] on icon "button" at bounding box center [1270, 331] width 9 height 11
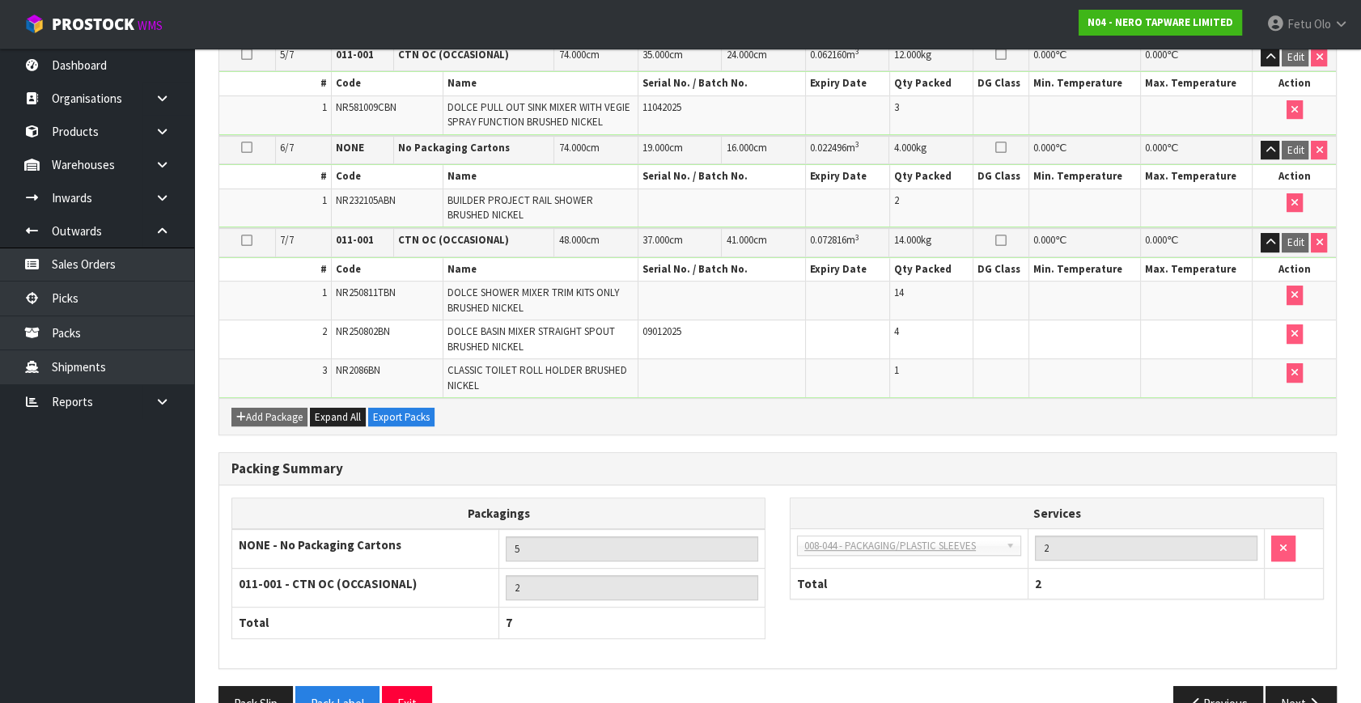
scroll to position [476, 0]
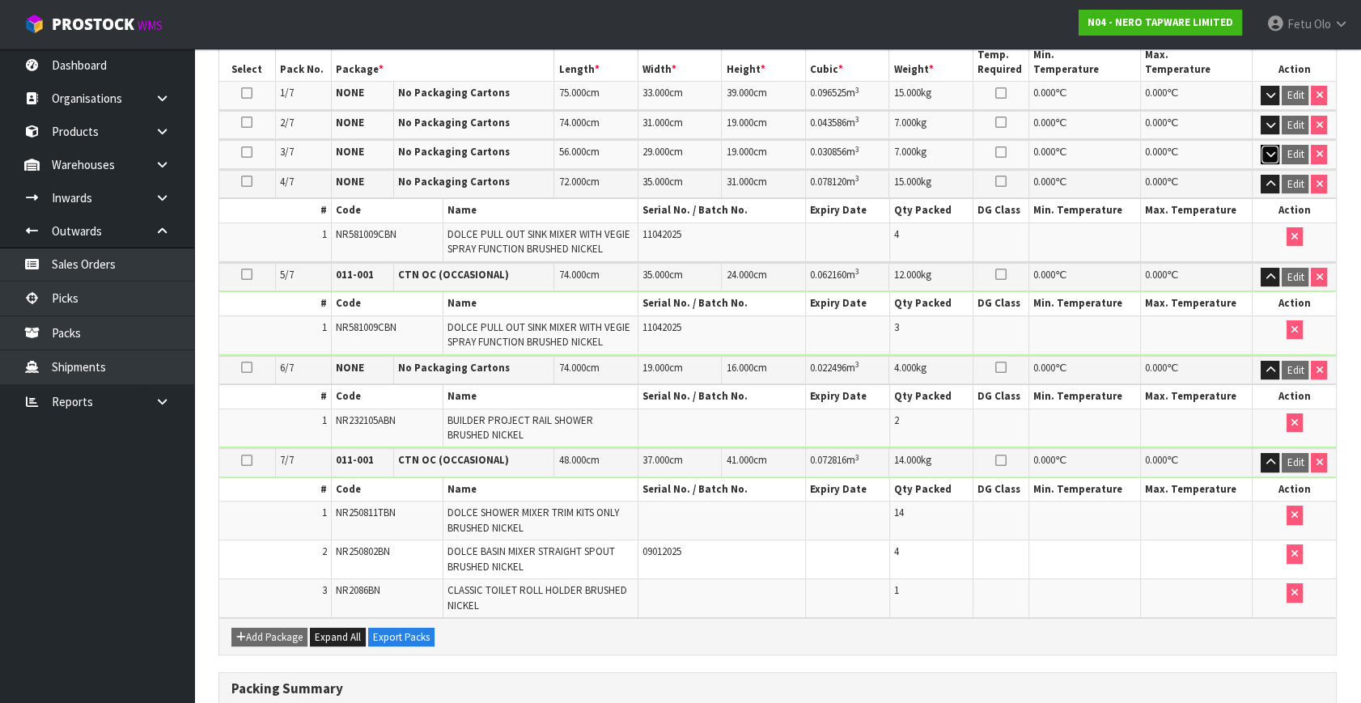
click at [1271, 149] on icon "button" at bounding box center [1270, 154] width 9 height 11
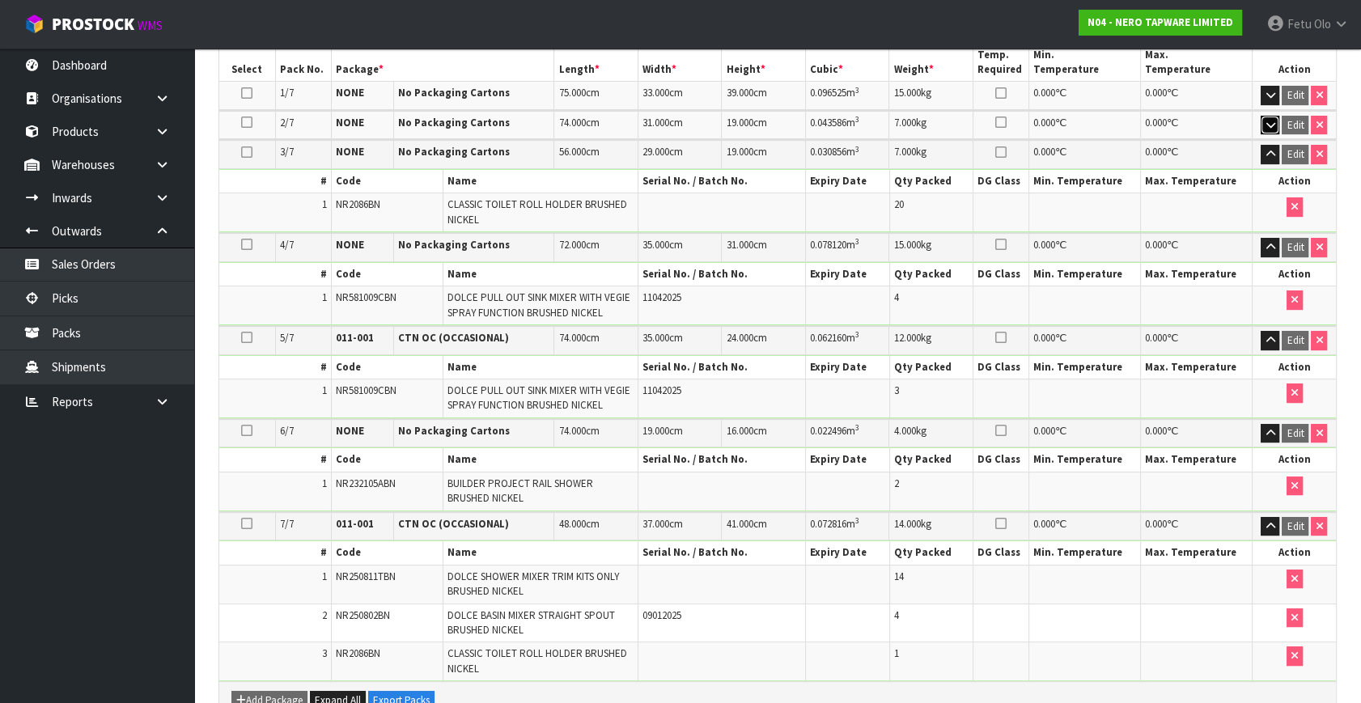
click at [1262, 121] on button "button" at bounding box center [1270, 125] width 19 height 19
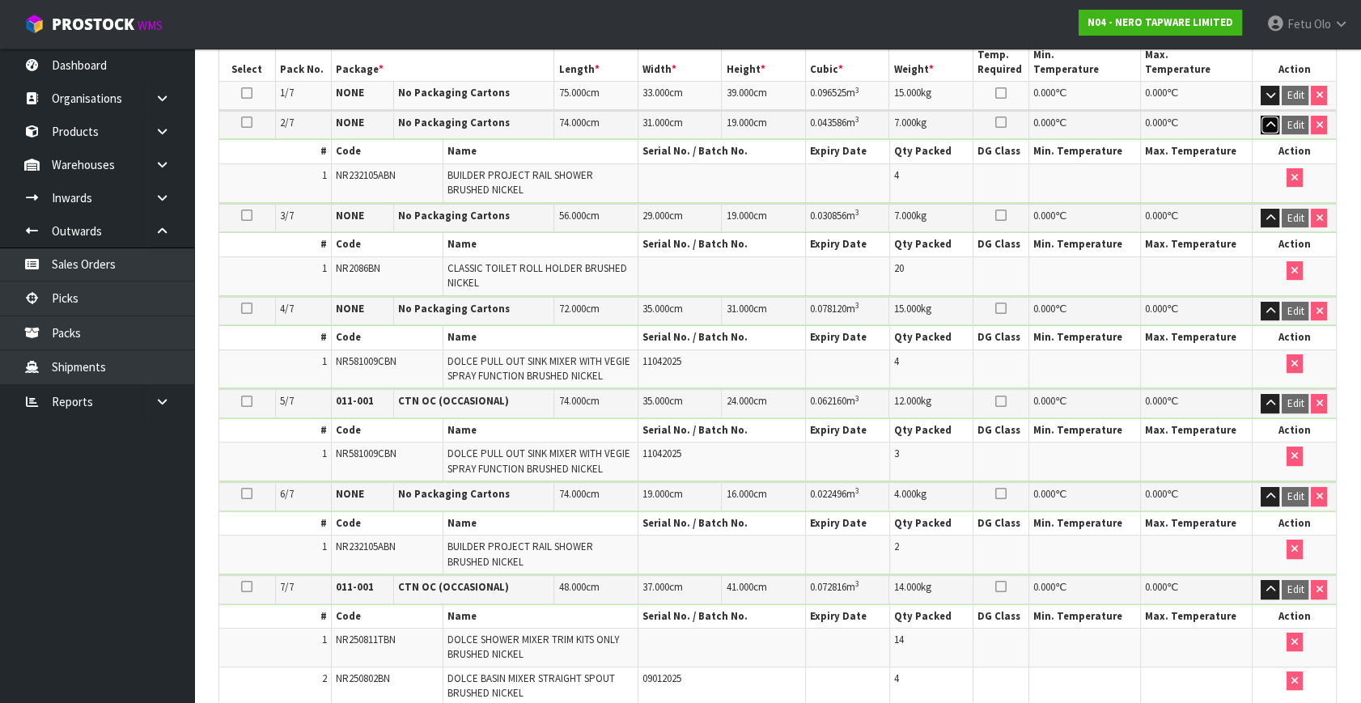
scroll to position [858, 0]
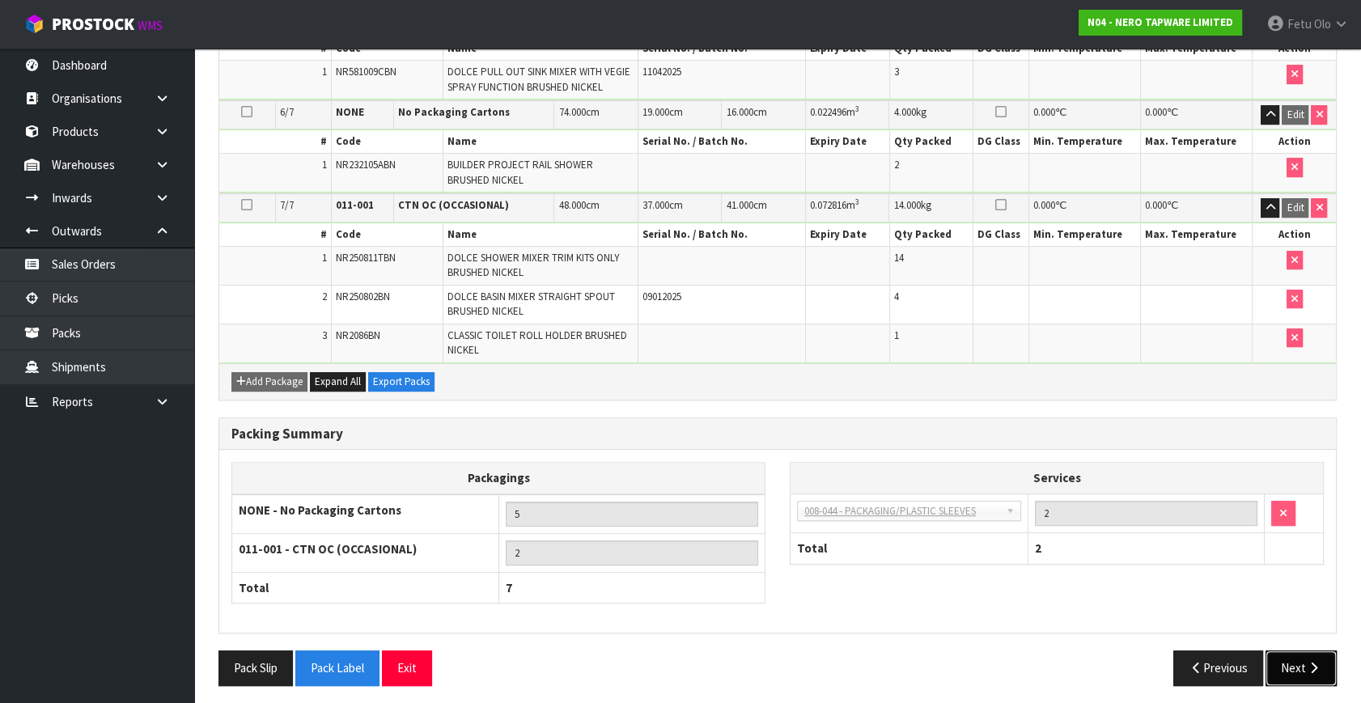
click at [1299, 665] on button "Next" at bounding box center [1301, 668] width 71 height 35
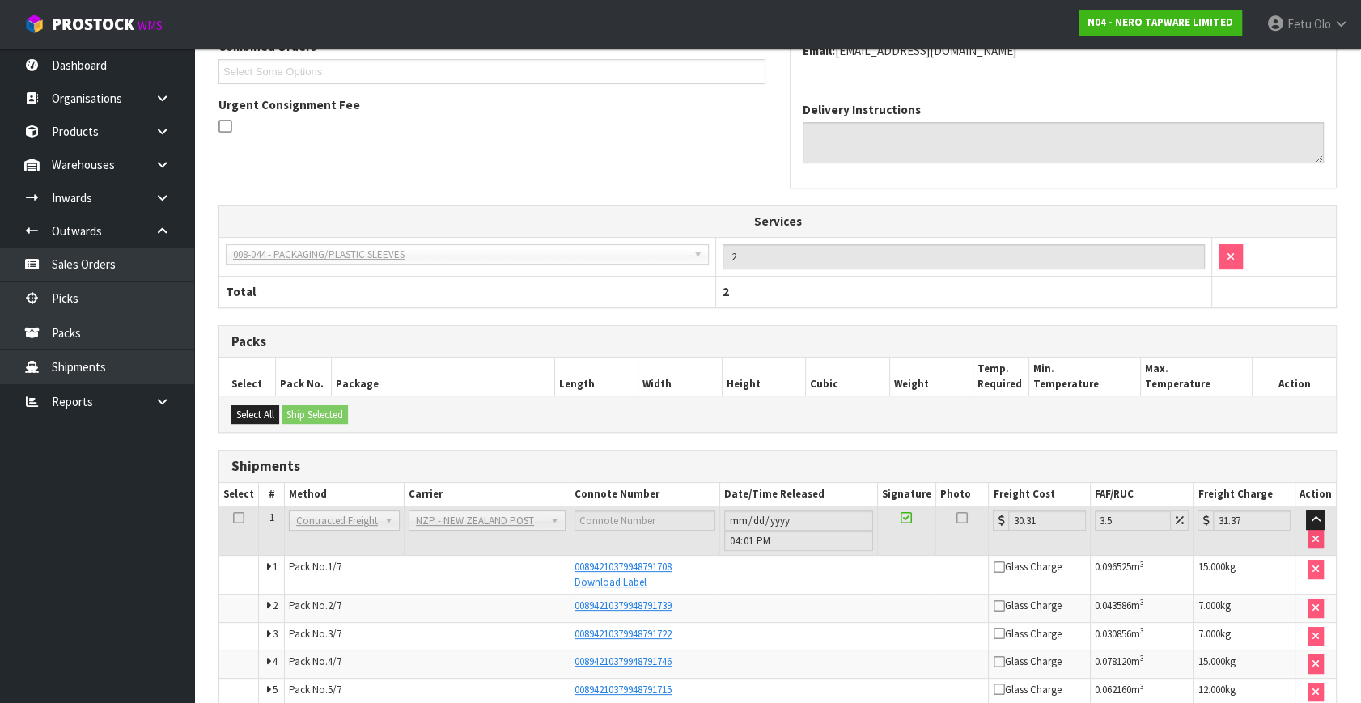
scroll to position [0, 0]
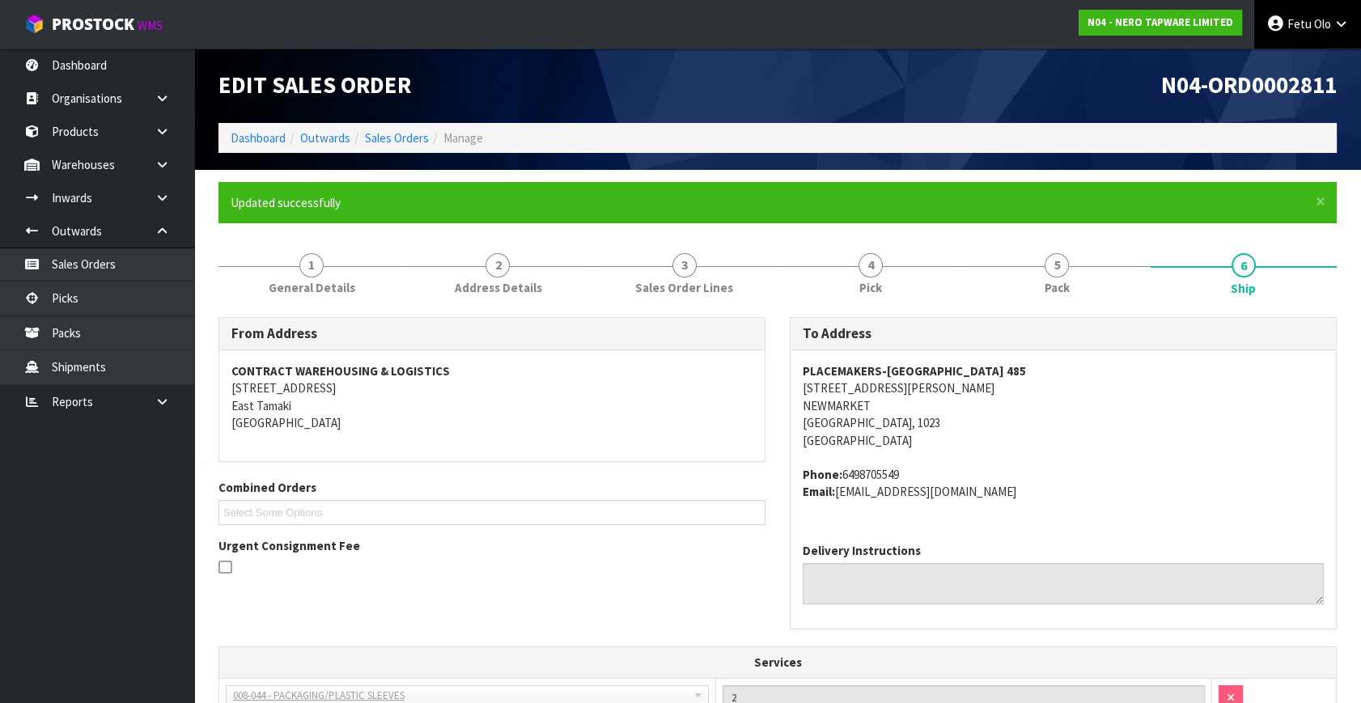
click at [1314, 40] on link "Fetu Olo" at bounding box center [1307, 24] width 107 height 49
click at [1297, 62] on link "Logout" at bounding box center [1297, 64] width 128 height 22
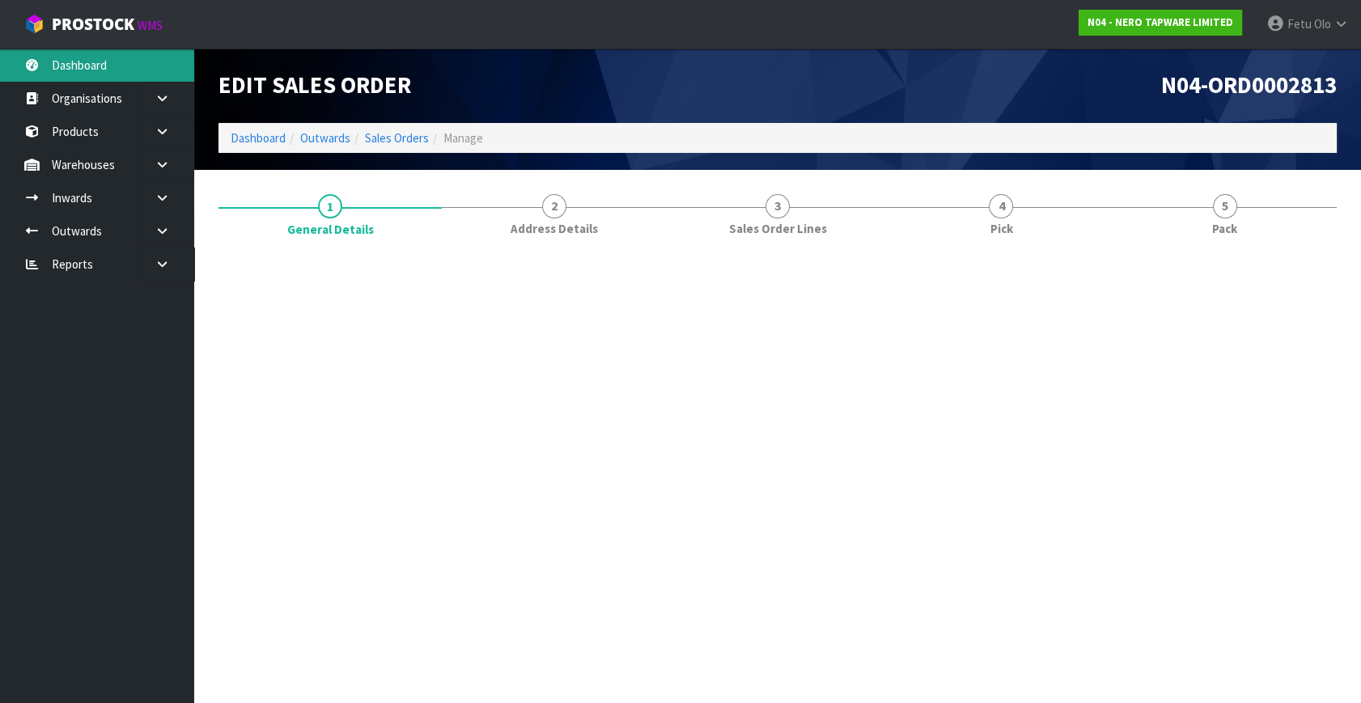
click at [88, 63] on link "Dashboard" at bounding box center [97, 65] width 194 height 33
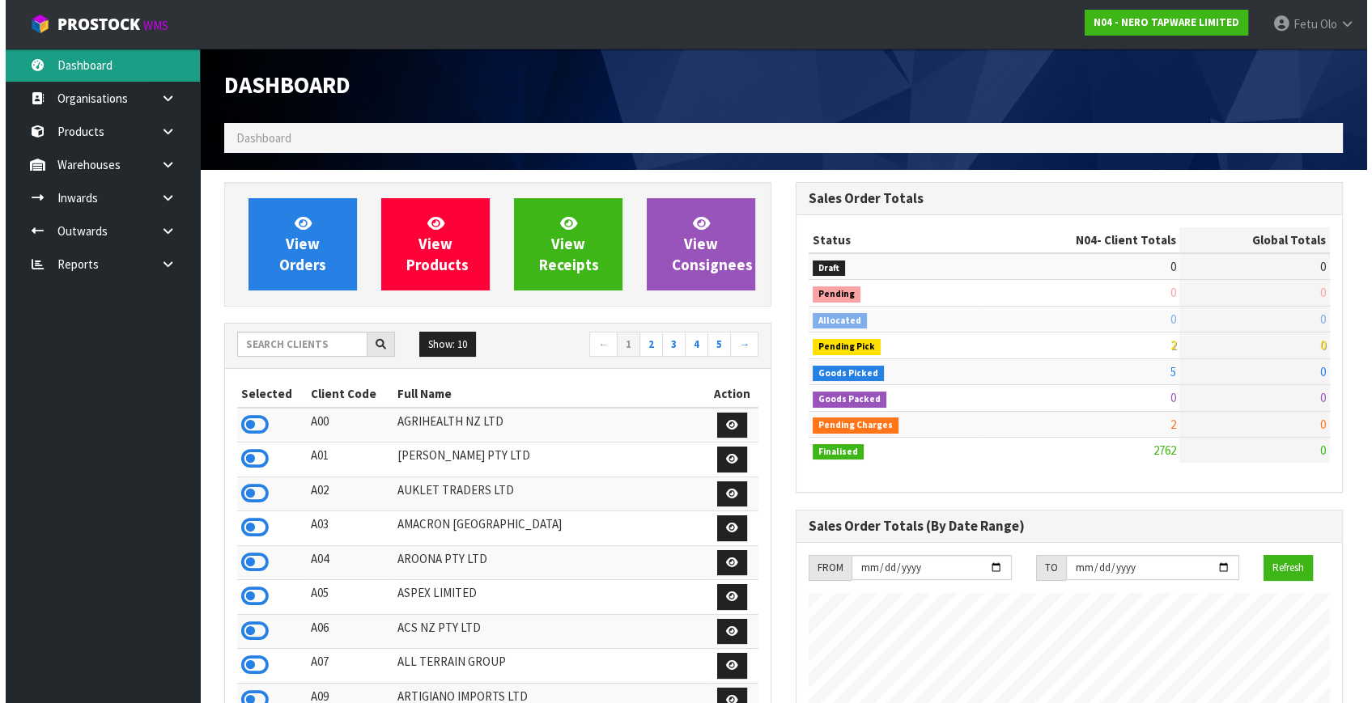
scroll to position [1275, 571]
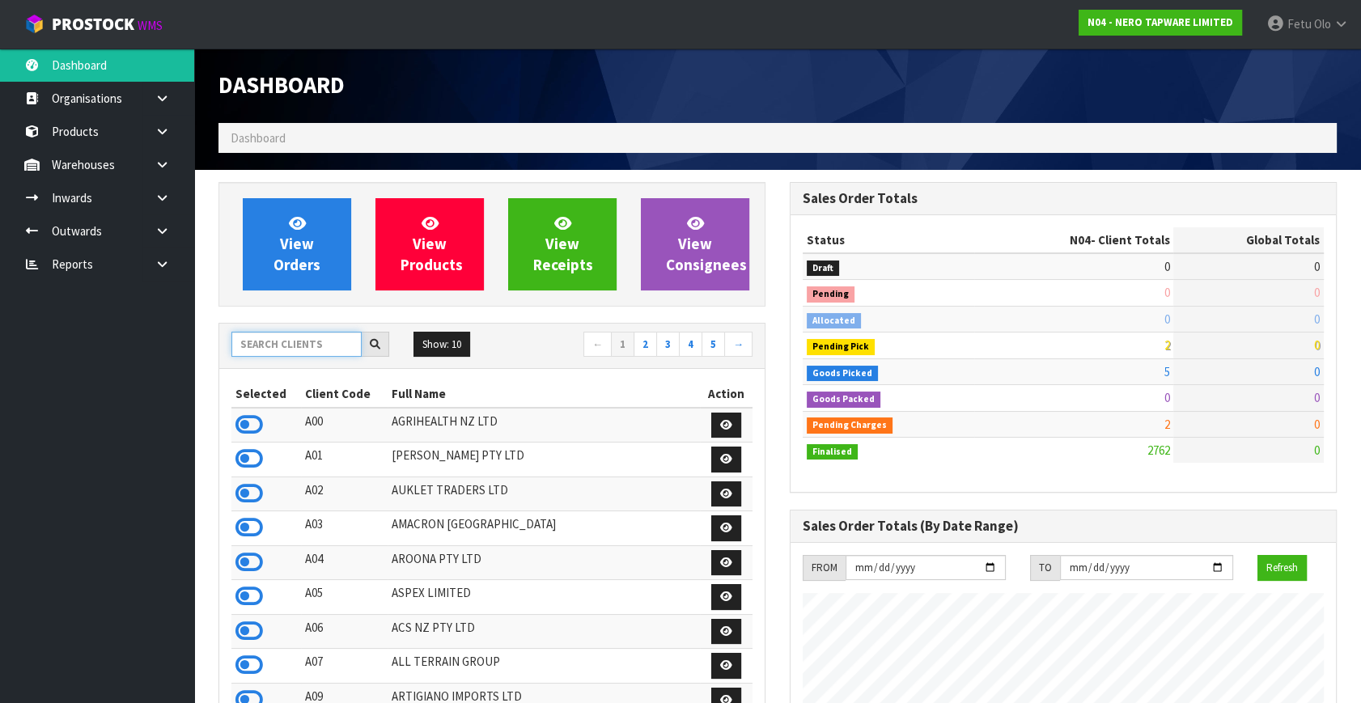
click at [291, 344] on input "text" at bounding box center [296, 344] width 130 height 25
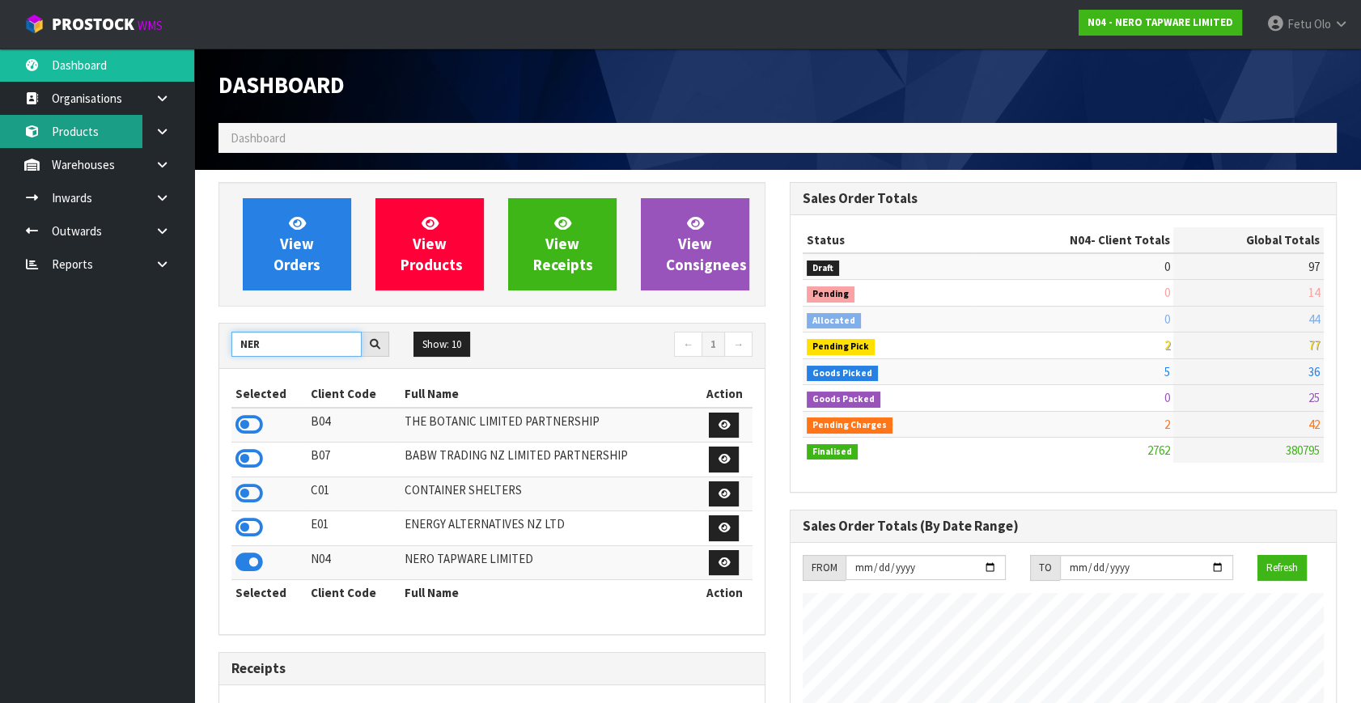
type input "NER"
click at [36, 134] on icon at bounding box center [31, 131] width 15 height 12
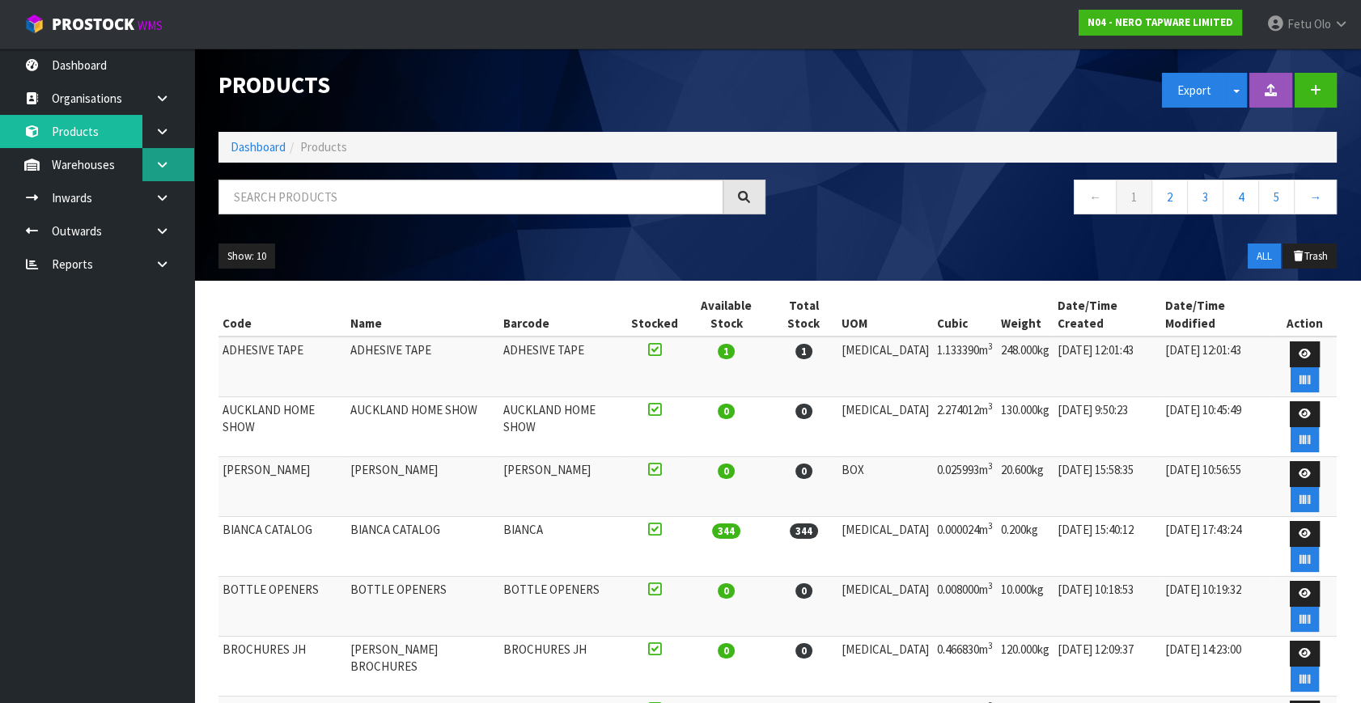
click at [186, 170] on link at bounding box center [168, 164] width 52 height 33
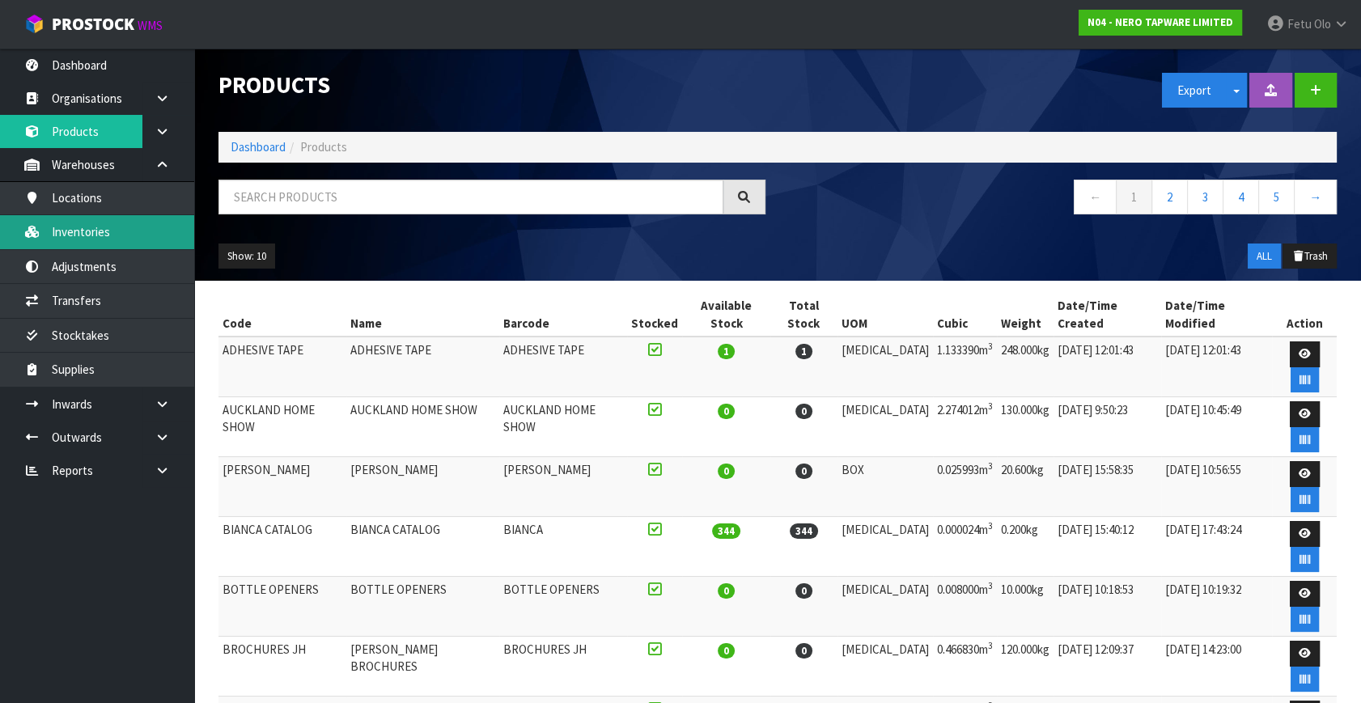
click at [113, 233] on link "Inventories" at bounding box center [97, 231] width 194 height 33
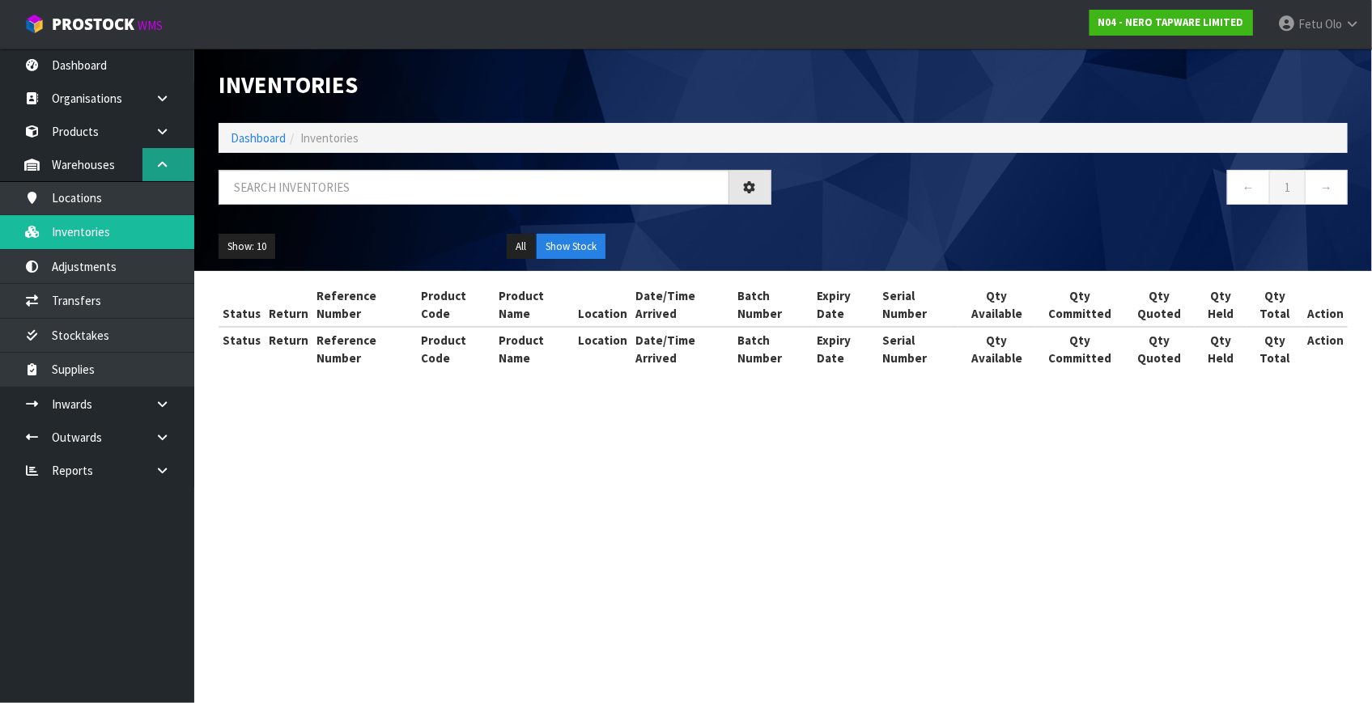
click at [162, 171] on div "Inventories Dashboard Inventories ← 1 → Show: 10 5 10 25 50 All Show Stock Stat…" at bounding box center [686, 200] width 1372 height 400
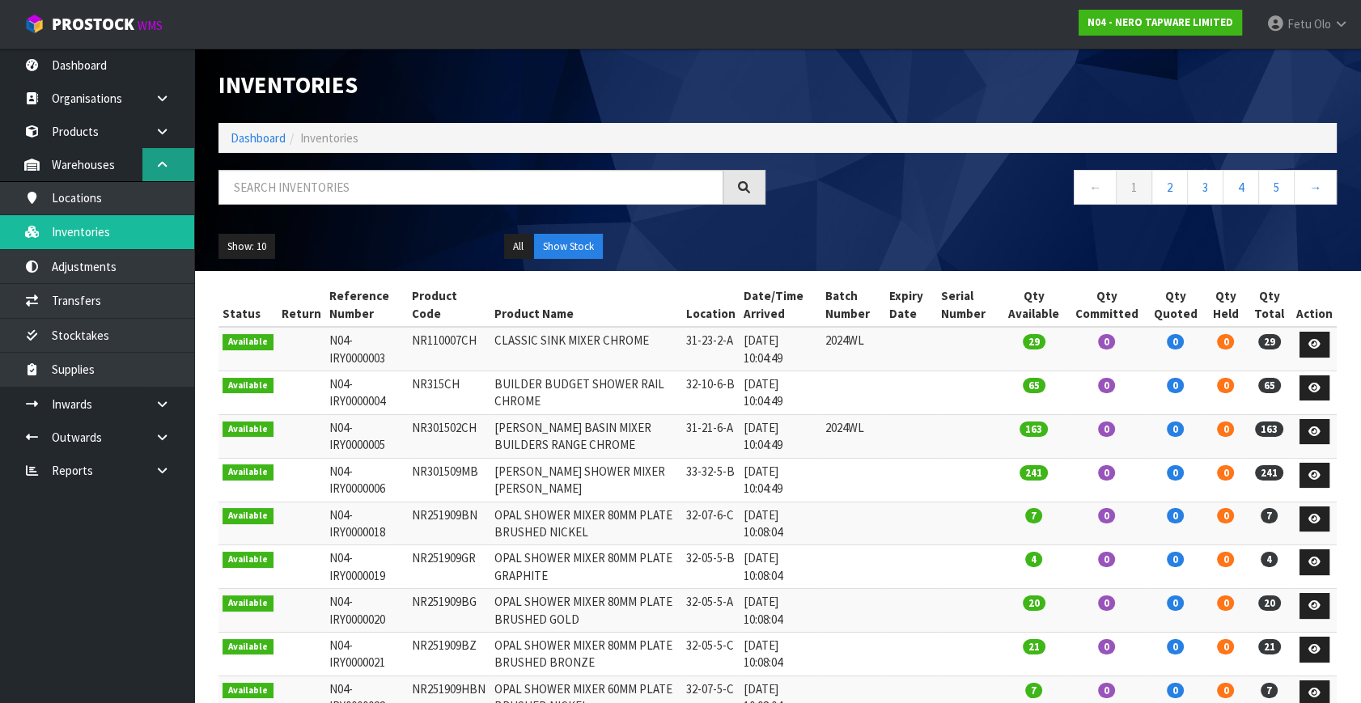
click at [163, 168] on icon at bounding box center [162, 165] width 15 height 12
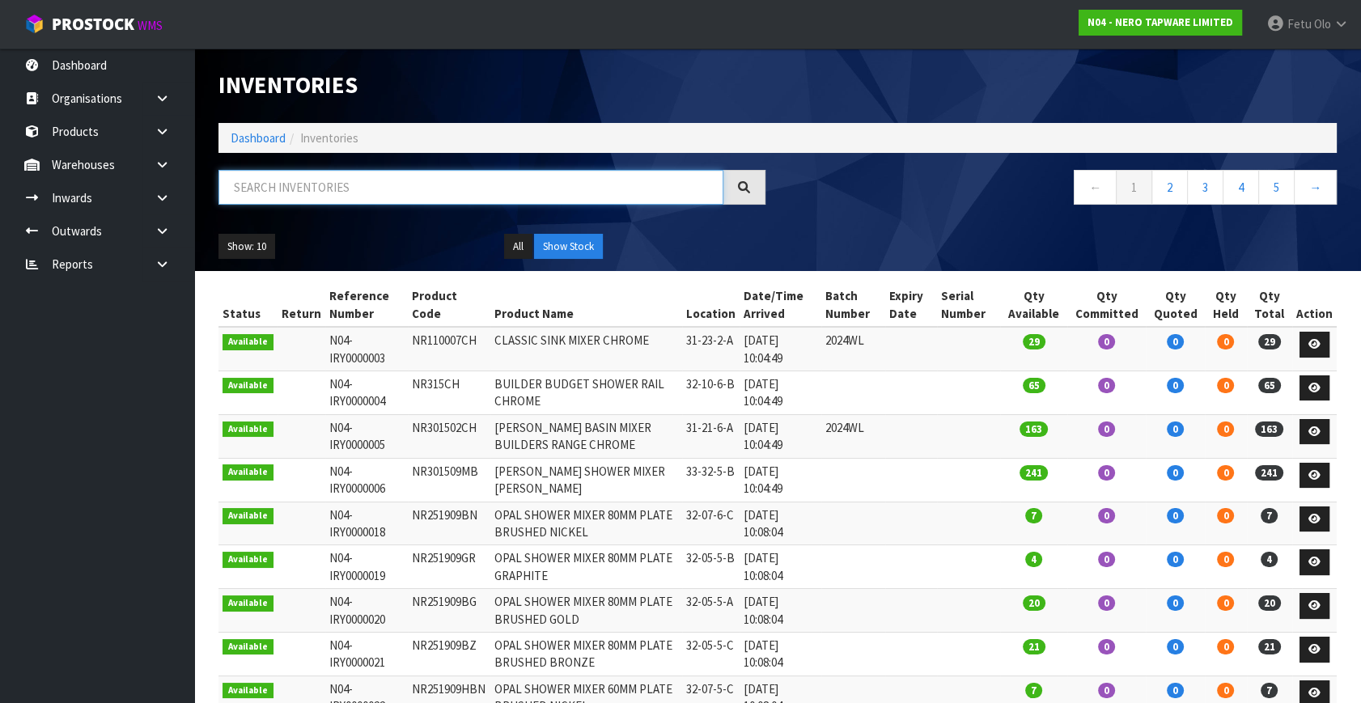
click at [244, 186] on input "text" at bounding box center [471, 187] width 505 height 35
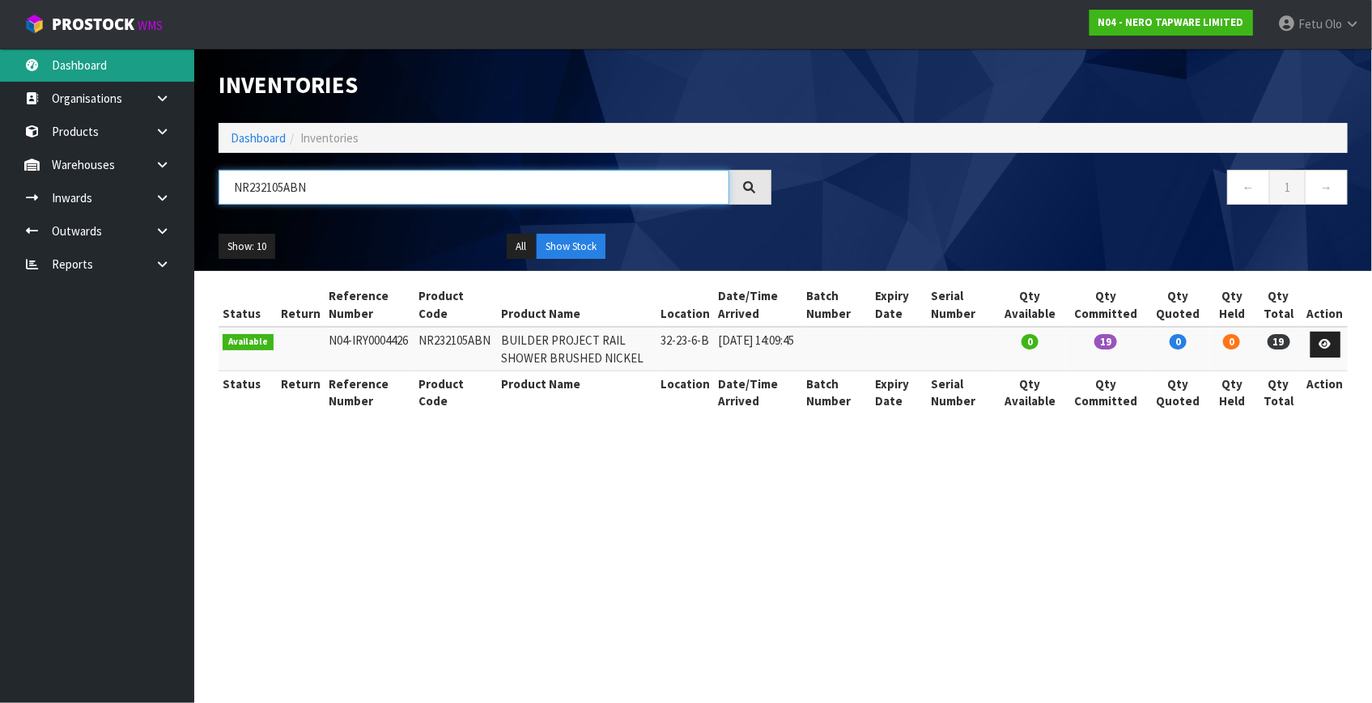
type input "NR232105ABN"
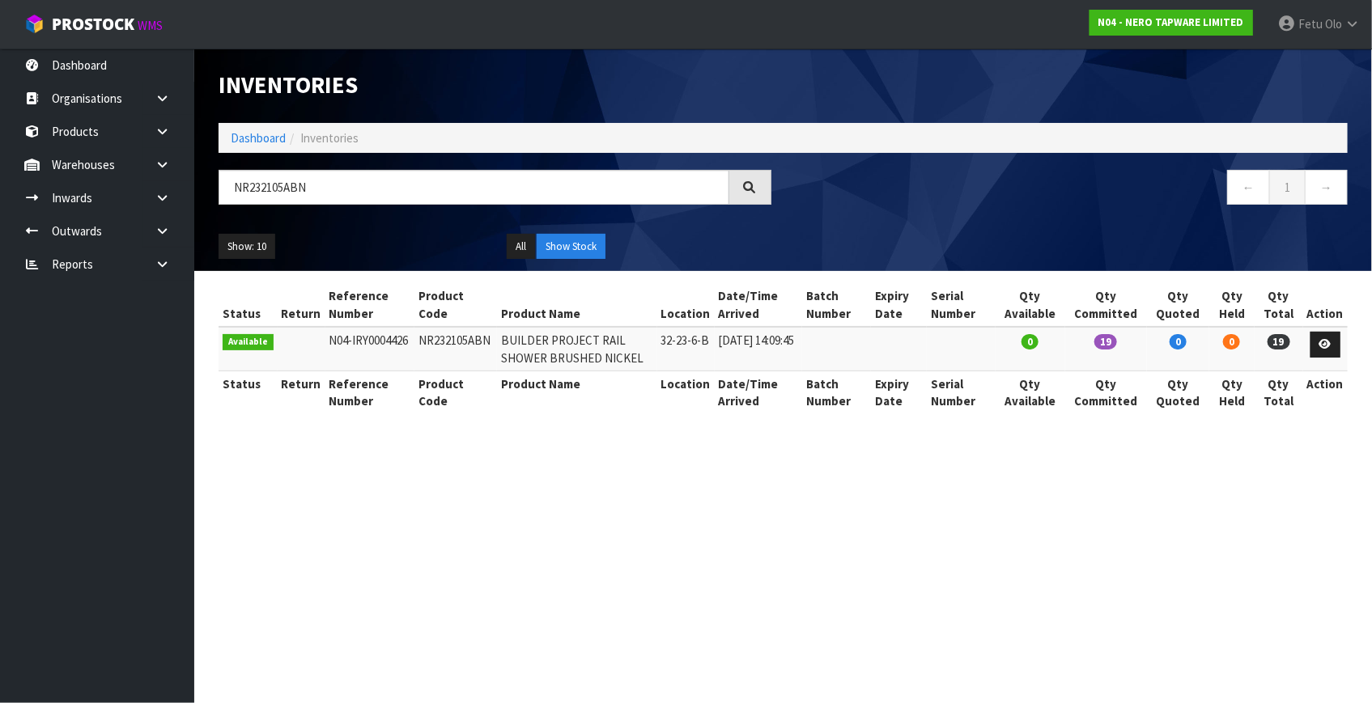
drag, startPoint x: 5, startPoint y: 73, endPoint x: 1117, endPoint y: 341, distance: 1143.7
click at [1117, 341] on span "19" at bounding box center [1105, 341] width 23 height 15
